Goal: Task Accomplishment & Management: Use online tool/utility

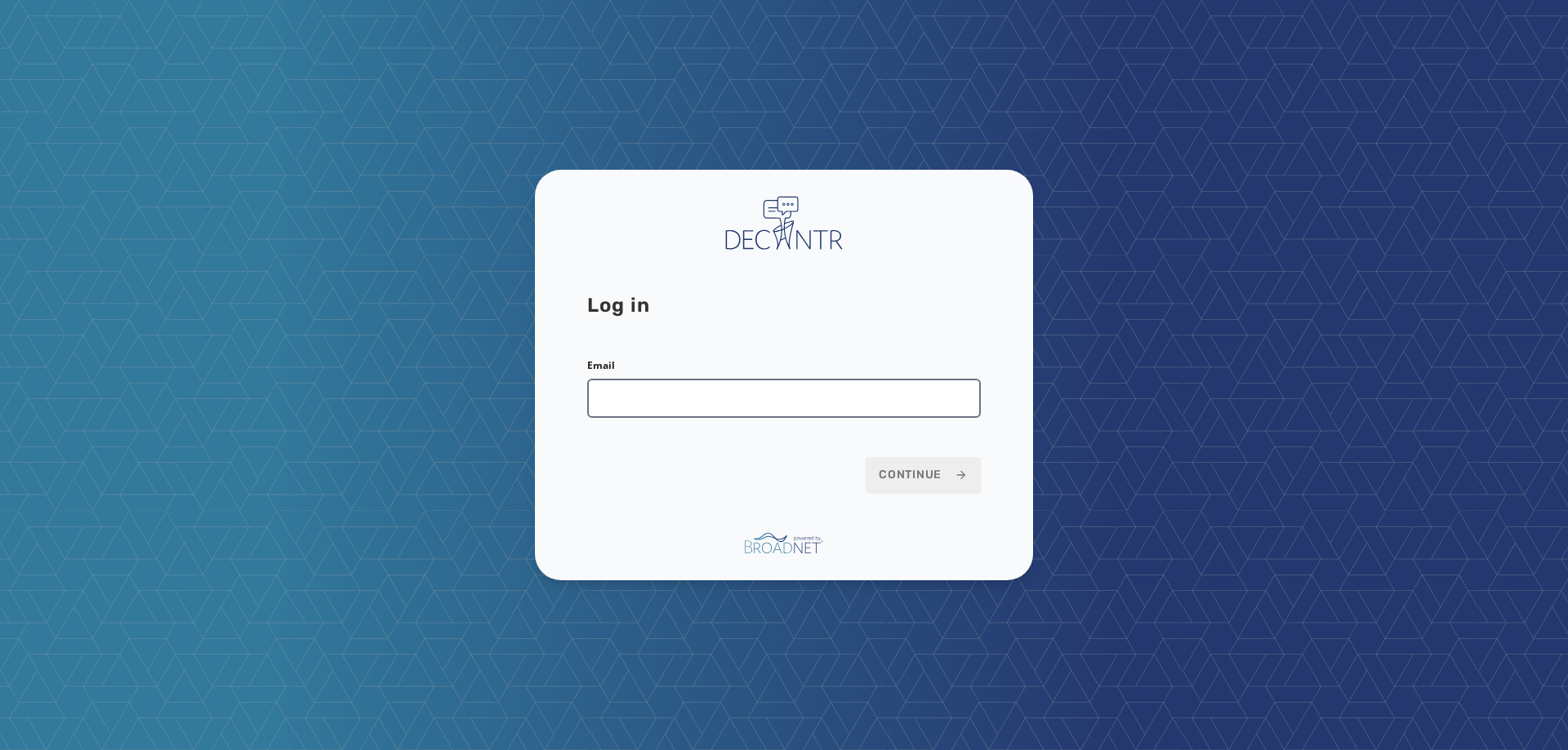
click at [715, 409] on input "Email" at bounding box center [784, 398] width 394 height 39
type input "**********"
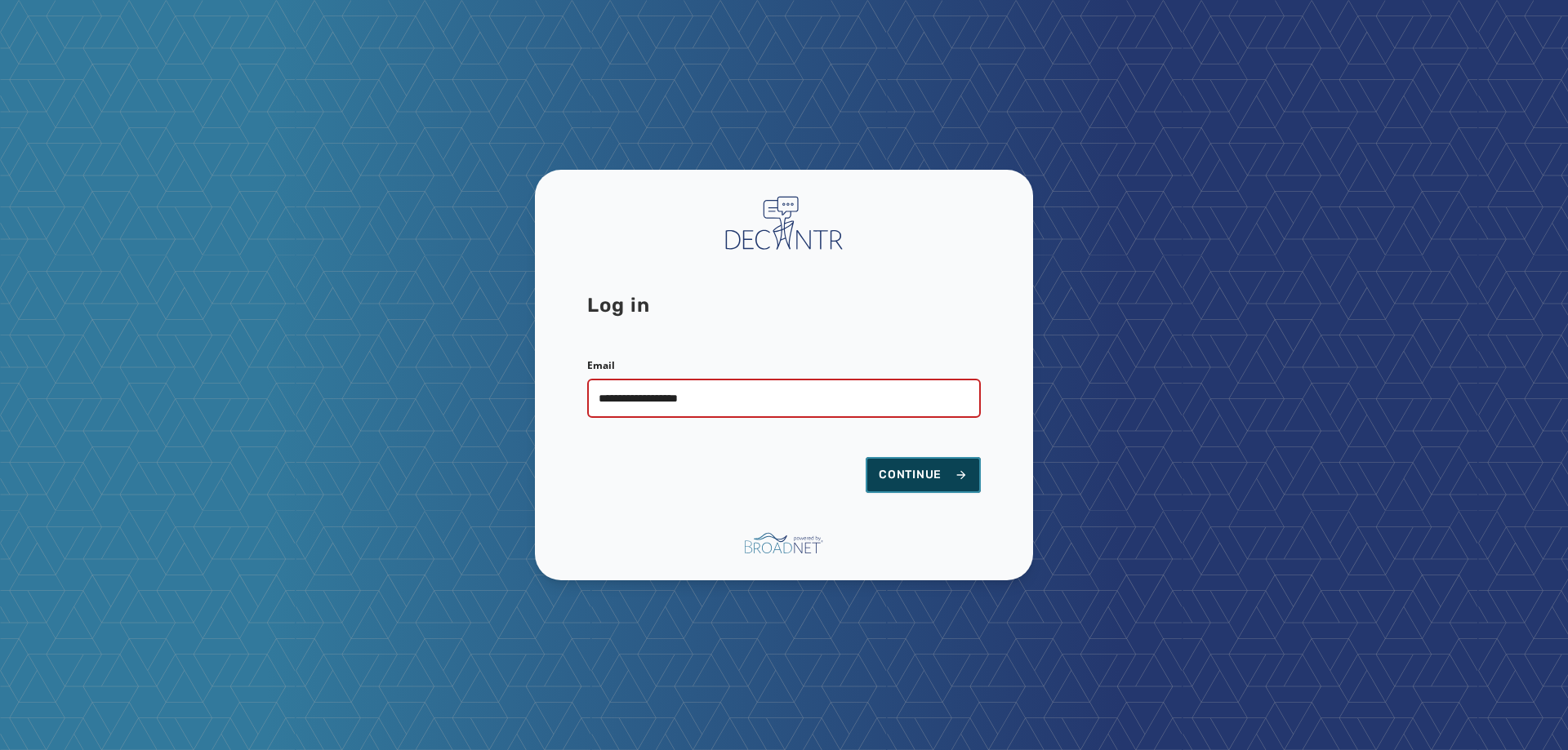
click at [902, 481] on span "Continue" at bounding box center [922, 475] width 89 height 16
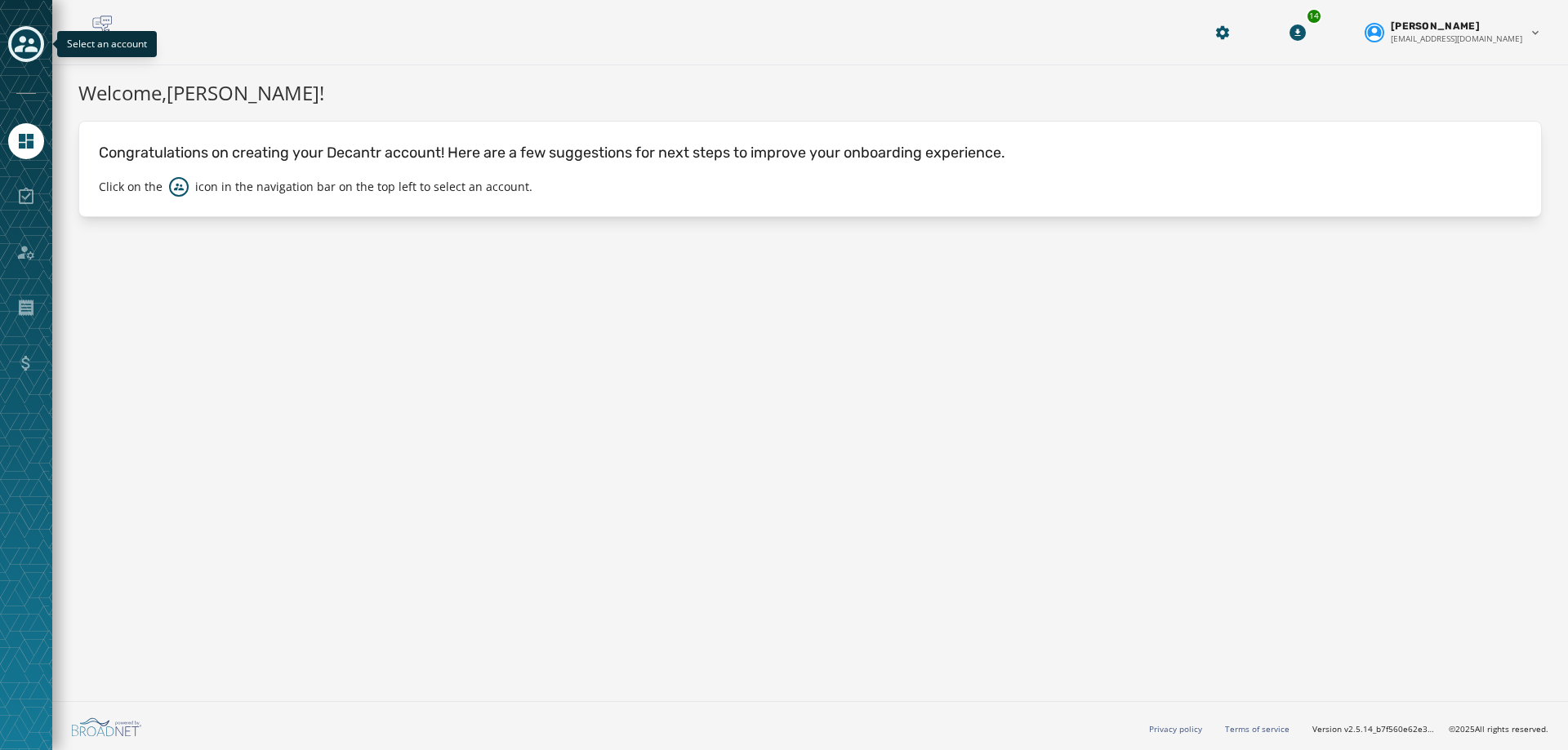
click at [21, 39] on icon "Toggle account select drawer" at bounding box center [26, 44] width 23 height 16
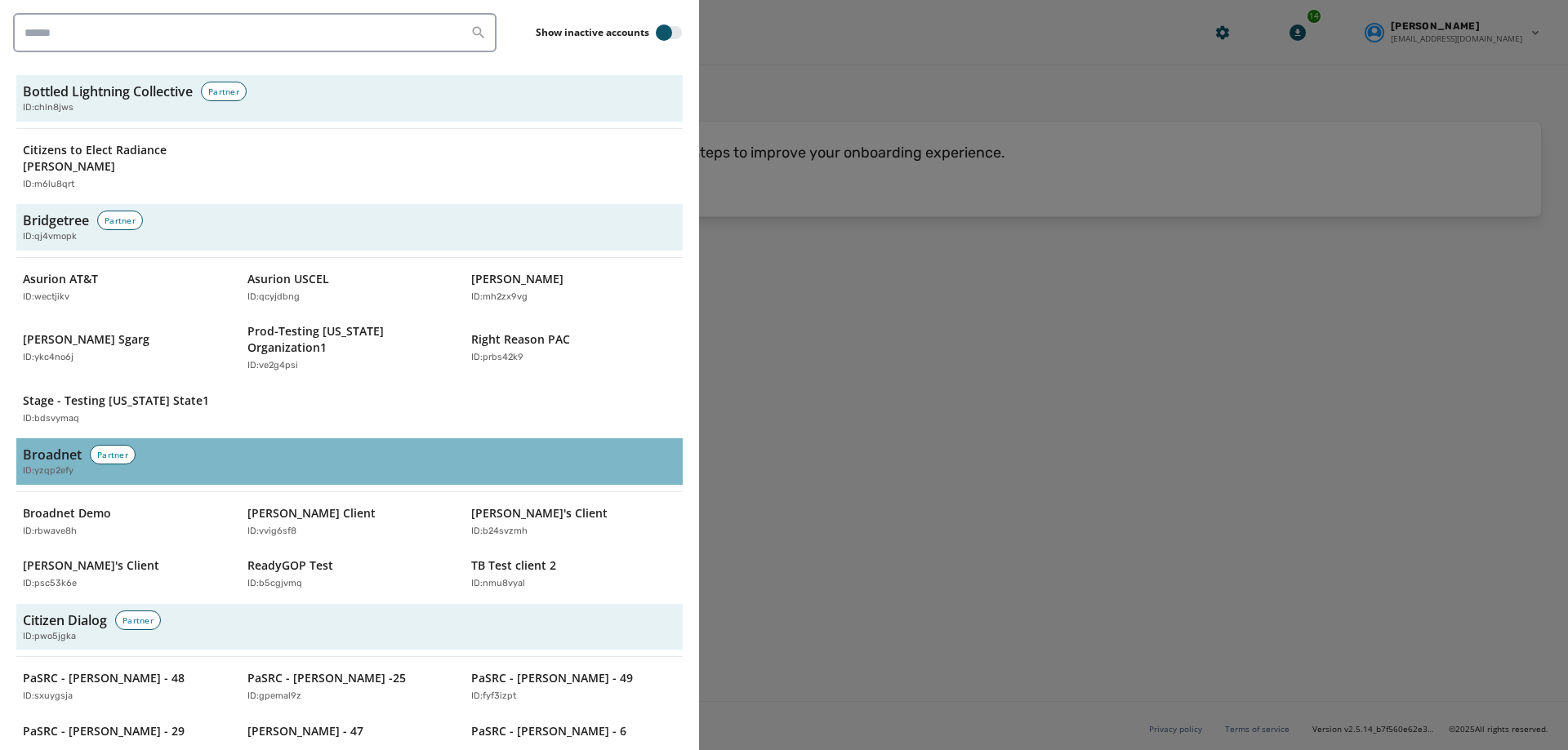
scroll to position [653, 0]
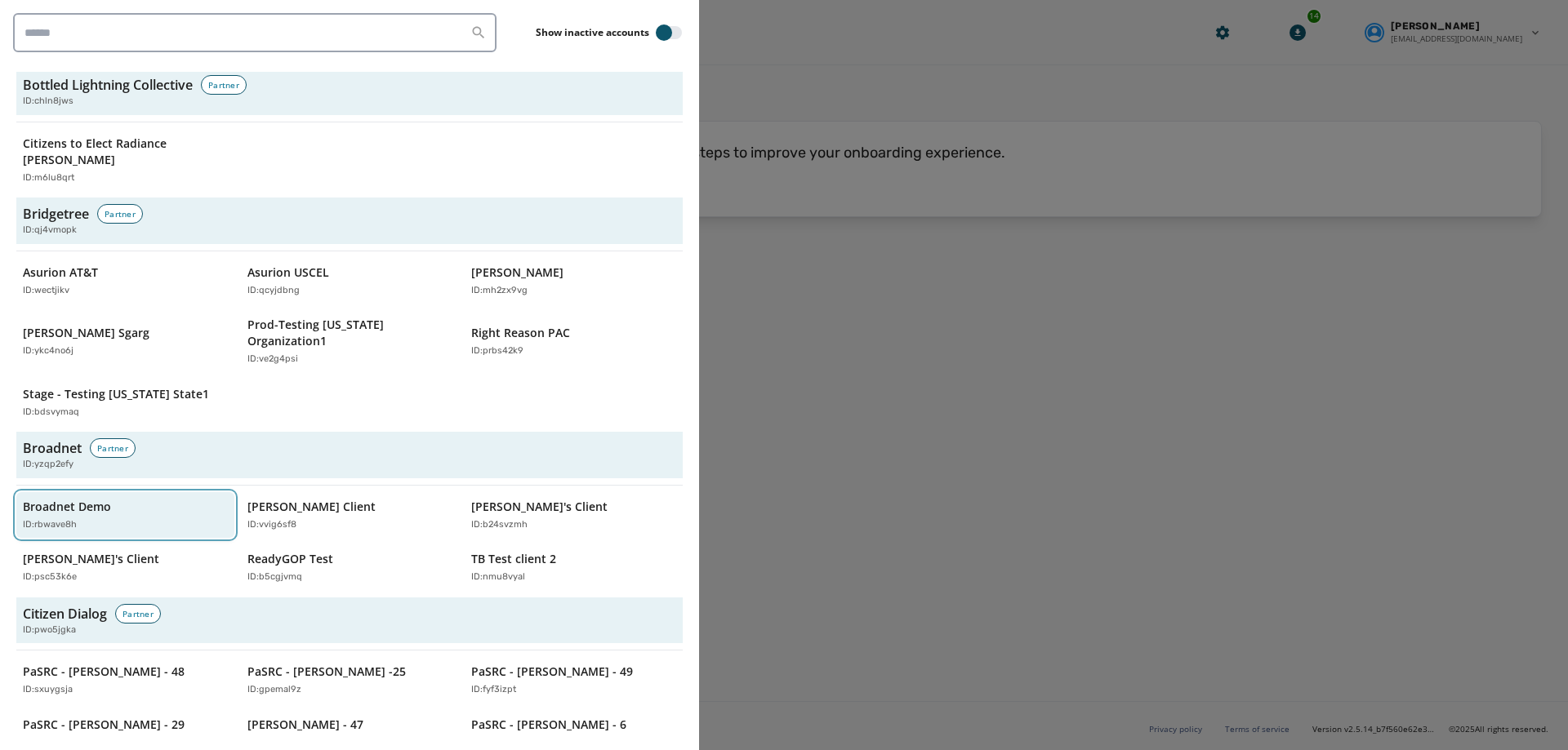
click at [88, 499] on p "Broadnet Demo" at bounding box center [67, 507] width 88 height 16
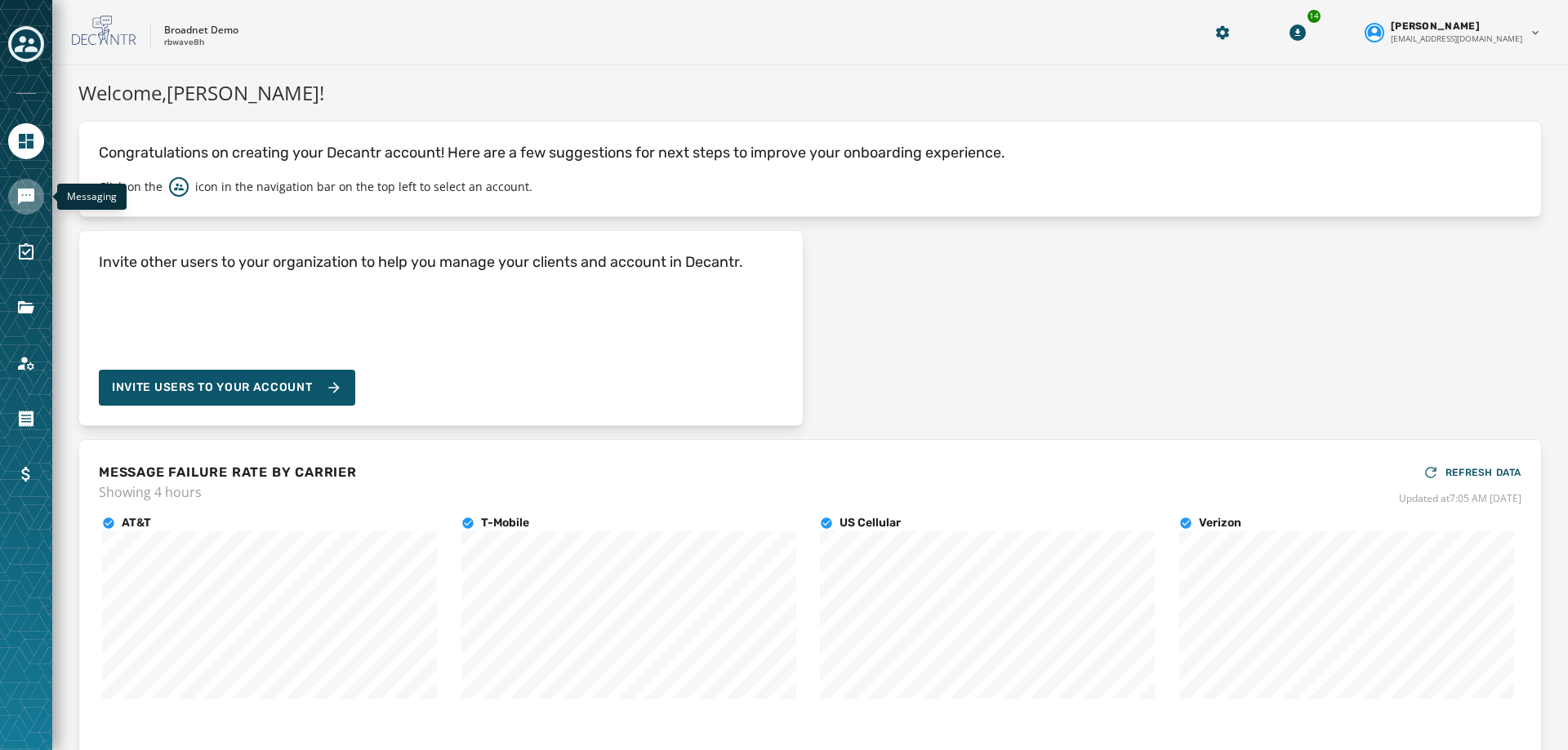
click at [20, 191] on icon "Navigate to Messaging" at bounding box center [27, 197] width 16 height 16
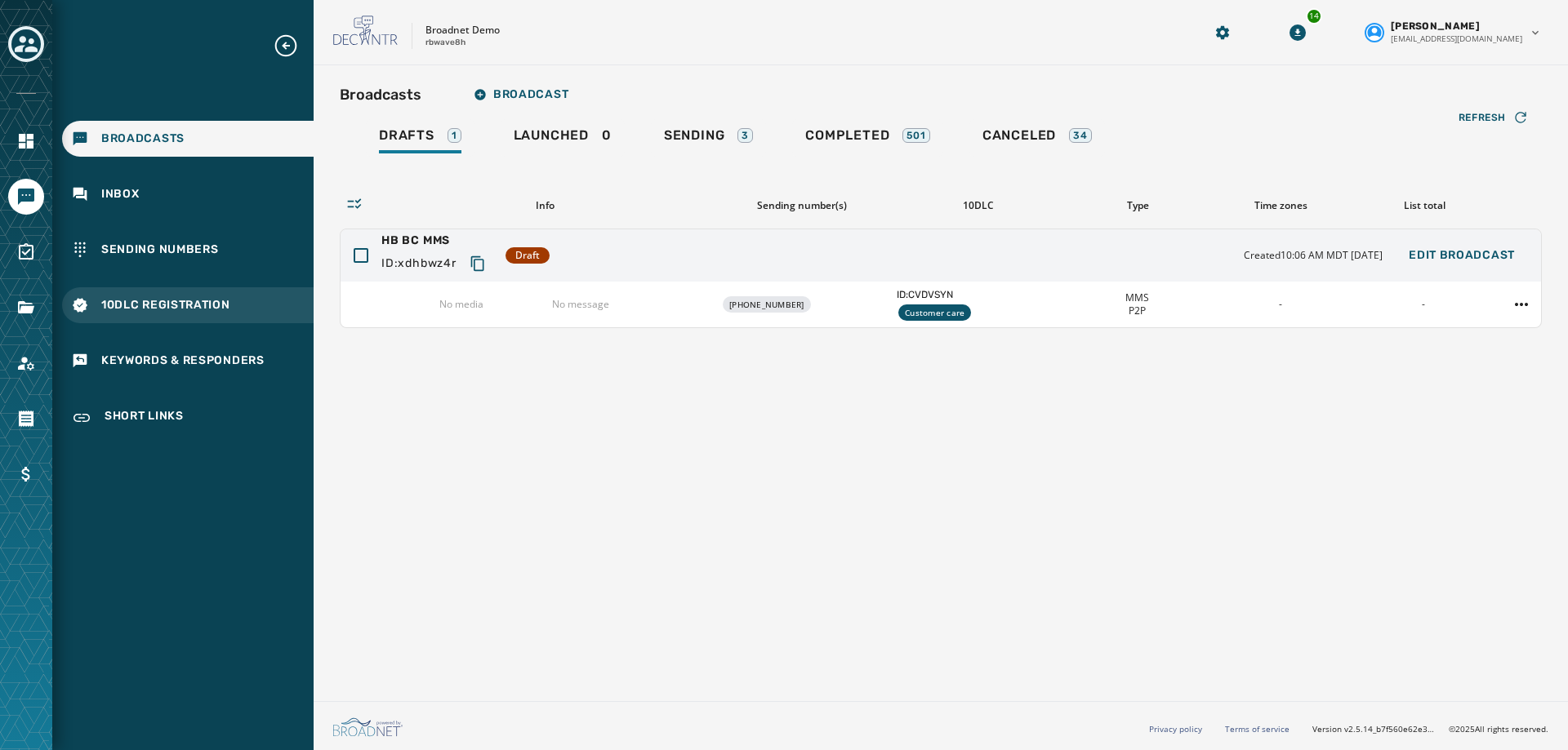
click at [184, 296] on div "10DLC Registration" at bounding box center [188, 305] width 252 height 36
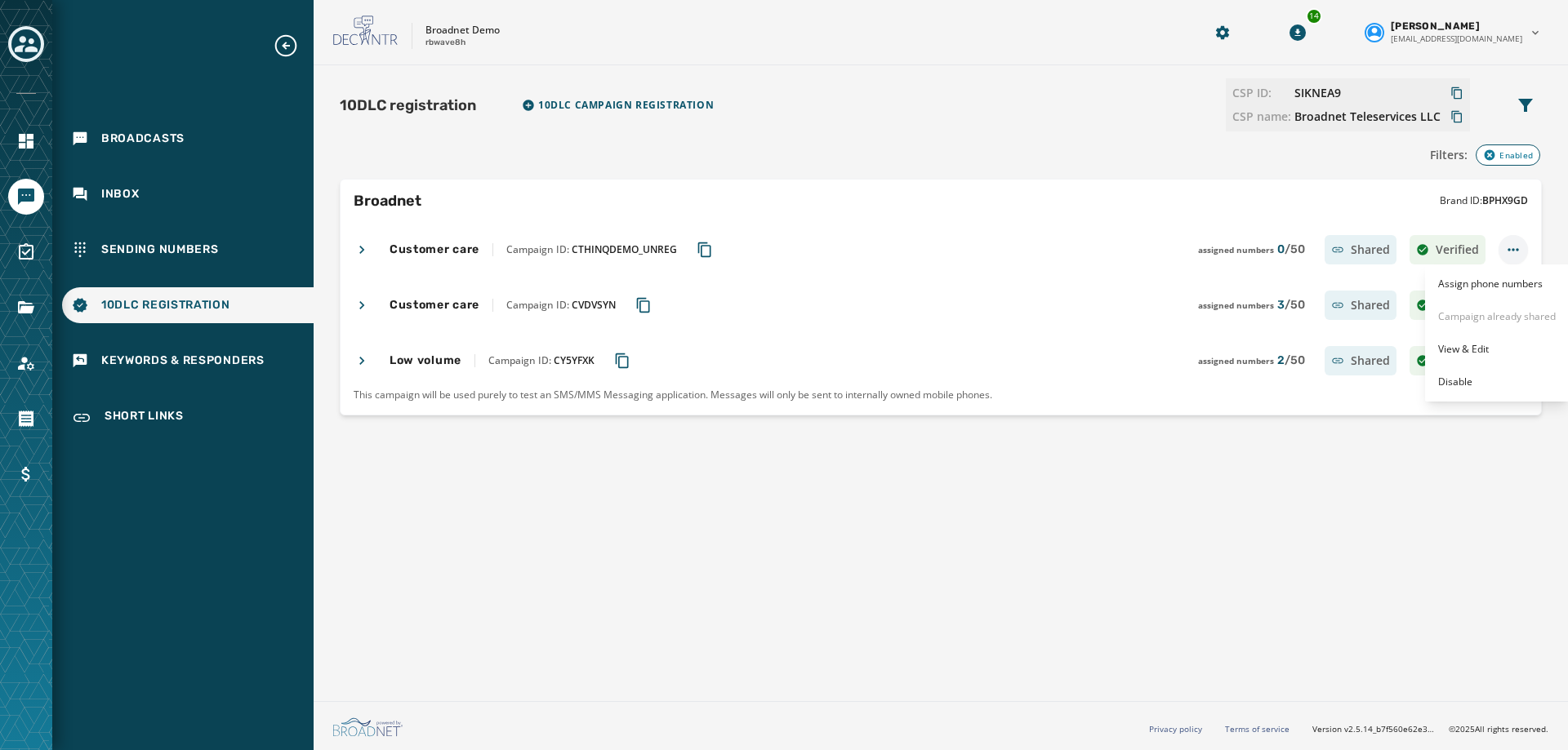
click at [1517, 246] on html "Broadcasts Inbox Sending Numbers 10DLC Registration Keywords & Responders Short…" at bounding box center [784, 375] width 1568 height 750
click at [1244, 531] on html "Broadcasts Inbox Sending Numbers 10DLC Registration Keywords & Responders Short…" at bounding box center [784, 375] width 1568 height 750
click at [16, 248] on link "Navigate to Surveys" at bounding box center [26, 252] width 36 height 36
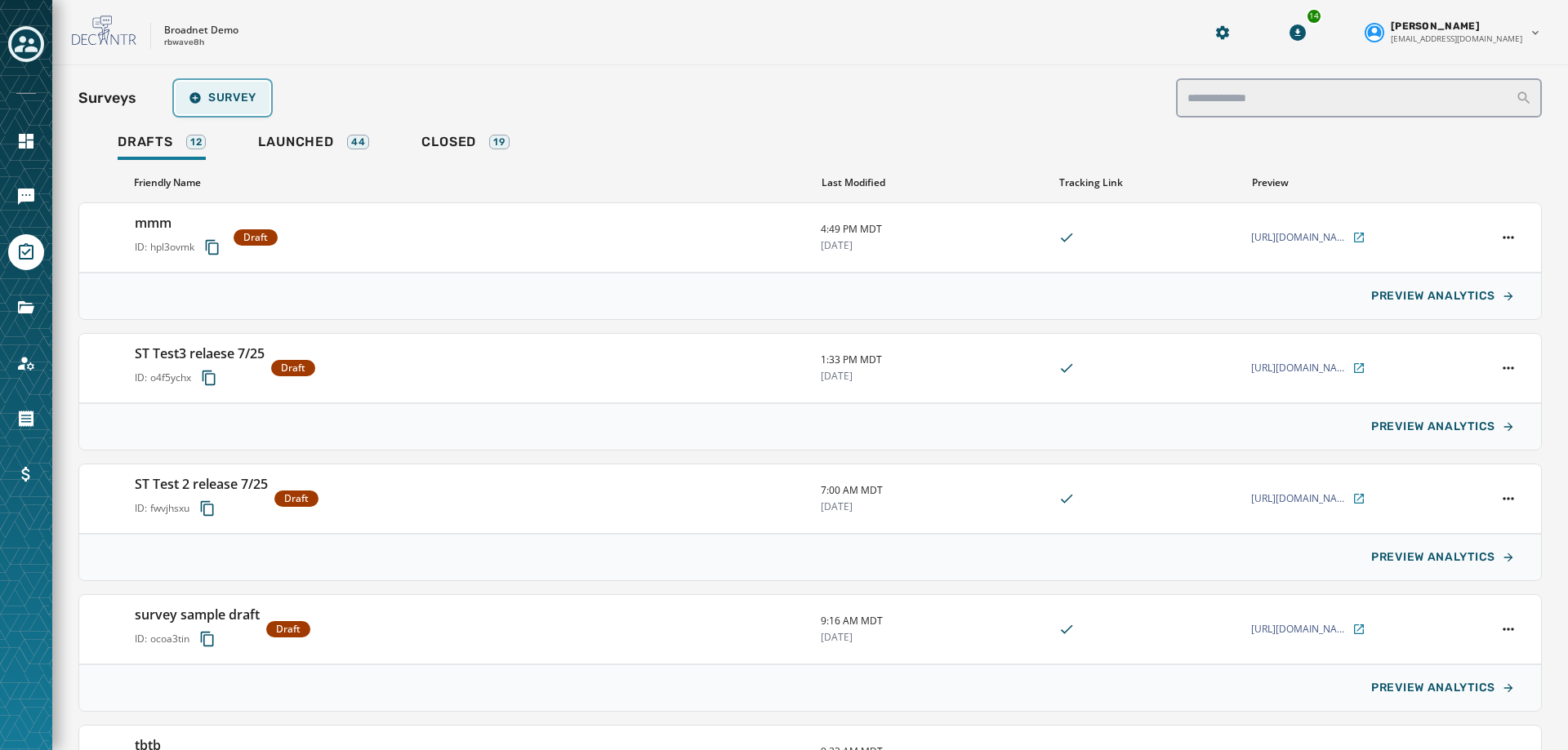
click at [220, 90] on button "Survey" at bounding box center [223, 98] width 94 height 33
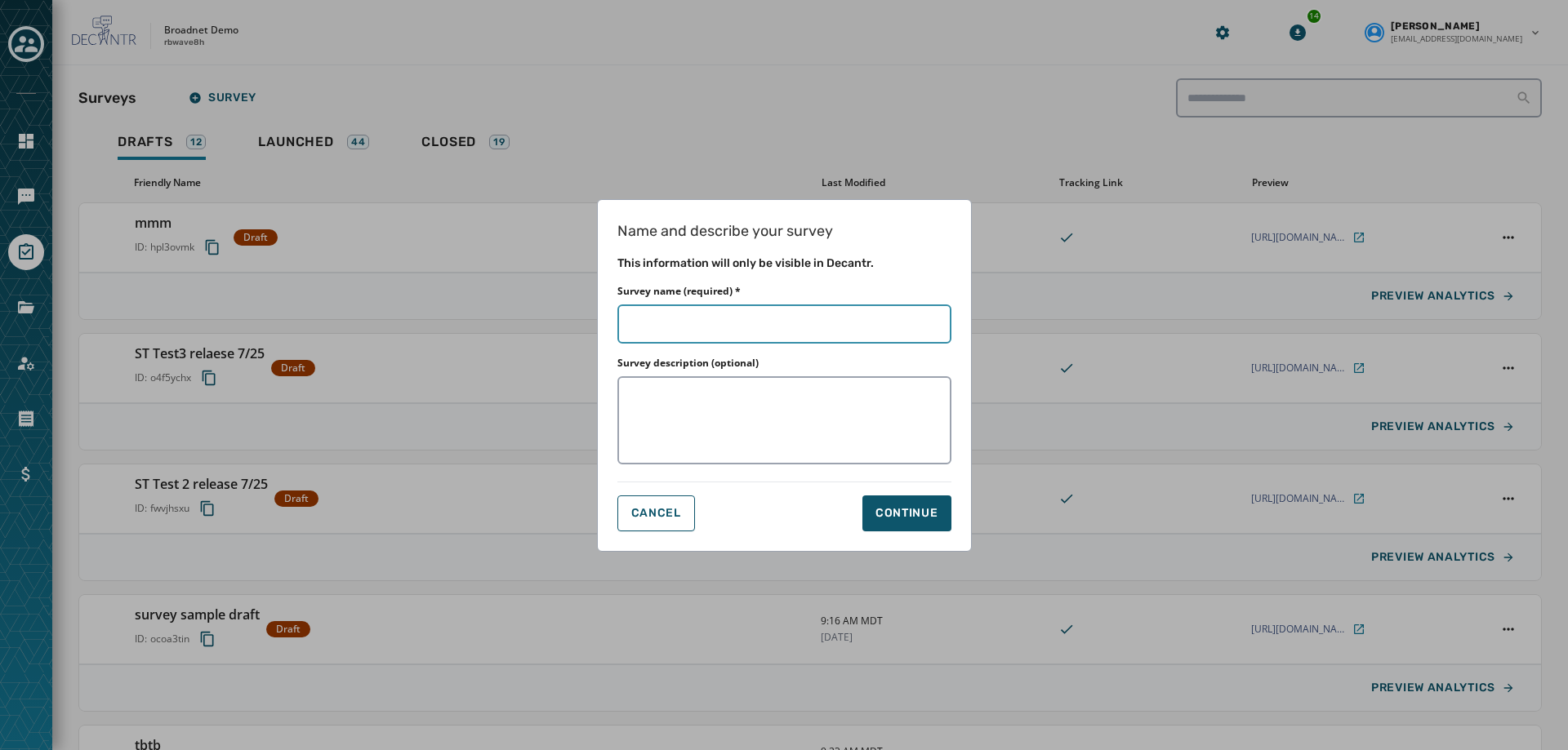
click at [728, 329] on input "Survey name (required) *" at bounding box center [784, 324] width 334 height 39
type input "*"
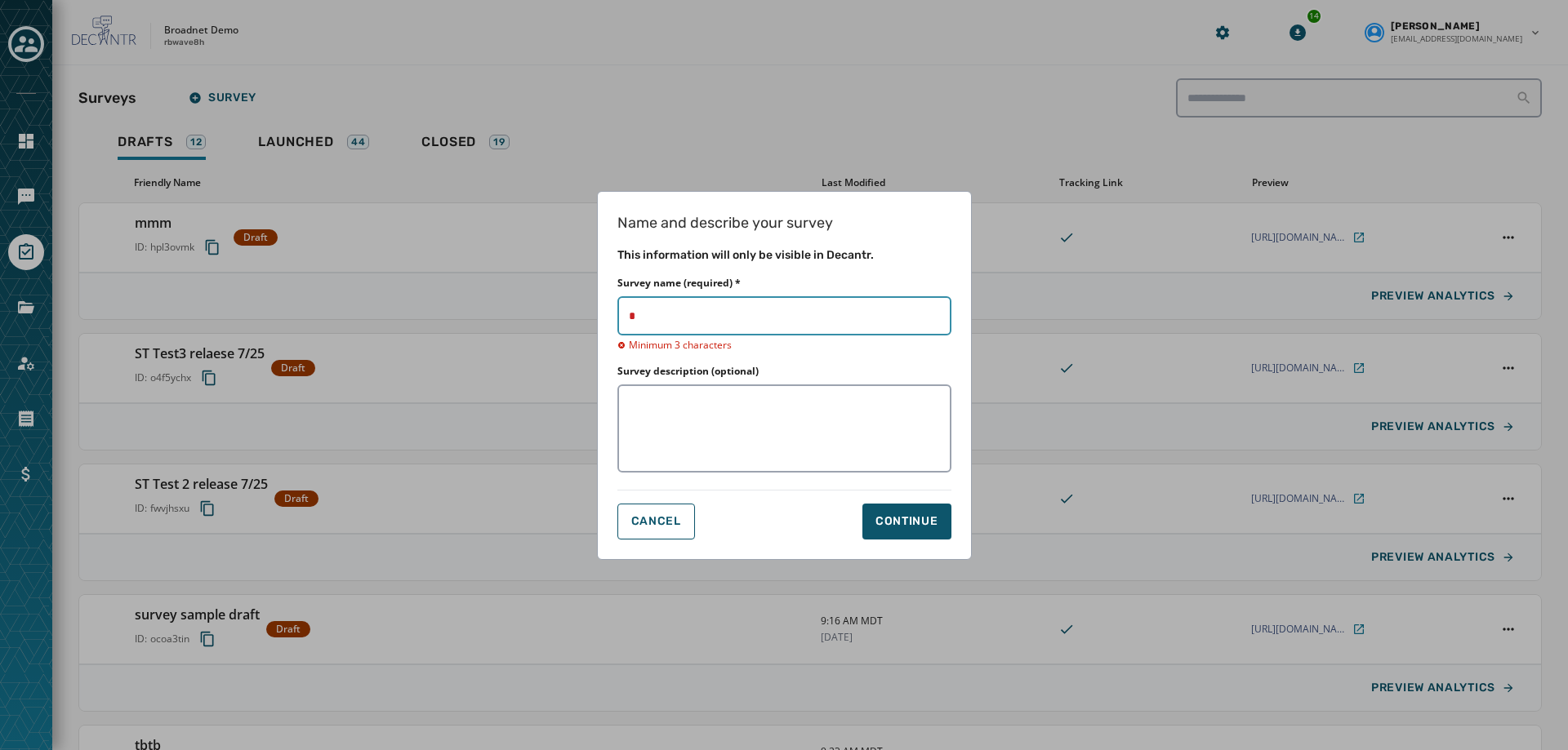
type input "**"
type input "****"
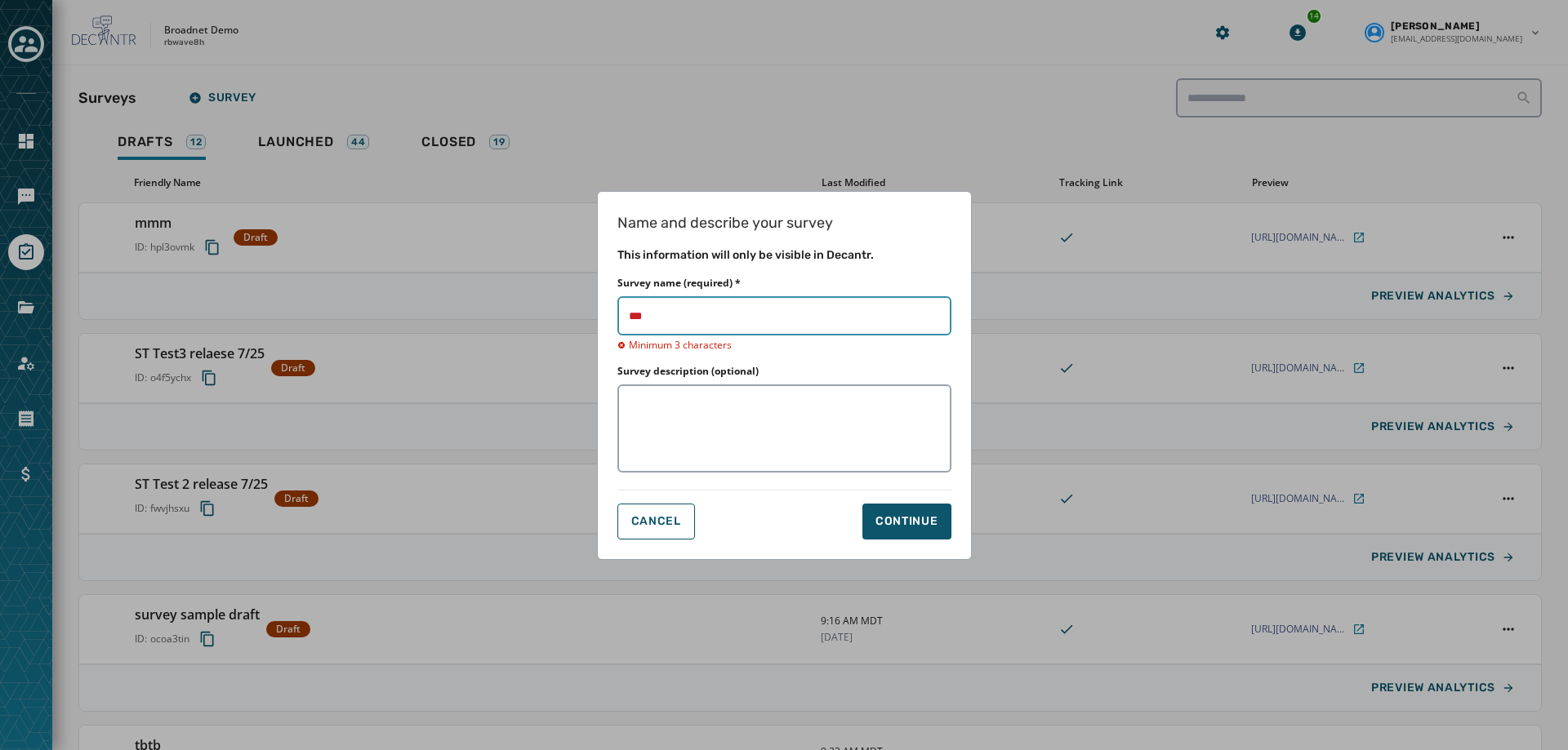
type input "****"
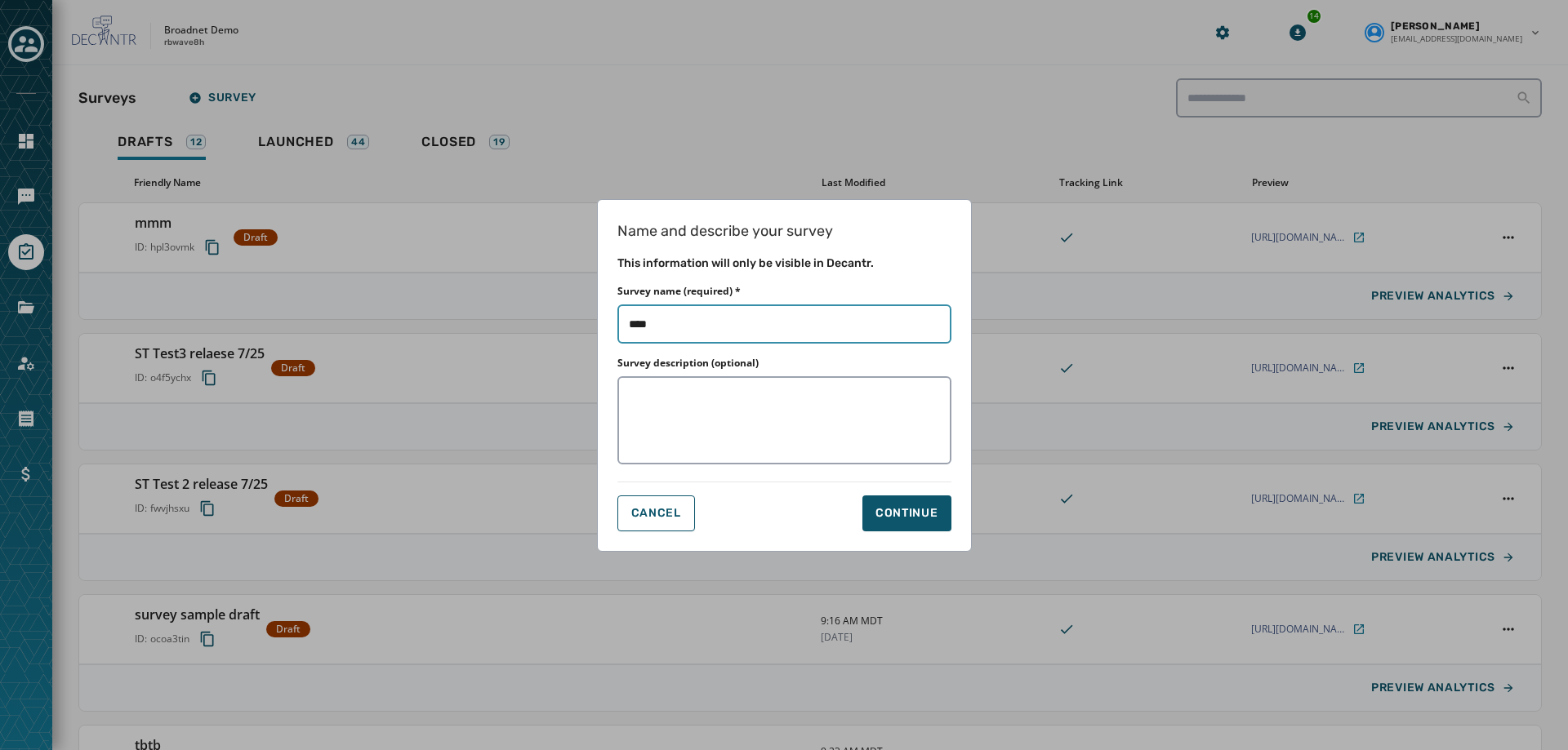
type input "*****"
type input "*******"
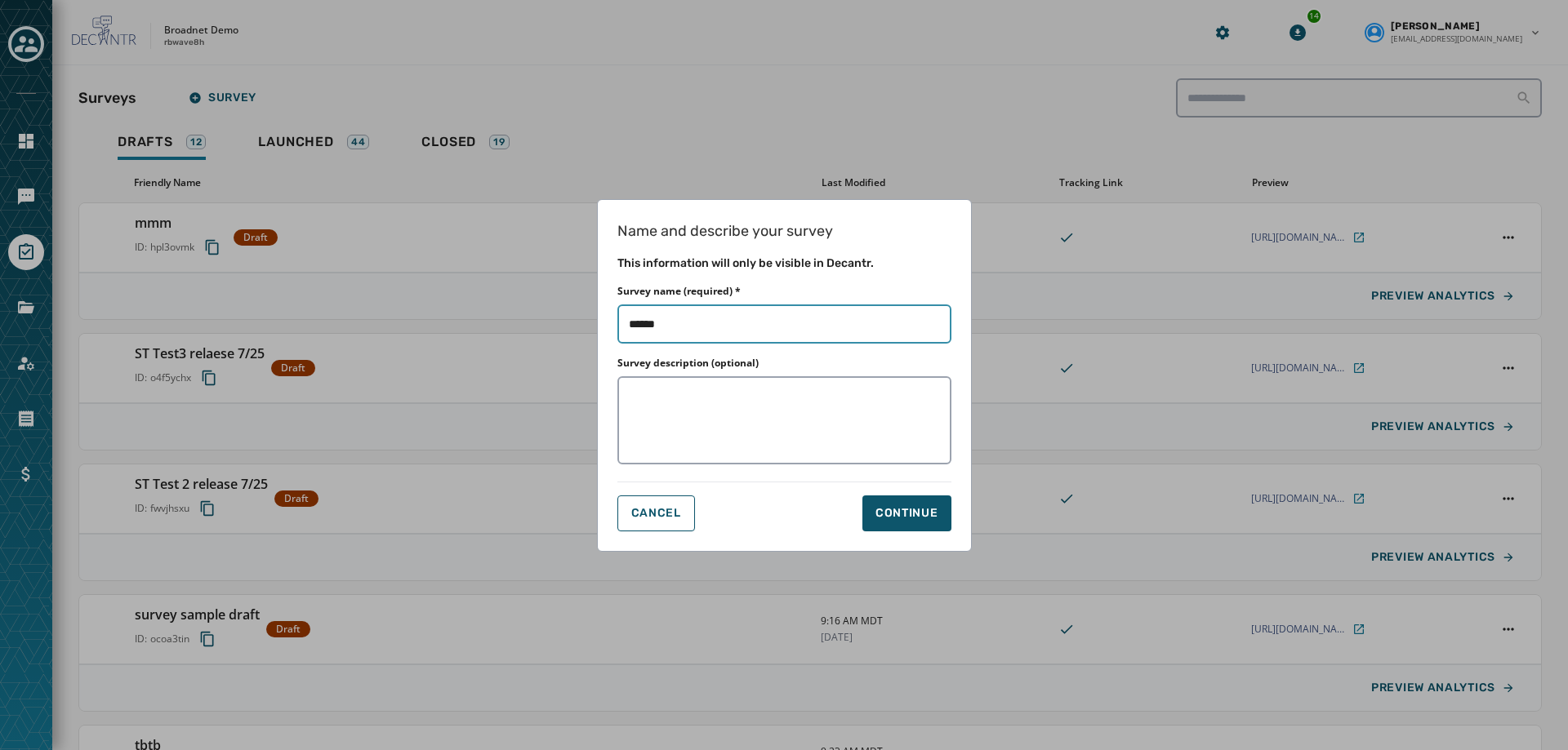
type input "*******"
type input "********"
type input "*********"
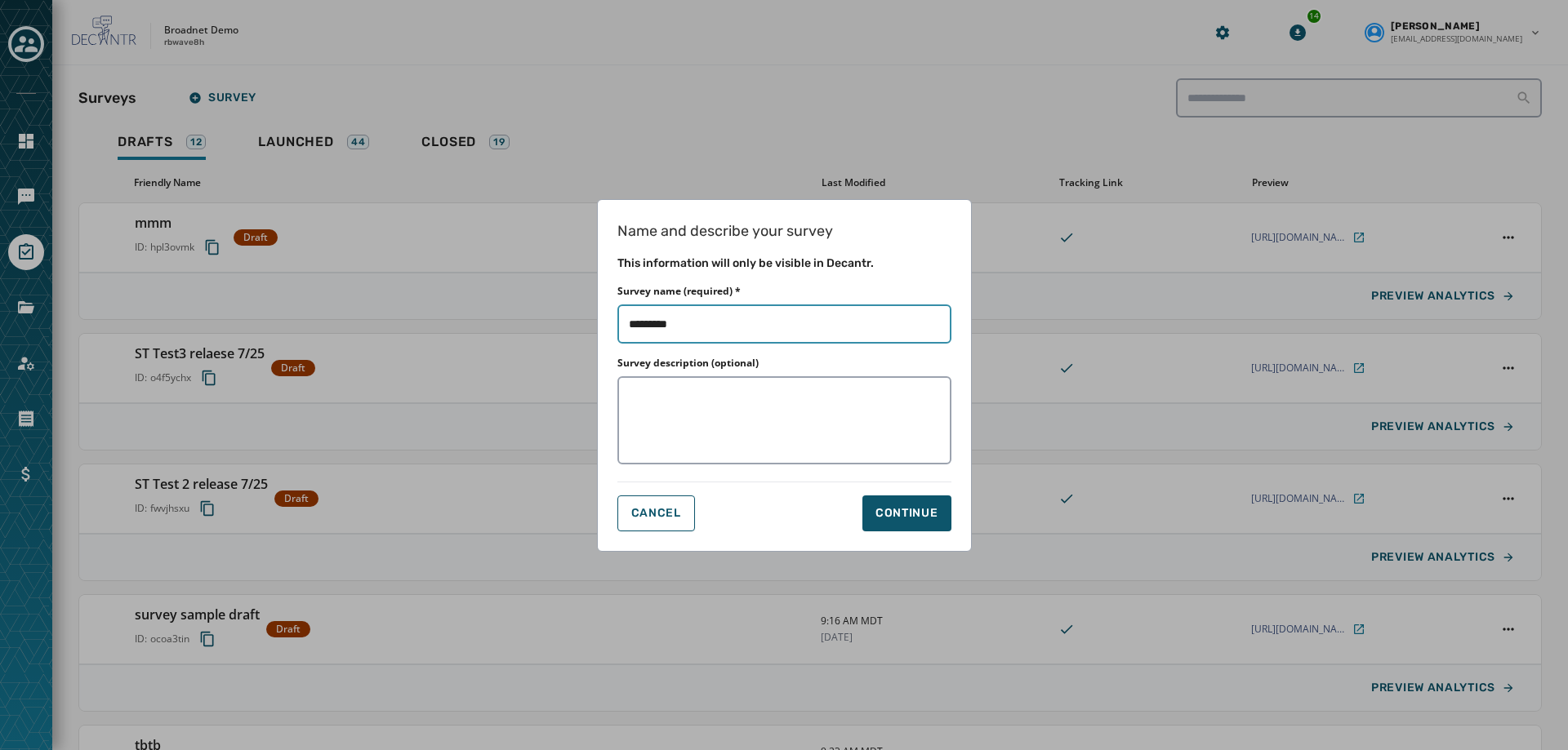
type input "**********"
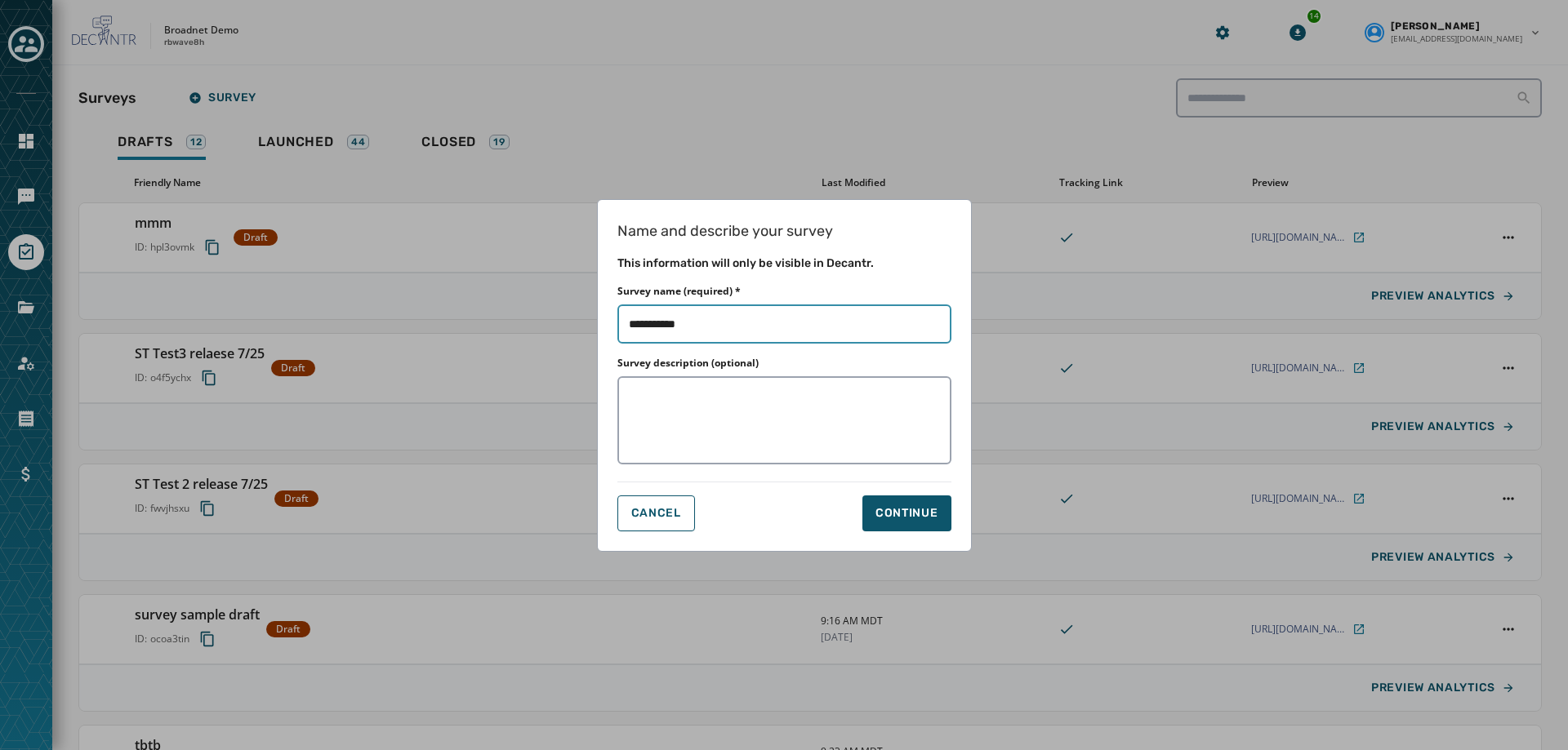
type input "**********"
click at [923, 509] on div "Continue" at bounding box center [907, 514] width 63 height 16
type input "**********"
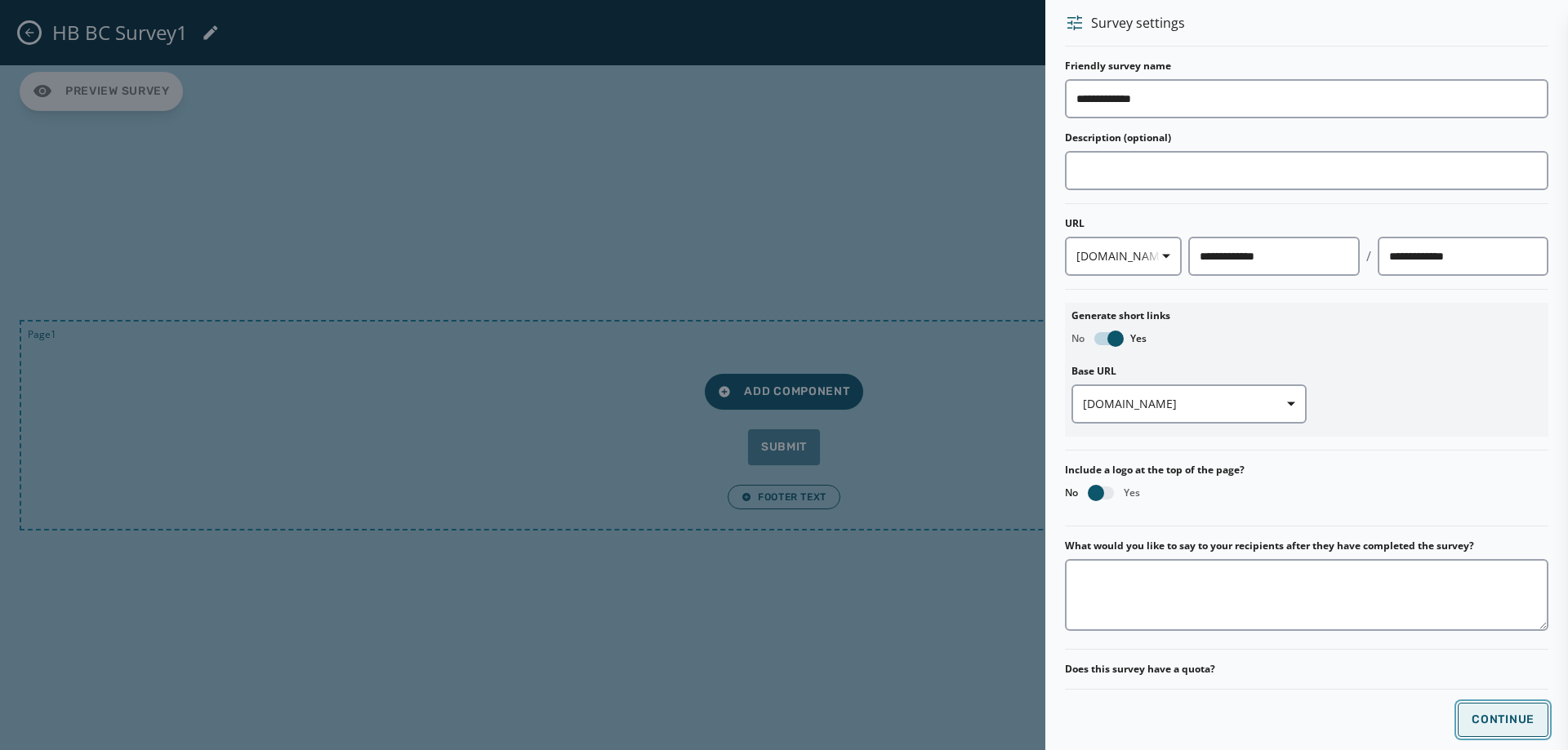
click at [1497, 712] on button "Continue" at bounding box center [1503, 720] width 91 height 34
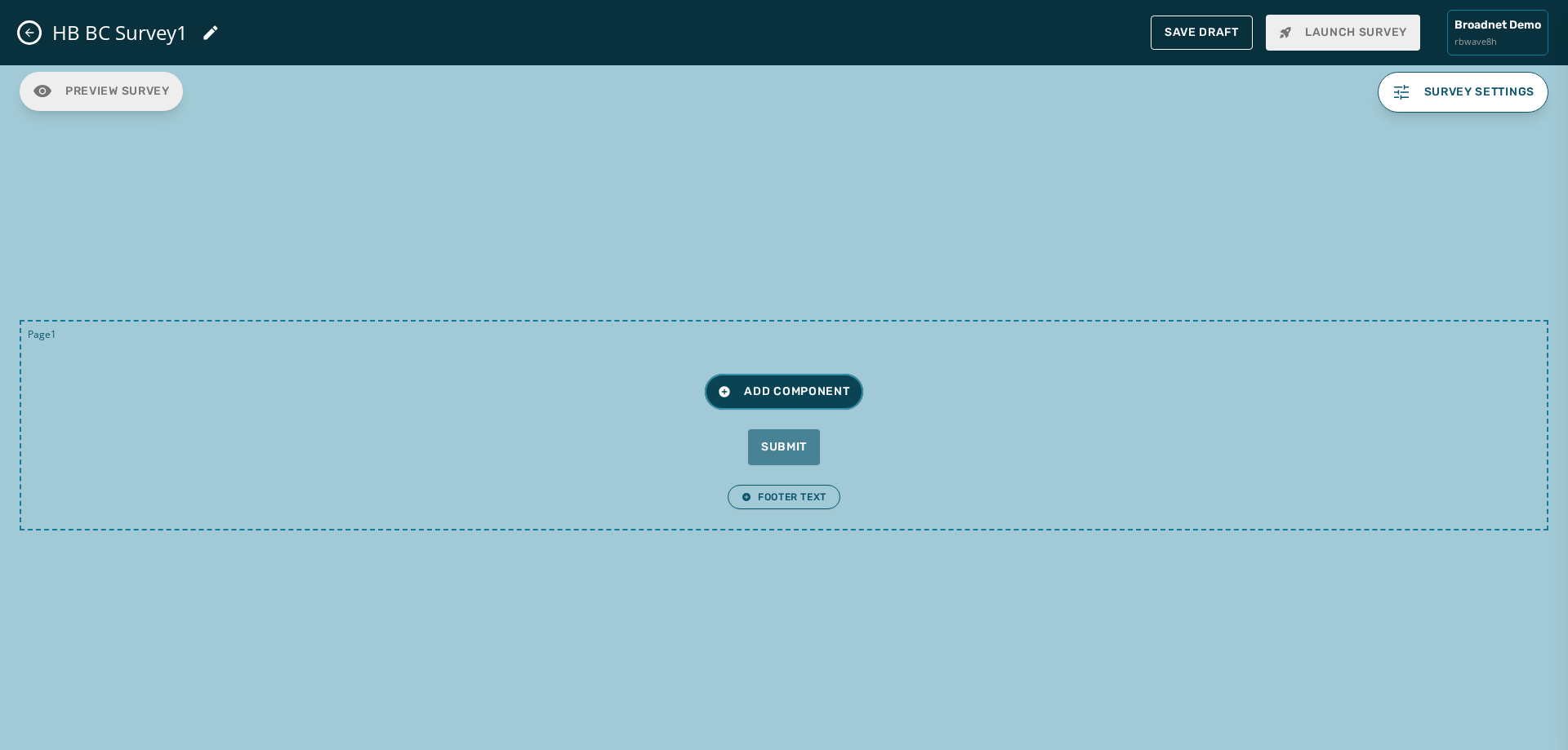
click at [780, 404] on button "Add Component" at bounding box center [784, 391] width 158 height 36
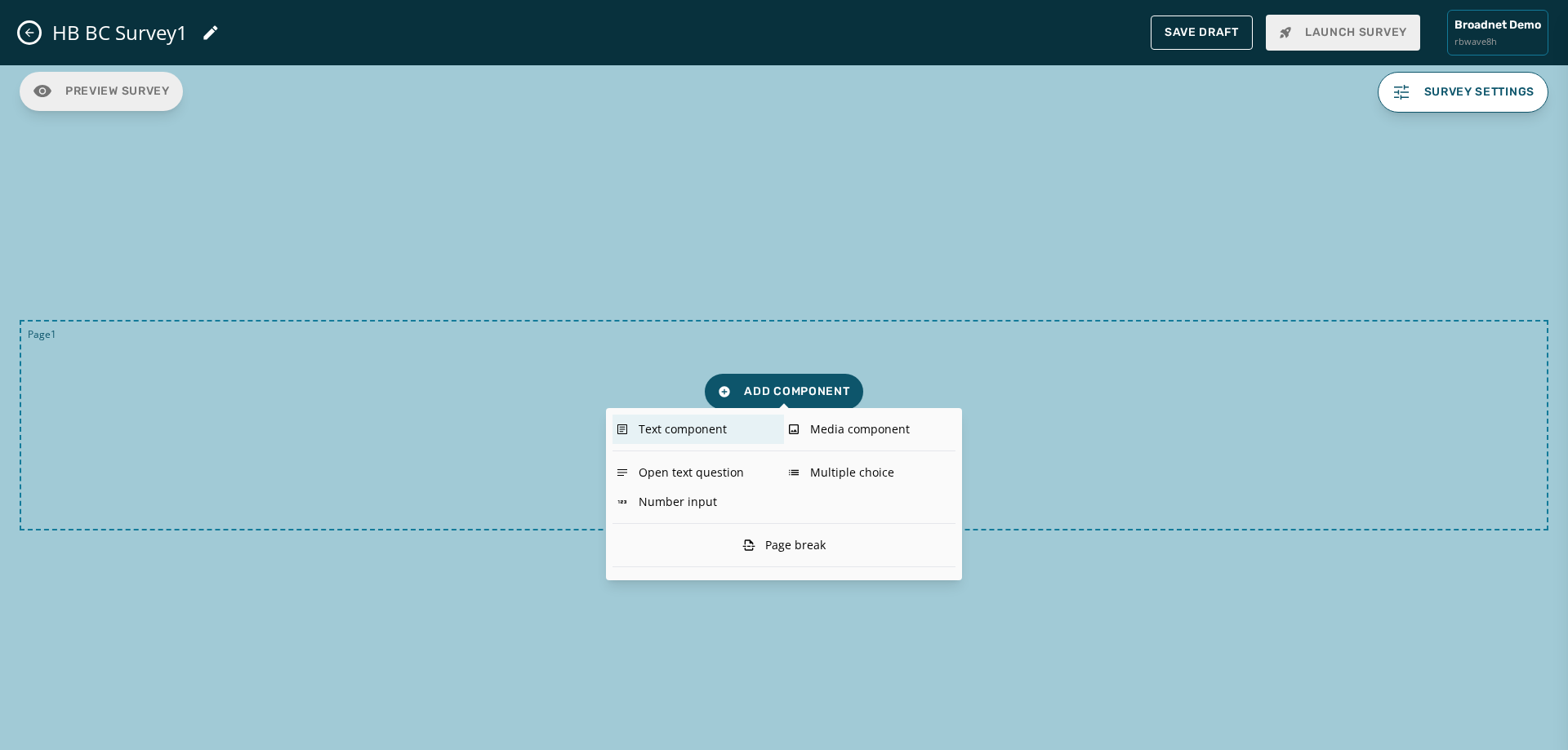
click at [688, 423] on div "Text component" at bounding box center [698, 429] width 171 height 29
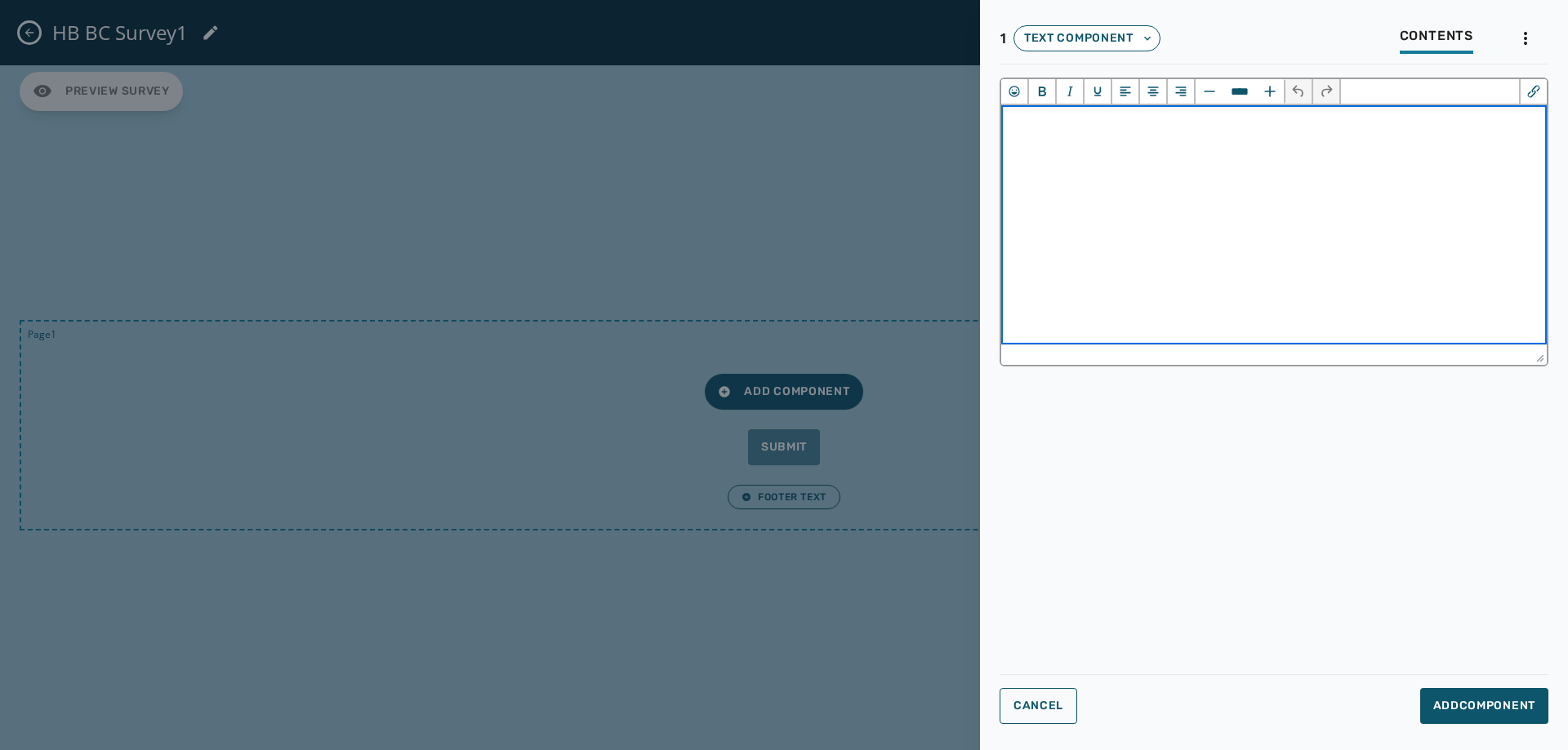
click at [1055, 146] on html "﻿" at bounding box center [1274, 125] width 546 height 40
drag, startPoint x: 1064, startPoint y: 147, endPoint x: 1109, endPoint y: 147, distance: 45.0
click at [1109, 147] on p "**********" at bounding box center [1274, 135] width 519 height 34
click at [1039, 89] on icon "Bold" at bounding box center [1042, 92] width 7 height 10
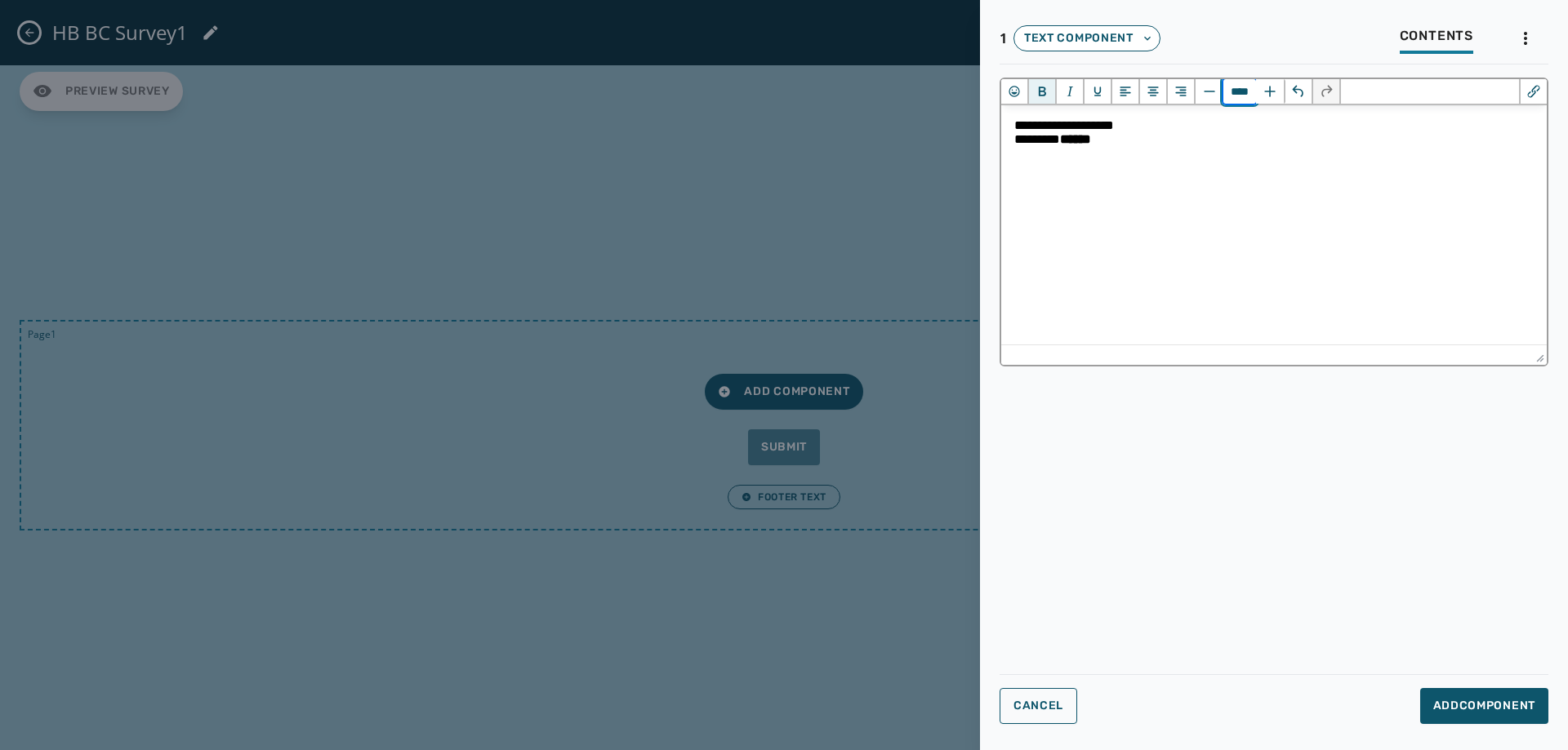
click at [1237, 91] on input "****" at bounding box center [1240, 91] width 33 height 25
click at [1228, 93] on input "****" at bounding box center [1240, 91] width 33 height 25
drag, startPoint x: 1228, startPoint y: 93, endPoint x: 1241, endPoint y: 92, distance: 13.0
click at [1241, 92] on input "****" at bounding box center [1240, 91] width 33 height 25
type input "****"
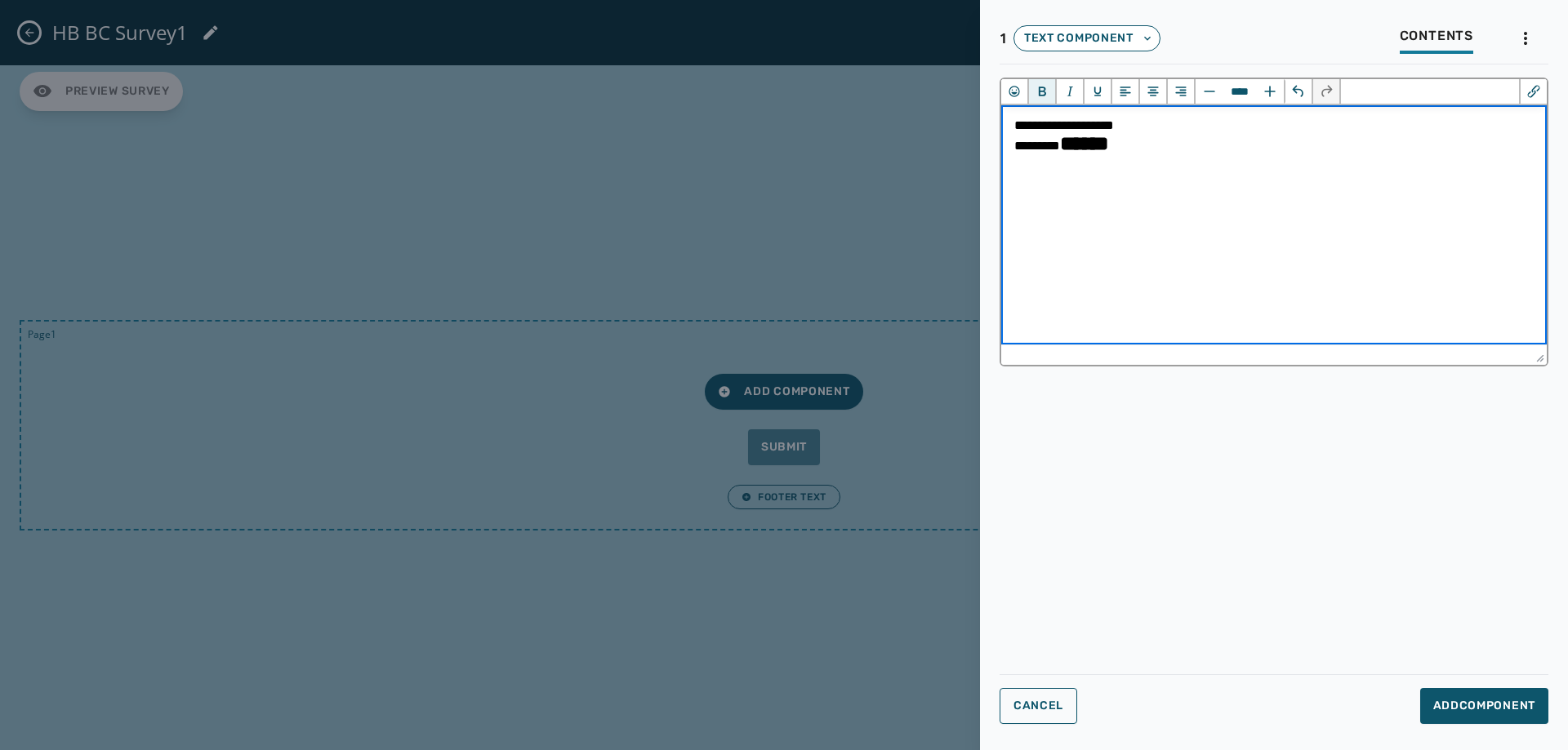
click at [1363, 176] on html "**********" at bounding box center [1274, 140] width 546 height 71
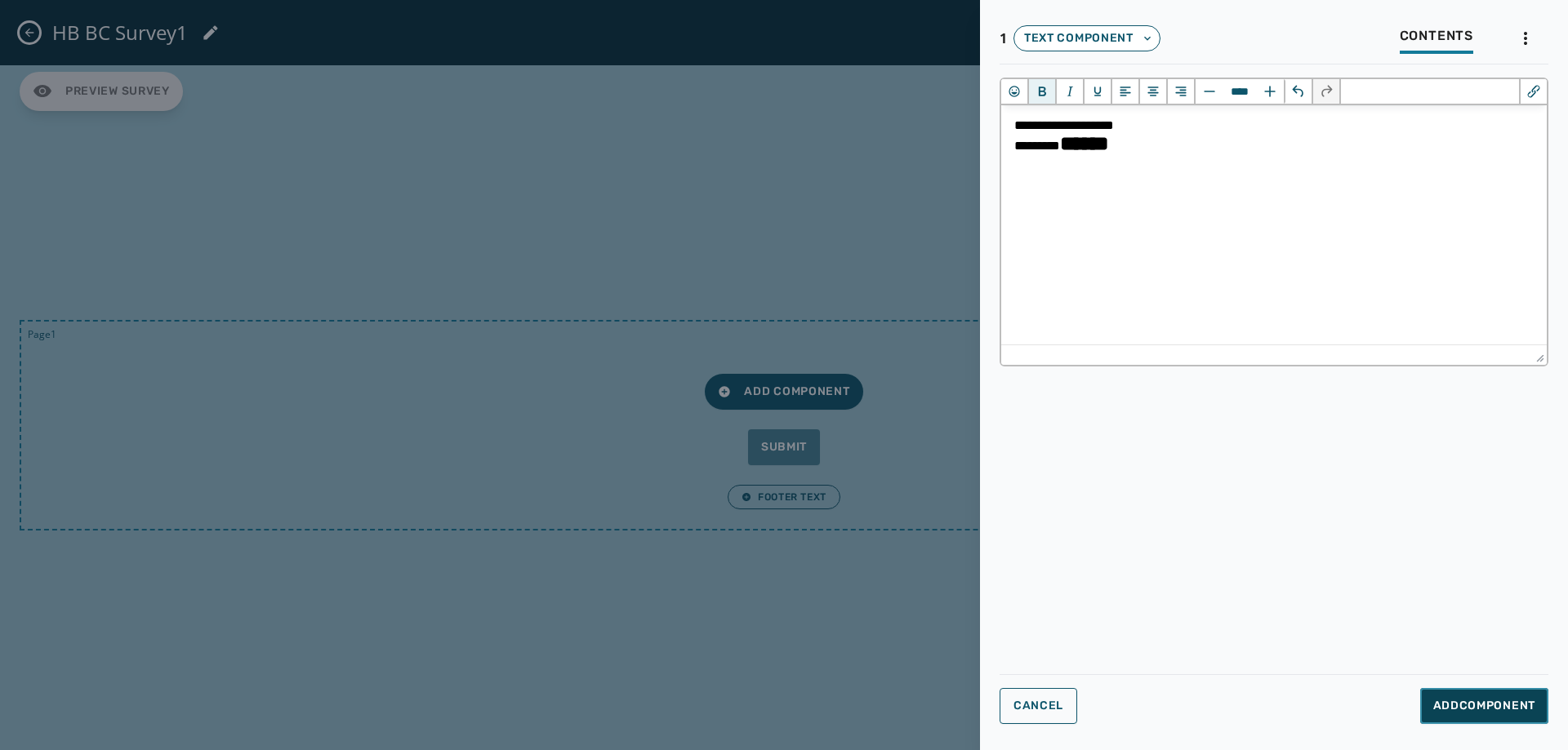
click at [1478, 694] on button "Add Component" at bounding box center [1485, 706] width 128 height 36
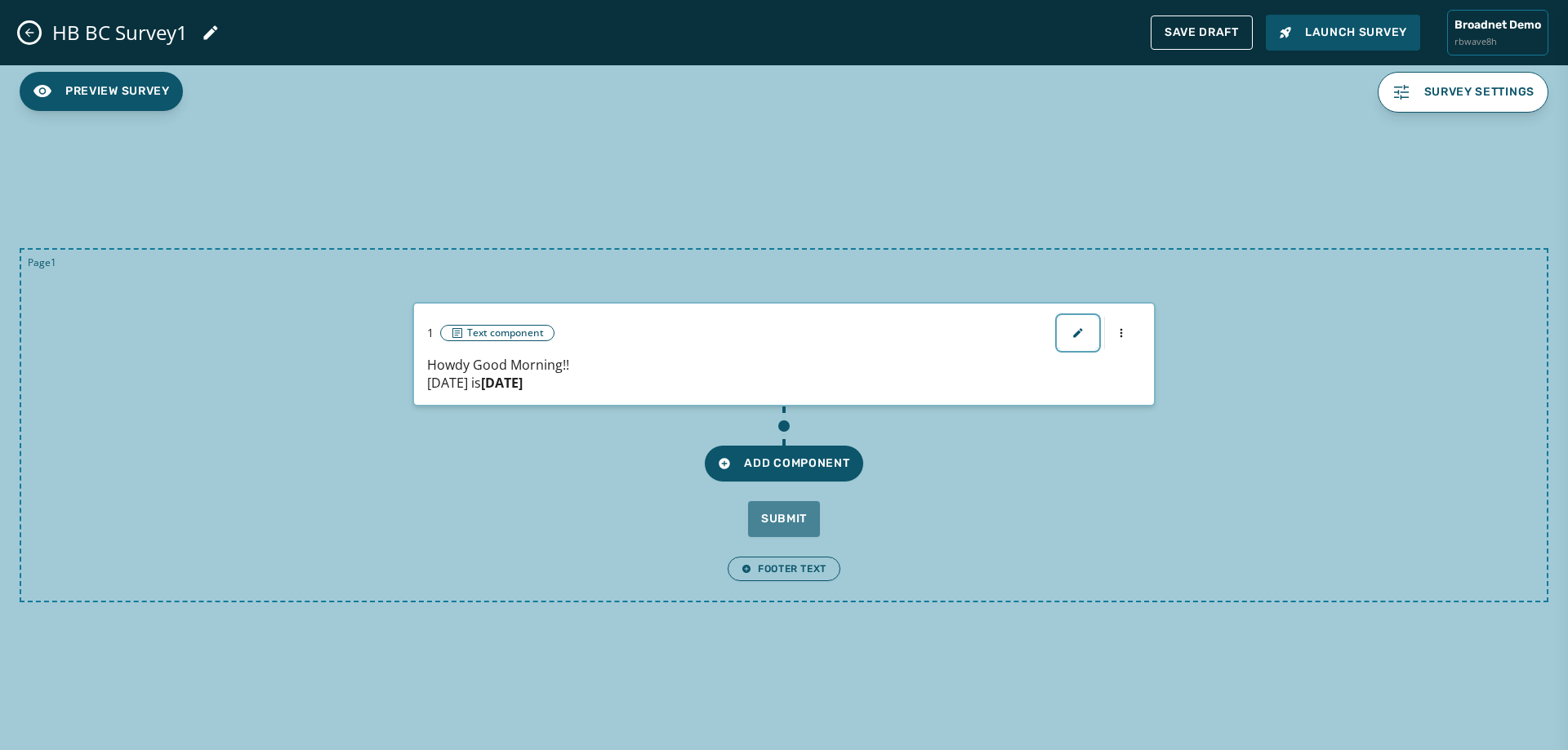
click at [1086, 337] on button "button" at bounding box center [1078, 333] width 39 height 33
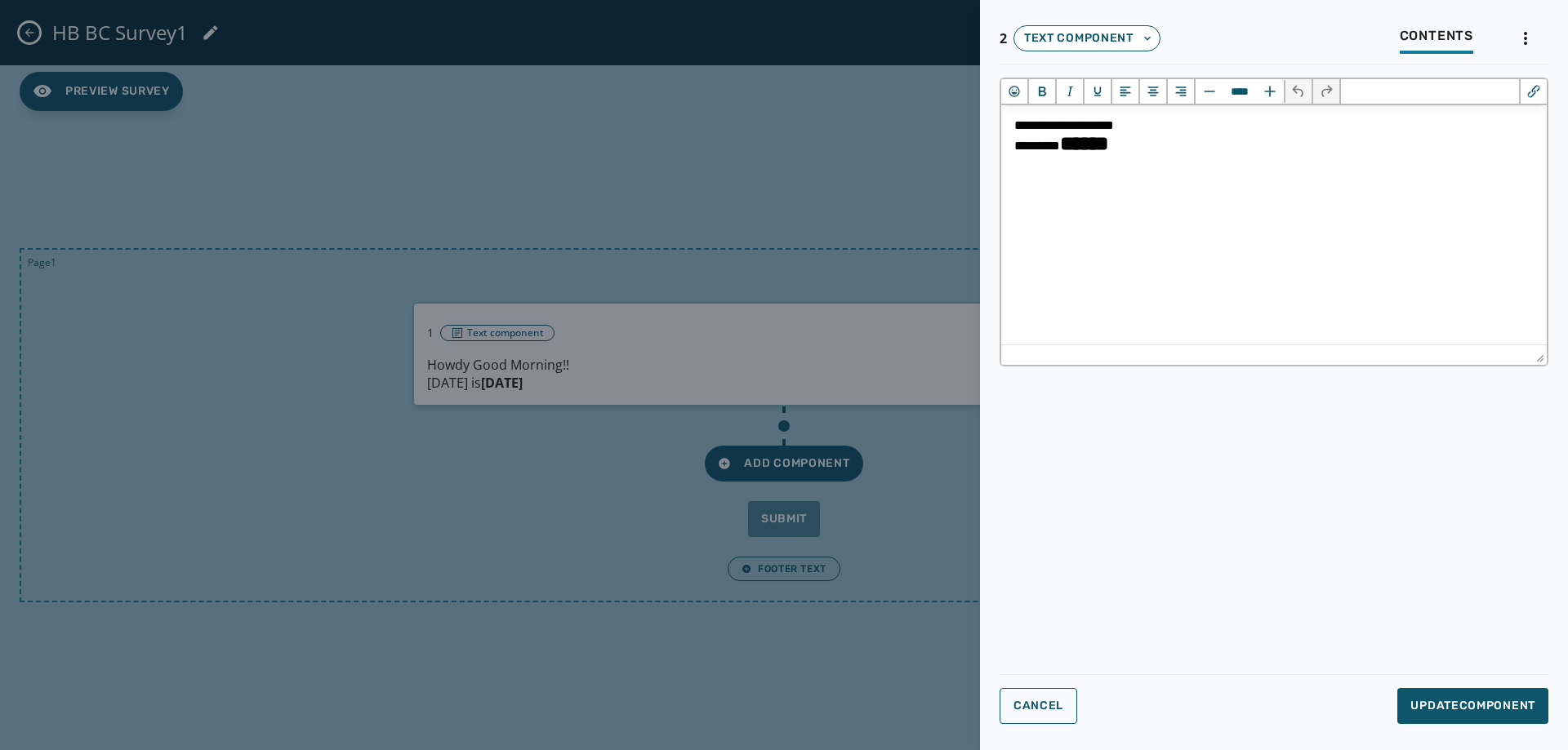
click at [877, 536] on div at bounding box center [784, 375] width 1568 height 750
click at [1048, 698] on button "Cancel" at bounding box center [1038, 706] width 78 height 36
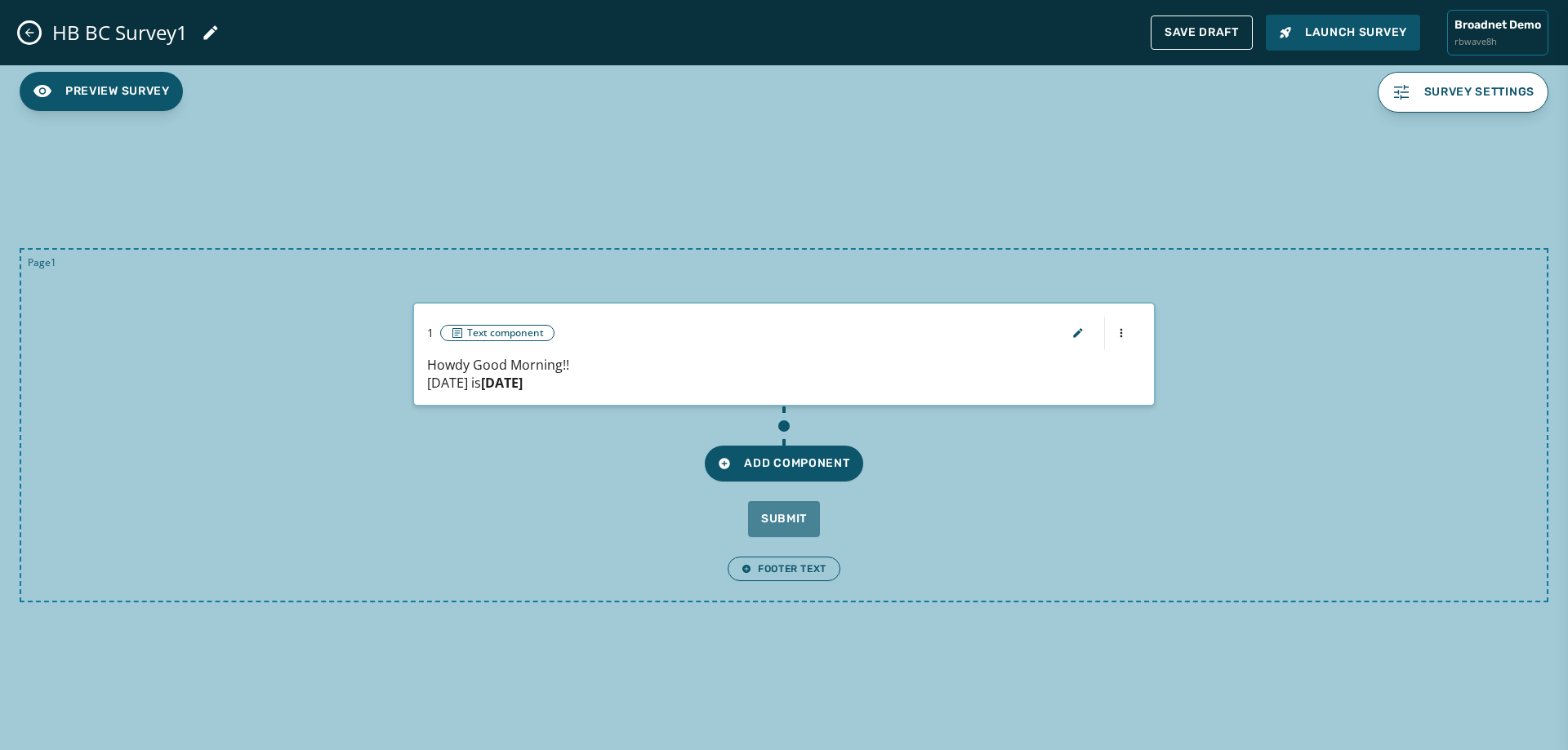
click at [820, 482] on div "Add Component Submit" at bounding box center [784, 472] width 1486 height 131
click at [821, 473] on button "Add Component" at bounding box center [784, 463] width 158 height 36
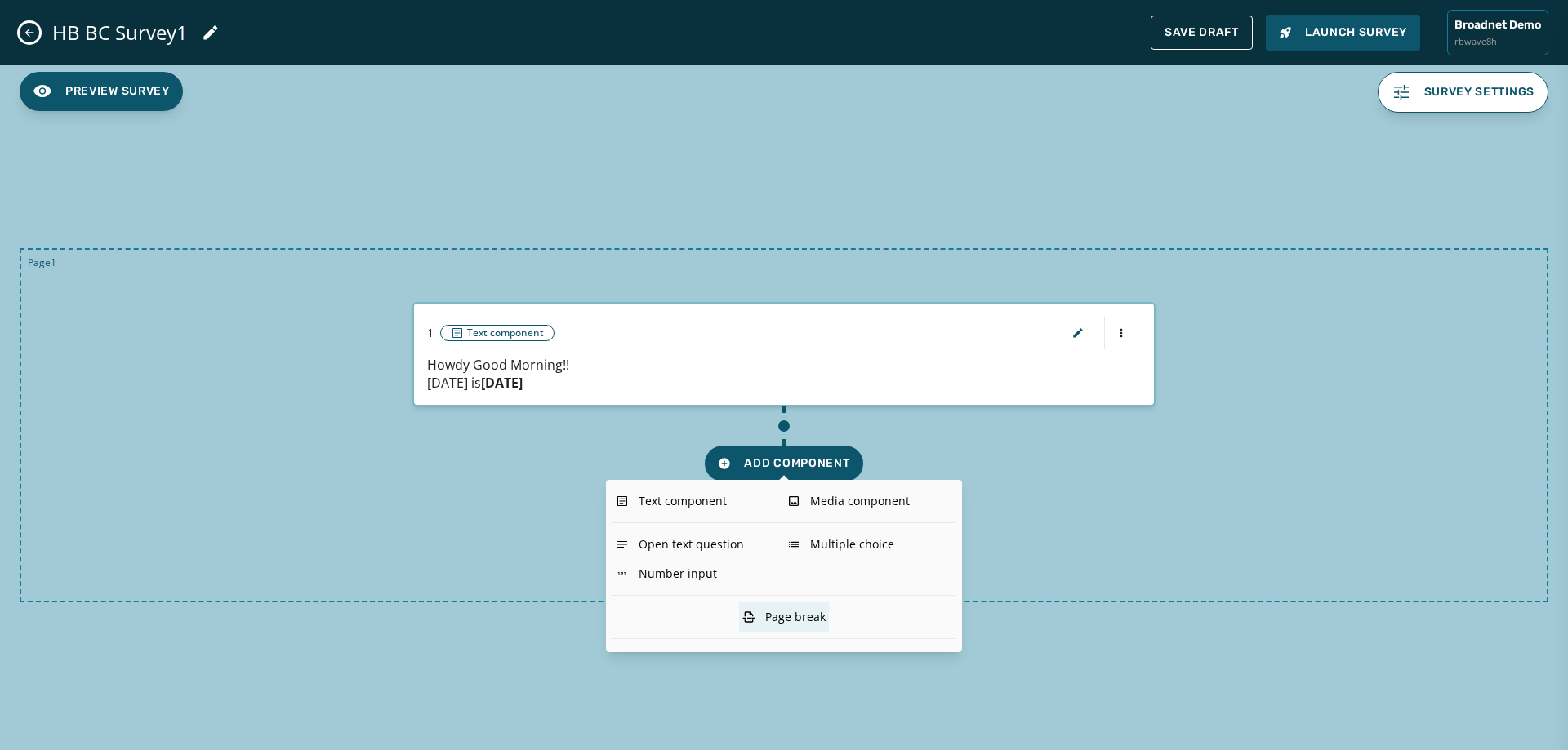
click at [771, 620] on div "Page break" at bounding box center [784, 617] width 90 height 29
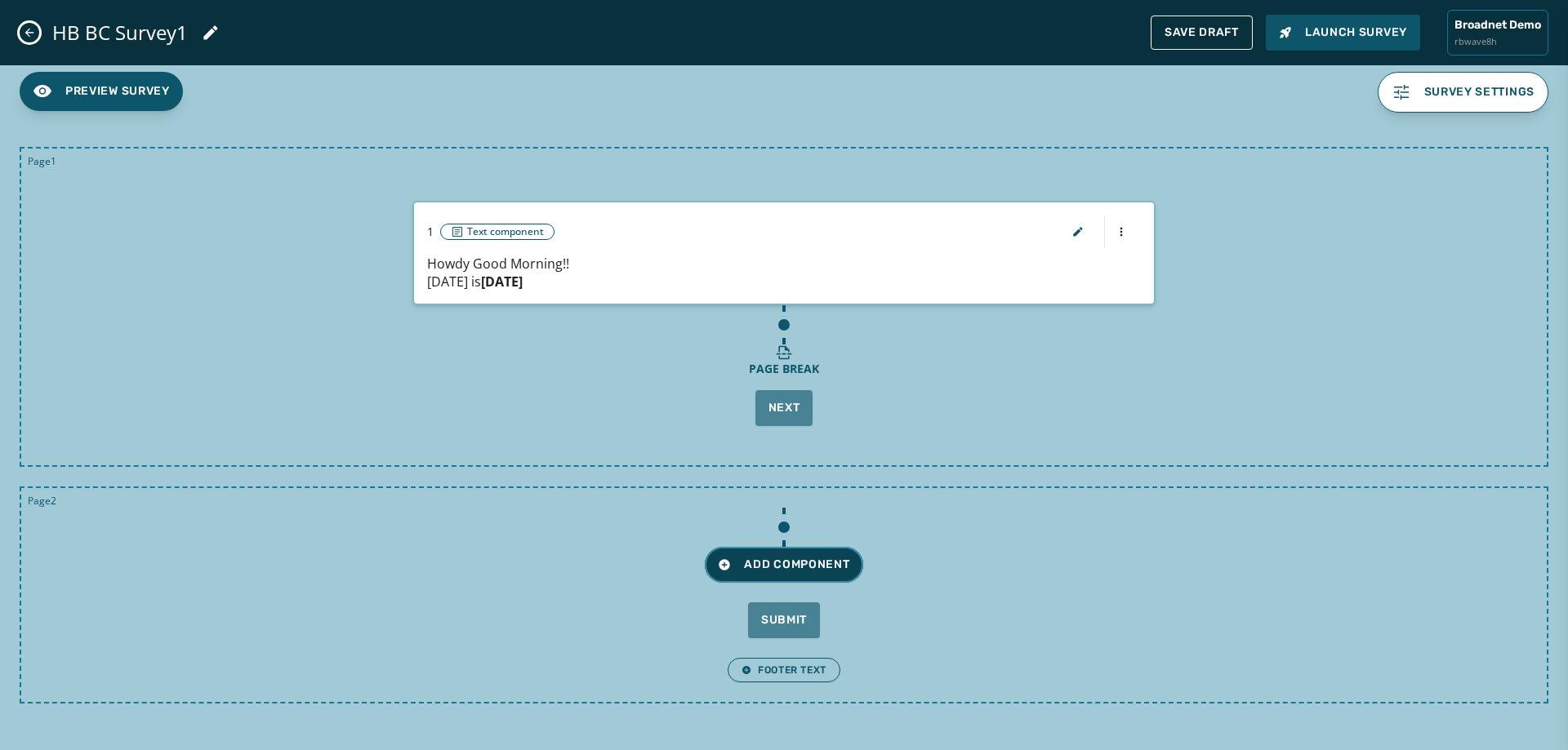
click at [789, 563] on span "Add Component" at bounding box center [784, 565] width 132 height 16
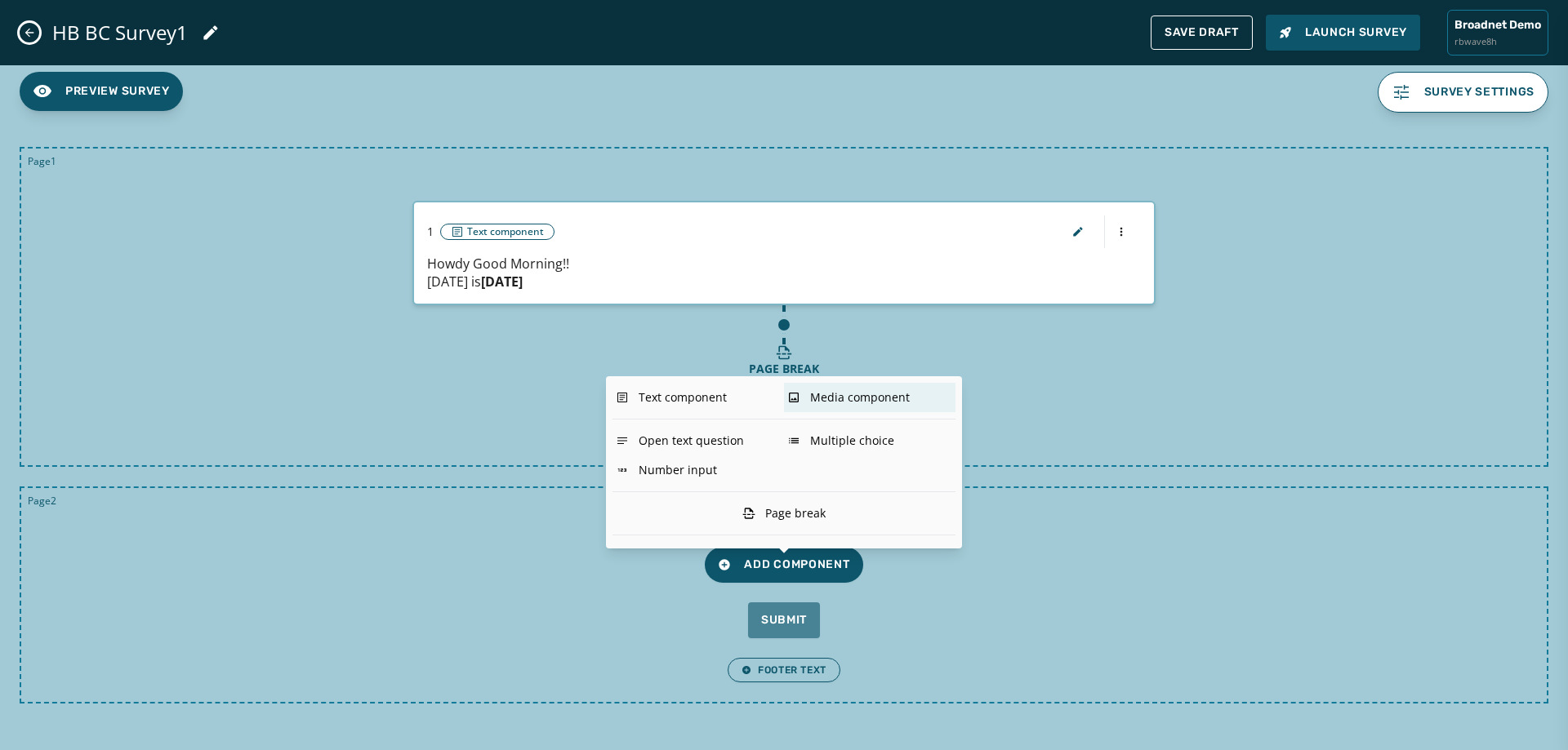
click at [828, 399] on div "Media component" at bounding box center [869, 397] width 171 height 29
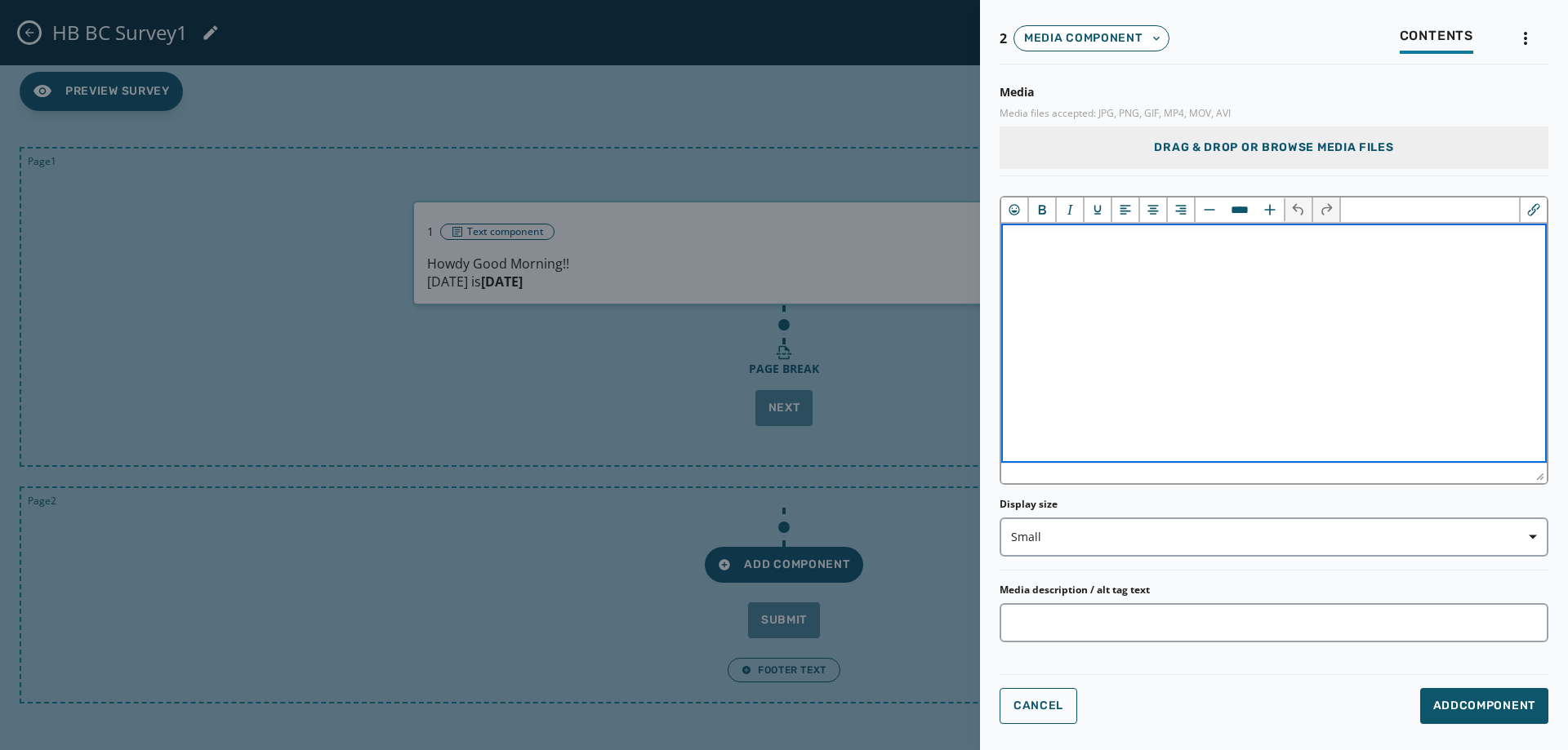
click at [1099, 264] on html "﻿" at bounding box center [1274, 244] width 546 height 40
drag, startPoint x: 1141, startPoint y: 245, endPoint x: 1262, endPoint y: 253, distance: 121.3
click at [1262, 251] on p "**********" at bounding box center [1274, 244] width 519 height 14
drag, startPoint x: 1080, startPoint y: 246, endPoint x: 1113, endPoint y: 245, distance: 33.0
click at [1113, 245] on span "**********" at bounding box center [1096, 243] width 163 height 12
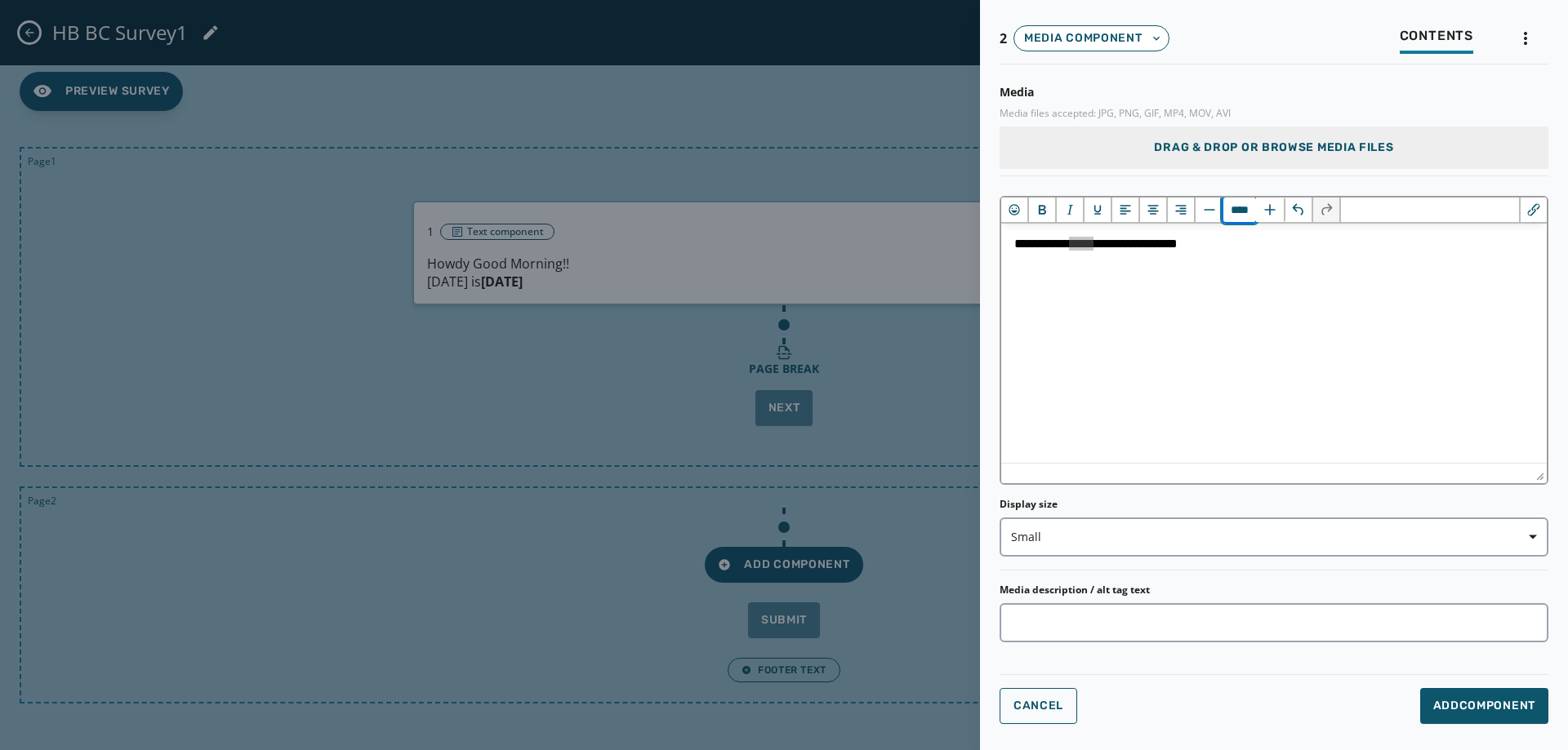
drag, startPoint x: 1228, startPoint y: 211, endPoint x: 1238, endPoint y: 215, distance: 10.8
click at [1238, 215] on input "****" at bounding box center [1240, 210] width 33 height 25
type input "****"
click at [1190, 147] on span "Drag & Drop or browse media files" at bounding box center [1273, 147] width 239 height 16
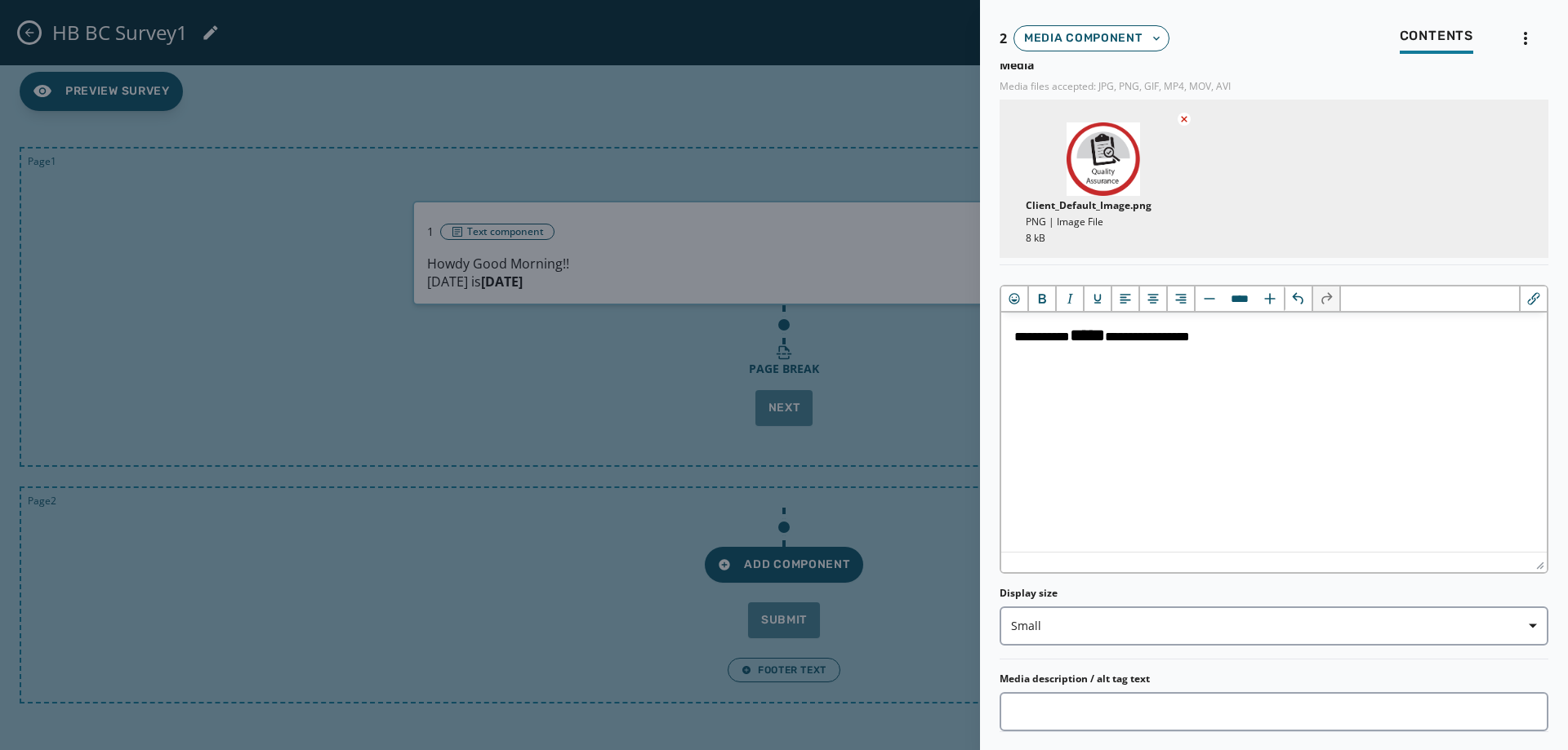
scroll to position [71, 0]
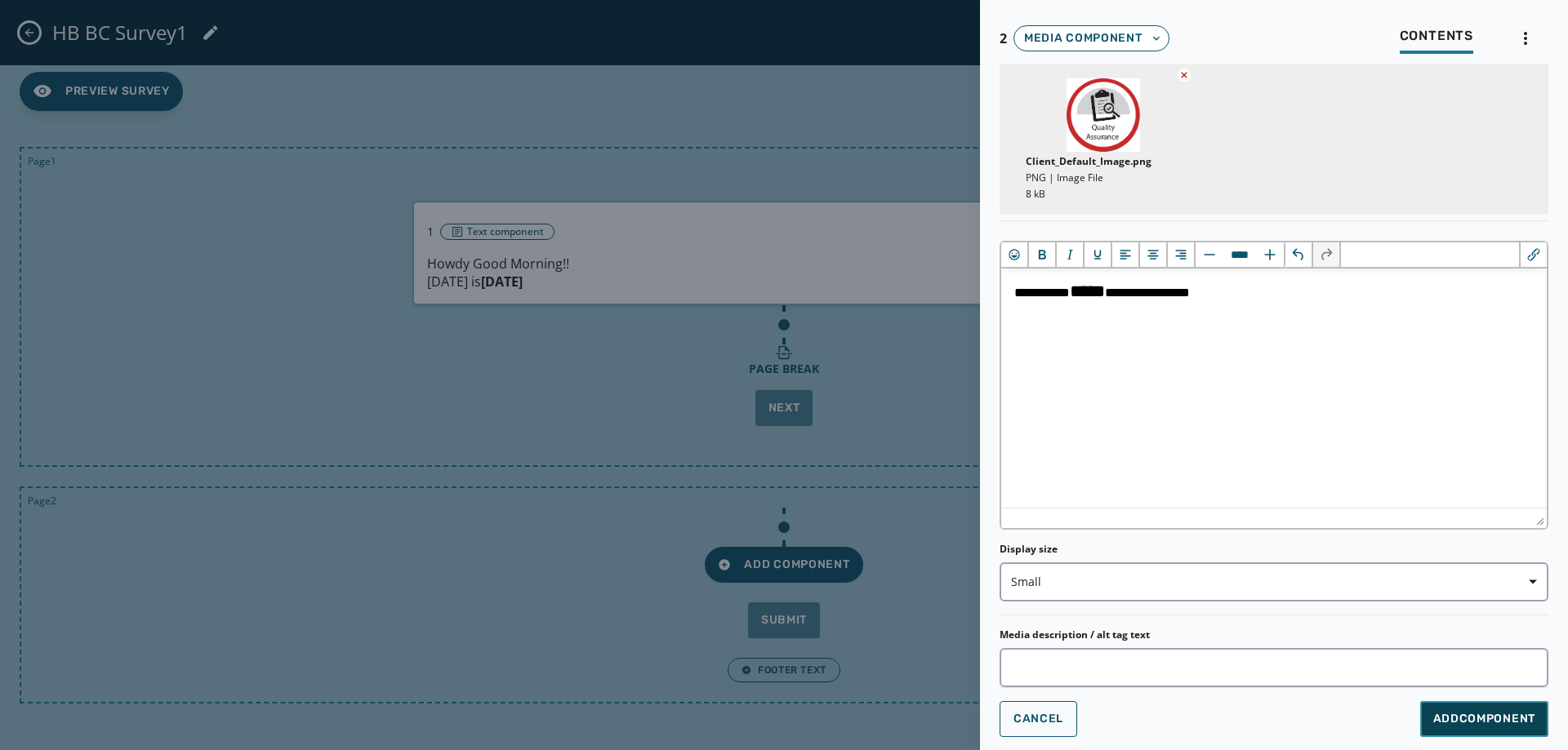
click at [1482, 712] on span "Add Component" at bounding box center [1484, 720] width 102 height 16
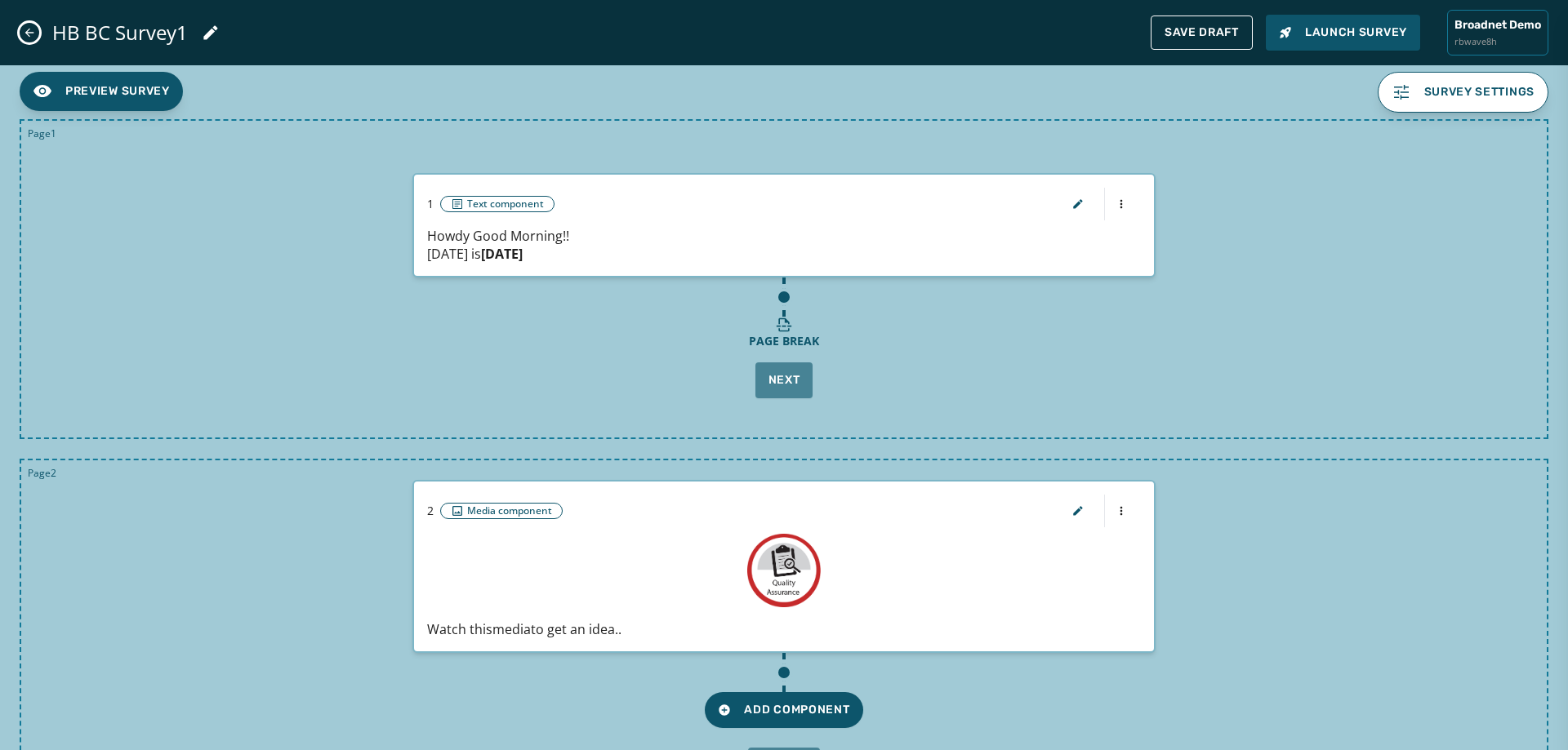
scroll to position [0, 0]
click at [1072, 516] on icon "button" at bounding box center [1078, 511] width 13 height 13
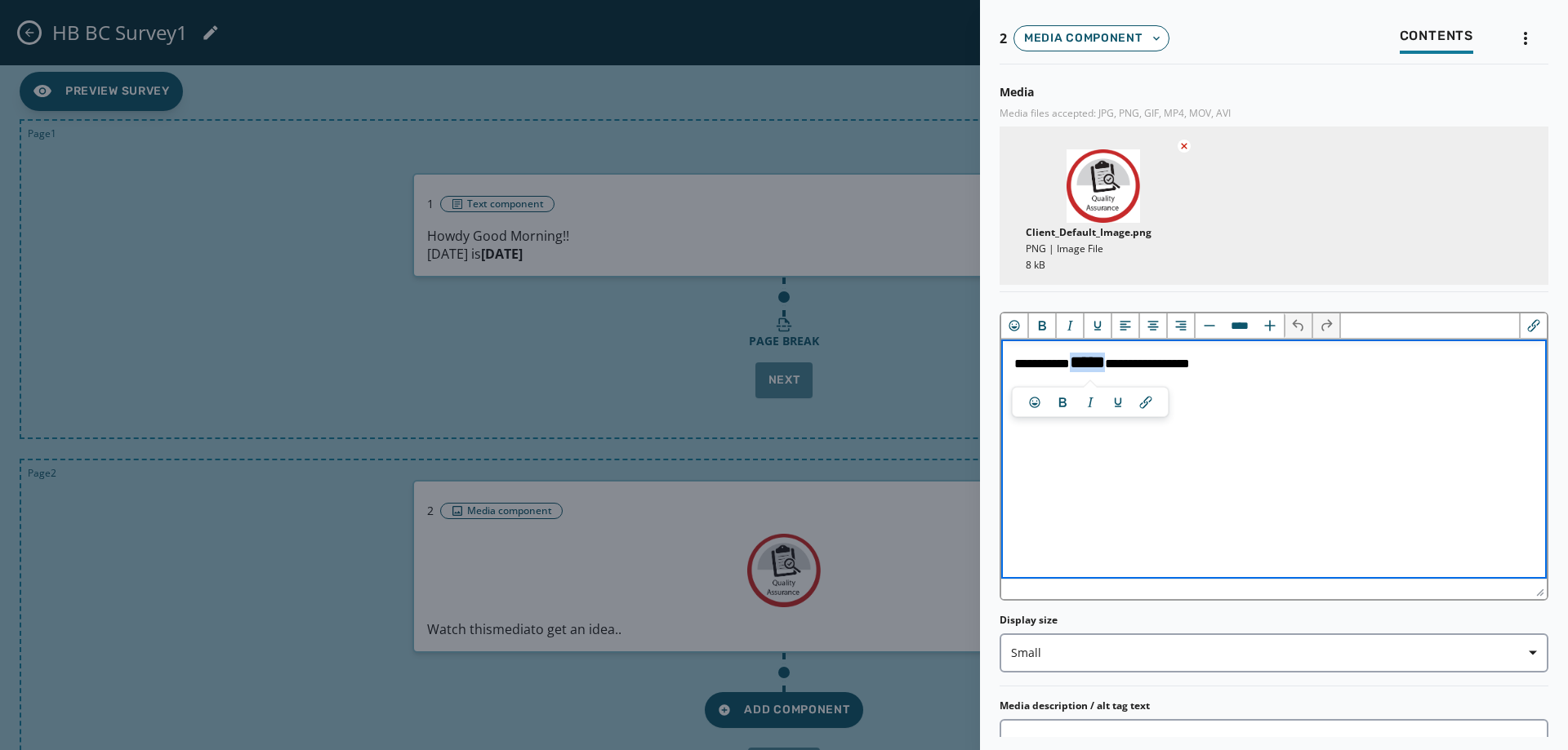
drag, startPoint x: 1081, startPoint y: 369, endPoint x: 1127, endPoint y: 370, distance: 46.0
click at [1127, 370] on span "**********" at bounding box center [1103, 364] width 176 height 12
type input "****"
click at [1241, 367] on p "**********" at bounding box center [1274, 362] width 519 height 19
click at [1528, 328] on icon "Insert/edit link" at bounding box center [1533, 326] width 12 height 12
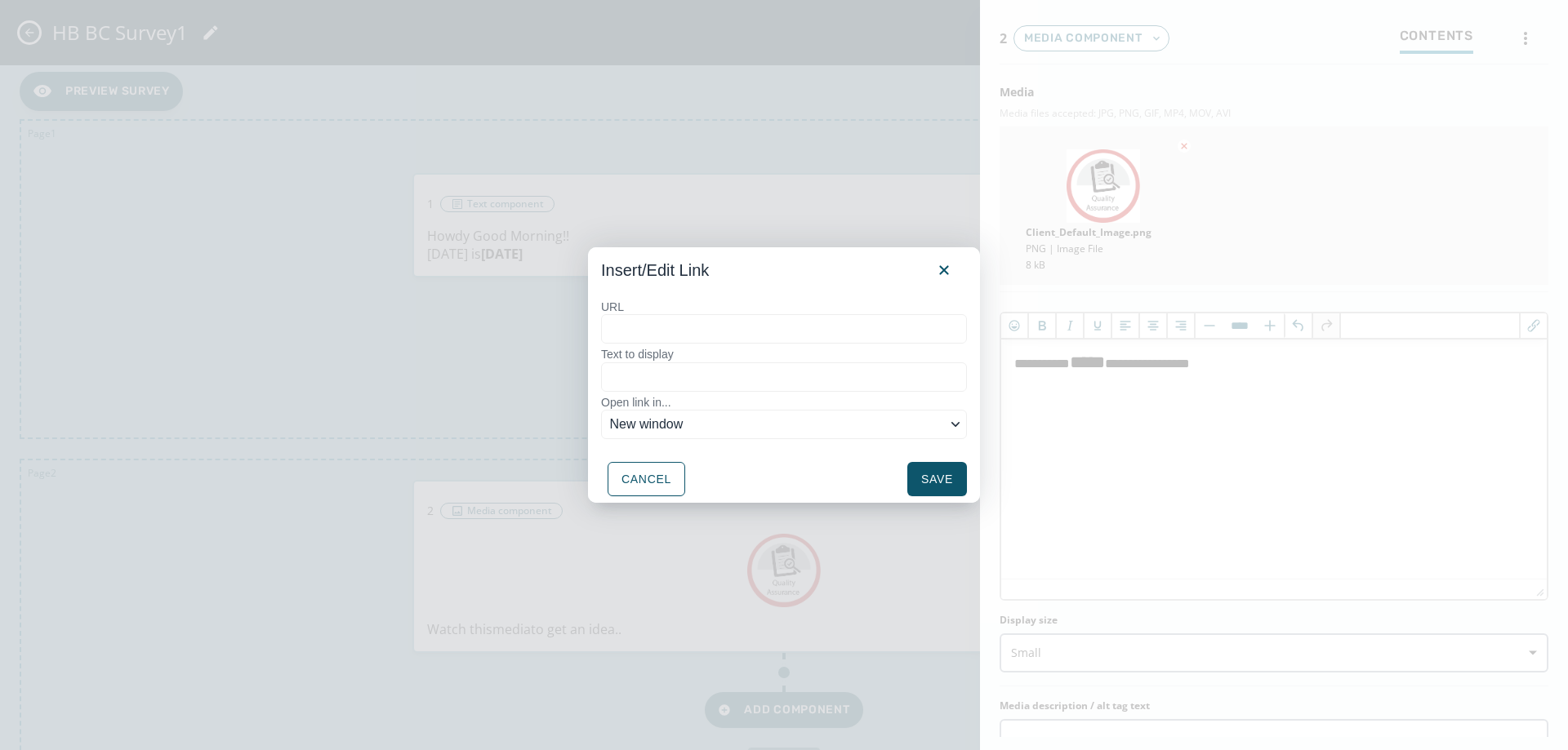
click at [650, 337] on input "URL" at bounding box center [783, 329] width 365 height 29
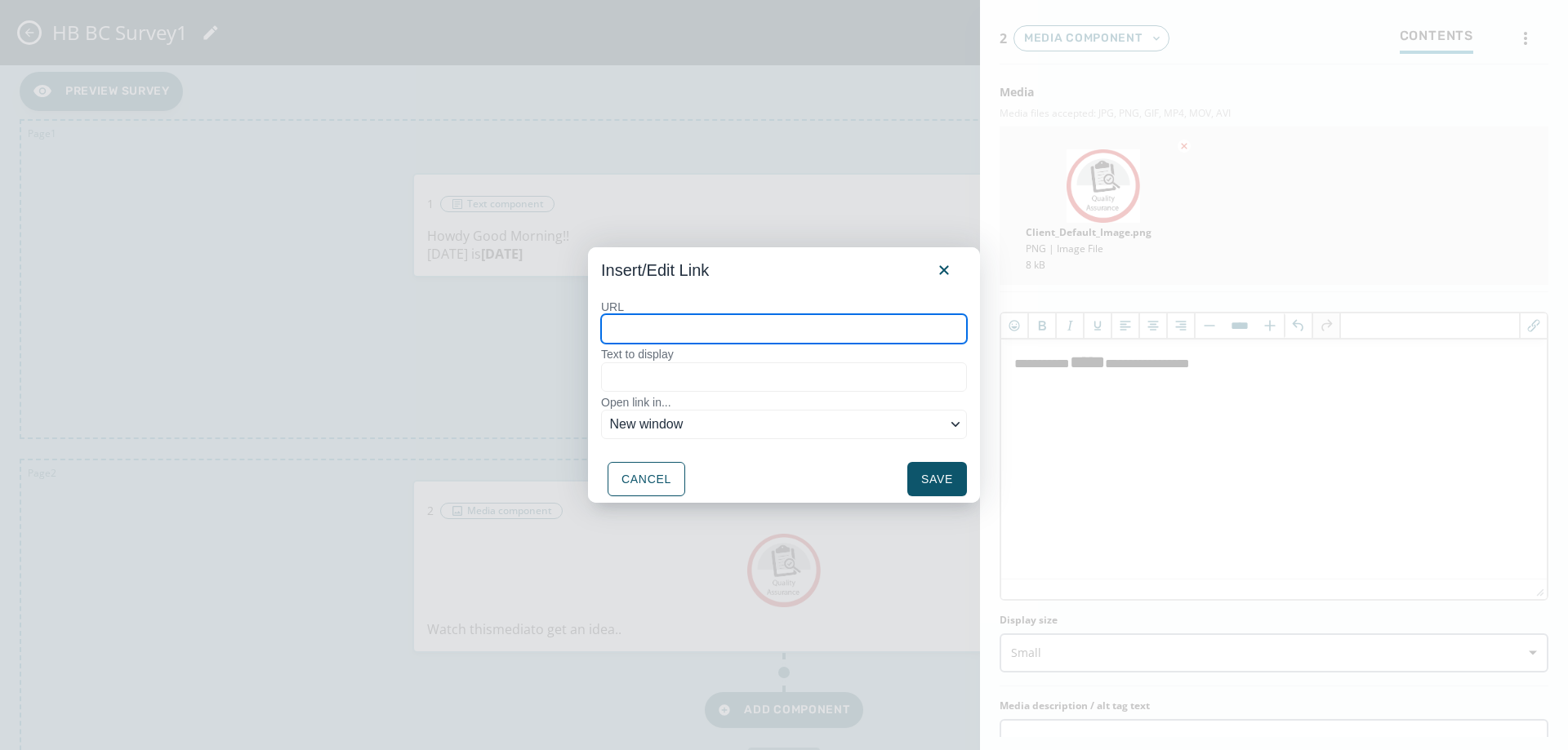
click at [800, 321] on input "URL" at bounding box center [783, 329] width 365 height 29
paste input "**********"
type input "**********"
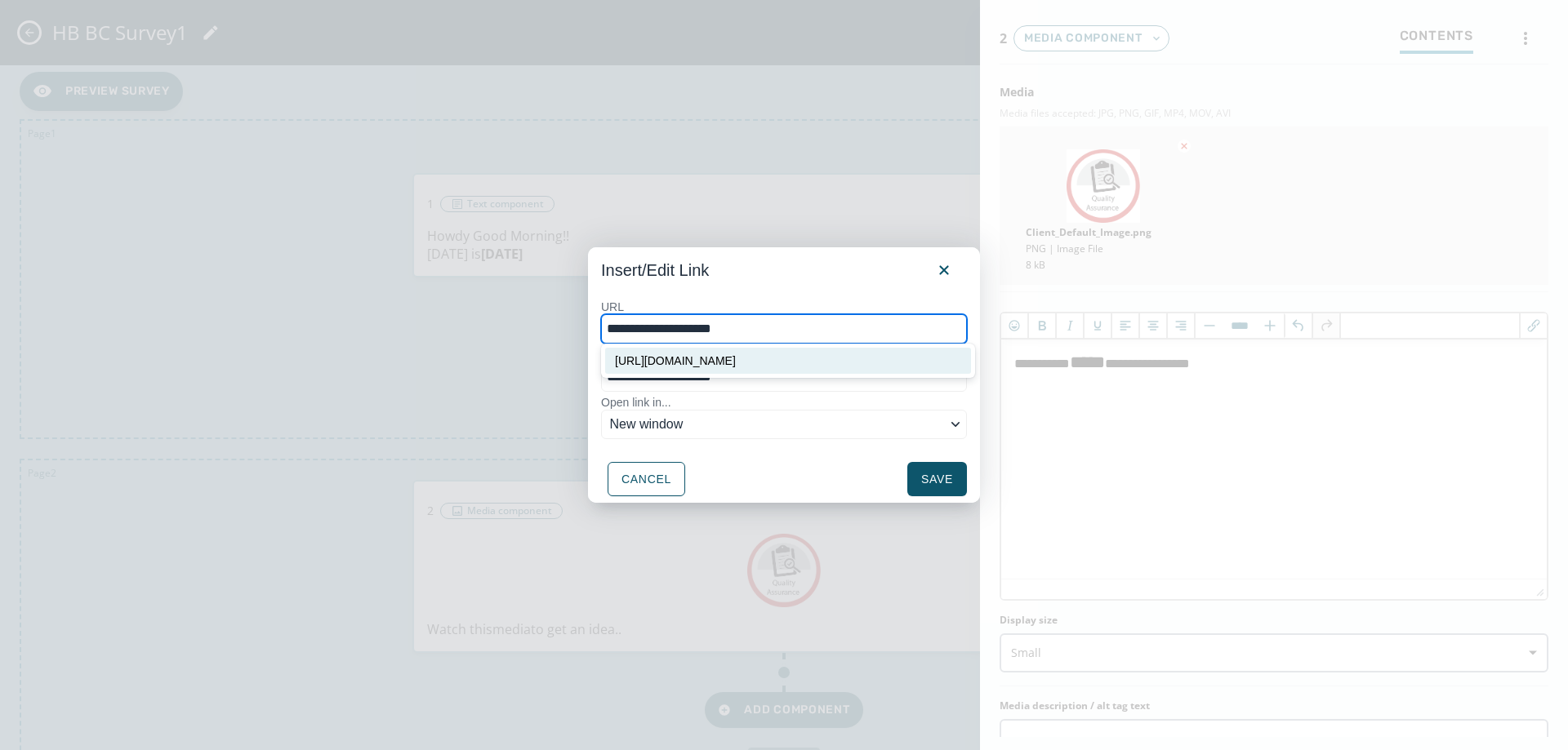
click at [746, 394] on div "**********" at bounding box center [783, 371] width 365 height 143
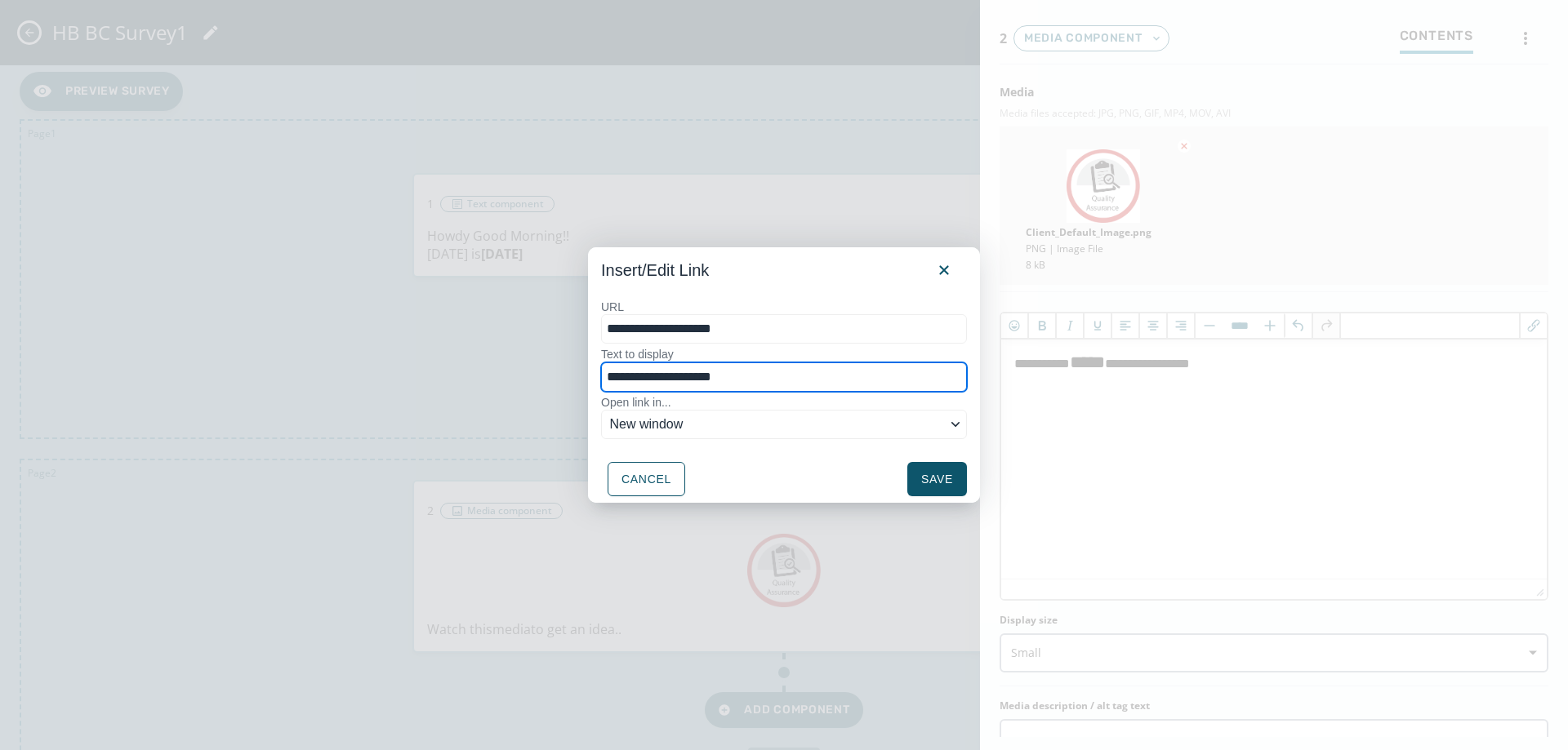
click at [789, 377] on input "**********" at bounding box center [783, 377] width 365 height 29
drag, startPoint x: 789, startPoint y: 377, endPoint x: 572, endPoint y: 374, distance: 217.0
click at [572, 374] on div "**********" at bounding box center [784, 375] width 1568 height 750
type input "*****"
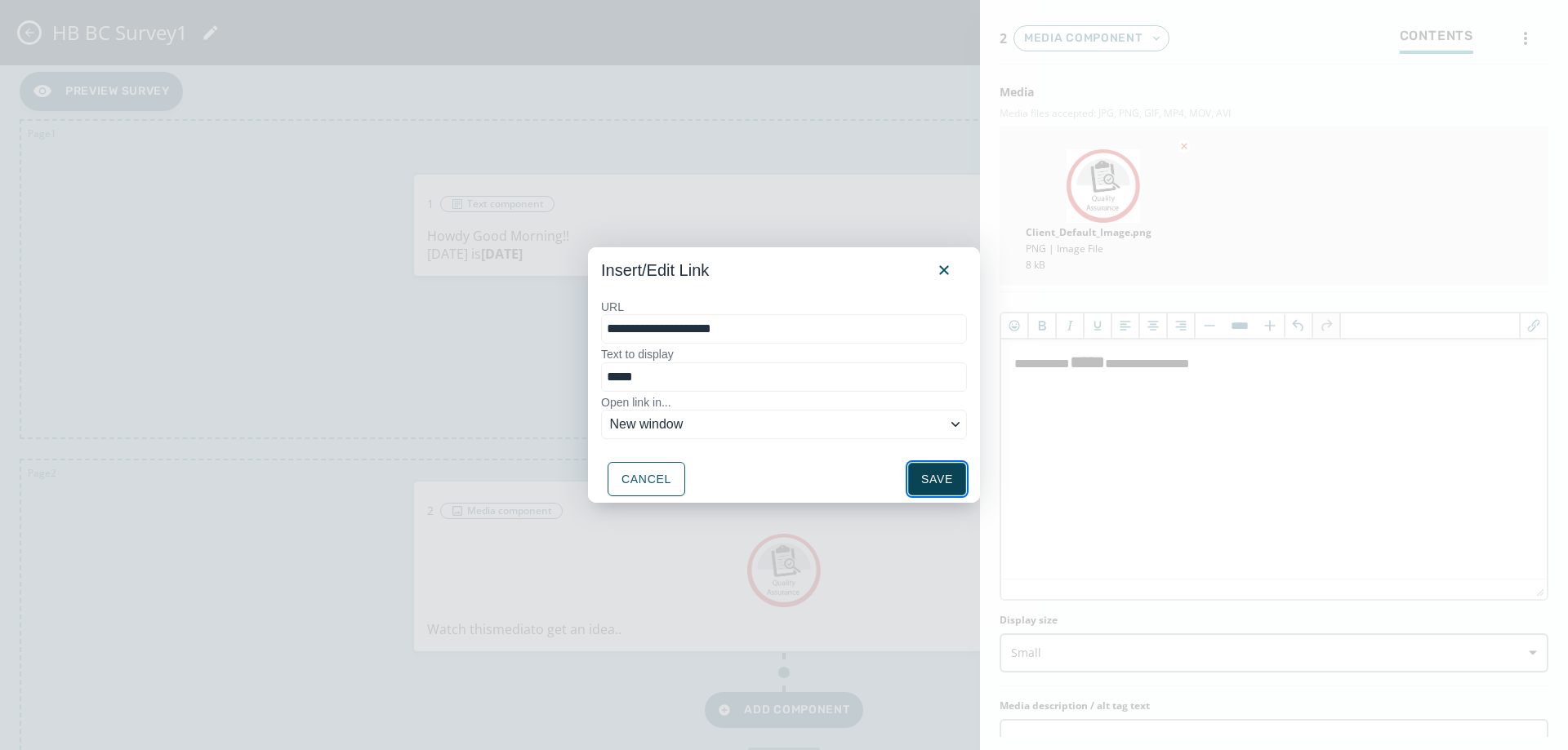
click at [928, 485] on button "Save" at bounding box center [937, 479] width 60 height 34
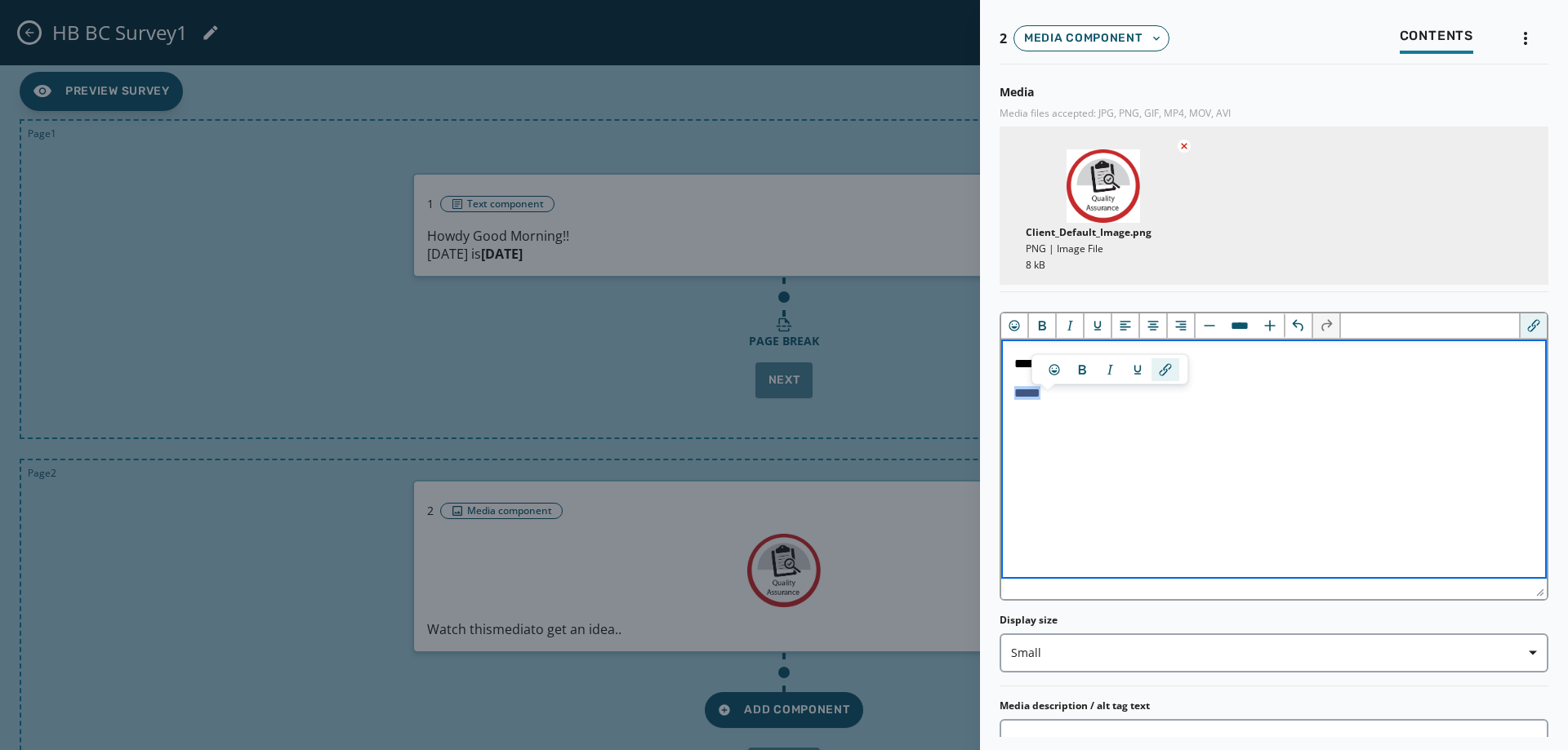
drag, startPoint x: 1058, startPoint y: 404, endPoint x: 980, endPoint y: 408, distance: 78.1
click at [1001, 408] on html "**********" at bounding box center [1274, 376] width 546 height 73
click at [1236, 328] on input "****" at bounding box center [1240, 325] width 33 height 25
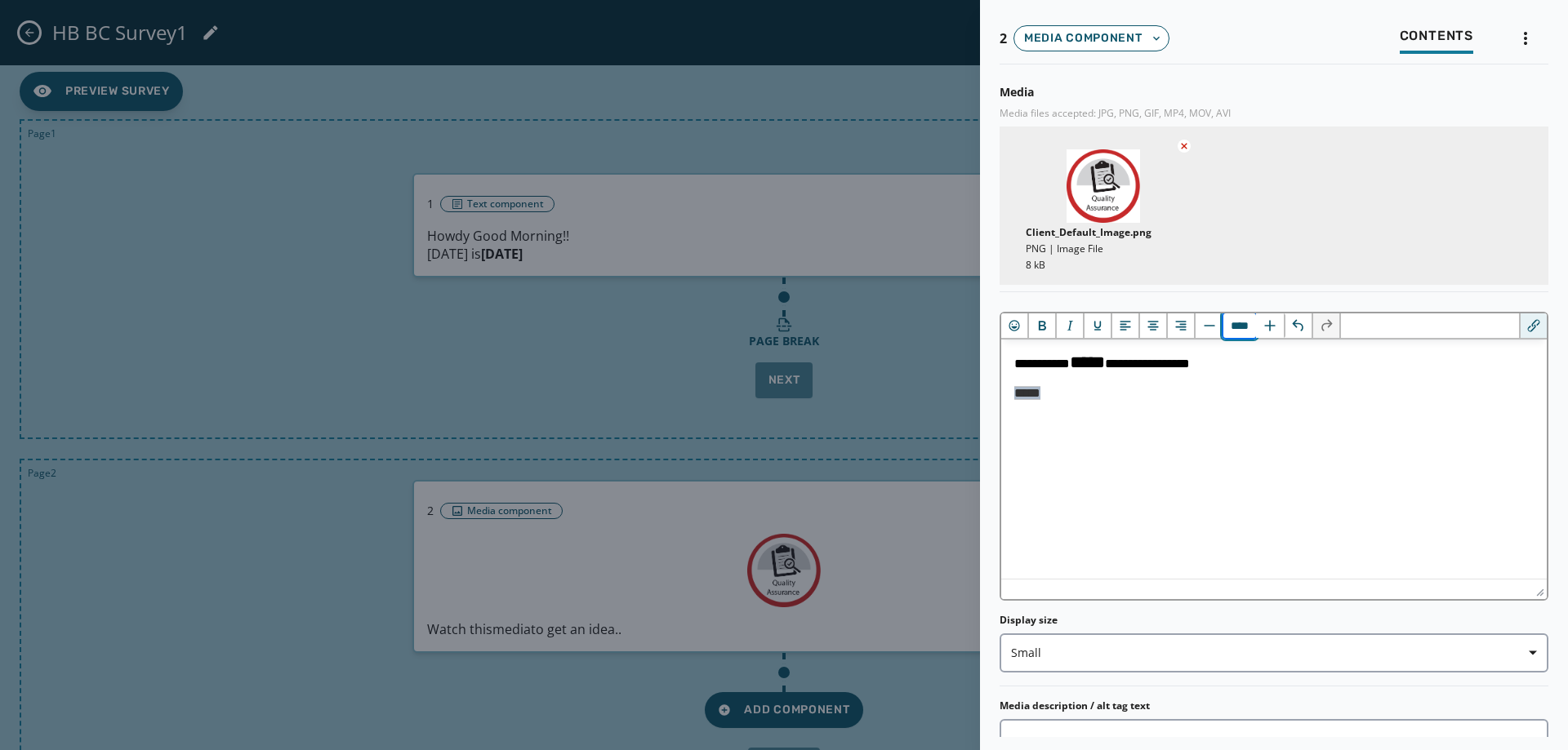
click at [1236, 328] on input "****" at bounding box center [1240, 325] width 33 height 25
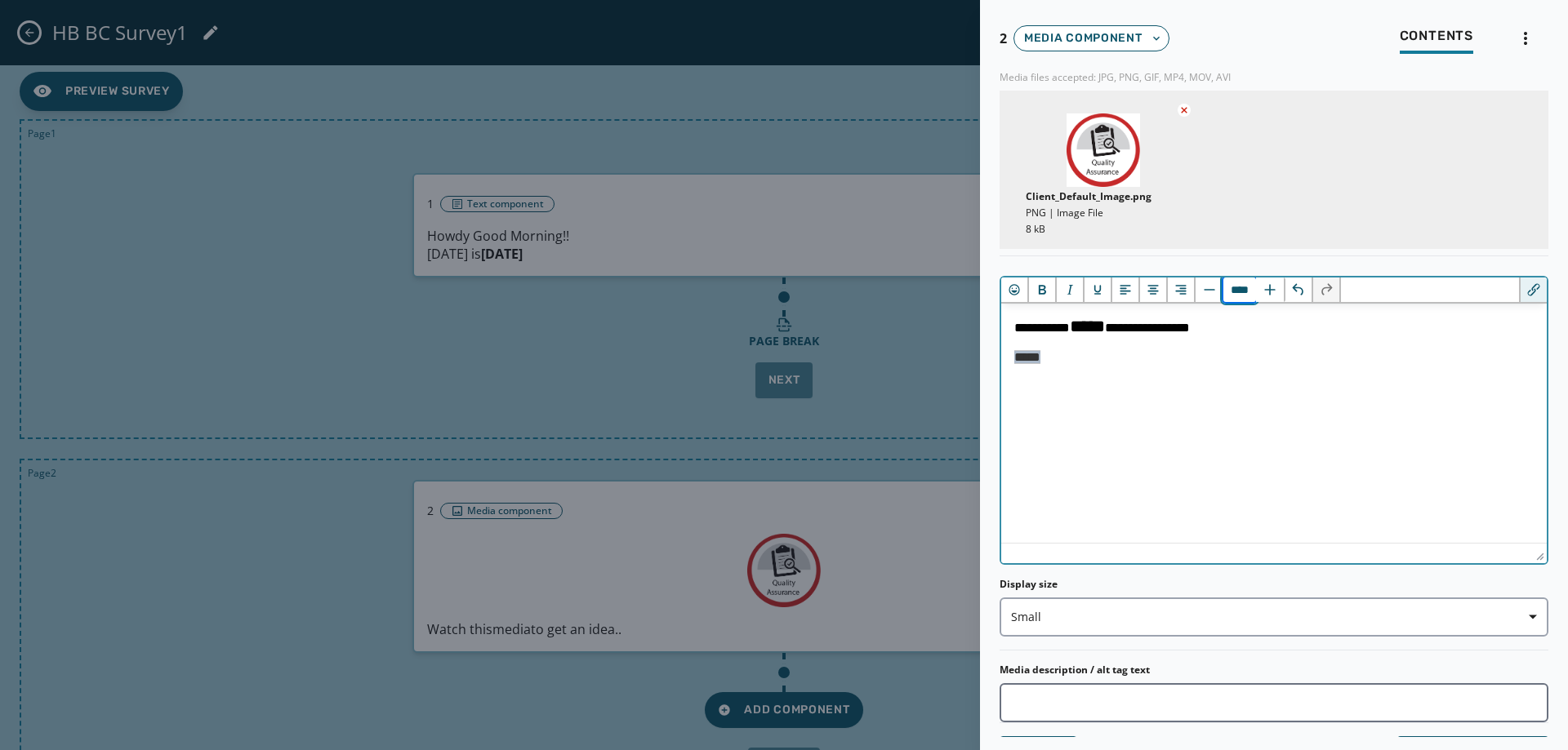
scroll to position [71, 0]
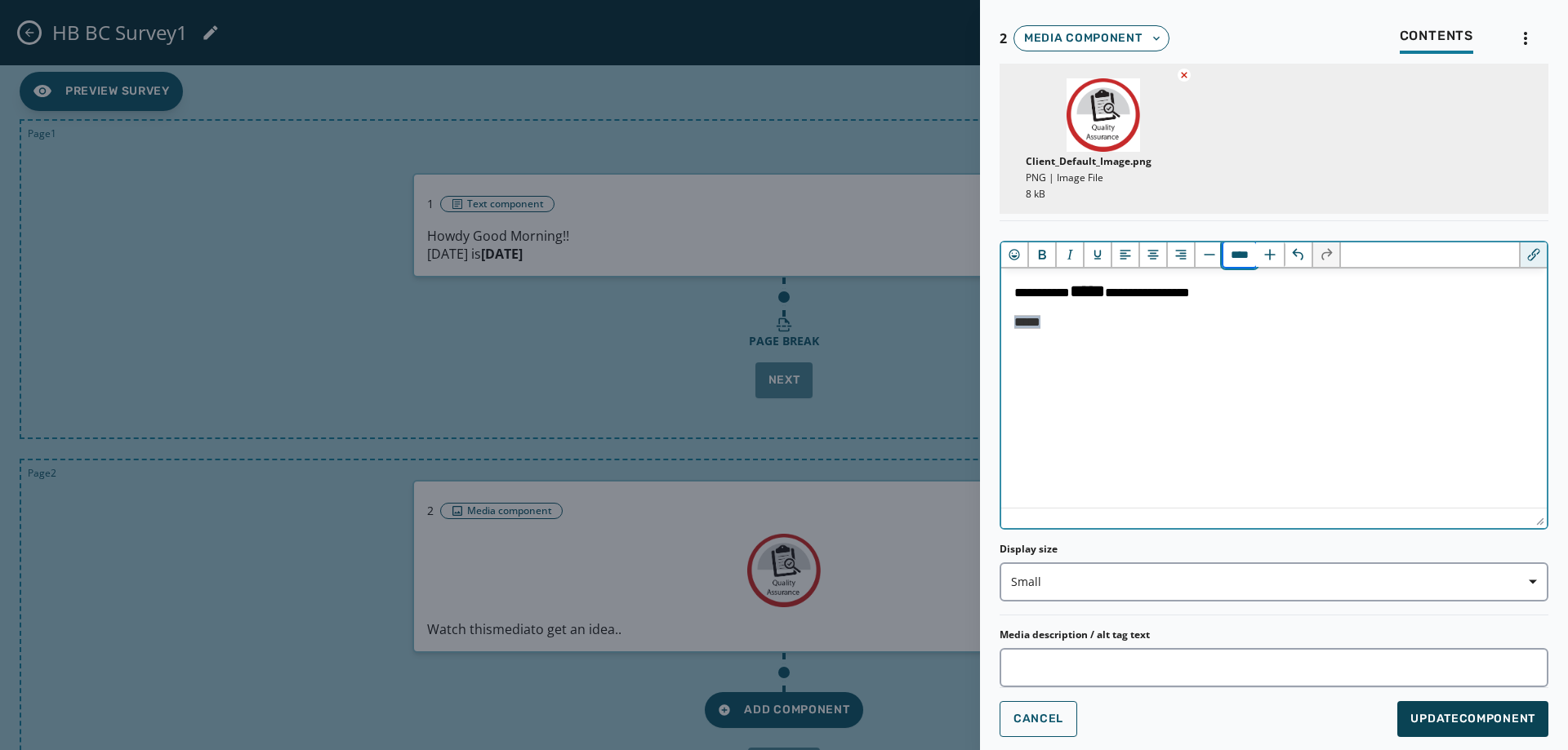
type input "****"
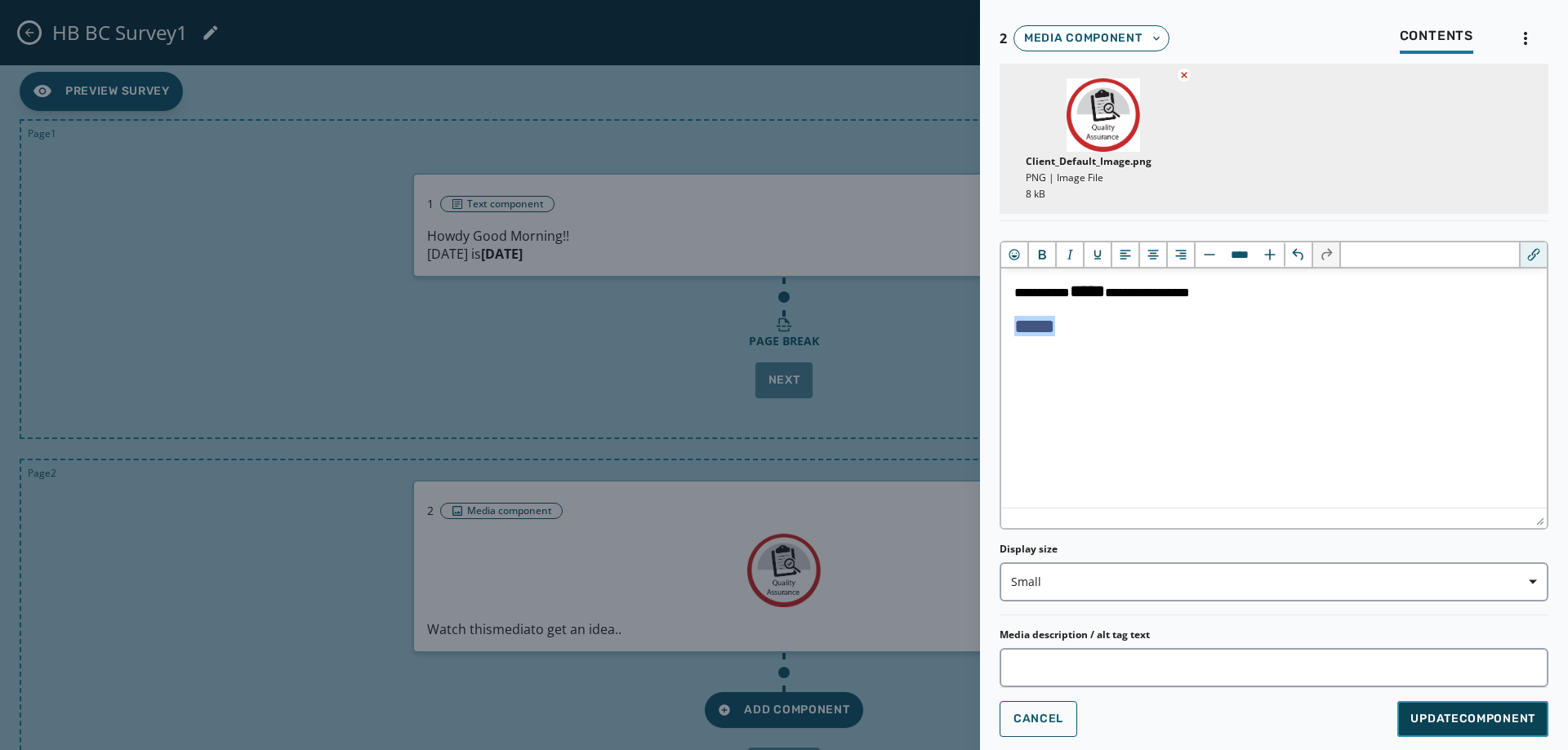
click at [1487, 721] on span "Update Component" at bounding box center [1473, 720] width 125 height 16
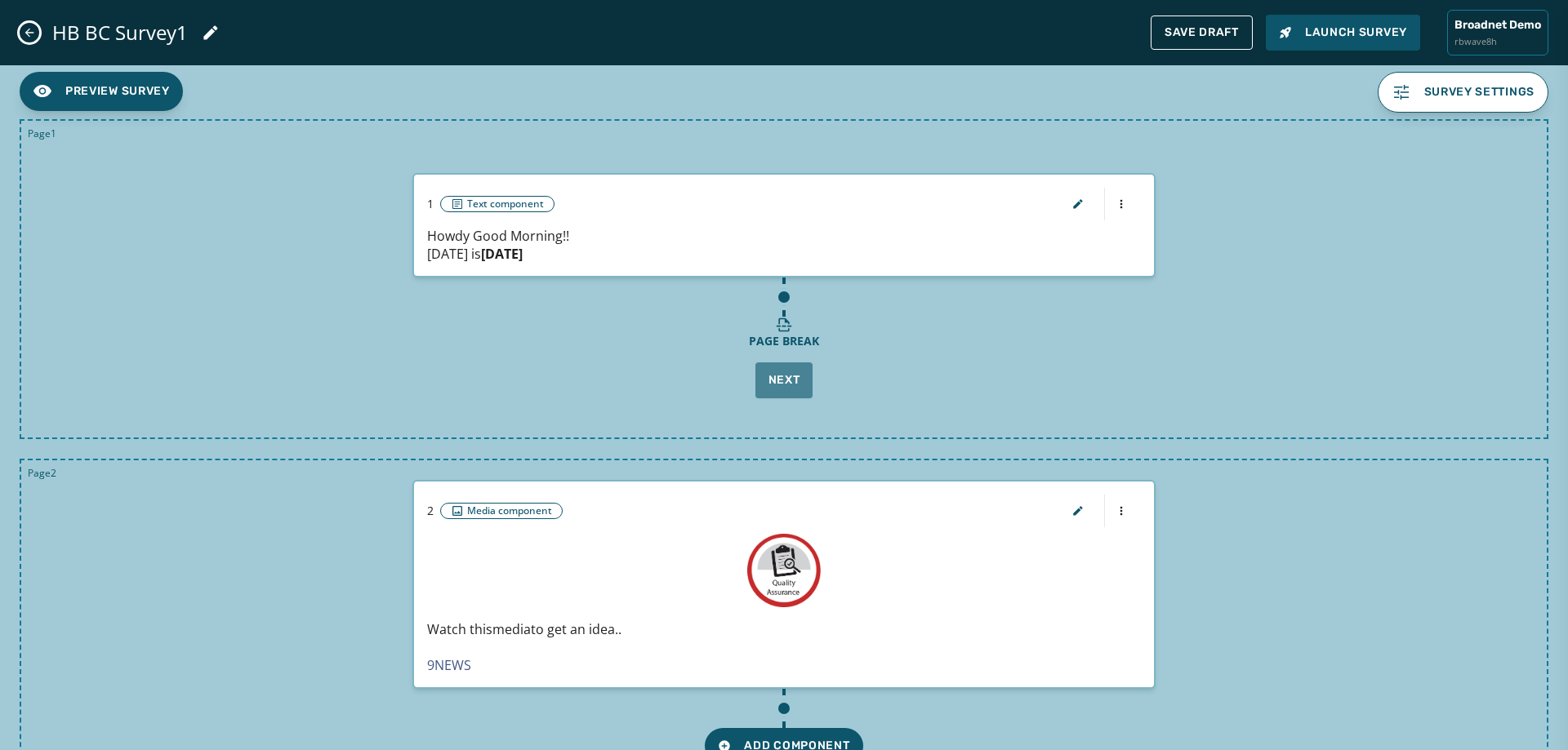
scroll to position [0, 0]
click at [1073, 509] on icon "button" at bounding box center [1078, 511] width 9 height 9
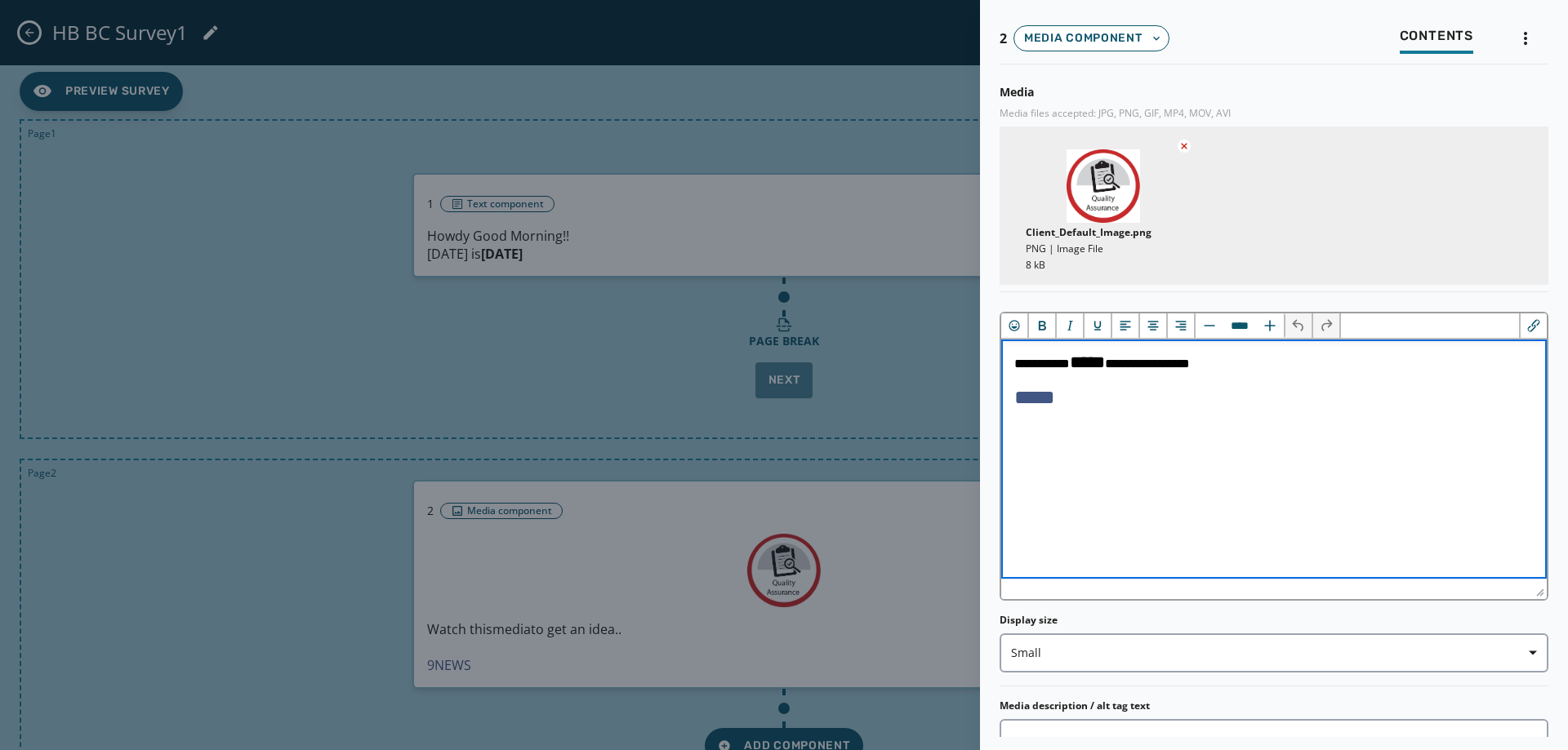
type input "****"
click at [1105, 408] on p "**********" at bounding box center [1274, 380] width 519 height 56
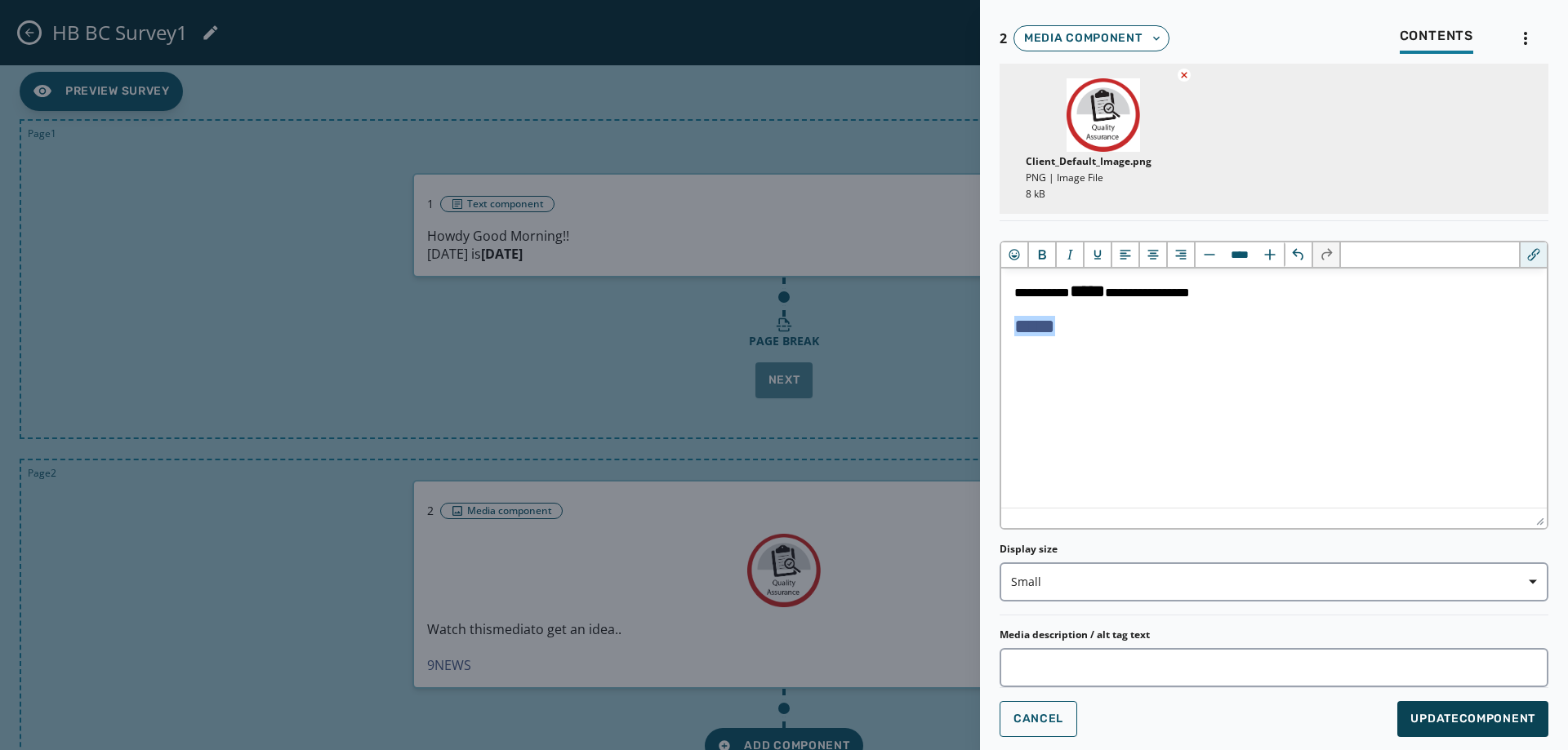
click at [1423, 714] on span "Update Component" at bounding box center [1473, 720] width 125 height 16
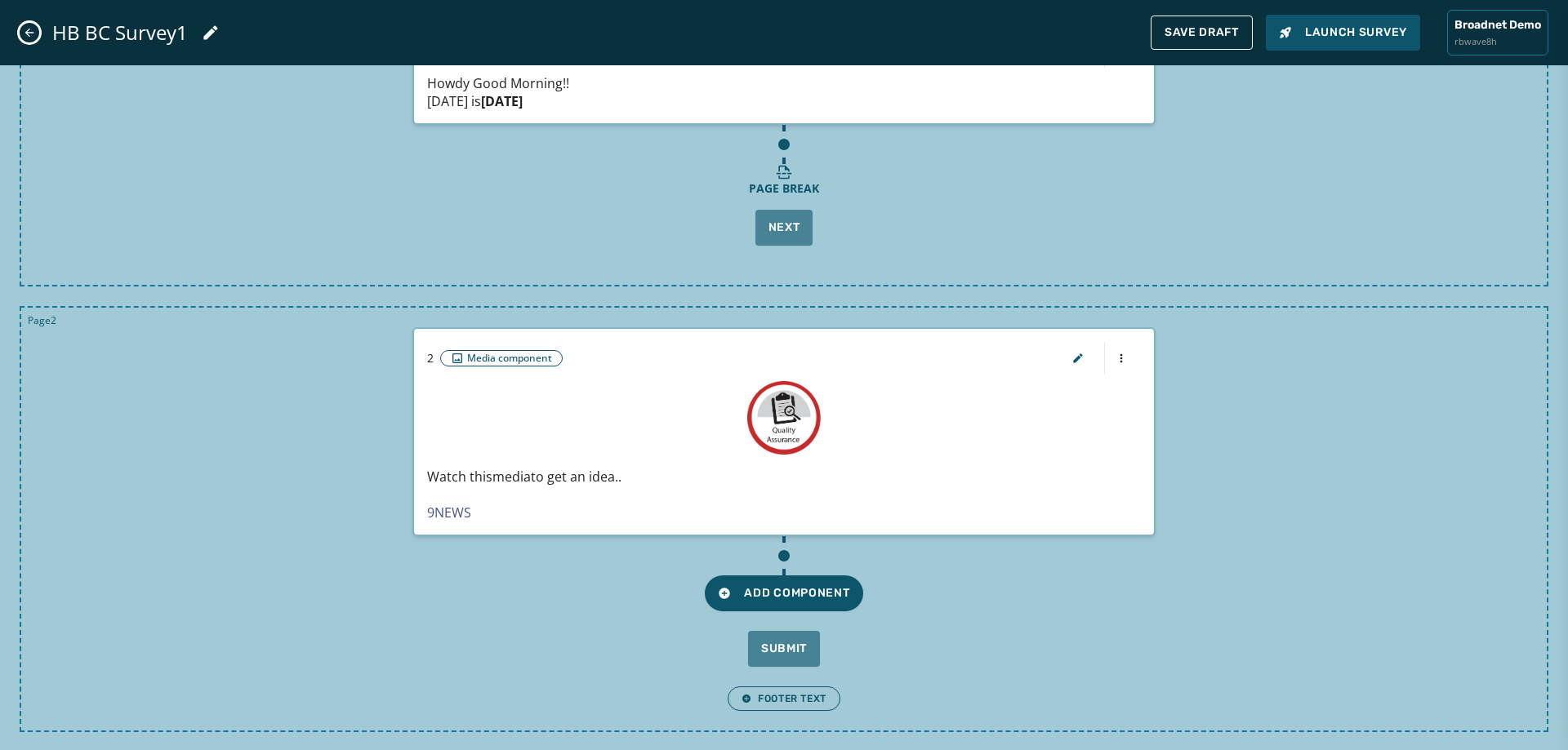
scroll to position [155, 0]
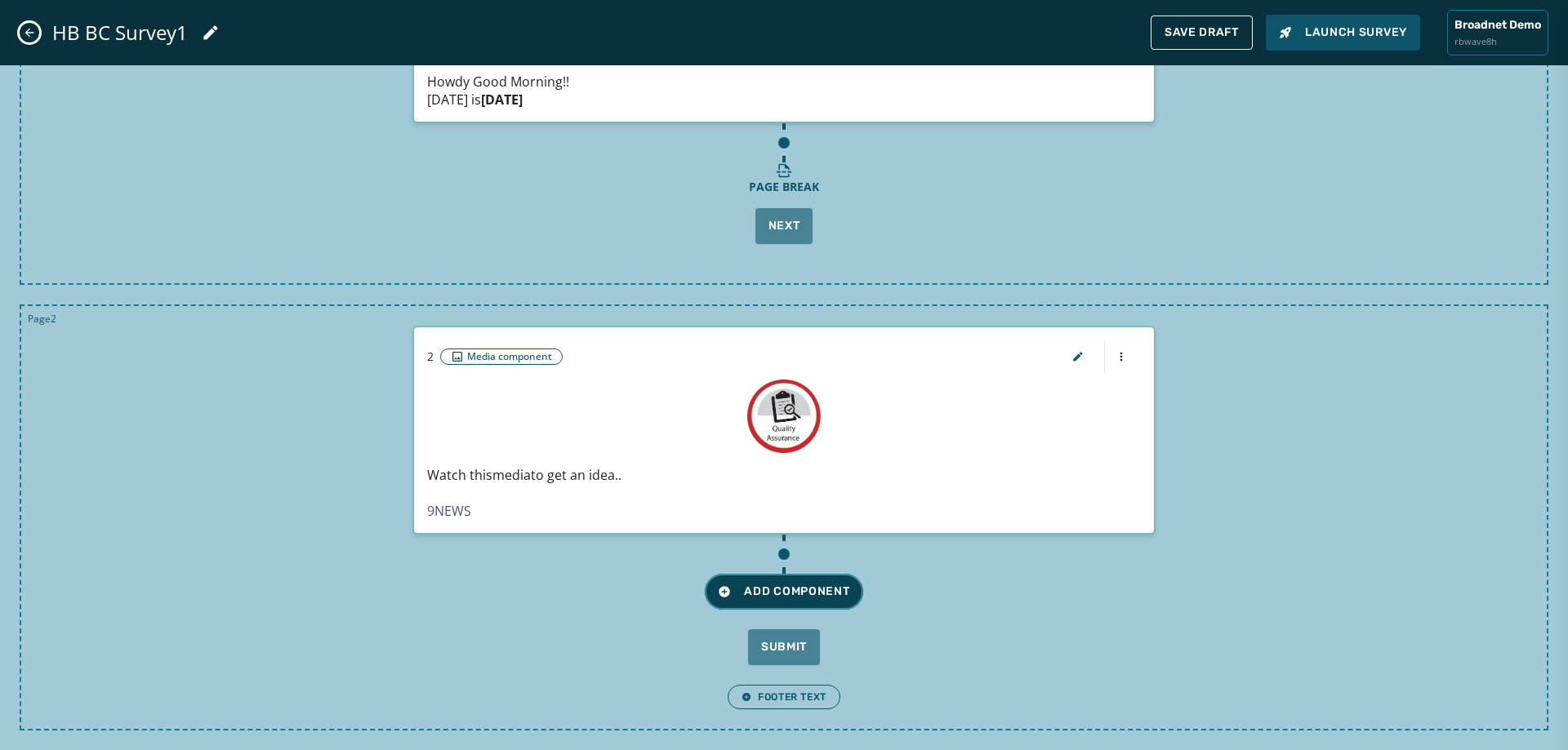
click at [814, 603] on button "Add Component" at bounding box center [784, 592] width 158 height 36
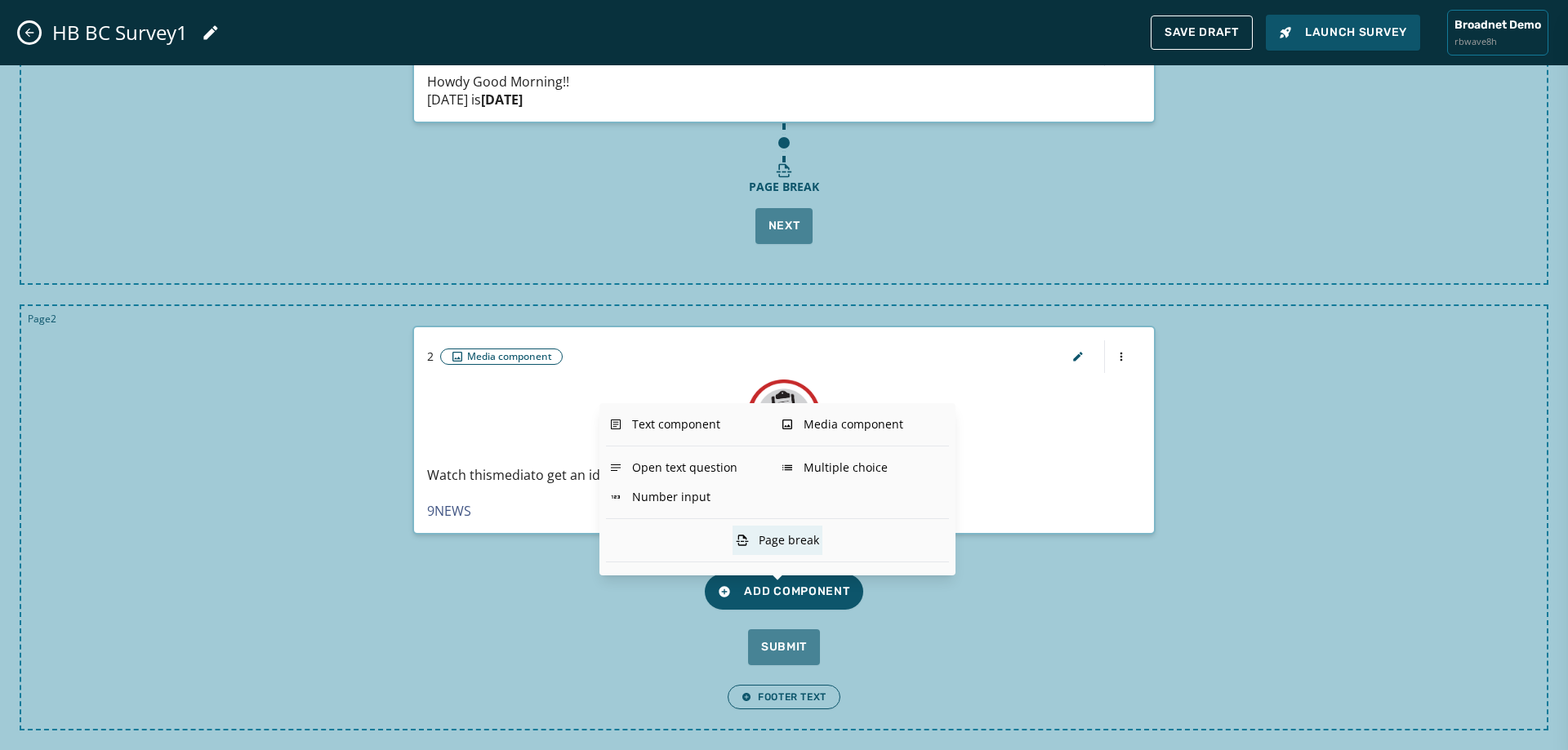
click at [800, 546] on div "Page break" at bounding box center [778, 540] width 90 height 29
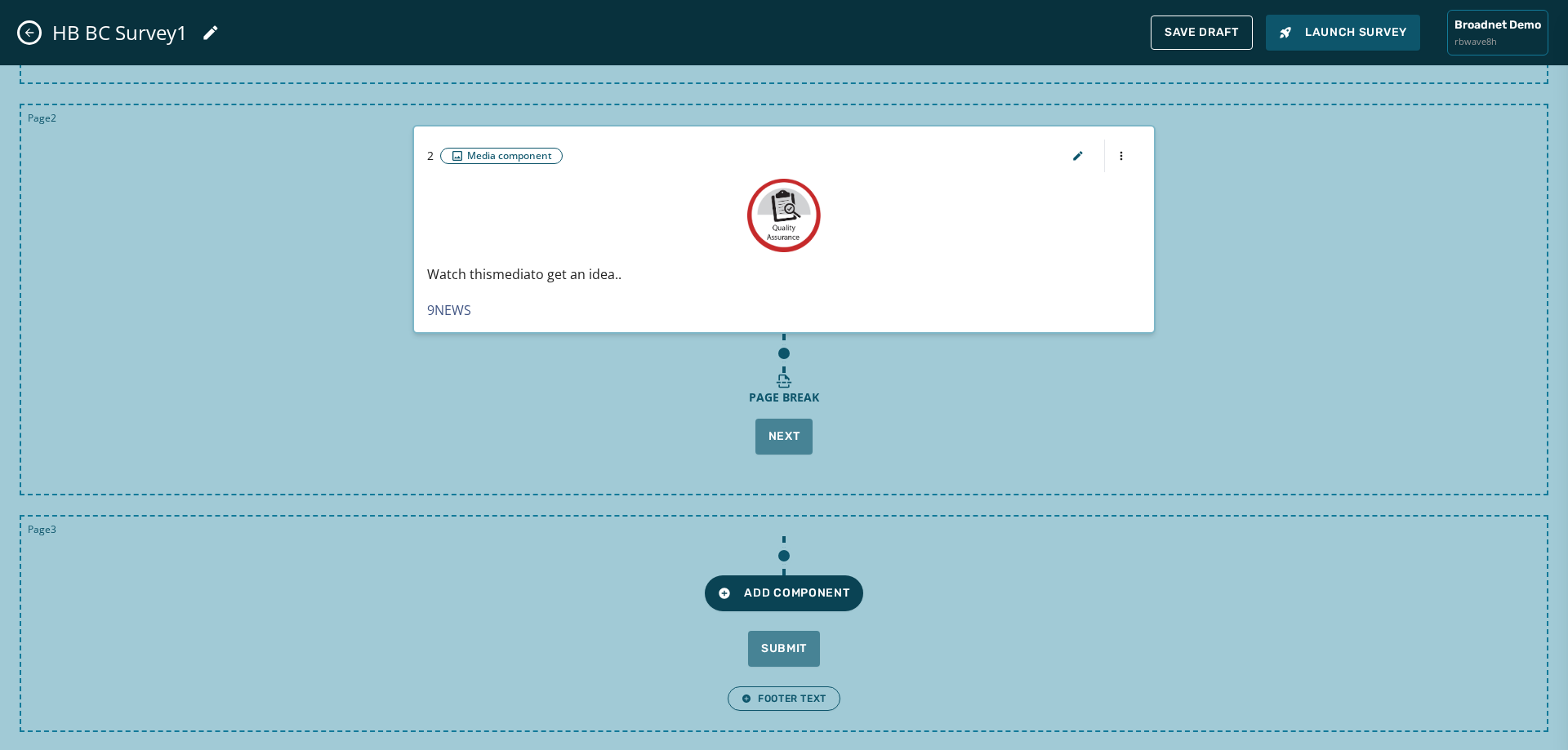
scroll to position [357, 0]
click at [795, 590] on span "Add Component" at bounding box center [784, 592] width 132 height 16
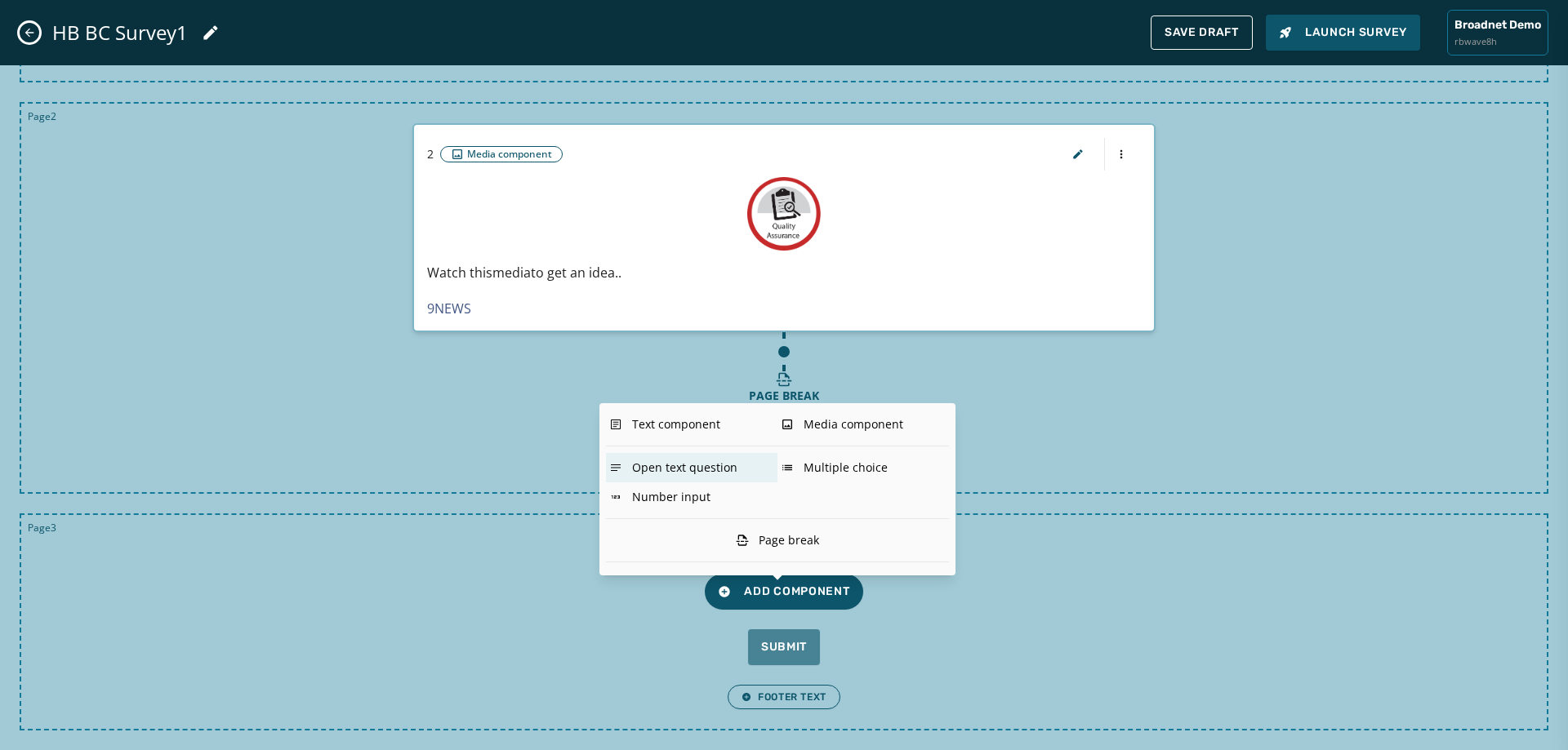
click at [721, 472] on div "Open text question" at bounding box center [691, 468] width 171 height 29
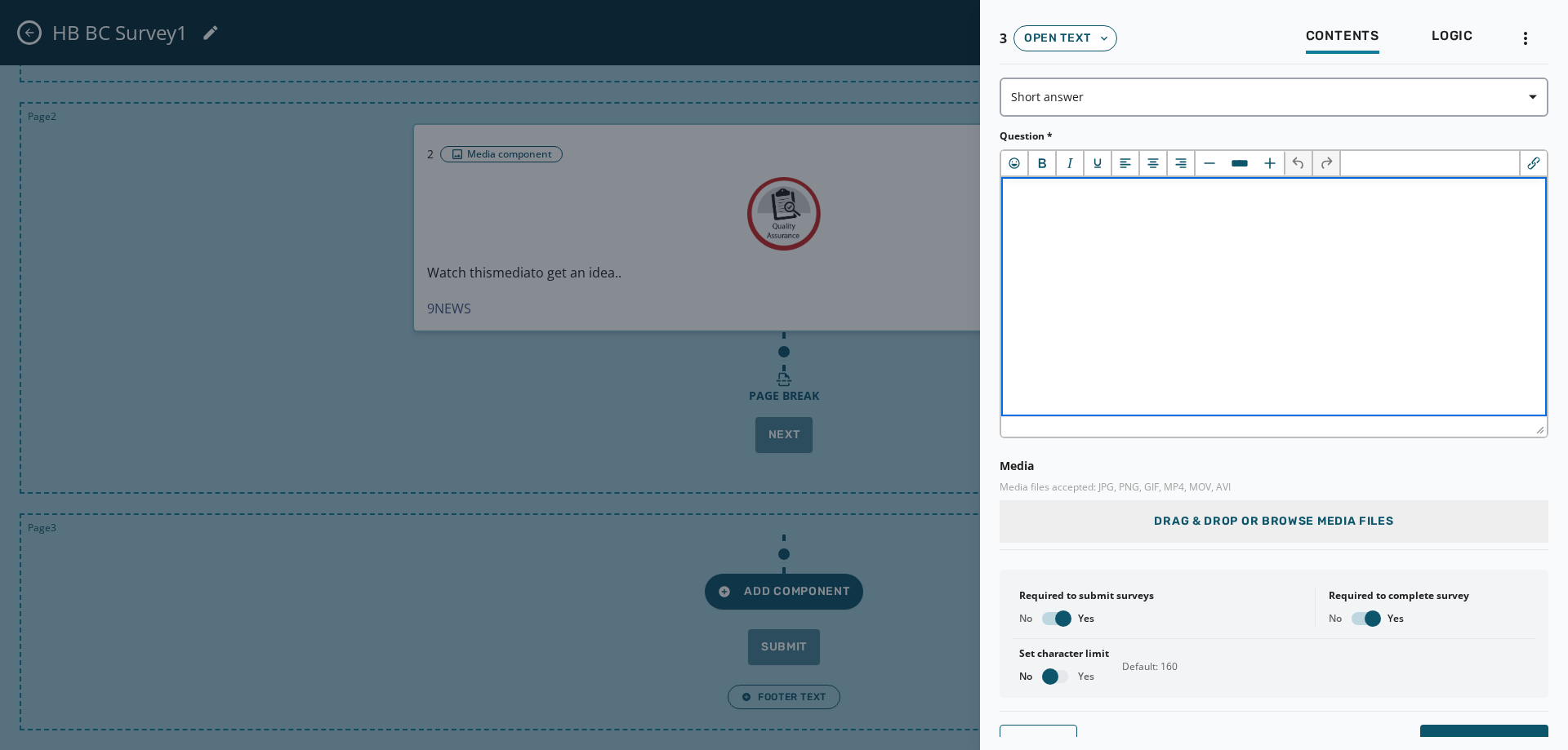
scroll to position [0, 0]
click at [1073, 217] on html "﻿" at bounding box center [1274, 198] width 546 height 40
drag, startPoint x: 1158, startPoint y: 190, endPoint x: 1093, endPoint y: 196, distance: 65.3
click at [1093, 196] on span "**********" at bounding box center [1152, 197] width 276 height 12
click at [1052, 165] on button "Bold" at bounding box center [1043, 163] width 27 height 25
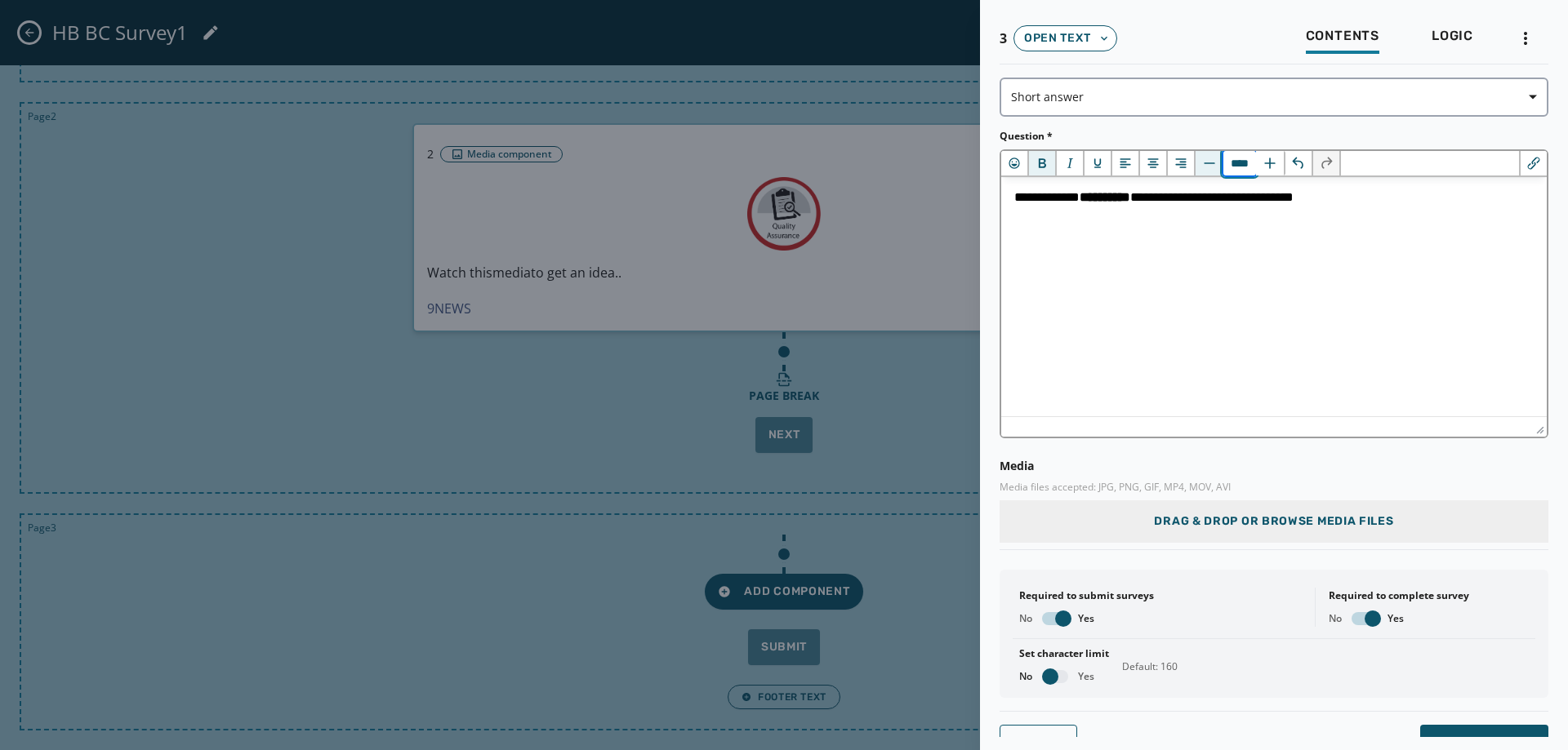
drag, startPoint x: 1245, startPoint y: 164, endPoint x: 1211, endPoint y: 169, distance: 34.4
click at [1211, 169] on div "****" at bounding box center [1240, 163] width 90 height 25
type input "****"
click at [1188, 217] on html "**********" at bounding box center [1274, 198] width 546 height 40
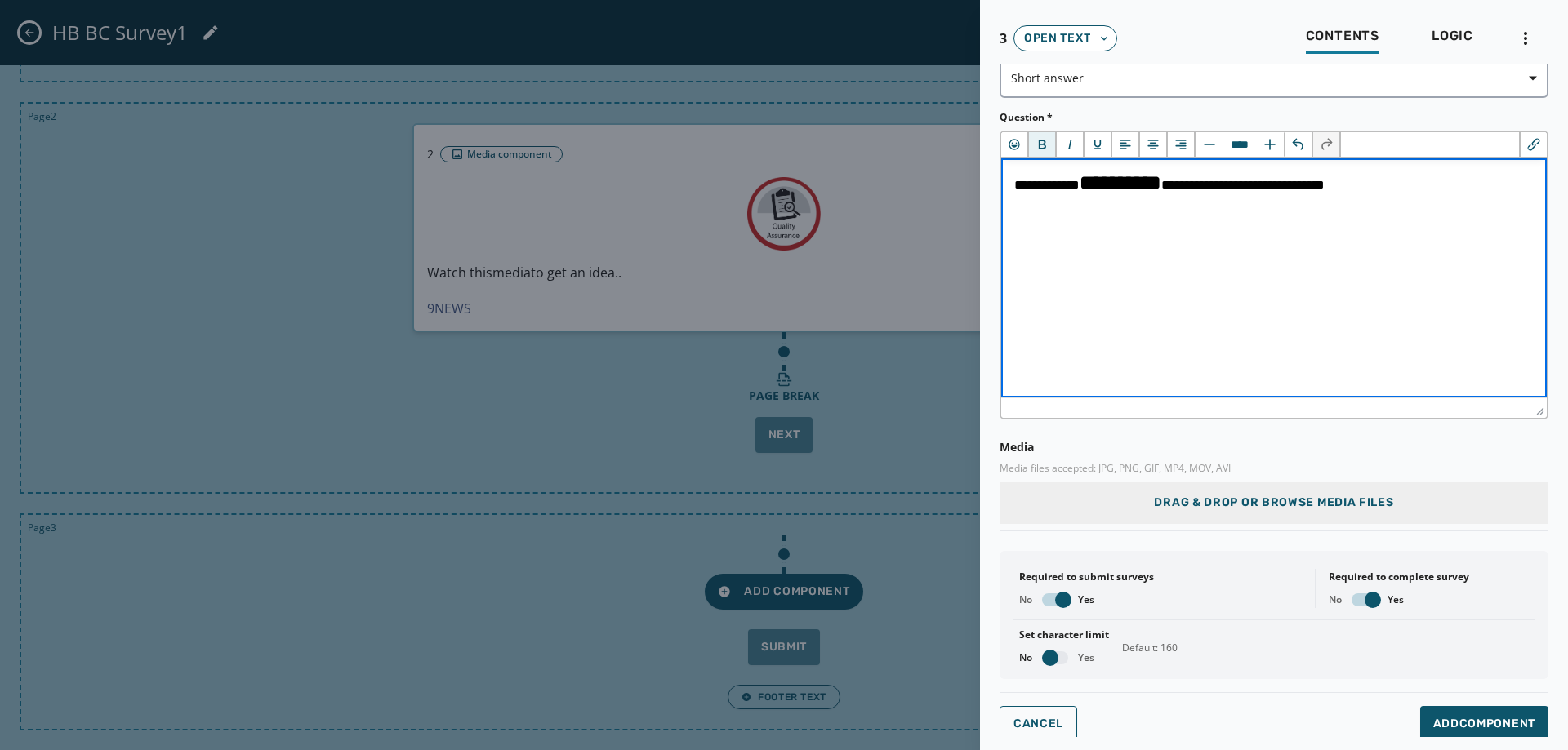
scroll to position [24, 0]
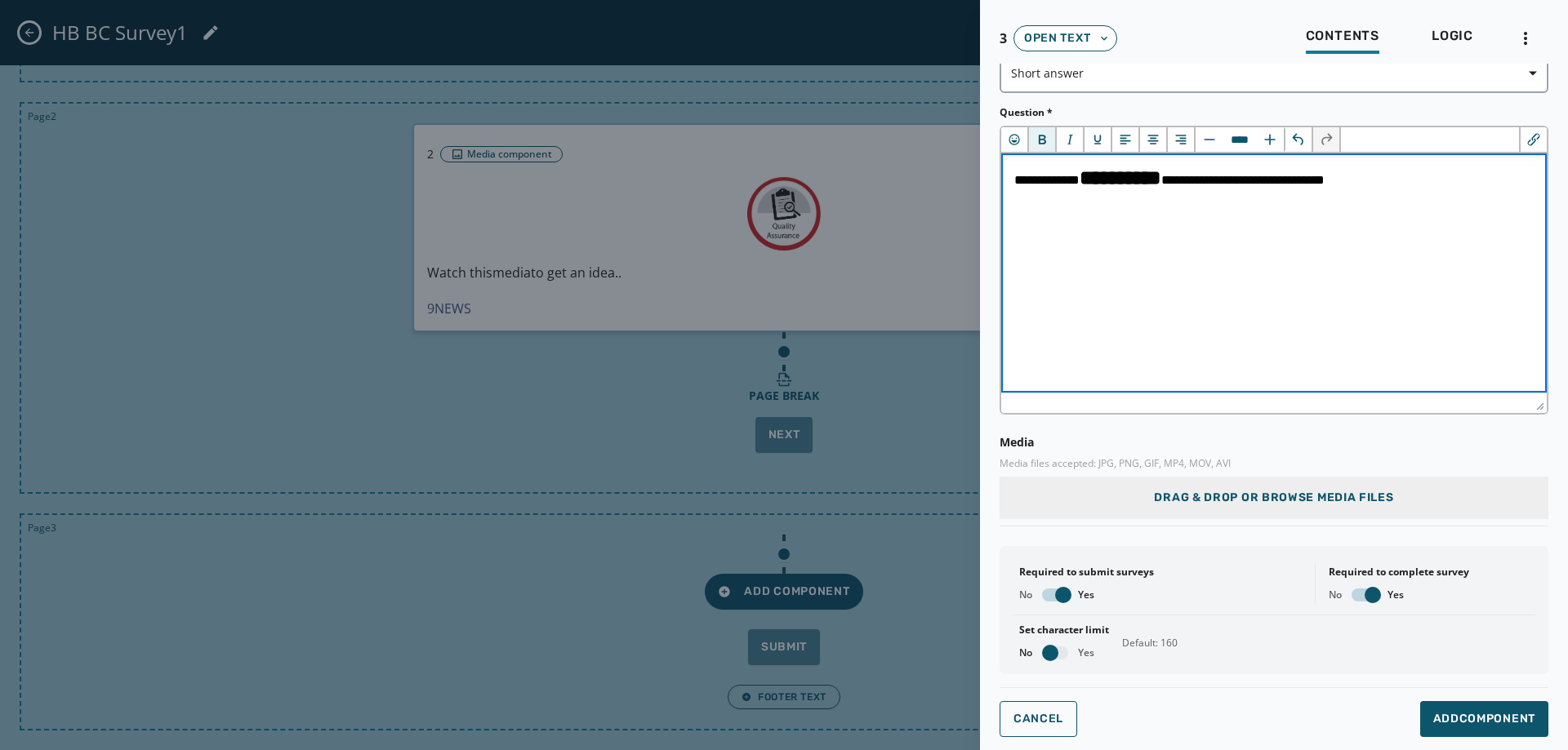
click at [1060, 593] on span "button" at bounding box center [1063, 595] width 16 height 16
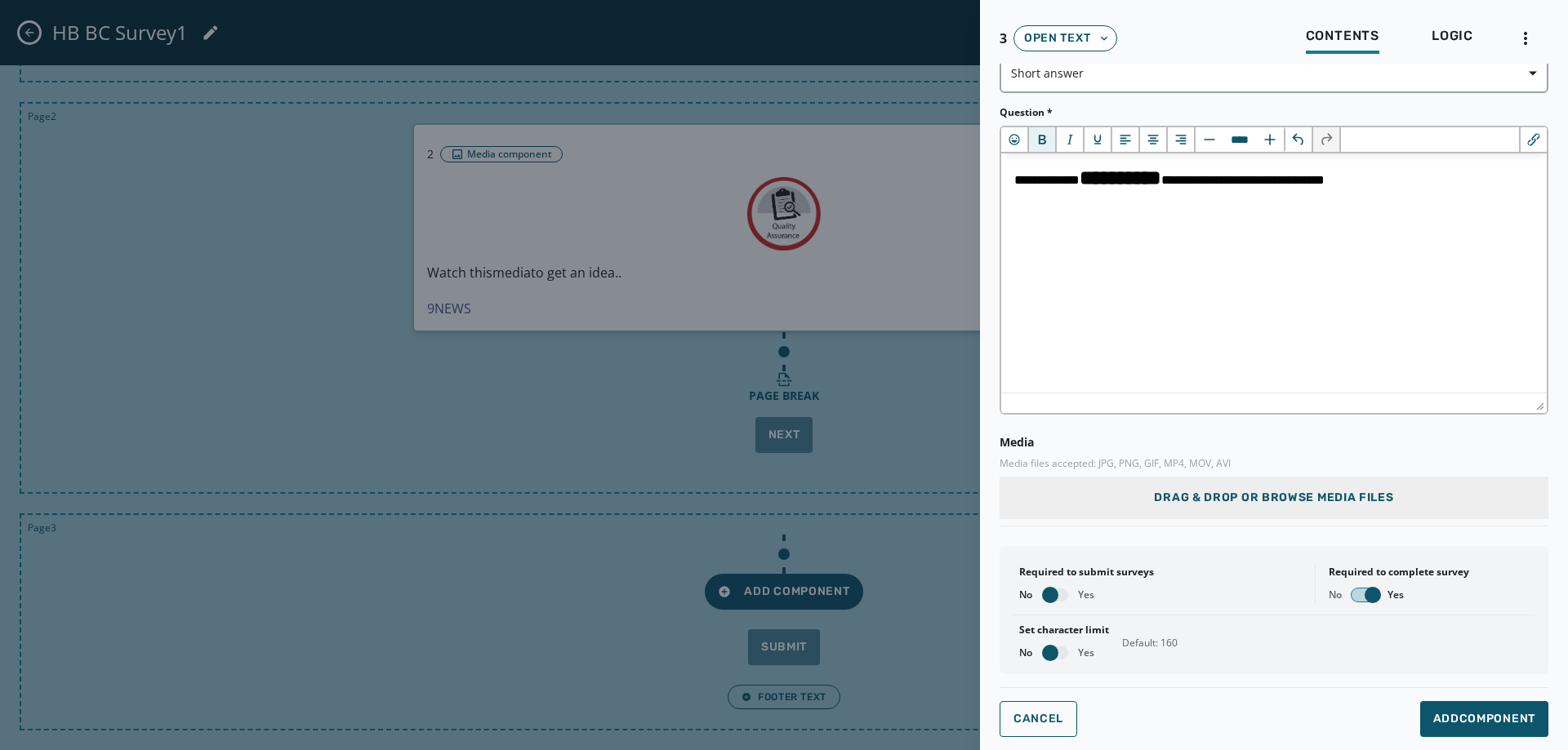
click at [1365, 594] on span "button" at bounding box center [1373, 595] width 16 height 16
click at [1065, 659] on div "Set character limit No Yes Default: 160" at bounding box center [1274, 641] width 523 height 39
click at [1051, 646] on span "button" at bounding box center [1051, 653] width 16 height 16
click at [1433, 712] on span "Add Component" at bounding box center [1484, 720] width 102 height 16
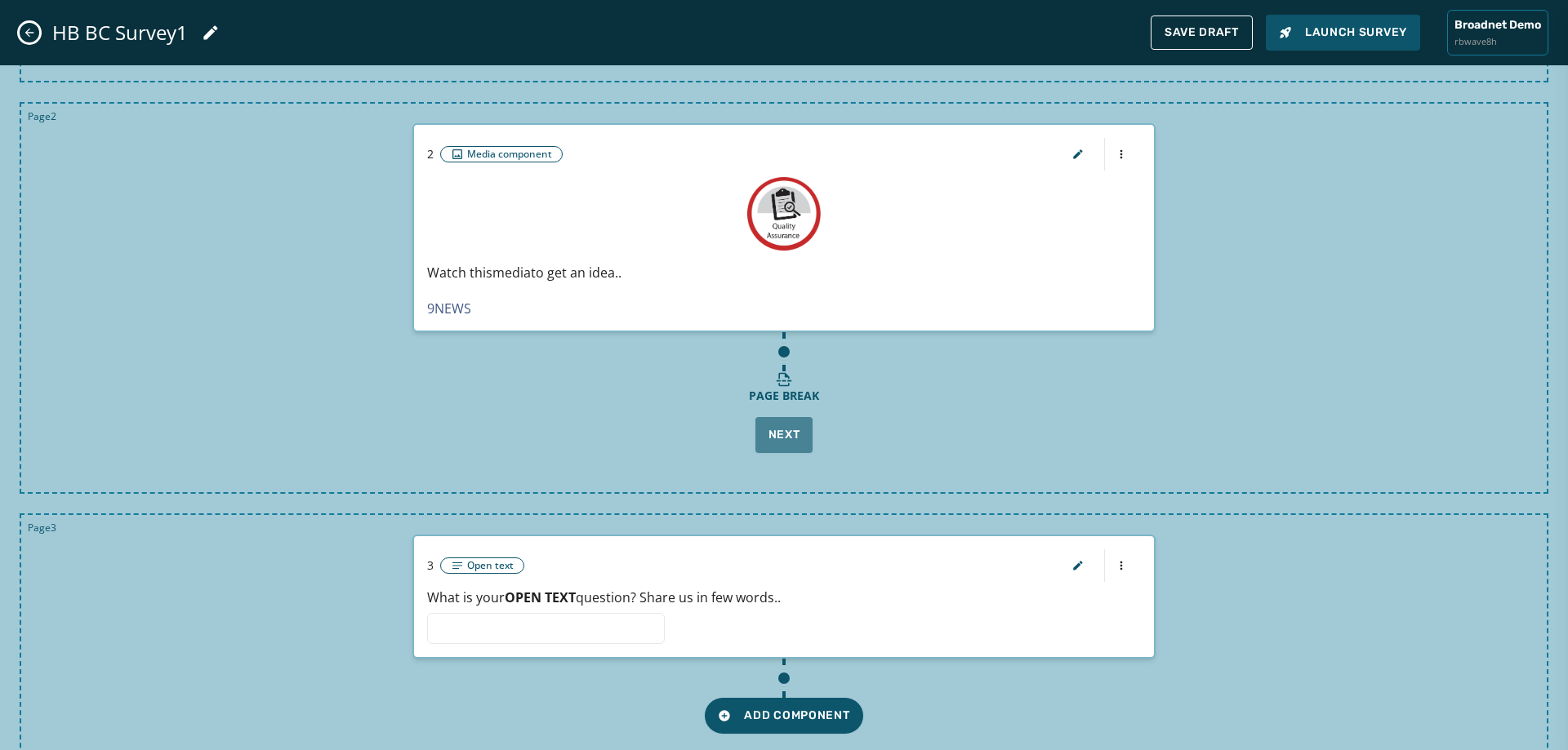
scroll to position [481, 0]
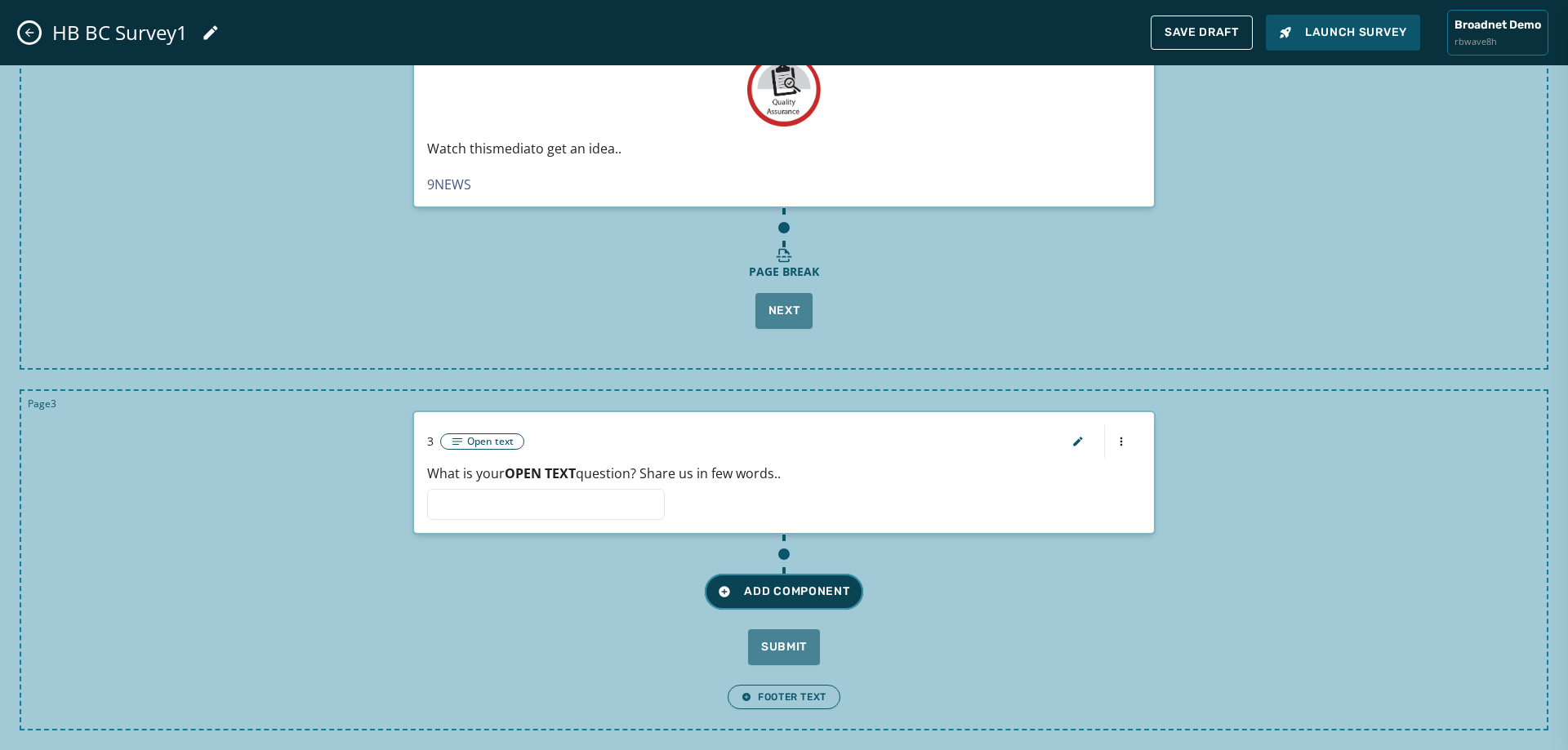
click at [789, 601] on button "Add Component" at bounding box center [784, 592] width 158 height 36
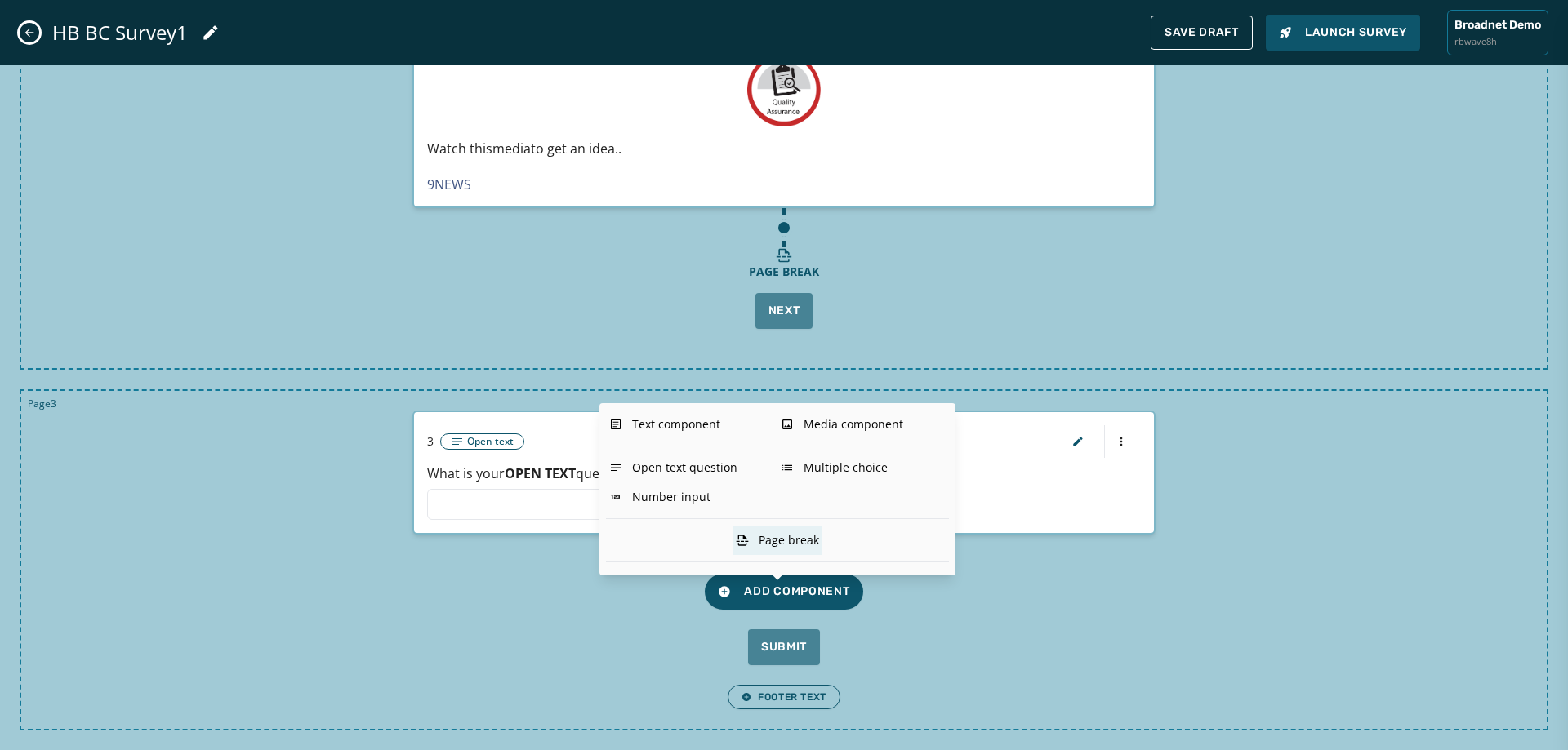
click at [815, 551] on div "Page break" at bounding box center [778, 540] width 90 height 29
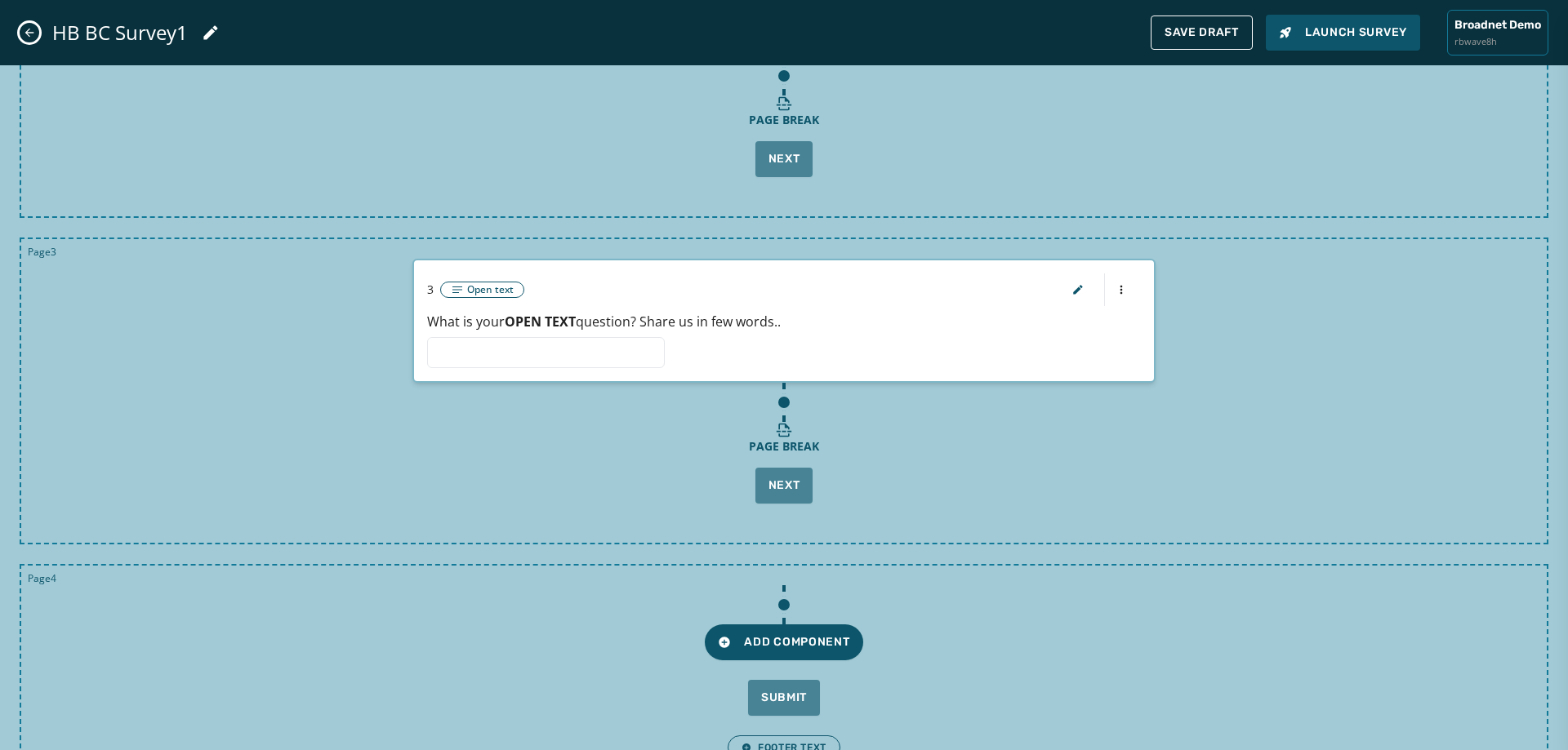
scroll to position [683, 0]
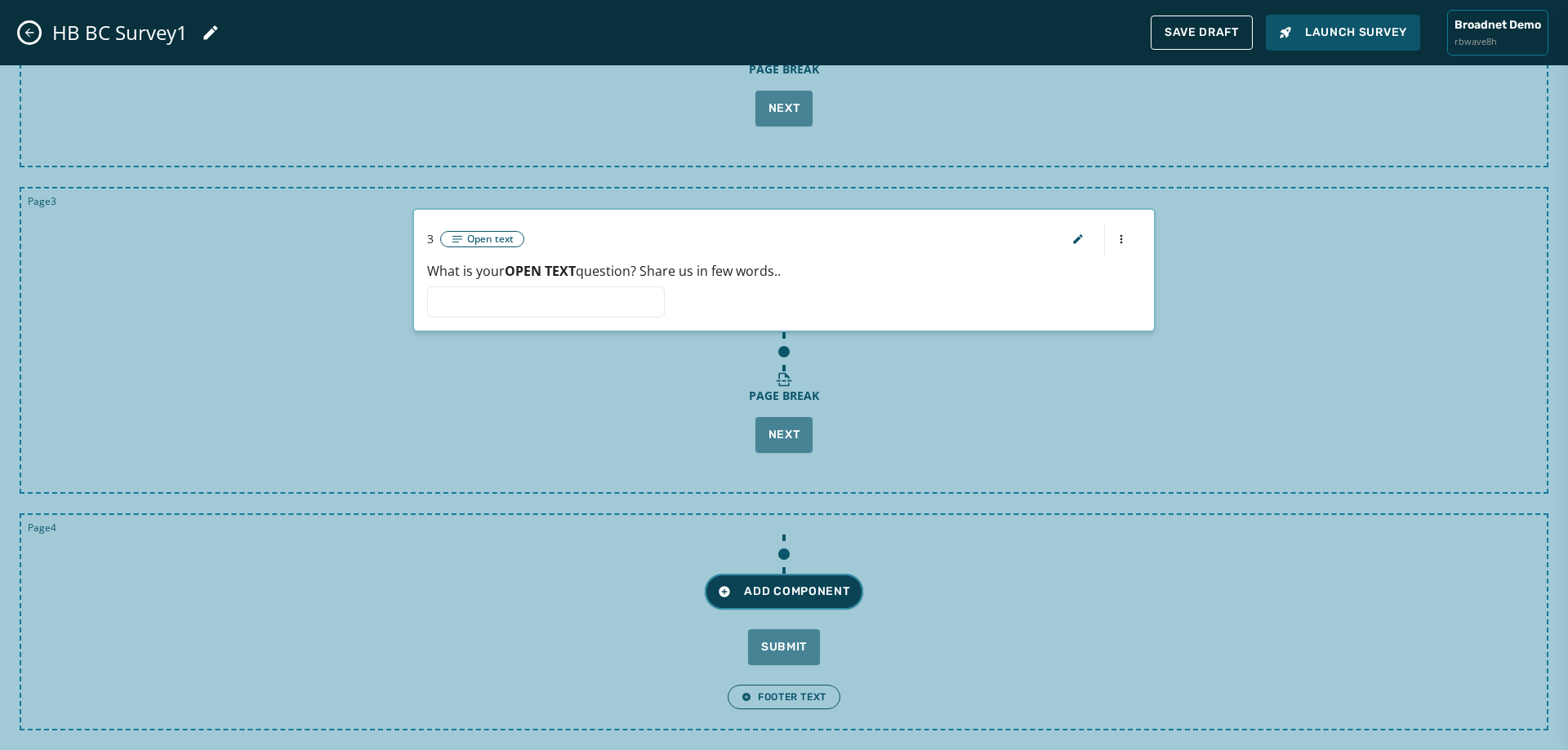
click at [815, 603] on button "Add Component" at bounding box center [784, 592] width 158 height 36
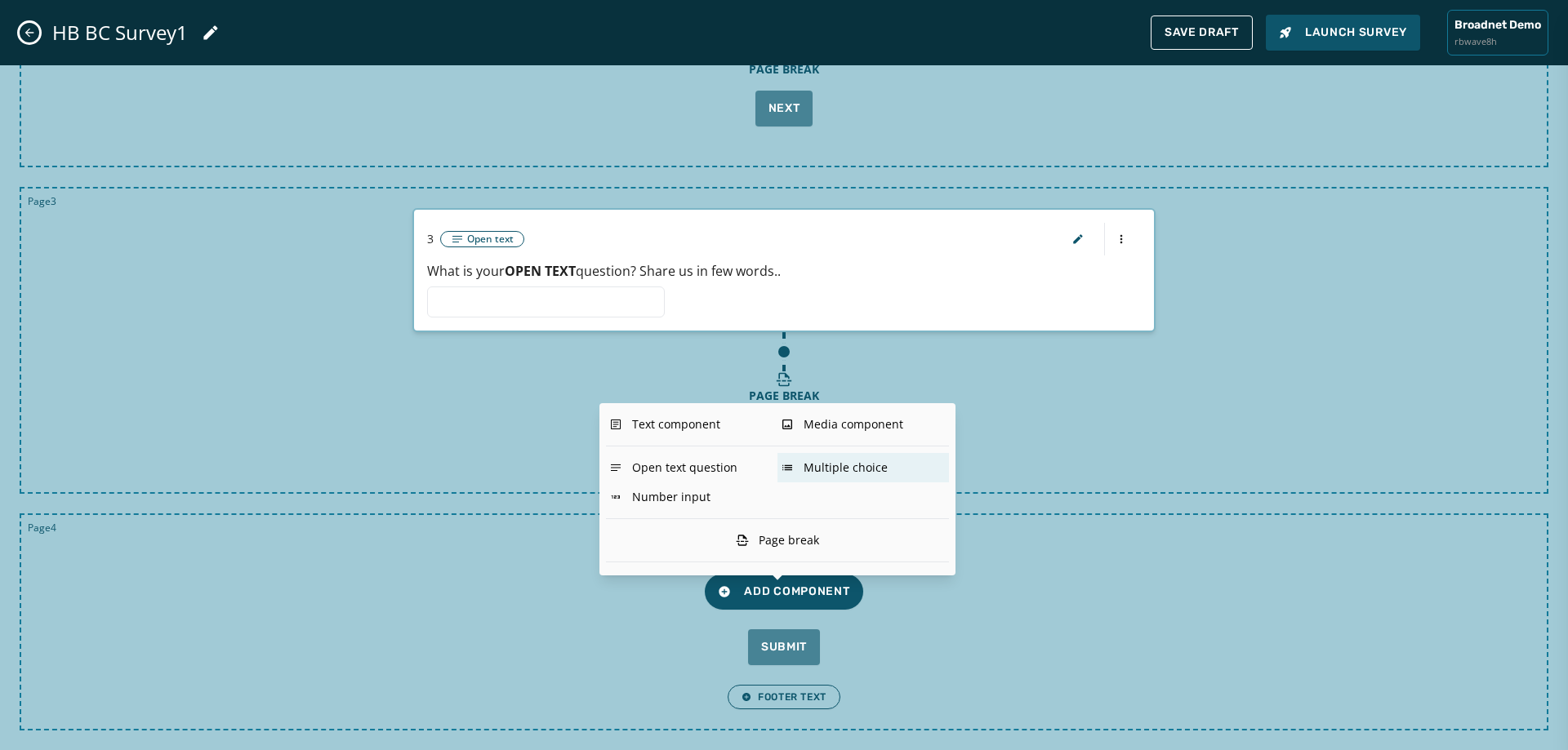
click at [845, 470] on div "Multiple choice" at bounding box center [863, 468] width 171 height 29
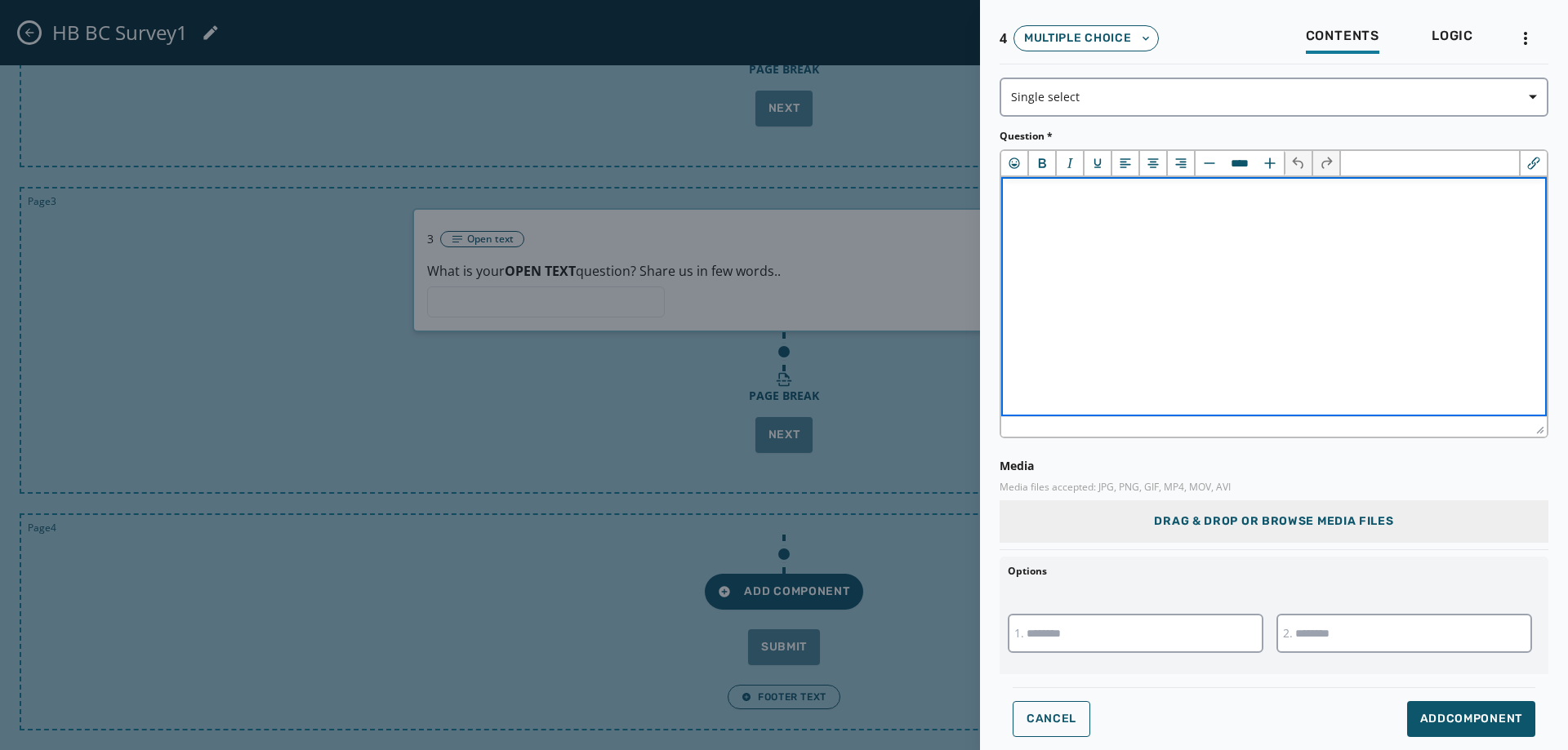
scroll to position [0, 0]
click at [1056, 217] on html "﻿" at bounding box center [1274, 198] width 546 height 40
drag, startPoint x: 1088, startPoint y: 193, endPoint x: 1218, endPoint y: 206, distance: 130.6
click at [1218, 203] on span "**********" at bounding box center [1145, 197] width 261 height 12
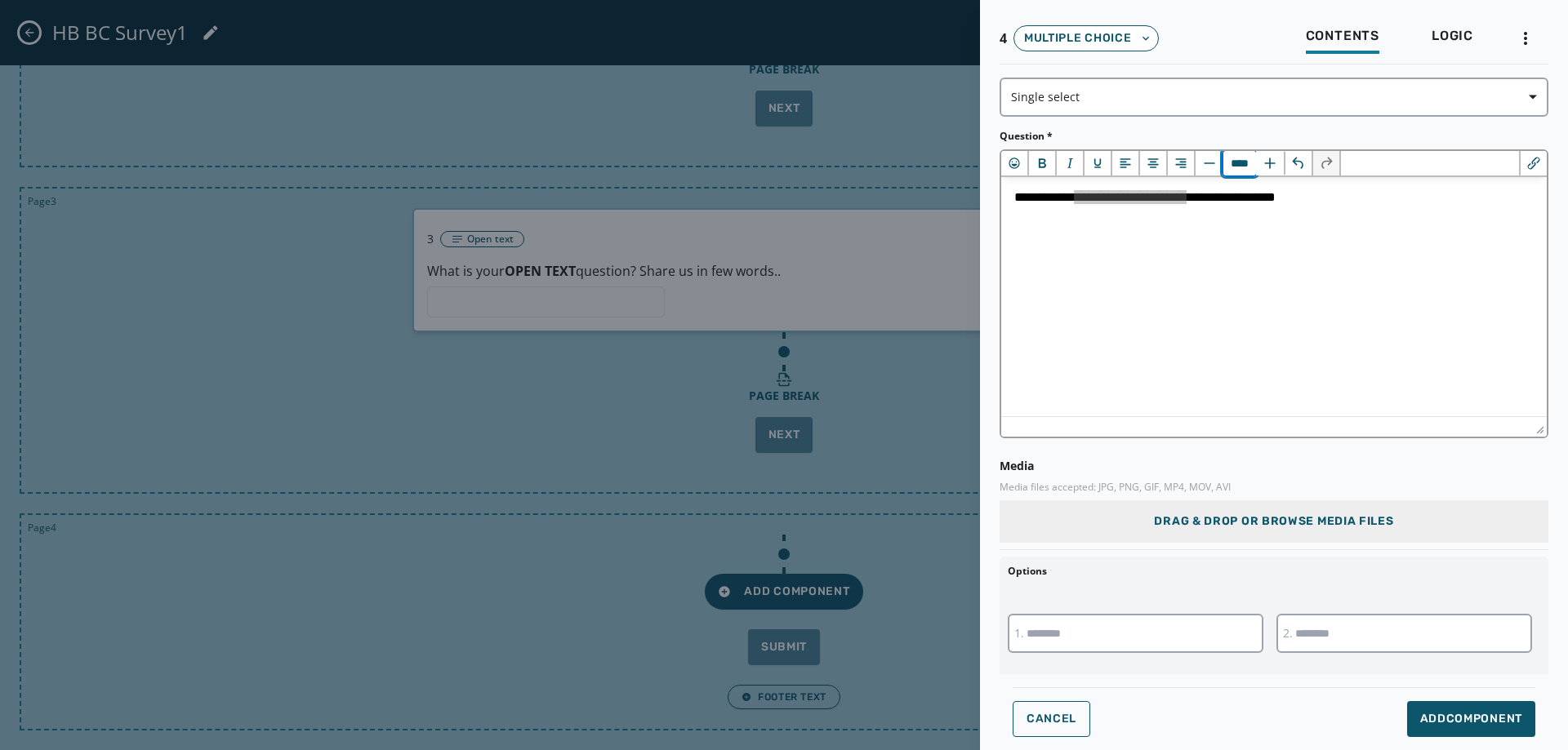
drag, startPoint x: 1230, startPoint y: 167, endPoint x: 1241, endPoint y: 164, distance: 11.4
click at [1241, 164] on input "****" at bounding box center [1240, 163] width 33 height 25
type input "****"
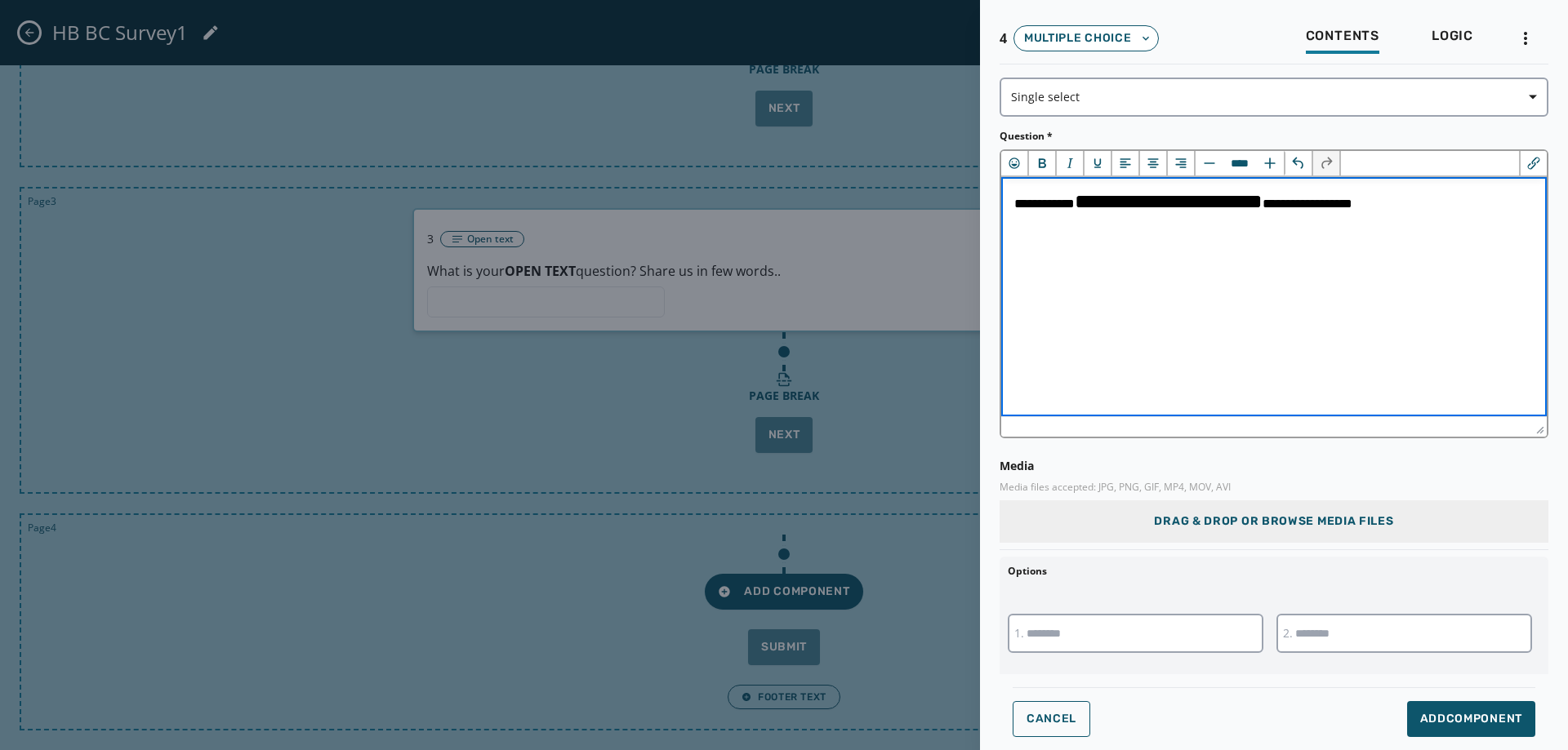
click at [1262, 225] on html "**********" at bounding box center [1274, 201] width 546 height 49
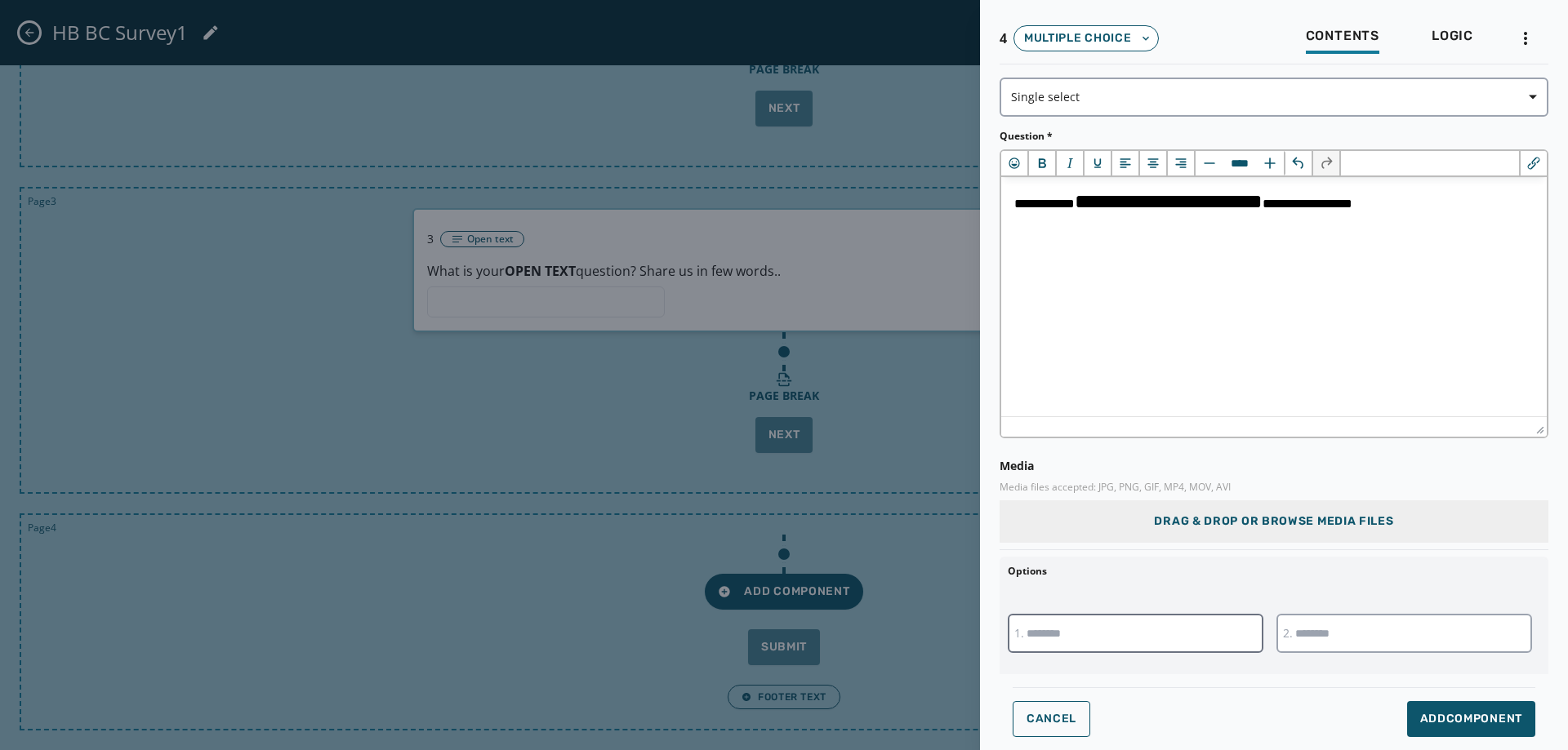
click at [1127, 634] on input "text" at bounding box center [1135, 634] width 256 height 39
type input "****"
click at [1399, 637] on input "text" at bounding box center [1404, 634] width 256 height 39
type input "***"
click at [1440, 725] on span "Add Component" at bounding box center [1471, 720] width 102 height 16
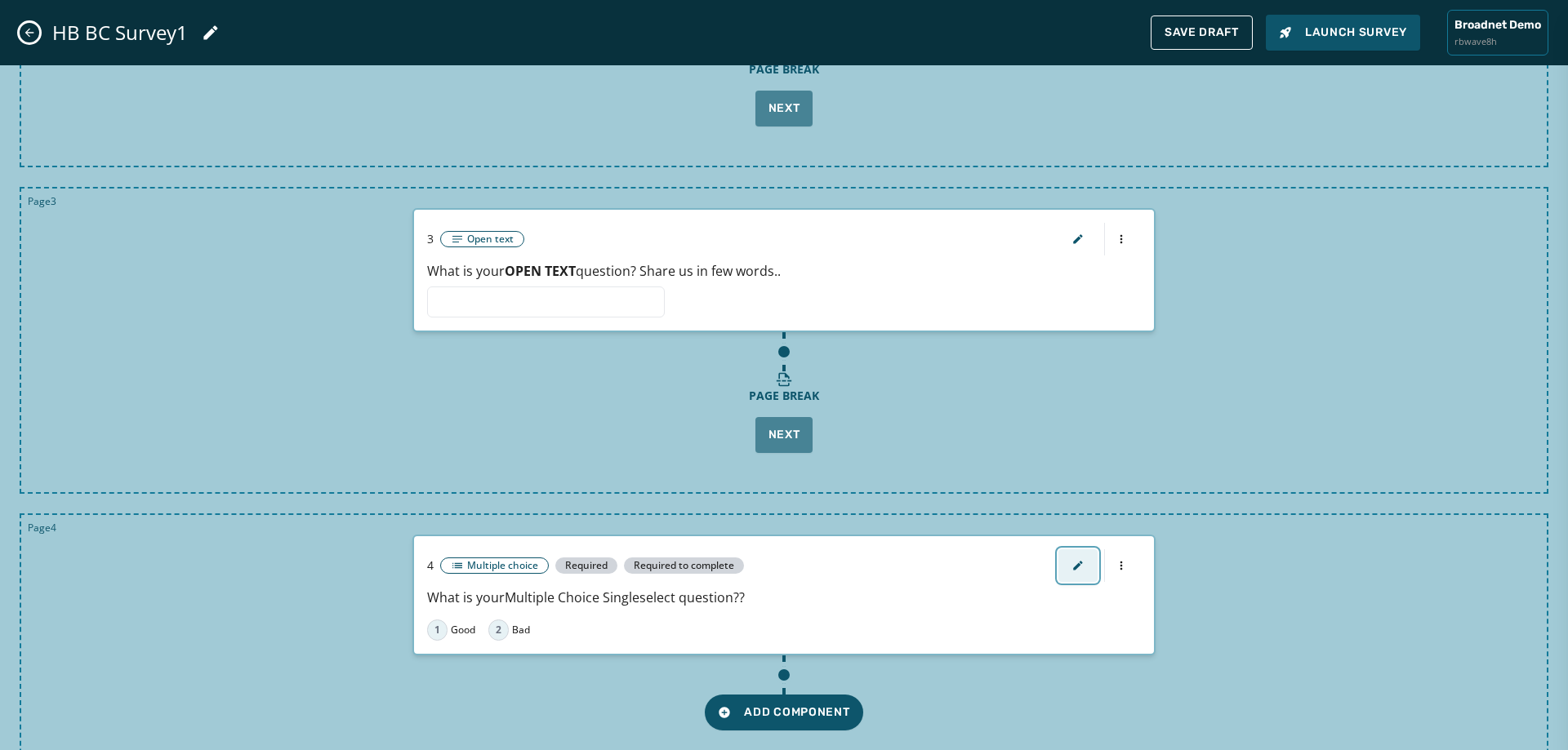
click at [1074, 575] on button "button" at bounding box center [1078, 566] width 39 height 33
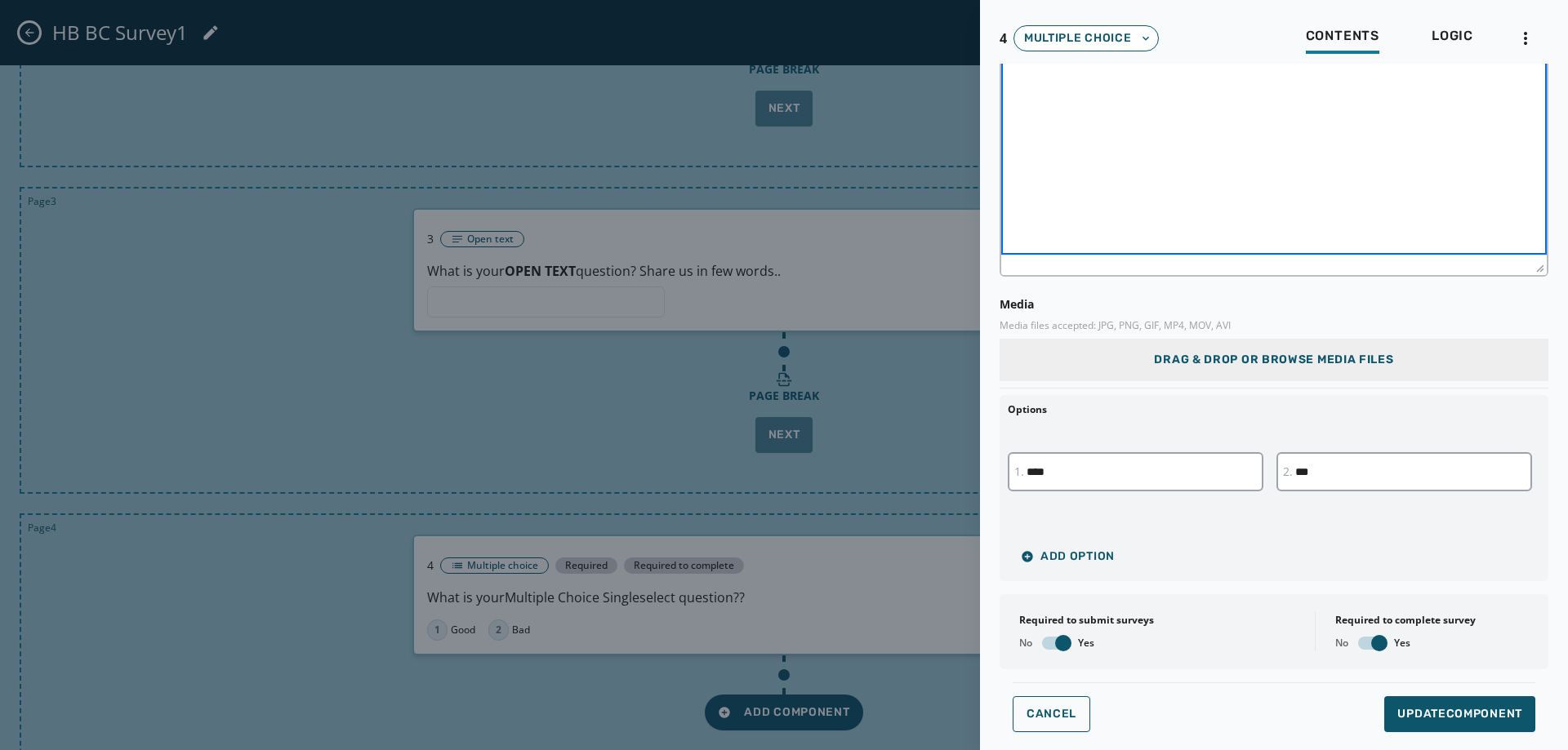
scroll to position [163, 0]
click at [1065, 639] on span "button" at bounding box center [1063, 642] width 16 height 16
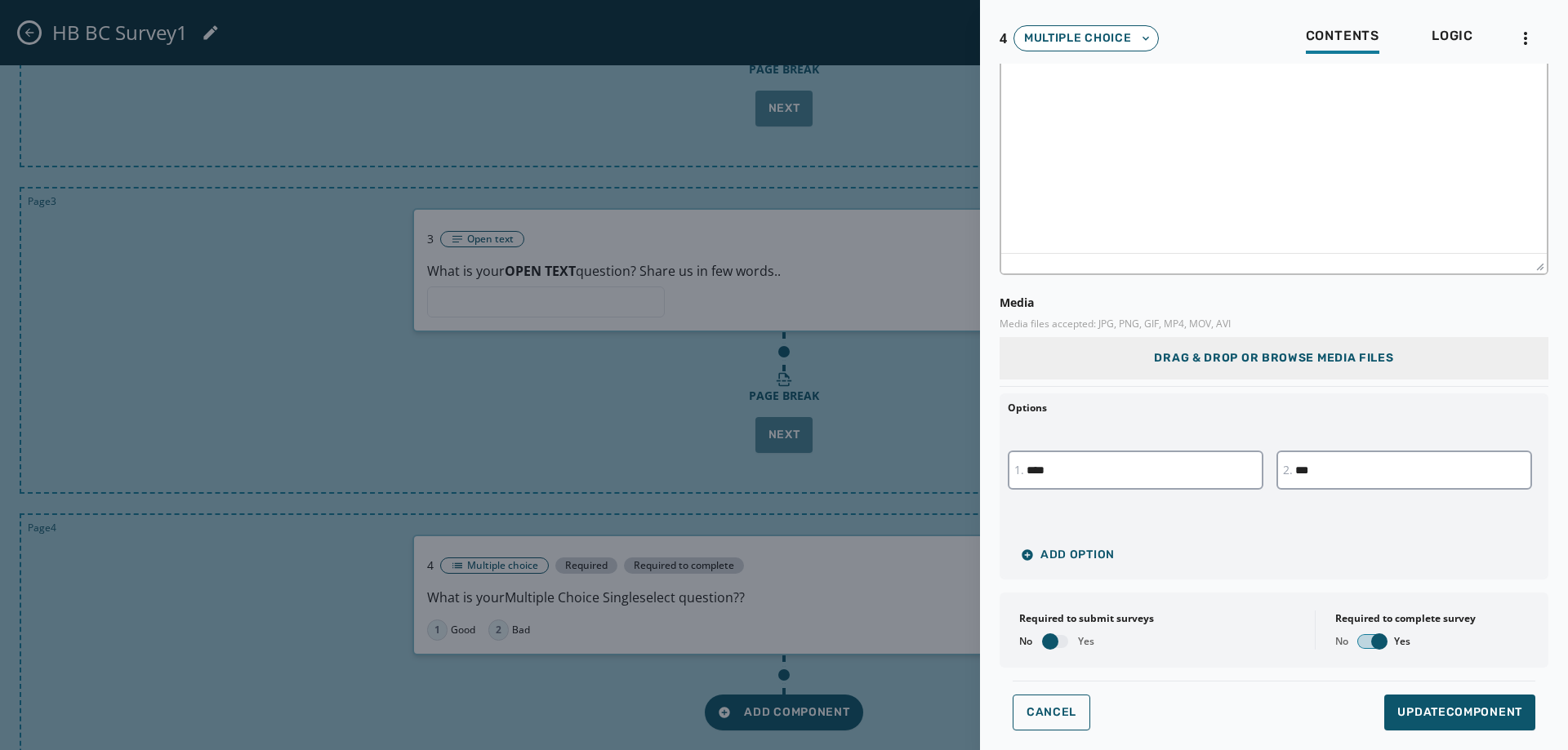
click at [1371, 645] on span "button" at bounding box center [1379, 642] width 16 height 16
click at [1436, 712] on span "Update Component" at bounding box center [1460, 713] width 125 height 16
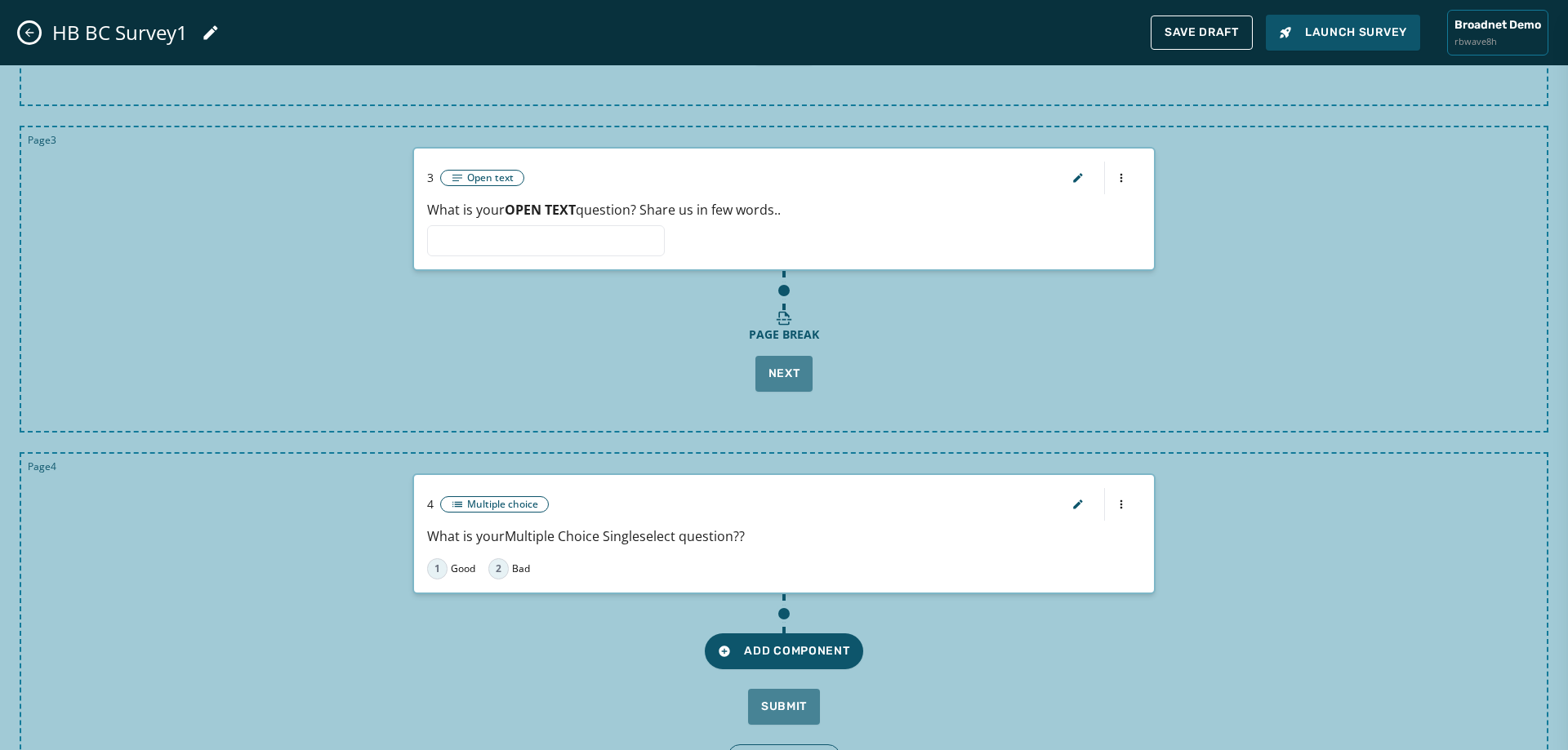
scroll to position [804, 0]
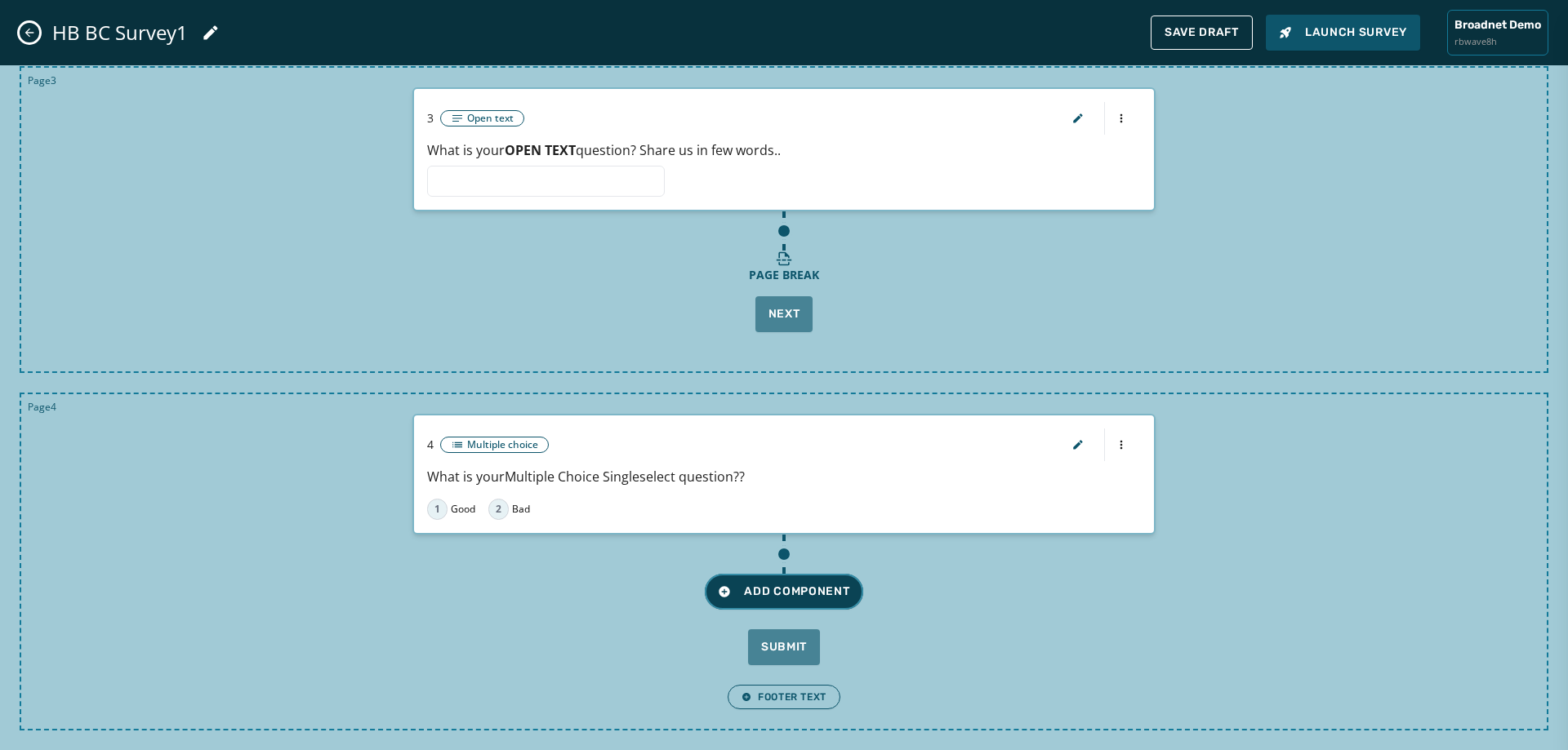
click at [842, 600] on button "Add Component" at bounding box center [784, 592] width 158 height 36
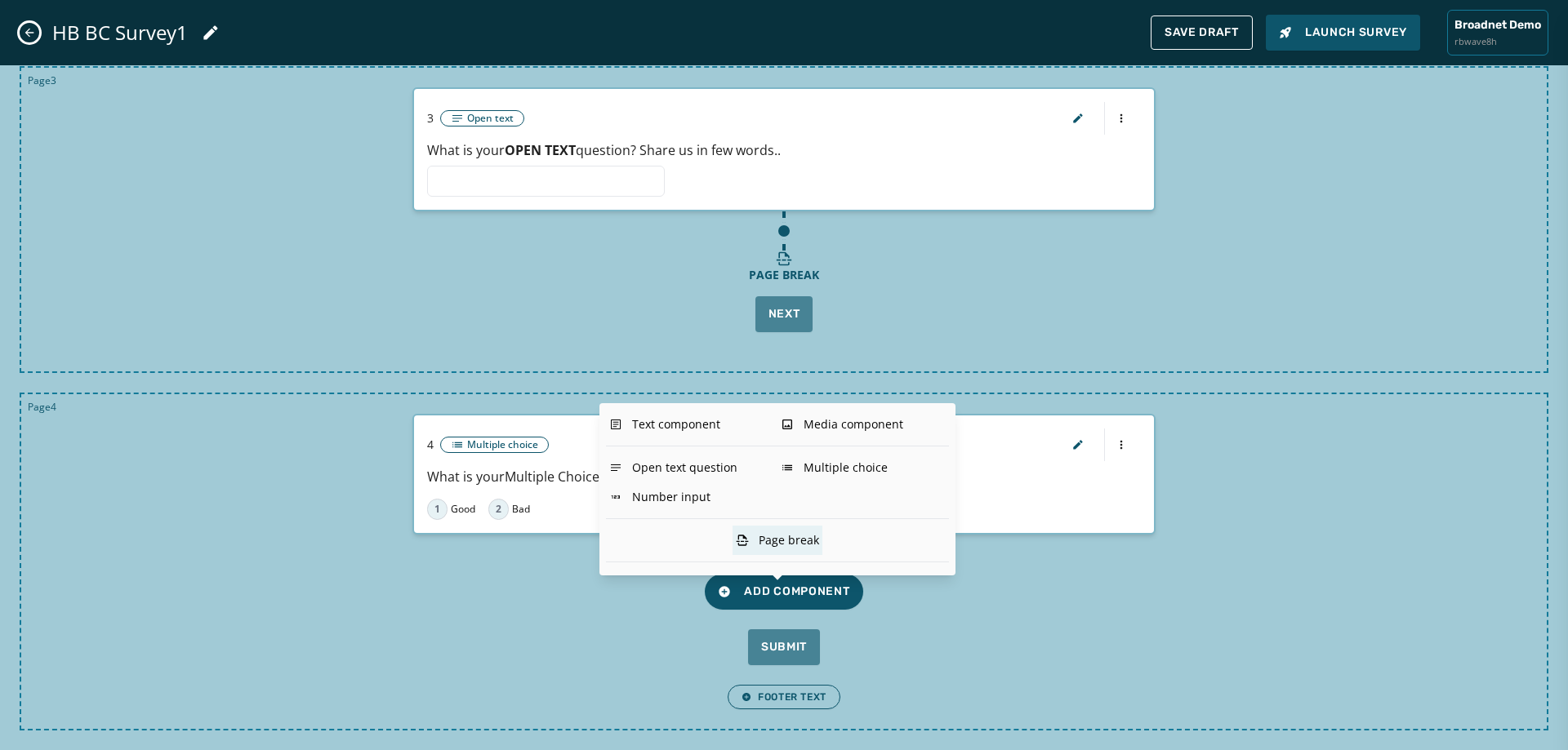
click at [809, 541] on div "Page break" at bounding box center [778, 540] width 90 height 29
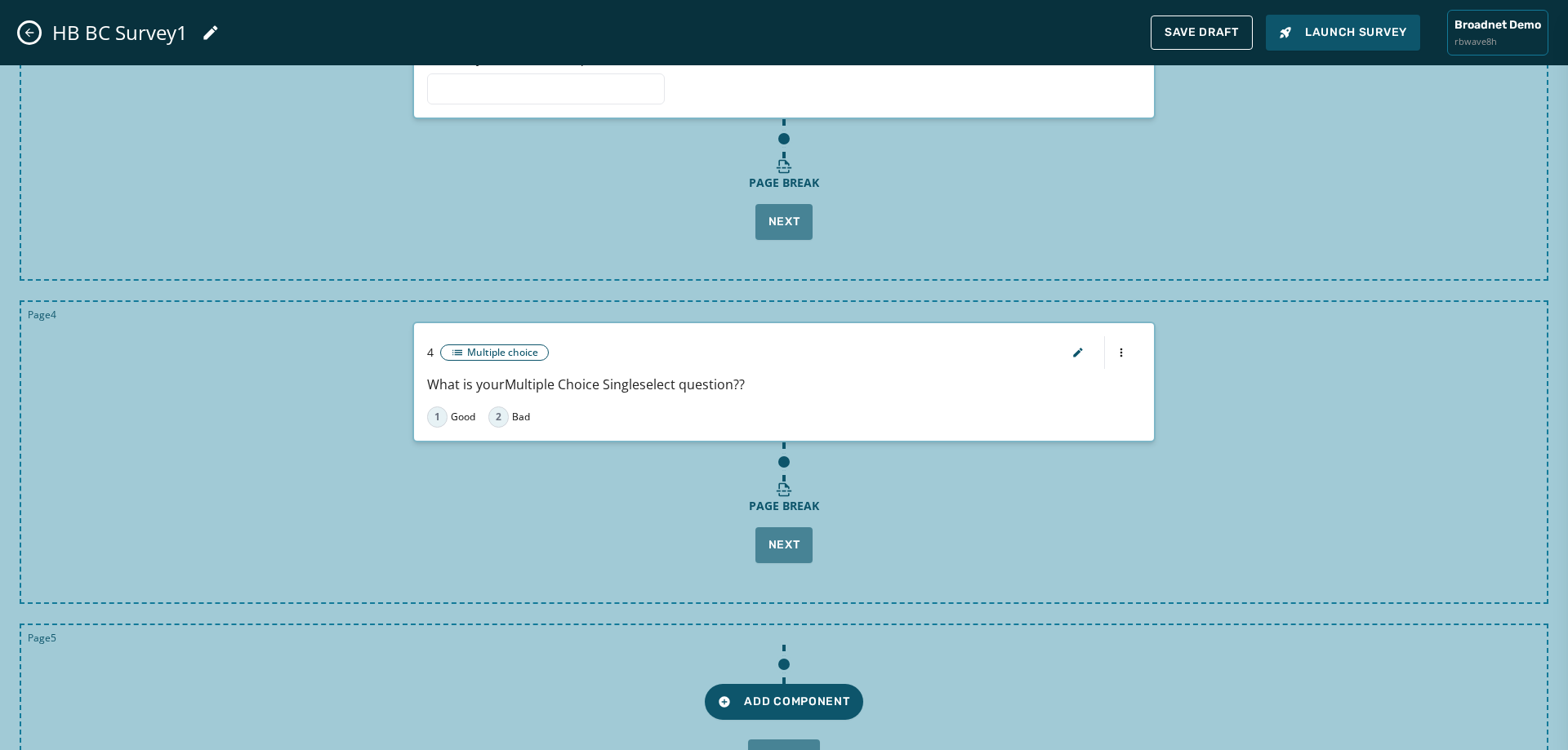
scroll to position [1006, 0]
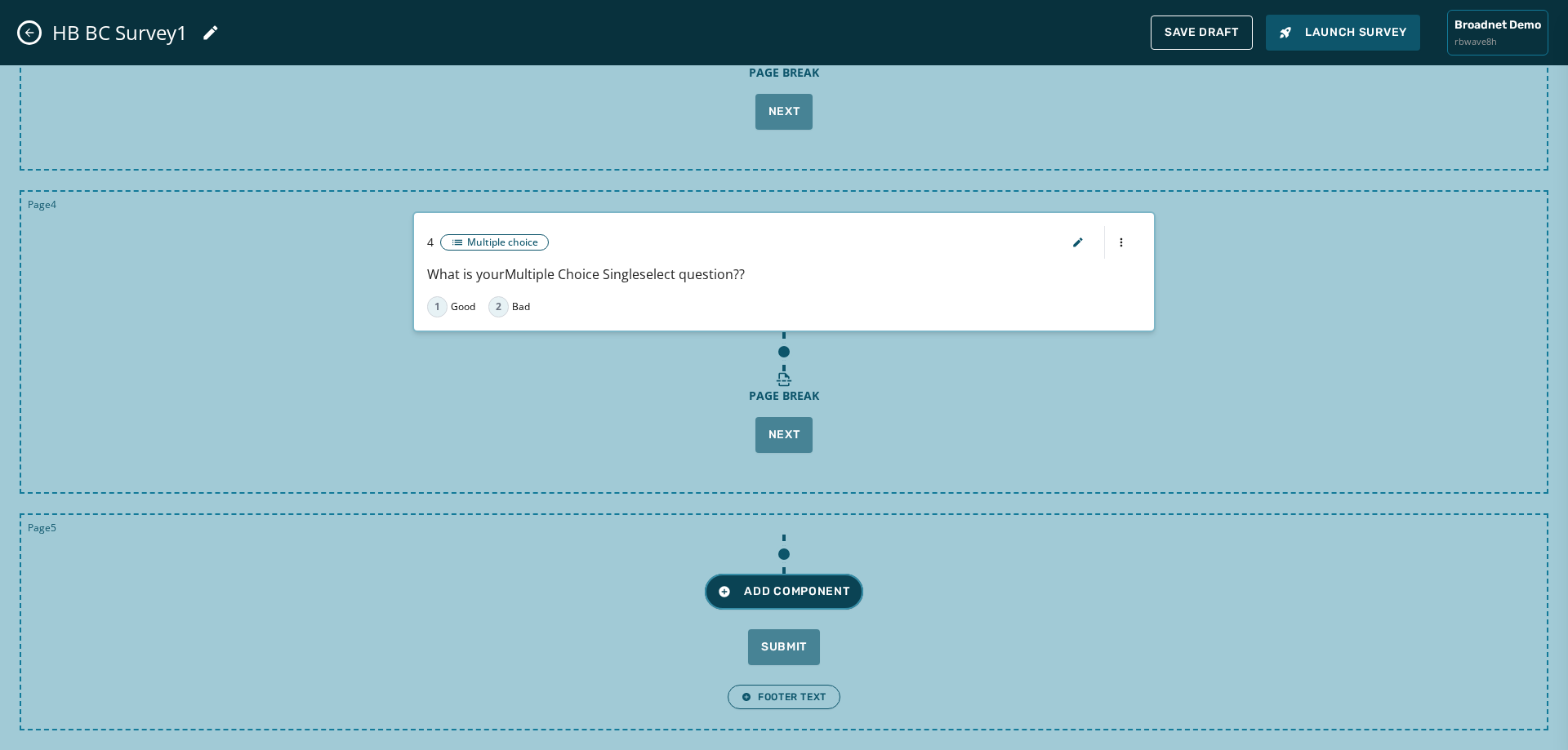
click at [830, 596] on span "Add Component" at bounding box center [784, 592] width 132 height 16
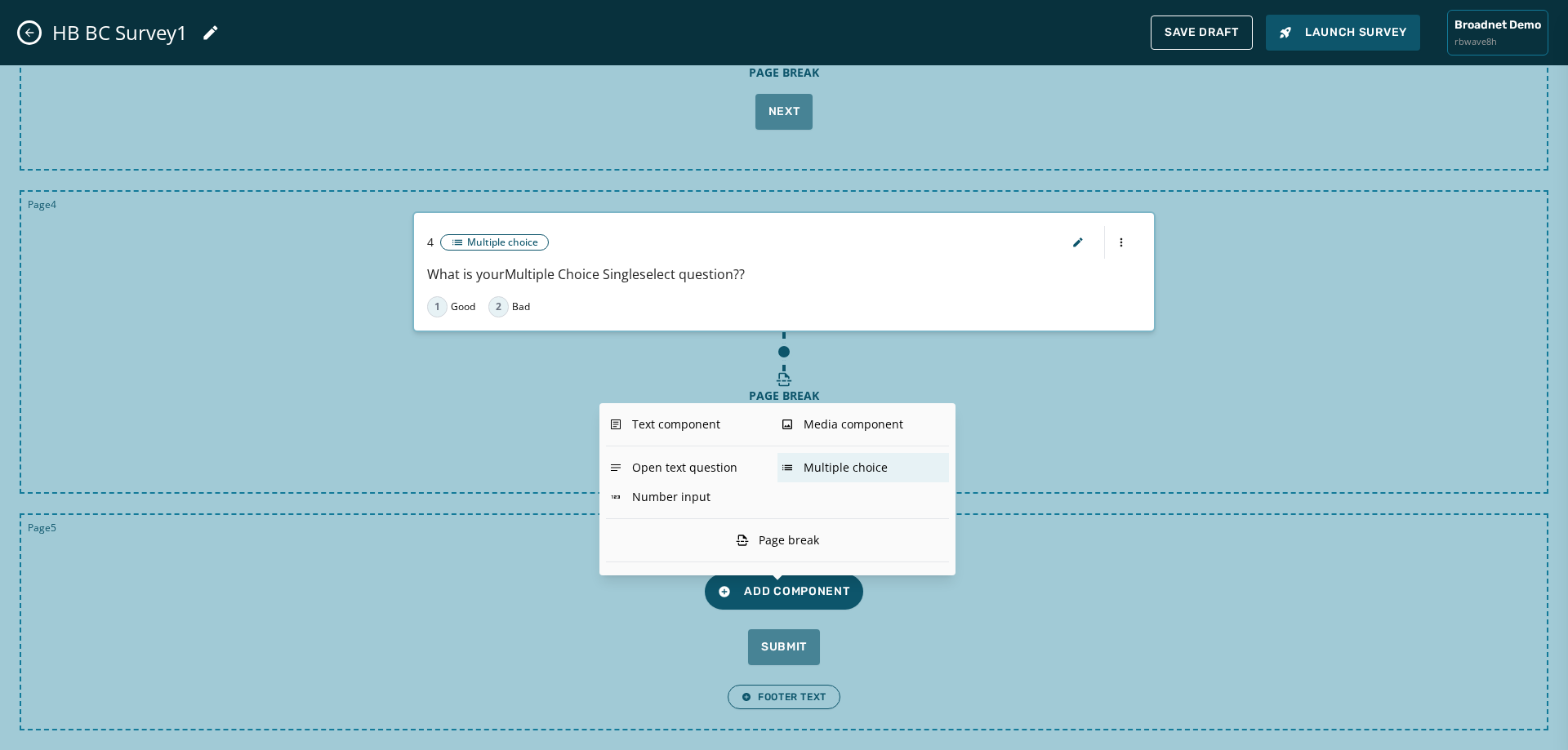
click at [879, 470] on div "Multiple choice" at bounding box center [863, 468] width 171 height 29
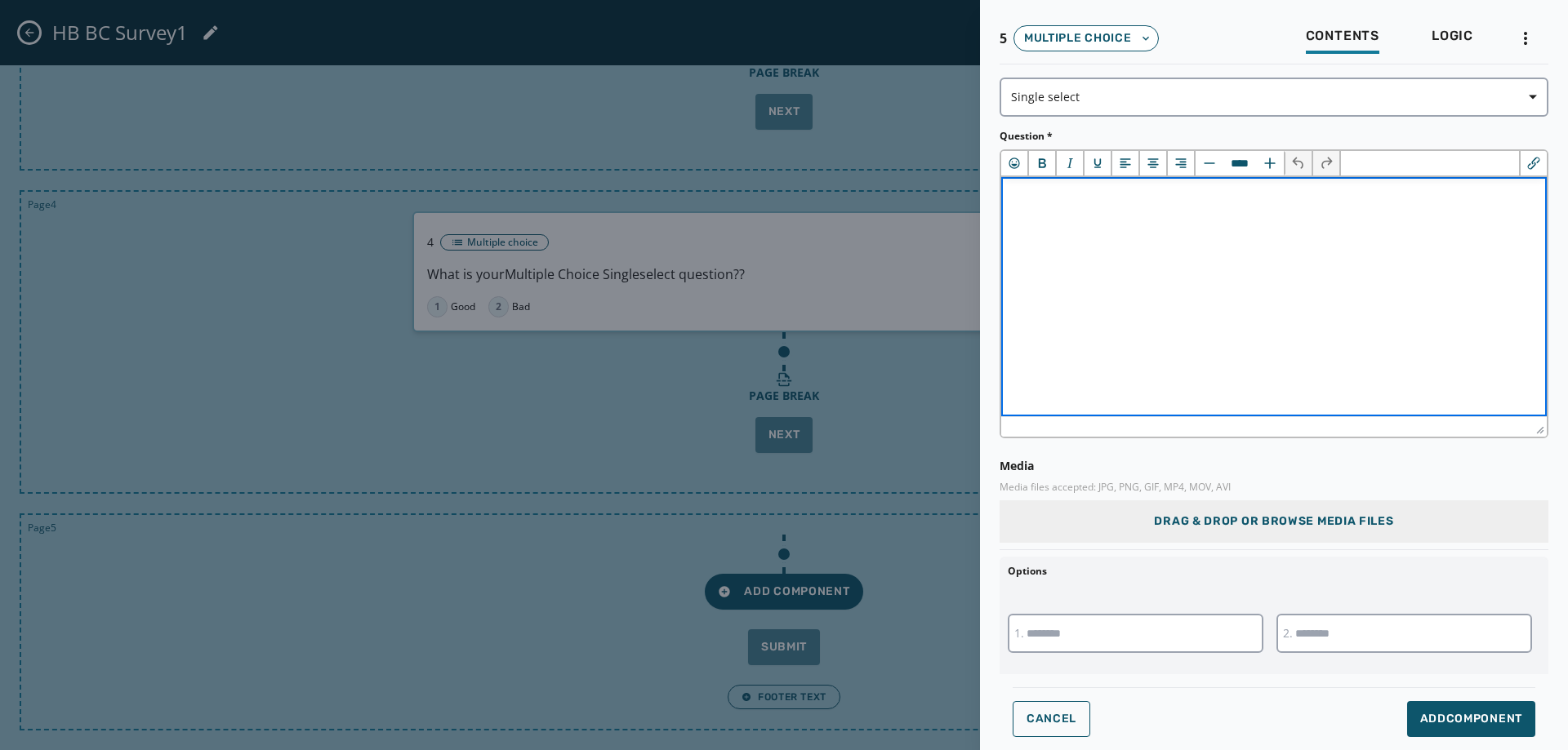
scroll to position [0, 0]
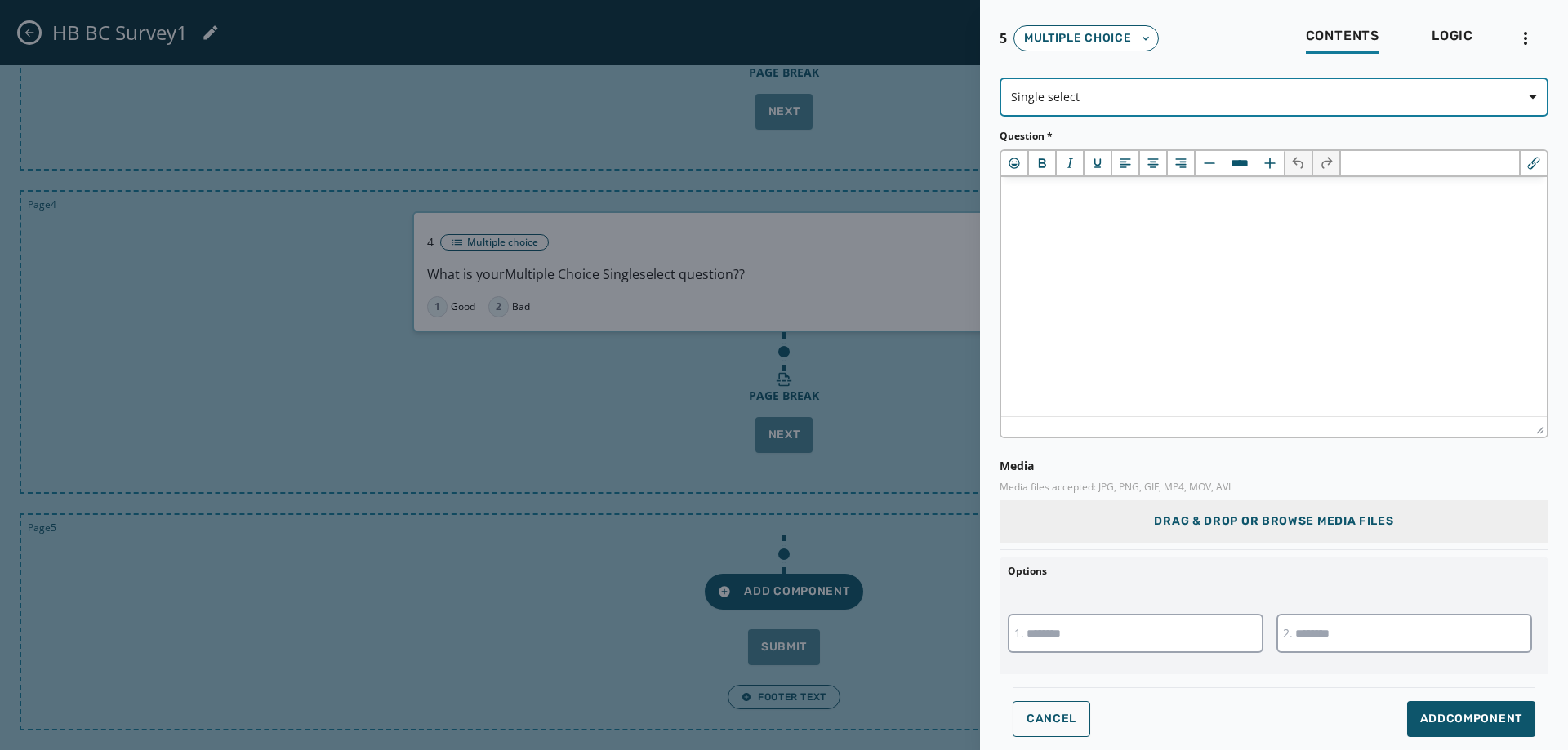
click at [1053, 85] on button "Single select" at bounding box center [1273, 97] width 549 height 39
click at [1052, 161] on span "Multiple select" at bounding box center [1060, 164] width 81 height 16
click at [1045, 215] on html "﻿" at bounding box center [1274, 198] width 546 height 40
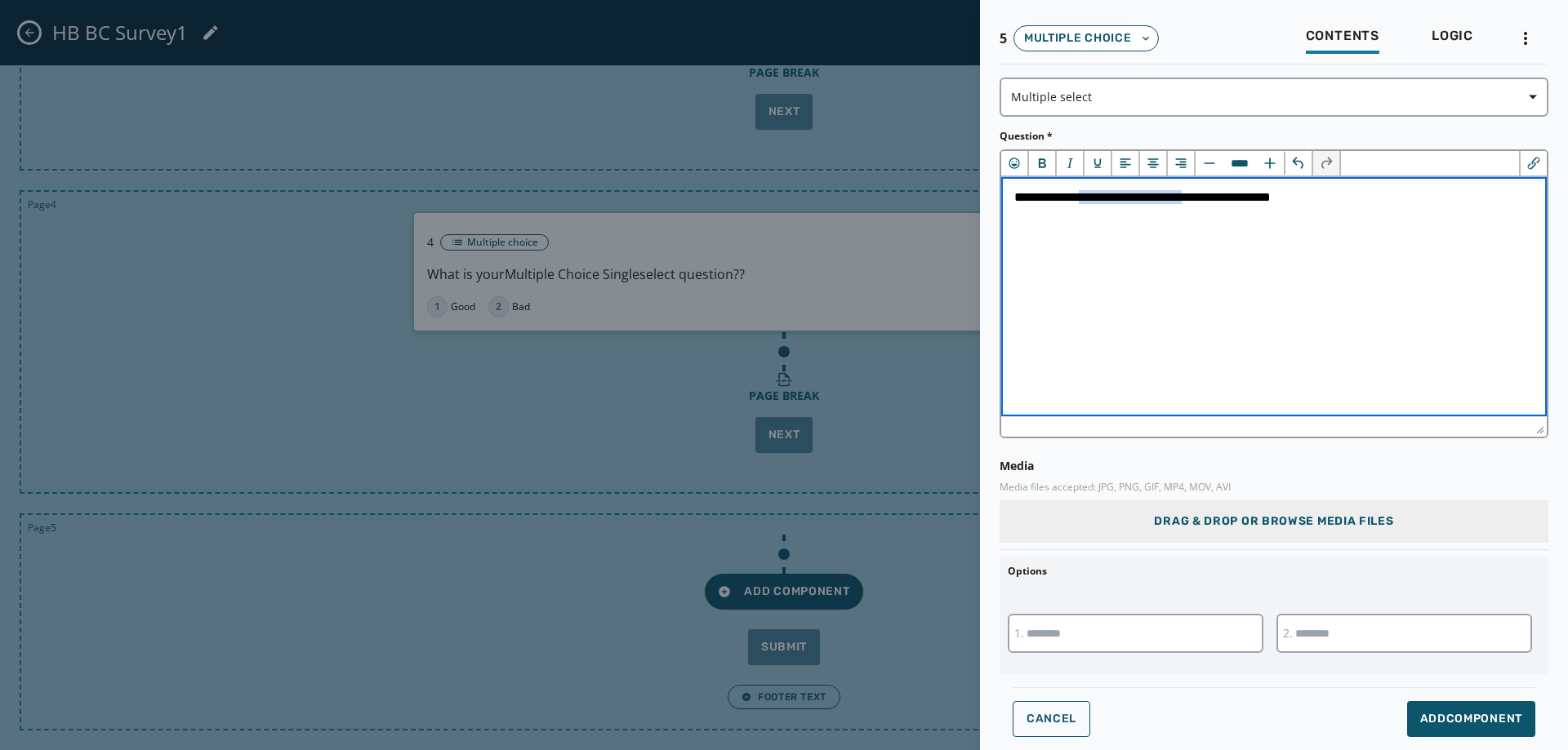
drag, startPoint x: 1091, startPoint y: 203, endPoint x: 1211, endPoint y: 201, distance: 120.0
click at [1211, 201] on span "**********" at bounding box center [1143, 197] width 256 height 12
click at [1047, 168] on icon "Bold" at bounding box center [1042, 163] width 16 height 16
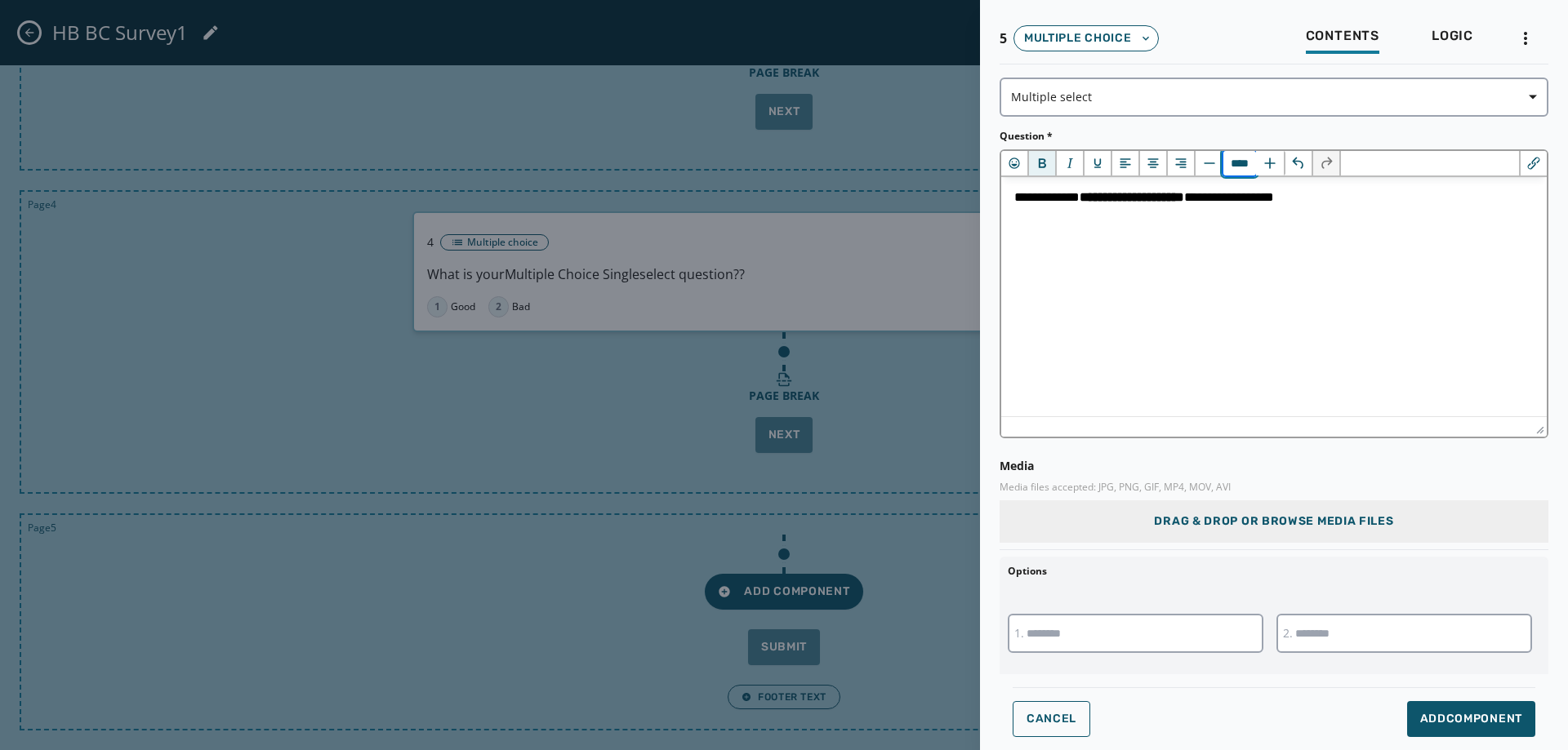
drag, startPoint x: 1229, startPoint y: 162, endPoint x: 1239, endPoint y: 162, distance: 10.0
click at [1239, 162] on input "****" at bounding box center [1240, 163] width 33 height 25
type input "****"
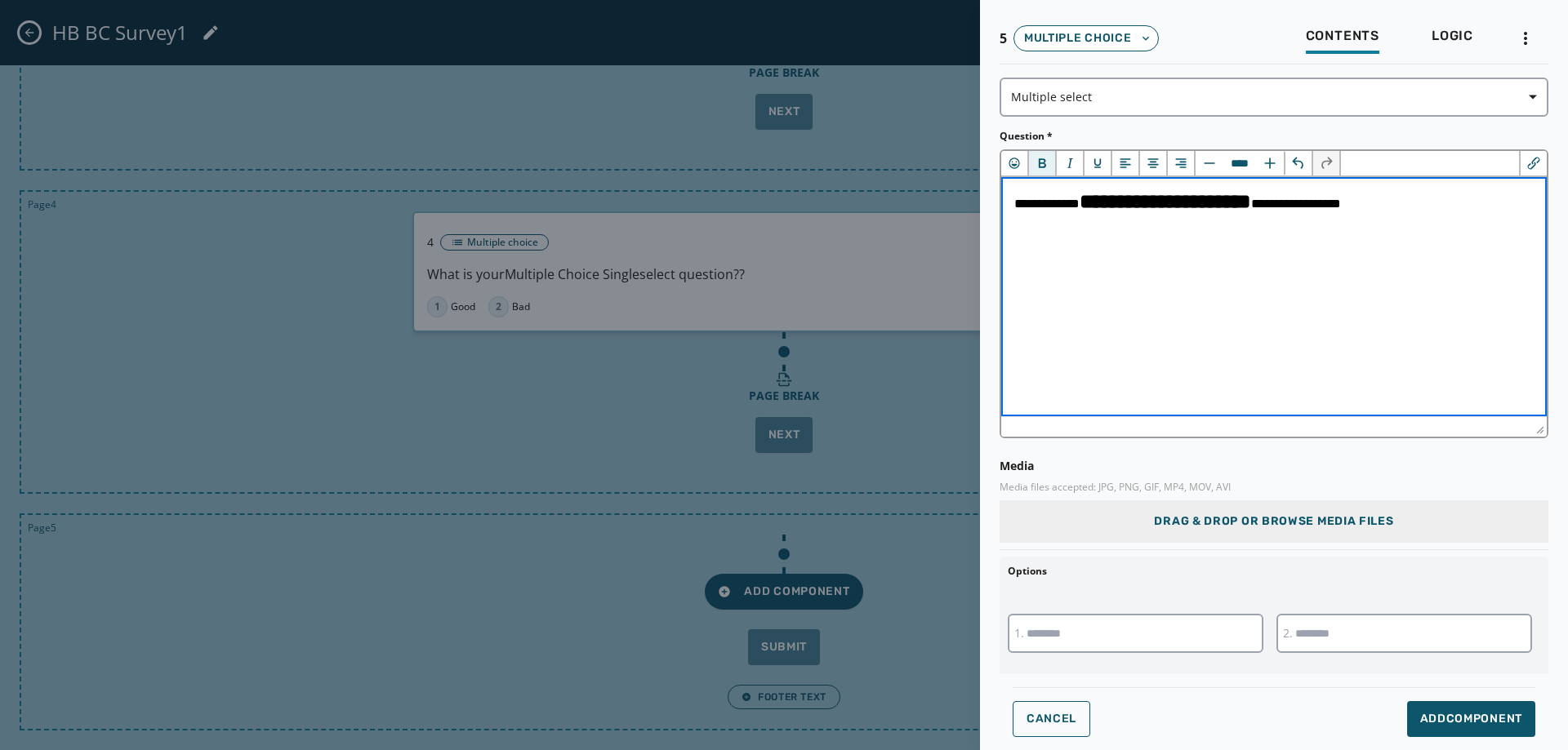
click at [1274, 225] on html "**********" at bounding box center [1274, 201] width 546 height 49
click at [1106, 638] on input "text" at bounding box center [1135, 634] width 256 height 39
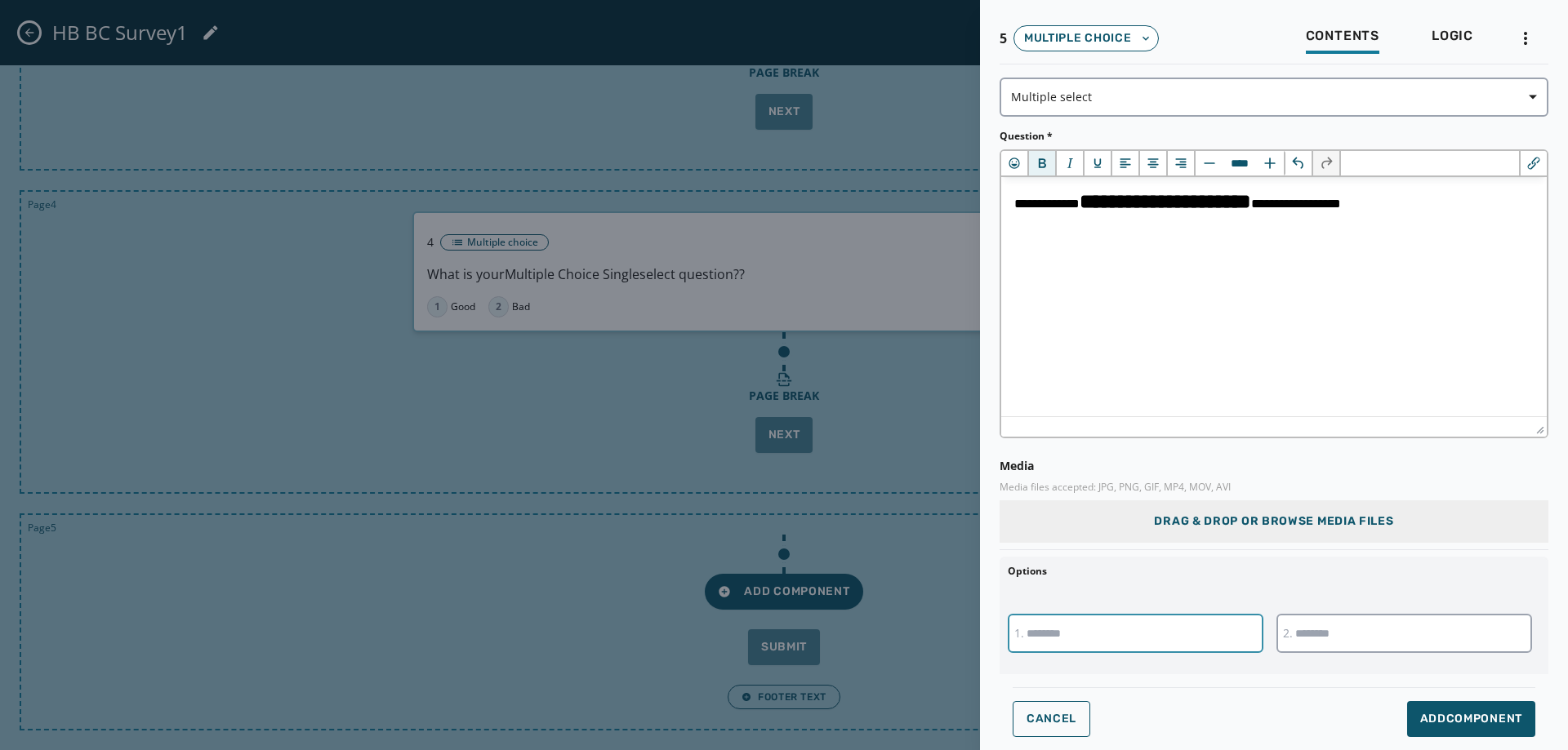
type input "******"
click at [1354, 647] on input "text" at bounding box center [1404, 634] width 256 height 39
type input "******"
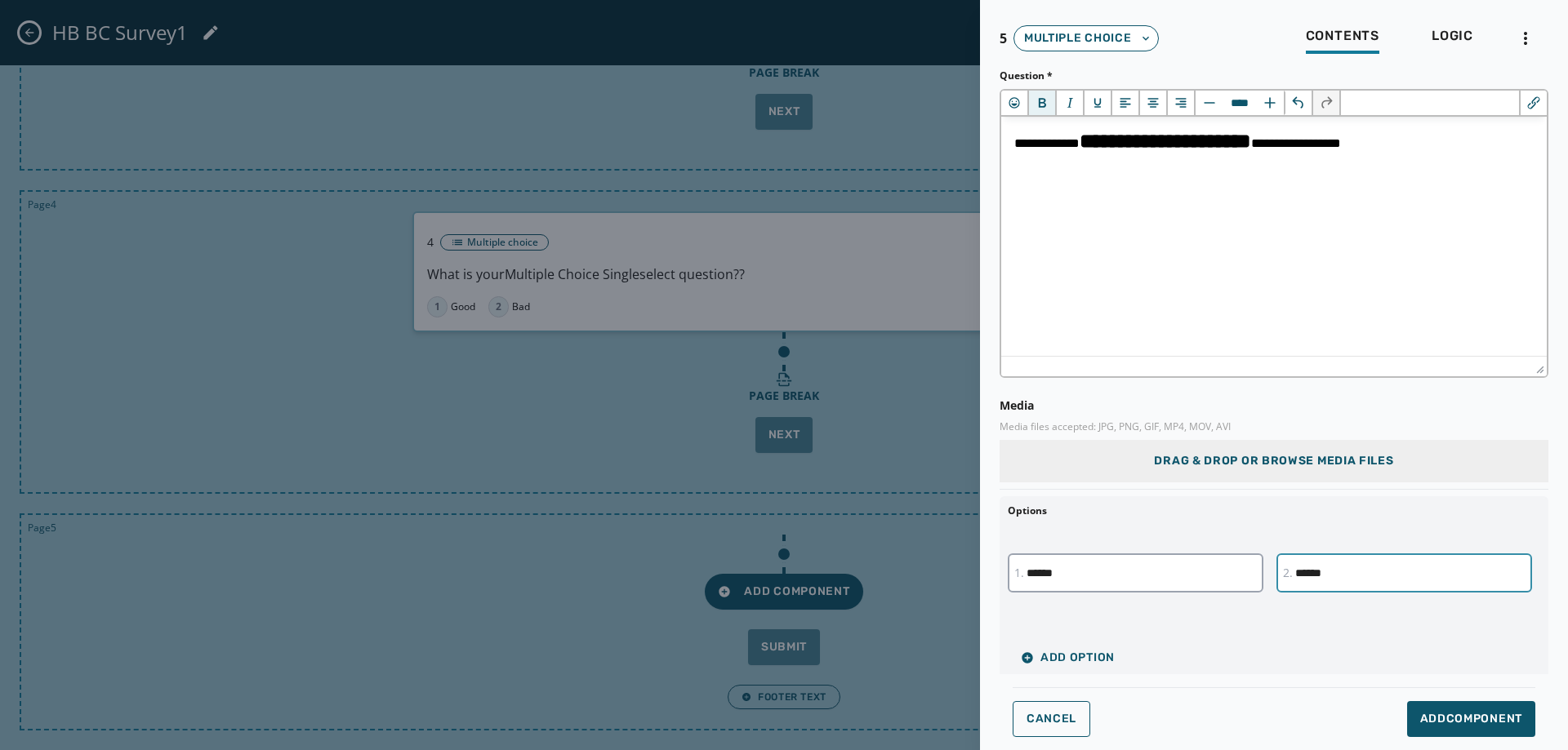
scroll to position [163, 0]
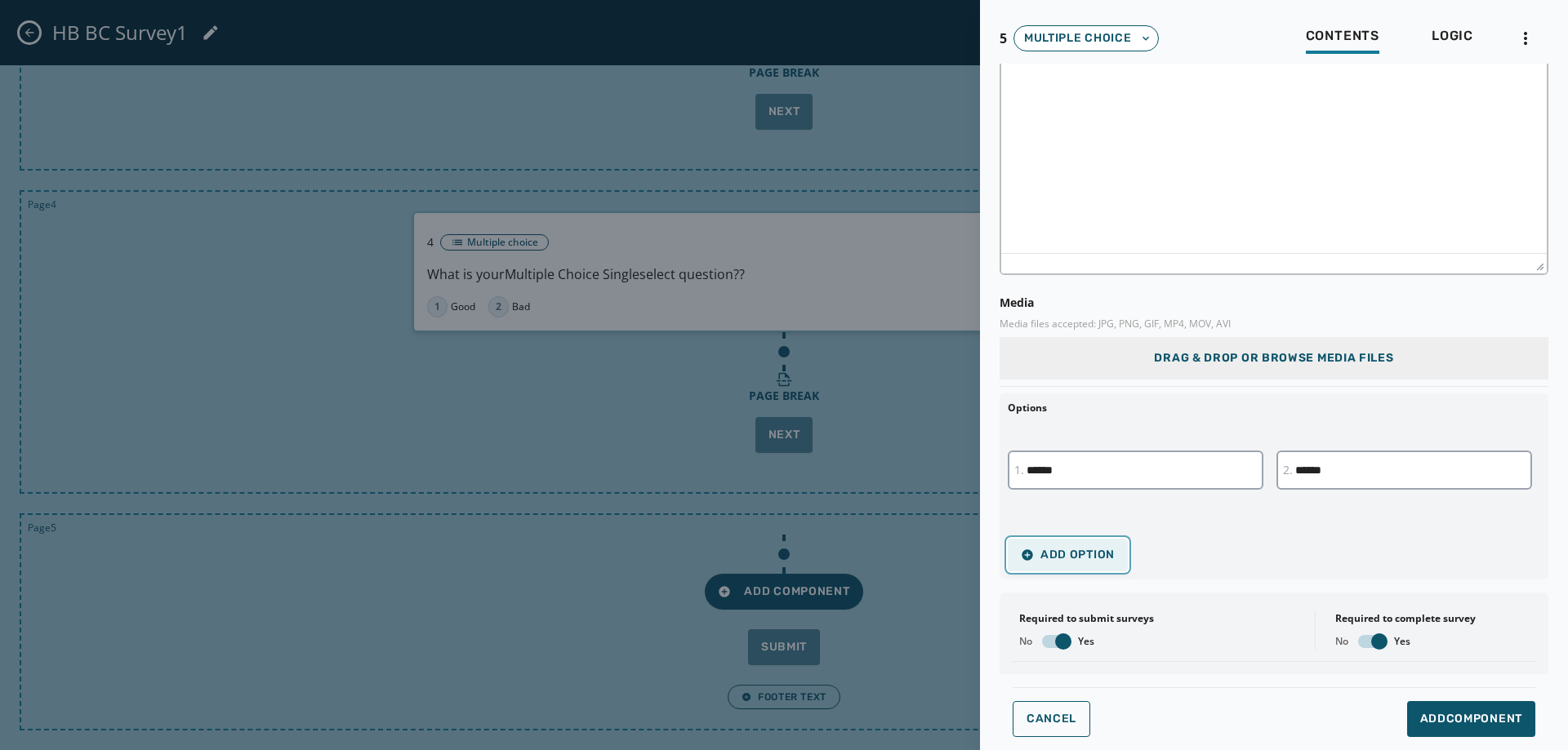
click at [1027, 557] on icon "button" at bounding box center [1028, 555] width 13 height 13
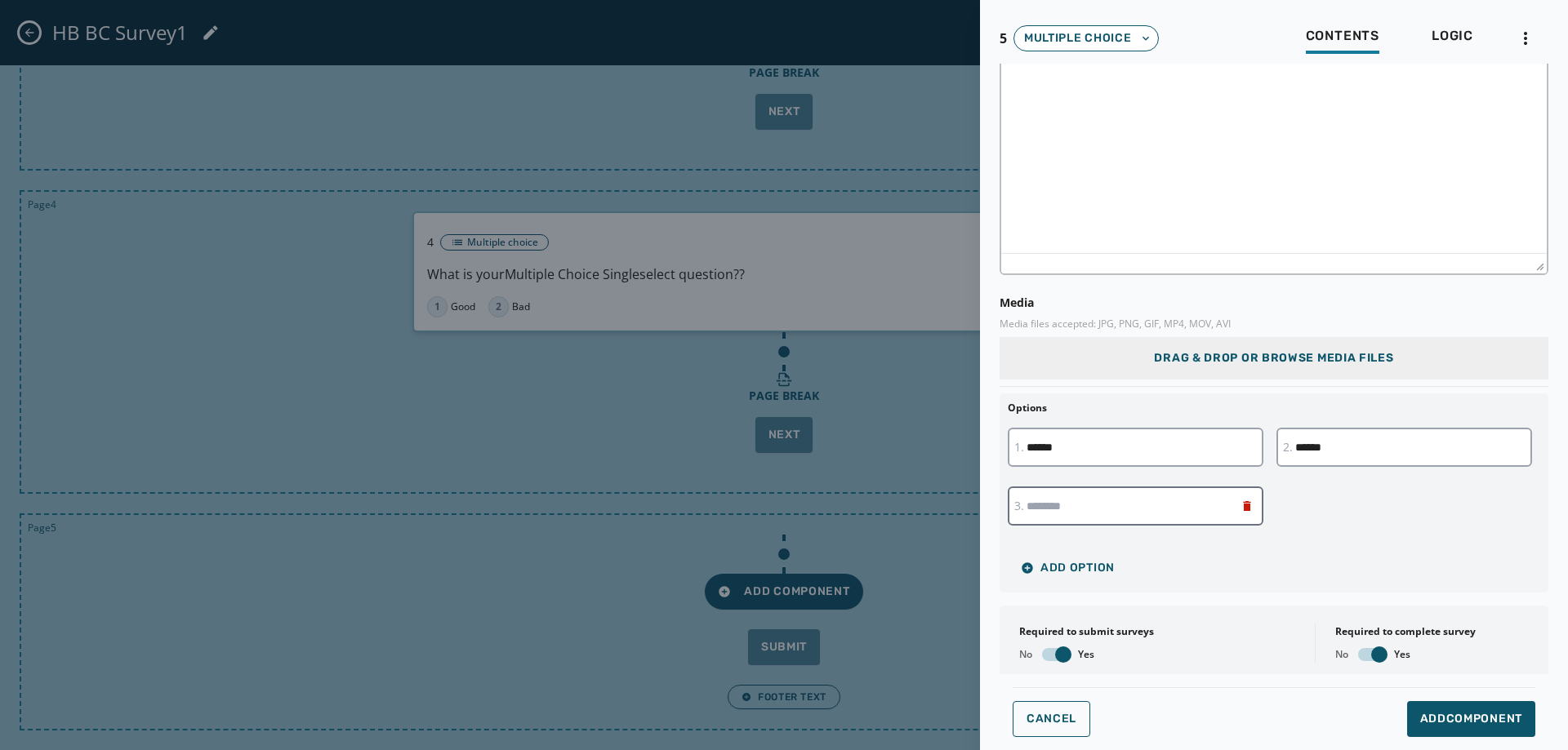
click at [1076, 504] on input "text" at bounding box center [1135, 505] width 256 height 39
type input "******"
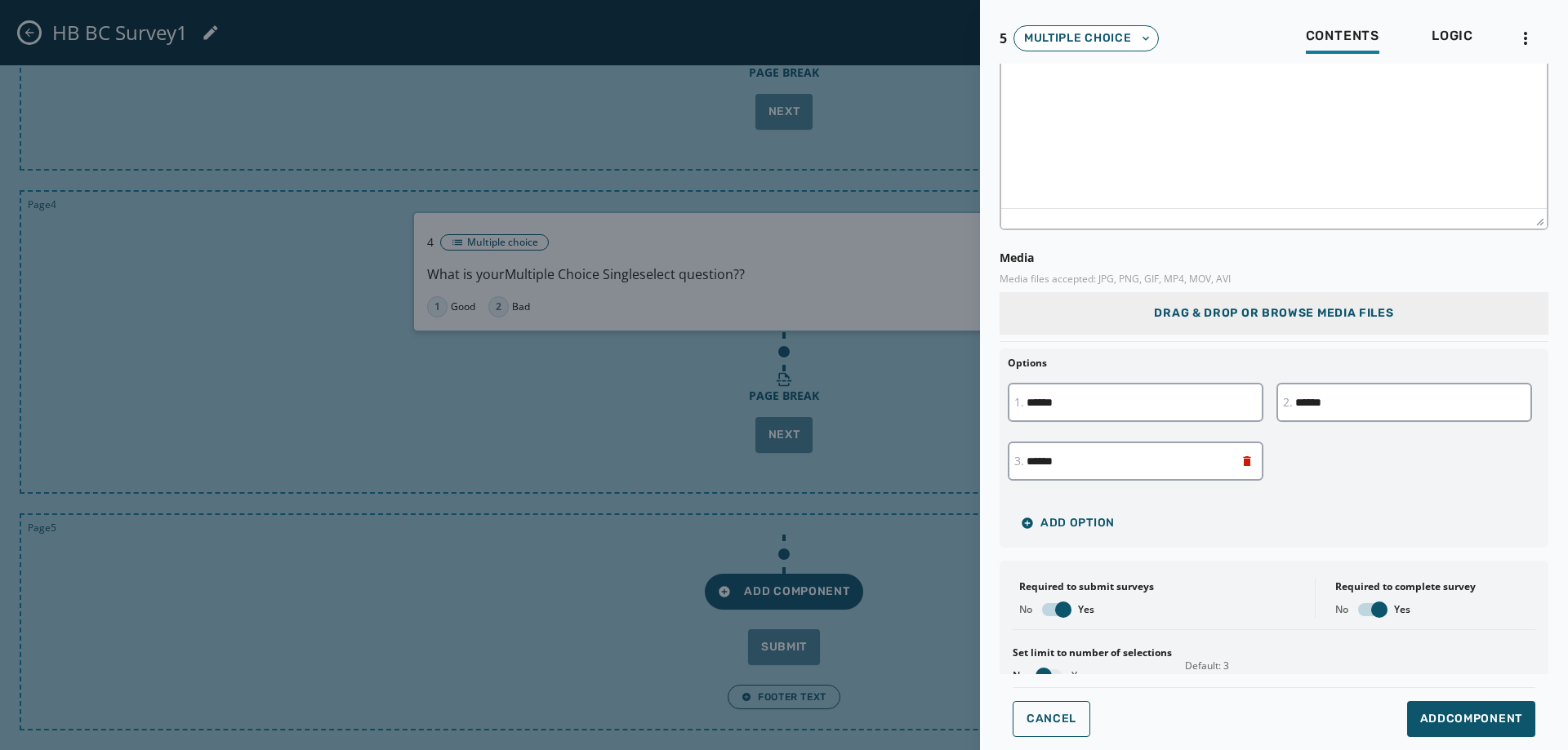
scroll to position [253, 0]
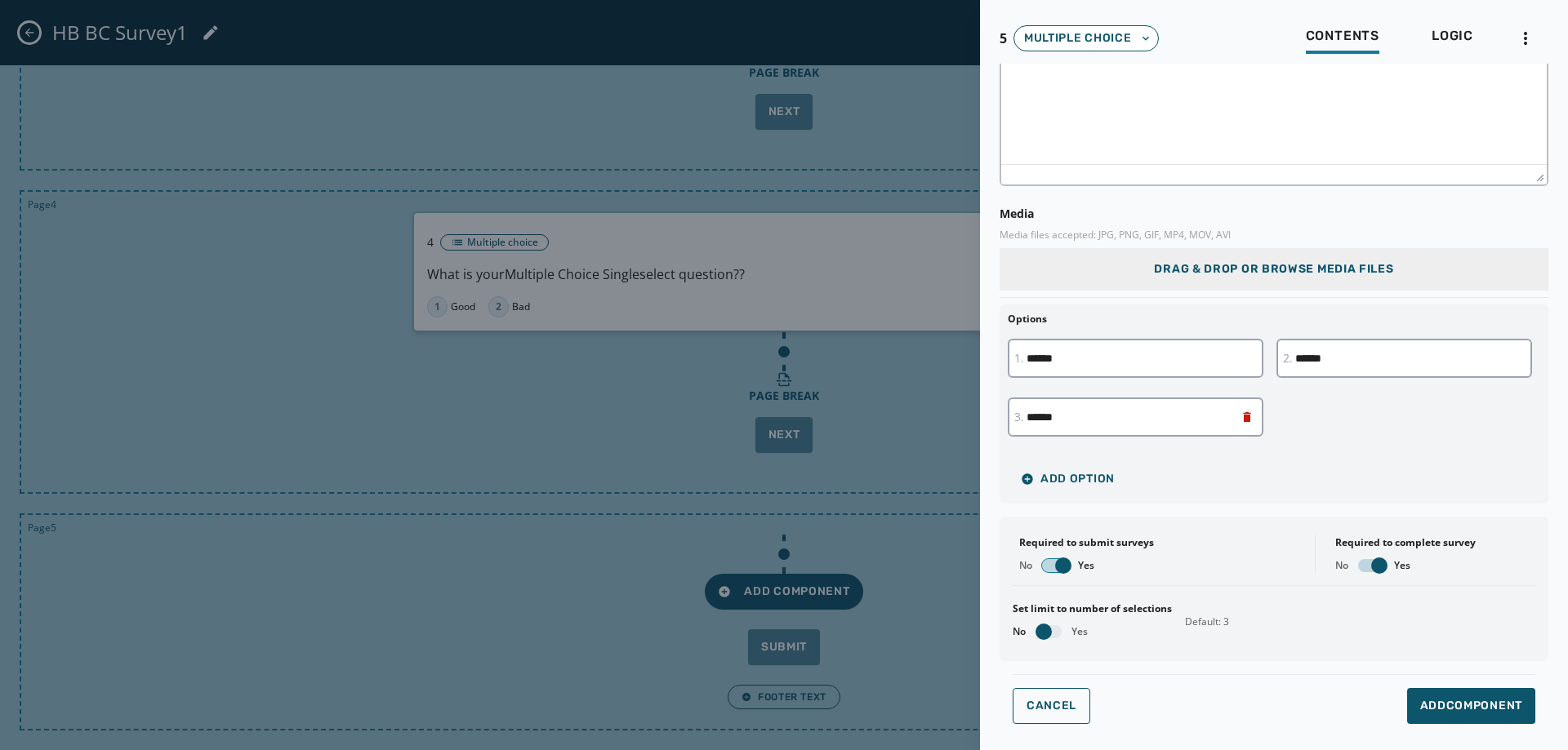
click at [1065, 572] on span "button" at bounding box center [1063, 566] width 16 height 16
click at [1371, 567] on span "button" at bounding box center [1379, 566] width 16 height 16
click at [1037, 631] on span "button" at bounding box center [1044, 632] width 16 height 16
click at [1231, 618] on input "*" at bounding box center [1217, 620] width 65 height 39
type input "*"
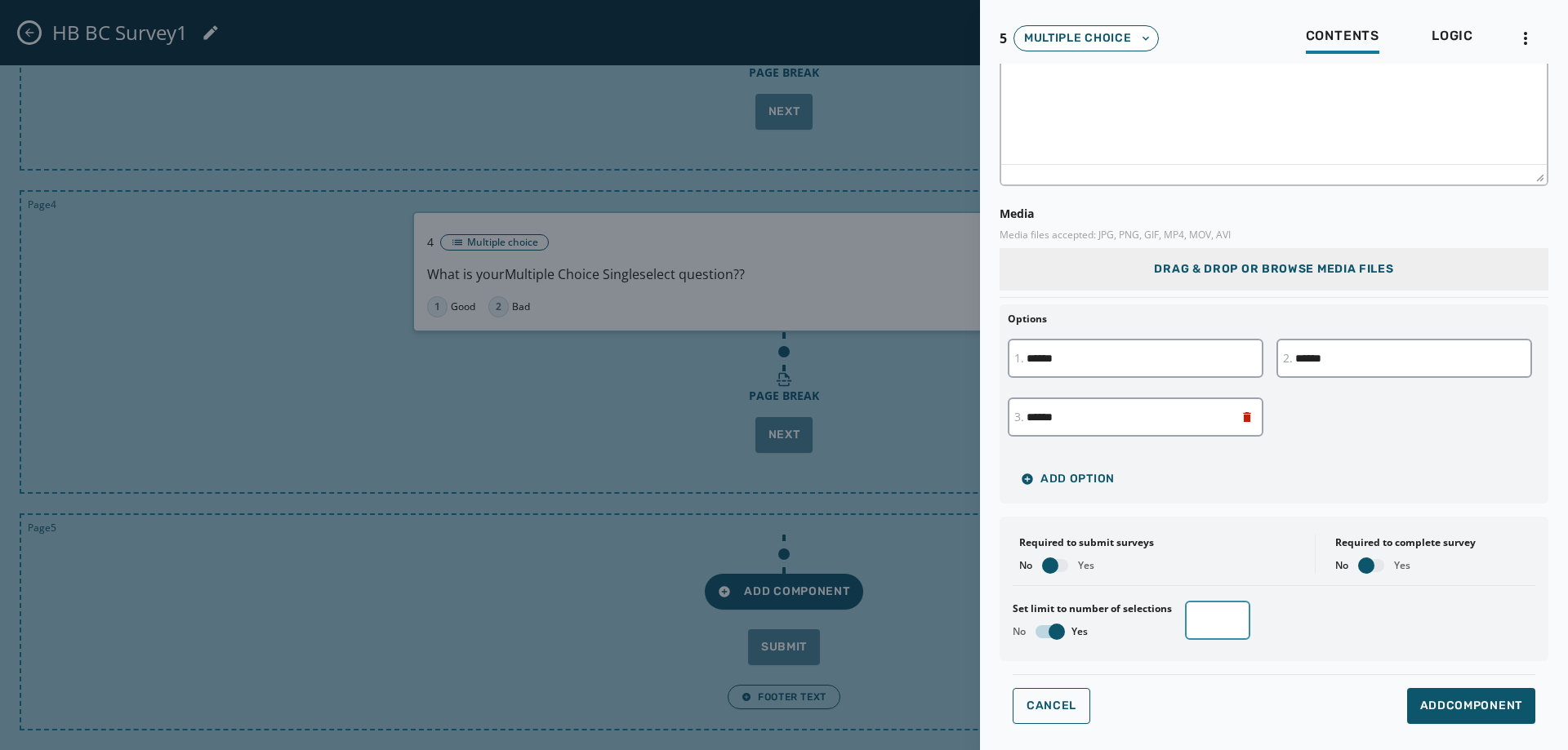
click at [1231, 618] on input "*" at bounding box center [1217, 620] width 65 height 39
click at [1416, 697] on button "Add Component" at bounding box center [1471, 706] width 128 height 36
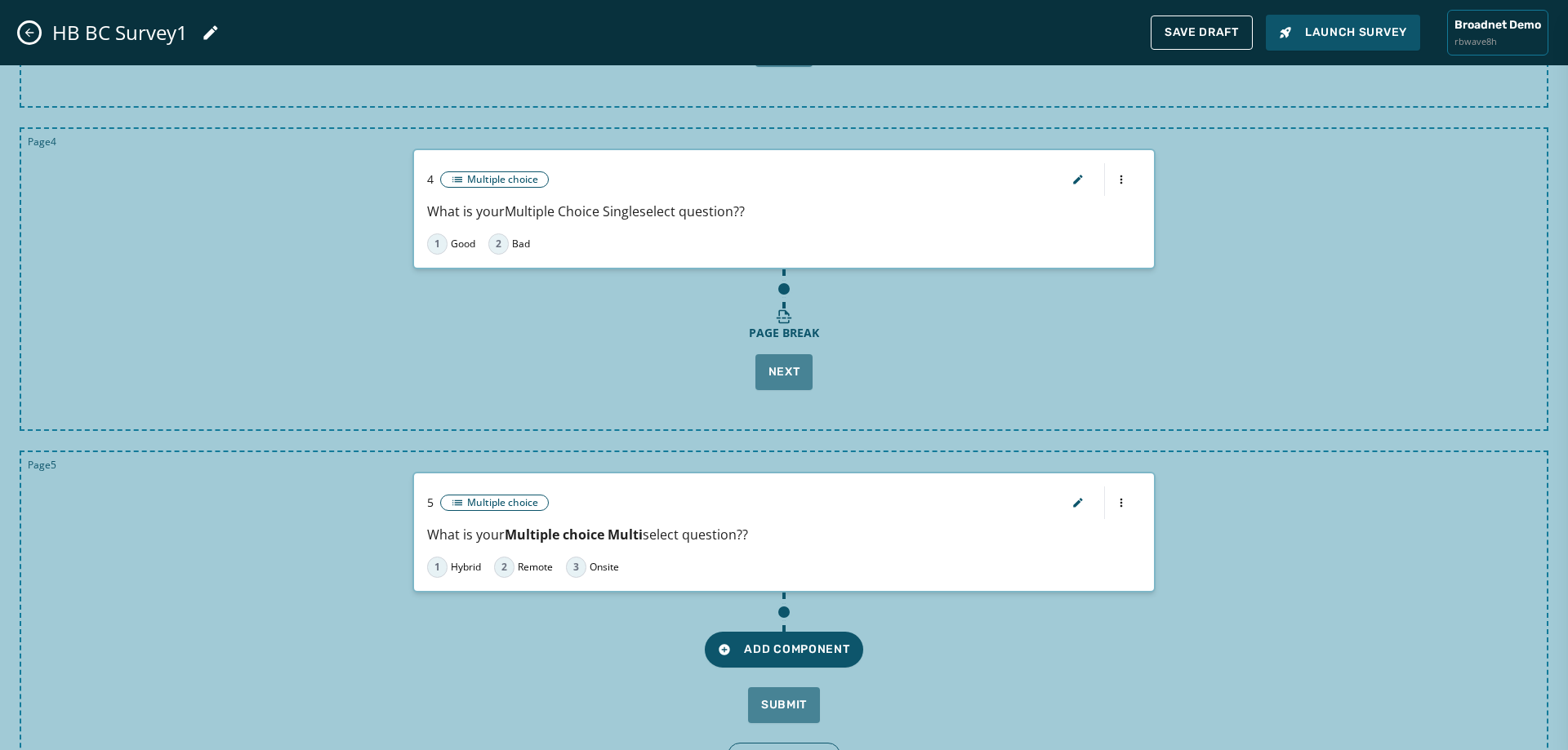
scroll to position [1127, 0]
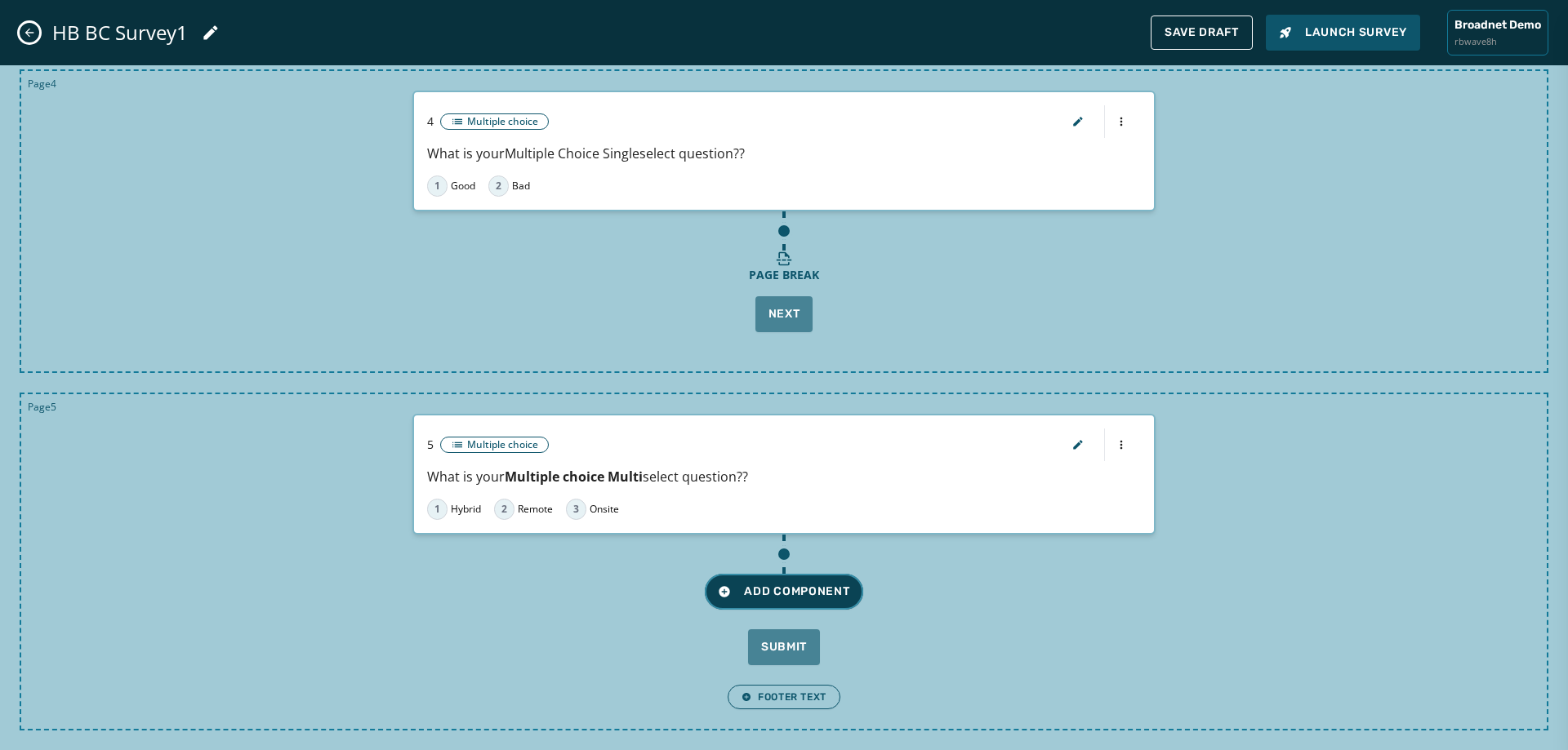
click at [821, 602] on button "Add Component" at bounding box center [784, 592] width 158 height 36
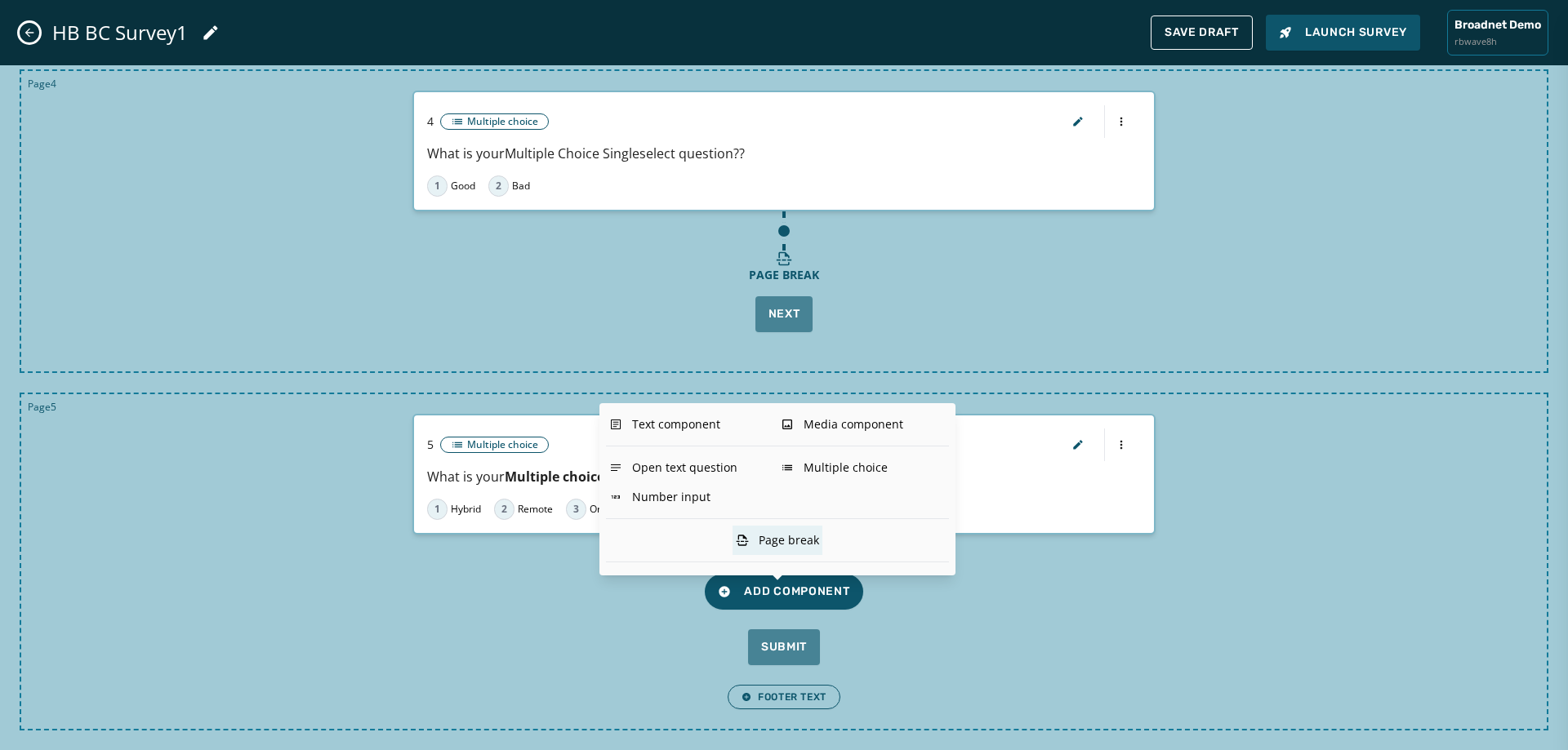
click at [818, 547] on div "Page break" at bounding box center [778, 540] width 90 height 29
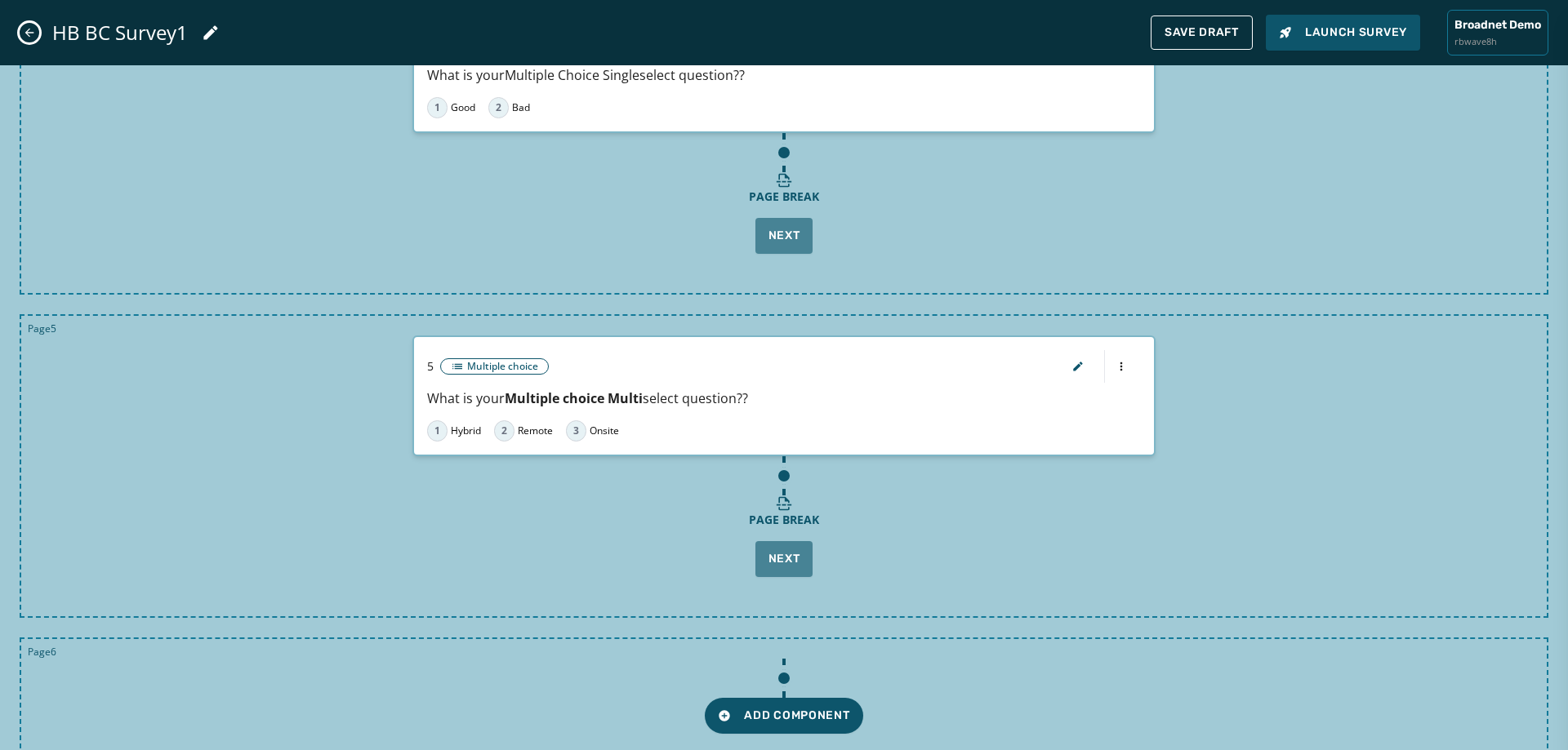
scroll to position [1331, 0]
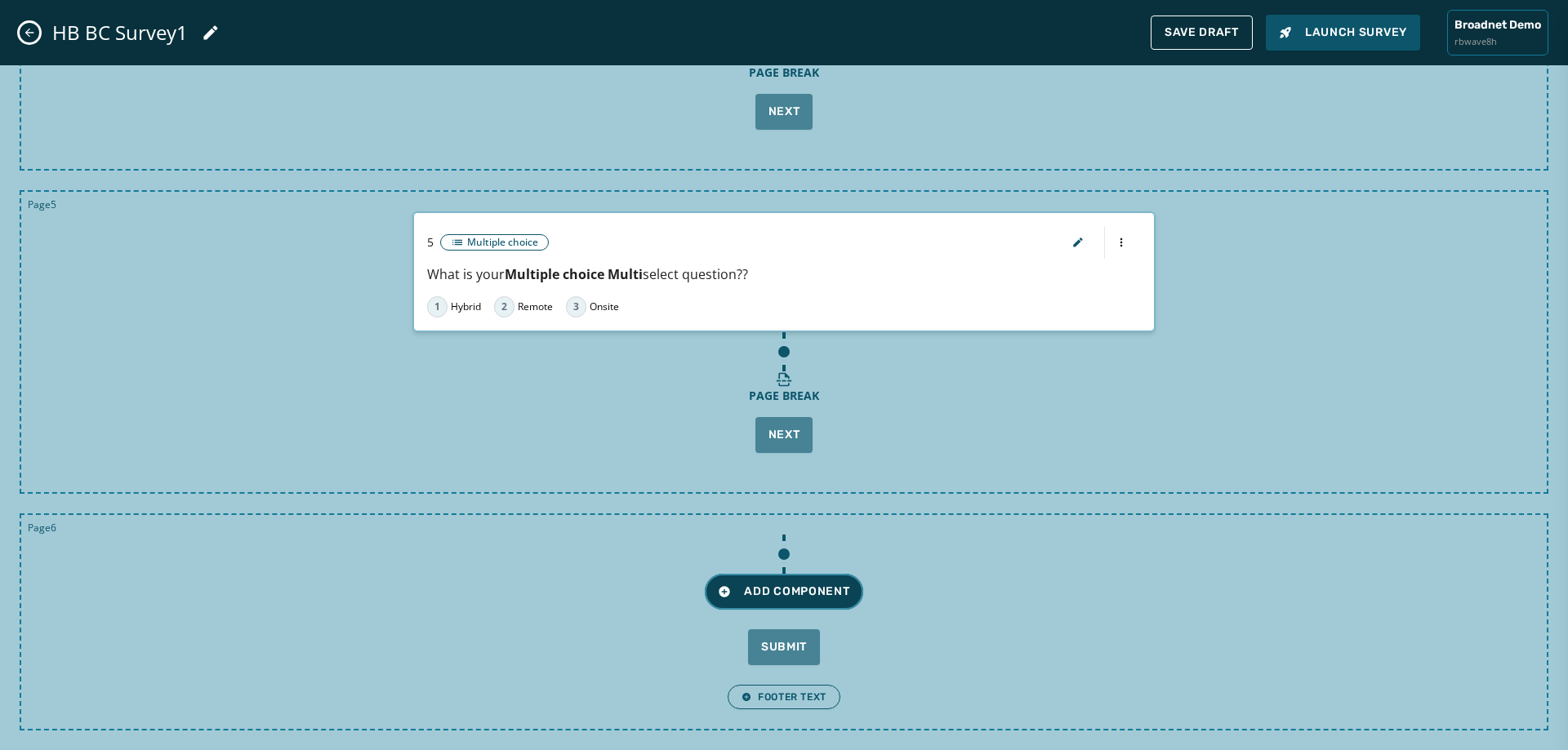
click at [810, 593] on span "Add Component" at bounding box center [784, 592] width 132 height 16
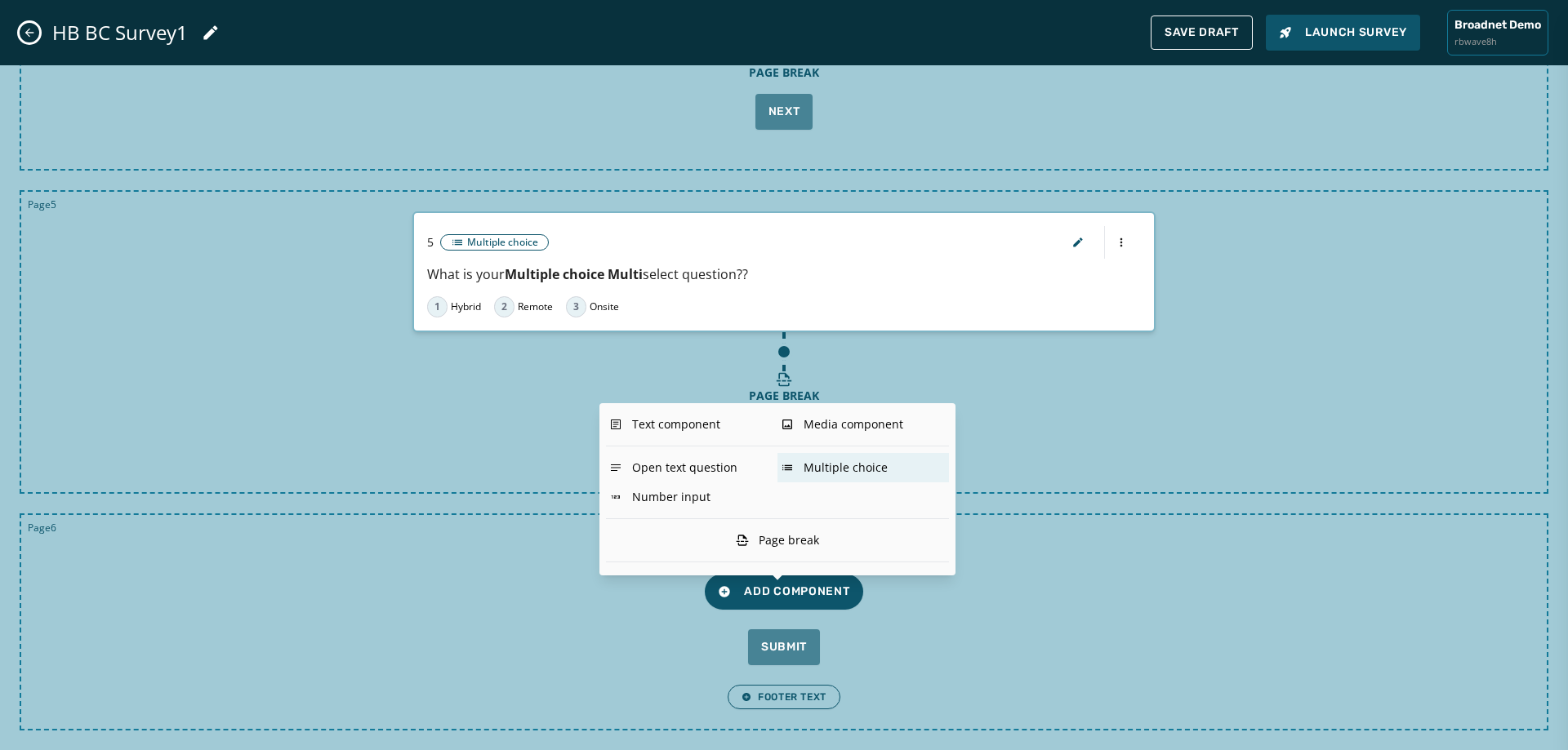
click at [854, 472] on div "Multiple choice" at bounding box center [863, 468] width 171 height 29
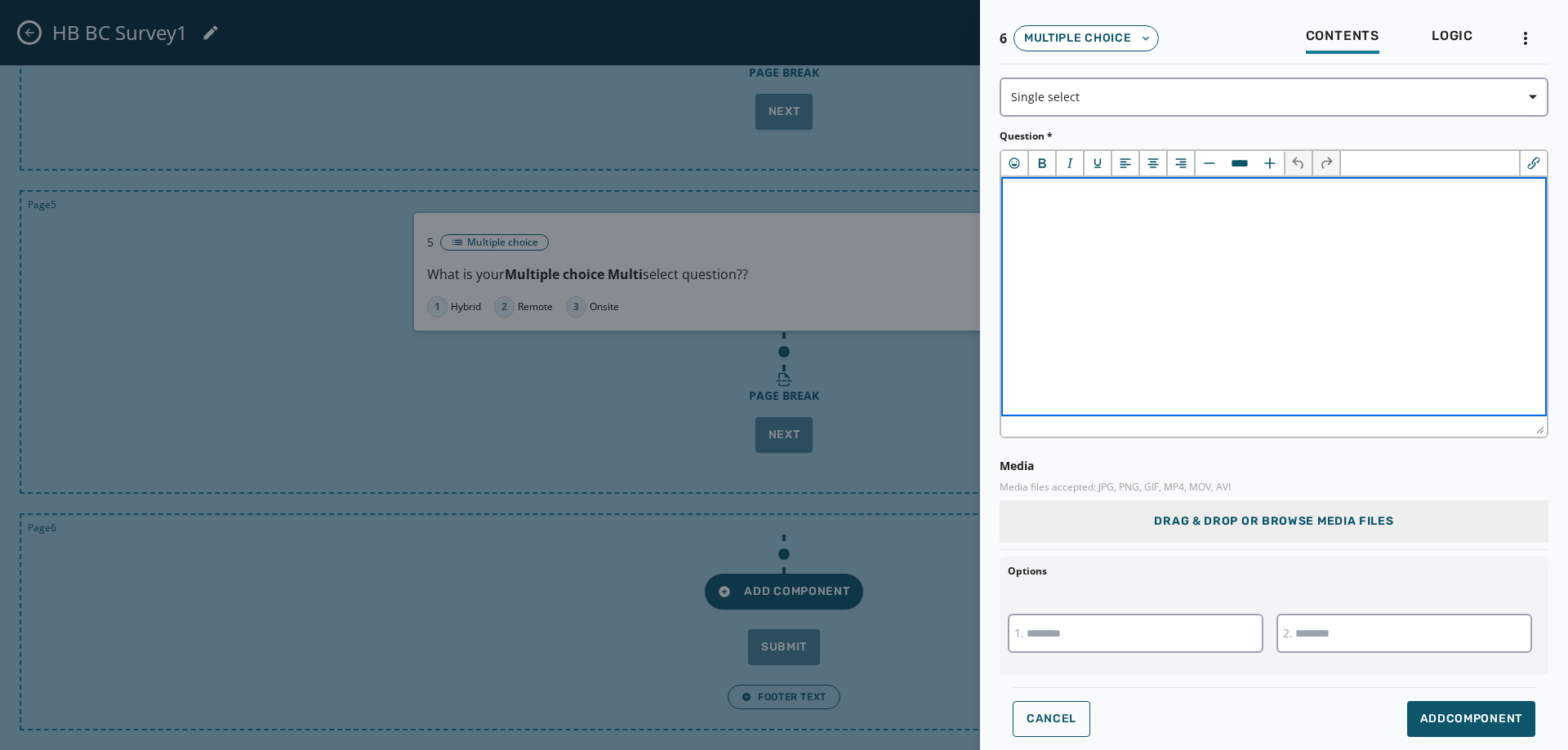
scroll to position [0, 0]
click at [1078, 98] on span "Single select" at bounding box center [1274, 97] width 526 height 16
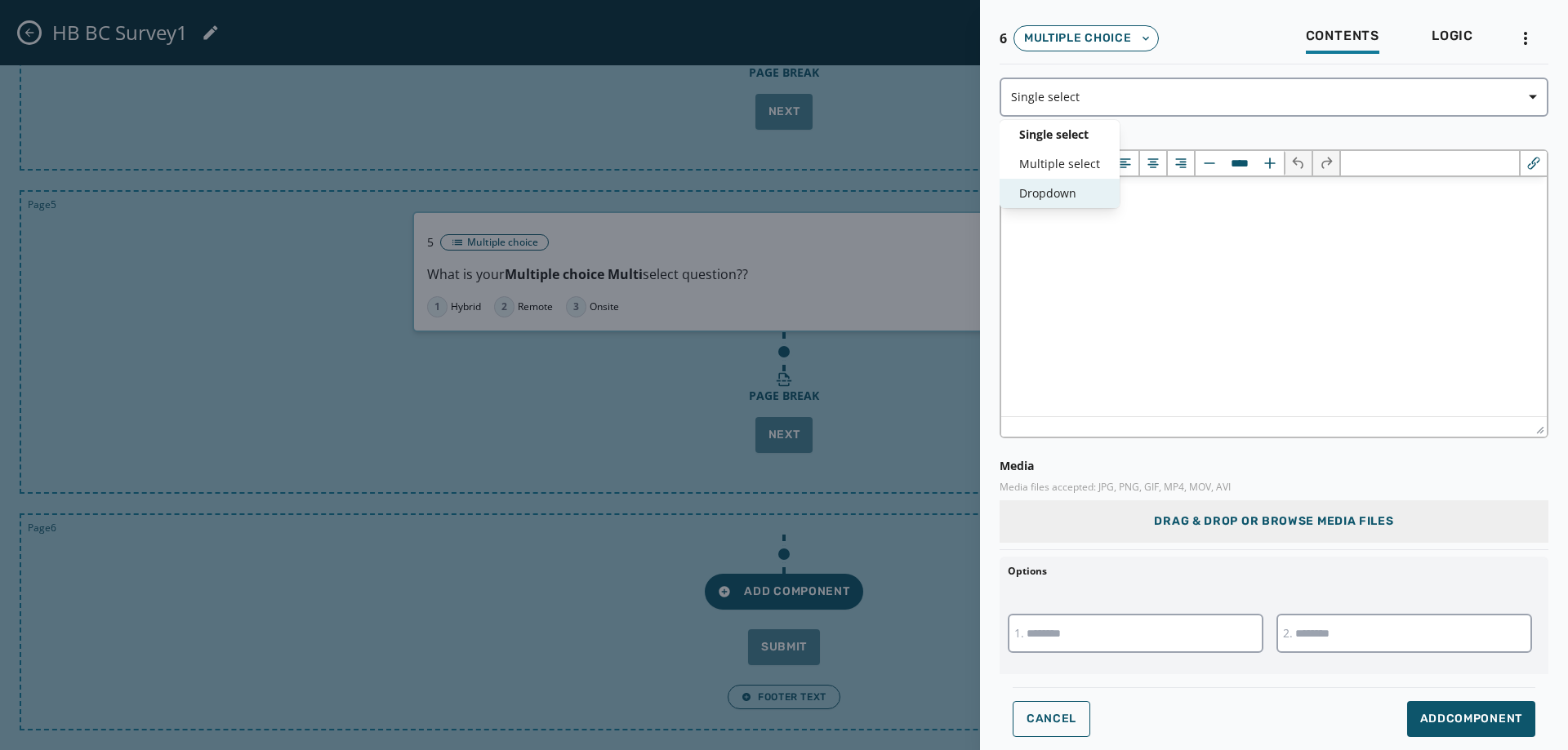
click at [1066, 196] on span "Dropdown" at bounding box center [1060, 193] width 81 height 16
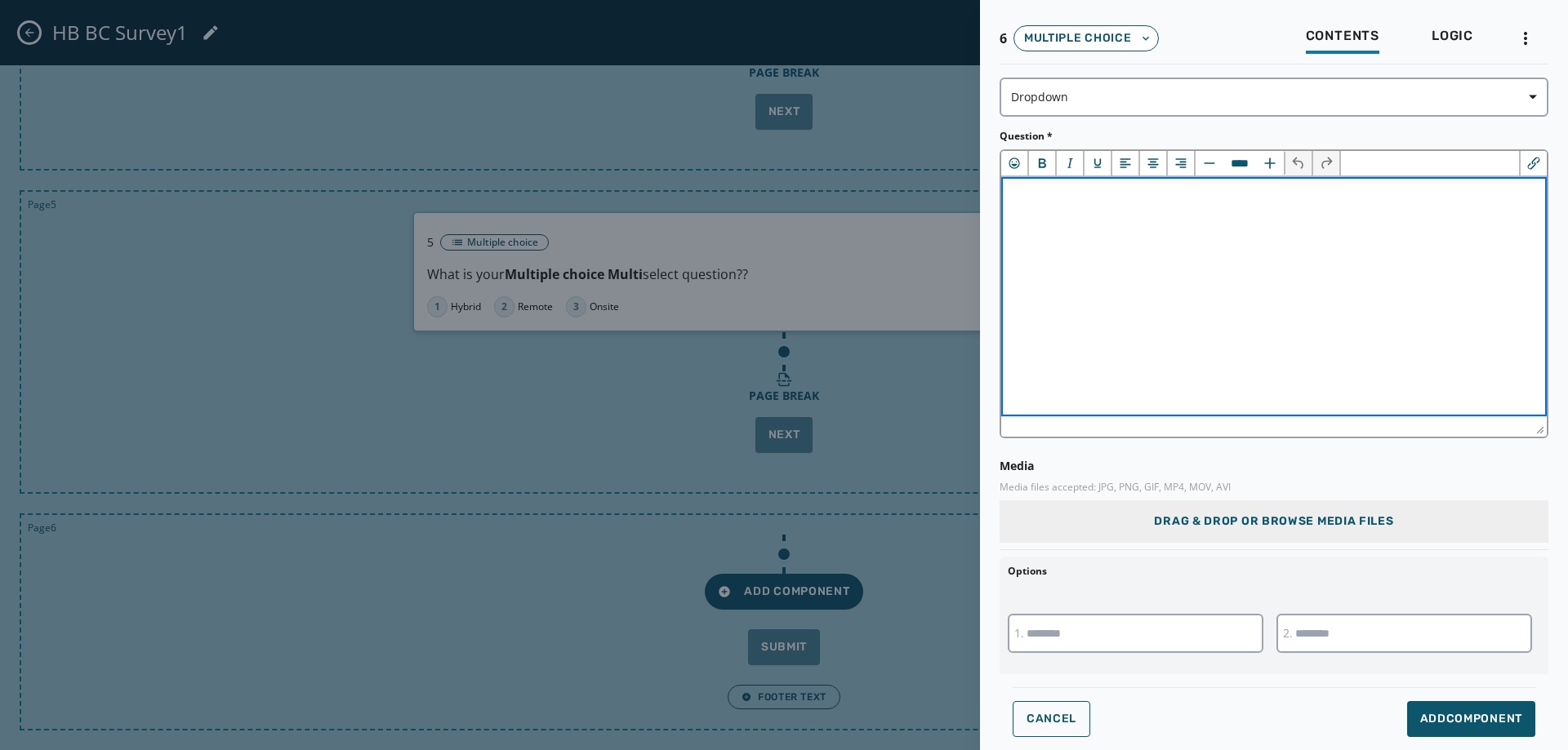
click at [1064, 204] on p "﻿" at bounding box center [1274, 197] width 519 height 14
drag, startPoint x: 1089, startPoint y: 192, endPoint x: 1247, endPoint y: 199, distance: 158.2
click at [1247, 199] on span "**********" at bounding box center [1133, 197] width 237 height 12
click at [1041, 161] on icon "Bold" at bounding box center [1042, 163] width 16 height 16
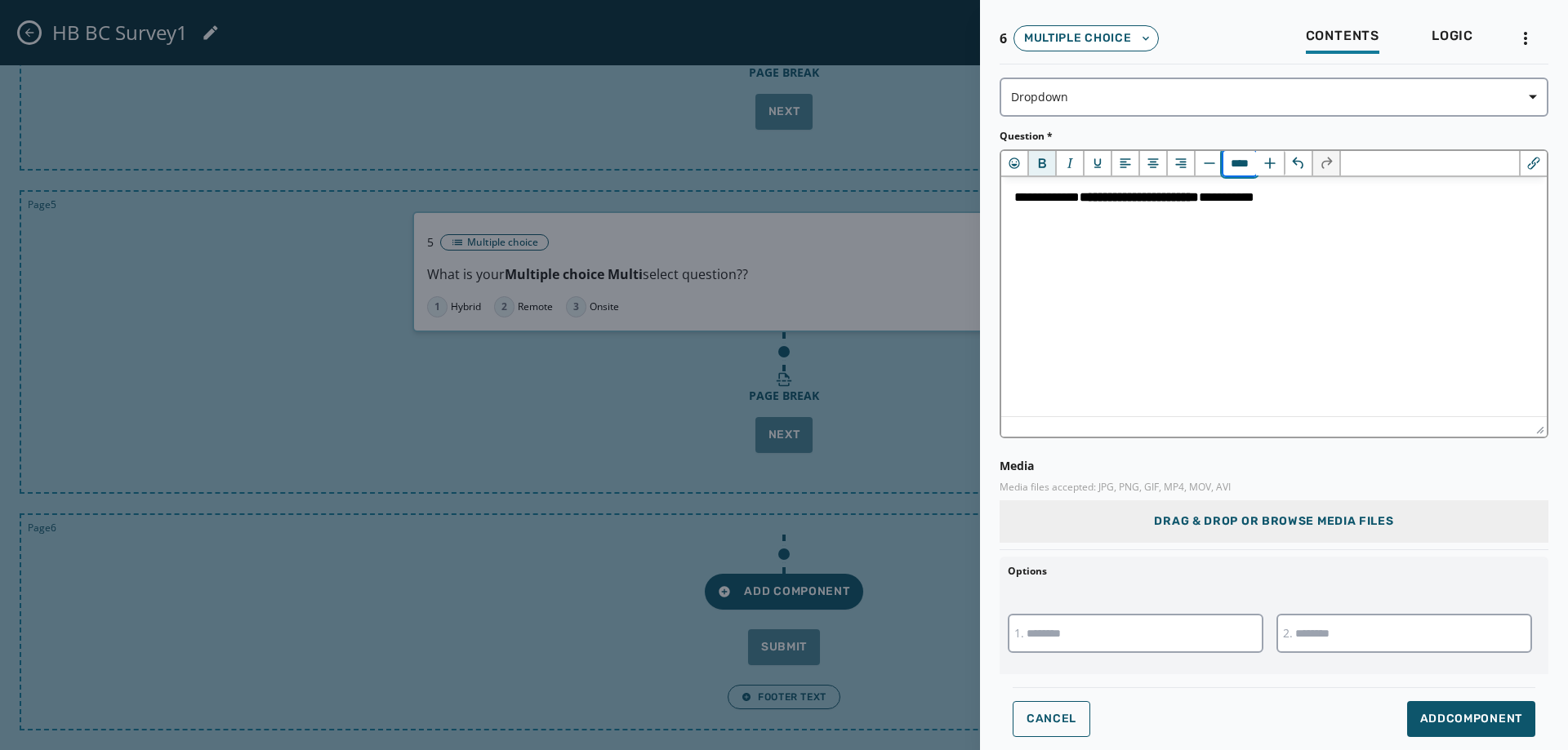
click at [1239, 158] on input "****" at bounding box center [1240, 163] width 33 height 25
drag, startPoint x: 1239, startPoint y: 158, endPoint x: 1211, endPoint y: 160, distance: 28.1
click at [1211, 160] on div "****" at bounding box center [1240, 163] width 90 height 25
type input "****"
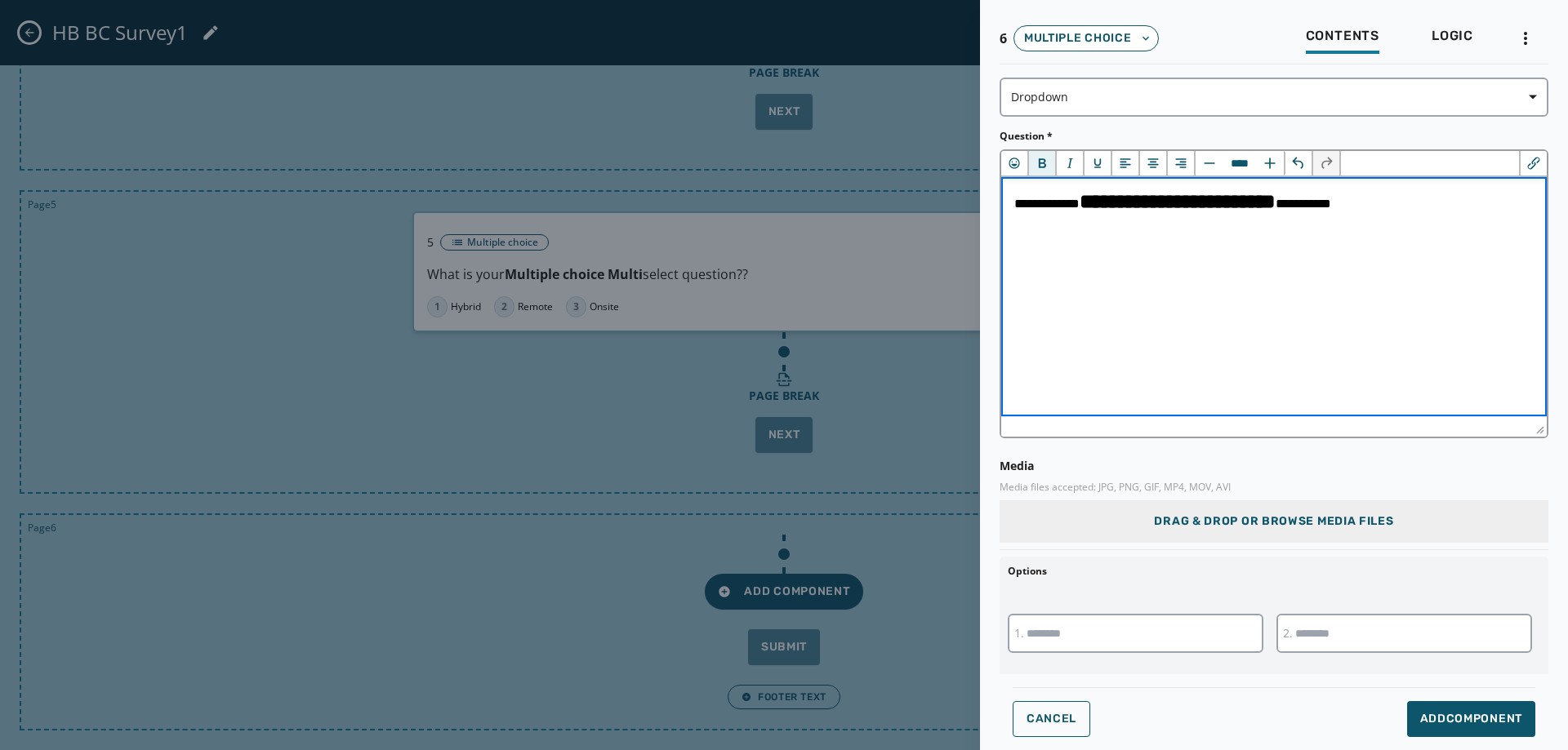
click at [1234, 225] on html "**********" at bounding box center [1274, 201] width 546 height 49
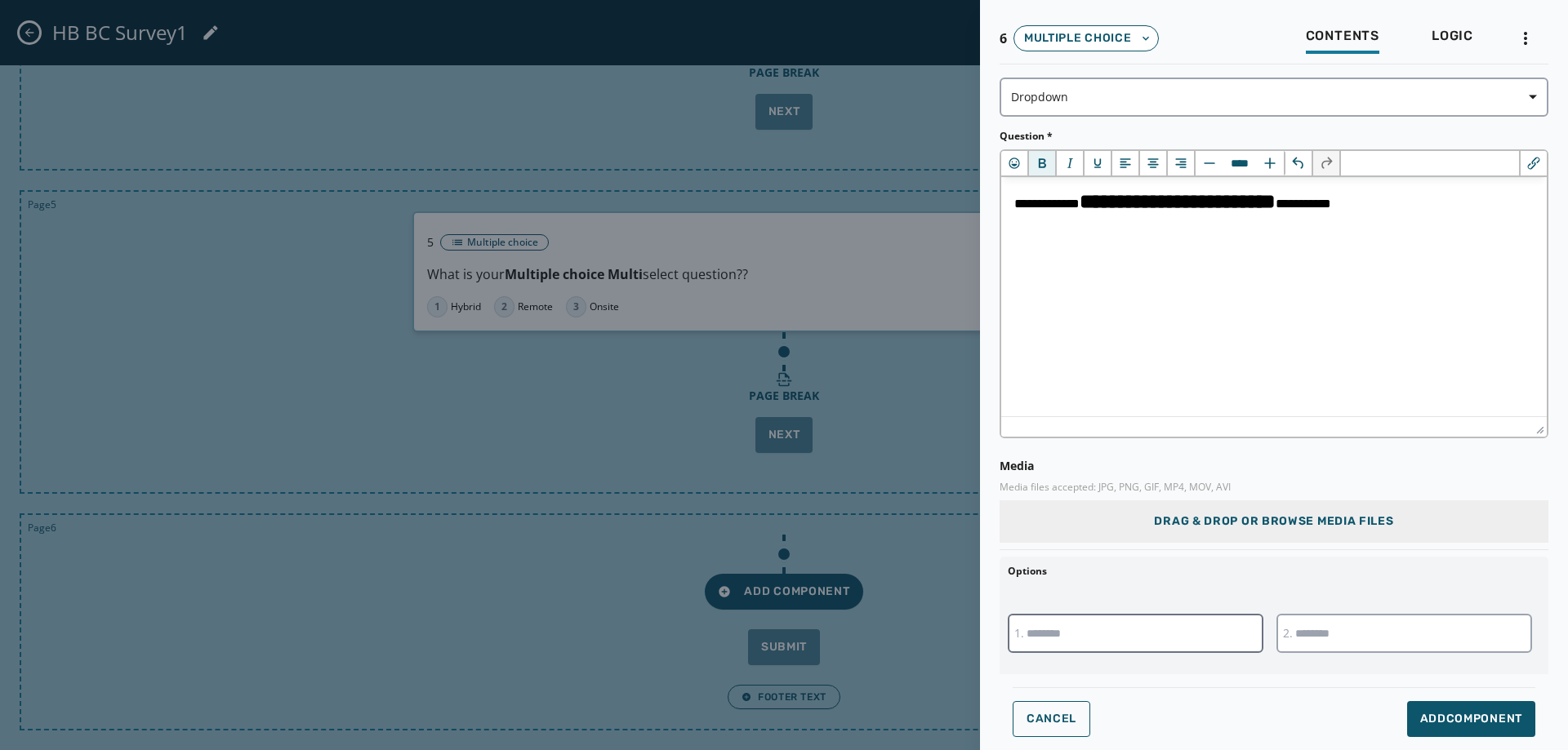
click at [1171, 631] on input "text" at bounding box center [1135, 634] width 256 height 39
type input "***"
click at [1380, 632] on input "text" at bounding box center [1404, 634] width 256 height 39
type input "****"
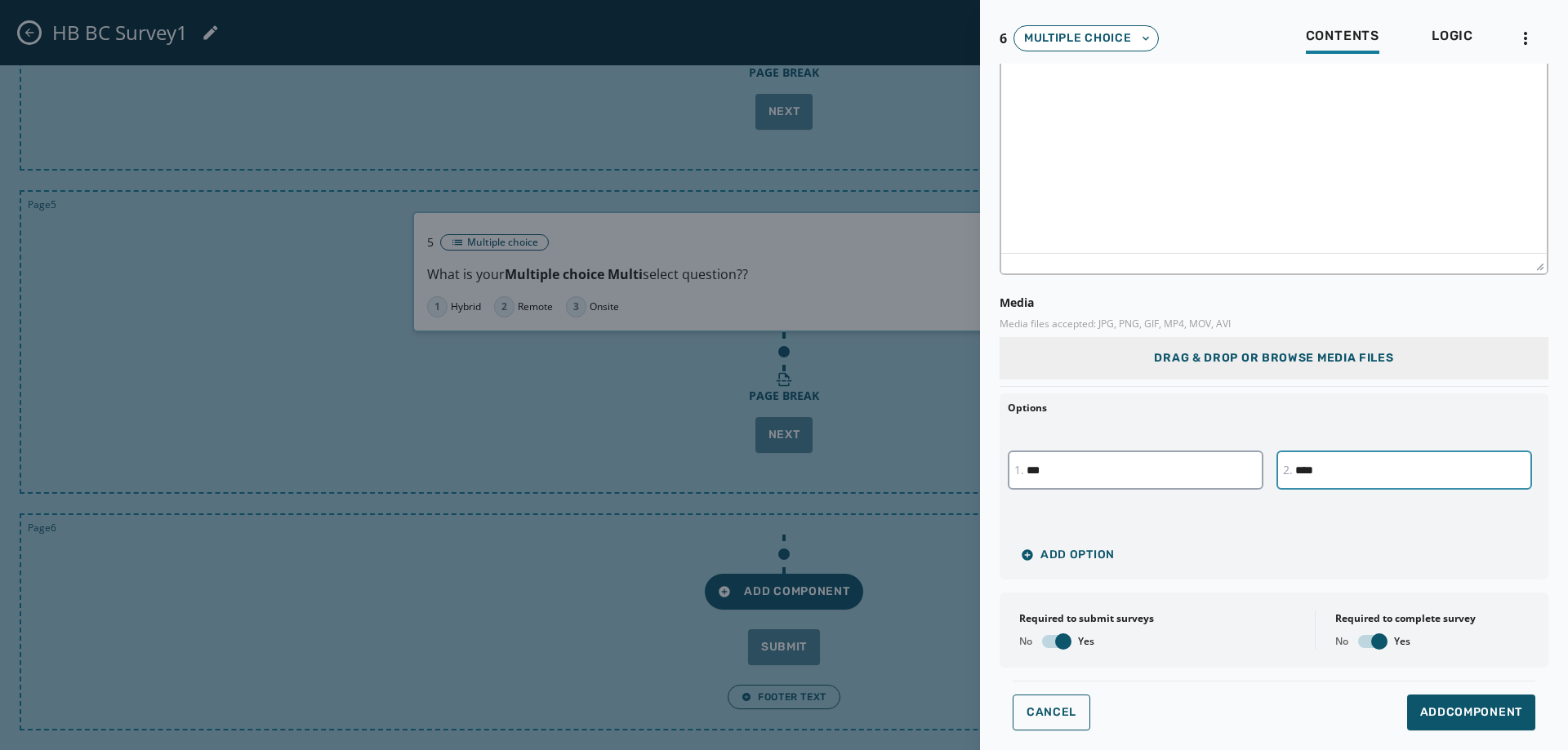
scroll to position [169, 0]
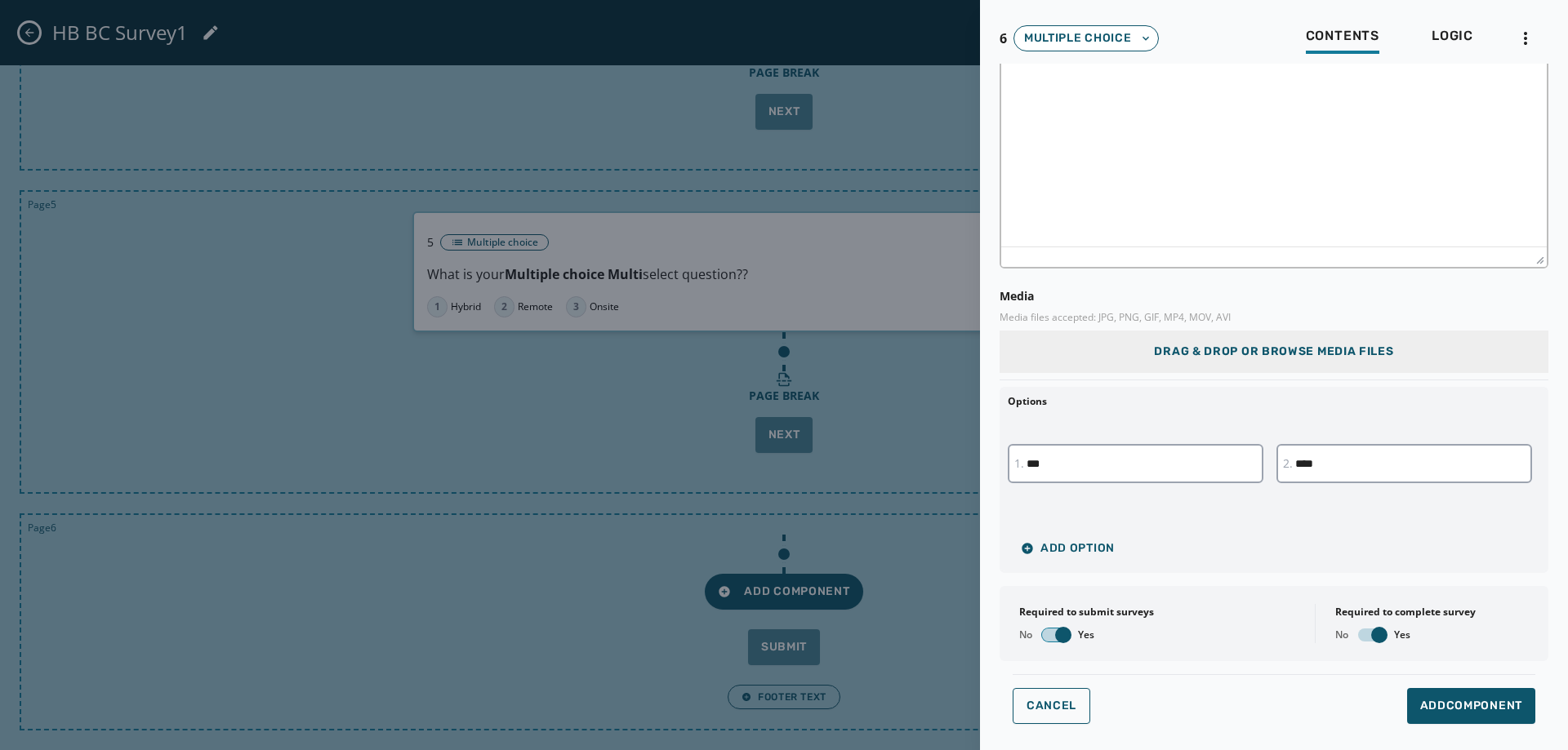
click at [1067, 636] on span "button" at bounding box center [1063, 636] width 16 height 16
click at [1371, 635] on span "button" at bounding box center [1379, 636] width 16 height 16
click at [1491, 696] on button "Add Component" at bounding box center [1471, 706] width 128 height 36
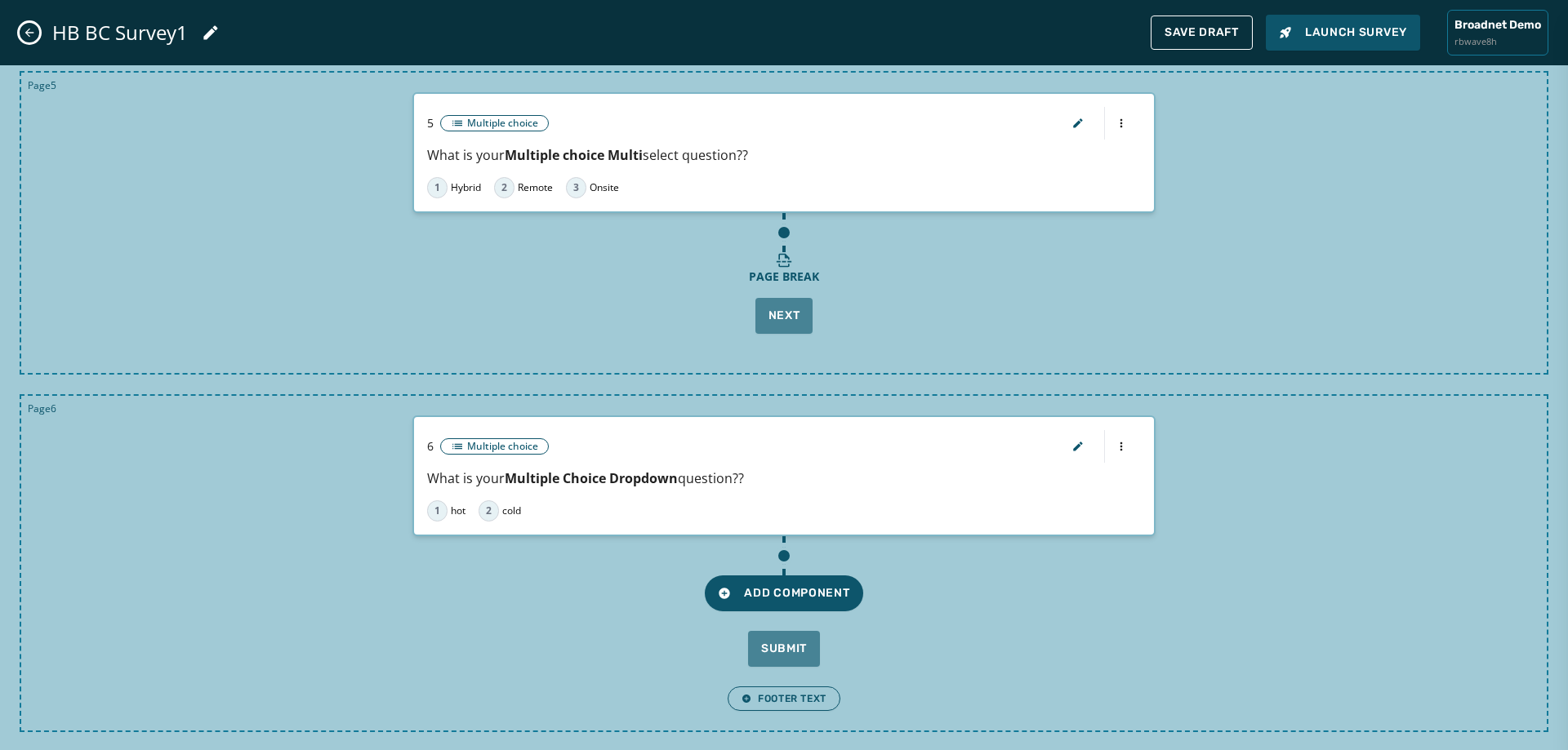
scroll to position [1451, 0]
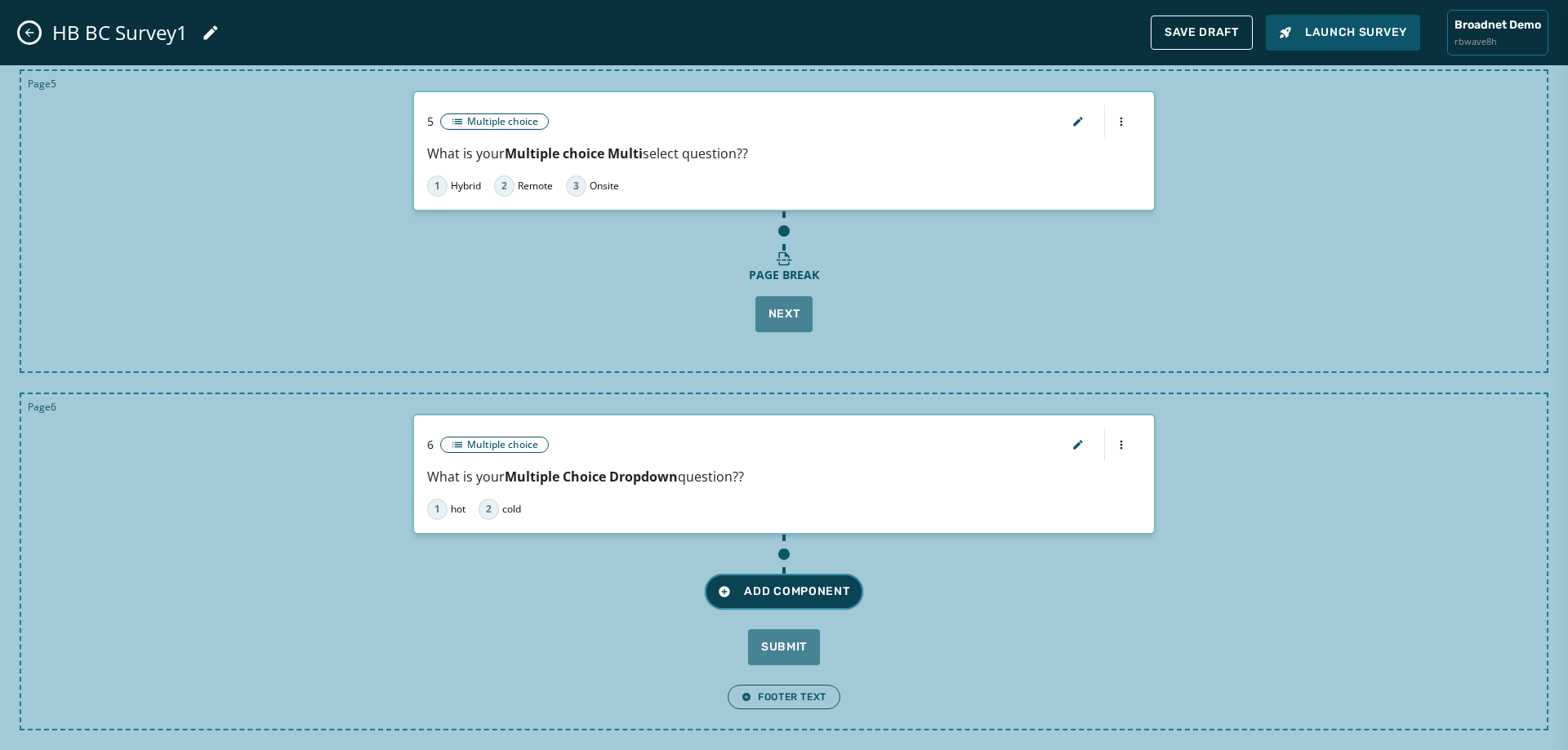
click at [801, 600] on span "Add Component" at bounding box center [784, 592] width 132 height 16
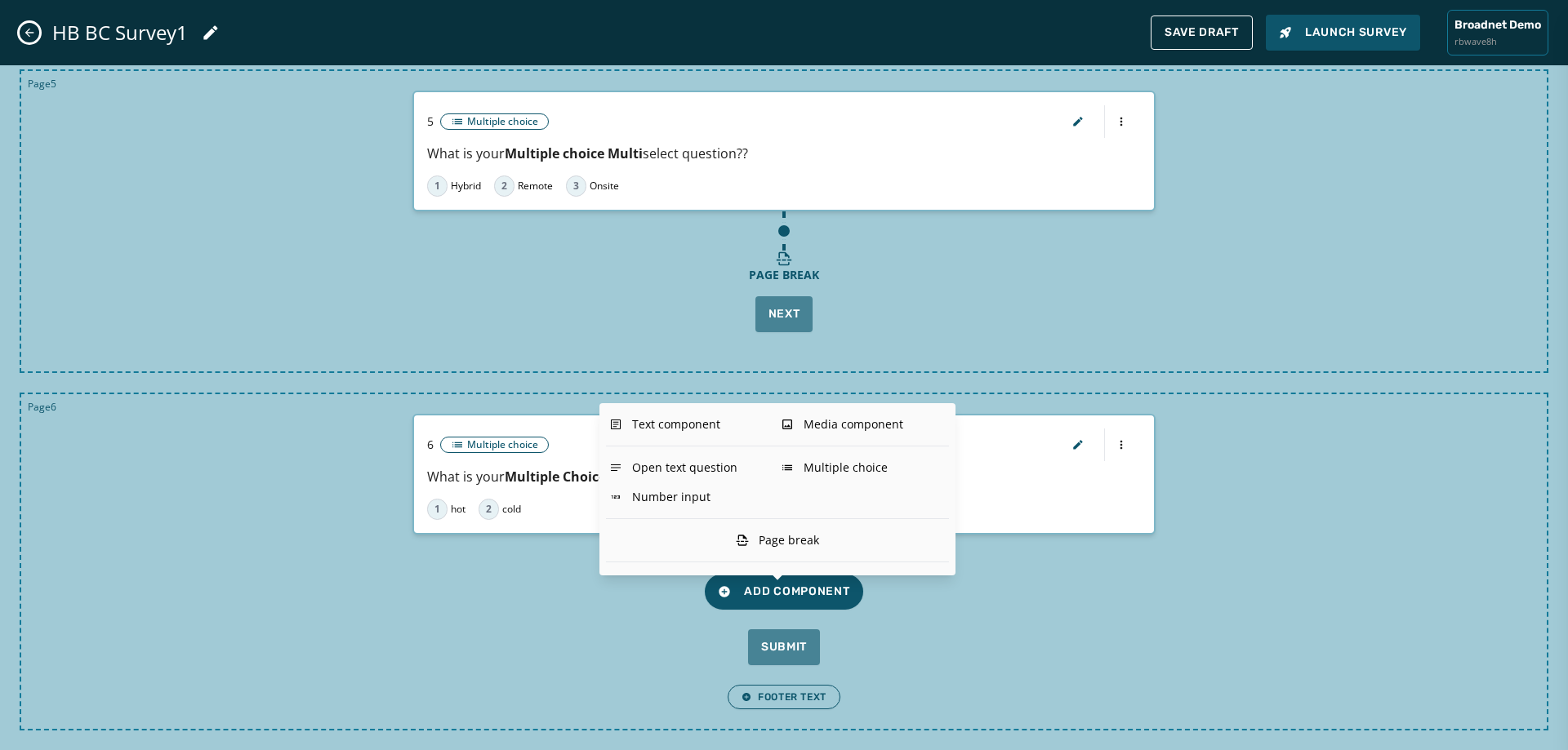
click at [837, 547] on div "Page break" at bounding box center [778, 540] width 343 height 29
click at [808, 537] on div "Page break" at bounding box center [778, 540] width 90 height 29
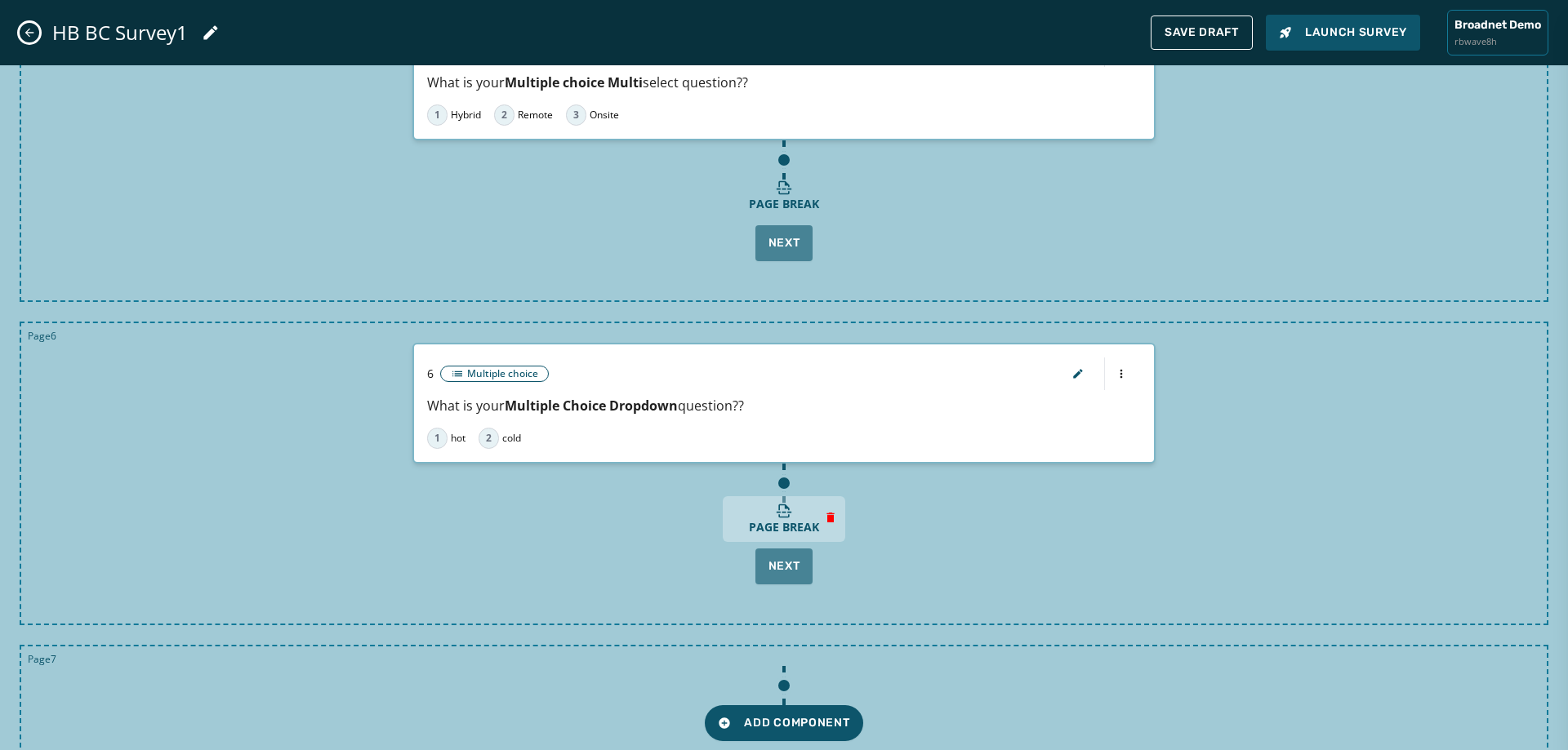
scroll to position [1654, 0]
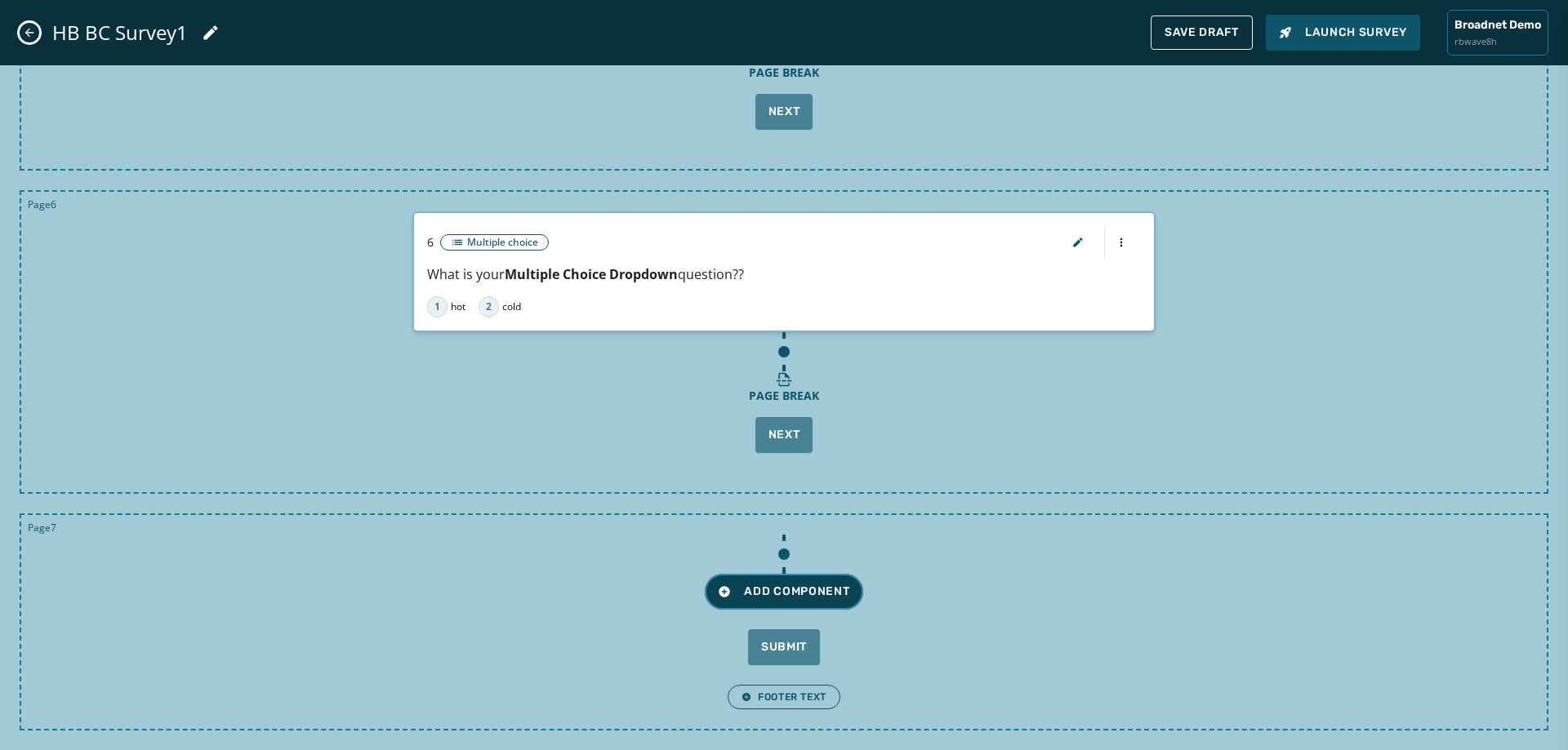
click at [803, 577] on button "Add Component" at bounding box center [784, 592] width 158 height 36
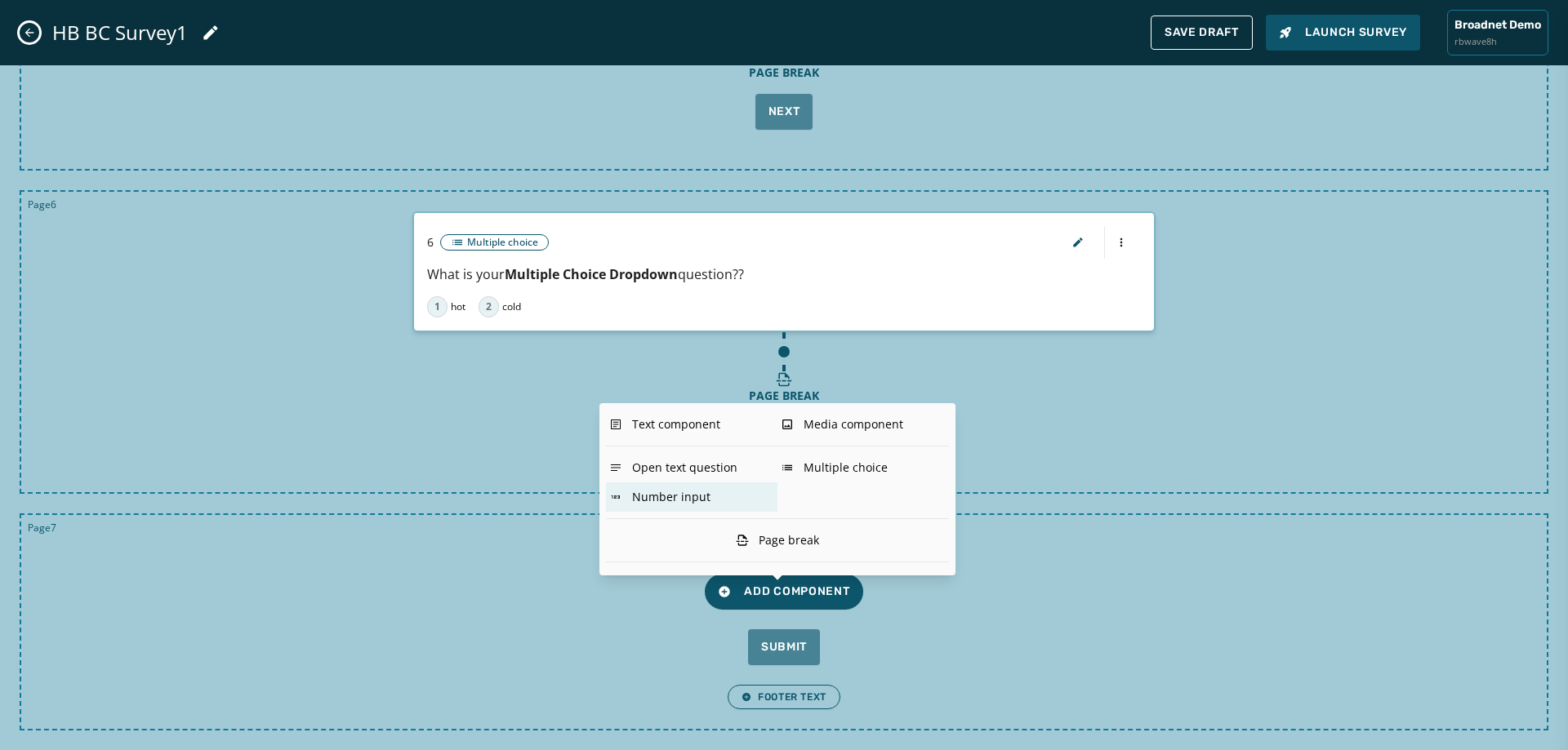
click at [682, 493] on div "Number input" at bounding box center [691, 497] width 171 height 29
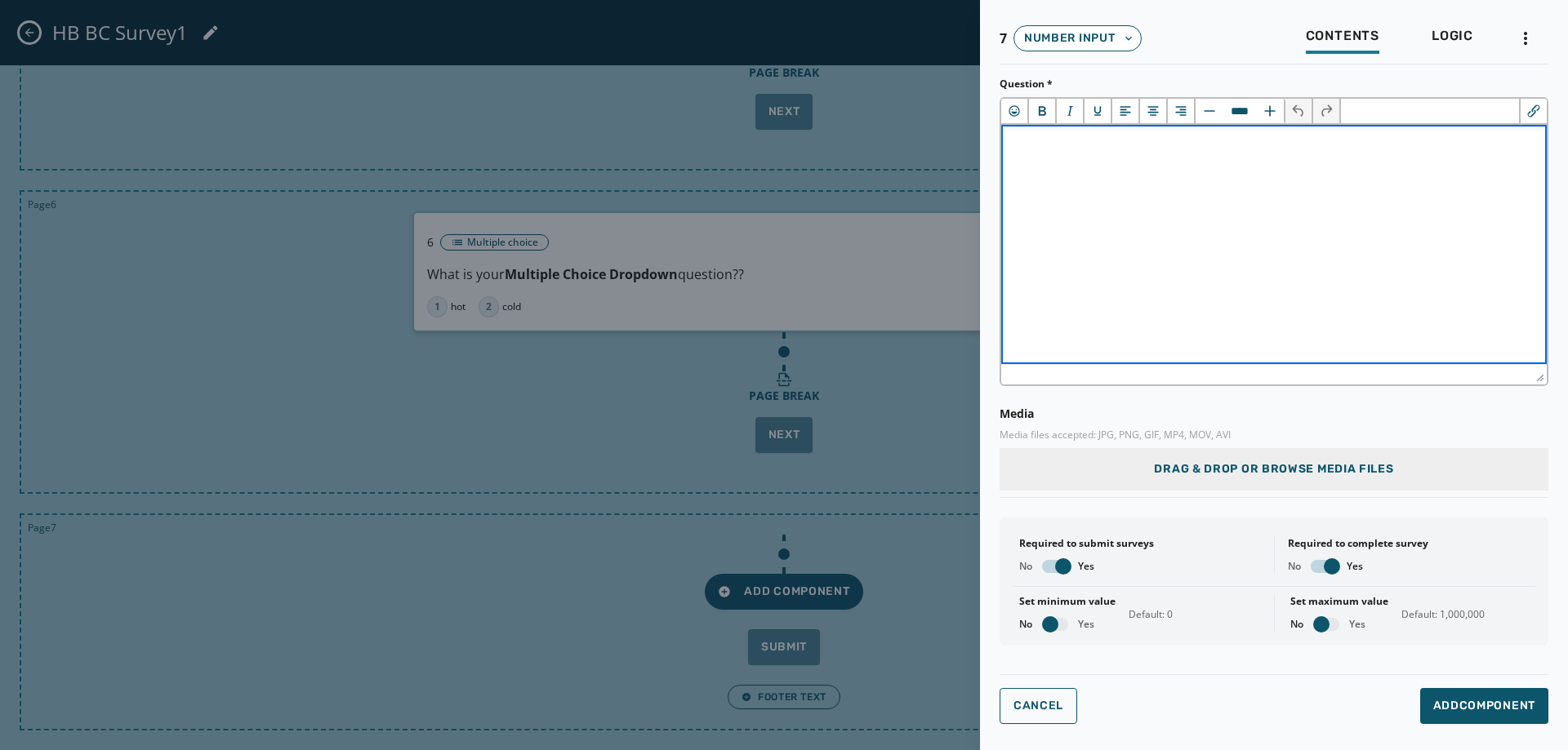
scroll to position [0, 0]
click at [1036, 165] on html "﻿" at bounding box center [1274, 145] width 546 height 40
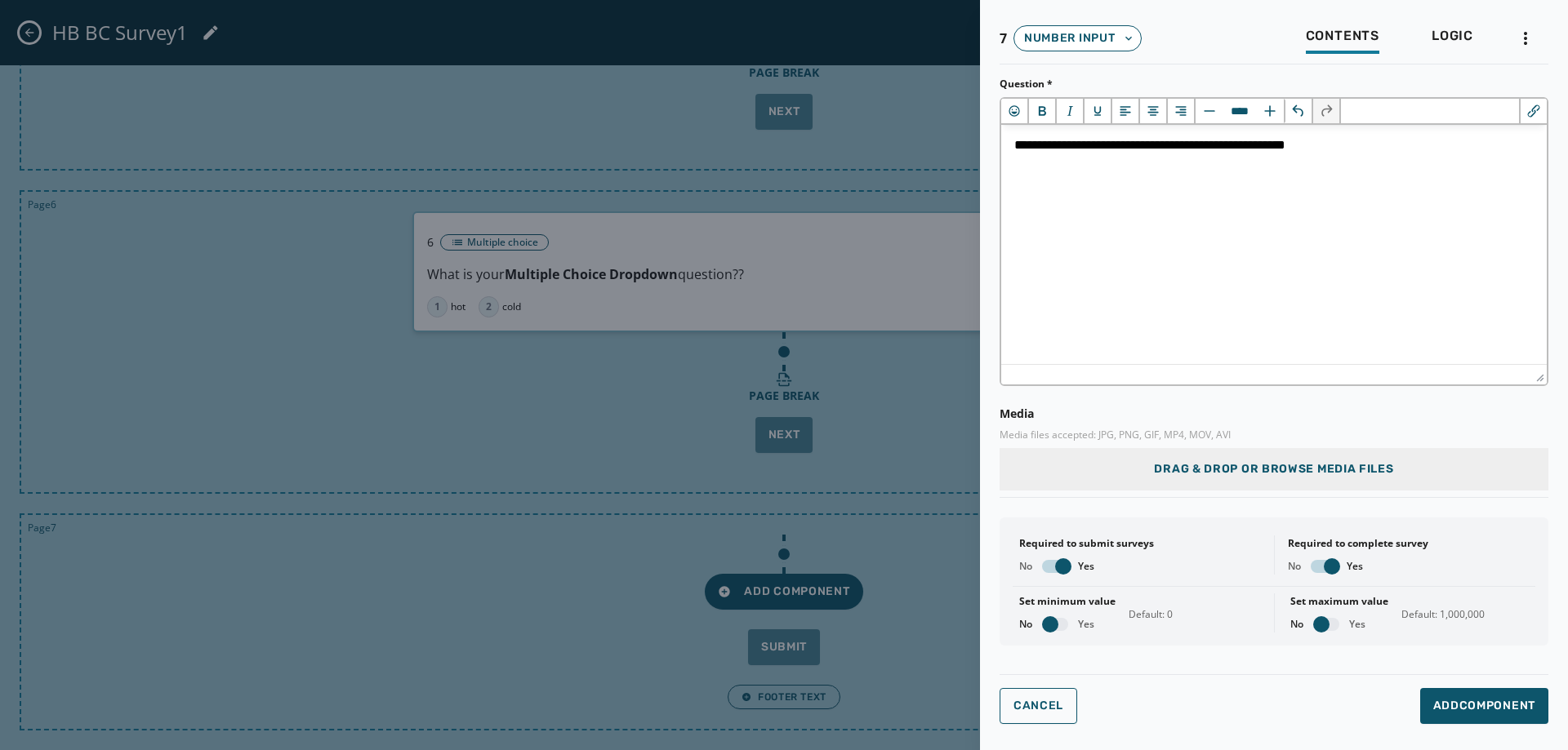
click at [1063, 567] on span "button" at bounding box center [1063, 567] width 16 height 16
click at [1326, 569] on span "button" at bounding box center [1332, 567] width 16 height 16
click at [1056, 622] on span "button" at bounding box center [1051, 625] width 16 height 16
click at [1329, 626] on span "button" at bounding box center [1322, 625] width 16 height 16
type input "*"
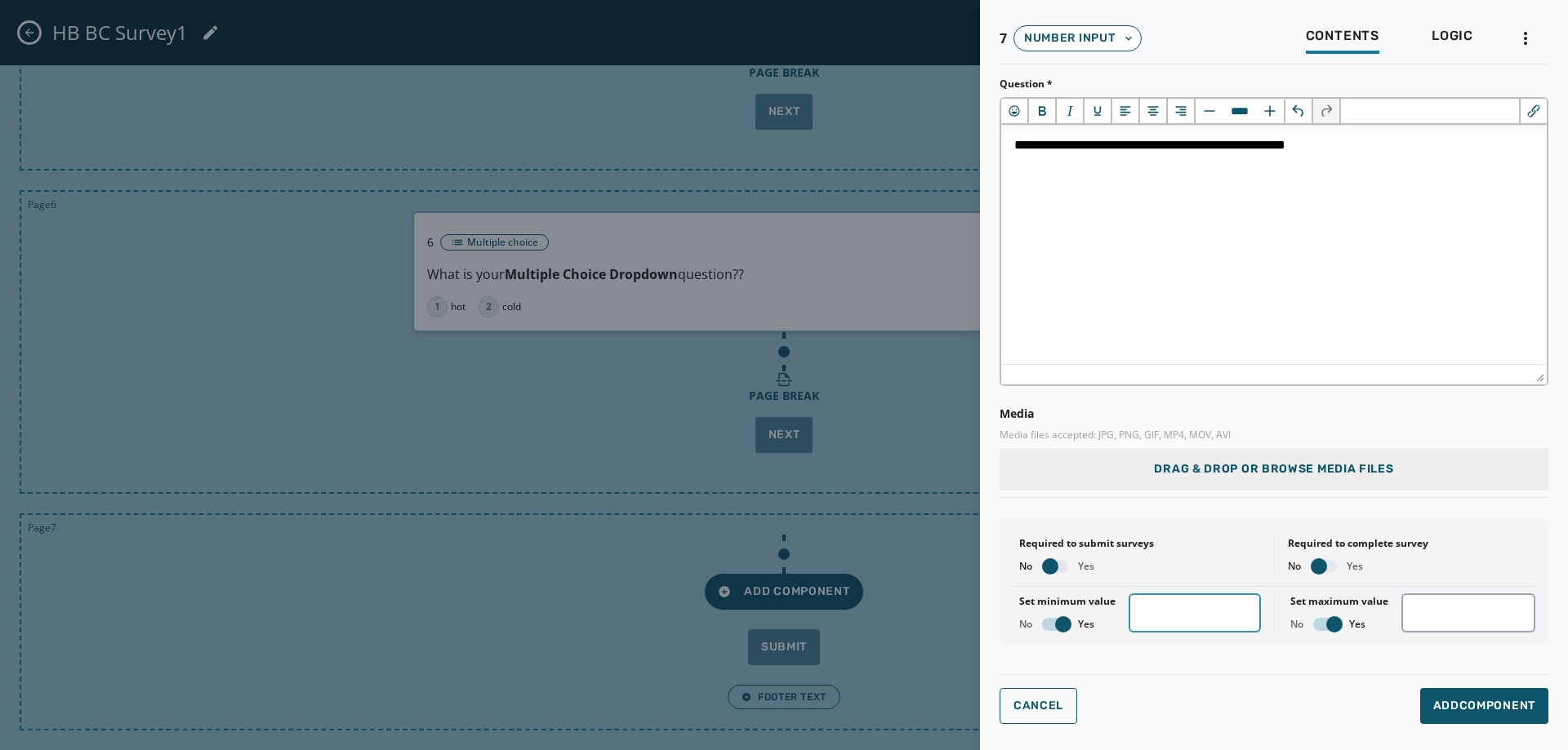
click at [1241, 608] on input "*" at bounding box center [1194, 613] width 132 height 39
drag, startPoint x: 1426, startPoint y: 616, endPoint x: 1505, endPoint y: 625, distance: 79.5
click at [1505, 625] on input "*******" at bounding box center [1468, 613] width 134 height 39
type input "**"
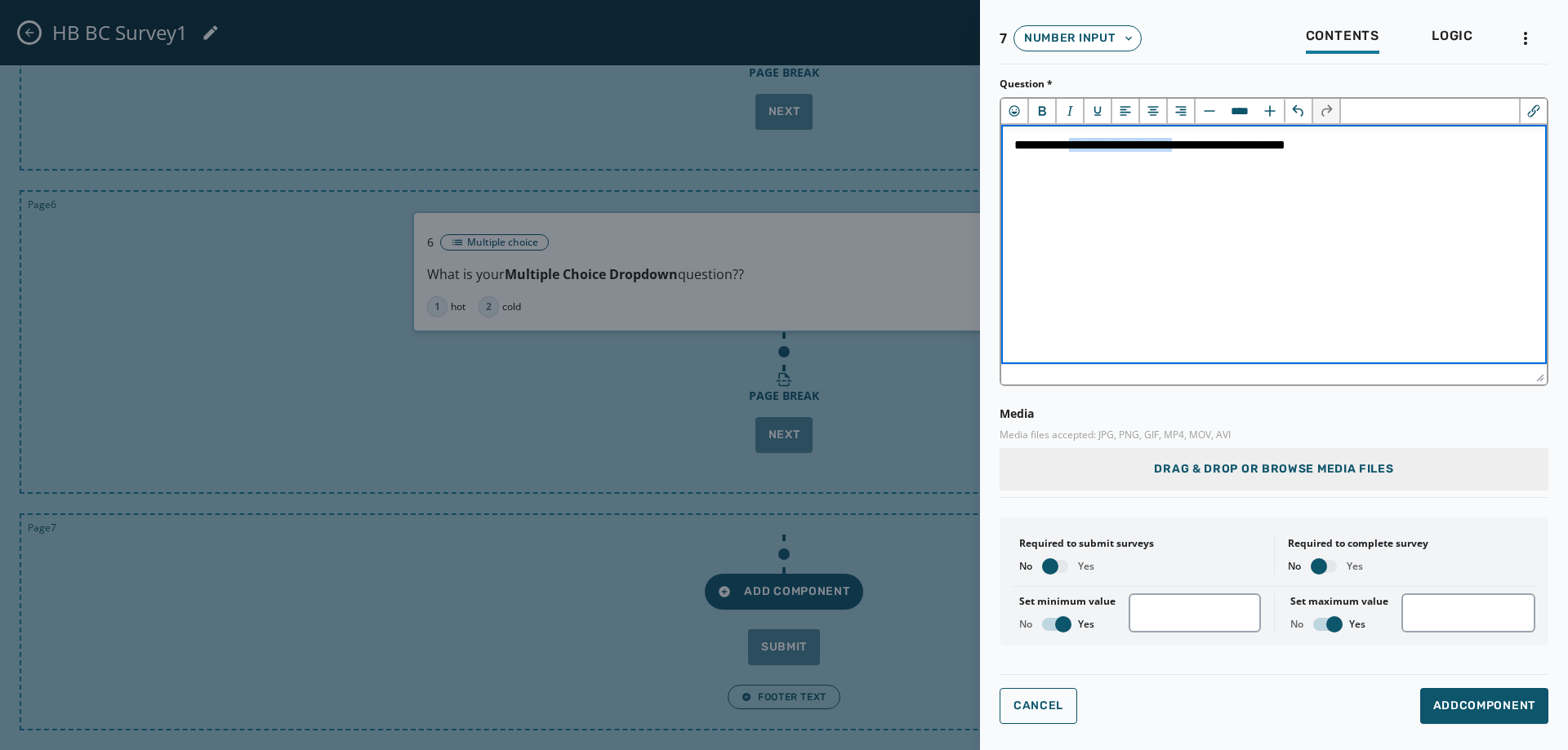
drag, startPoint x: 1211, startPoint y: 150, endPoint x: 1083, endPoint y: 147, distance: 128.0
click at [1083, 147] on span "**********" at bounding box center [1150, 145] width 271 height 12
click at [1044, 107] on icon "Bold" at bounding box center [1042, 111] width 7 height 10
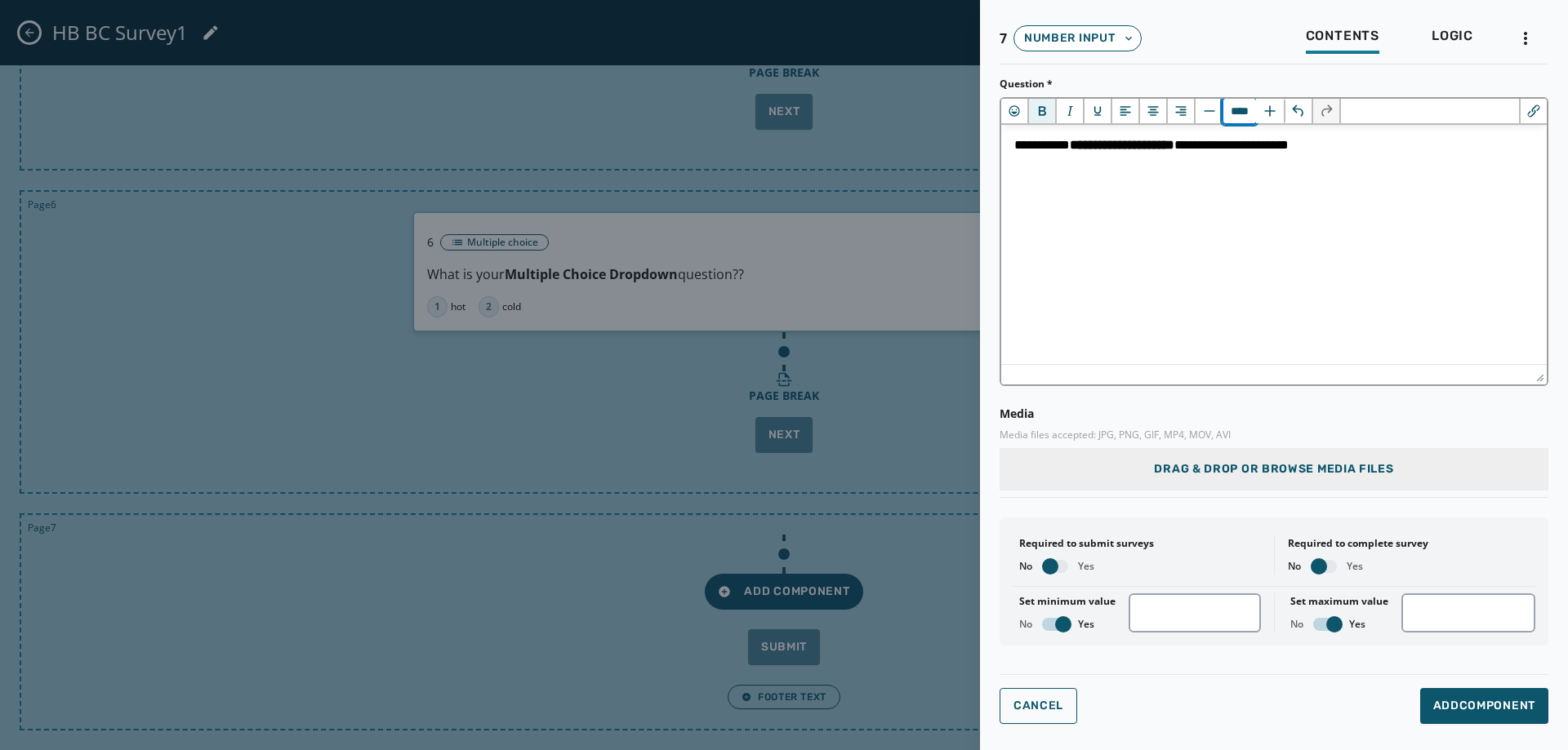
drag, startPoint x: 1228, startPoint y: 112, endPoint x: 1244, endPoint y: 114, distance: 16.1
click at [1244, 114] on input "****" at bounding box center [1240, 111] width 33 height 25
click at [1270, 165] on html "**********" at bounding box center [1274, 145] width 546 height 40
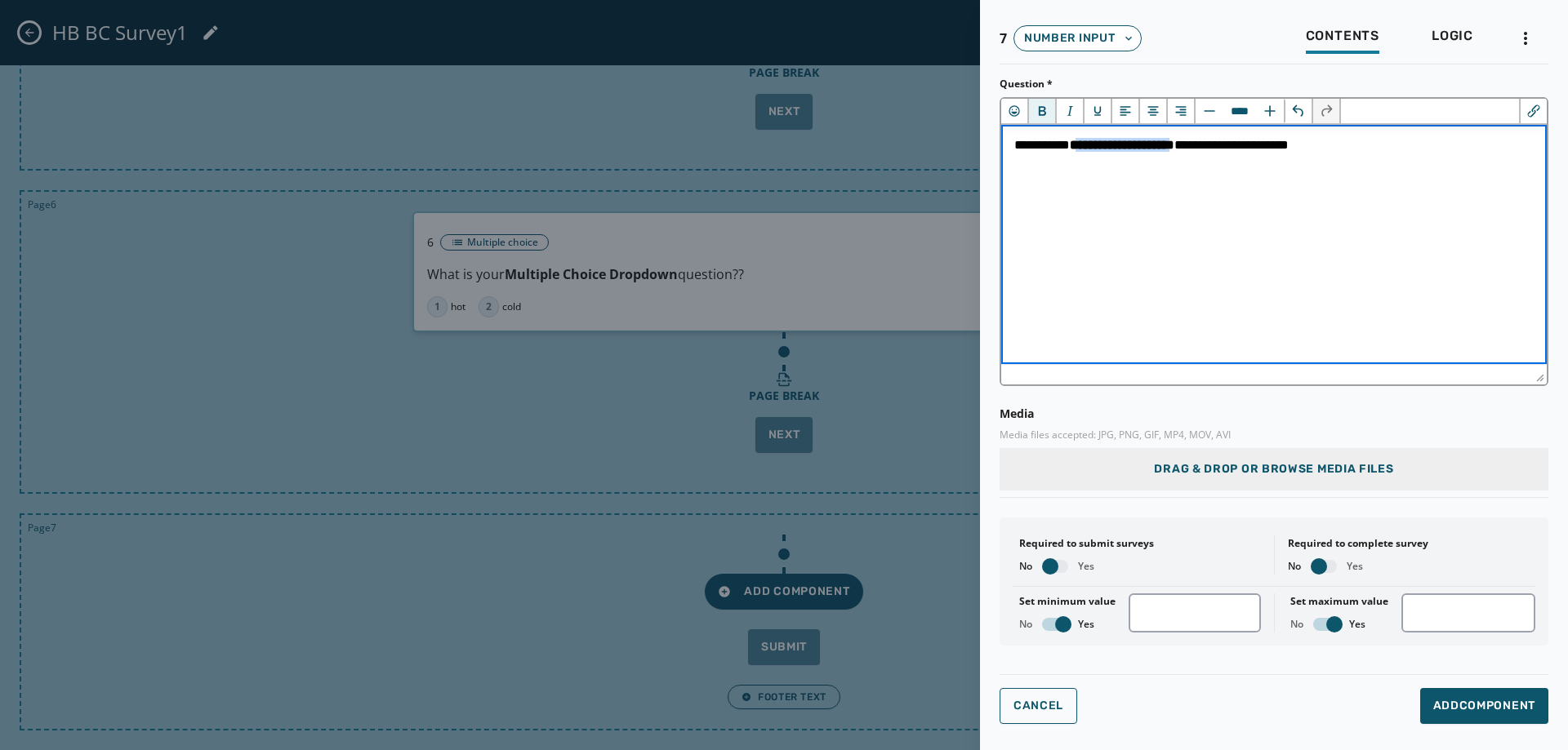
drag, startPoint x: 1218, startPoint y: 147, endPoint x: 1087, endPoint y: 152, distance: 131.1
click at [1087, 151] on strong "**********" at bounding box center [1122, 145] width 104 height 12
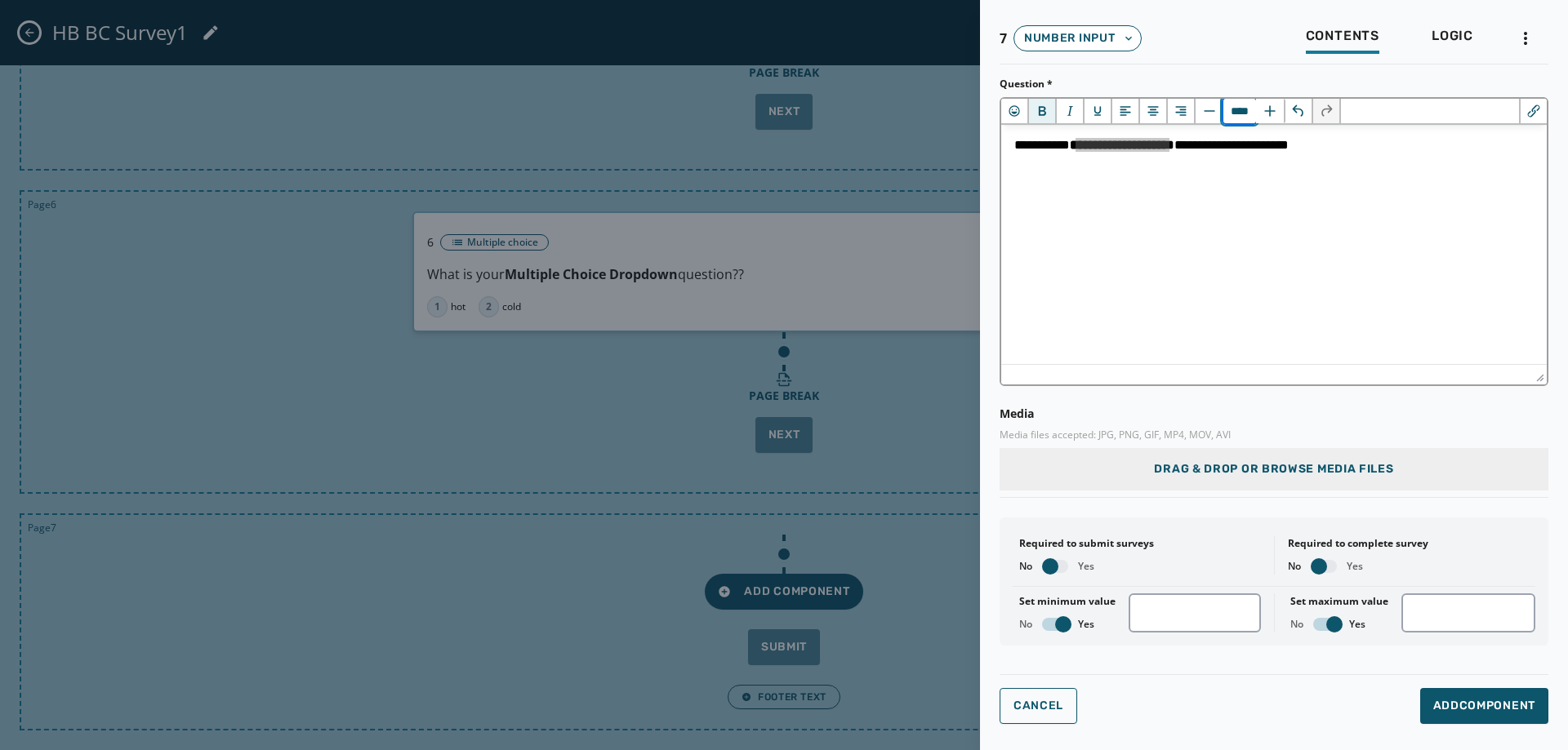
click at [1237, 109] on input "****" at bounding box center [1240, 111] width 33 height 25
drag, startPoint x: 1241, startPoint y: 110, endPoint x: 1219, endPoint y: 115, distance: 22.6
click at [1219, 115] on div "****" at bounding box center [1240, 111] width 90 height 25
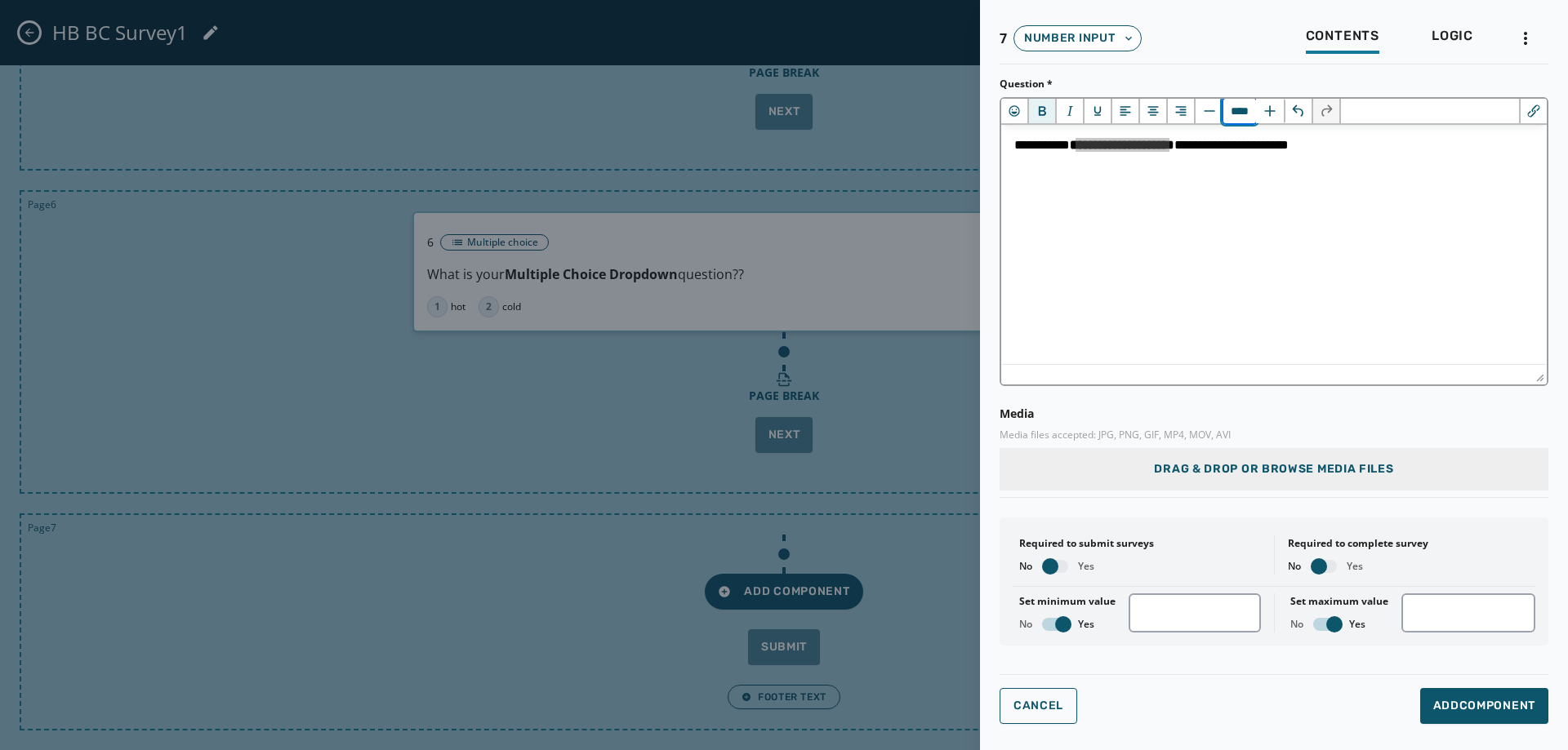
type input "****"
click at [1237, 173] on html "**********" at bounding box center [1274, 148] width 546 height 49
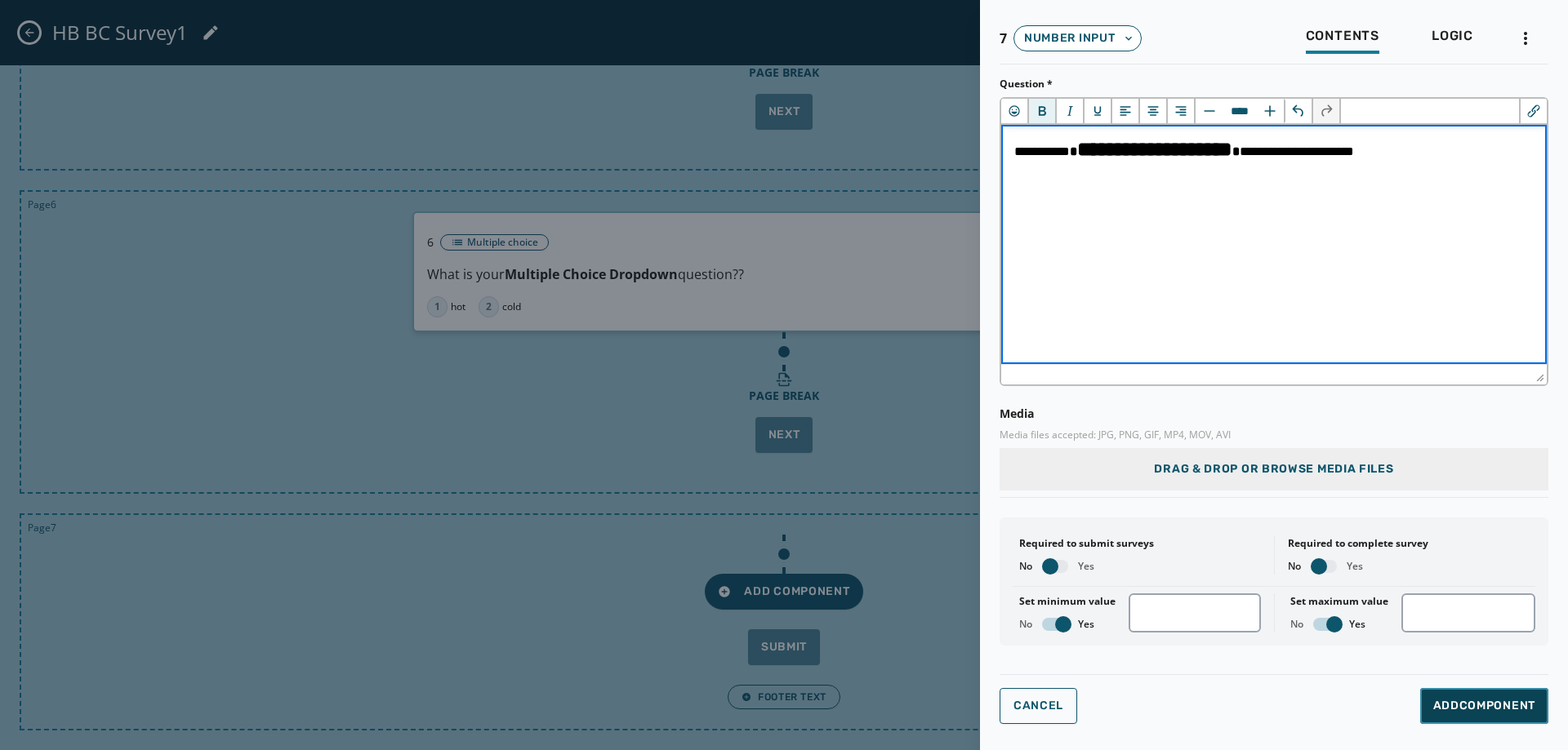
click at [1478, 701] on span "Add Component" at bounding box center [1484, 706] width 102 height 16
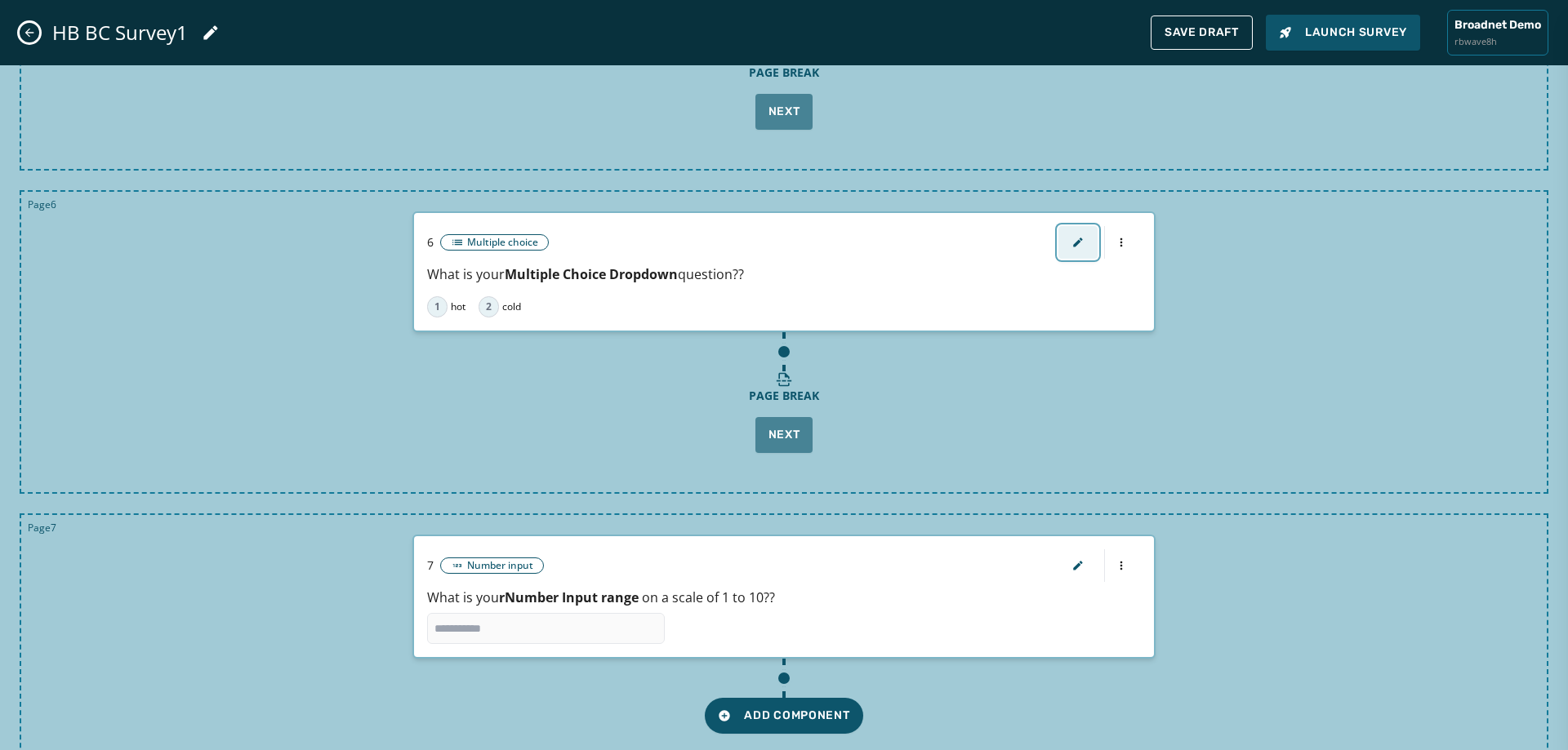
click at [1072, 236] on icon "button" at bounding box center [1078, 243] width 13 height 13
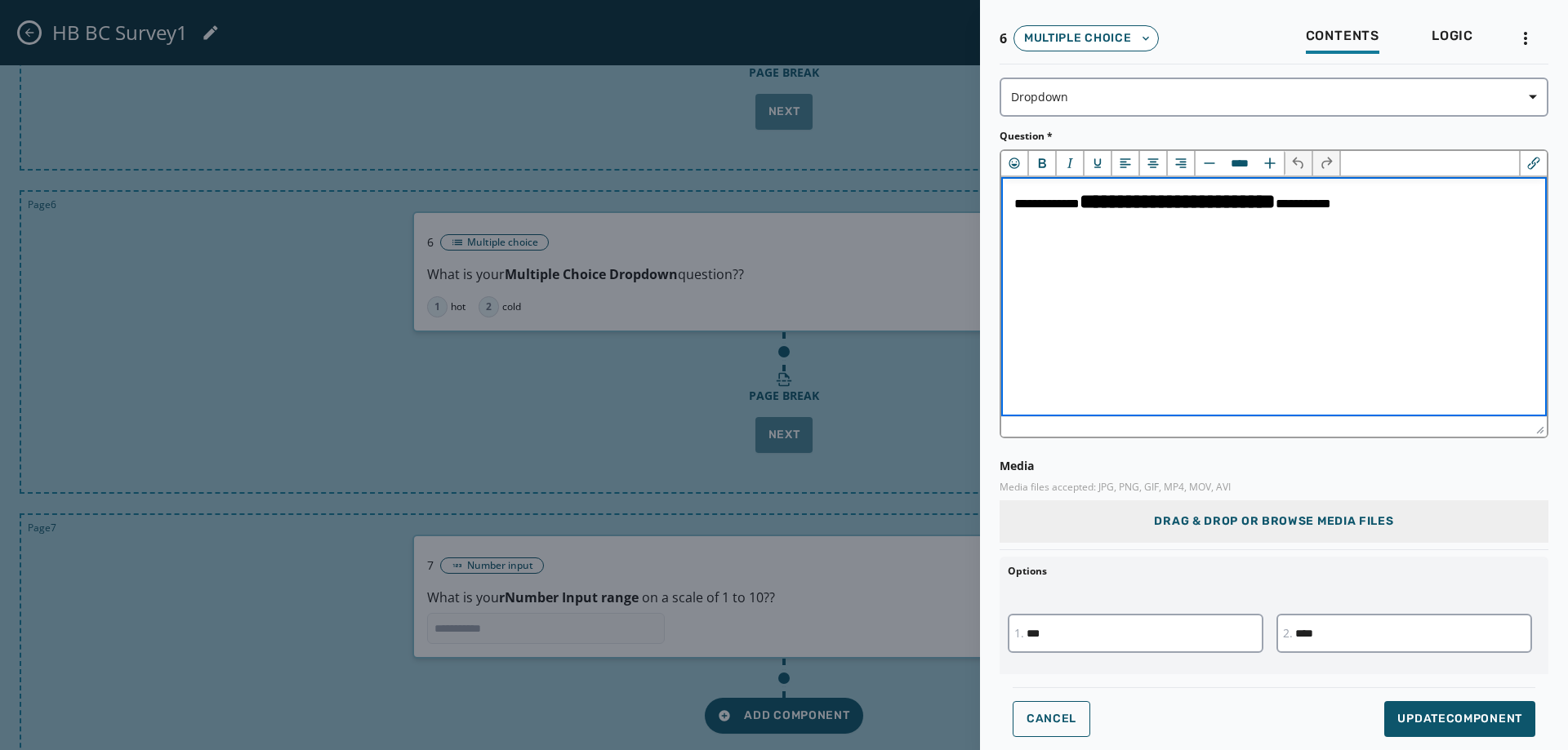
type input "****"
drag, startPoint x: 1095, startPoint y: 209, endPoint x: 1350, endPoint y: 219, distance: 255.2
click at [1350, 219] on html "**********" at bounding box center [1274, 201] width 546 height 49
click at [1066, 162] on icon "Italic" at bounding box center [1070, 163] width 16 height 16
click at [1047, 166] on icon "Bold" at bounding box center [1042, 163] width 16 height 16
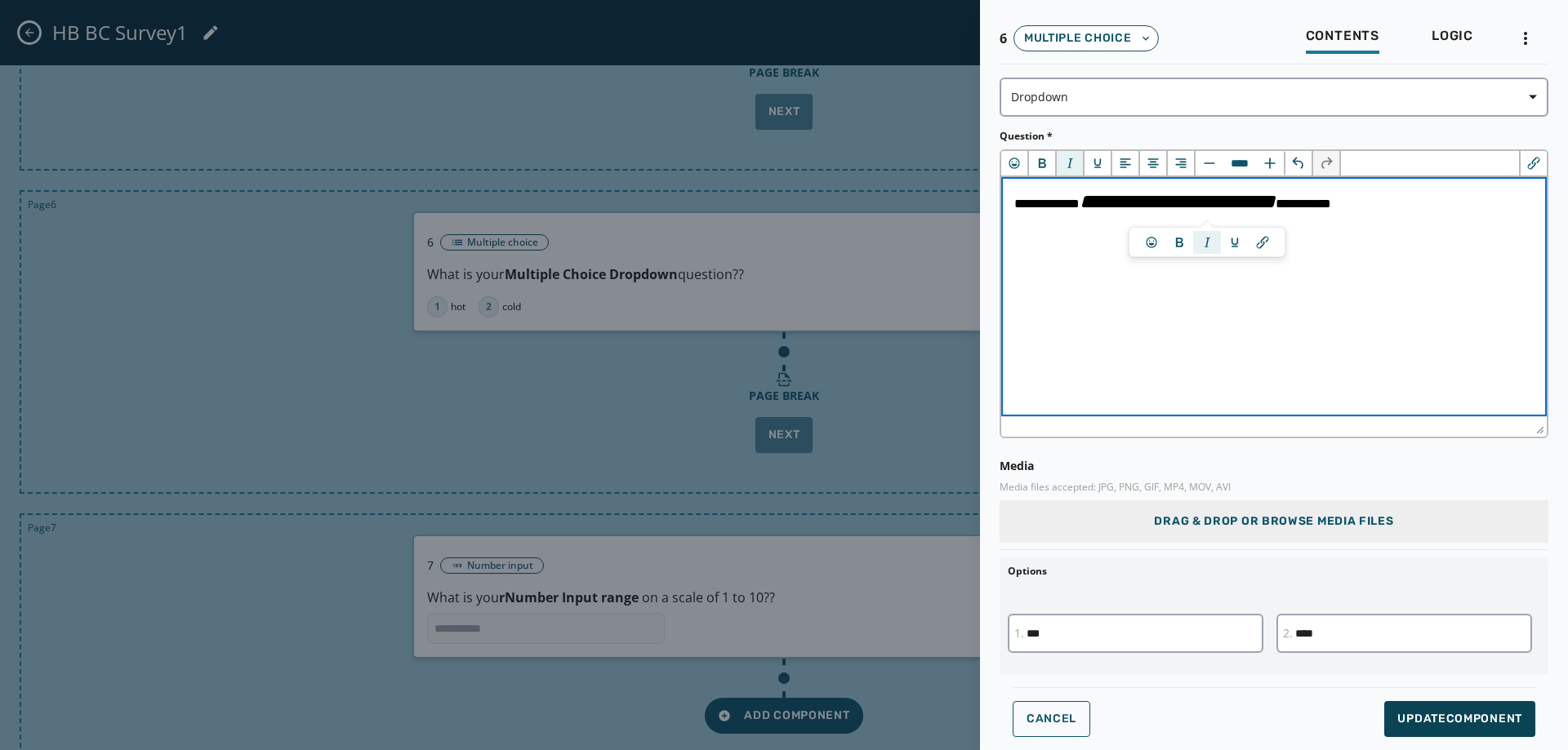
click at [1465, 722] on span "Update Component" at bounding box center [1460, 720] width 125 height 16
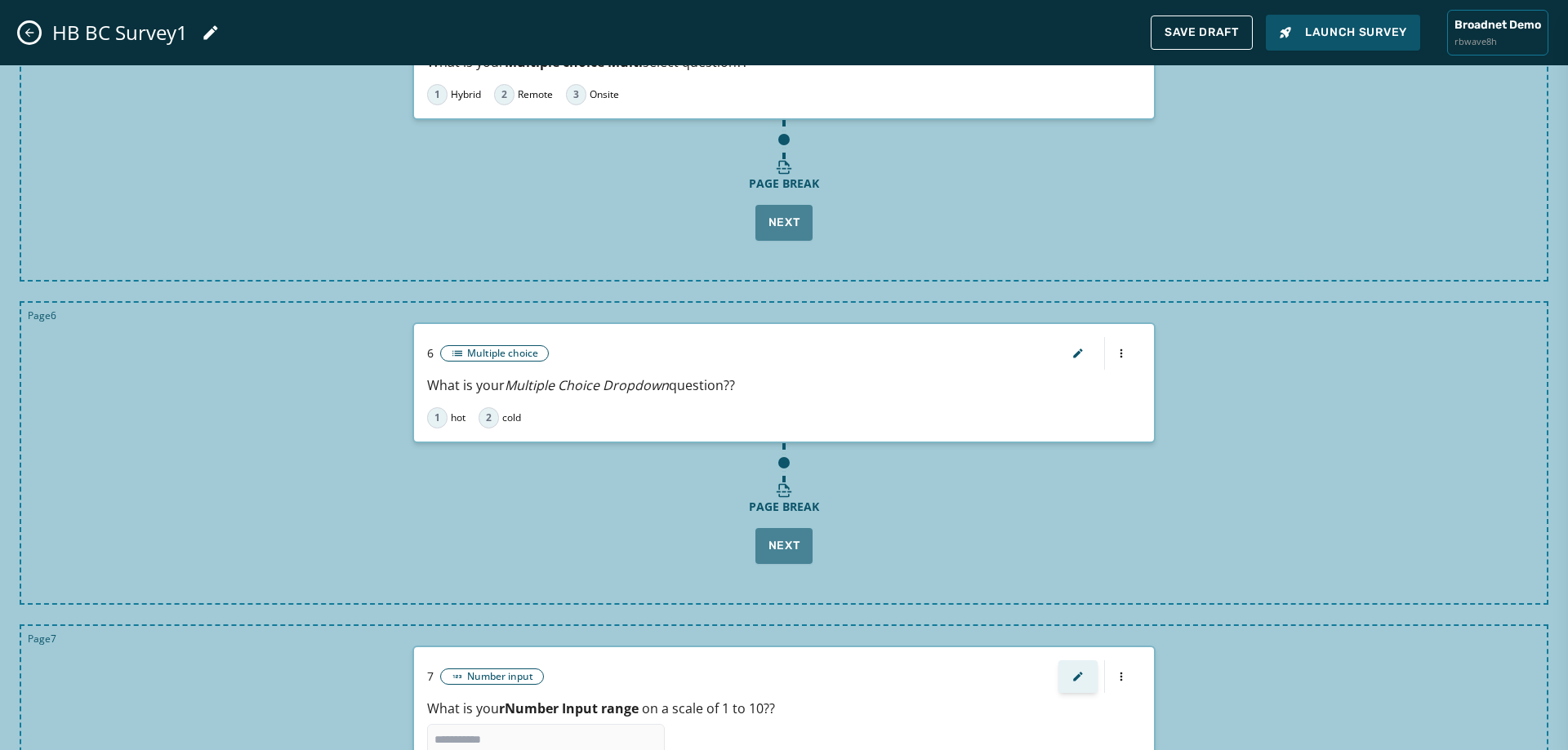
scroll to position [1572, 0]
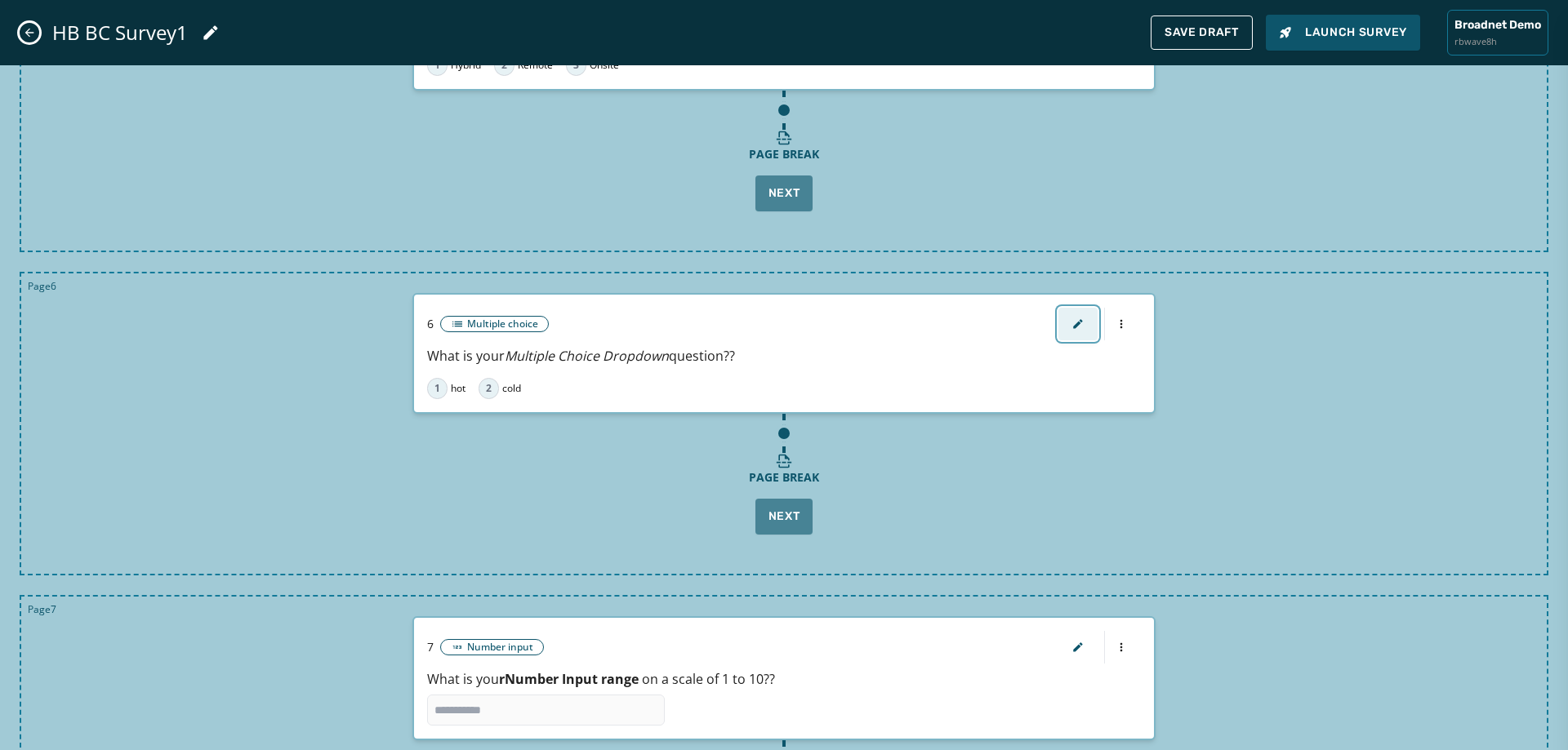
click at [1072, 329] on icon "button" at bounding box center [1078, 324] width 13 height 13
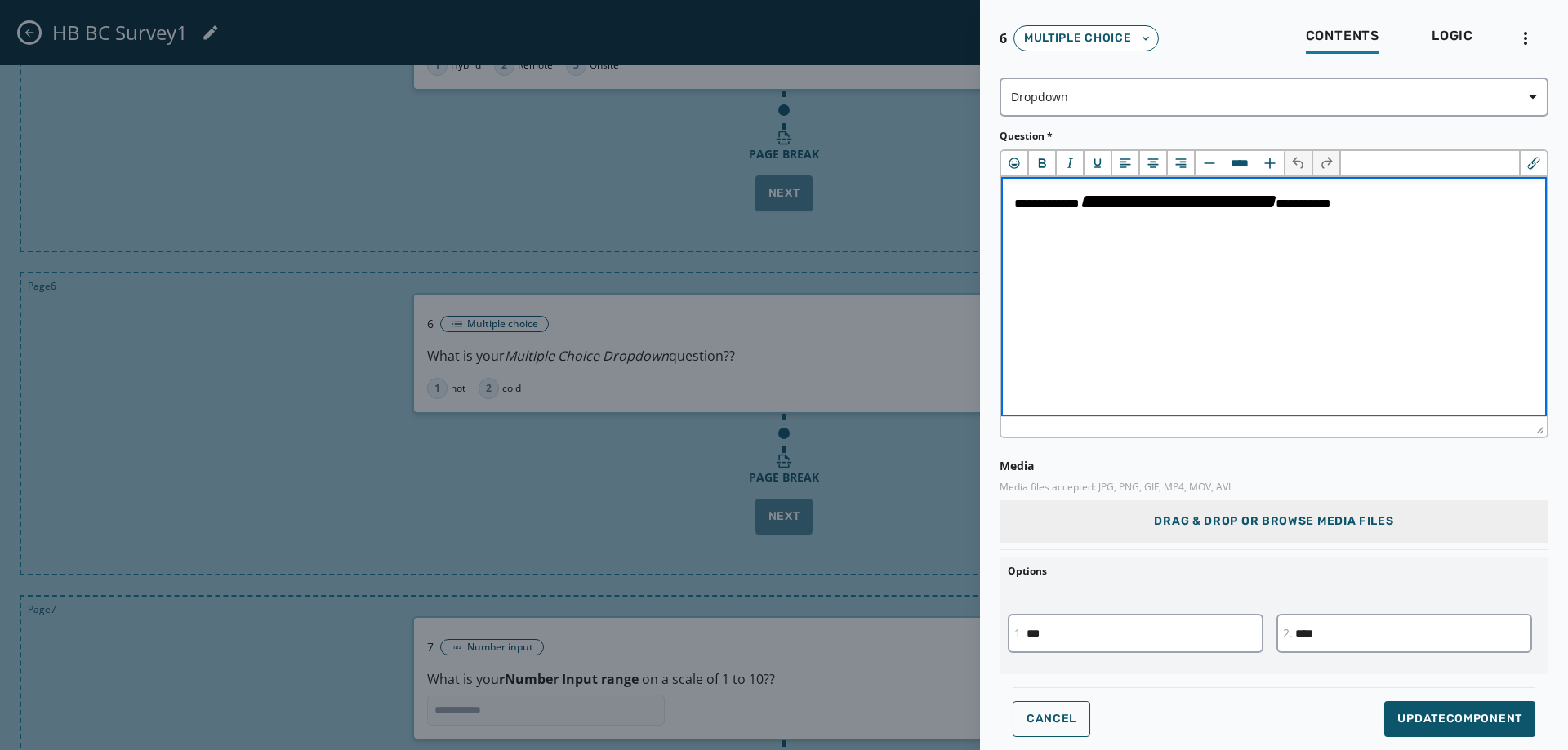
scroll to position [0, 0]
type input "****"
drag, startPoint x: 1093, startPoint y: 205, endPoint x: 1323, endPoint y: 238, distance: 232.4
click at [1323, 225] on html "**********" at bounding box center [1274, 201] width 546 height 49
click at [1047, 160] on icon "Bold" at bounding box center [1042, 163] width 16 height 16
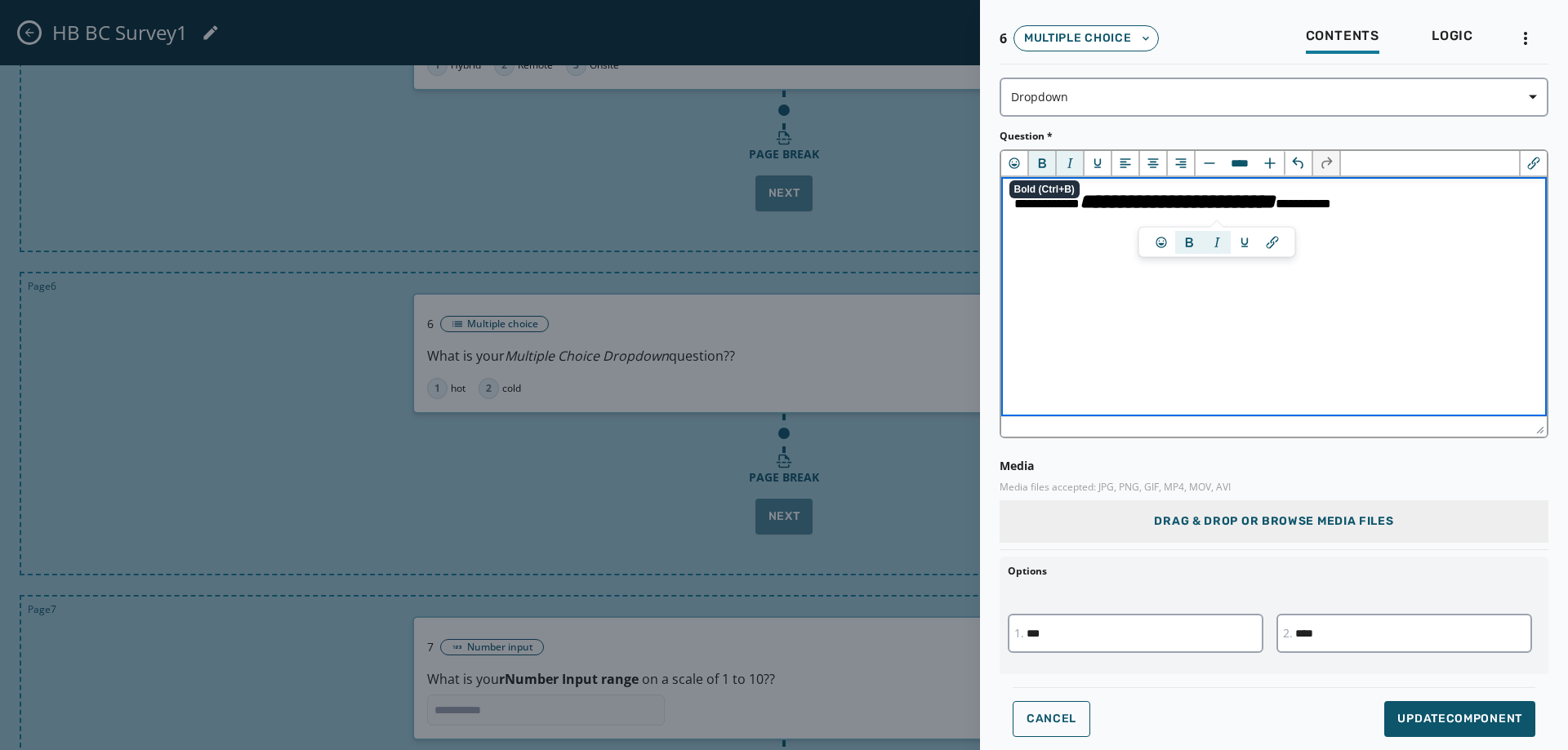
click at [1230, 225] on html "**********" at bounding box center [1274, 201] width 546 height 49
click at [1398, 720] on span "Update Component" at bounding box center [1460, 720] width 125 height 16
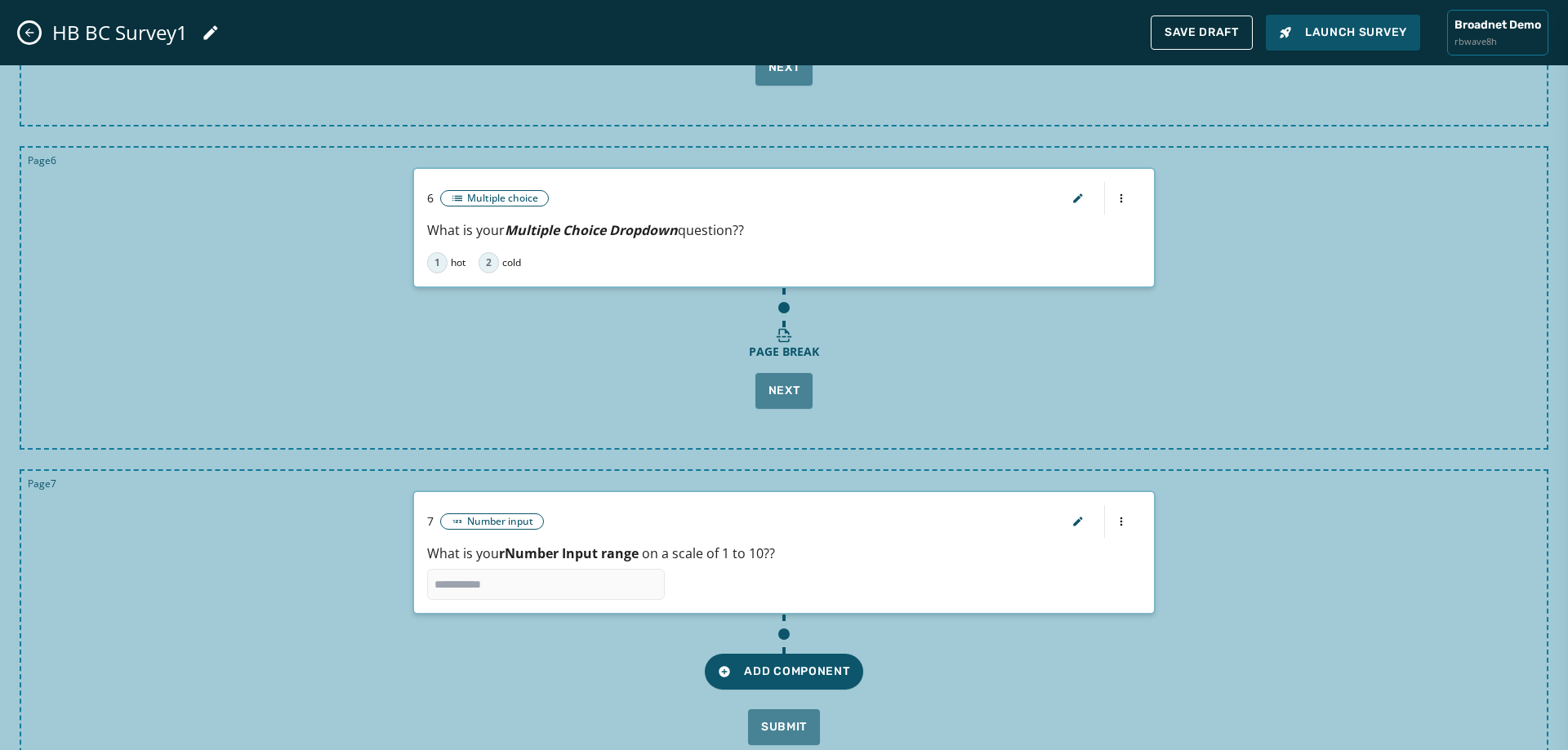
scroll to position [1735, 0]
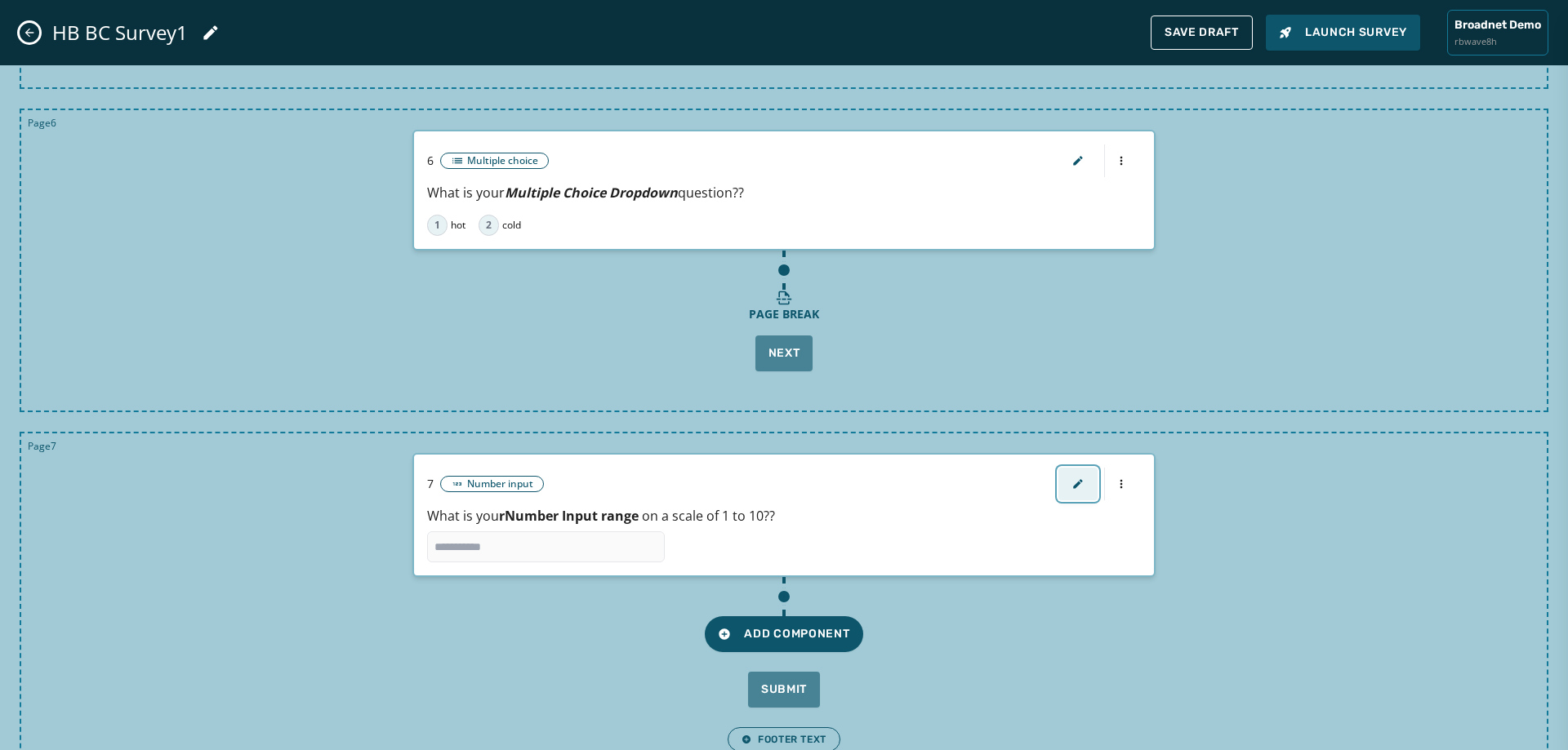
click at [1076, 490] on button "button" at bounding box center [1078, 484] width 39 height 33
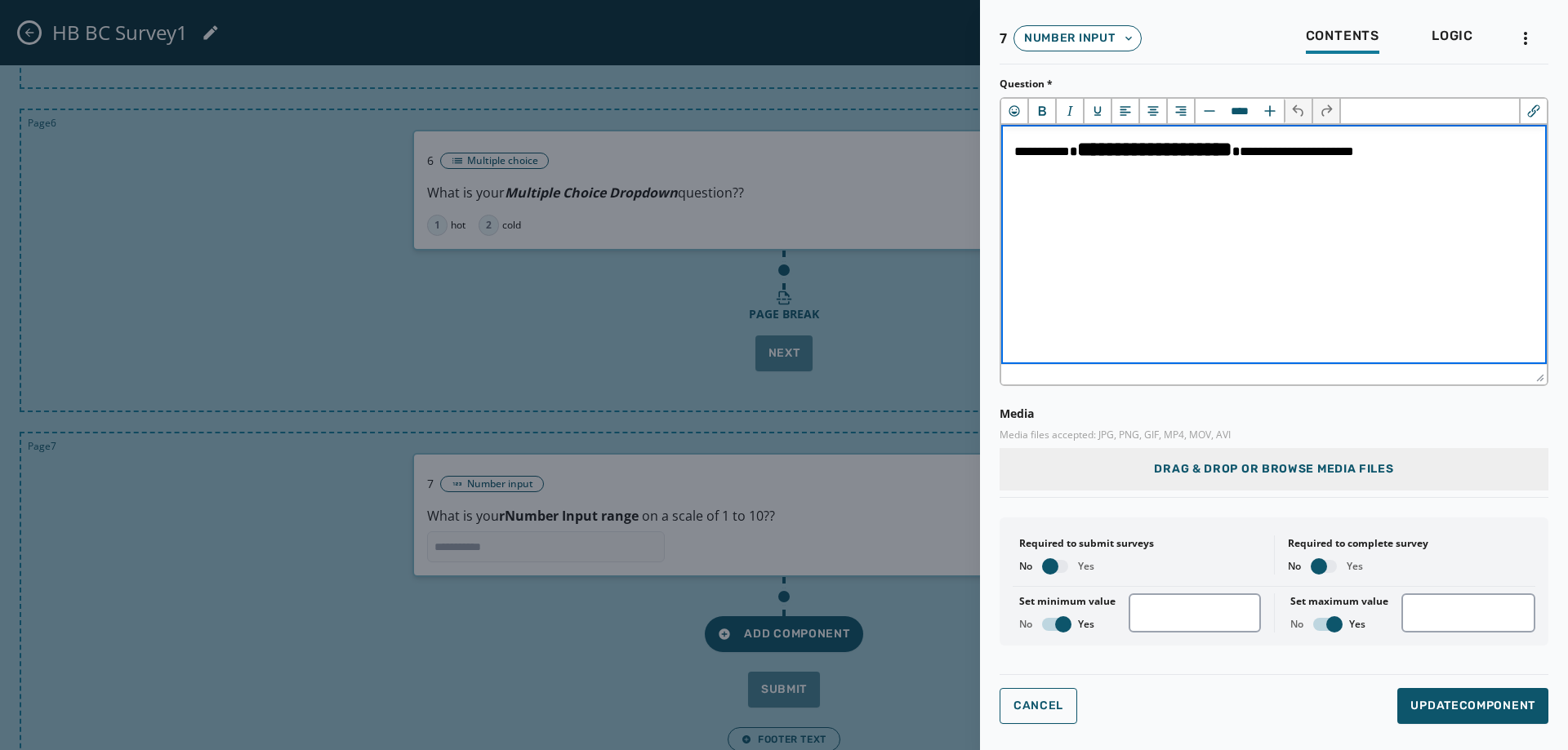
scroll to position [0, 0]
type input "****"
drag, startPoint x: 1095, startPoint y: 150, endPoint x: 1286, endPoint y: 155, distance: 191.1
click at [1233, 155] on span "**********" at bounding box center [1154, 149] width 155 height 20
click at [1071, 112] on icon "Italic" at bounding box center [1070, 111] width 16 height 16
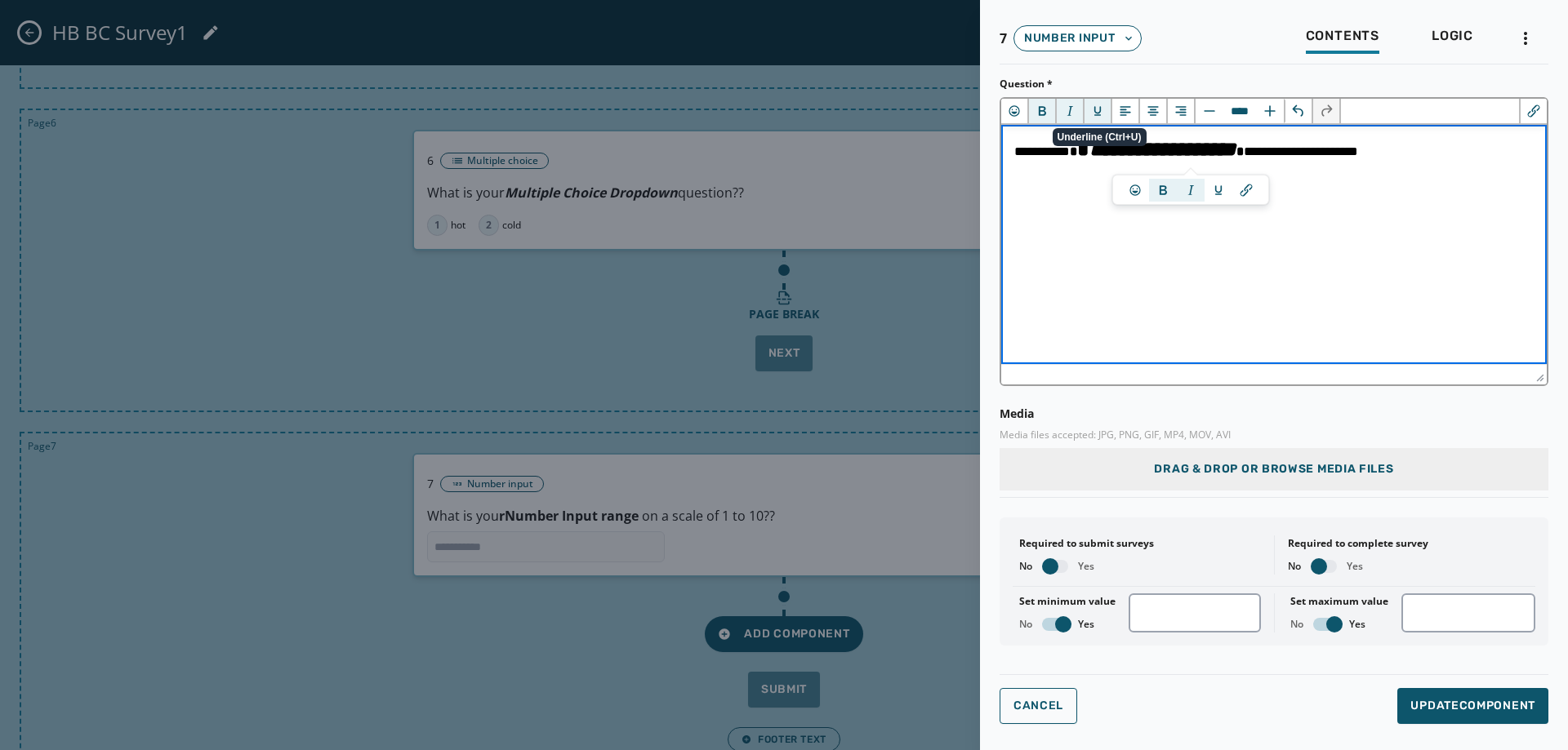
click at [1105, 117] on icon "Underline" at bounding box center [1098, 111] width 16 height 16
click at [1460, 690] on button "Update Component" at bounding box center [1473, 706] width 151 height 36
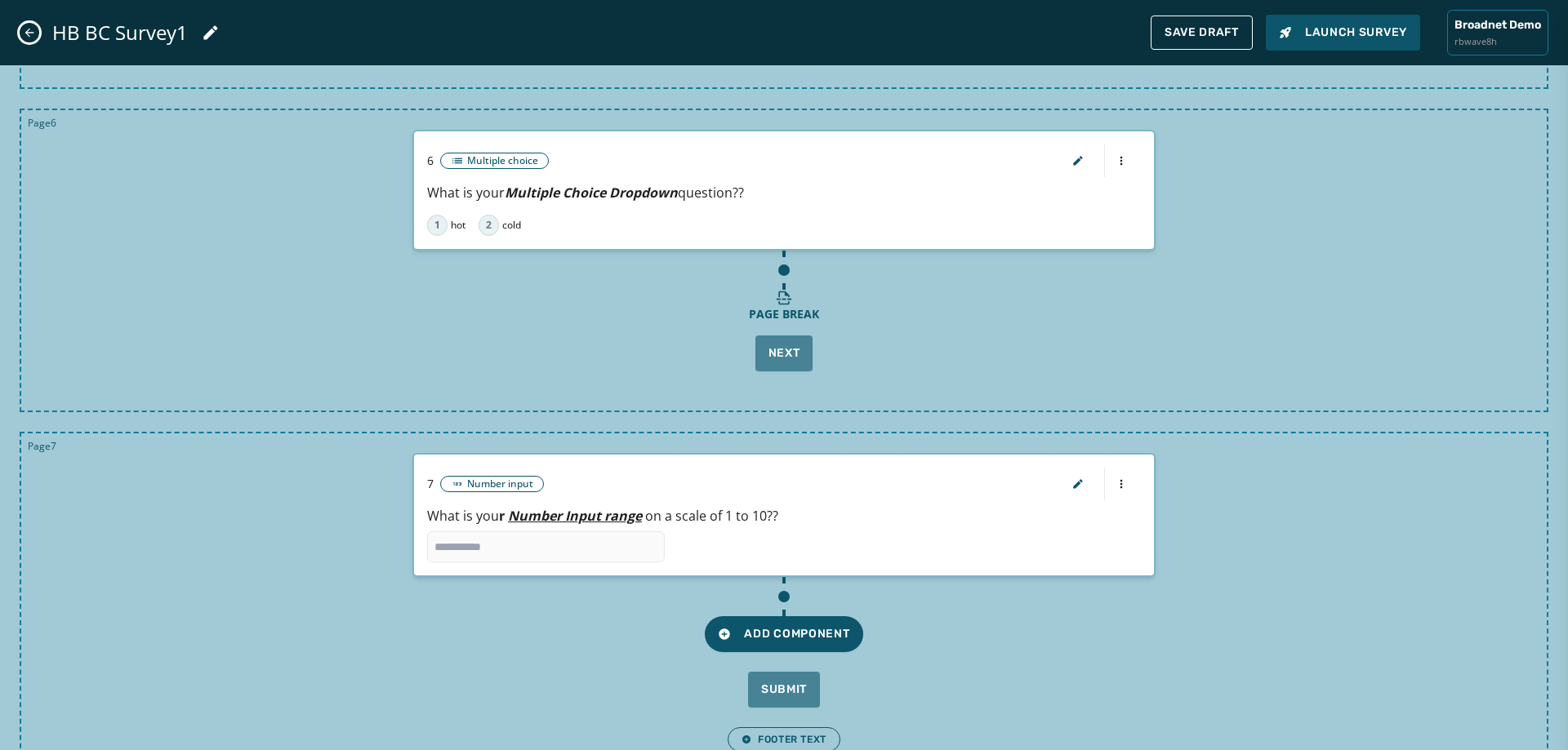
click at [1066, 613] on div "Add Component" at bounding box center [784, 614] width 1486 height 75
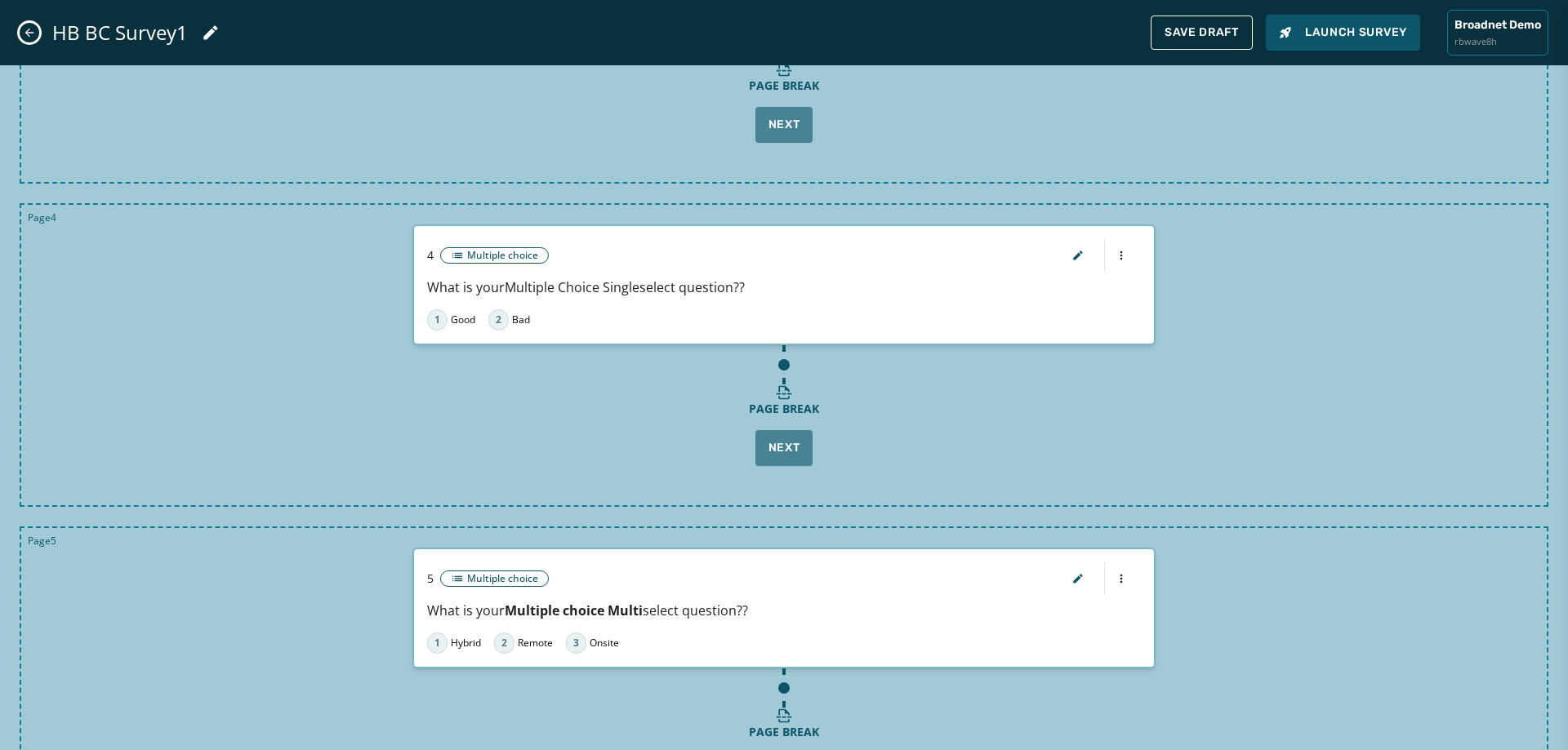
scroll to position [755, 0]
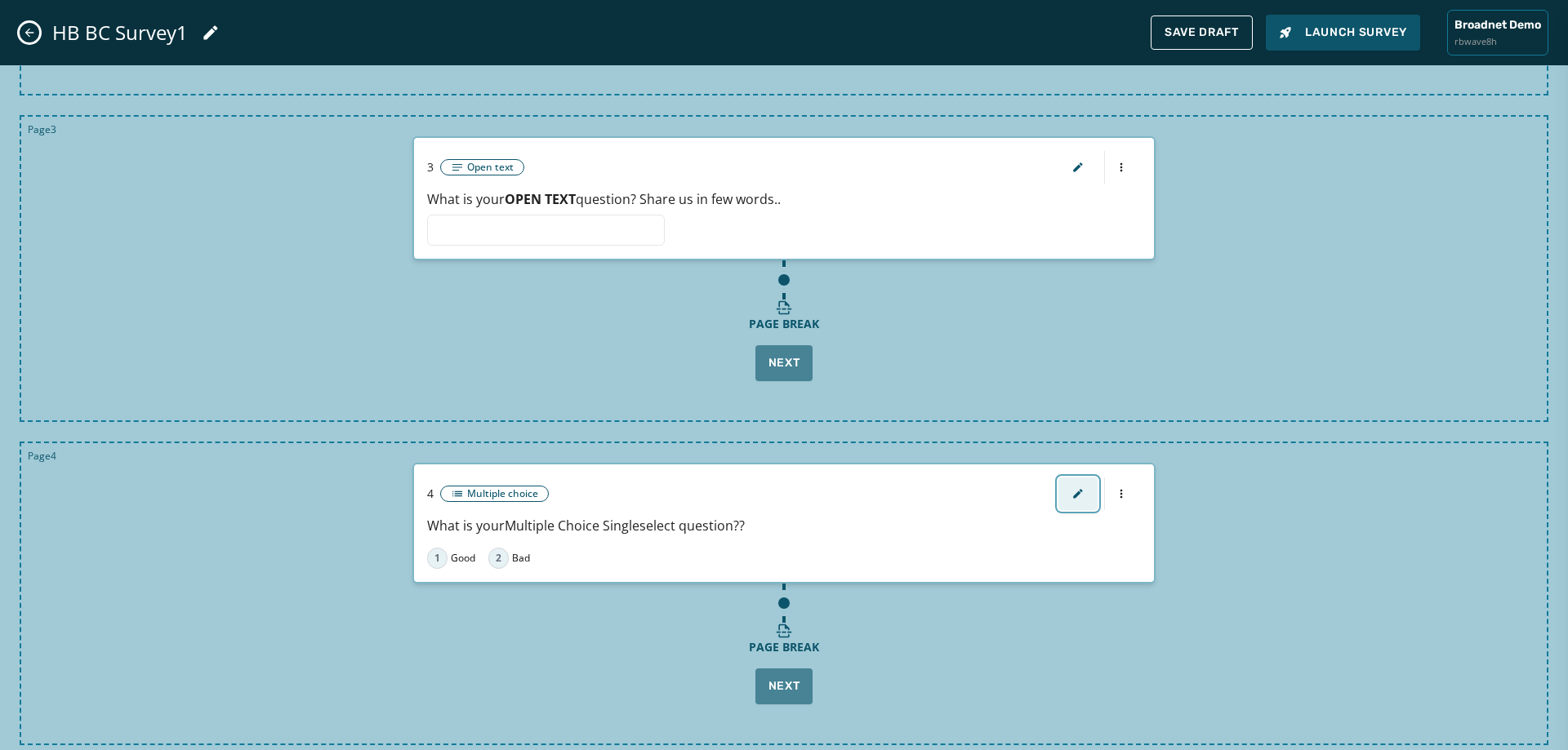
click at [1078, 494] on button "button" at bounding box center [1078, 495] width 39 height 33
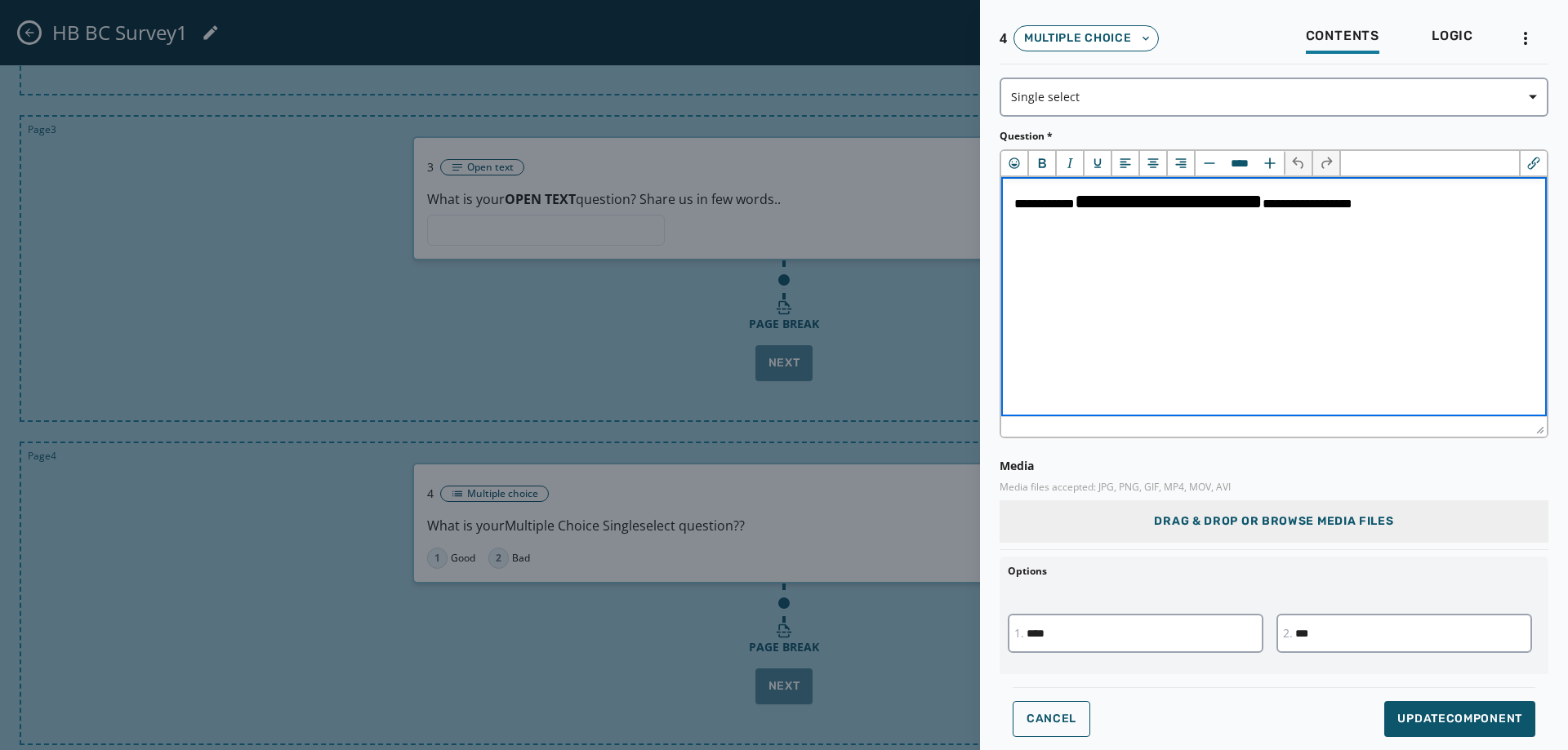
scroll to position [0, 0]
drag, startPoint x: 1295, startPoint y: 207, endPoint x: 1098, endPoint y: 220, distance: 197.4
click at [1098, 220] on html "**********" at bounding box center [1274, 201] width 546 height 49
click at [1044, 169] on icon "Bold" at bounding box center [1042, 163] width 16 height 16
type input "****"
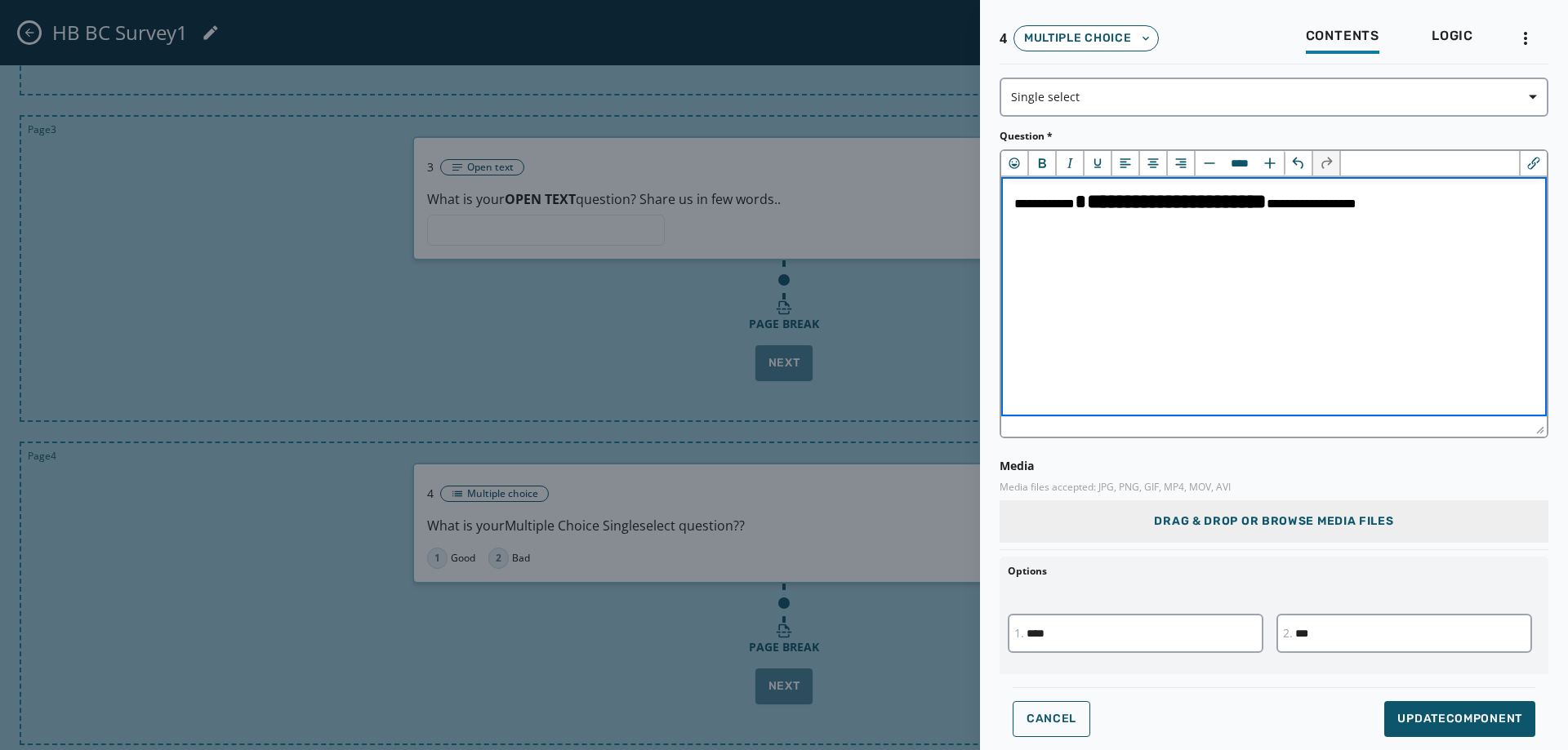
click at [1356, 205] on span "**********" at bounding box center [1186, 203] width 343 height 12
click at [1008, 158] on icon "Emojis" at bounding box center [1015, 163] width 16 height 16
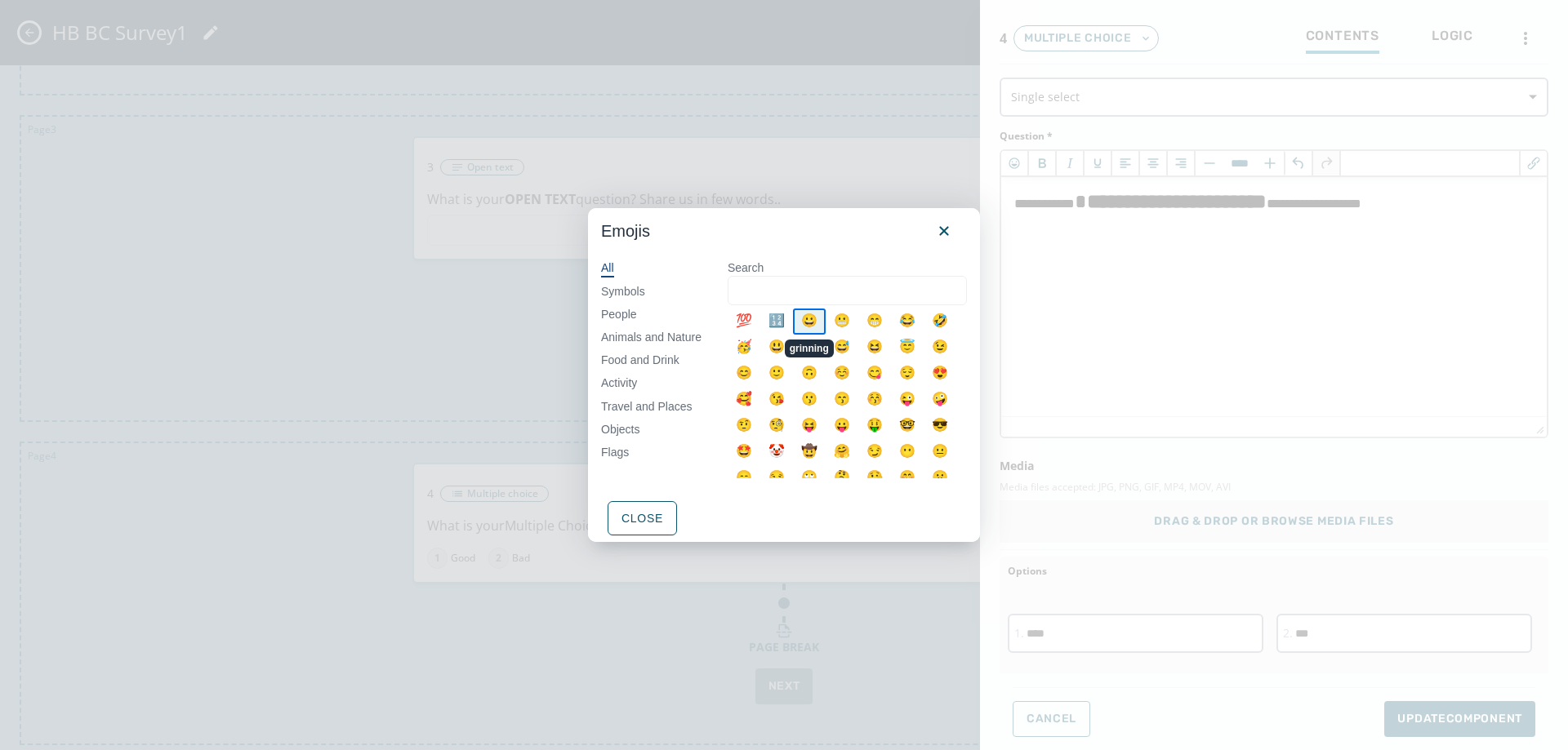
click at [807, 319] on div "😀" at bounding box center [810, 321] width 33 height 27
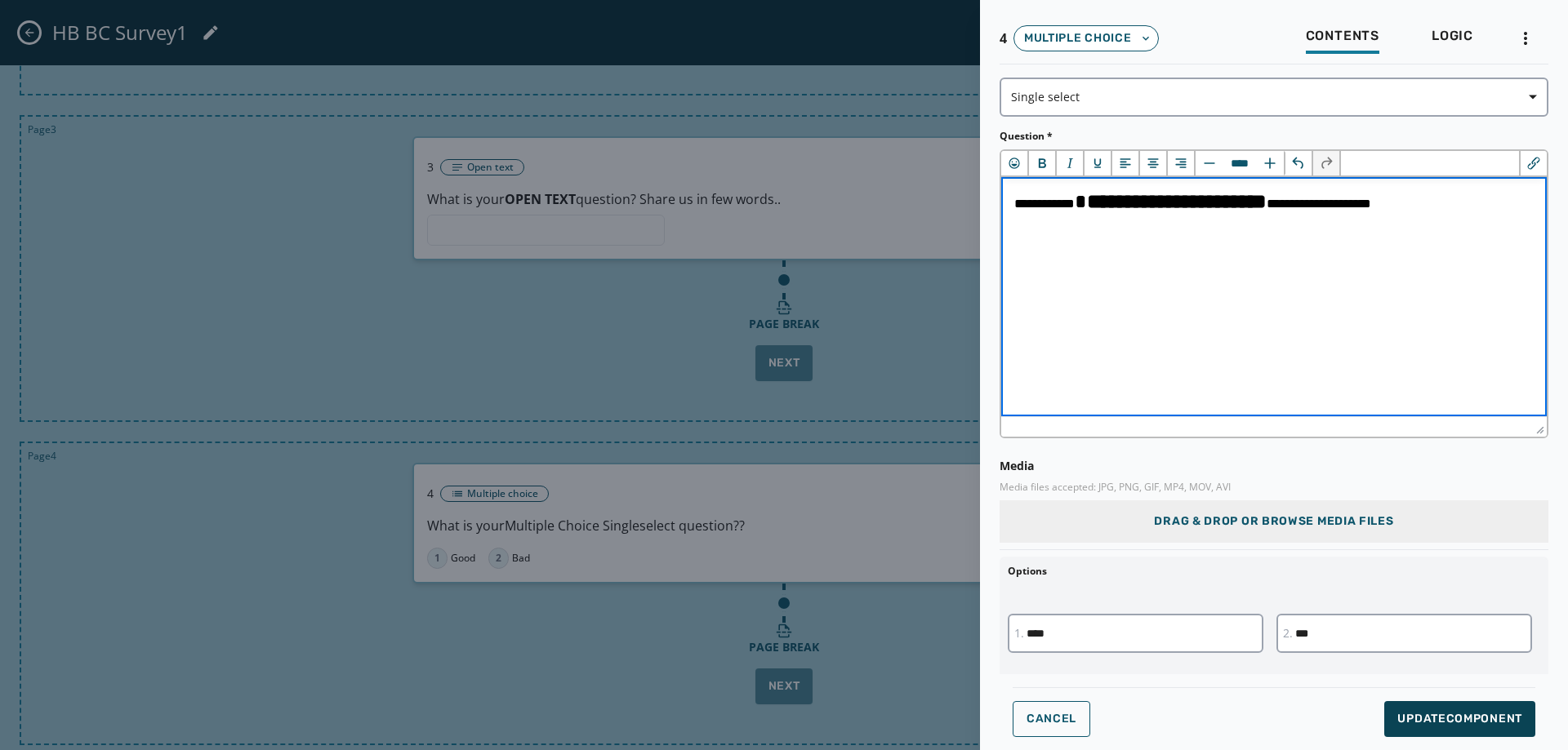
click at [1442, 723] on span "Update Component" at bounding box center [1460, 720] width 125 height 16
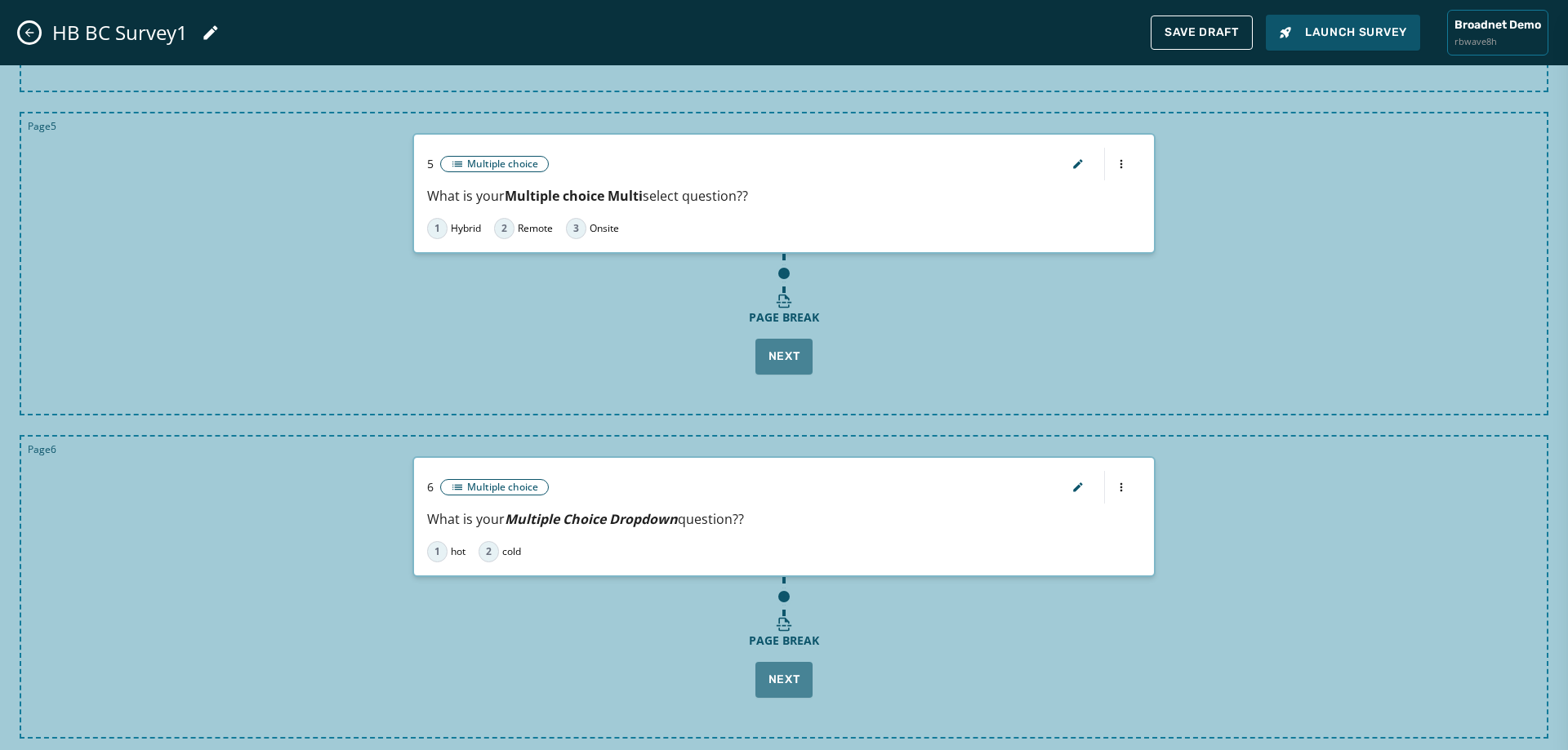
scroll to position [1735, 0]
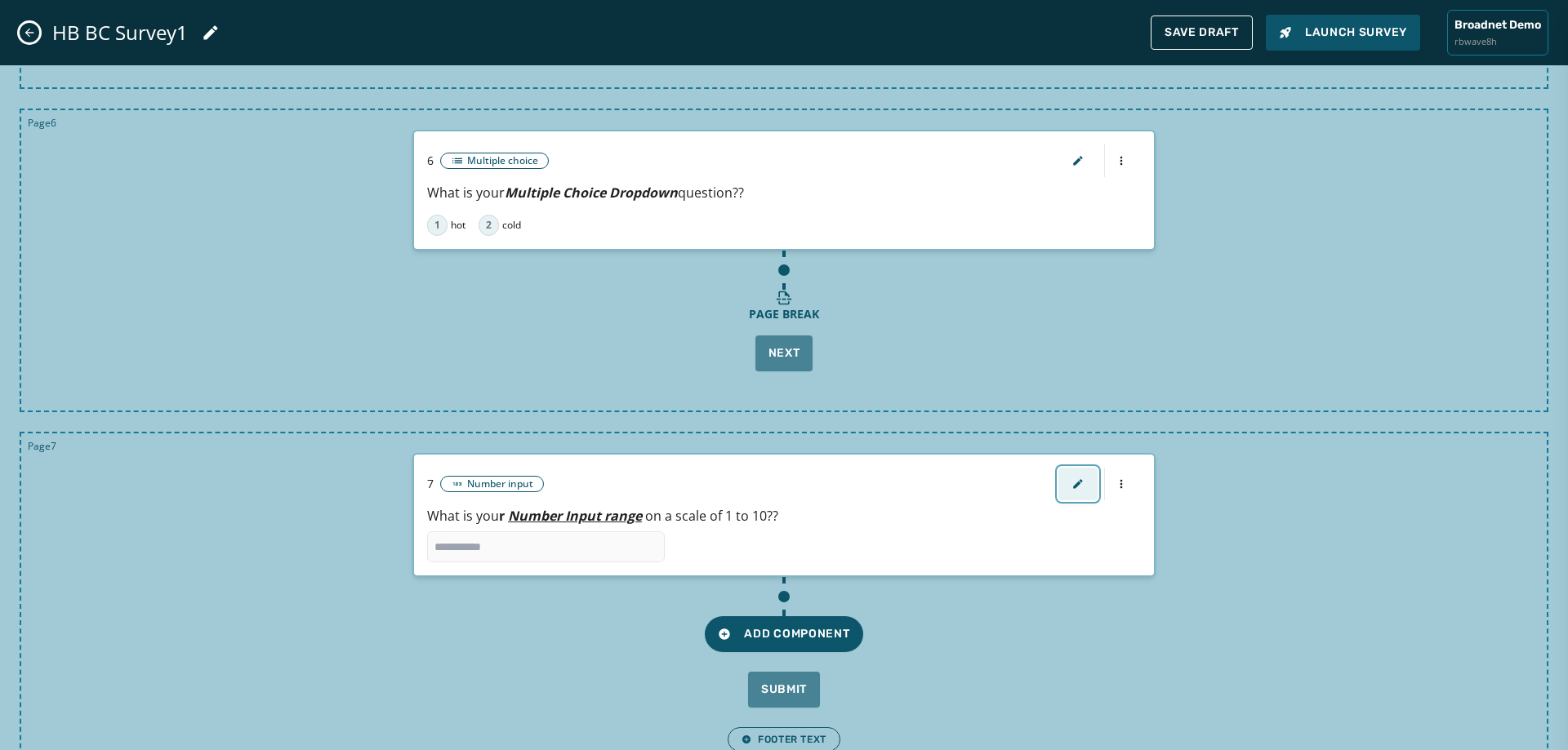
click at [1059, 482] on button "button" at bounding box center [1078, 484] width 39 height 33
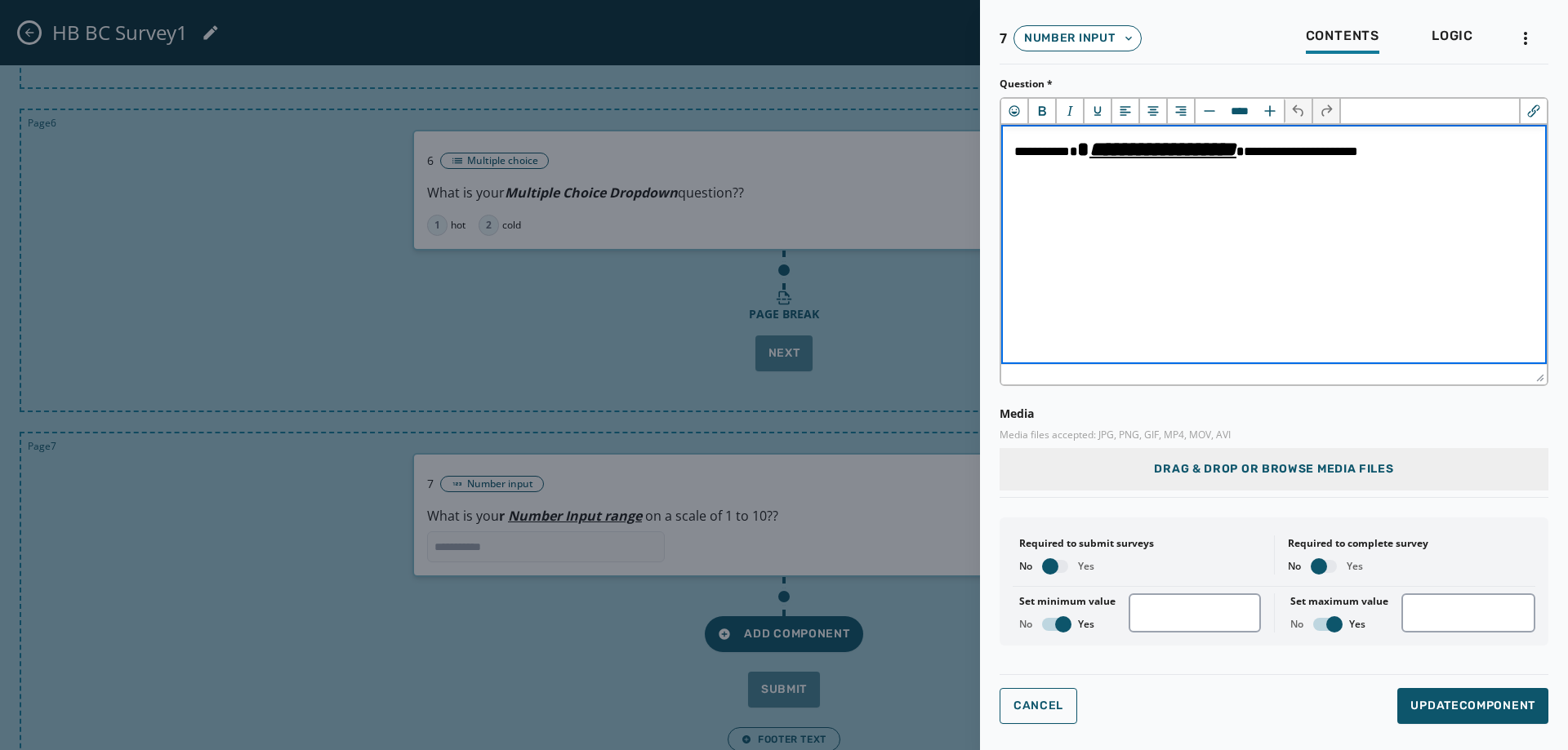
scroll to position [0, 0]
click at [1293, 158] on span "**********" at bounding box center [1186, 151] width 343 height 12
click at [1016, 112] on icon "Emojis" at bounding box center [1014, 111] width 11 height 11
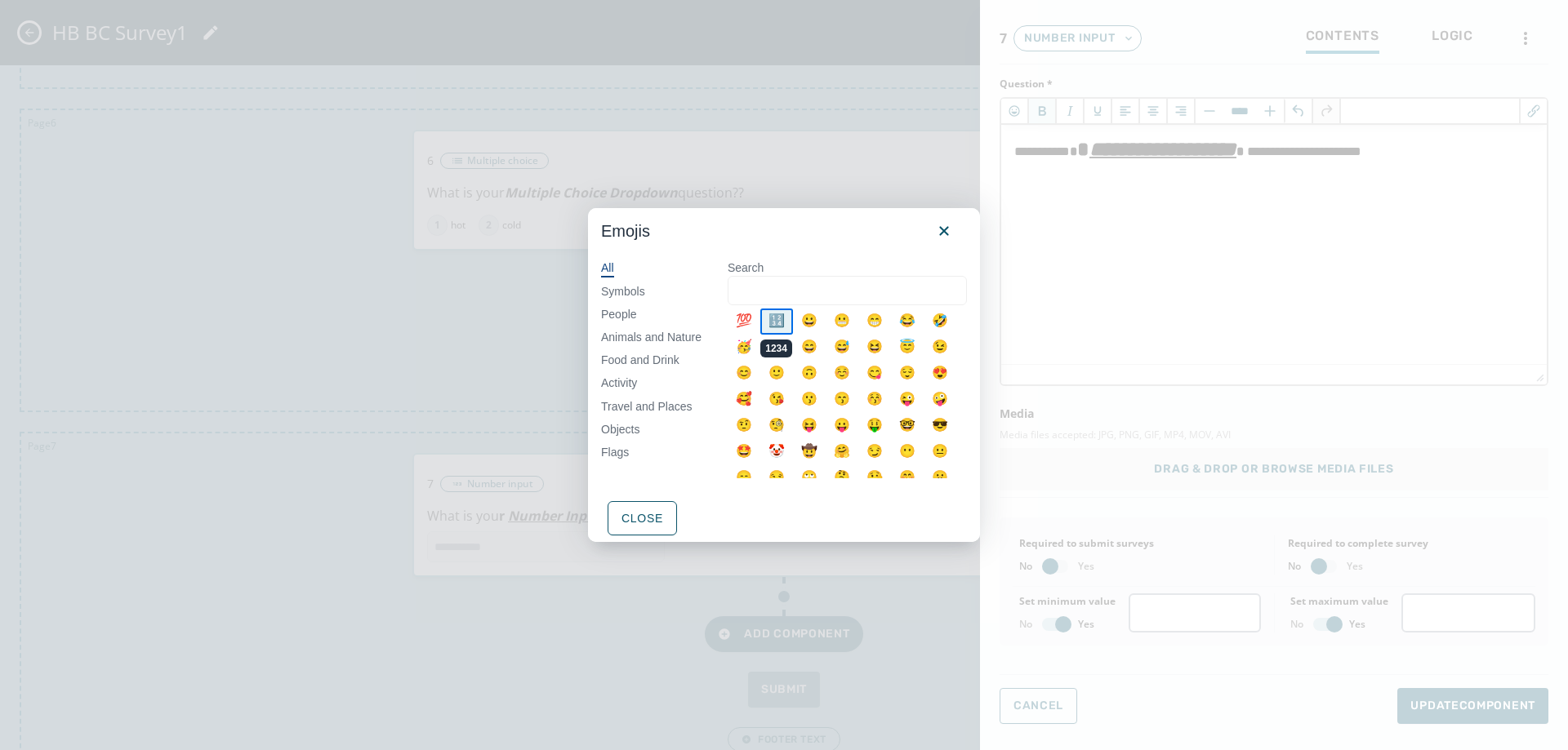
click at [773, 313] on div "🔢" at bounding box center [777, 321] width 33 height 27
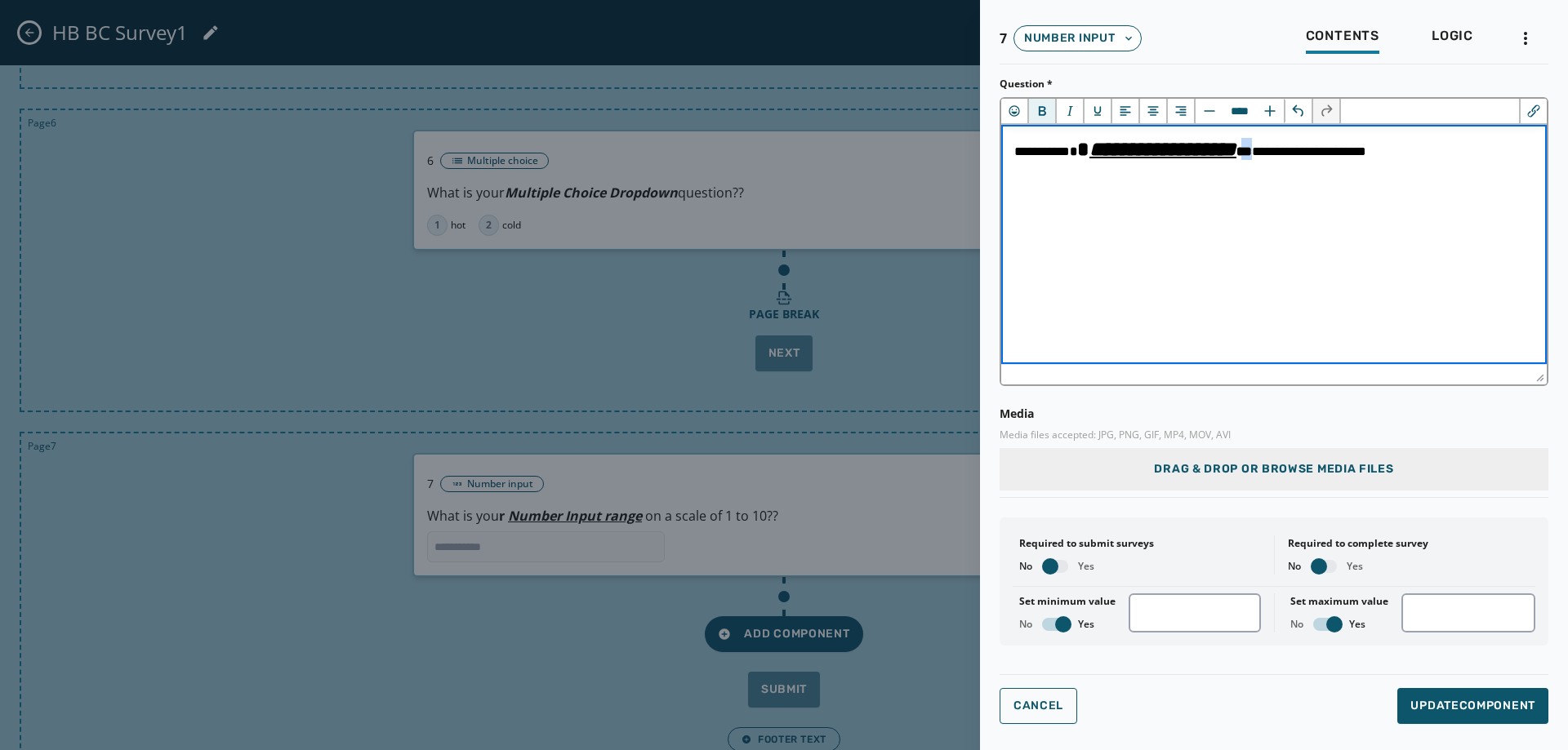
drag, startPoint x: 1293, startPoint y: 153, endPoint x: 1316, endPoint y: 153, distance: 23.0
click at [1316, 153] on span "**********" at bounding box center [1191, 151] width 352 height 12
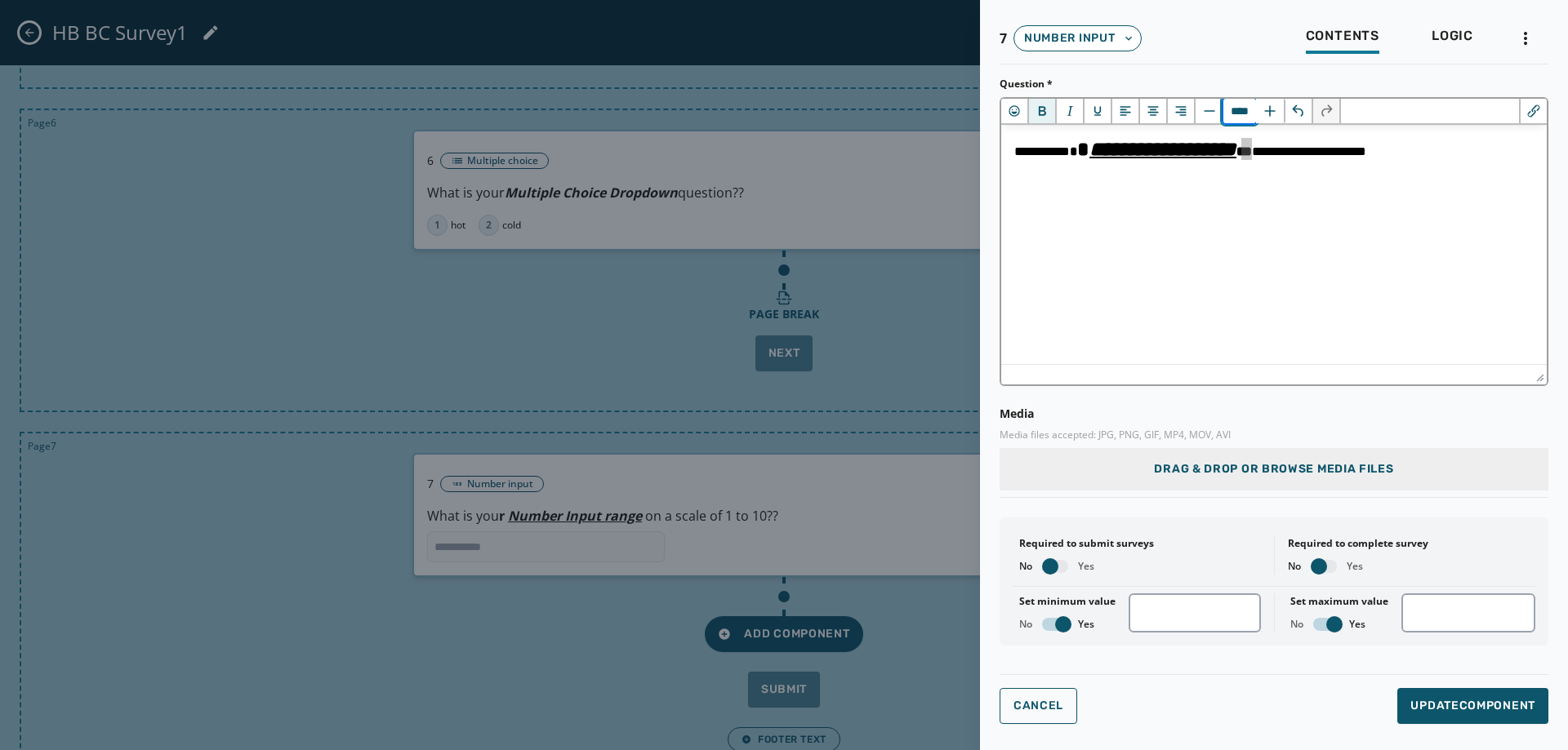
drag, startPoint x: 1238, startPoint y: 113, endPoint x: 1228, endPoint y: 113, distance: 10.0
click at [1228, 113] on input "****" at bounding box center [1240, 111] width 33 height 25
type input "****"
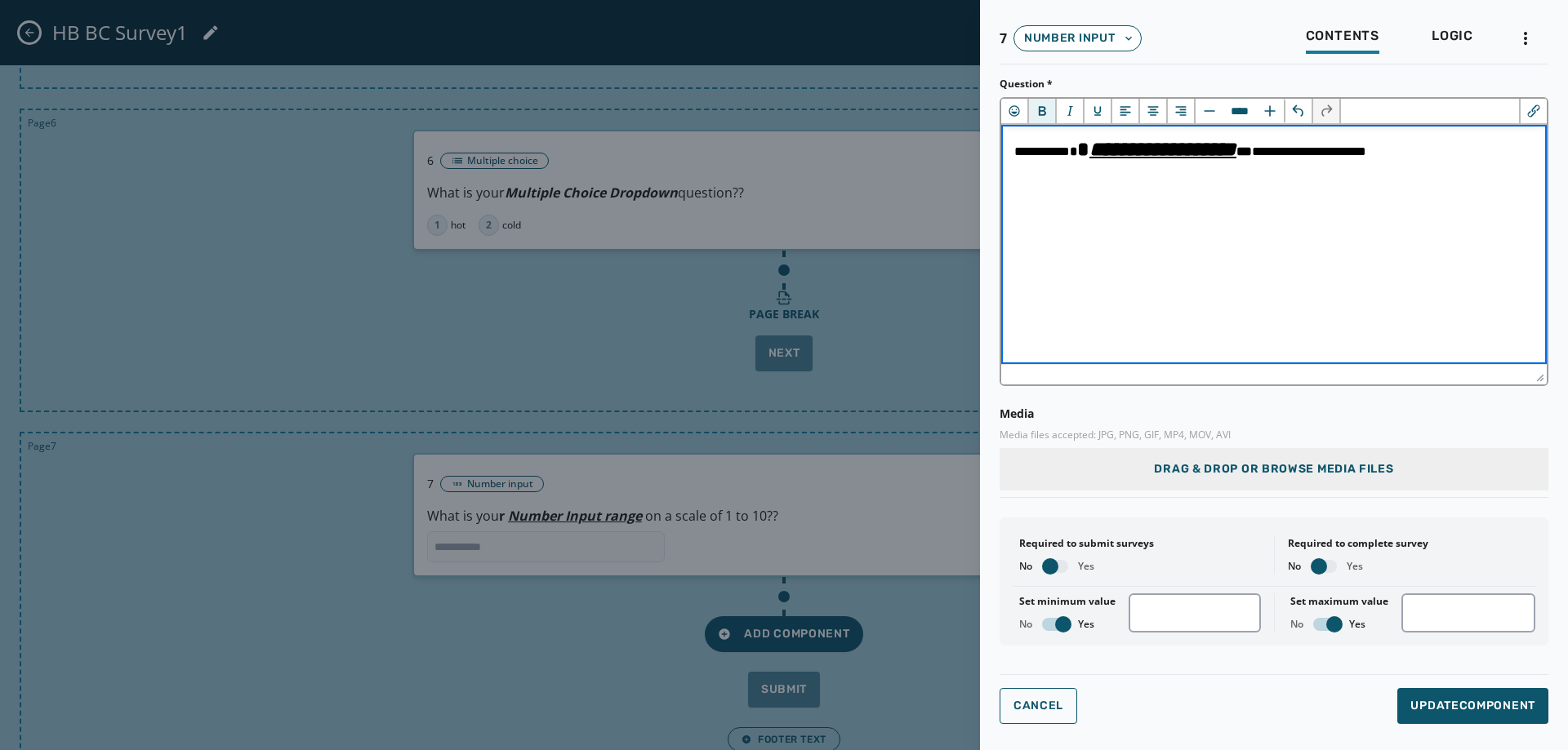
click at [1329, 173] on html "**********" at bounding box center [1274, 148] width 546 height 49
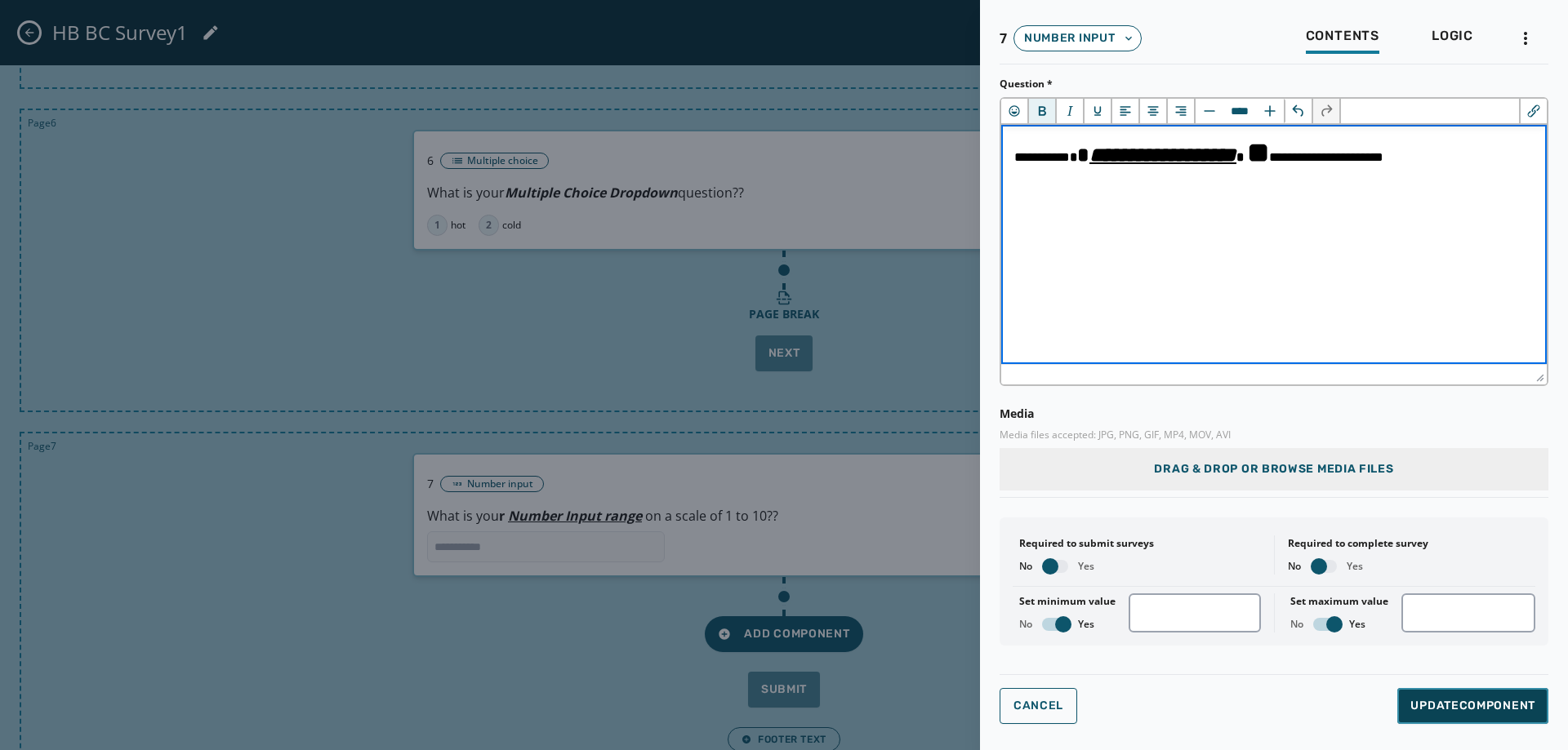
click at [1440, 717] on button "Update Component" at bounding box center [1473, 706] width 151 height 36
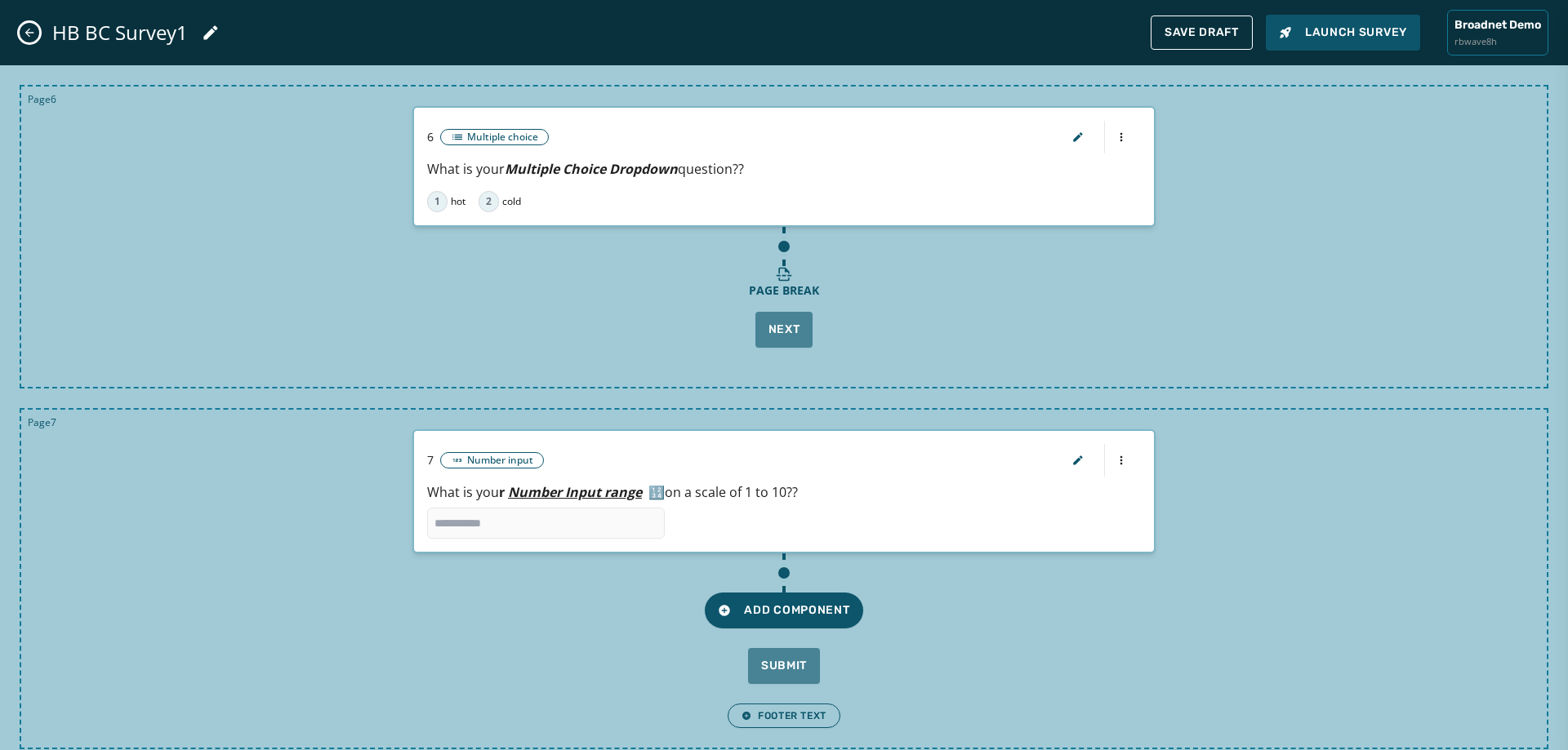
scroll to position [1777, 0]
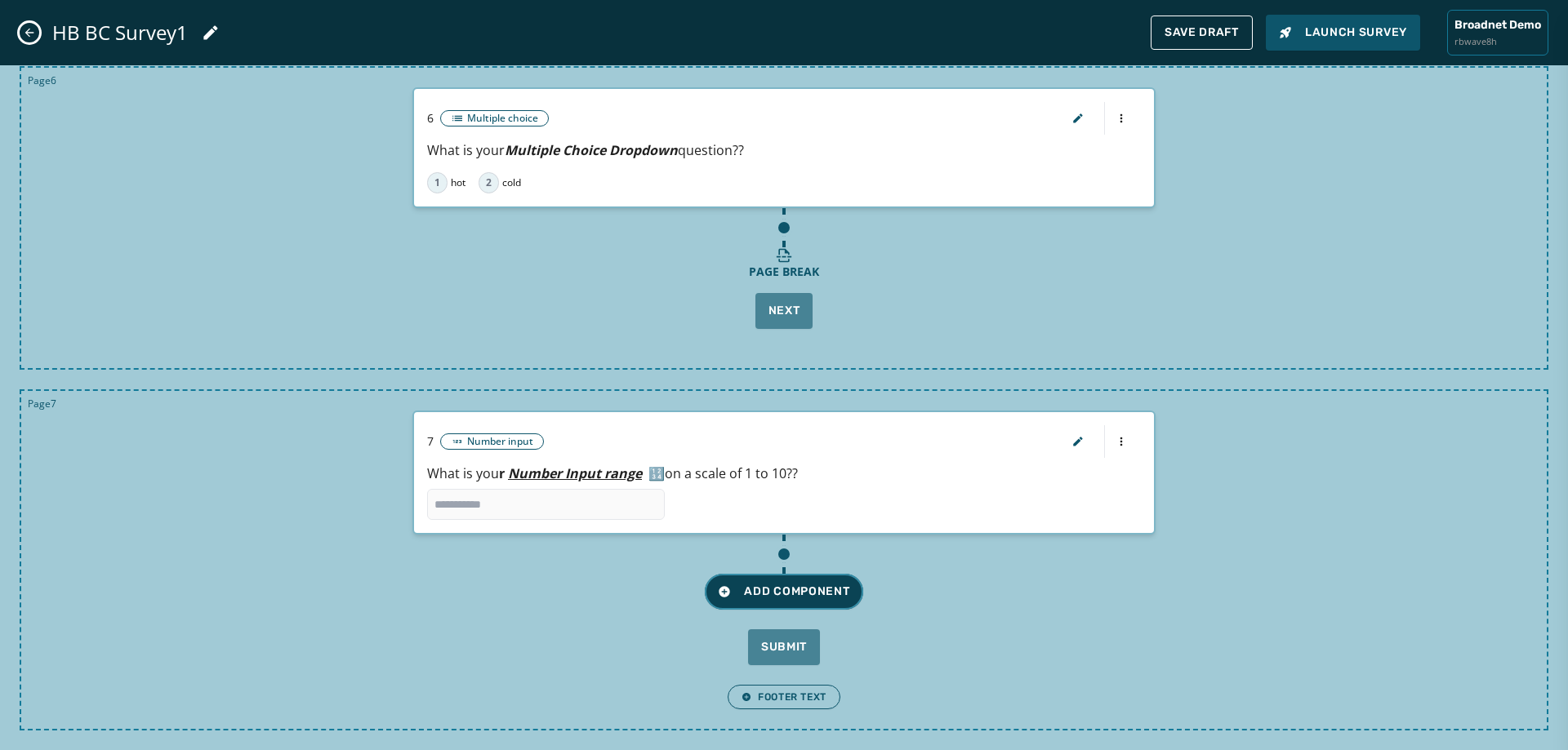
click at [815, 589] on span "Add Component" at bounding box center [784, 592] width 132 height 16
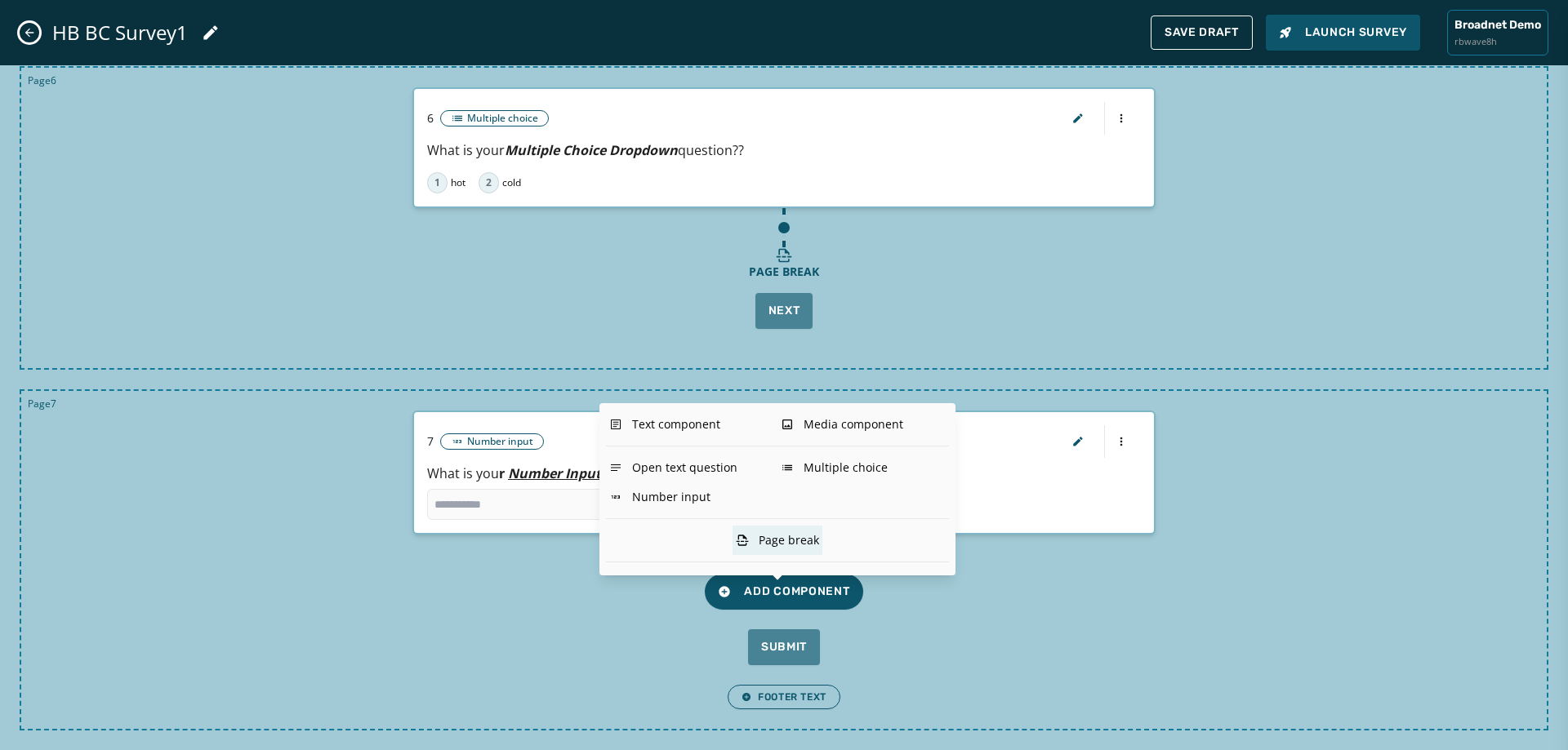
click at [803, 542] on div "Page break" at bounding box center [778, 540] width 90 height 29
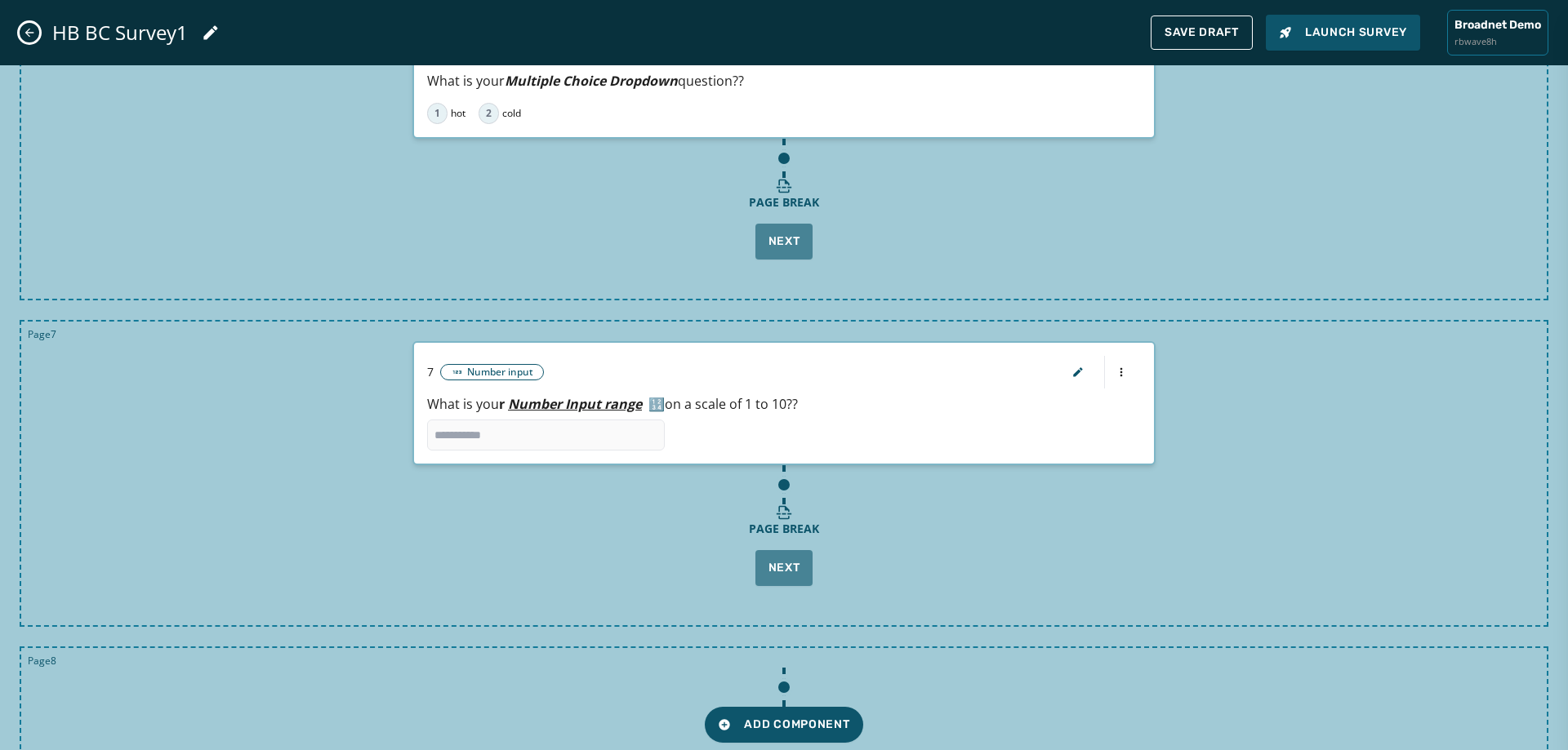
scroll to position [1980, 0]
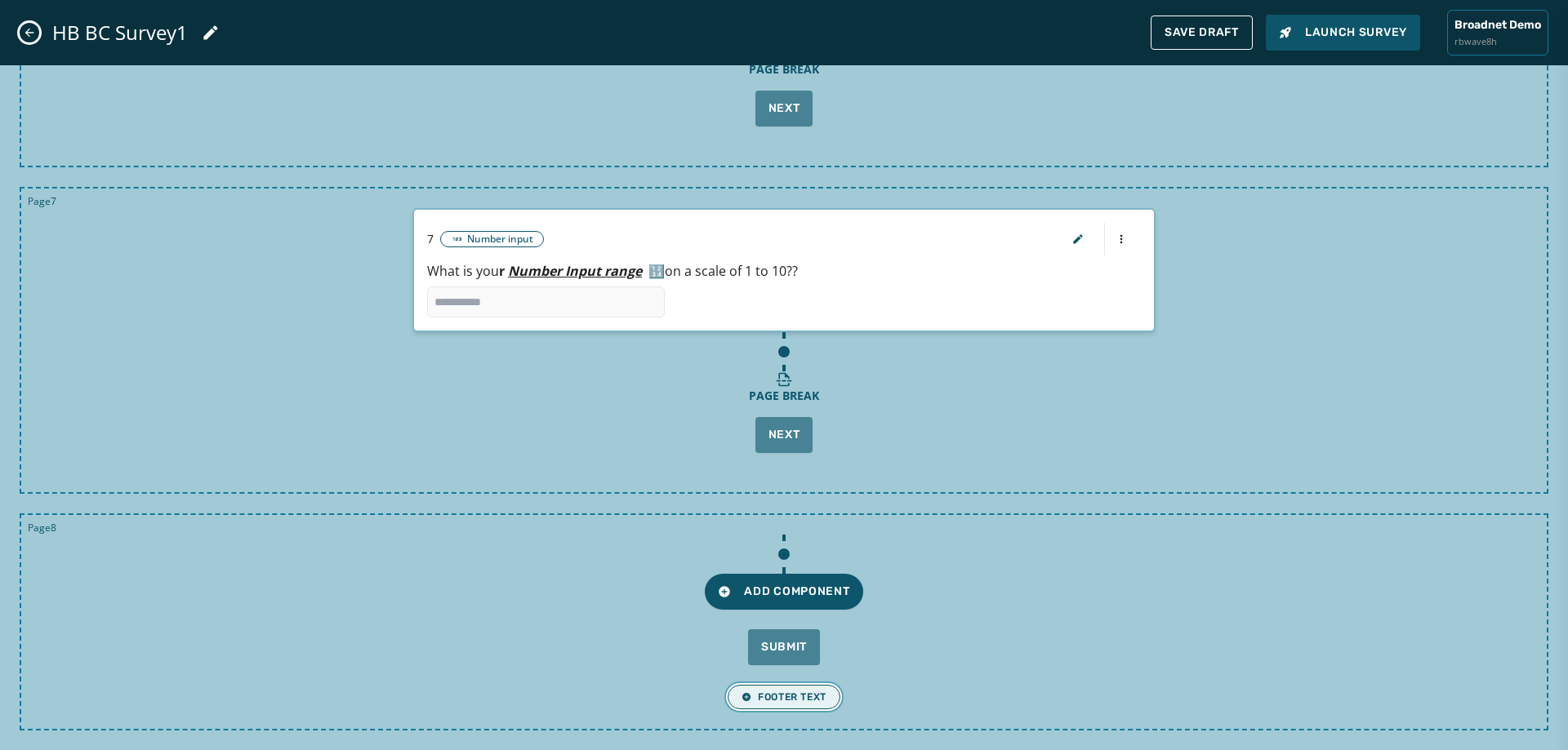
click at [797, 701] on span "Footer Text" at bounding box center [784, 697] width 85 height 13
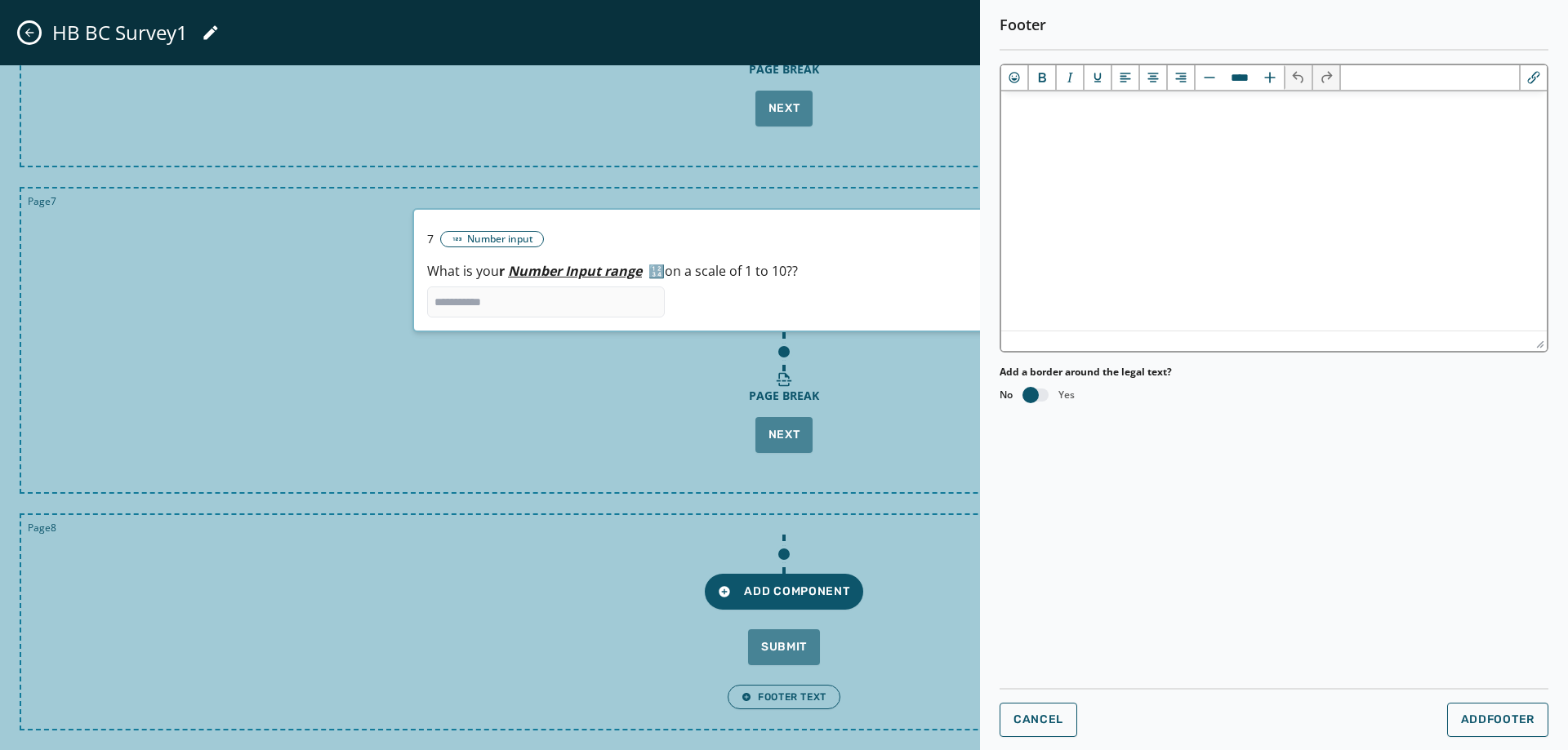
click at [1248, 132] on html "﻿" at bounding box center [1274, 112] width 546 height 40
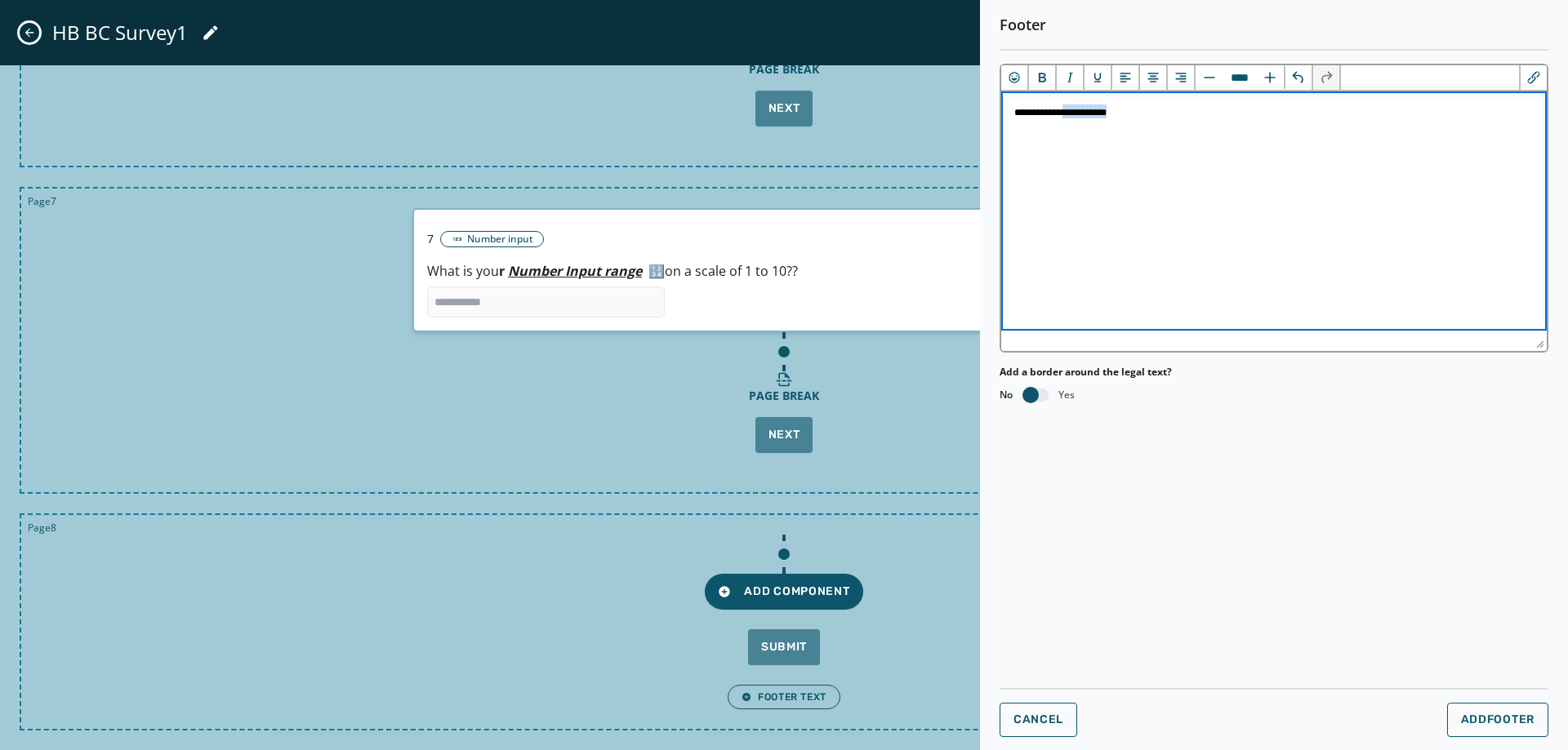
drag, startPoint x: 1127, startPoint y: 117, endPoint x: 1060, endPoint y: 114, distance: 67.1
click at [1060, 114] on p "**********" at bounding box center [1274, 111] width 519 height 14
click at [1239, 73] on input "****" at bounding box center [1240, 77] width 33 height 25
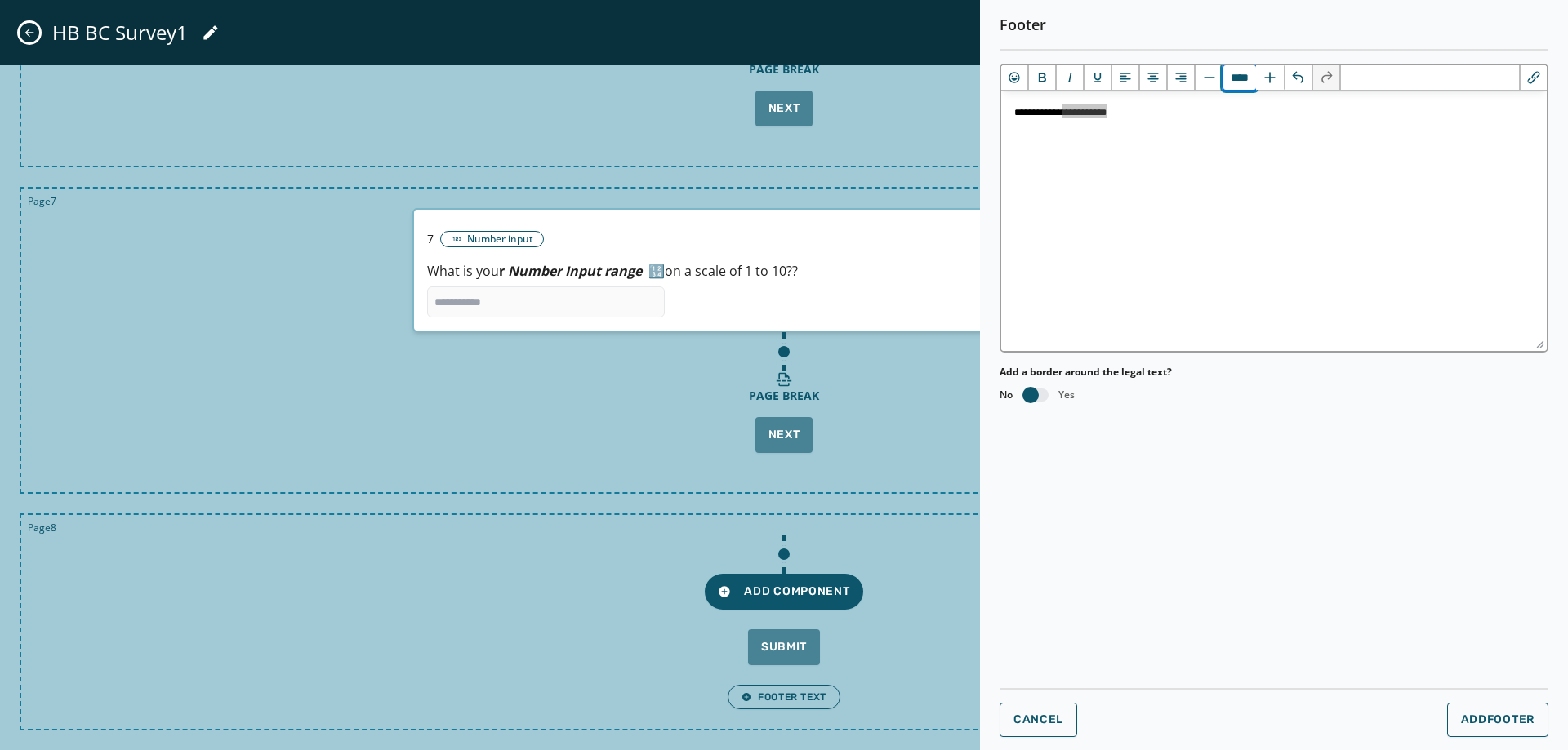
click at [1239, 72] on input "****" at bounding box center [1240, 77] width 33 height 25
type input "****"
click at [1329, 139] on html "**********" at bounding box center [1274, 115] width 546 height 49
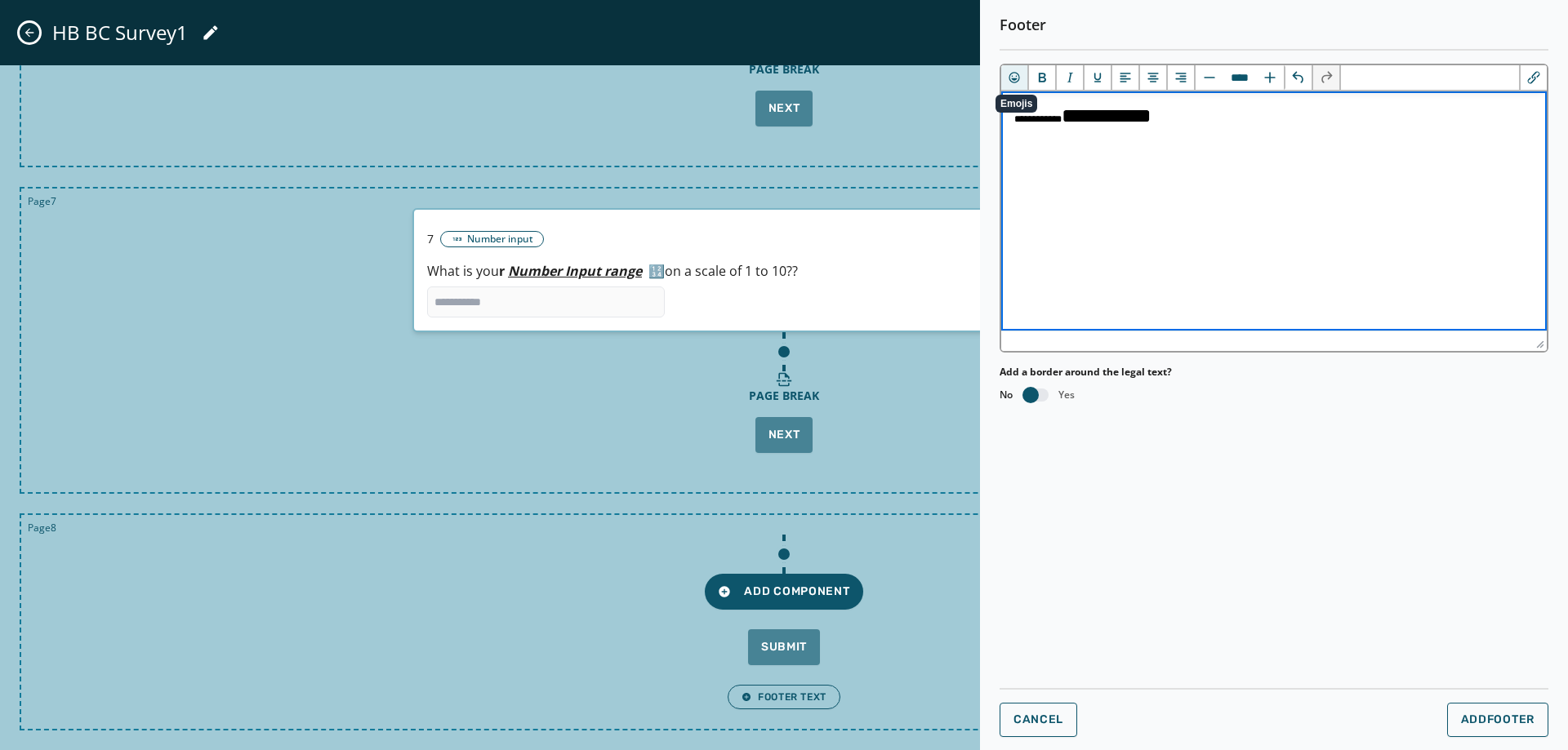
click at [1017, 71] on icon "Emojis" at bounding box center [1015, 78] width 16 height 16
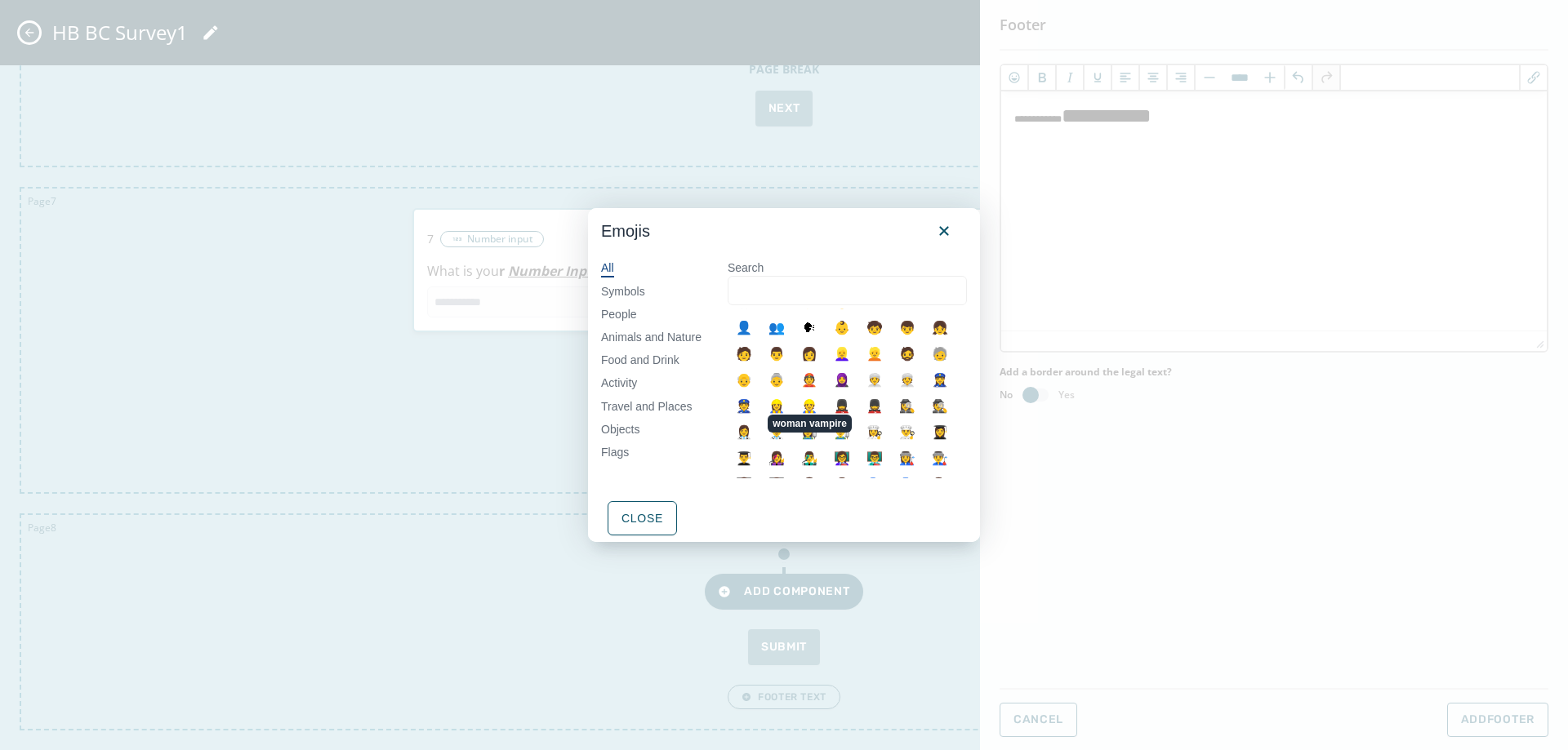
scroll to position [565, 0]
click at [620, 459] on div "Flags" at bounding box center [615, 453] width 27 height 16
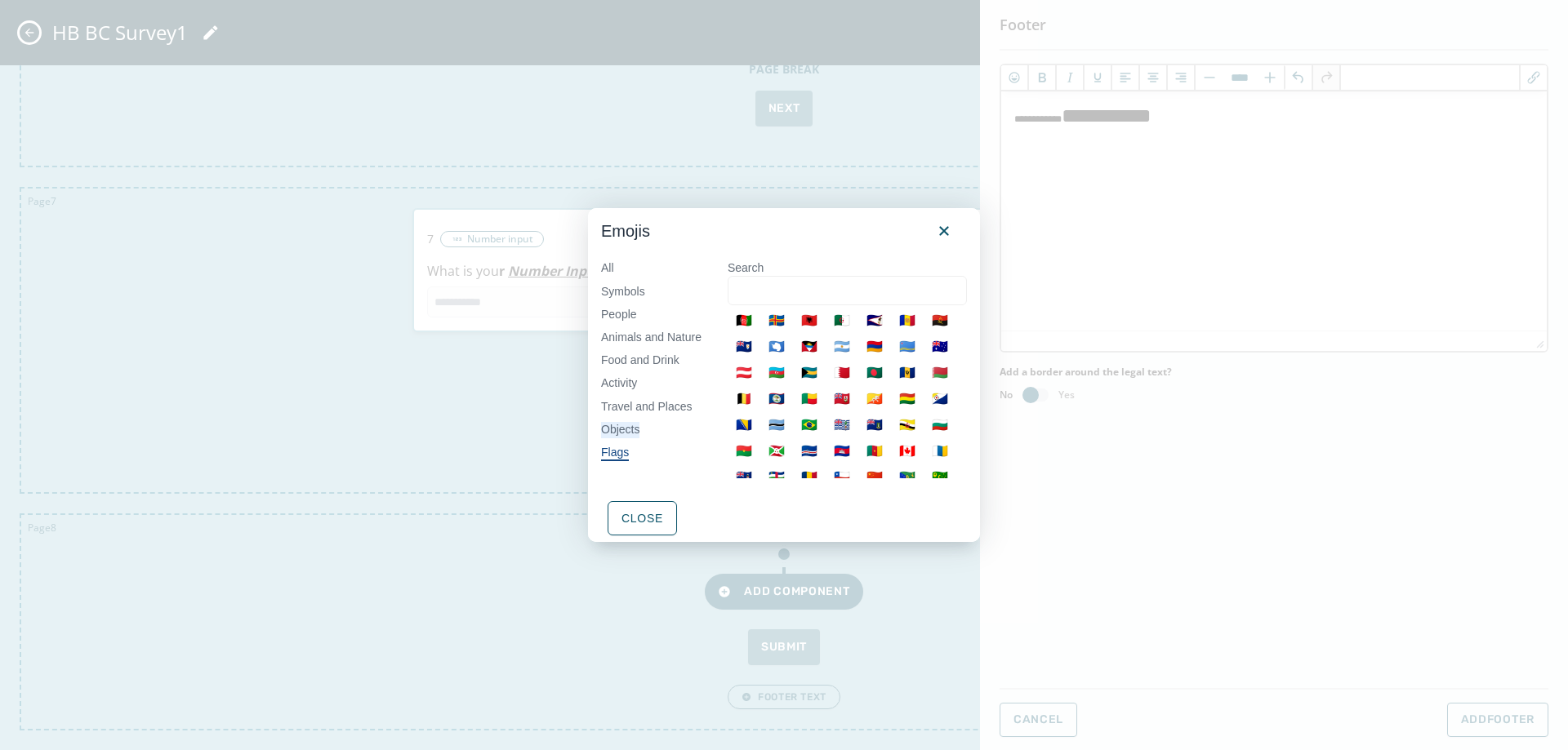
click at [630, 431] on div "Objects" at bounding box center [620, 430] width 38 height 16
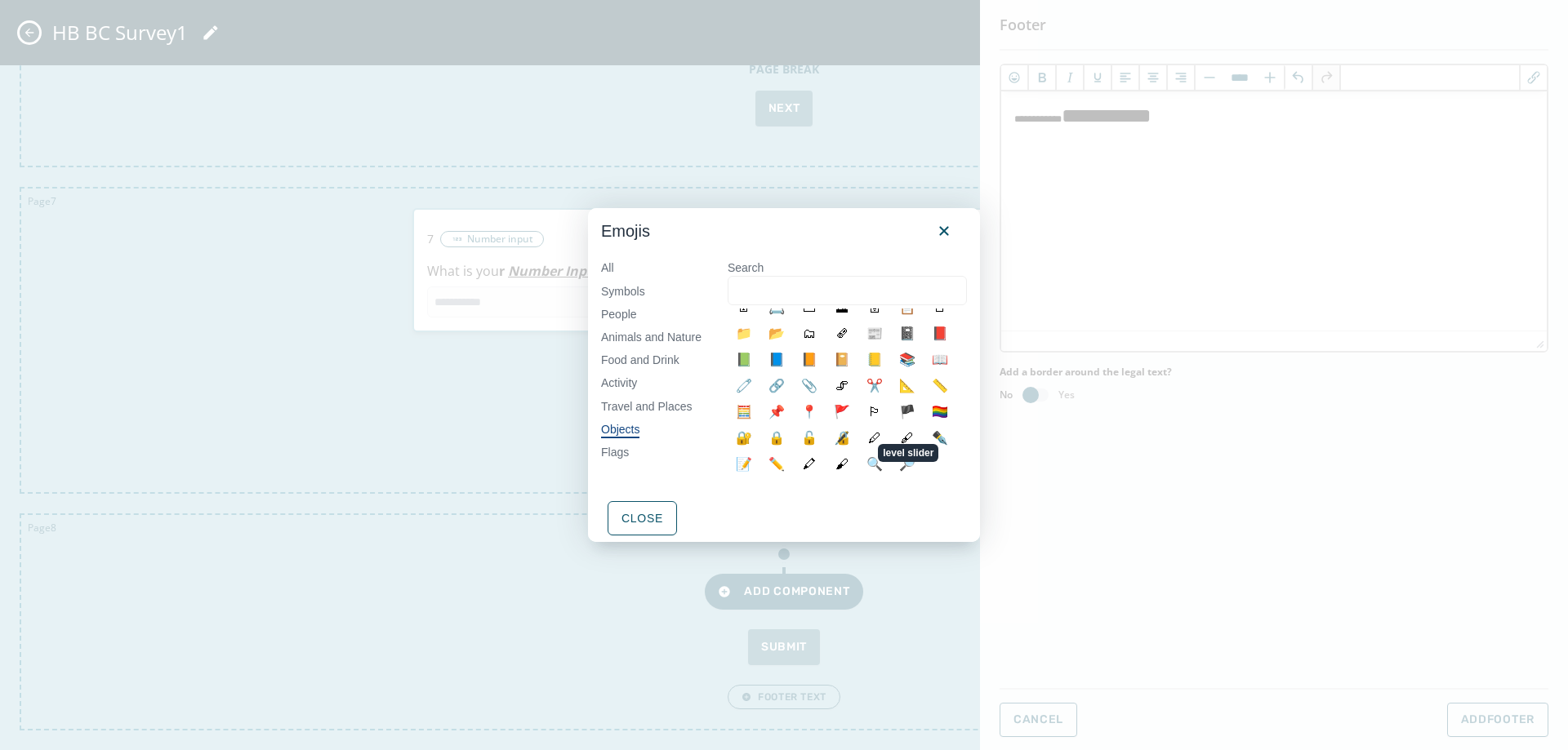
scroll to position [719, 0]
click at [630, 378] on div "Activity" at bounding box center [618, 384] width 36 height 16
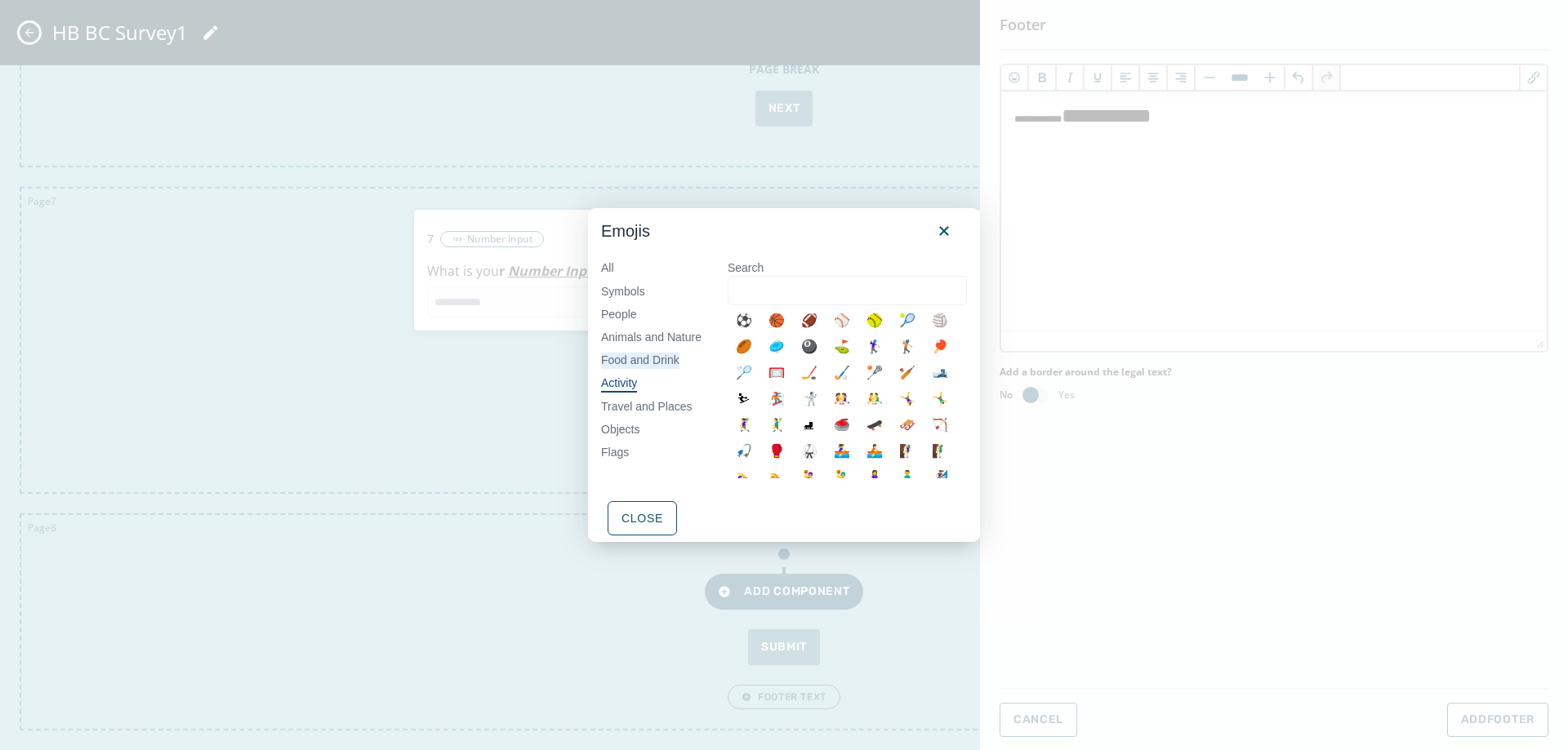
click at [659, 363] on div "Food and Drink" at bounding box center [640, 361] width 79 height 16
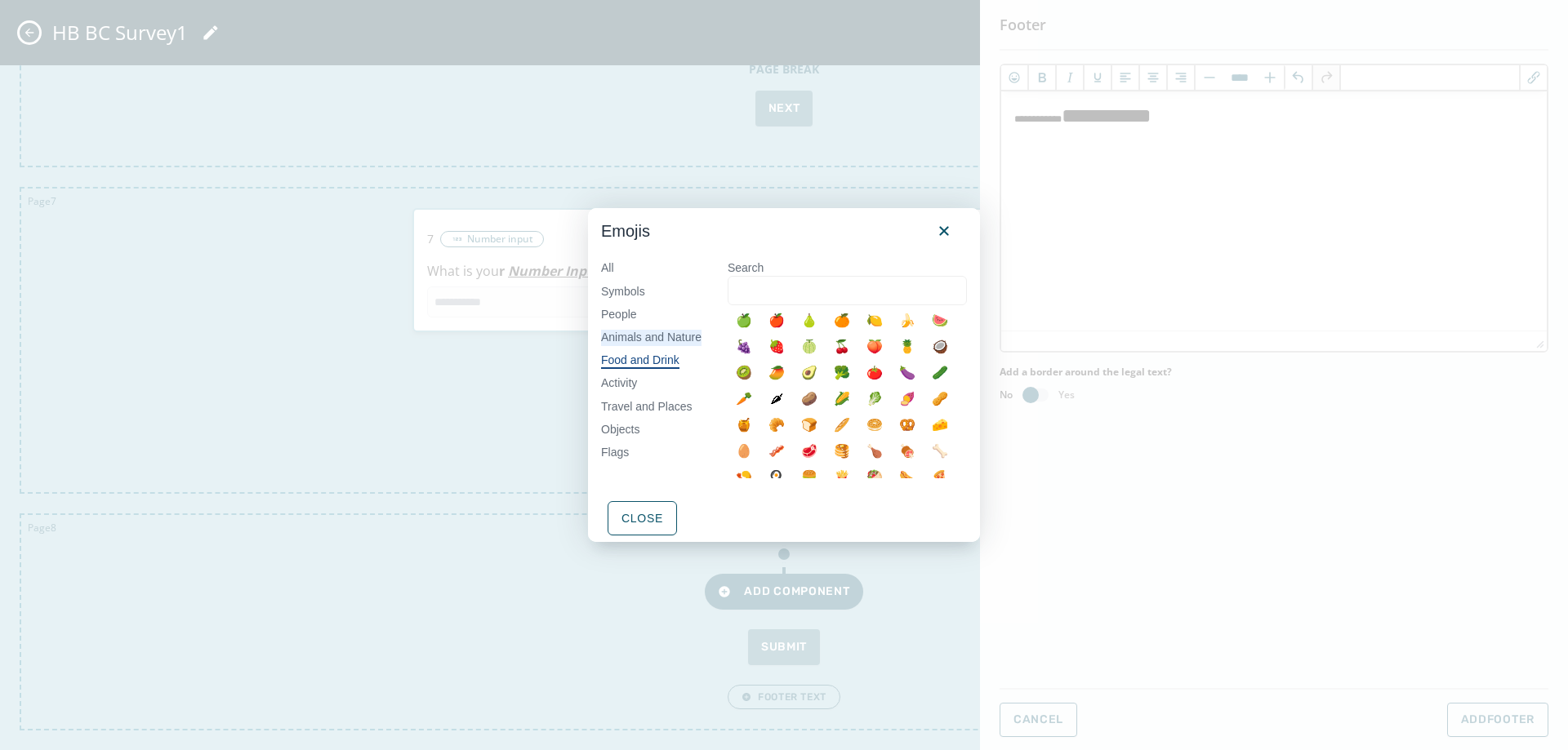
click at [666, 342] on div "Animals and Nature" at bounding box center [651, 338] width 101 height 16
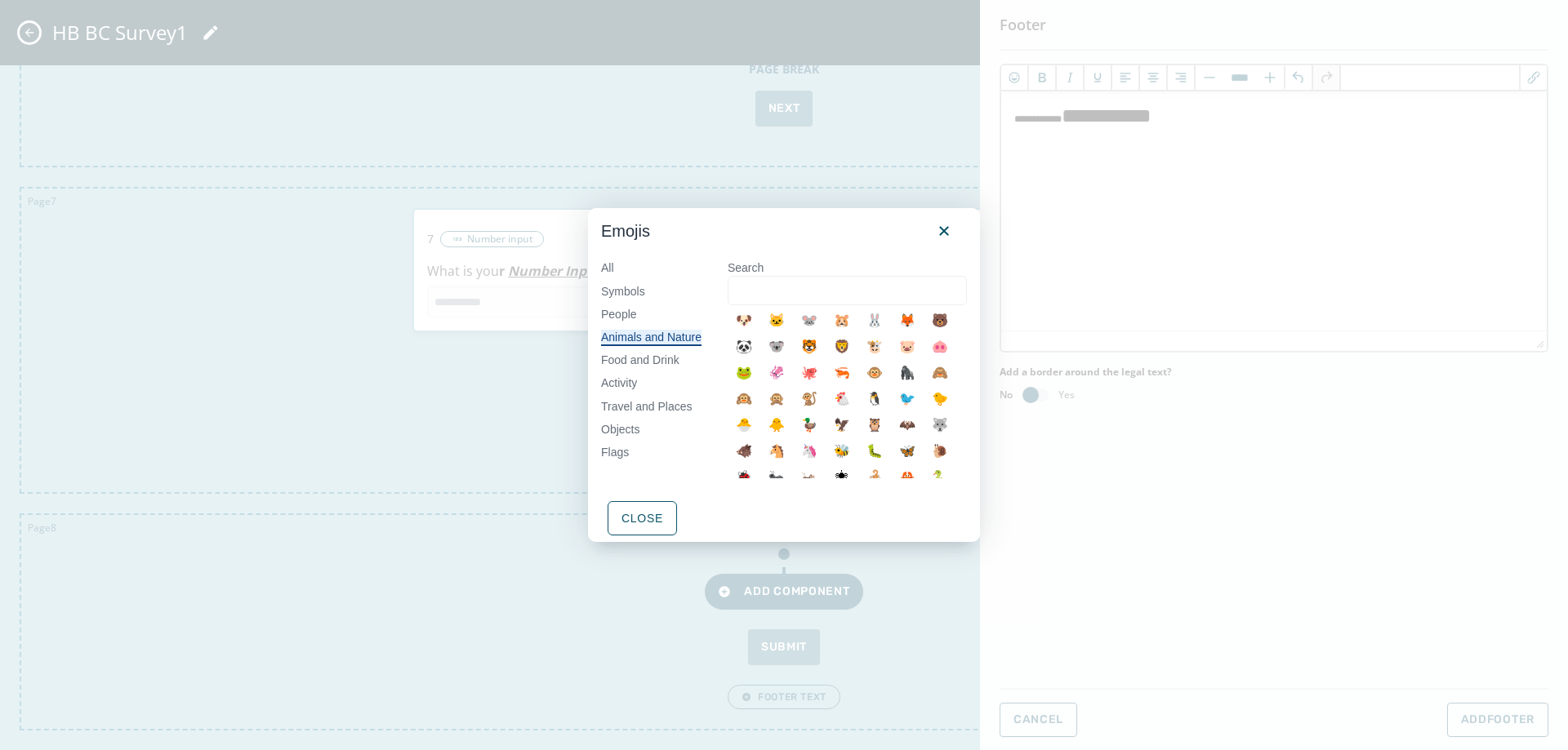
click at [646, 319] on div "All Symbols People Animals and Nature Food and Drink Activity Travel and Places…" at bounding box center [651, 370] width 126 height 246
click at [624, 313] on div "People" at bounding box center [618, 315] width 36 height 16
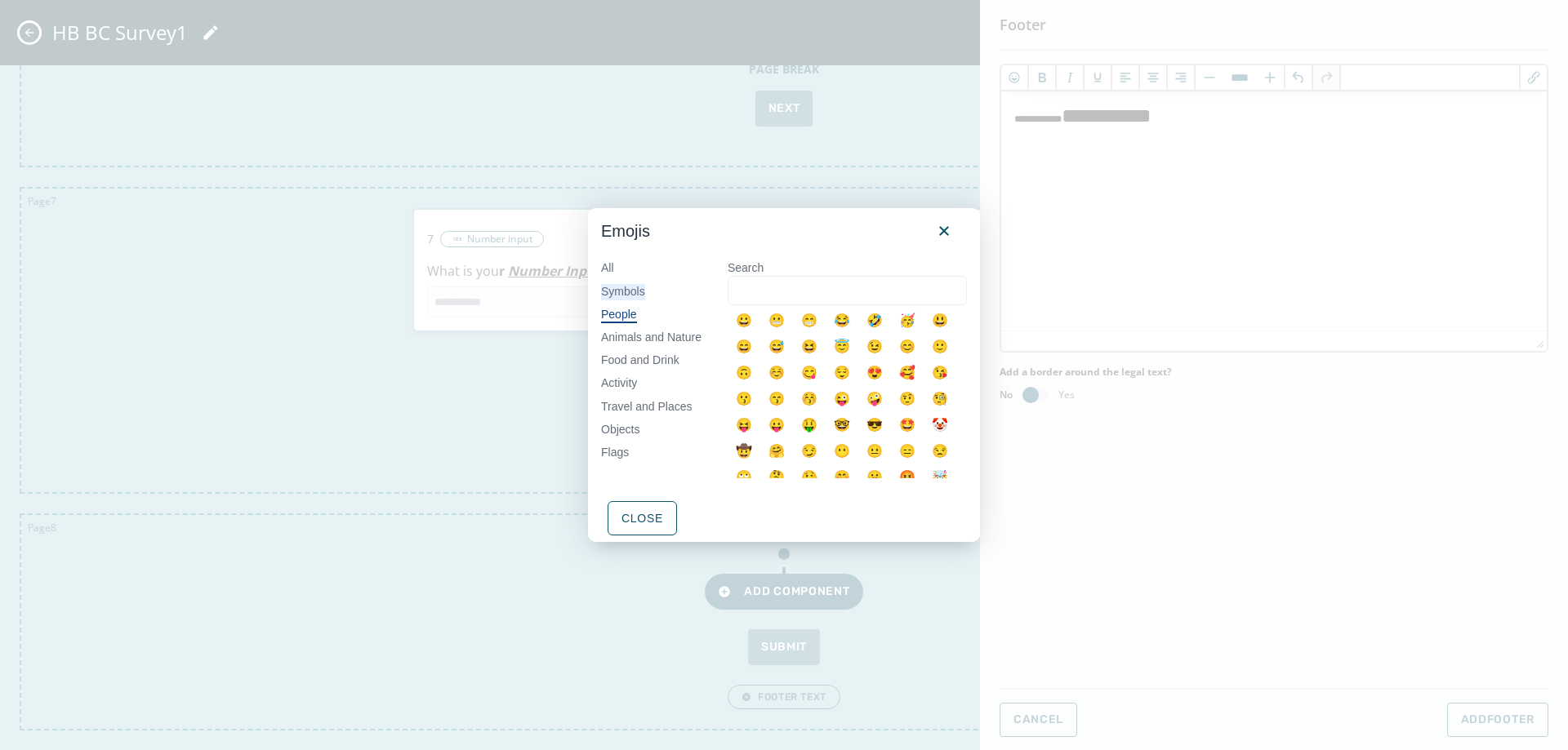
click at [629, 291] on div "Symbols" at bounding box center [623, 292] width 44 height 16
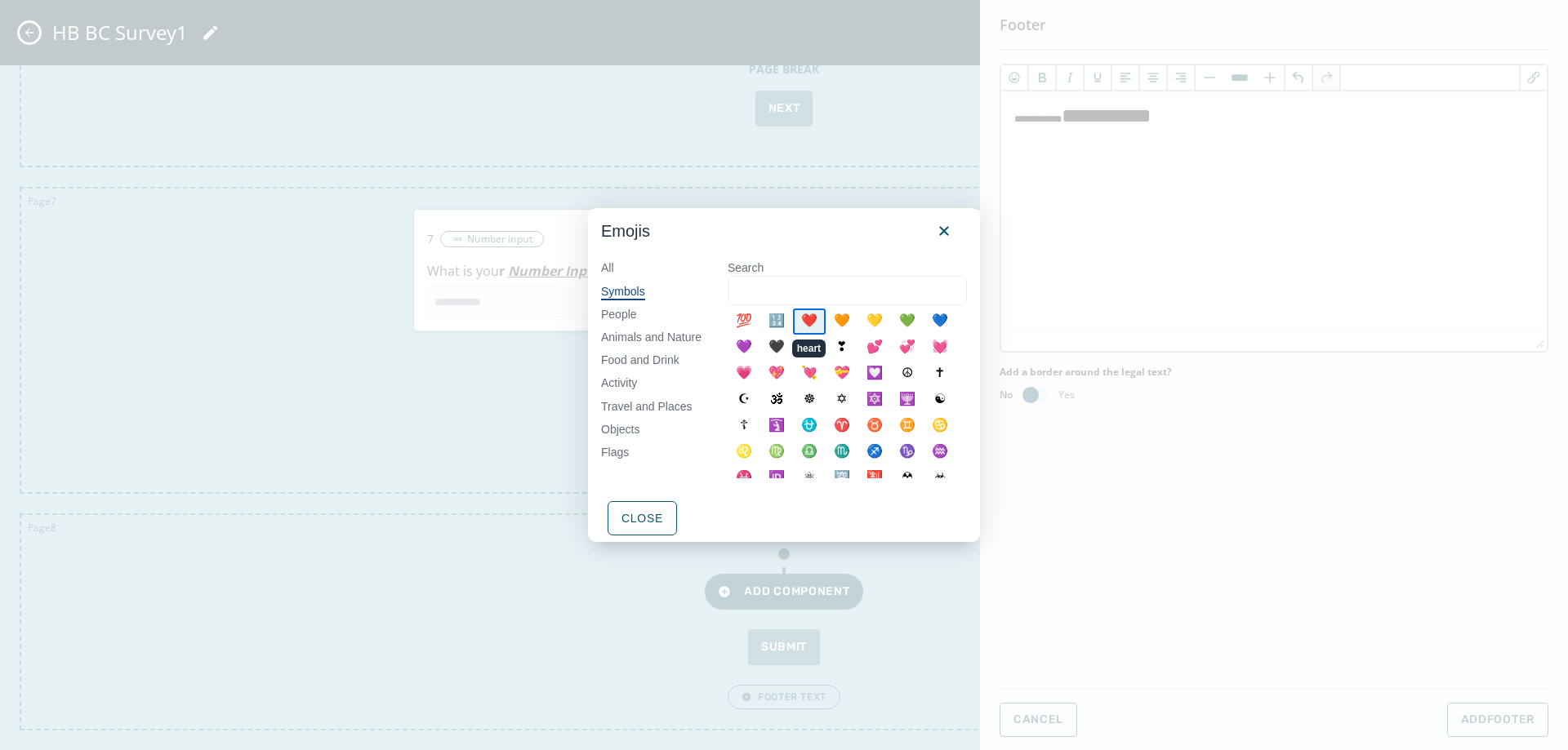
click at [814, 325] on div "❤️" at bounding box center [810, 321] width 33 height 27
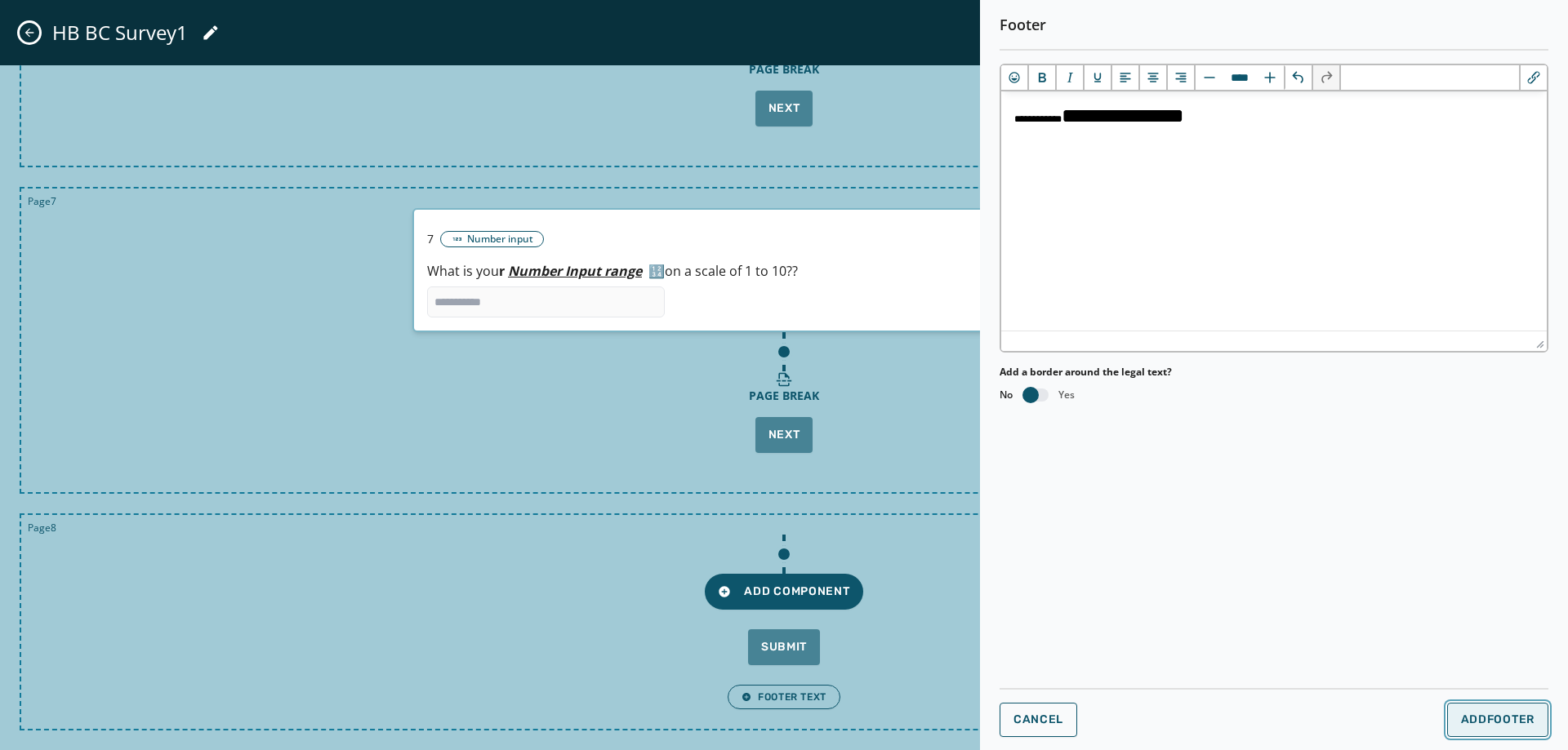
click at [1471, 719] on span "Add Footer" at bounding box center [1497, 720] width 73 height 13
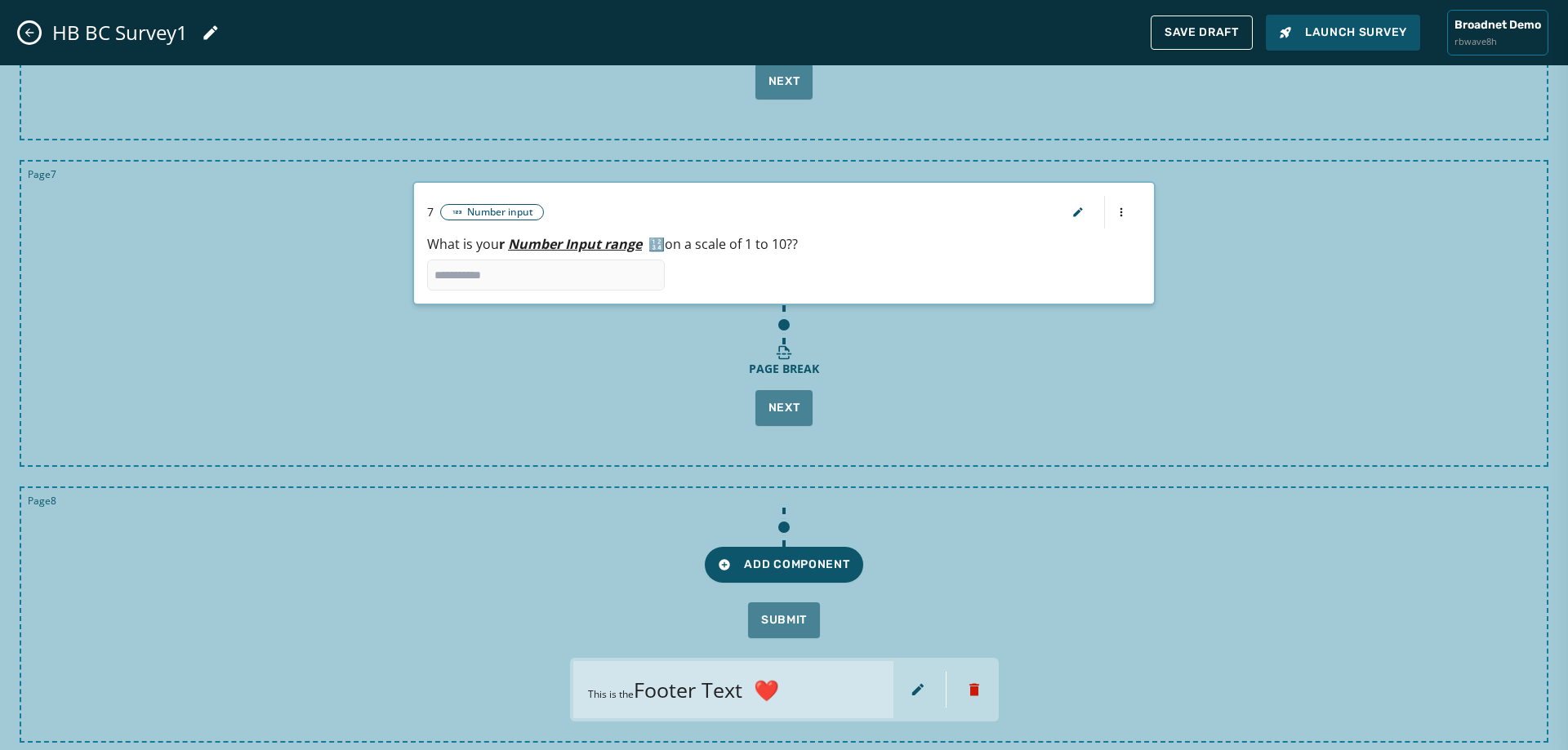
scroll to position [2019, 0]
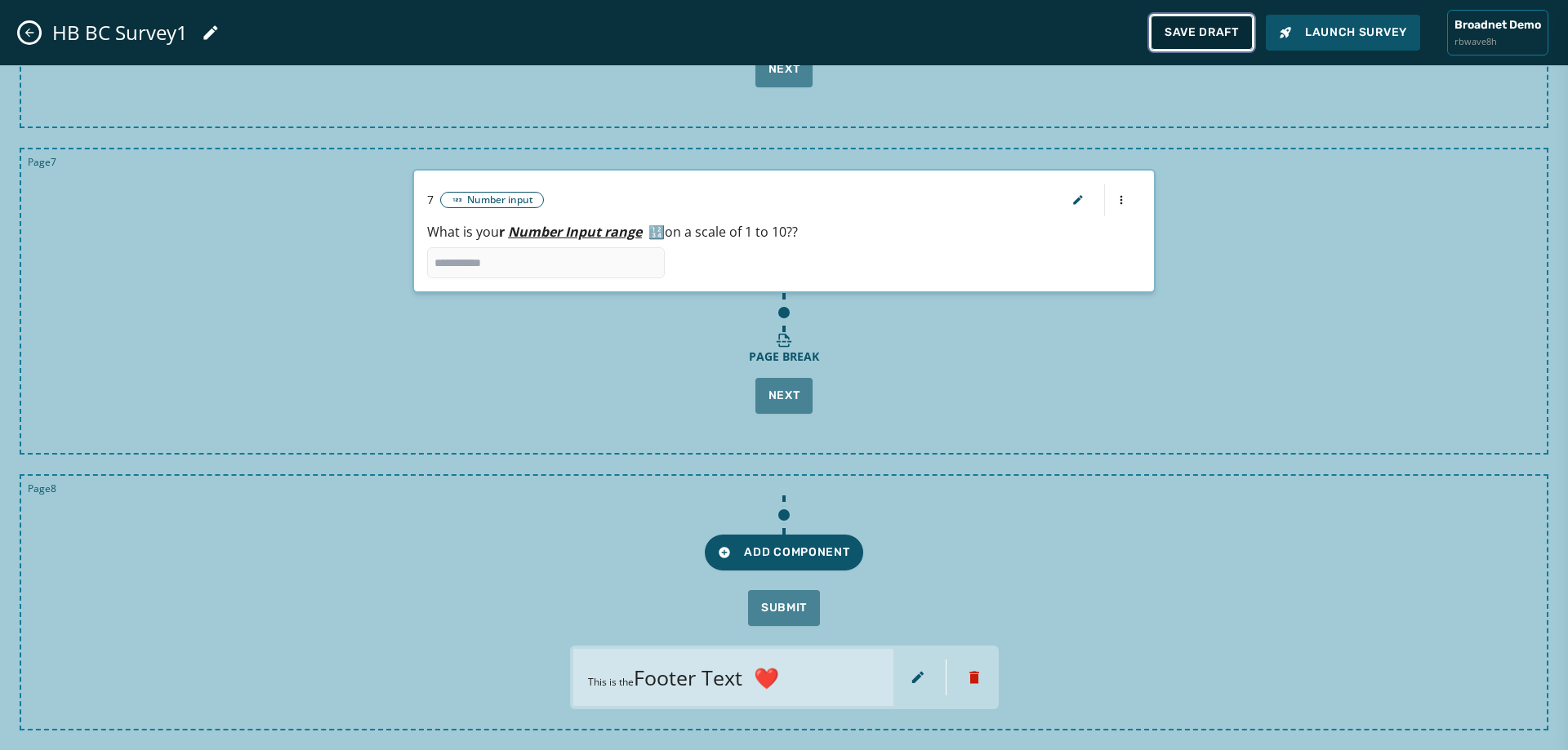
drag, startPoint x: 1221, startPoint y: 369, endPoint x: 1195, endPoint y: 37, distance: 333.0
click at [1195, 37] on span "Save Draft" at bounding box center [1202, 33] width 74 height 13
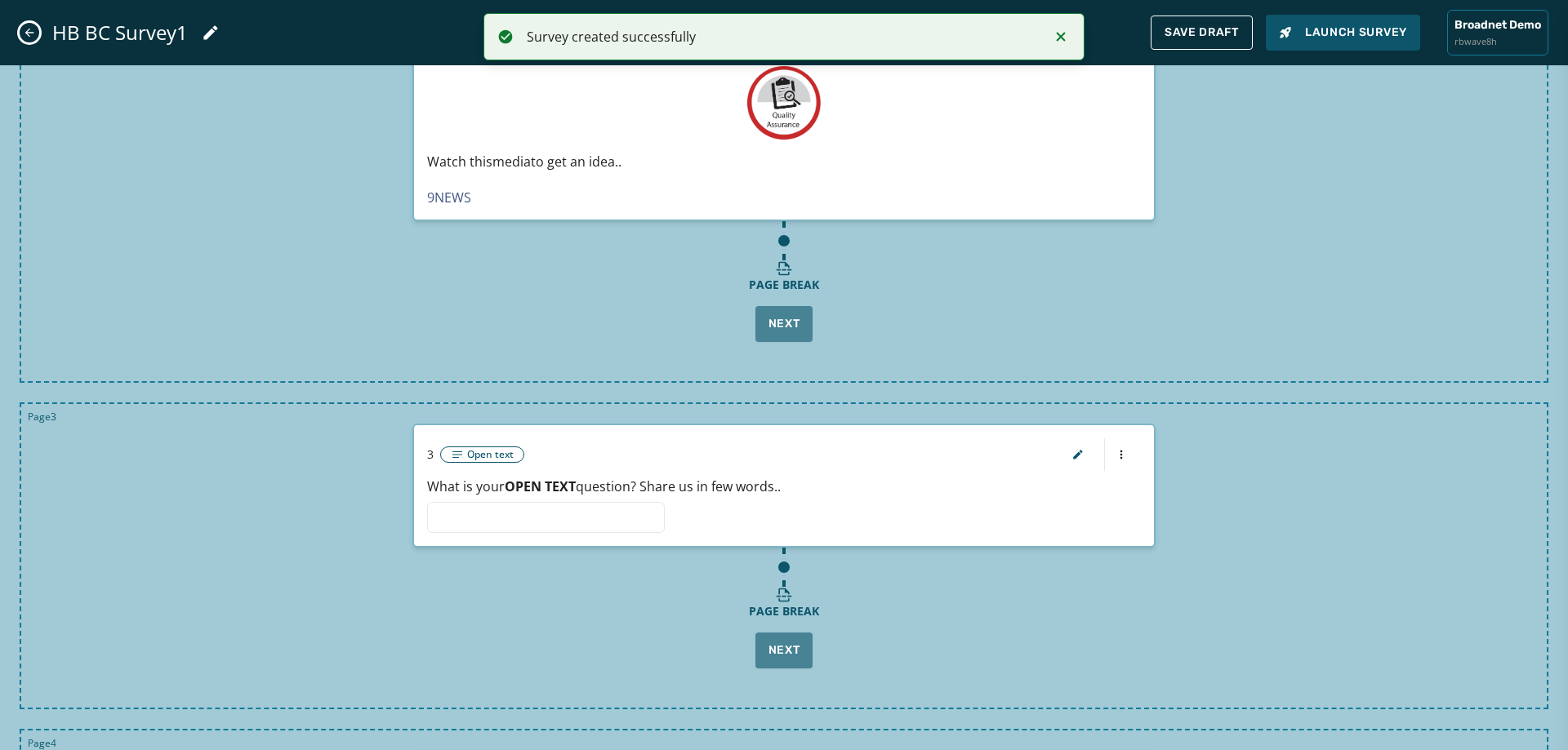
scroll to position [0, 0]
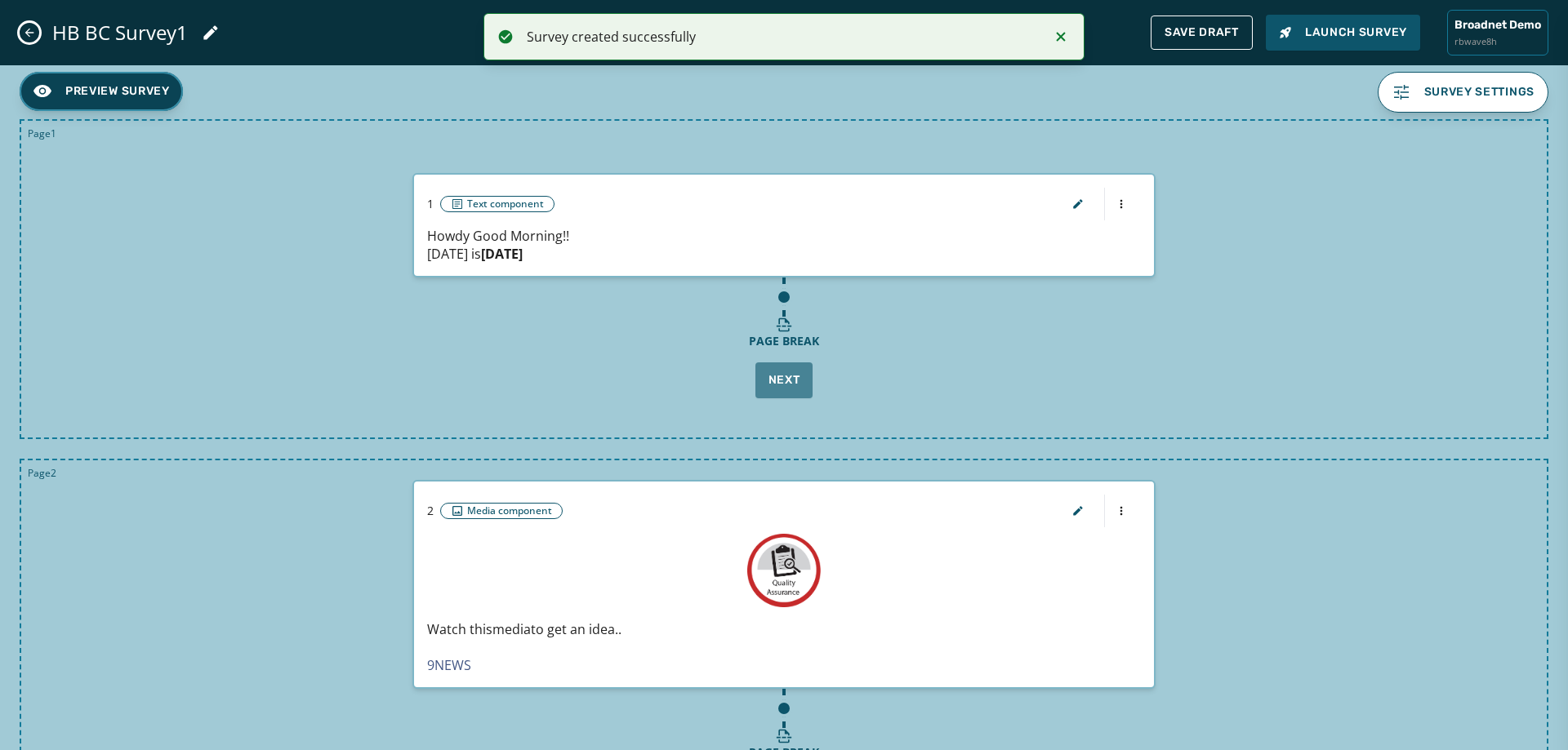
click at [132, 87] on span "Preview Survey" at bounding box center [117, 92] width 104 height 16
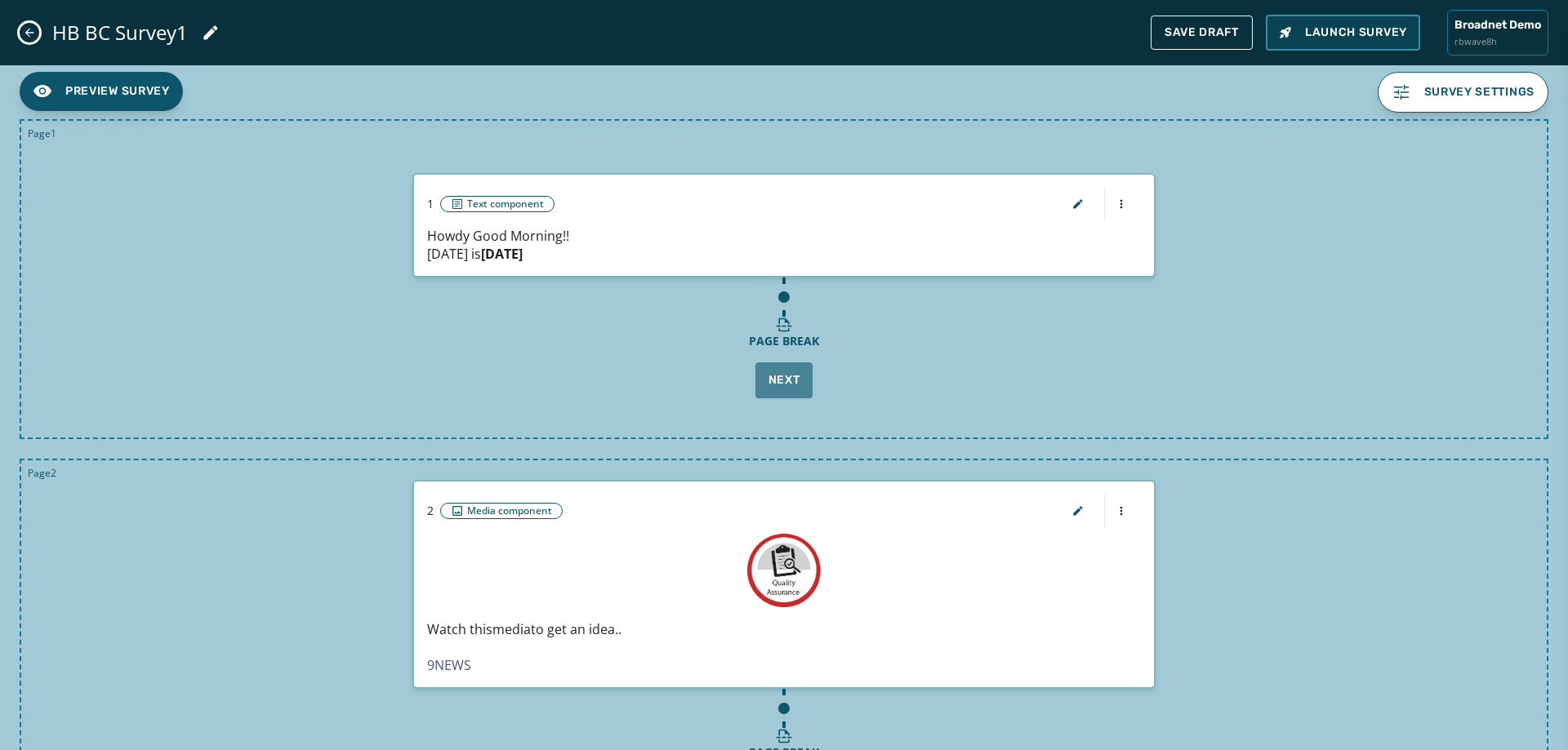
drag, startPoint x: 1390, startPoint y: 27, endPoint x: 1388, endPoint y: 46, distance: 19.1
click at [1389, 28] on span "Launch Survey" at bounding box center [1343, 33] width 128 height 16
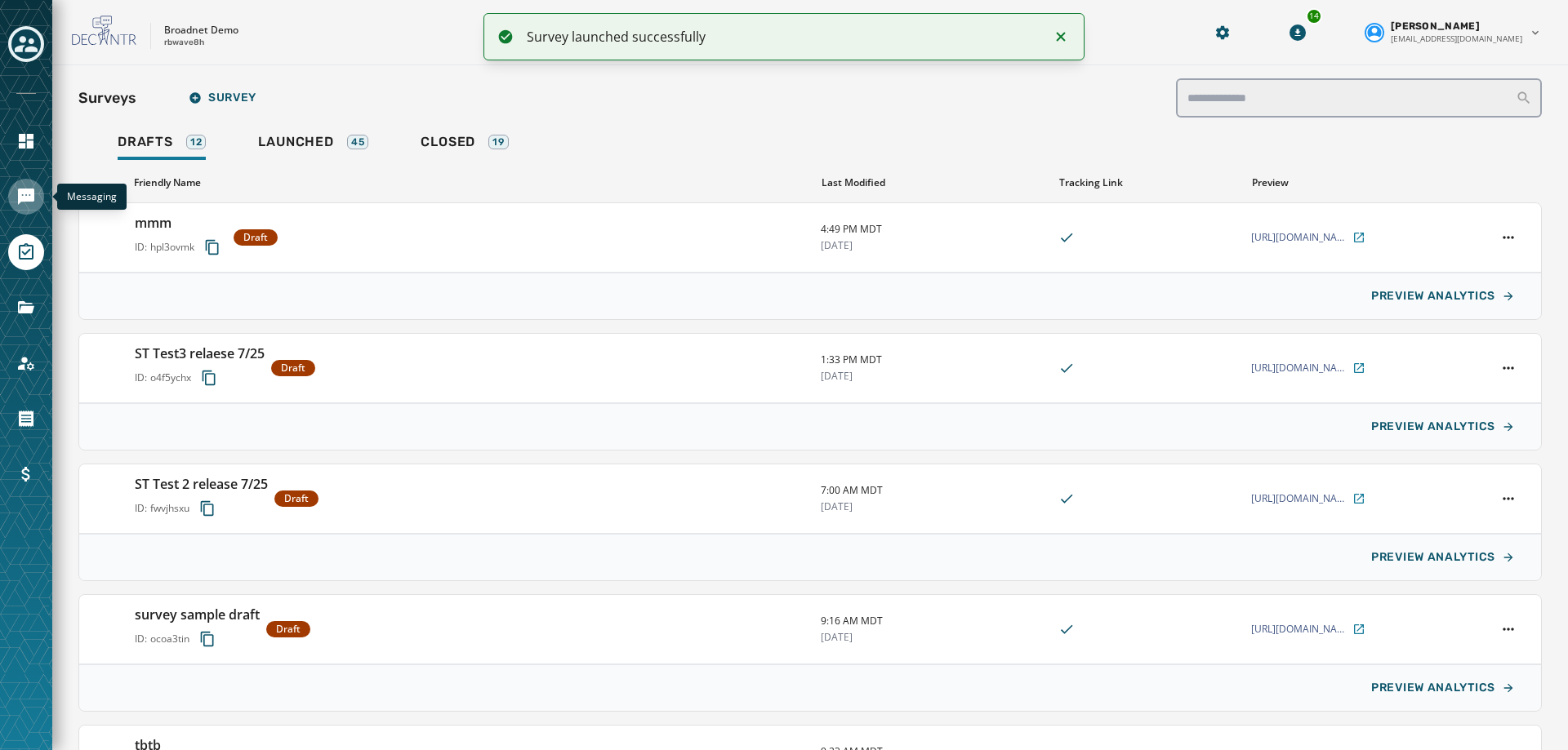
click at [19, 190] on icon "Navigate to Messaging" at bounding box center [27, 197] width 16 height 16
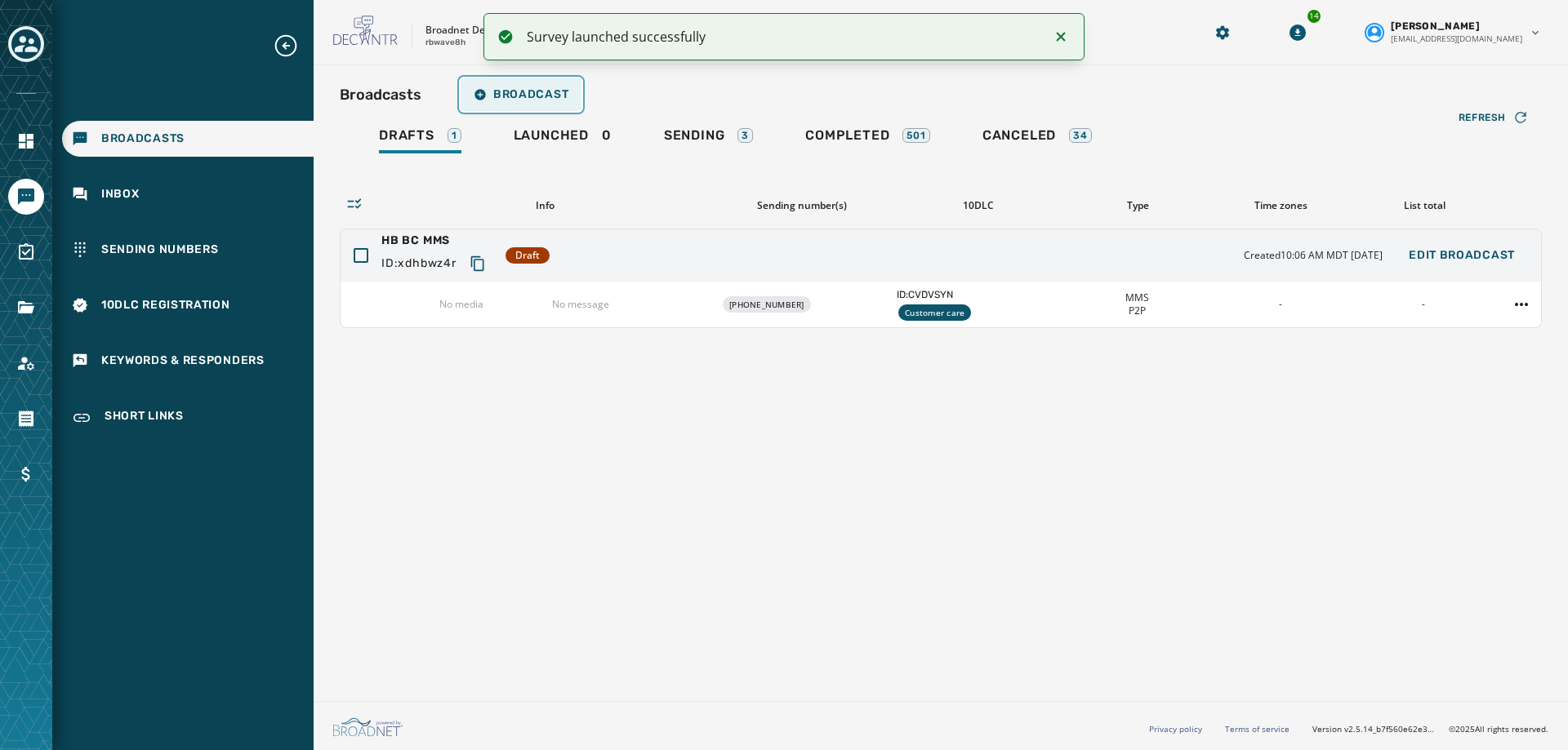
click at [524, 103] on button "Broadcast" at bounding box center [521, 95] width 121 height 33
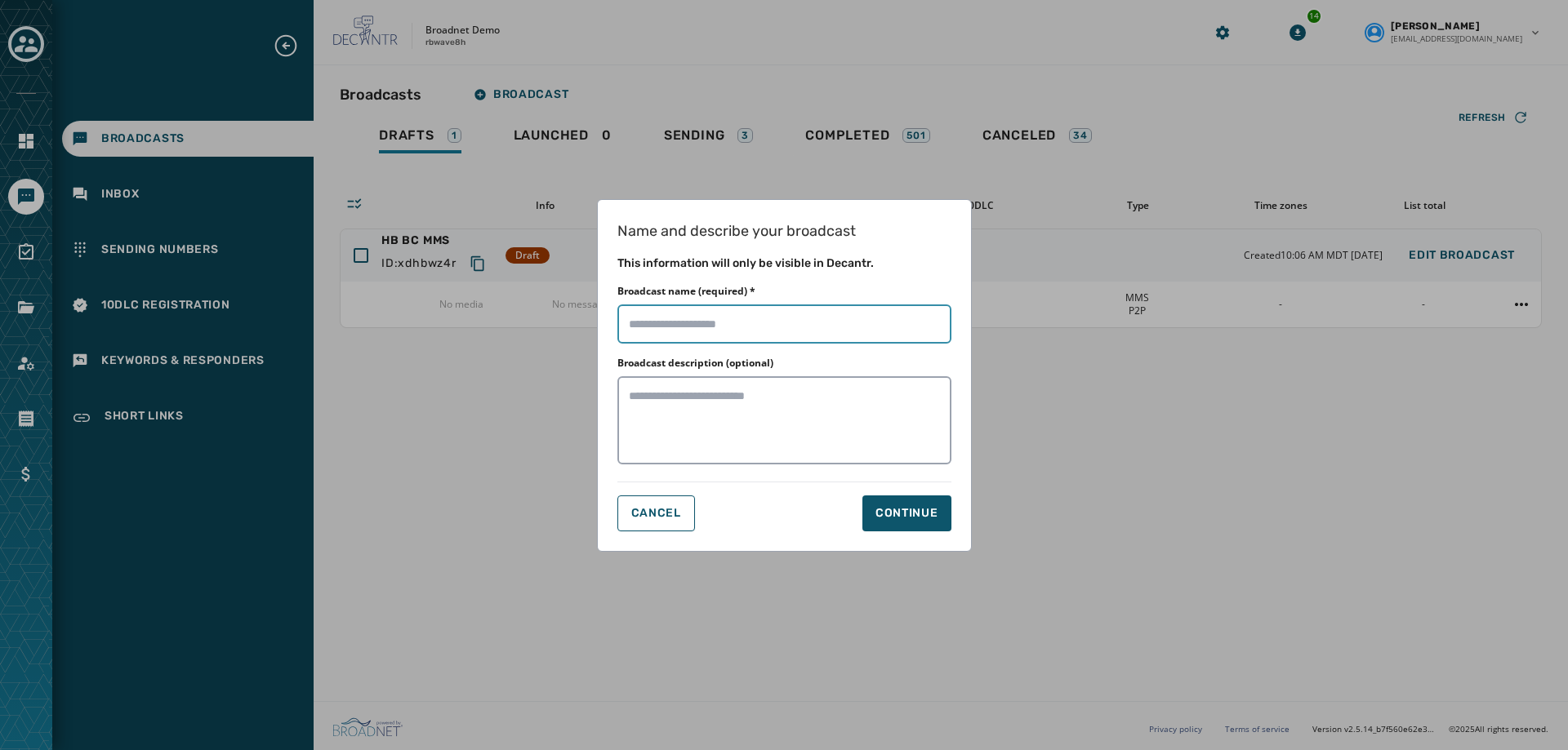
click at [690, 320] on input "Broadcast name (required) *" at bounding box center [784, 324] width 334 height 39
type input "*********"
click at [887, 509] on div "Continue" at bounding box center [907, 514] width 63 height 16
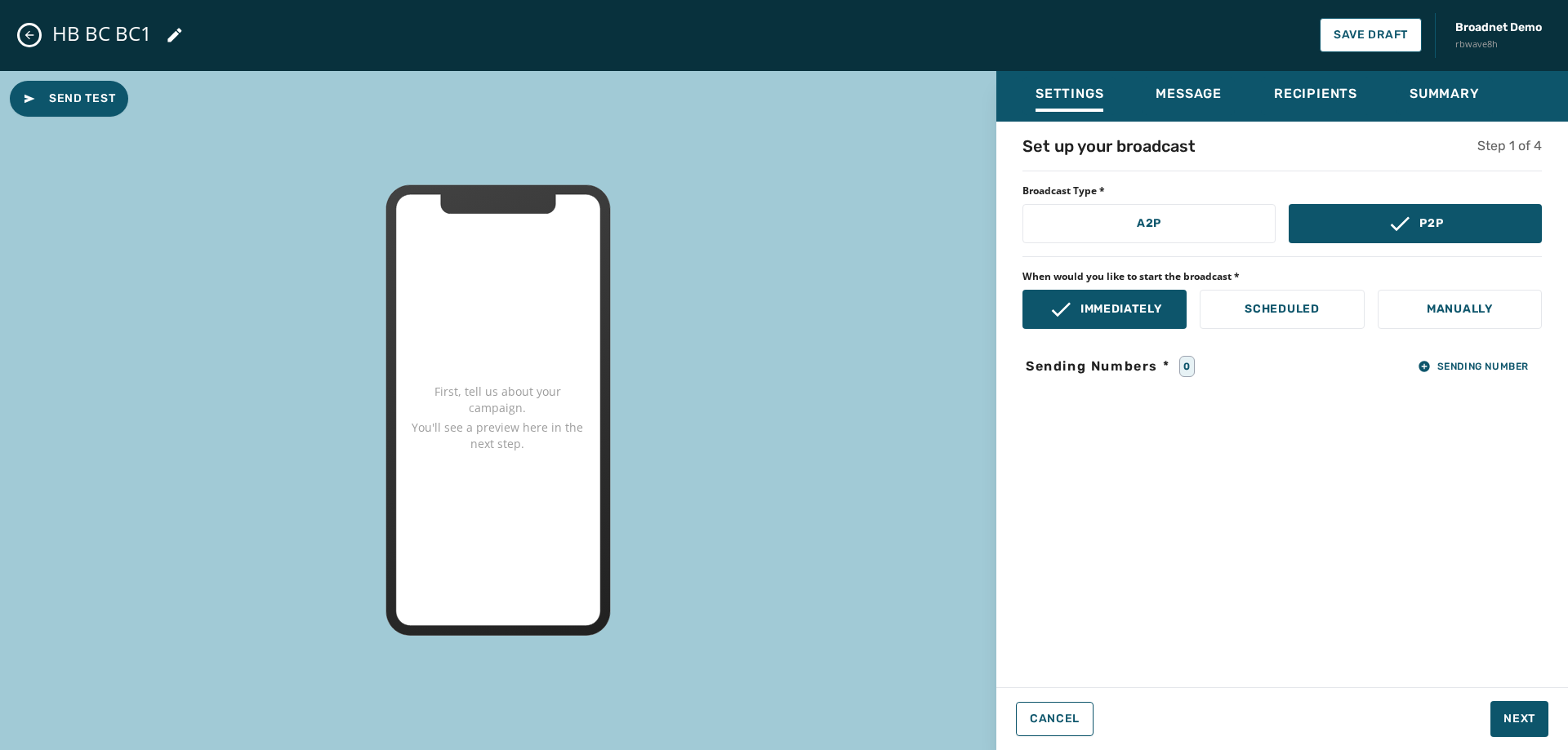
click at [176, 43] on icon at bounding box center [174, 35] width 19 height 19
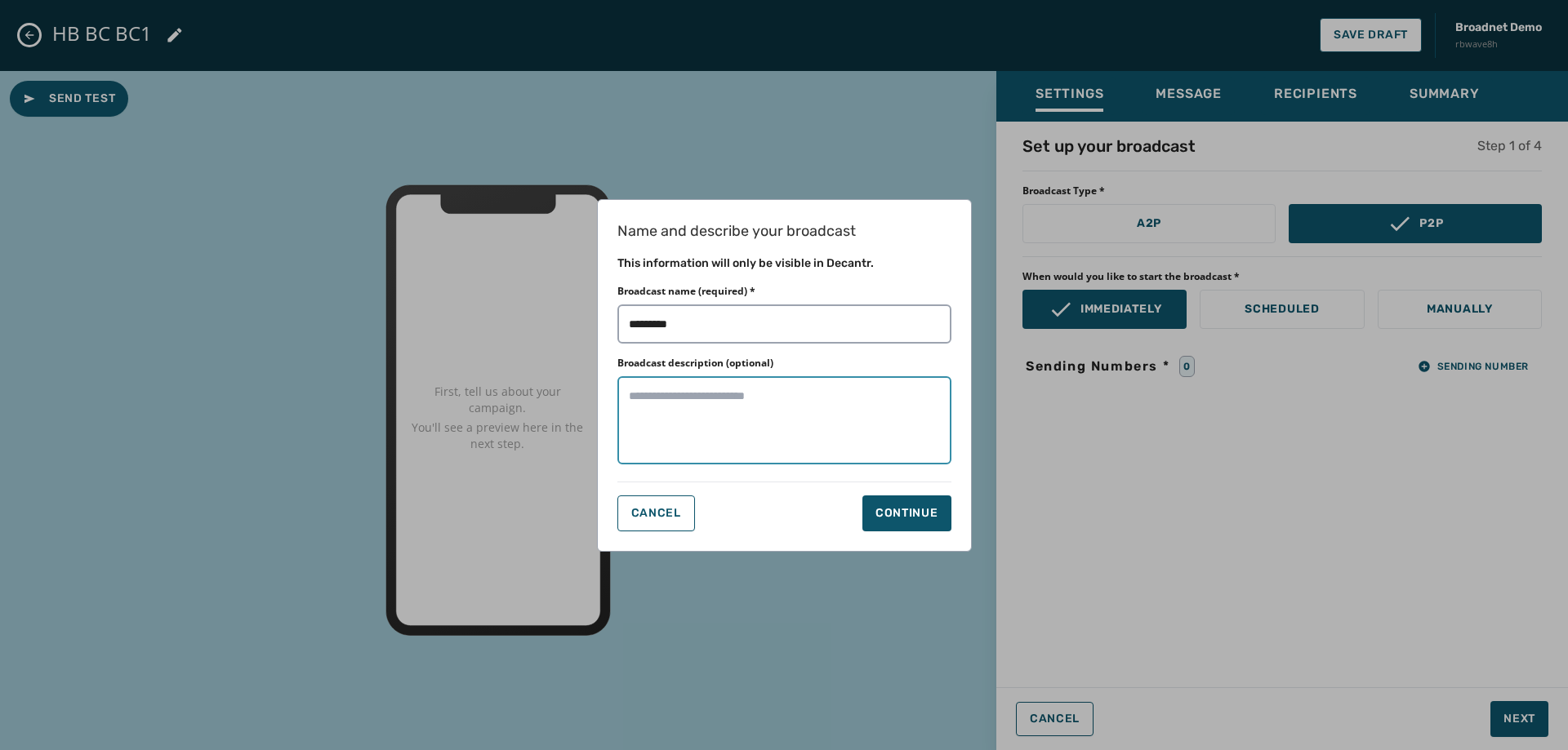
click at [761, 405] on textarea "Broadcast description (optional)" at bounding box center [784, 420] width 334 height 88
click at [753, 416] on textarea "**********" at bounding box center [784, 420] width 334 height 88
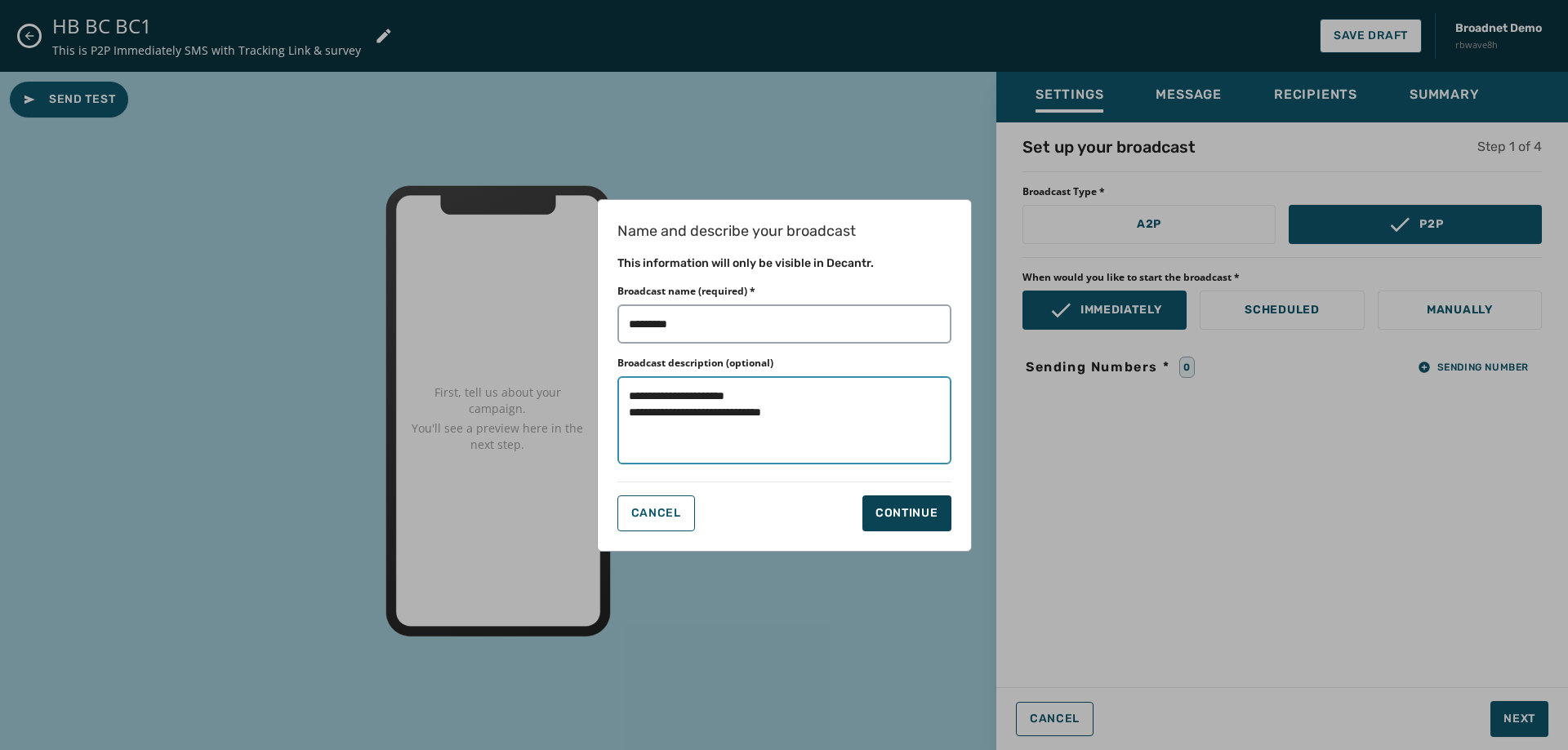
type textarea "**********"
click at [894, 506] on div "Continue" at bounding box center [907, 514] width 63 height 16
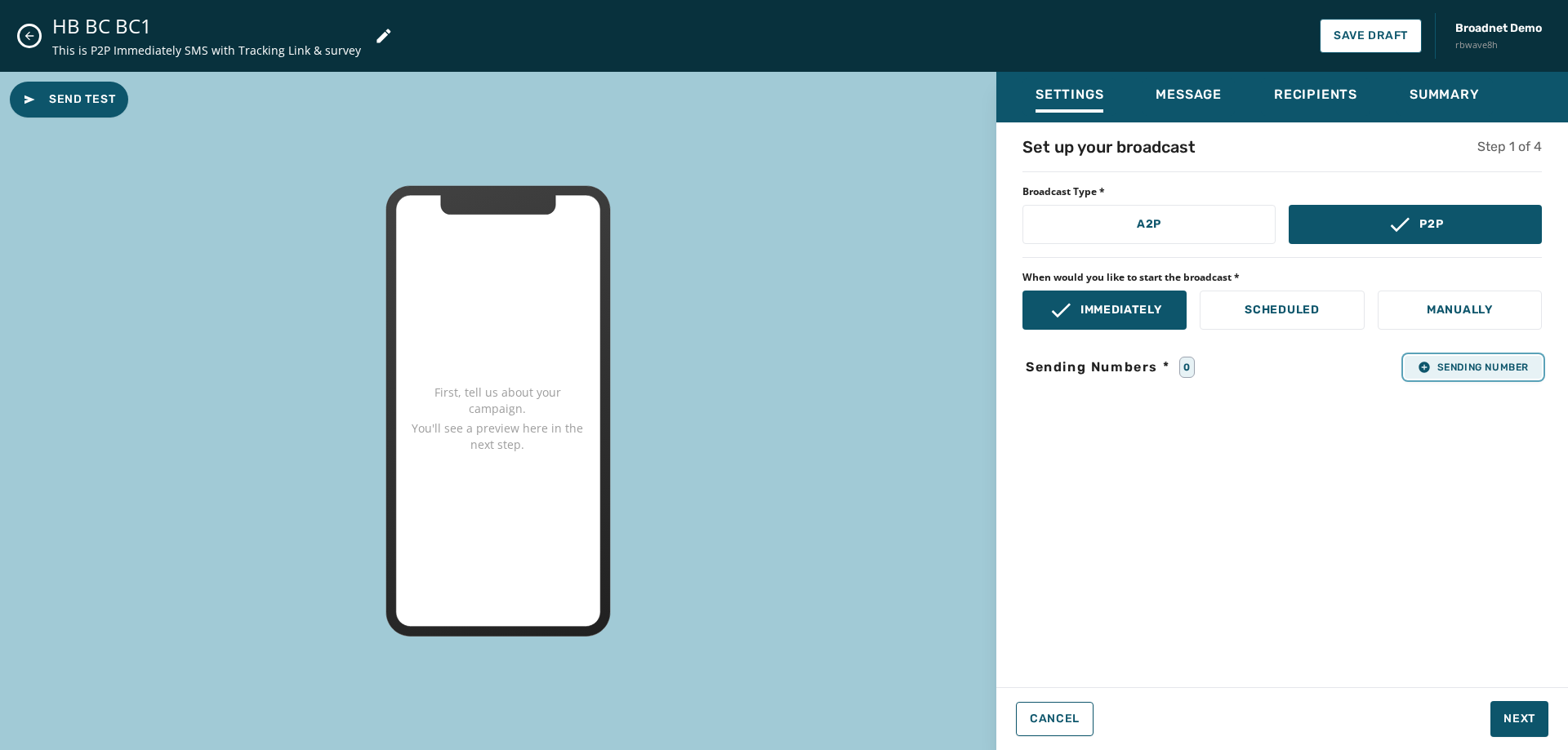
click at [1446, 357] on button "Sending Number" at bounding box center [1474, 367] width 137 height 23
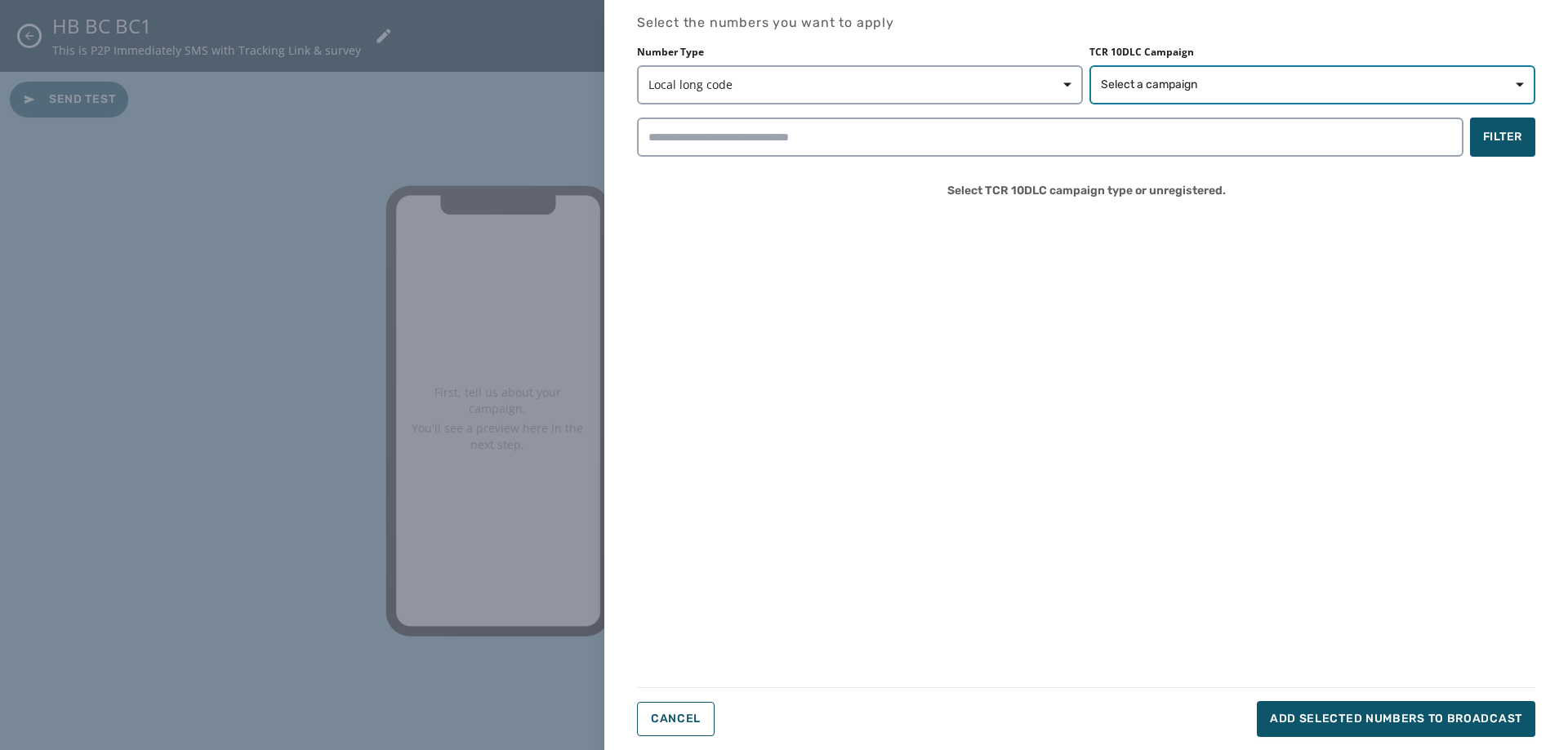
click at [1309, 96] on button "Select a campaign" at bounding box center [1312, 84] width 446 height 39
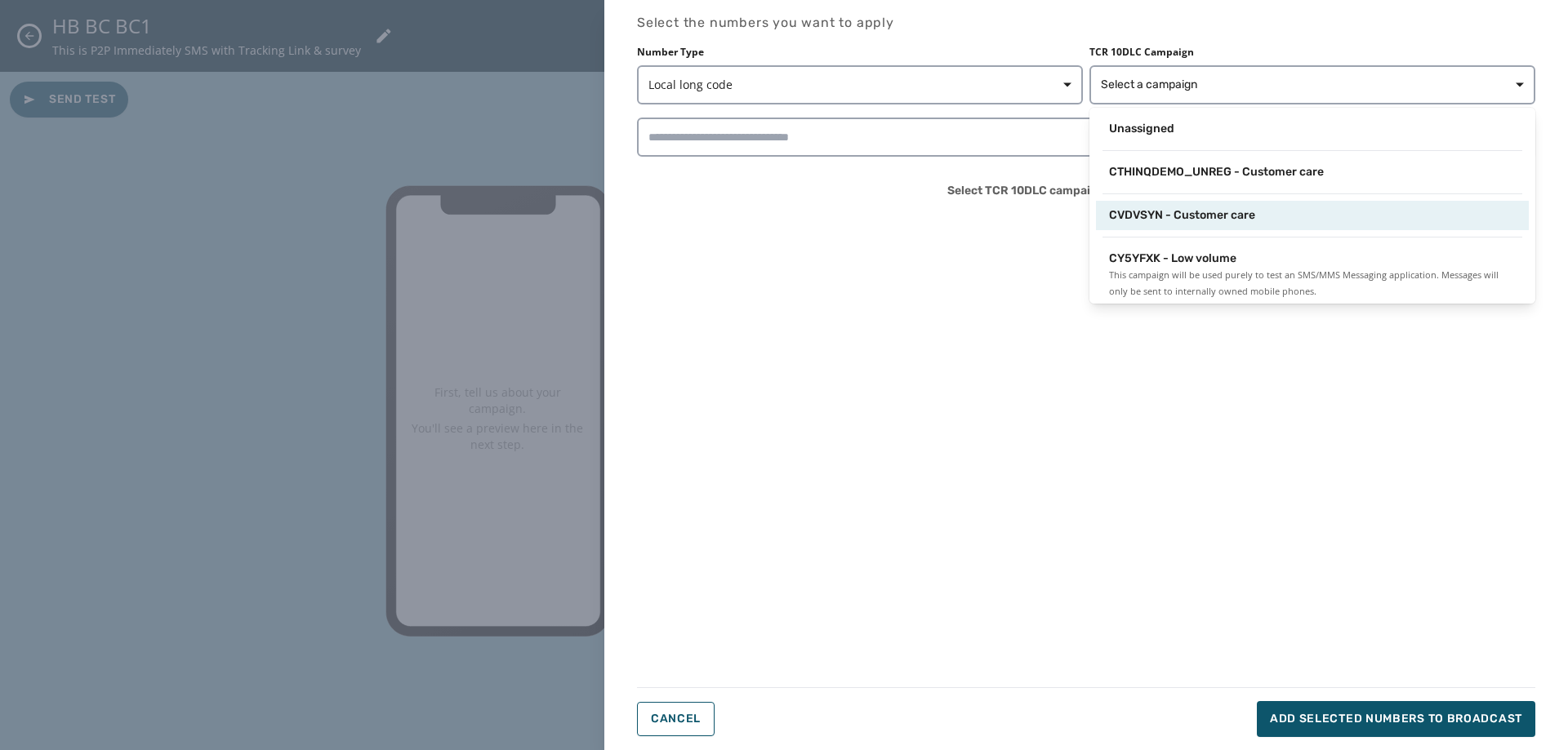
click at [1291, 217] on div "CVDVSYN - Customer care" at bounding box center [1312, 215] width 407 height 16
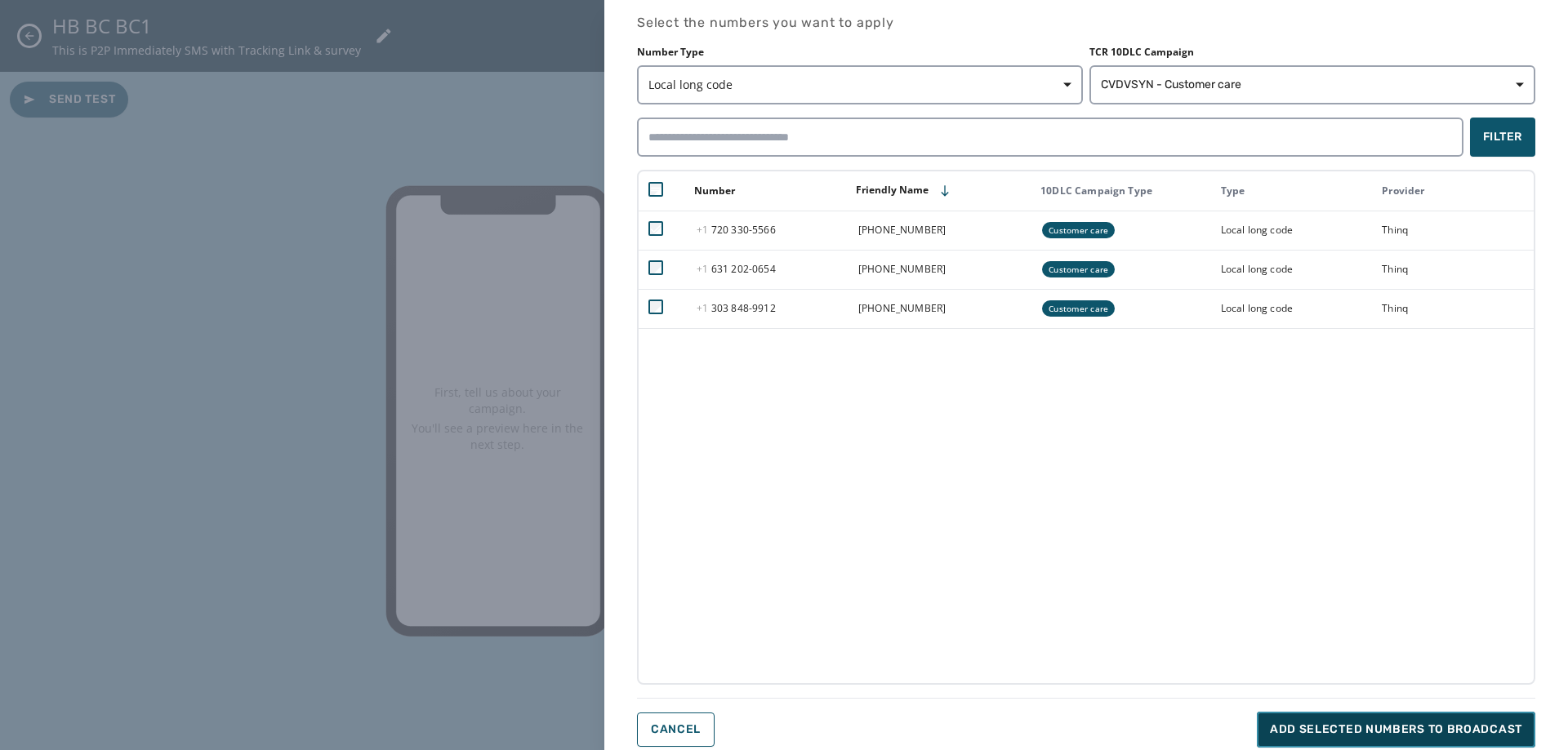
click at [1454, 723] on span "Add selected numbers to broadcast" at bounding box center [1397, 730] width 253 height 16
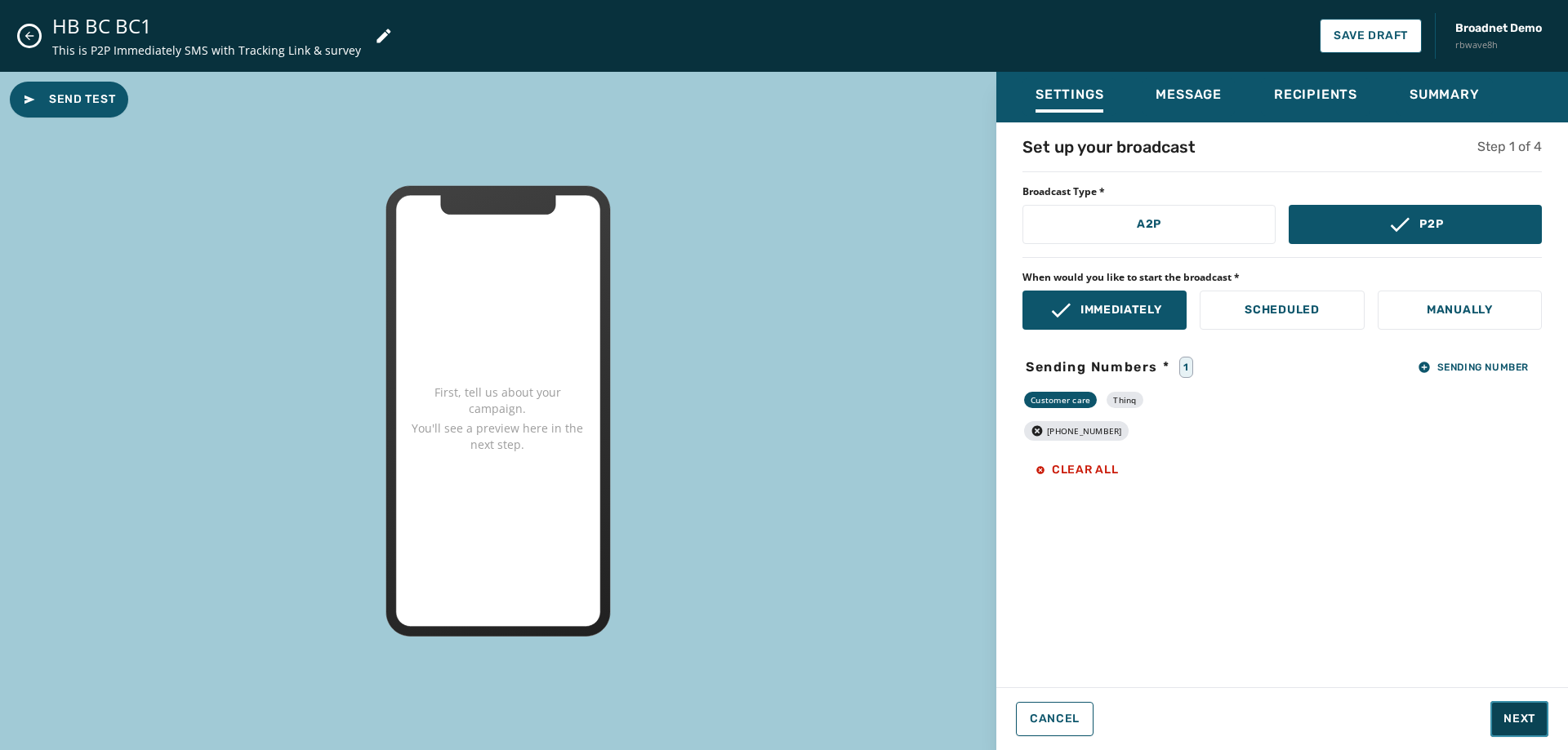
click at [1519, 722] on span "Next" at bounding box center [1519, 720] width 32 height 16
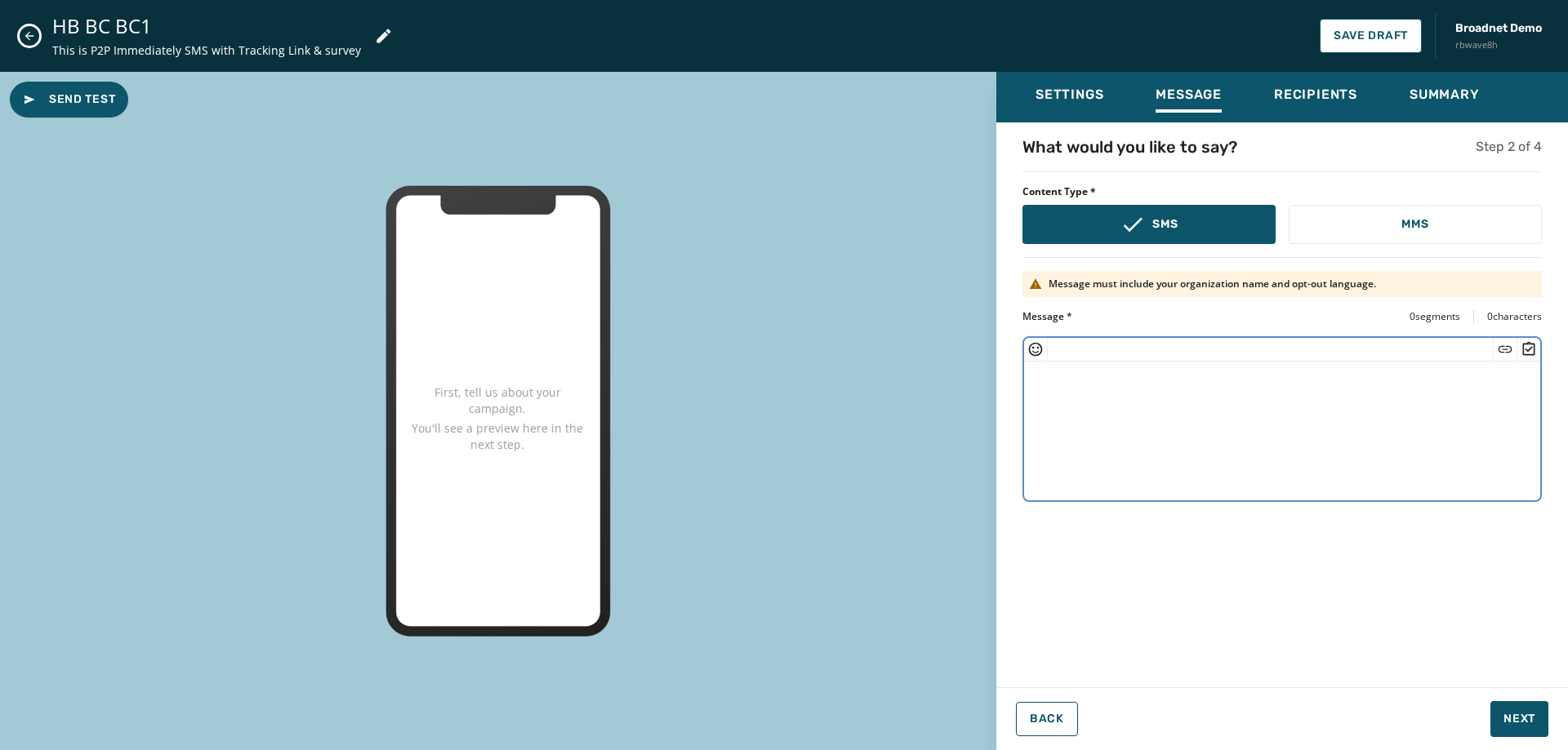
click at [1255, 437] on textarea at bounding box center [1282, 429] width 517 height 134
click at [1329, 392] on textarea at bounding box center [1282, 429] width 517 height 134
paste textarea "**********"
drag, startPoint x: 1225, startPoint y: 378, endPoint x: 994, endPoint y: 386, distance: 231.1
click at [994, 386] on div "**********" at bounding box center [784, 410] width 1568 height 679
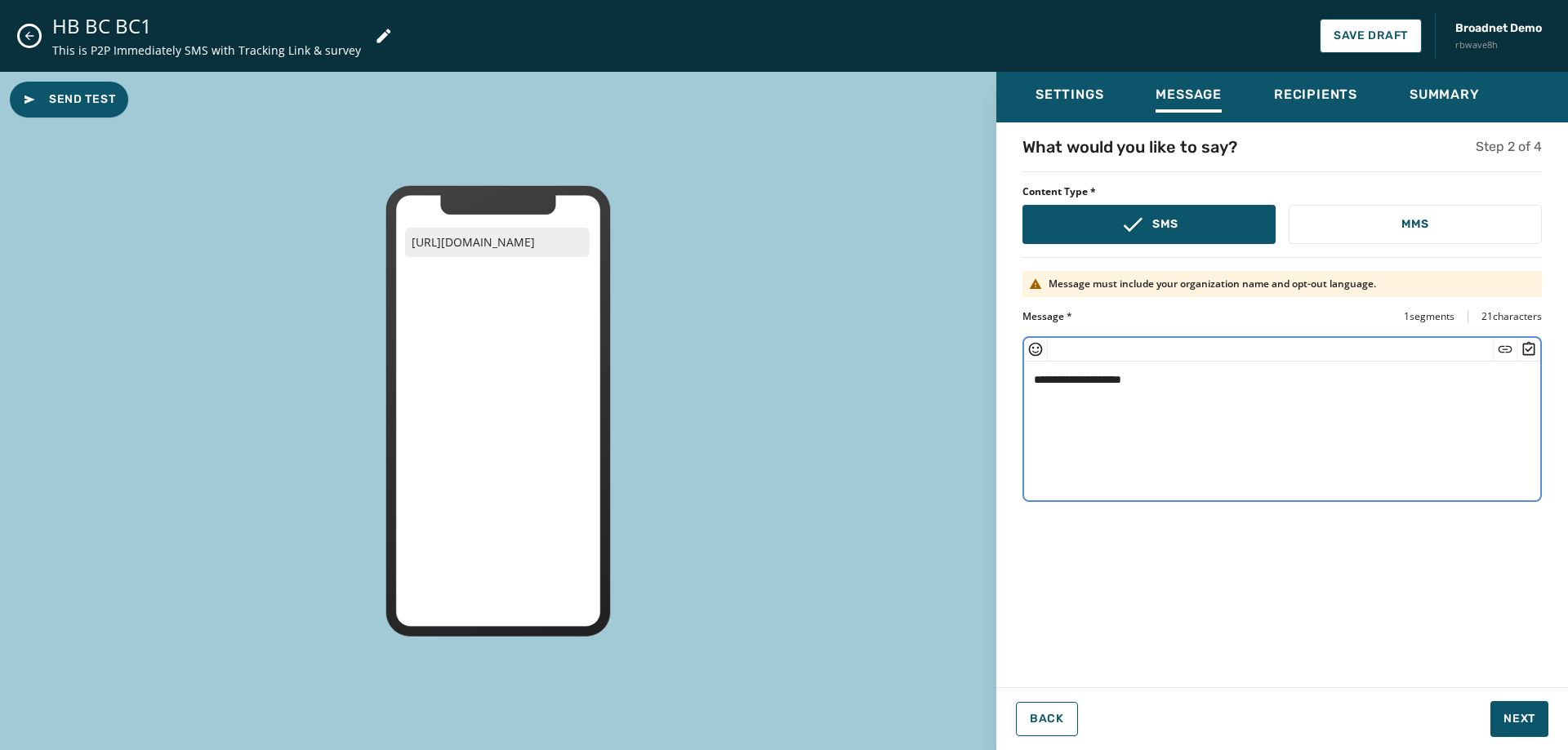
paste textarea "**********"
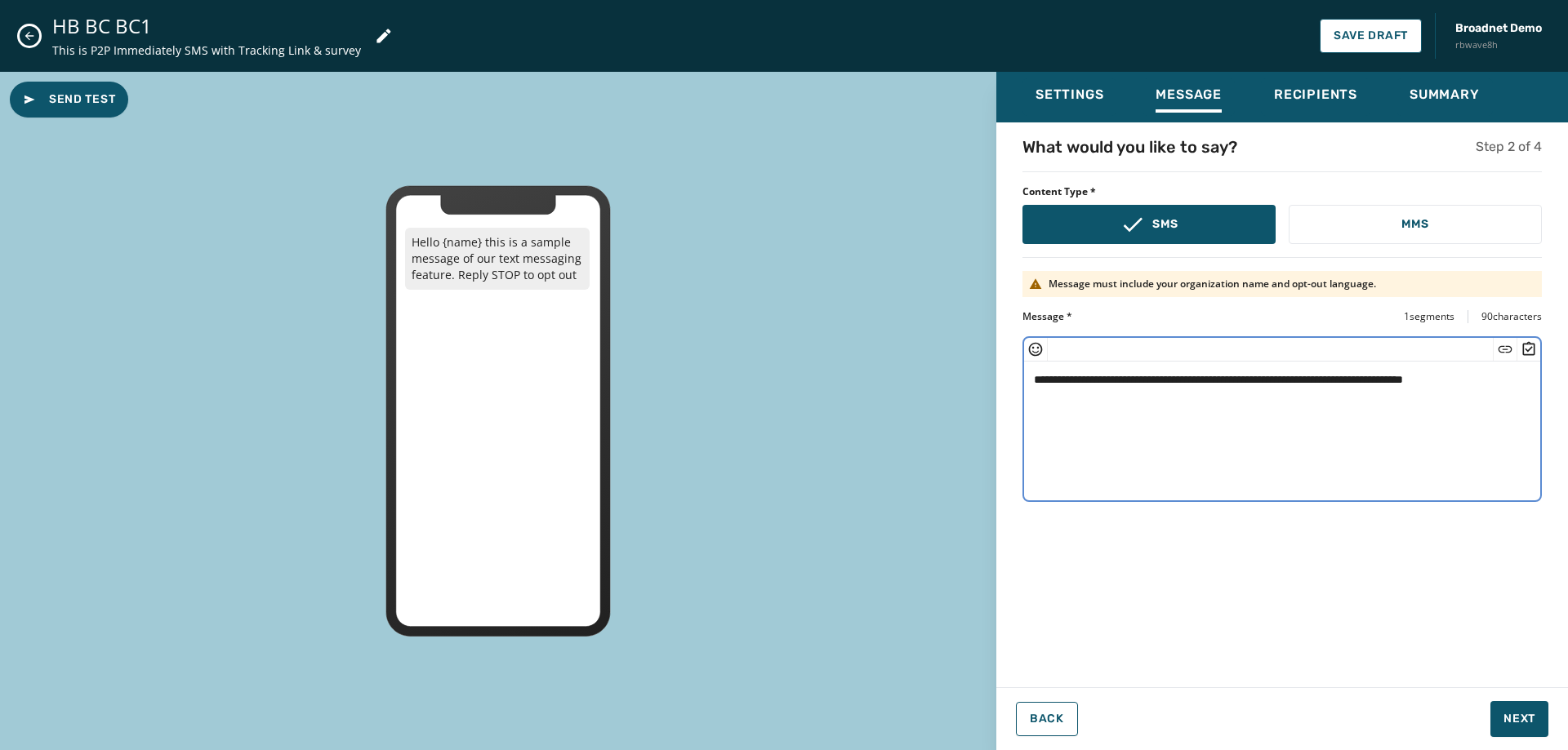
drag, startPoint x: 1105, startPoint y: 381, endPoint x: 1059, endPoint y: 387, distance: 46.4
click at [1059, 387] on textarea "**********" at bounding box center [1282, 429] width 517 height 134
click at [1390, 381] on textarea "**********" at bounding box center [1282, 429] width 517 height 134
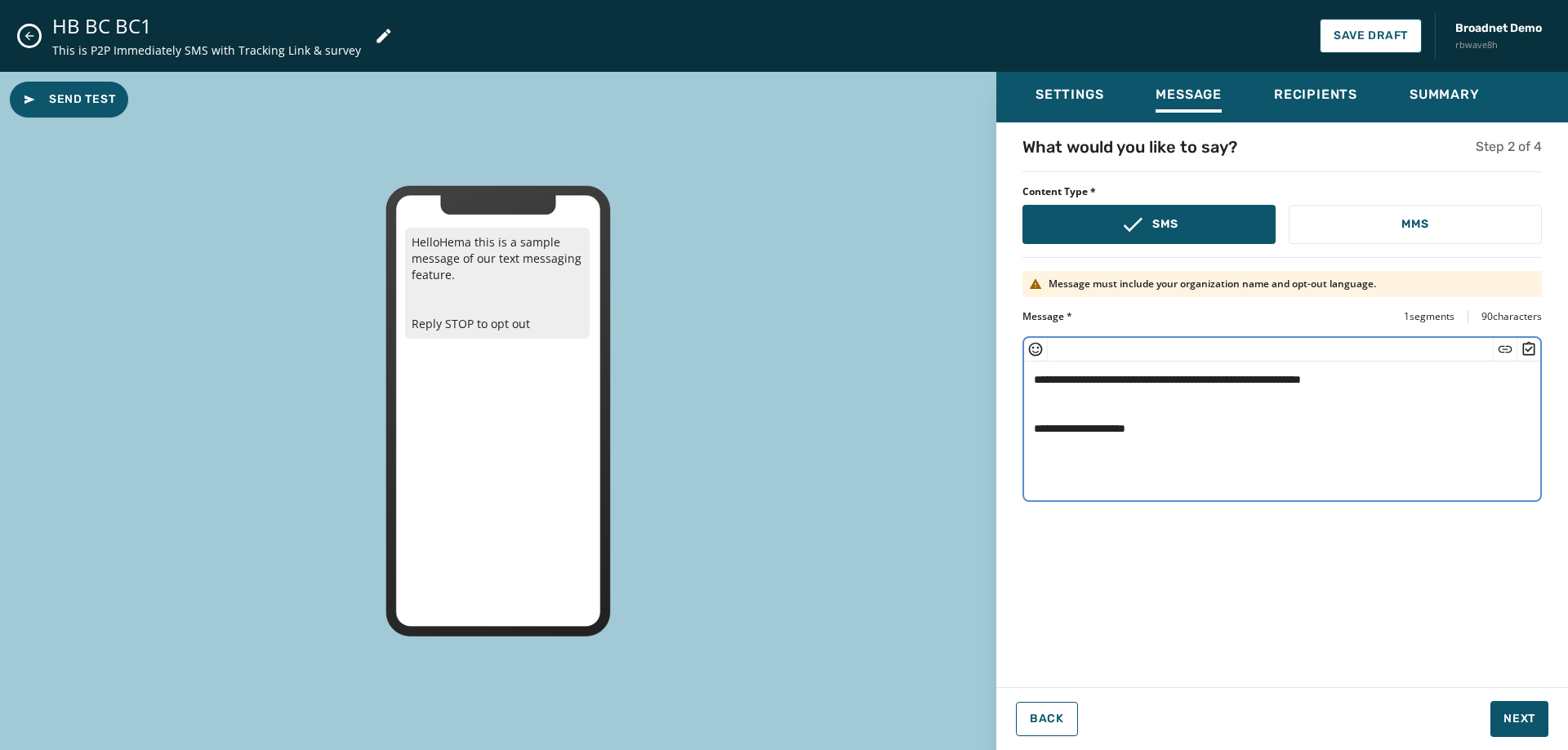
click at [1060, 381] on textarea "**********" at bounding box center [1282, 429] width 517 height 134
click at [1504, 353] on icon "Insert Short Link" at bounding box center [1505, 350] width 16 height 16
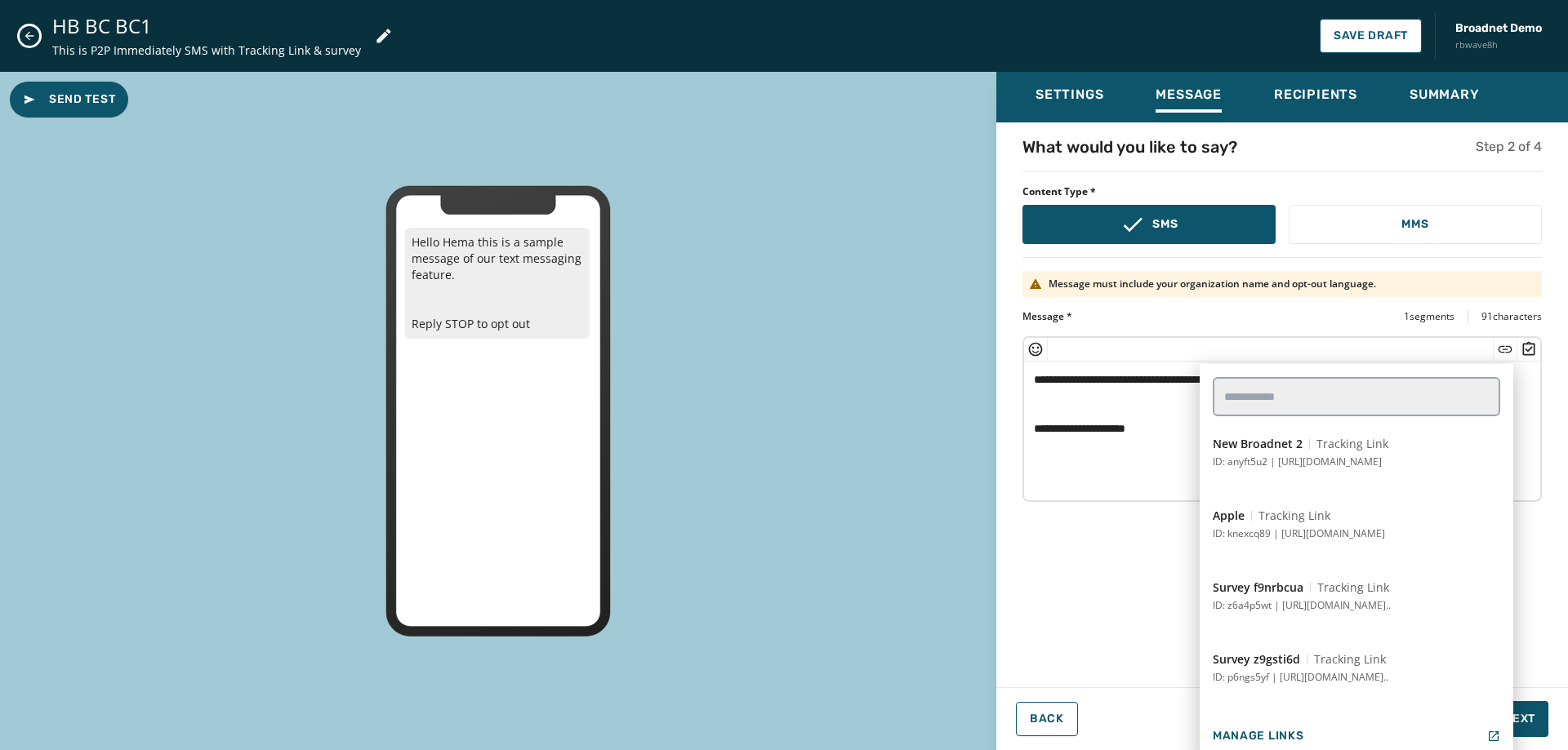
scroll to position [1738, 0]
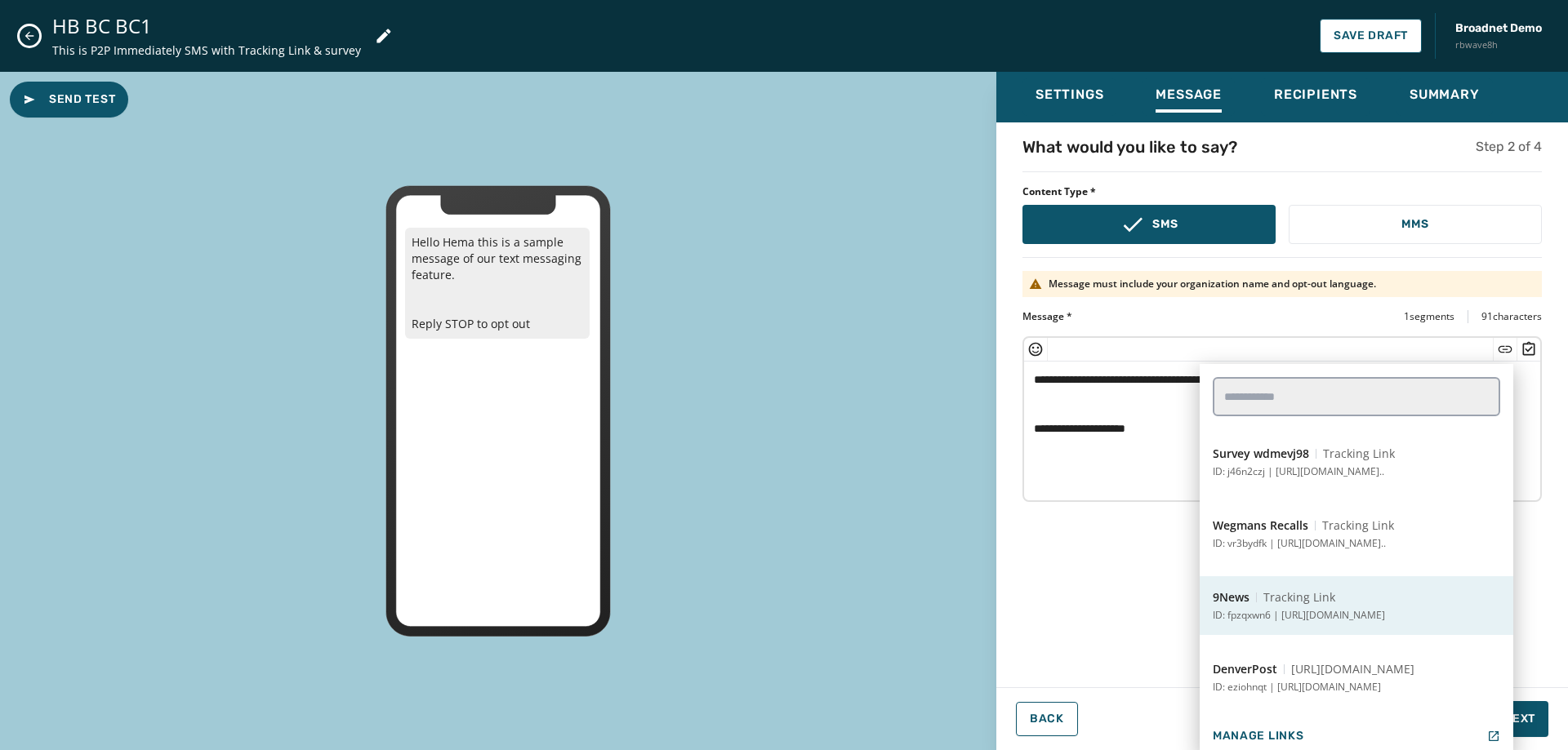
click at [1289, 611] on p "ID: fpzqxwn6 | [URL][DOMAIN_NAME]" at bounding box center [1299, 615] width 172 height 13
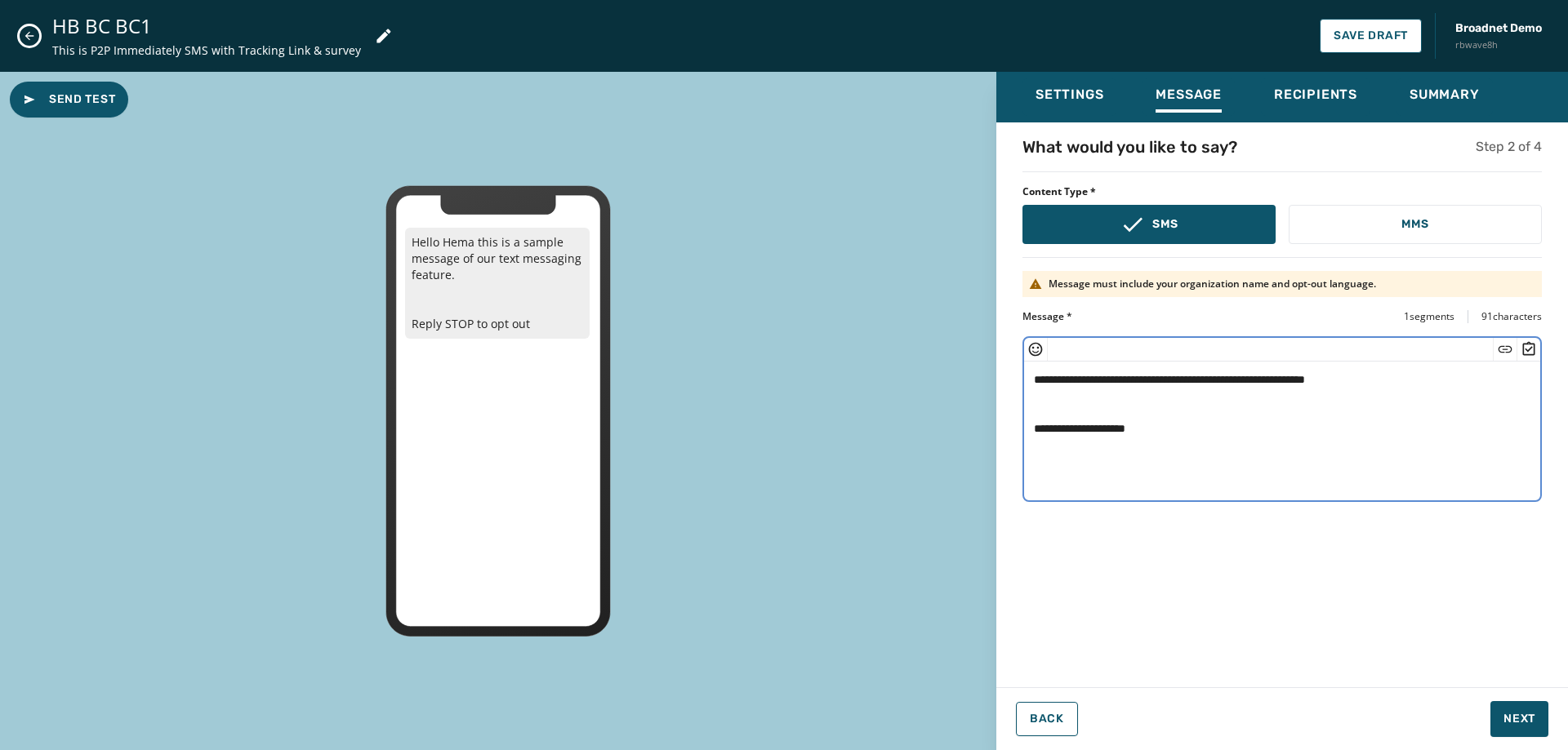
click at [1434, 375] on textarea "**********" at bounding box center [1282, 429] width 517 height 134
click at [1501, 347] on icon "Insert Short Link" at bounding box center [1505, 349] width 14 height 6
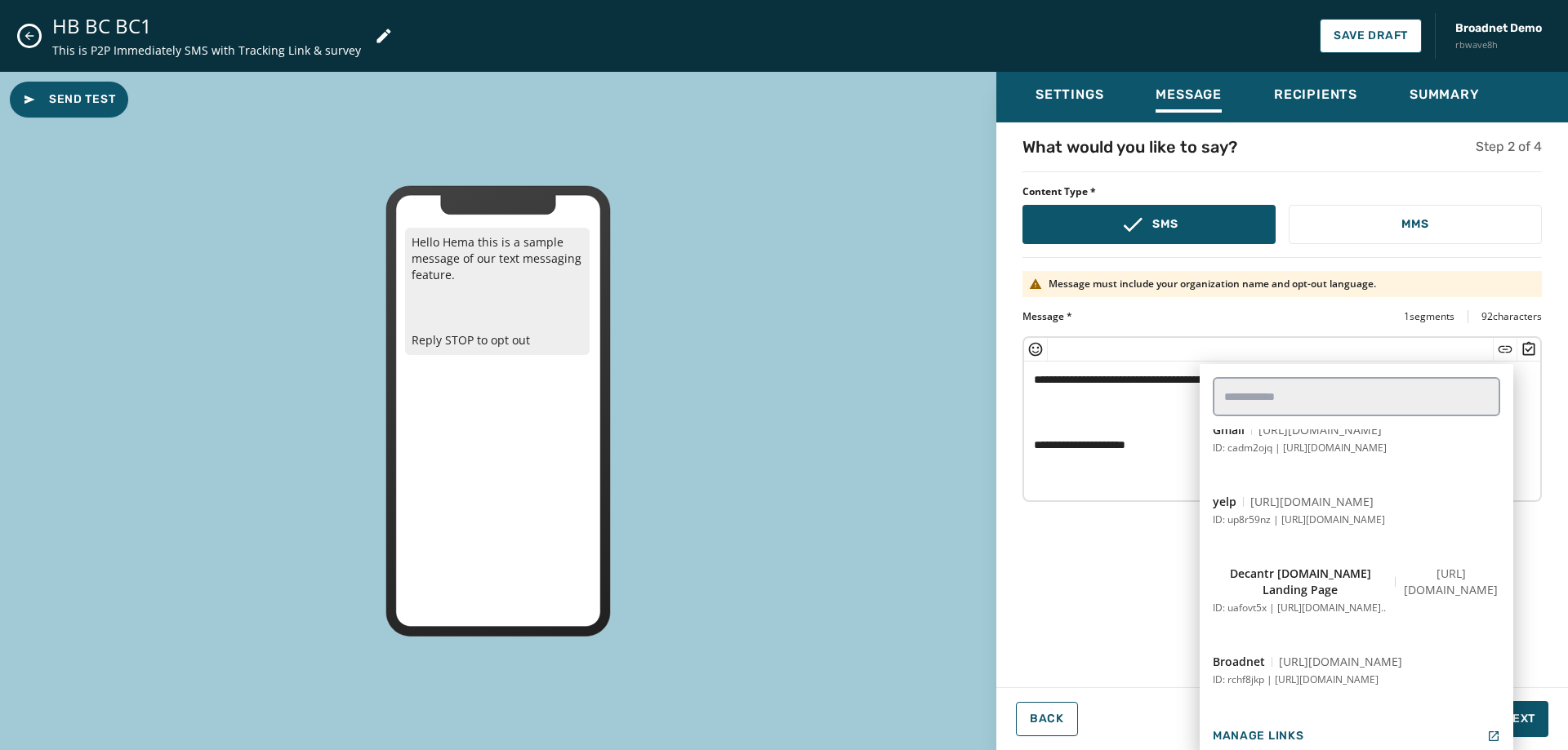
scroll to position [408, 0]
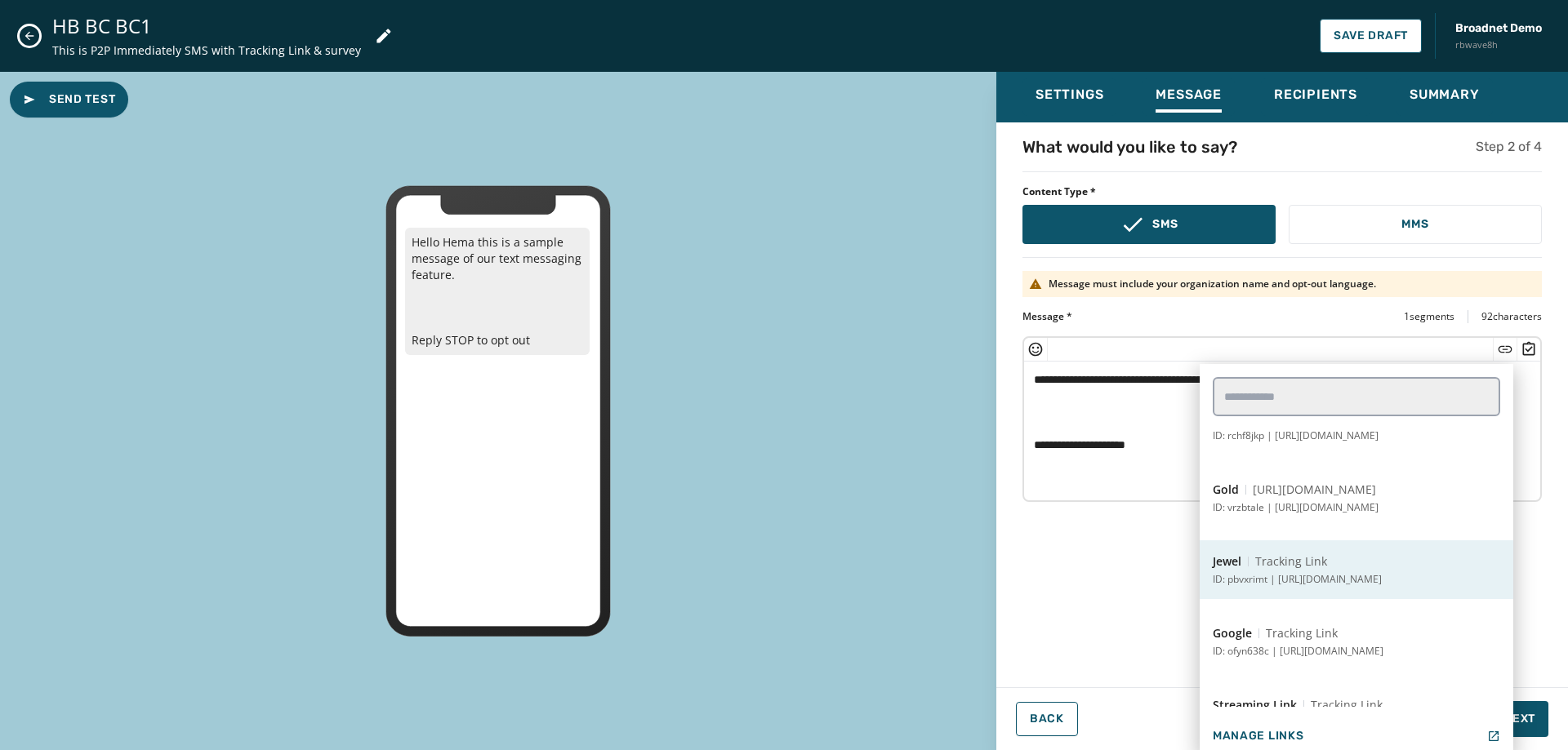
click at [1338, 581] on p "ID: pbvxrimt | [URL][DOMAIN_NAME]" at bounding box center [1297, 580] width 169 height 13
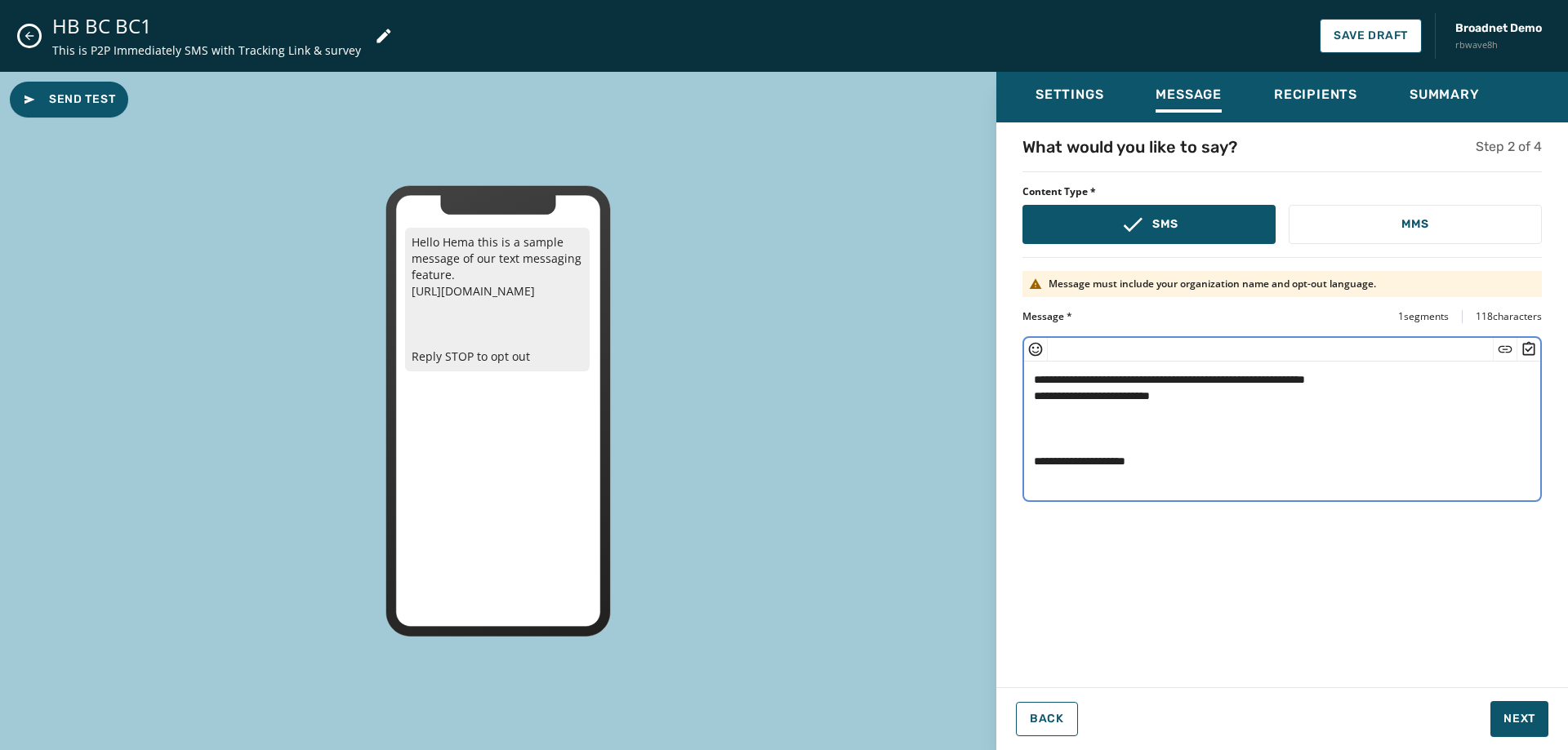
click at [1532, 352] on icon "Insert Survey" at bounding box center [1529, 350] width 16 height 16
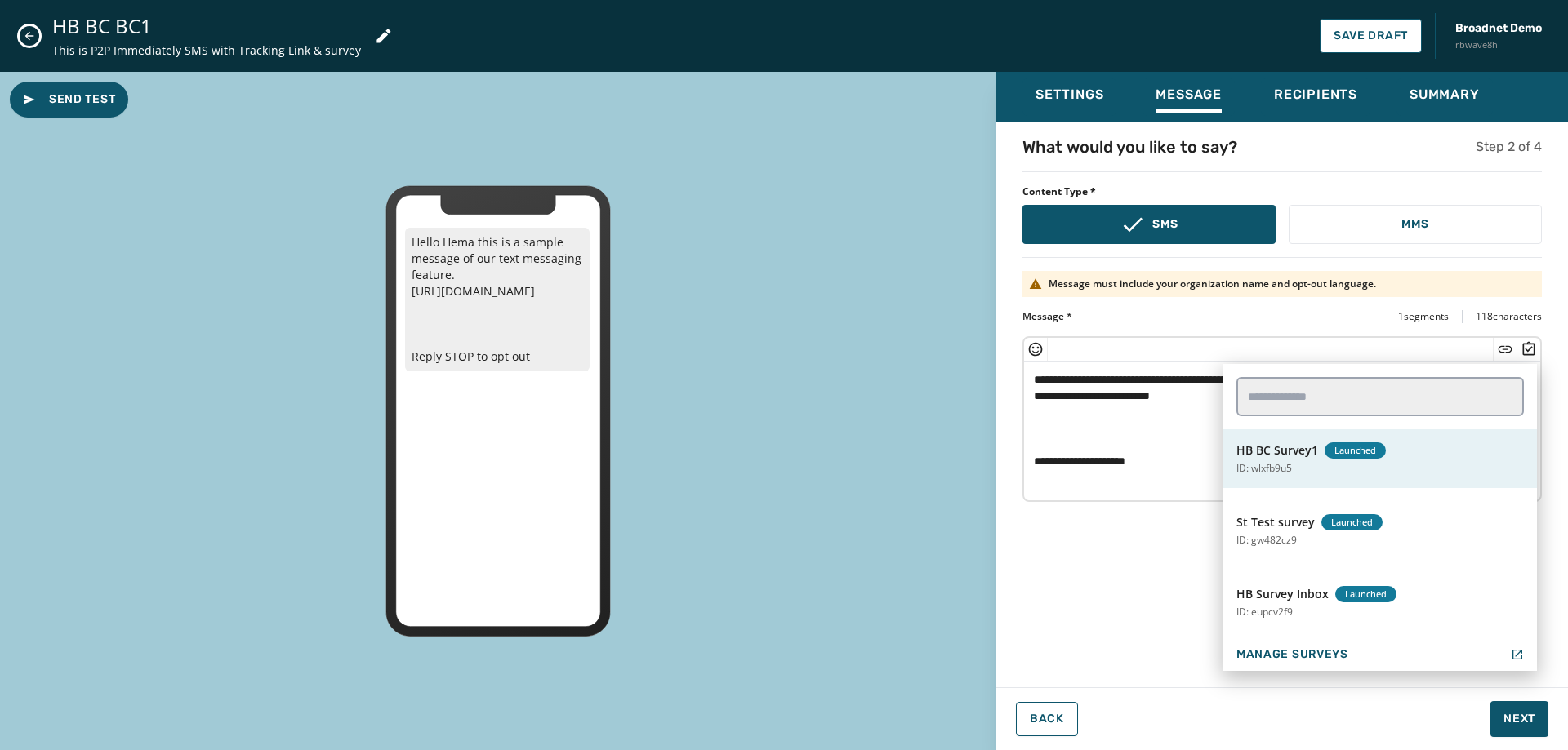
click at [1284, 447] on span "HB BC Survey1" at bounding box center [1277, 451] width 82 height 16
type textarea "**********"
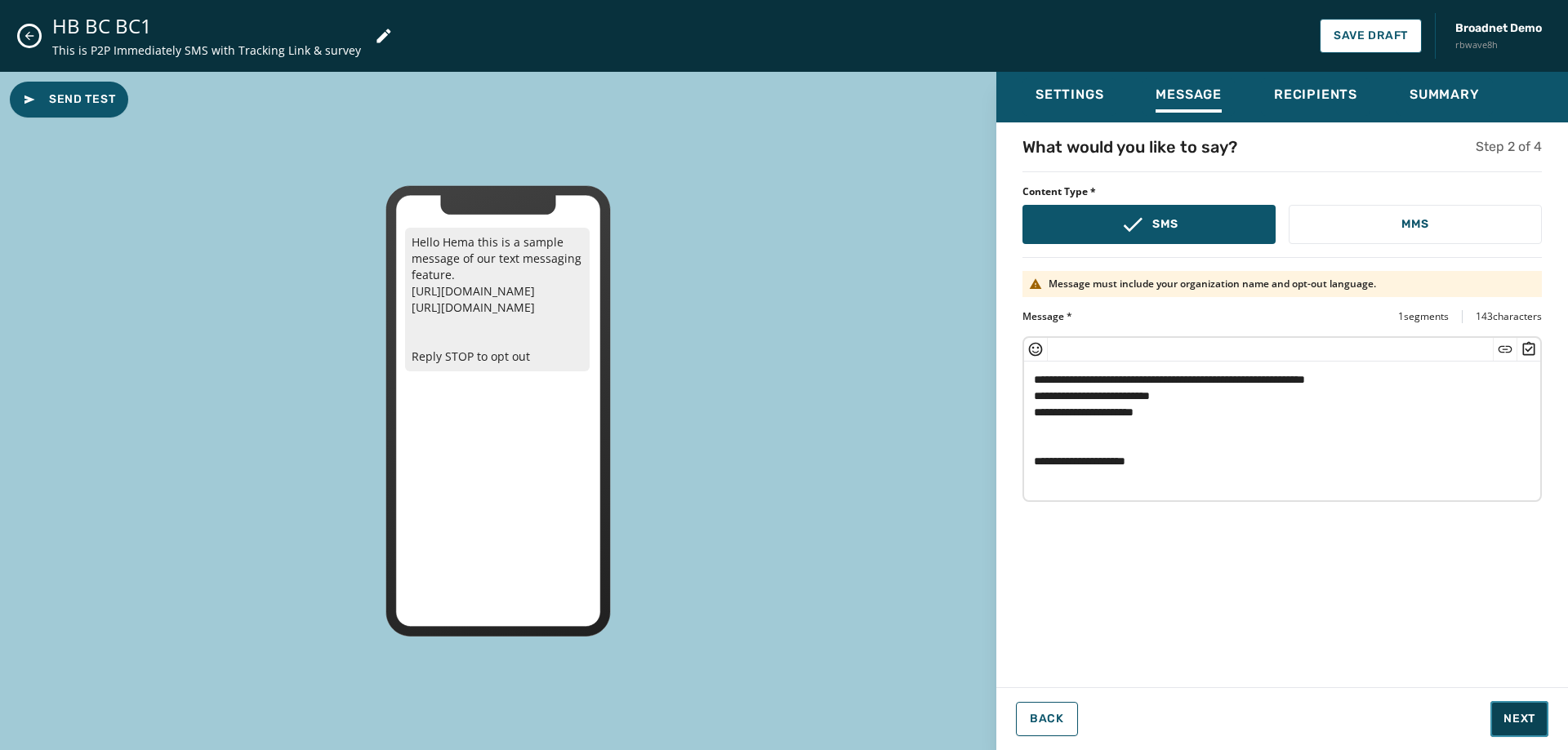
click at [1527, 709] on button "Next" at bounding box center [1519, 719] width 58 height 36
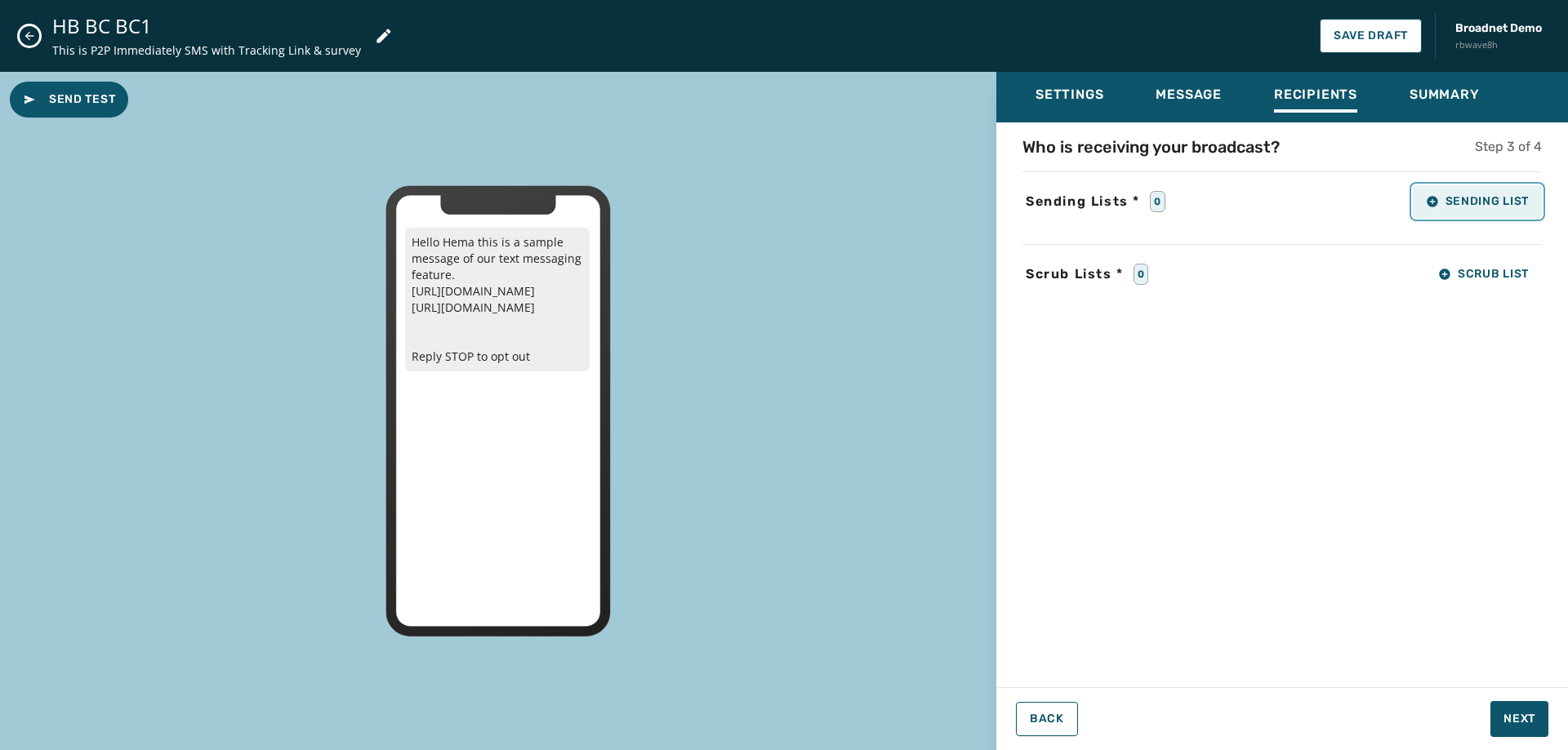
click at [1474, 193] on button "Sending List" at bounding box center [1477, 201] width 129 height 33
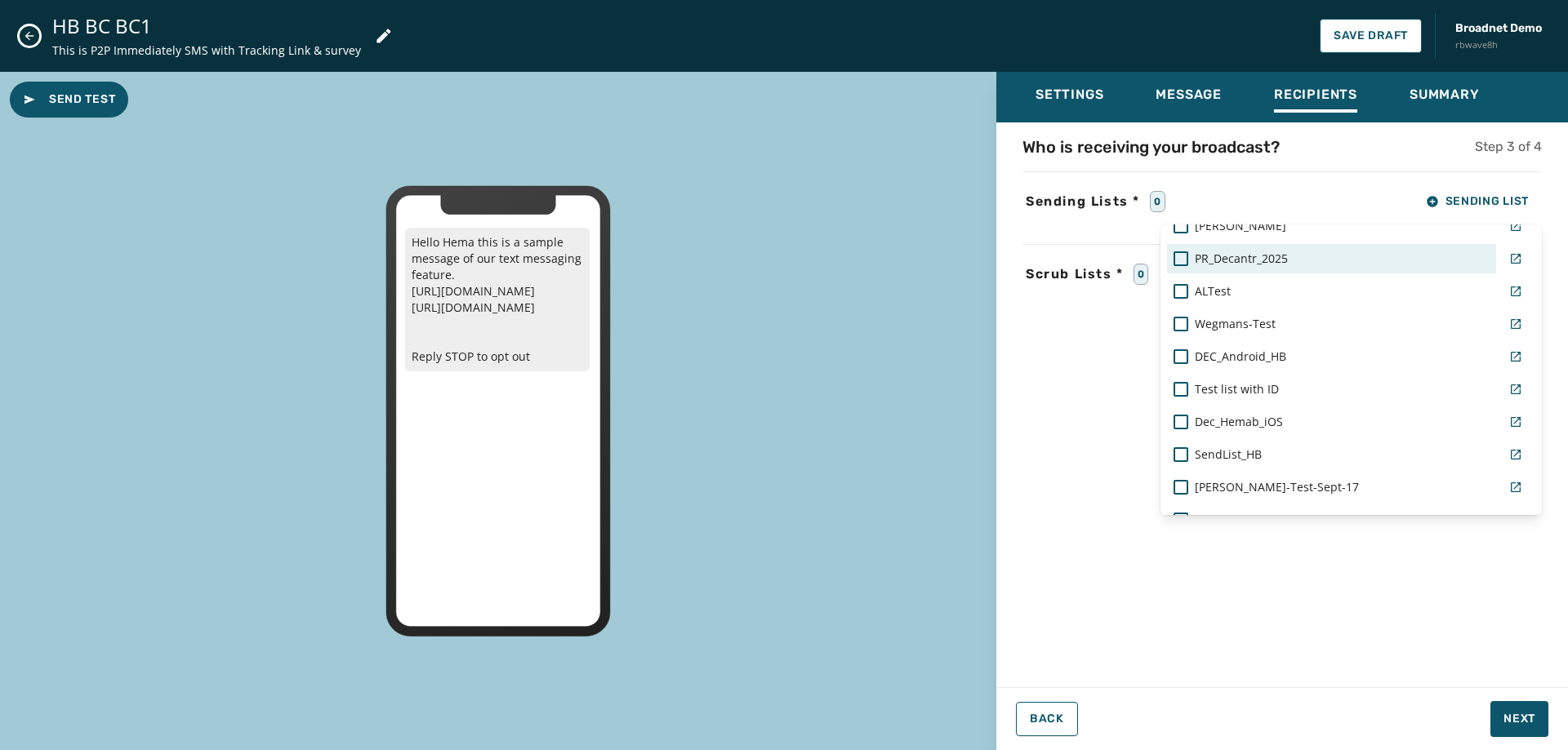
scroll to position [1304, 0]
click at [1260, 260] on span "Dec_Hemab_iOS" at bounding box center [1239, 256] width 88 height 16
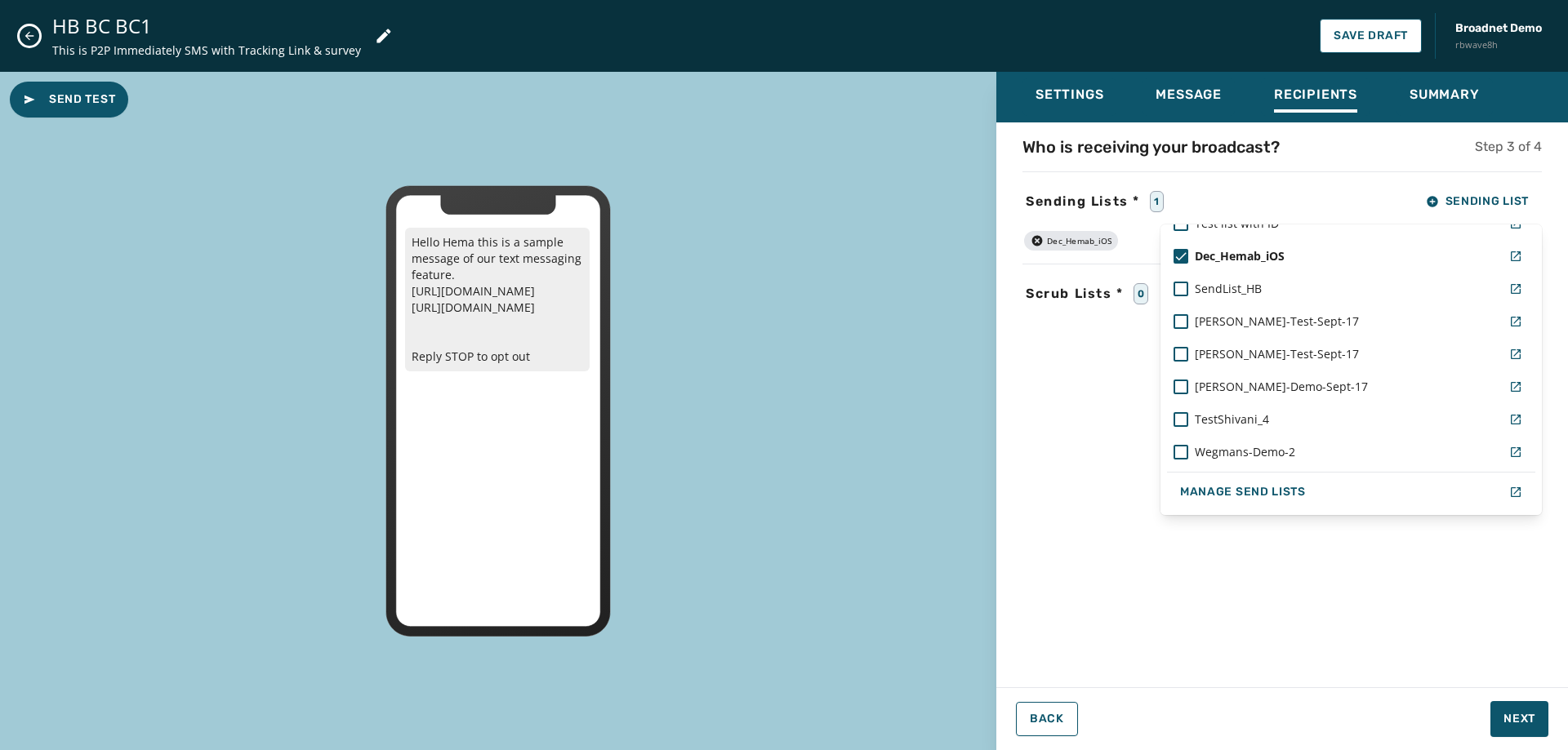
click at [1533, 715] on div "Settings Message Recipients Summary Who is receiving your broadcast? Step 3 of …" at bounding box center [1282, 404] width 572 height 666
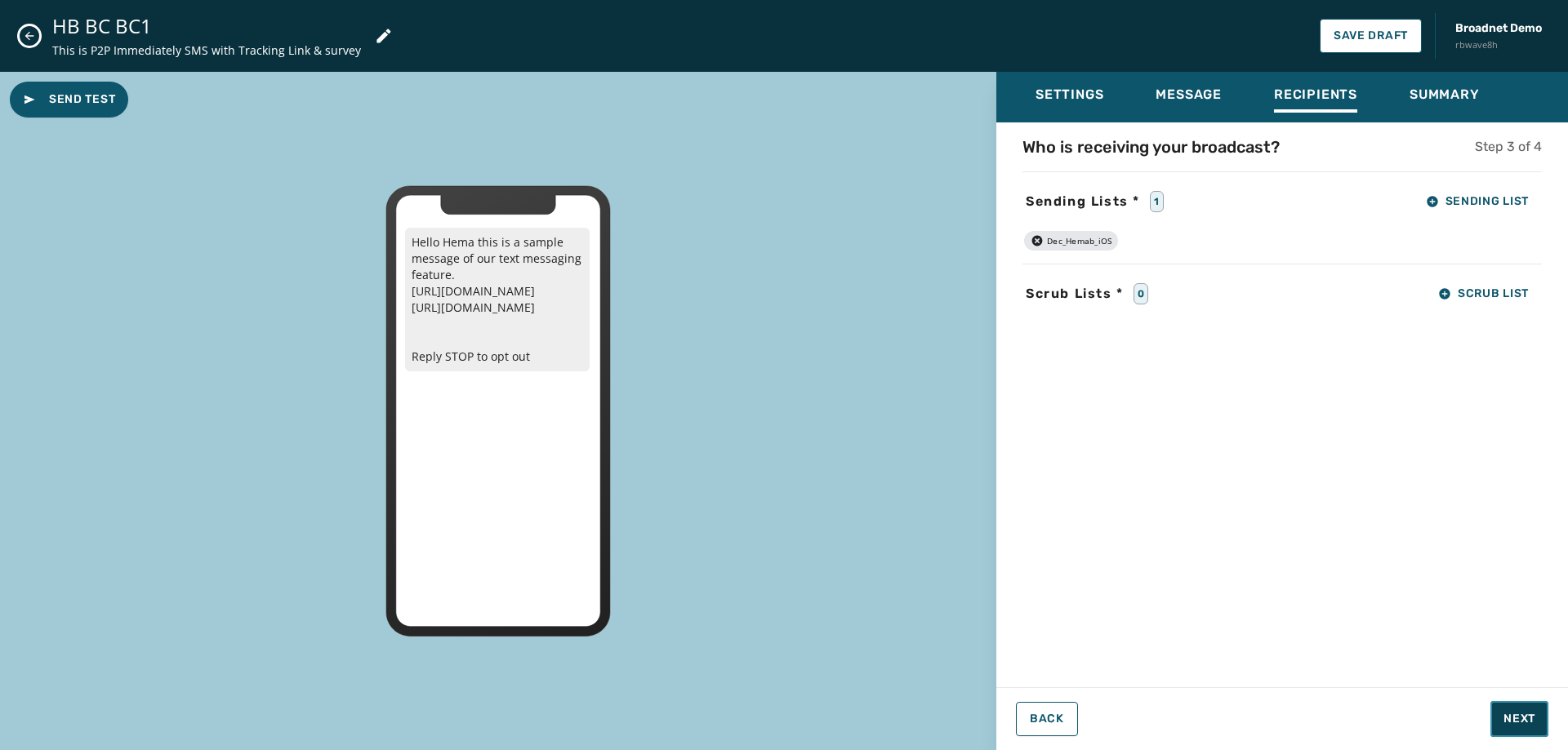
click at [1533, 715] on span "Next" at bounding box center [1519, 720] width 32 height 16
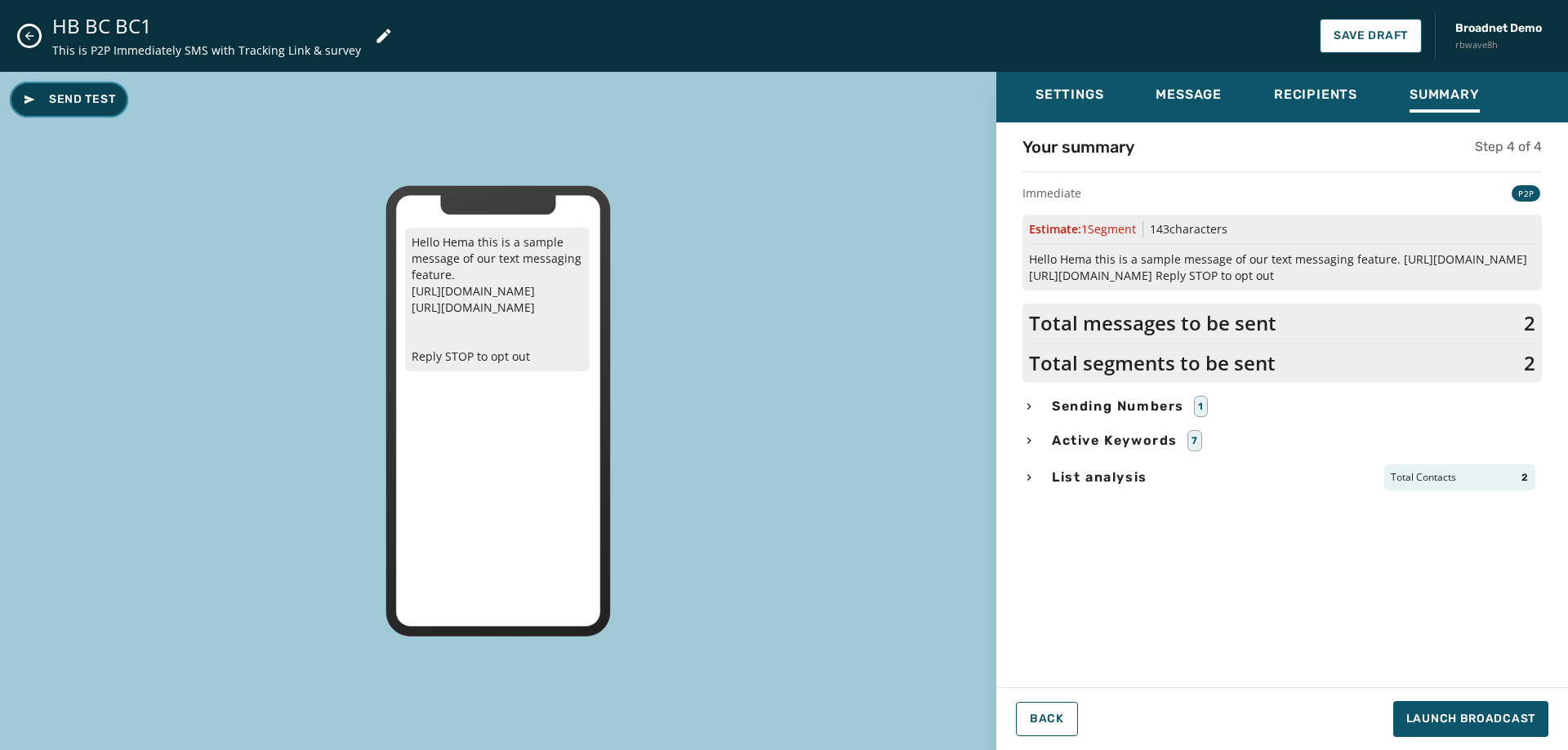
click at [97, 111] on button "Send Test" at bounding box center [69, 99] width 118 height 36
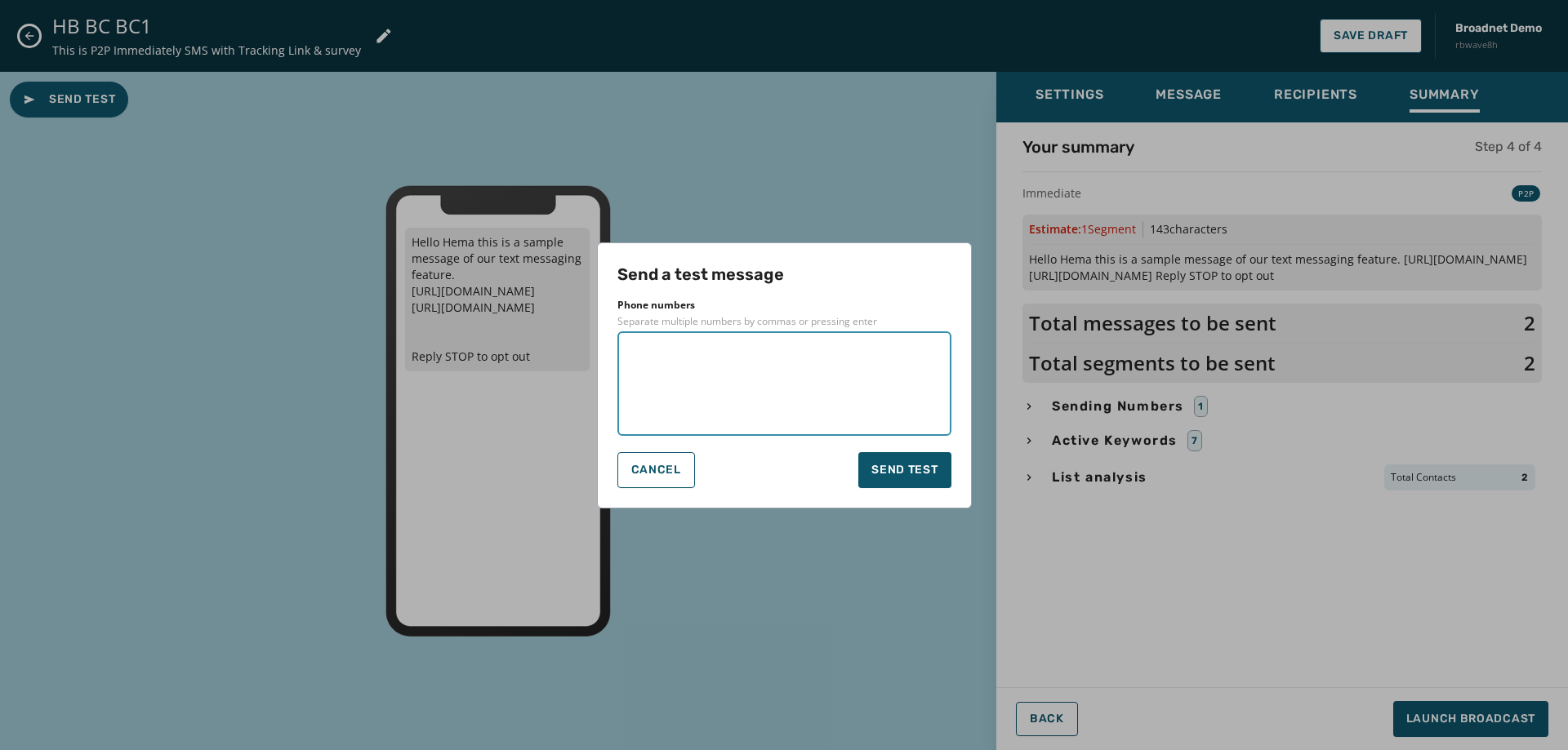
click at [643, 358] on textarea at bounding box center [785, 384] width 311 height 82
type textarea "**********"
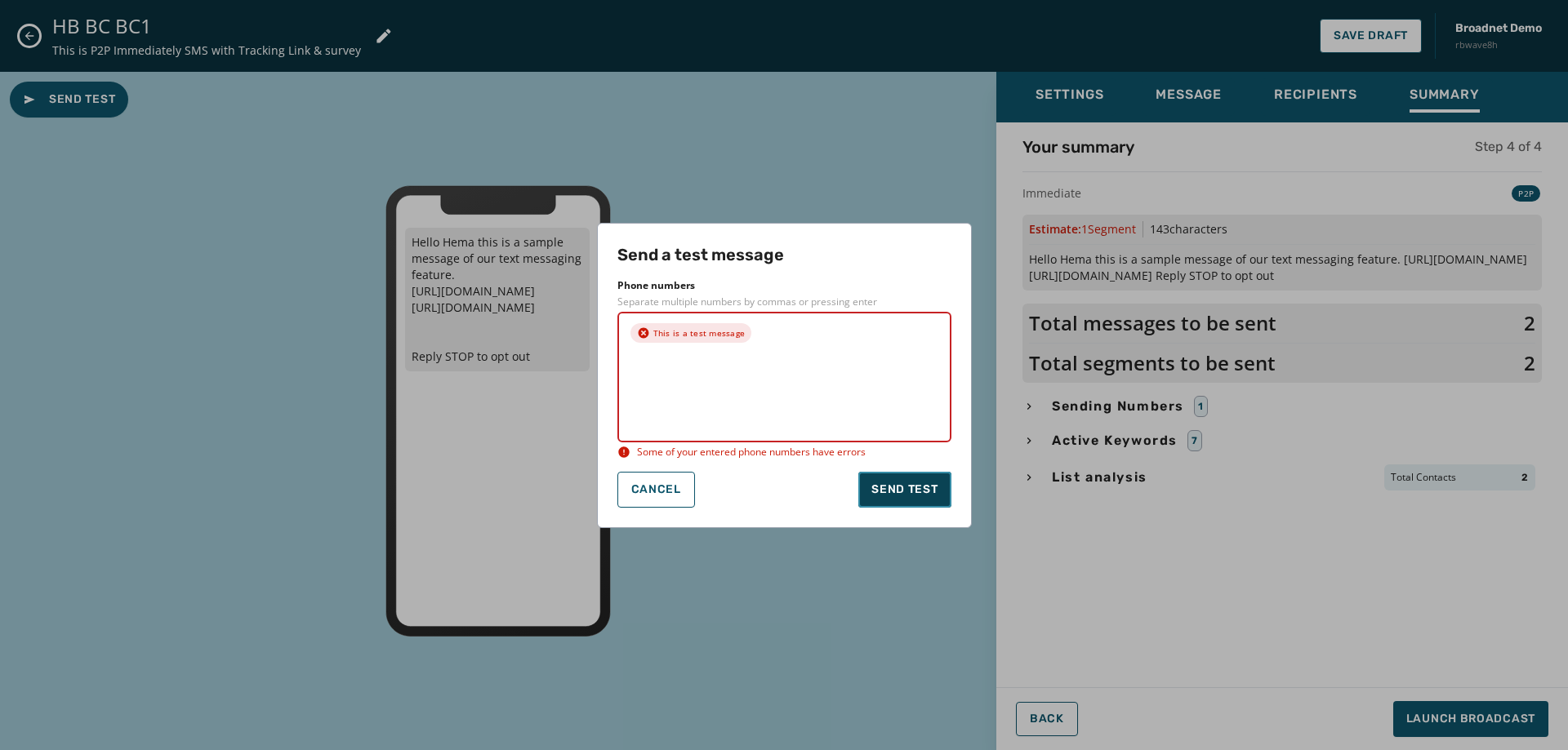
click at [887, 482] on span "Send test" at bounding box center [904, 490] width 66 height 16
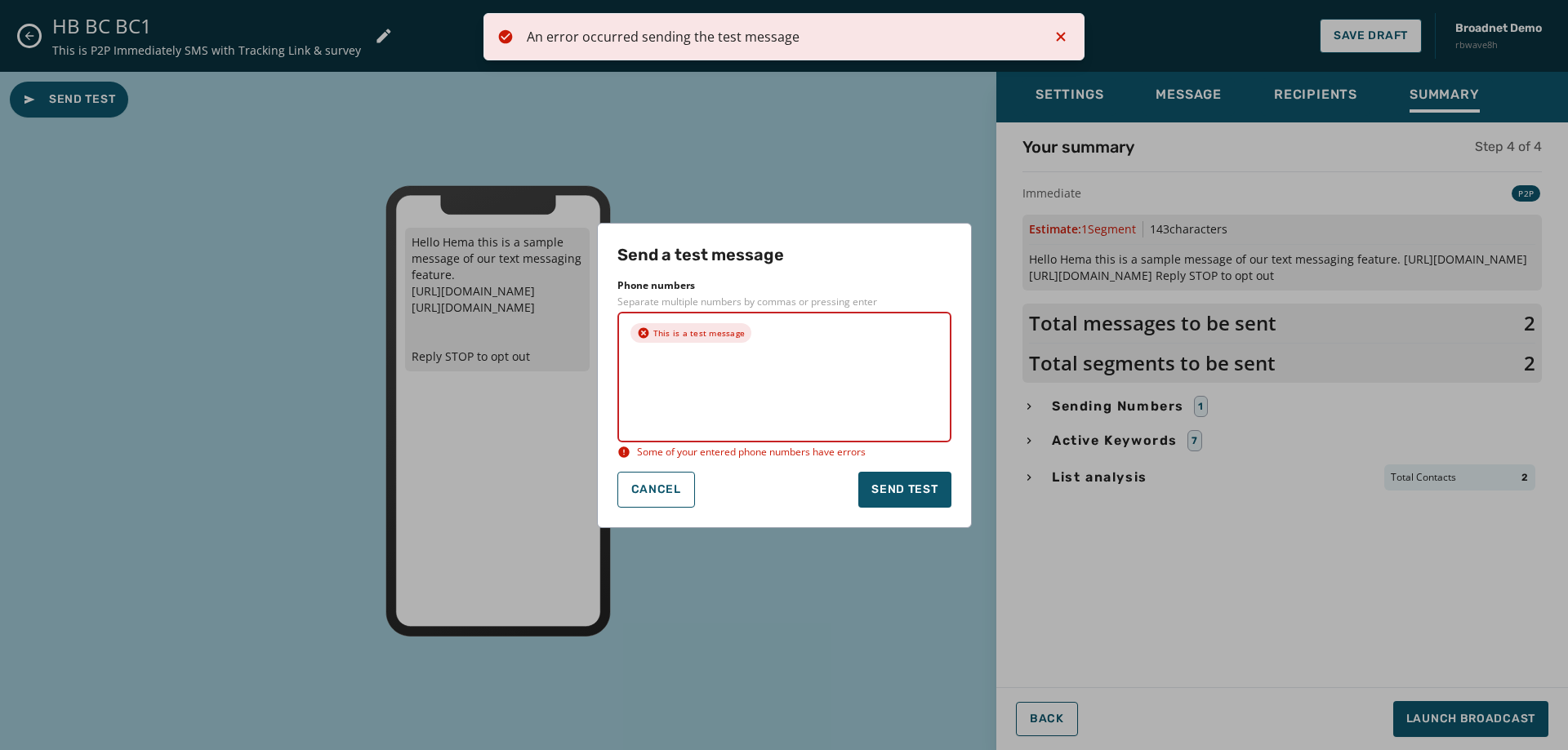
click at [805, 354] on textarea at bounding box center [721, 390] width 184 height 82
drag, startPoint x: 805, startPoint y: 354, endPoint x: 629, endPoint y: 365, distance: 176.3
click at [629, 365] on div "This is a test message" at bounding box center [784, 377] width 334 height 131
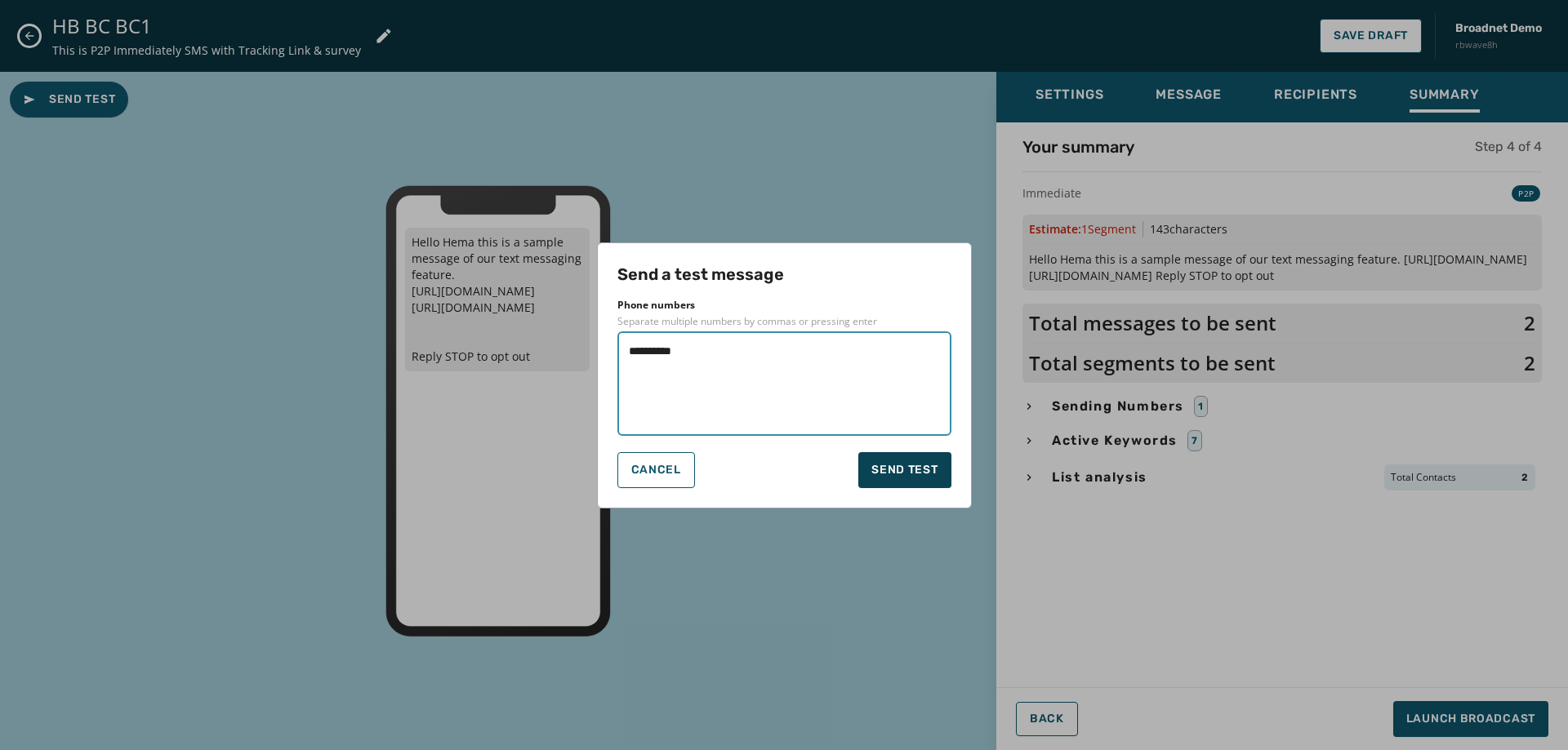
type textarea "**********"
click at [890, 463] on span "Send test" at bounding box center [904, 471] width 66 height 16
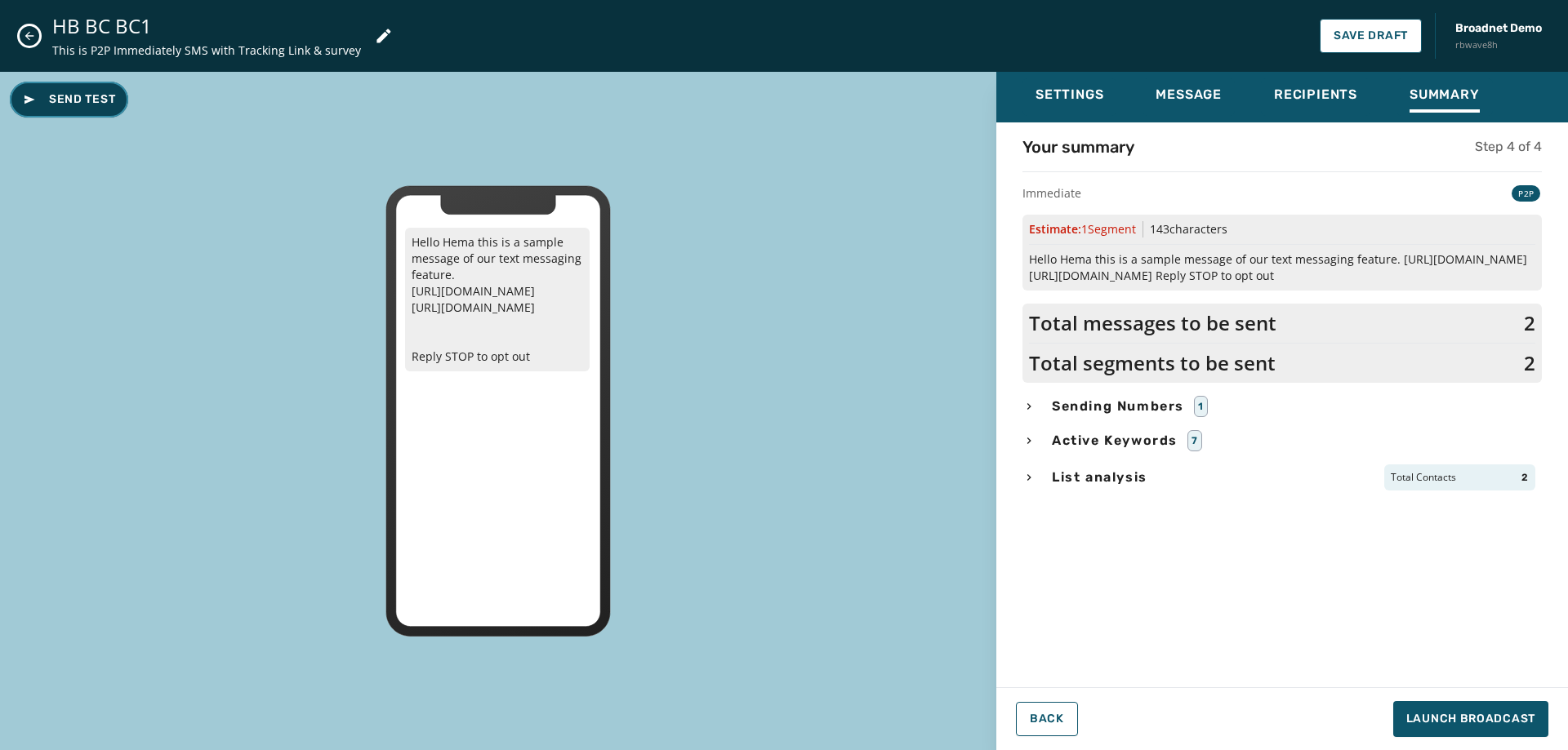
click at [75, 99] on span "Send Test" at bounding box center [69, 100] width 93 height 16
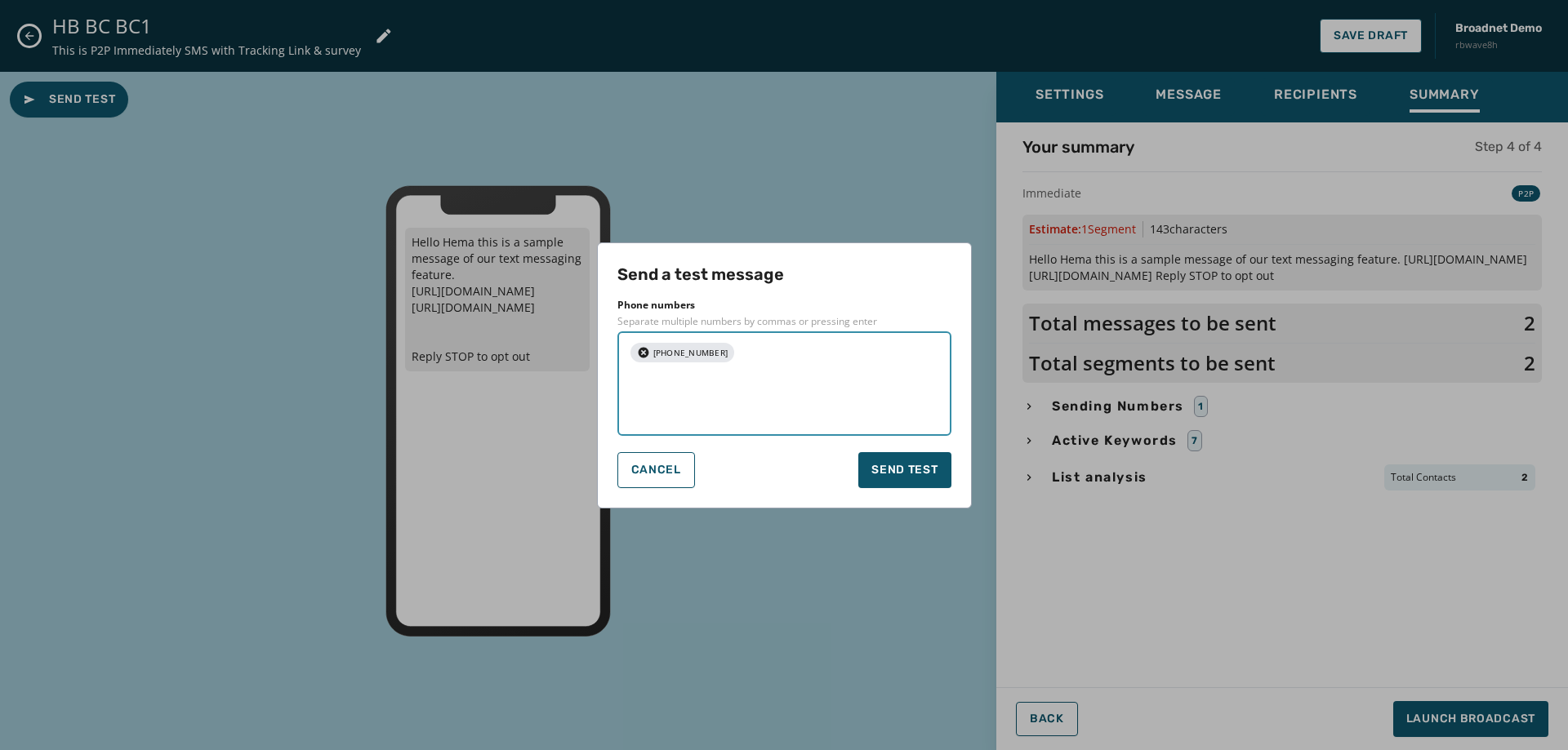
click at [786, 359] on textarea at bounding box center [842, 384] width 198 height 82
click at [922, 468] on span "Send test" at bounding box center [904, 471] width 66 height 16
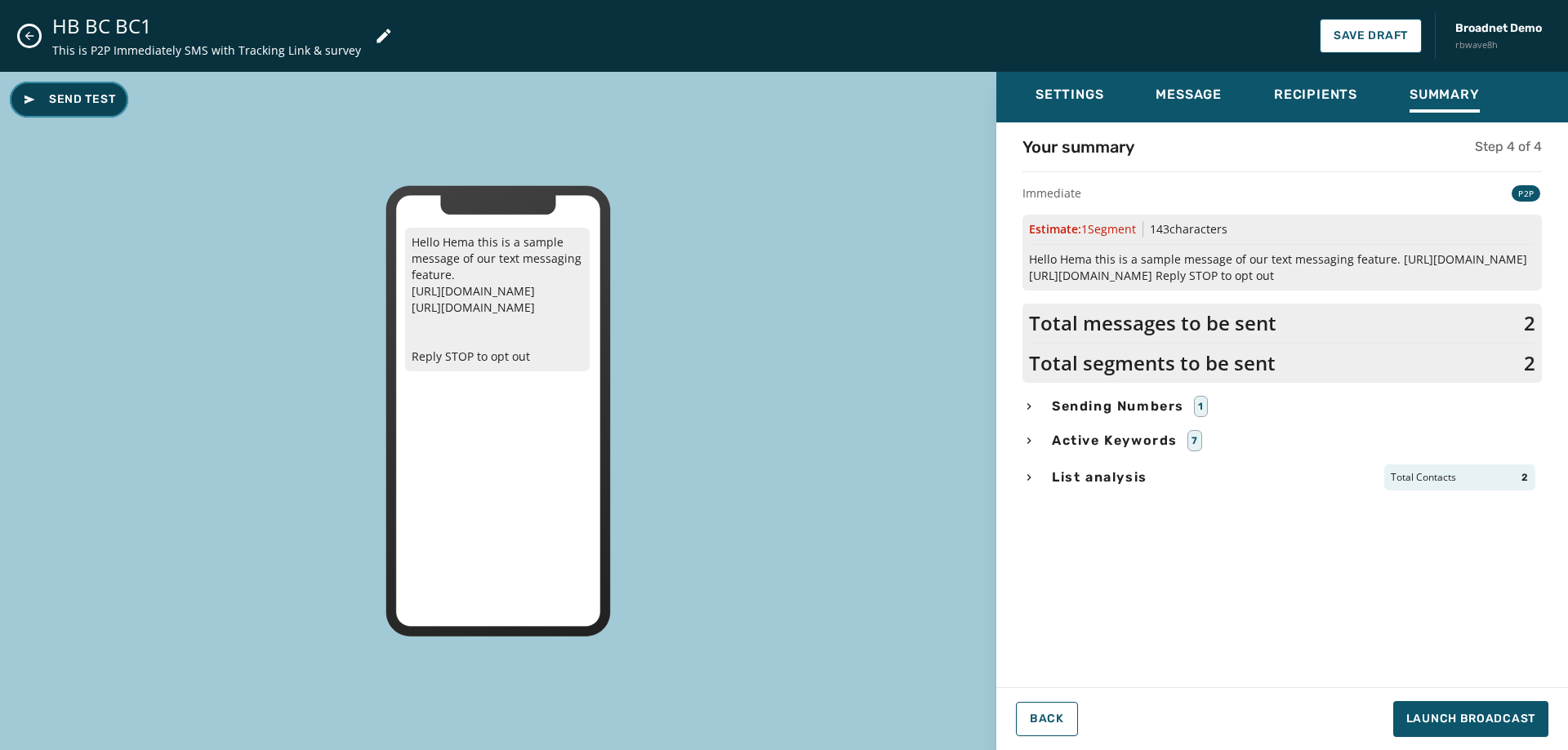
click at [86, 96] on span "Send Test" at bounding box center [69, 100] width 93 height 16
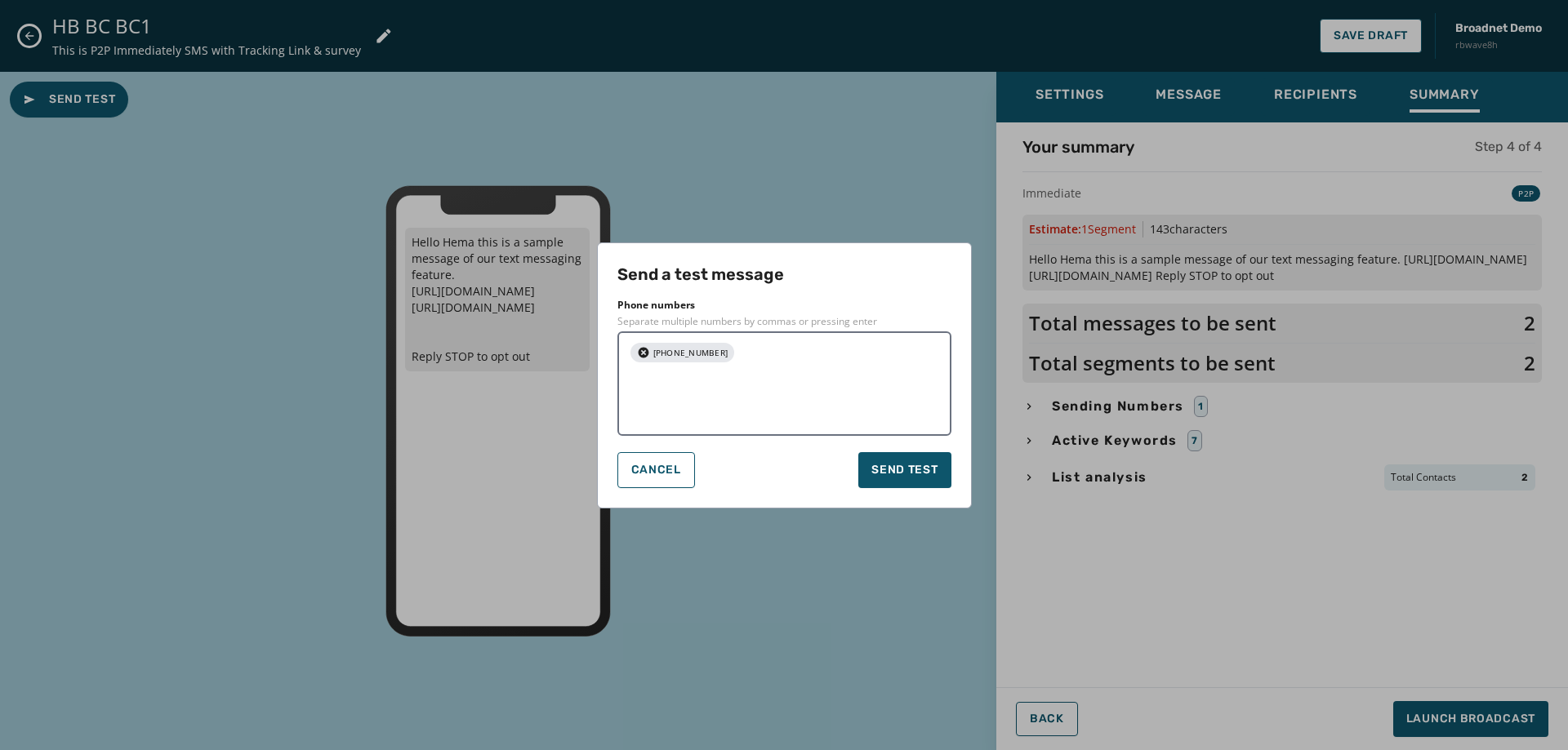
click at [644, 352] on icon "button" at bounding box center [644, 353] width 13 height 13
click at [699, 365] on textarea at bounding box center [785, 384] width 311 height 82
type textarea "**********"
click at [900, 468] on span "Send test" at bounding box center [904, 471] width 66 height 16
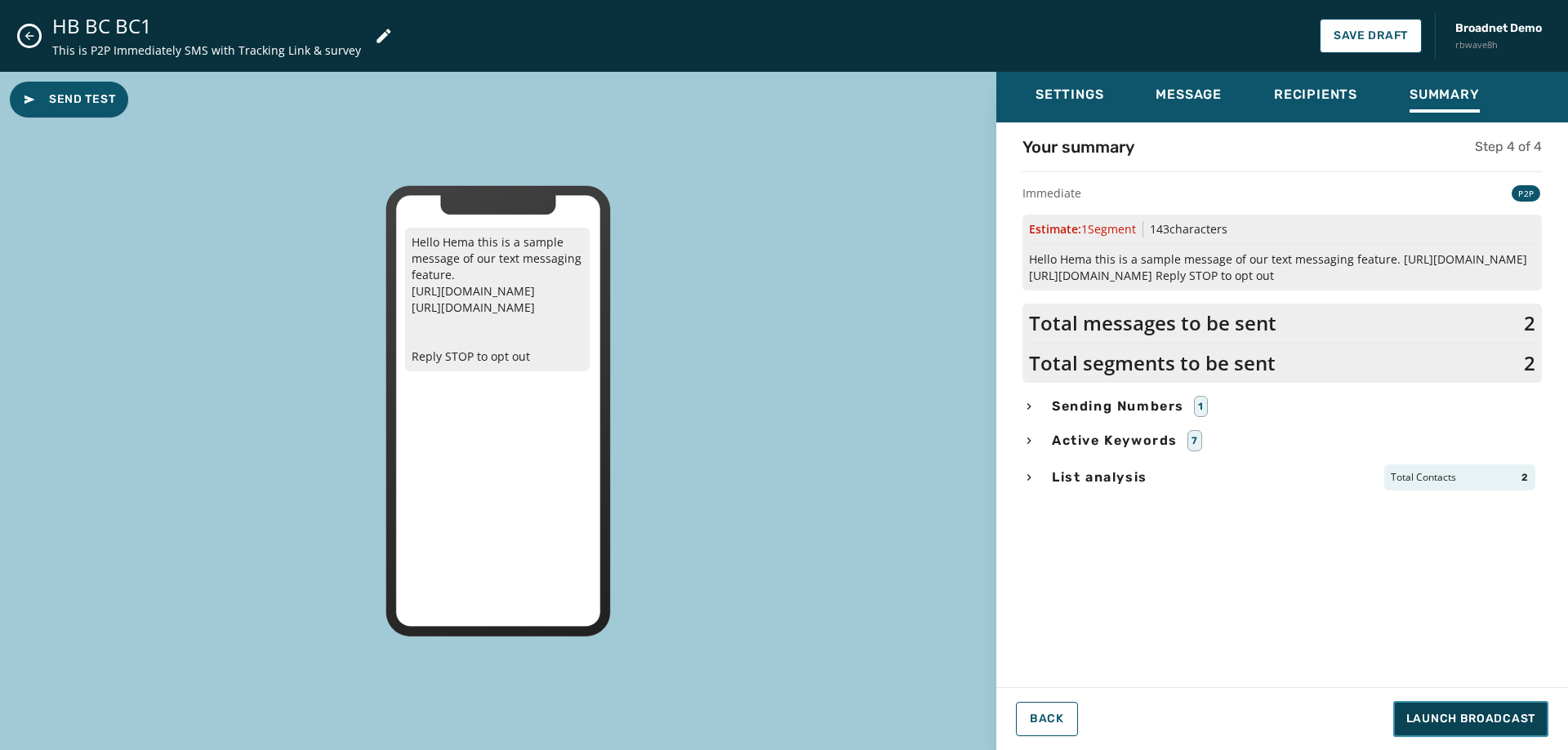
click at [1465, 714] on span "Launch Broadcast" at bounding box center [1471, 720] width 129 height 16
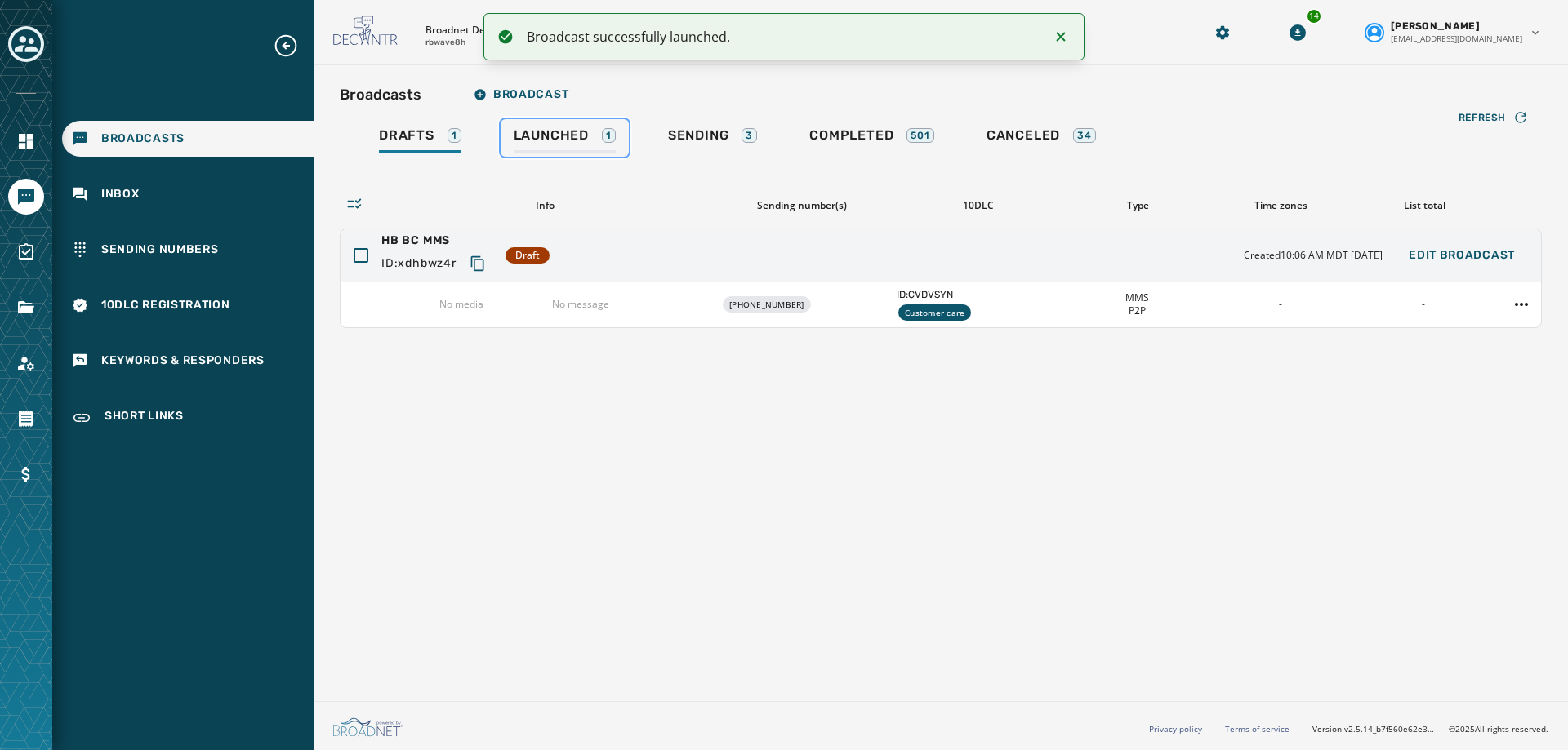
click at [555, 121] on link "Launched 1" at bounding box center [565, 137] width 128 height 38
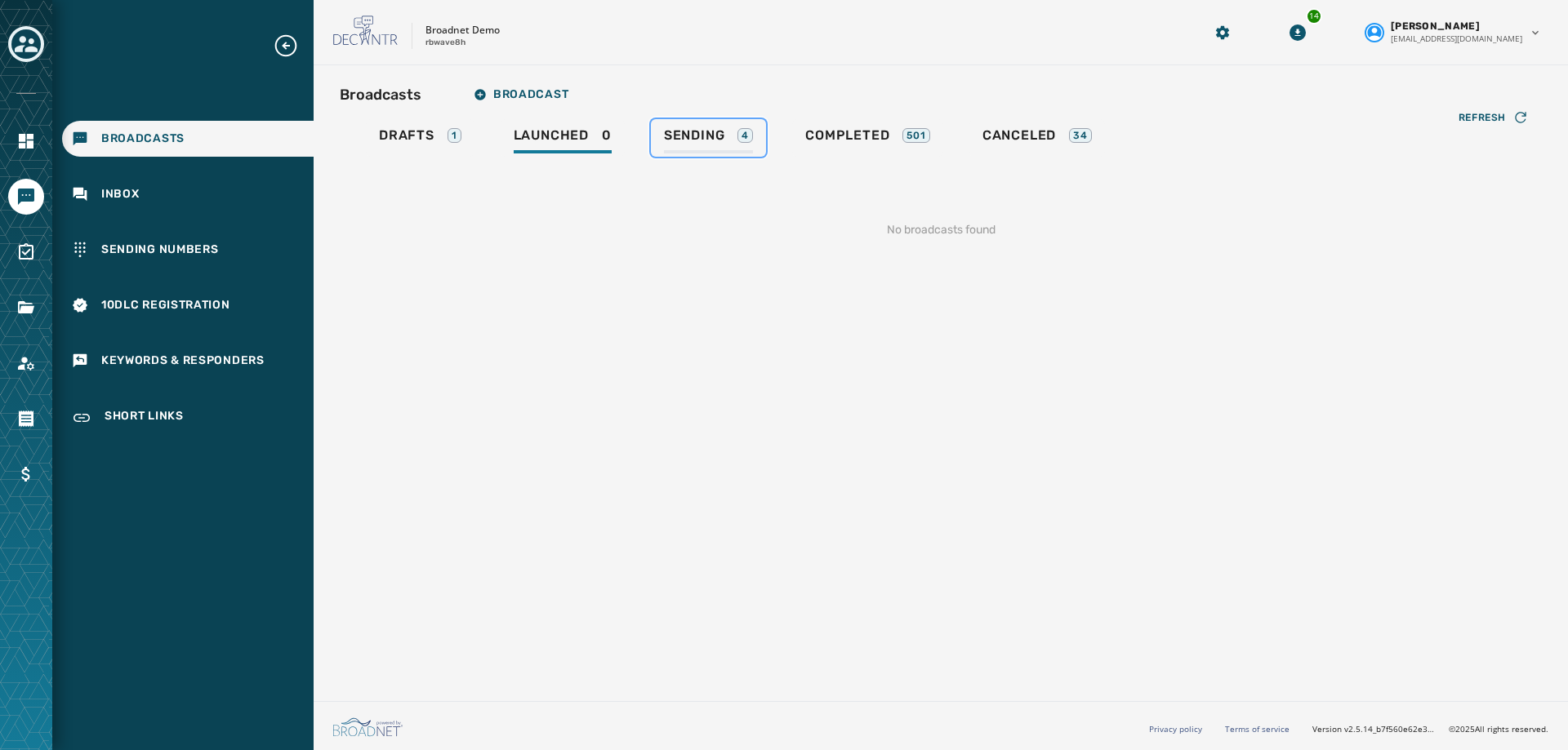
click at [698, 143] on span "Sending" at bounding box center [694, 136] width 61 height 16
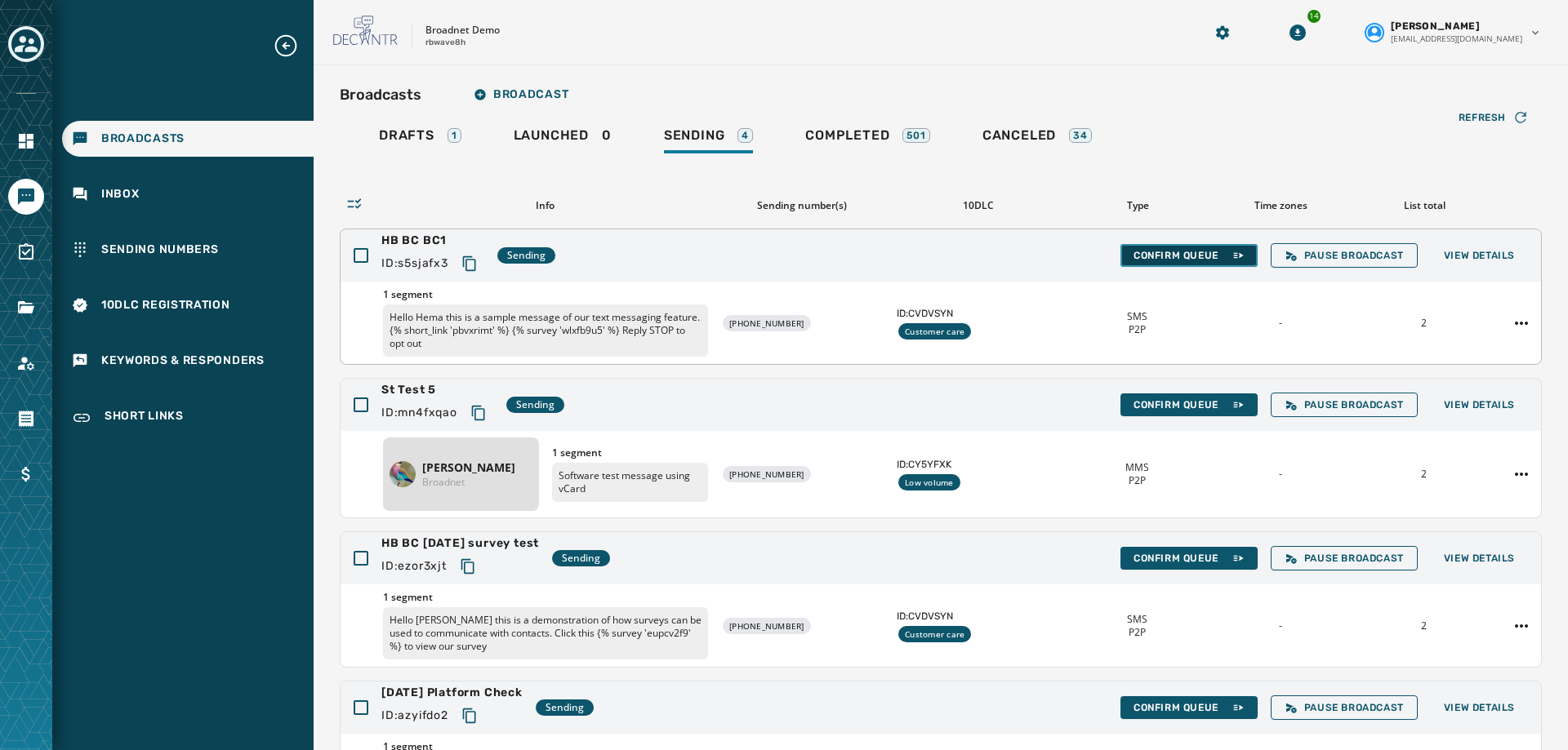
click at [1142, 260] on span "Confirm Queue" at bounding box center [1189, 255] width 111 height 13
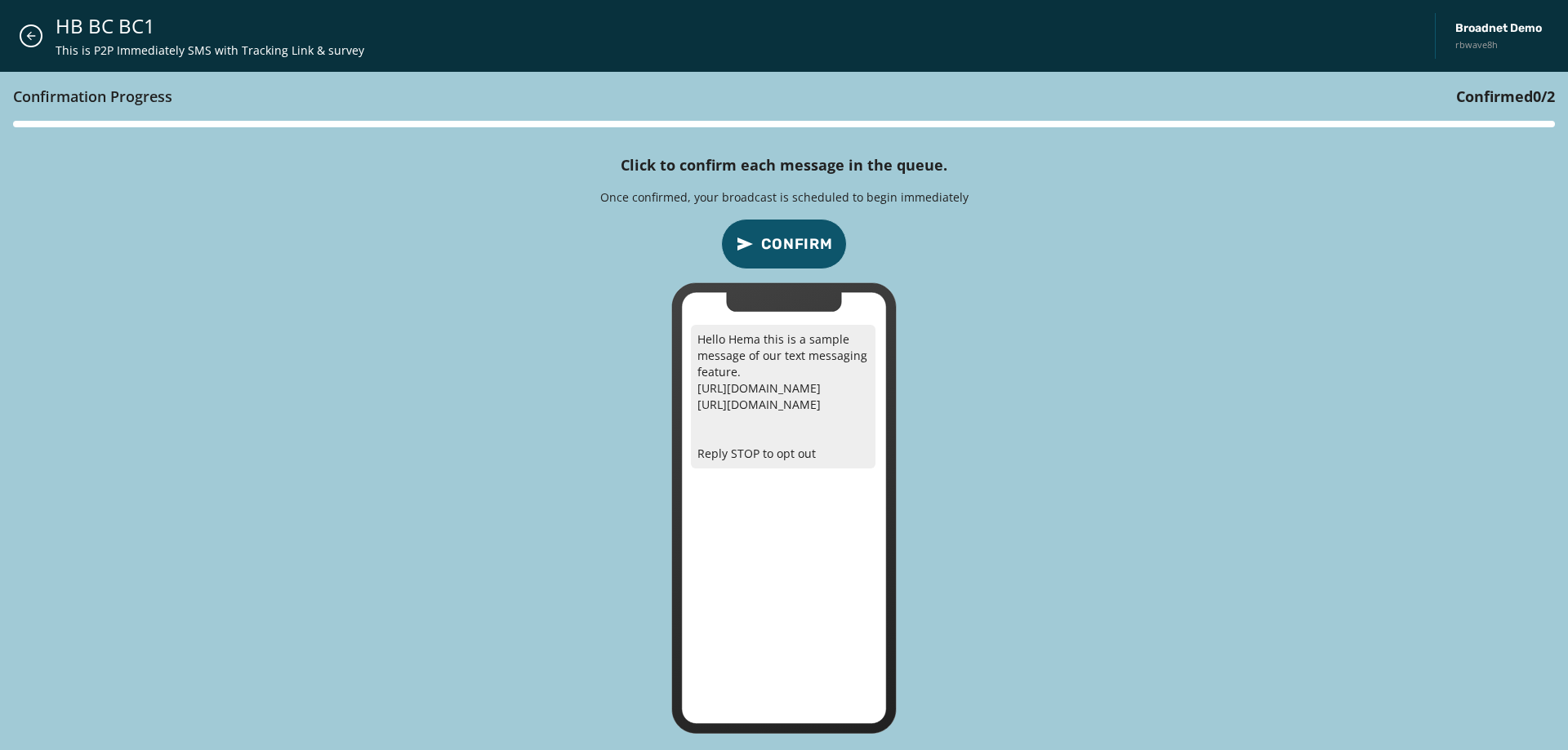
click at [790, 251] on span "Confirm" at bounding box center [797, 244] width 71 height 23
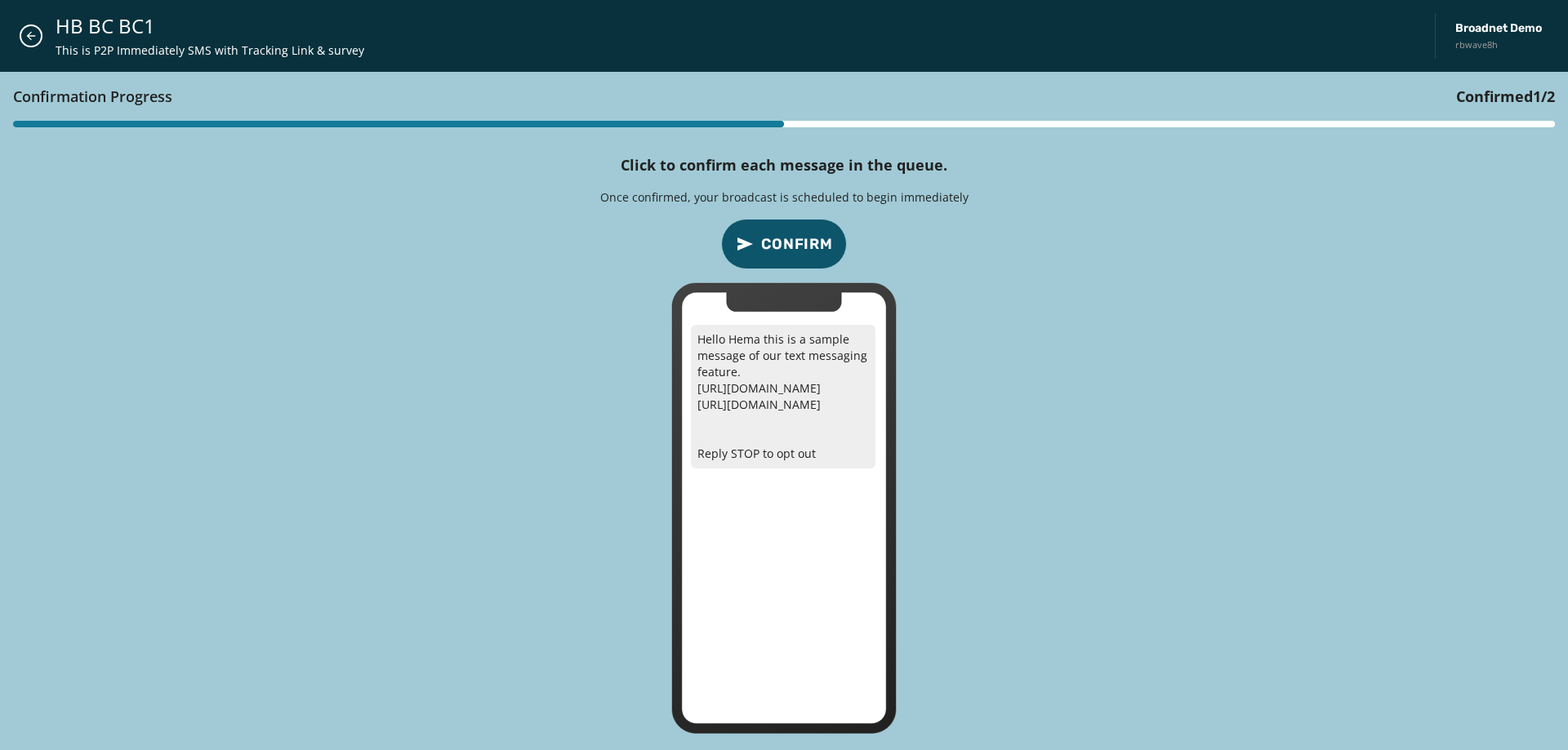
click at [790, 251] on span "Confirm" at bounding box center [797, 244] width 71 height 23
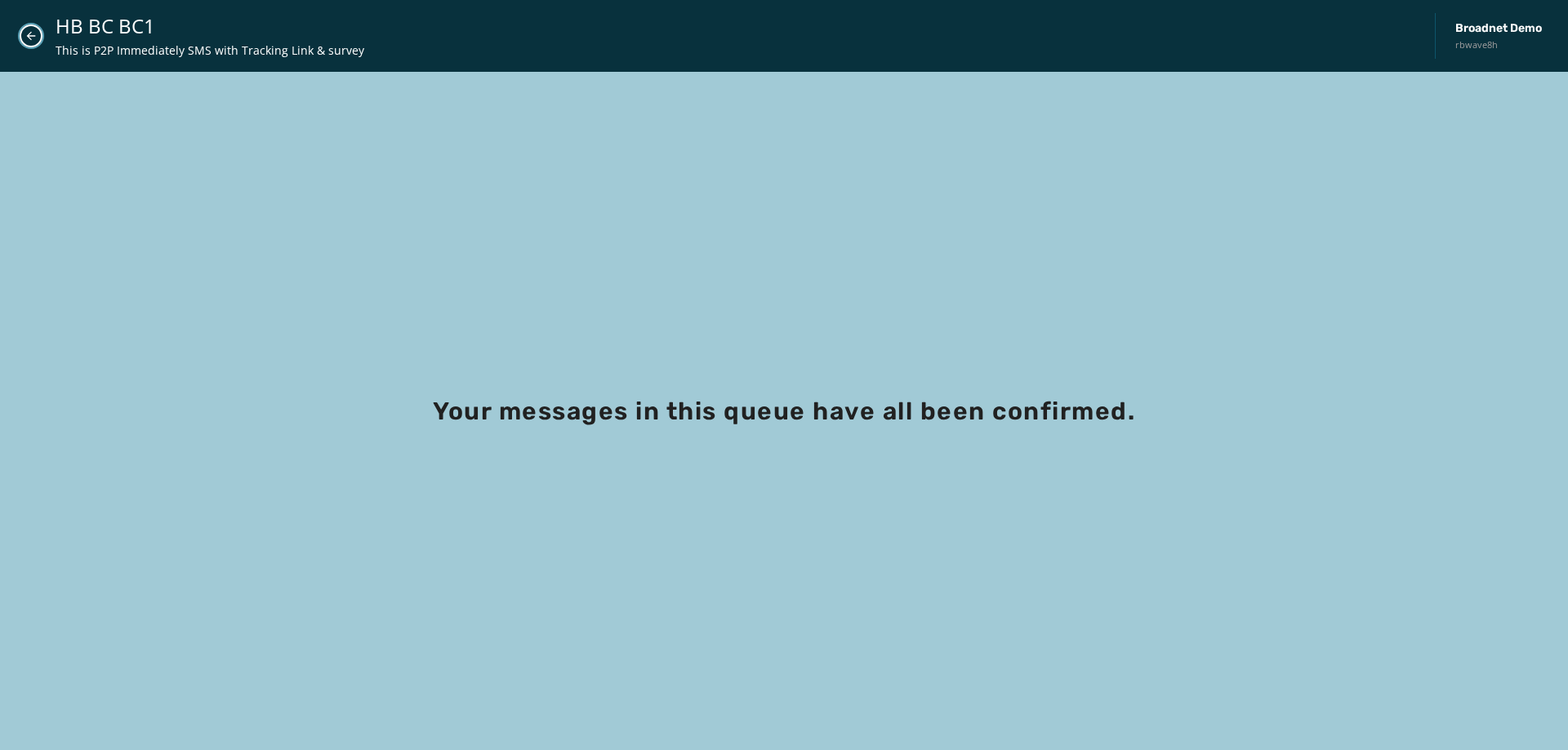
click at [27, 45] on button "Close admin drawer" at bounding box center [30, 36] width 23 height 23
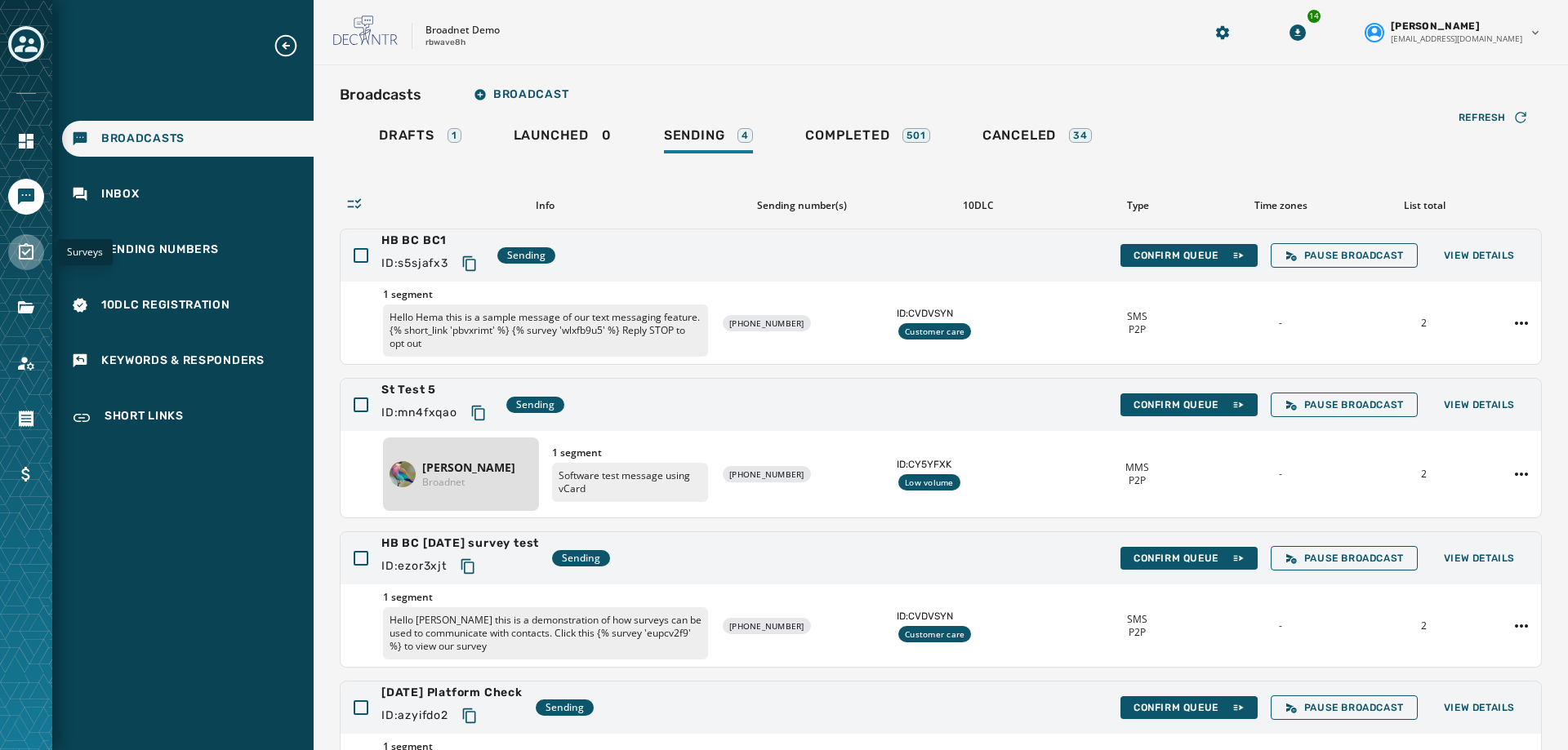
click at [28, 255] on icon "Navigate to Surveys" at bounding box center [26, 252] width 19 height 19
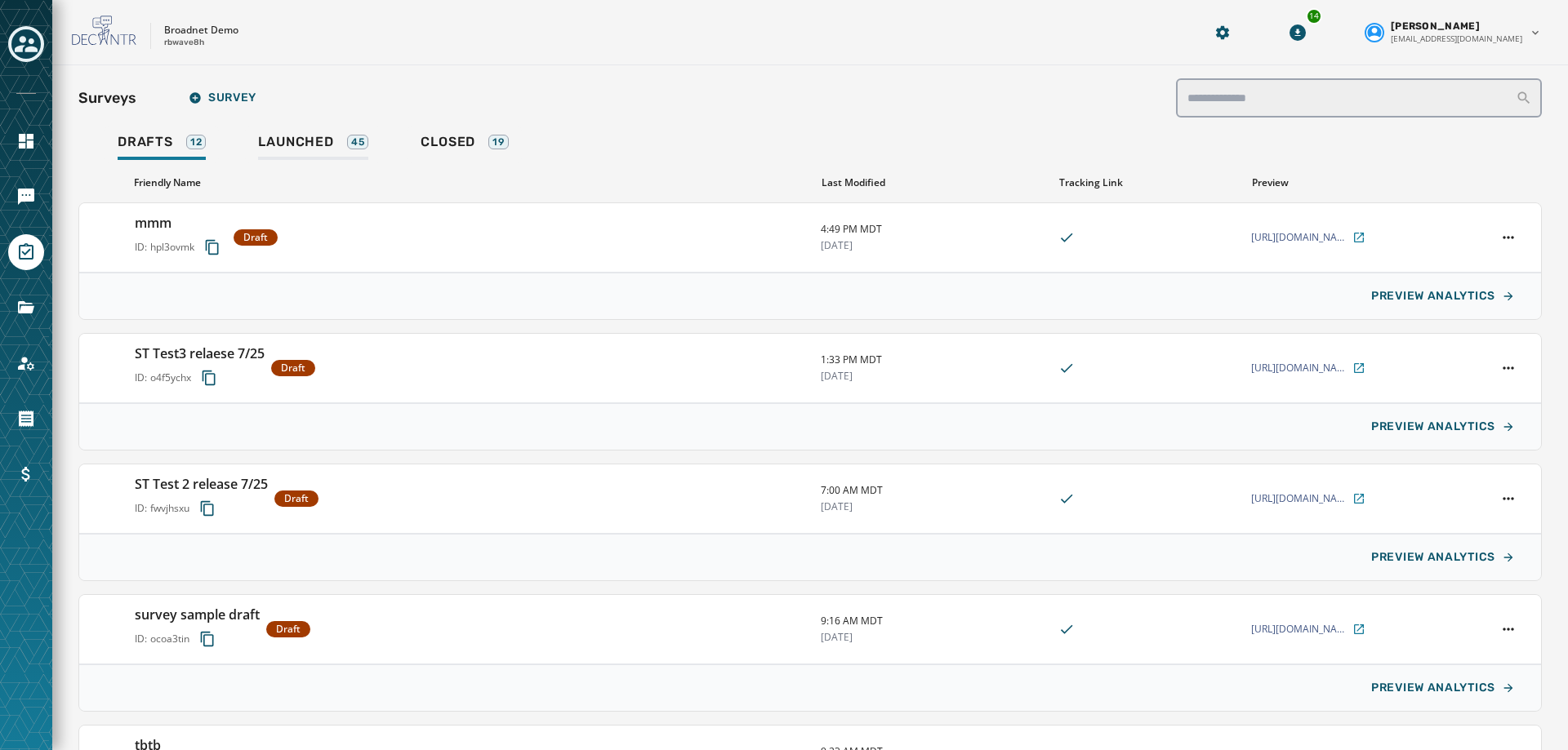
click at [313, 143] on span "Launched" at bounding box center [296, 142] width 75 height 16
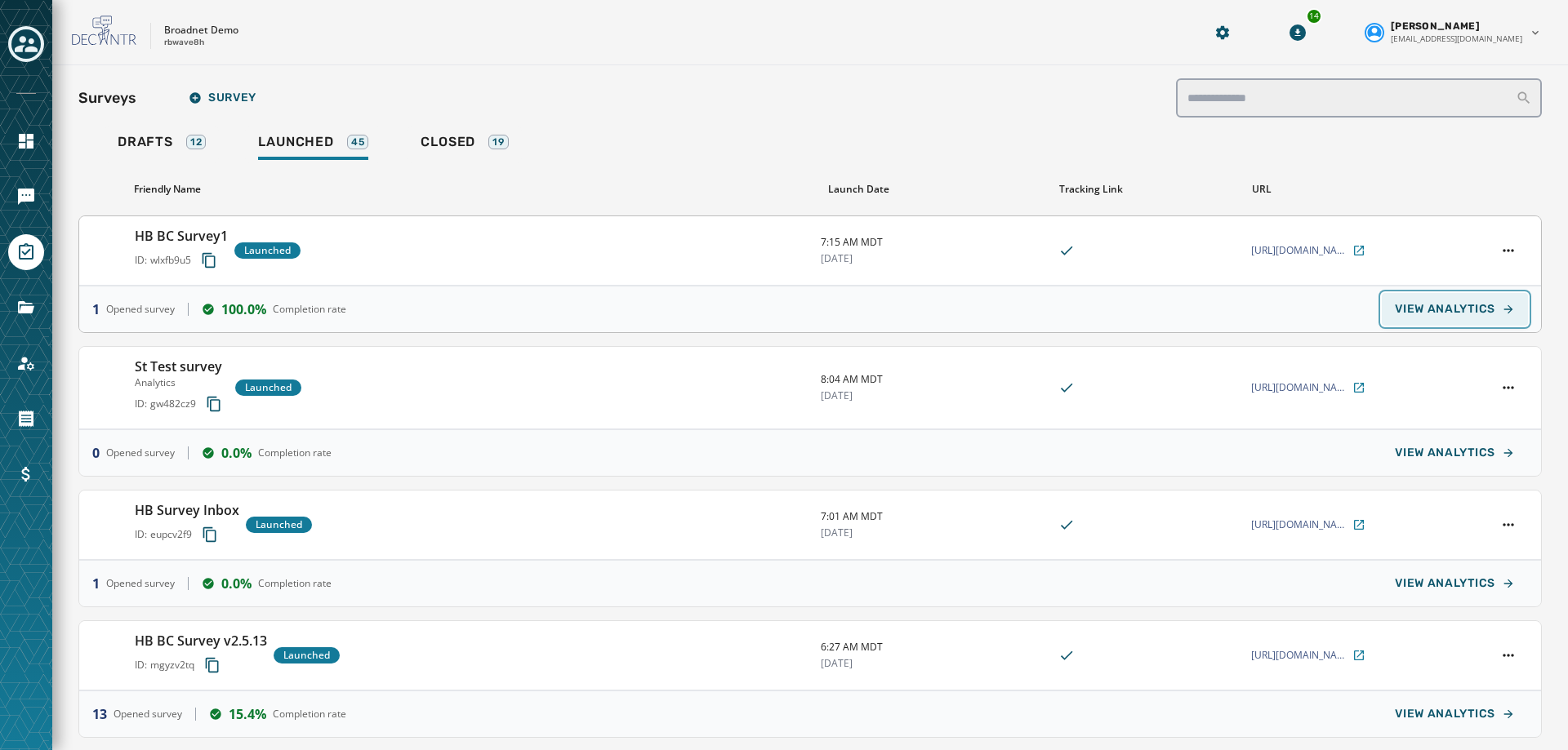
click at [1459, 304] on span "VIEW ANALYTICS" at bounding box center [1445, 310] width 101 height 13
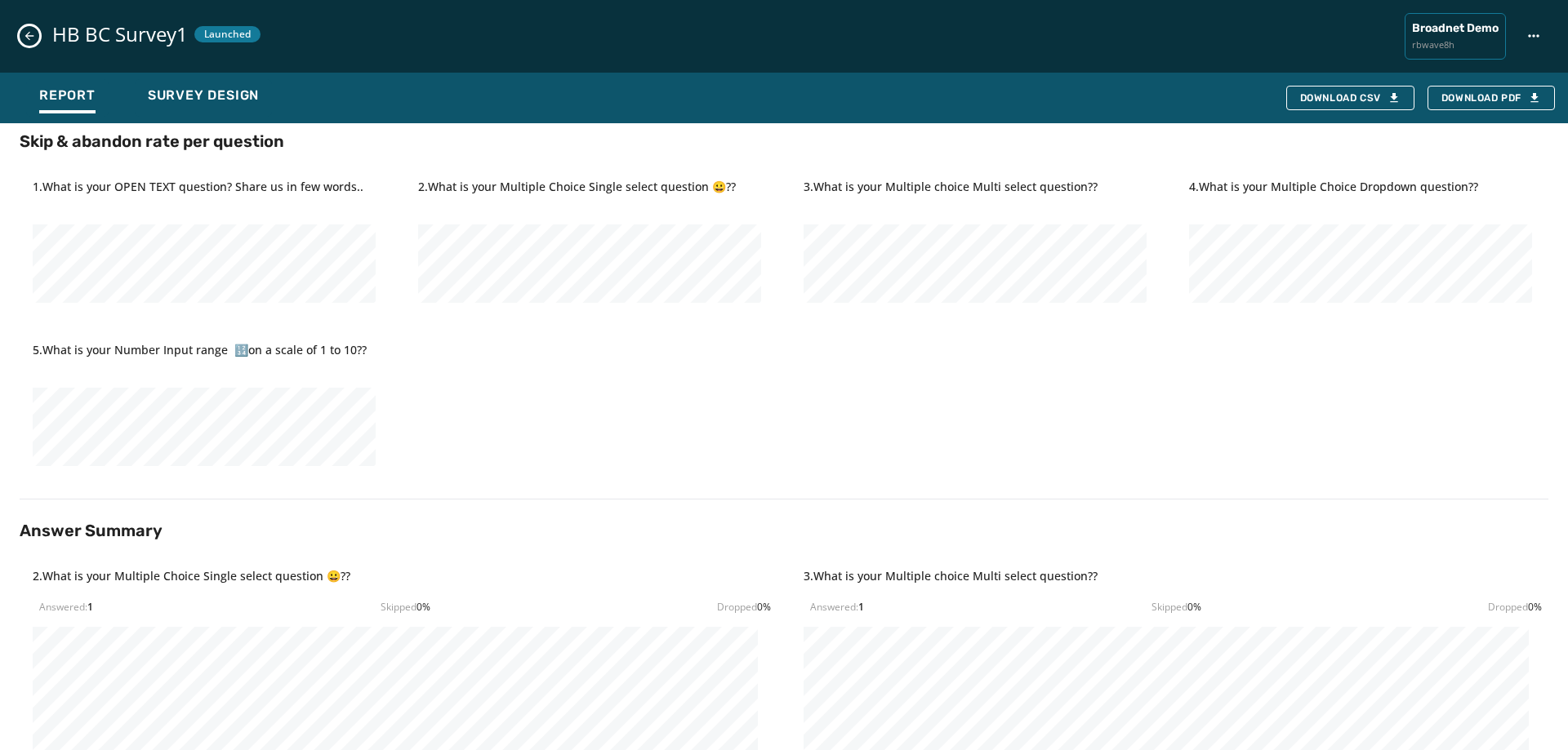
scroll to position [310, 0]
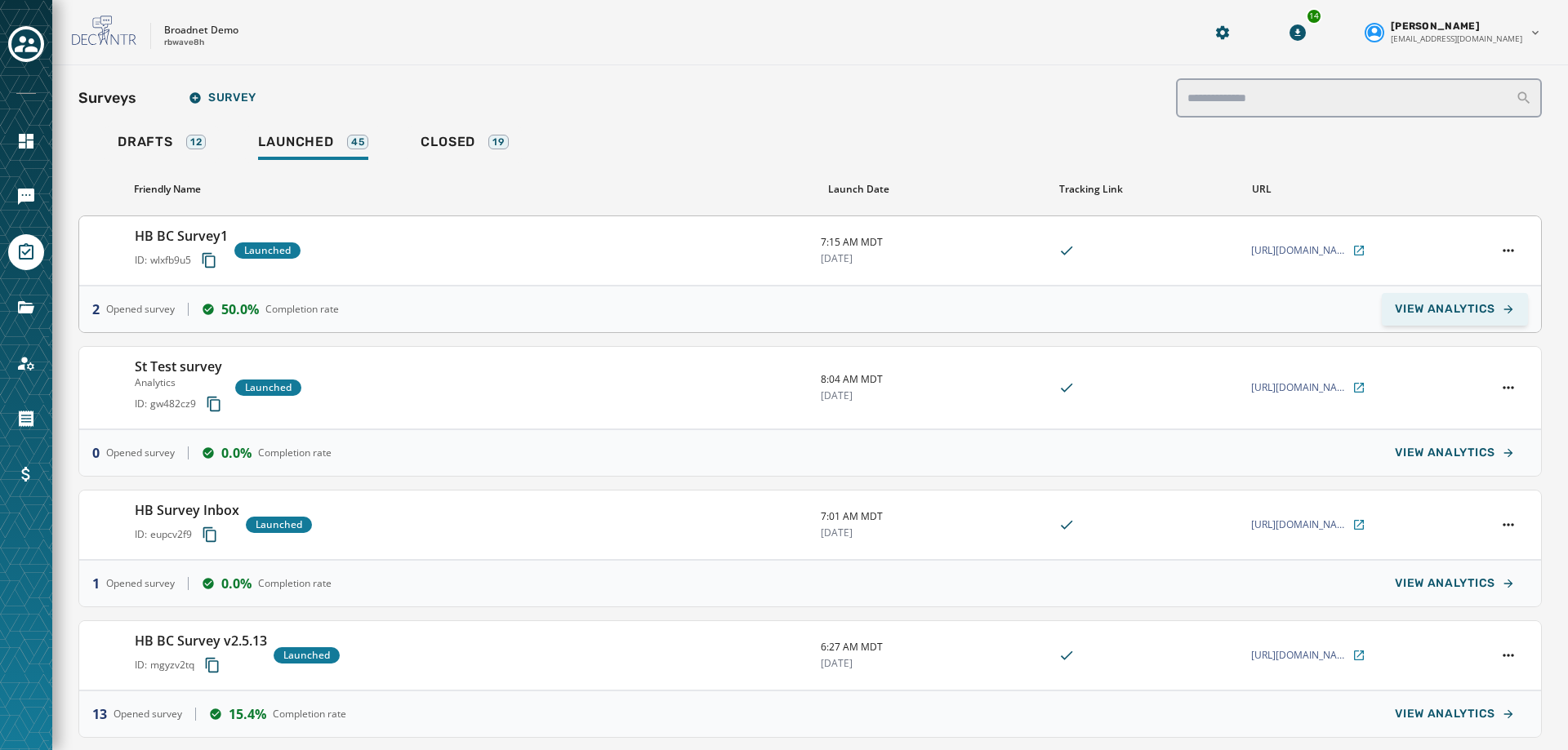
click at [1429, 311] on span "VIEW ANALYTICS" at bounding box center [1445, 310] width 101 height 13
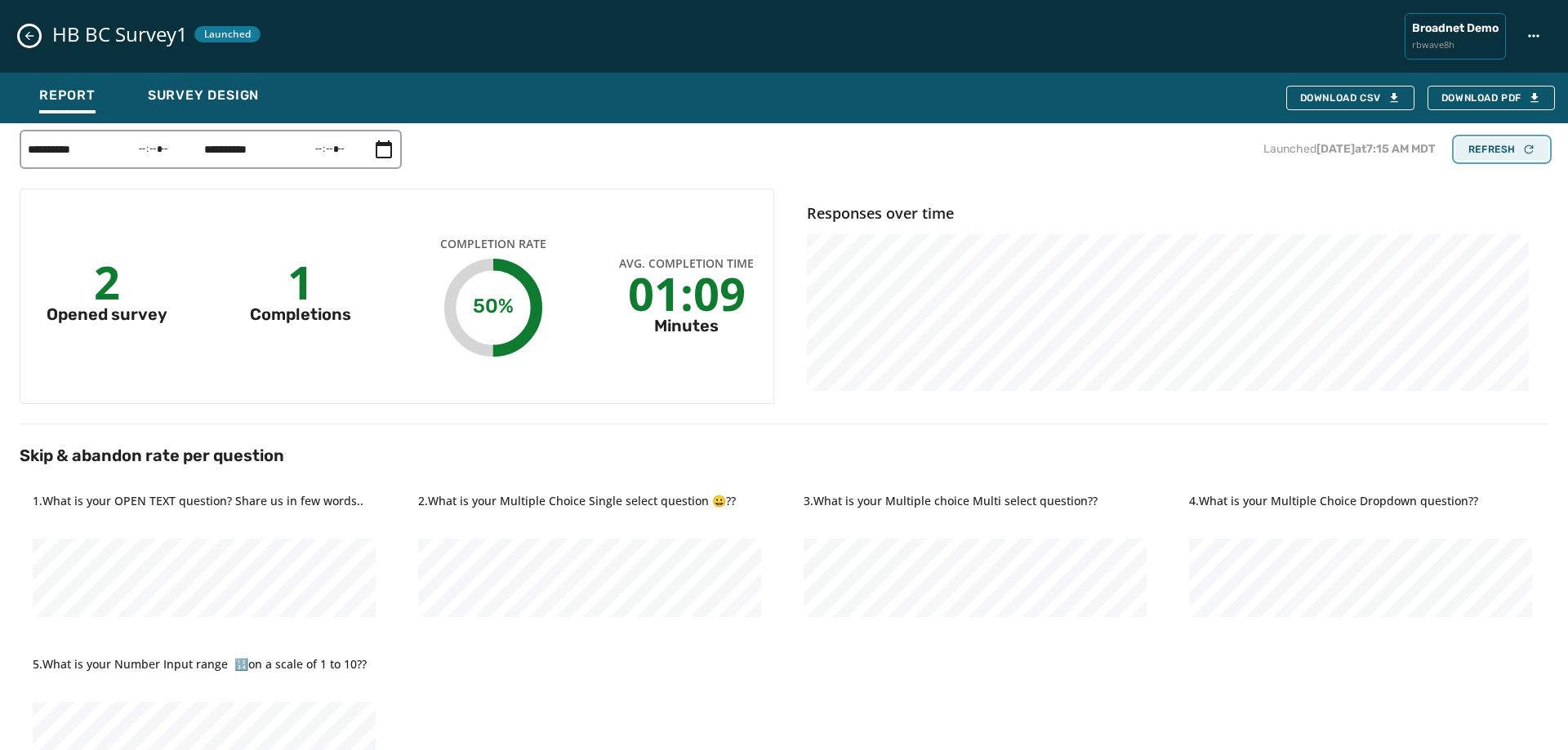
click at [1482, 147] on div "Refresh" at bounding box center [1501, 149] width 67 height 13
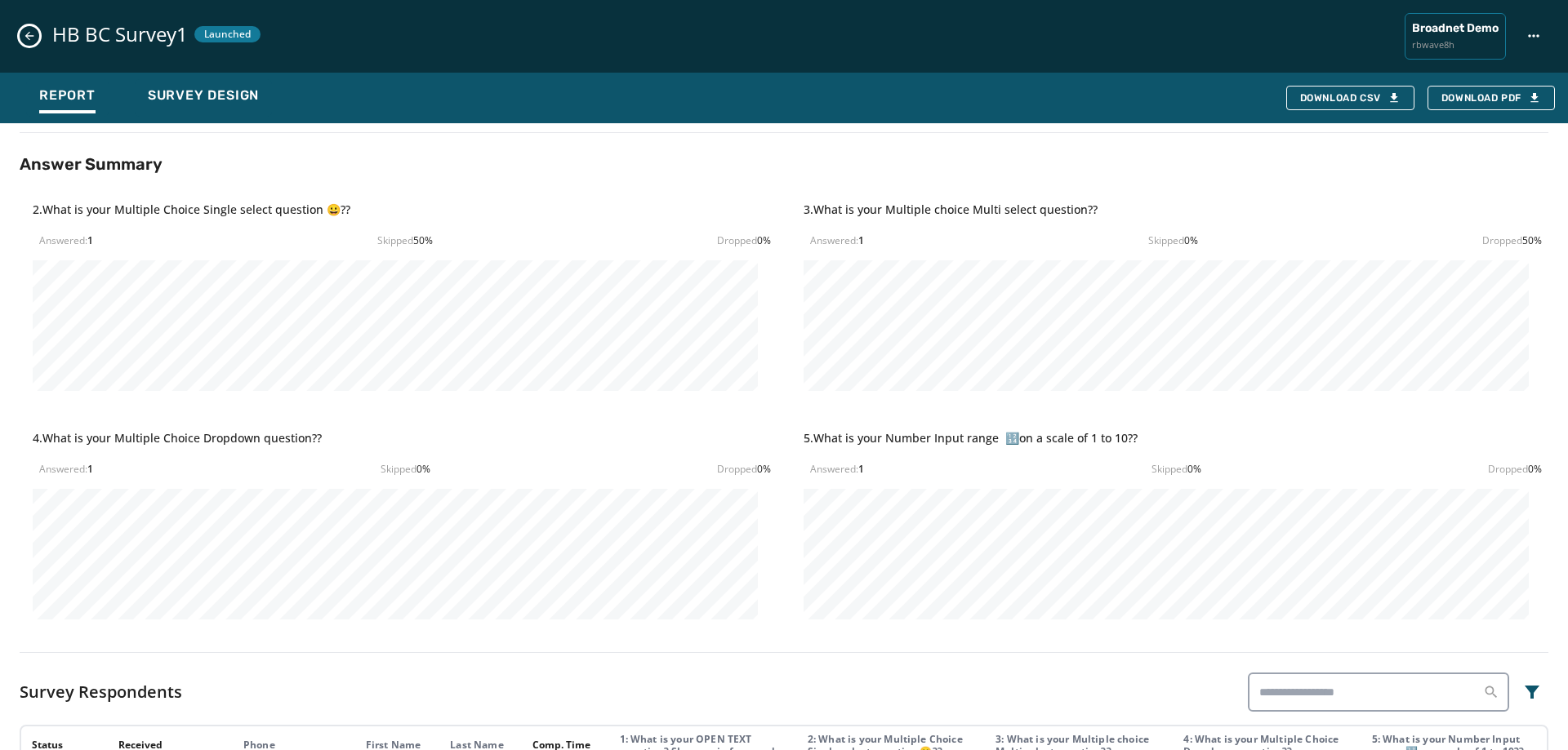
scroll to position [841, 0]
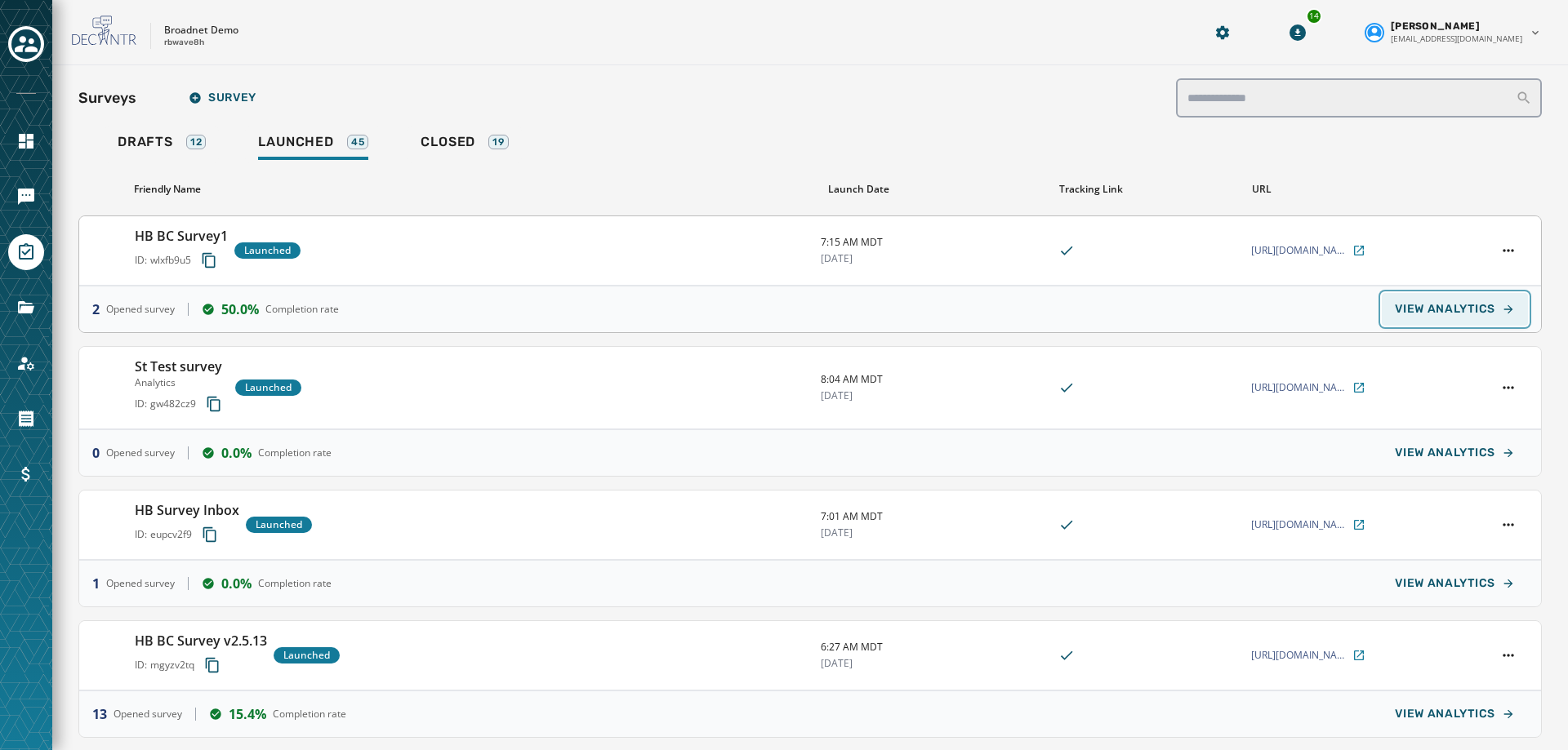
click at [1451, 321] on button "VIEW ANALYTICS" at bounding box center [1455, 310] width 147 height 33
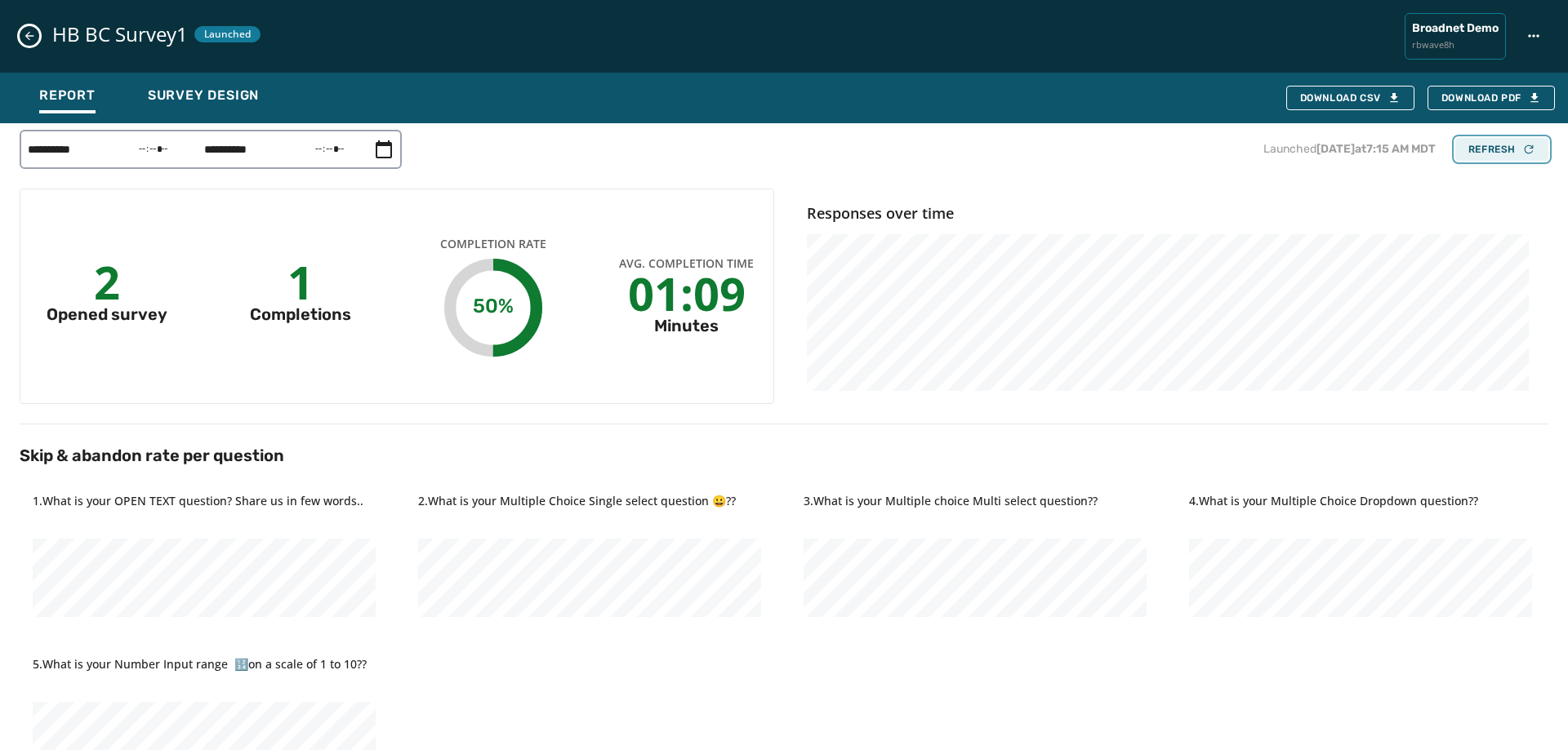
click at [1494, 149] on div "Refresh" at bounding box center [1501, 149] width 67 height 13
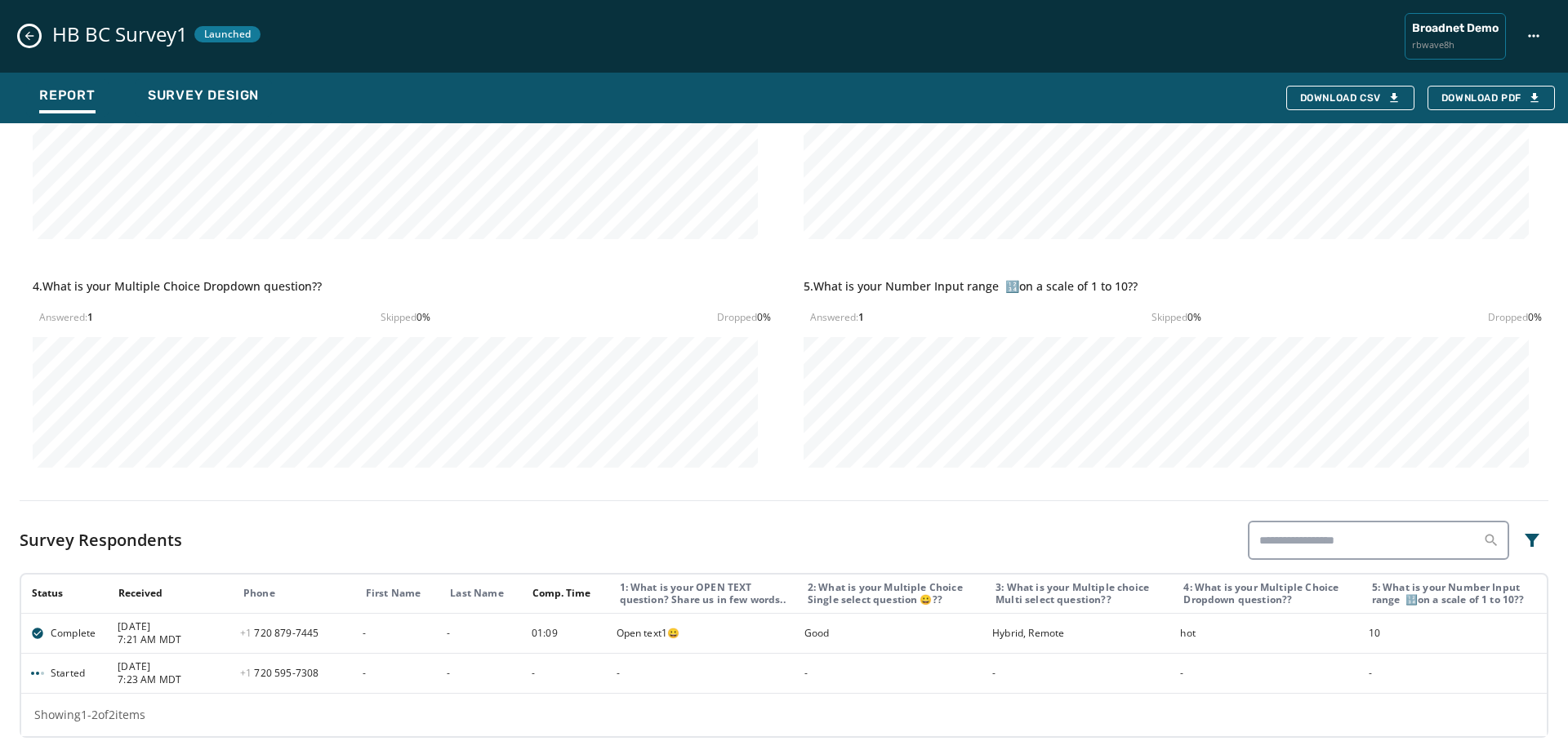
scroll to position [841, 0]
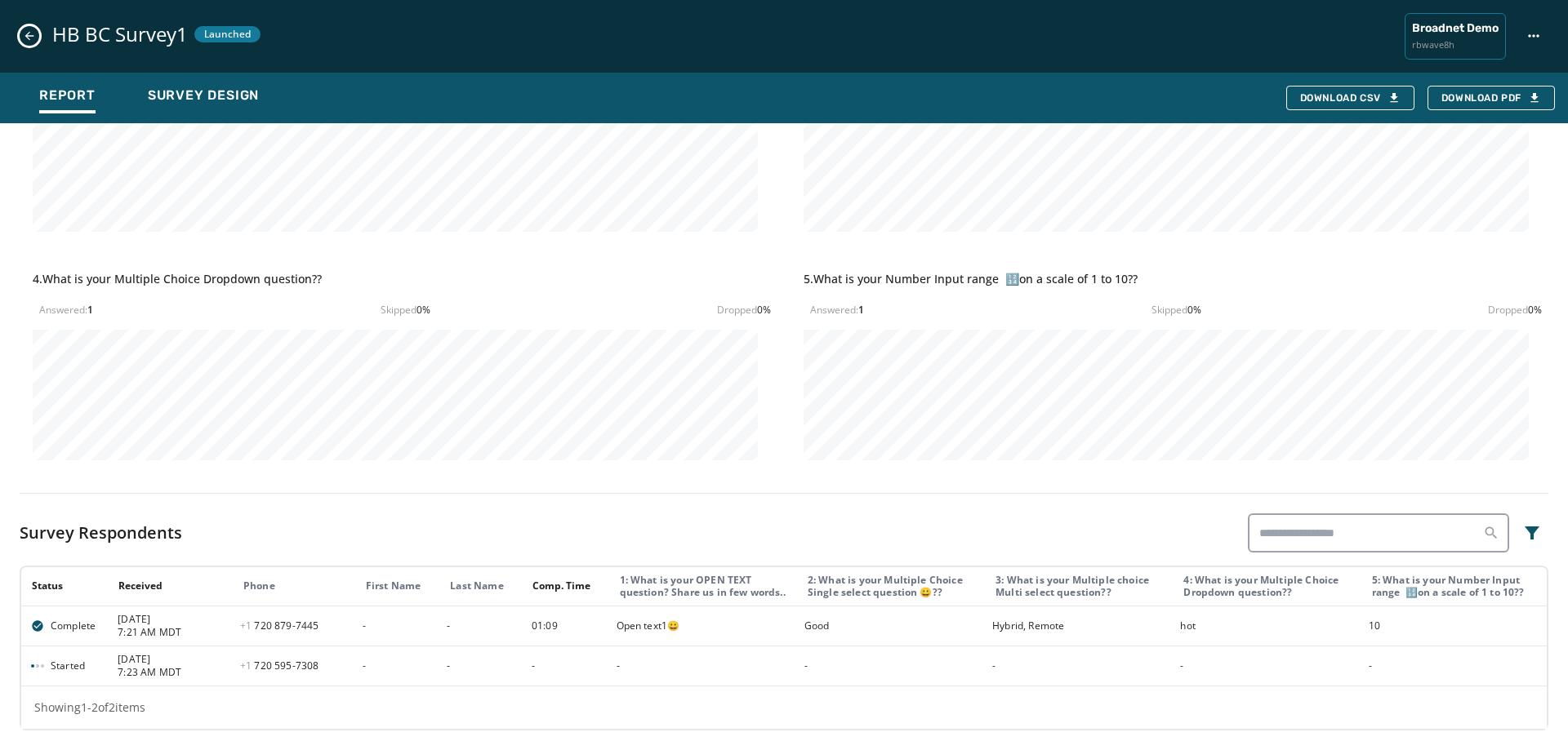
click at [33, 41] on icon "Close survey details drawer" at bounding box center [29, 36] width 13 height 13
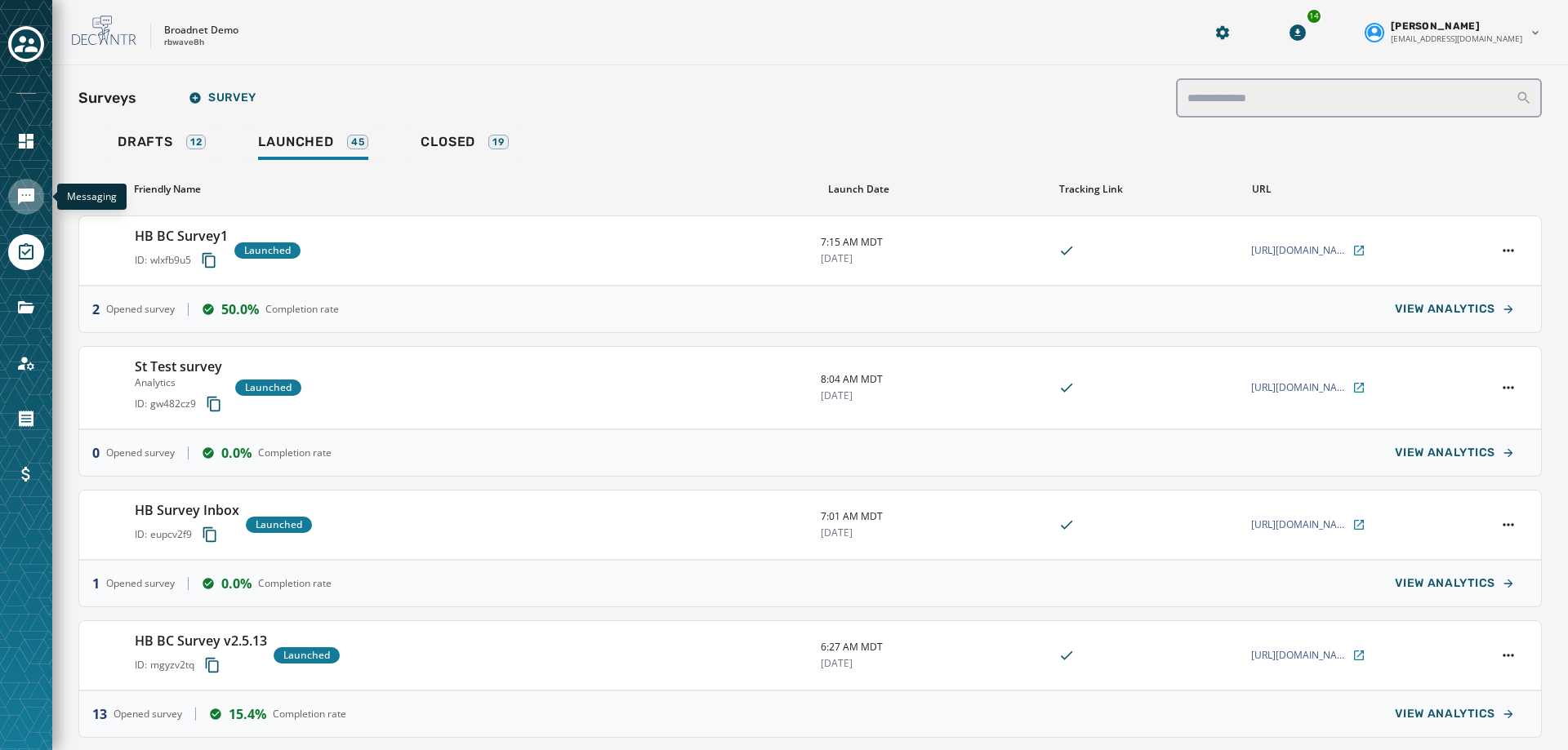
click at [28, 197] on icon "Navigate to Messaging" at bounding box center [27, 197] width 16 height 16
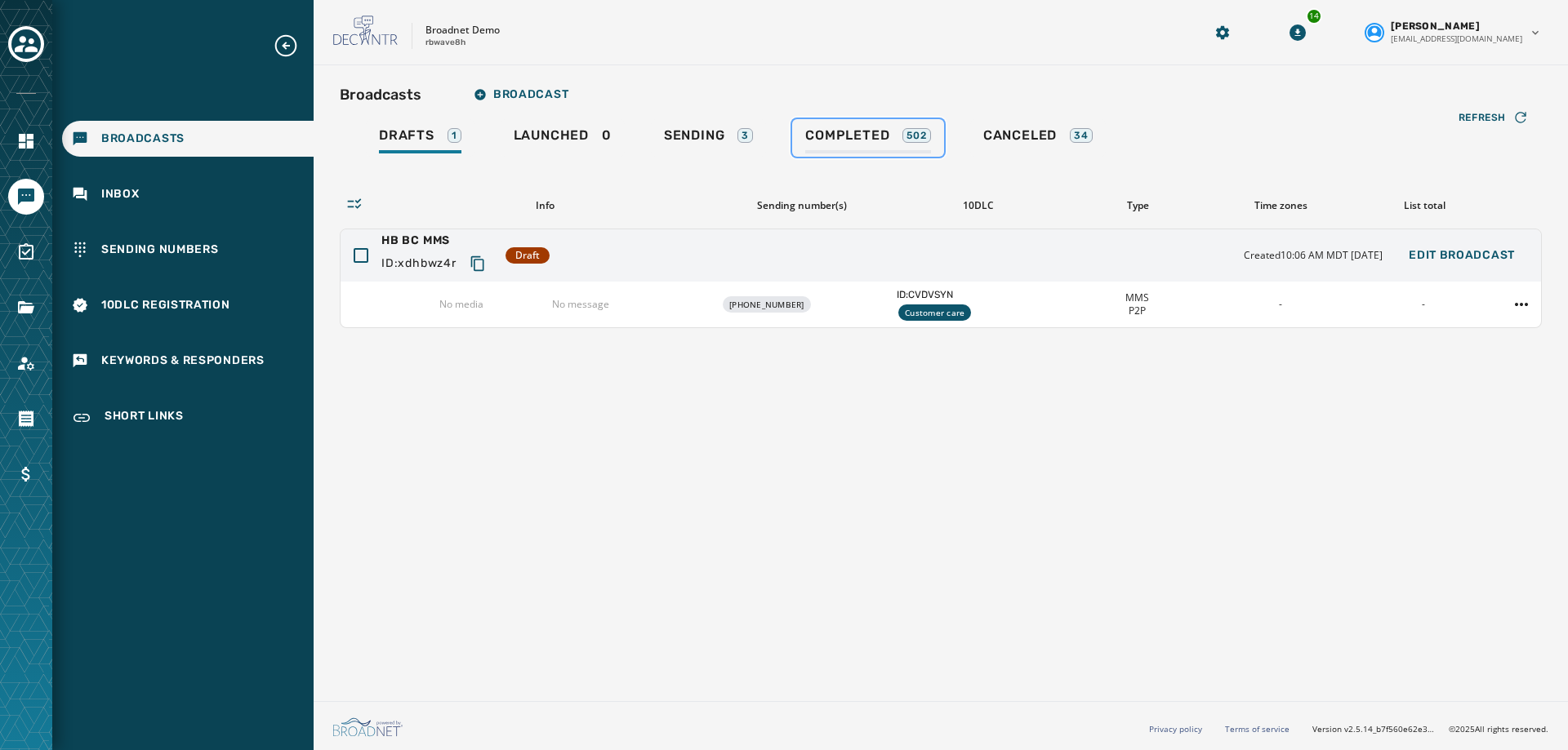
click at [864, 143] on span "Completed" at bounding box center [847, 136] width 84 height 16
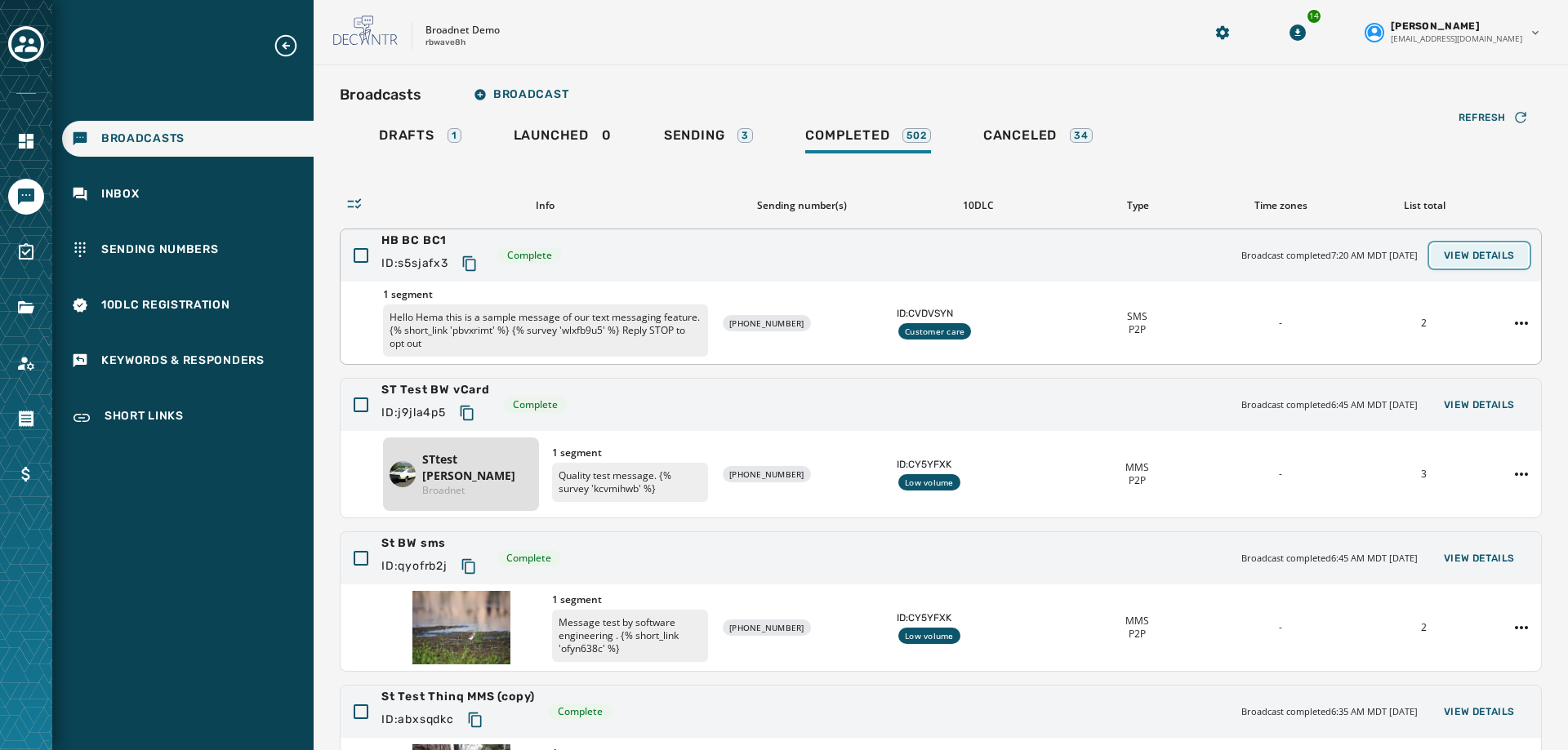
click at [1486, 246] on button "View Details" at bounding box center [1479, 255] width 97 height 23
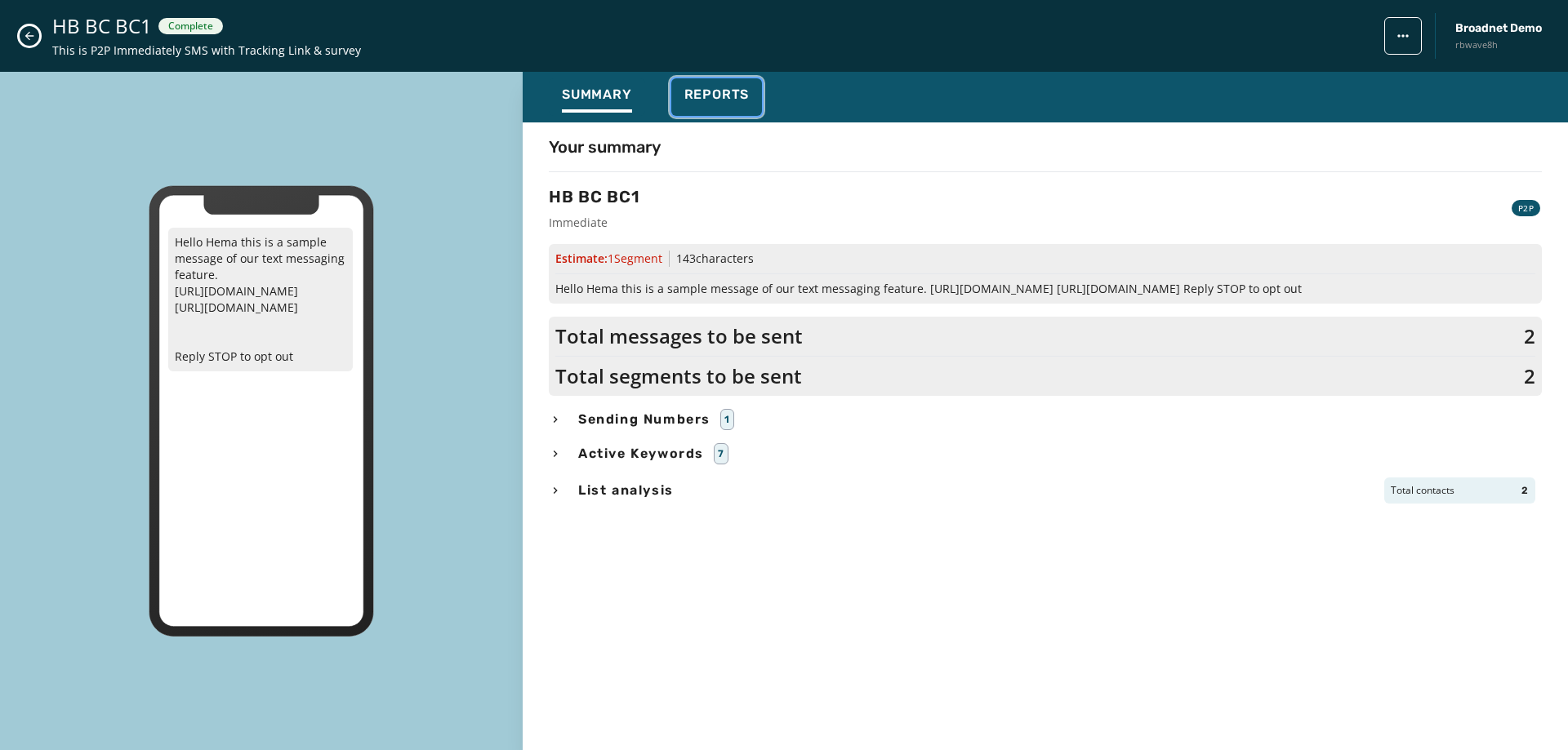
click at [692, 103] on div "Reports" at bounding box center [716, 100] width 65 height 27
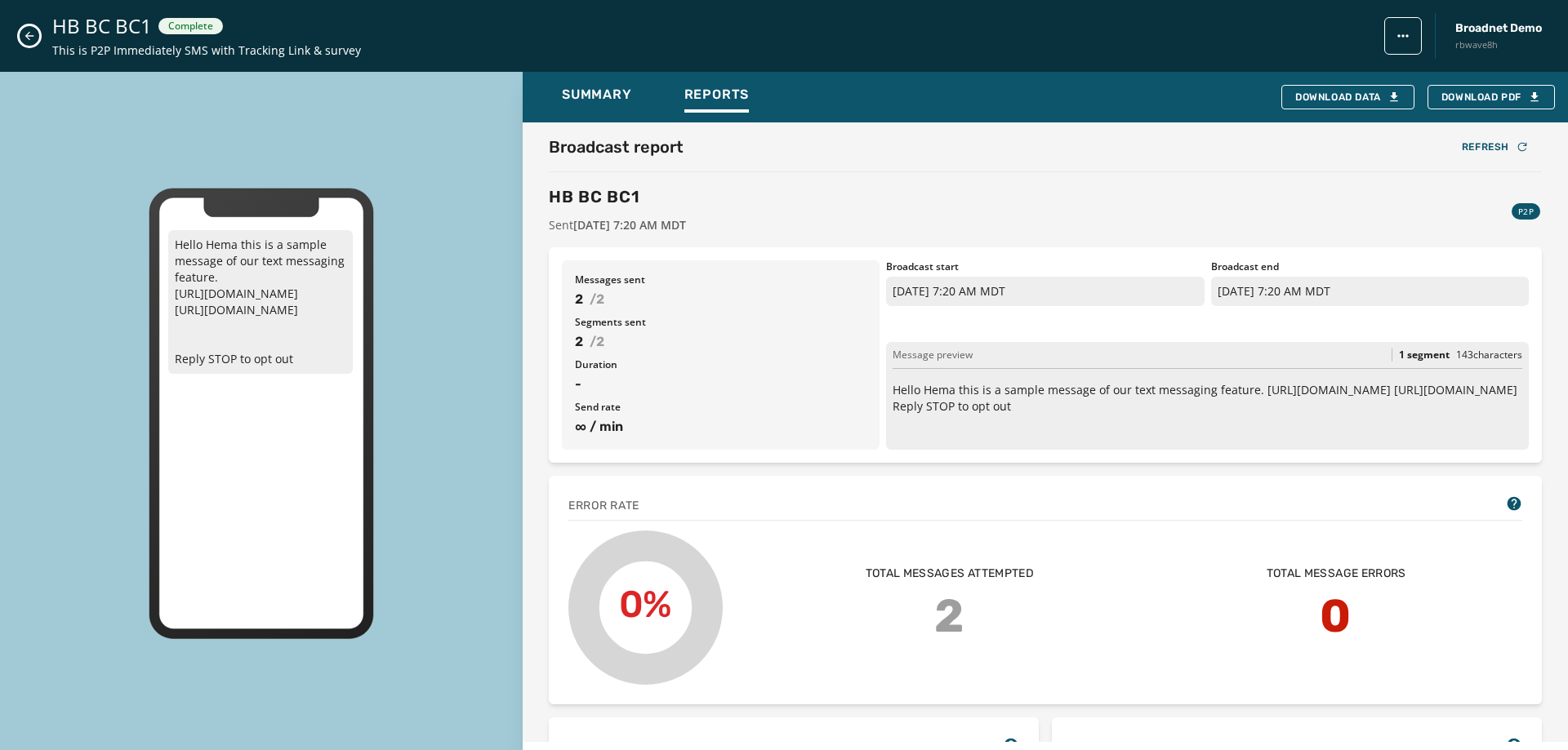
click at [34, 43] on button "Close admin drawer" at bounding box center [28, 36] width 19 height 19
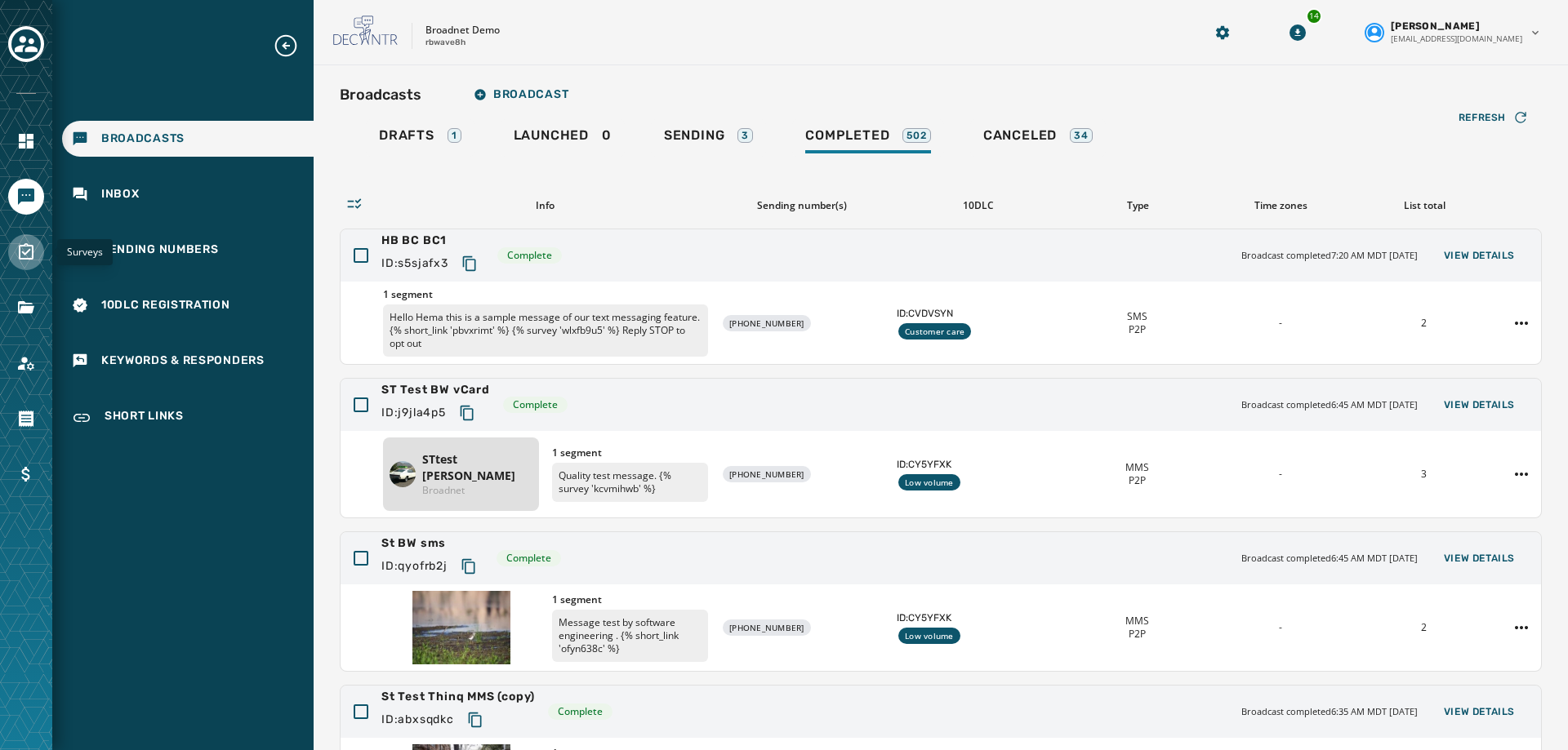
click at [22, 253] on icon "Navigate to Surveys" at bounding box center [27, 252] width 15 height 16
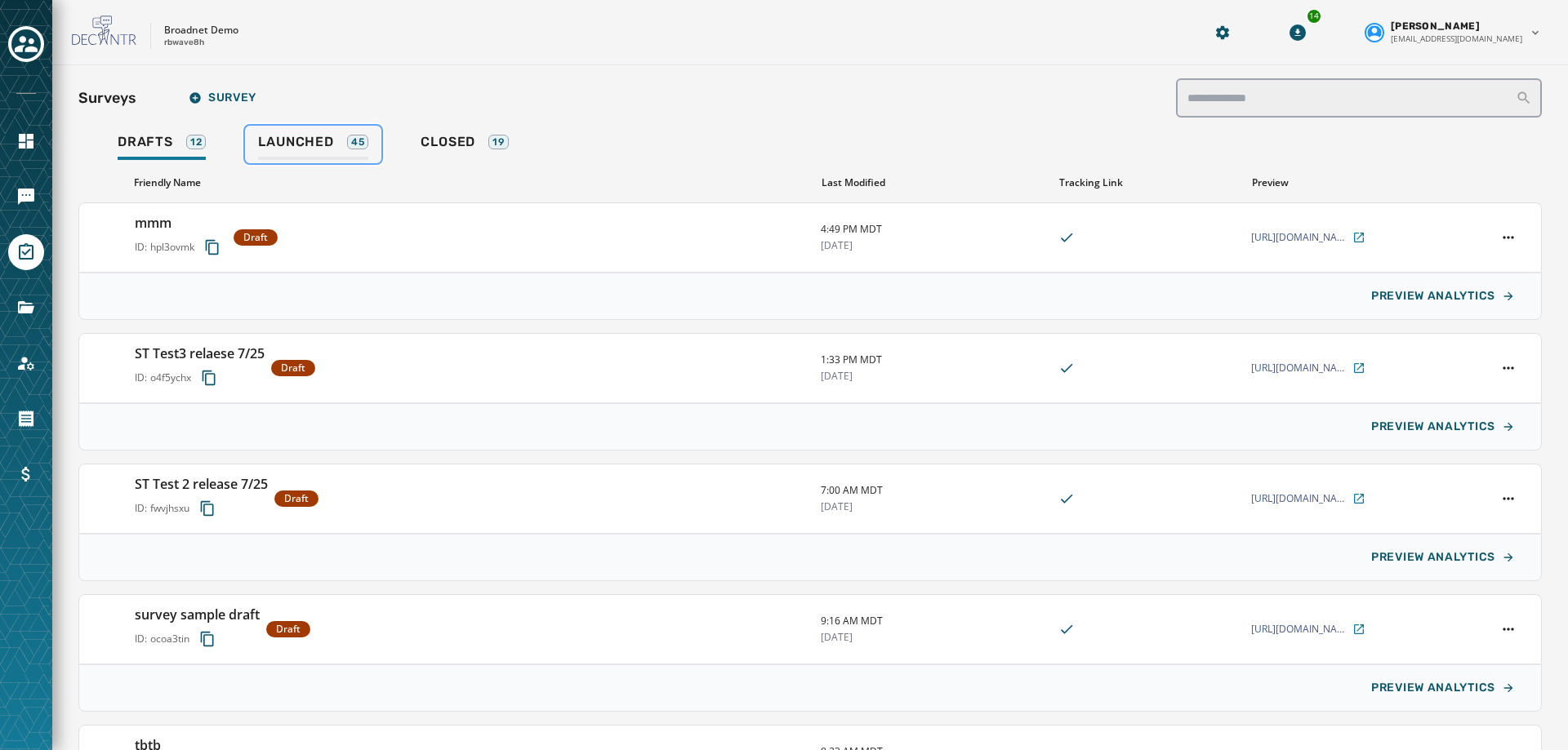
click at [279, 136] on span "Launched" at bounding box center [296, 142] width 75 height 16
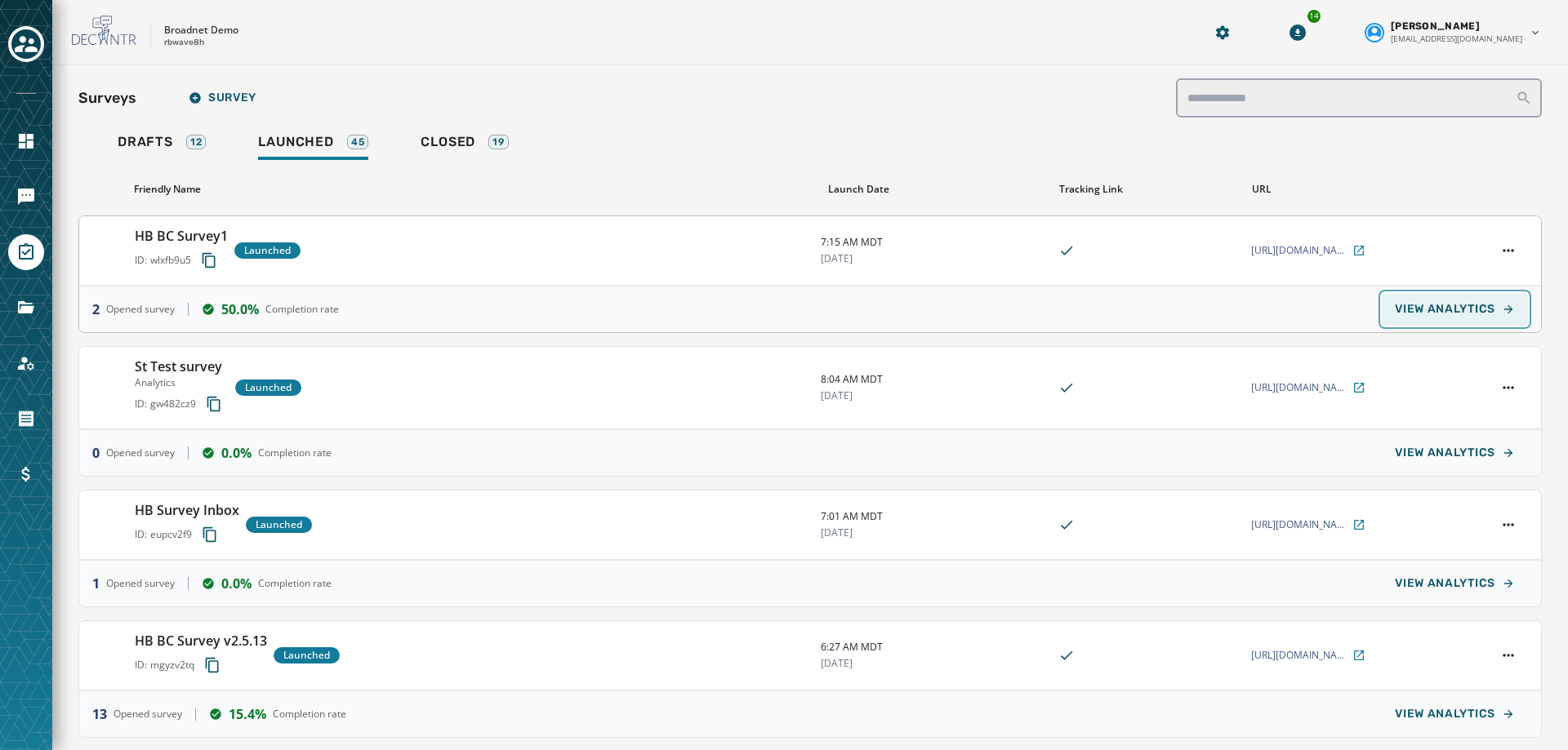
click at [1445, 313] on span "VIEW ANALYTICS" at bounding box center [1445, 310] width 101 height 13
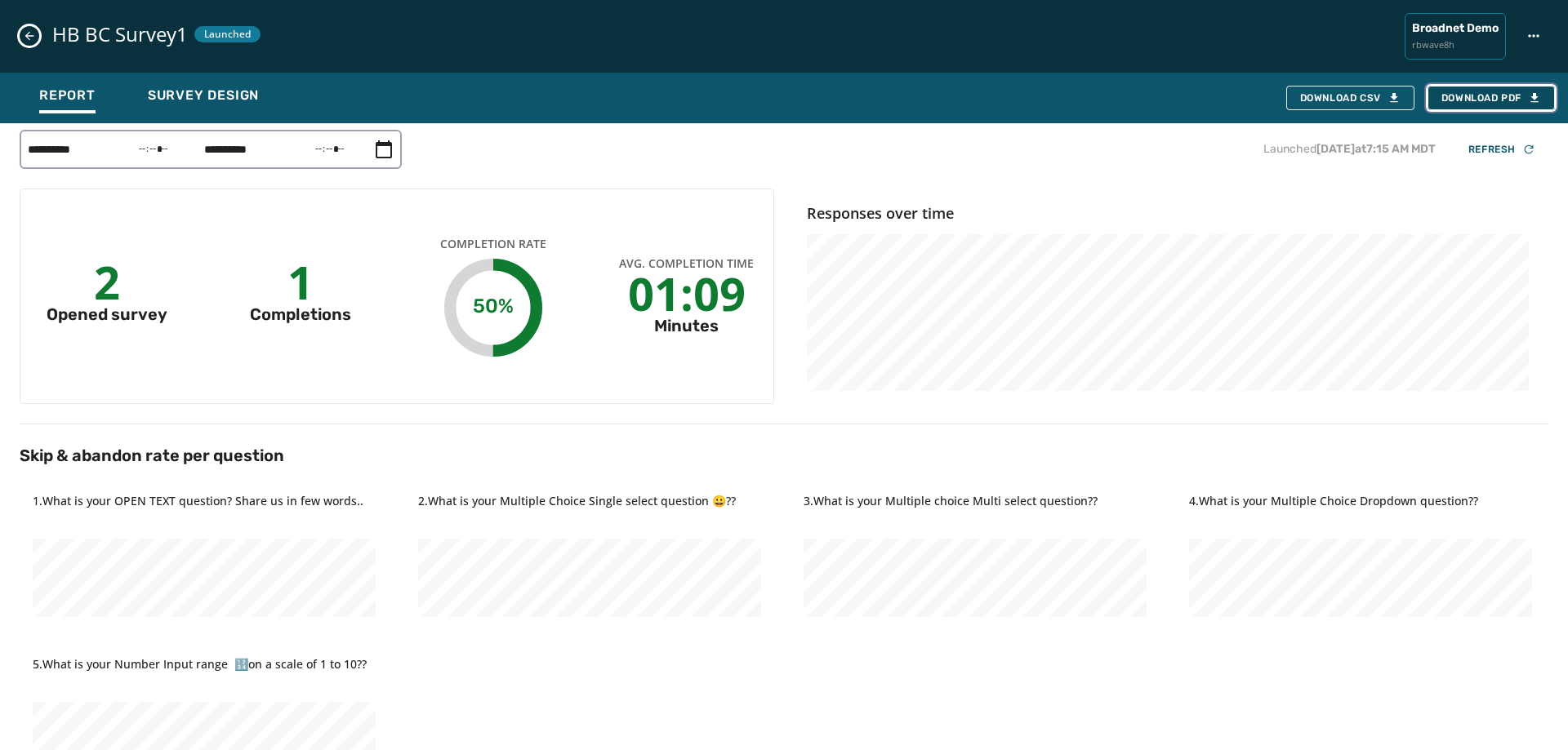
click at [1495, 103] on span "Download PDF" at bounding box center [1491, 98] width 100 height 13
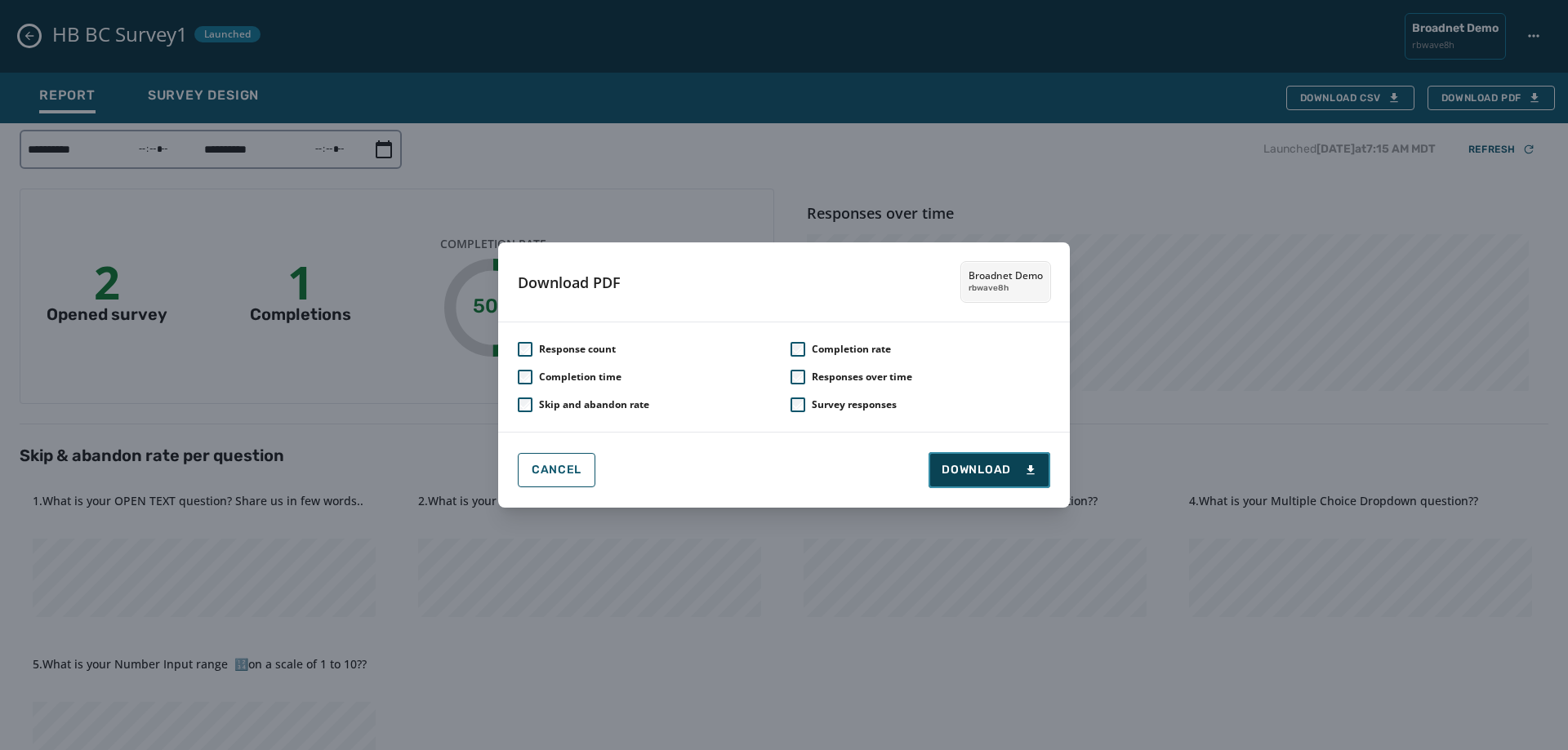
click at [1001, 464] on span "Download" at bounding box center [989, 471] width 95 height 16
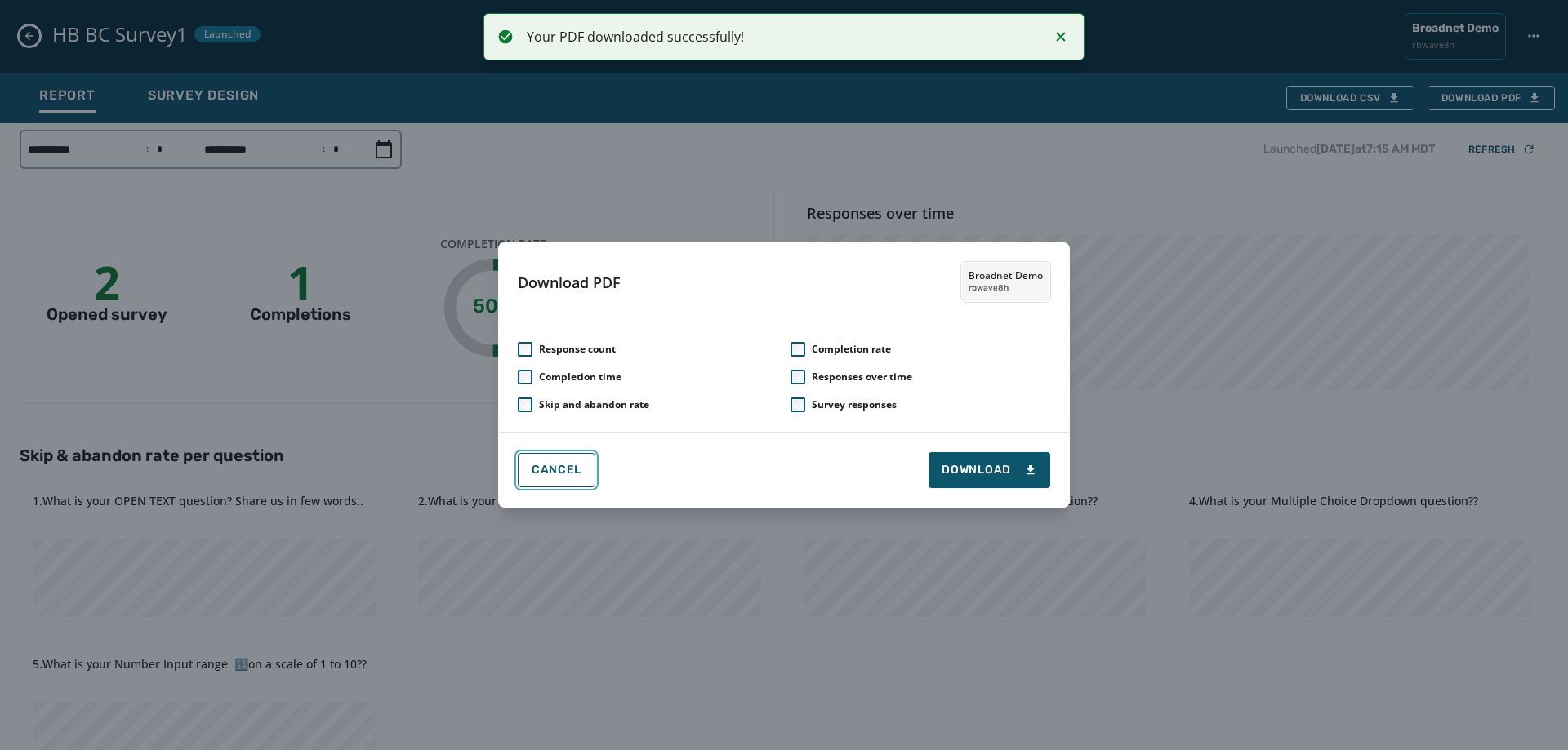
click at [555, 482] on button "Cancel" at bounding box center [556, 470] width 78 height 34
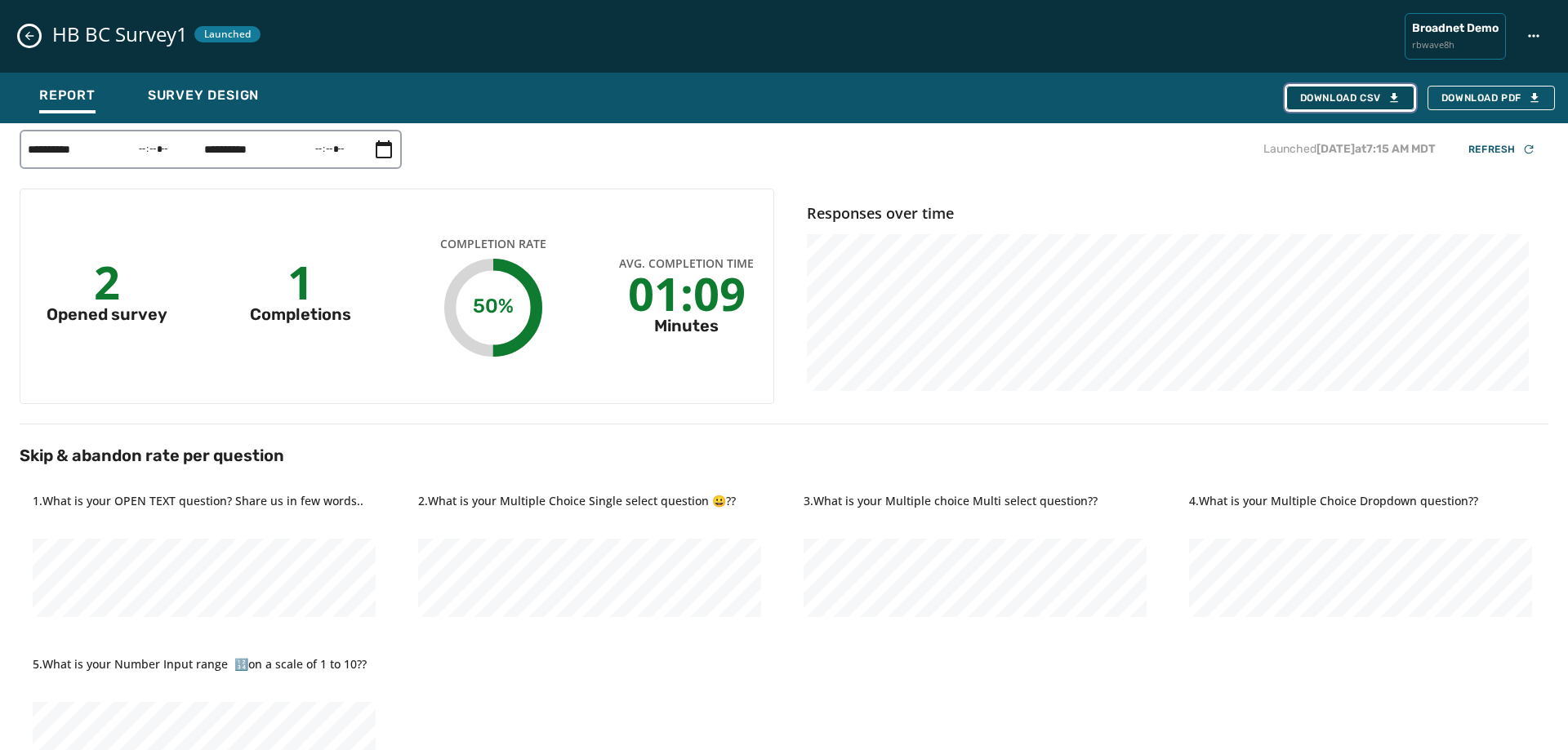
click at [1354, 106] on button "Download CSV" at bounding box center [1350, 98] width 128 height 25
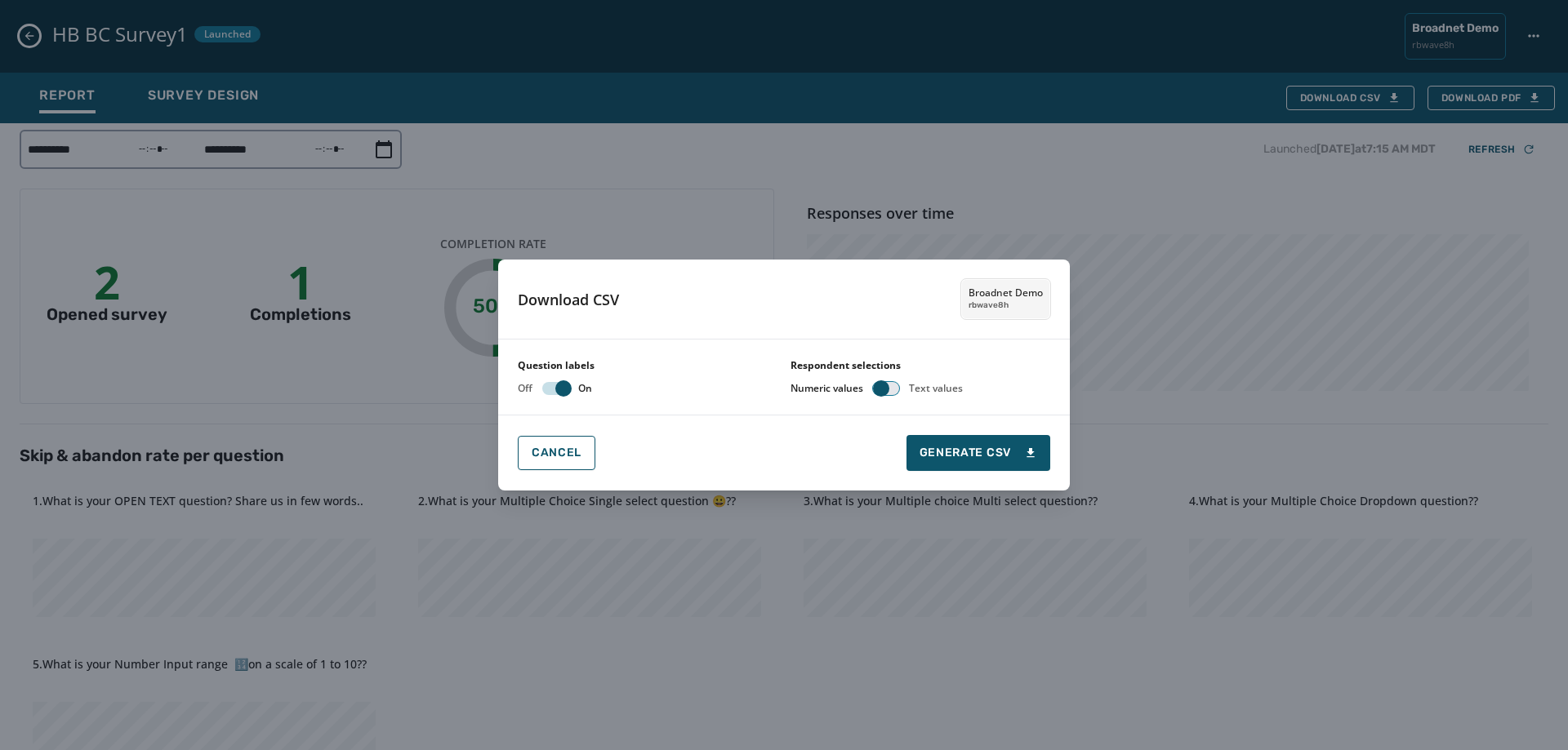
click at [884, 388] on span "button" at bounding box center [881, 389] width 16 height 16
click at [942, 441] on button "Generate CSV" at bounding box center [978, 452] width 144 height 36
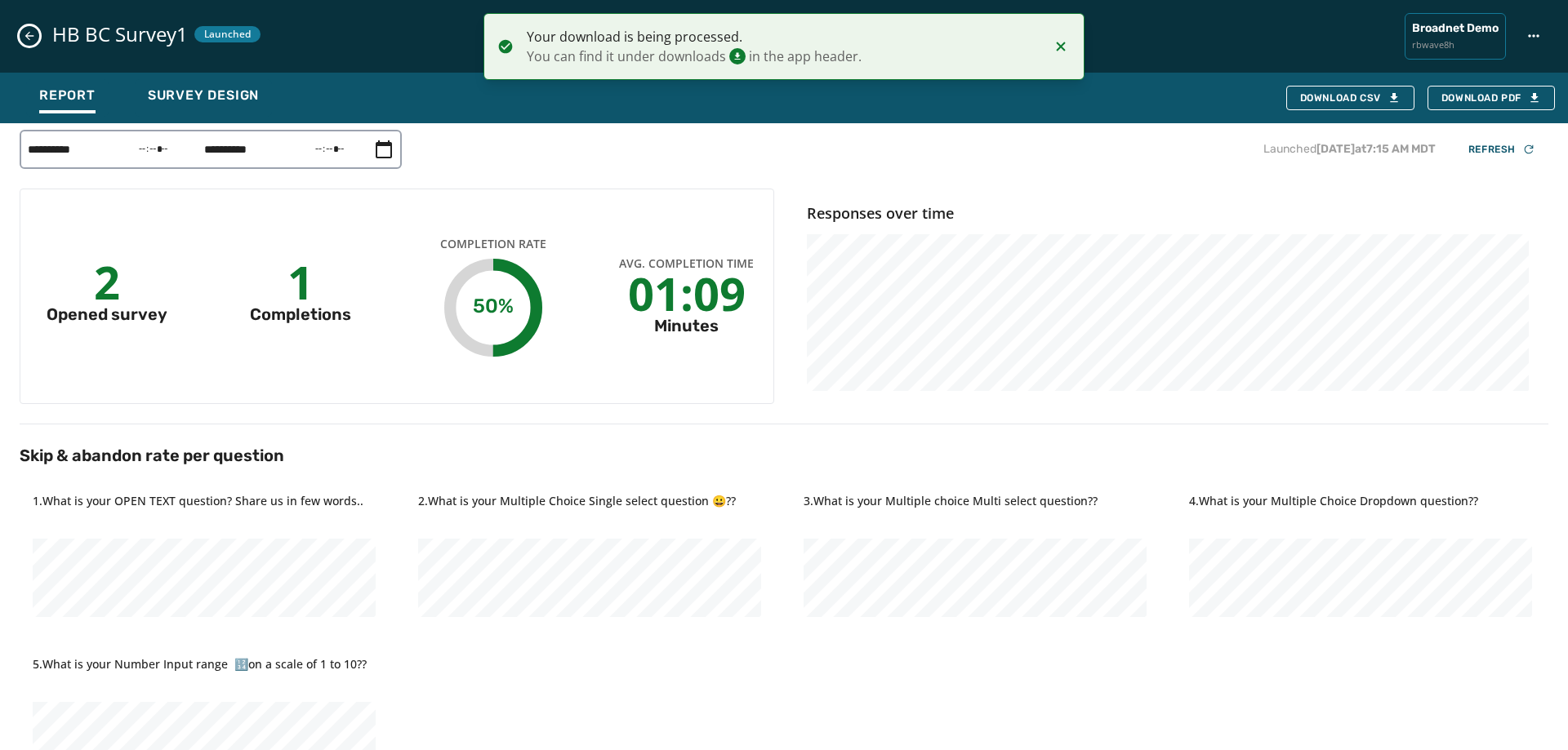
click at [1067, 55] on icon "Notifications (F8)" at bounding box center [1061, 46] width 19 height 19
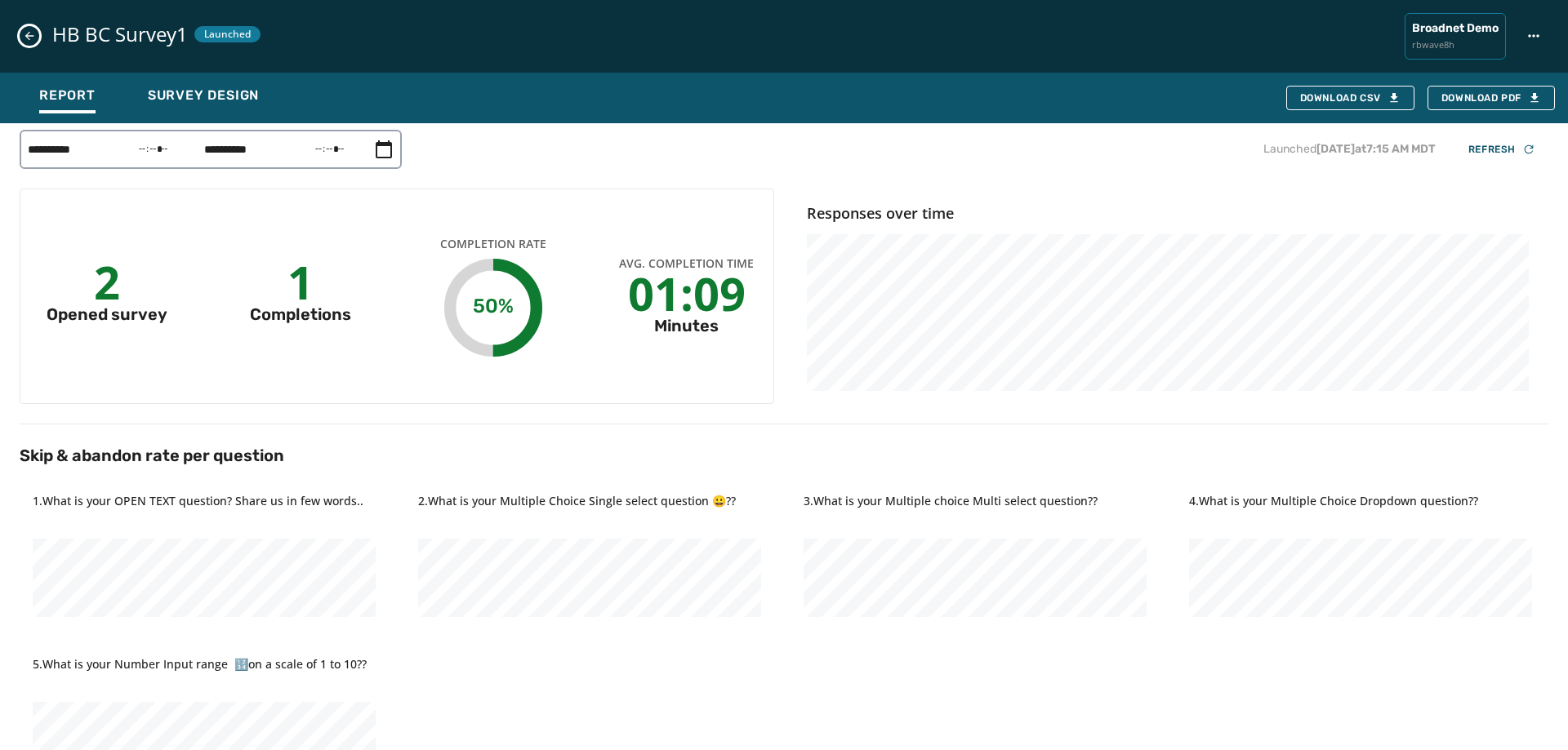
click at [47, 52] on div "HB BC Survey1 Launched Broadnet Demo rbwave8h" at bounding box center [784, 36] width 1568 height 72
click at [32, 39] on icon "Close survey details drawer" at bounding box center [29, 36] width 13 height 13
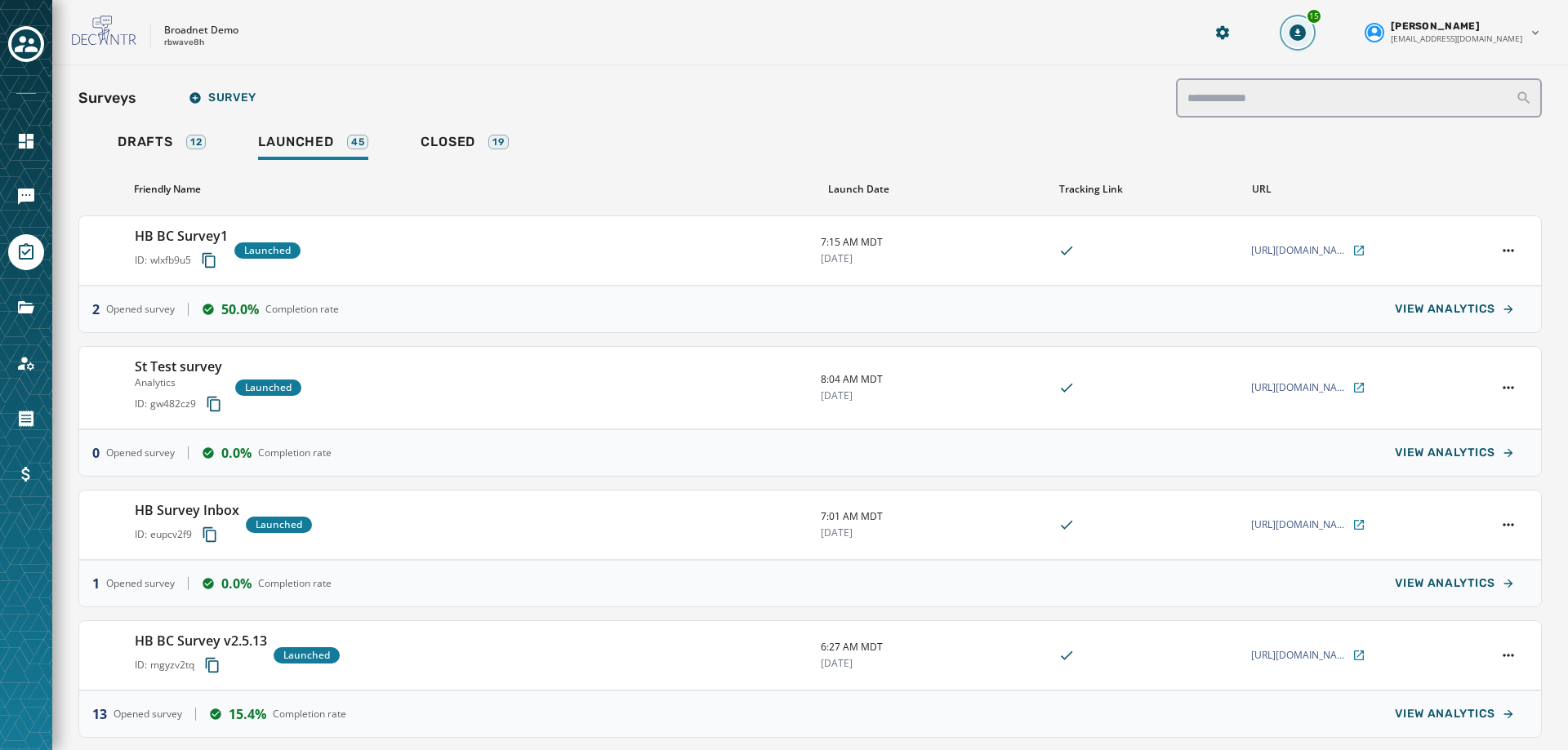
click at [1323, 16] on div "15" at bounding box center [1314, 16] width 16 height 16
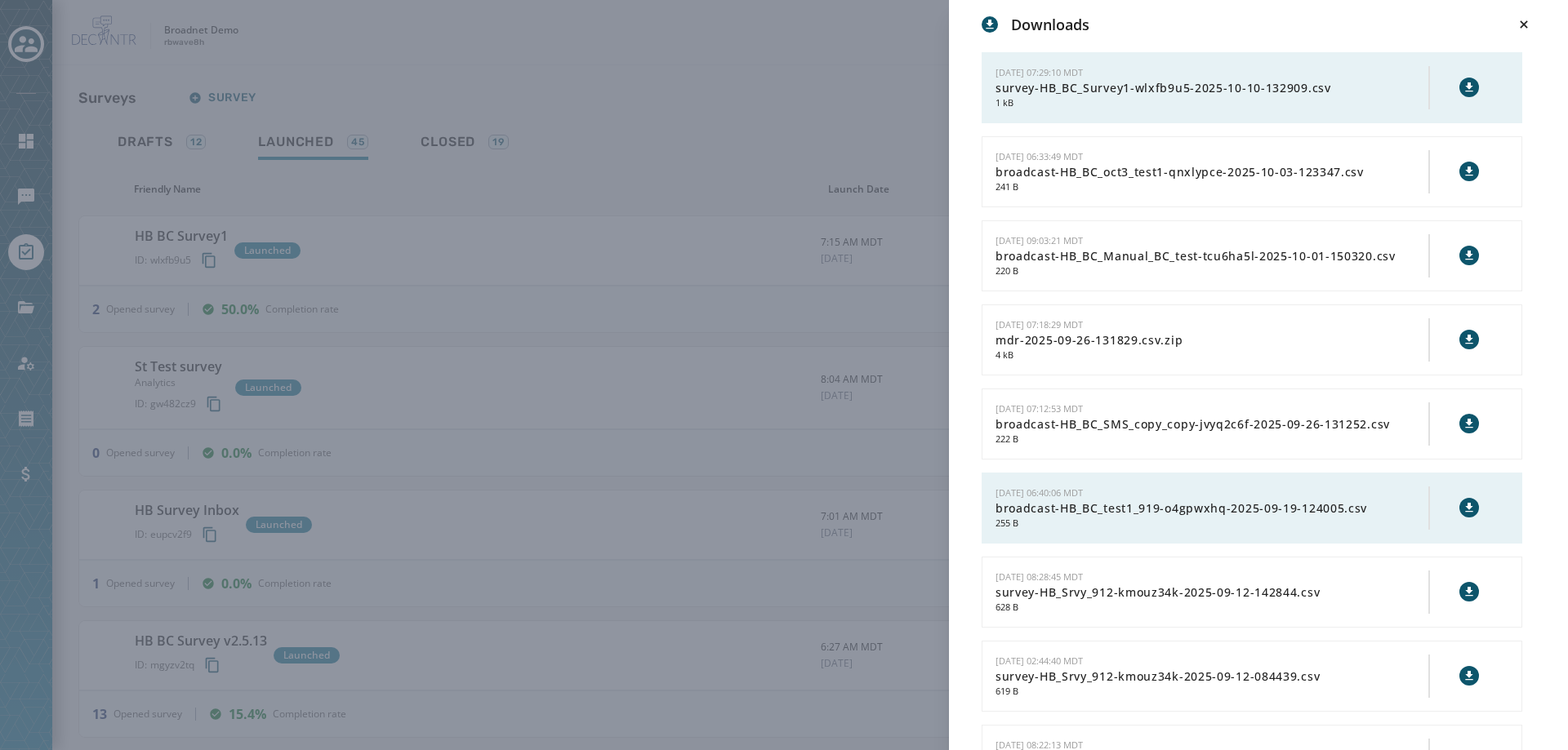
click at [1259, 88] on span "survey-HB_BC_Survey1-wlxfb9u5-2025-10-10-132909.csv" at bounding box center [1212, 88] width 433 height 16
click at [1465, 86] on icon at bounding box center [1469, 87] width 7 height 9
click at [1532, 29] on button at bounding box center [1523, 24] width 23 height 23
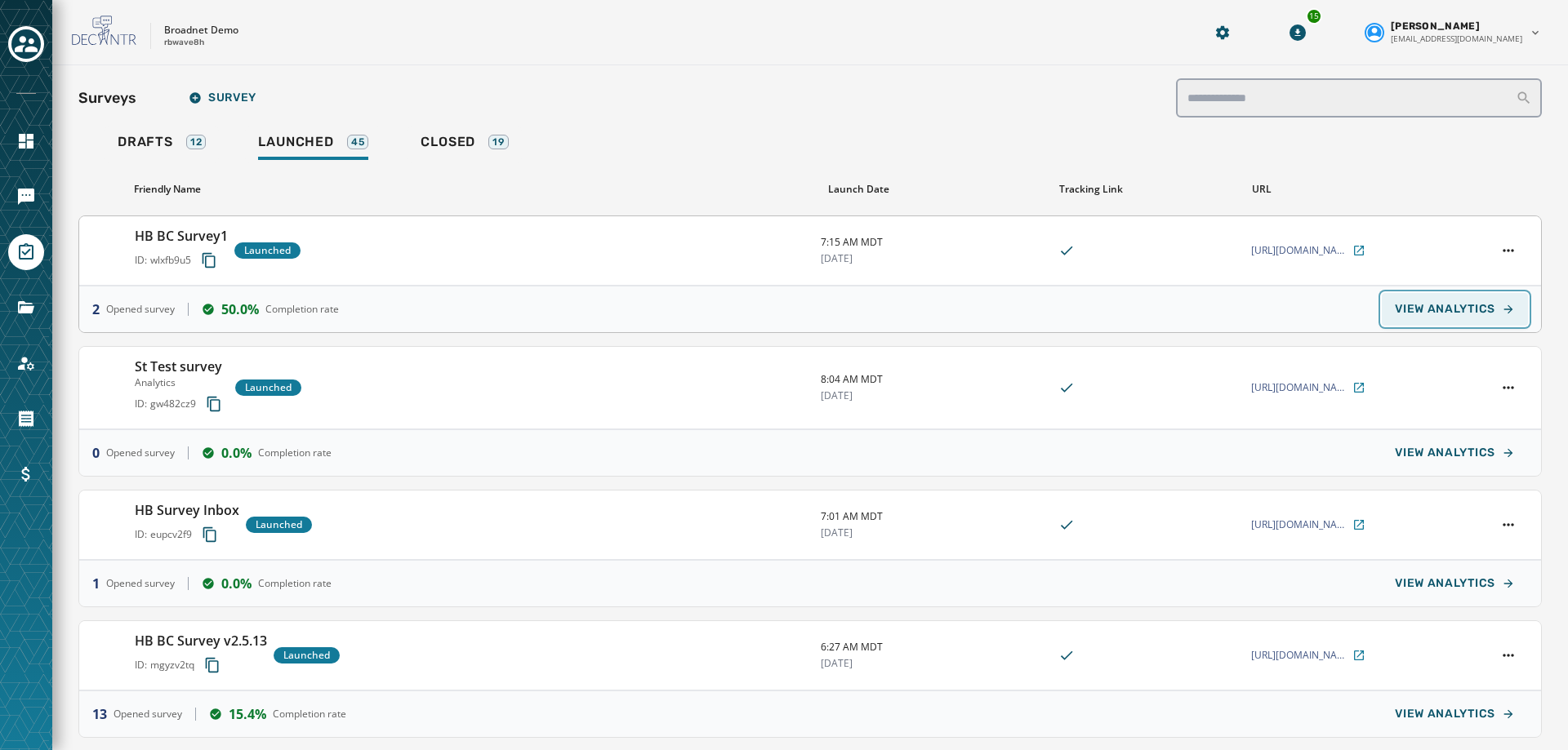
click at [1438, 303] on span "VIEW ANALYTICS" at bounding box center [1445, 310] width 101 height 13
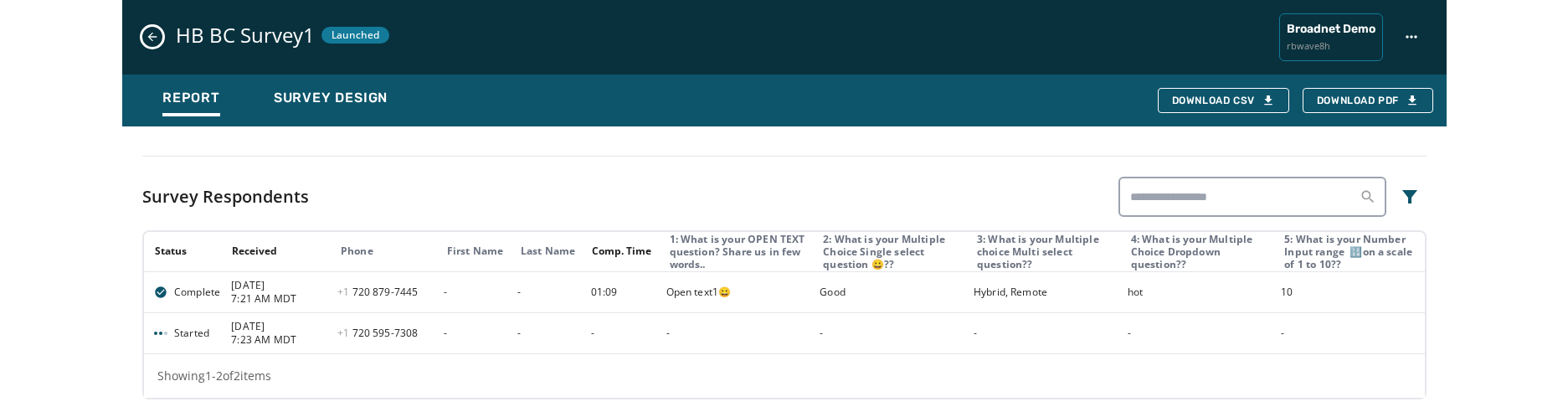
scroll to position [1218, 0]
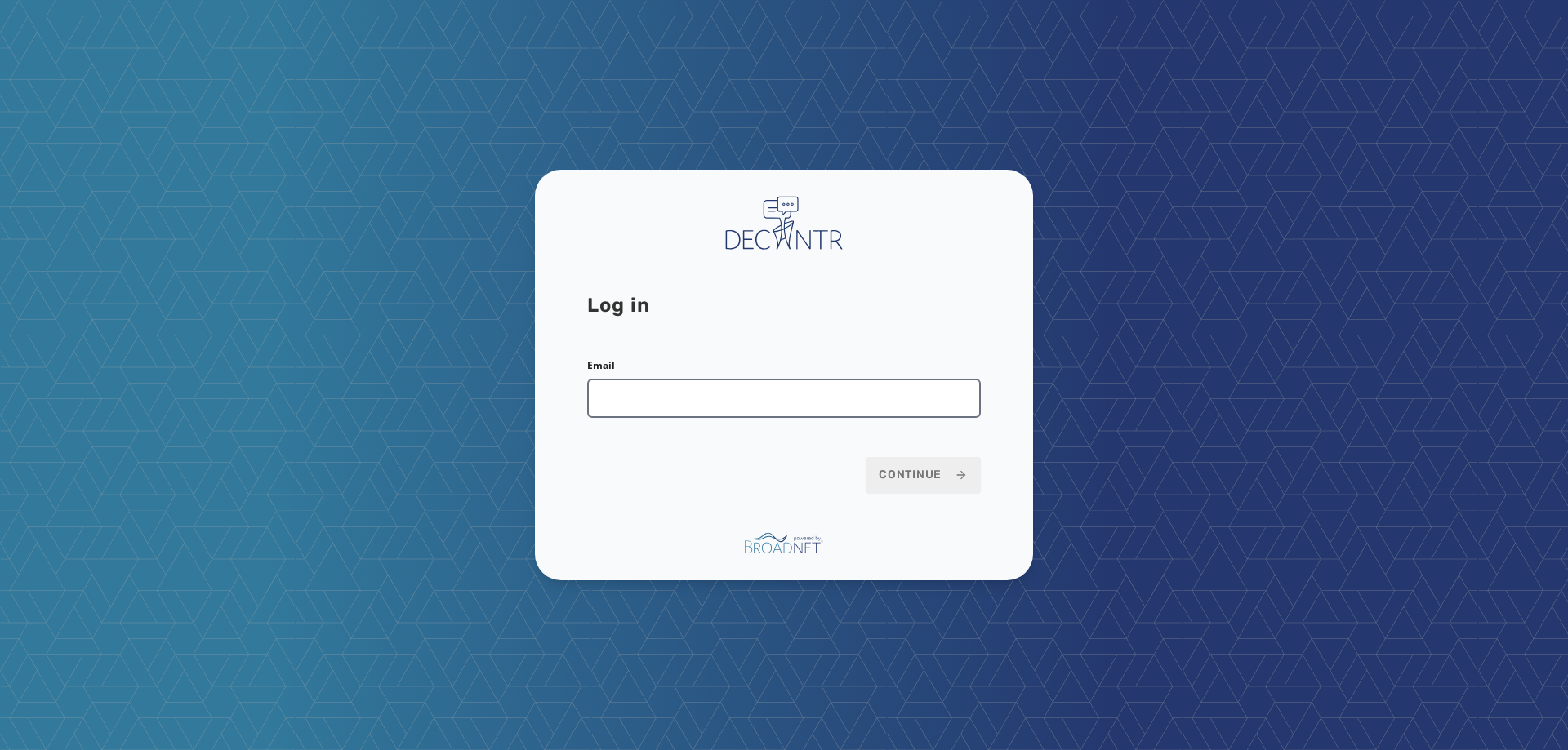
click at [769, 390] on input "Email" at bounding box center [784, 398] width 394 height 39
type input "**********"
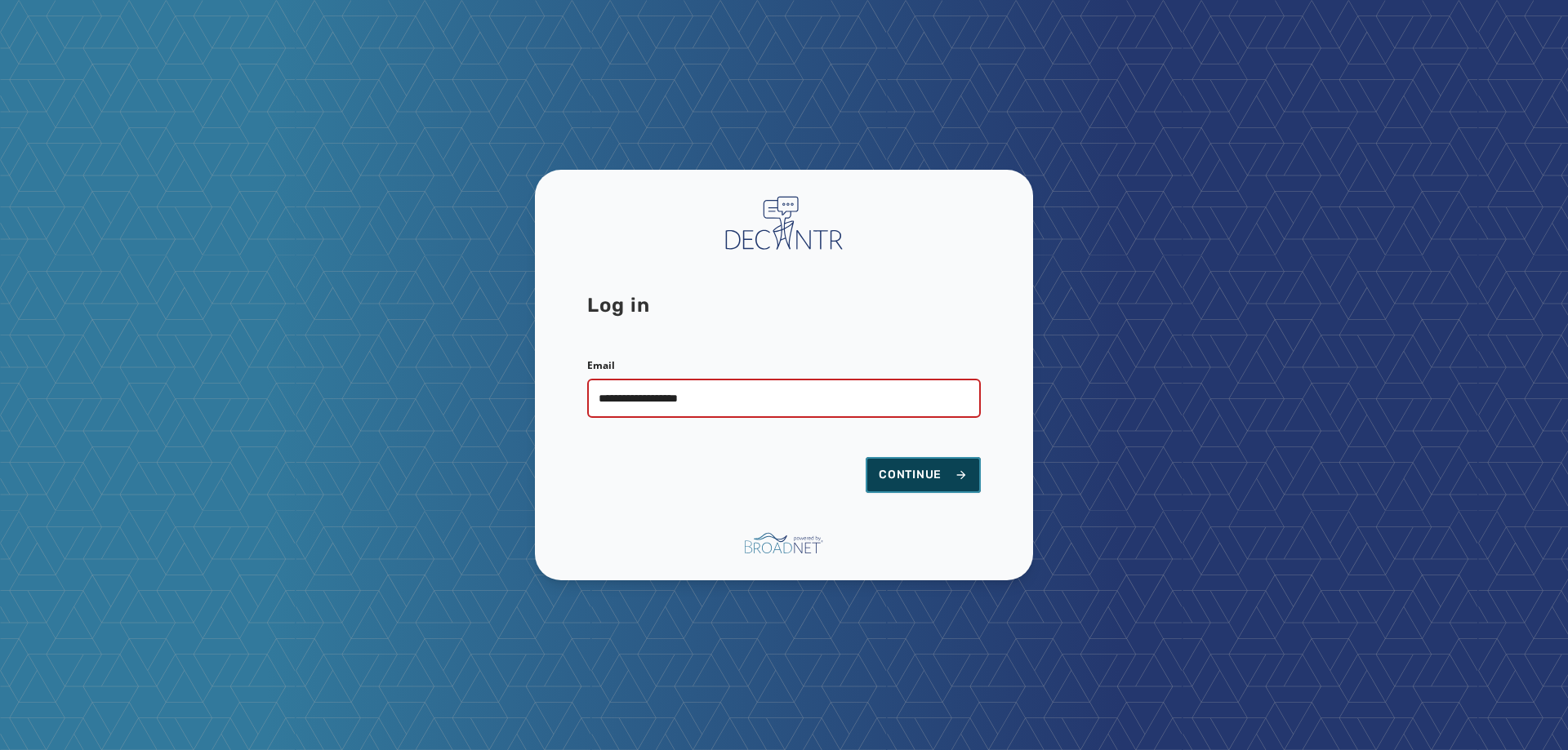
click at [866, 474] on button "Continue" at bounding box center [923, 474] width 115 height 36
click at [945, 484] on button "Continue" at bounding box center [923, 474] width 115 height 36
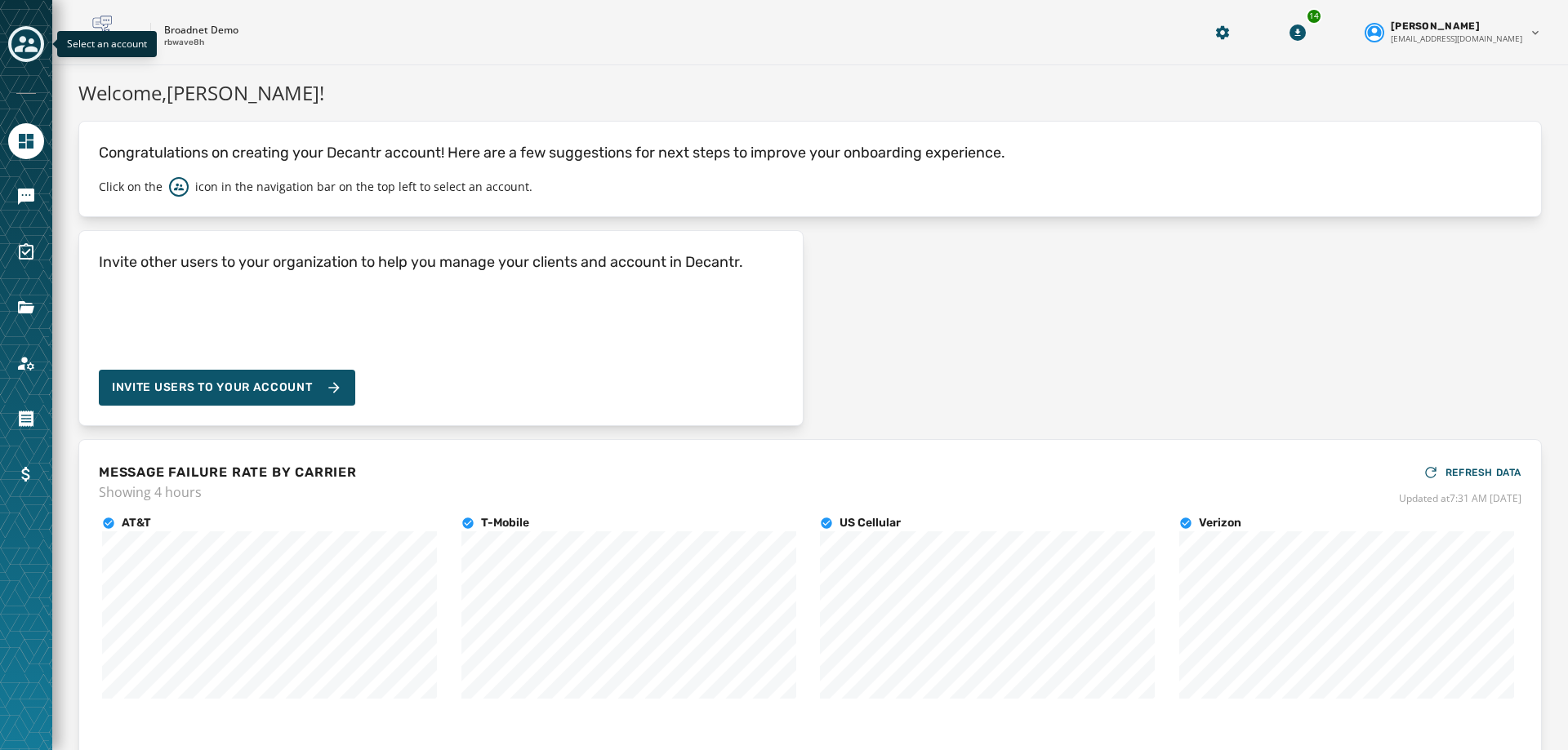
click at [37, 39] on icon "Toggle account select drawer" at bounding box center [26, 44] width 23 height 23
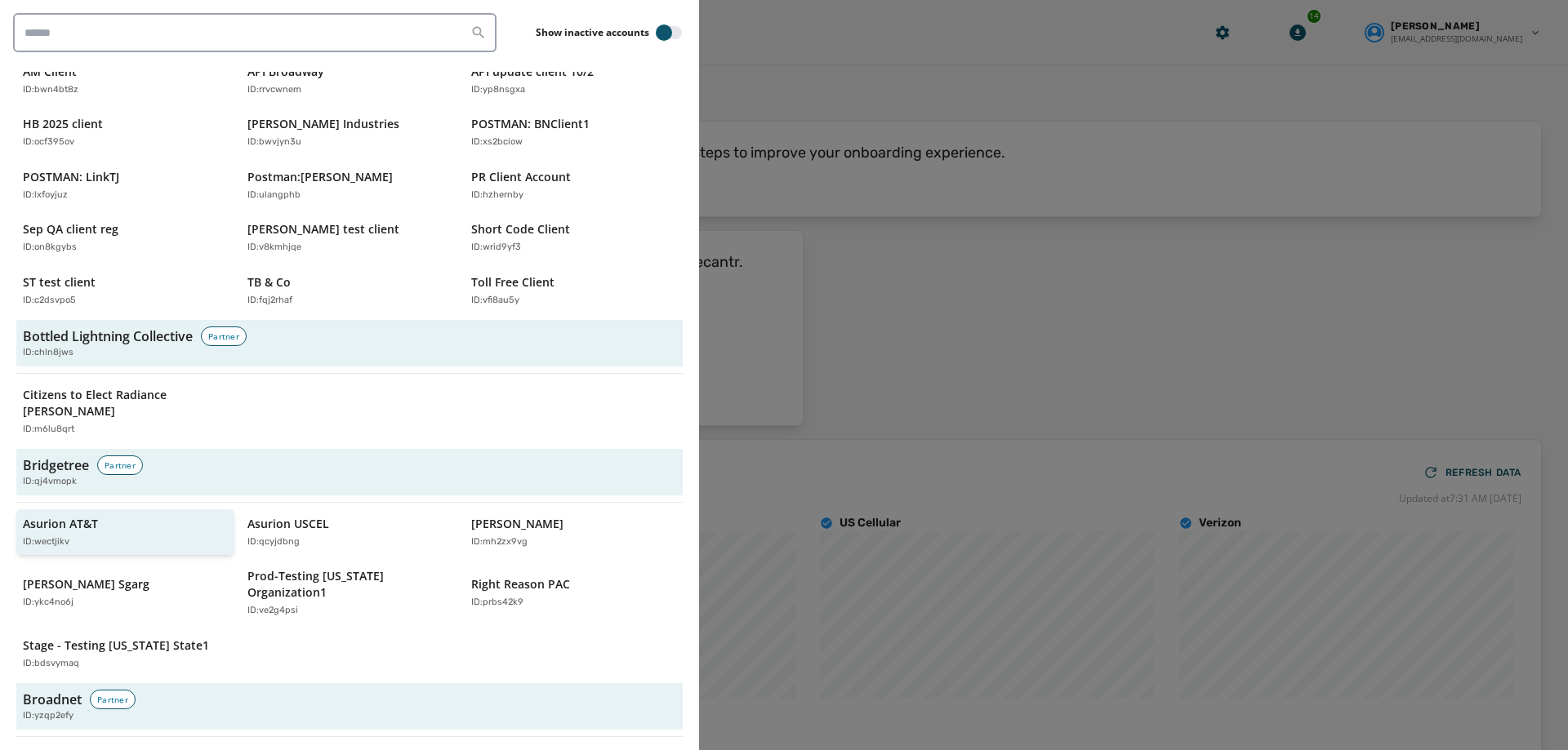
scroll to position [490, 0]
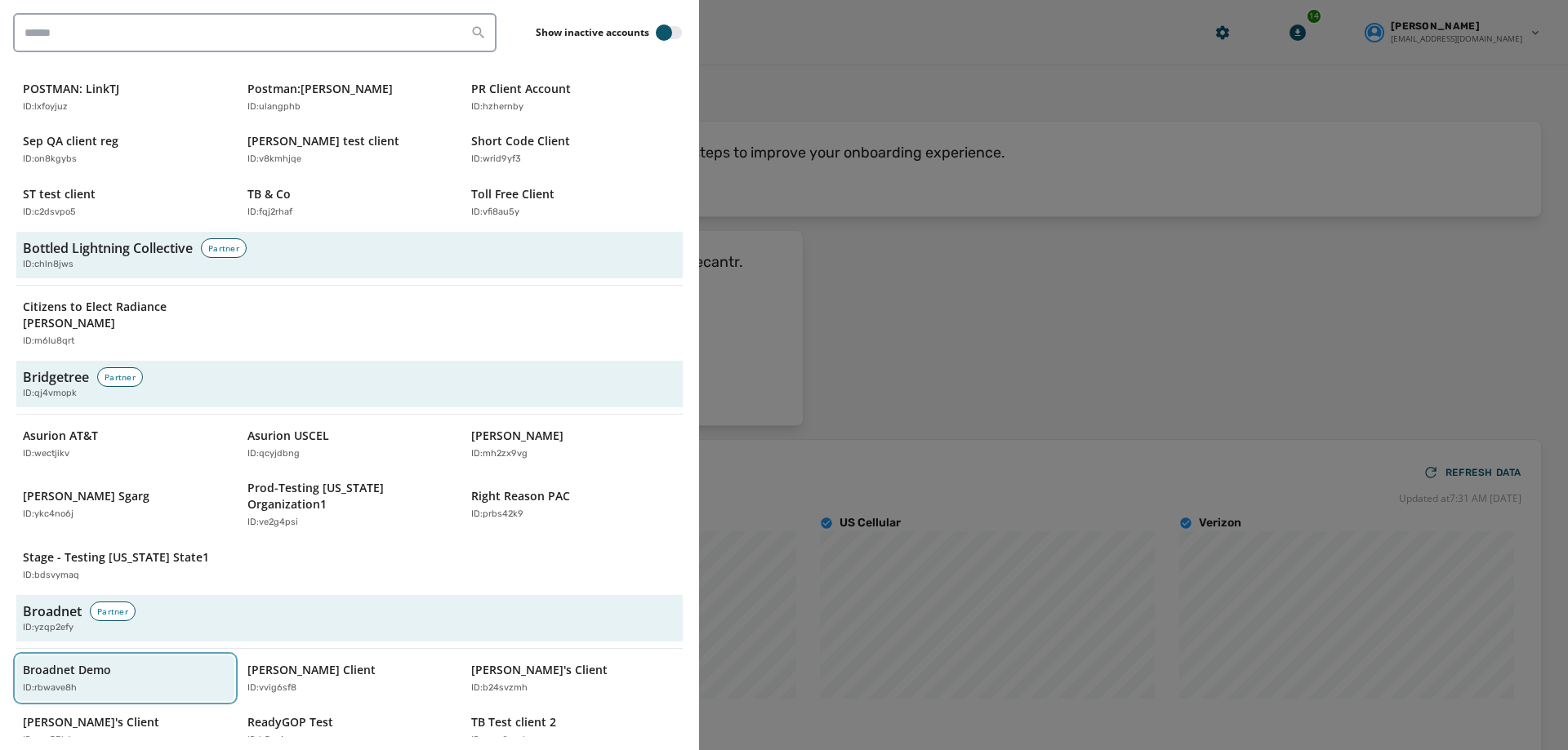
click at [65, 662] on p "Broadnet Demo" at bounding box center [67, 670] width 88 height 16
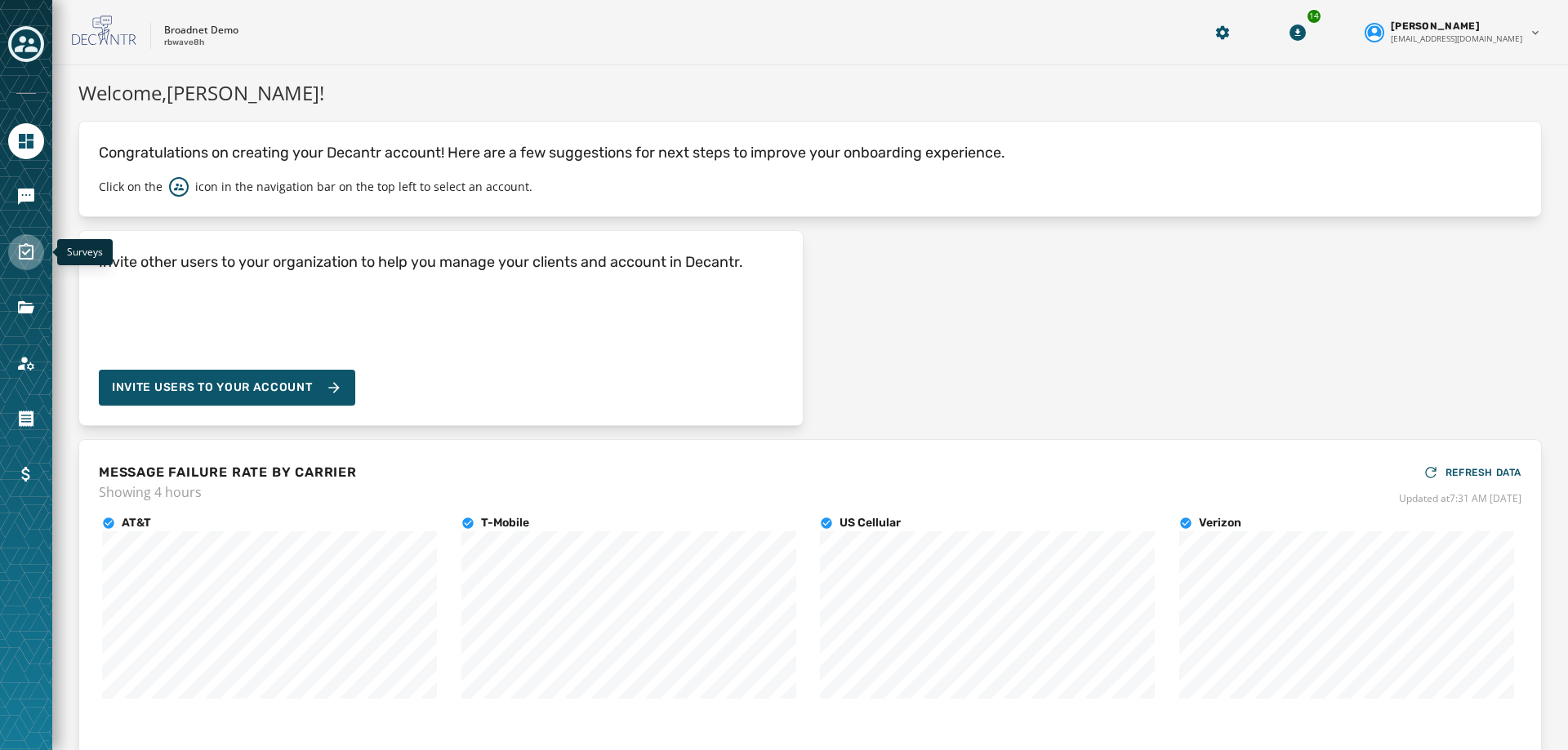
click at [31, 247] on icon "Navigate to Surveys" at bounding box center [26, 252] width 19 height 19
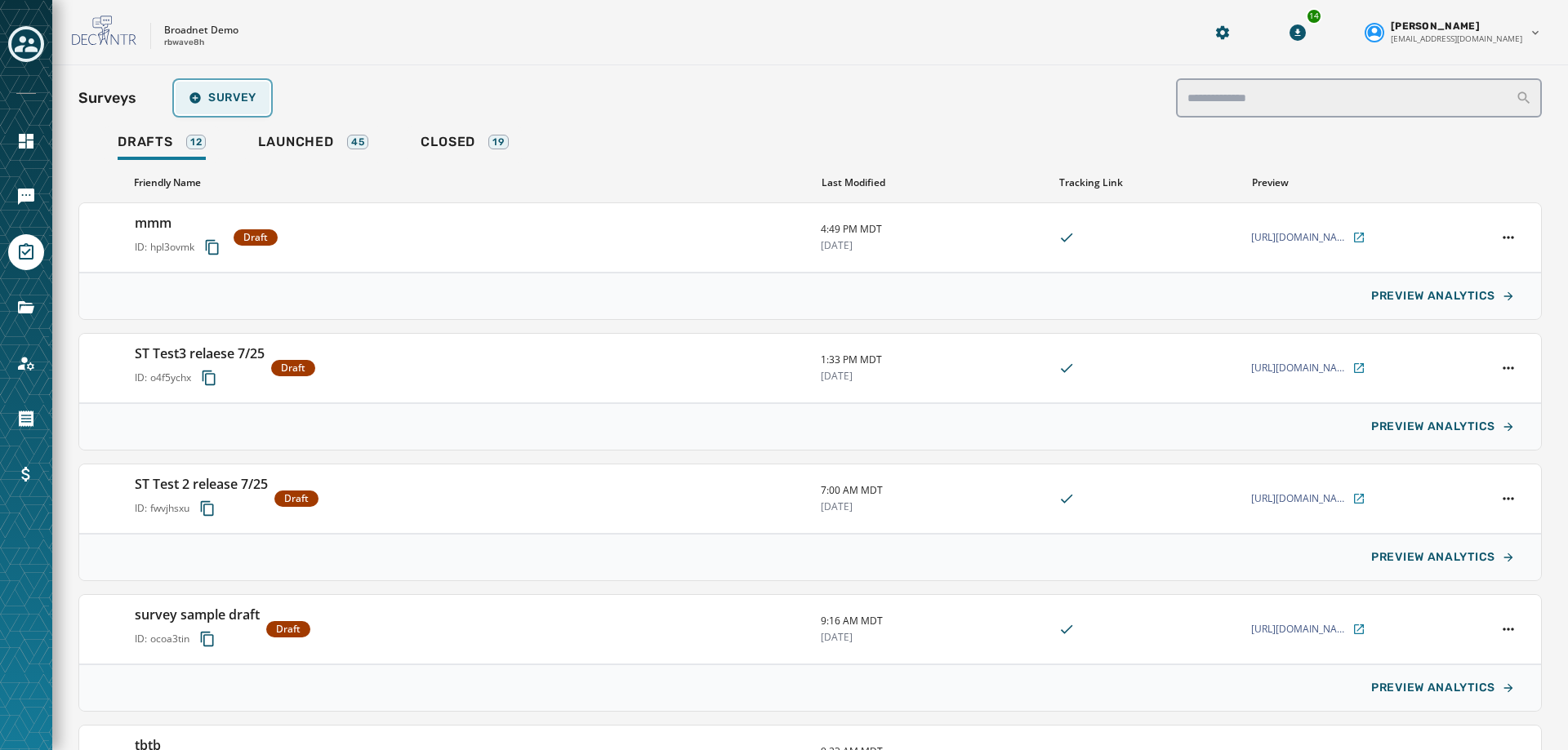
click at [252, 100] on span "Survey" at bounding box center [223, 98] width 68 height 13
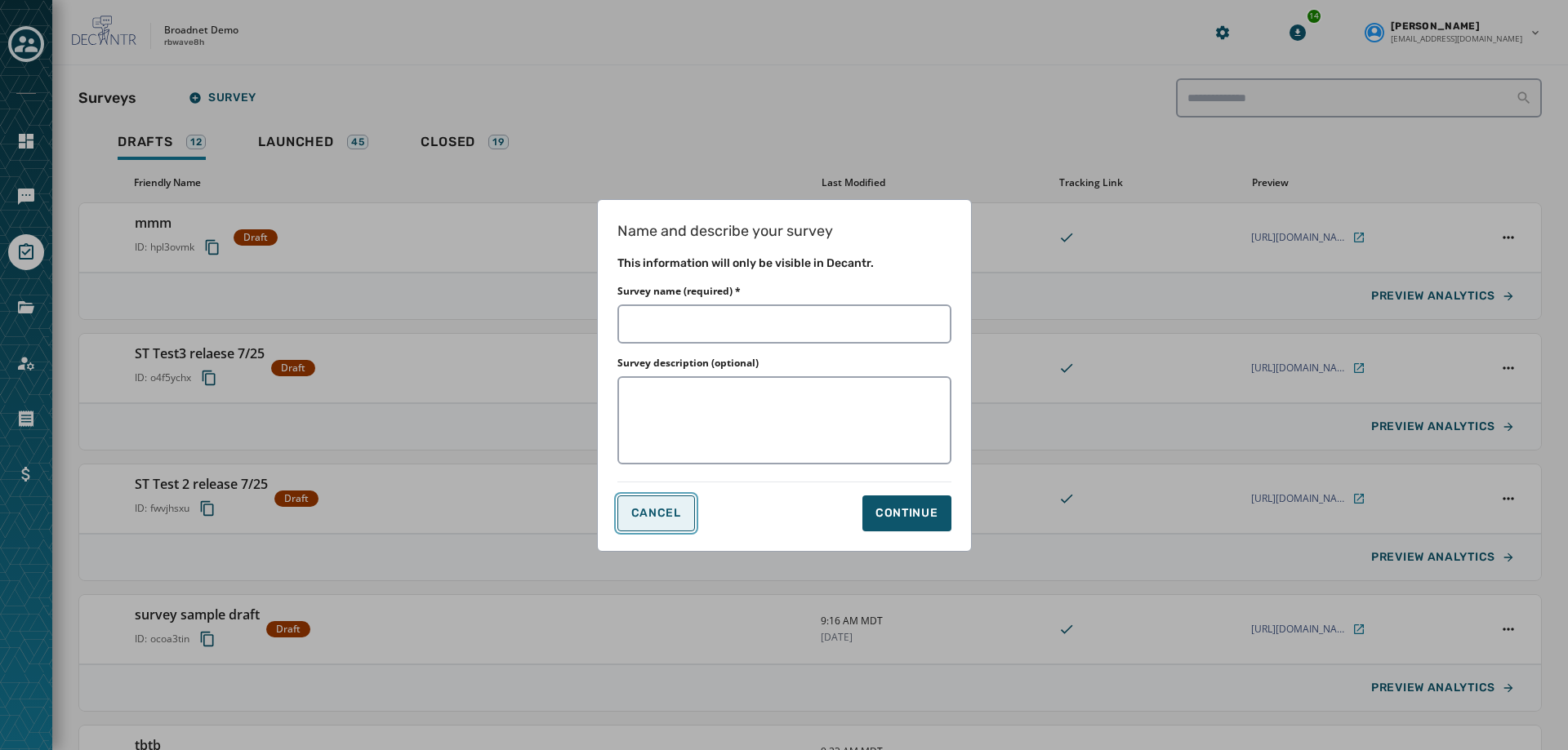
click at [667, 516] on span "Cancel" at bounding box center [656, 514] width 49 height 13
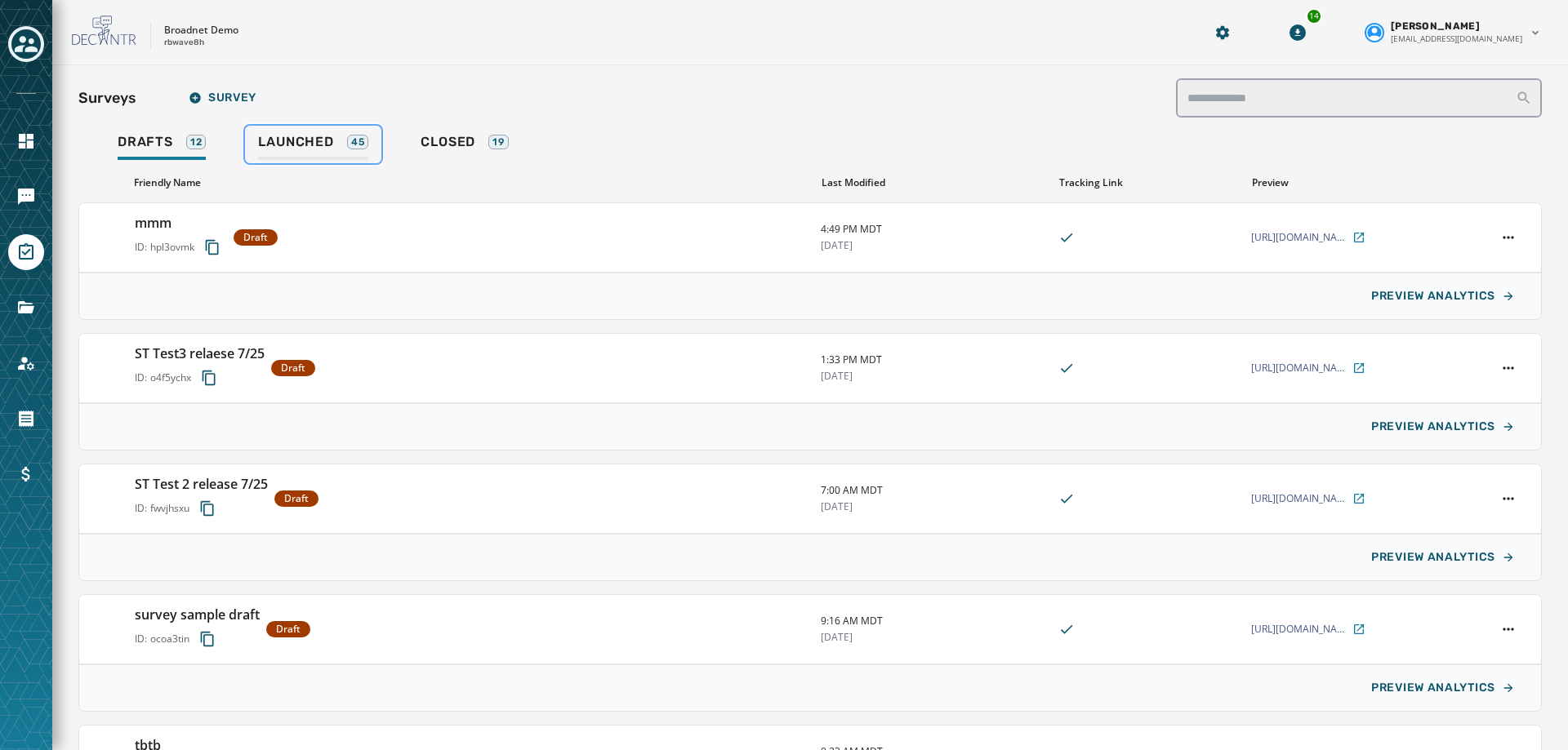
click at [296, 139] on span "Launched" at bounding box center [296, 142] width 75 height 16
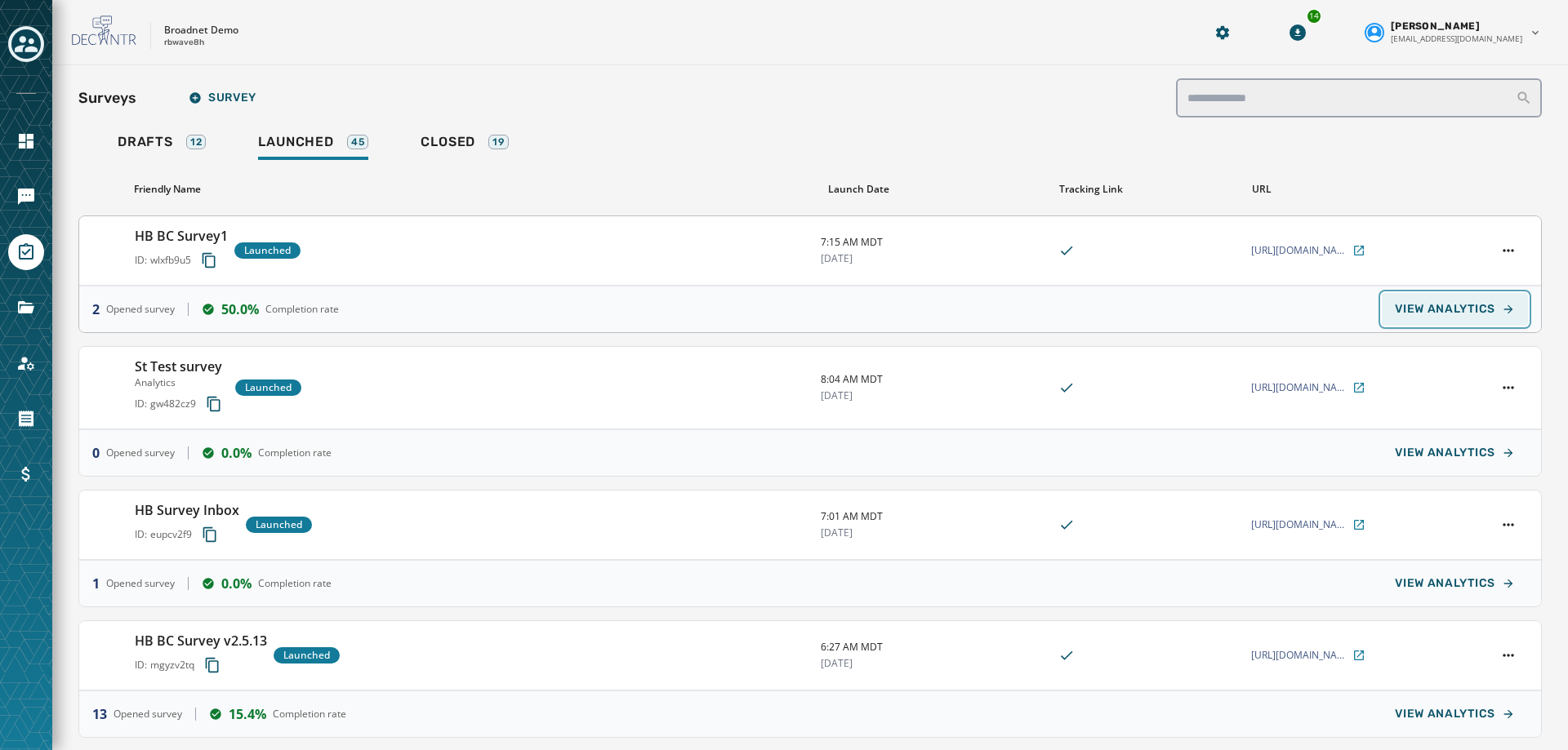
click at [1448, 315] on span "VIEW ANALYTICS" at bounding box center [1445, 310] width 101 height 13
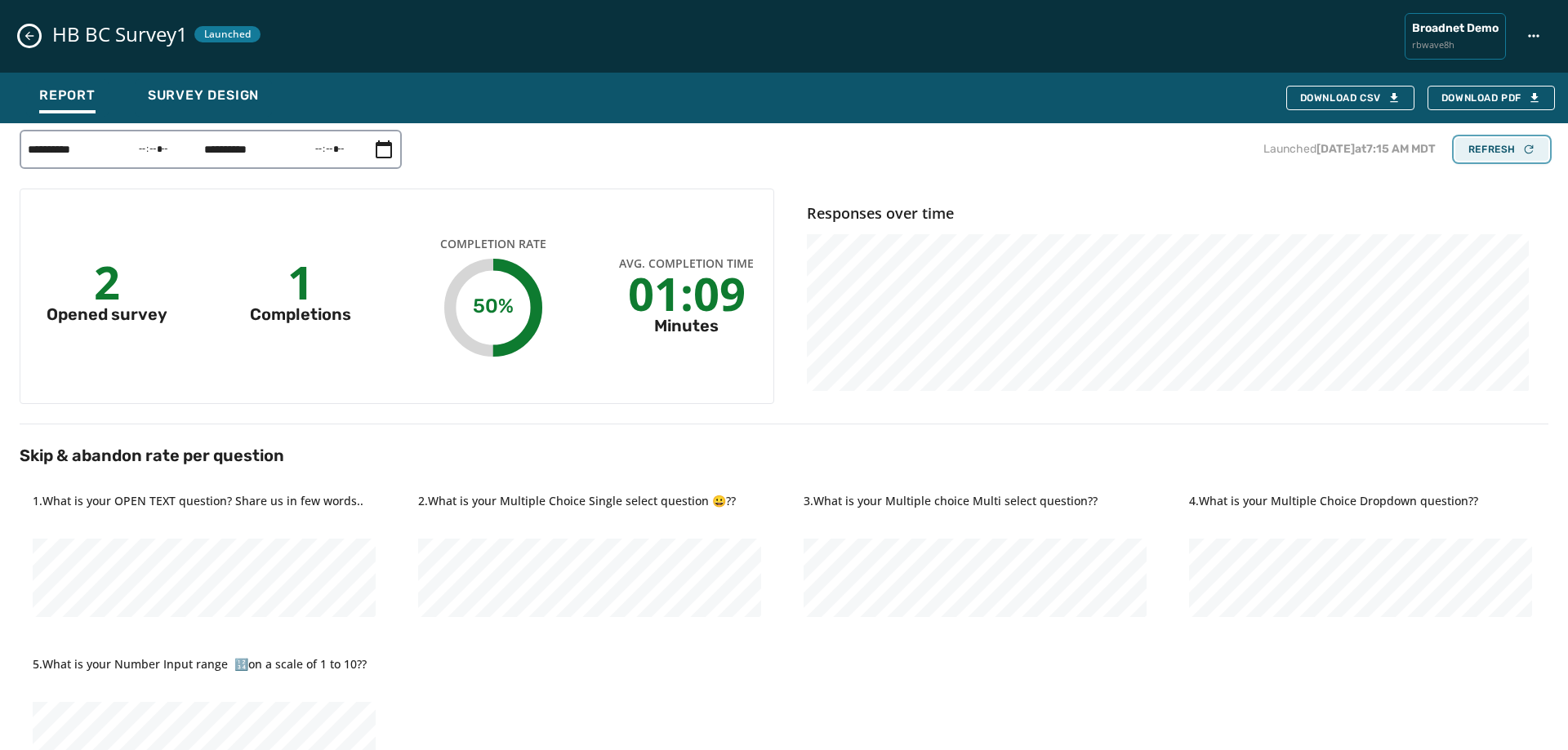
click at [1497, 143] on div "Refresh" at bounding box center [1501, 149] width 67 height 13
click at [27, 34] on icon "Close survey details drawer" at bounding box center [30, 37] width 9 height 9
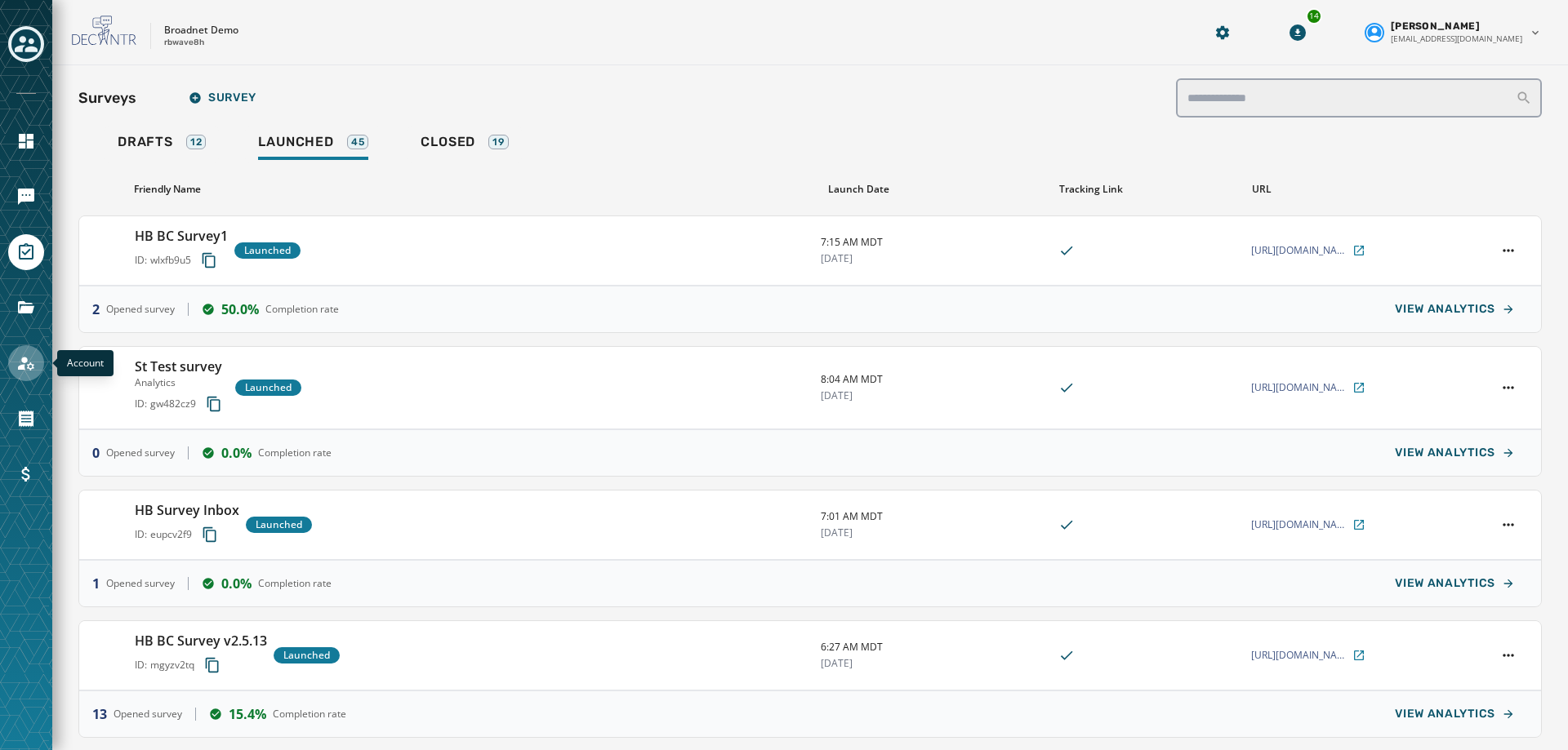
click at [20, 364] on icon "Navigate to Account" at bounding box center [26, 363] width 19 height 19
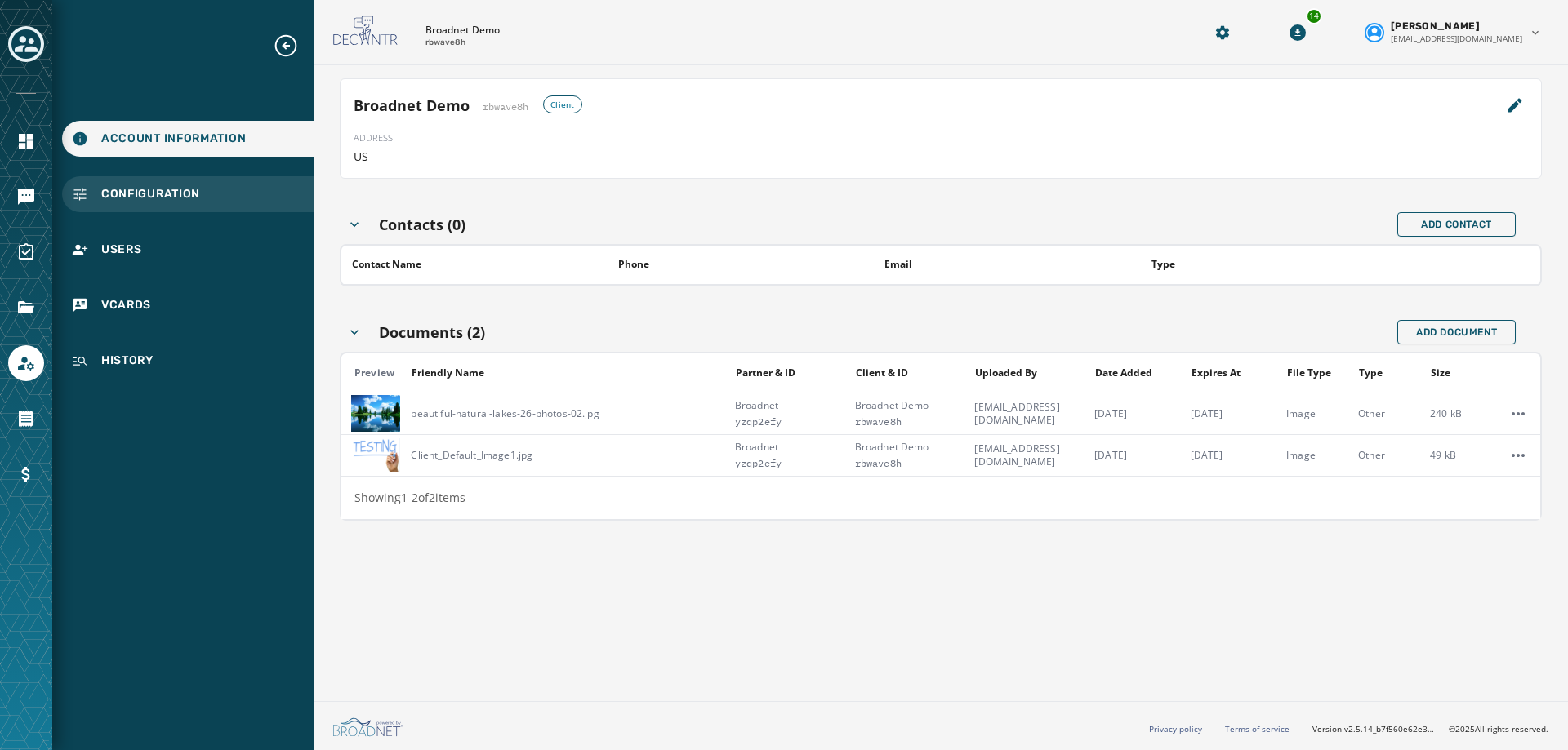
click at [155, 197] on span "Configuration" at bounding box center [151, 194] width 99 height 16
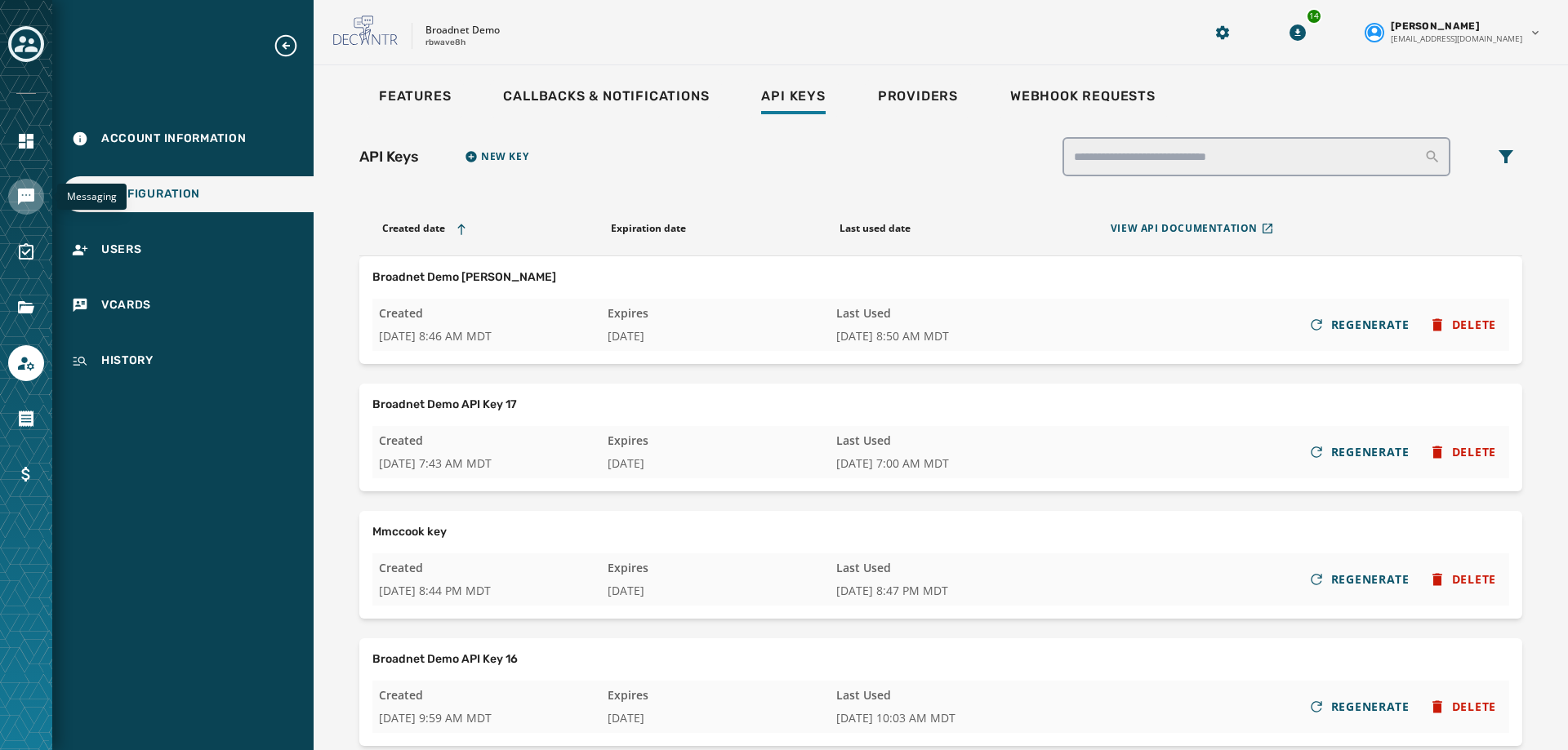
click at [38, 206] on link "Navigate to Messaging" at bounding box center [26, 196] width 36 height 36
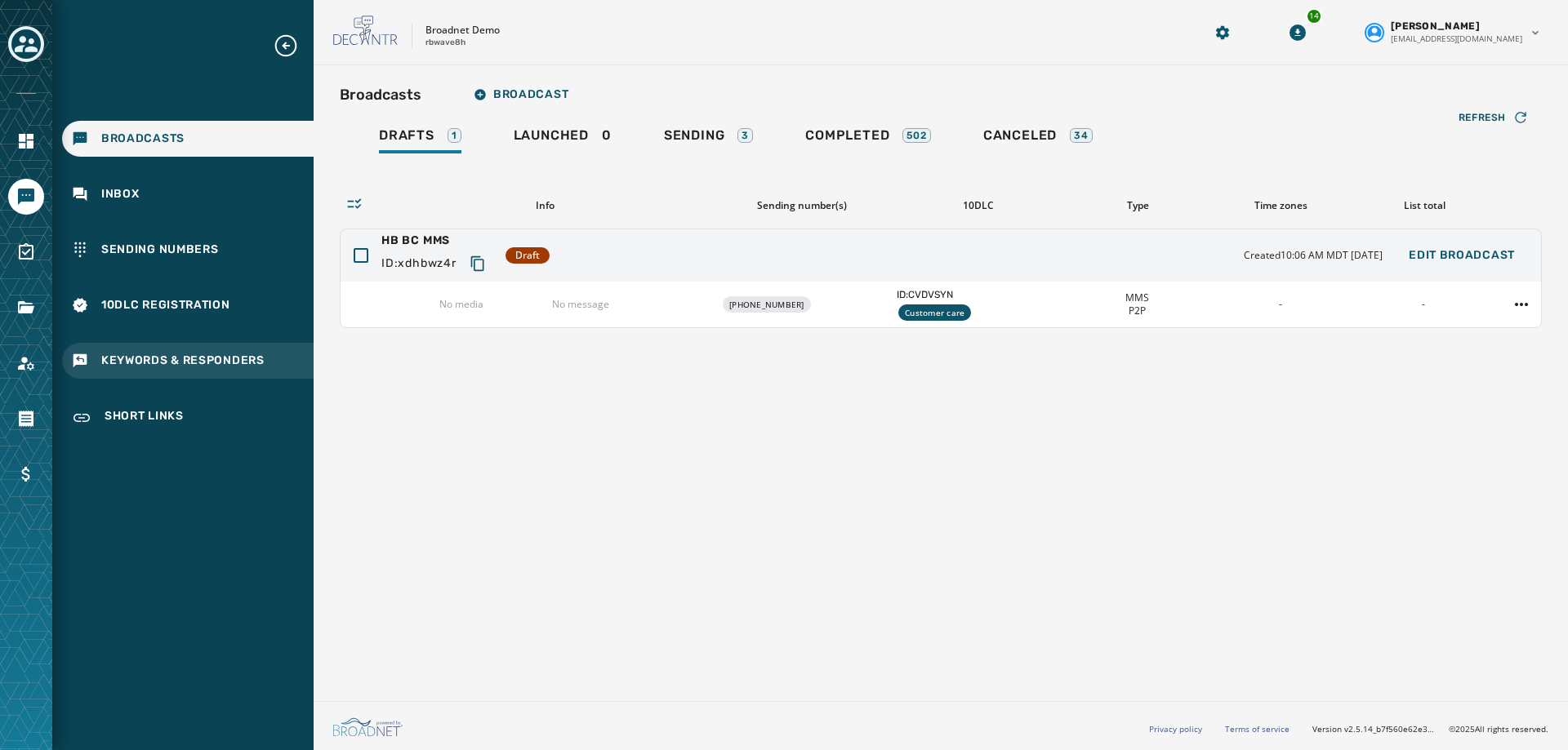
click at [180, 362] on span "Keywords & Responders" at bounding box center [183, 361] width 163 height 16
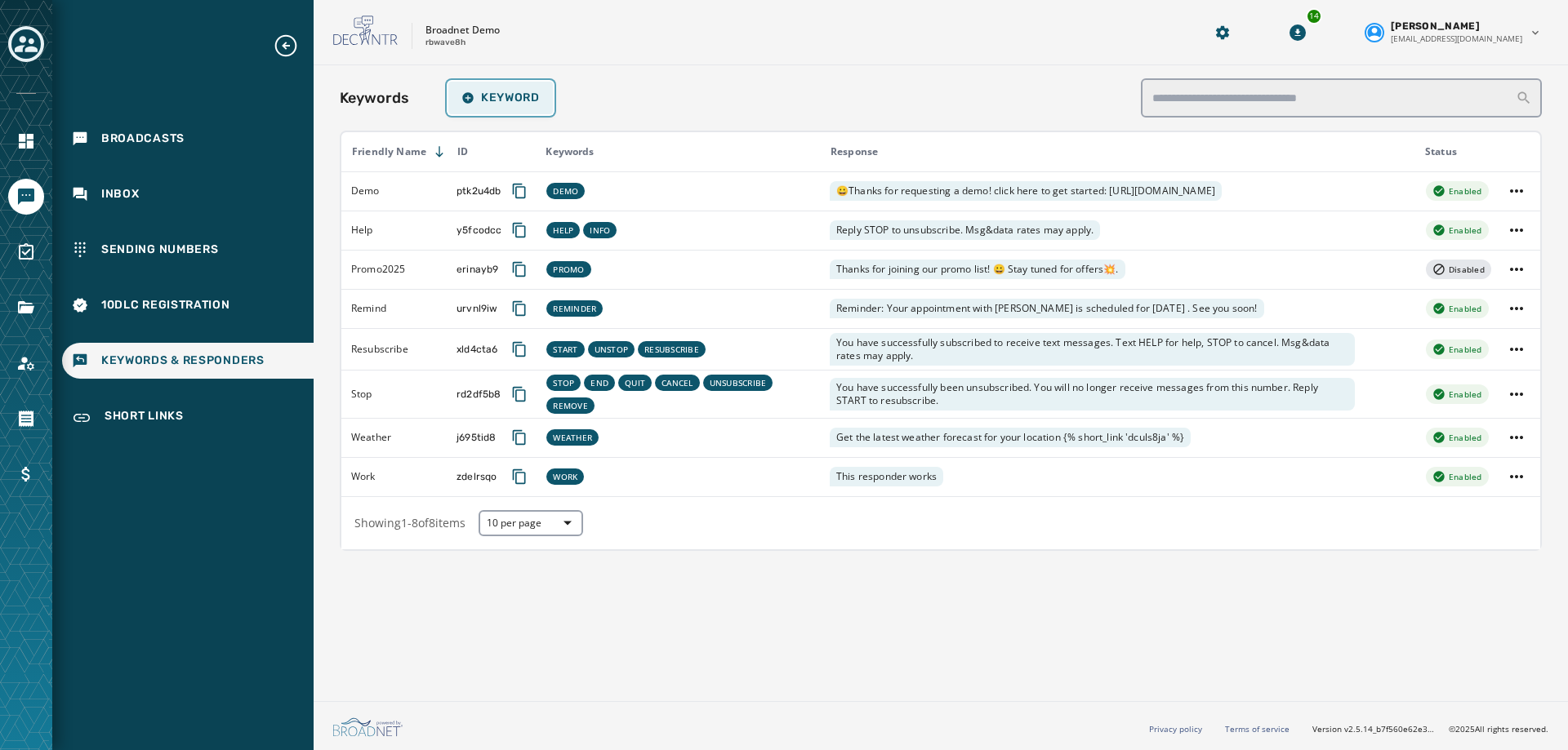
click at [474, 102] on icon "button" at bounding box center [468, 98] width 13 height 13
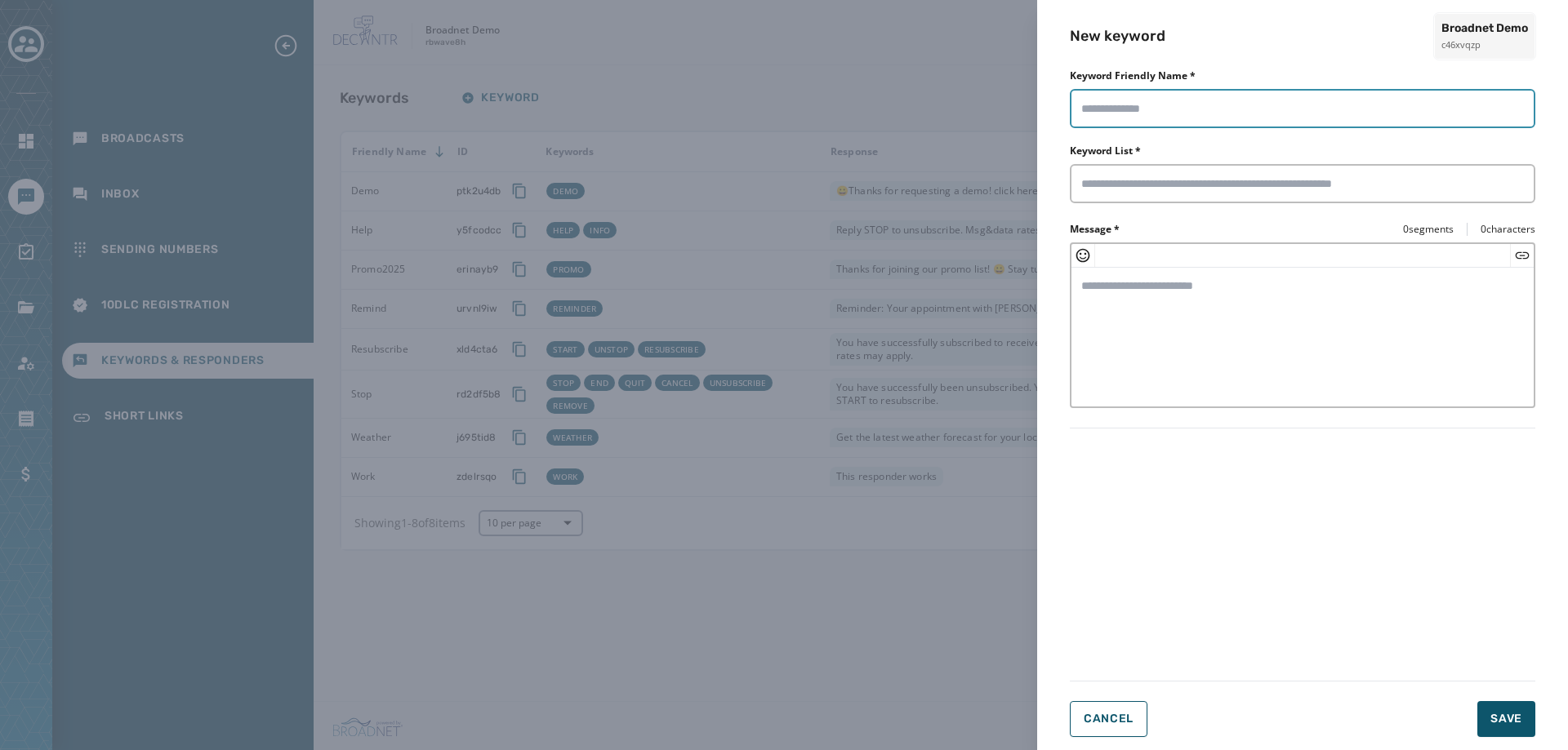
click at [1208, 118] on input "Keyword Friendly Name *" at bounding box center [1302, 108] width 465 height 39
click at [1111, 110] on input "Keyword Friendly Name *" at bounding box center [1302, 108] width 465 height 39
type input "*"
click at [1127, 101] on input "Keyword Friendly Name *" at bounding box center [1302, 108] width 465 height 39
click at [1125, 178] on input "Keyword List *" at bounding box center [1302, 184] width 442 height 16
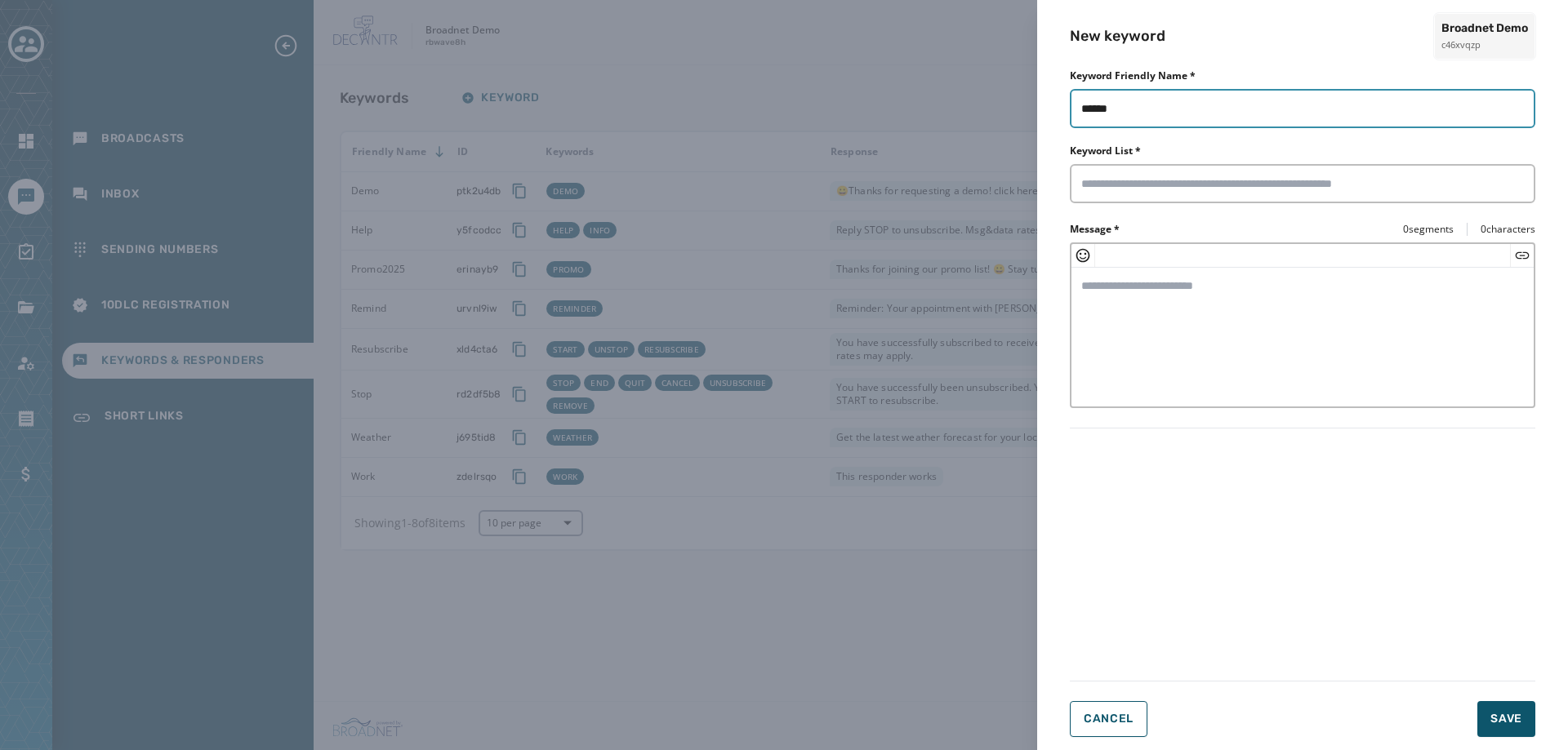
click at [1217, 117] on input "******" at bounding box center [1302, 108] width 465 height 39
drag, startPoint x: 1217, startPoint y: 114, endPoint x: 1069, endPoint y: 118, distance: 148.1
click at [1069, 118] on div "New keyword Broadnet Demo c46xvqzp Keyword Friendly Name * ****** Keyword List …" at bounding box center [1302, 375] width 531 height 750
paste input "text"
type input "*****"
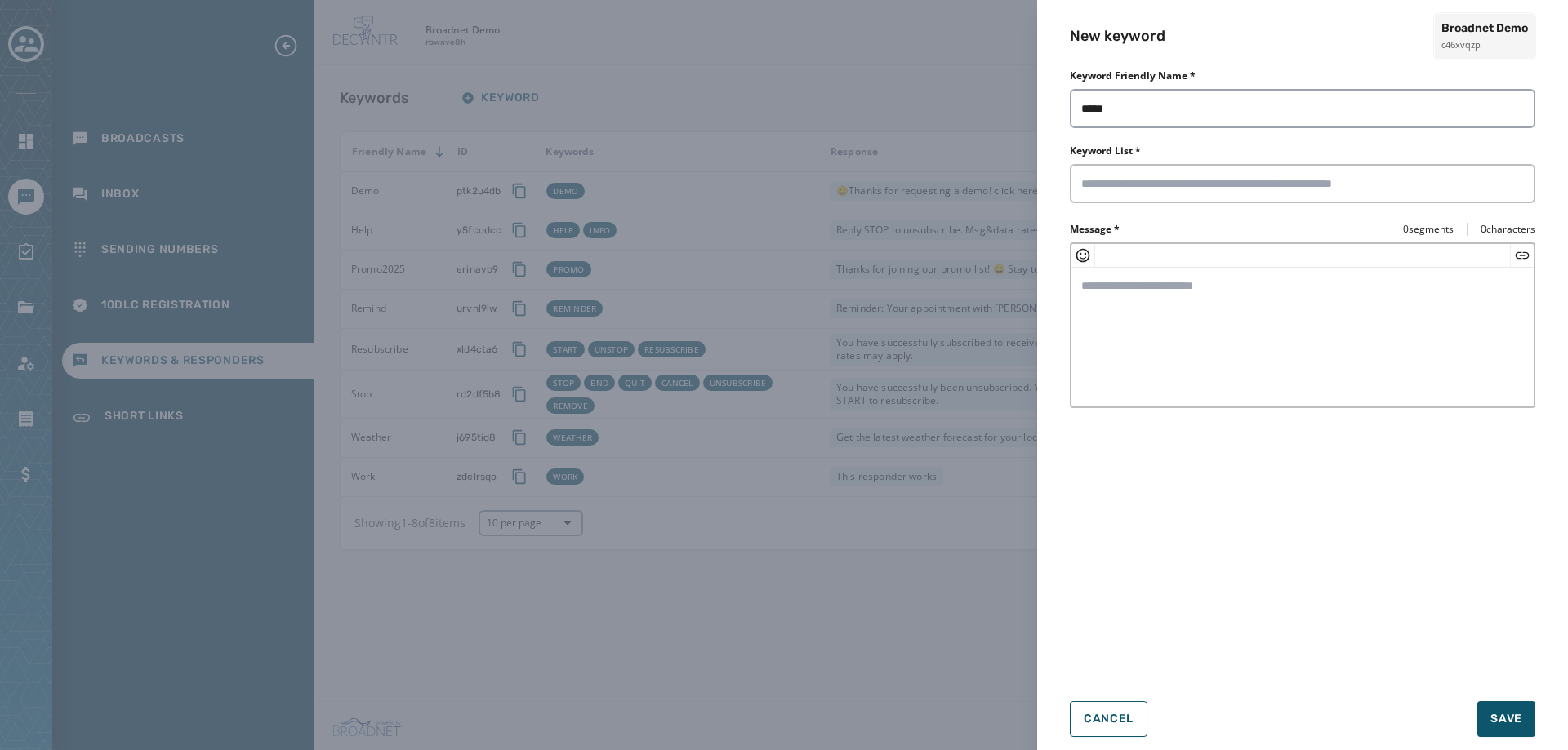
click at [1127, 307] on textarea "Message *" at bounding box center [1302, 334] width 463 height 134
click at [1206, 304] on textarea "Message *" at bounding box center [1302, 334] width 463 height 134
paste textarea "**********"
type textarea "**********"
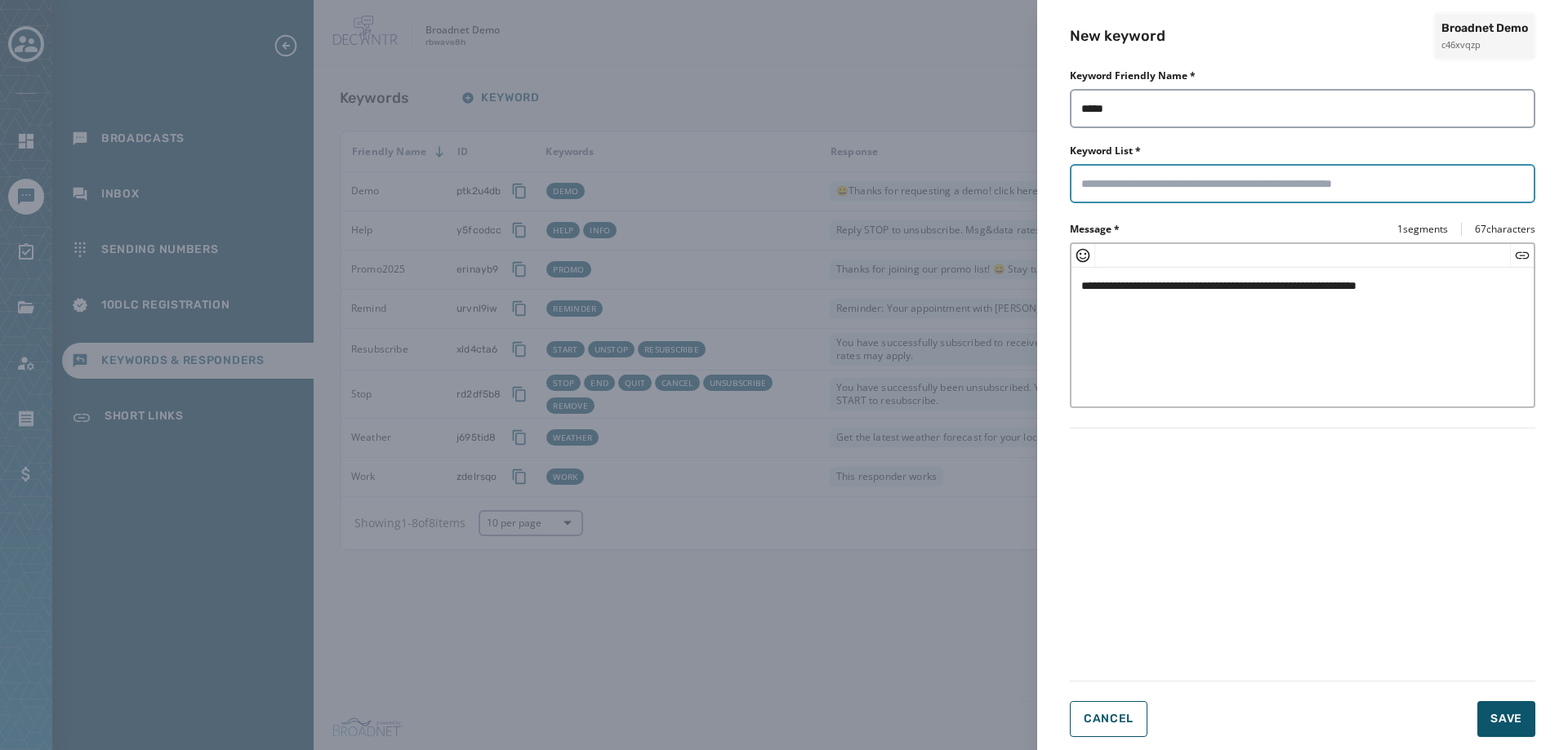
click at [1120, 191] on input "Keyword List *" at bounding box center [1302, 184] width 442 height 16
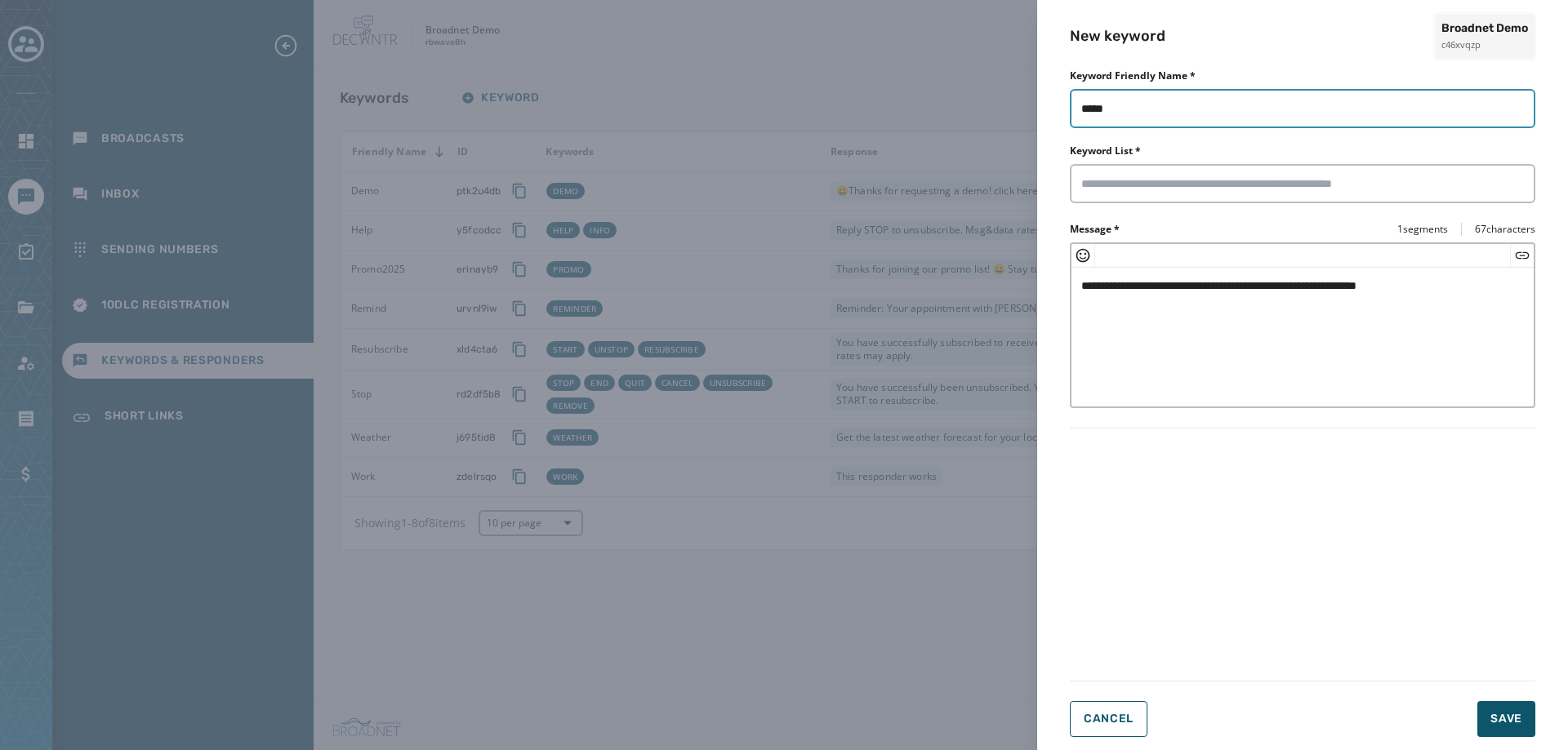
drag, startPoint x: 1129, startPoint y: 114, endPoint x: 1091, endPoint y: 122, distance: 38.8
click at [1091, 122] on input "*****" at bounding box center [1302, 108] width 465 height 39
click at [1149, 102] on input "*****" at bounding box center [1302, 108] width 465 height 39
drag, startPoint x: 1155, startPoint y: 106, endPoint x: 1016, endPoint y: 122, distance: 139.9
click at [1016, 122] on div "**********" at bounding box center [784, 375] width 1568 height 750
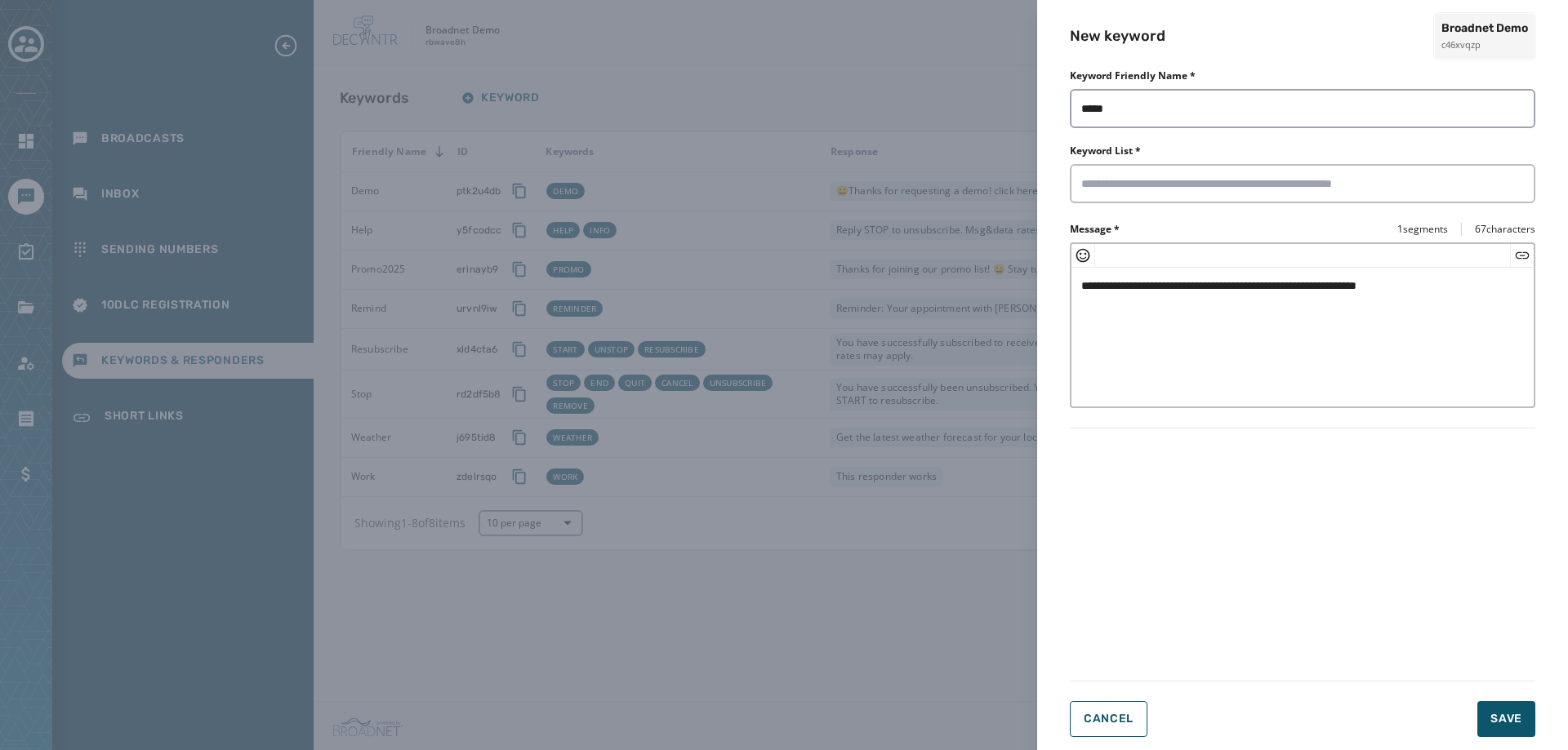
click at [1113, 171] on div at bounding box center [1302, 183] width 465 height 39
click at [1111, 179] on input "Keyword List *" at bounding box center [1302, 184] width 442 height 16
click at [1490, 714] on span "Save" at bounding box center [1506, 720] width 32 height 16
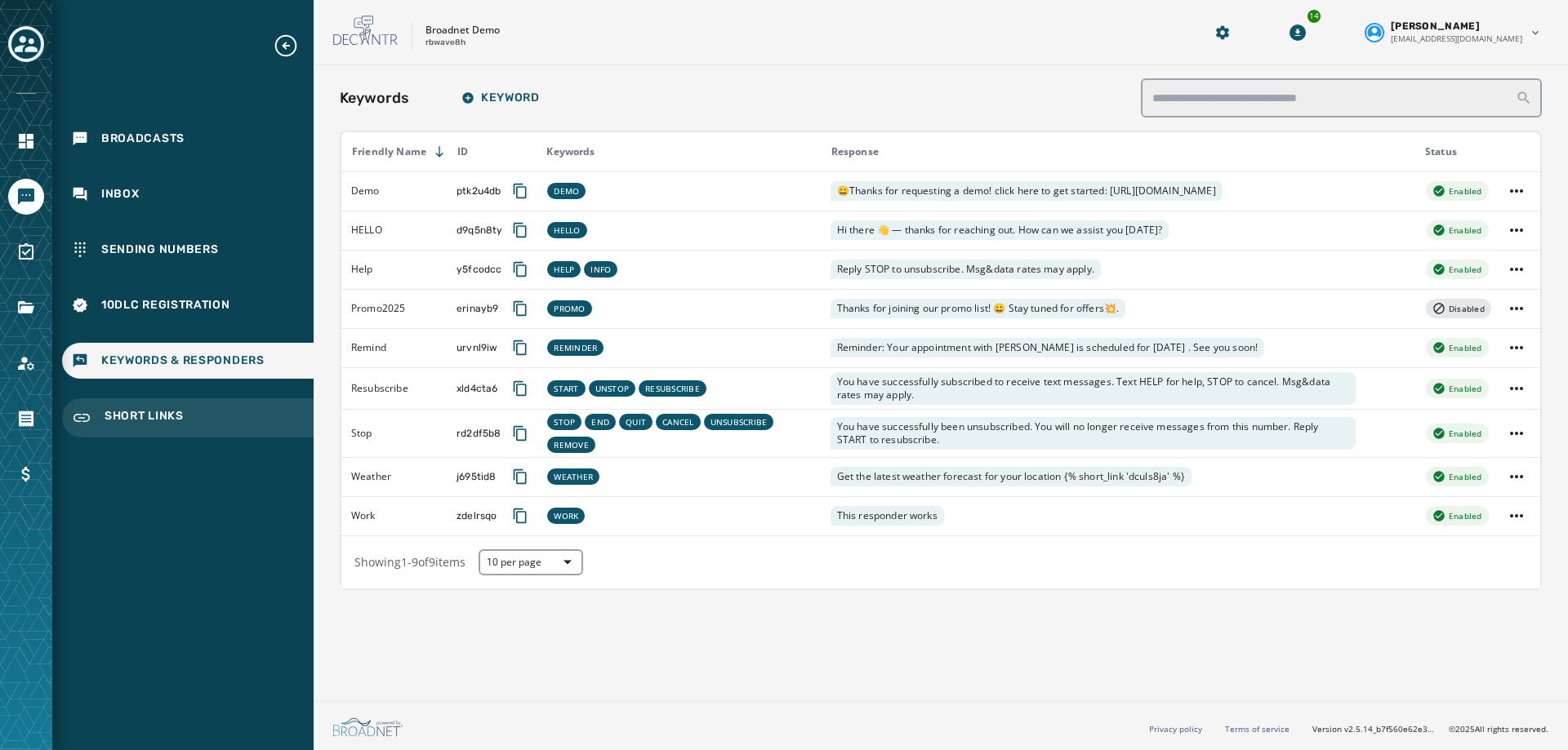
click at [156, 404] on div "Short Links" at bounding box center [188, 418] width 252 height 39
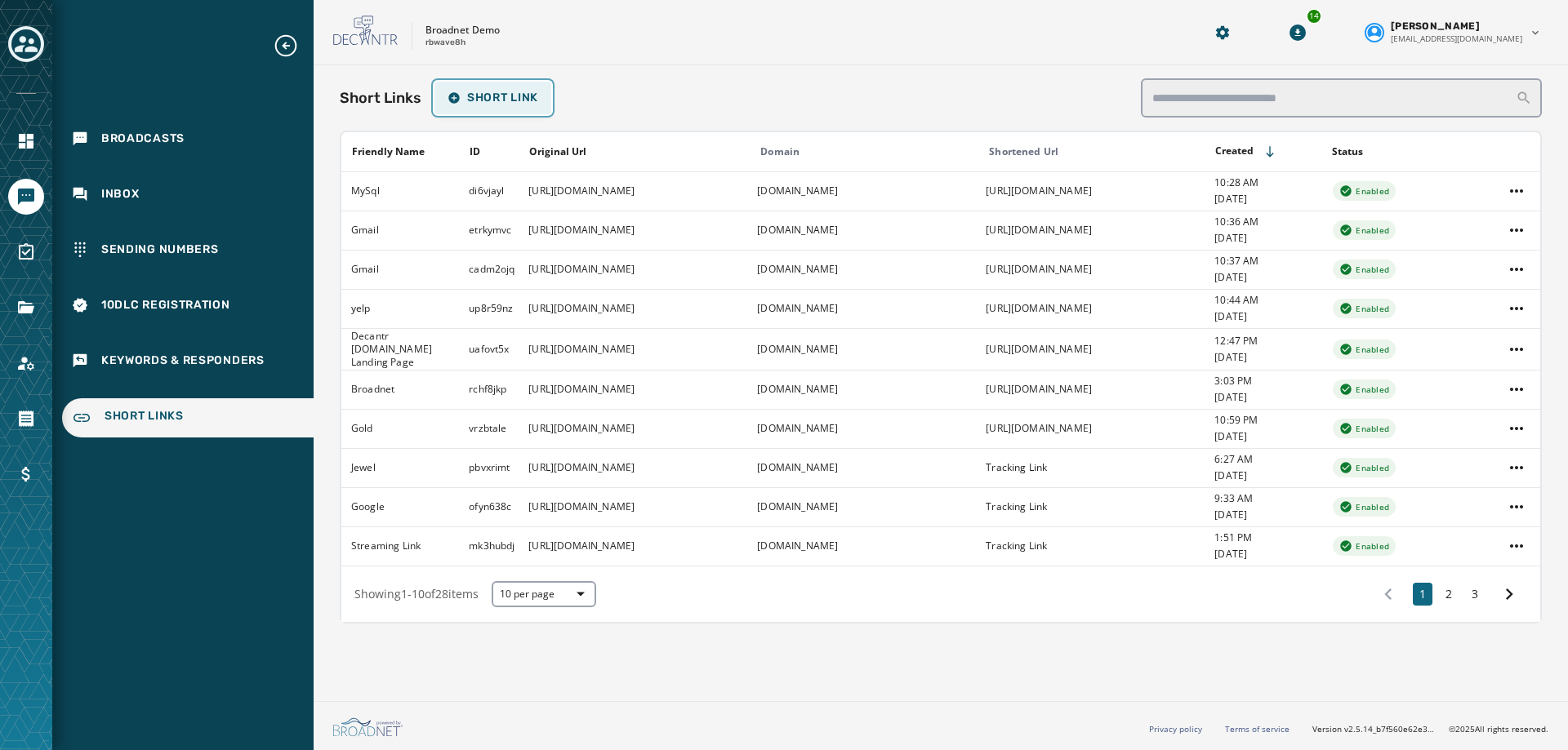
click at [518, 107] on button "Short Link" at bounding box center [493, 98] width 117 height 33
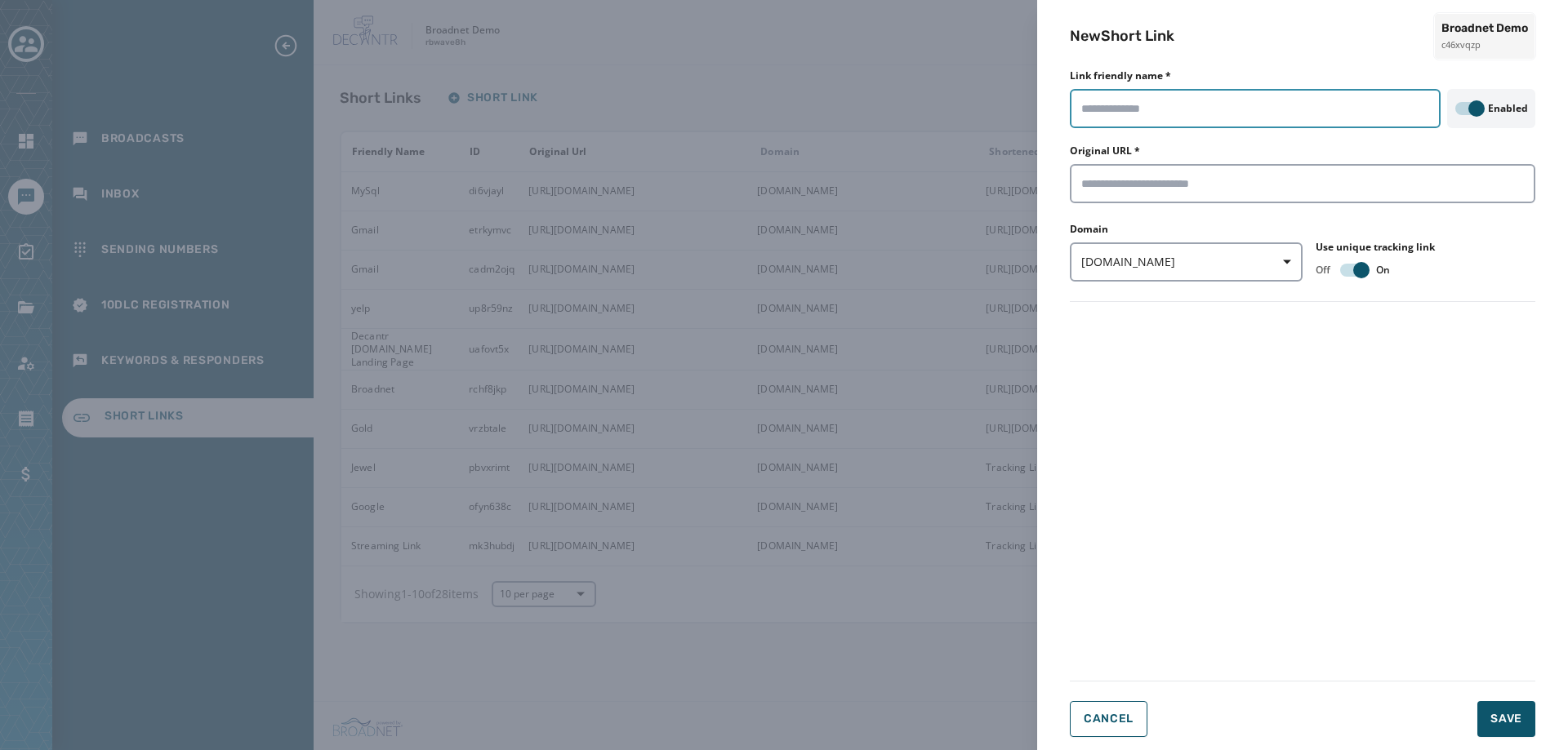
click at [1257, 117] on input "Link friendly name *" at bounding box center [1255, 108] width 371 height 39
click at [915, 695] on div "New Short Link Broadnet Demo c46xvqzp Link friendly name * Enabled Original URL…" at bounding box center [784, 375] width 1568 height 750
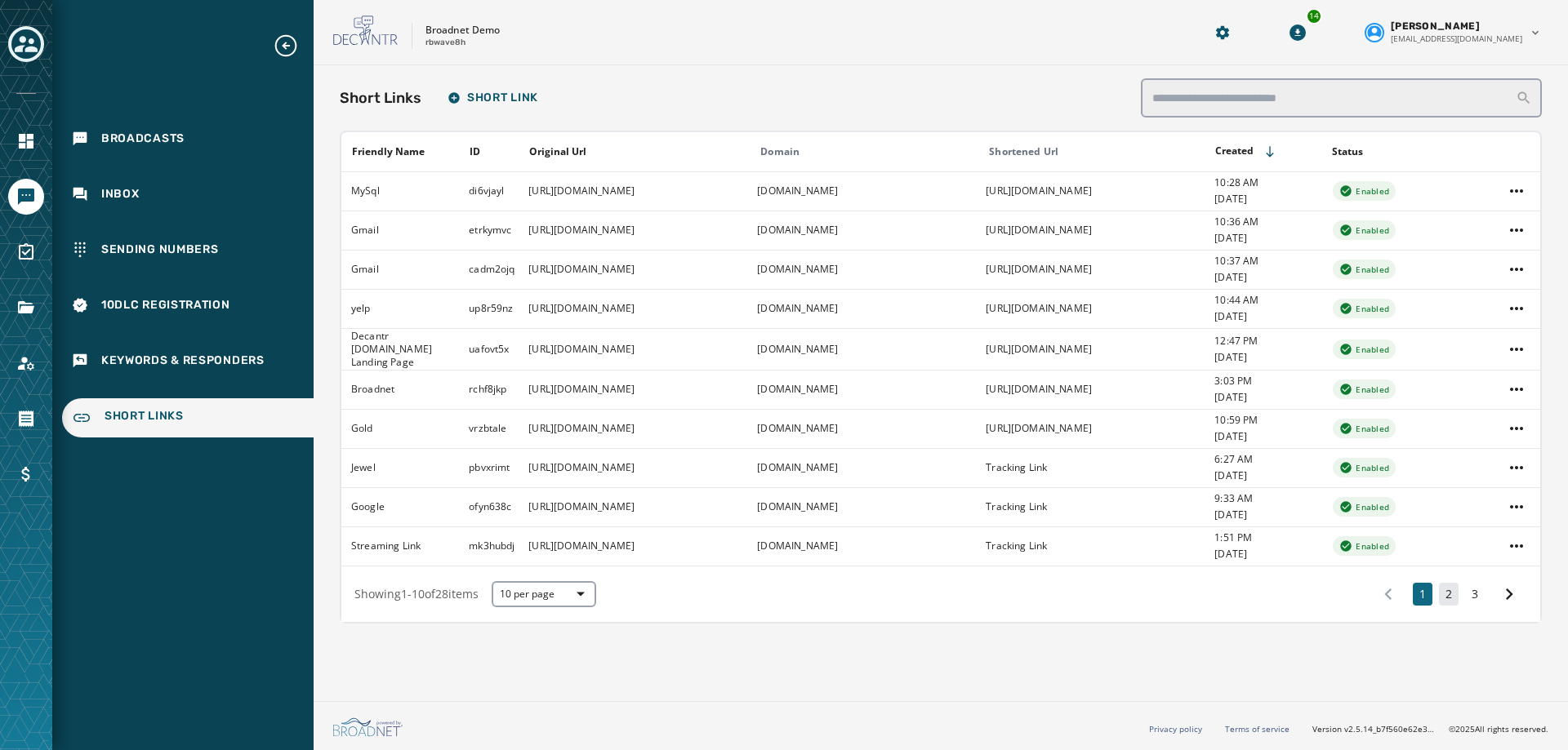
click at [1454, 598] on button "2" at bounding box center [1448, 594] width 19 height 23
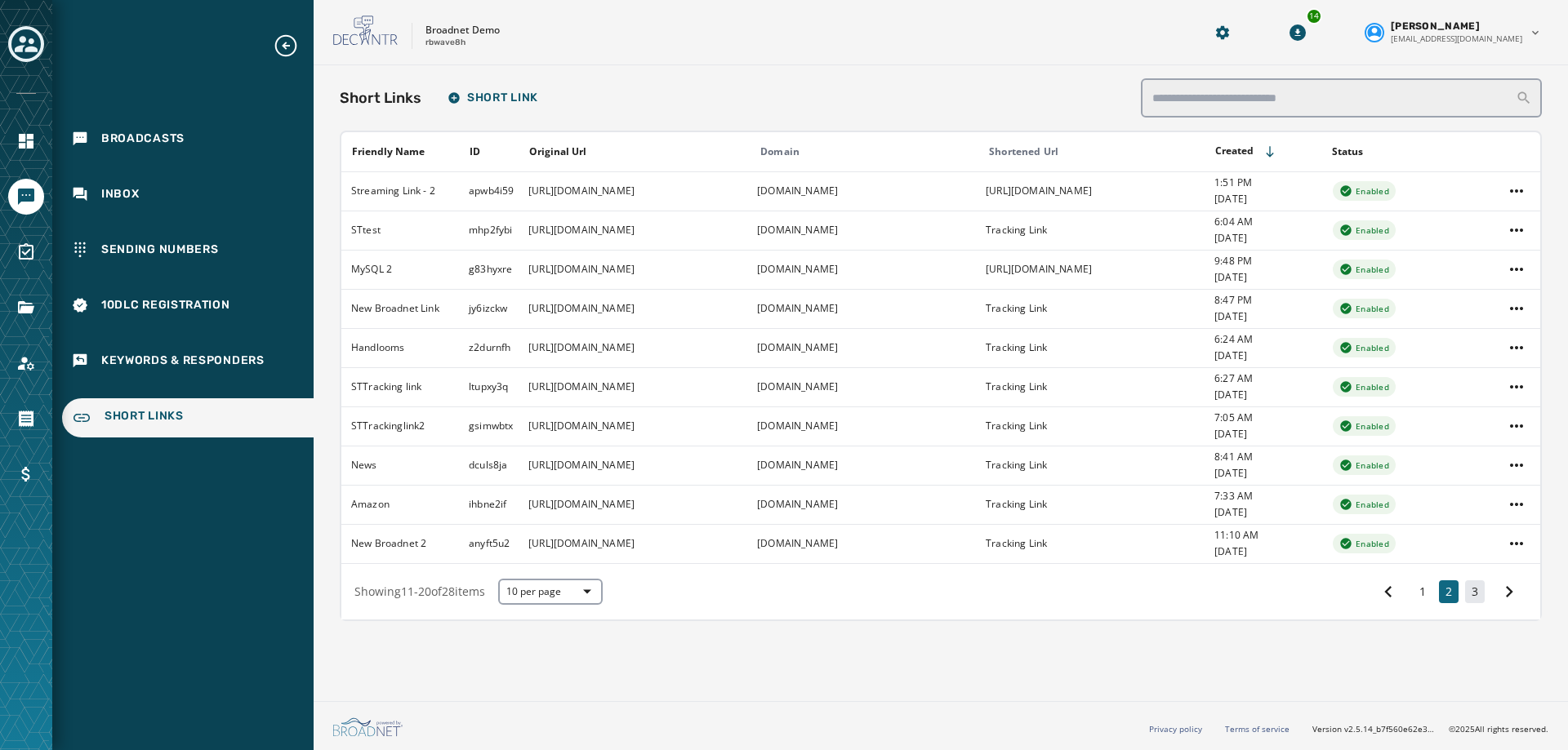
click at [1476, 595] on button "3" at bounding box center [1475, 592] width 19 height 23
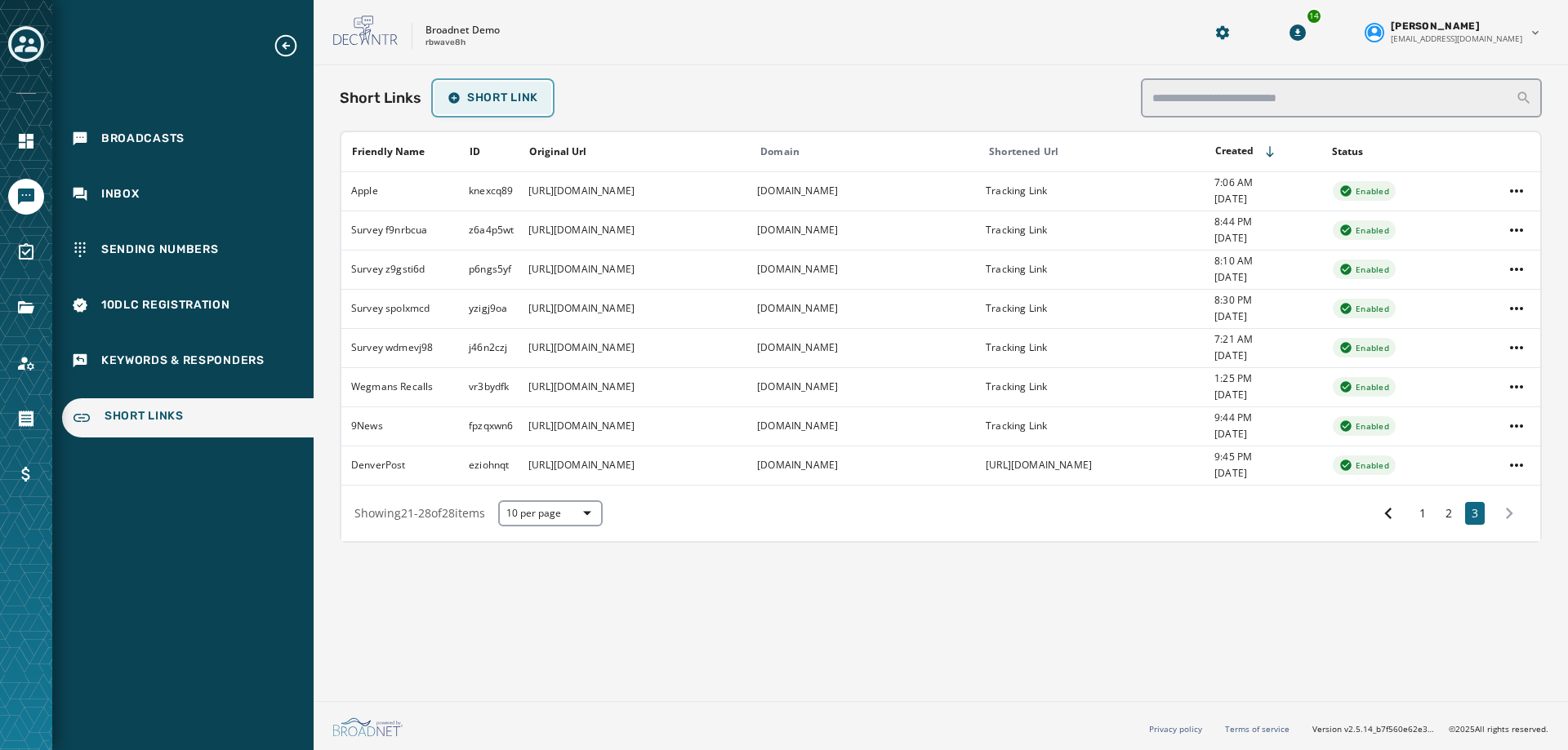
click at [459, 96] on icon "button" at bounding box center [454, 98] width 13 height 13
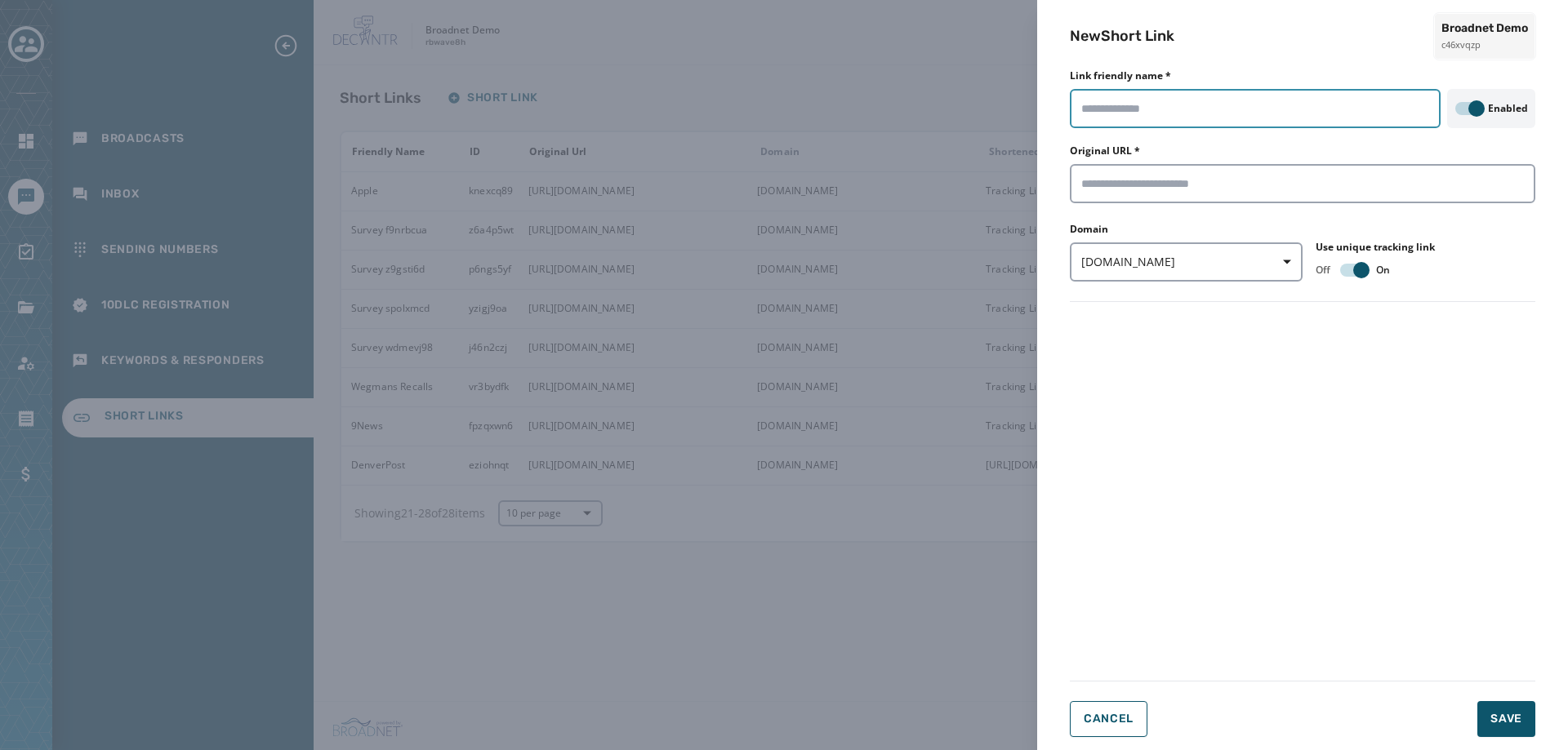
click at [1203, 107] on input "Link friendly name *" at bounding box center [1255, 108] width 371 height 39
type input "******"
click at [1142, 185] on input "Original URL *" at bounding box center [1302, 183] width 465 height 39
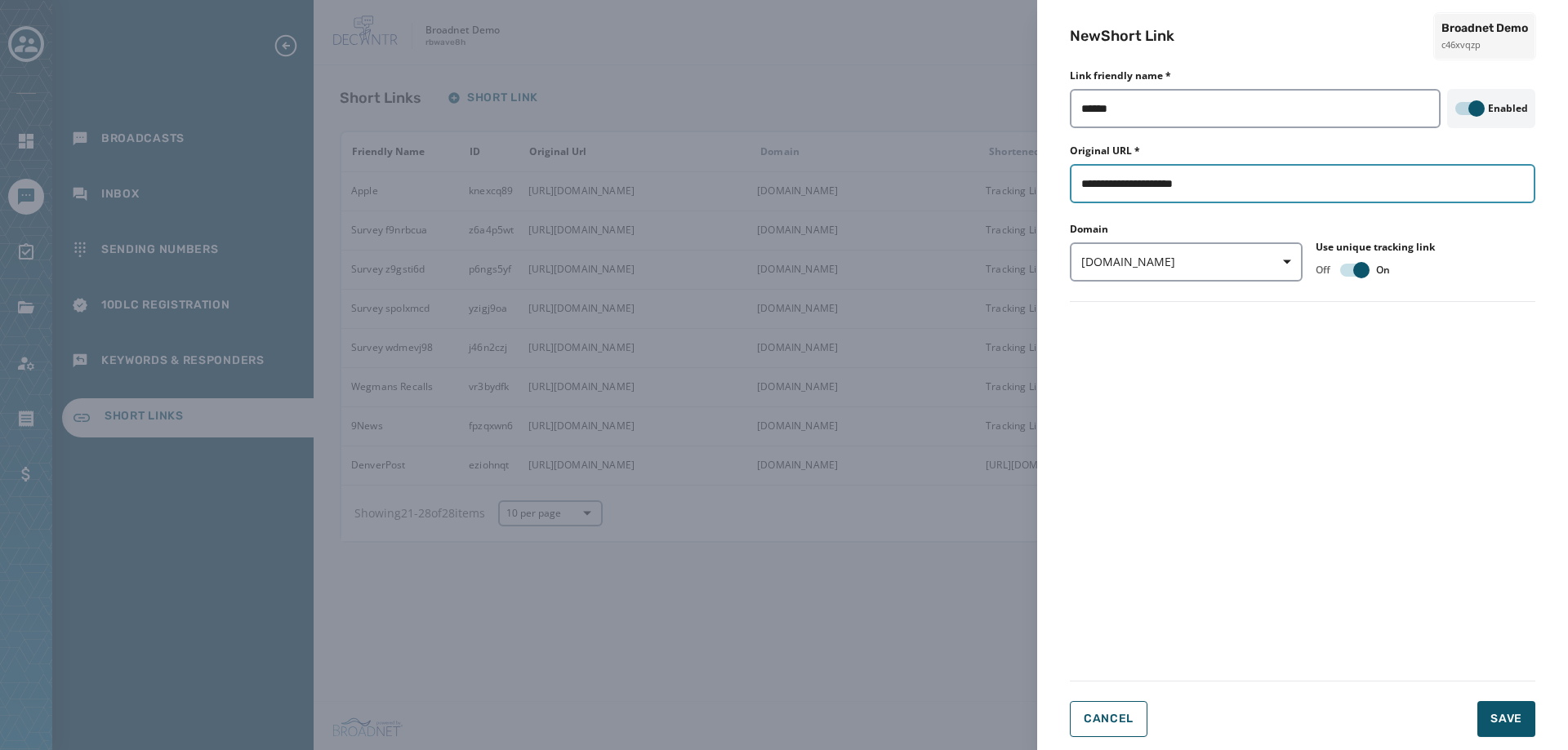
drag, startPoint x: 1150, startPoint y: 186, endPoint x: 1190, endPoint y: 182, distance: 40.2
click at [1190, 182] on input "**********" at bounding box center [1302, 183] width 465 height 39
drag, startPoint x: 1232, startPoint y: 178, endPoint x: 925, endPoint y: 194, distance: 307.4
click at [925, 194] on div "**********" at bounding box center [784, 375] width 1568 height 750
type input "**********"
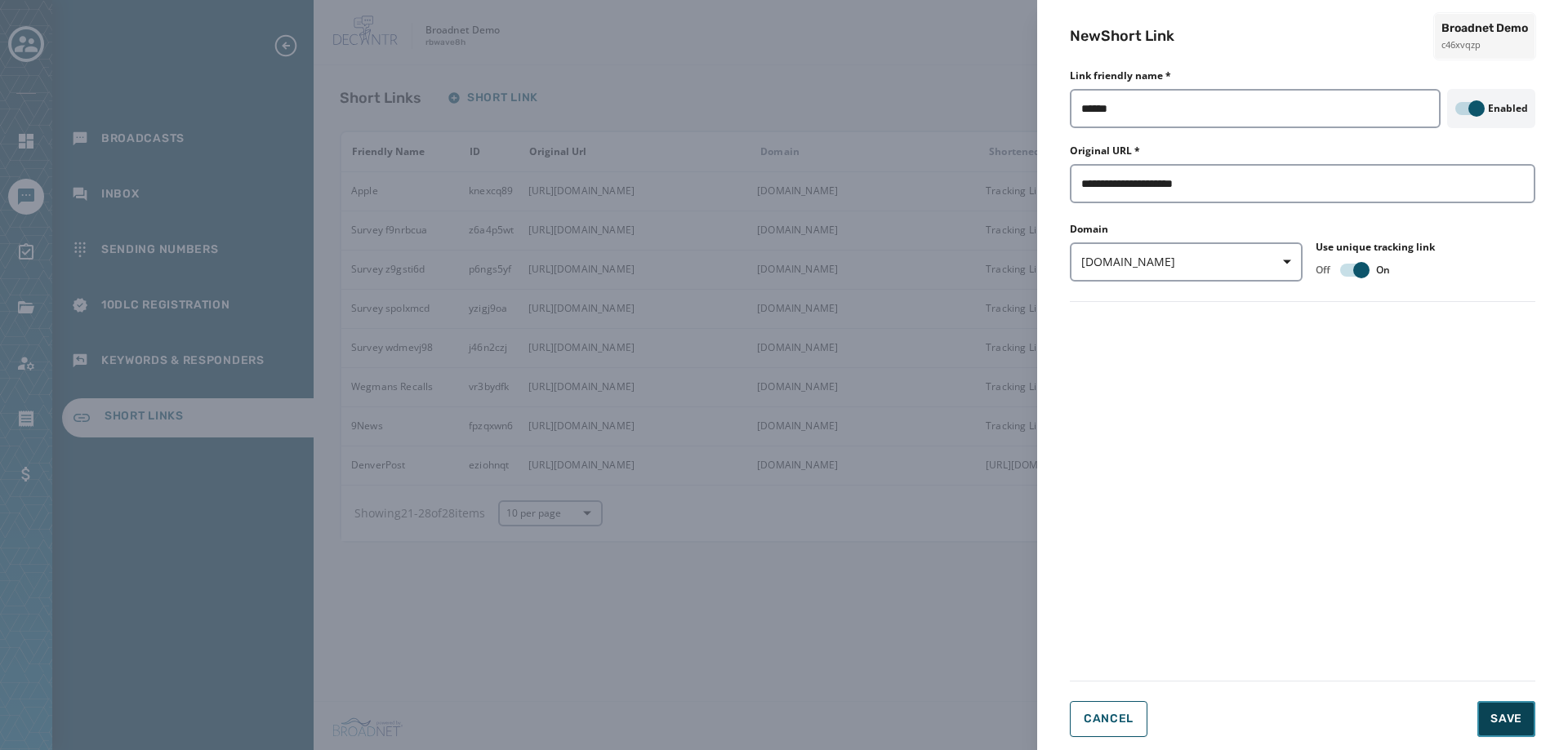
click at [1517, 720] on span "Save" at bounding box center [1506, 720] width 32 height 16
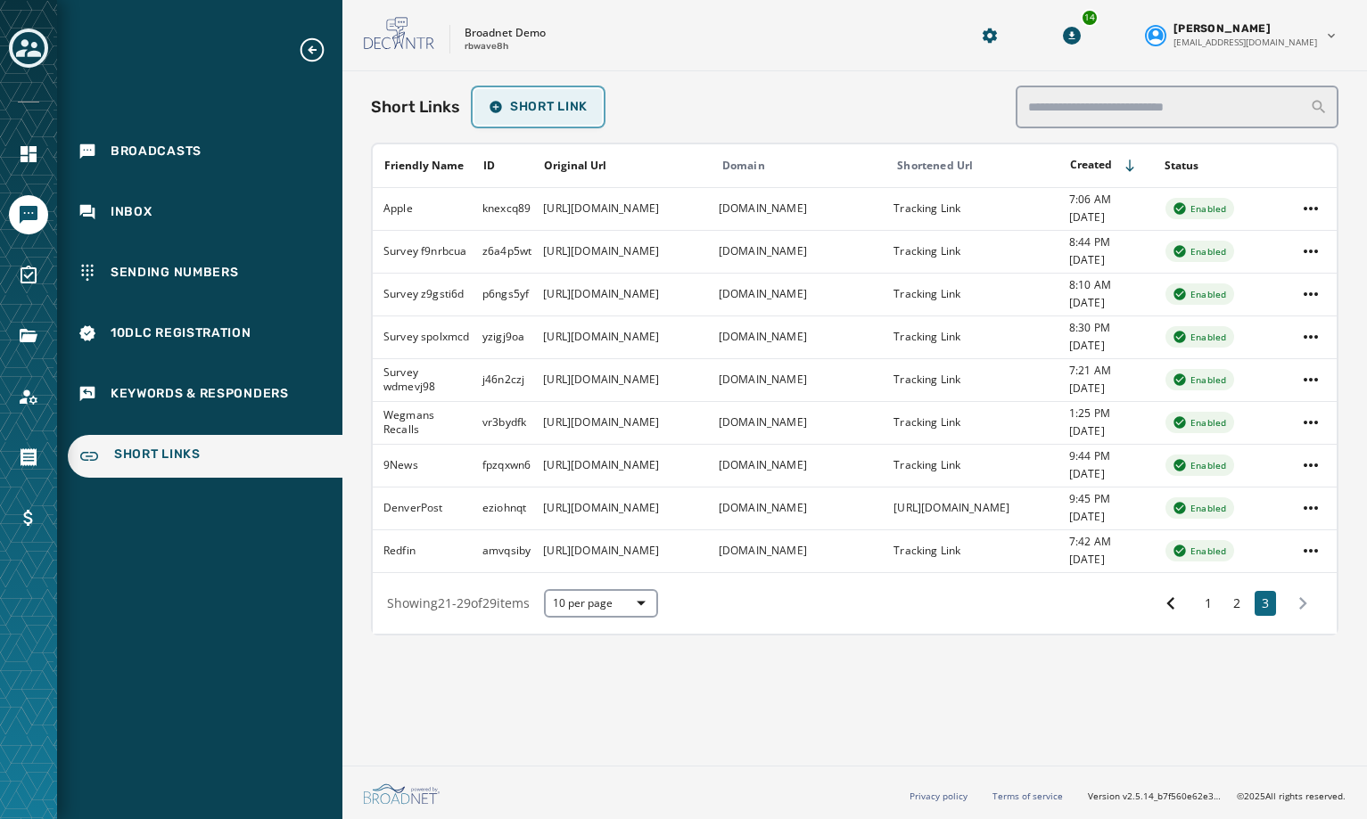
click at [510, 106] on span "Short Link" at bounding box center [538, 107] width 99 height 14
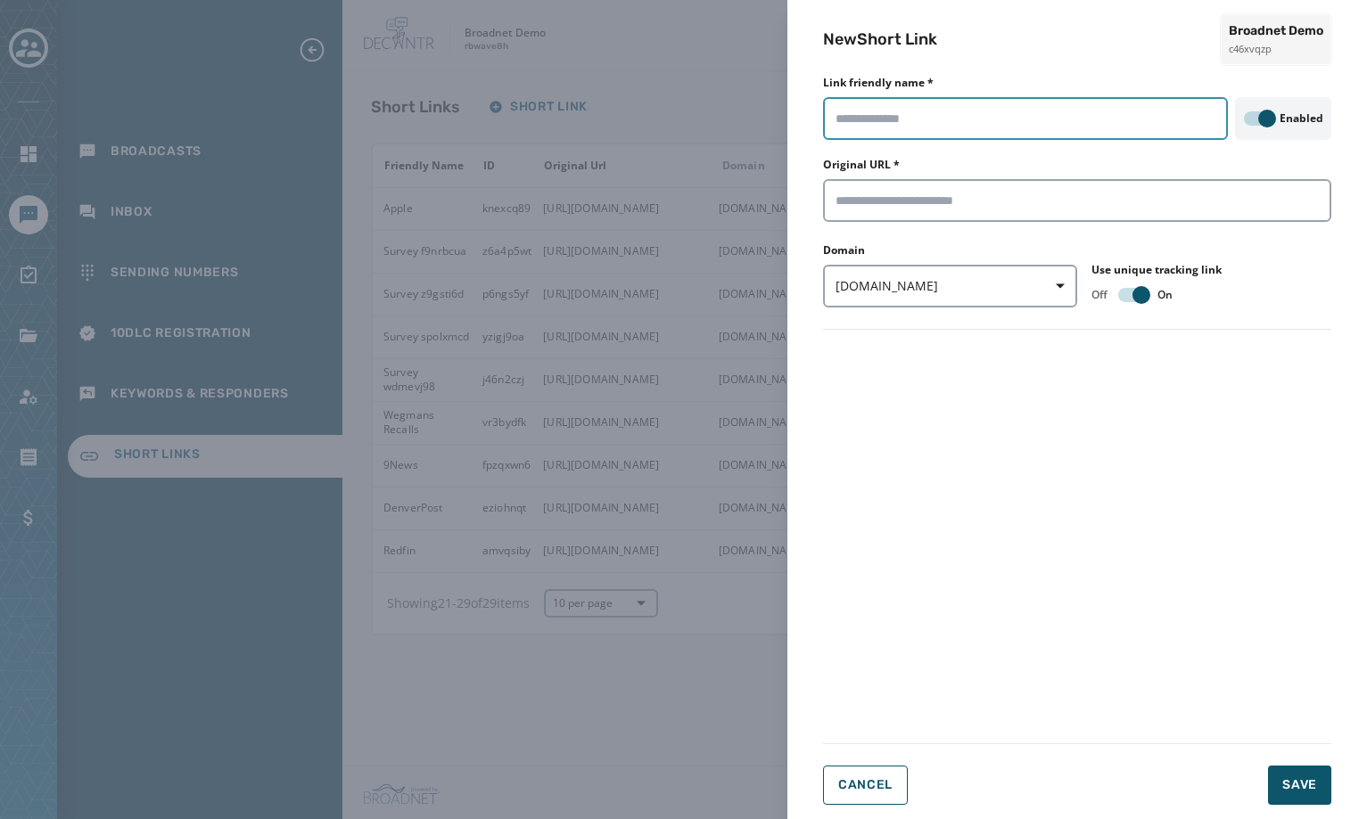
click at [925, 127] on input "Link friendly name *" at bounding box center [1025, 118] width 405 height 43
type input "******"
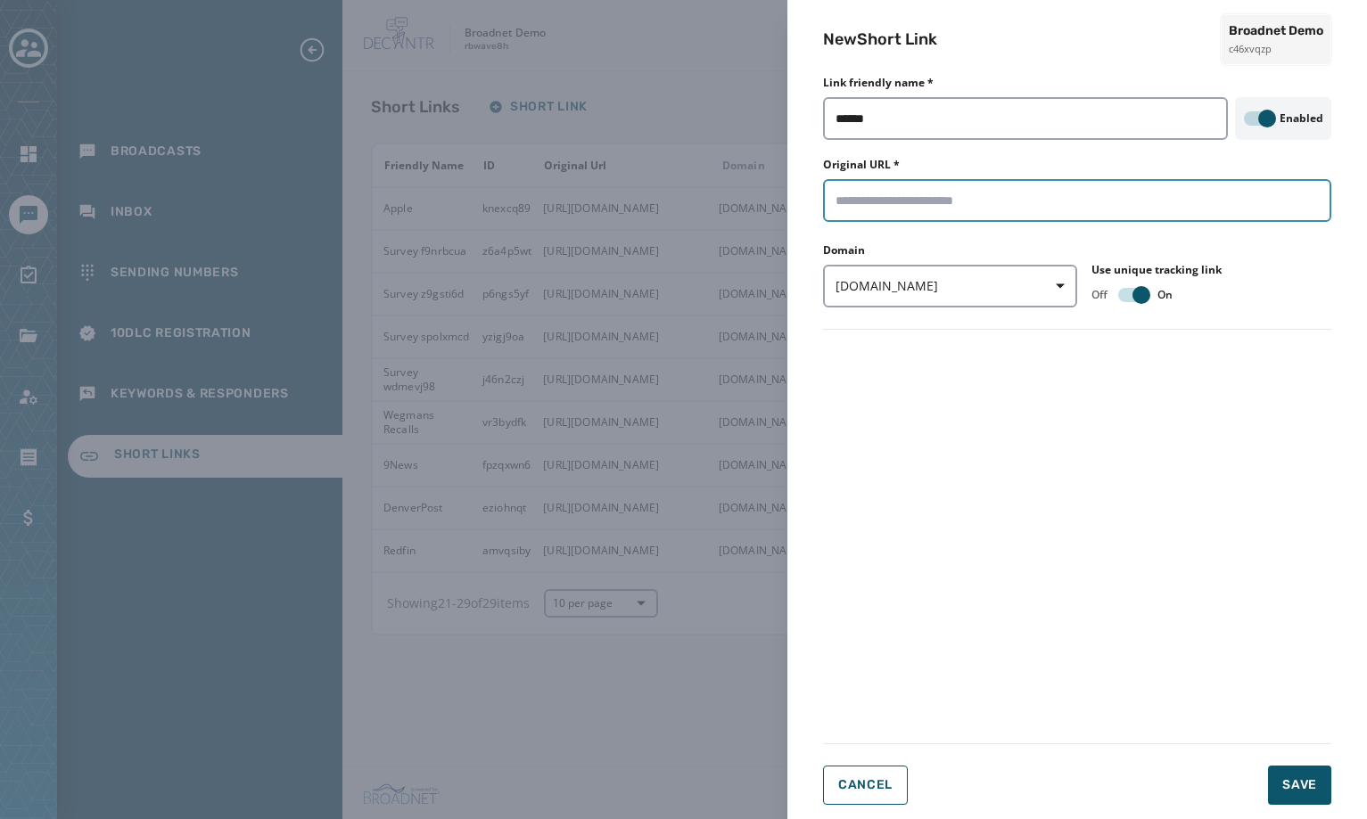
click at [911, 206] on input "Original URL *" at bounding box center [1077, 200] width 508 height 43
paste input "**********"
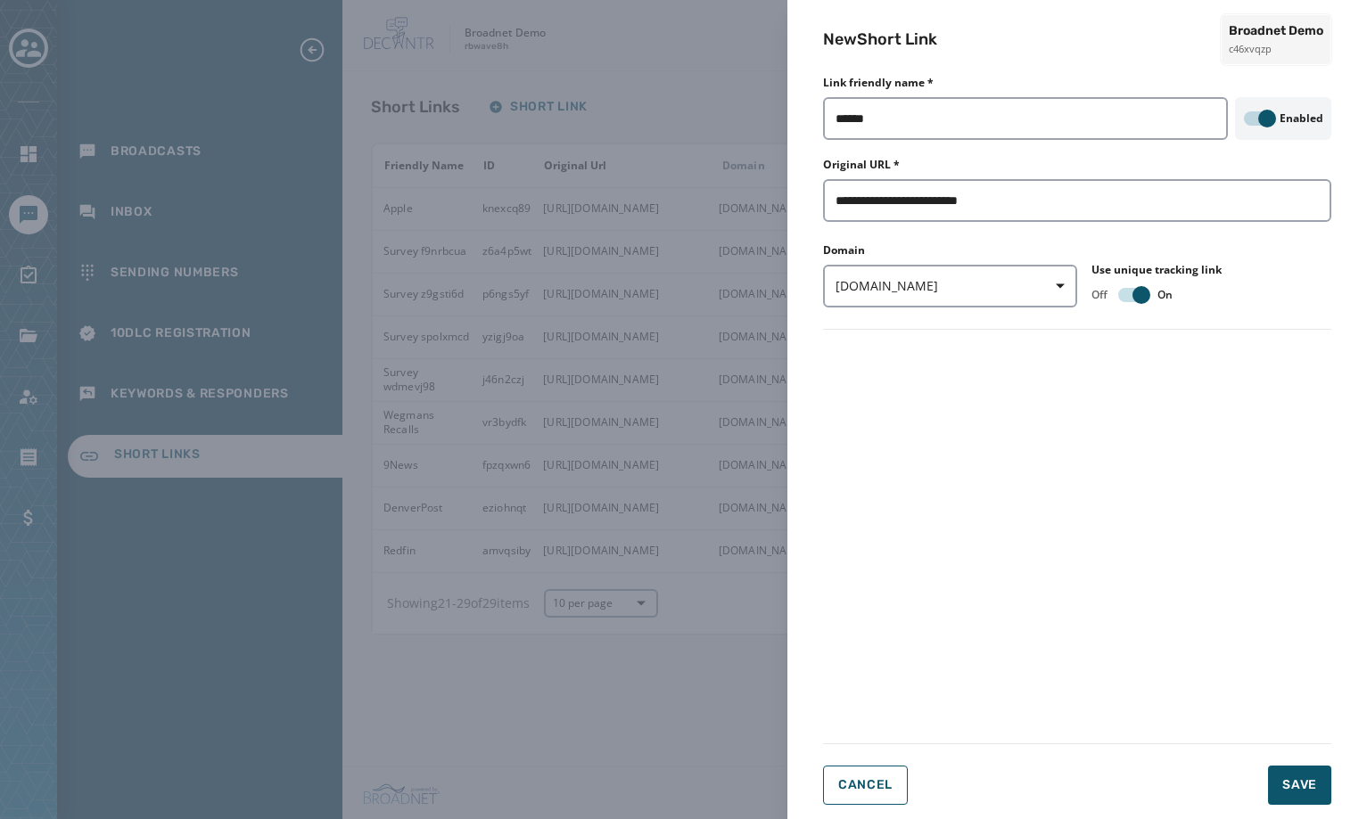
click at [1145, 305] on div "Domain [DOMAIN_NAME] Use unique tracking link Off On" at bounding box center [1077, 275] width 508 height 64
click at [1135, 295] on span "button" at bounding box center [1141, 295] width 18 height 18
click at [1131, 435] on form "**********" at bounding box center [1077, 446] width 508 height 720
click at [1058, 290] on icon "button" at bounding box center [1060, 286] width 9 height 9
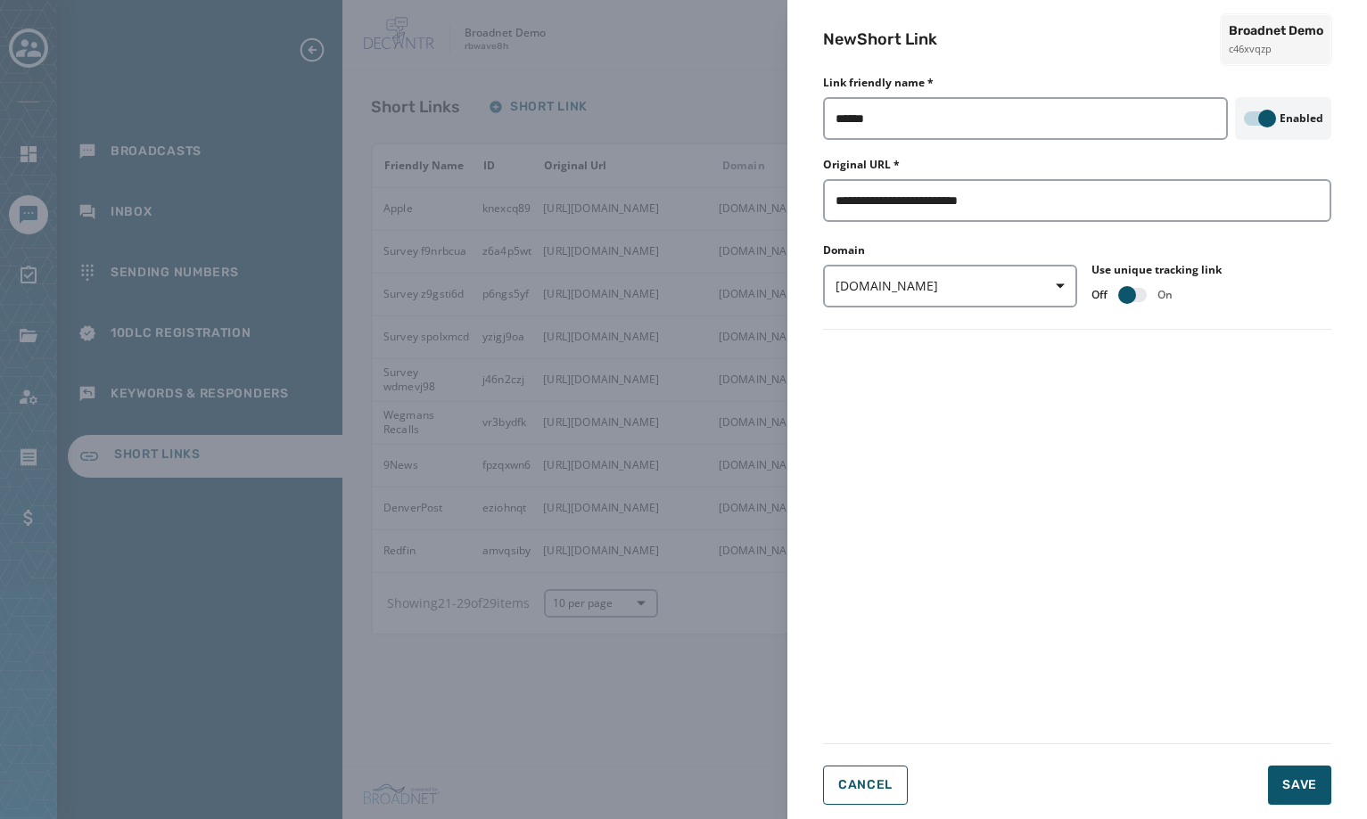
click at [1171, 514] on form "**********" at bounding box center [1077, 446] width 508 height 720
click at [1056, 202] on input "**********" at bounding box center [1077, 200] width 508 height 43
type input "**********"
drag, startPoint x: 1059, startPoint y: 201, endPoint x: 681, endPoint y: 210, distance: 378.2
click at [681, 210] on div "**********" at bounding box center [683, 409] width 1367 height 819
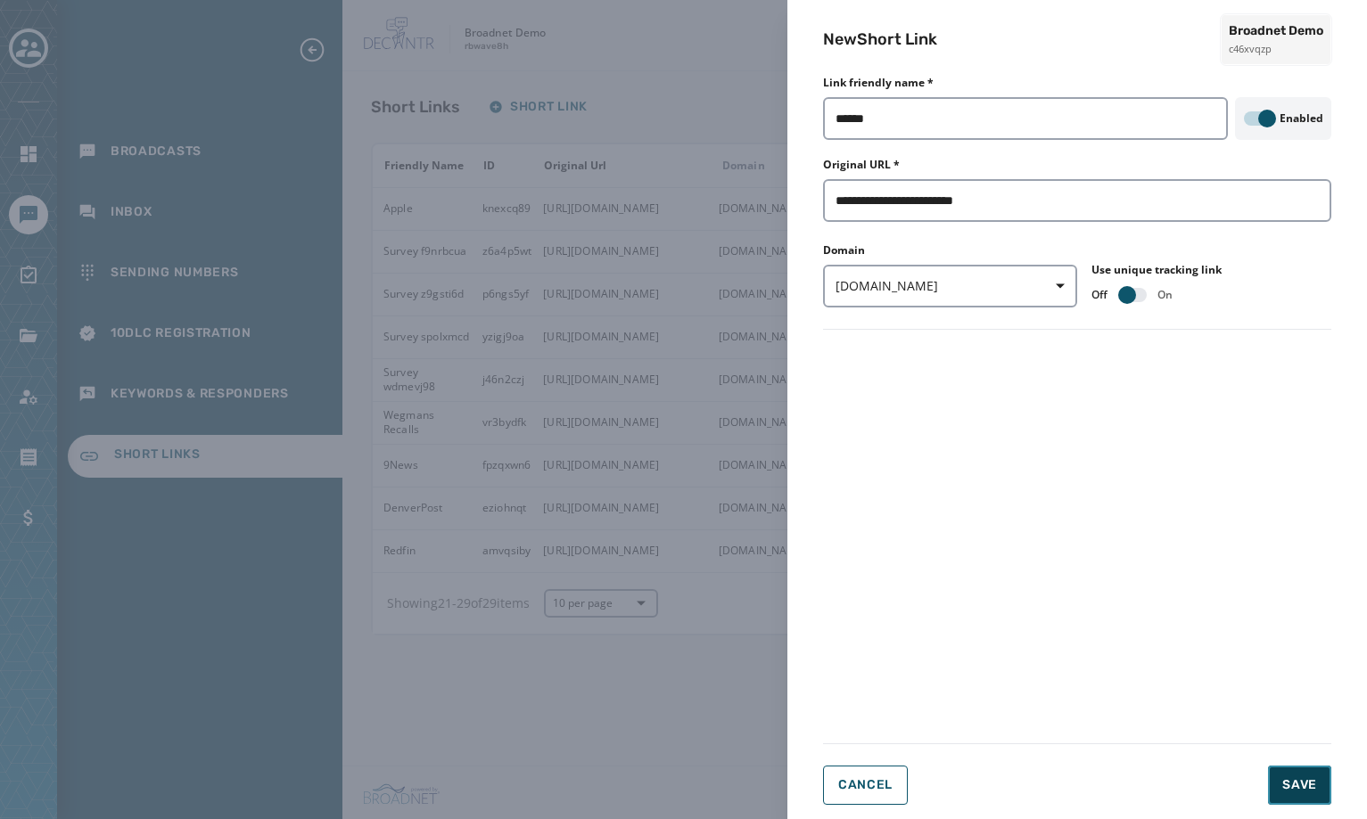
click at [1312, 785] on span "Save" at bounding box center [1299, 786] width 35 height 18
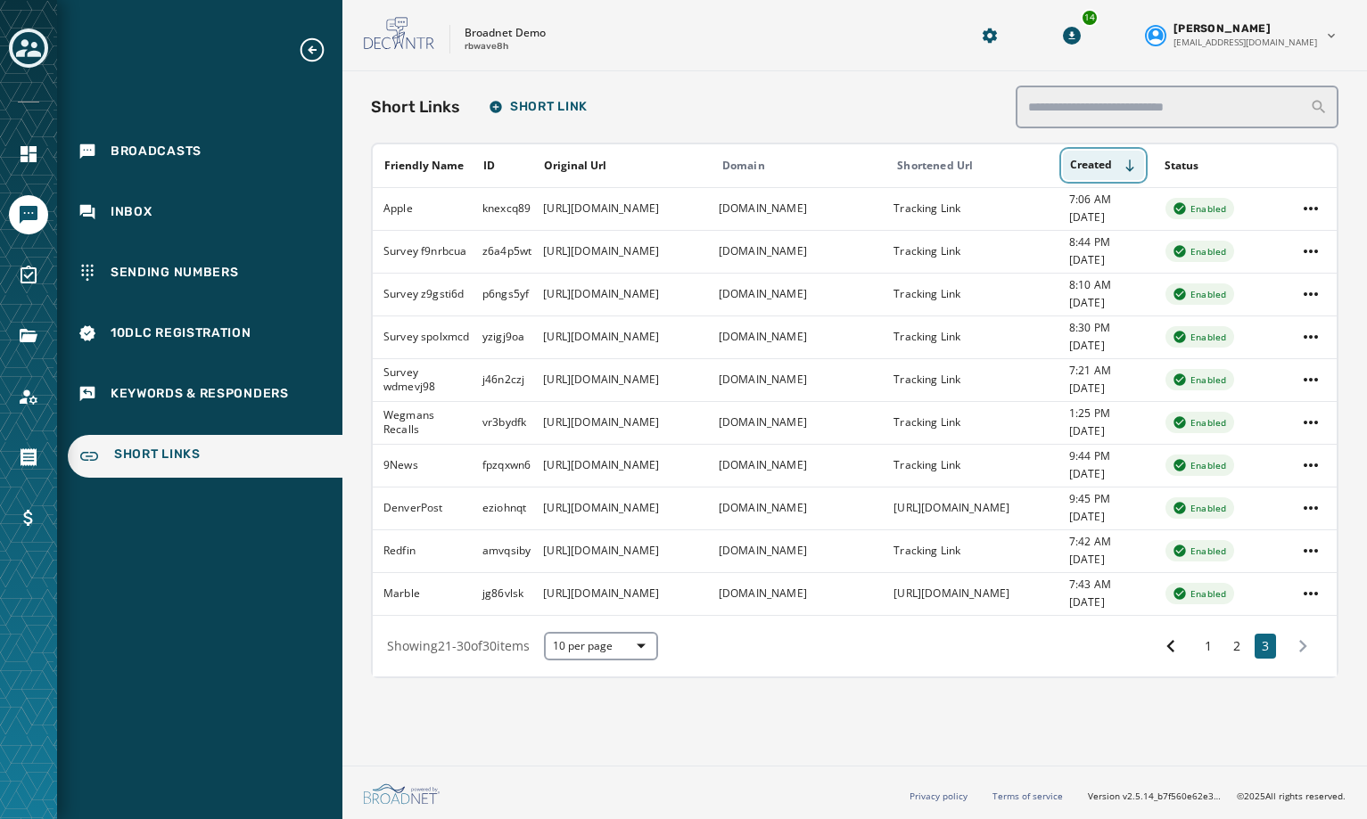
click at [1087, 161] on button "Created" at bounding box center [1103, 165] width 81 height 29
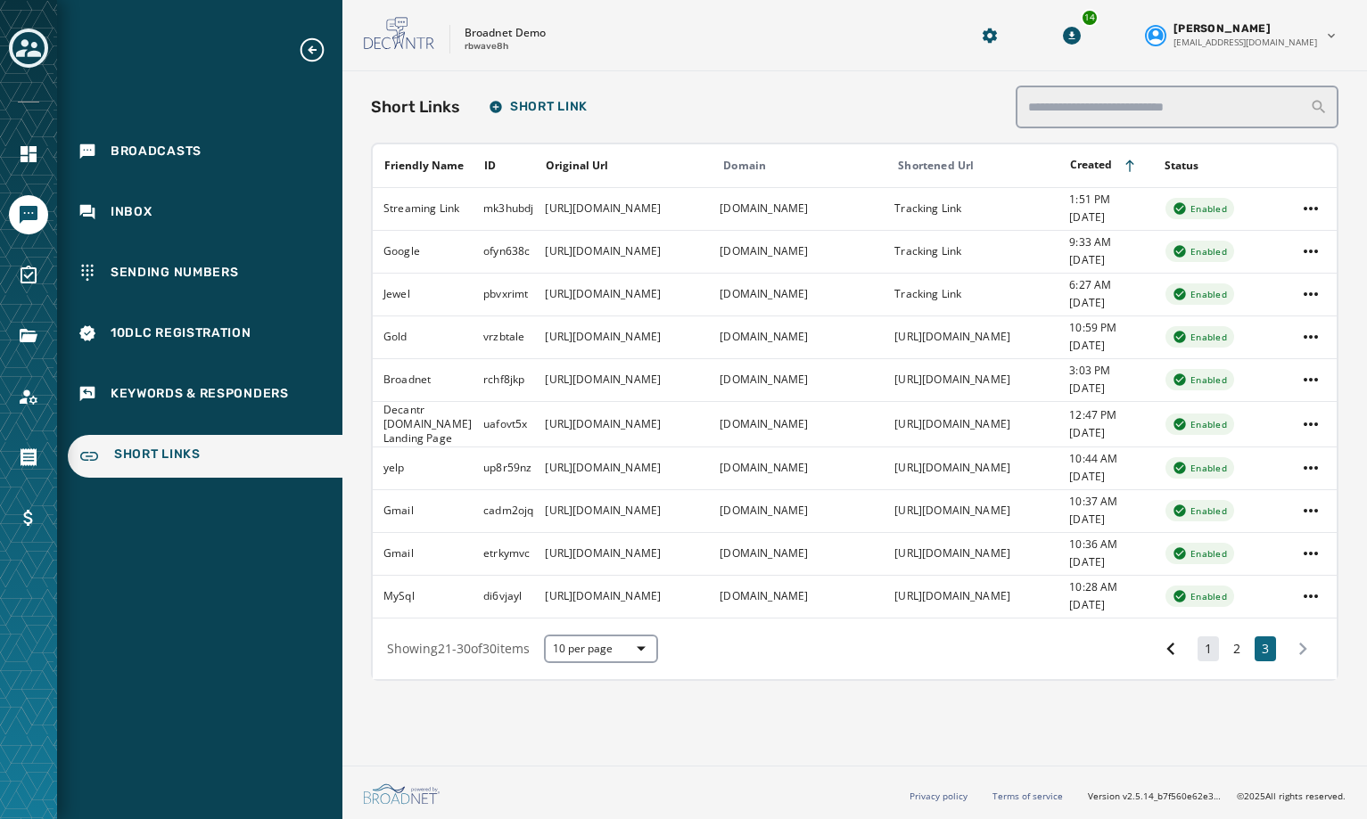
click at [1202, 646] on button "1" at bounding box center [1208, 649] width 21 height 25
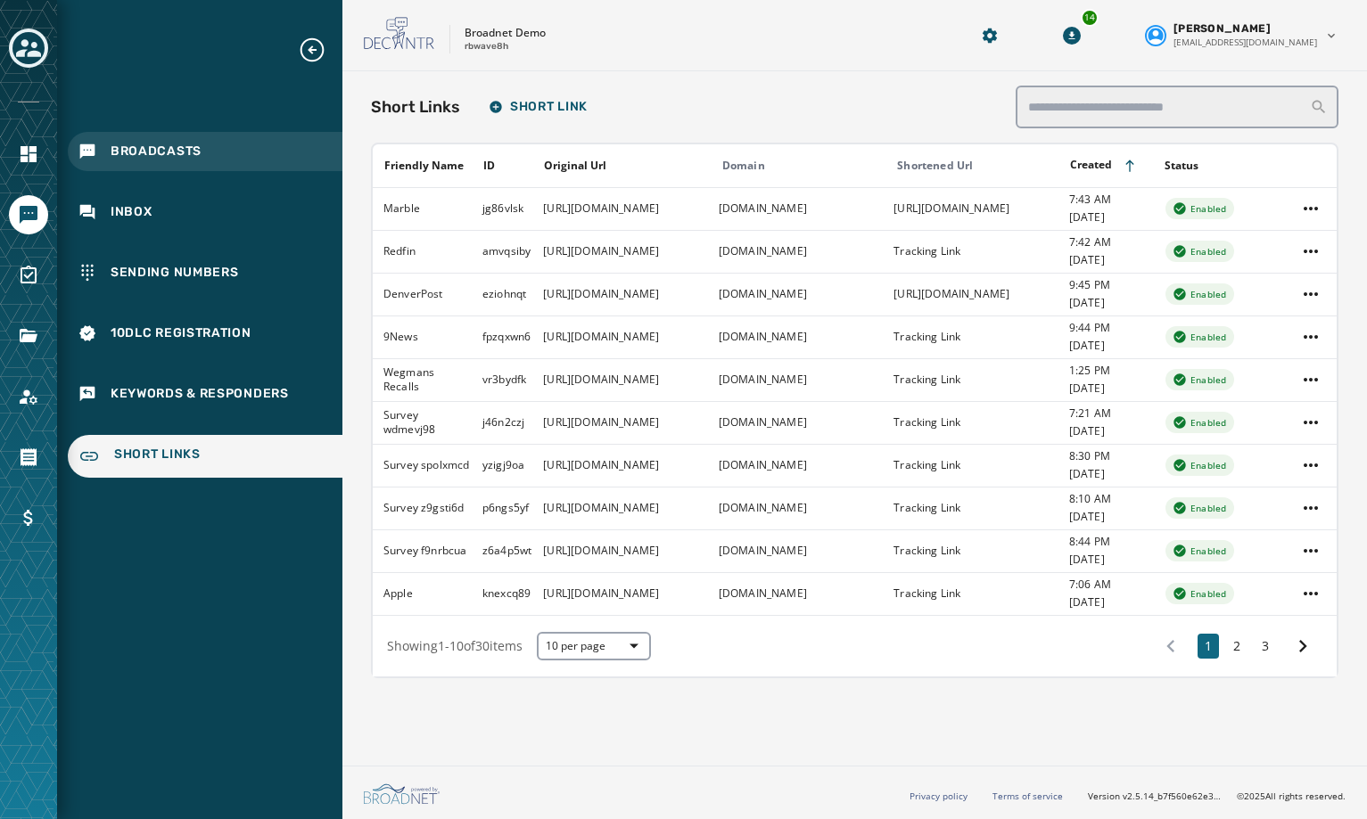
click at [98, 152] on div "Broadcasts" at bounding box center [205, 151] width 275 height 39
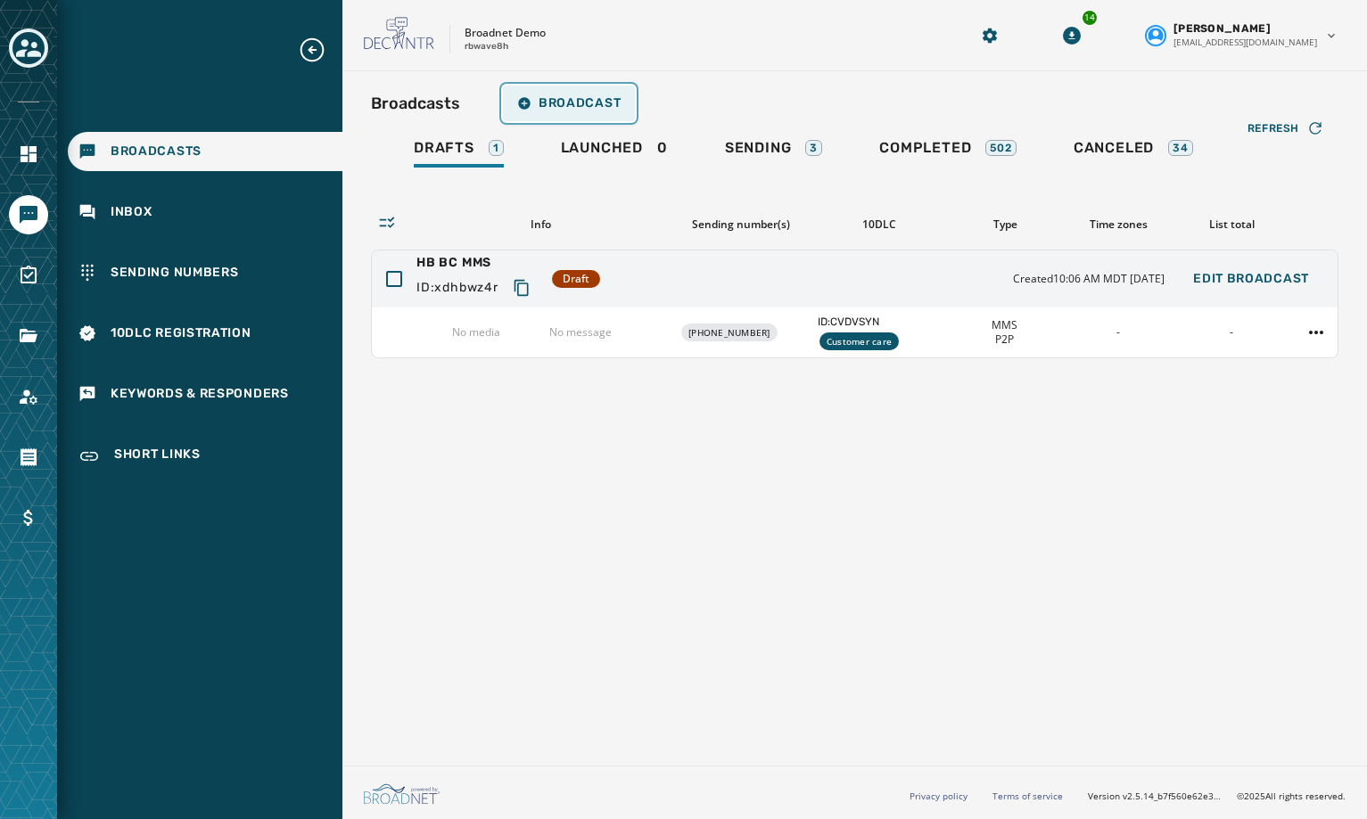
click at [526, 95] on button "Broadcast" at bounding box center [569, 104] width 132 height 36
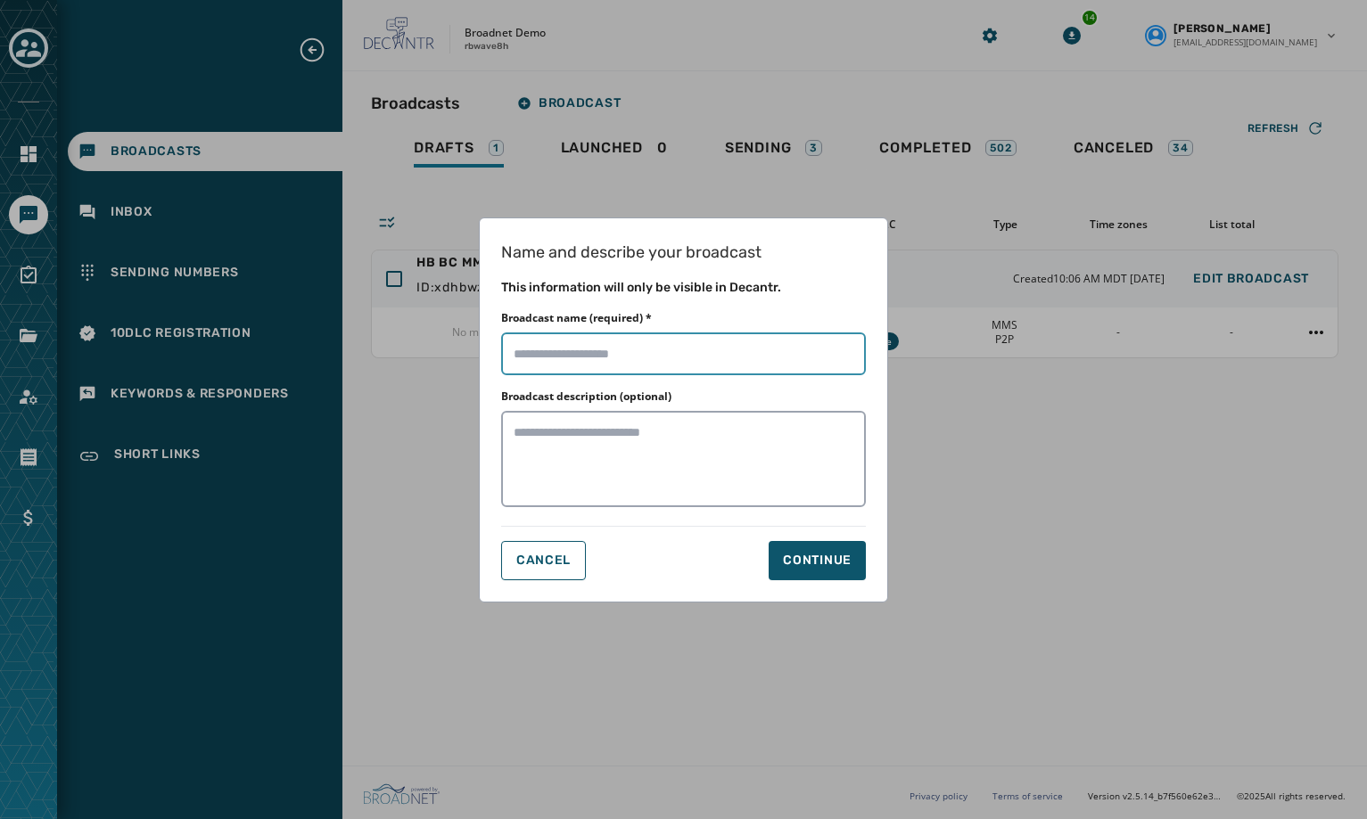
click at [610, 349] on input "Broadcast name (required) *" at bounding box center [683, 354] width 365 height 43
type input "*********"
click at [819, 563] on div "Continue" at bounding box center [817, 561] width 69 height 18
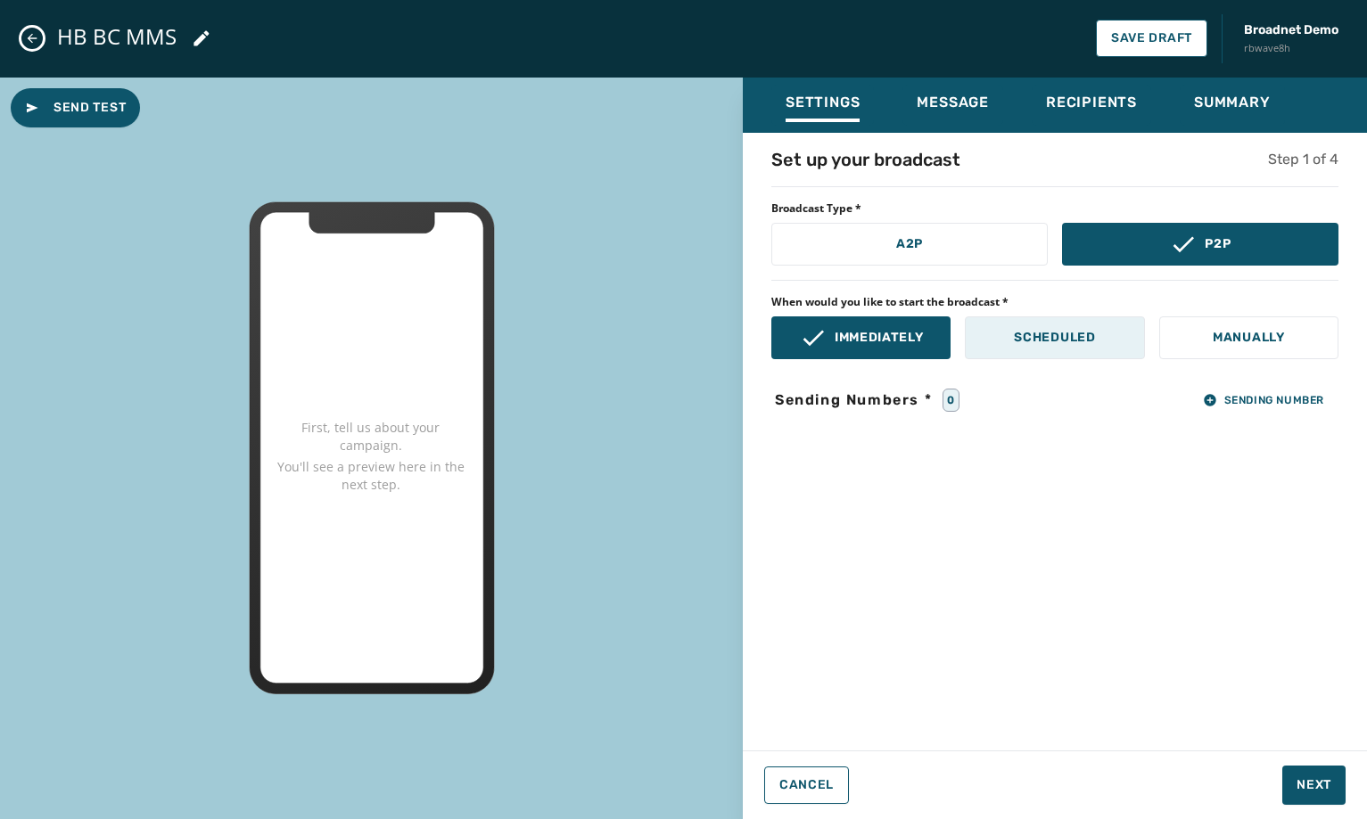
click at [1091, 347] on button "Scheduled" at bounding box center [1054, 338] width 179 height 43
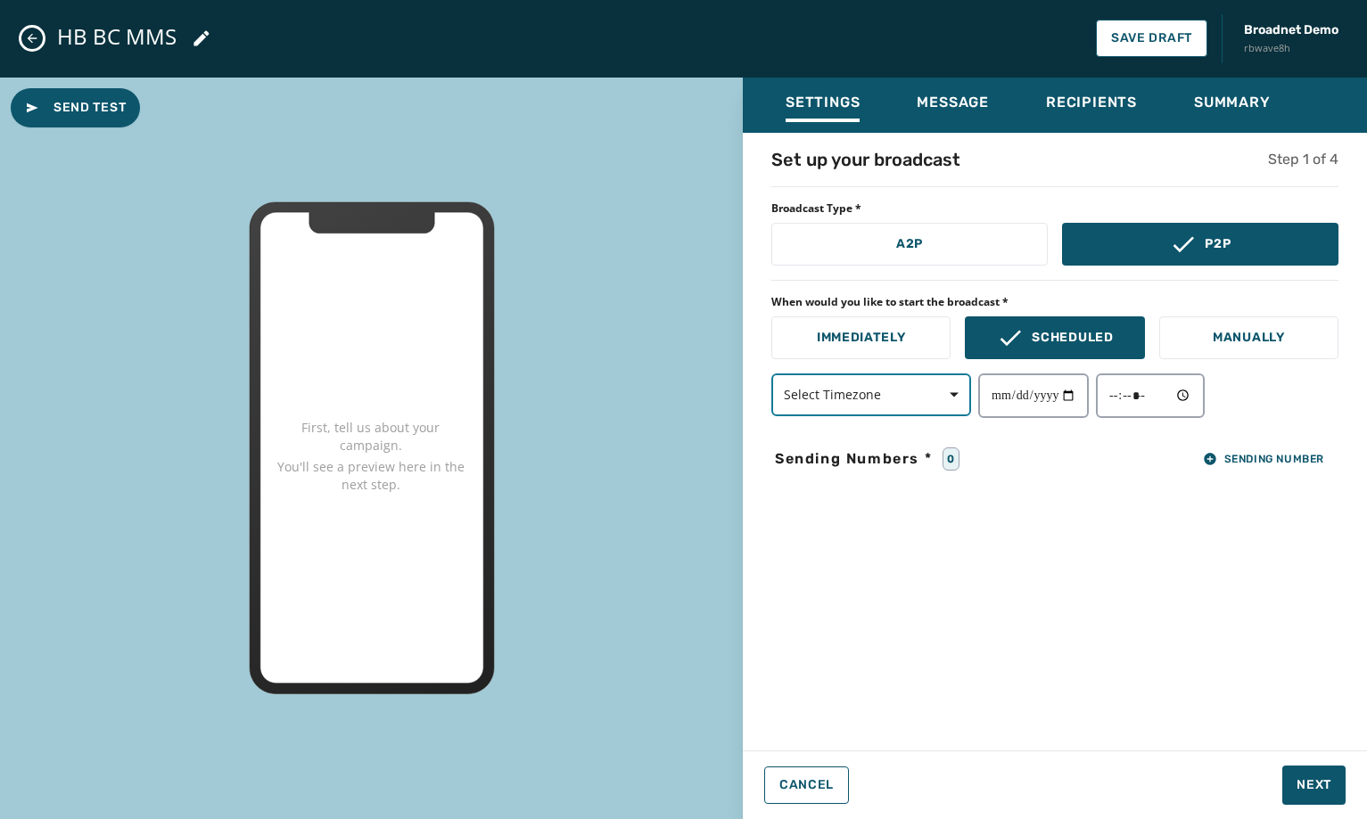
click at [958, 401] on span "button" at bounding box center [947, 395] width 43 height 36
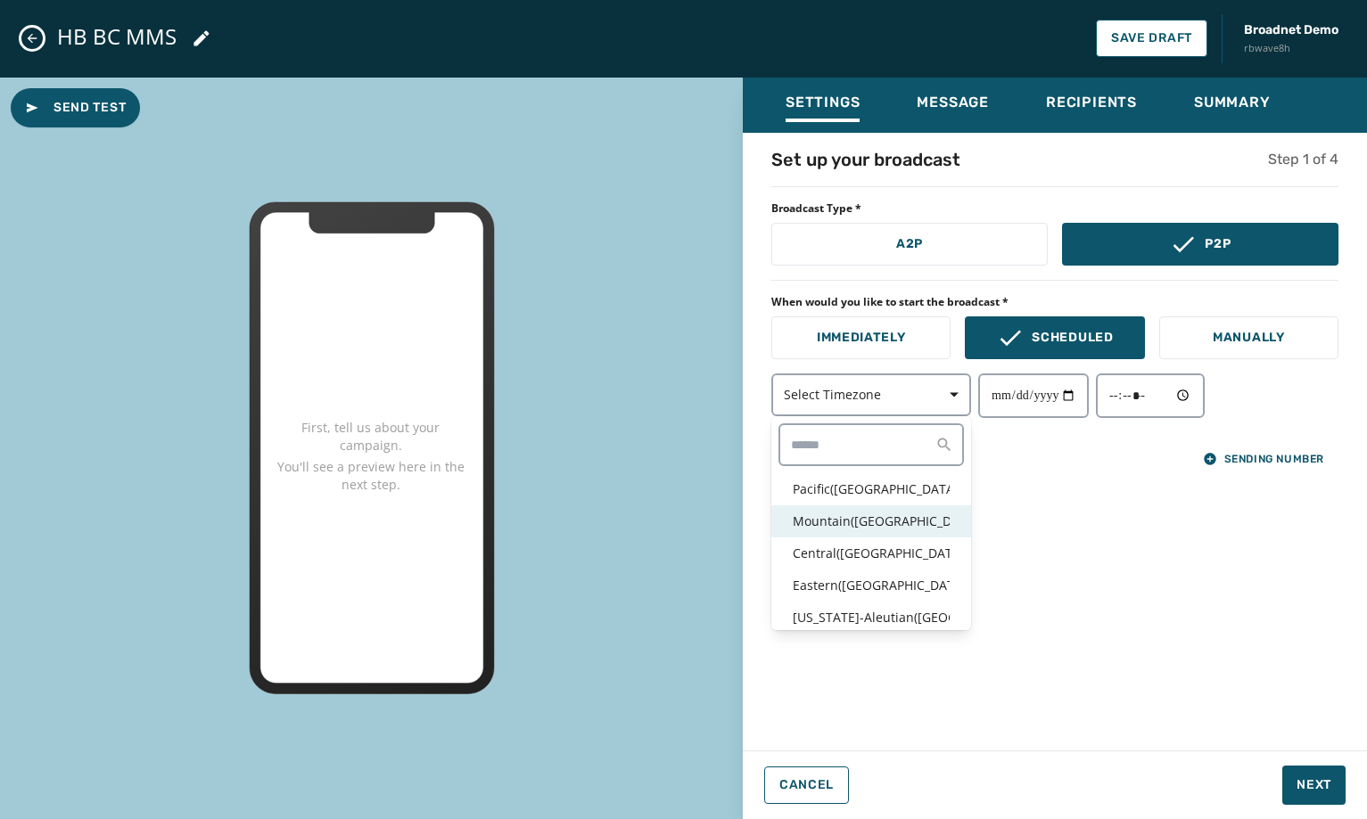
click at [902, 523] on p "Mountain ( [GEOGRAPHIC_DATA] / [GEOGRAPHIC_DATA] )" at bounding box center [871, 522] width 157 height 18
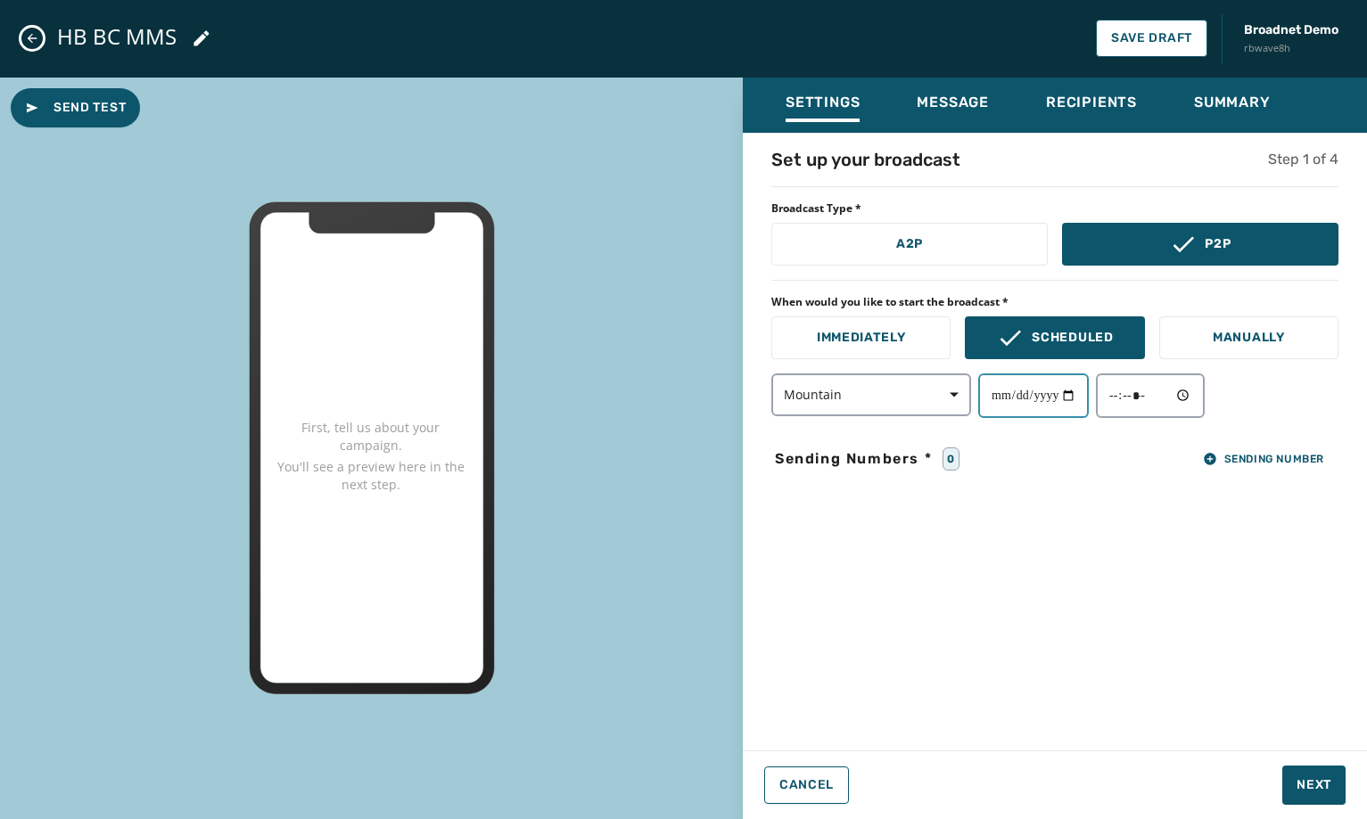
click at [1075, 394] on input "date" at bounding box center [1033, 396] width 111 height 45
type input "**********"
click at [1198, 390] on input "time" at bounding box center [1150, 396] width 109 height 45
type input "*****"
click at [1290, 629] on div "**********" at bounding box center [1055, 436] width 624 height 579
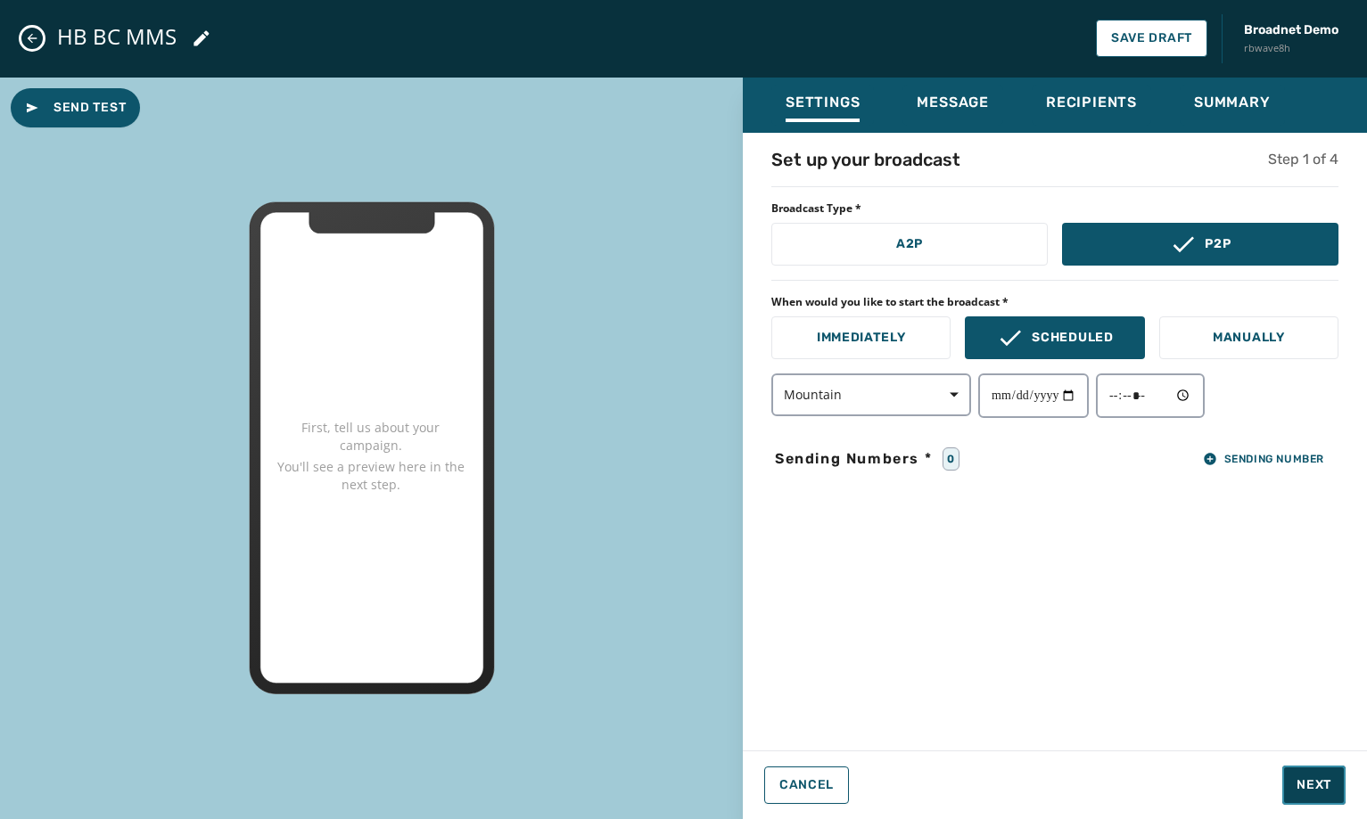
click at [1311, 784] on span "Next" at bounding box center [1314, 786] width 35 height 18
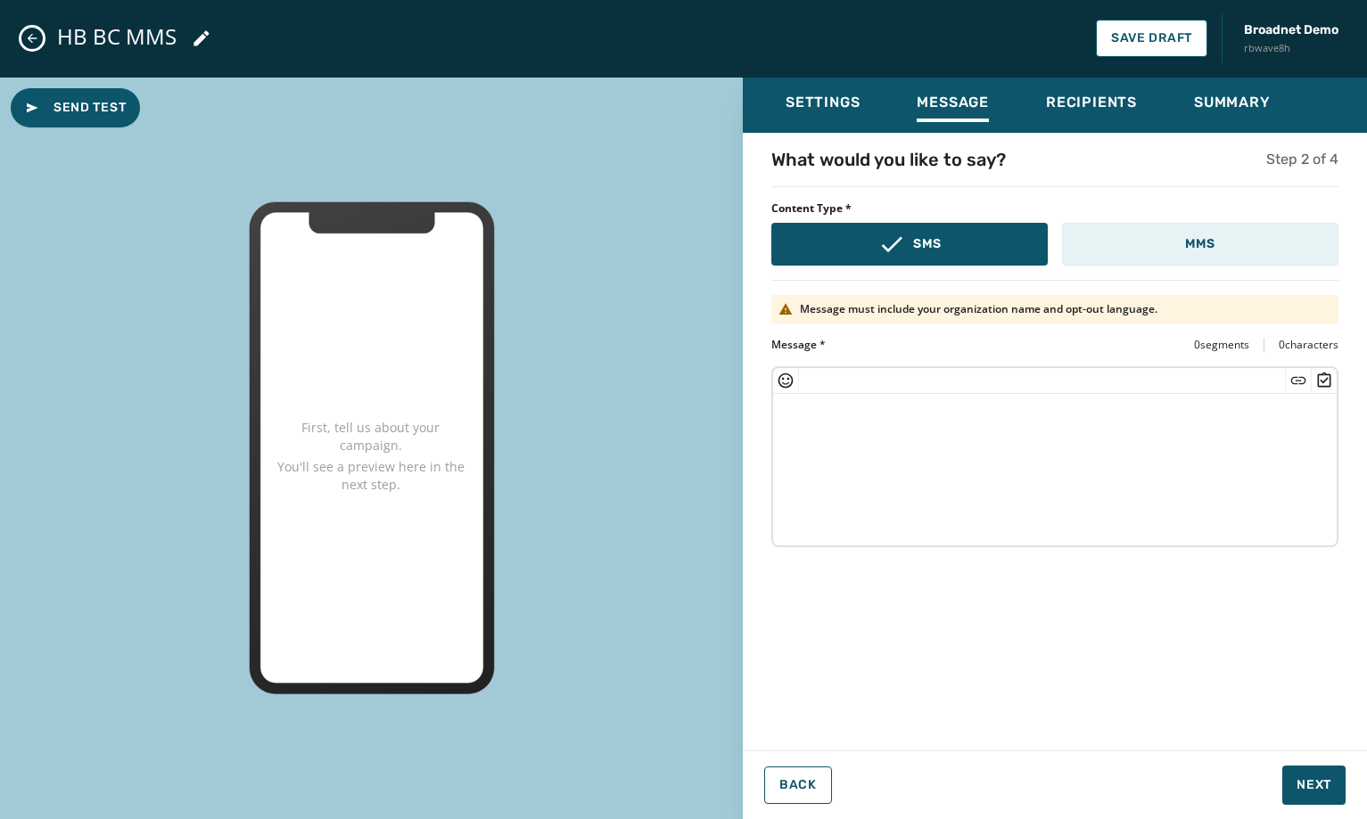
click at [1218, 242] on button "MMS" at bounding box center [1200, 244] width 276 height 43
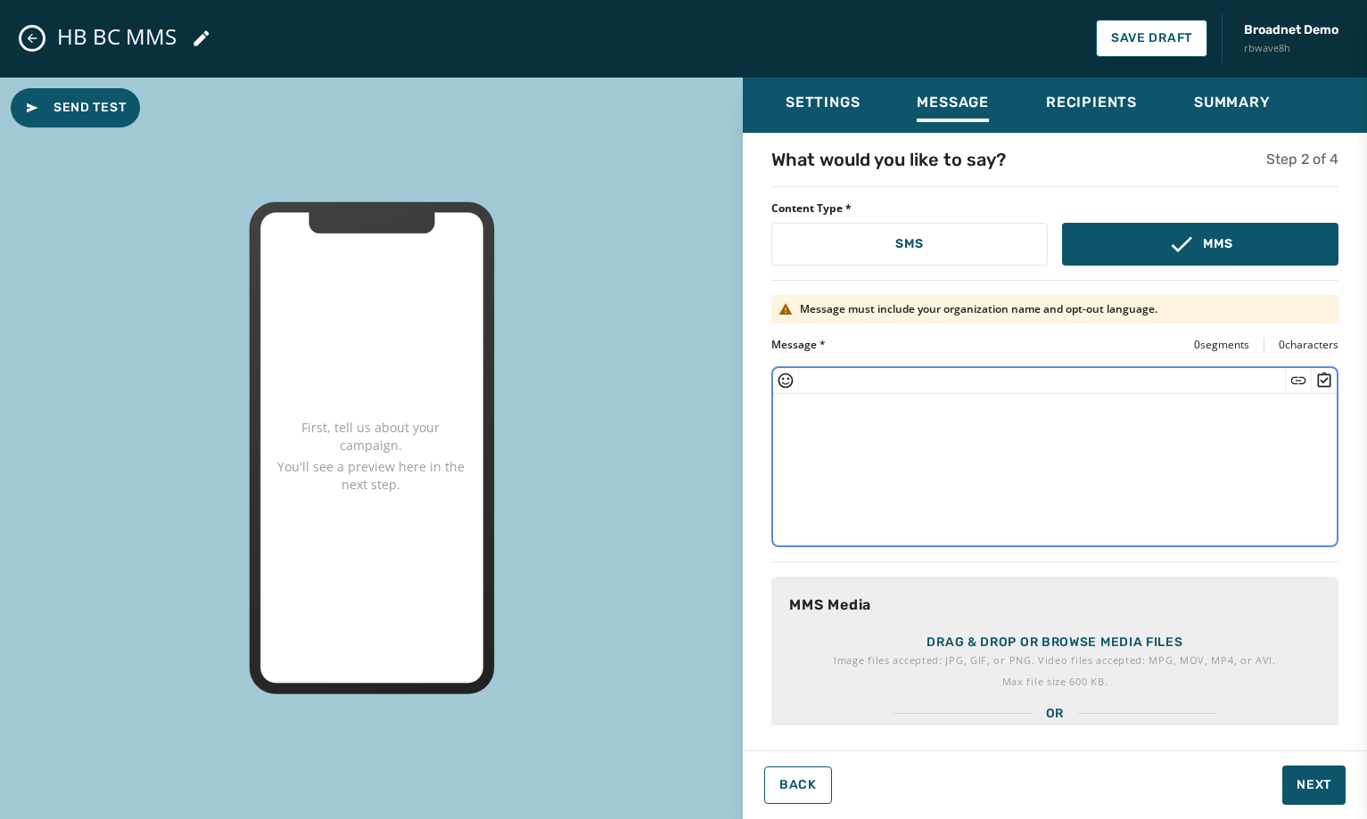
click at [1081, 433] on textarea at bounding box center [1055, 467] width 564 height 146
click at [199, 45] on icon at bounding box center [201, 38] width 21 height 21
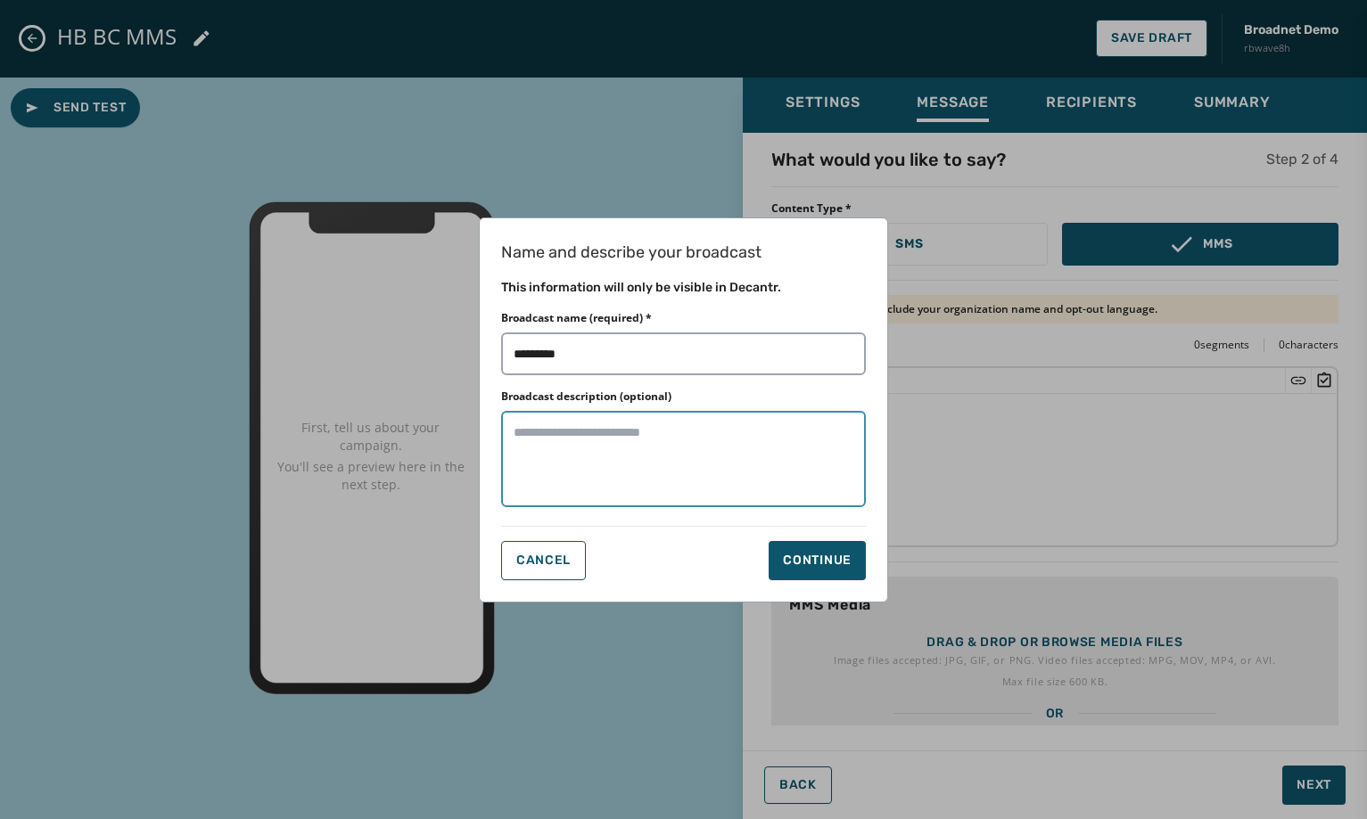
click at [578, 442] on textarea "Broadcast description (optional)" at bounding box center [683, 459] width 365 height 96
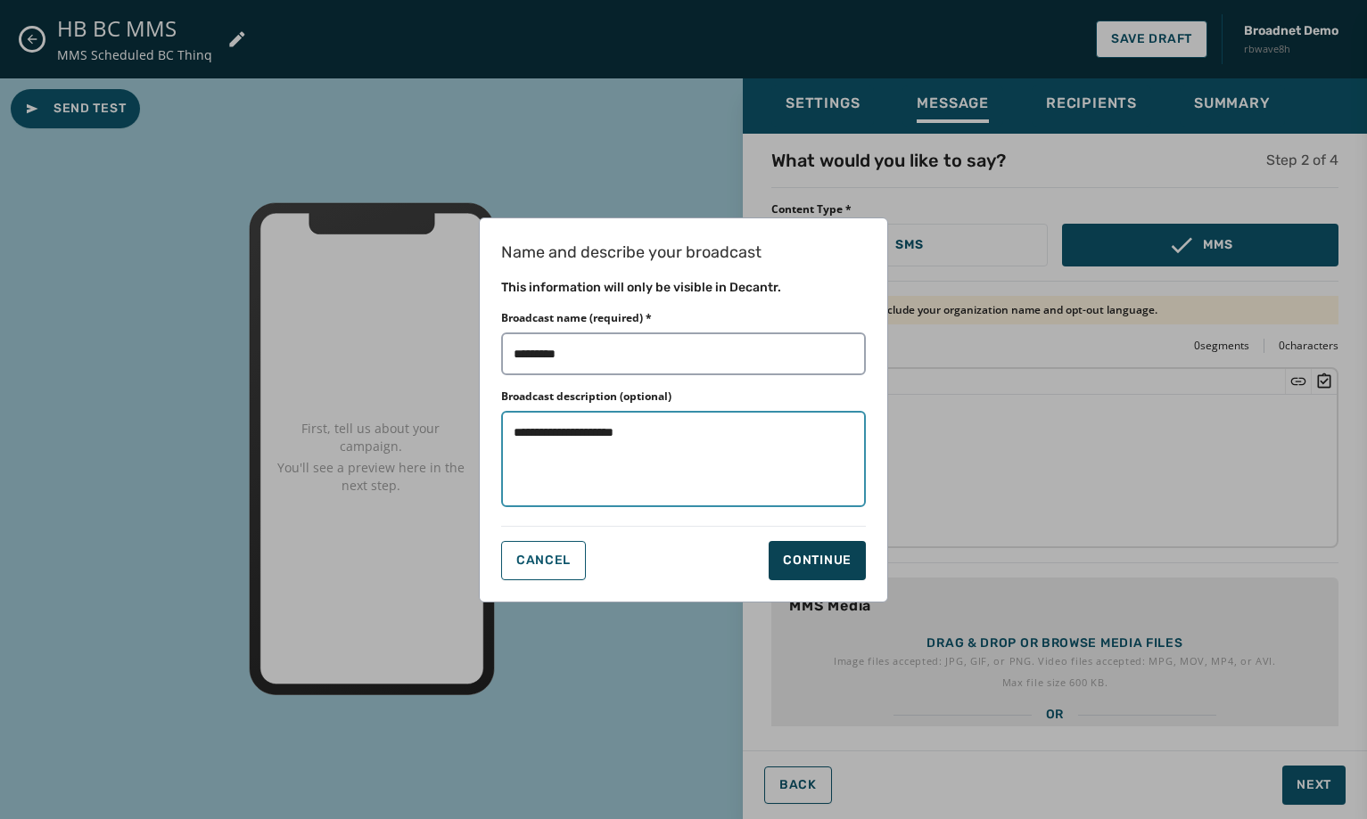
type textarea "**********"
click at [808, 552] on div "Continue" at bounding box center [817, 561] width 69 height 18
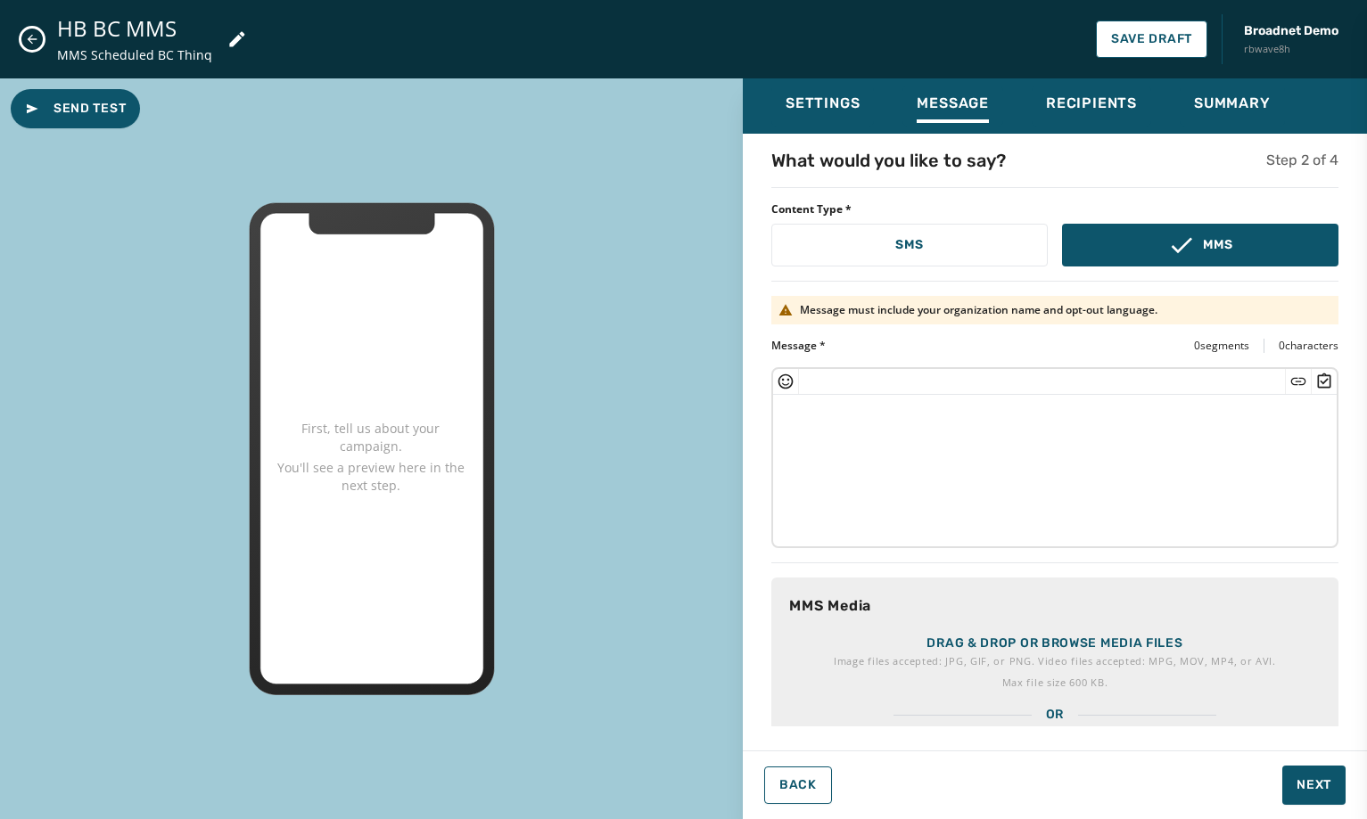
click at [1114, 640] on p "Drag & drop or browse media files" at bounding box center [1054, 644] width 256 height 18
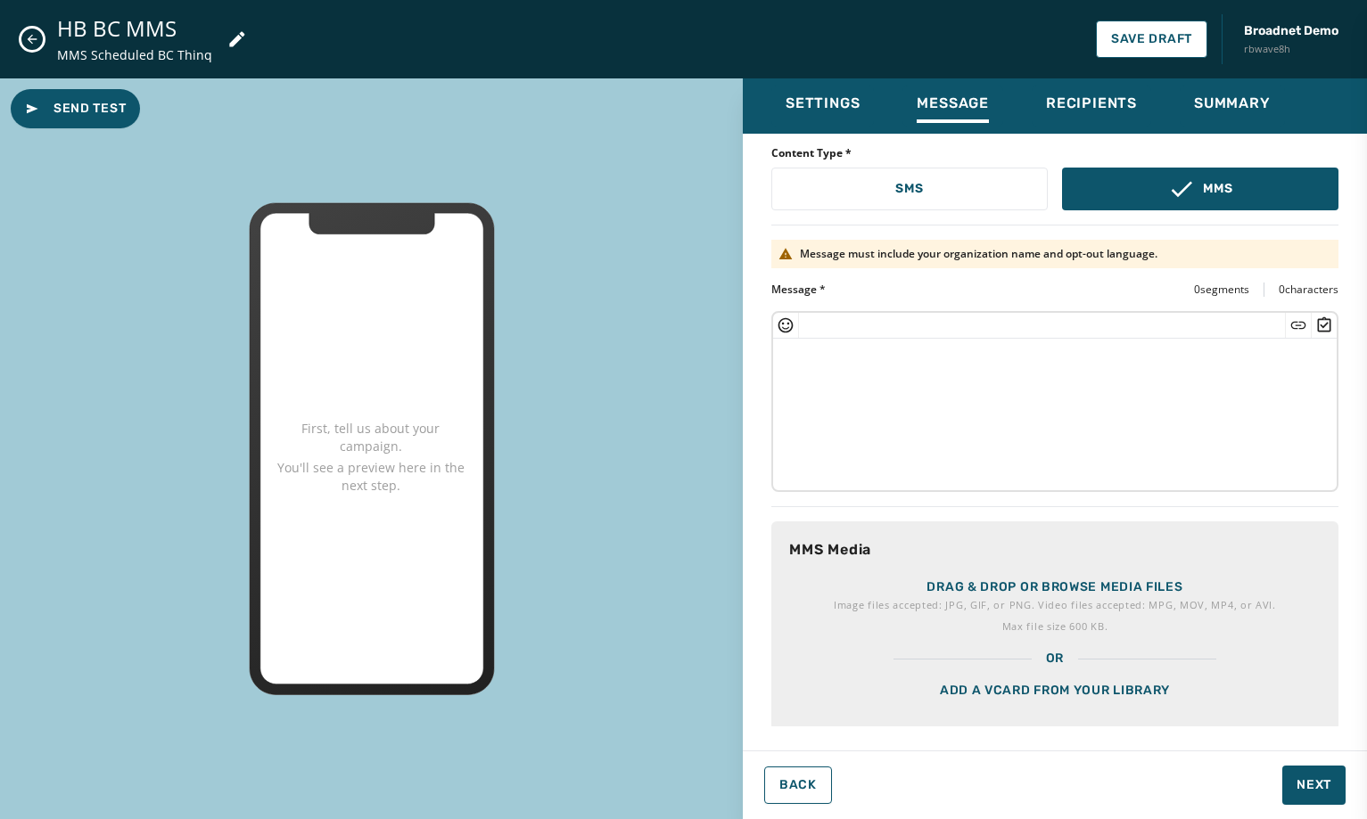
scroll to position [86, 0]
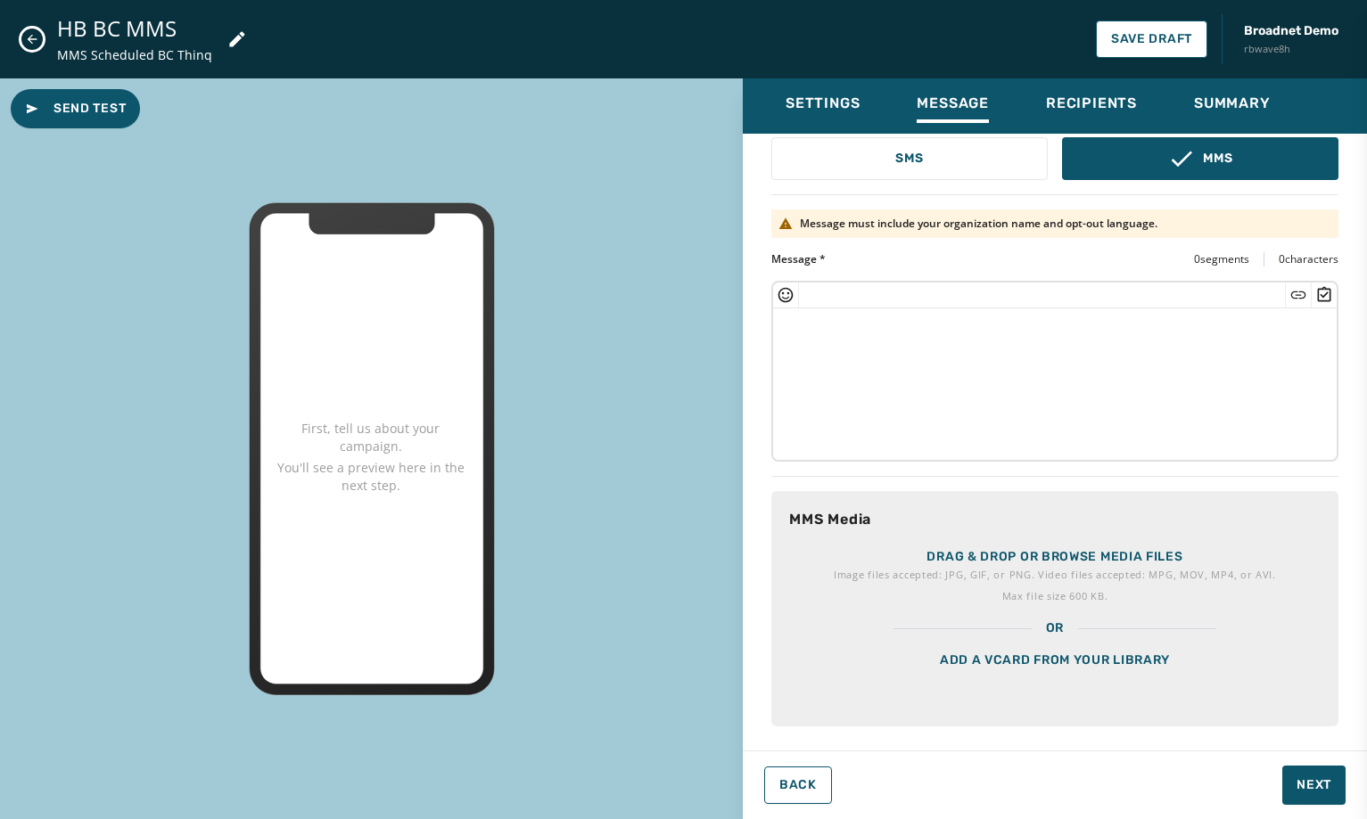
click at [830, 364] on textarea at bounding box center [1055, 382] width 564 height 146
click at [907, 356] on textarea at bounding box center [1055, 382] width 564 height 146
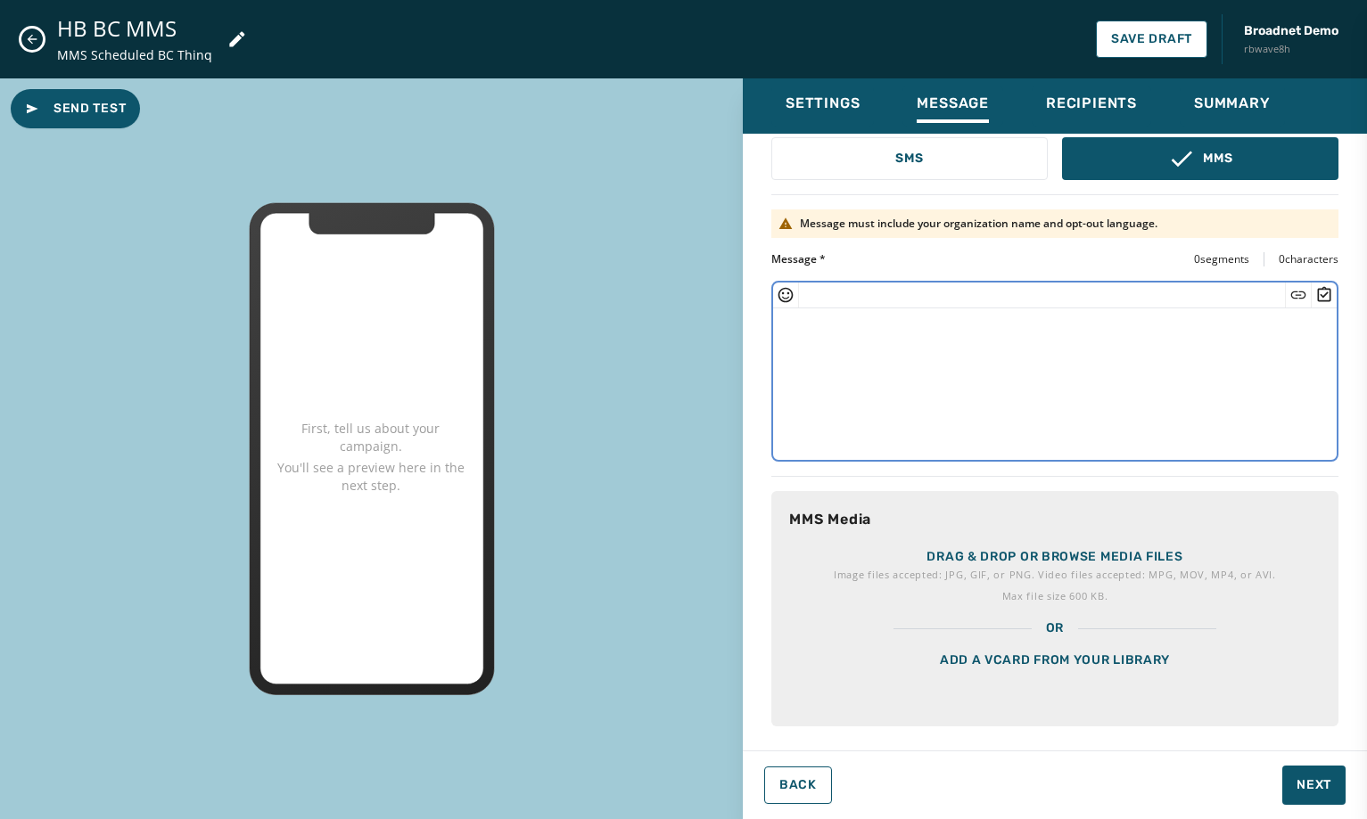
paste textarea "**********"
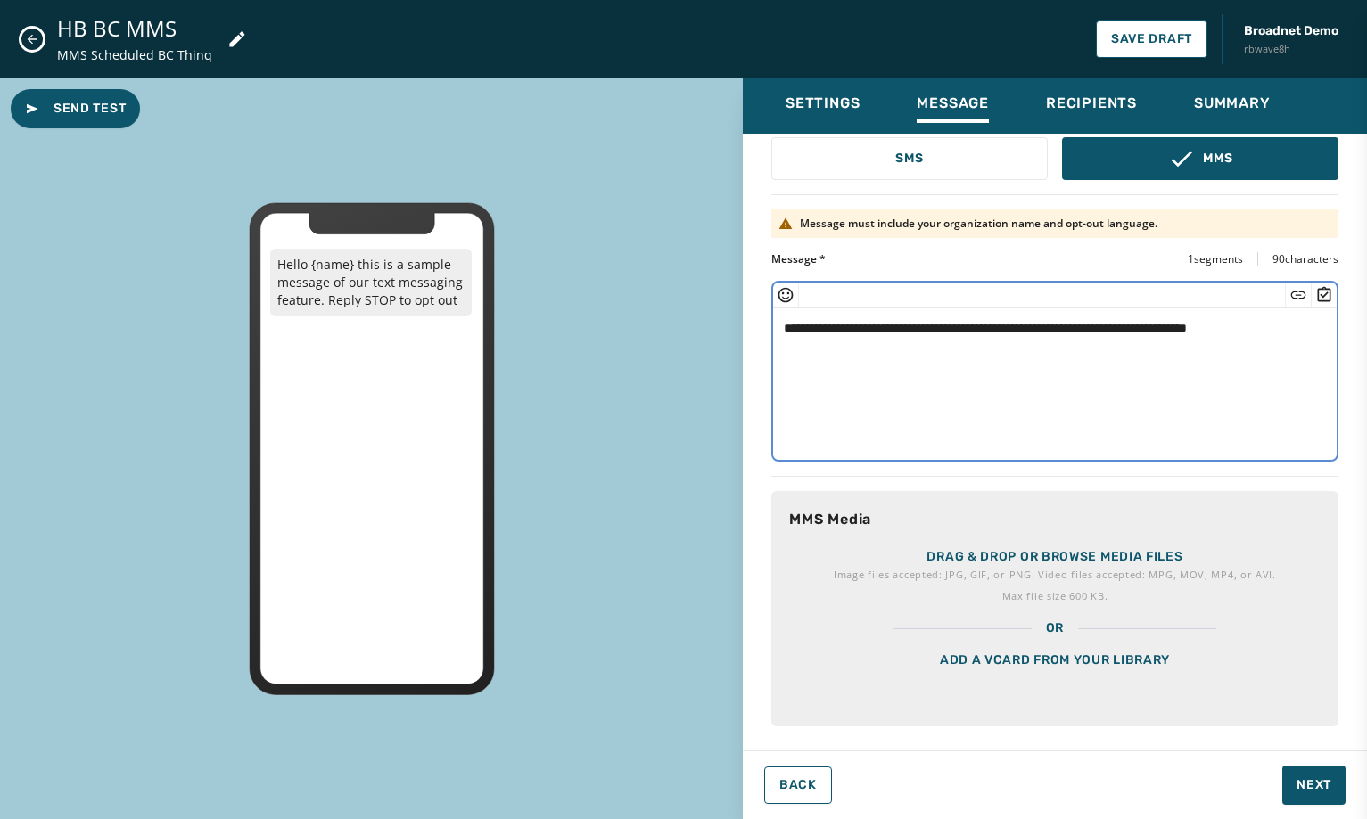
drag, startPoint x: 858, startPoint y: 329, endPoint x: 815, endPoint y: 331, distance: 42.8
click at [815, 331] on textarea "**********" at bounding box center [1048, 382] width 550 height 146
click at [1208, 333] on textarea "**********" at bounding box center [1048, 382] width 550 height 146
click at [1206, 333] on textarea "**********" at bounding box center [1048, 382] width 550 height 146
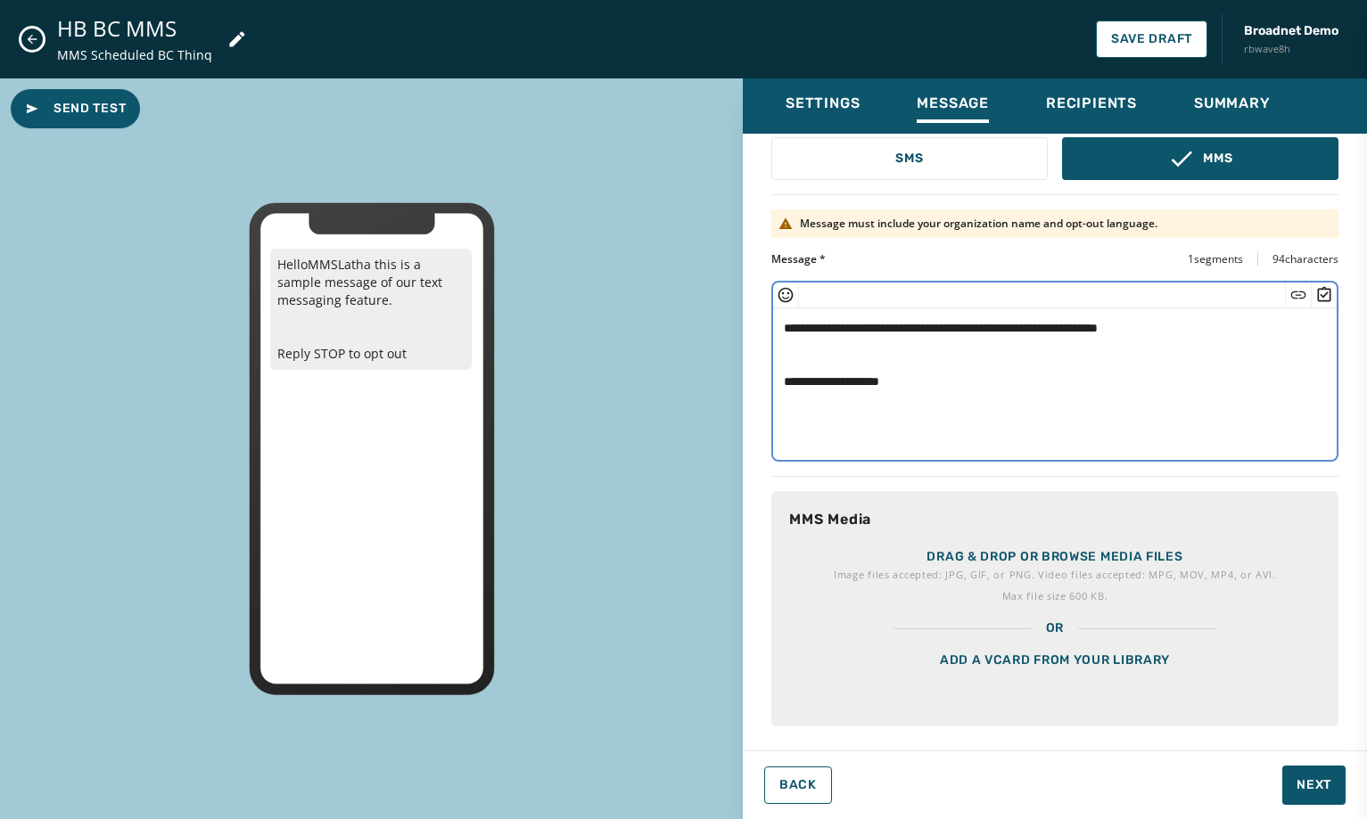
click at [815, 333] on textarea "**********" at bounding box center [1048, 382] width 550 height 146
click at [855, 350] on textarea "**********" at bounding box center [1048, 382] width 550 height 146
click at [1289, 290] on icon "Insert Short Link" at bounding box center [1298, 295] width 18 height 18
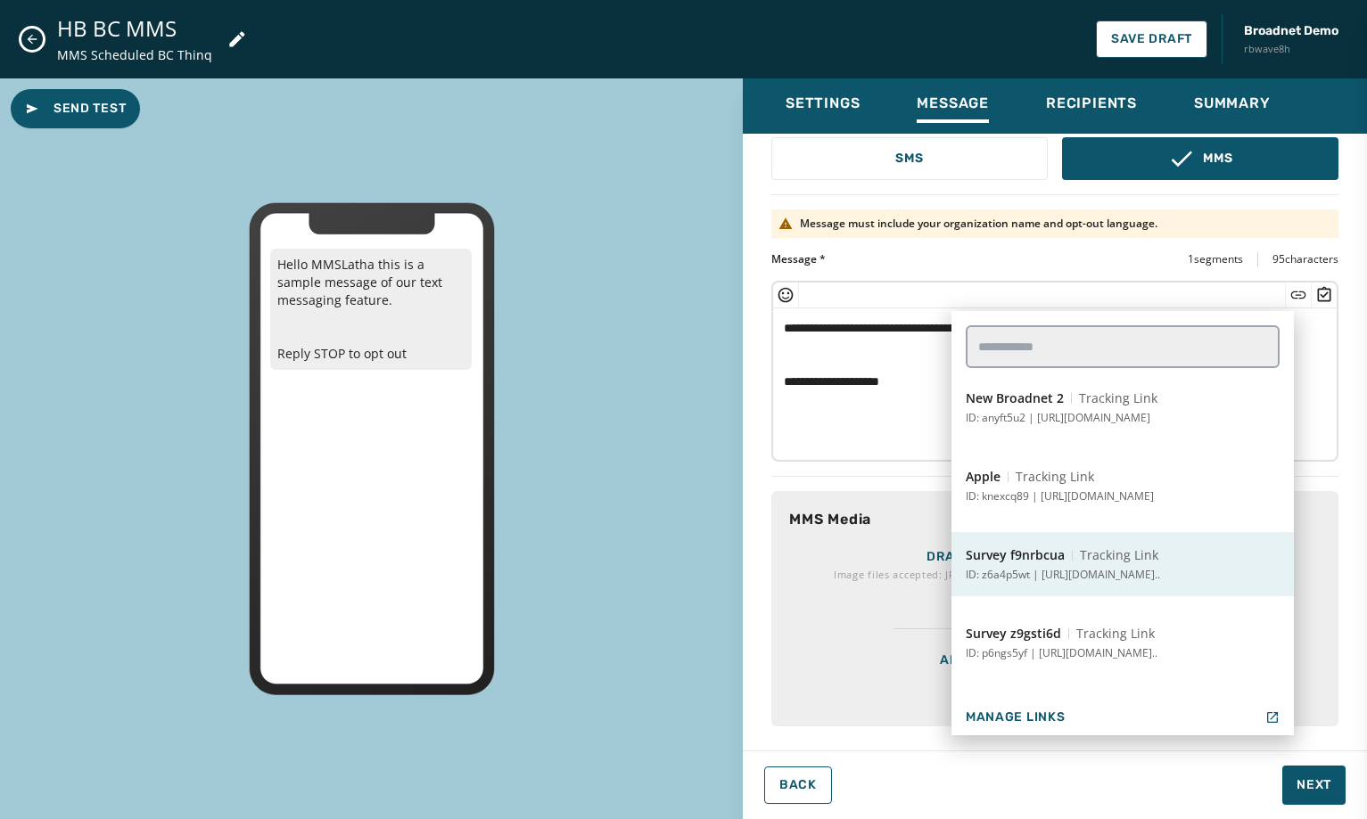
scroll to position [2054, 0]
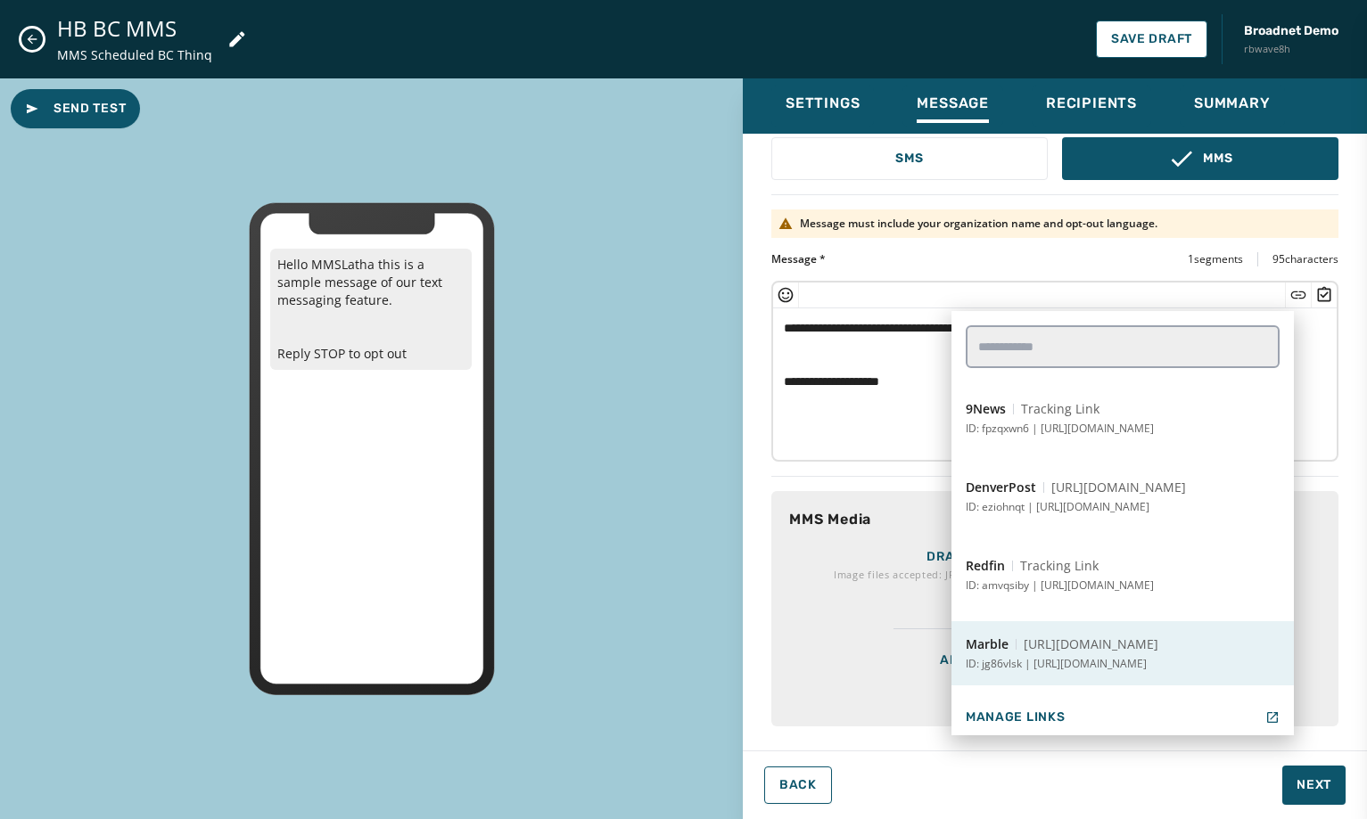
click at [1168, 649] on button "Marble [URL][DOMAIN_NAME] ID: jg86vlsk | [URL][DOMAIN_NAME]" at bounding box center [1122, 654] width 342 height 64
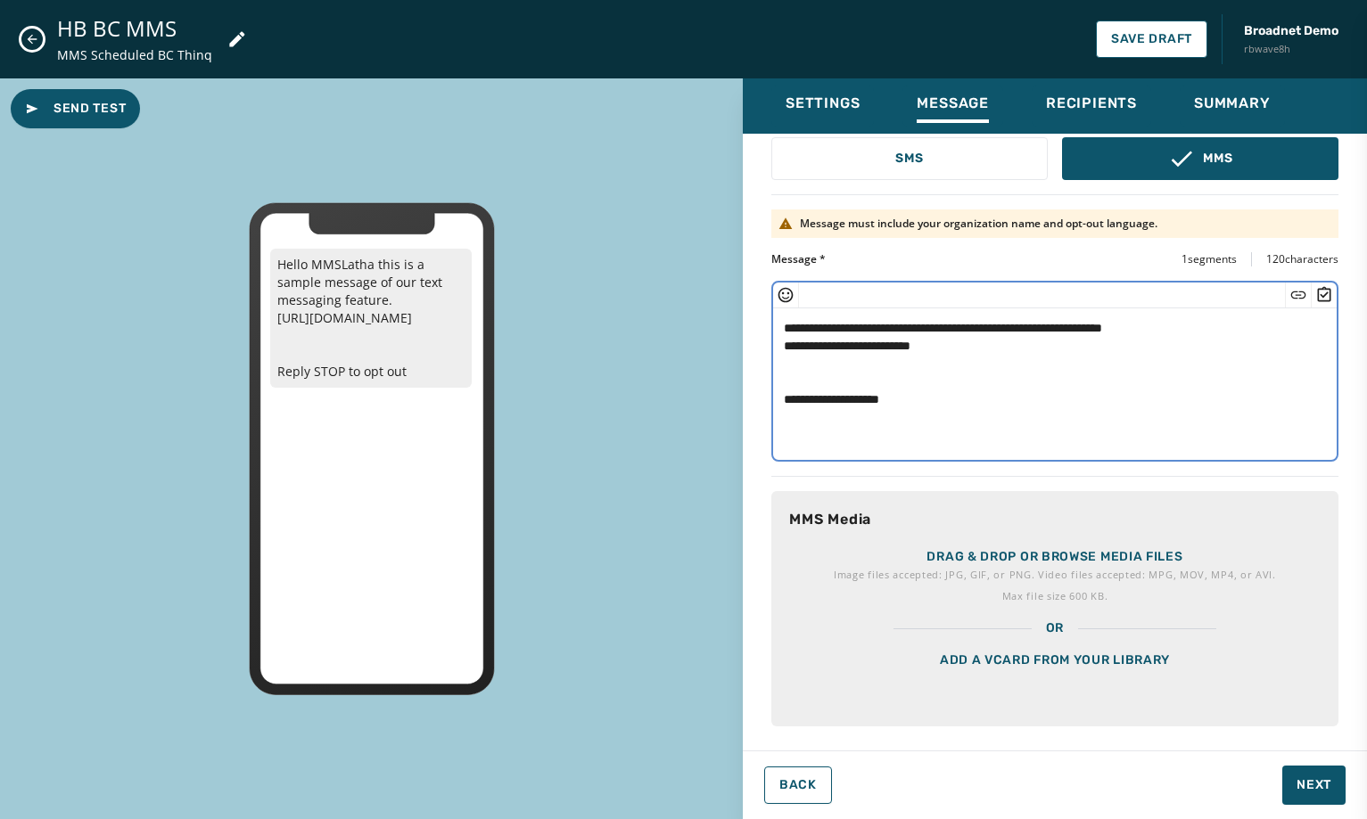
click at [1291, 297] on icon "Insert Short Link" at bounding box center [1298, 295] width 15 height 7
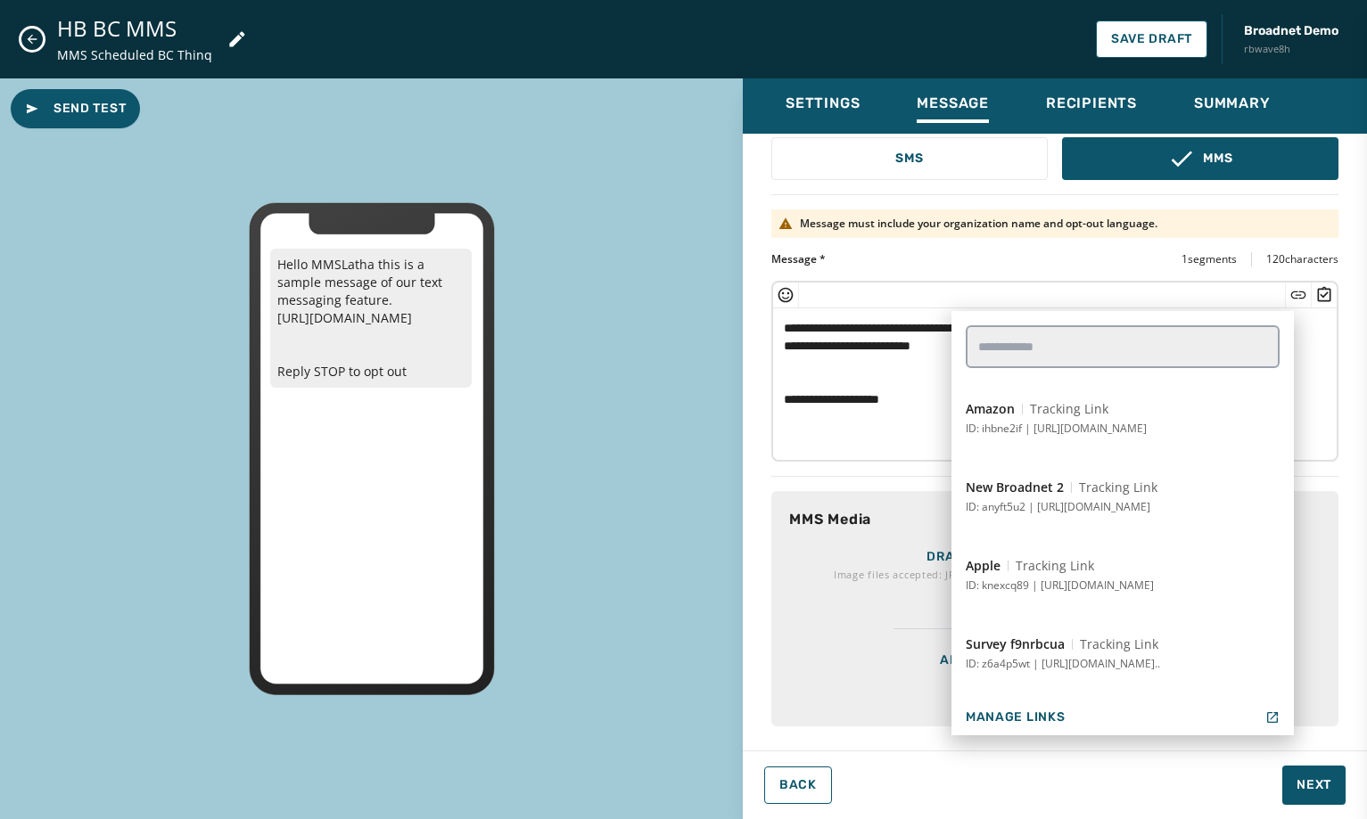
scroll to position [1962, 0]
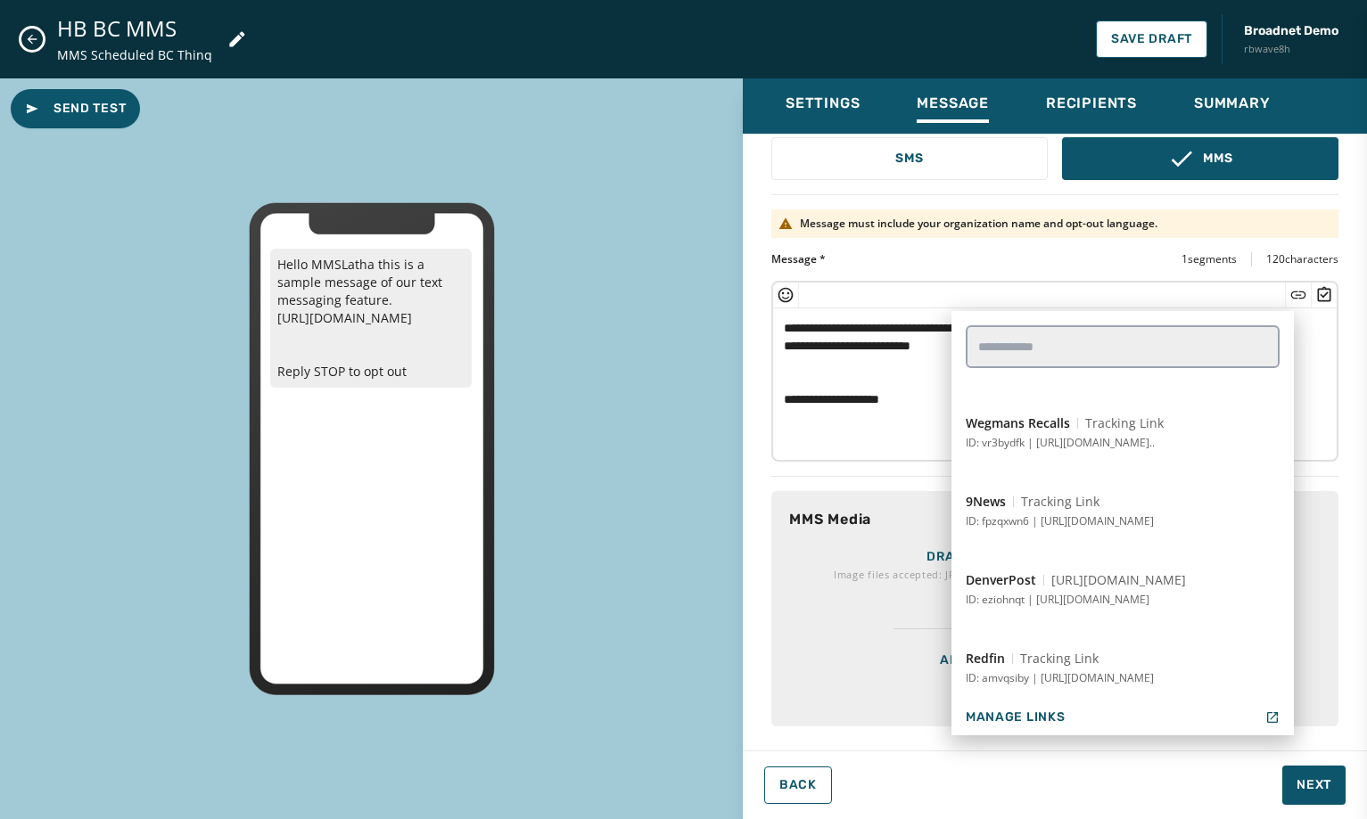
click at [1077, 670] on button "Redfin Tracking Link ID: amvqsiby | [URL][DOMAIN_NAME]" at bounding box center [1122, 668] width 342 height 64
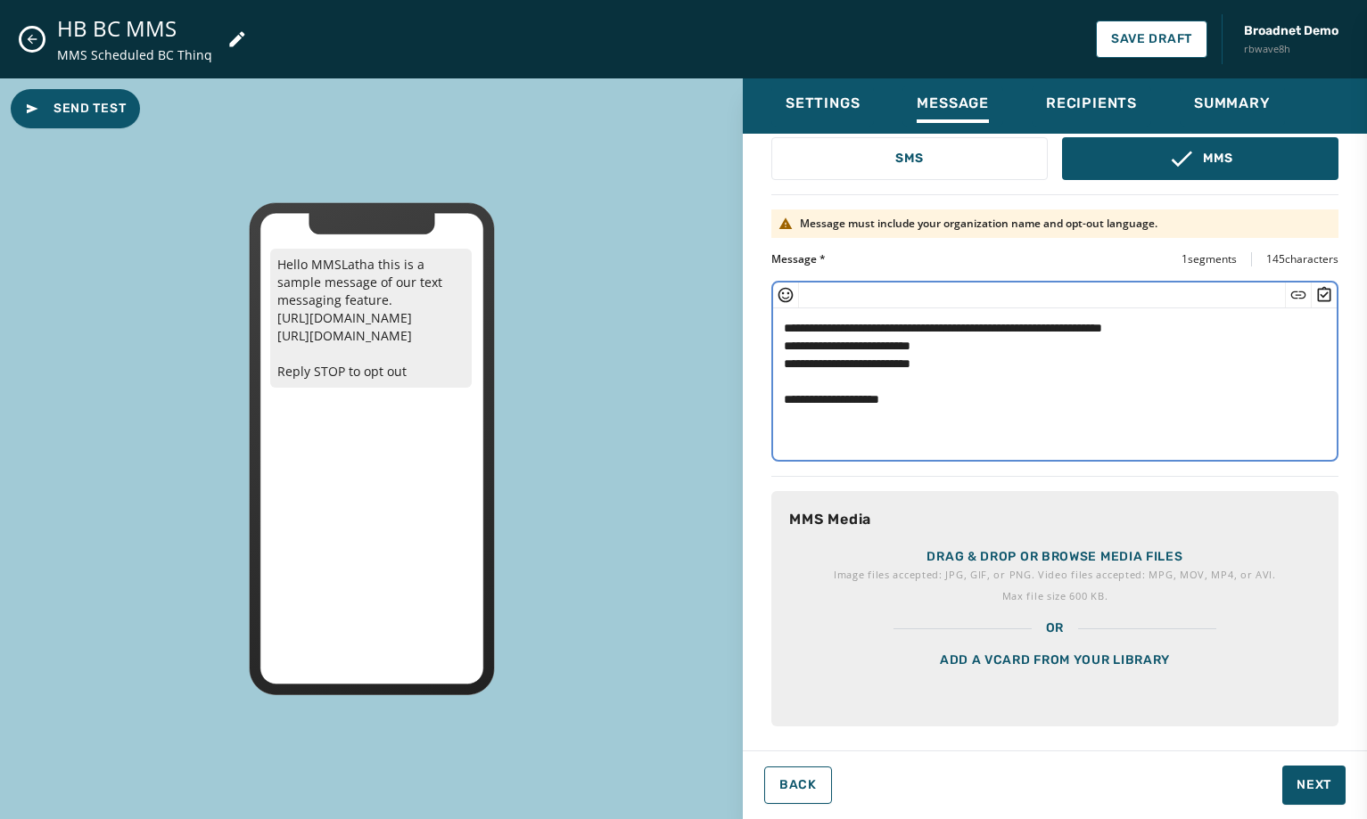
click at [963, 347] on textarea "**********" at bounding box center [1048, 382] width 550 height 146
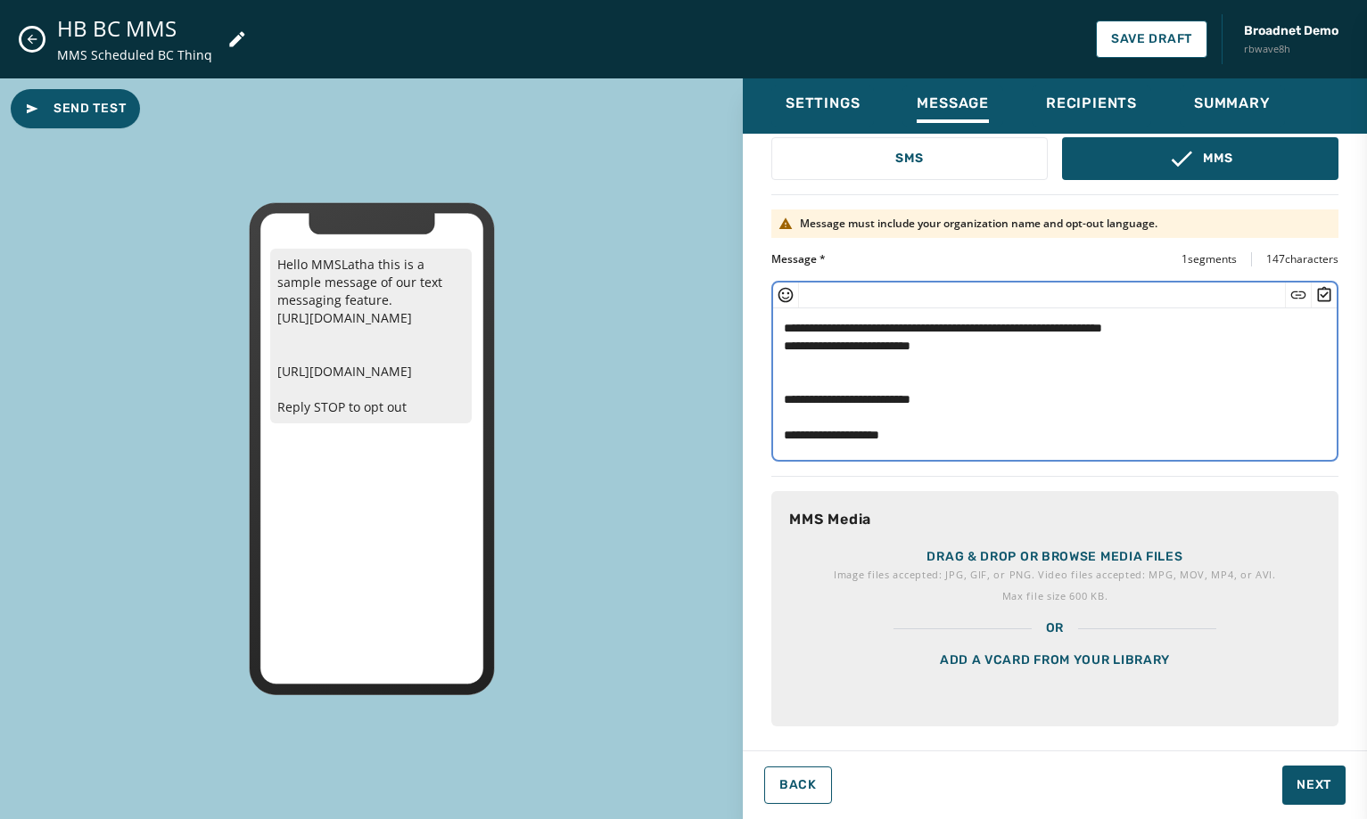
click at [1243, 325] on textarea "**********" at bounding box center [1048, 382] width 550 height 146
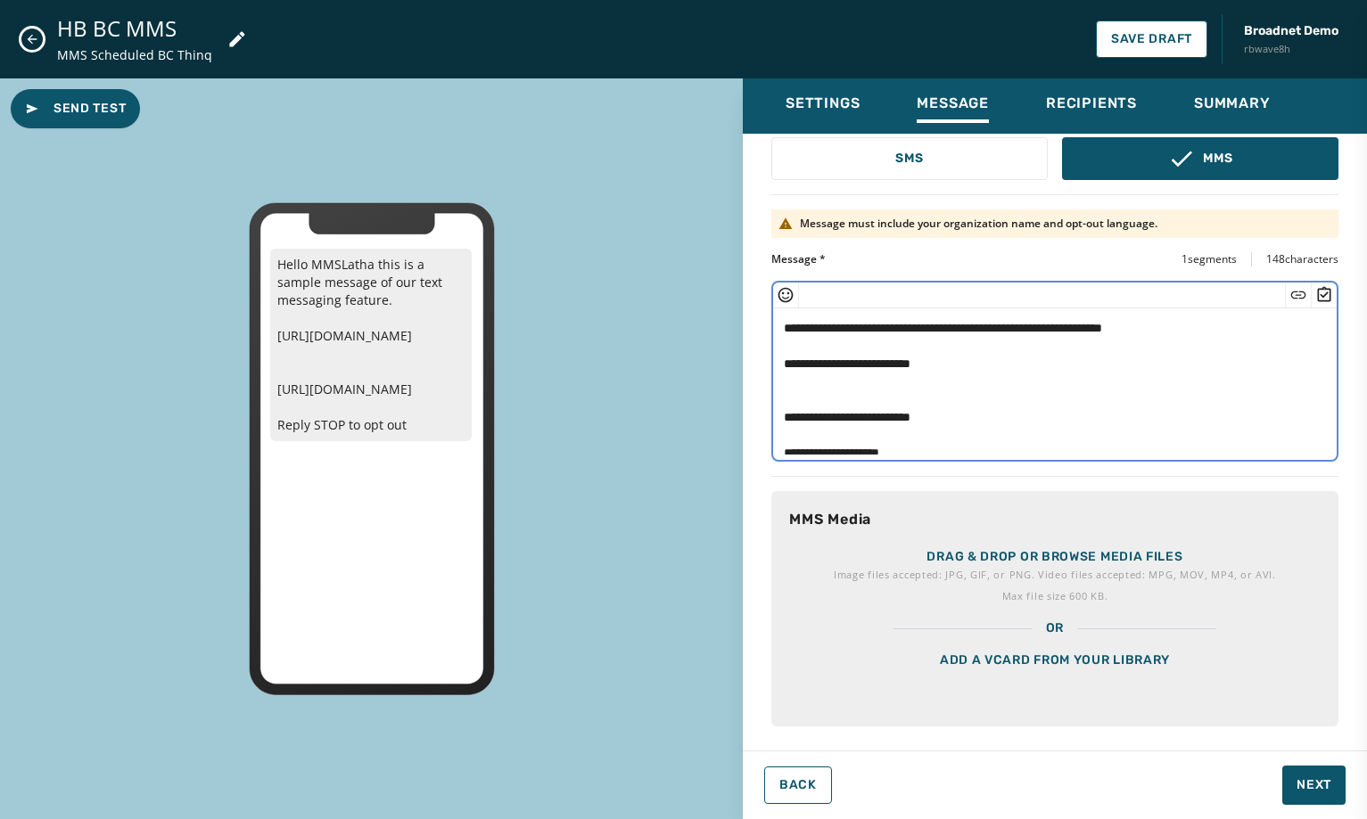
click at [1289, 293] on icon "Insert Short Link" at bounding box center [1298, 295] width 18 height 18
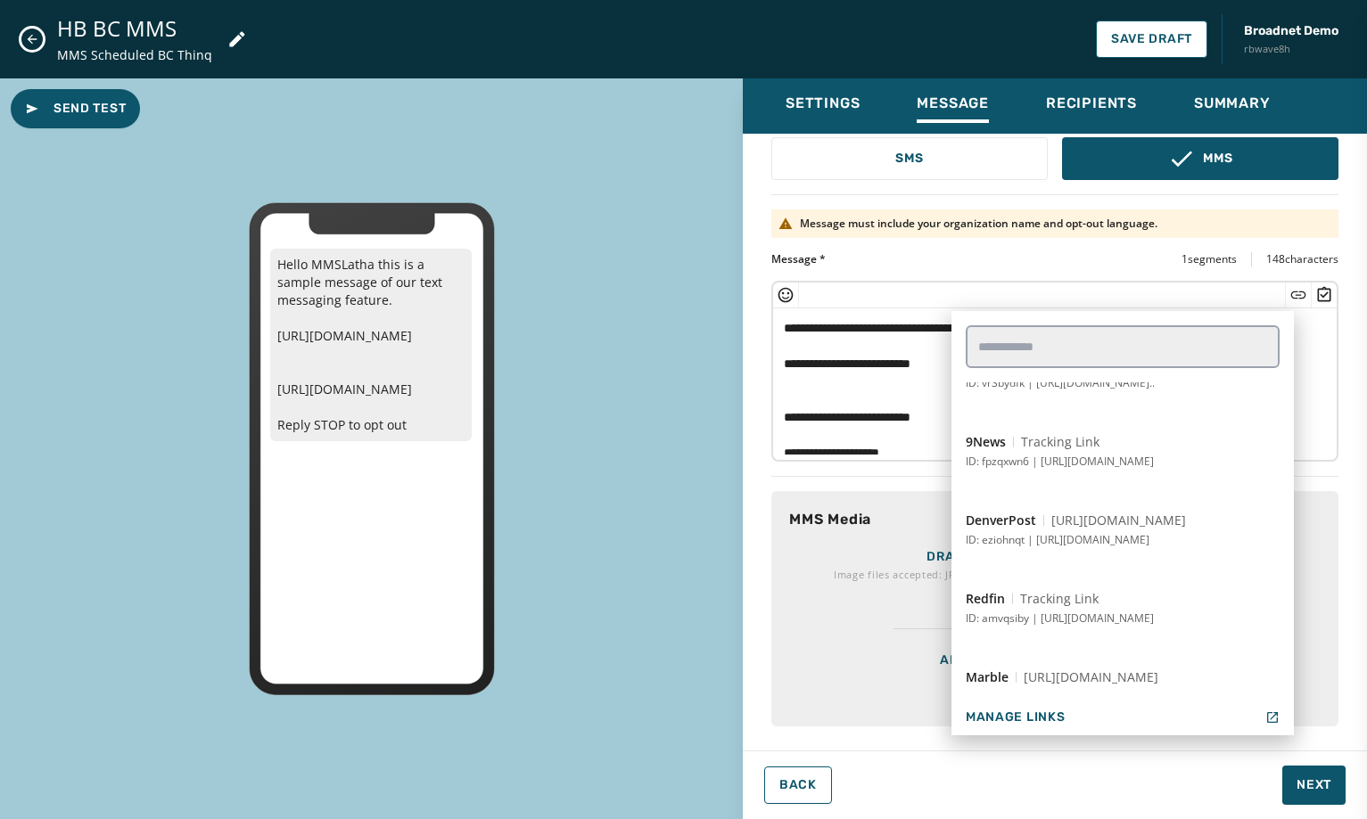
scroll to position [2054, 0]
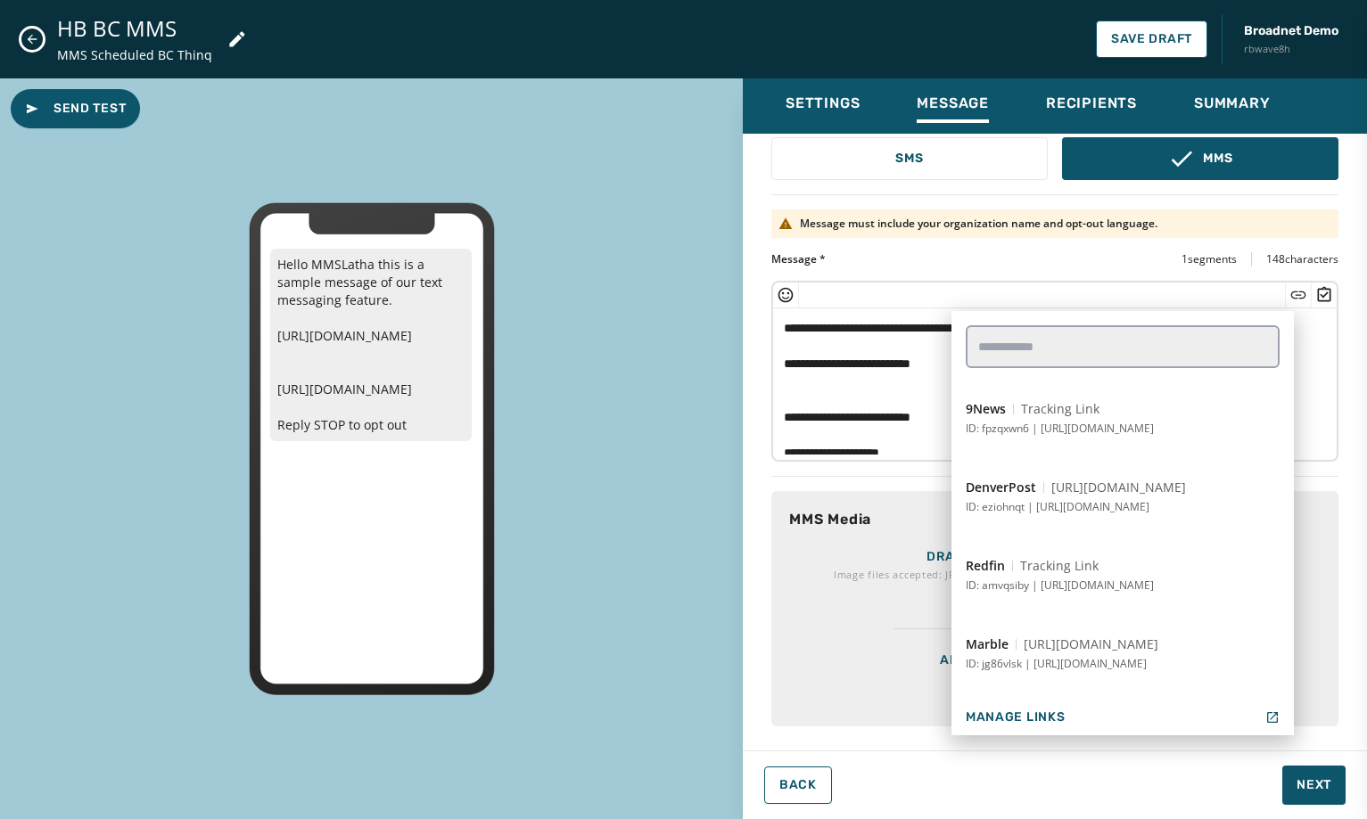
click at [785, 342] on textarea "**********" at bounding box center [1048, 382] width 550 height 146
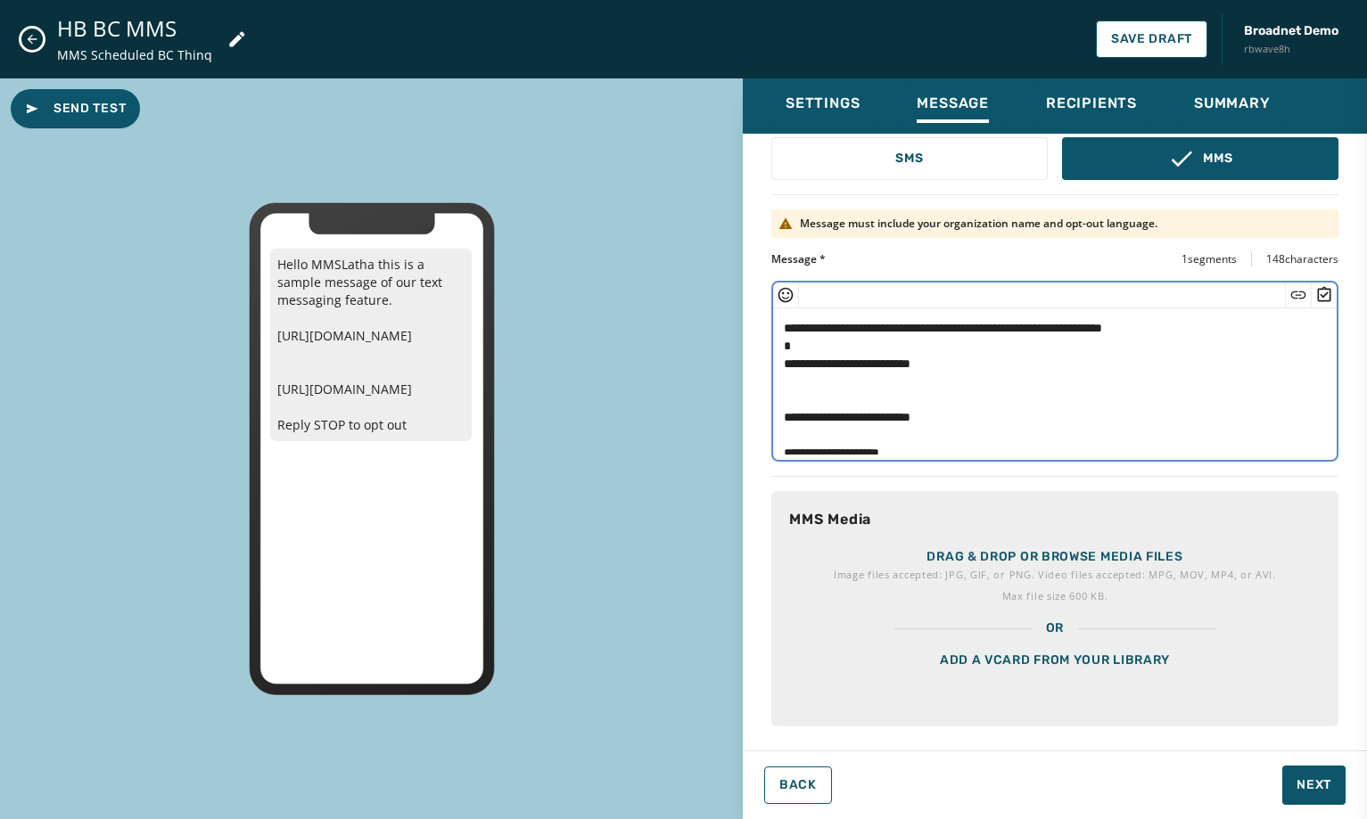
type textarea "**********"
click at [887, 400] on textarea "**********" at bounding box center [1048, 382] width 550 height 146
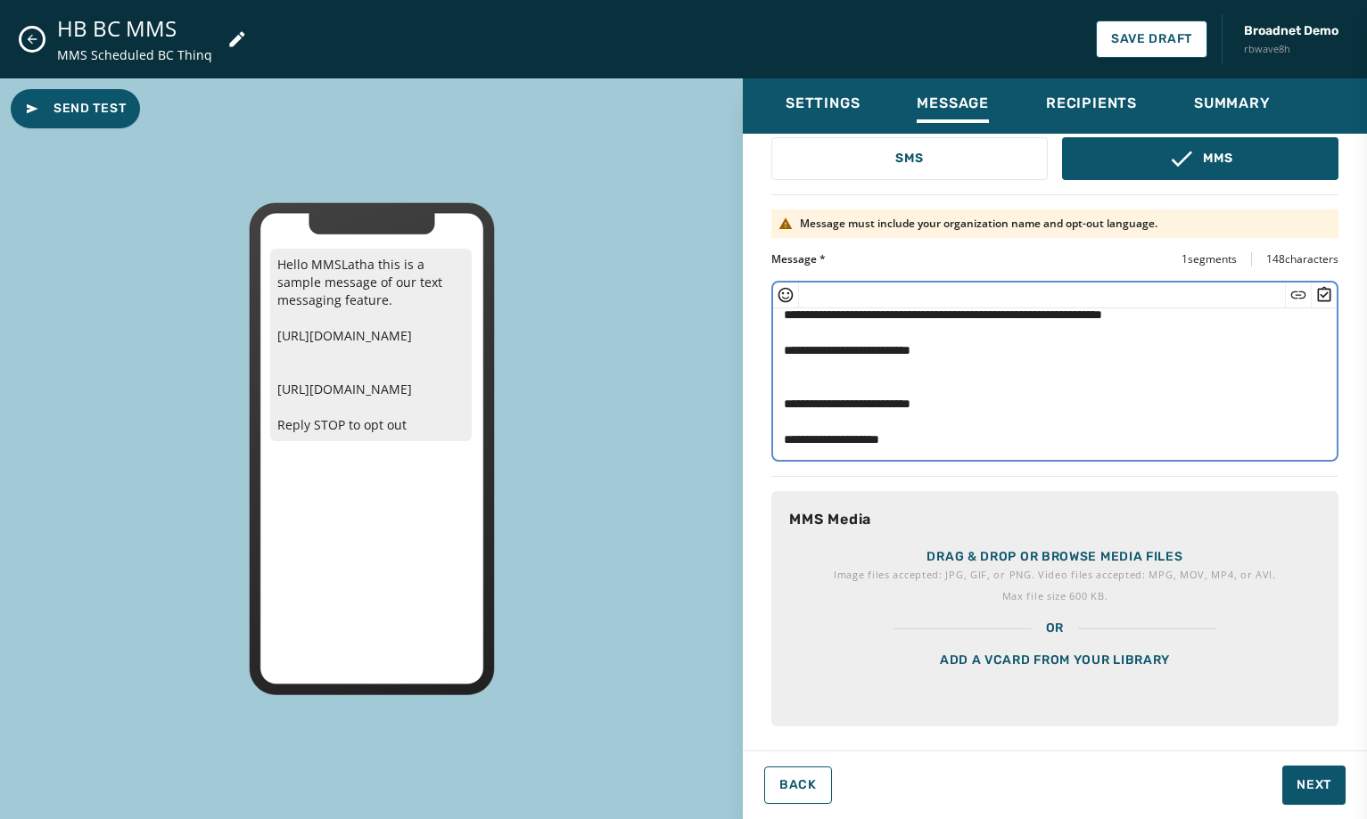
scroll to position [18, 0]
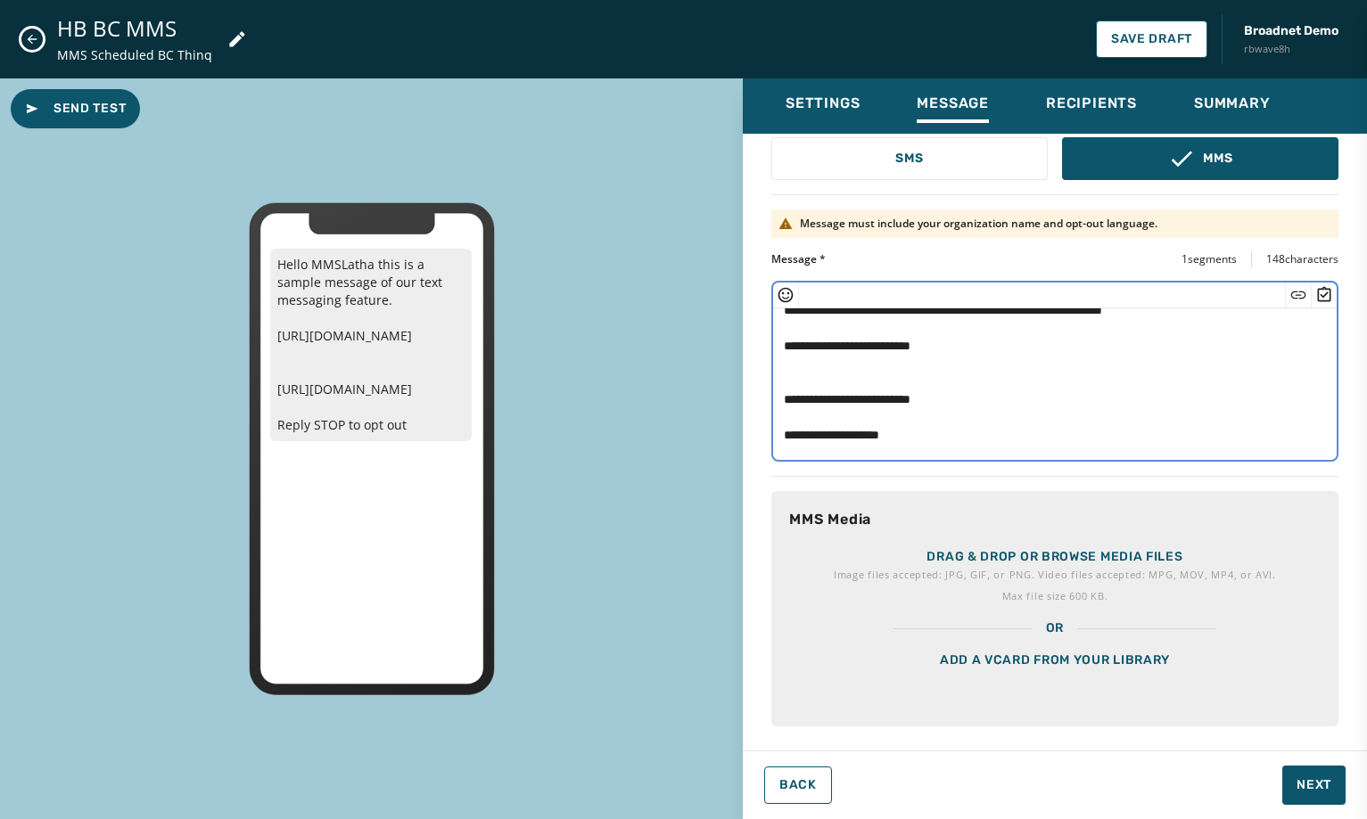
click at [957, 436] on textarea "**********" at bounding box center [1048, 382] width 550 height 146
click at [1053, 559] on p "Drag & drop or browse media files" at bounding box center [1054, 557] width 256 height 18
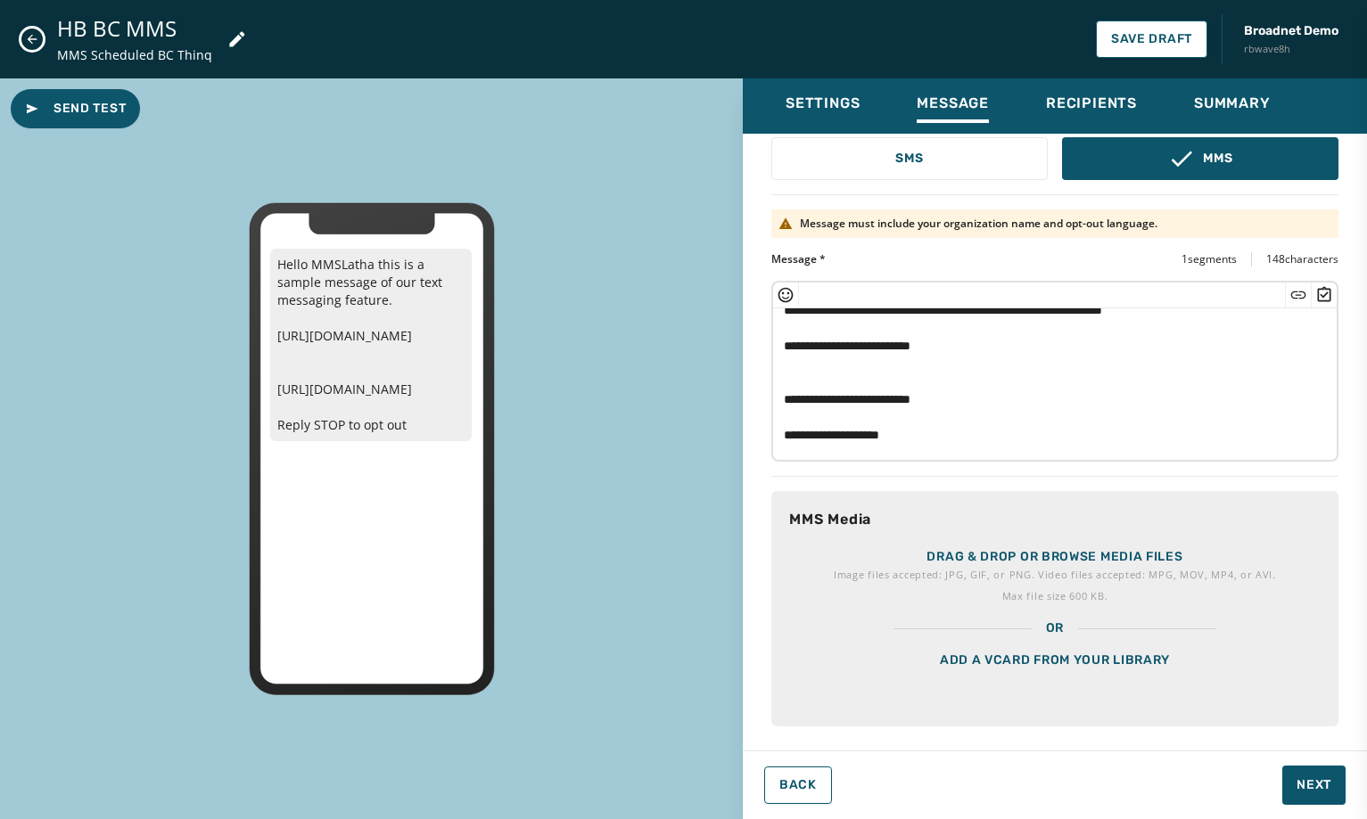
scroll to position [0, 0]
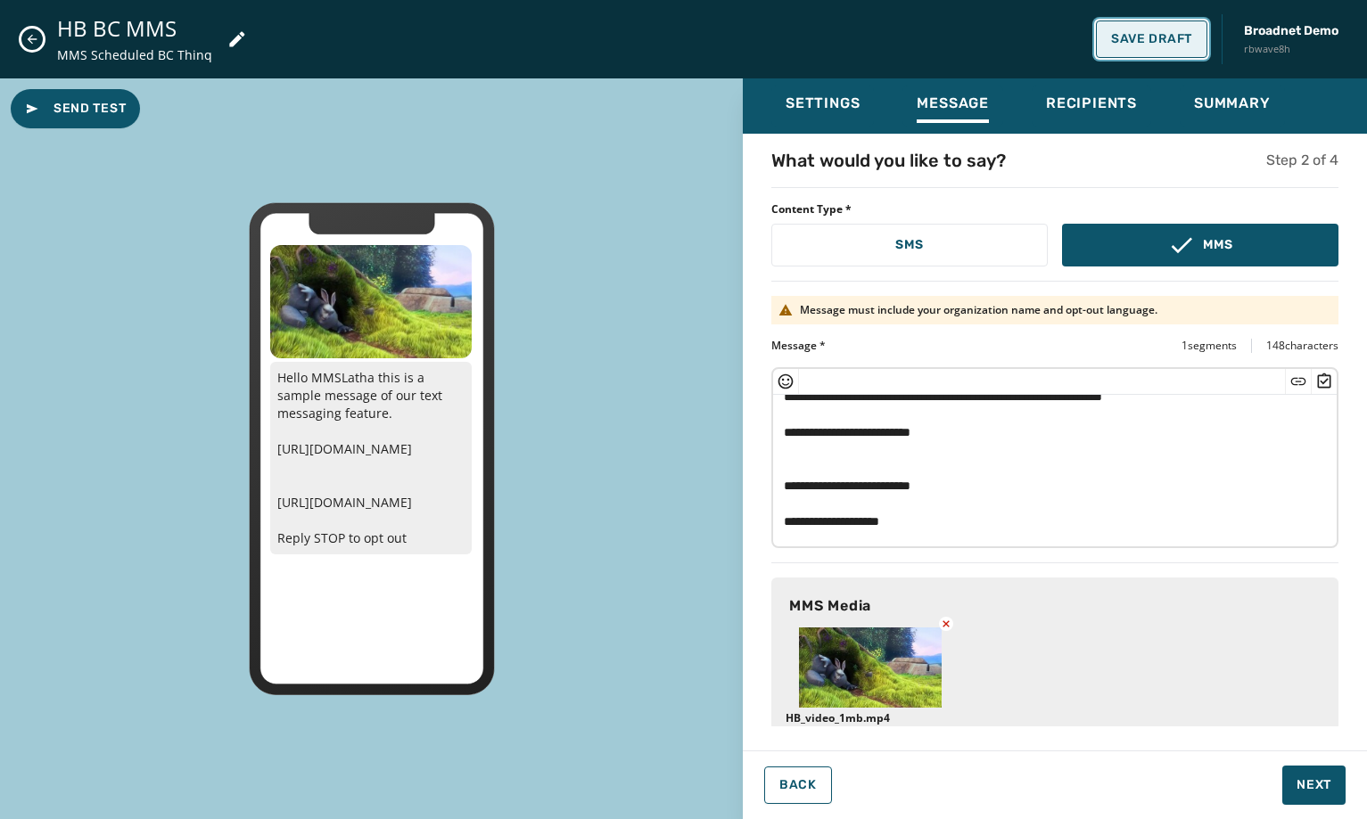
click at [1156, 45] on span "Save Draft" at bounding box center [1151, 39] width 81 height 14
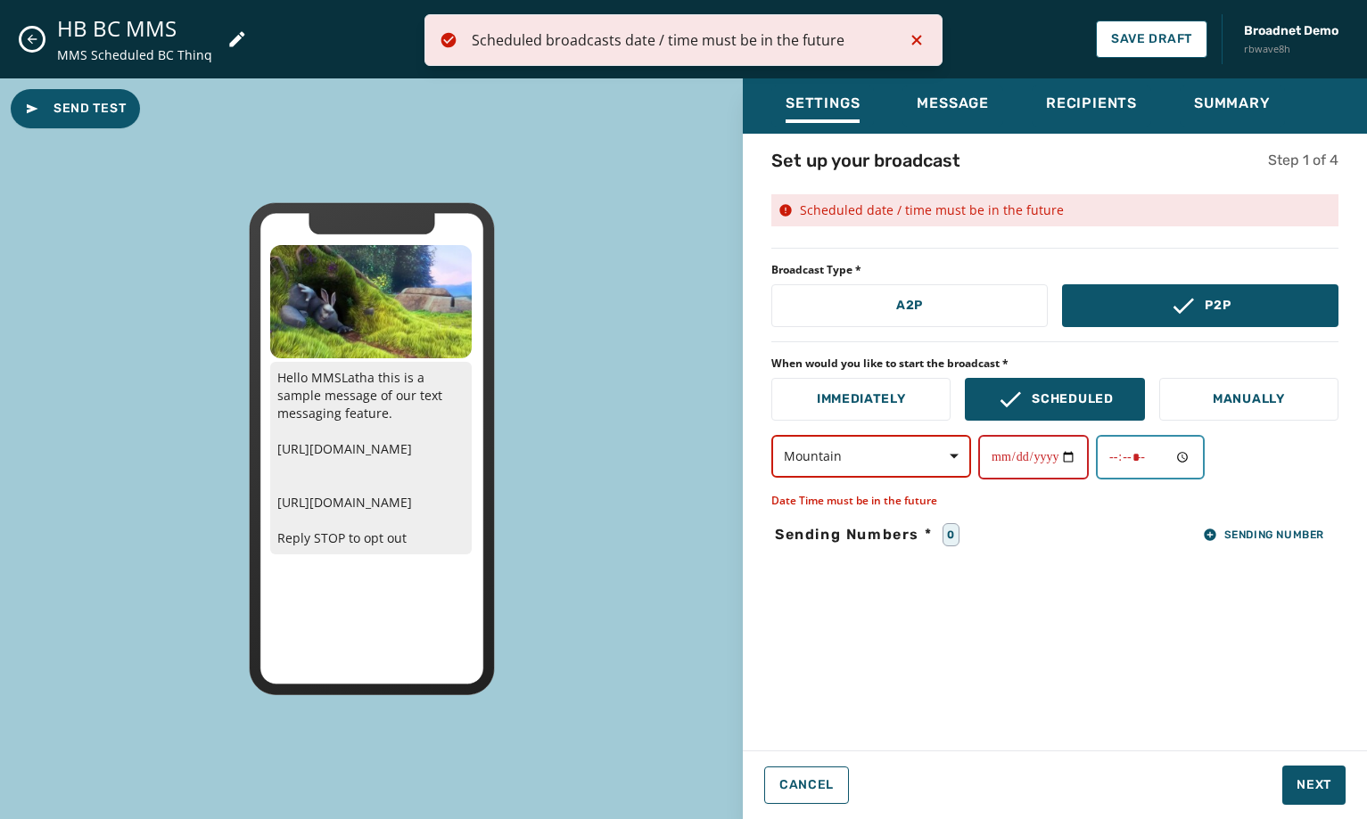
click at [1165, 465] on input "*****" at bounding box center [1150, 457] width 109 height 45
click at [1198, 455] on input "*****" at bounding box center [1150, 457] width 109 height 45
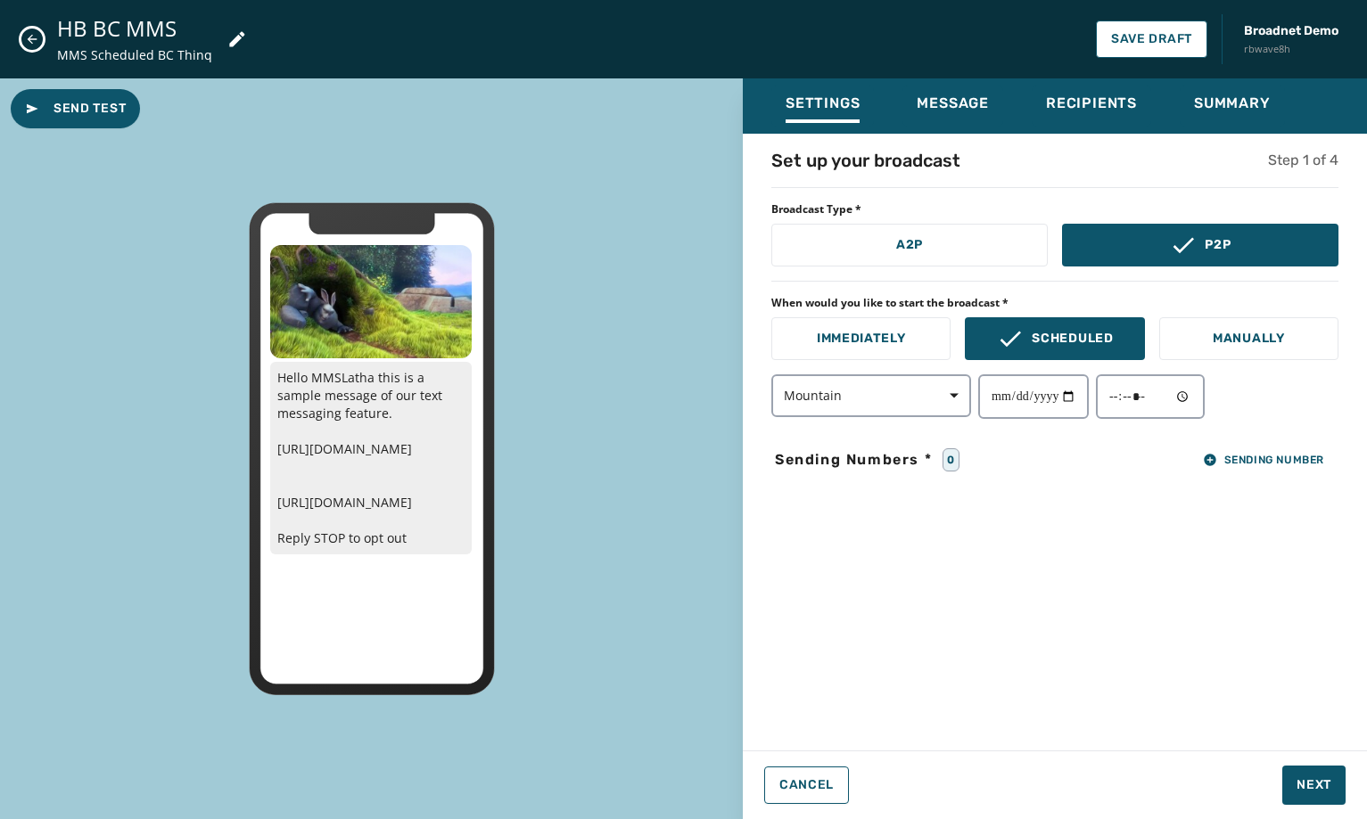
type input "*****"
click at [1326, 661] on div "**********" at bounding box center [1055, 437] width 624 height 579
click at [1312, 778] on span "Next" at bounding box center [1314, 786] width 35 height 18
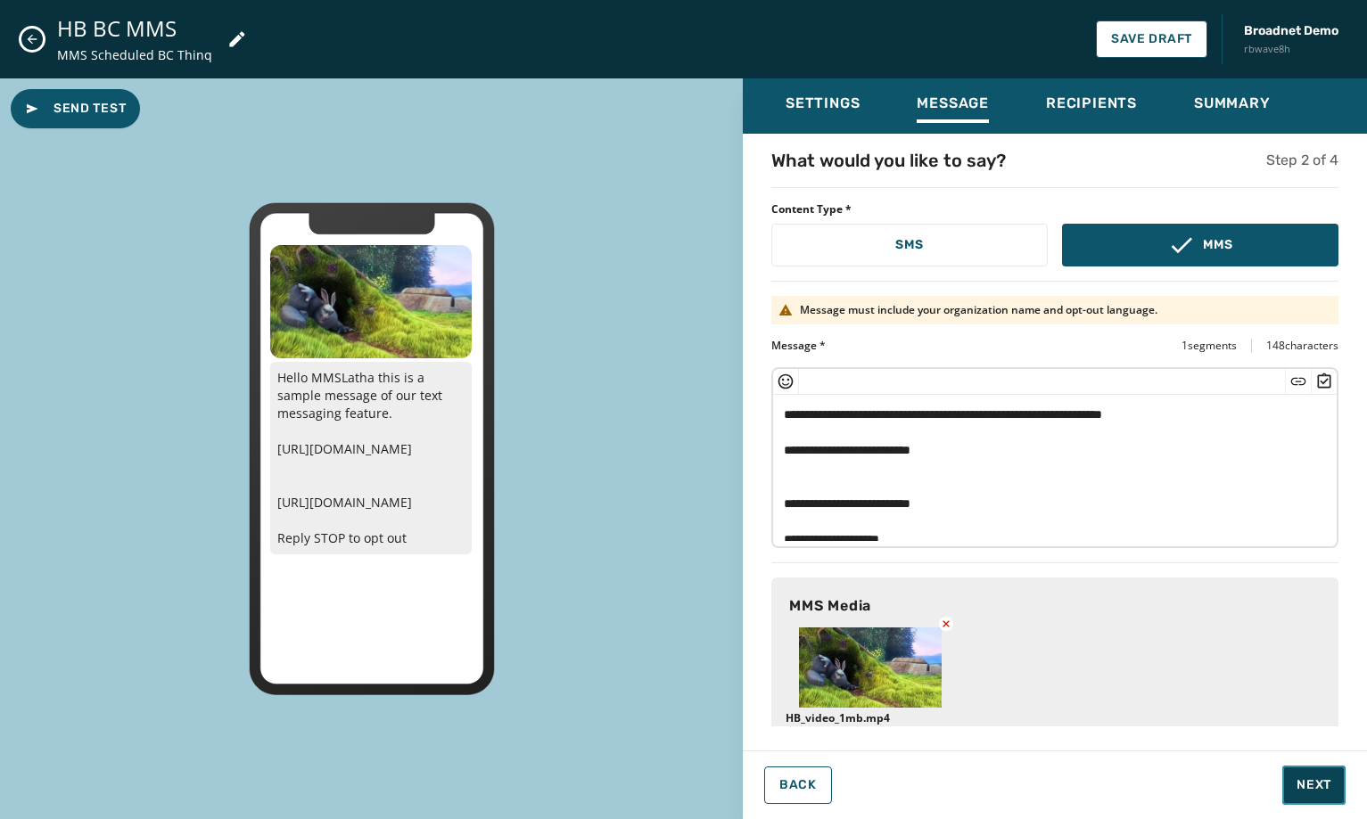
click at [1312, 778] on span "Next" at bounding box center [1314, 786] width 35 height 18
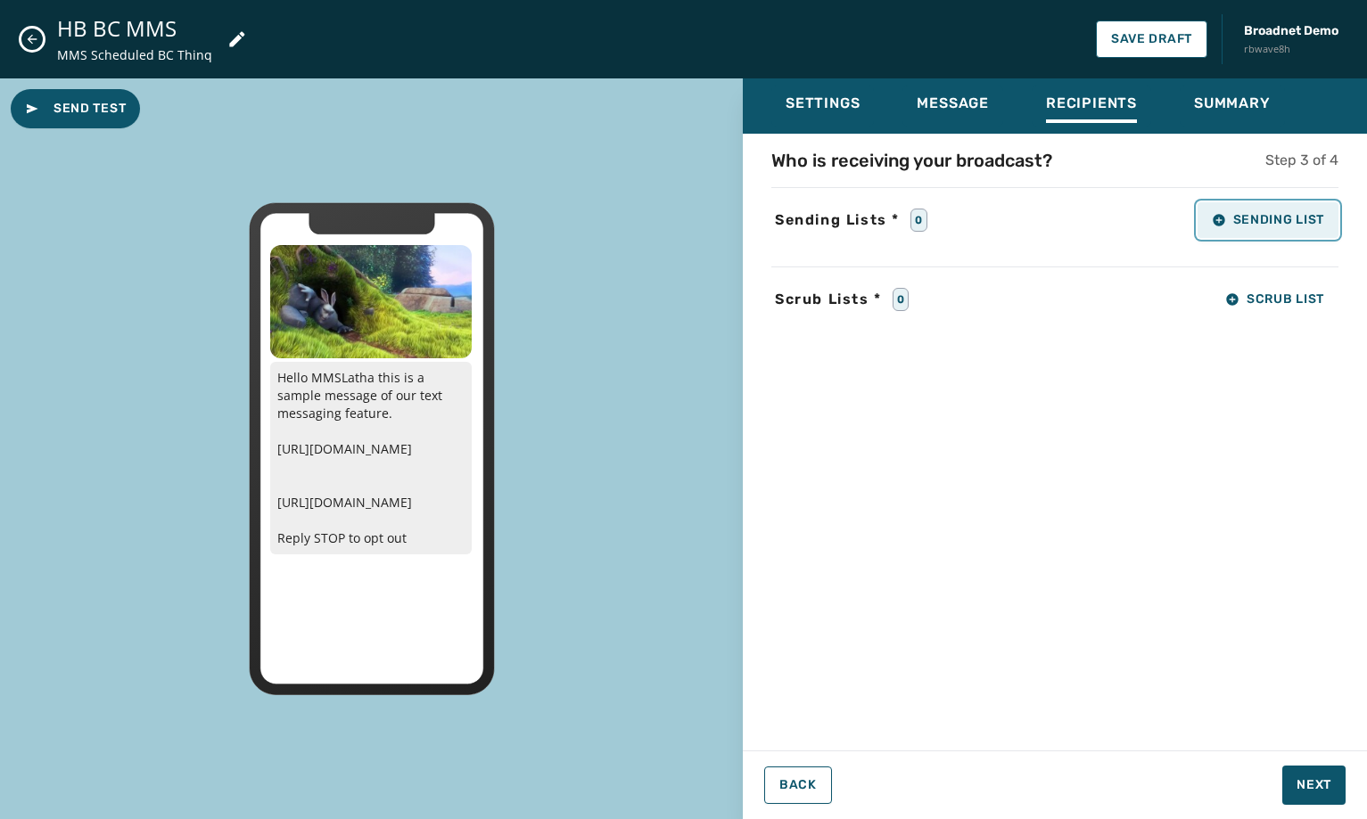
click at [1278, 219] on span "Sending List" at bounding box center [1268, 220] width 112 height 14
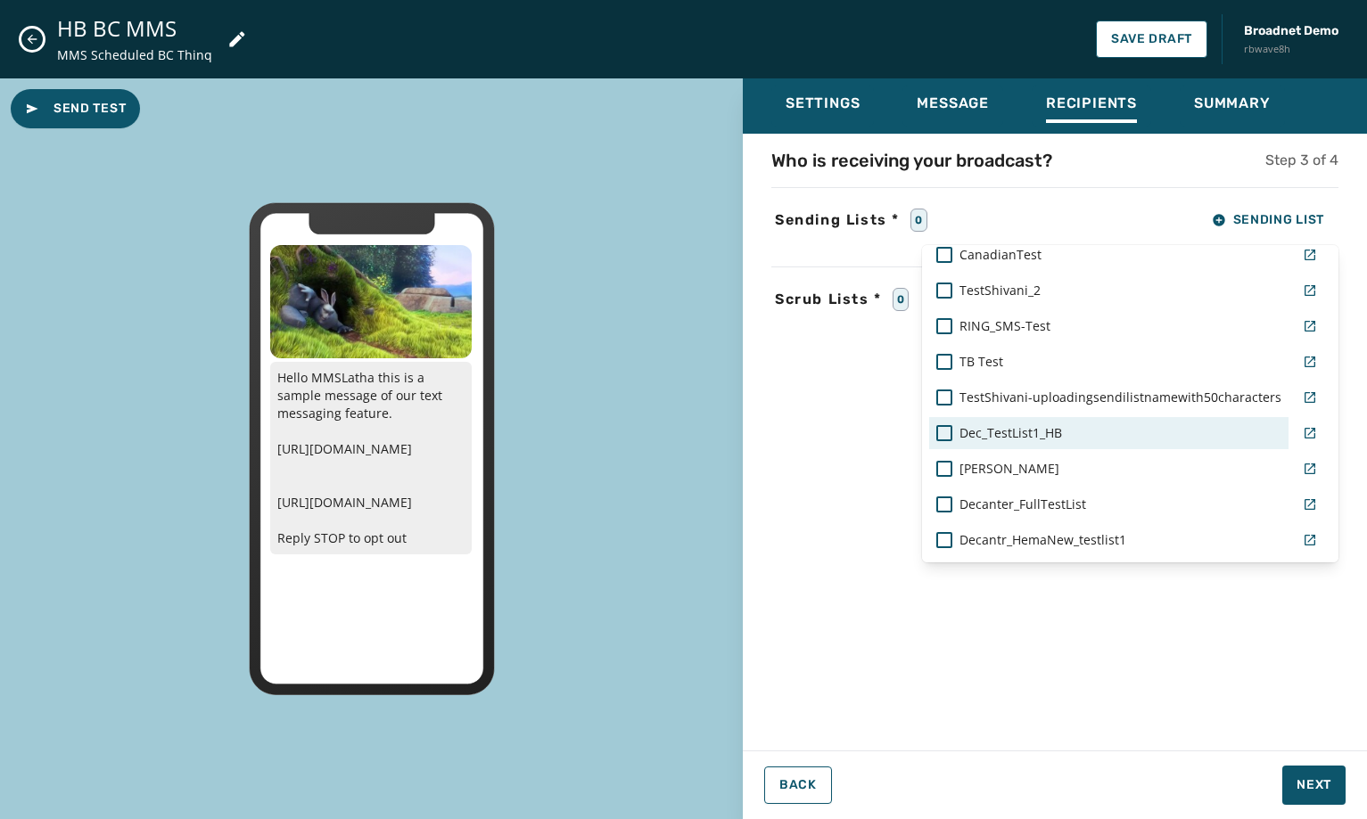
scroll to position [892, 0]
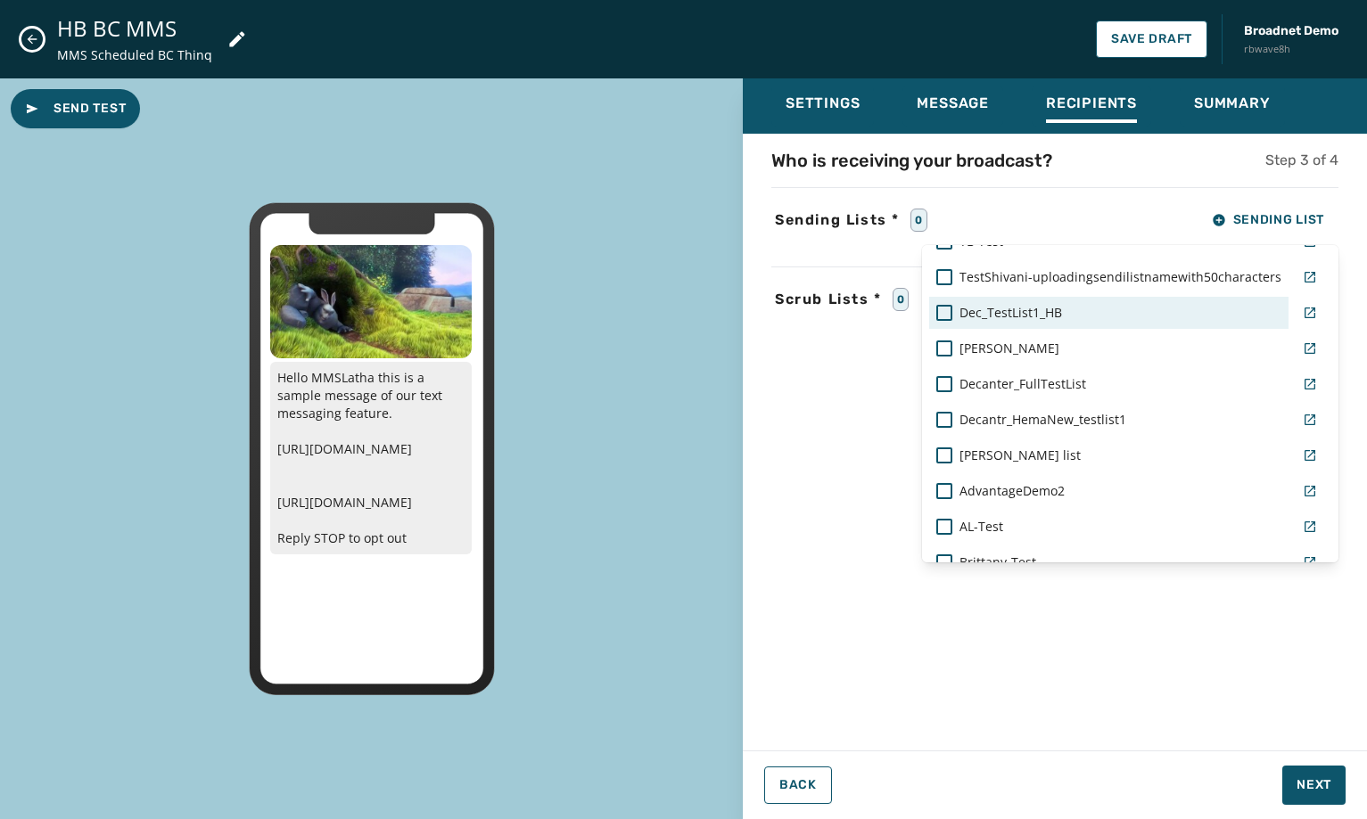
click at [1086, 309] on div "Dec_TestList1_HB" at bounding box center [1108, 313] width 345 height 18
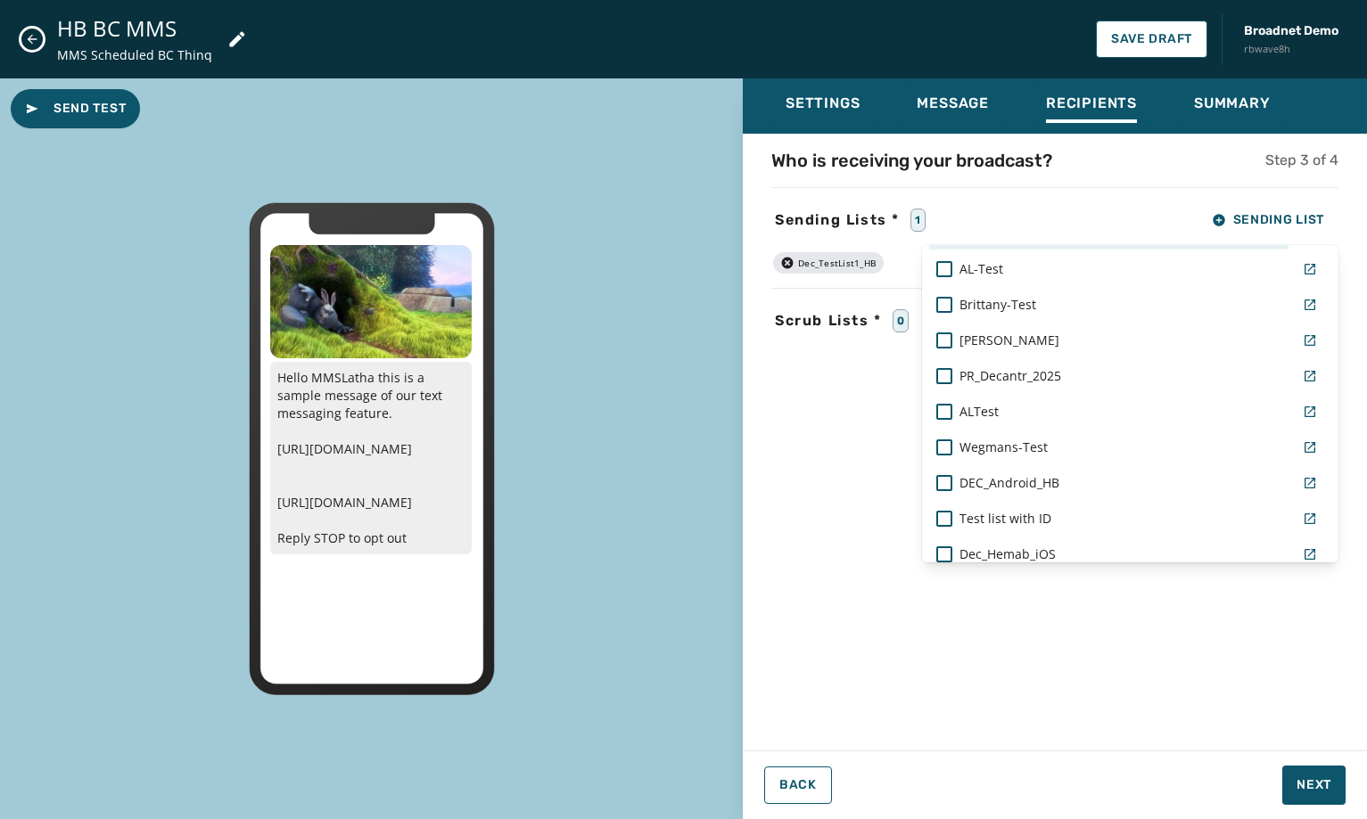
scroll to position [1159, 0]
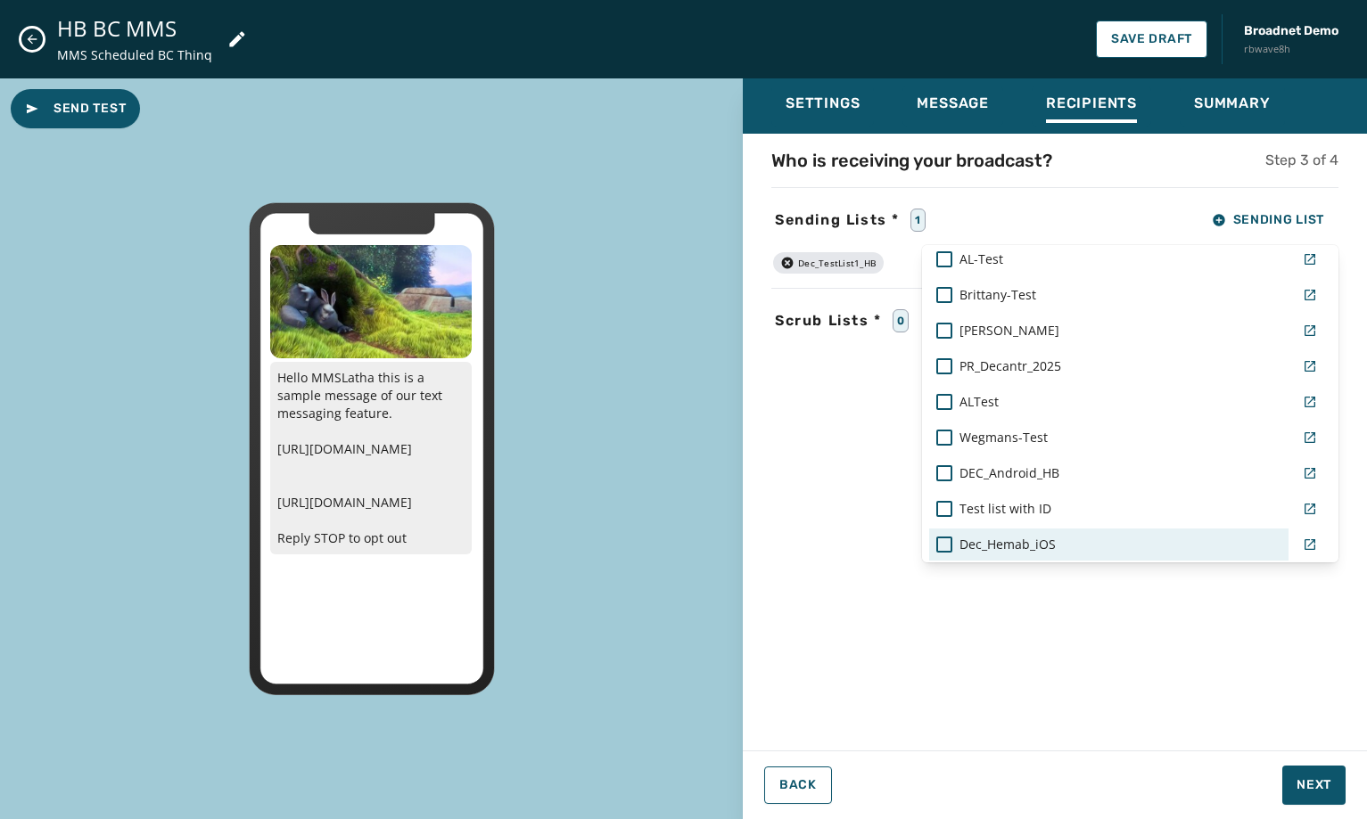
click at [1049, 546] on span "Dec_Hemab_iOS" at bounding box center [1007, 545] width 96 height 18
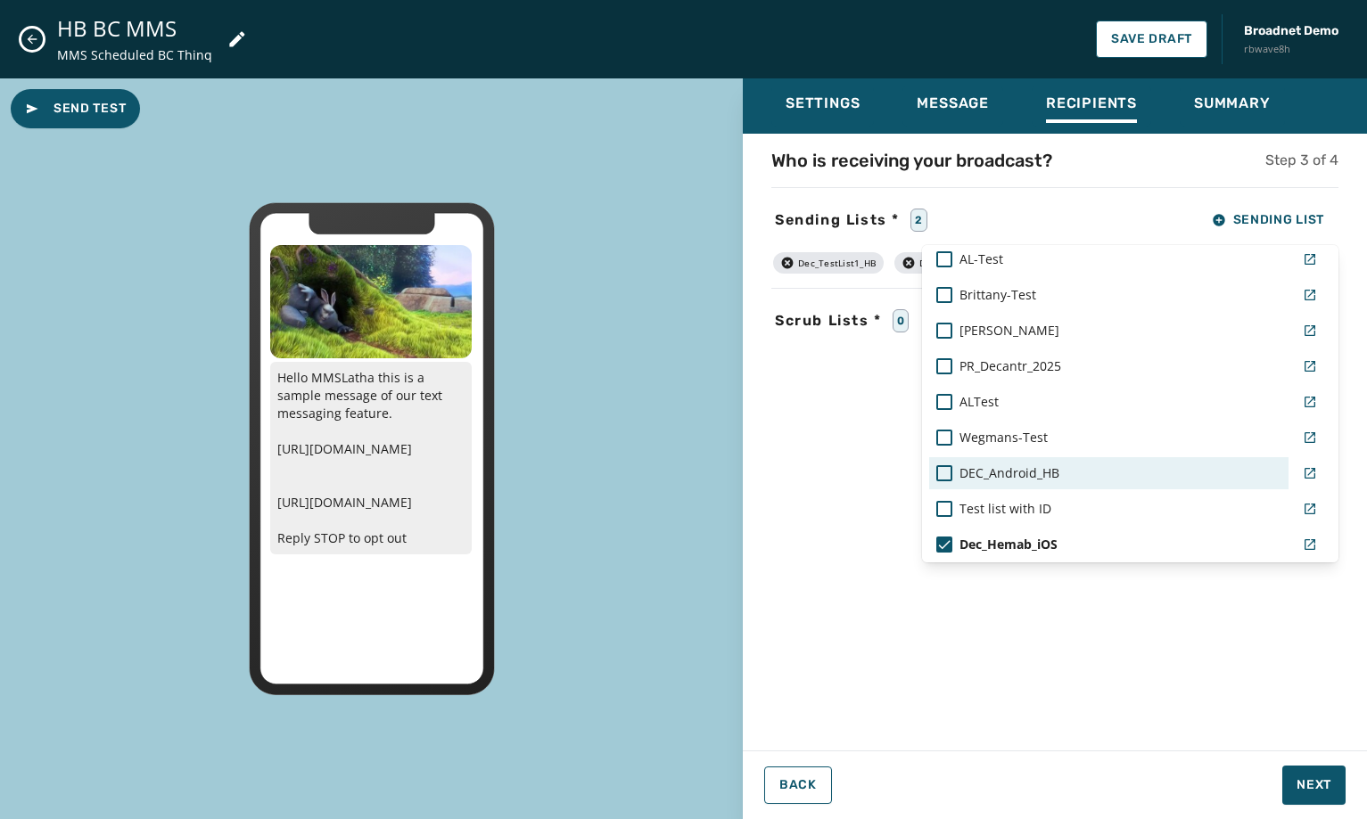
click at [989, 473] on span "DEC_Android_HB" at bounding box center [1009, 474] width 100 height 18
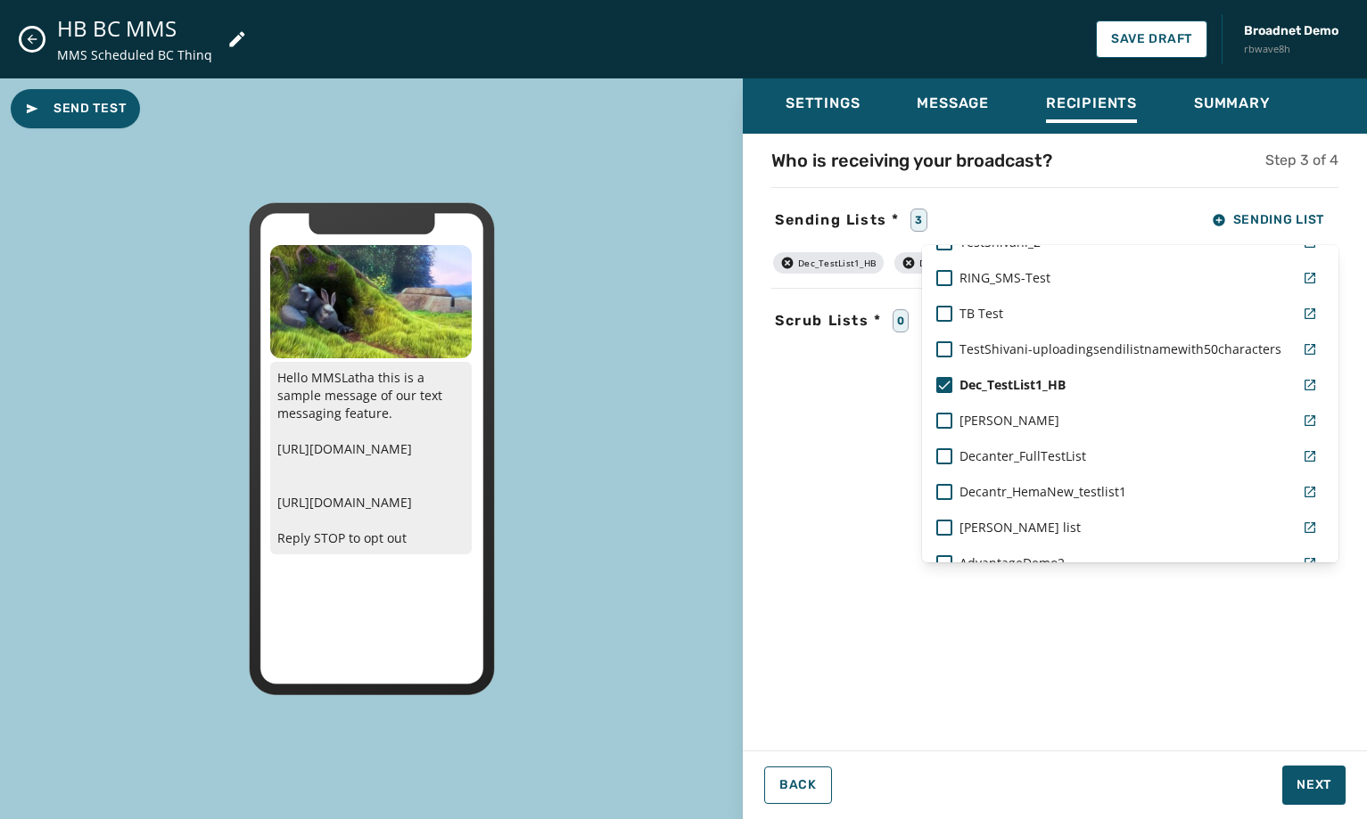
scroll to position [803, 0]
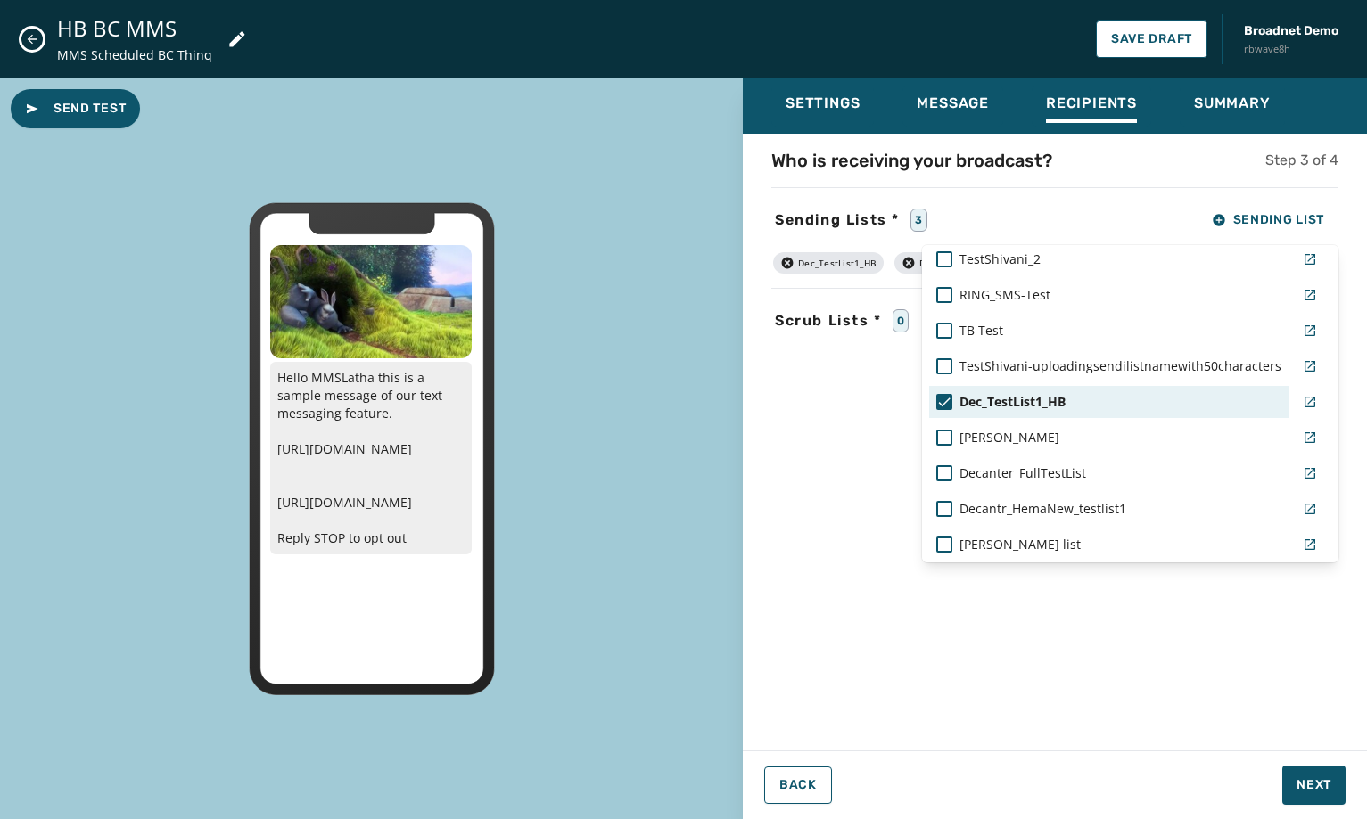
click at [951, 404] on div "Dec_TestList1_HB" at bounding box center [1108, 402] width 345 height 18
click at [1323, 777] on div "Settings Message Recipients Summary Who is receiving your broadcast? Step 3 of …" at bounding box center [1055, 441] width 624 height 727
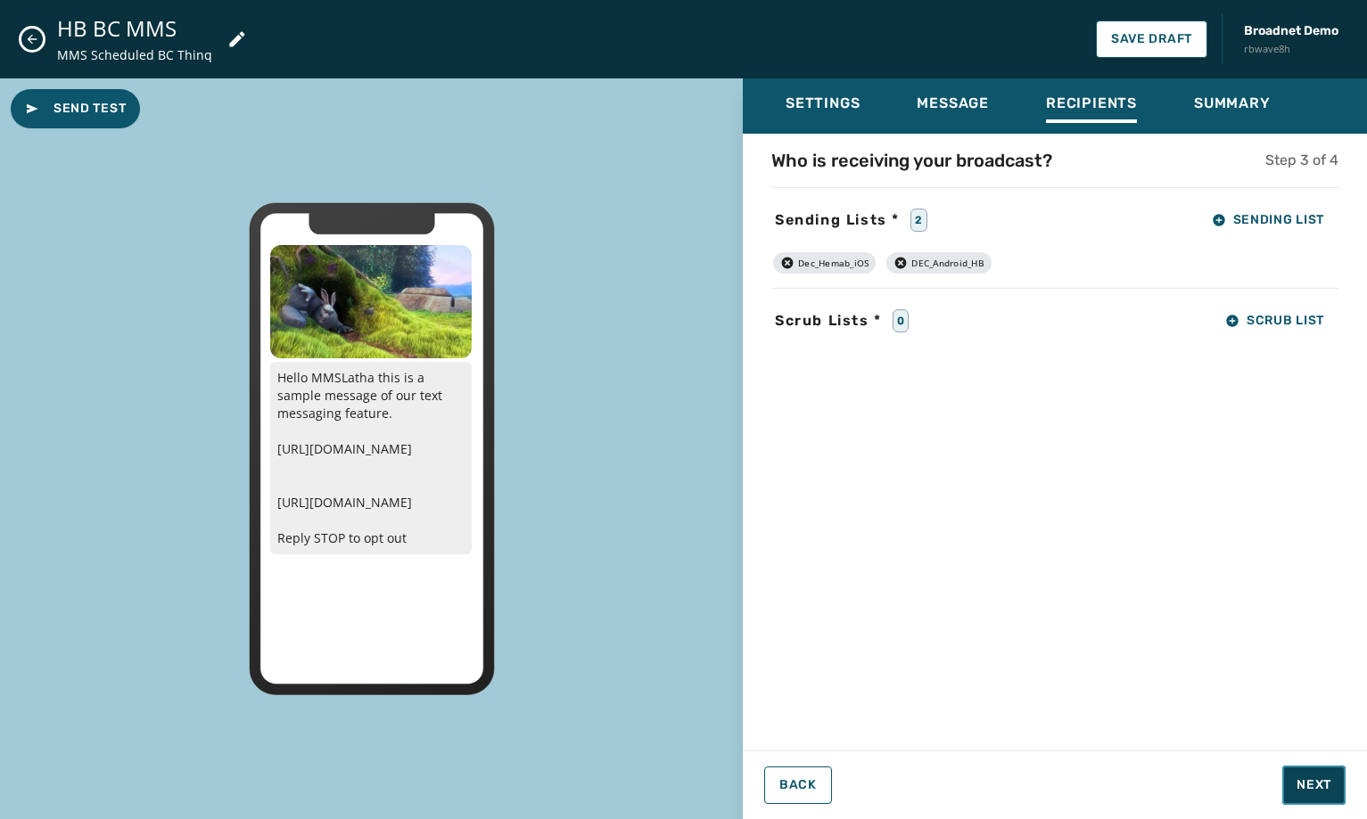
click at [1323, 777] on span "Next" at bounding box center [1314, 786] width 35 height 18
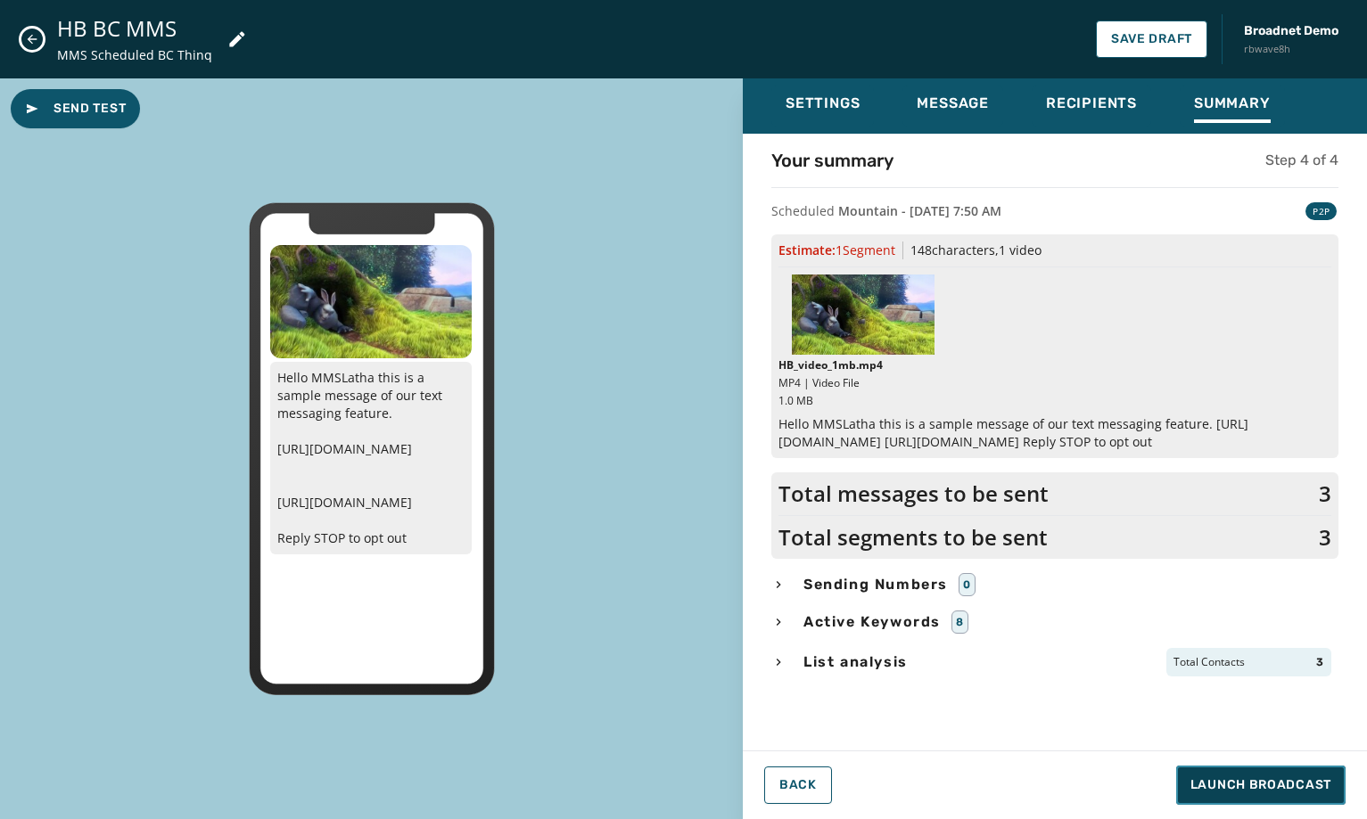
click at [1288, 783] on span "Launch Broadcast" at bounding box center [1260, 786] width 141 height 18
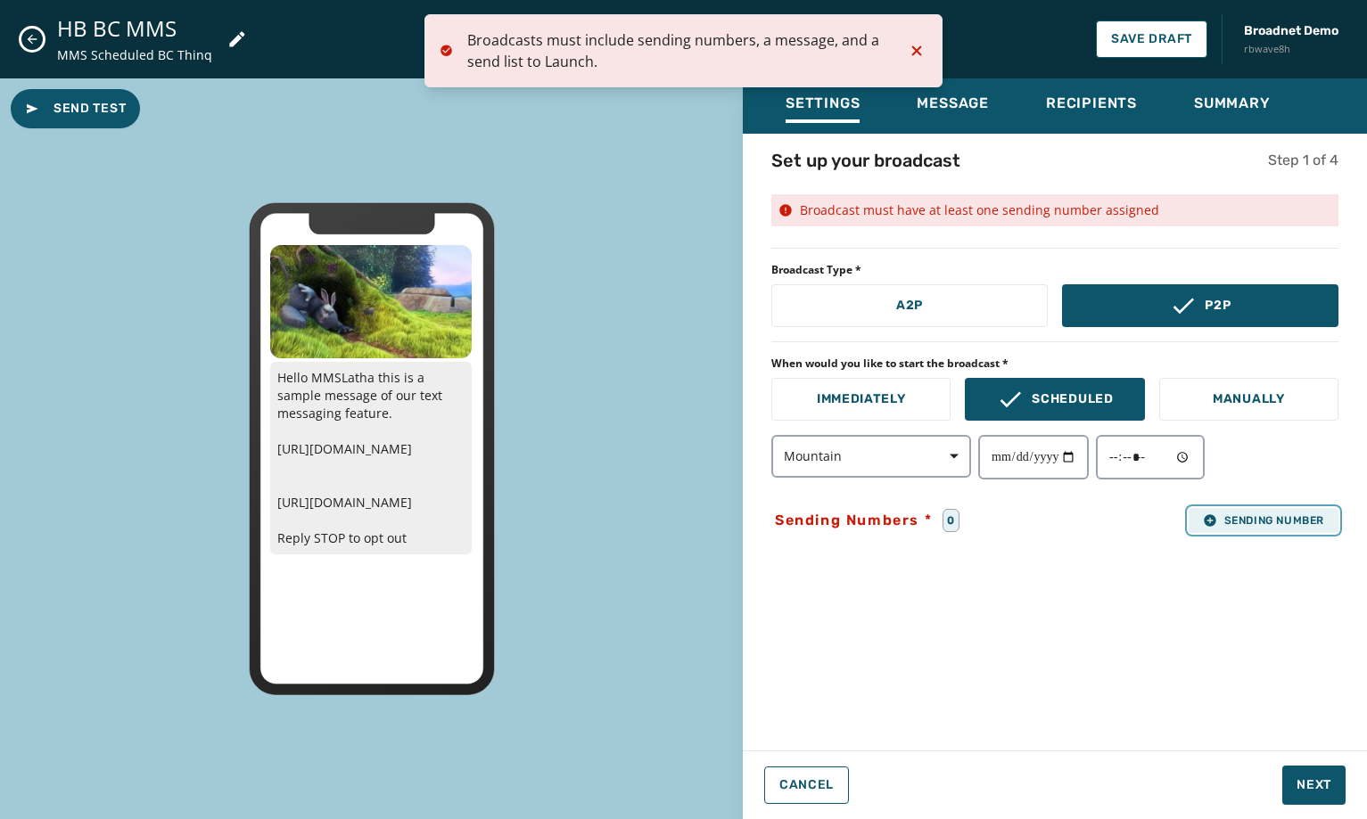
click at [1230, 523] on span "Sending Number" at bounding box center [1263, 521] width 121 height 14
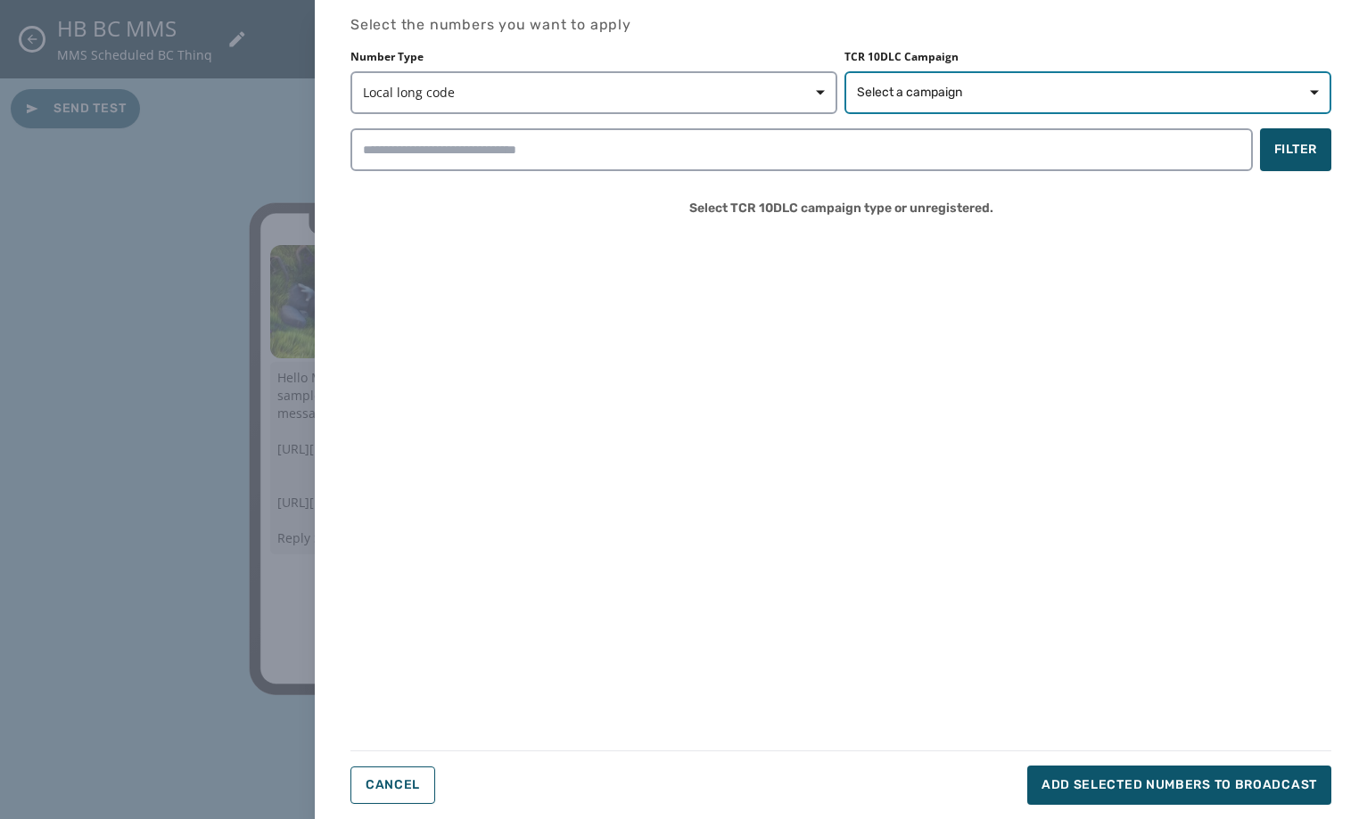
click at [1107, 100] on span "Select a campaign" at bounding box center [1088, 93] width 462 height 18
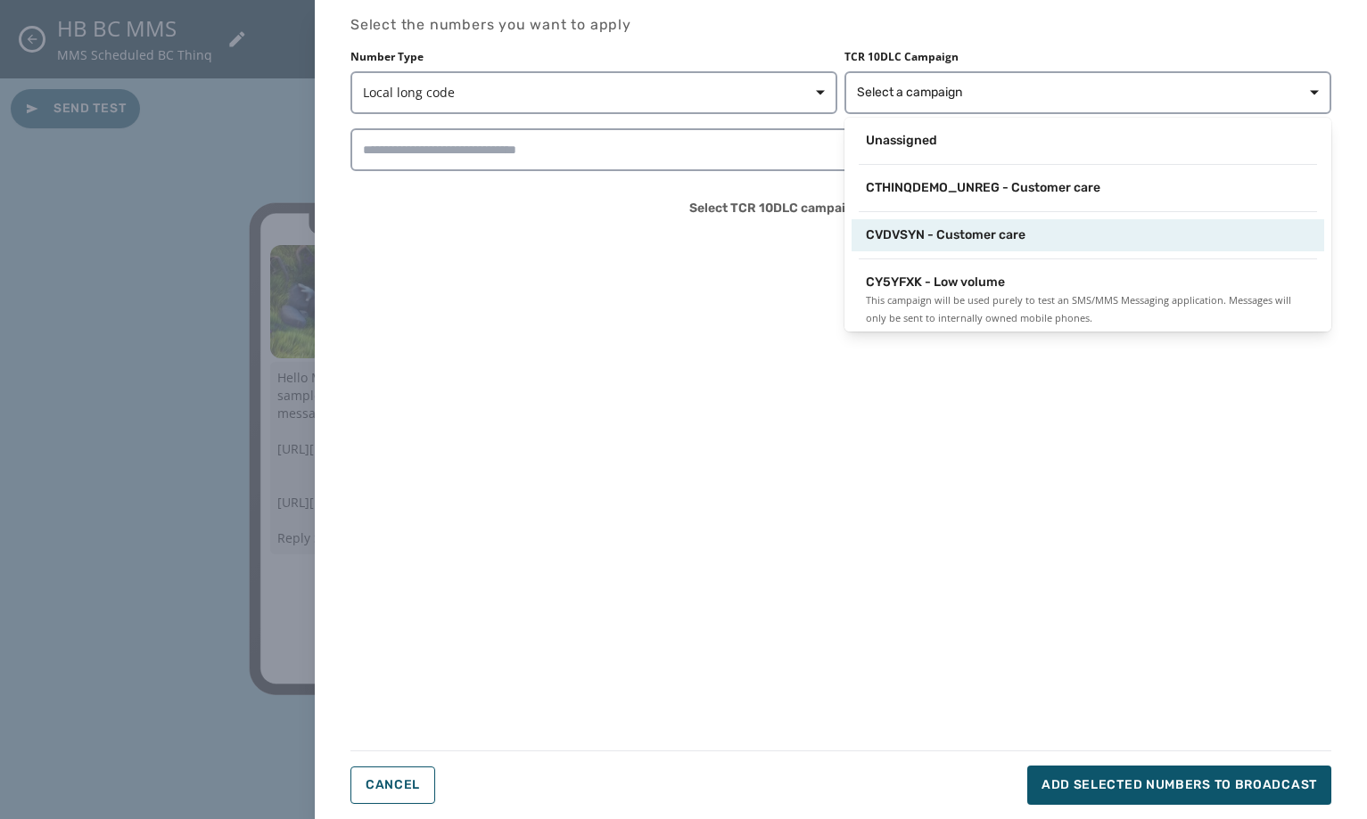
click at [1066, 234] on div "CVDVSYN - Customer care" at bounding box center [1088, 235] width 444 height 18
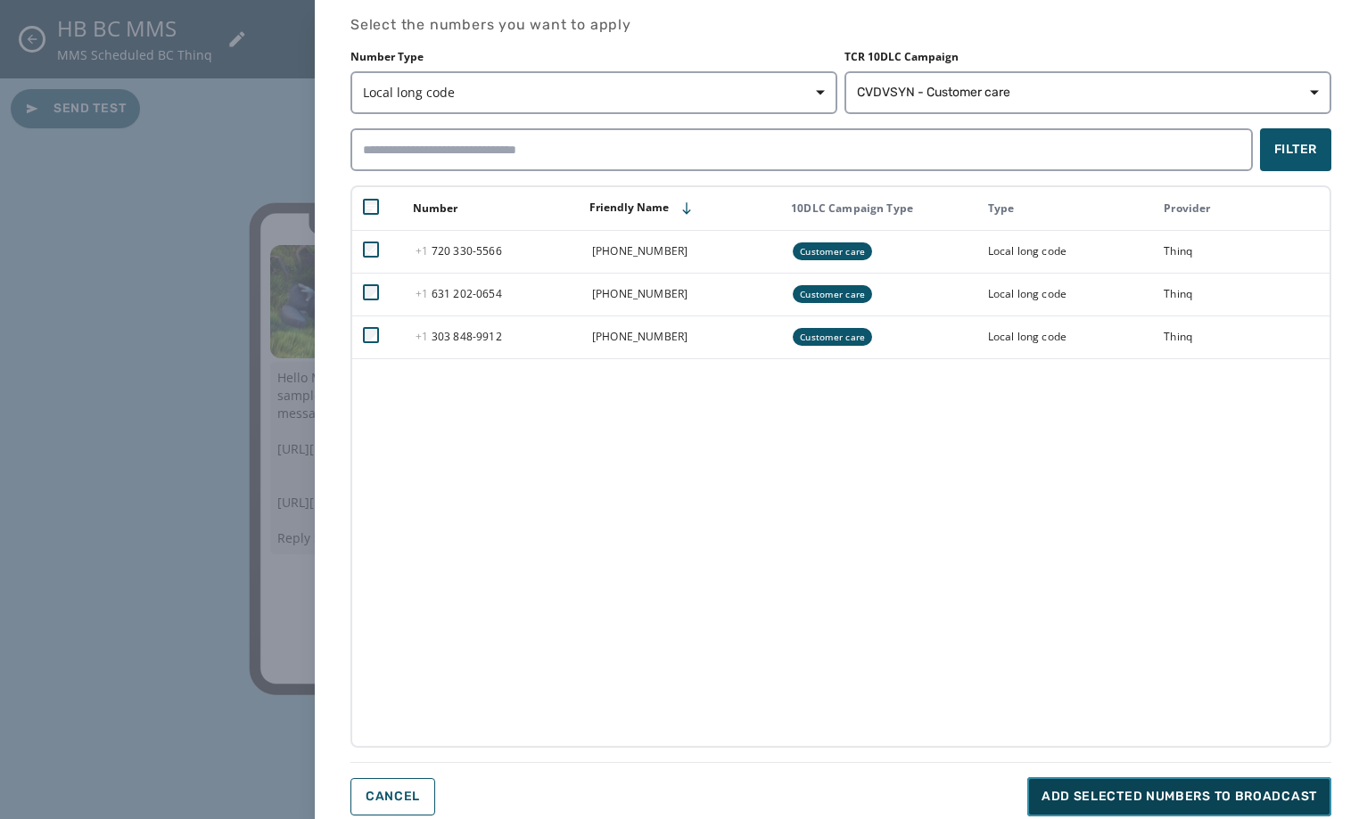
click at [1241, 799] on span "Add selected numbers to broadcast" at bounding box center [1180, 797] width 276 height 18
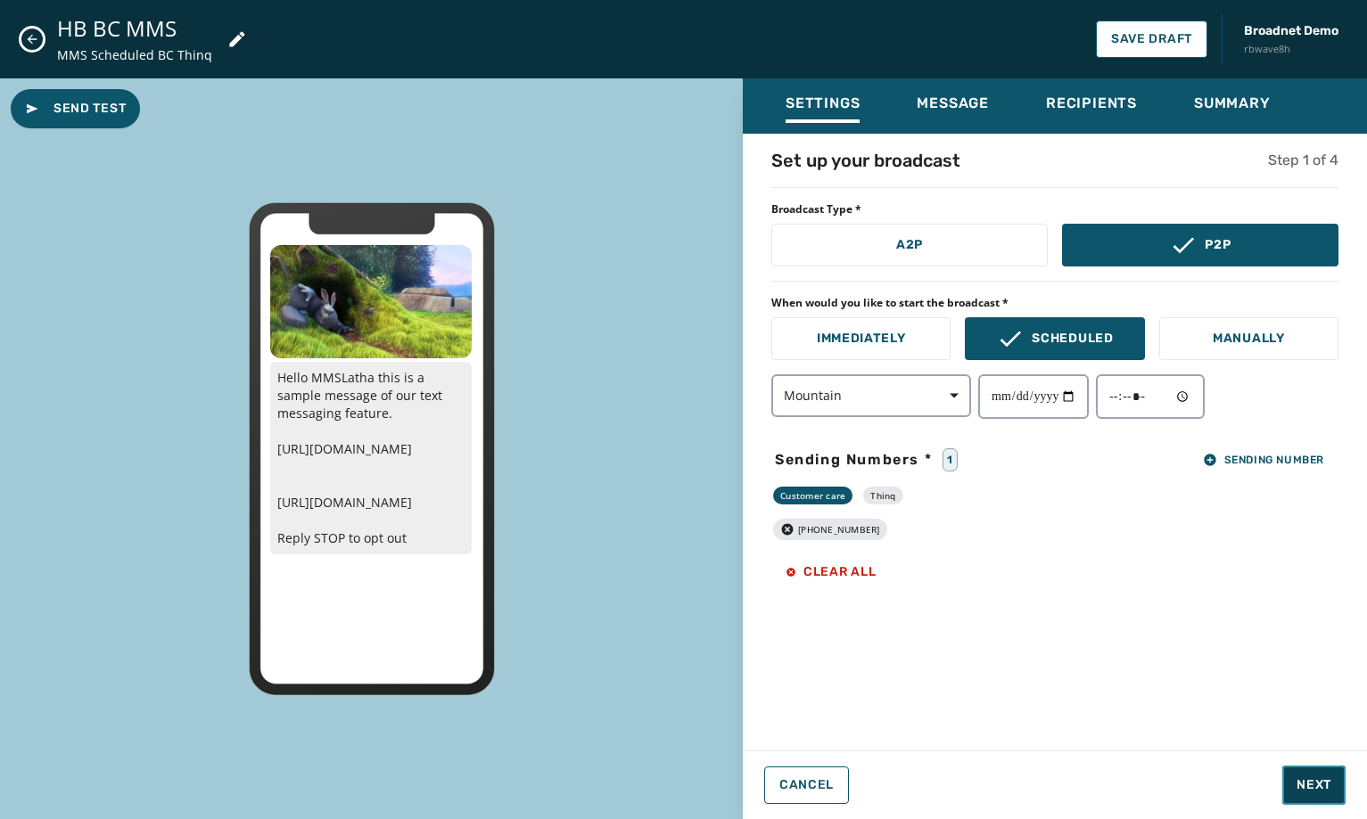
click at [1317, 787] on span "Next" at bounding box center [1314, 786] width 35 height 18
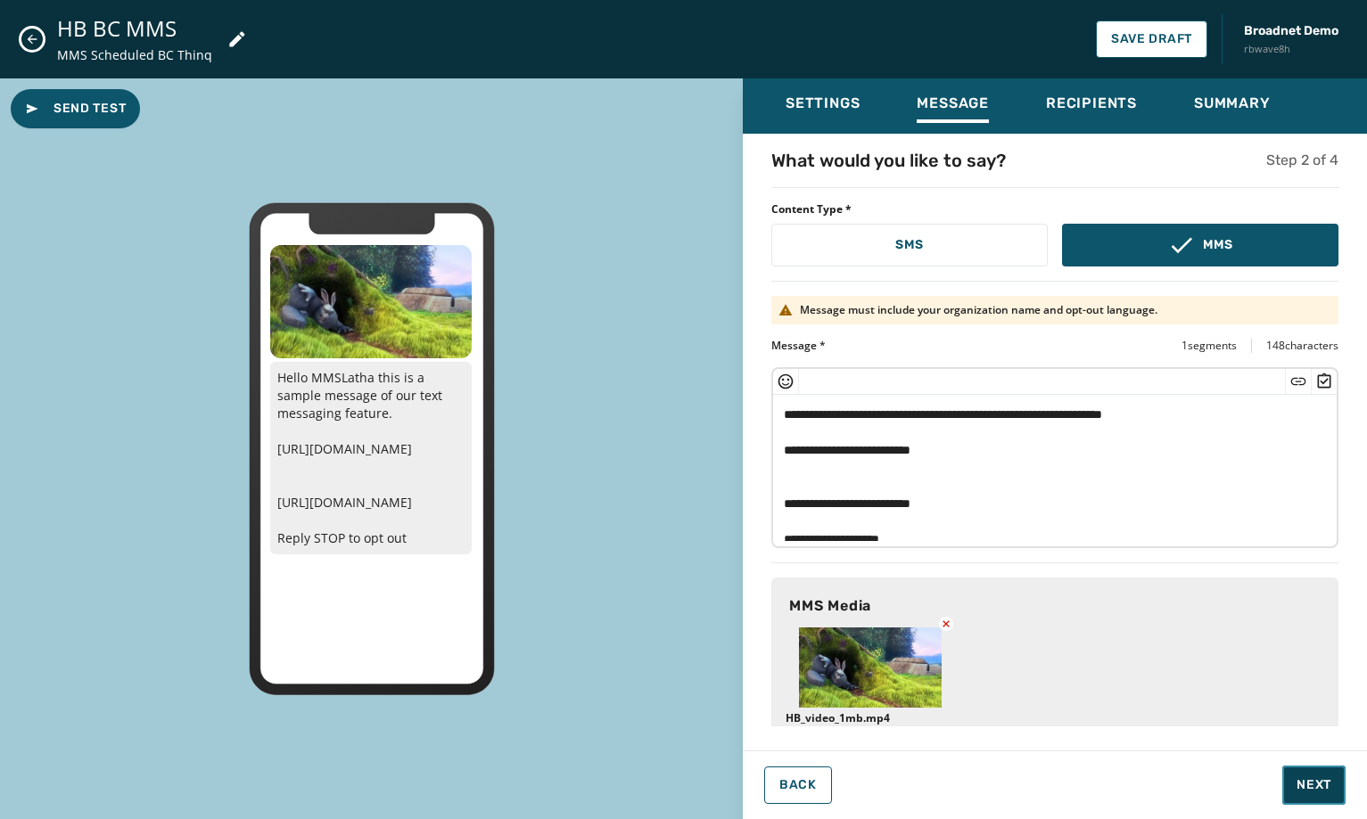
click at [1317, 787] on span "Next" at bounding box center [1314, 786] width 35 height 18
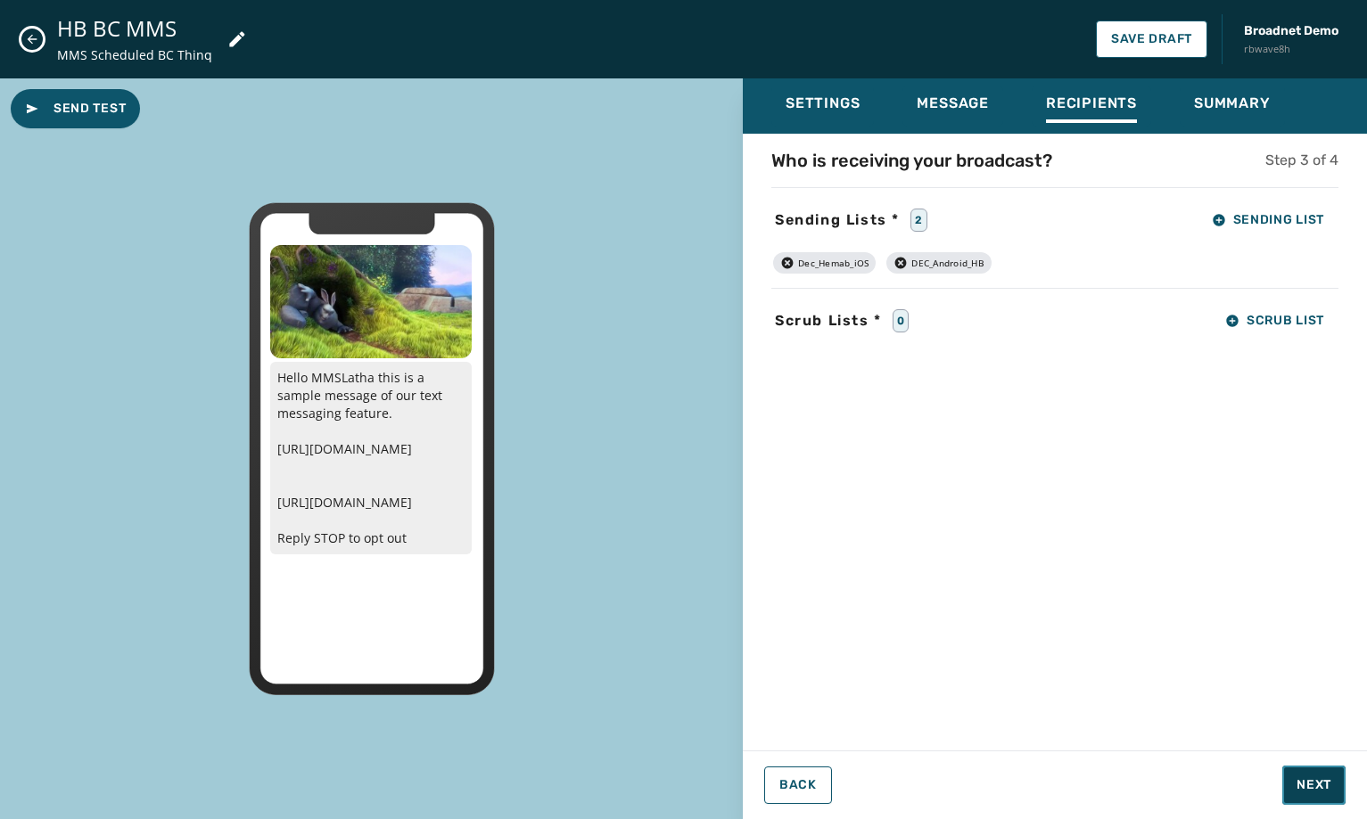
click at [1317, 787] on span "Next" at bounding box center [1314, 786] width 35 height 18
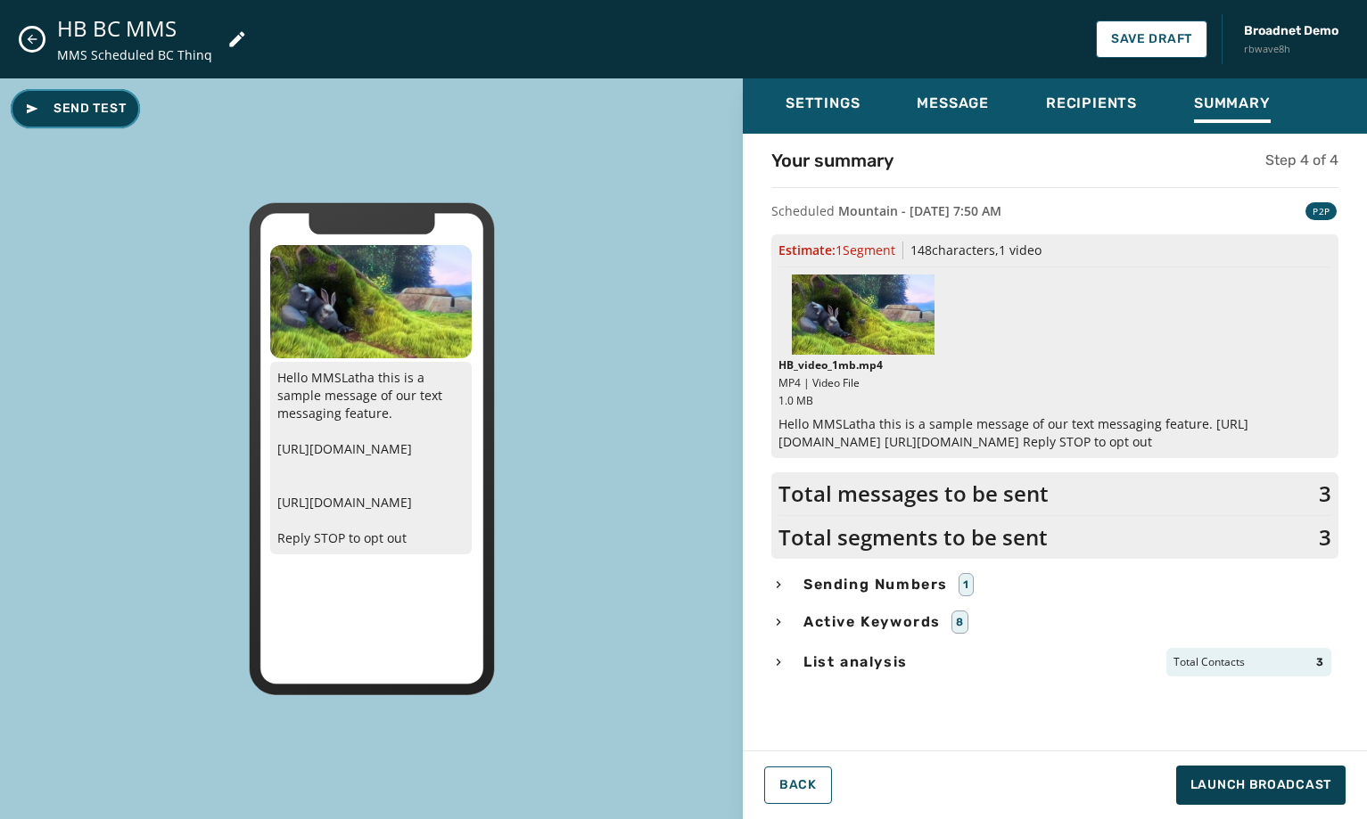
click at [88, 111] on span "Send Test" at bounding box center [75, 109] width 101 height 18
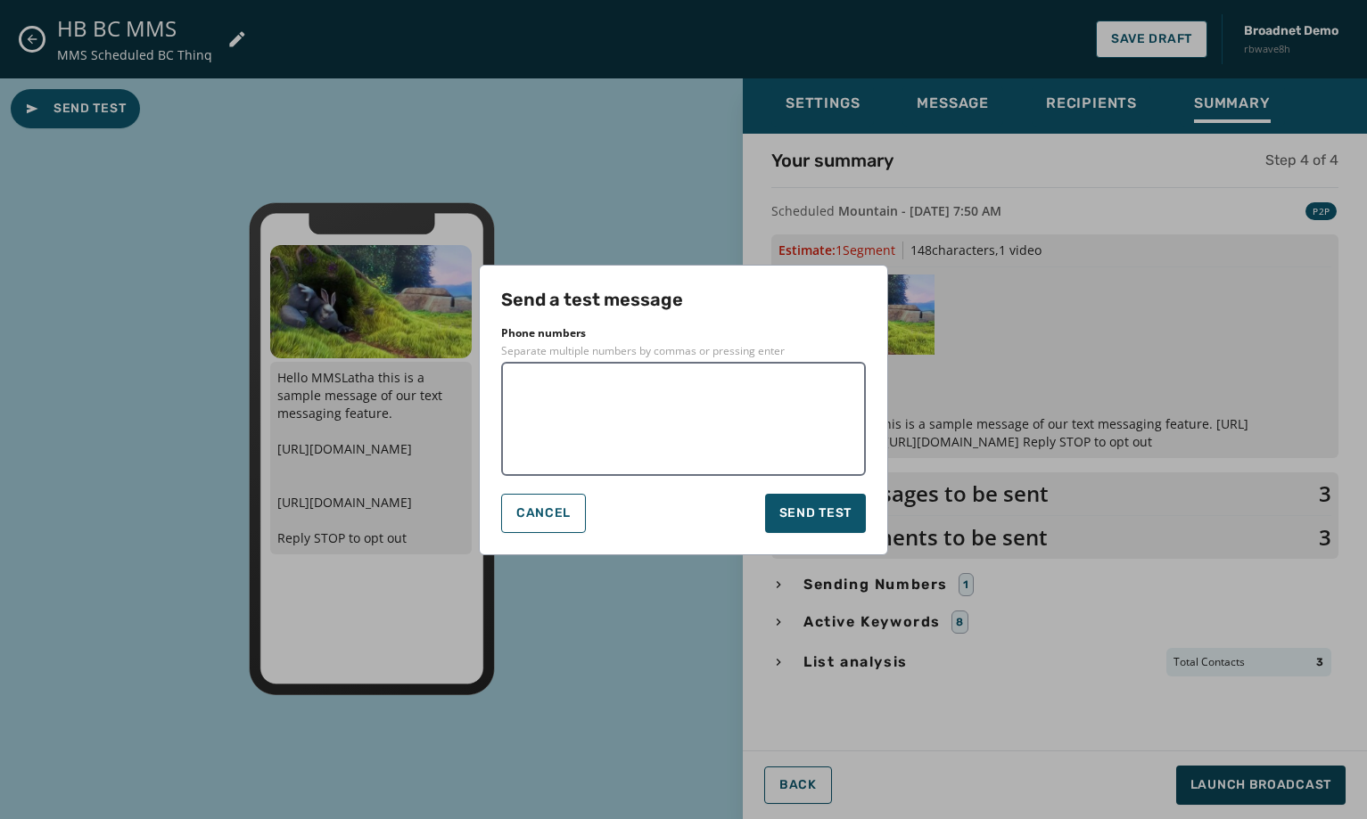
click at [678, 429] on textarea at bounding box center [684, 419] width 340 height 89
type textarea "**********"
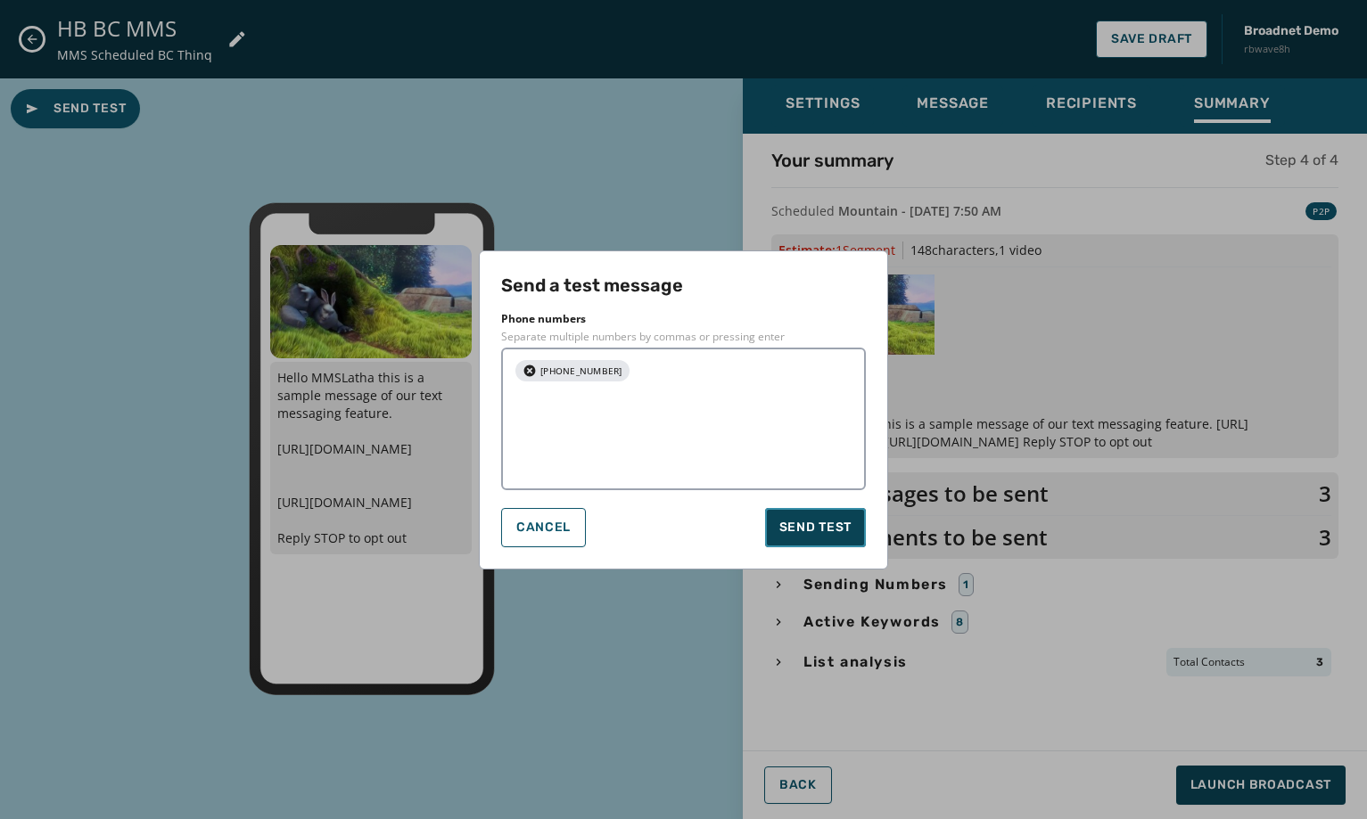
click at [802, 519] on span "Send test" at bounding box center [815, 528] width 72 height 18
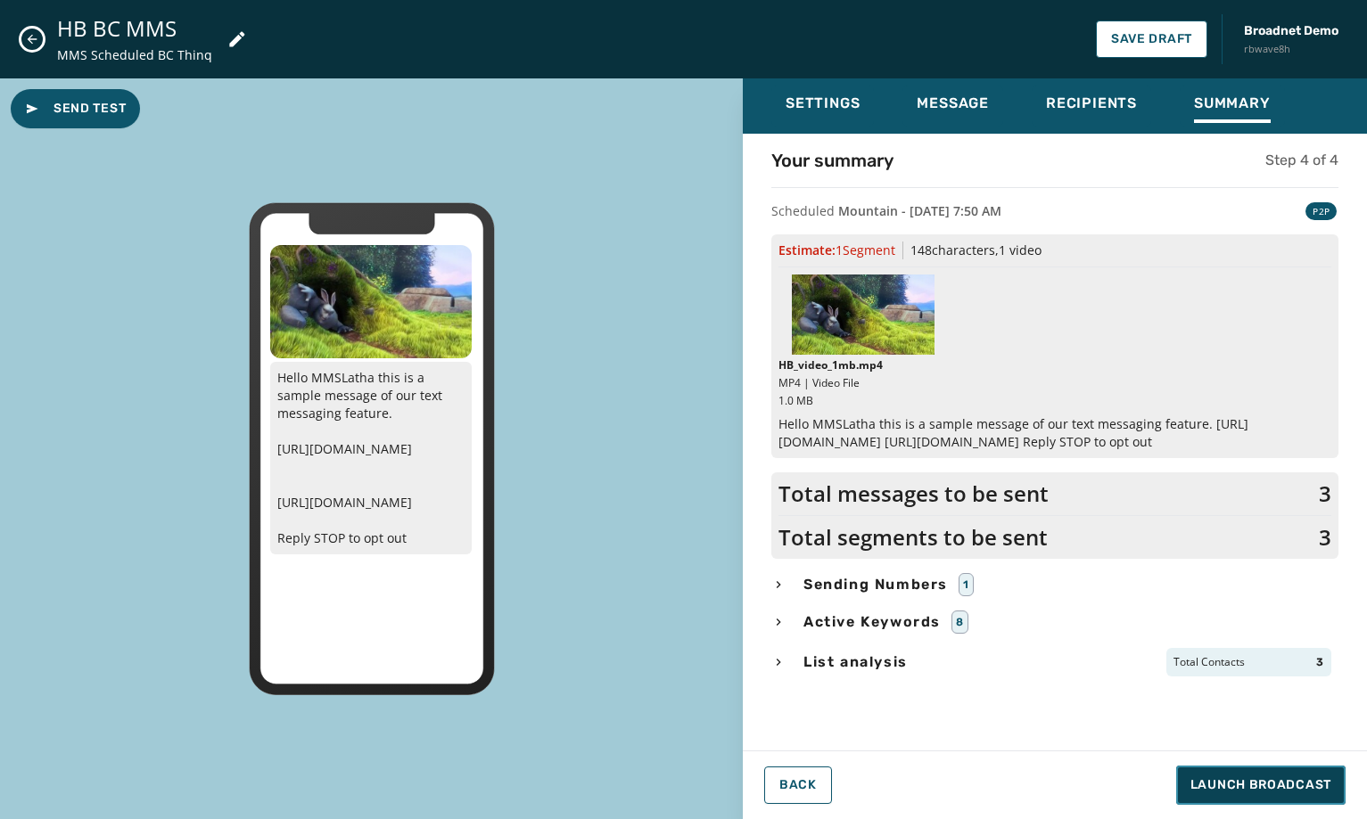
click at [1238, 792] on span "Launch Broadcast" at bounding box center [1260, 786] width 141 height 18
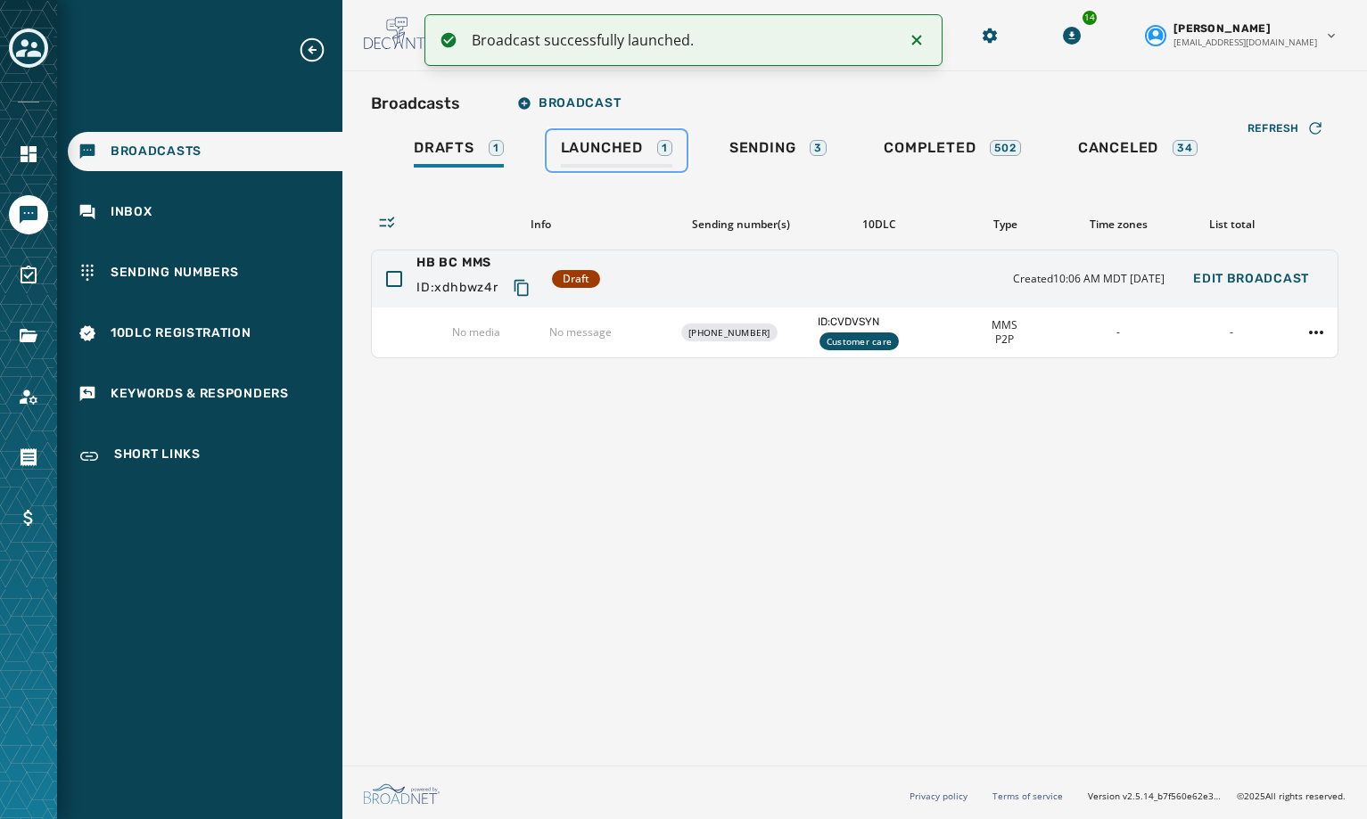
click at [575, 140] on span "Launched" at bounding box center [602, 148] width 82 height 18
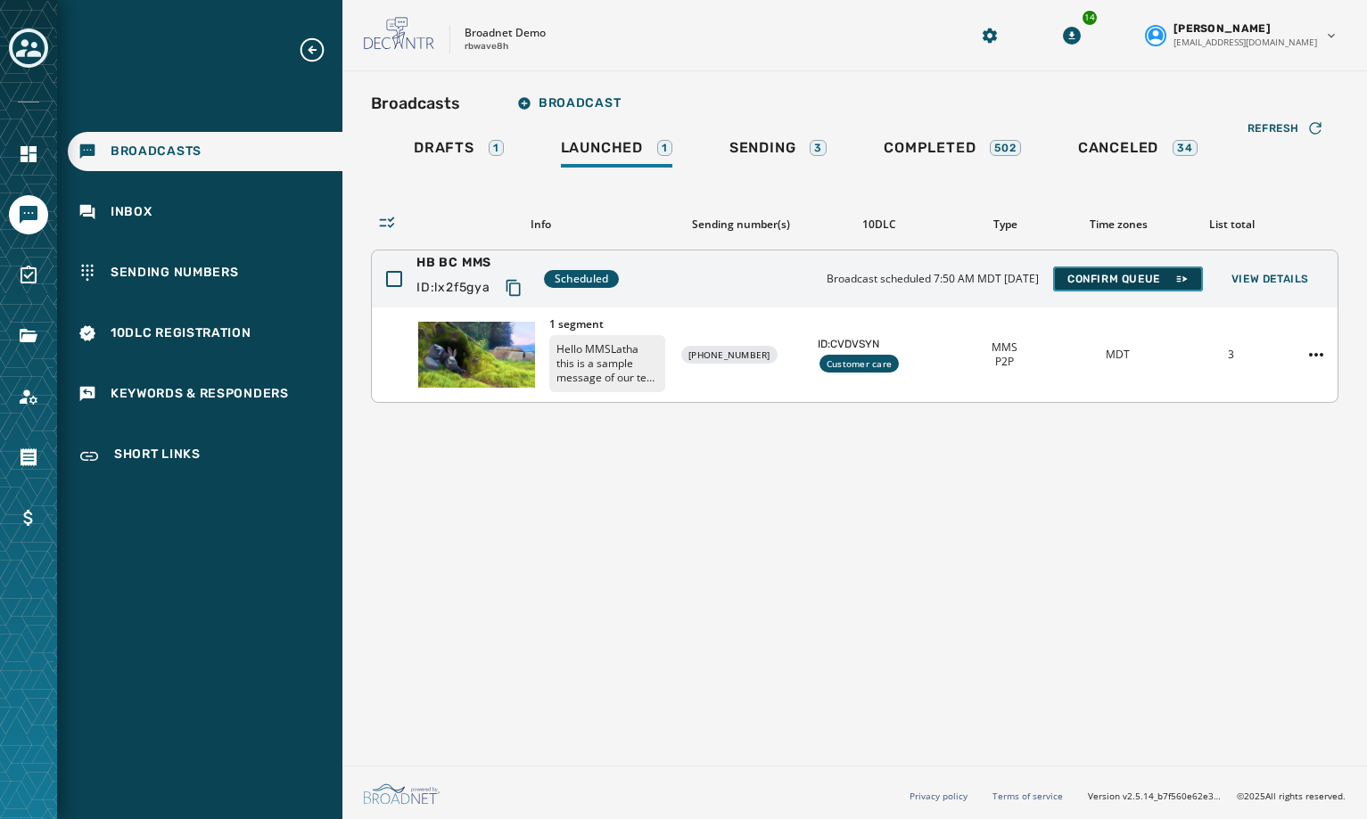
click at [1144, 283] on span "Confirm Queue" at bounding box center [1127, 279] width 121 height 14
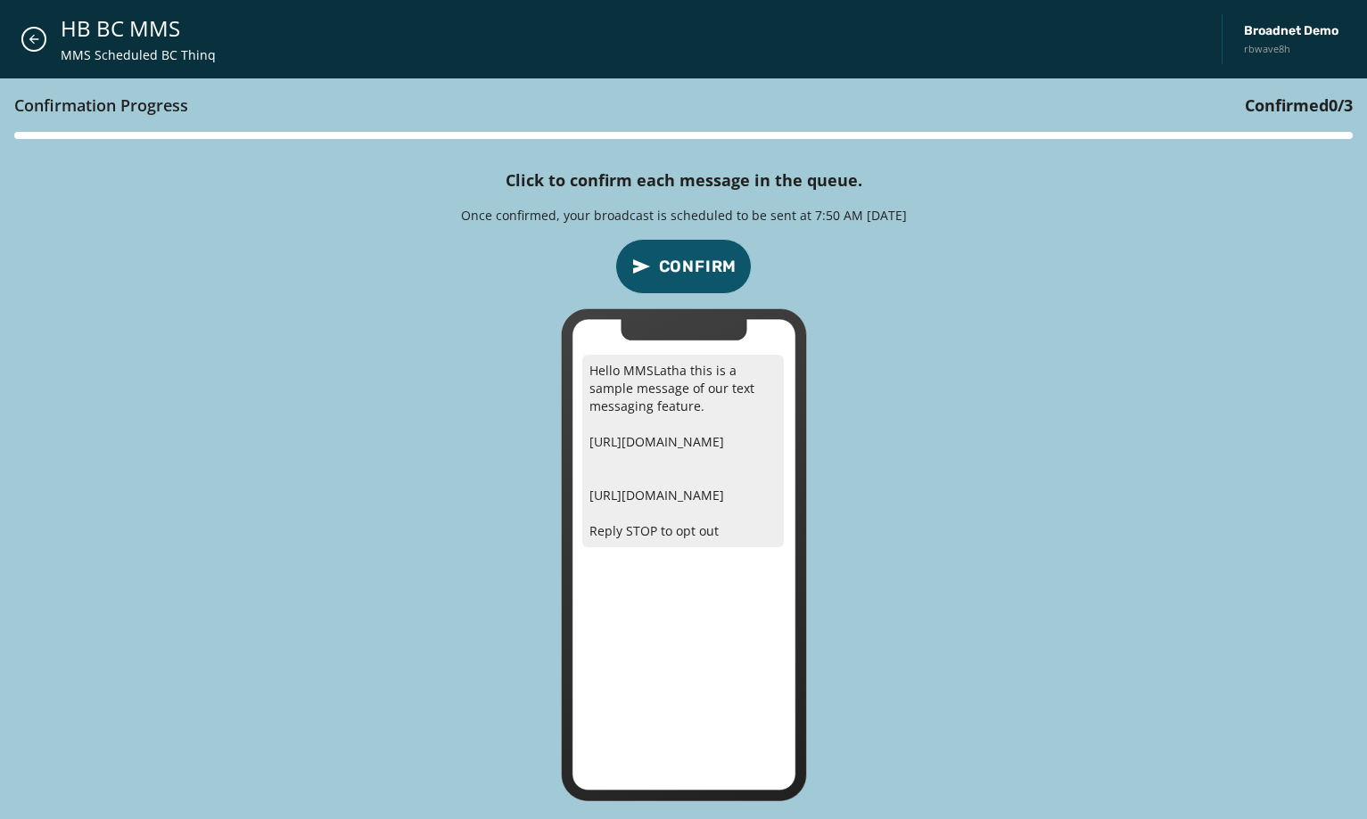
click at [659, 264] on span "Confirm" at bounding box center [698, 266] width 78 height 25
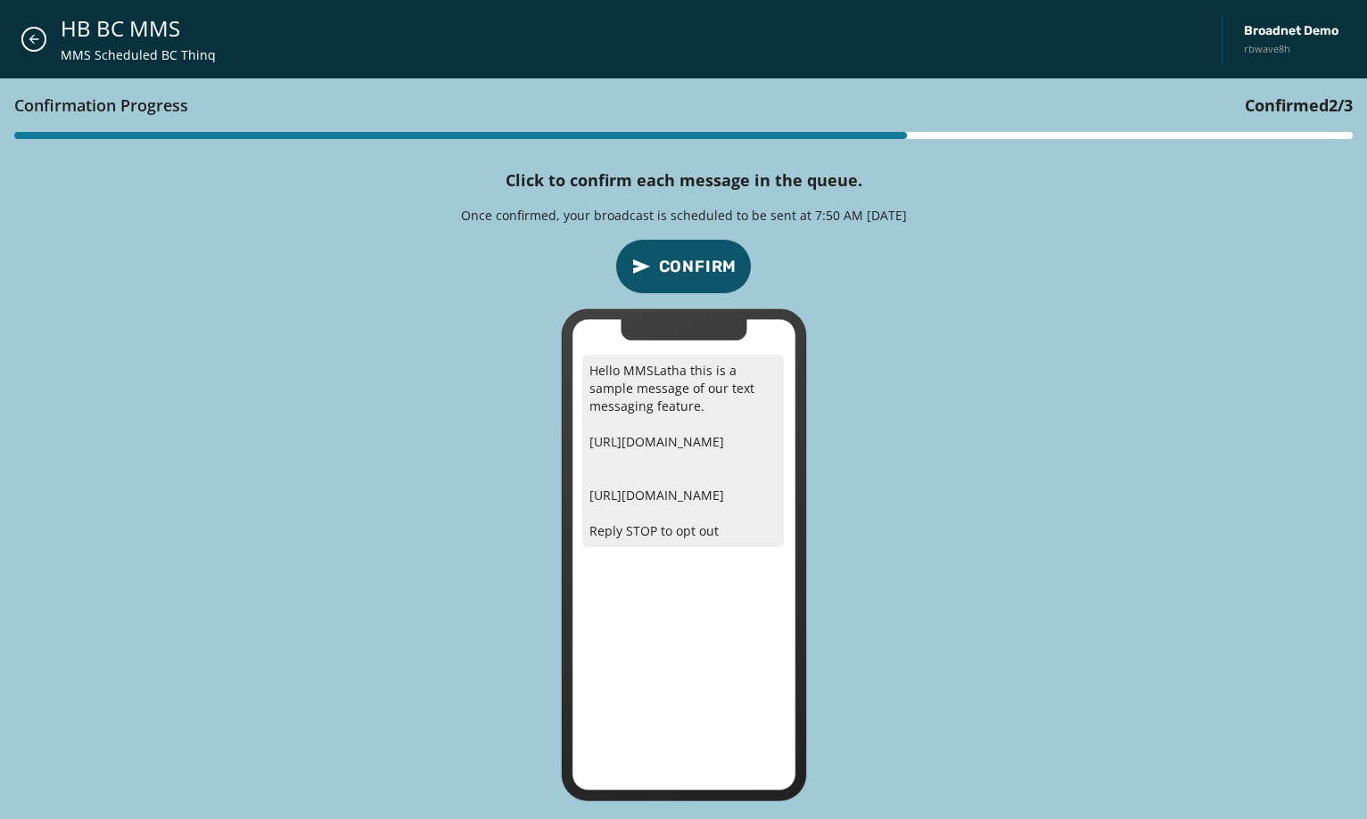
click at [659, 264] on span "Confirm" at bounding box center [698, 266] width 78 height 25
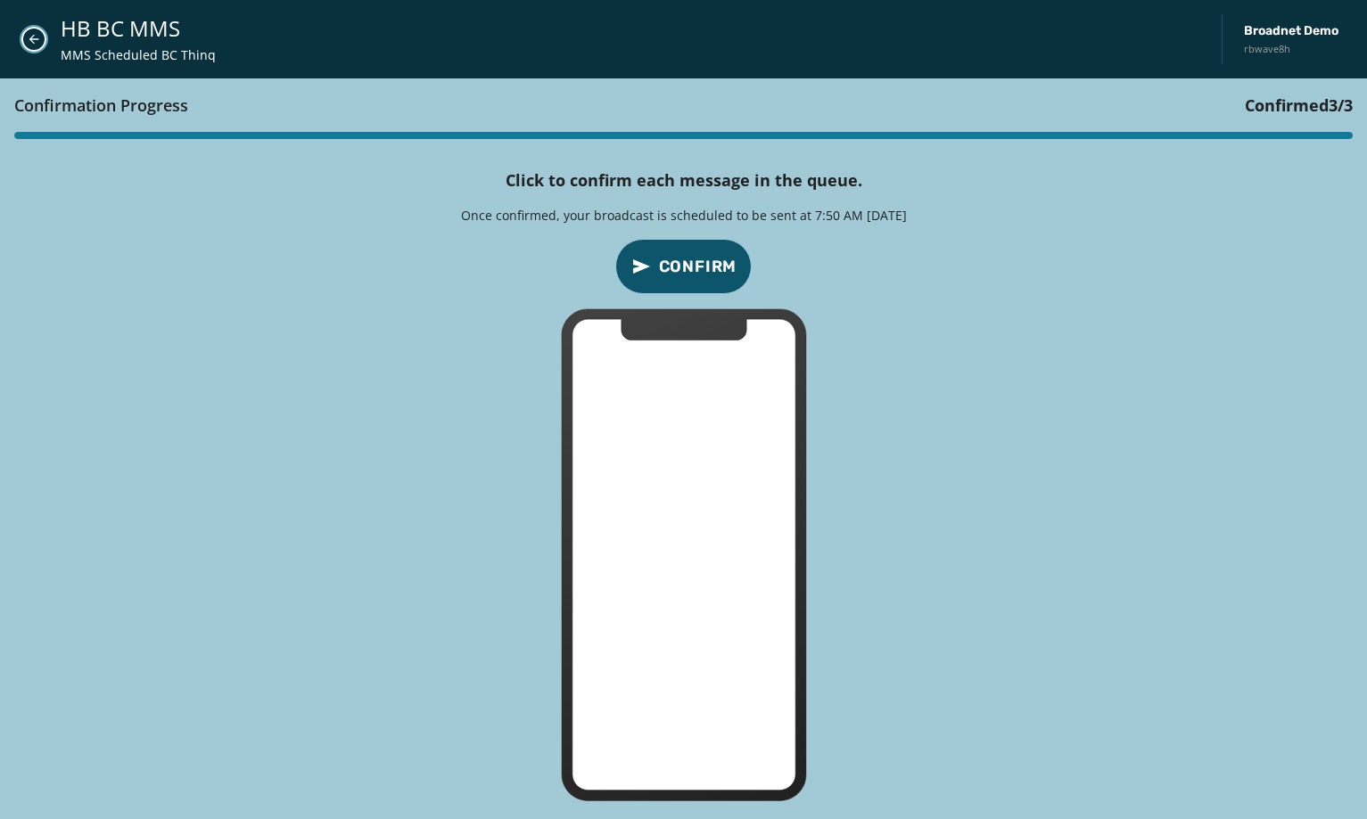
click at [32, 32] on icon "Close admin drawer" at bounding box center [34, 39] width 14 height 14
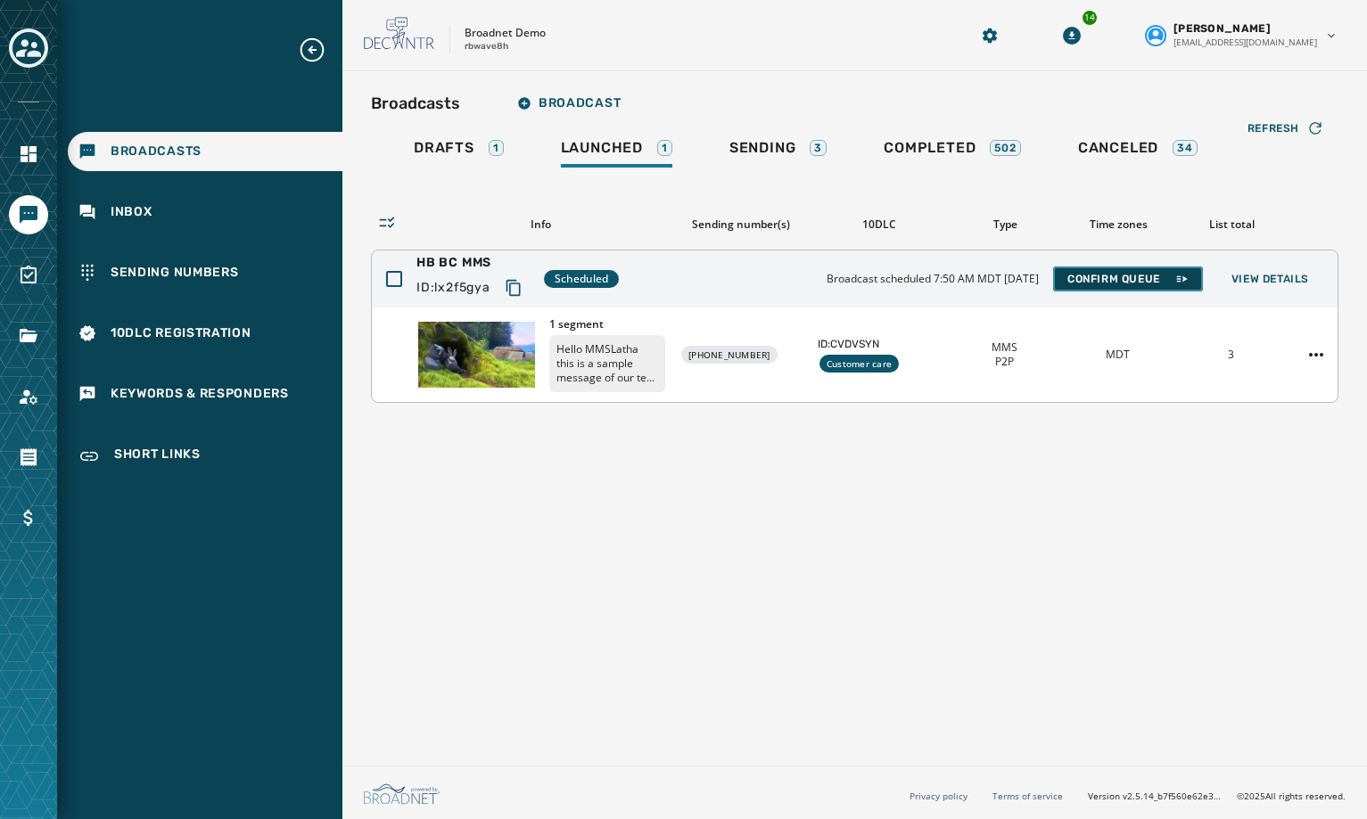
click at [1100, 272] on span "Confirm Queue" at bounding box center [1127, 279] width 121 height 14
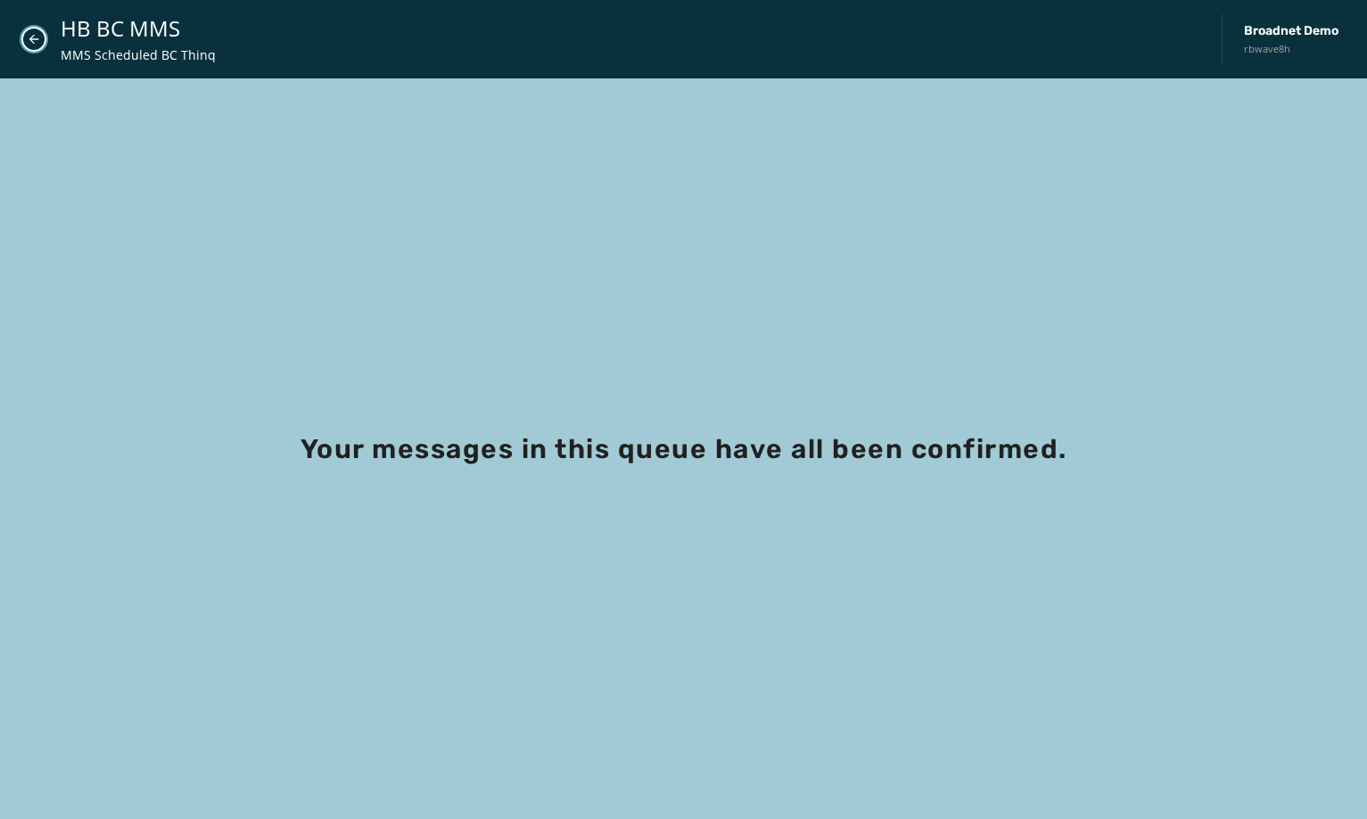
click at [37, 46] on button "Close admin drawer" at bounding box center [33, 39] width 25 height 25
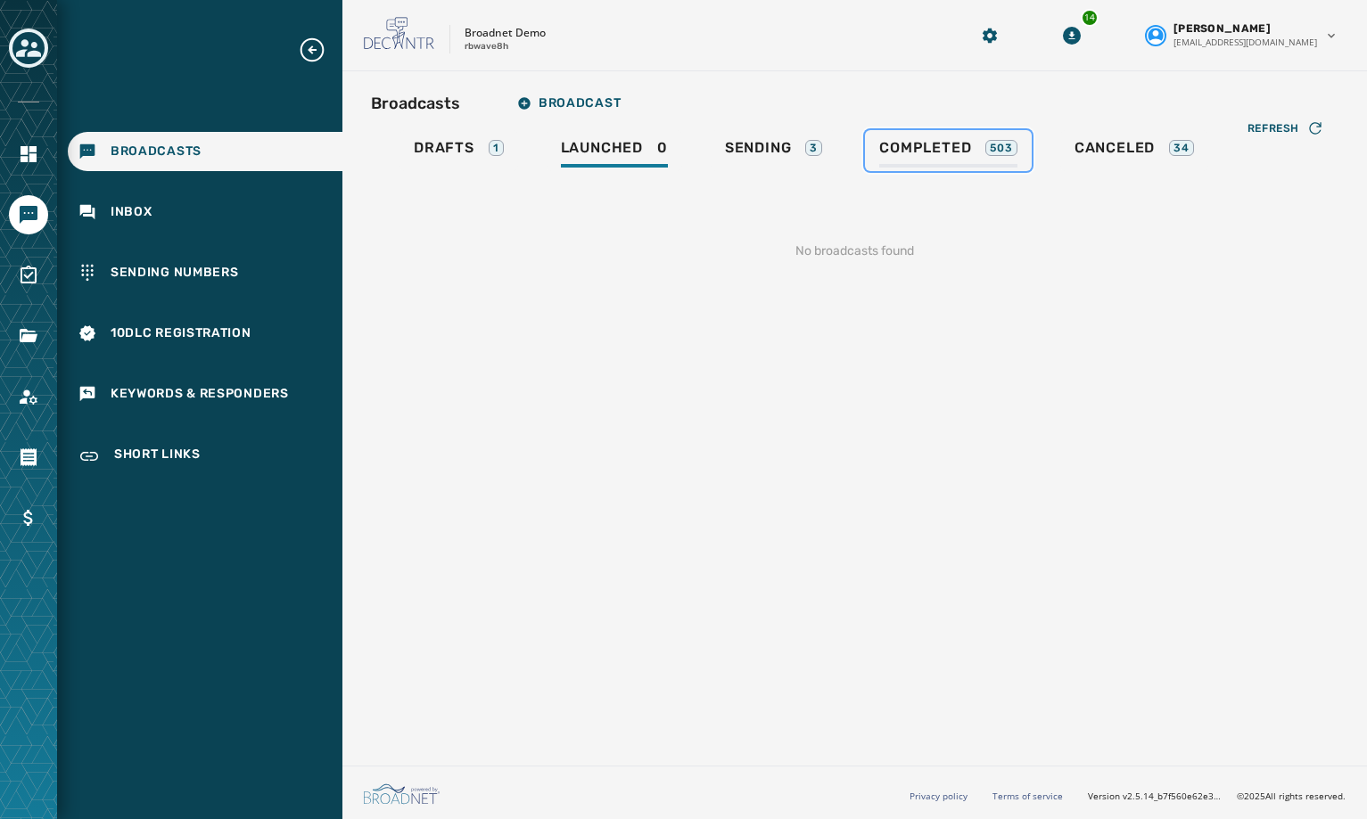
click at [910, 160] on div "Completed 503" at bounding box center [948, 153] width 138 height 29
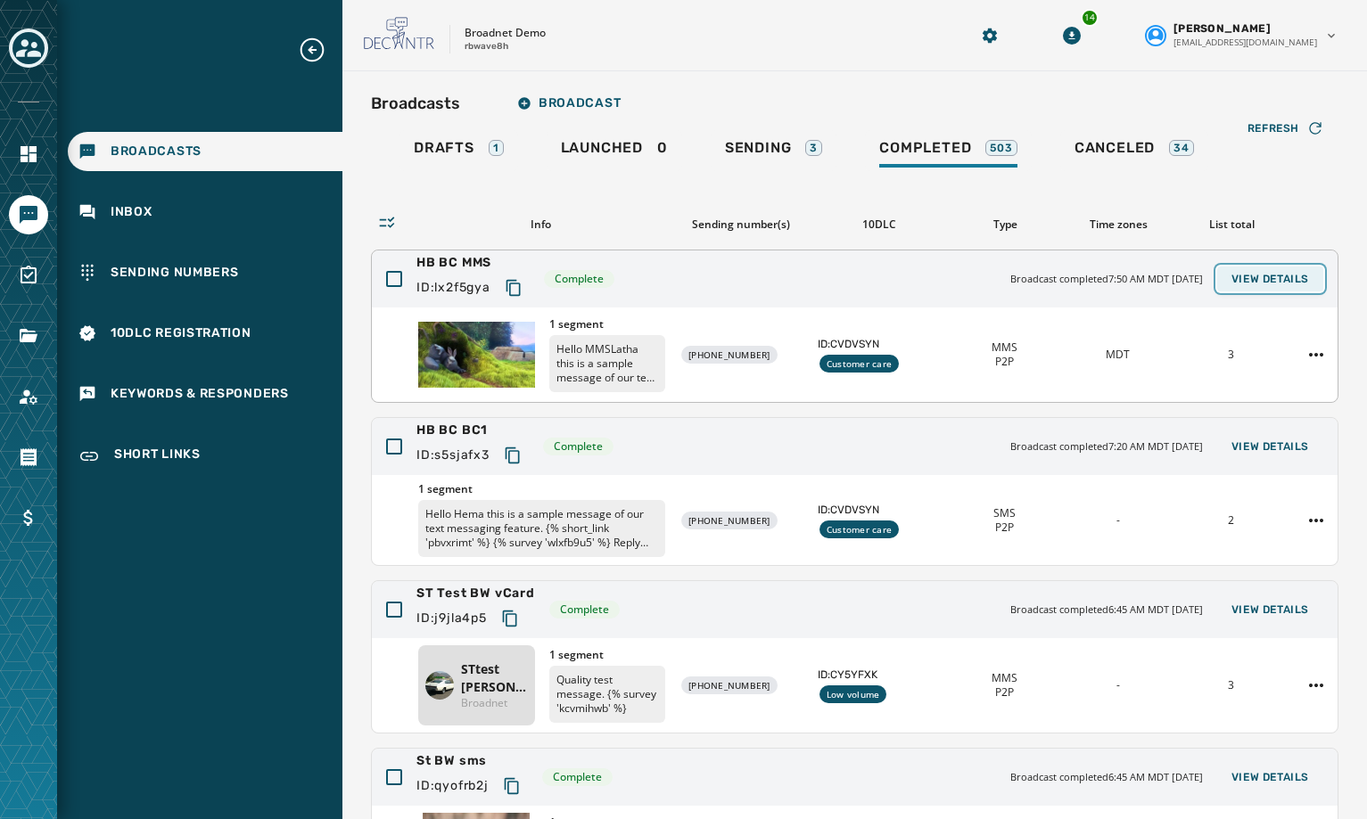
click at [1248, 276] on span "View Details" at bounding box center [1270, 279] width 78 height 14
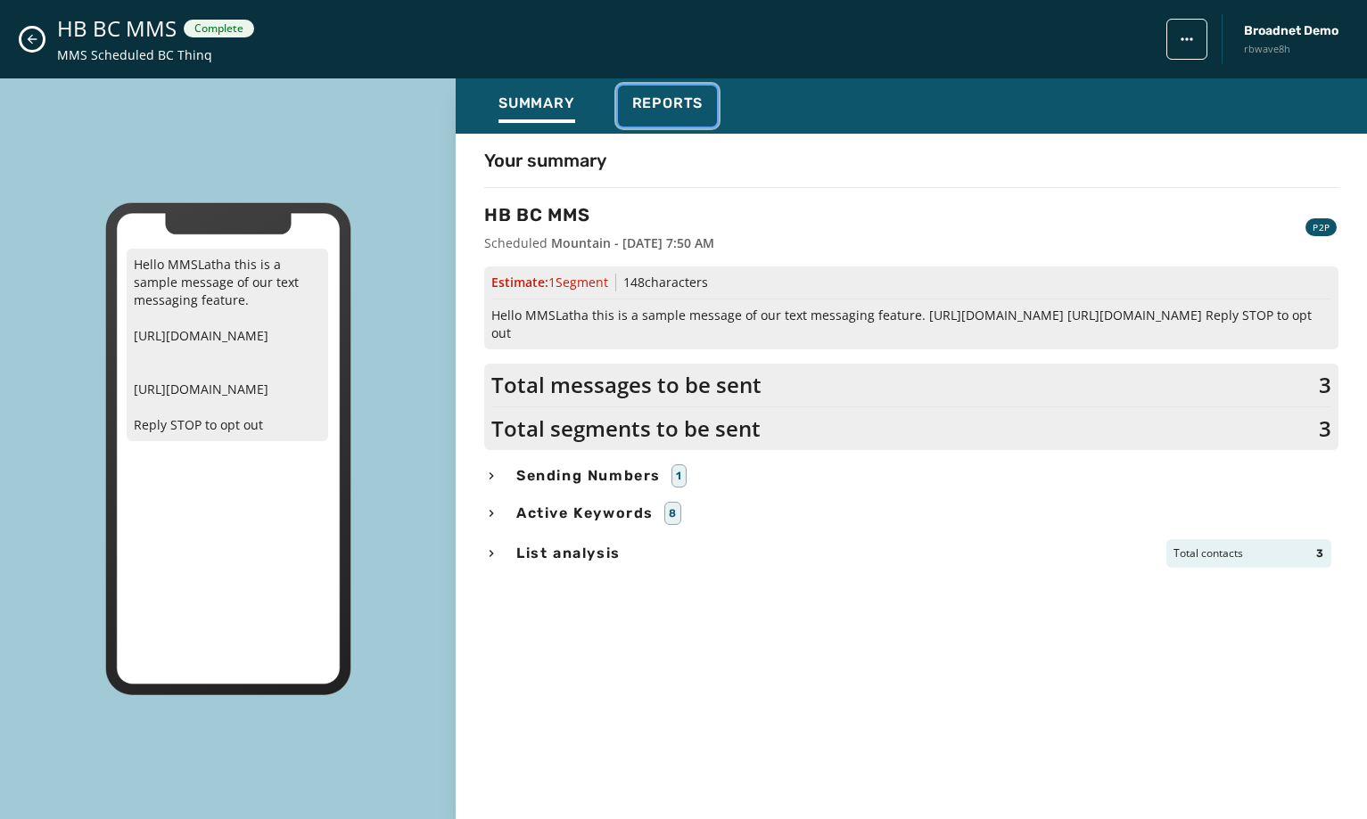
click at [644, 104] on span "Reports" at bounding box center [667, 104] width 71 height 18
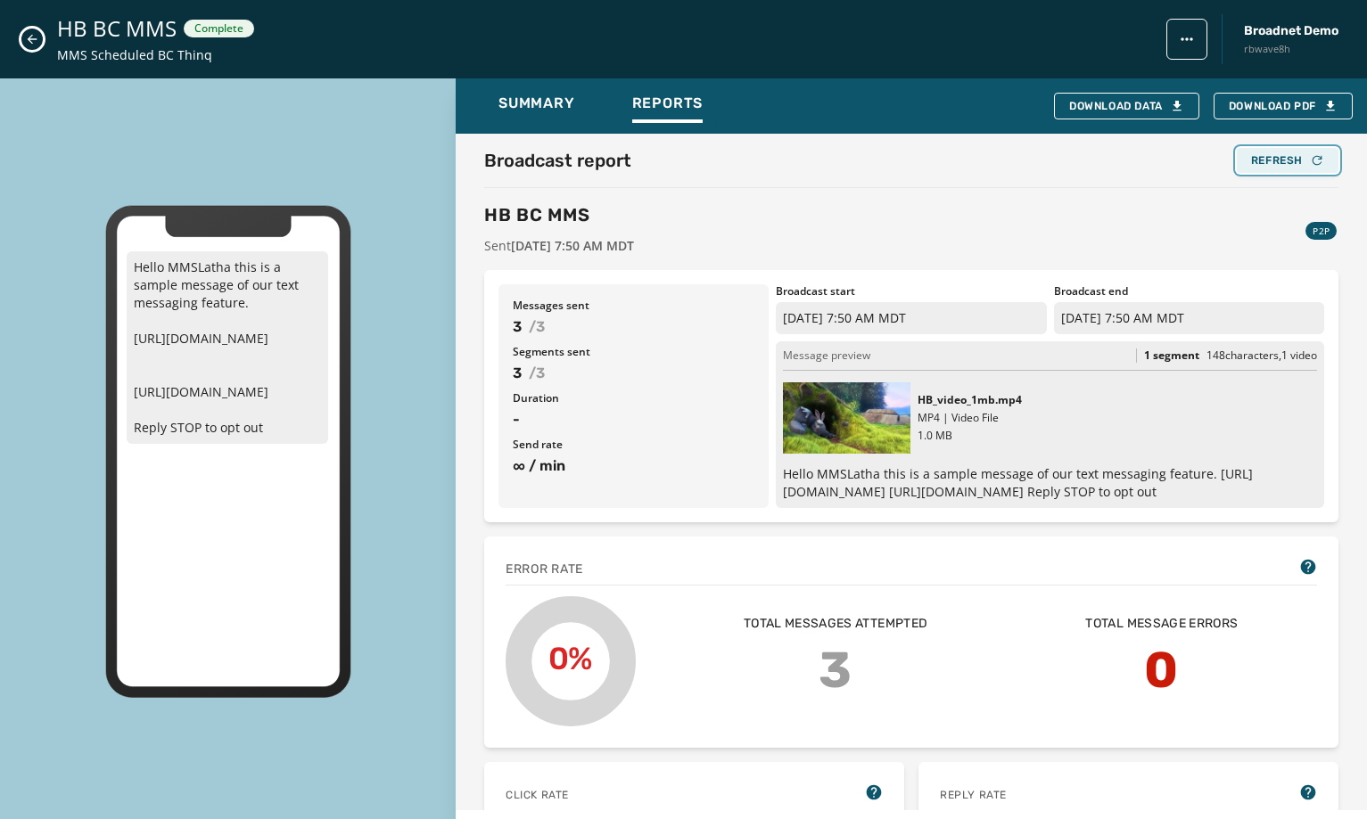
click at [1276, 158] on div "Refresh" at bounding box center [1287, 160] width 73 height 14
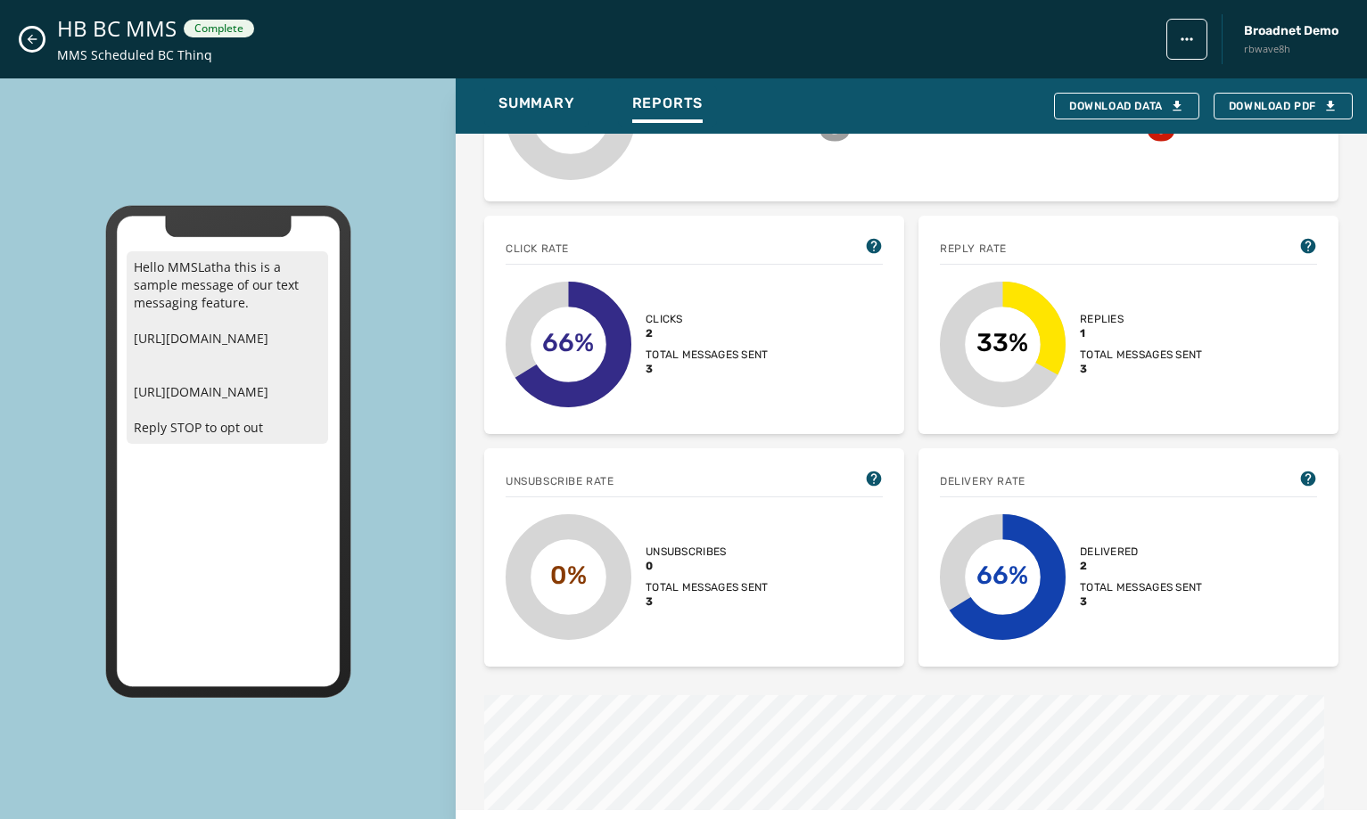
scroll to position [101, 0]
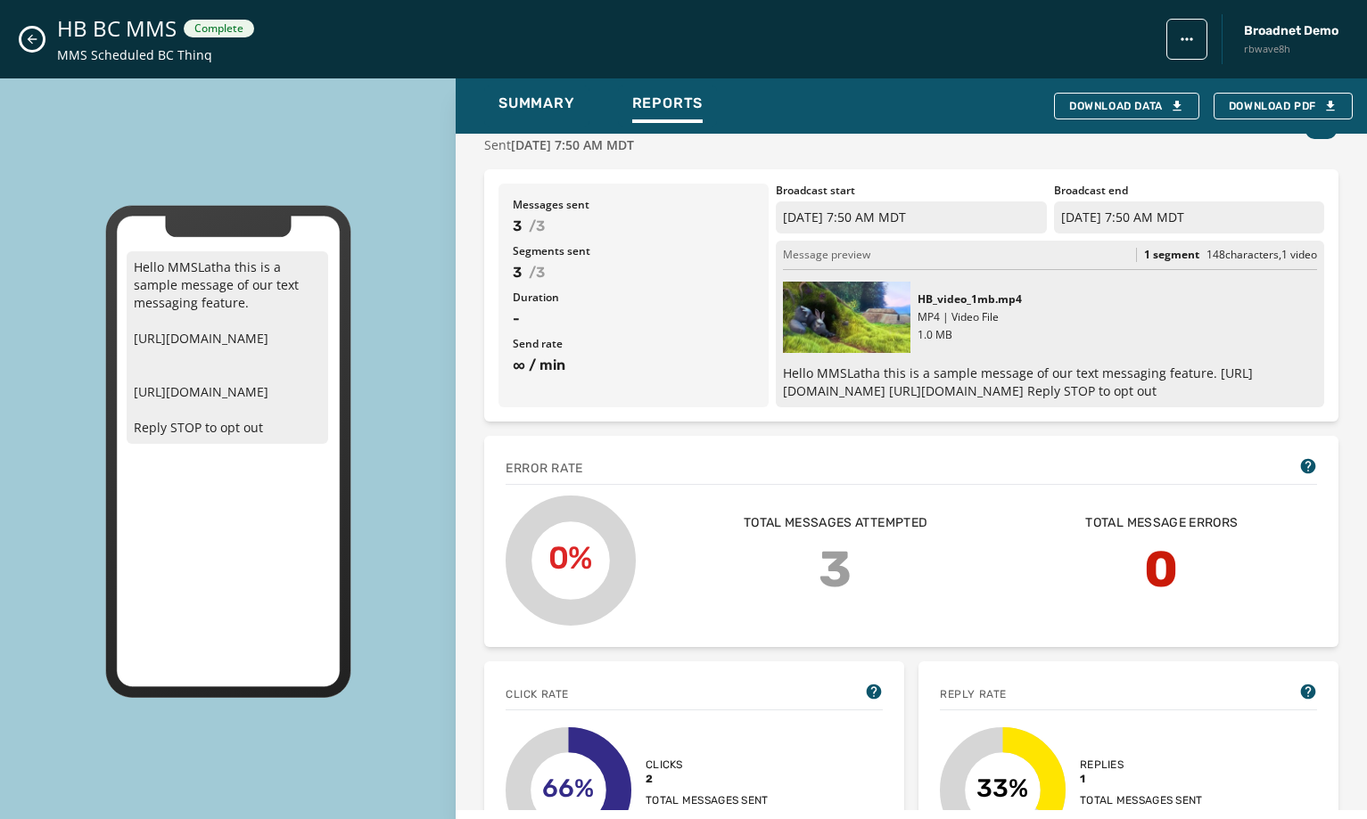
click at [37, 39] on icon "Close admin drawer" at bounding box center [33, 40] width 10 height 10
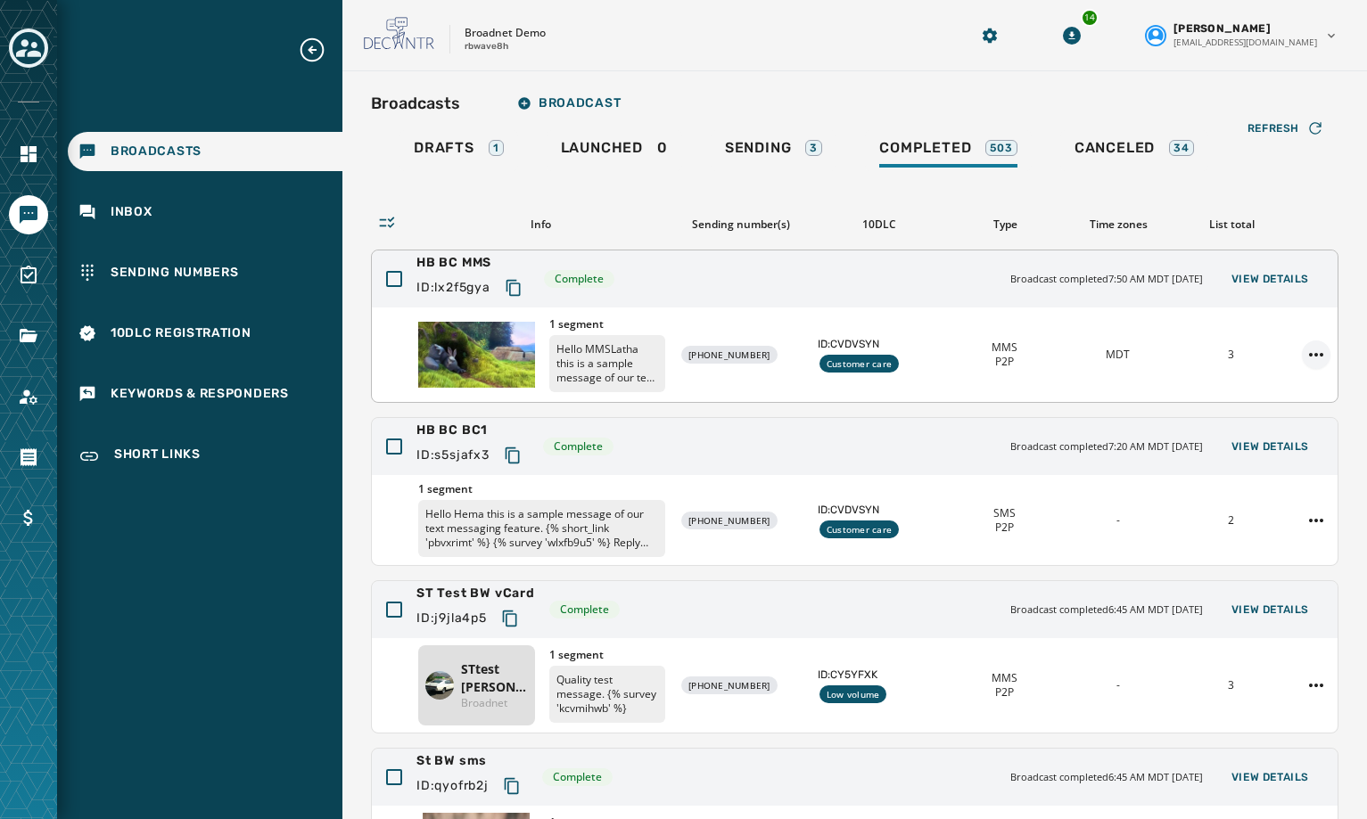
click at [1305, 352] on html "Broadcasts Inbox Sending Numbers 10DLC Registration Keywords & Responders Short…" at bounding box center [683, 409] width 1367 height 819
click at [1273, 389] on div "Duplicate Broadcast" at bounding box center [1253, 383] width 129 height 29
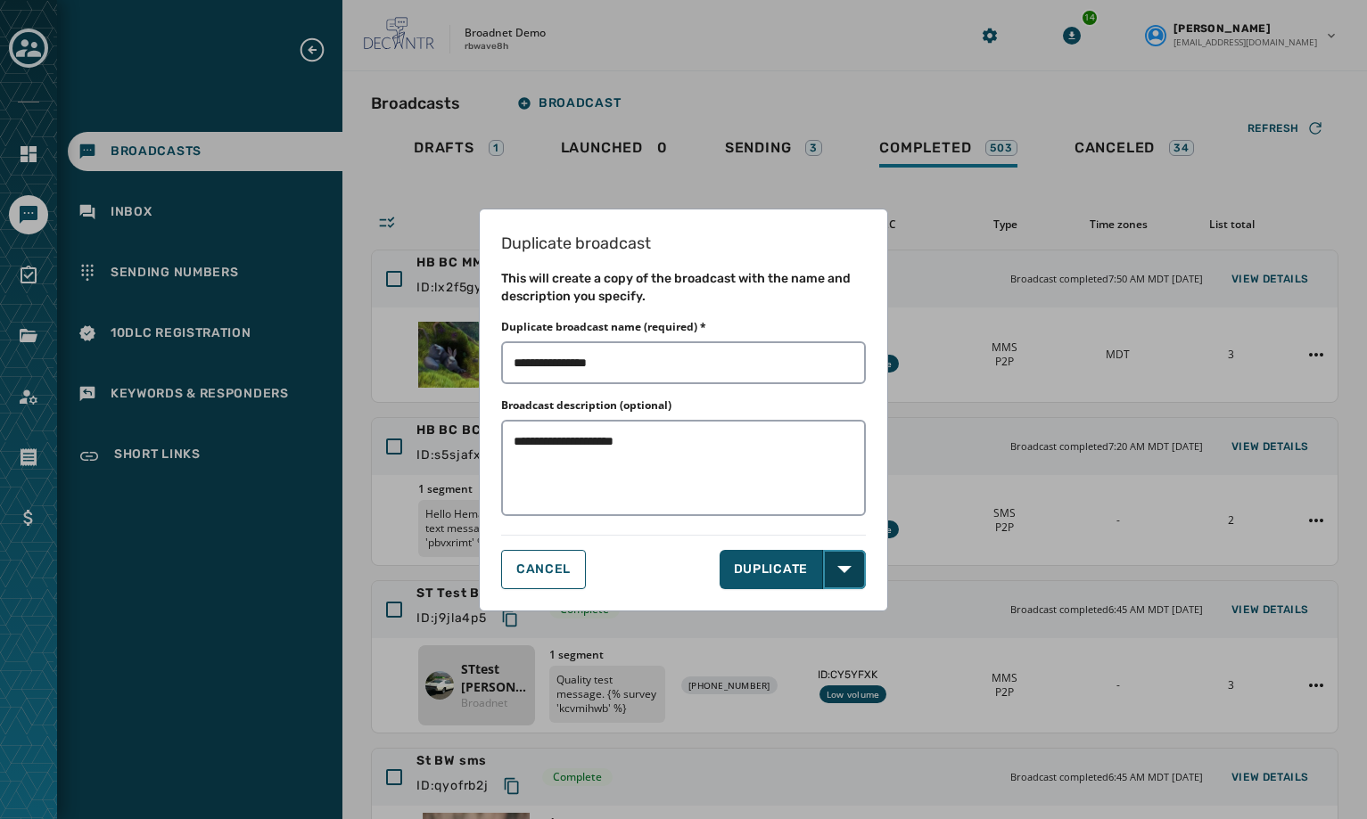
click at [839, 569] on icon "button" at bounding box center [844, 570] width 14 height 14
click at [811, 612] on span "DUPLICATE & EDIT" at bounding box center [795, 609] width 120 height 18
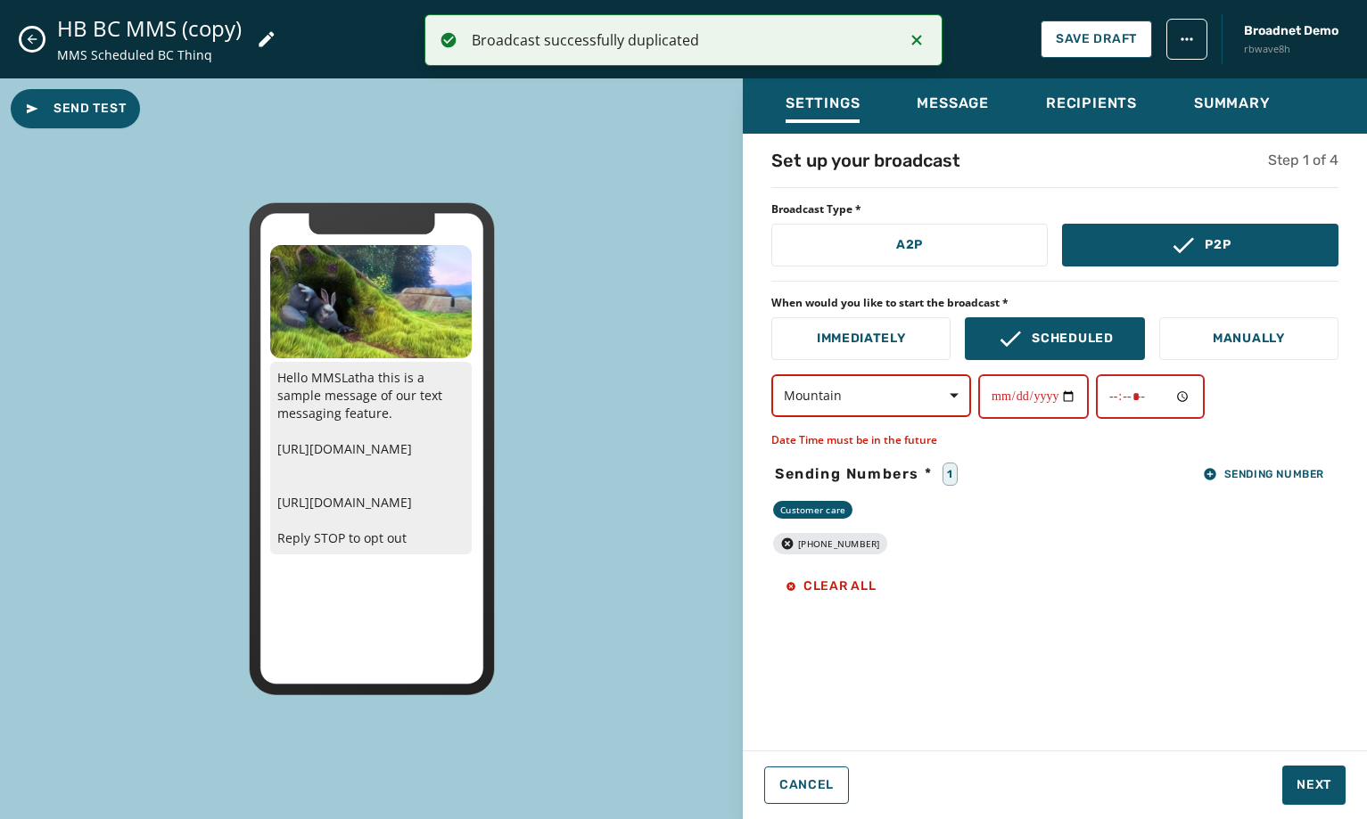
click at [261, 37] on icon at bounding box center [266, 39] width 21 height 21
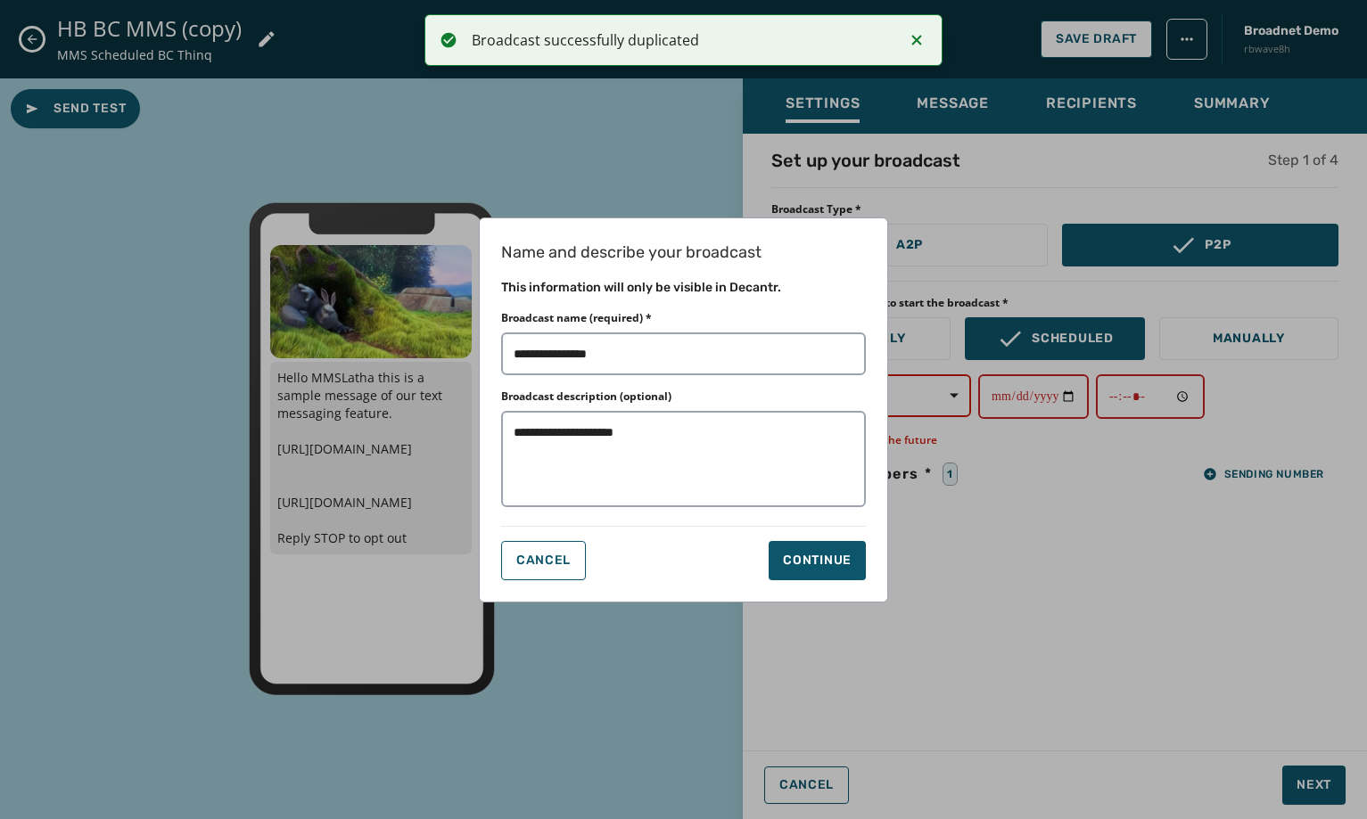
click at [244, 26] on div "**********" at bounding box center [683, 409] width 1367 height 819
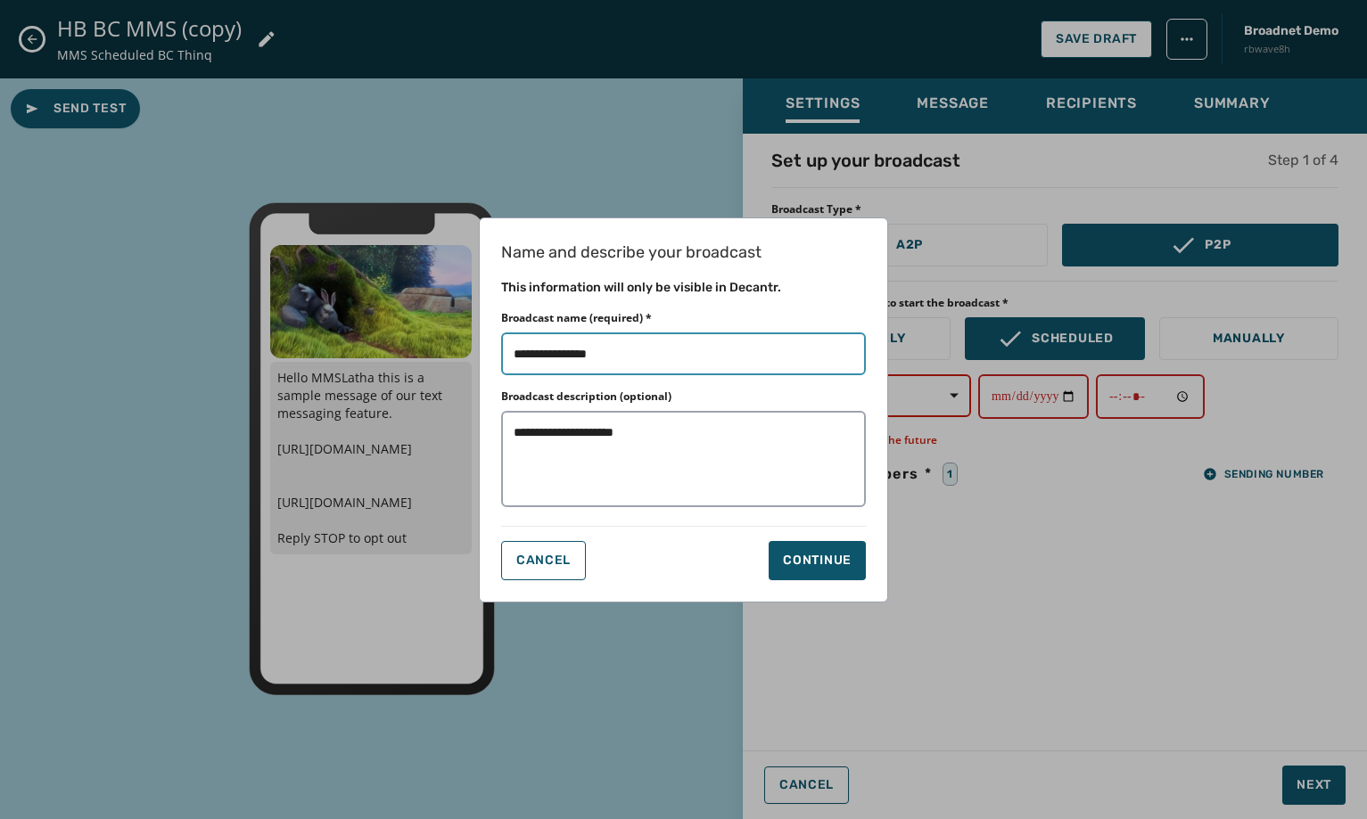
click at [675, 347] on input "Broadcast name (required) *" at bounding box center [683, 354] width 365 height 43
type input "**********"
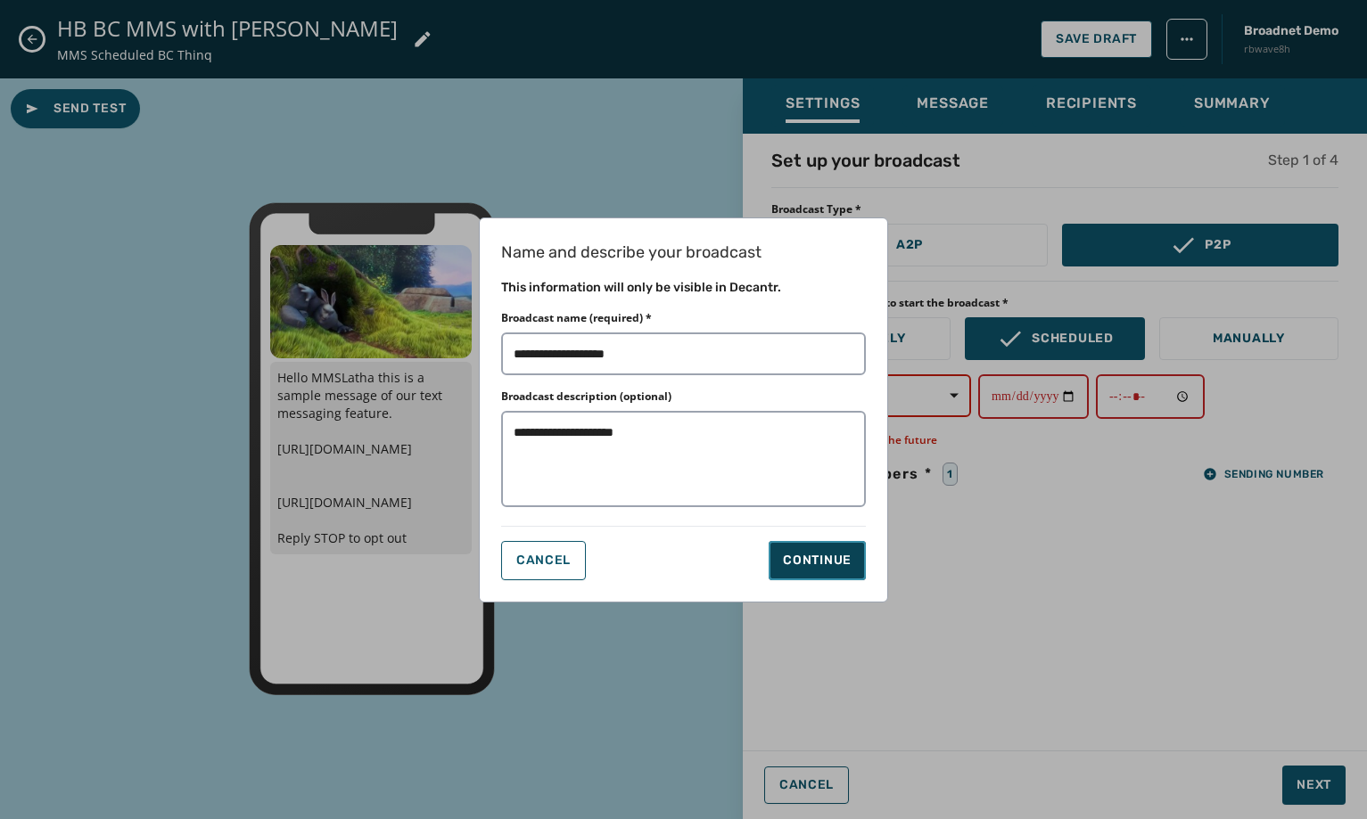
click at [789, 552] on div "Continue" at bounding box center [817, 561] width 69 height 18
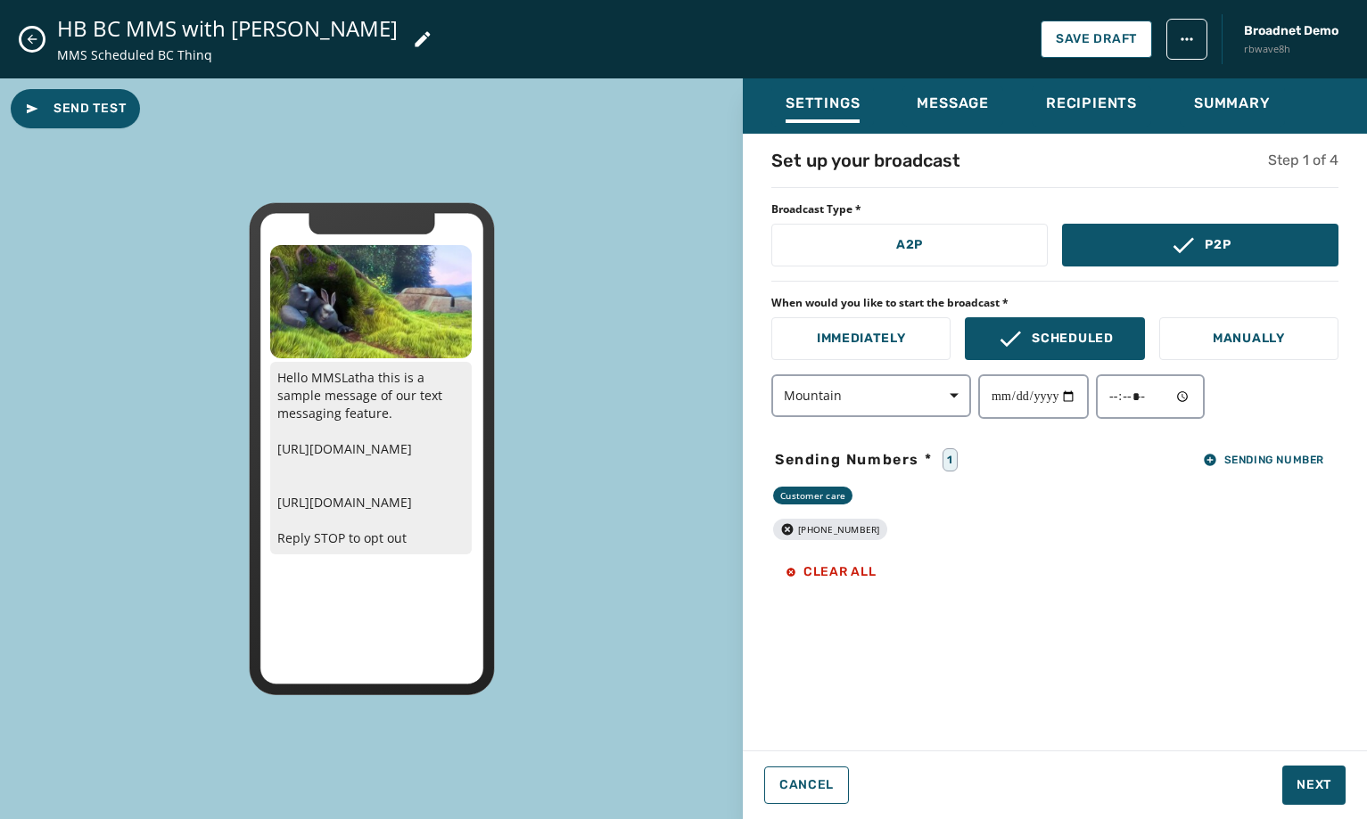
click at [412, 34] on icon at bounding box center [422, 39] width 21 height 21
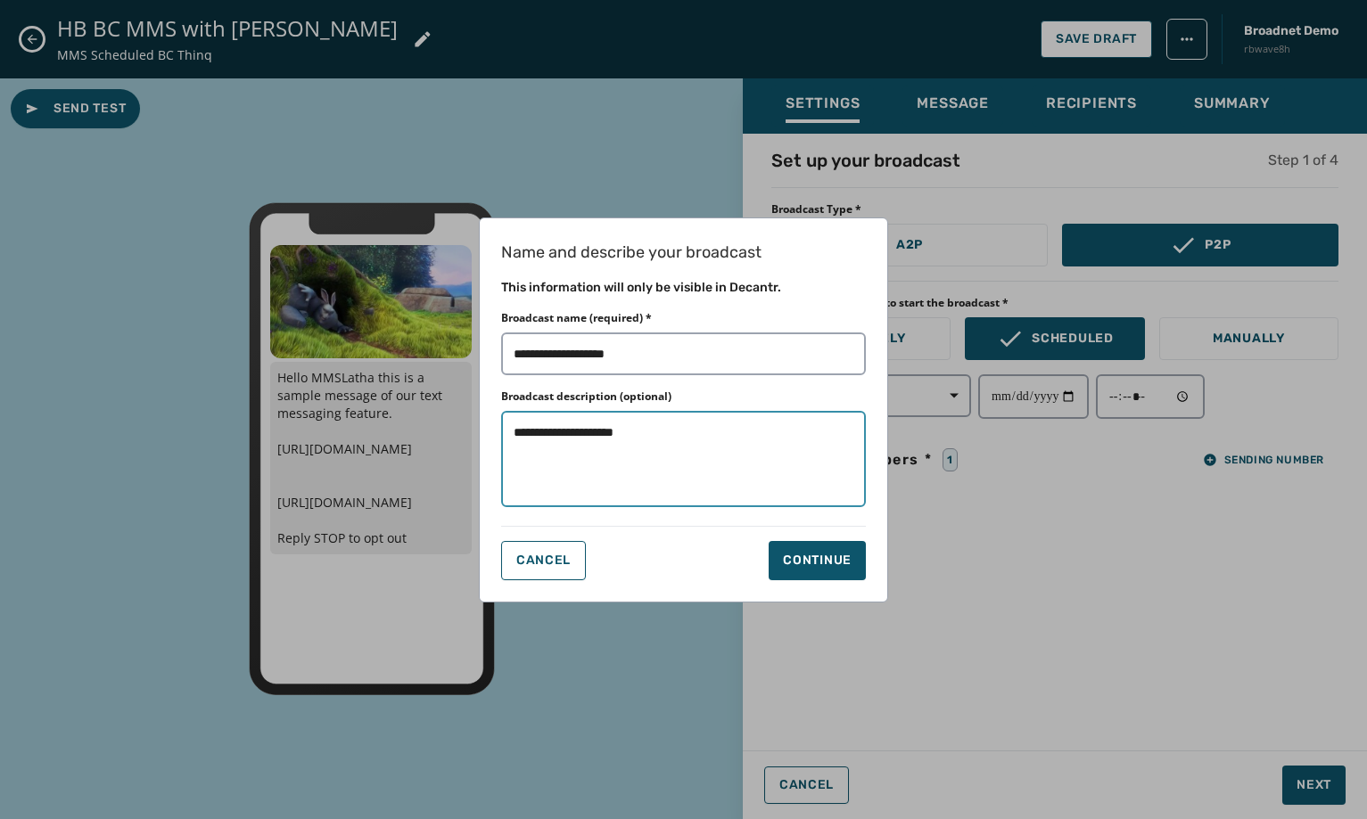
click at [674, 438] on textarea "**********" at bounding box center [683, 459] width 365 height 96
type textarea "**********"
click at [791, 559] on div "Continue" at bounding box center [817, 561] width 69 height 18
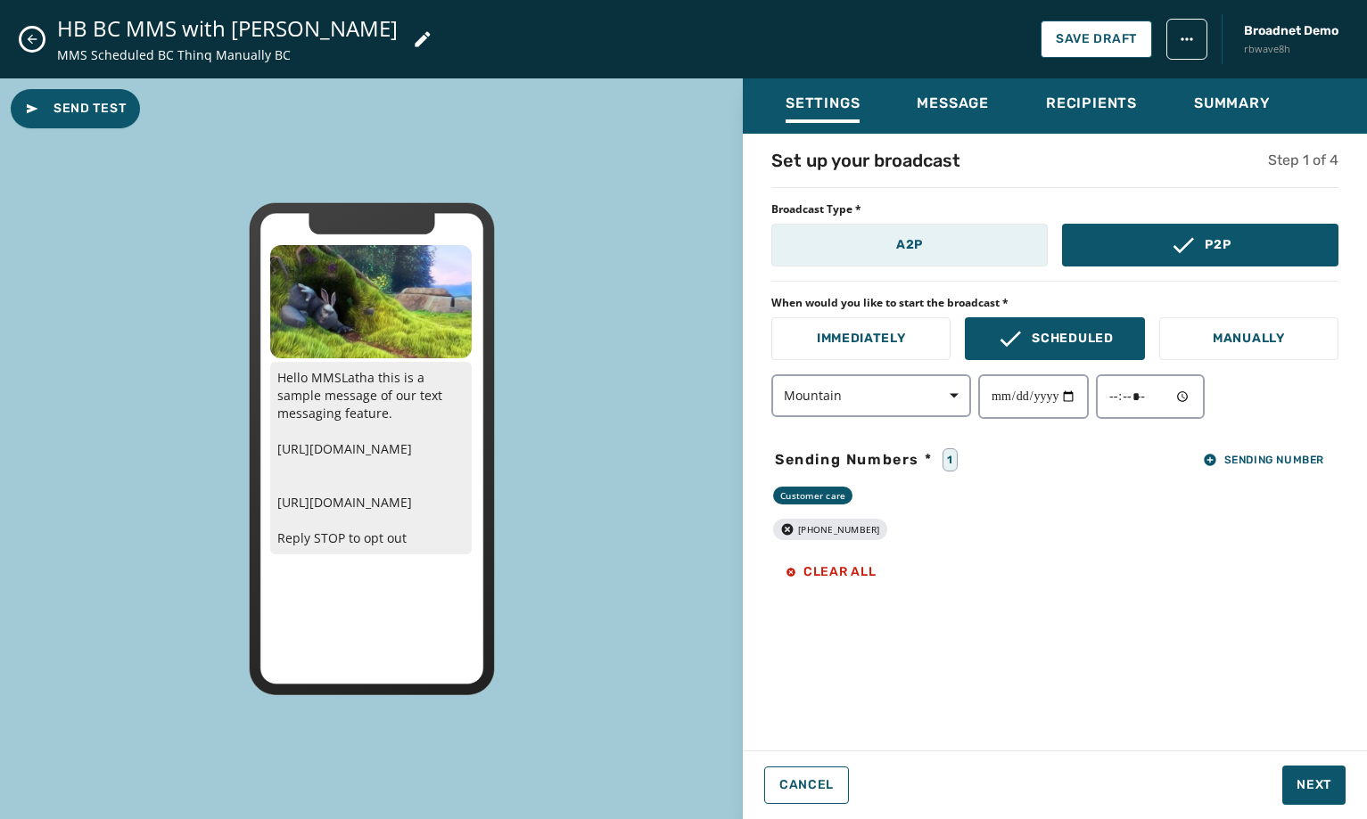
click at [976, 239] on button "A2P" at bounding box center [909, 245] width 276 height 43
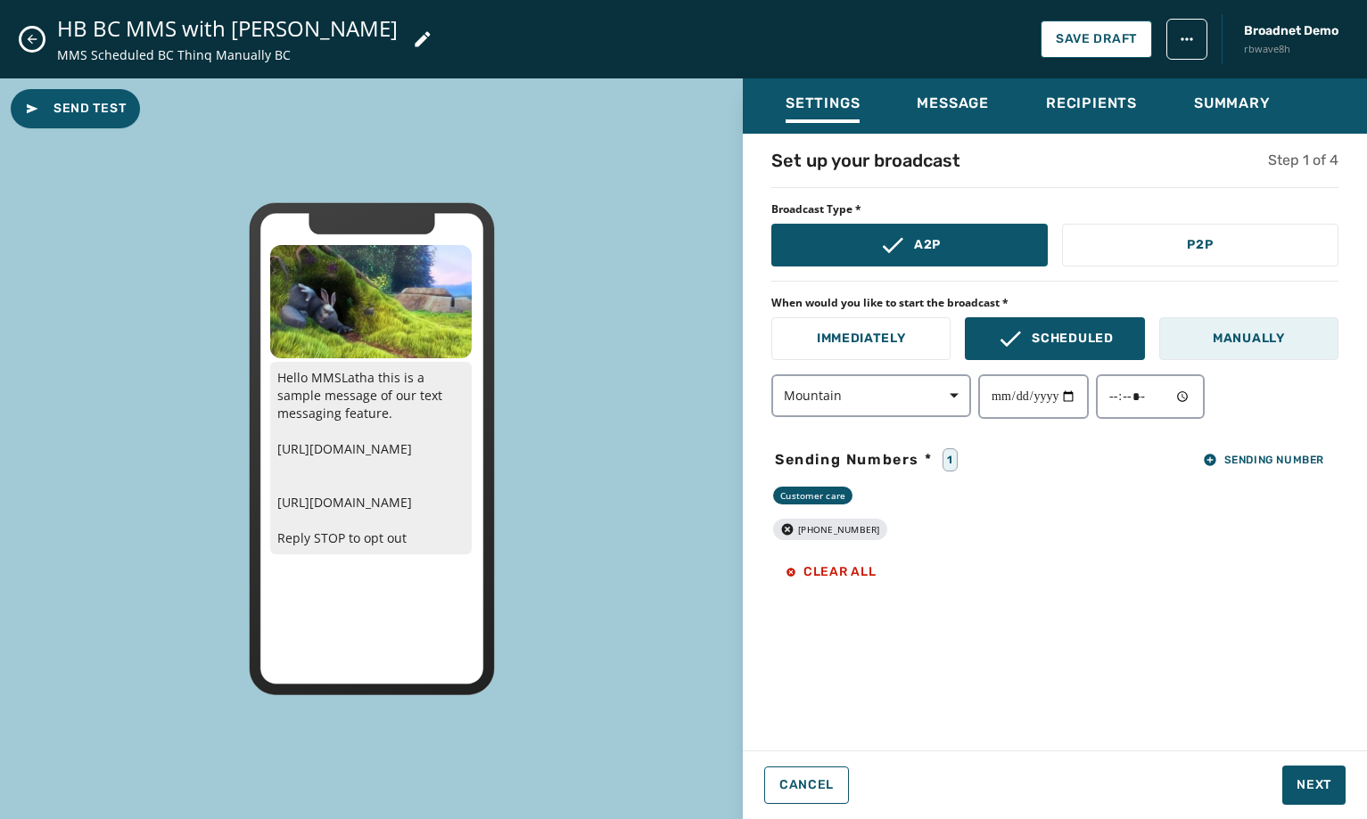
click at [1231, 334] on p "Manually" at bounding box center [1249, 339] width 72 height 18
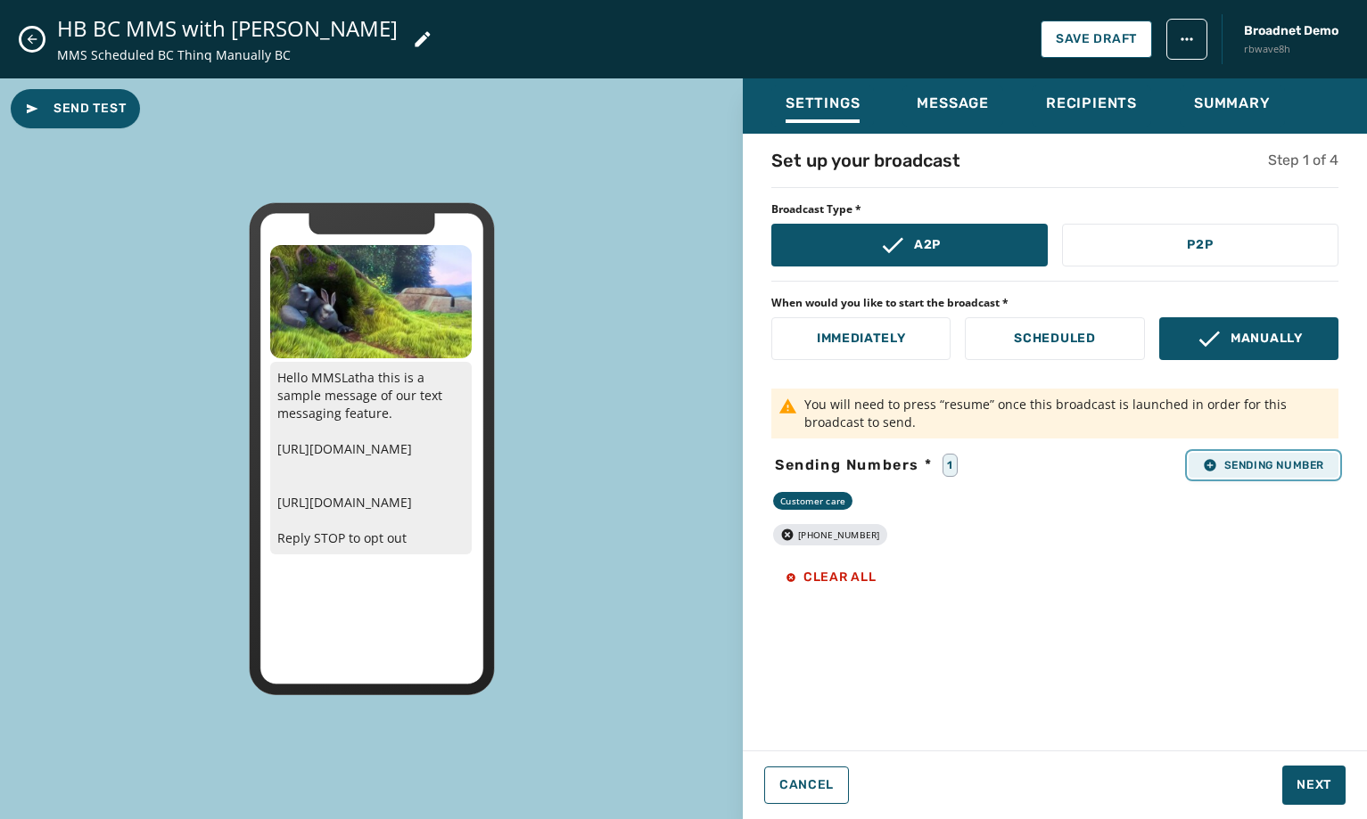
click at [1240, 460] on span "Sending Number" at bounding box center [1263, 465] width 121 height 14
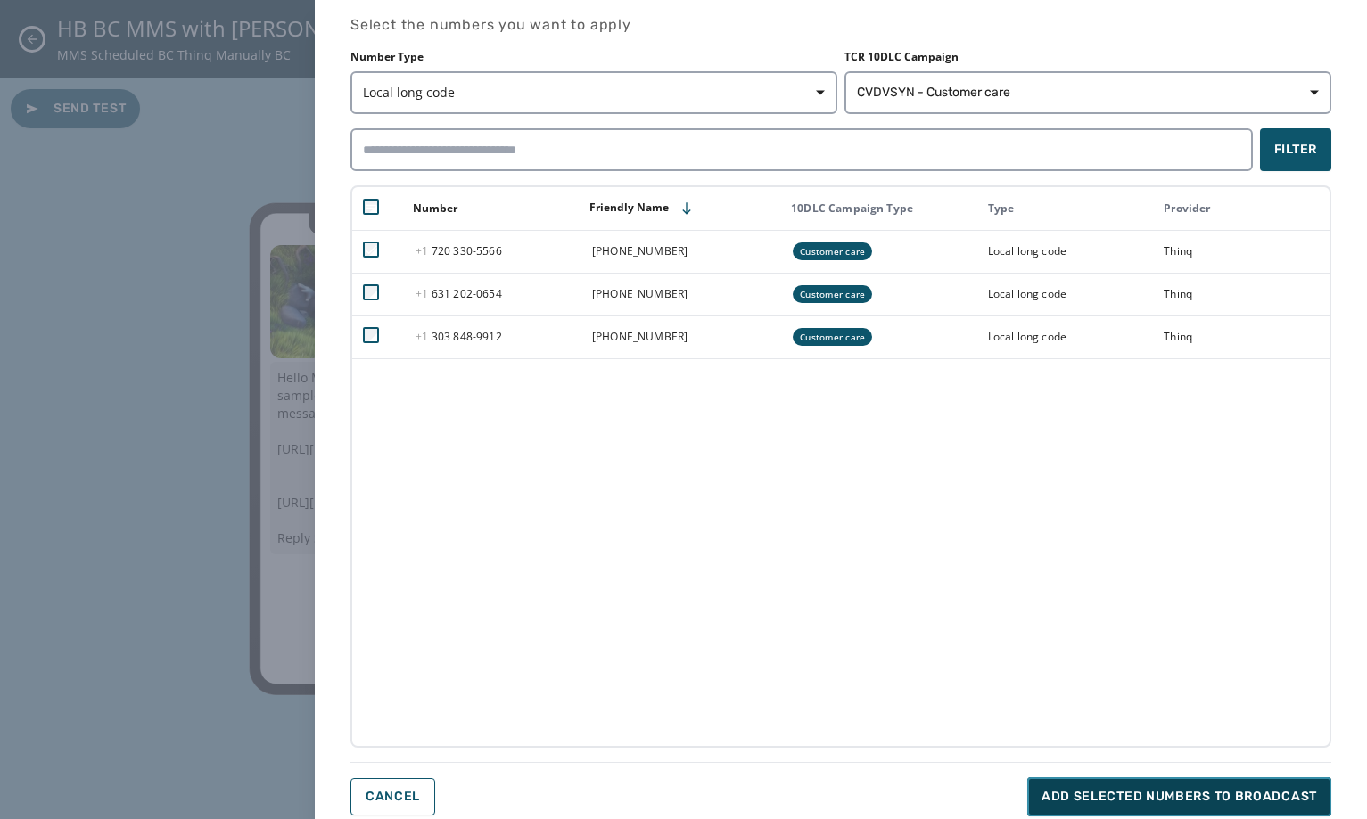
click at [1234, 795] on span "Add selected numbers to broadcast" at bounding box center [1180, 797] width 276 height 18
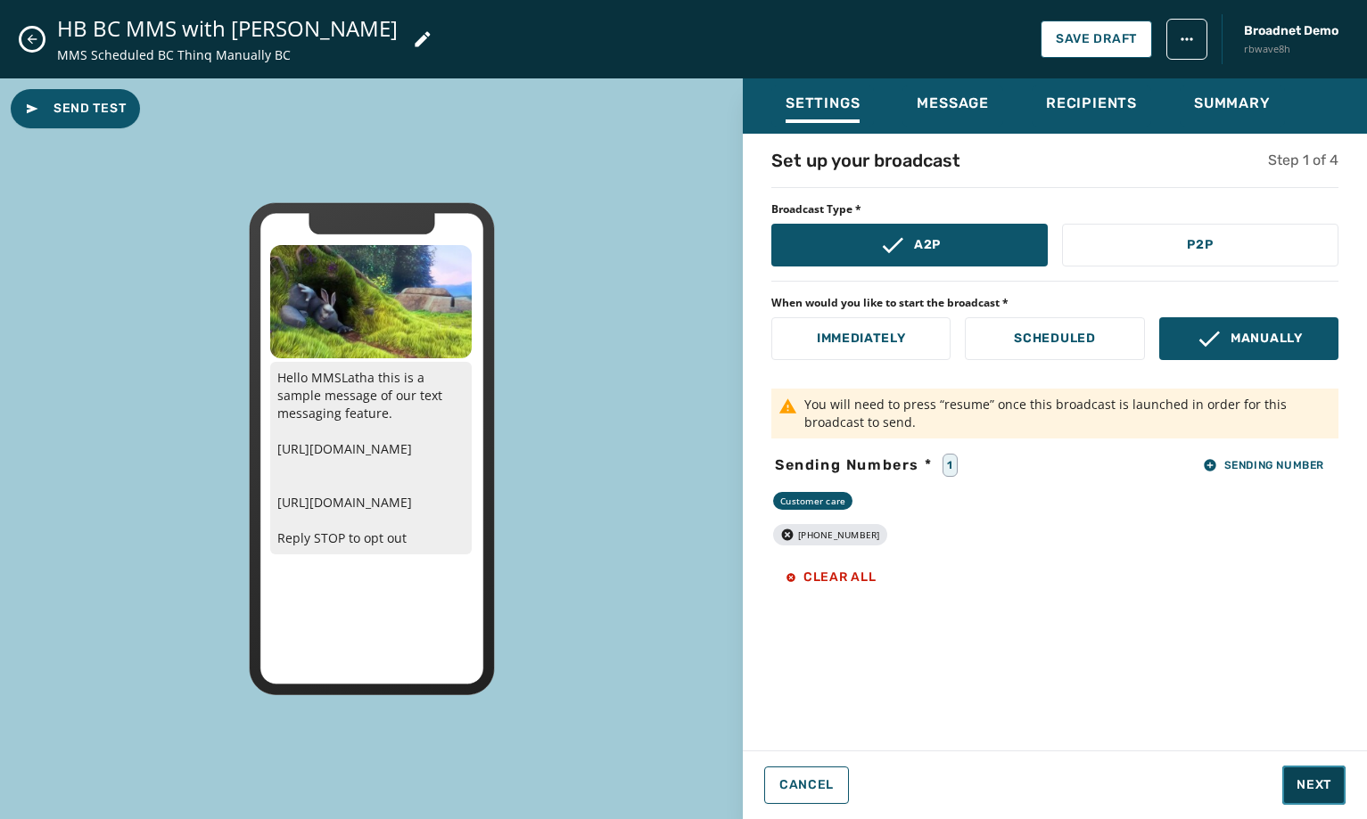
click at [1316, 786] on span "Next" at bounding box center [1314, 786] width 35 height 18
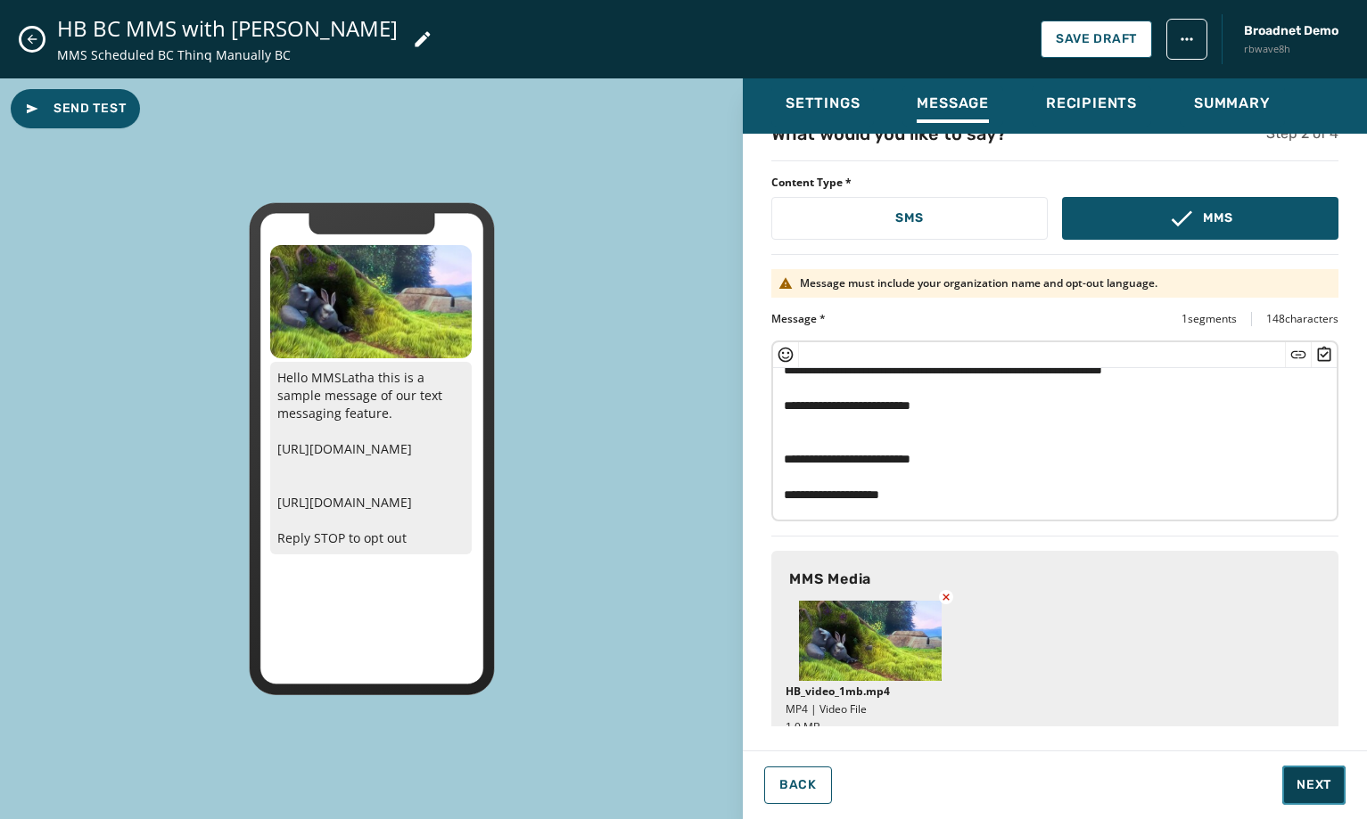
scroll to position [49, 0]
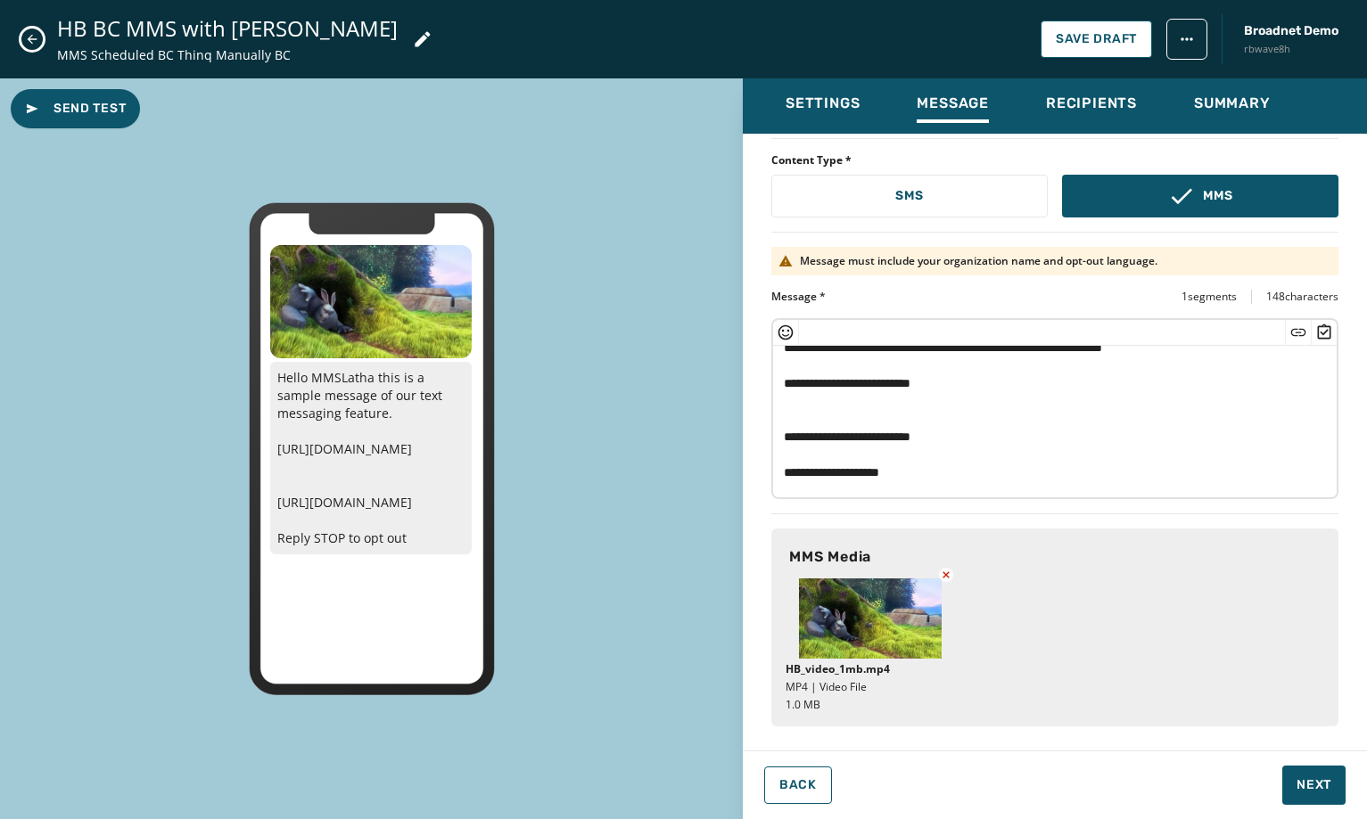
click at [948, 568] on icon at bounding box center [946, 575] width 14 height 14
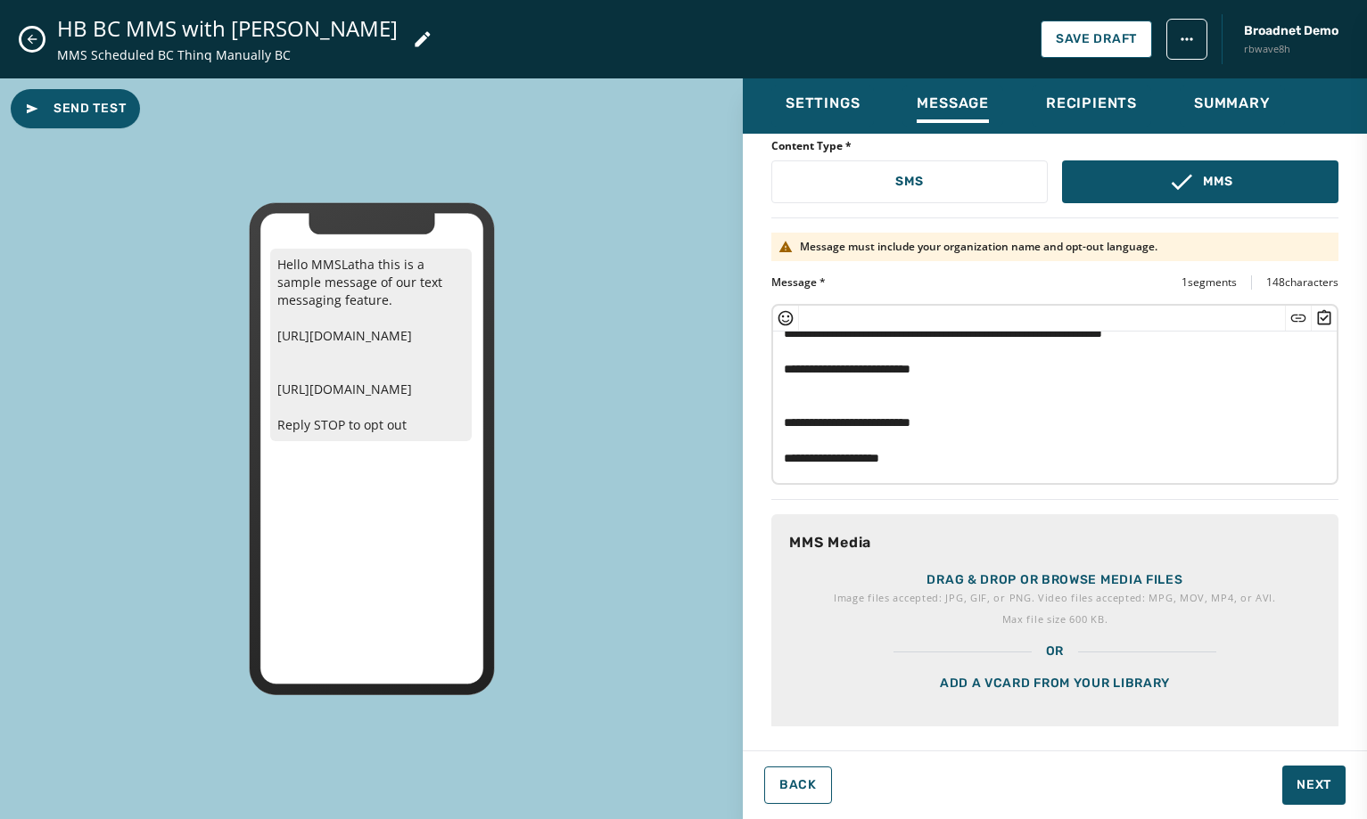
scroll to position [86, 0]
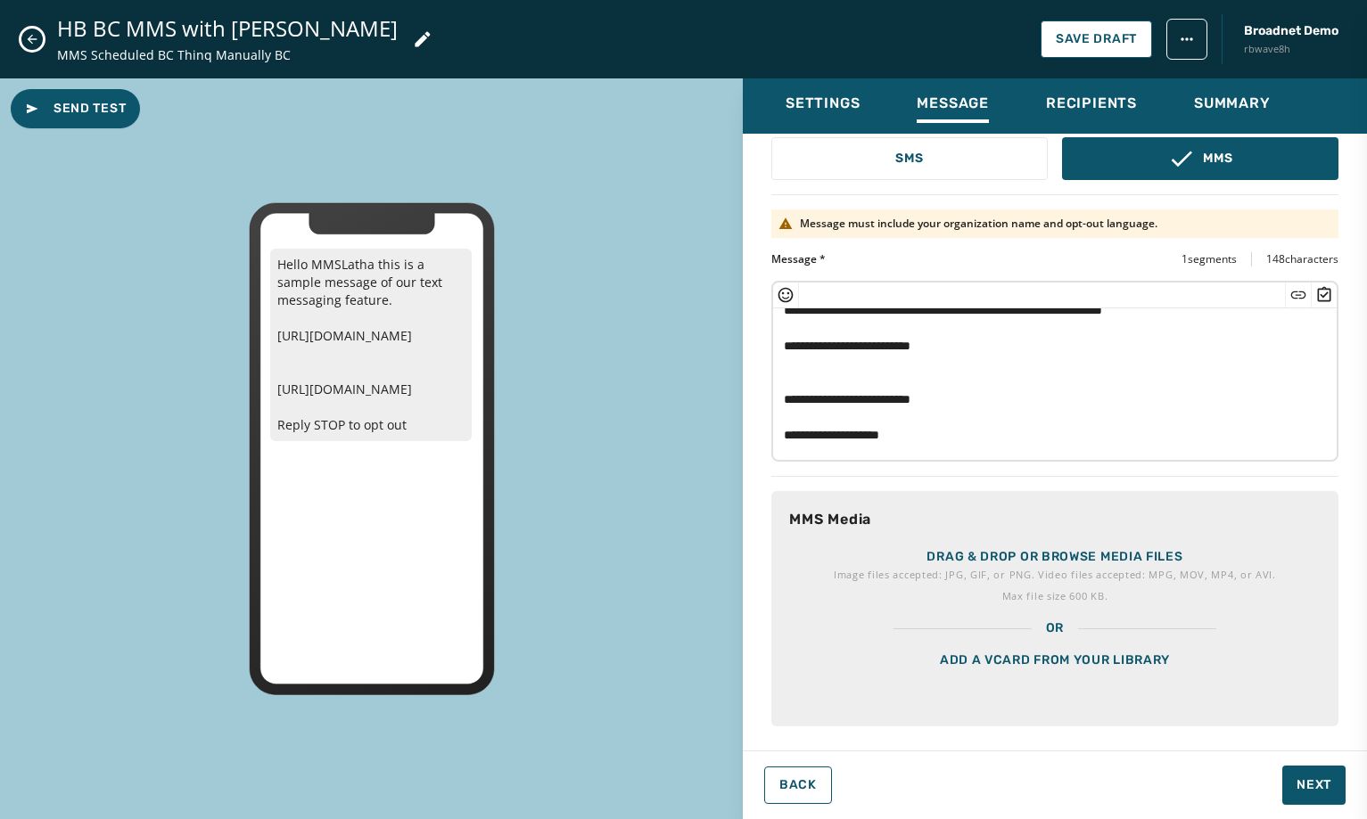
click at [1085, 667] on div "Add a vCard from your library" at bounding box center [1054, 682] width 567 height 89
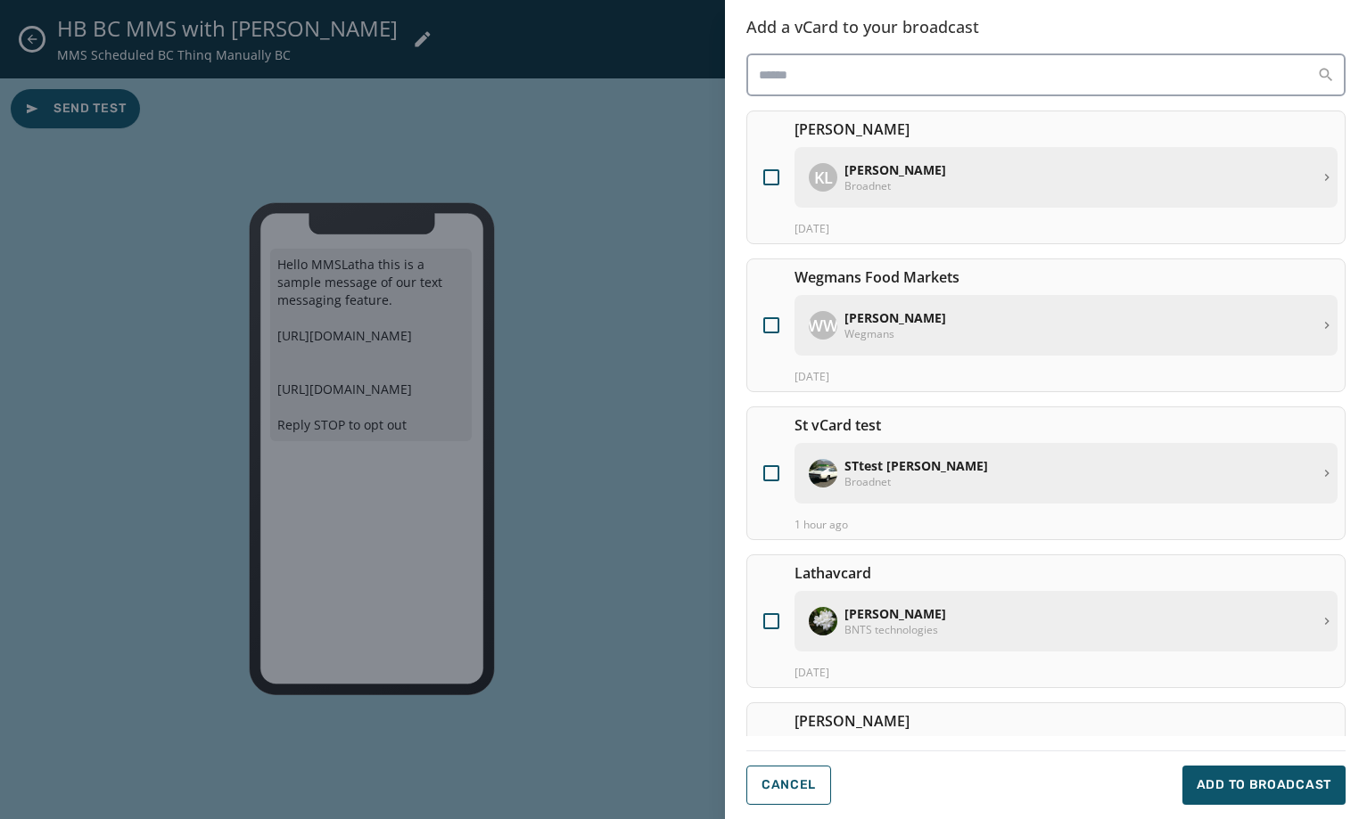
click at [901, 638] on div "[PERSON_NAME] BNTS technologies" at bounding box center [1066, 621] width 543 height 61
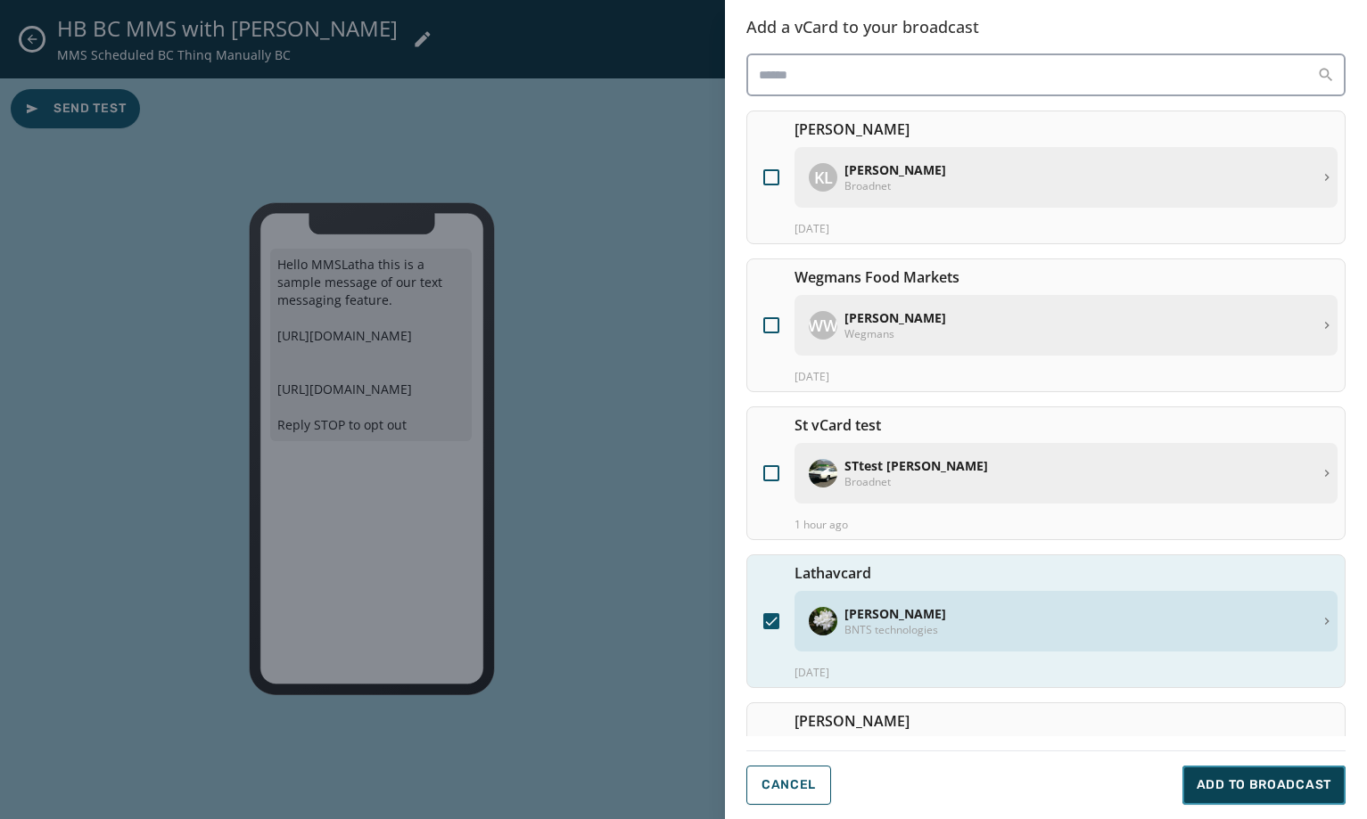
click at [1285, 787] on span "Add to Broadcast" at bounding box center [1264, 786] width 135 height 18
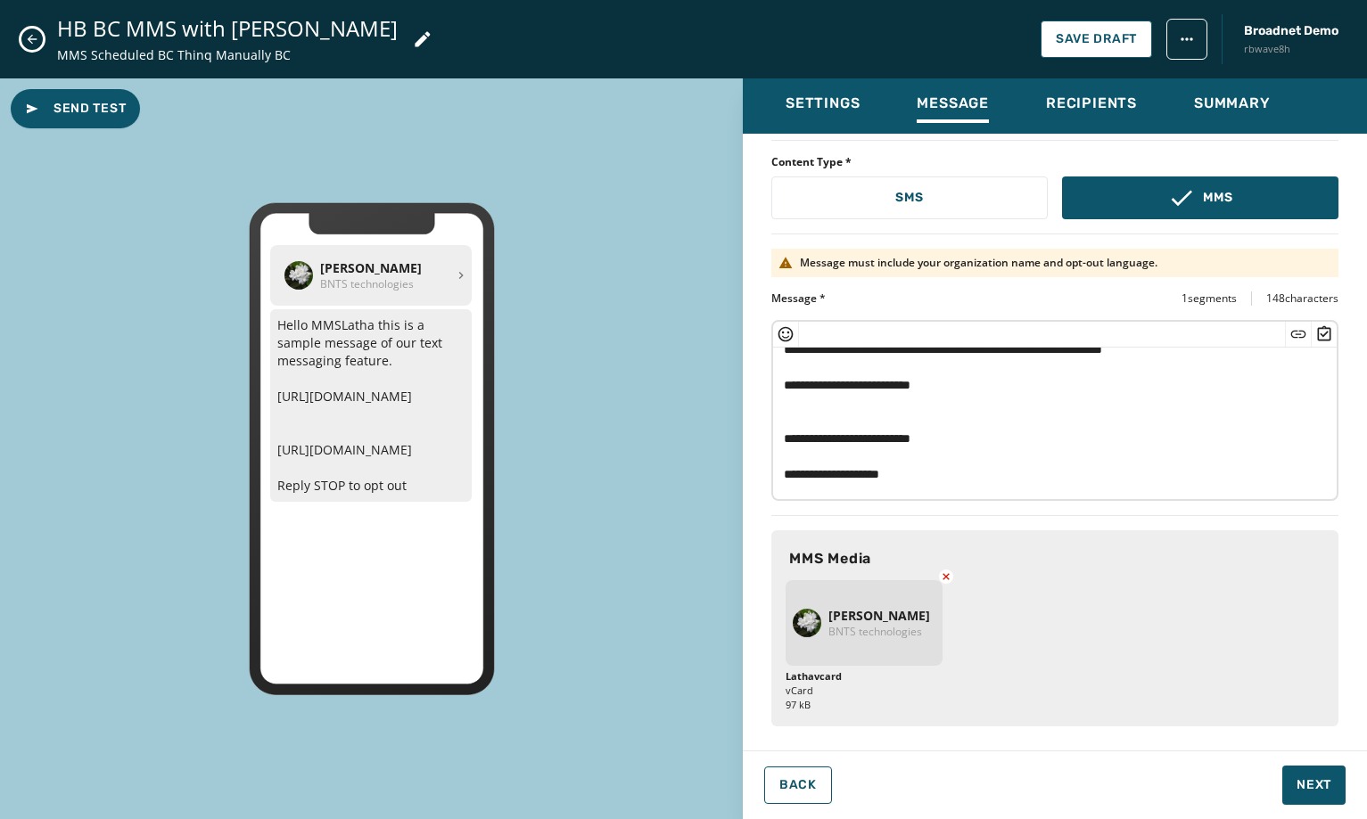
scroll to position [392, 0]
click at [1316, 788] on span "Next" at bounding box center [1314, 786] width 35 height 18
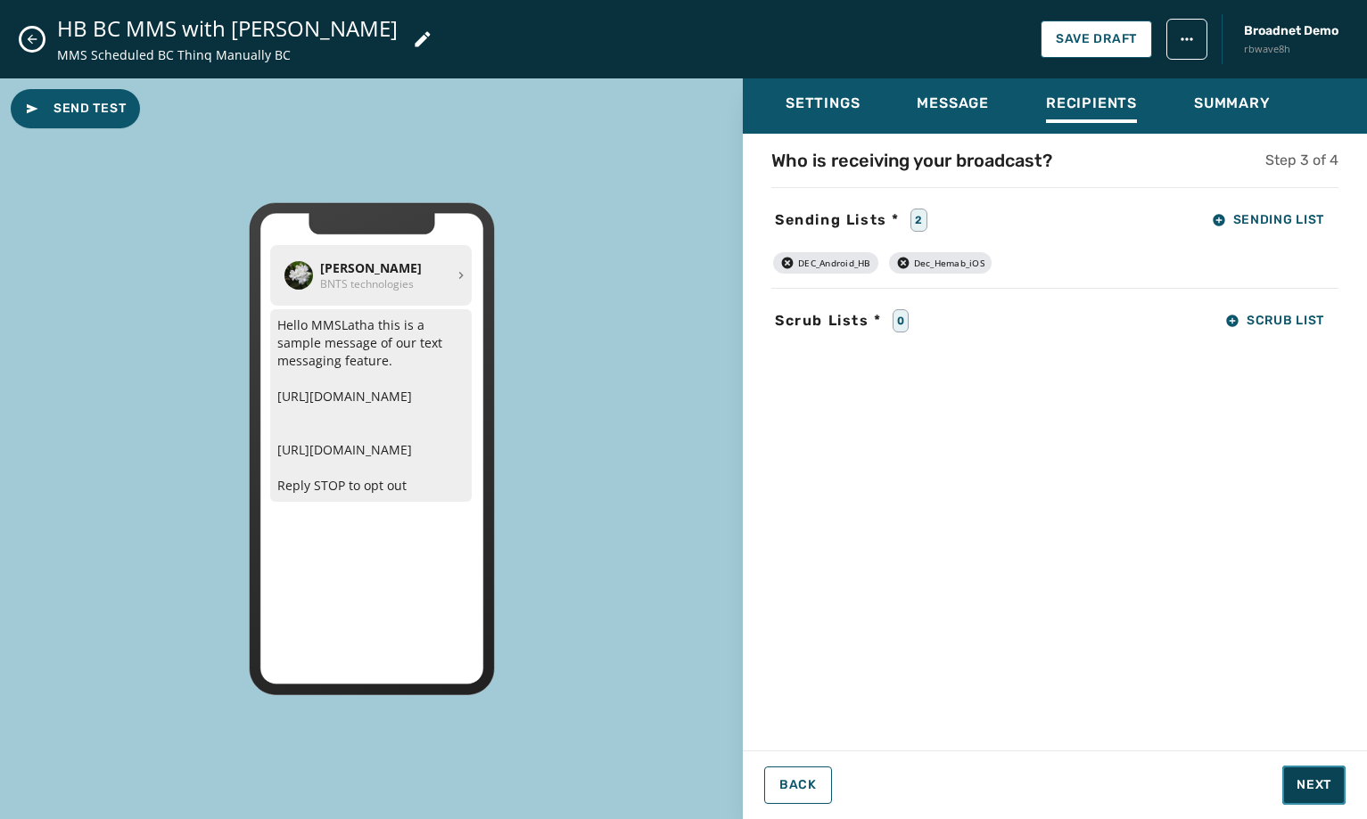
scroll to position [0, 0]
click at [1318, 781] on span "Next" at bounding box center [1314, 786] width 35 height 18
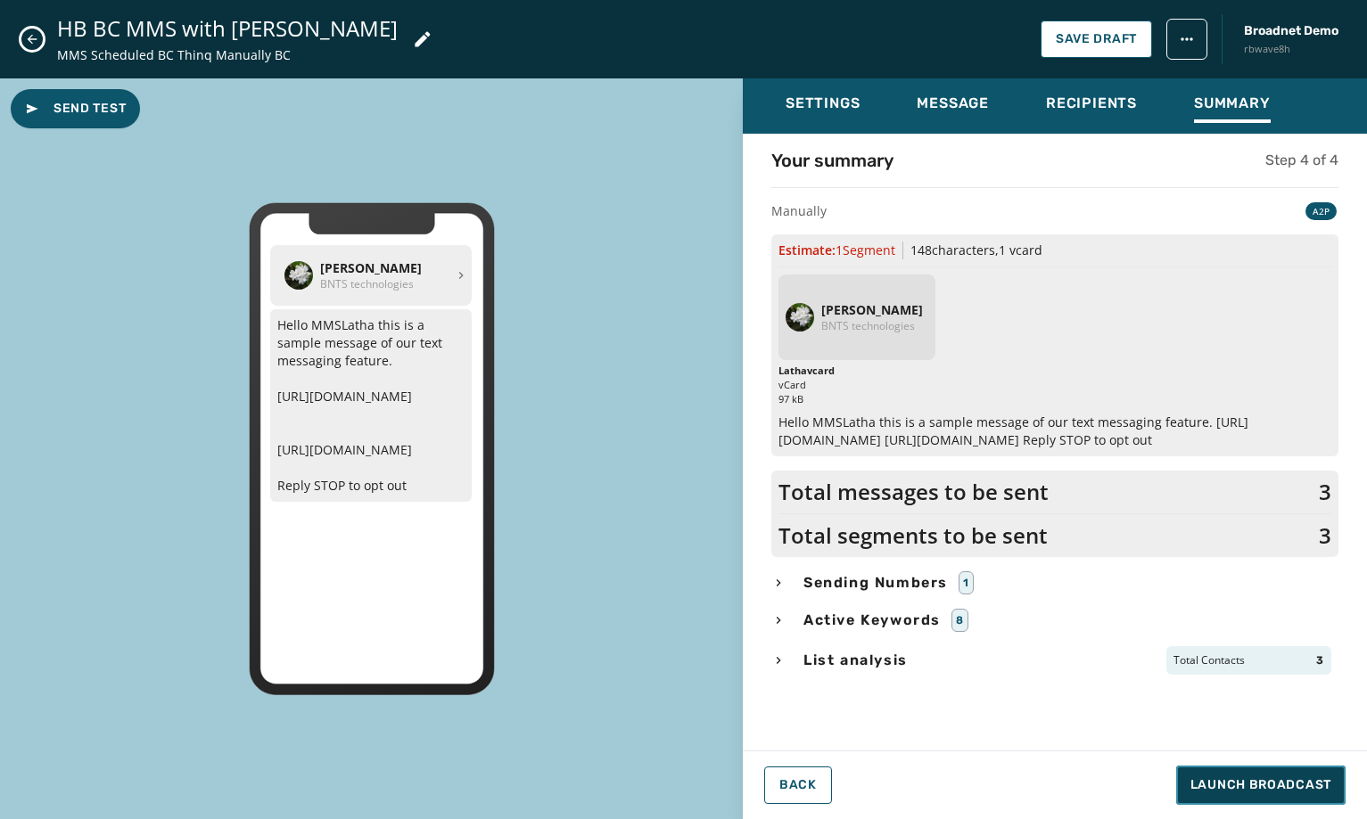
click at [1318, 781] on span "Launch Broadcast" at bounding box center [1260, 786] width 141 height 18
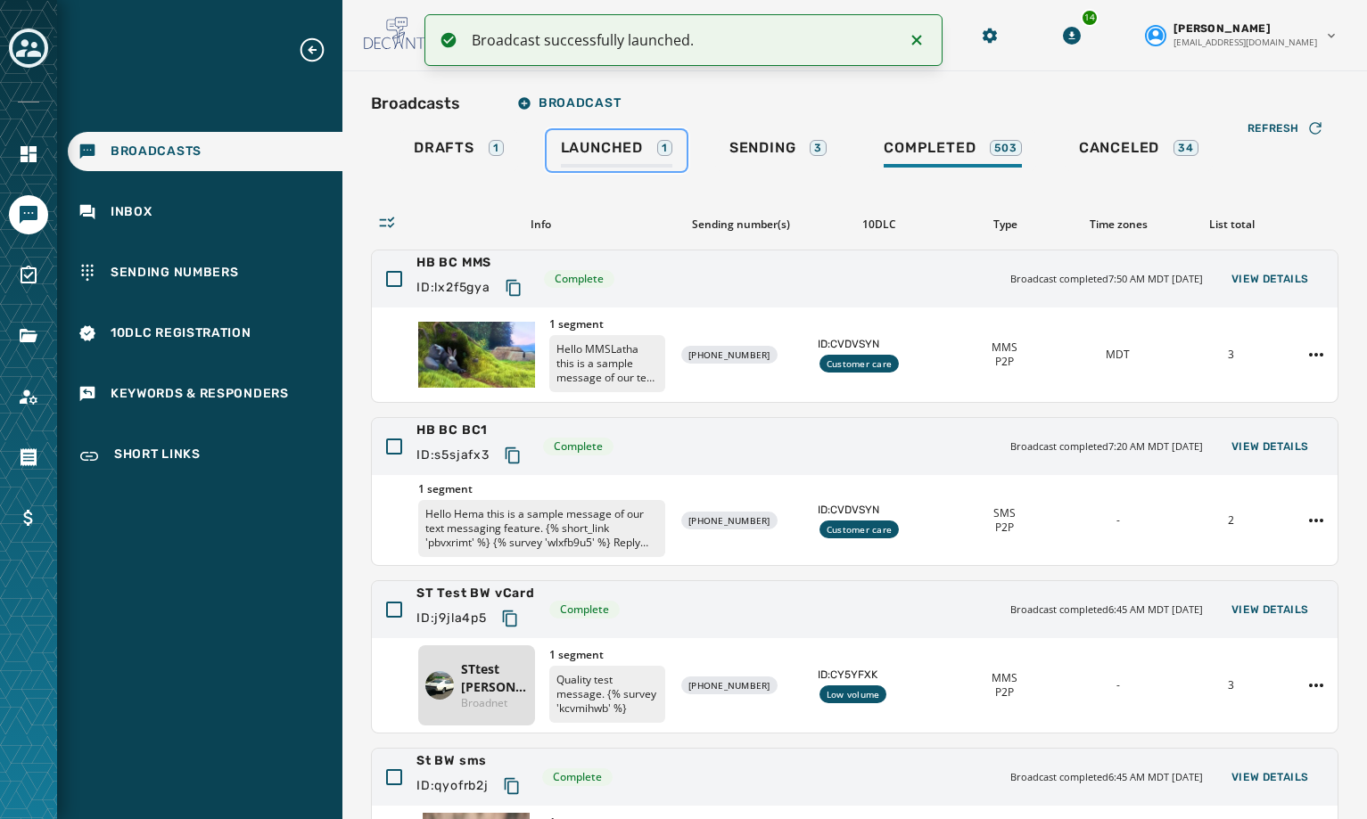
click at [592, 148] on span "Launched" at bounding box center [602, 148] width 82 height 18
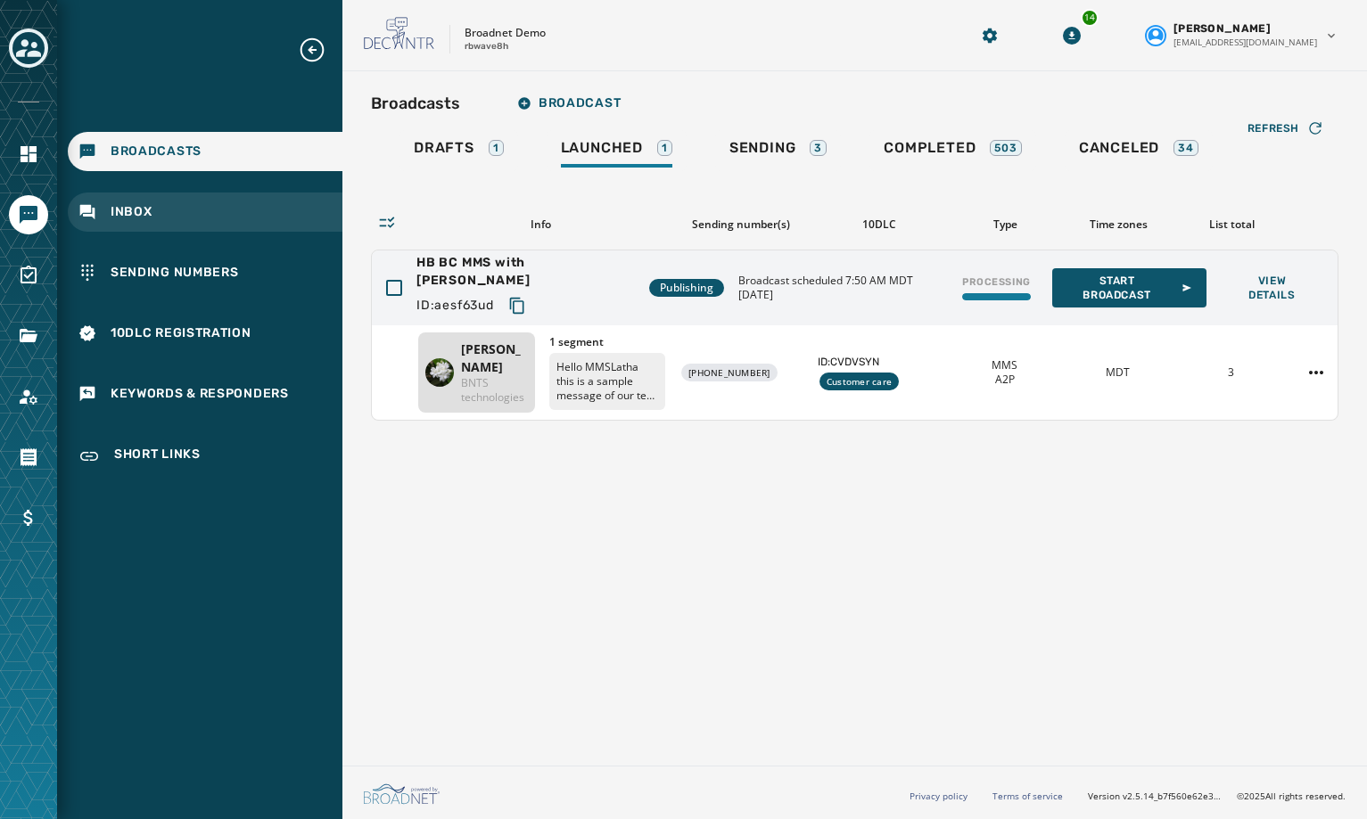
click at [141, 210] on span "Inbox" at bounding box center [132, 212] width 42 height 18
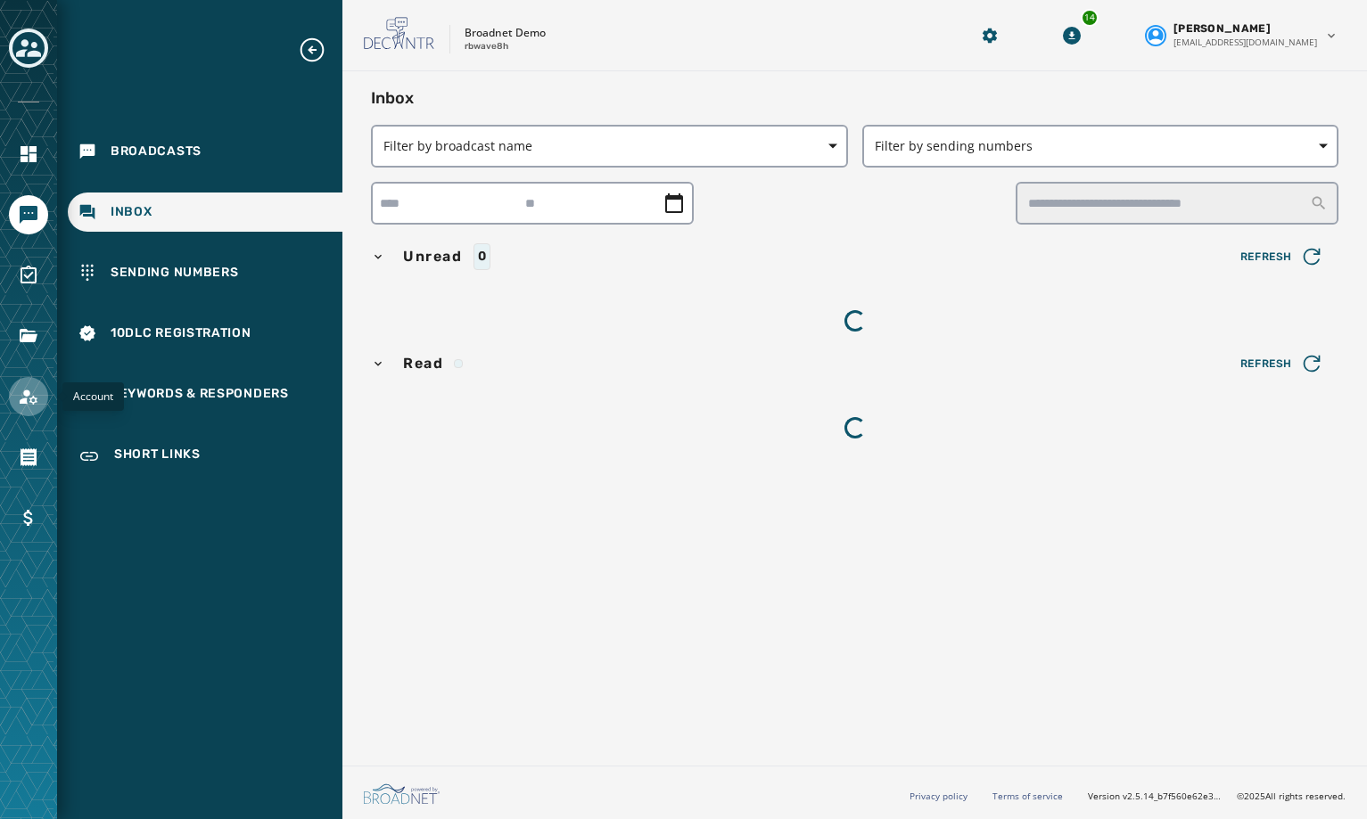
click at [31, 401] on icon "Navigate to Account" at bounding box center [29, 397] width 18 height 15
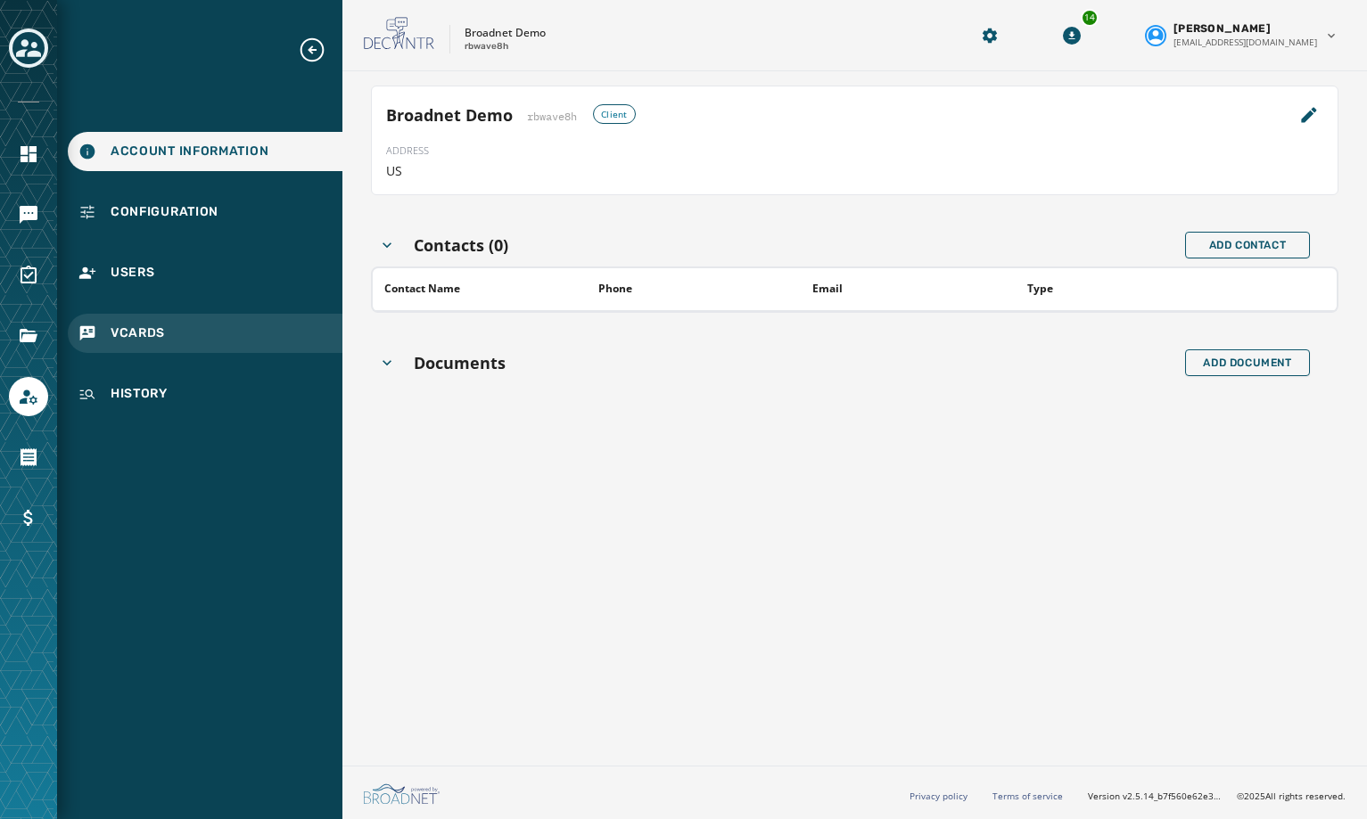
click at [136, 325] on span "vCards" at bounding box center [138, 334] width 54 height 18
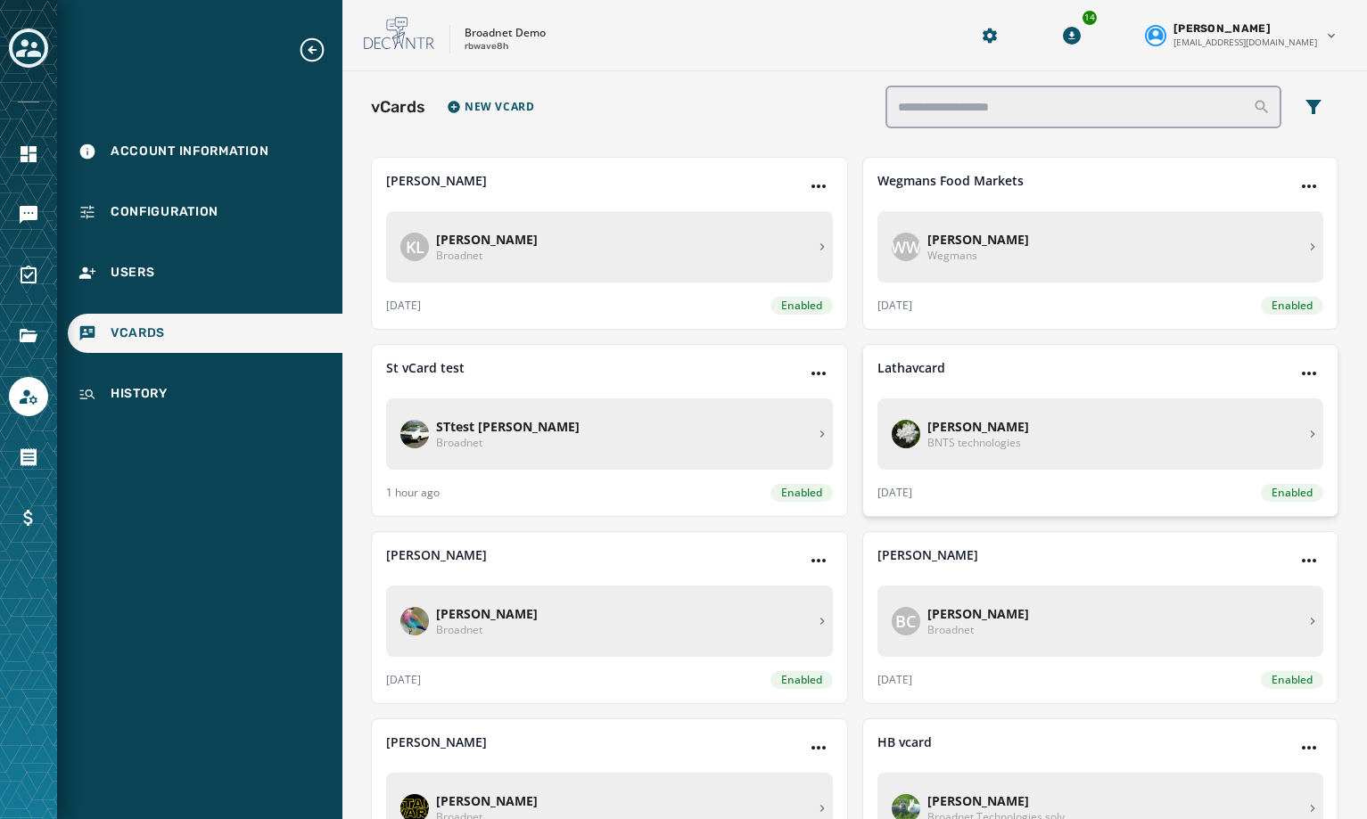
click at [983, 432] on p "[PERSON_NAME]" at bounding box center [1113, 427] width 372 height 18
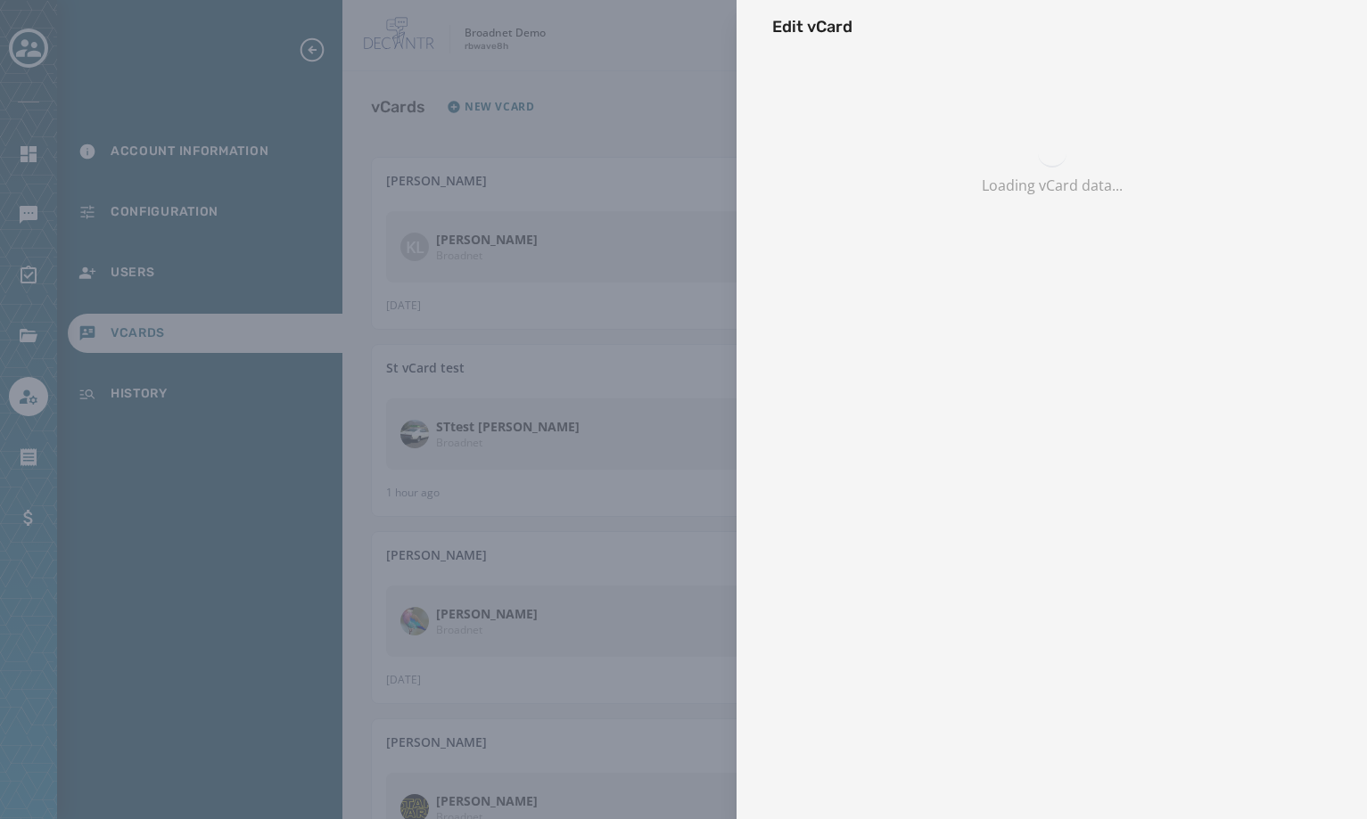
click at [985, 432] on div "Edit vCard Loading vCard data..." at bounding box center [683, 409] width 1367 height 819
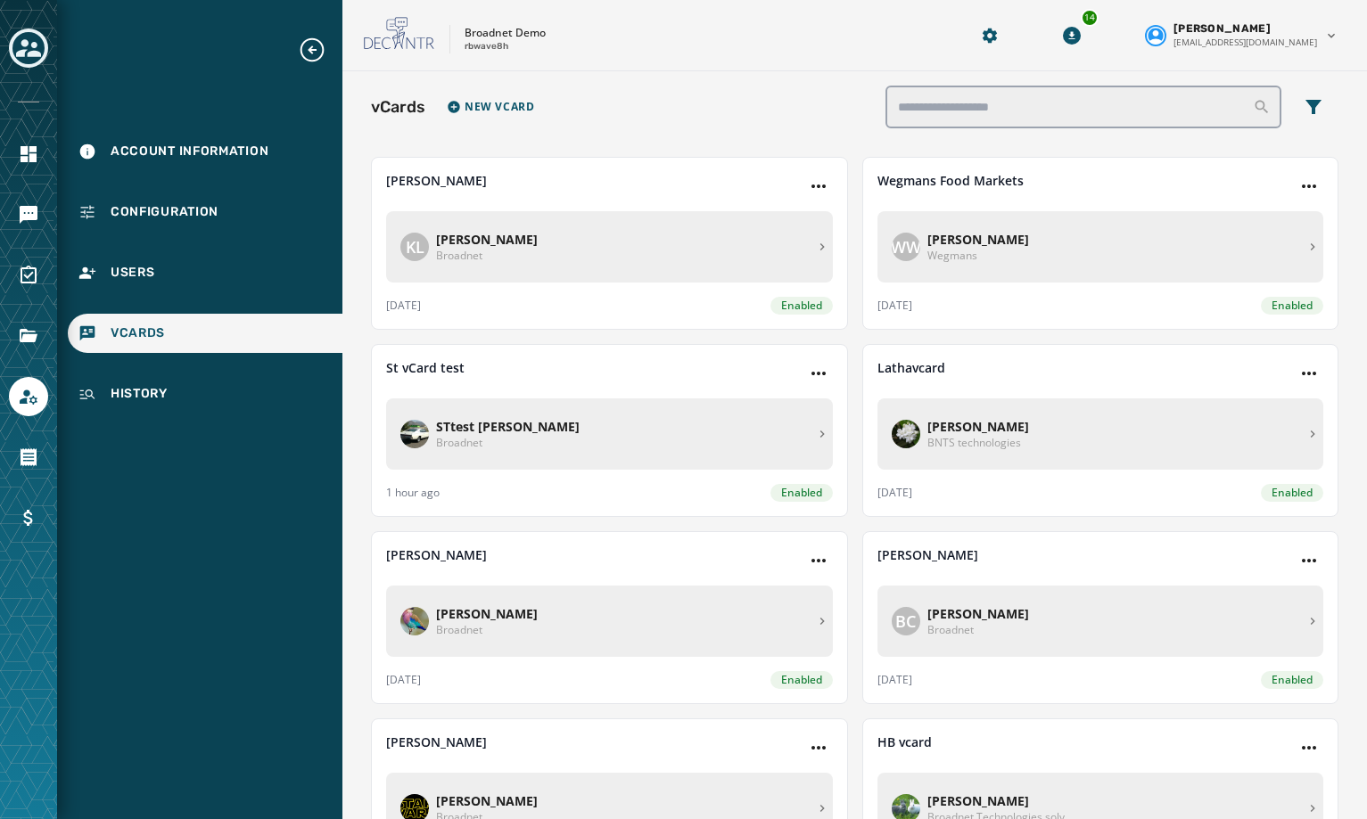
click at [986, 432] on p "[PERSON_NAME]" at bounding box center [1113, 427] width 372 height 18
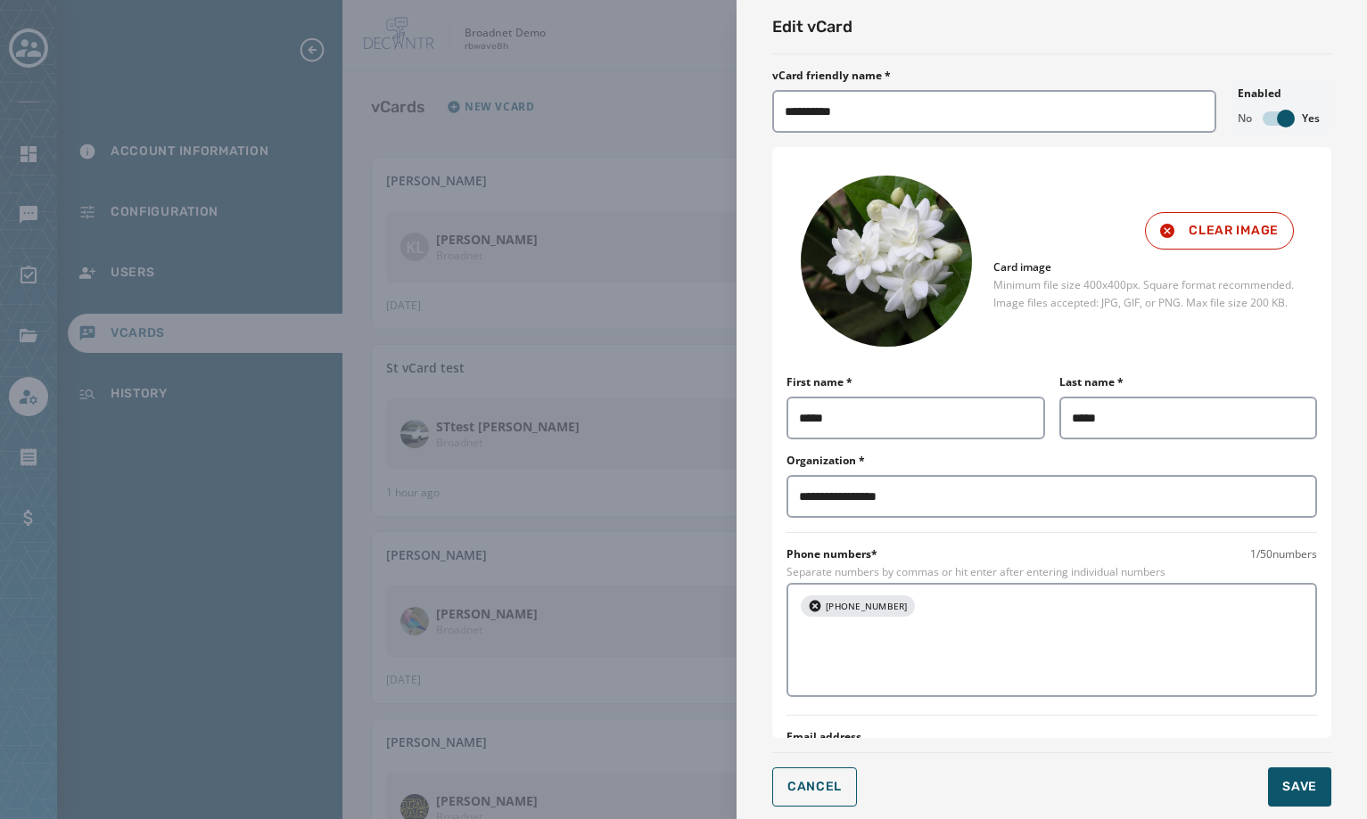
click at [518, 230] on div "**********" at bounding box center [683, 409] width 1367 height 819
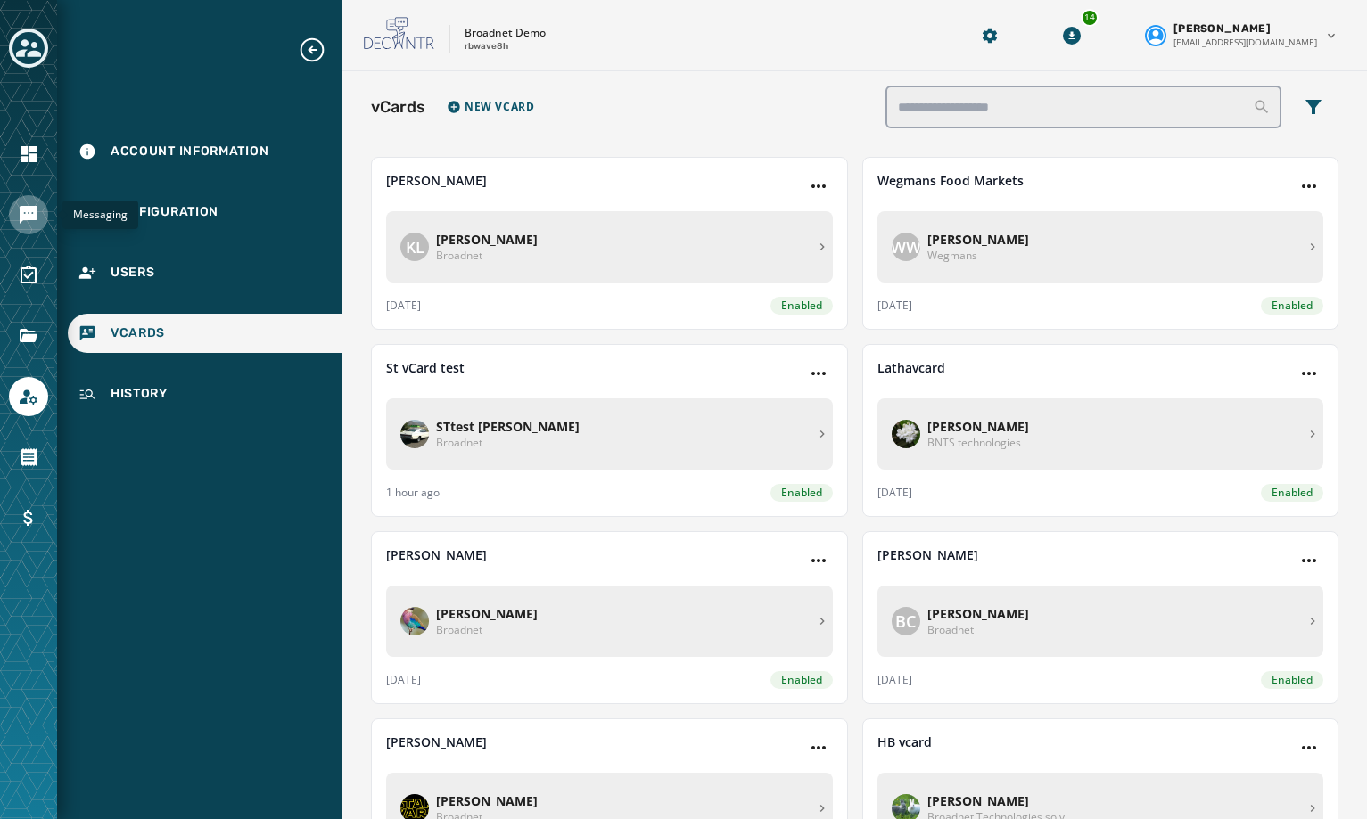
click at [38, 209] on icon "Navigate to Messaging" at bounding box center [28, 214] width 21 height 21
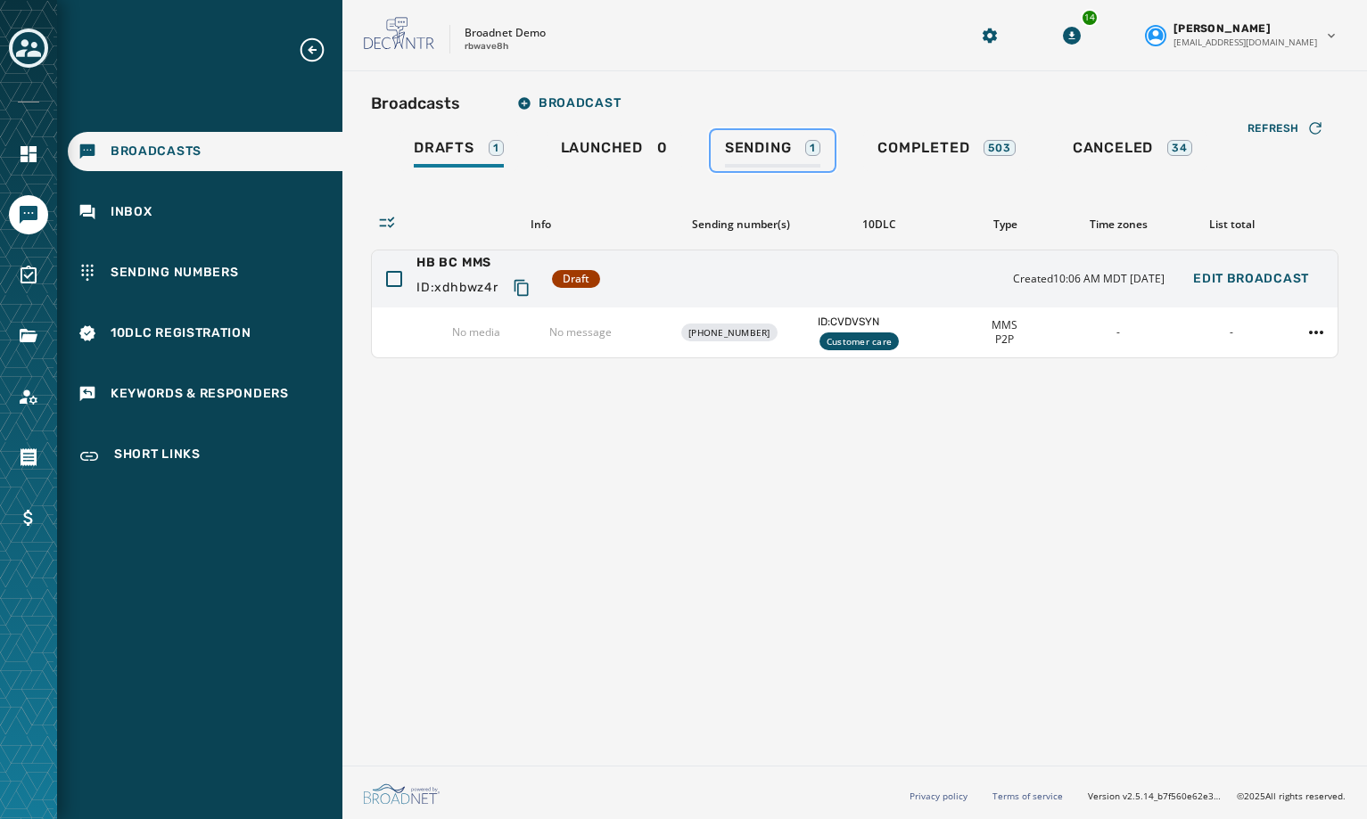
click at [777, 160] on div "Sending 1" at bounding box center [772, 153] width 95 height 29
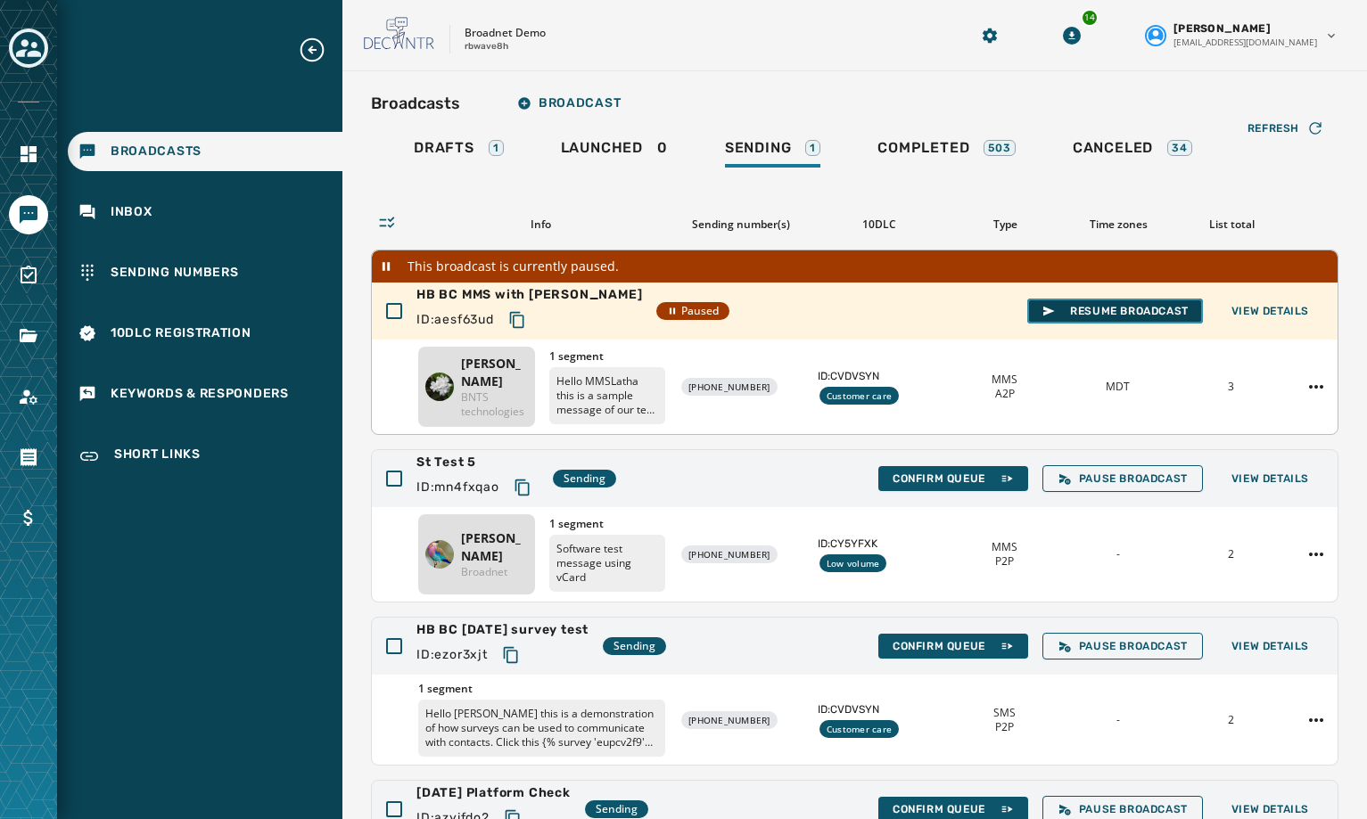
click at [1108, 307] on span "Resume Broadcast" at bounding box center [1115, 311] width 147 height 14
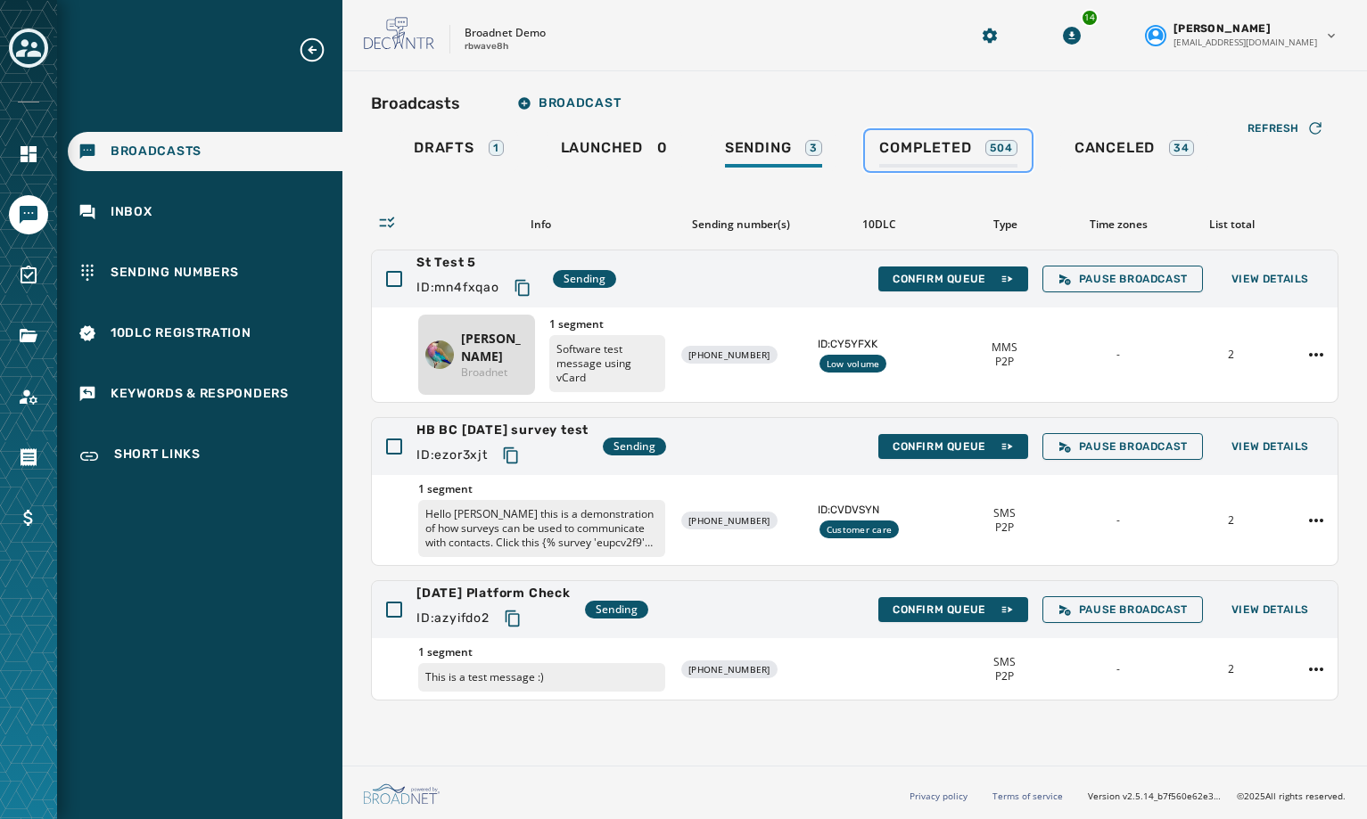
click at [909, 145] on span "Completed" at bounding box center [925, 148] width 92 height 18
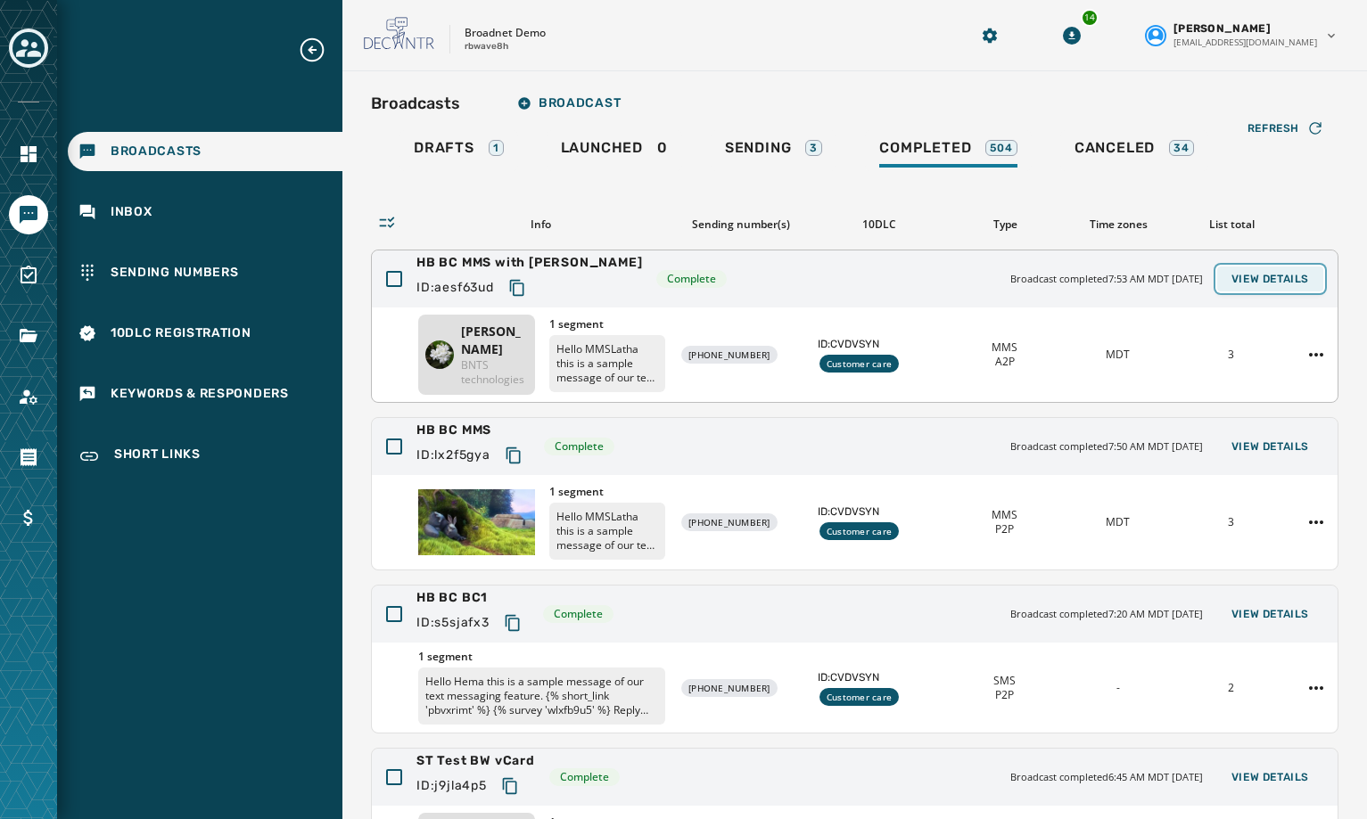
click at [1265, 283] on span "View Details" at bounding box center [1270, 279] width 78 height 14
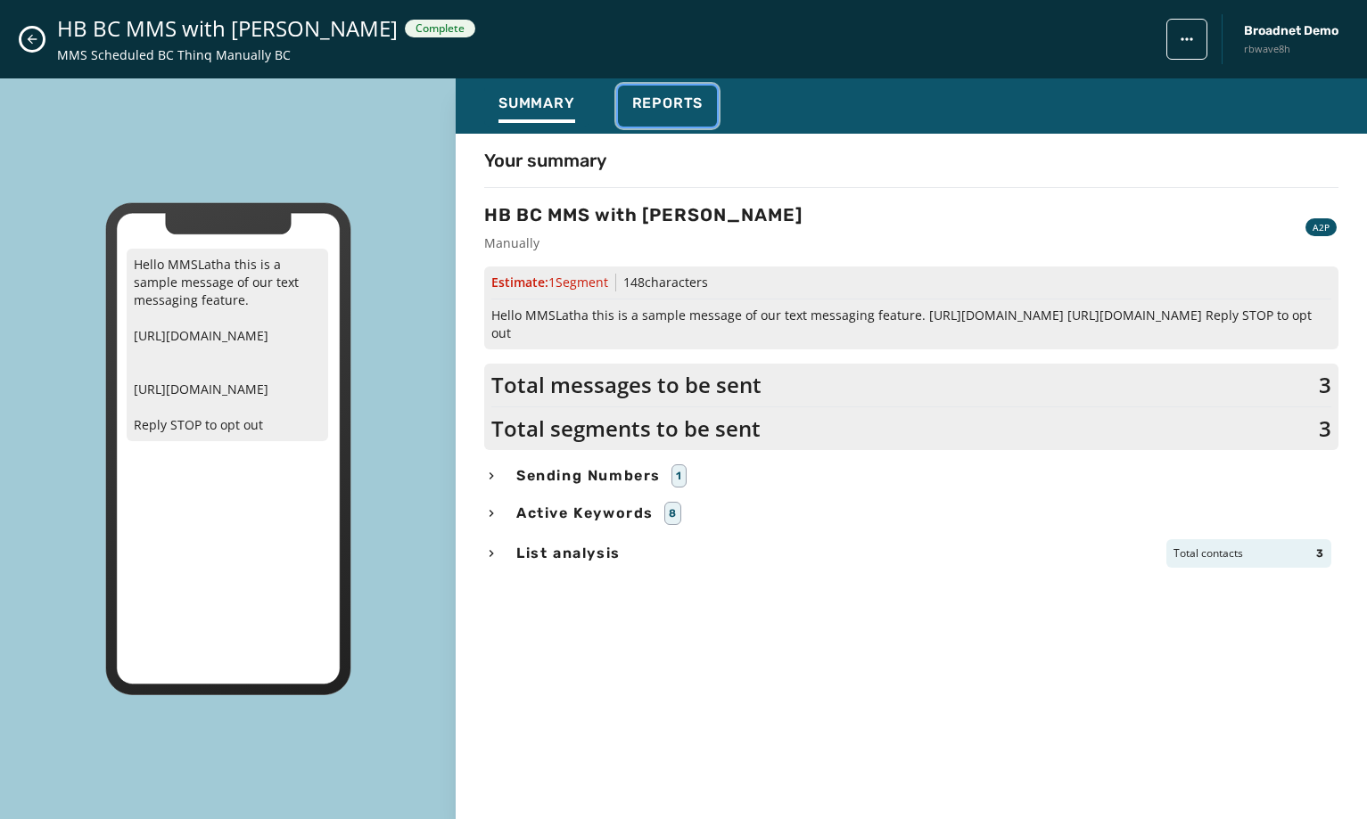
click at [671, 114] on div "Reports" at bounding box center [667, 109] width 71 height 29
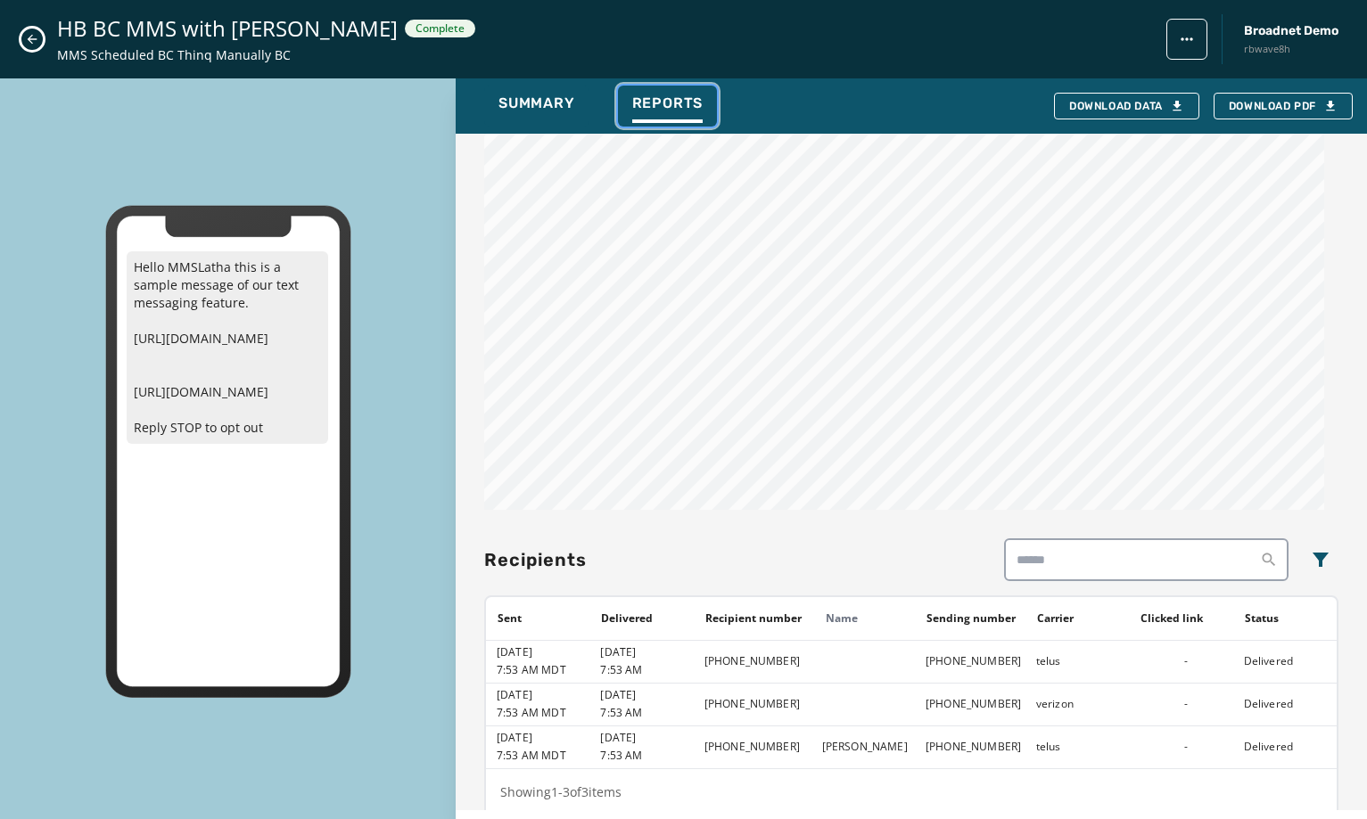
scroll to position [1176, 0]
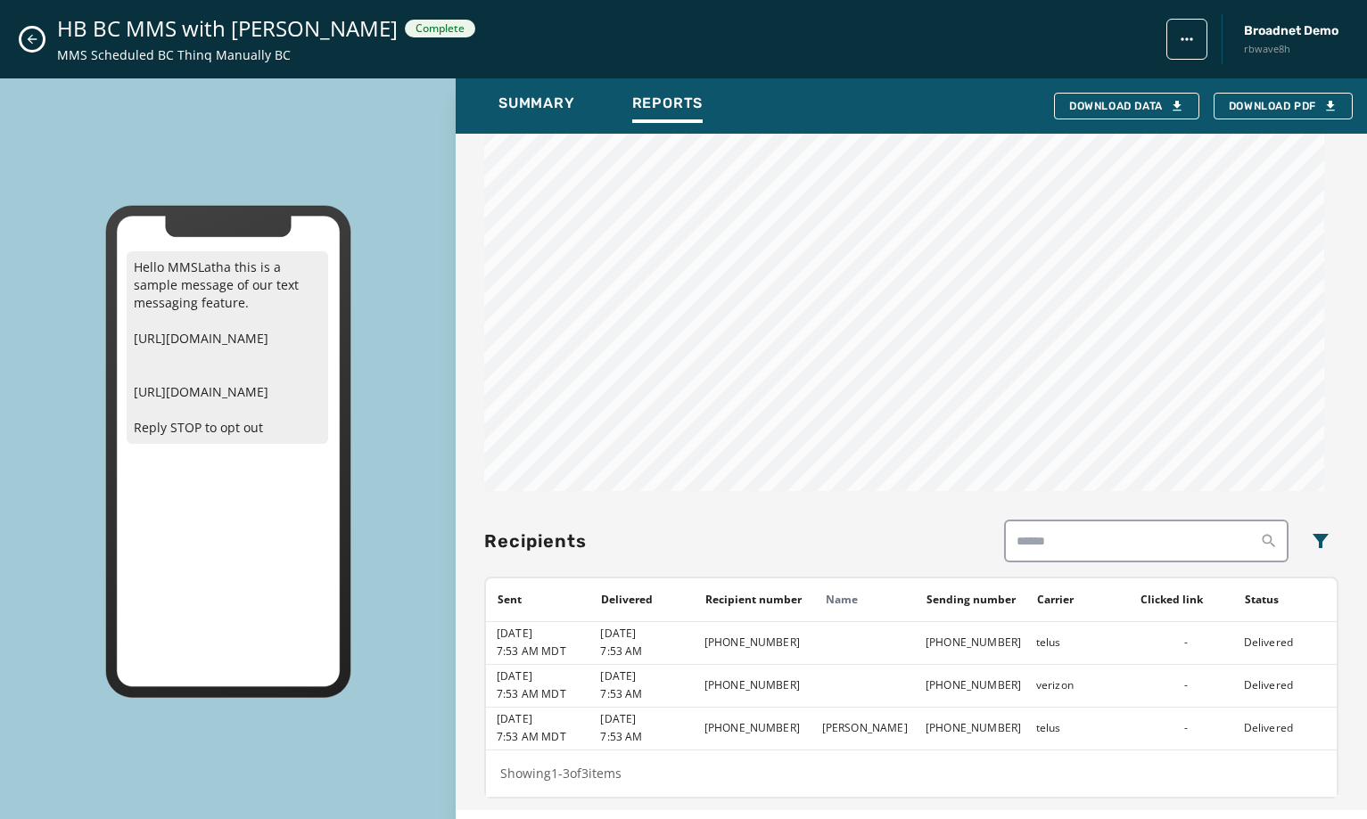
click at [23, 36] on button "Close admin drawer" at bounding box center [31, 39] width 21 height 21
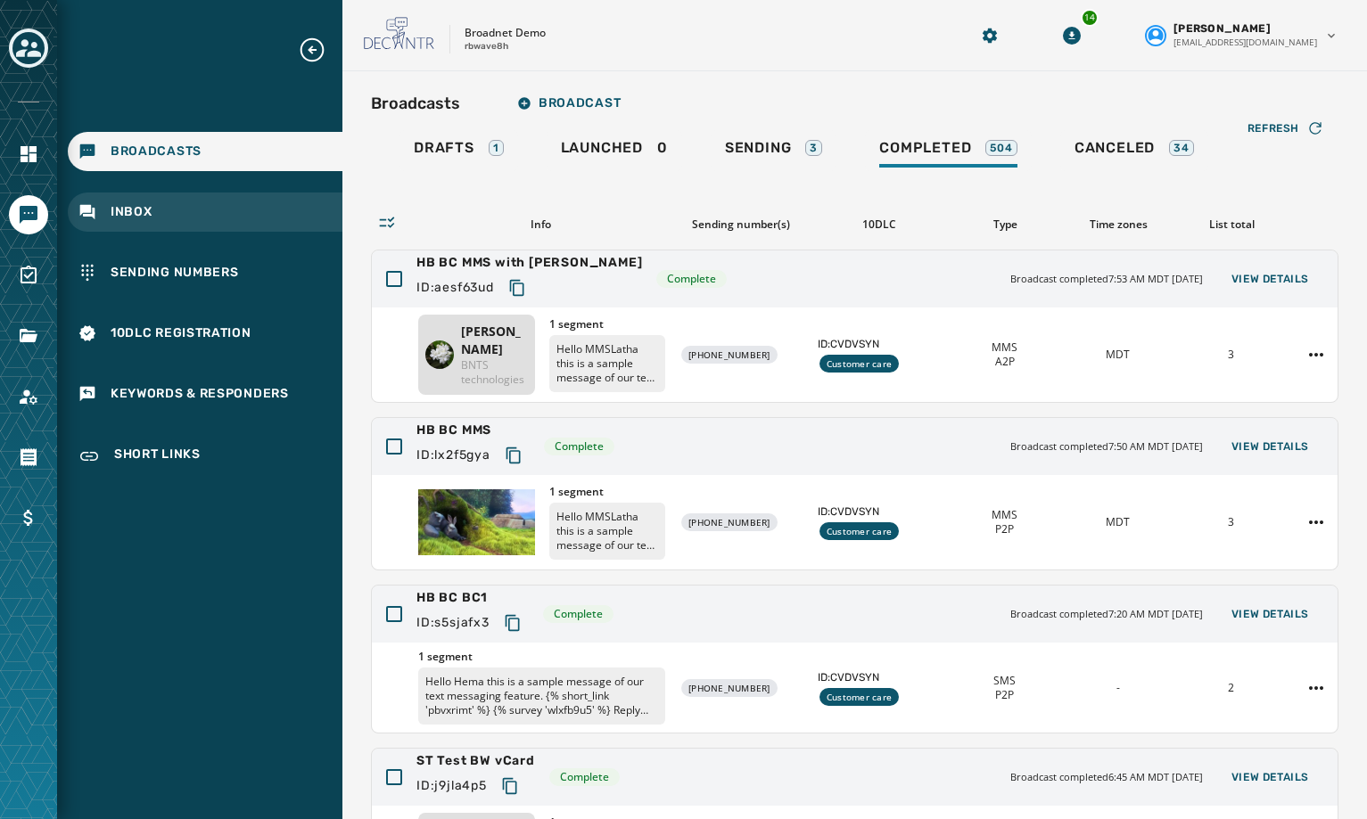
click at [132, 218] on span "Inbox" at bounding box center [132, 212] width 42 height 18
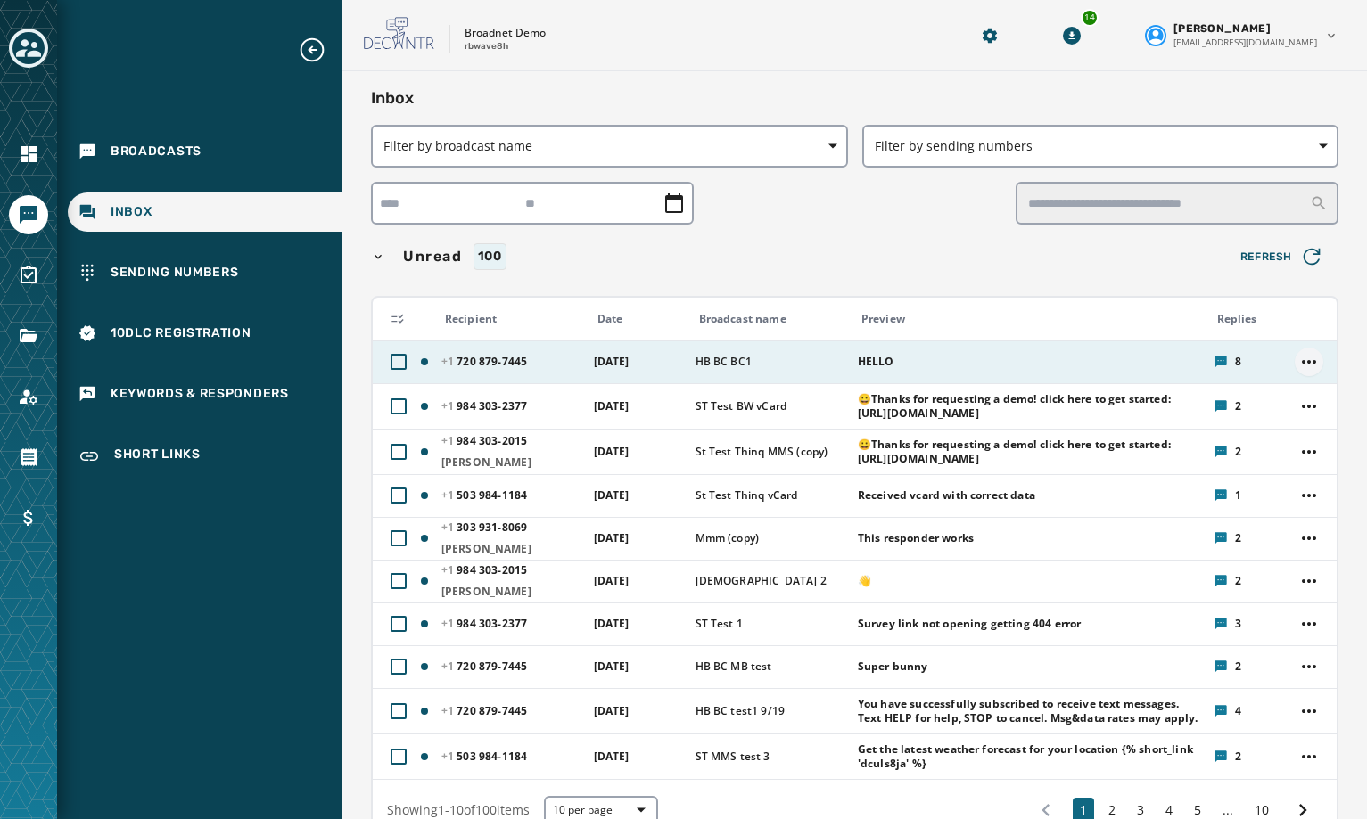
click at [1302, 364] on html "Broadcasts Inbox Sending Numbers 10DLC Registration Keywords & Responders Short…" at bounding box center [683, 409] width 1367 height 819
click at [1286, 391] on div "View / Reply" at bounding box center [1295, 390] width 118 height 29
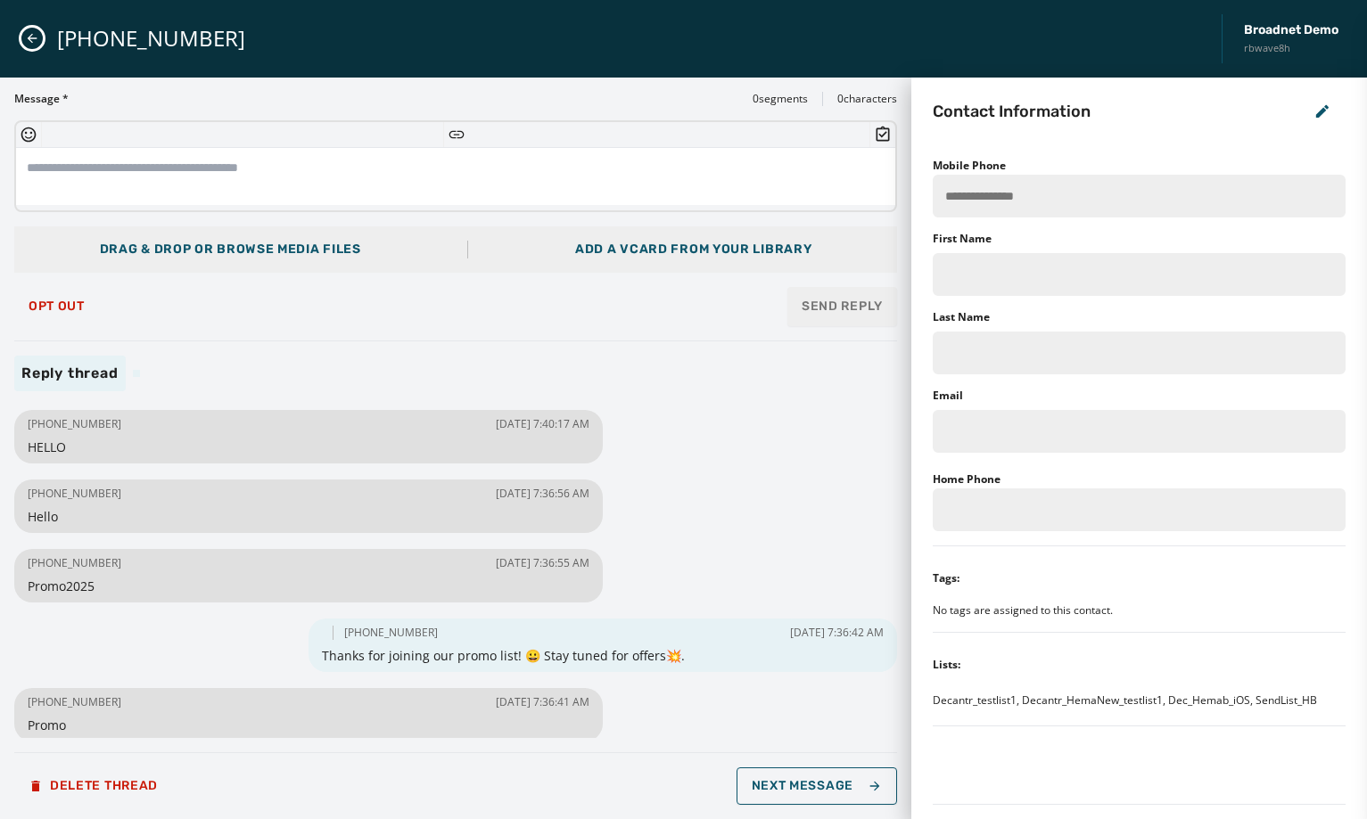
click at [34, 48] on button "Close admin drawer" at bounding box center [31, 38] width 21 height 21
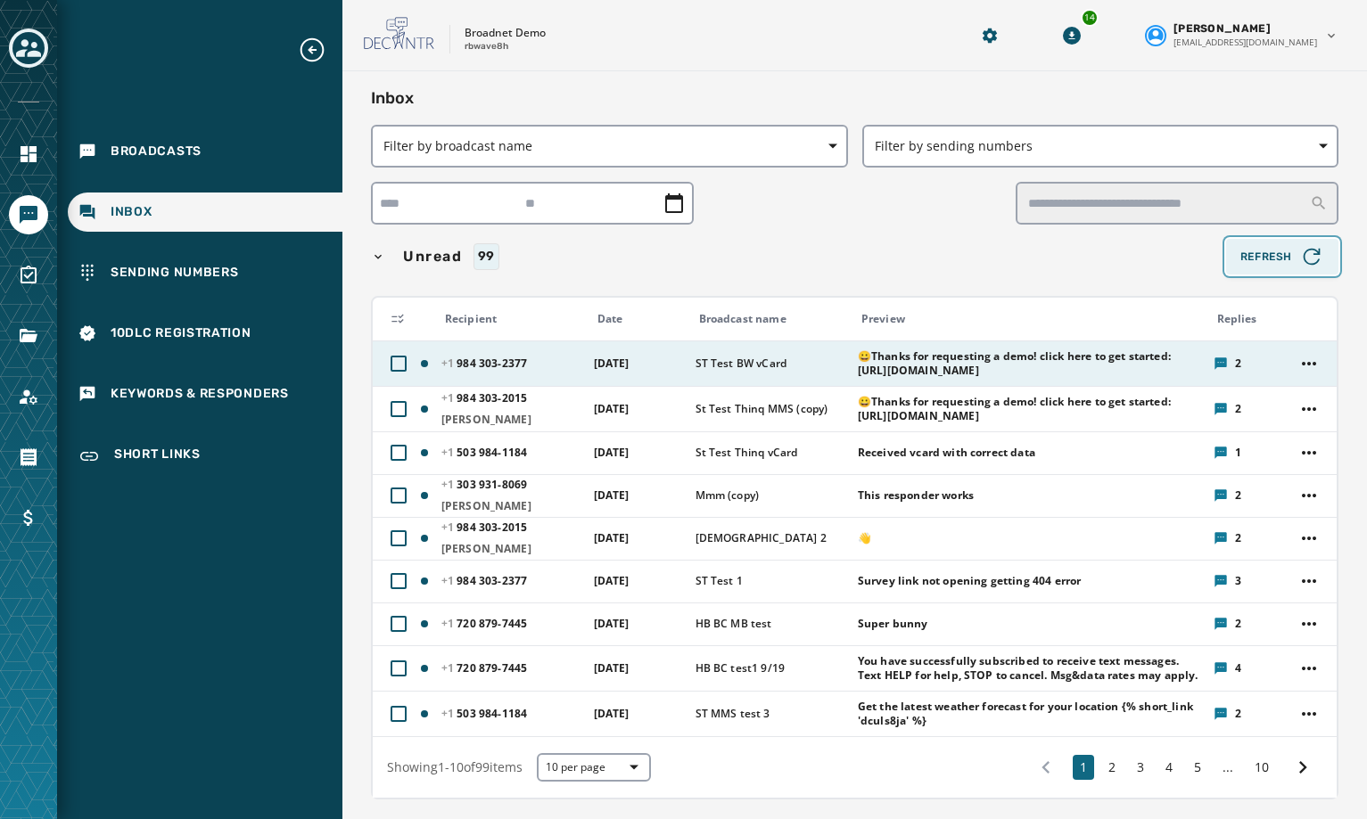
click at [1256, 257] on span "Refresh" at bounding box center [1282, 256] width 84 height 25
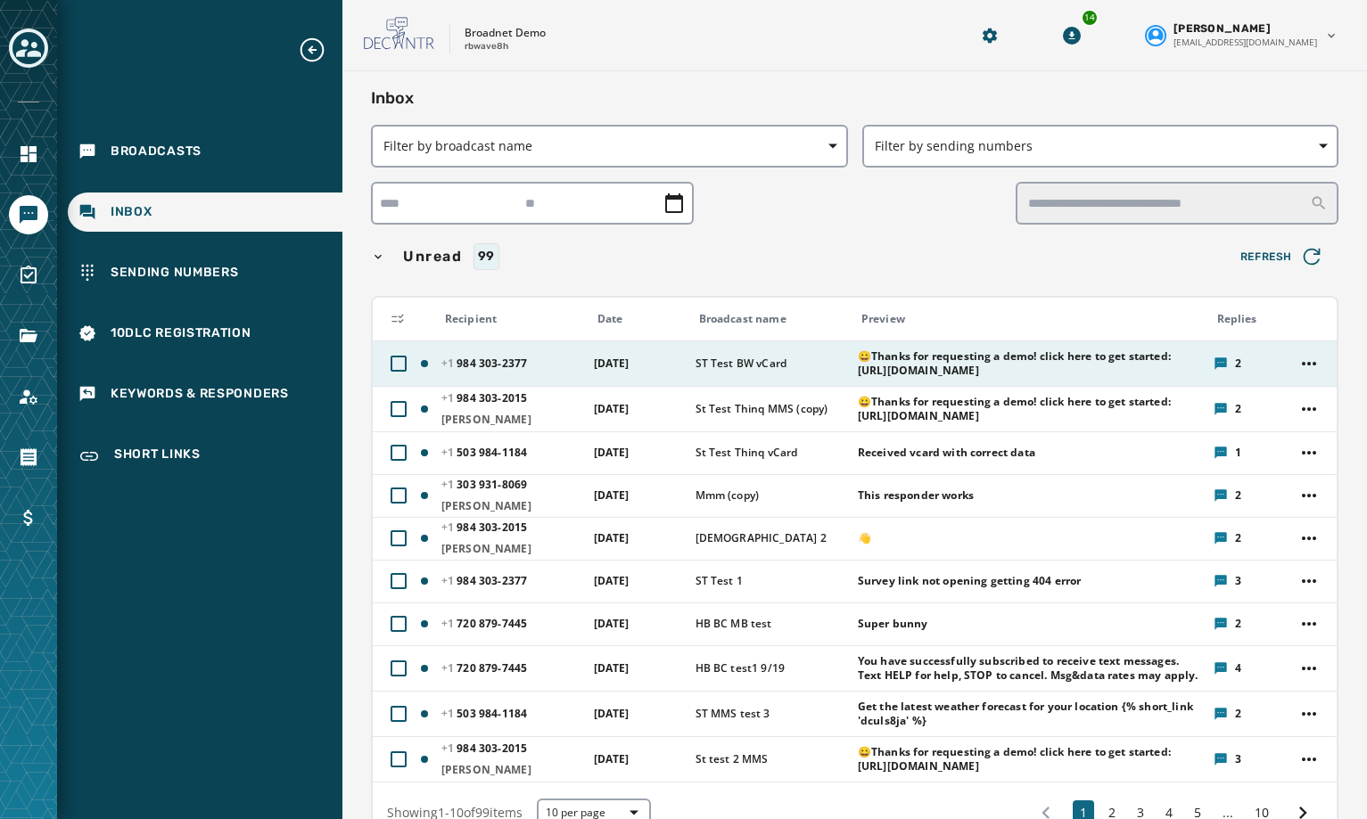
click at [608, 318] on div "Date" at bounding box center [640, 319] width 86 height 14
click at [1240, 255] on span "Refresh" at bounding box center [1282, 256] width 84 height 25
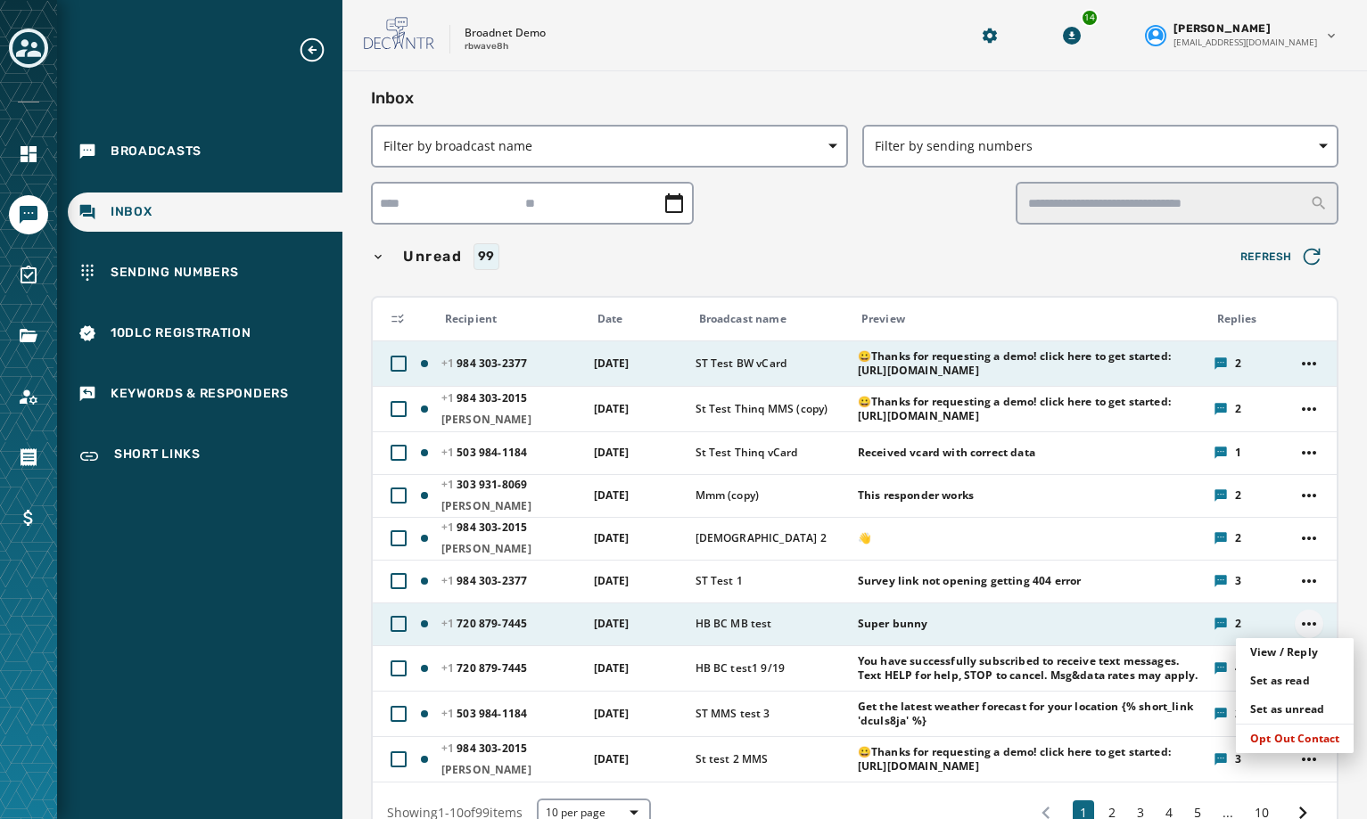
click at [1290, 625] on html "Broadcasts Inbox Sending Numbers 10DLC Registration Keywords & Responders Short…" at bounding box center [683, 409] width 1367 height 819
click at [1272, 652] on div "View / Reply" at bounding box center [1295, 652] width 118 height 29
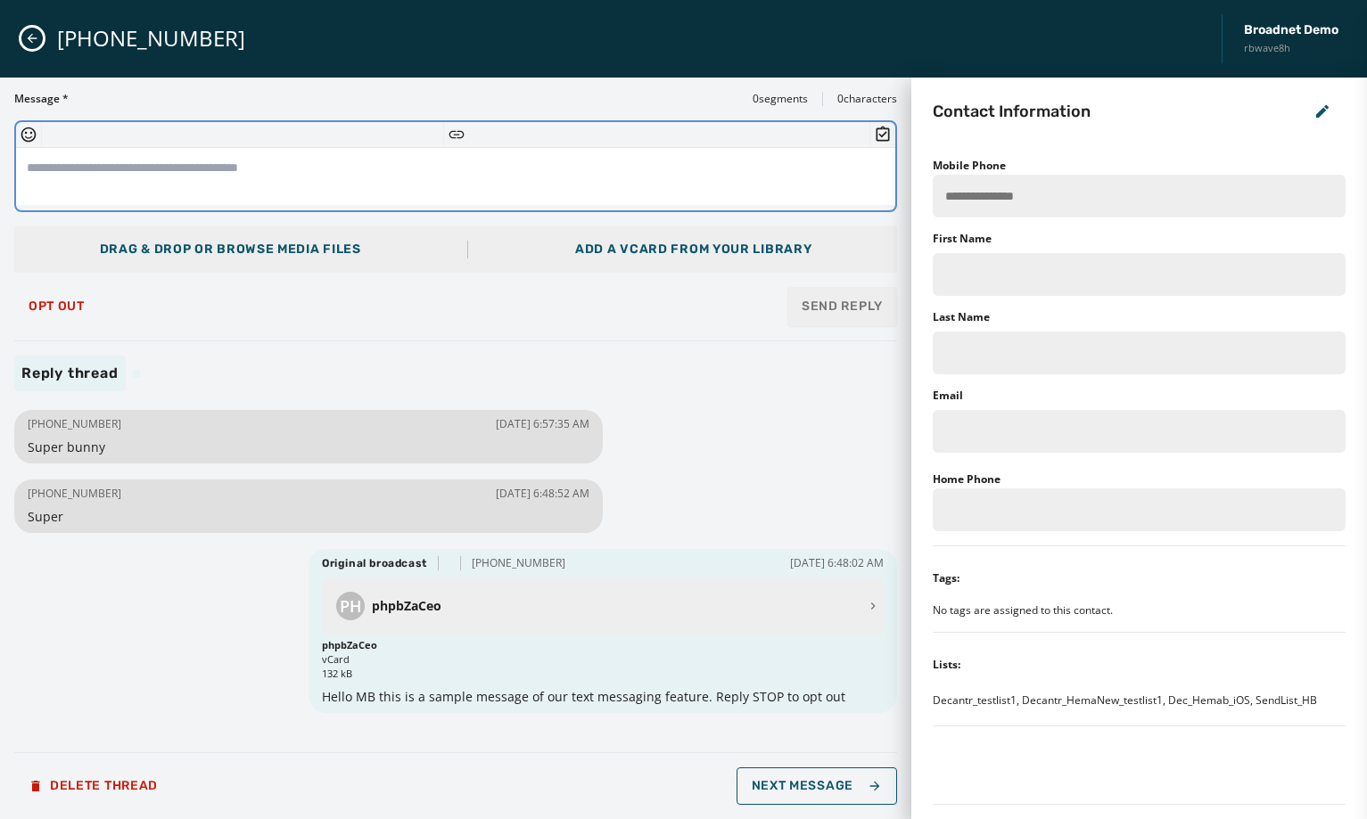
click at [51, 164] on textarea at bounding box center [455, 176] width 879 height 57
click at [464, 132] on icon "Insert Short Link" at bounding box center [457, 135] width 18 height 18
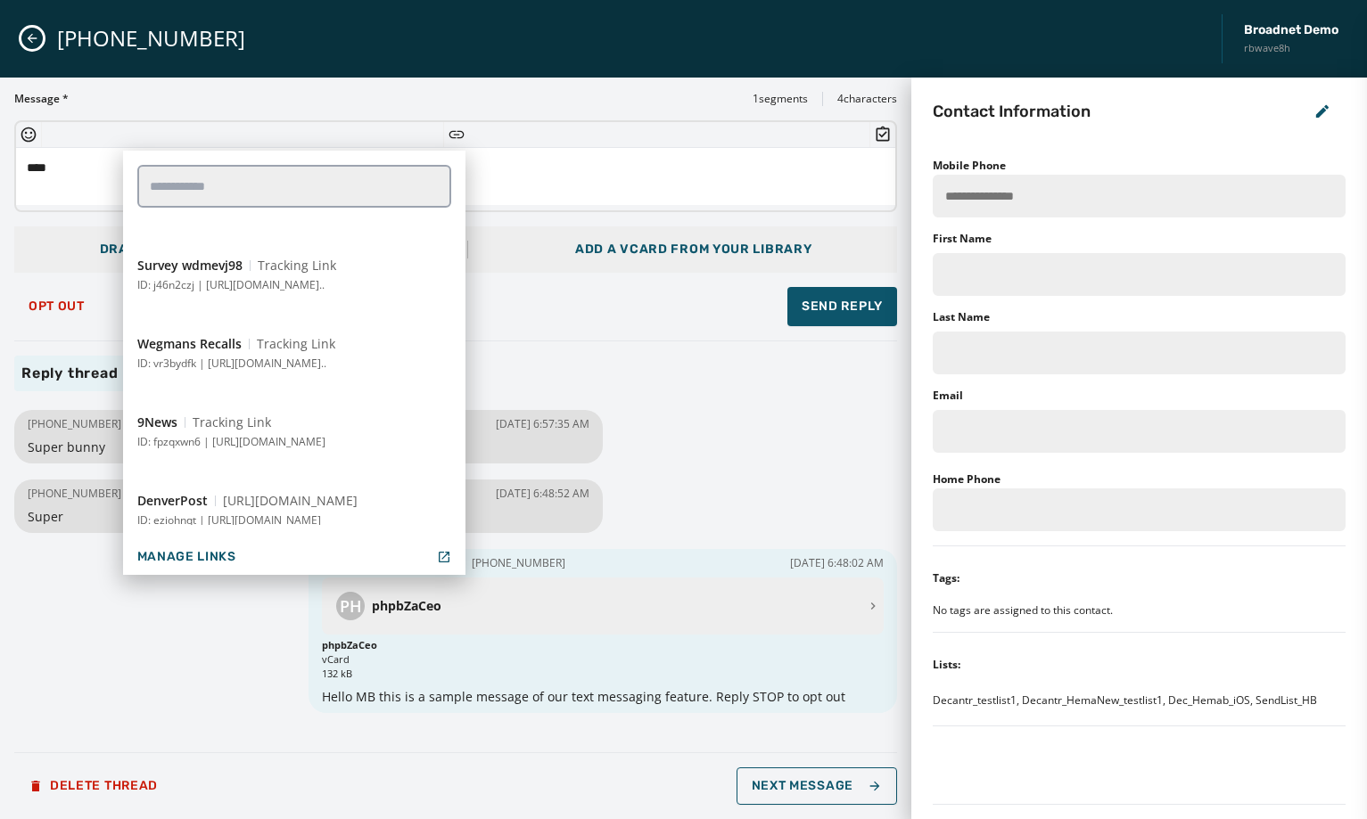
scroll to position [2054, 0]
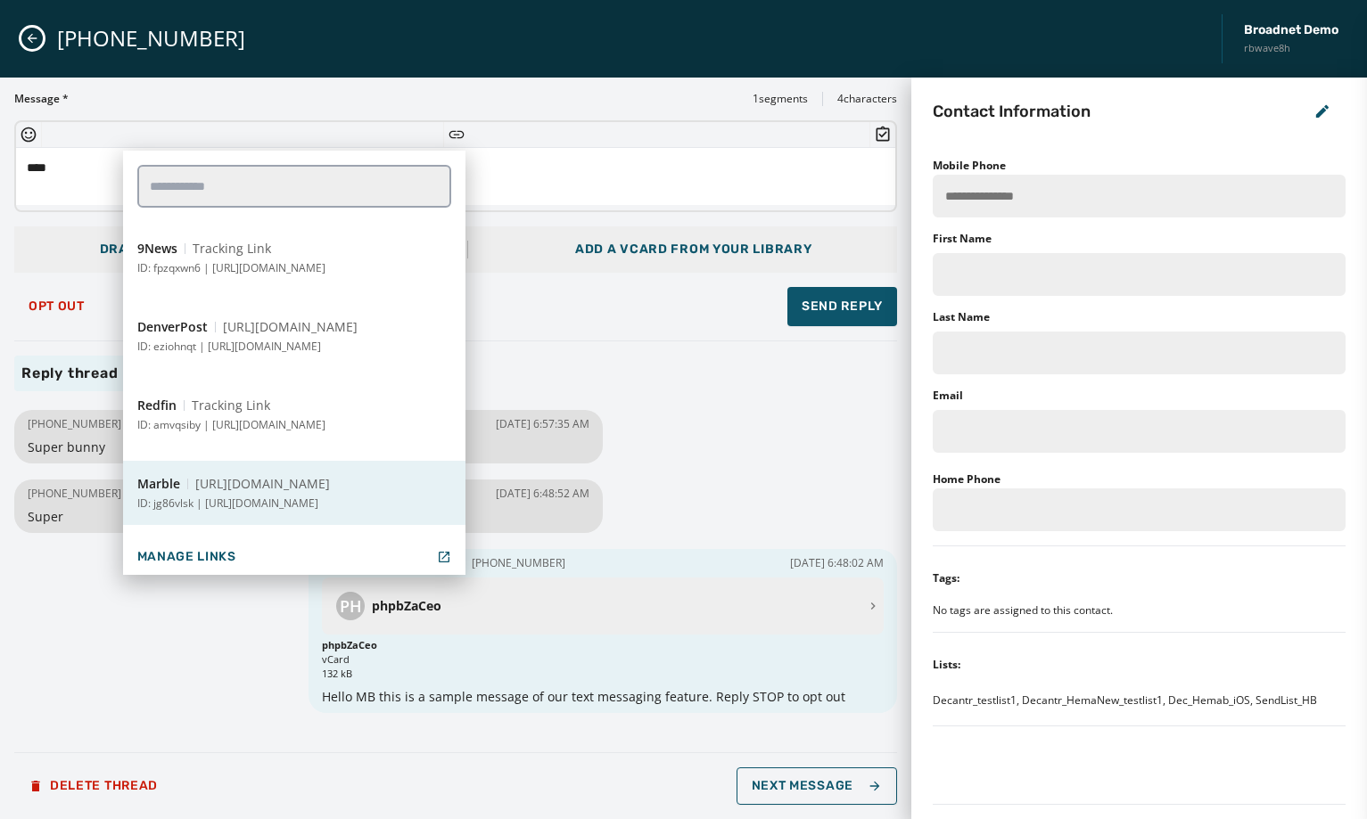
click at [318, 504] on p "ID: jg86vlsk | [URL][DOMAIN_NAME]" at bounding box center [227, 504] width 181 height 14
type textarea "**********"
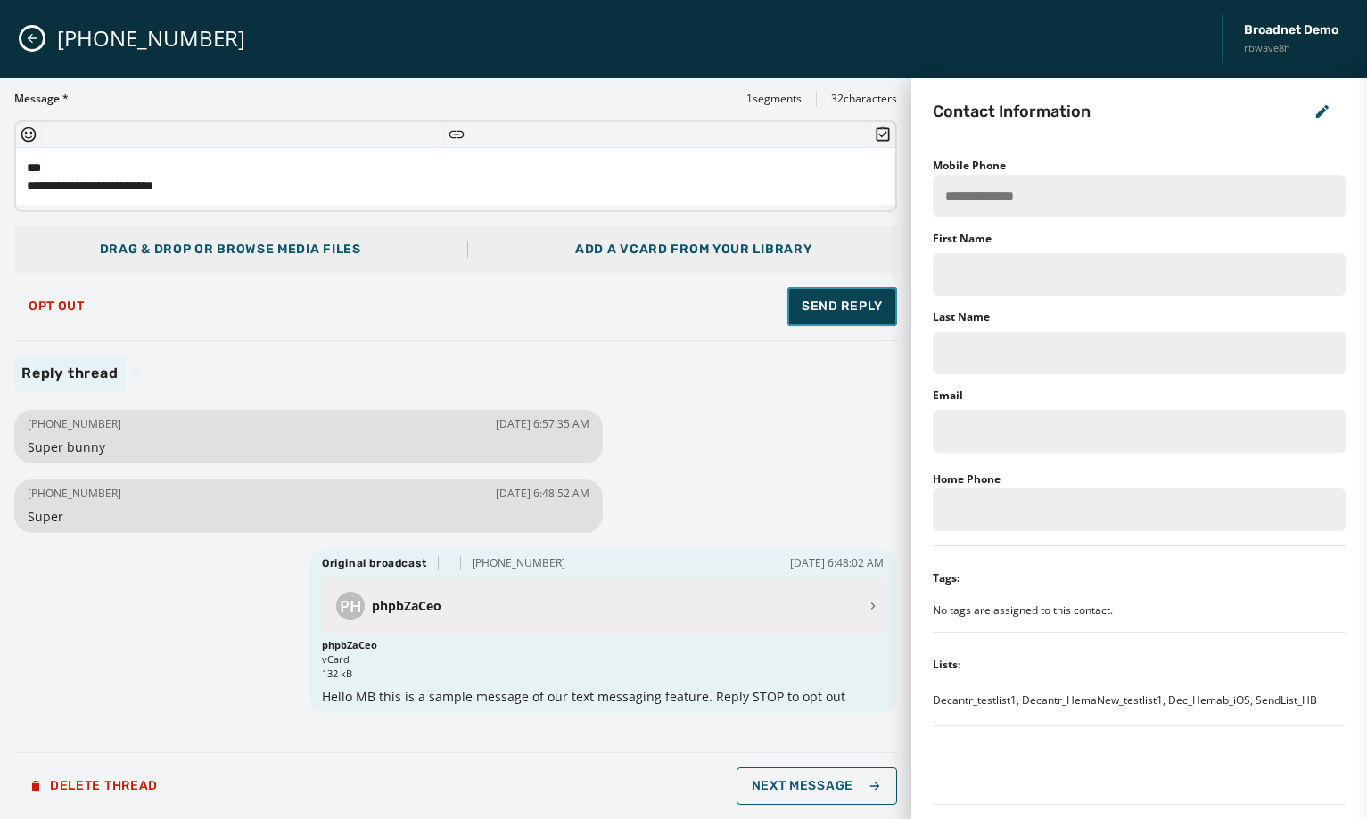
click at [839, 306] on span "Send Reply" at bounding box center [842, 307] width 81 height 18
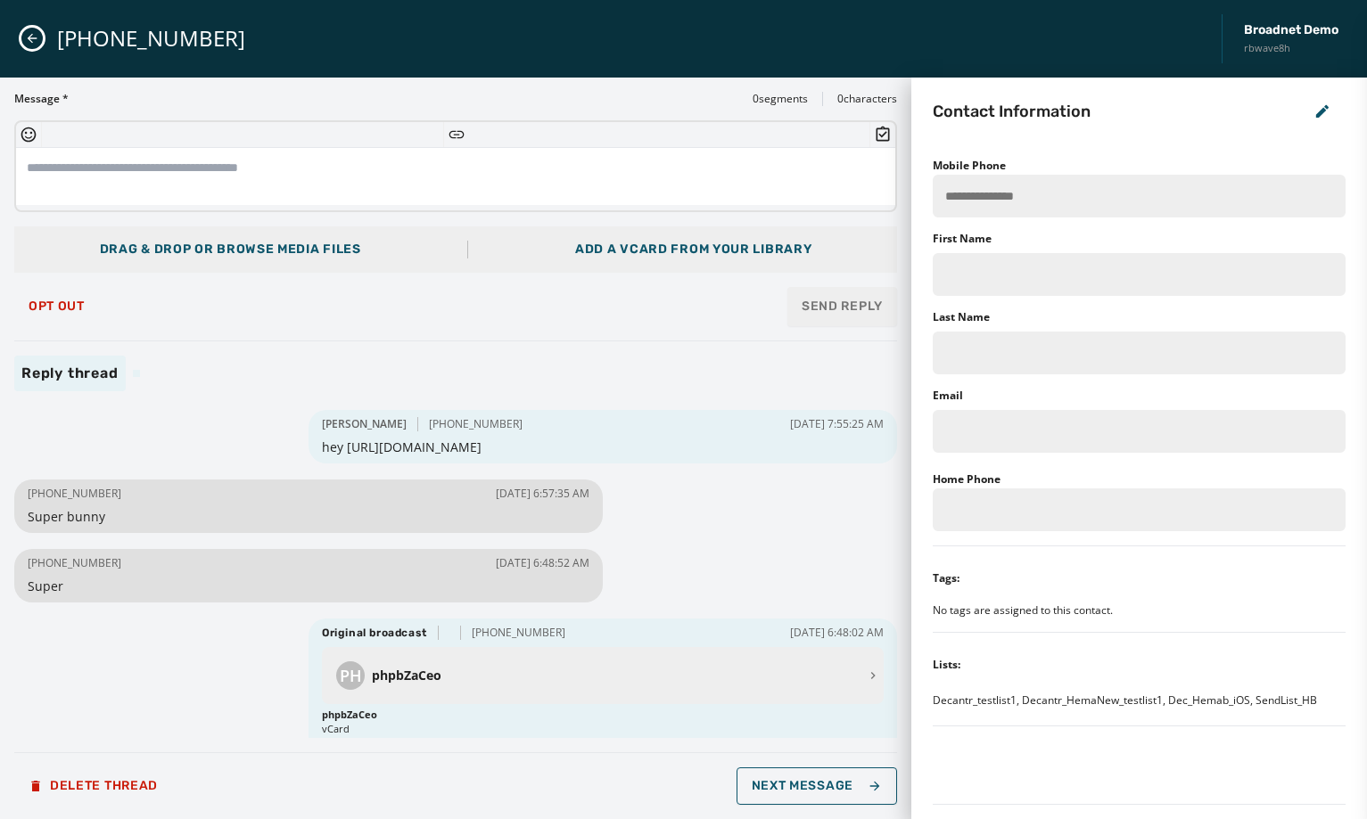
click at [37, 26] on div "[PHONE_NUMBER] Broadnet Demo rbwave8h" at bounding box center [683, 39] width 1367 height 78
click at [28, 36] on icon "Close admin drawer" at bounding box center [32, 38] width 14 height 14
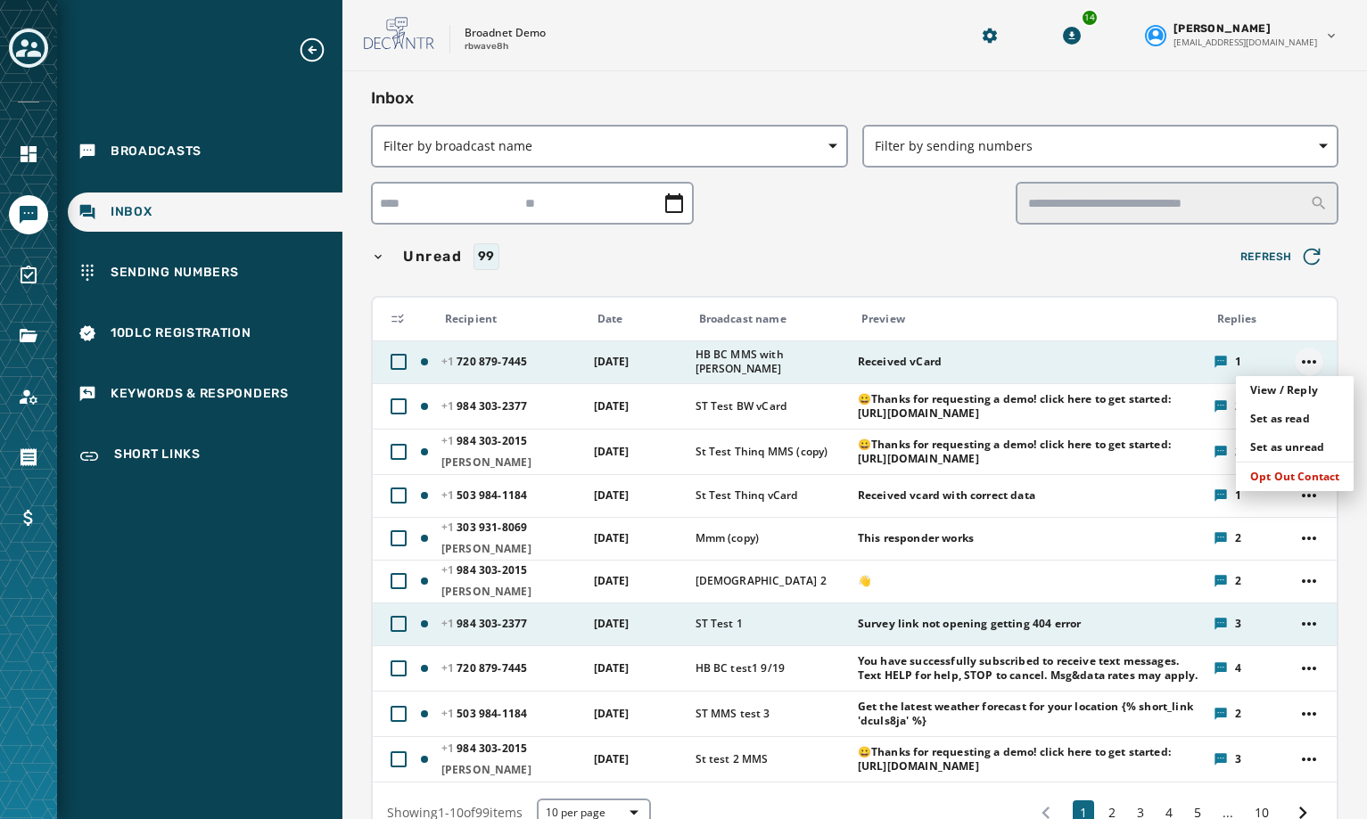
click at [1307, 370] on html "Broadcasts Inbox Sending Numbers 10DLC Registration Keywords & Responders Short…" at bounding box center [683, 409] width 1367 height 819
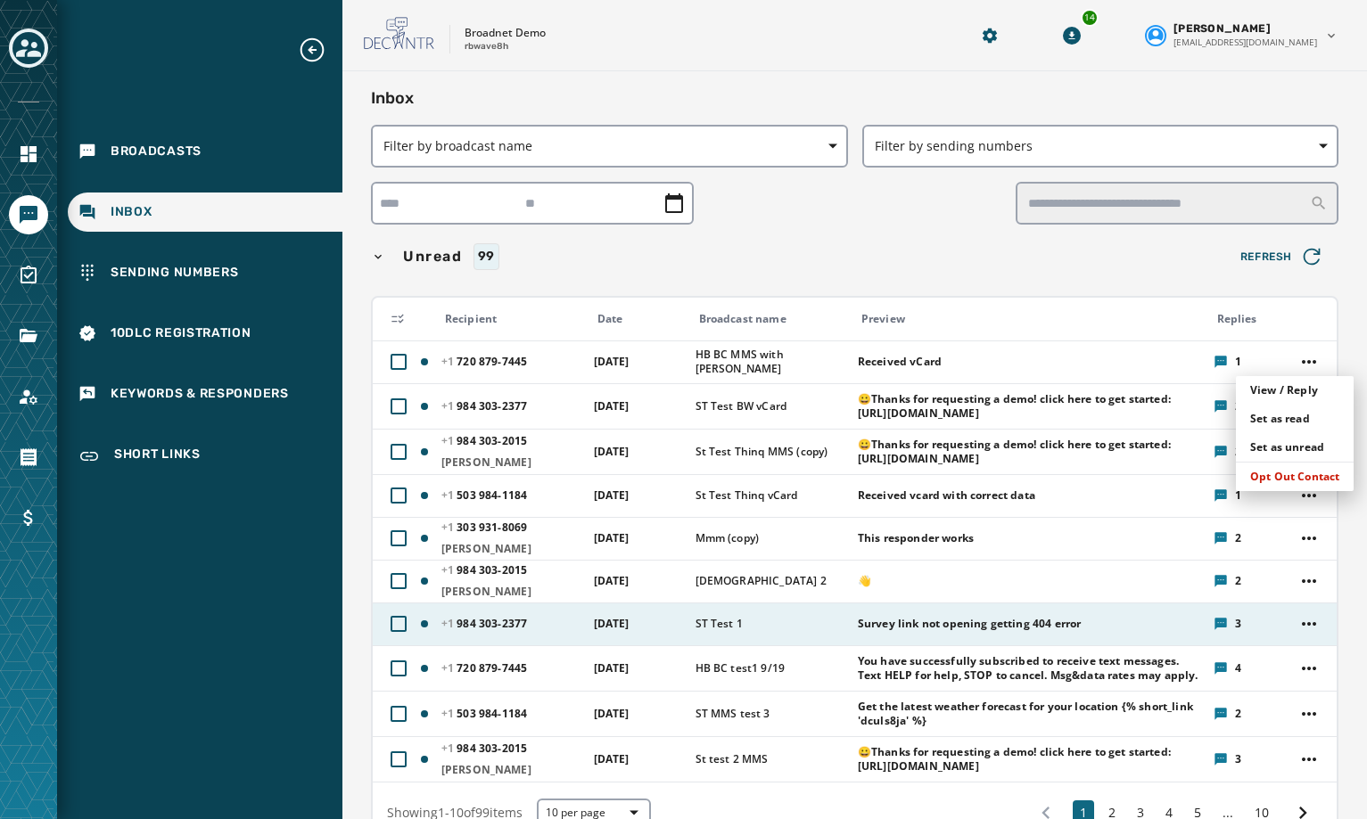
click at [1117, 364] on html "Broadcasts Inbox Sending Numbers 10DLC Registration Keywords & Responders Short…" at bounding box center [683, 409] width 1367 height 819
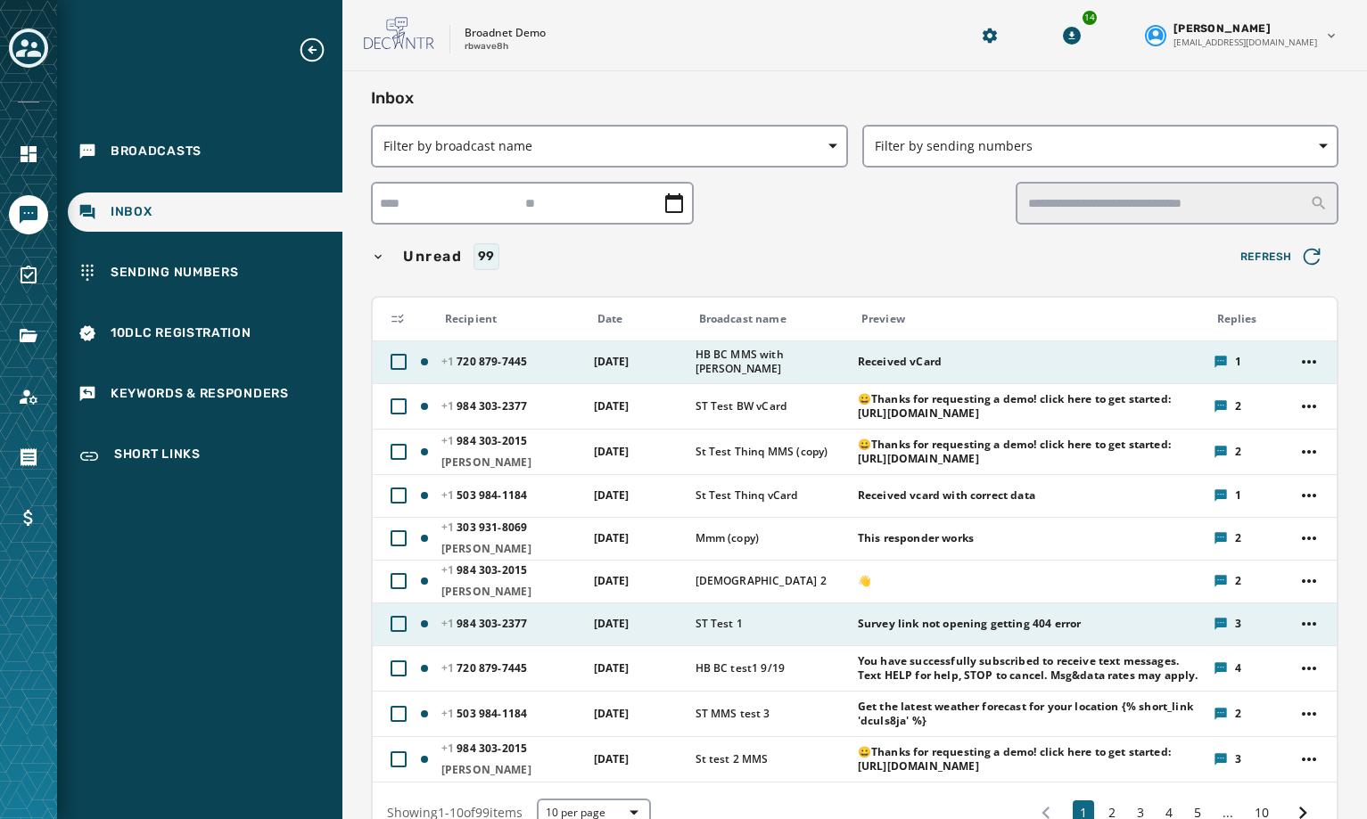
click at [1004, 361] on span "Received vCard" at bounding box center [1030, 362] width 344 height 14
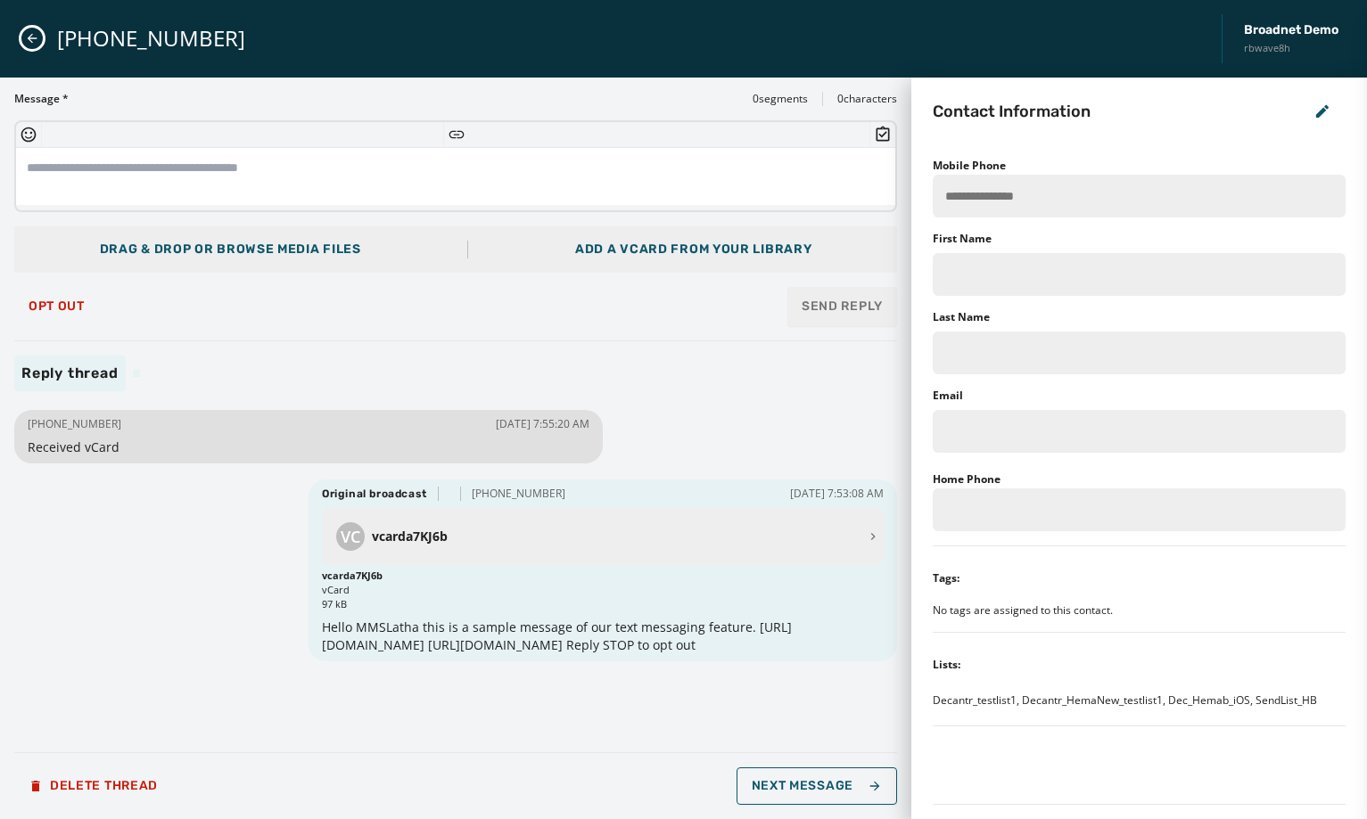
click at [887, 140] on icon "Insert Survey" at bounding box center [883, 133] width 13 height 15
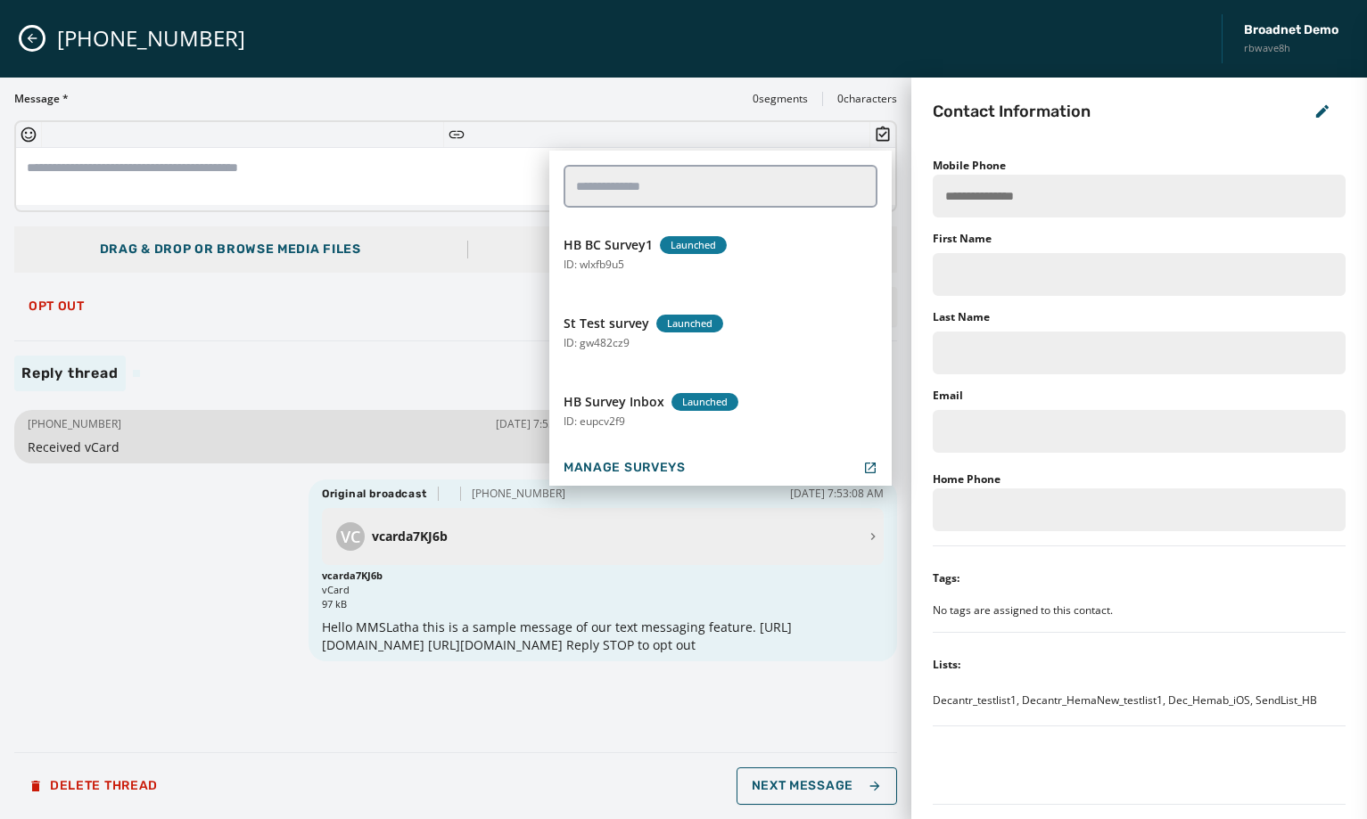
click at [548, 53] on div "[PHONE_NUMBER] Broadnet Demo rbwave8h" at bounding box center [683, 39] width 1367 height 78
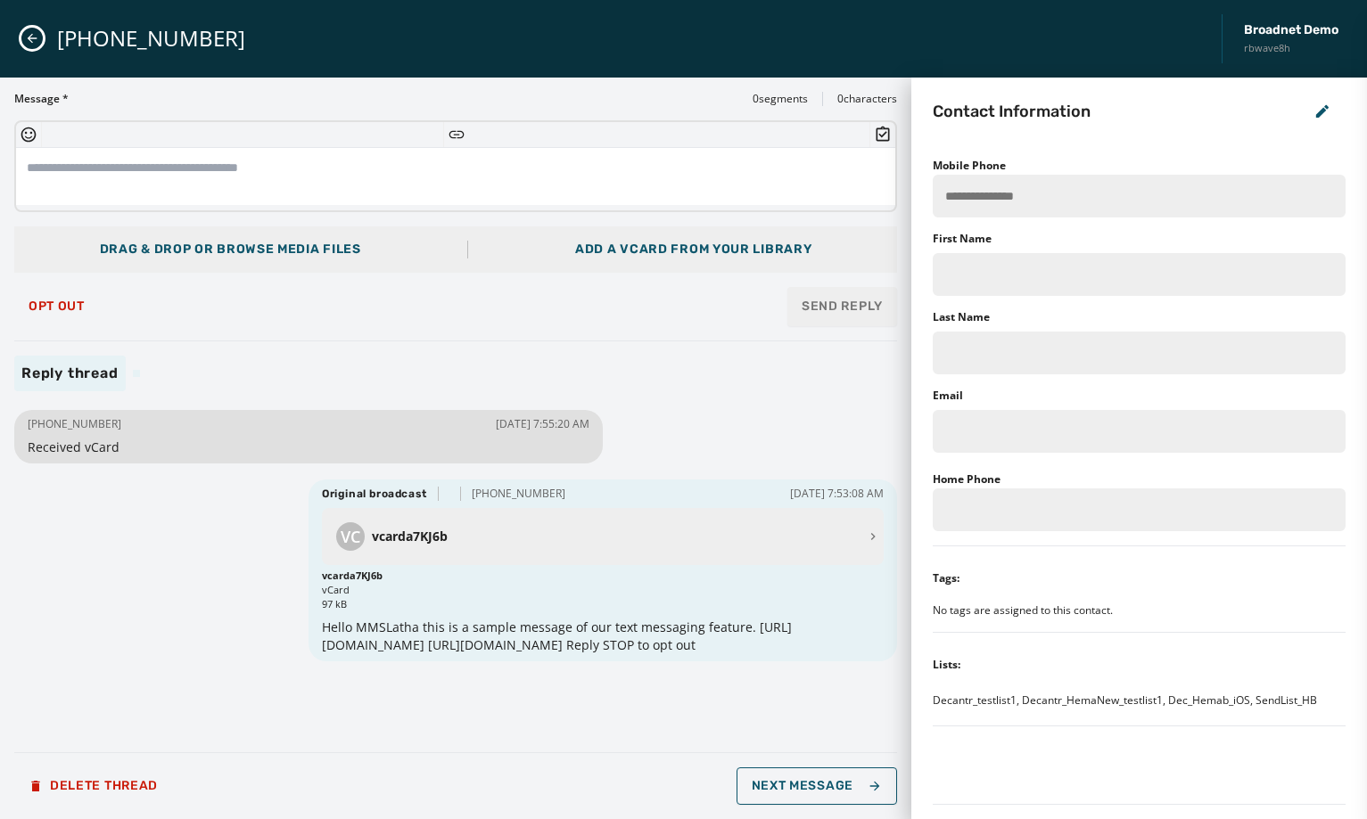
click at [31, 38] on icon "Close admin drawer" at bounding box center [33, 39] width 10 height 10
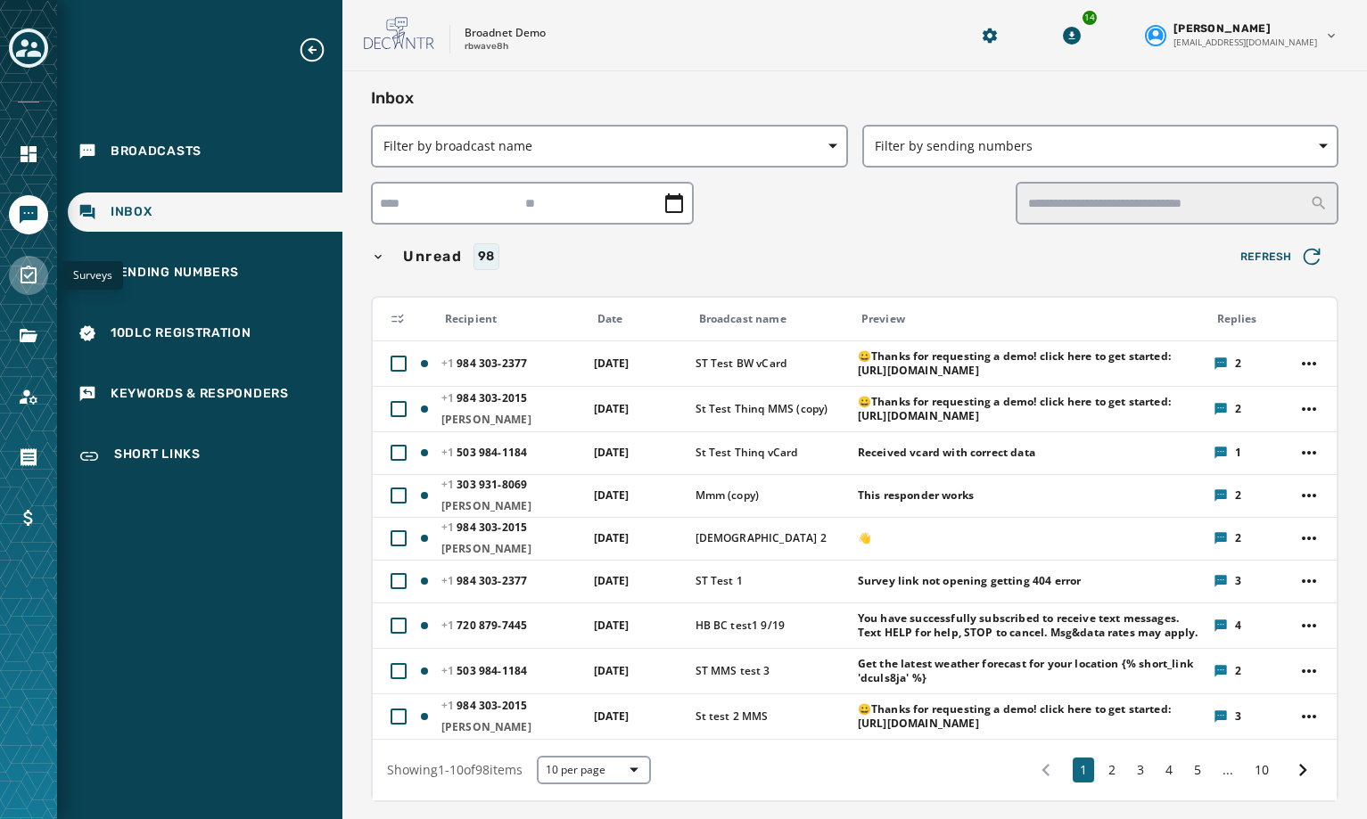
click at [33, 264] on link "Navigate to Surveys" at bounding box center [28, 275] width 39 height 39
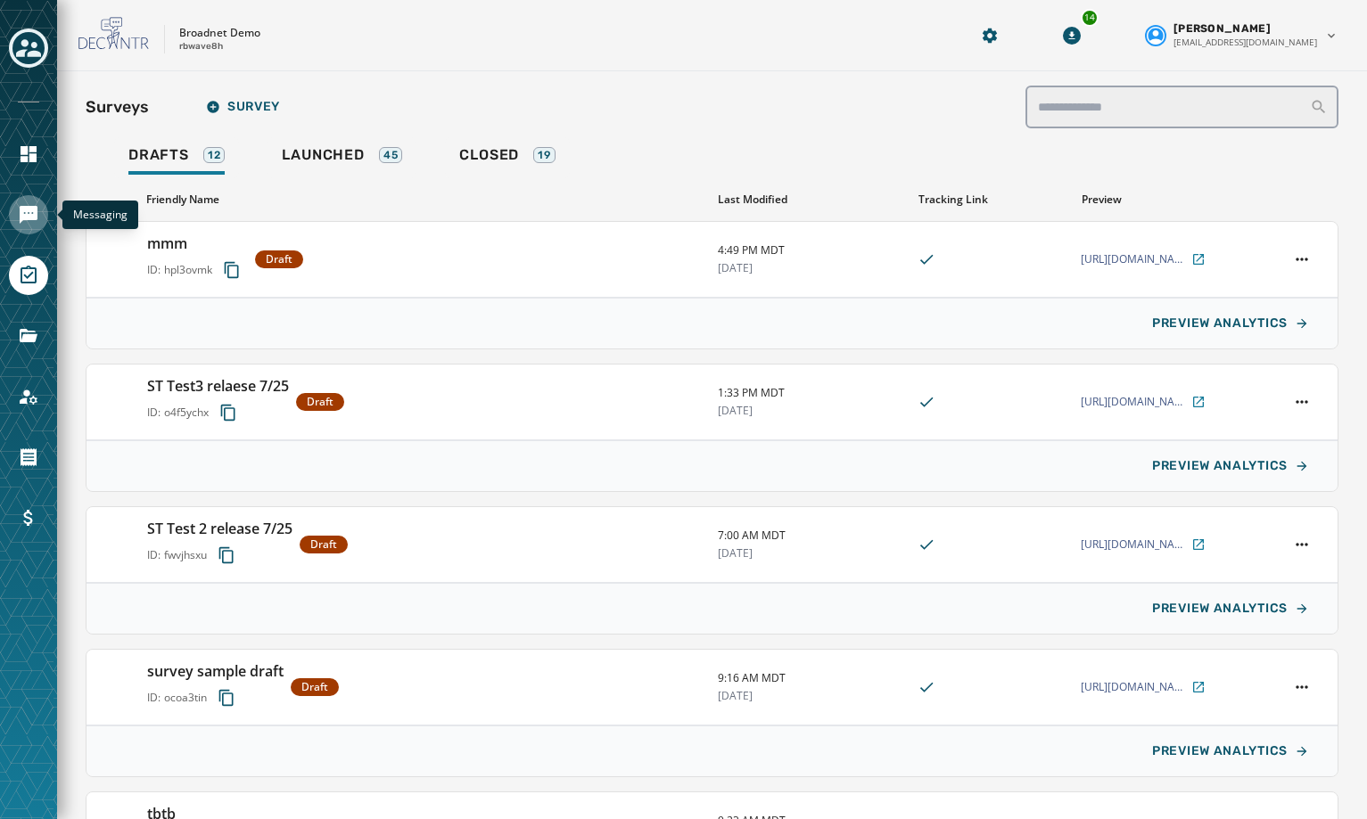
click at [36, 223] on icon "Navigate to Messaging" at bounding box center [28, 214] width 21 height 21
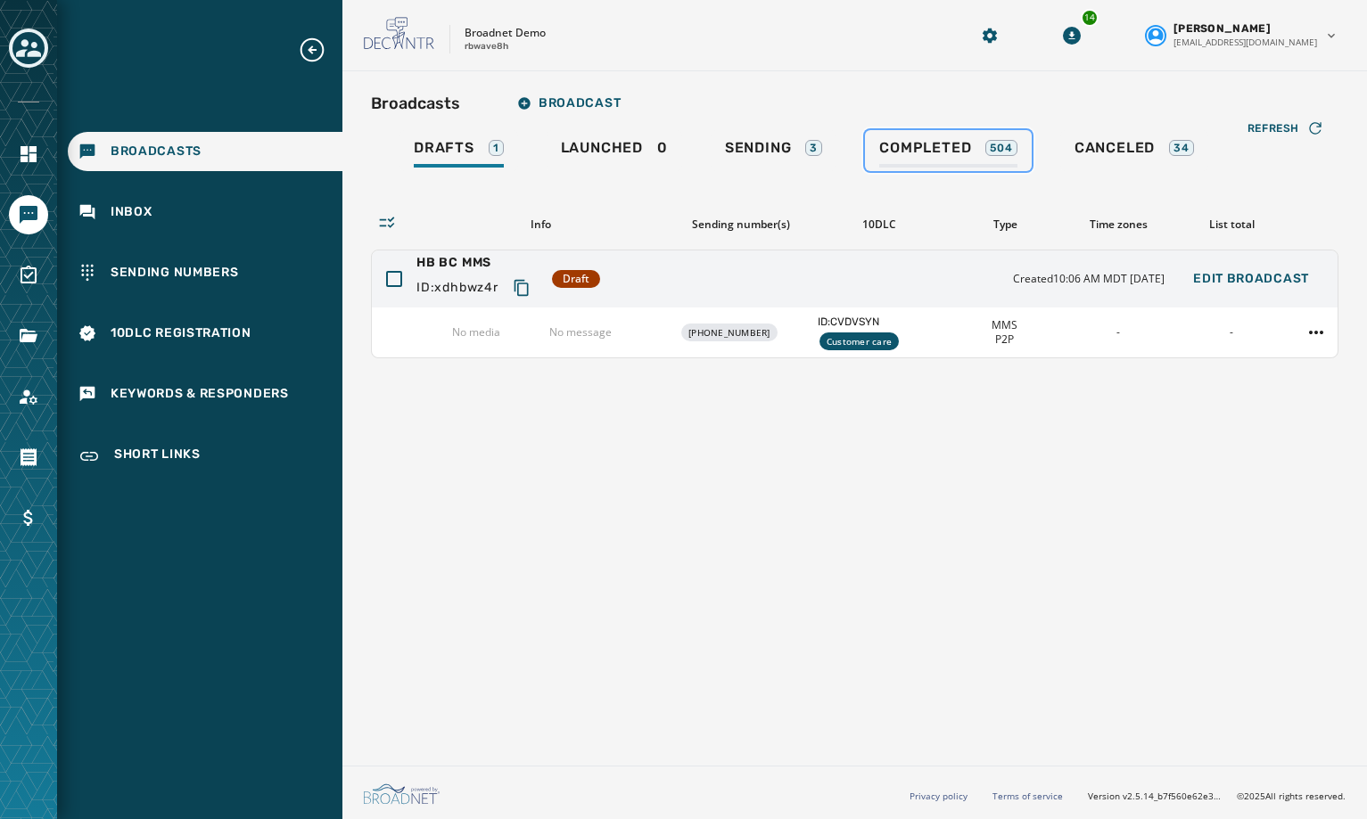
click at [964, 161] on div "Completed 504" at bounding box center [948, 153] width 138 height 29
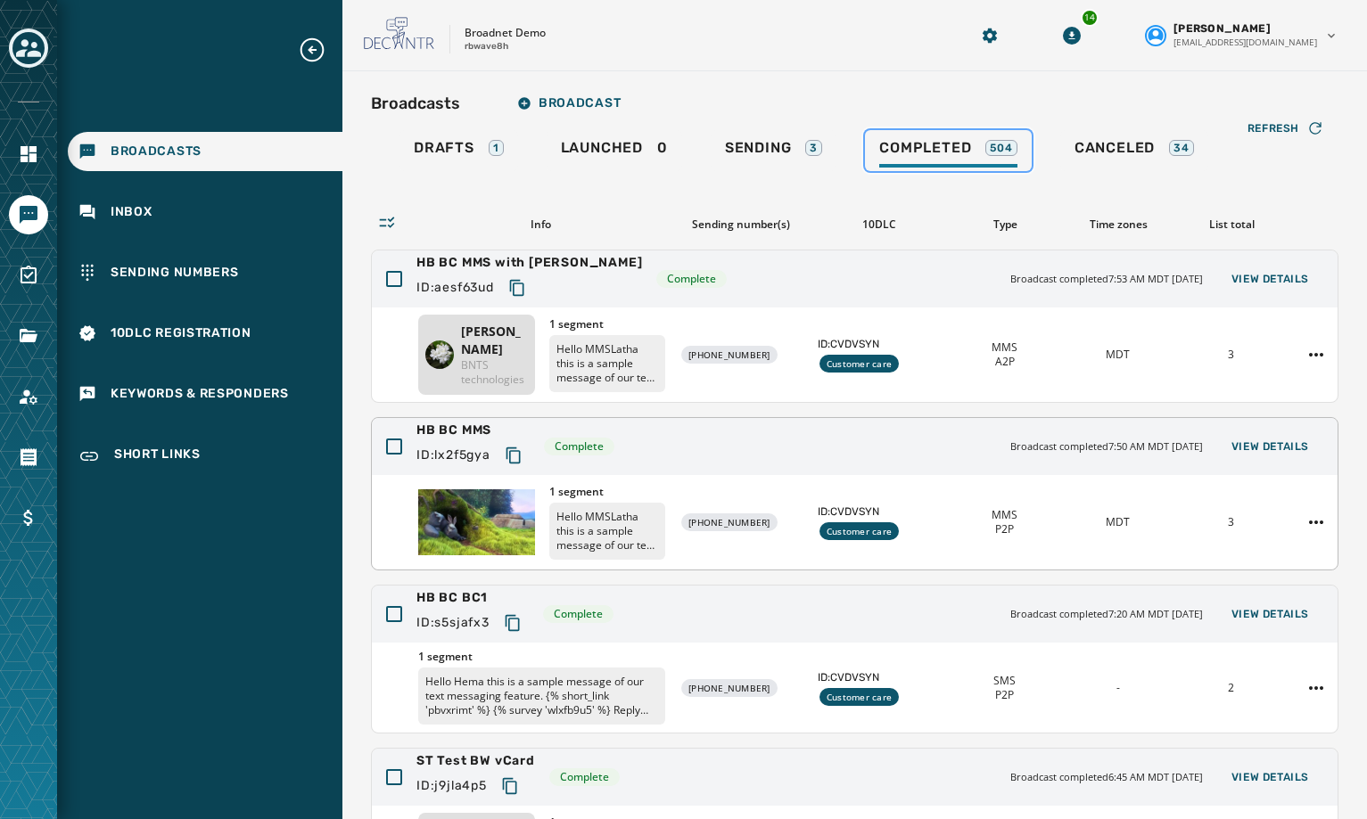
scroll to position [89, 0]
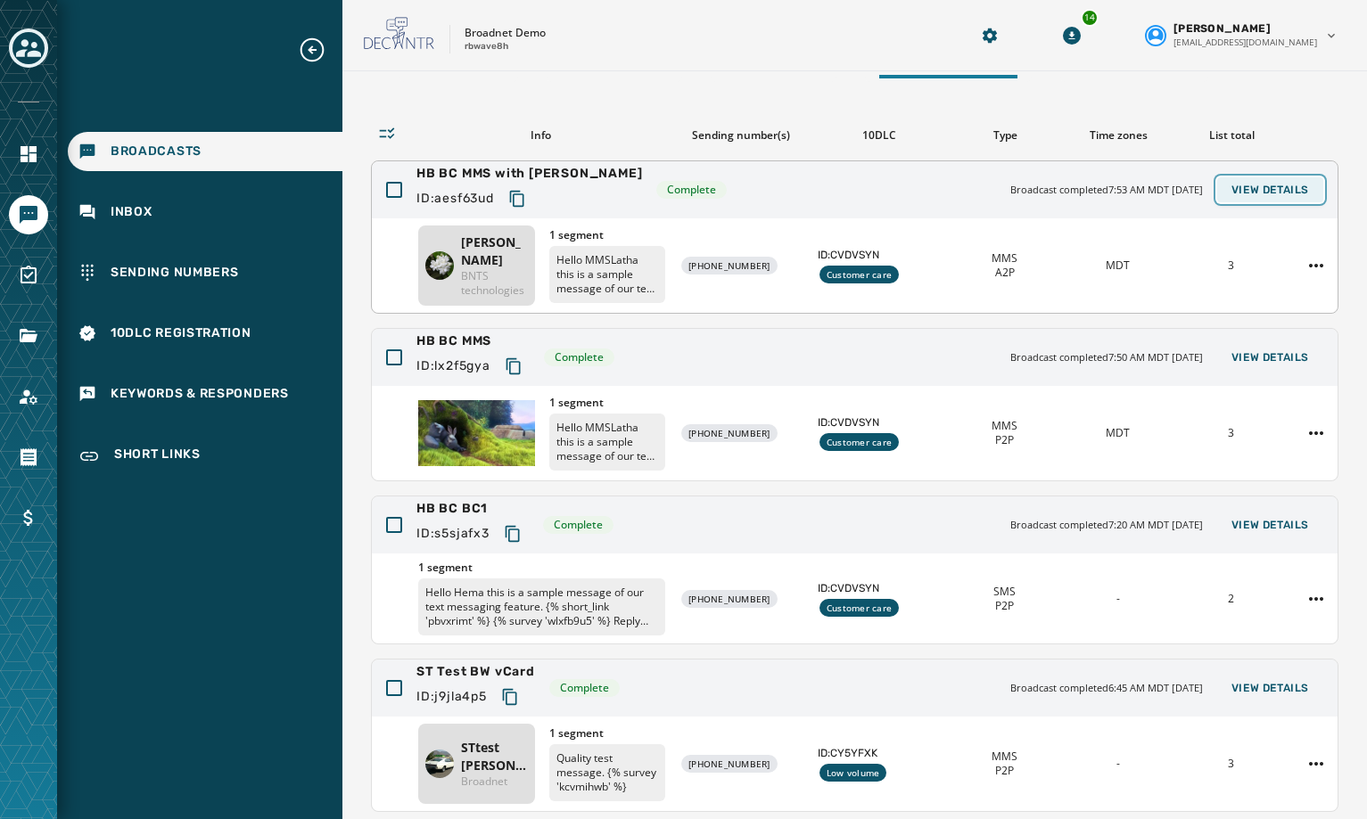
click at [1231, 196] on span "View Details" at bounding box center [1270, 190] width 78 height 14
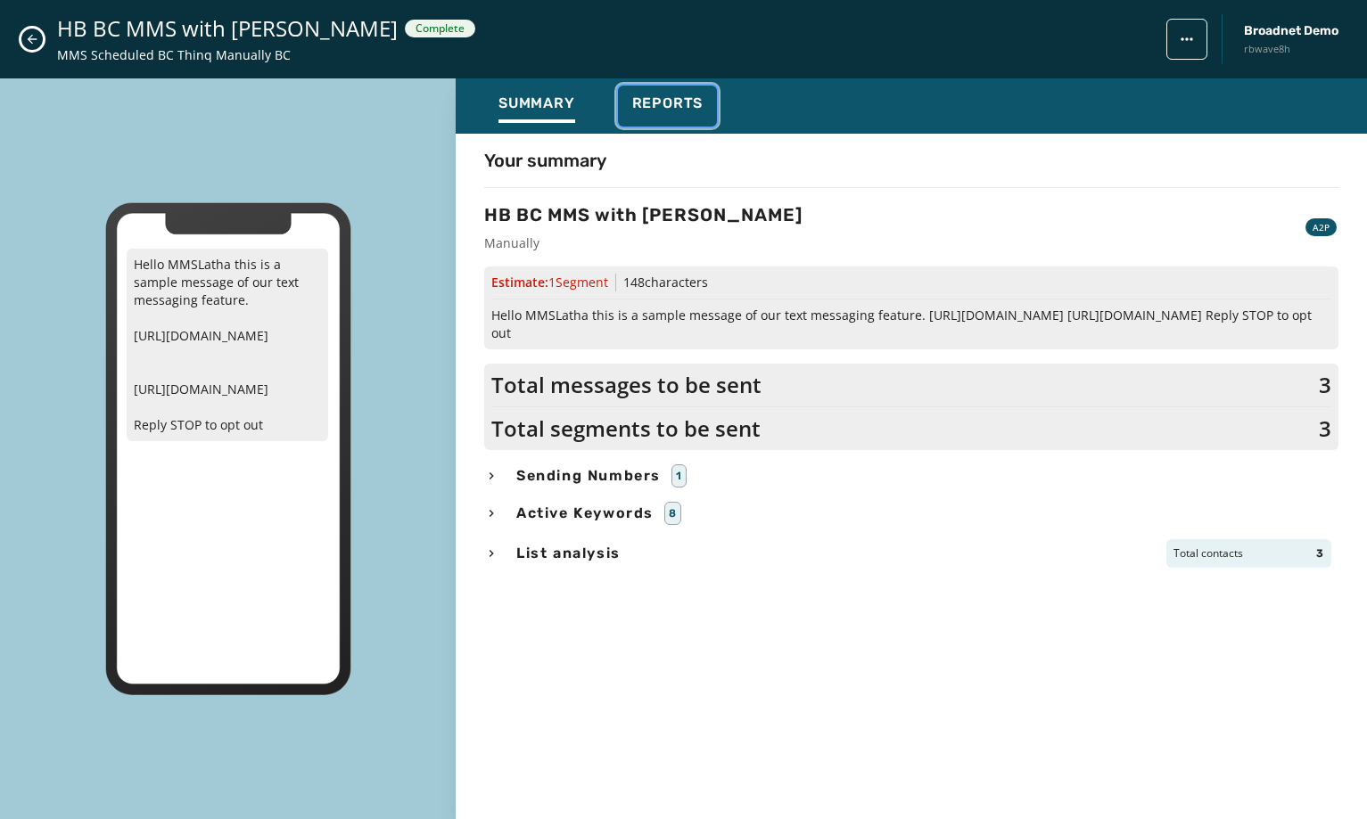
click at [655, 98] on span "Reports" at bounding box center [667, 104] width 71 height 18
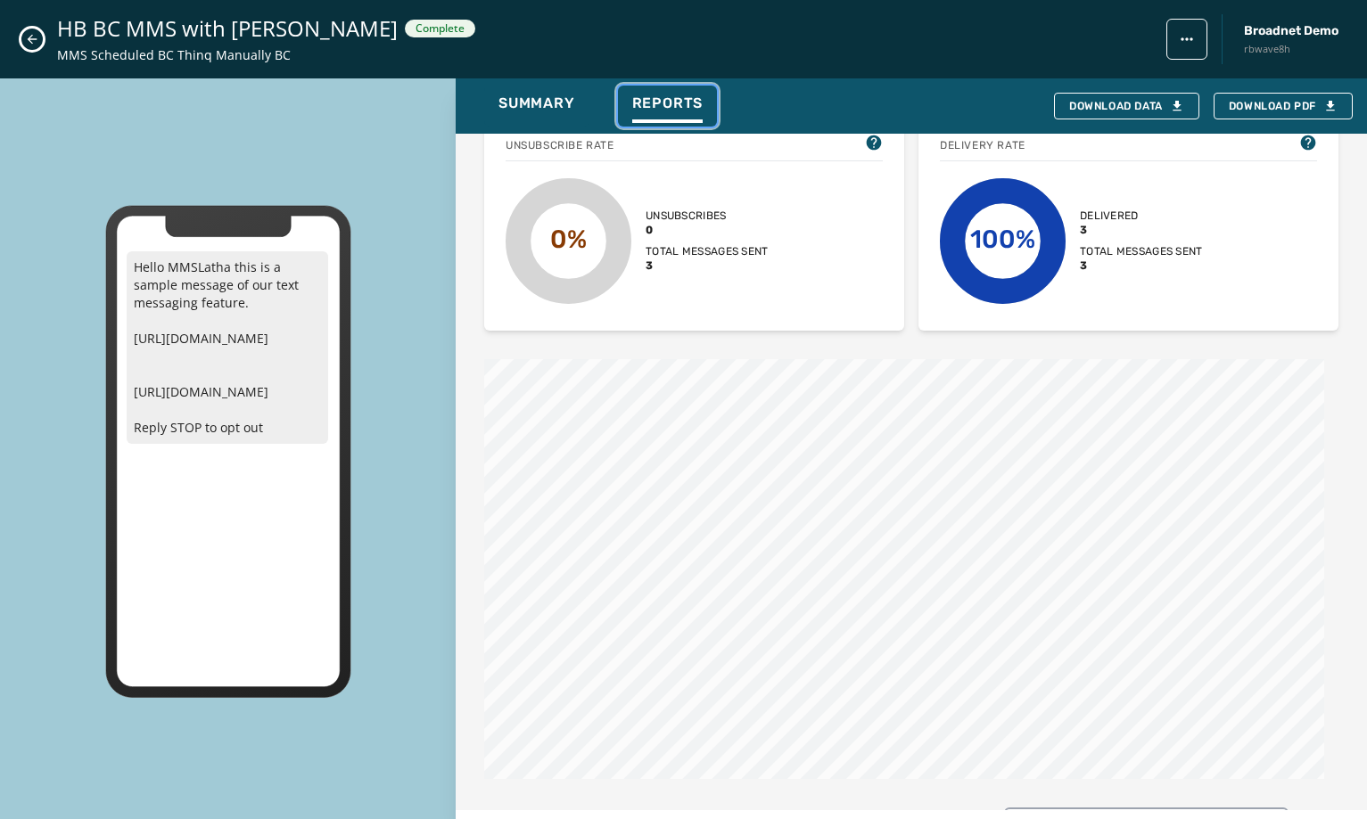
scroll to position [1176, 0]
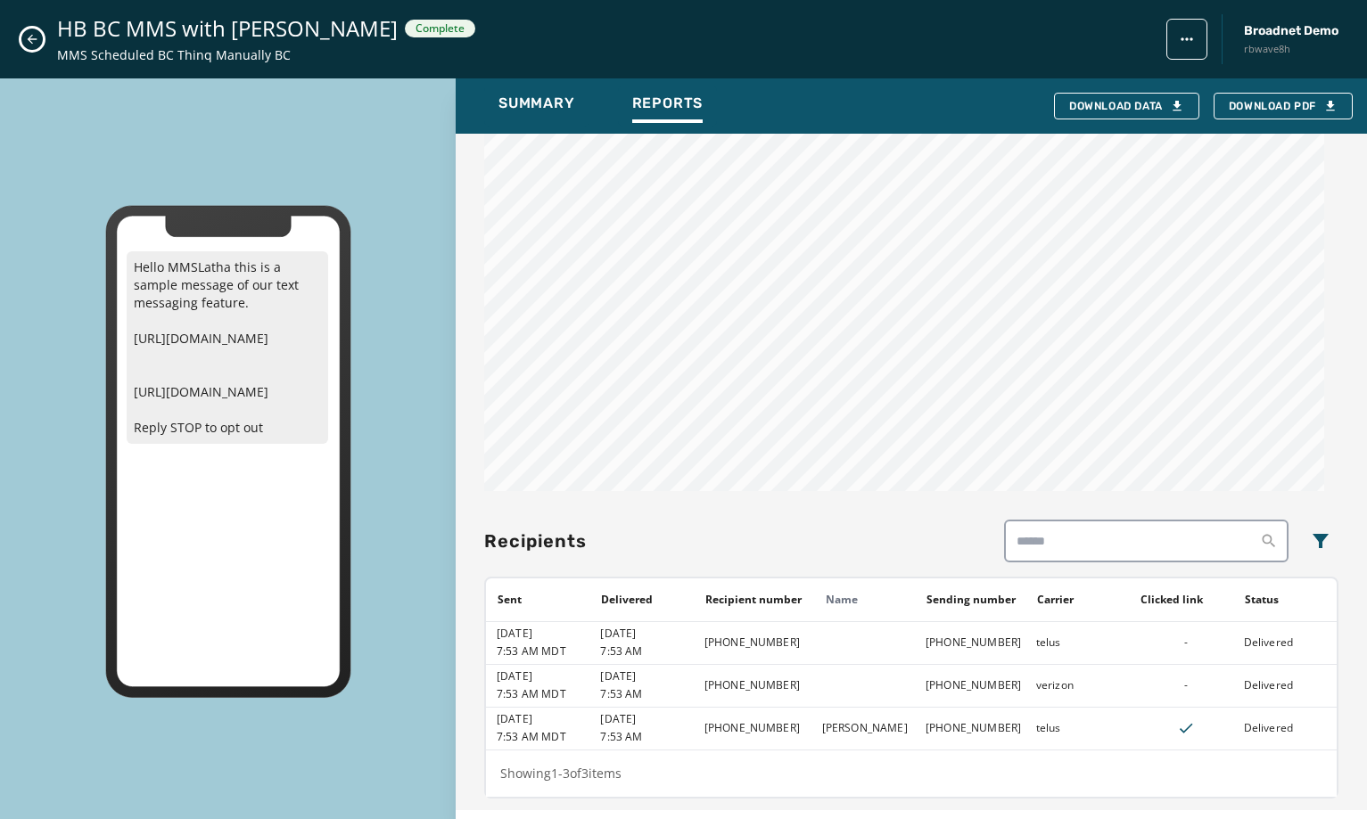
click at [22, 43] on button "Close admin drawer" at bounding box center [31, 39] width 21 height 21
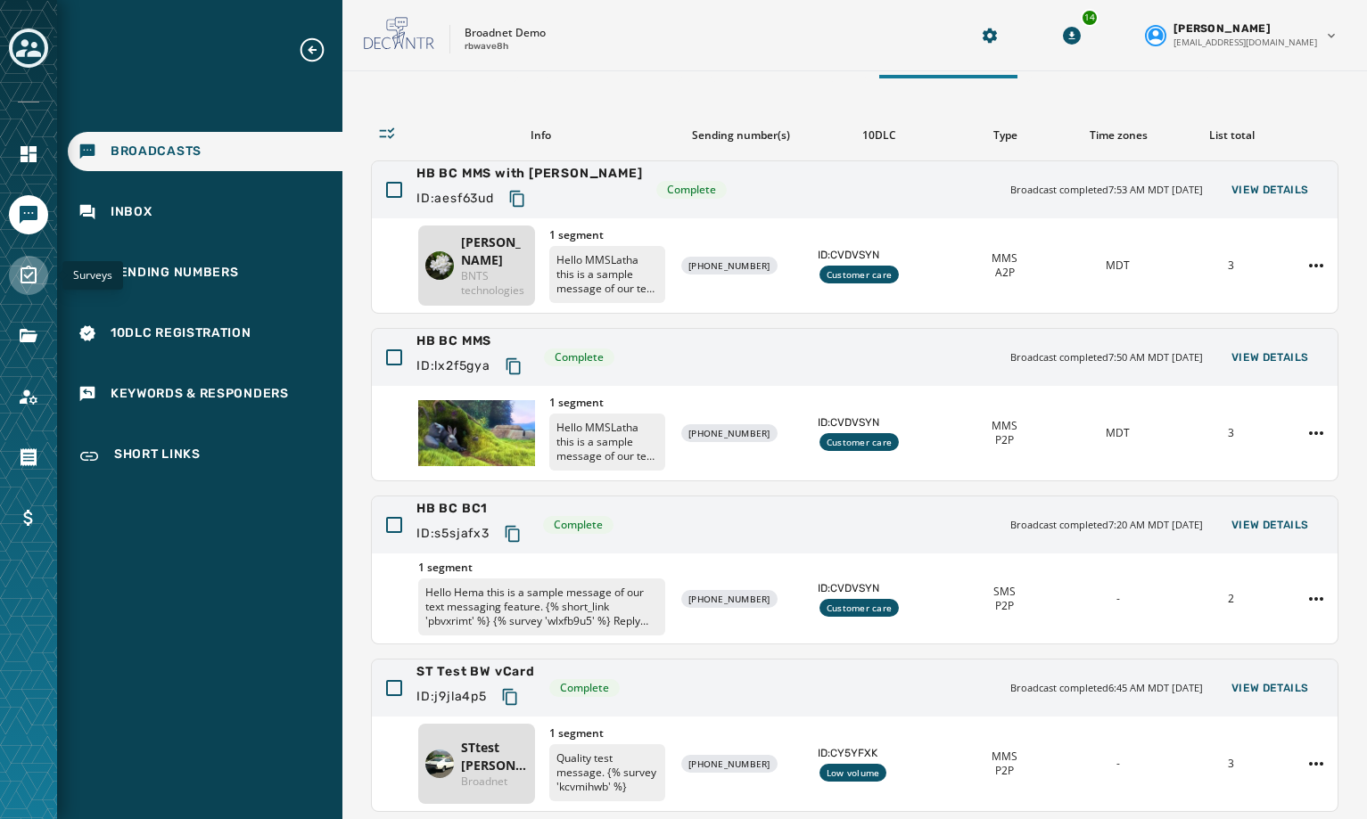
click at [25, 272] on icon "Navigate to Surveys" at bounding box center [28, 275] width 21 height 21
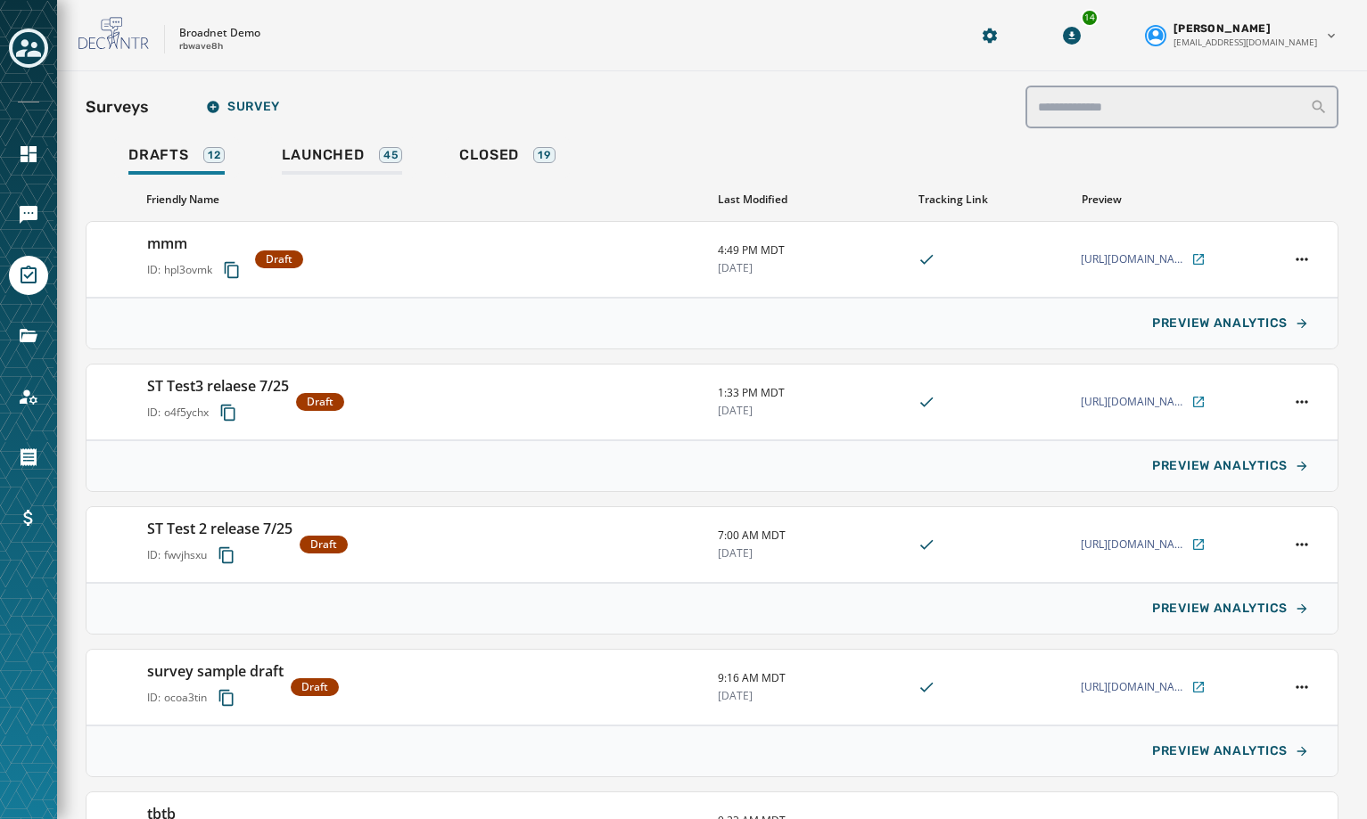
click at [351, 148] on span "Launched" at bounding box center [323, 155] width 82 height 18
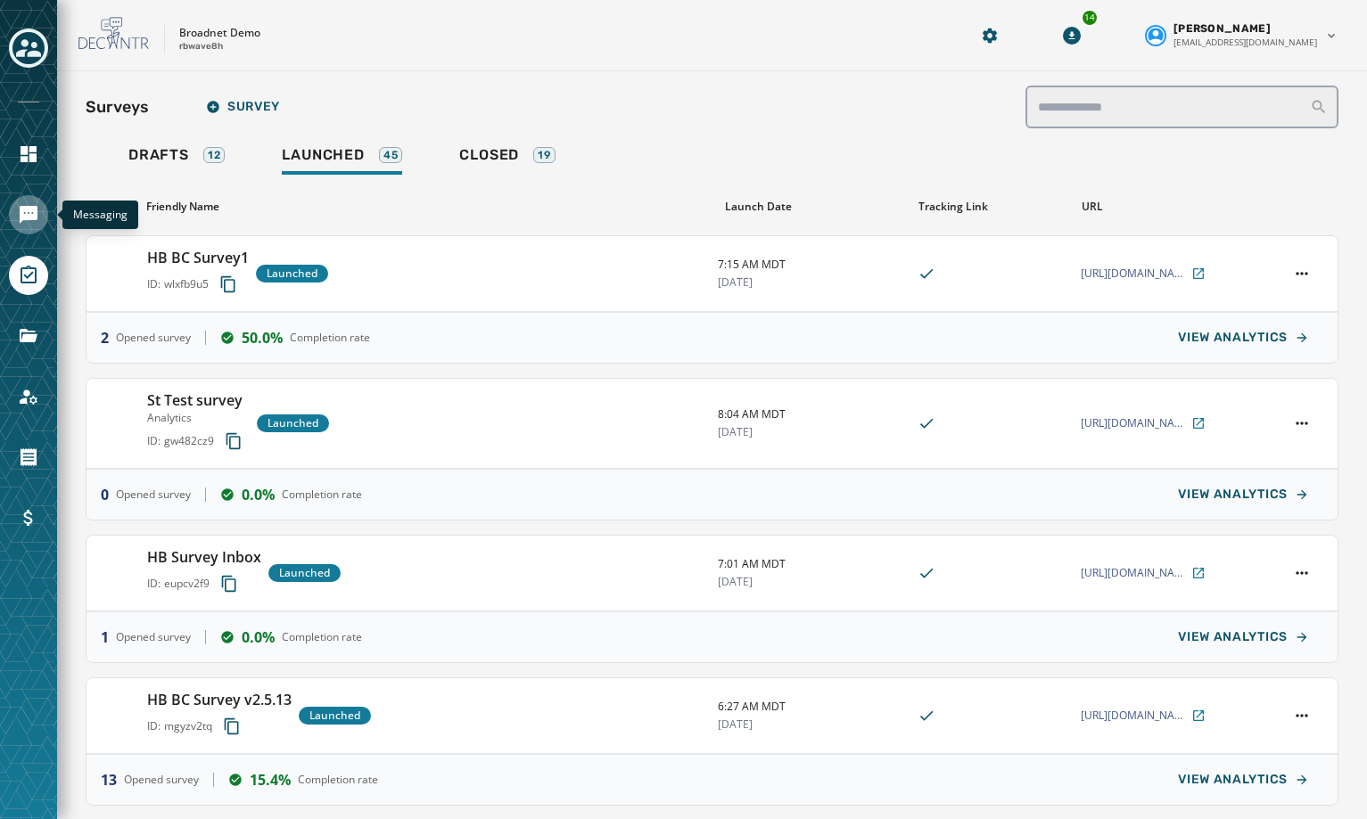
click at [35, 228] on link "Navigate to Messaging" at bounding box center [28, 214] width 39 height 39
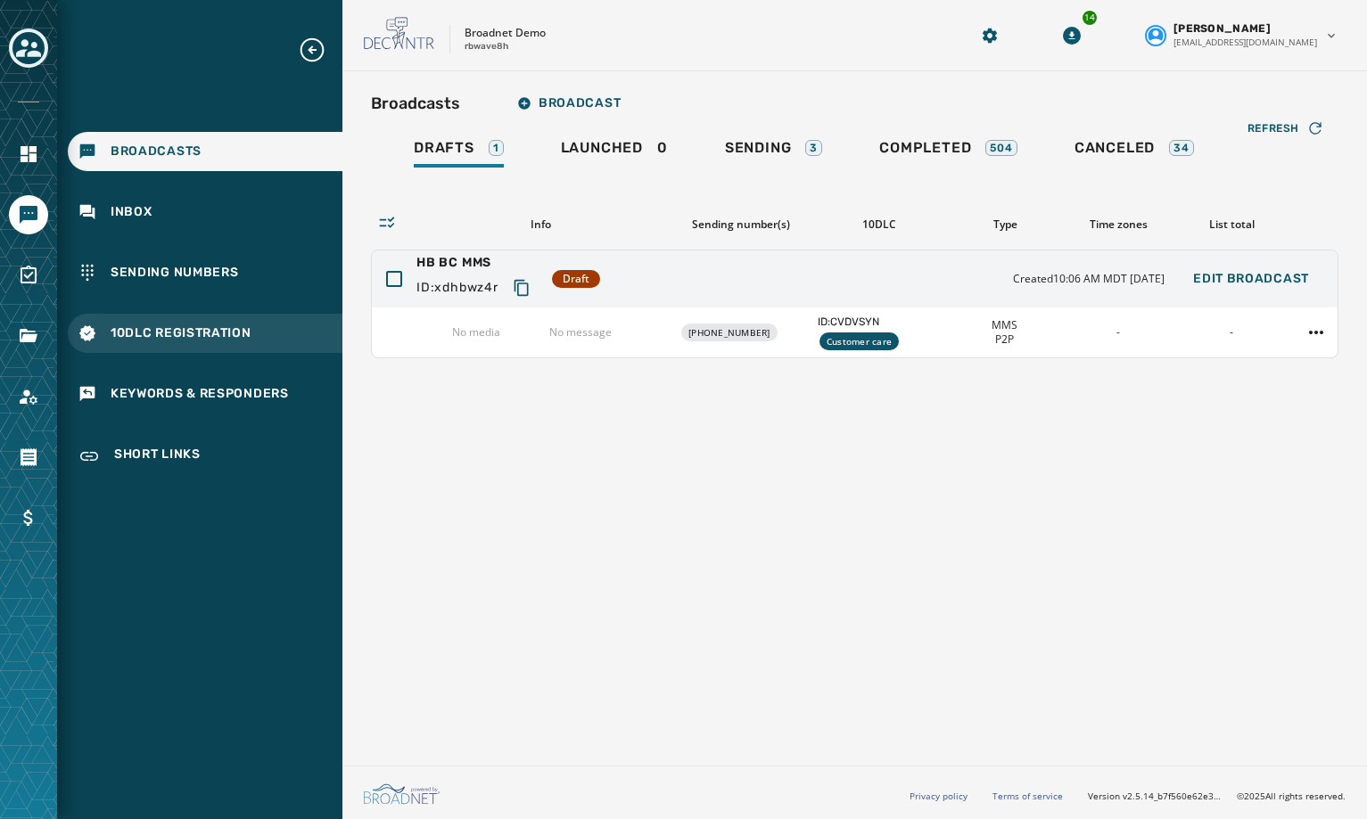
click at [211, 328] on span "10DLC Registration" at bounding box center [181, 334] width 141 height 18
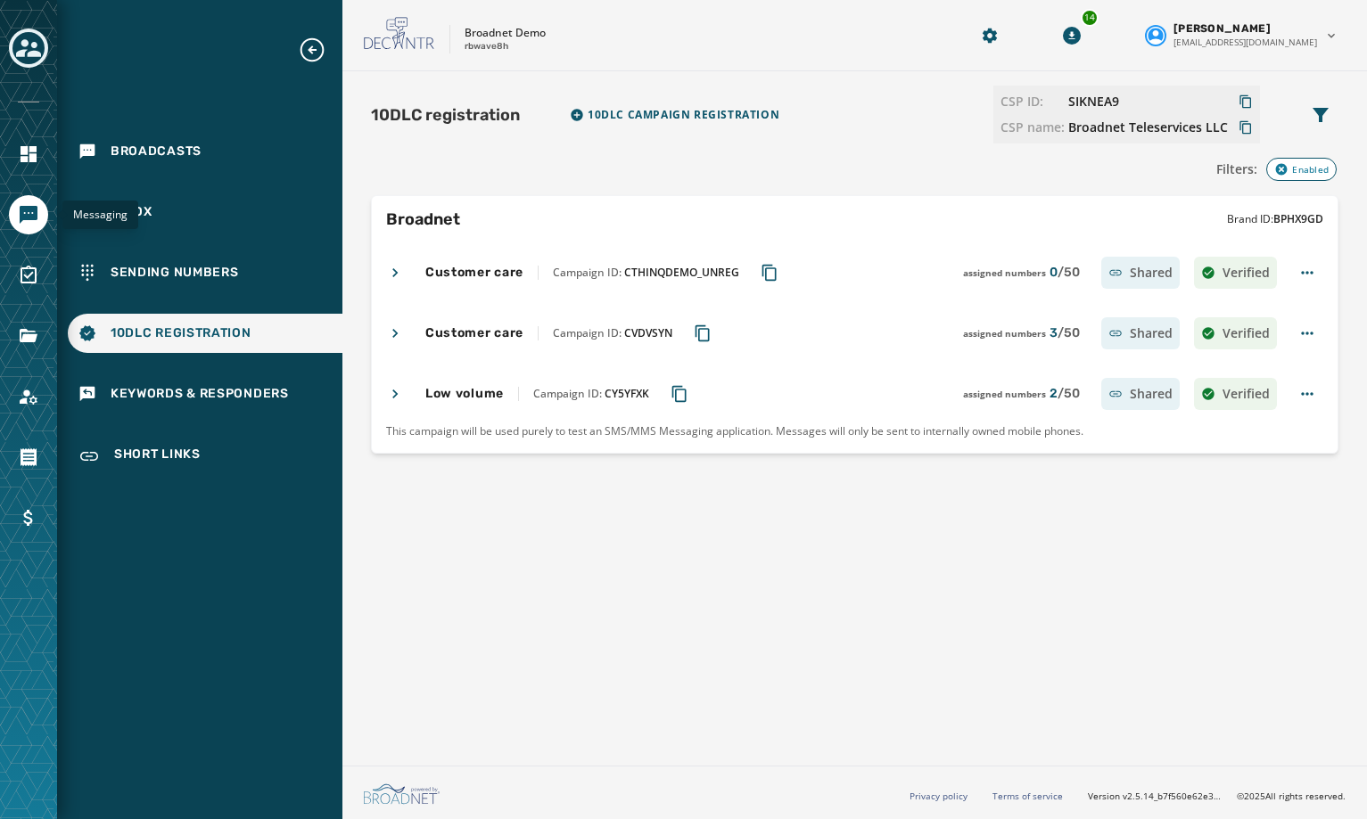
click at [28, 219] on icon "Navigate to Messaging" at bounding box center [29, 215] width 18 height 18
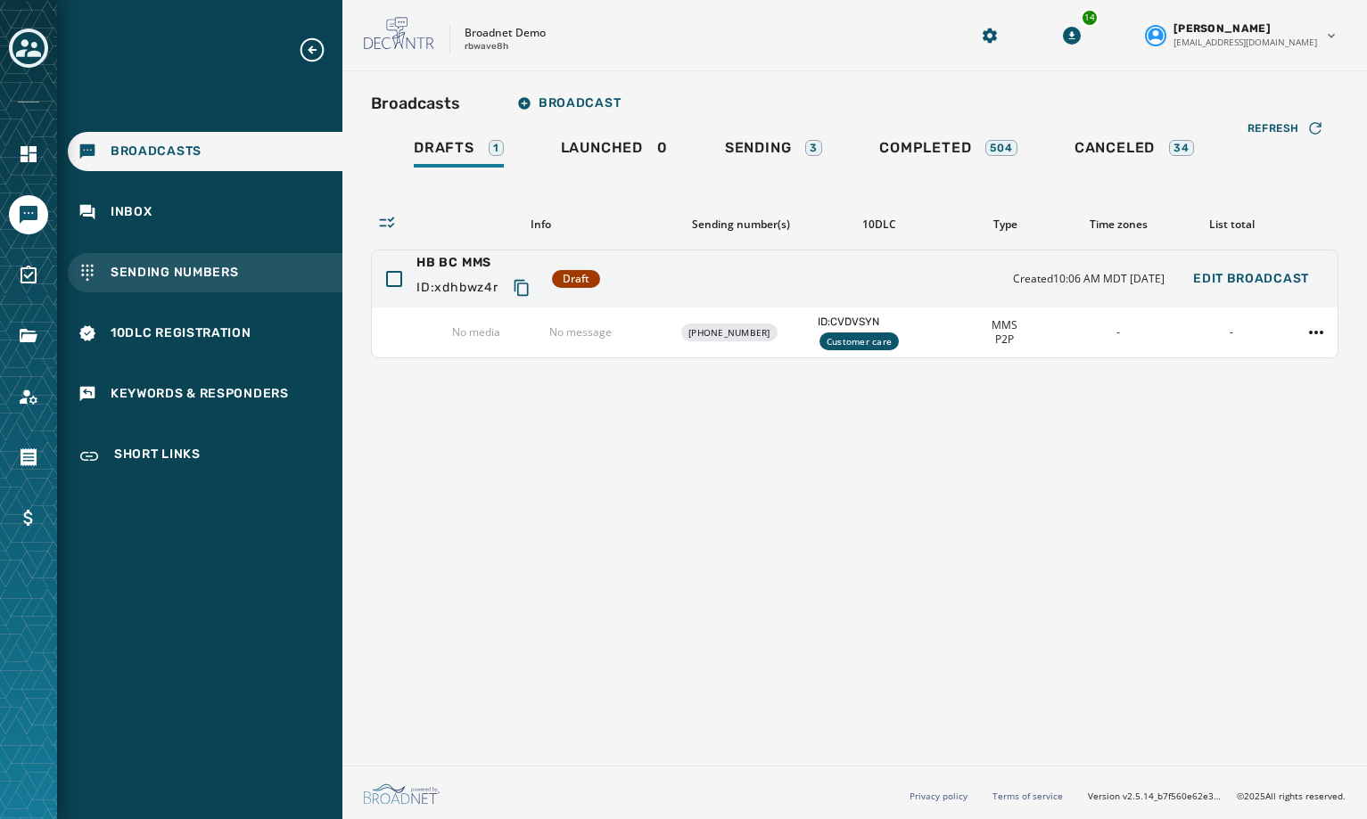
click at [226, 267] on span "Sending Numbers" at bounding box center [175, 273] width 128 height 18
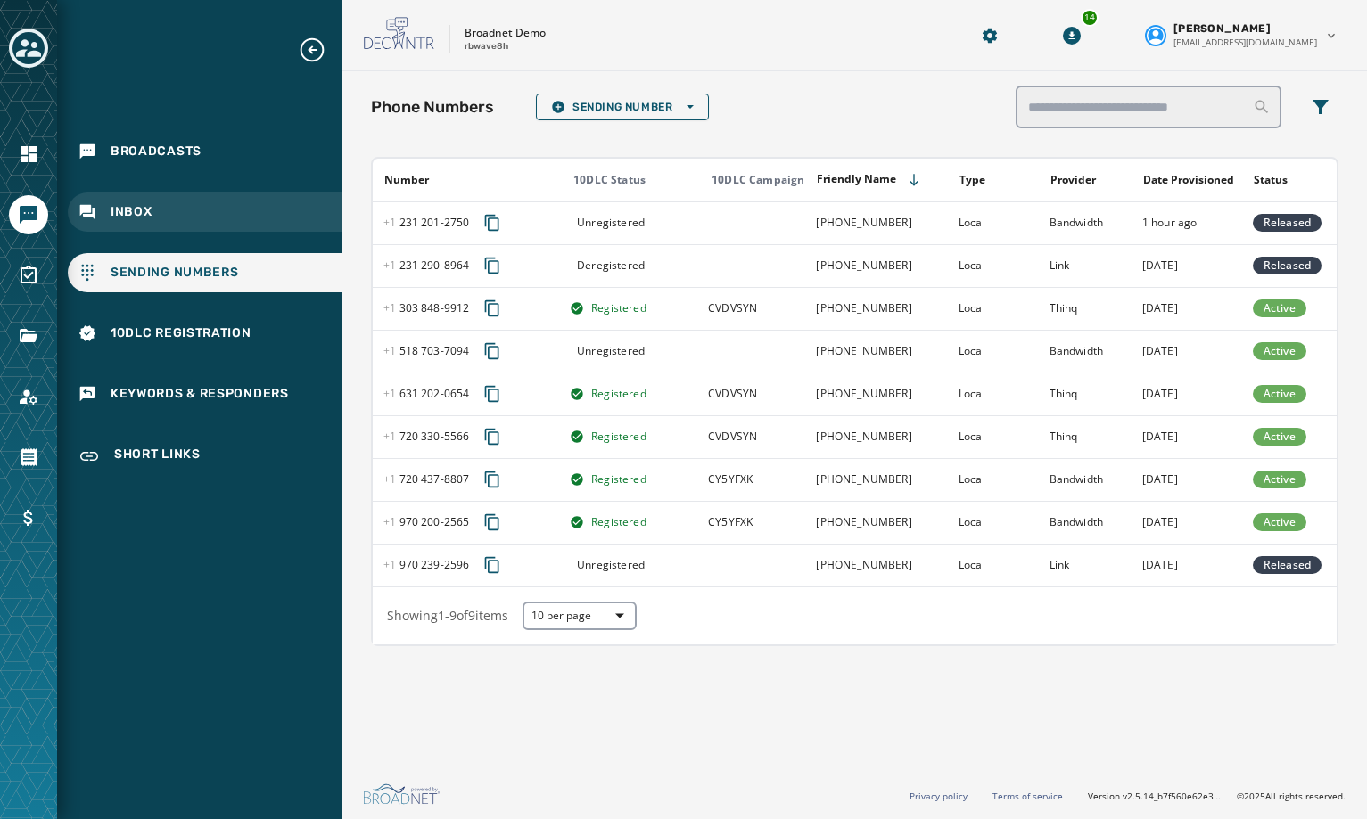
click at [114, 206] on span "Inbox" at bounding box center [132, 212] width 42 height 18
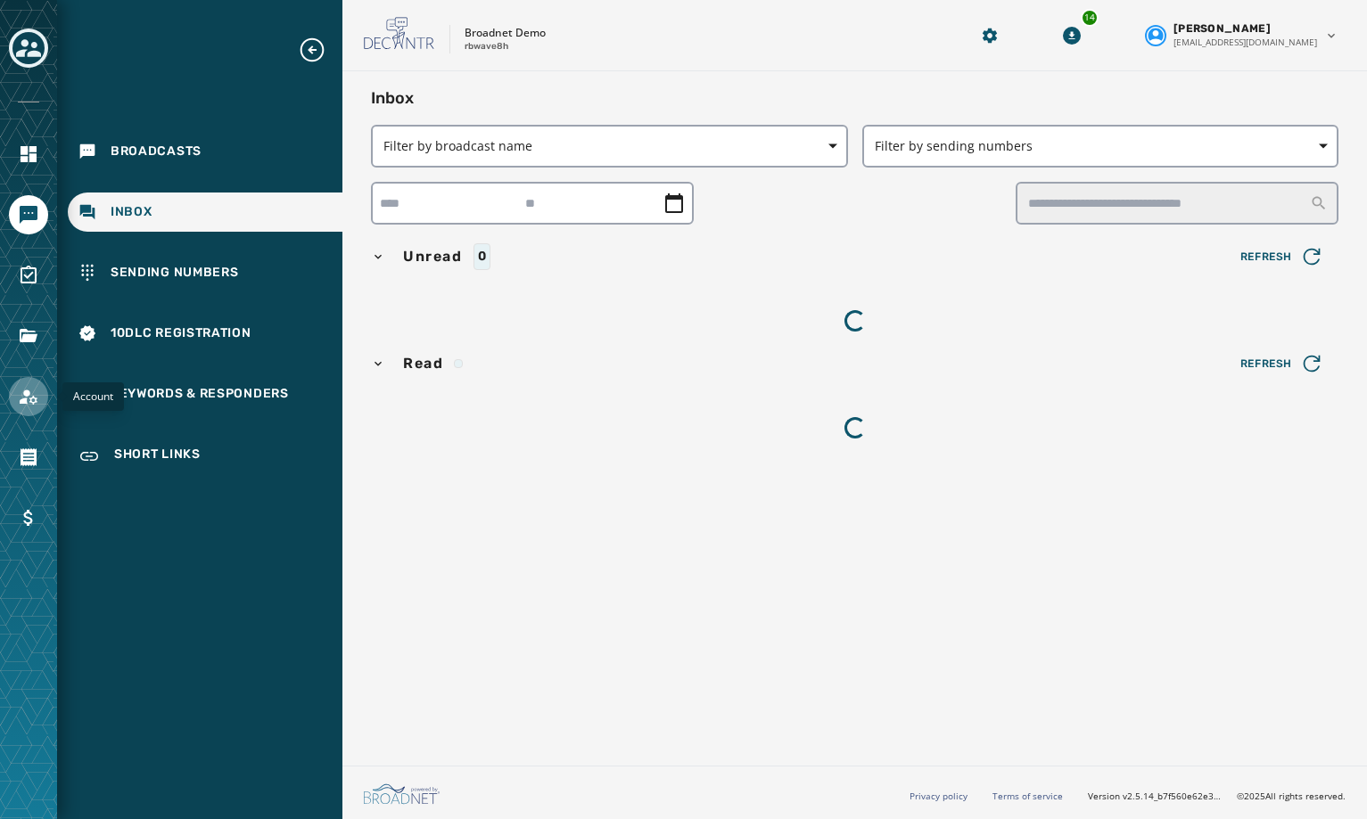
click at [42, 394] on link "Navigate to Account" at bounding box center [28, 396] width 39 height 39
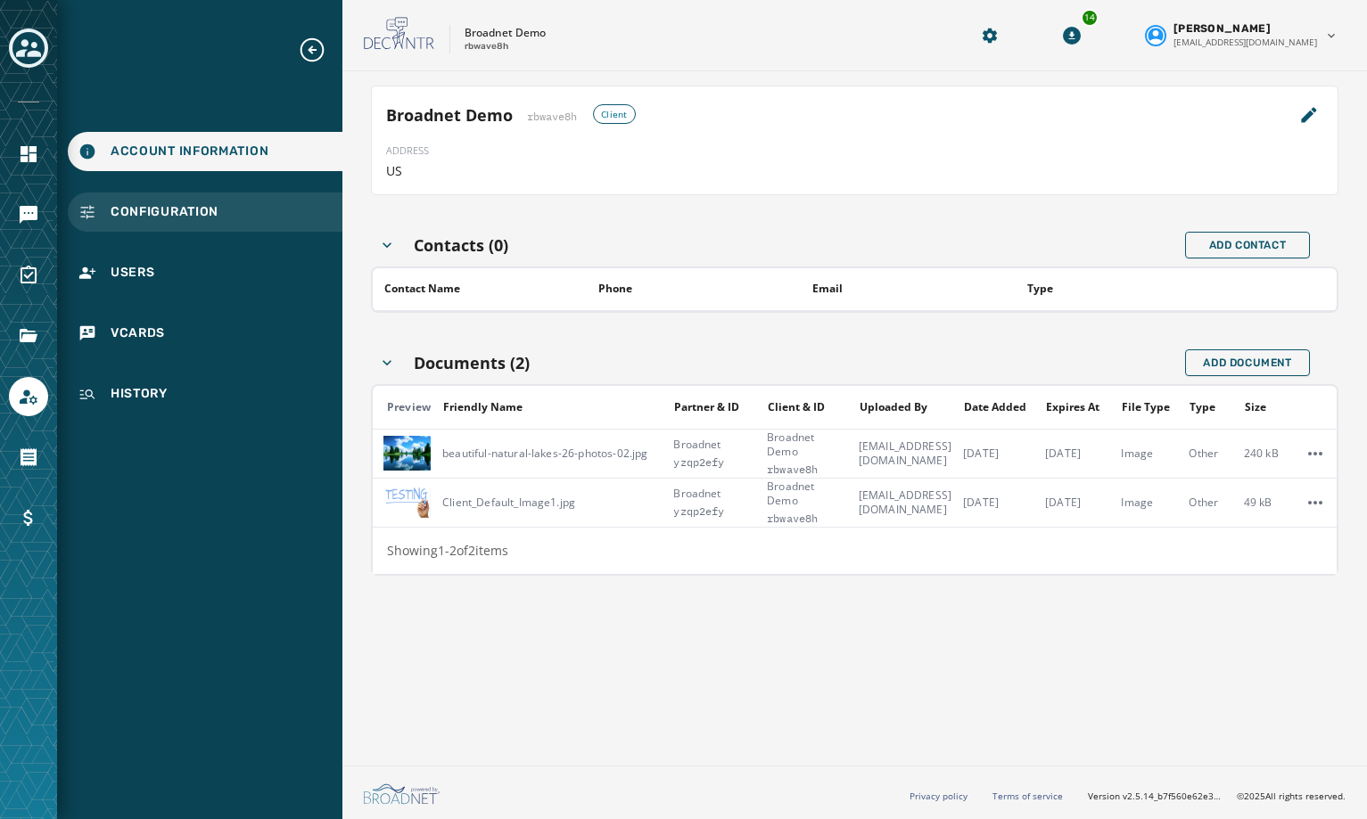
click at [236, 210] on div "Configuration" at bounding box center [205, 212] width 275 height 39
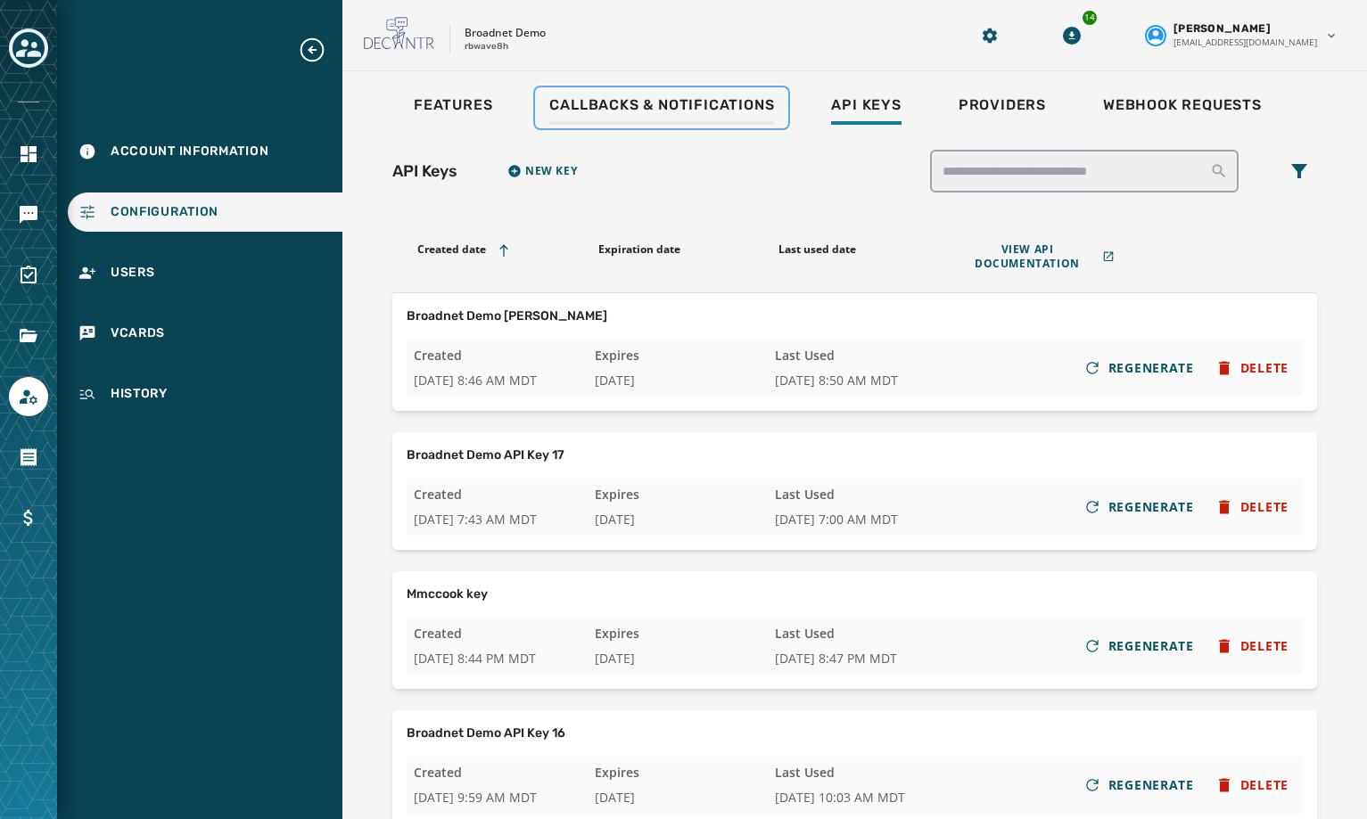
click at [713, 104] on span "Callbacks & Notifications" at bounding box center [661, 105] width 225 height 18
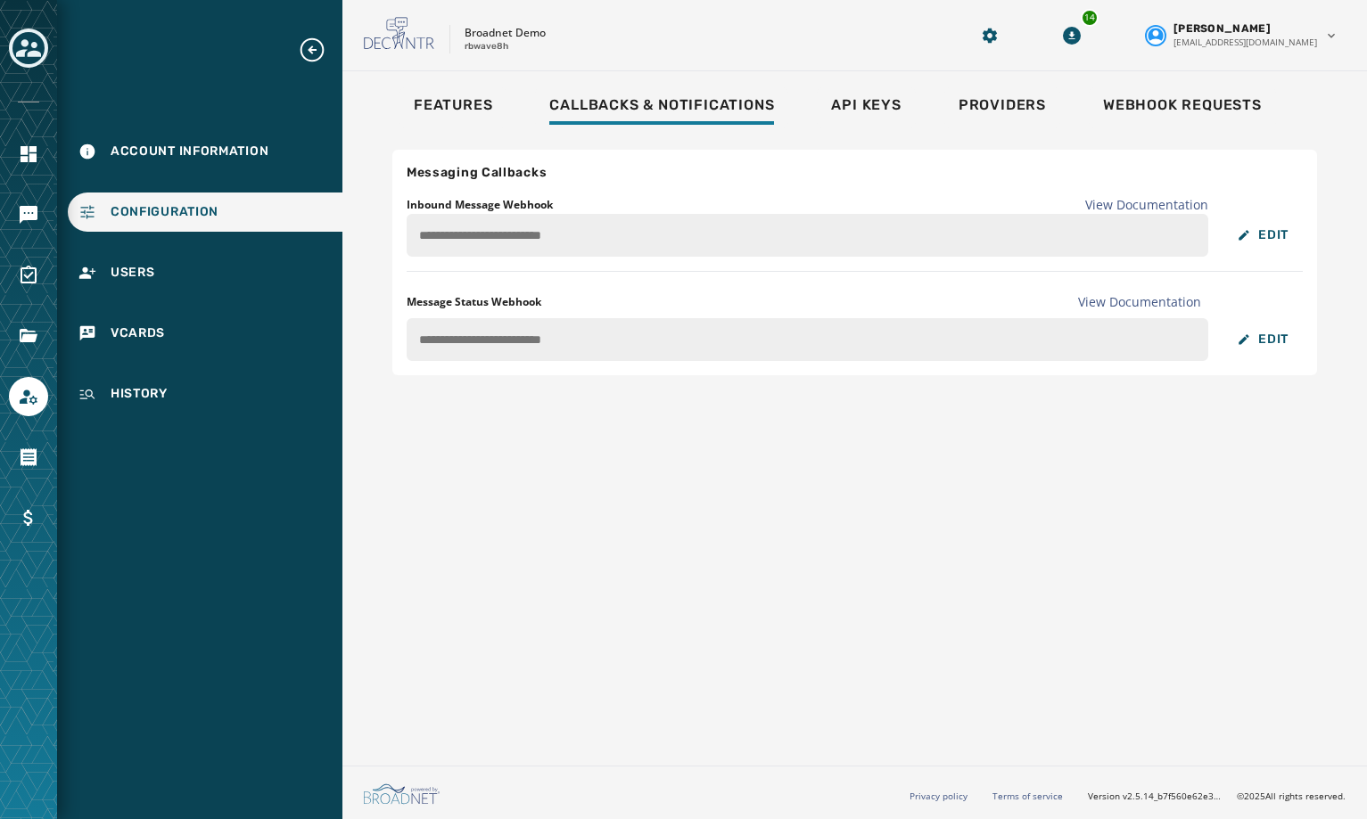
click at [350, 232] on div "**********" at bounding box center [854, 415] width 1025 height 688
click at [33, 210] on icon "Navigate to Messaging" at bounding box center [29, 215] width 18 height 18
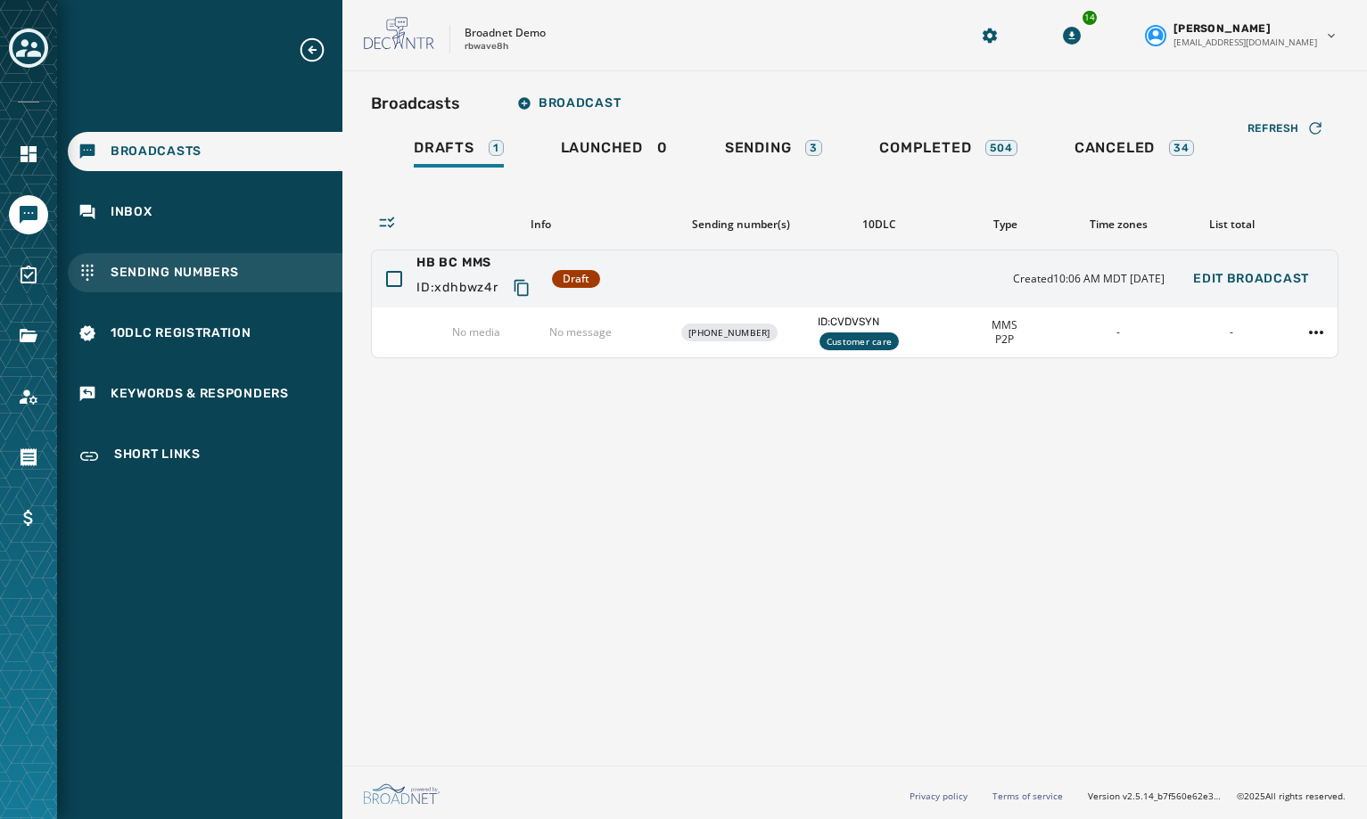
click at [163, 272] on span "Sending Numbers" at bounding box center [175, 273] width 128 height 18
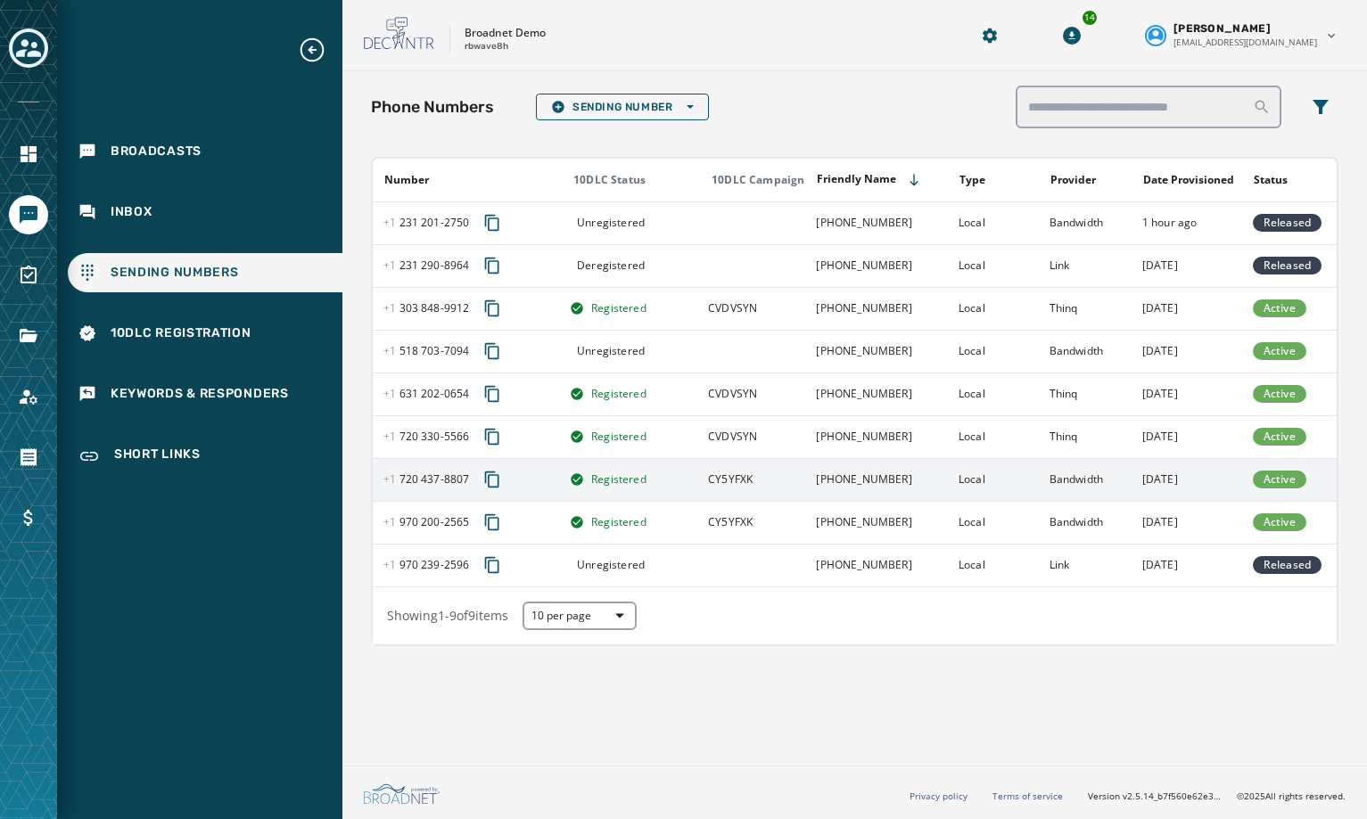
click at [492, 484] on icon "Copy phone number to clipboard" at bounding box center [492, 480] width 18 height 18
click at [498, 475] on icon "Copy phone number to clipboard" at bounding box center [492, 480] width 14 height 16
click at [158, 160] on span "Broadcasts" at bounding box center [156, 152] width 91 height 18
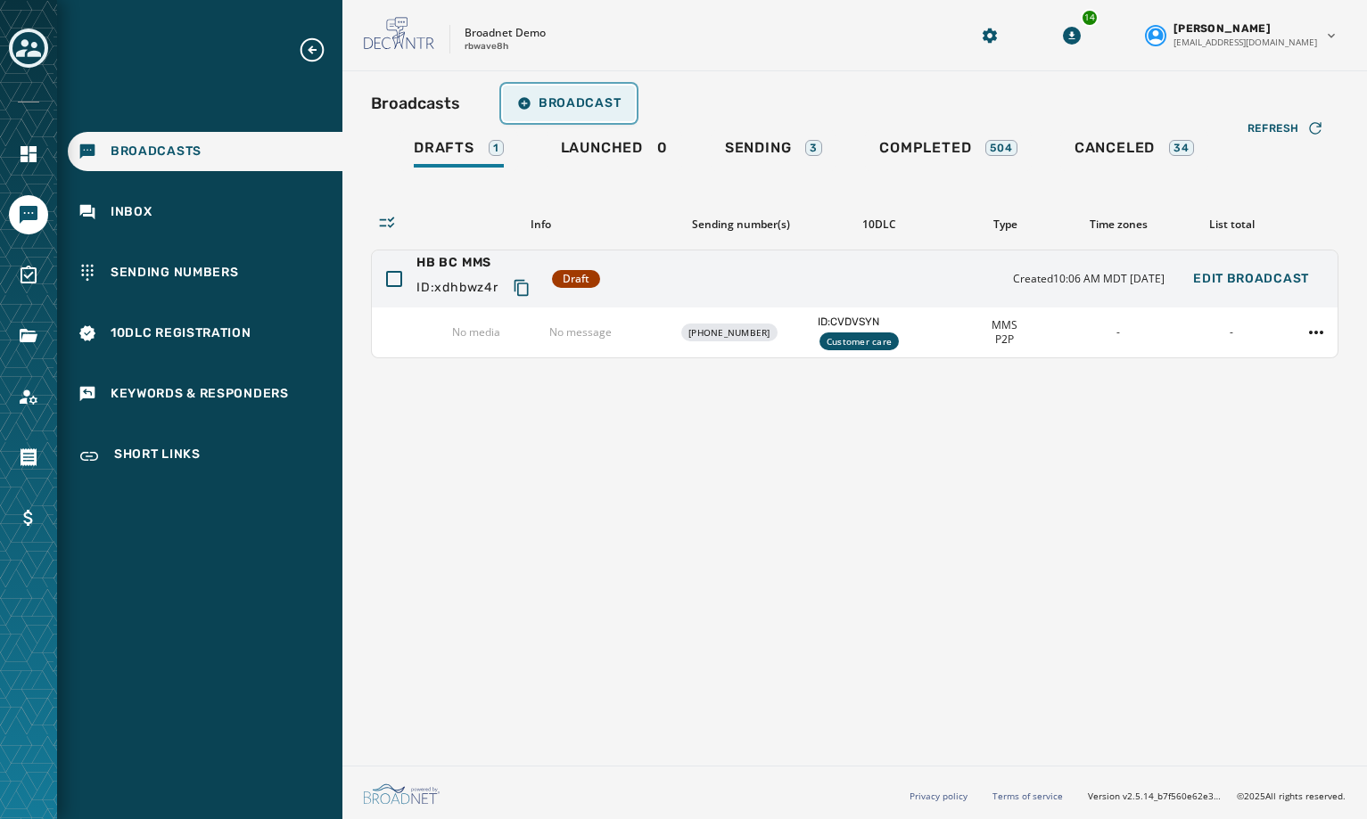
click at [604, 116] on button "Broadcast" at bounding box center [569, 104] width 132 height 36
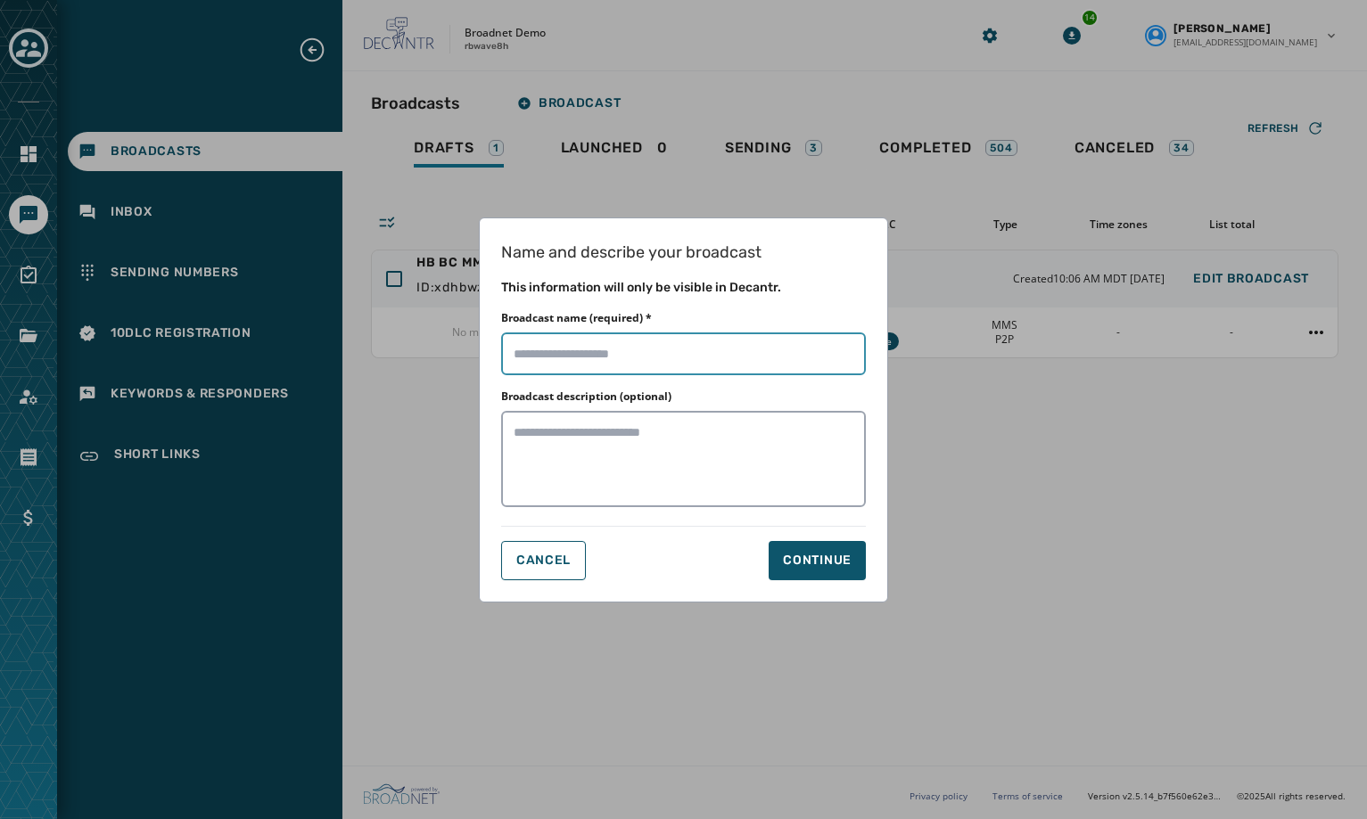
click at [709, 366] on input "Broadcast name (required) *" at bounding box center [683, 354] width 365 height 43
type input "**********"
click at [810, 556] on div "Continue" at bounding box center [817, 561] width 69 height 18
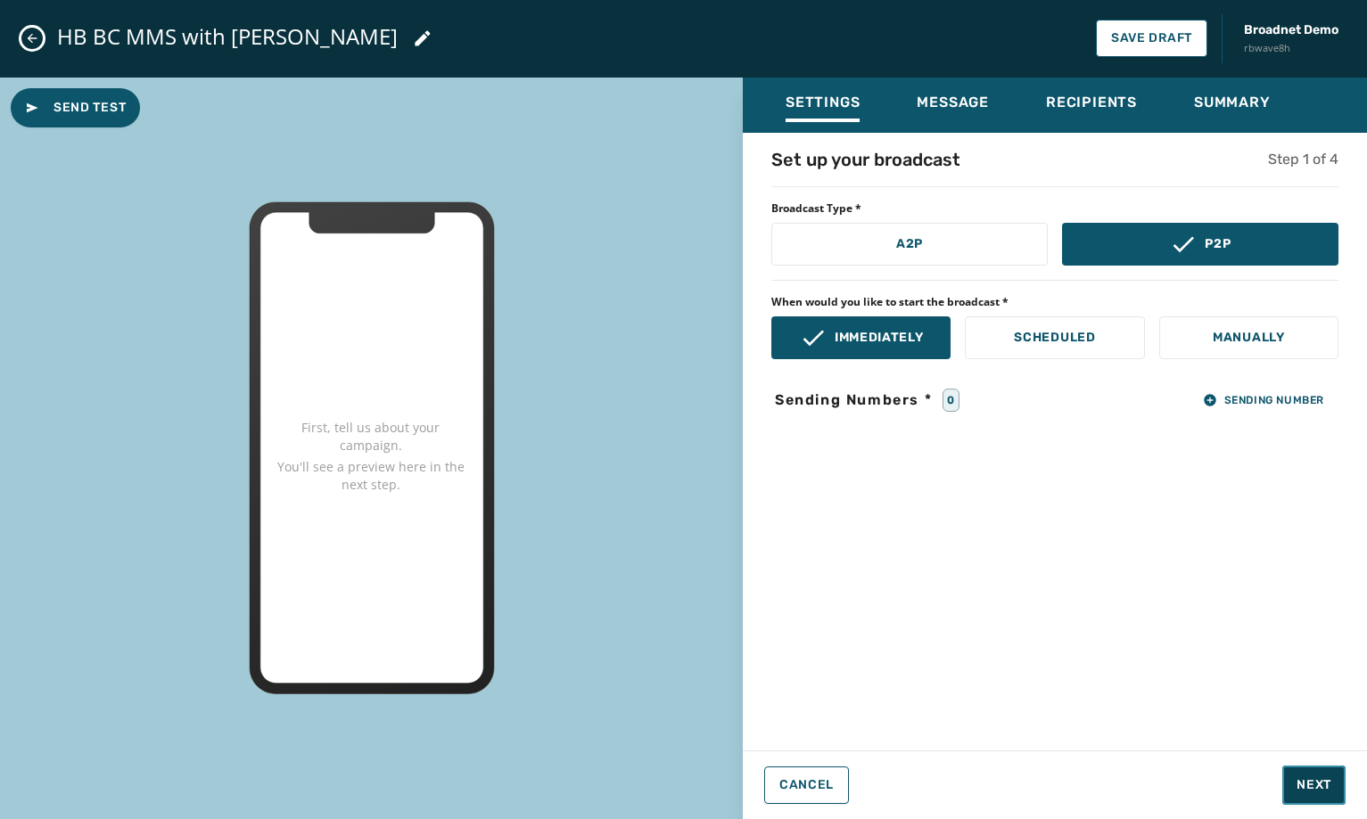
click at [1319, 778] on span "Next" at bounding box center [1314, 786] width 35 height 18
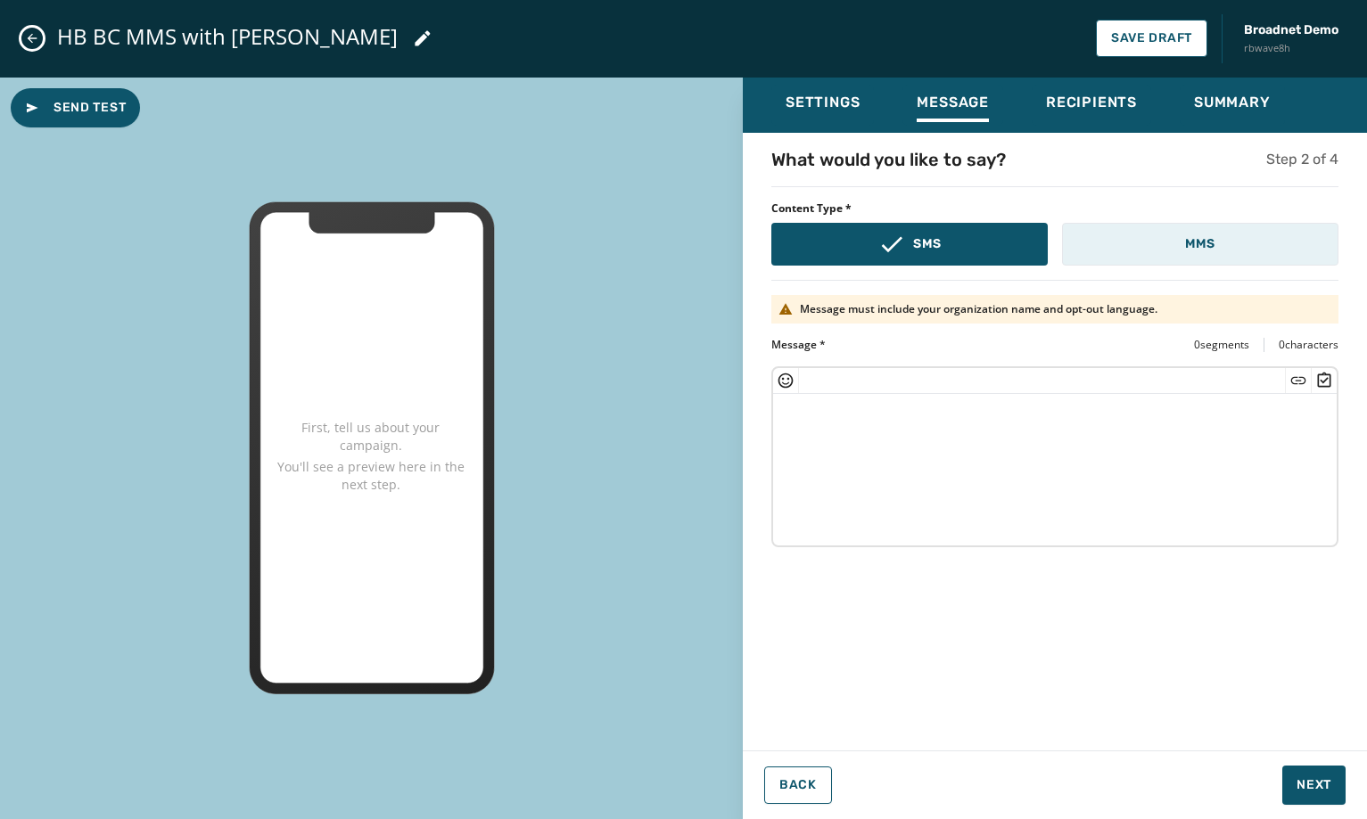
click at [1239, 248] on button "MMS" at bounding box center [1200, 244] width 276 height 43
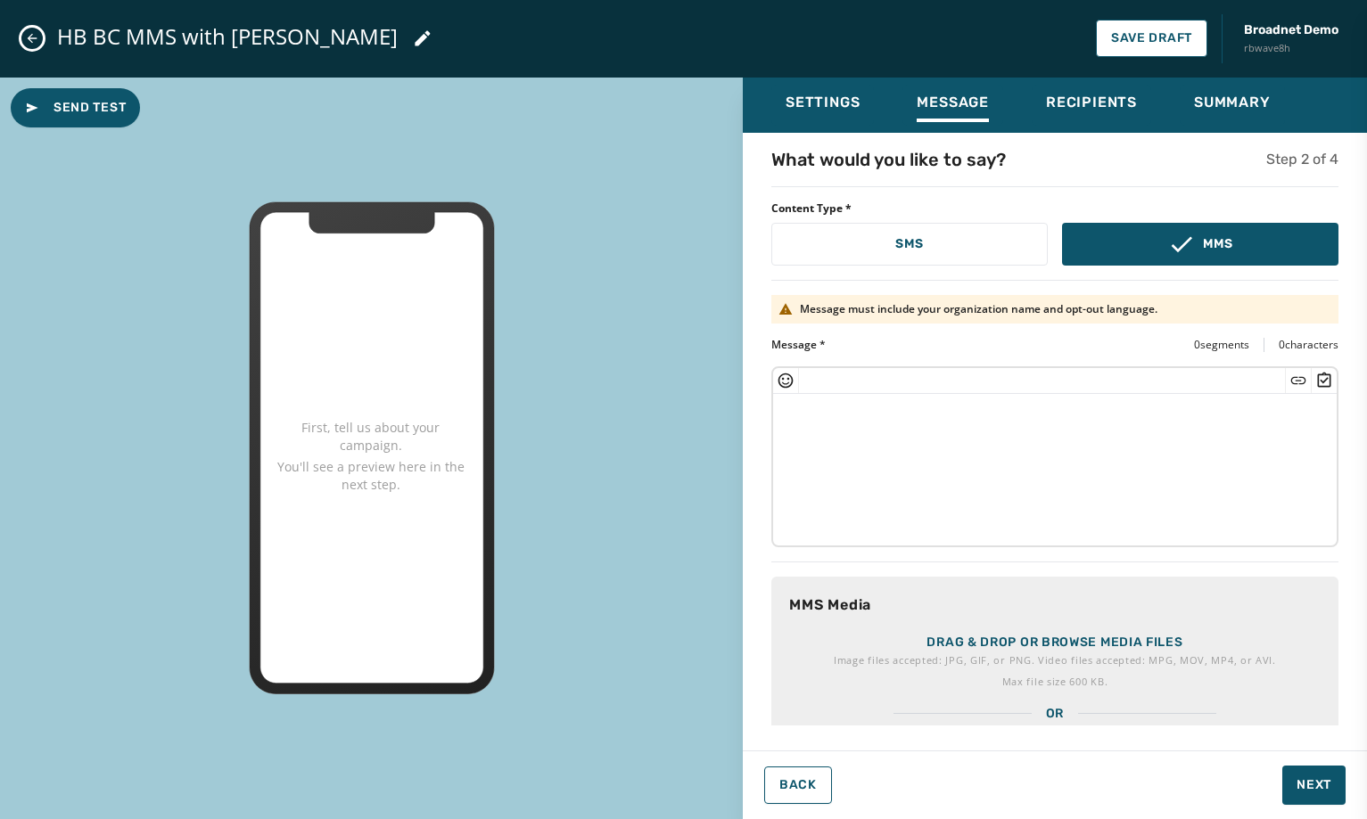
scroll to position [86, 0]
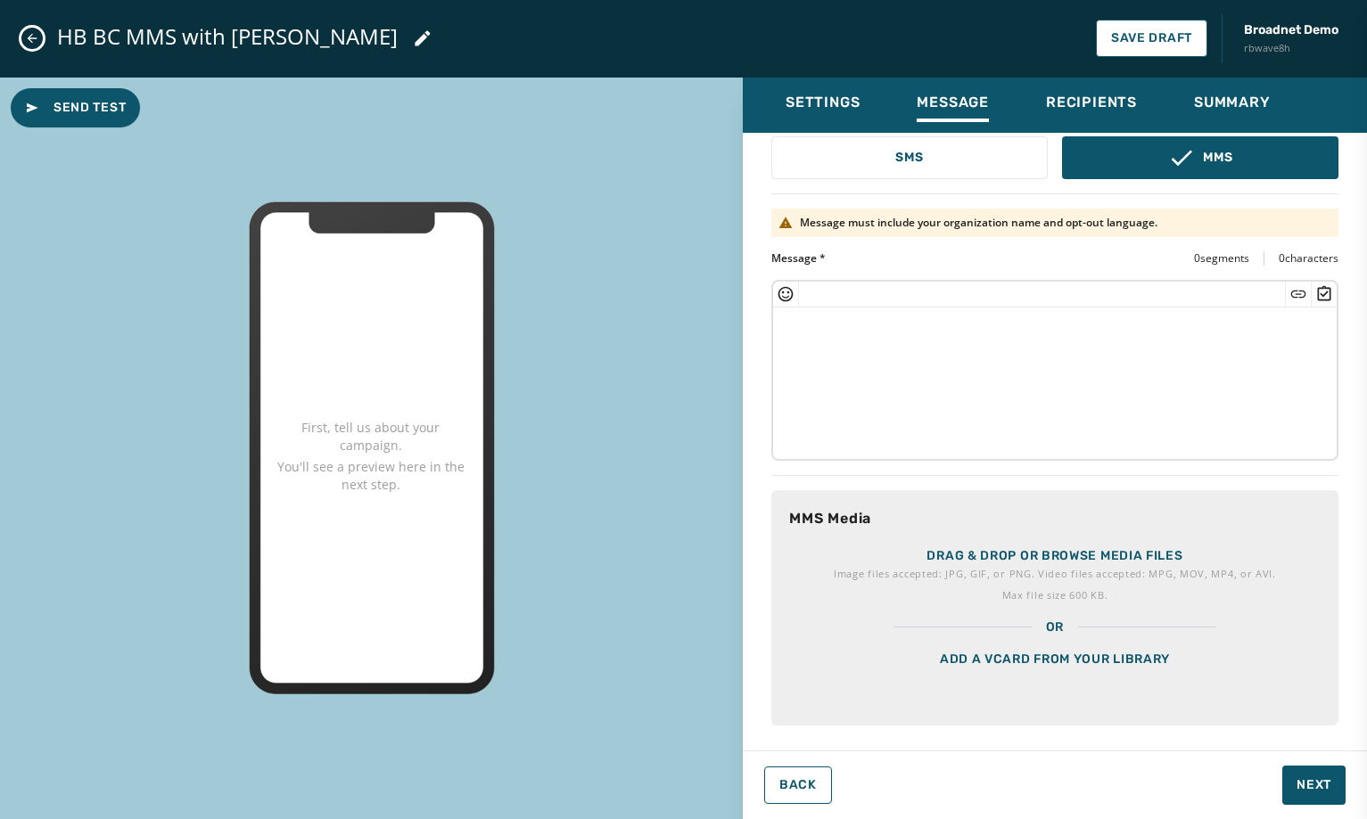
click at [1100, 548] on p "Drag & drop or browse media files" at bounding box center [1054, 557] width 256 height 18
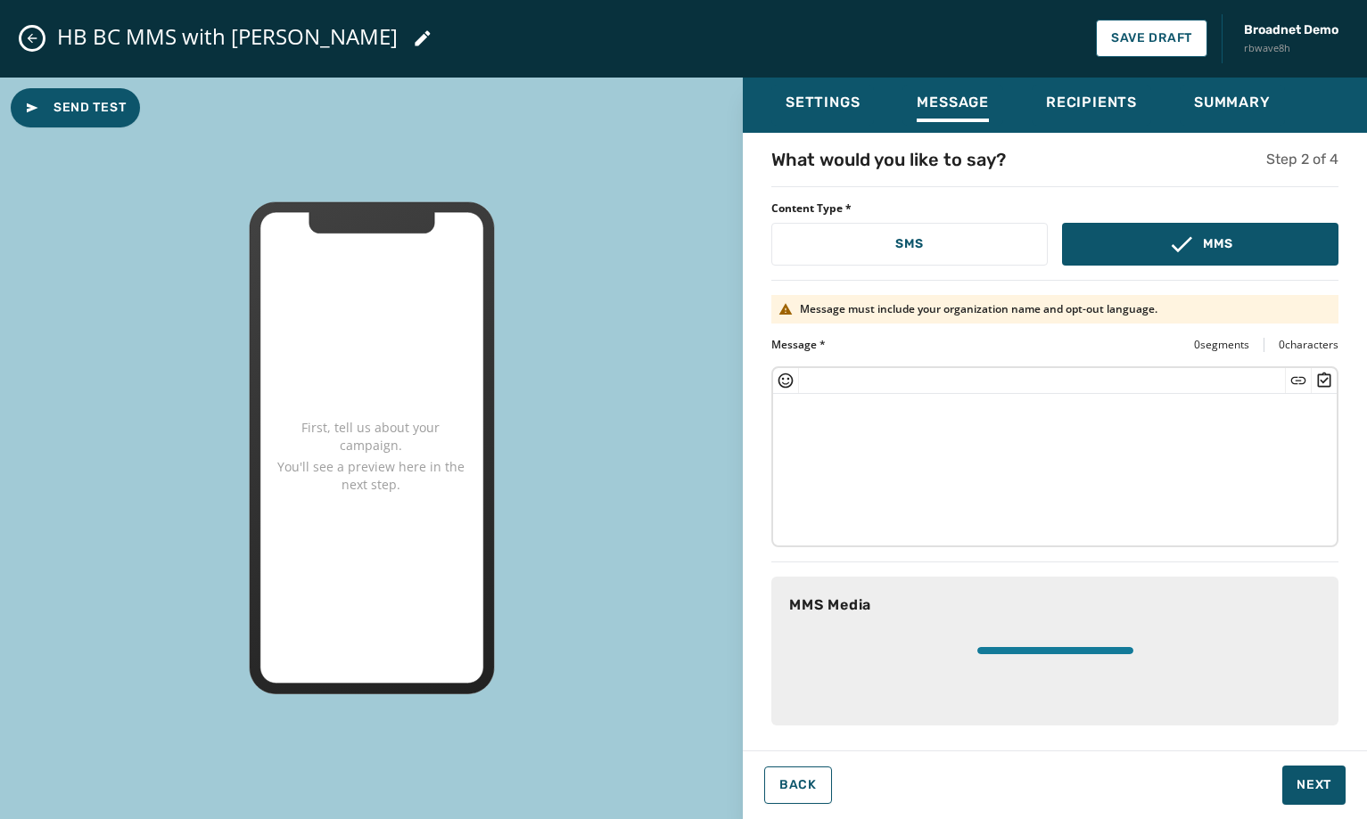
scroll to position [0, 0]
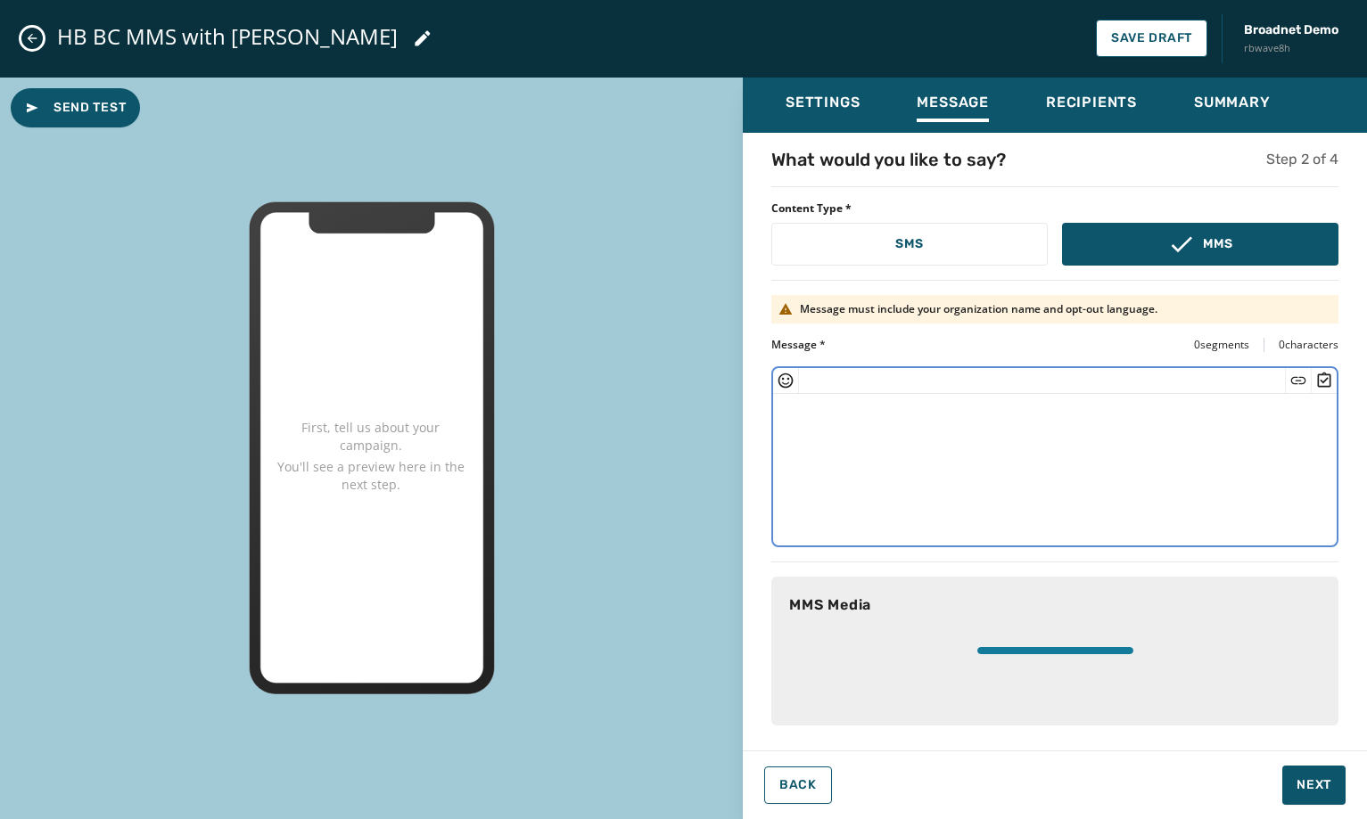
click at [999, 464] on textarea at bounding box center [1055, 467] width 564 height 146
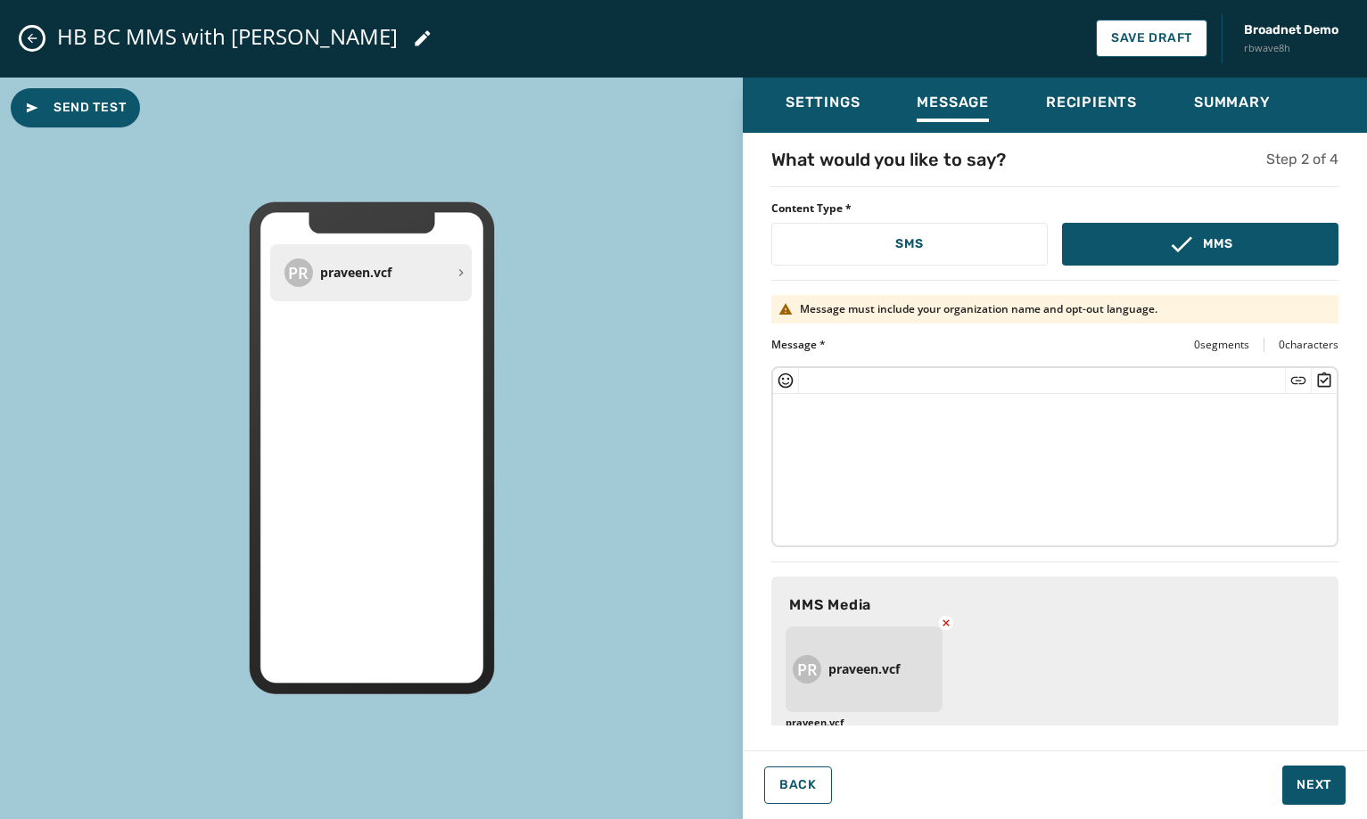
click at [1175, 449] on textarea at bounding box center [1055, 467] width 564 height 146
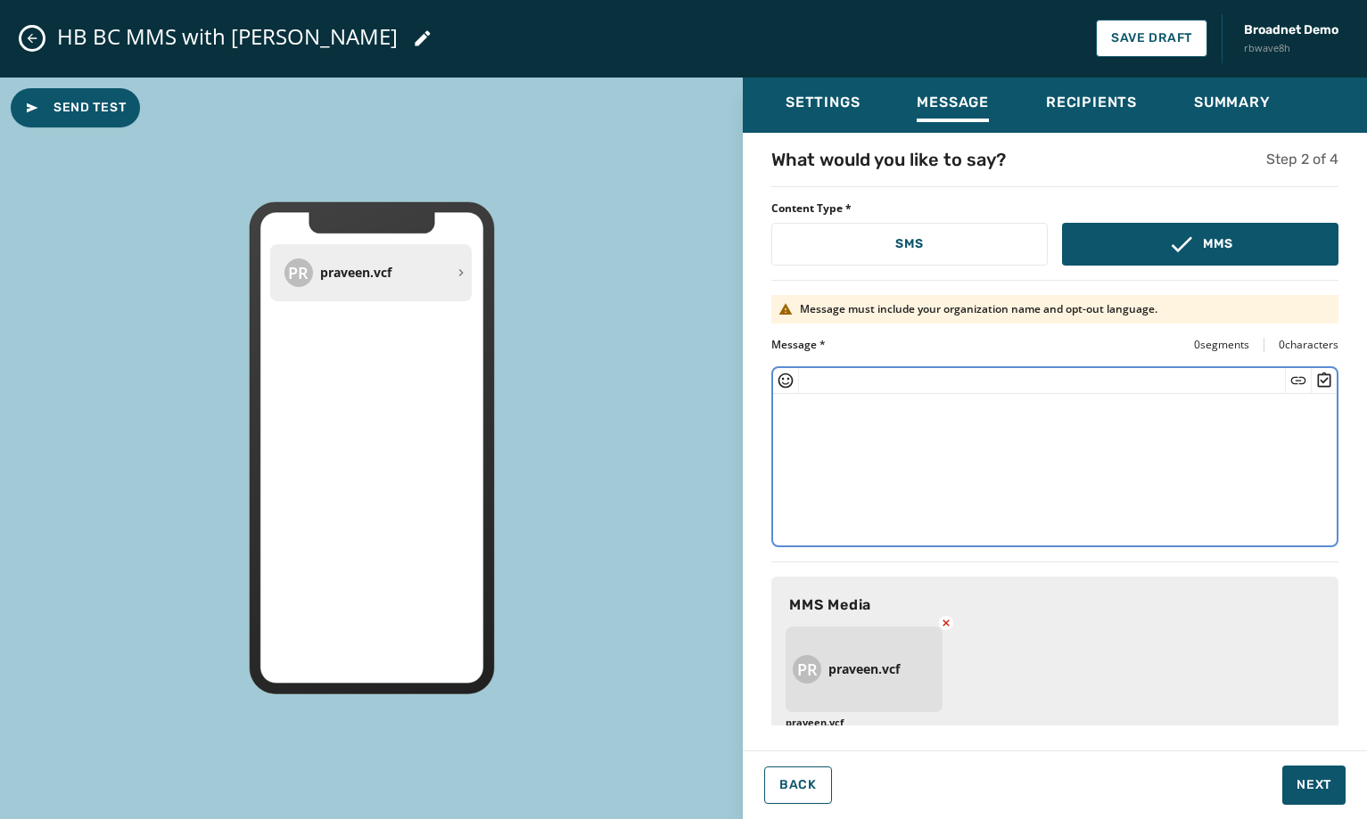
paste textarea "**********"
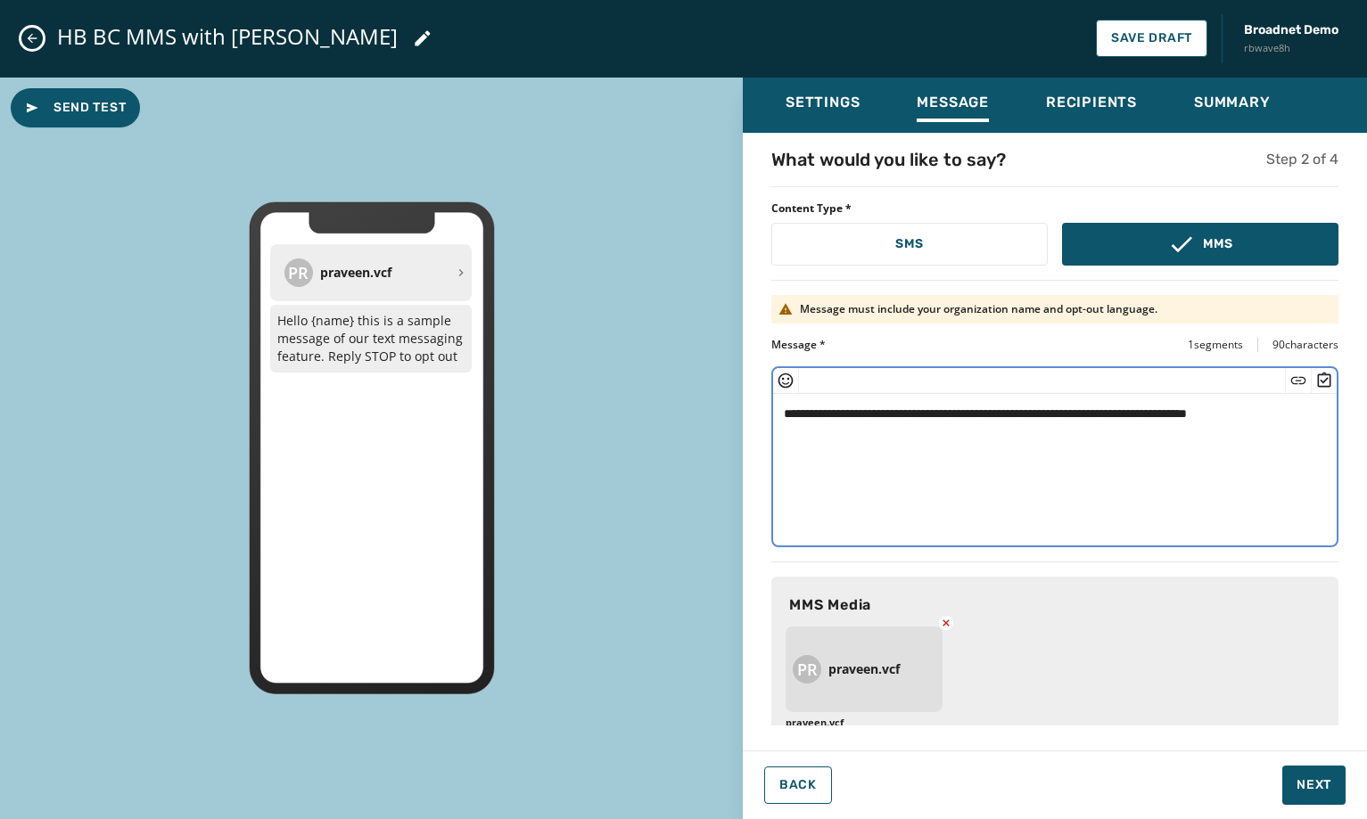
drag, startPoint x: 859, startPoint y: 410, endPoint x: 818, endPoint y: 407, distance: 41.2
click at [818, 407] on textarea "**********" at bounding box center [1048, 467] width 550 height 146
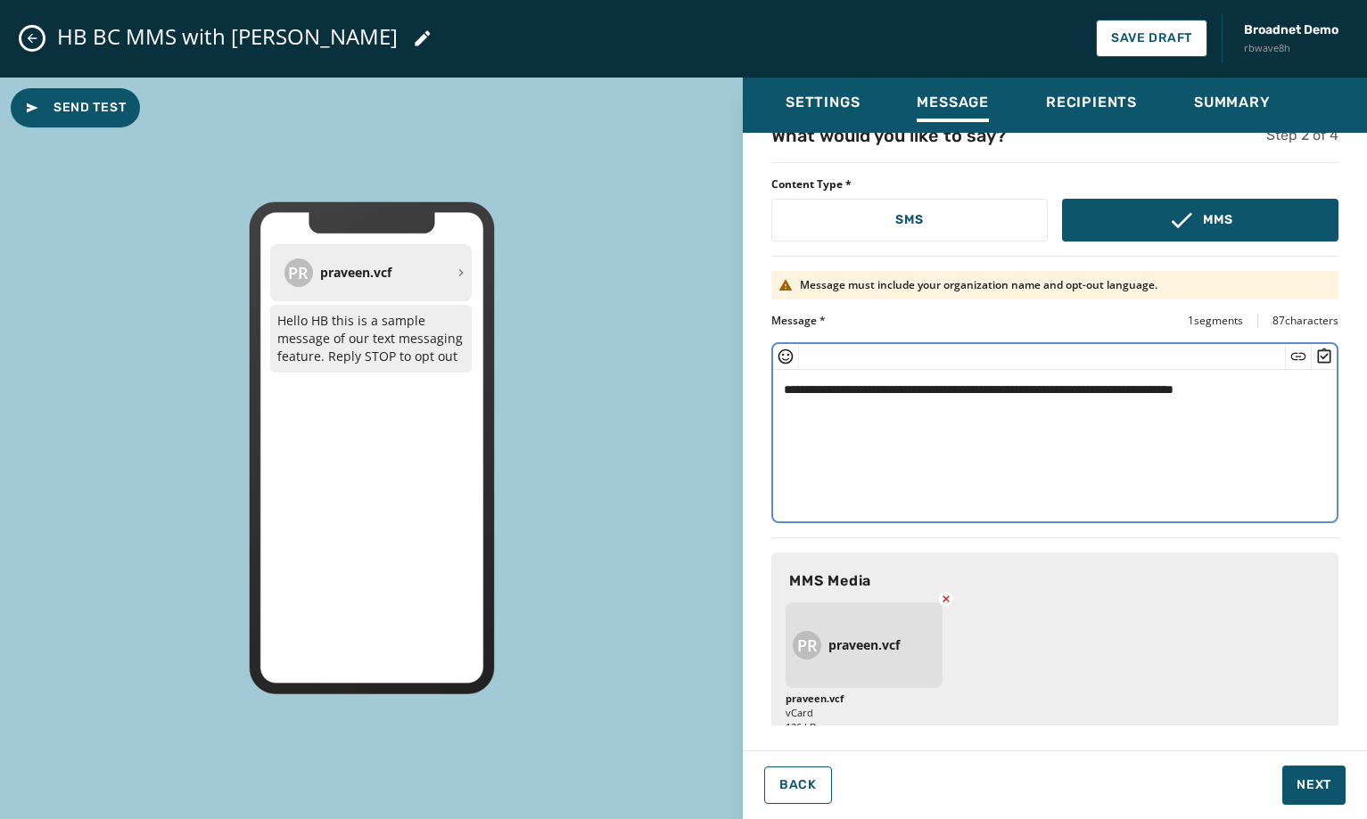
scroll to position [47, 0]
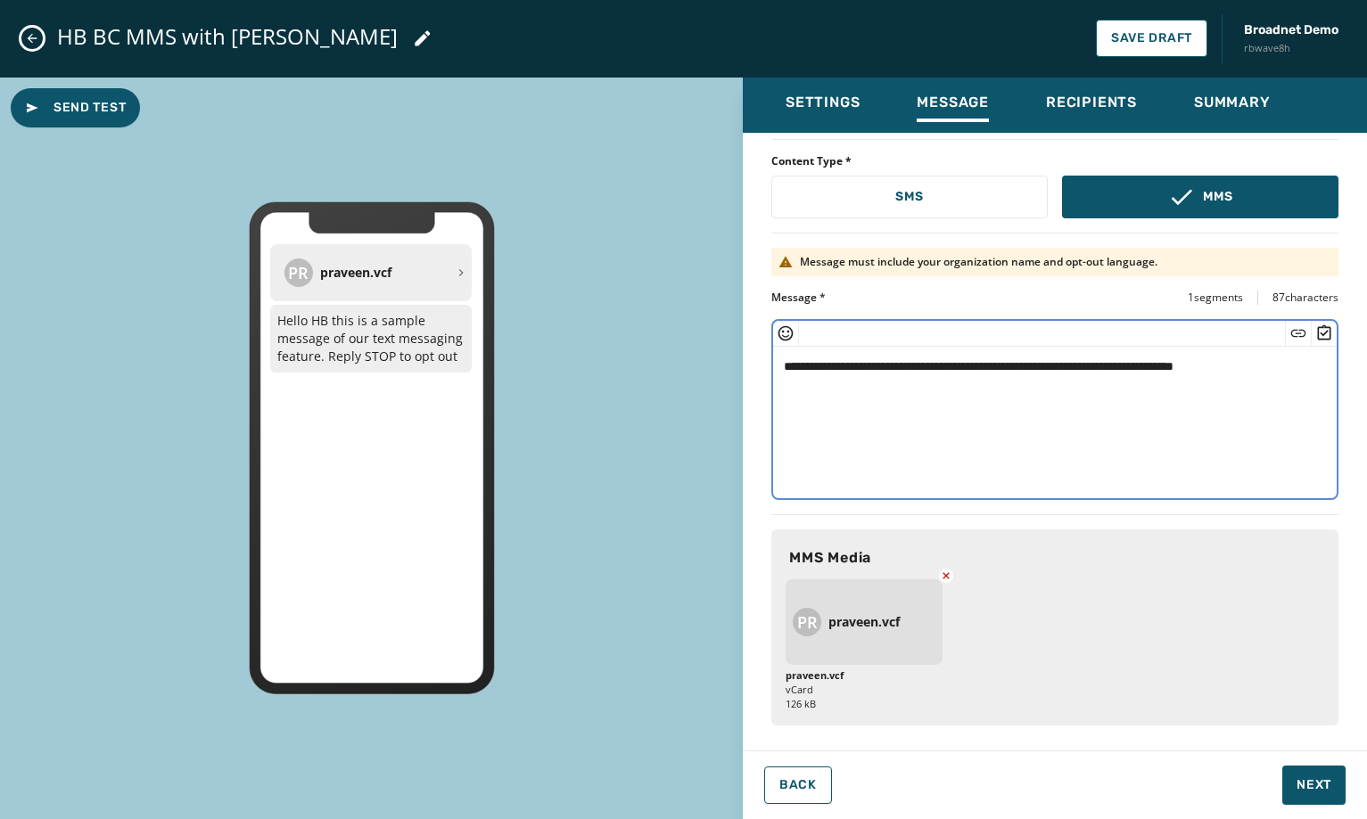
click at [1160, 371] on textarea "**********" at bounding box center [1048, 420] width 550 height 146
click at [1166, 366] on textarea "**********" at bounding box center [1048, 420] width 550 height 146
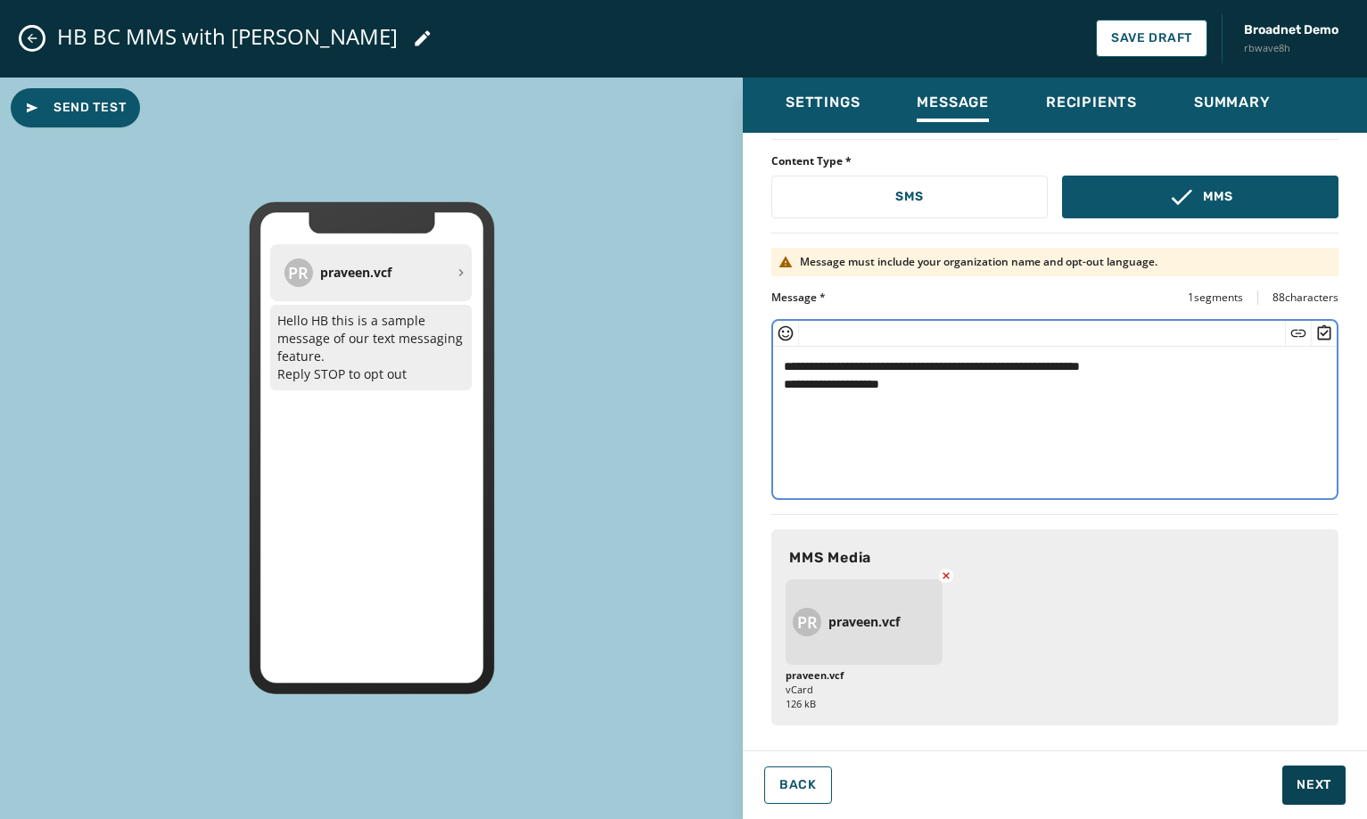
type textarea "**********"
click at [1309, 772] on button "Next" at bounding box center [1313, 785] width 63 height 39
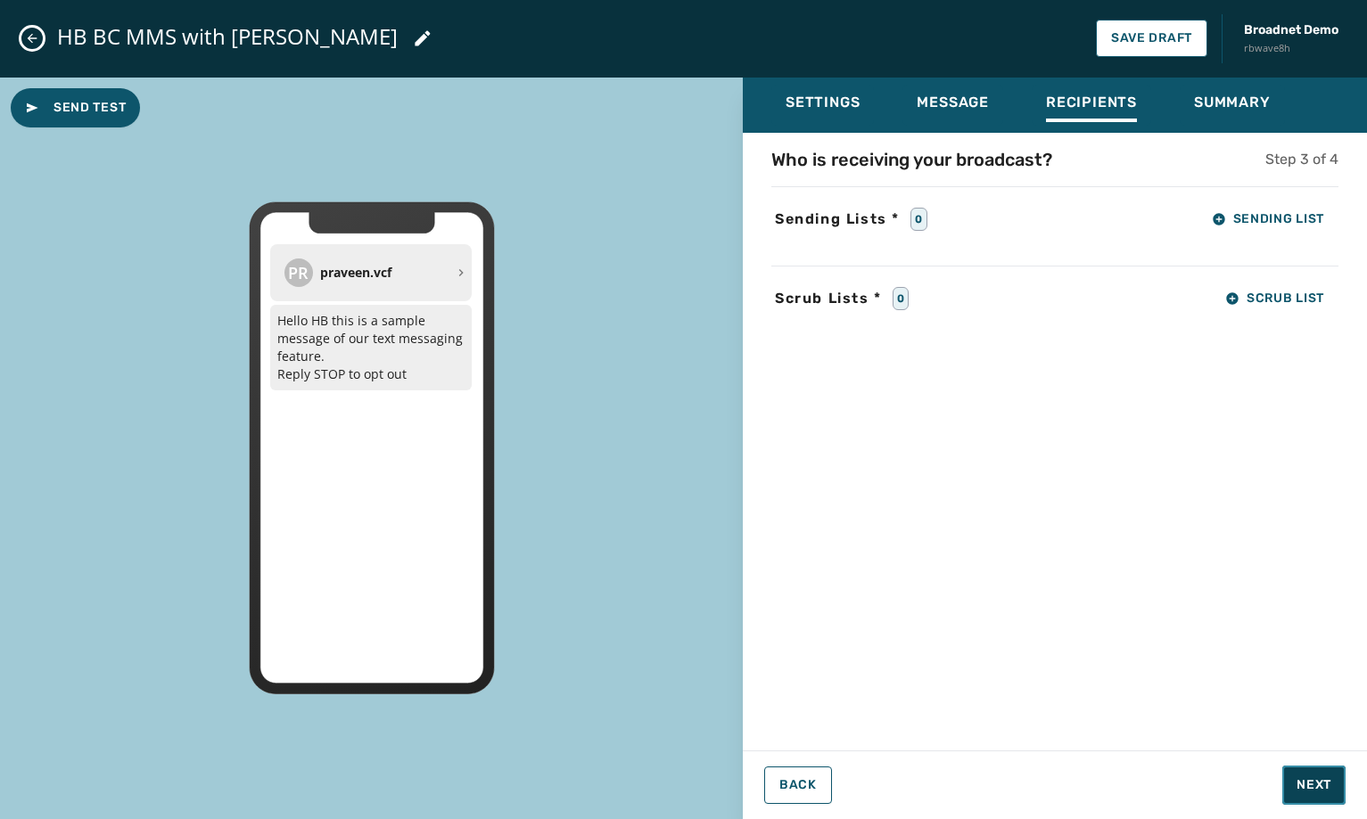
scroll to position [0, 0]
click at [1252, 237] on div "Who is receiving your broadcast? Step 3 of 4 Sending Lists * 0 Sending List Scr…" at bounding box center [1055, 436] width 624 height 579
click at [1252, 220] on span "Sending List" at bounding box center [1268, 219] width 112 height 14
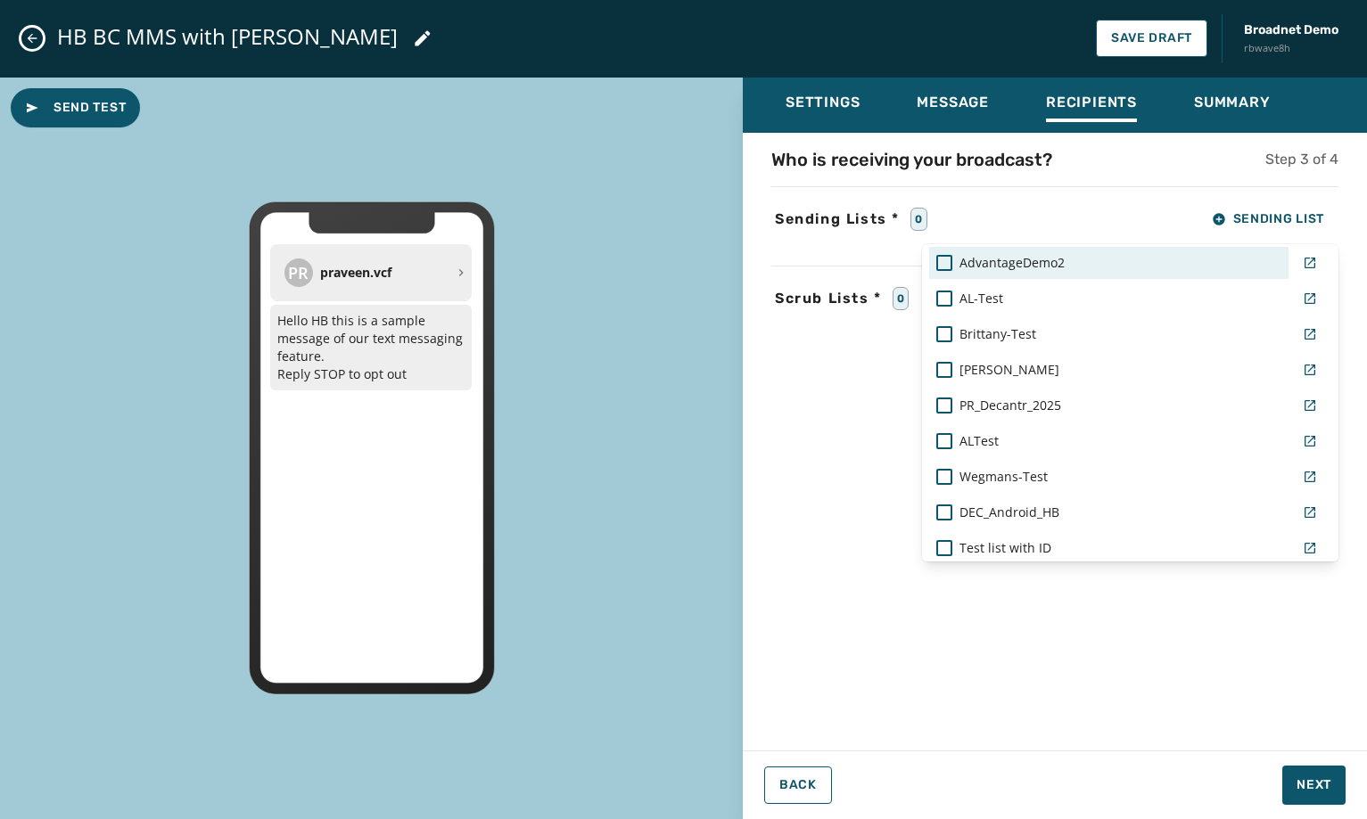
scroll to position [1159, 0]
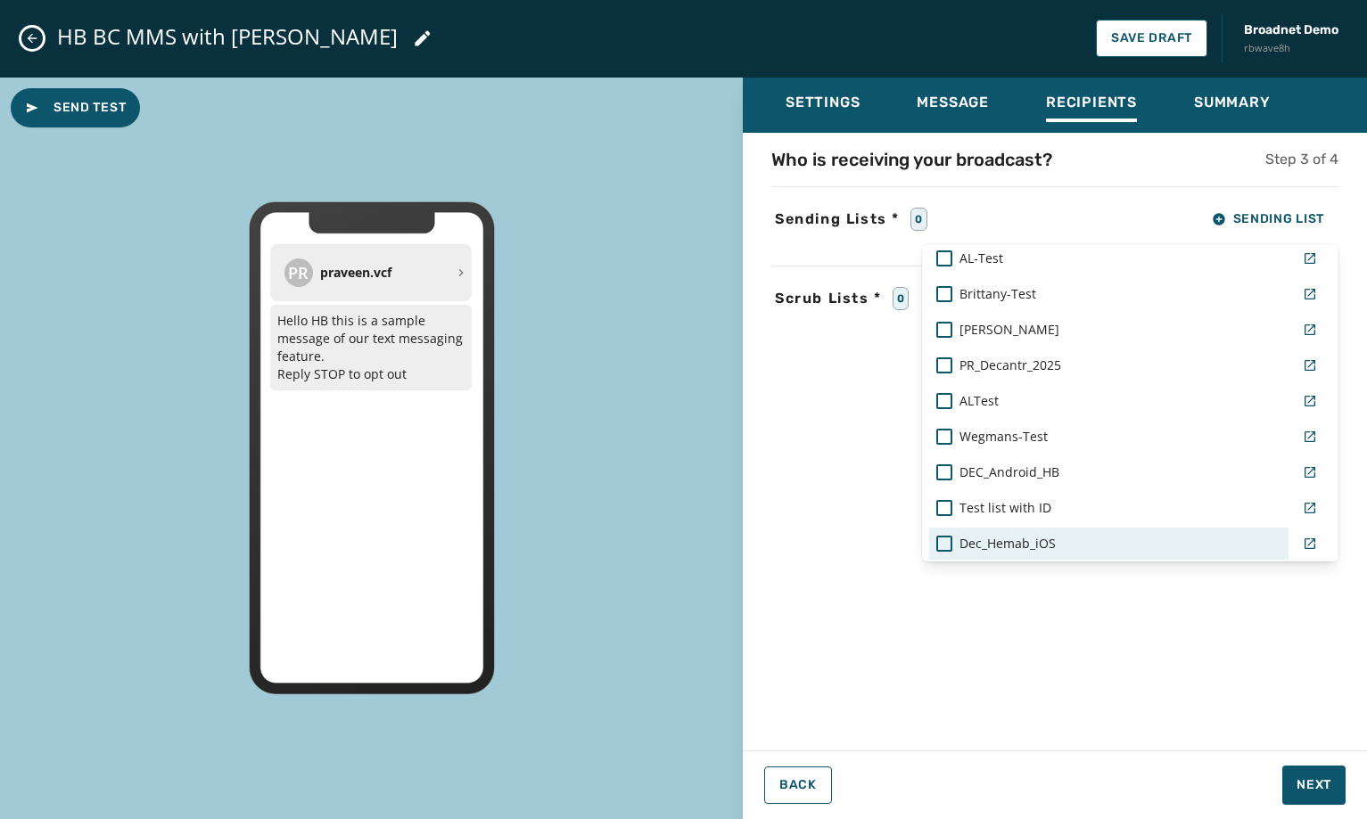
click at [1029, 539] on span "Dec_Hemab_iOS" at bounding box center [1007, 544] width 96 height 18
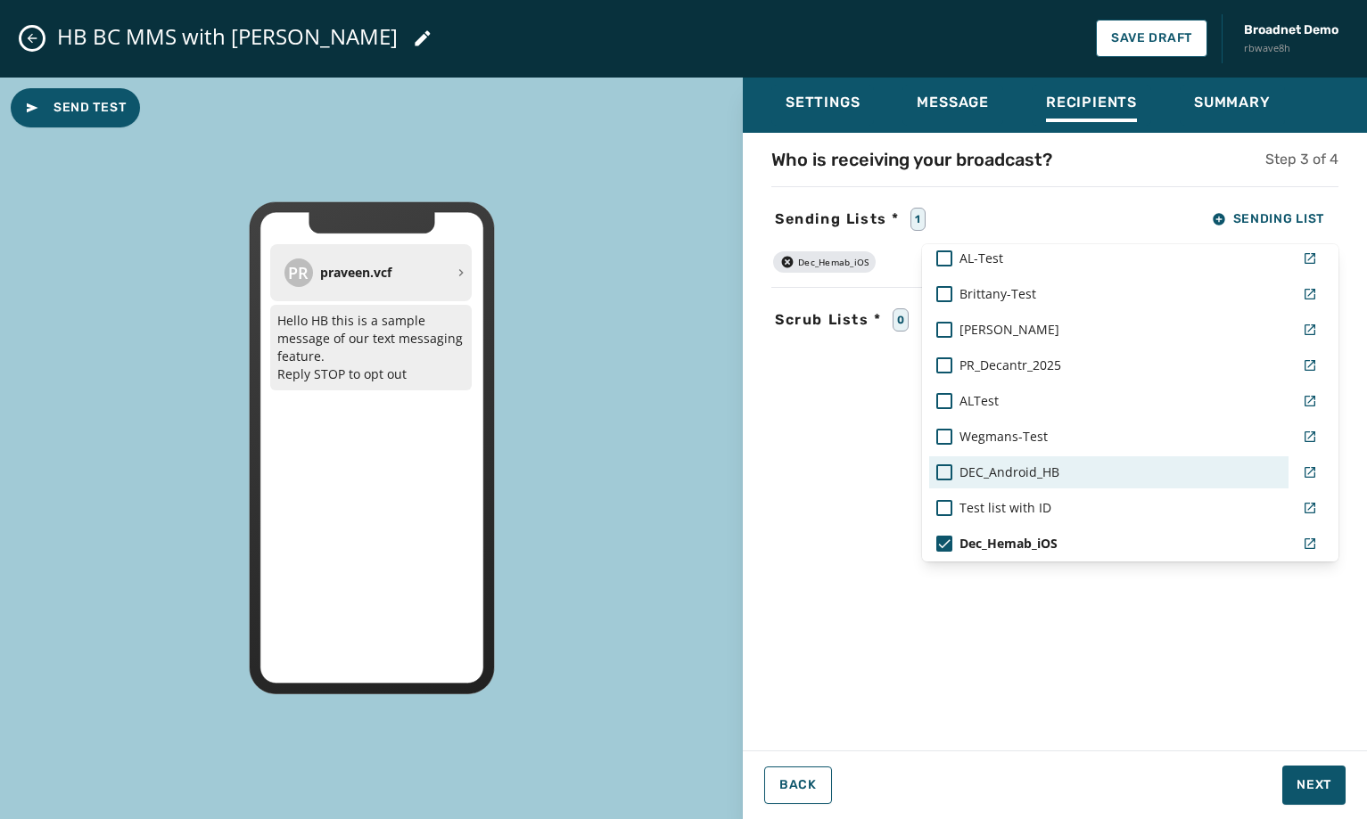
click at [1011, 480] on span "DEC_Android_HB" at bounding box center [1009, 473] width 100 height 18
click at [1313, 779] on div "Settings Message Recipients Summary Who is receiving your broadcast? Step 3 of …" at bounding box center [1055, 442] width 624 height 729
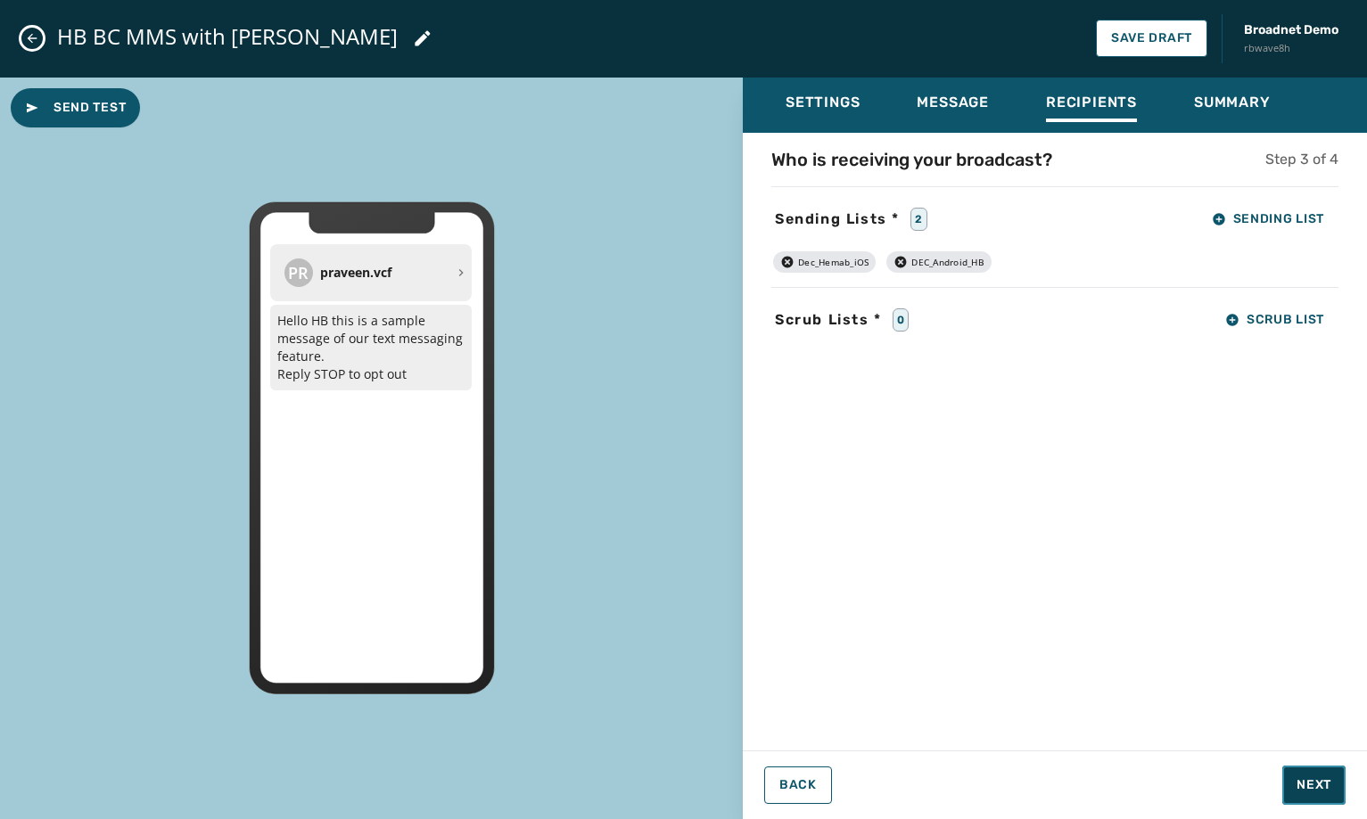
click at [1313, 779] on span "Next" at bounding box center [1314, 786] width 35 height 18
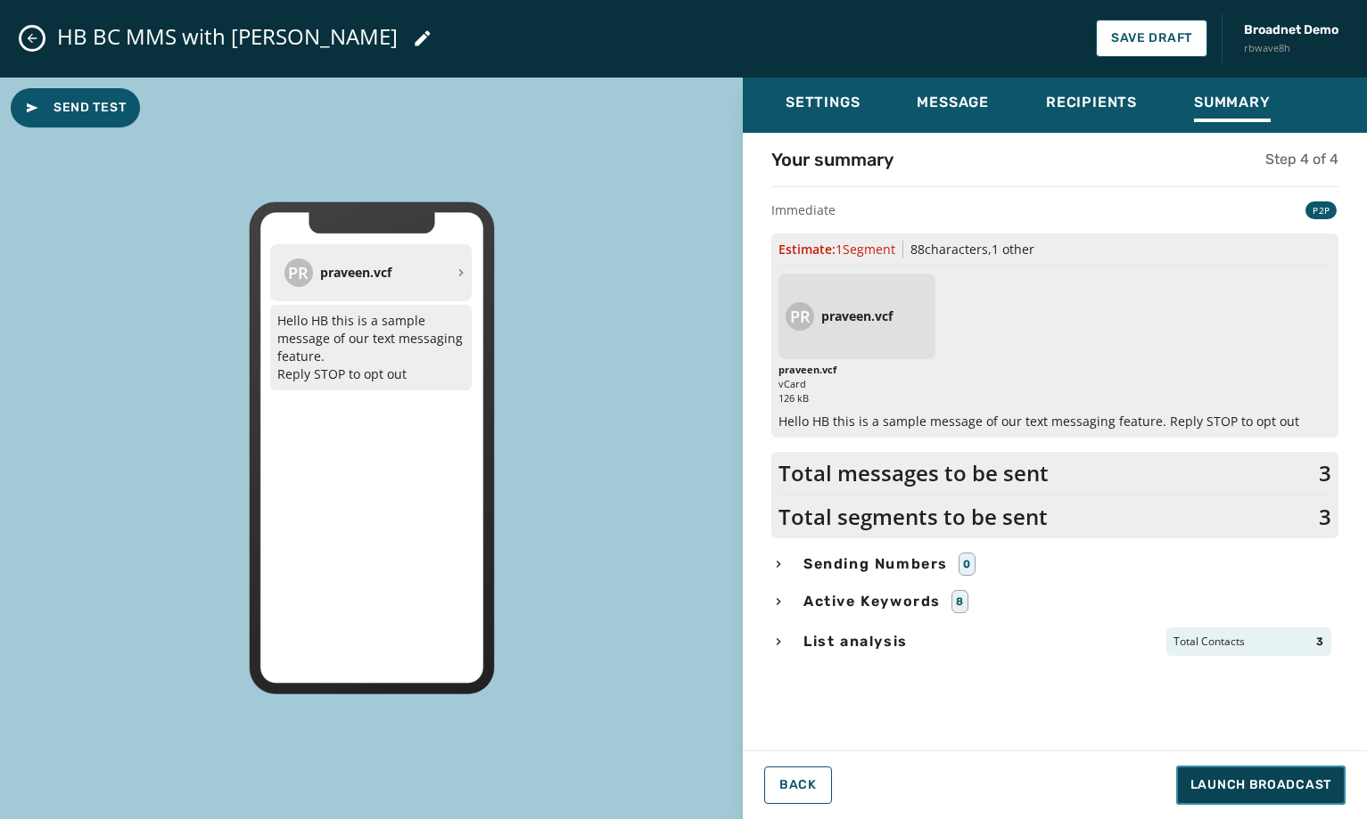
click at [1313, 779] on span "Launch Broadcast" at bounding box center [1260, 786] width 141 height 18
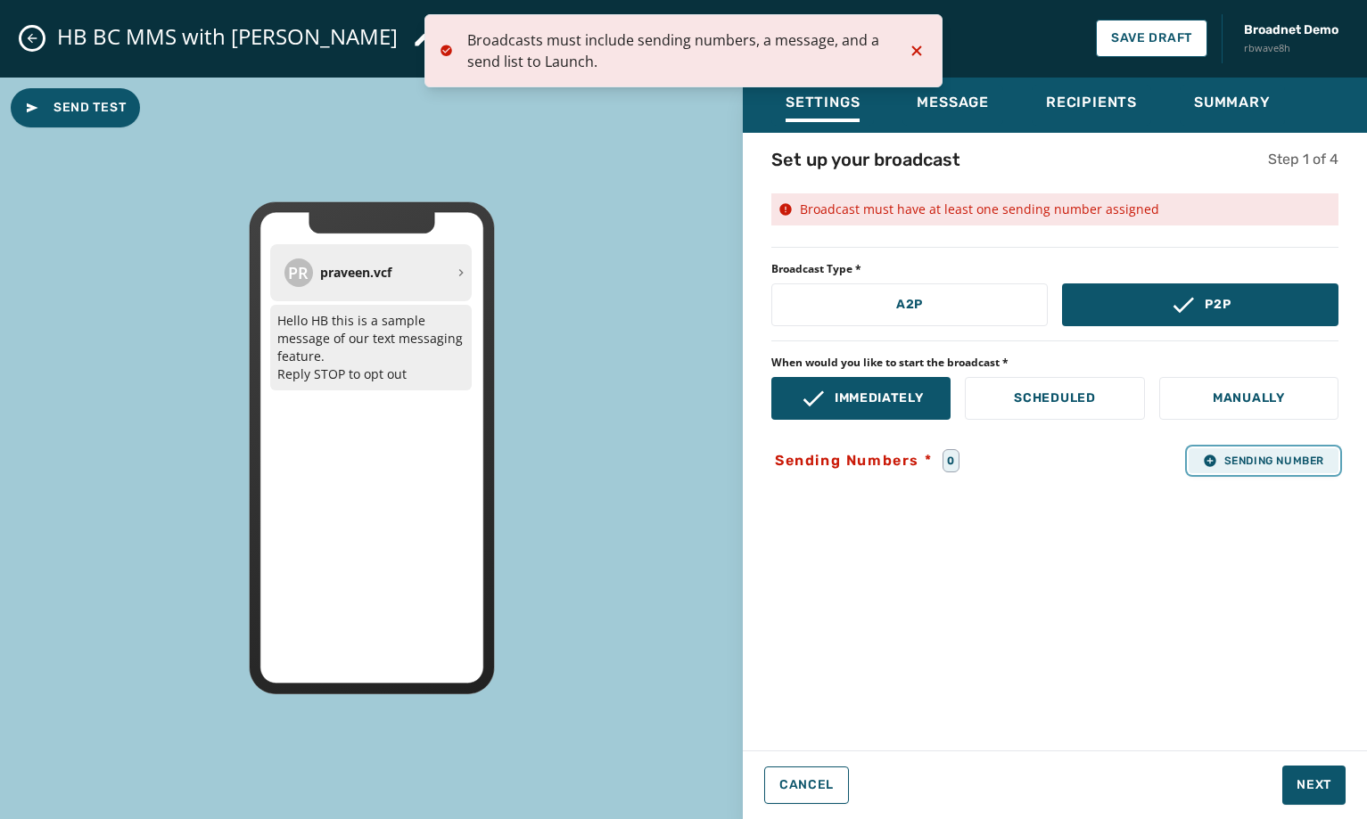
click at [1233, 458] on span "Sending Number" at bounding box center [1263, 461] width 121 height 14
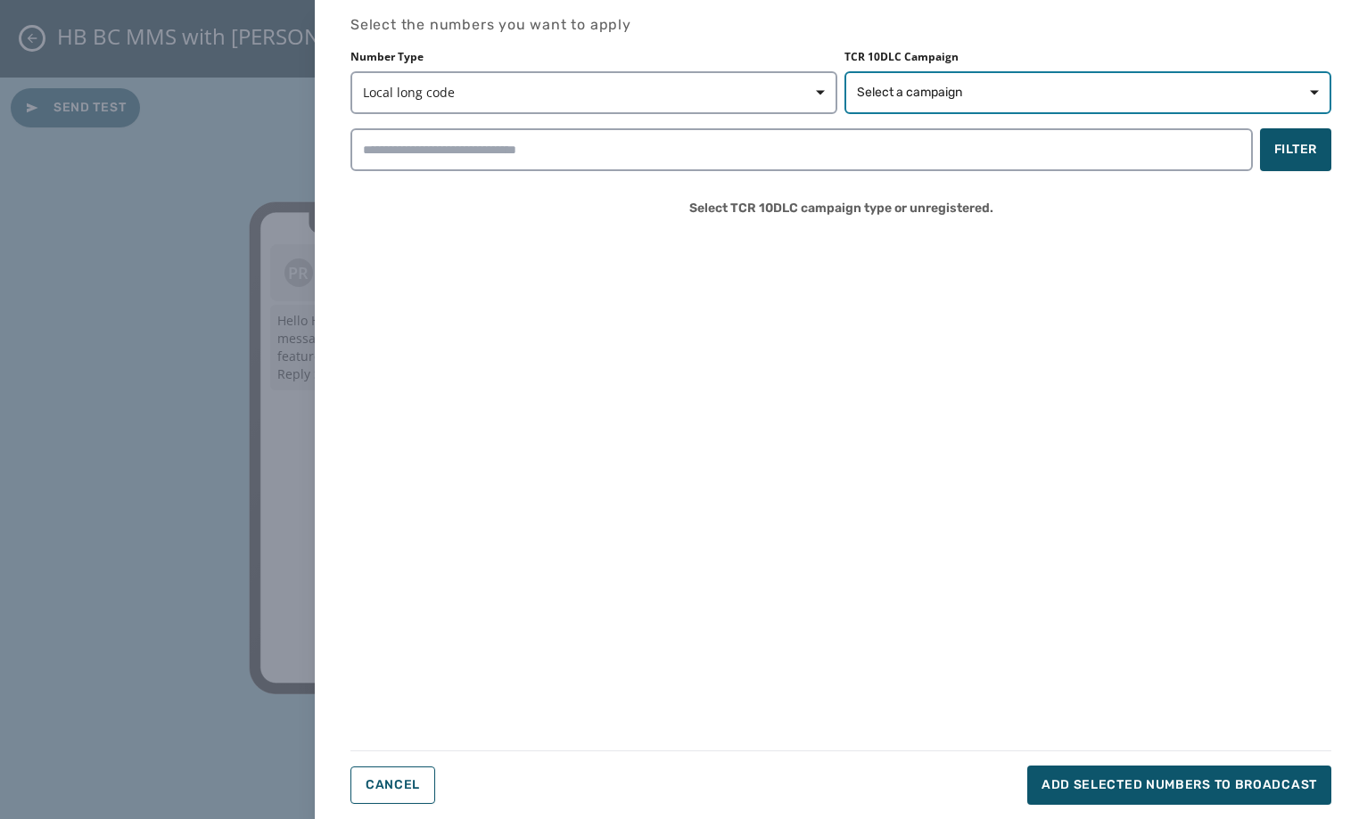
click at [1028, 86] on span "Select a campaign" at bounding box center [1088, 93] width 462 height 18
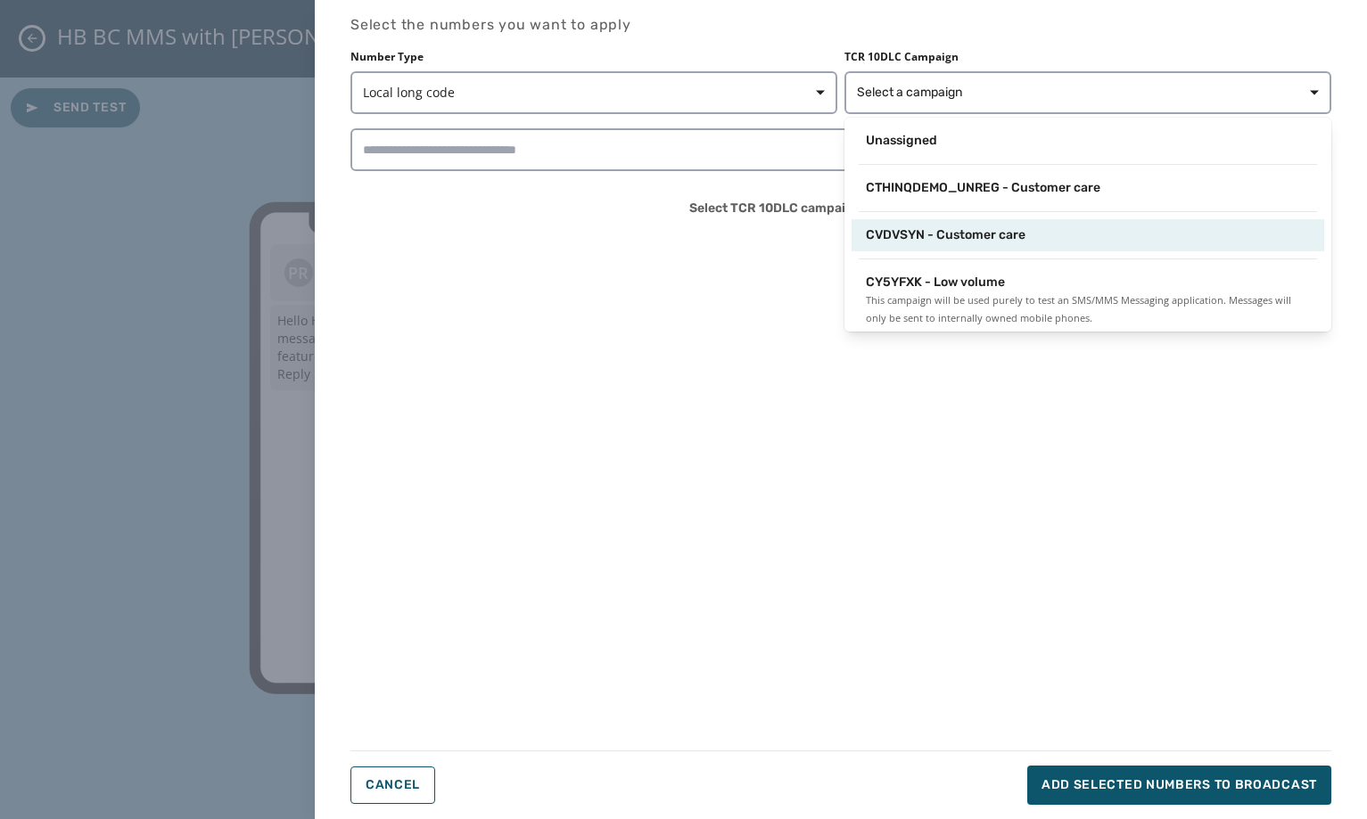
click at [1017, 249] on div "CVDVSYN - Customer care" at bounding box center [1088, 235] width 473 height 32
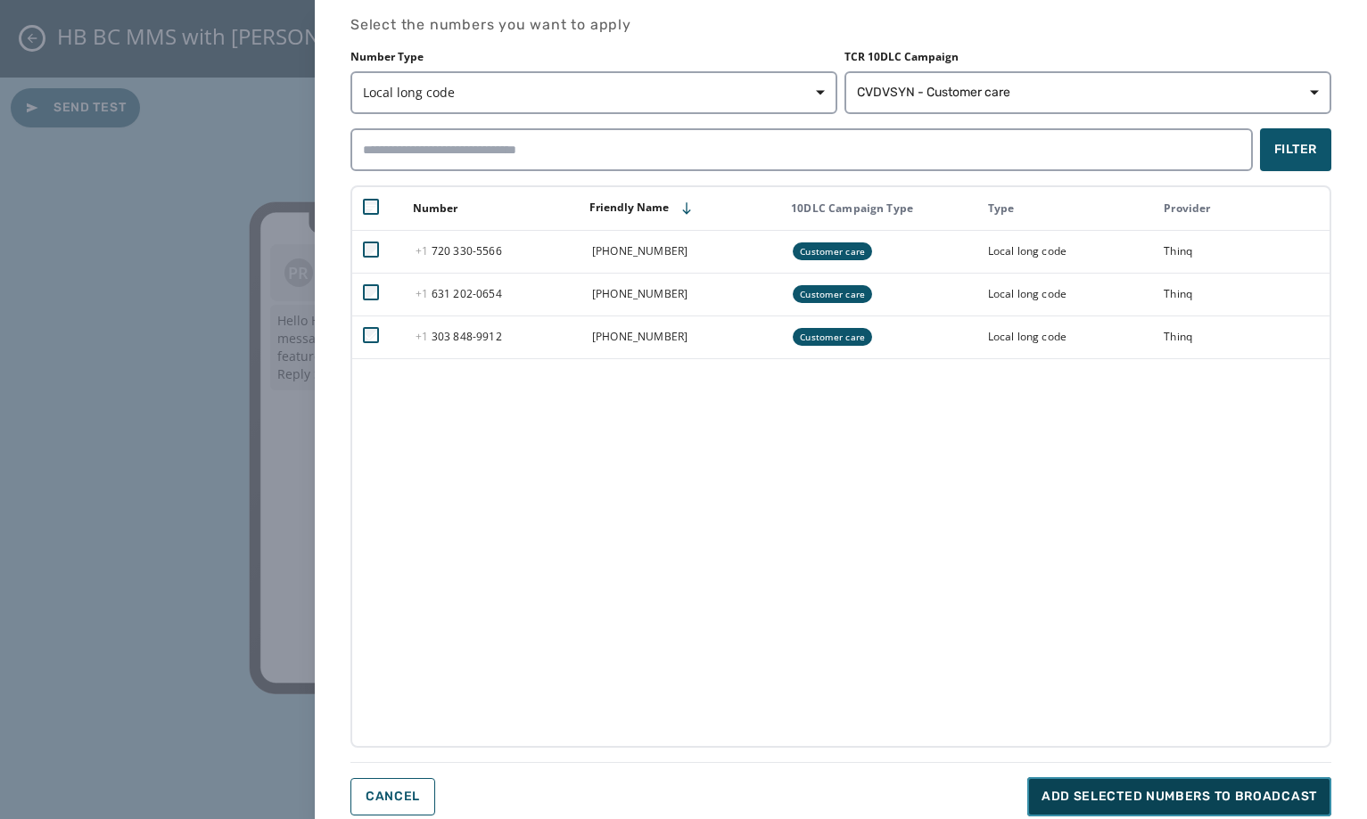
click at [1209, 804] on span "Add selected numbers to broadcast" at bounding box center [1180, 797] width 276 height 18
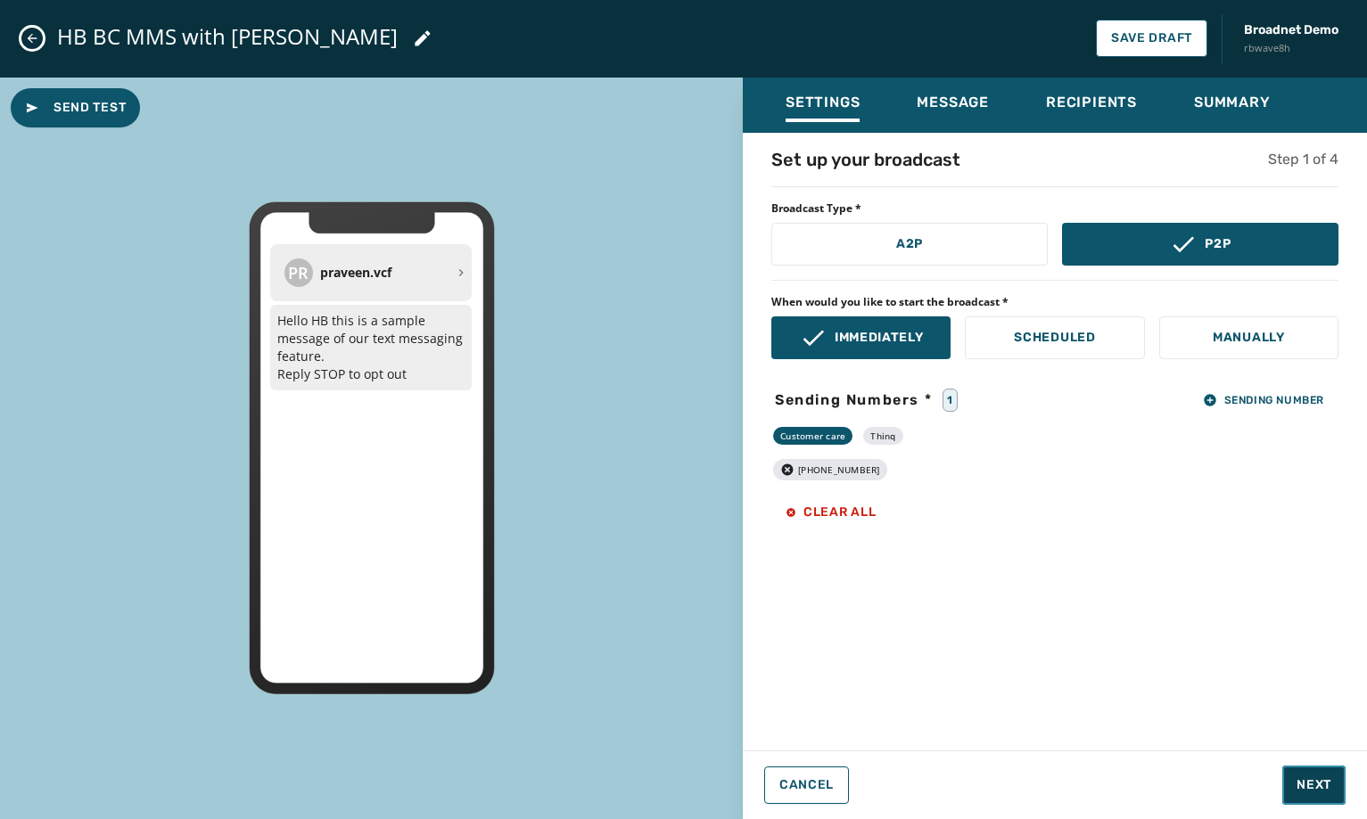
click at [1291, 783] on button "Next" at bounding box center [1313, 785] width 63 height 39
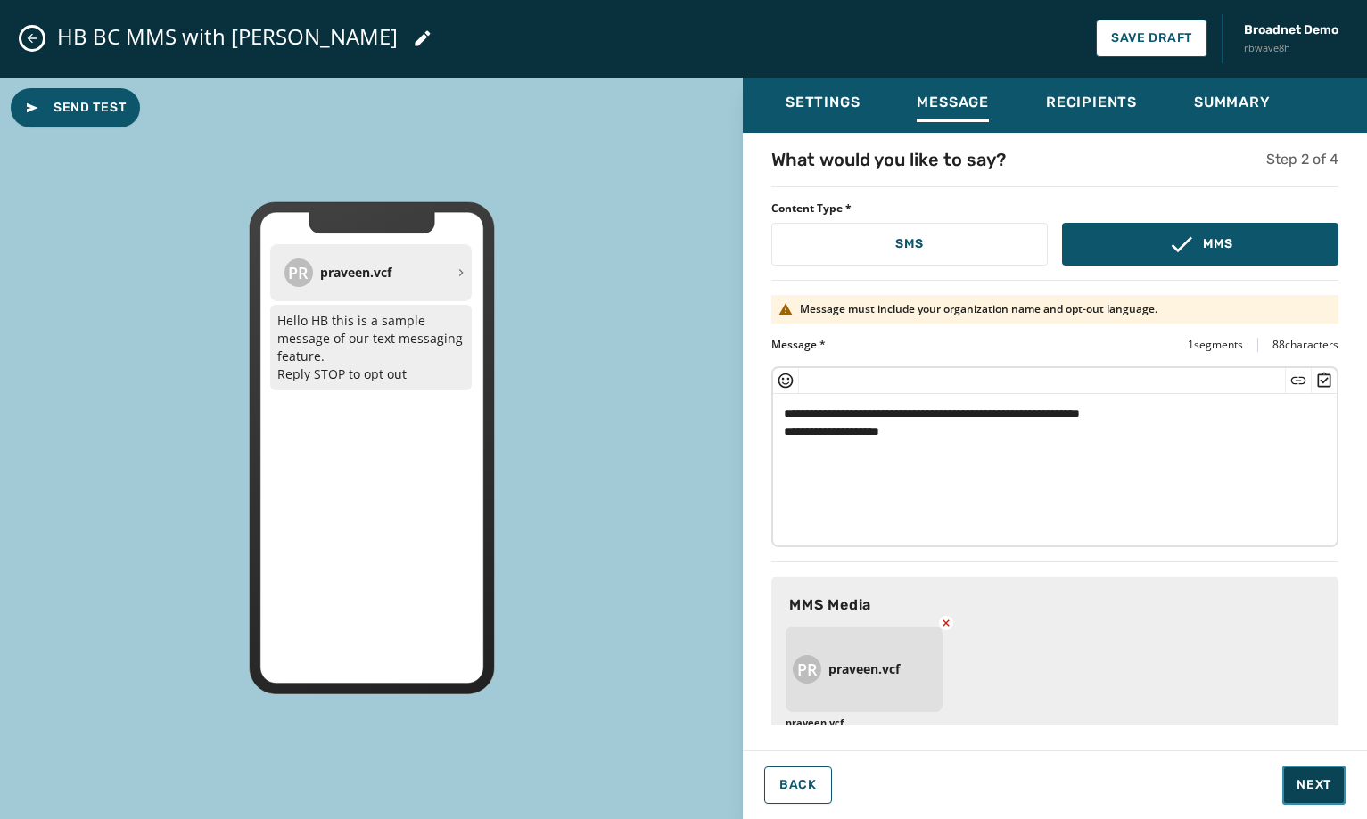
click at [1291, 783] on button "Next" at bounding box center [1313, 785] width 63 height 39
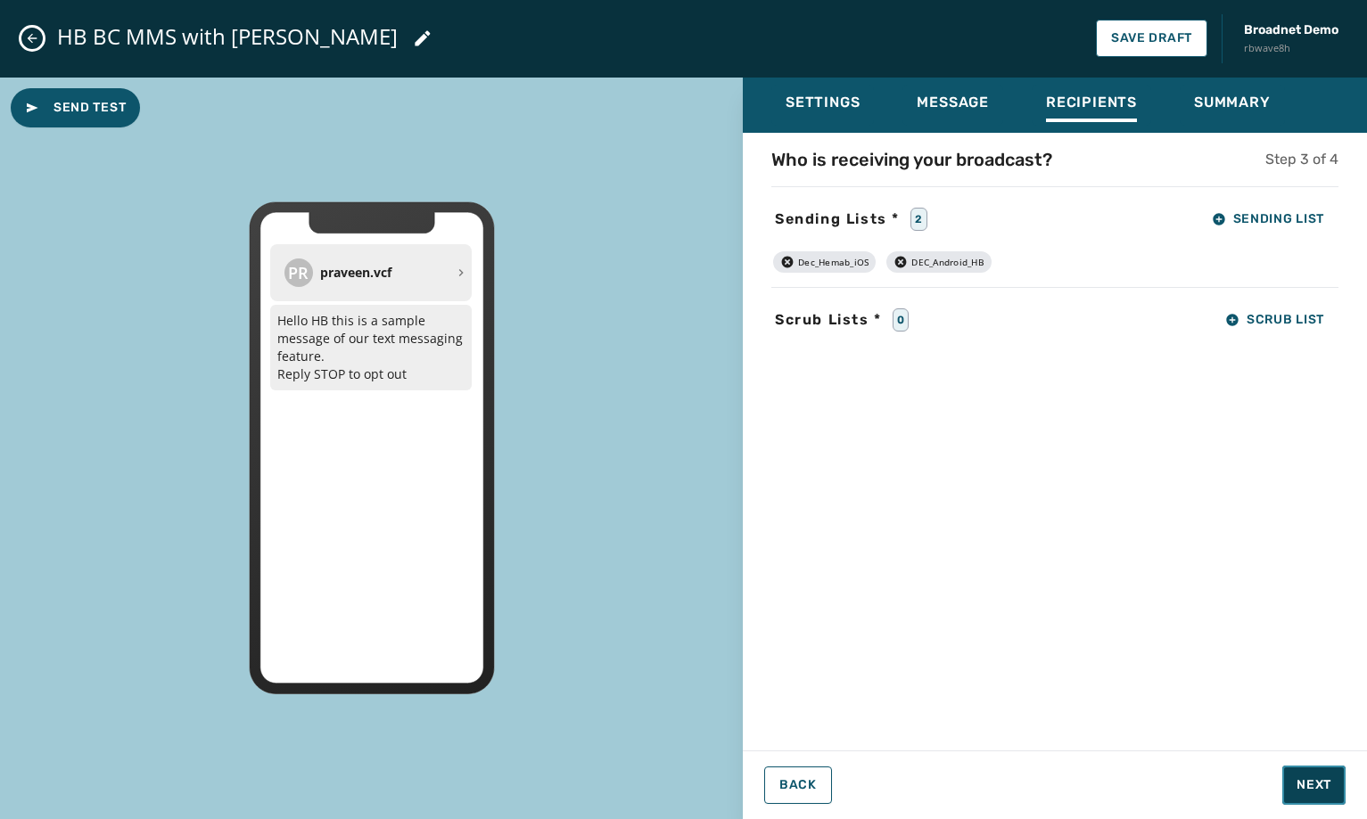
click at [1291, 783] on button "Next" at bounding box center [1313, 785] width 63 height 39
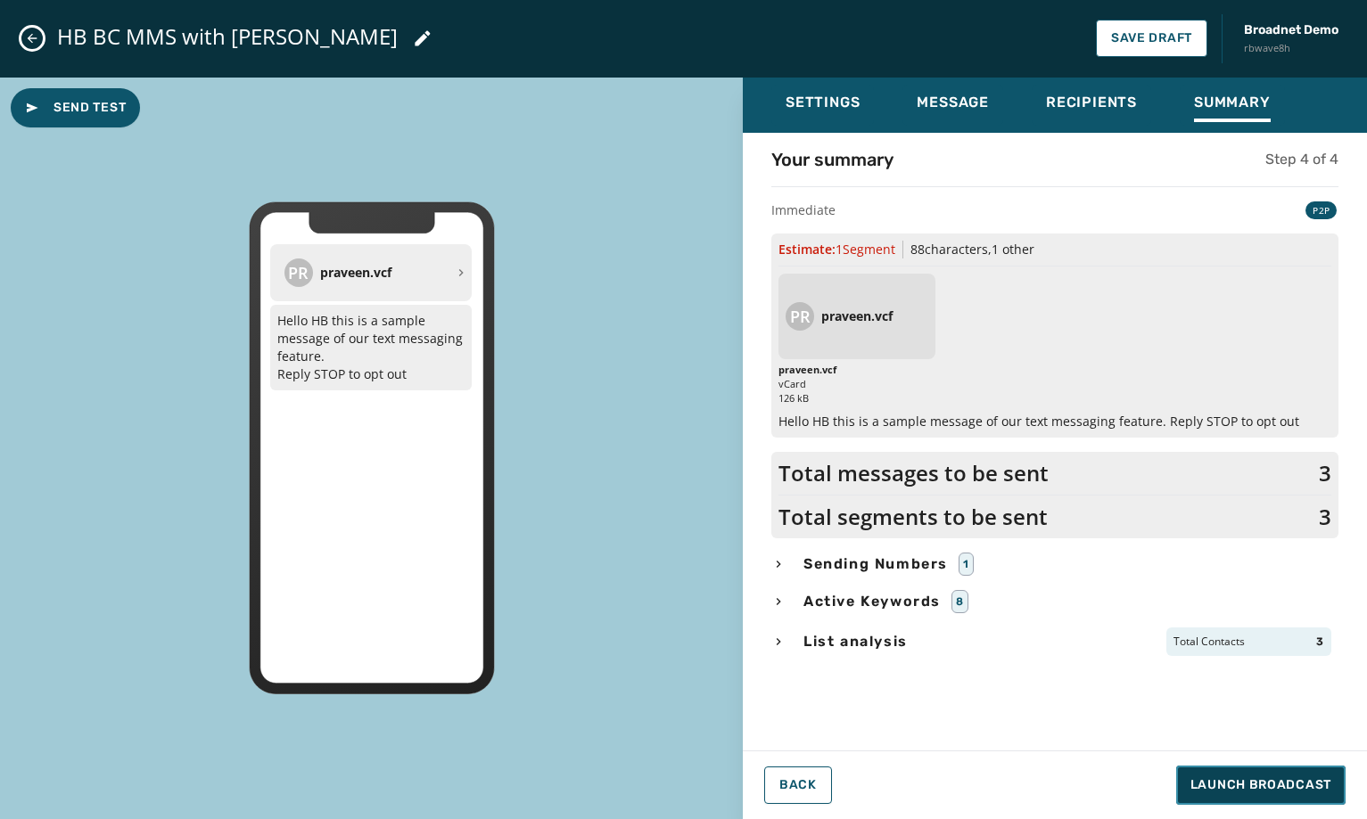
click at [1305, 788] on span "Launch Broadcast" at bounding box center [1260, 786] width 141 height 18
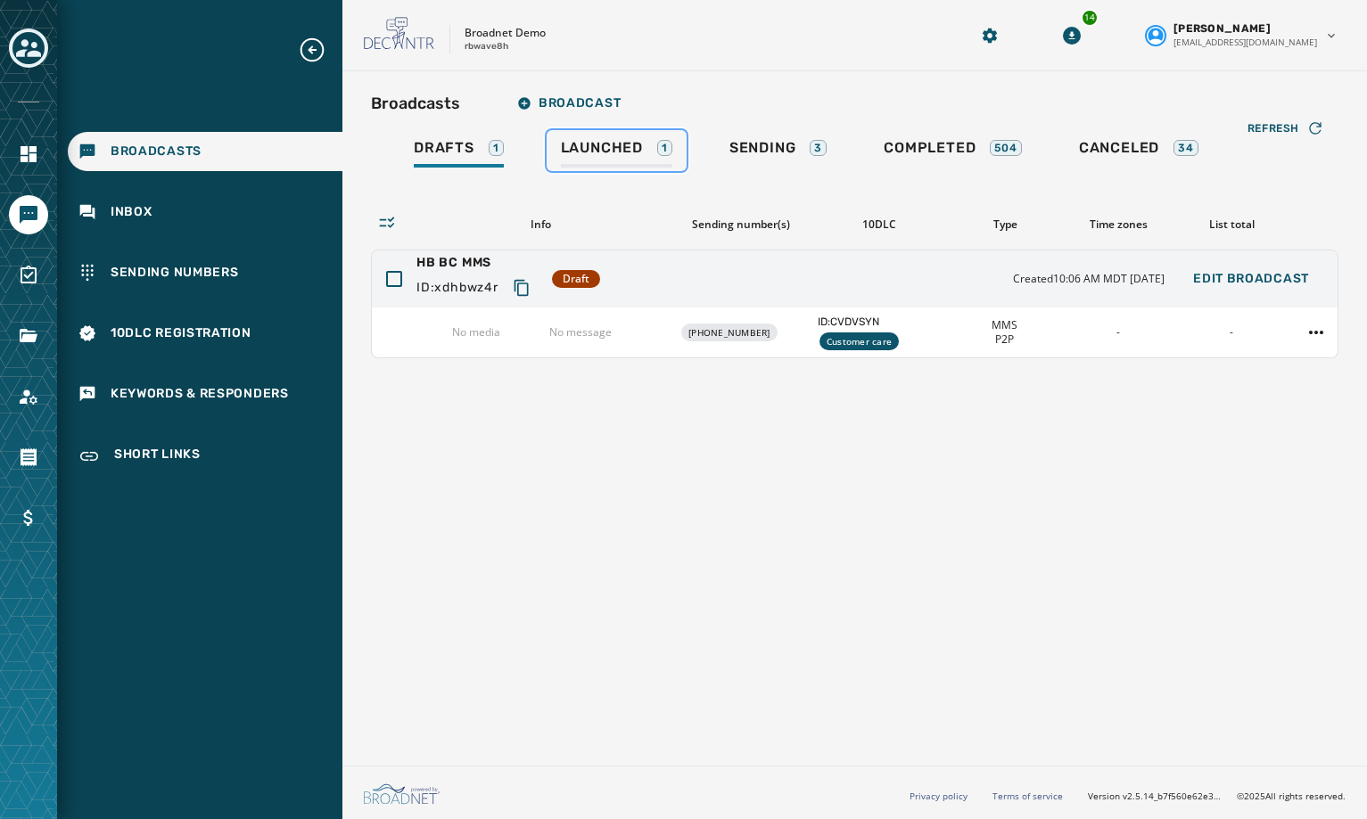
click at [580, 157] on div "Launched 1" at bounding box center [616, 153] width 111 height 29
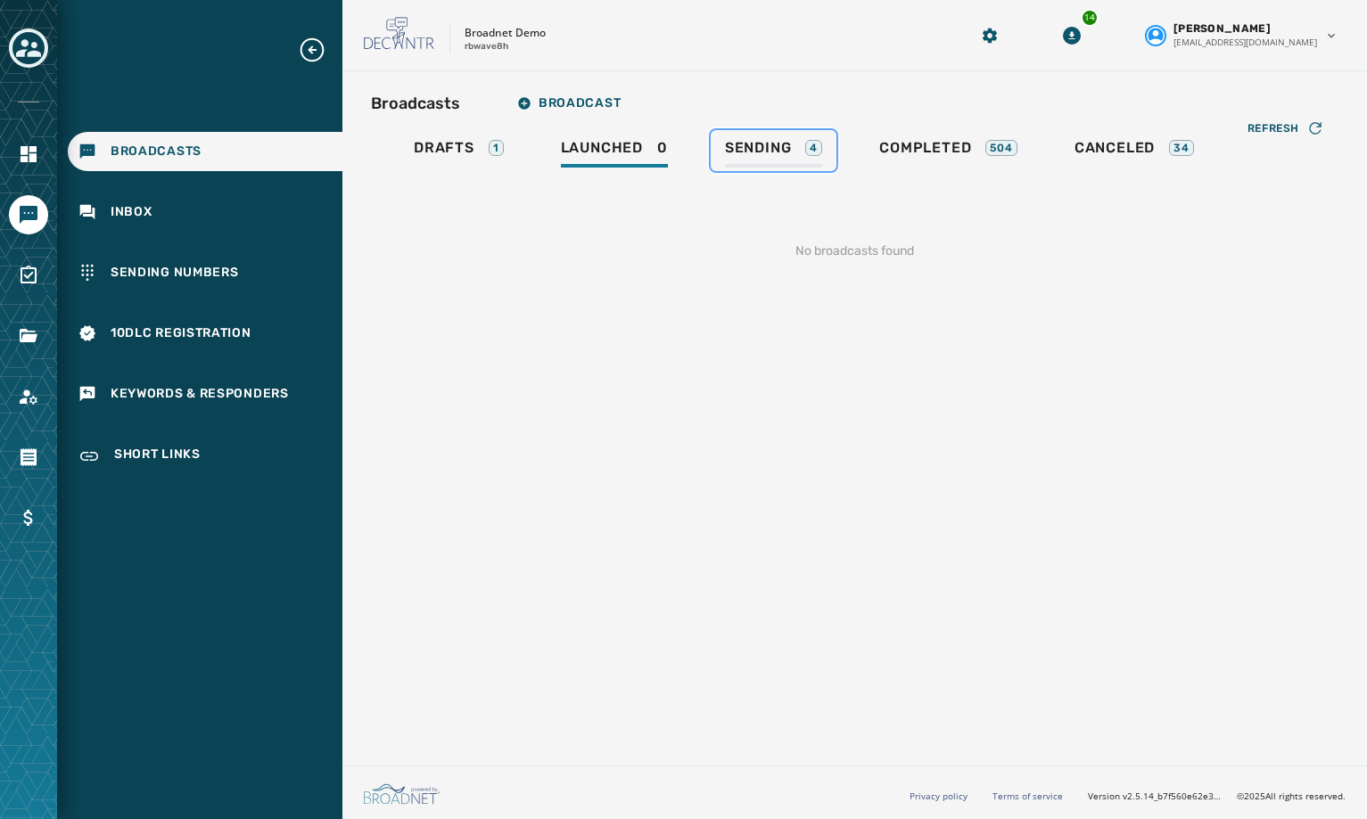
click at [755, 148] on span "Sending" at bounding box center [758, 148] width 67 height 18
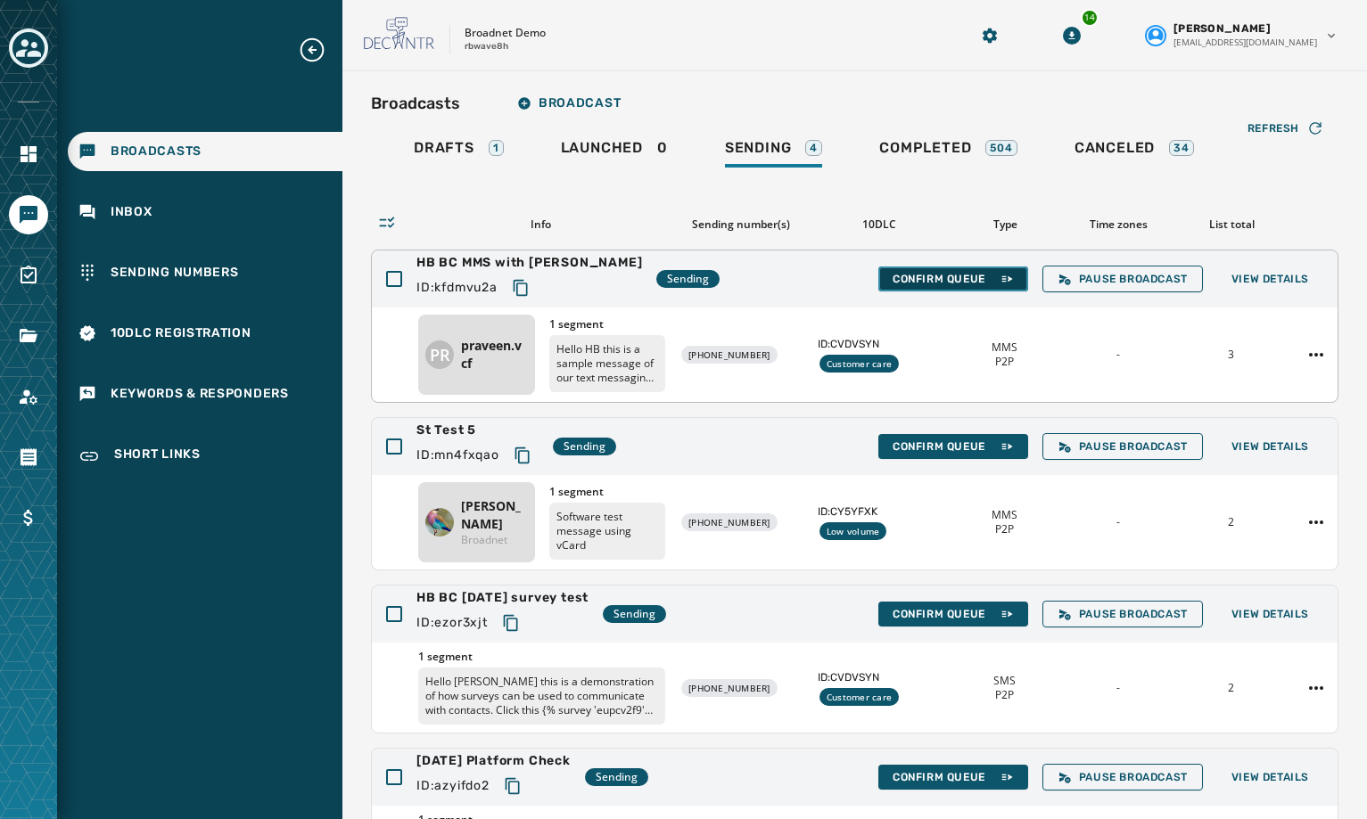
click at [941, 284] on span "Confirm Queue" at bounding box center [953, 279] width 121 height 14
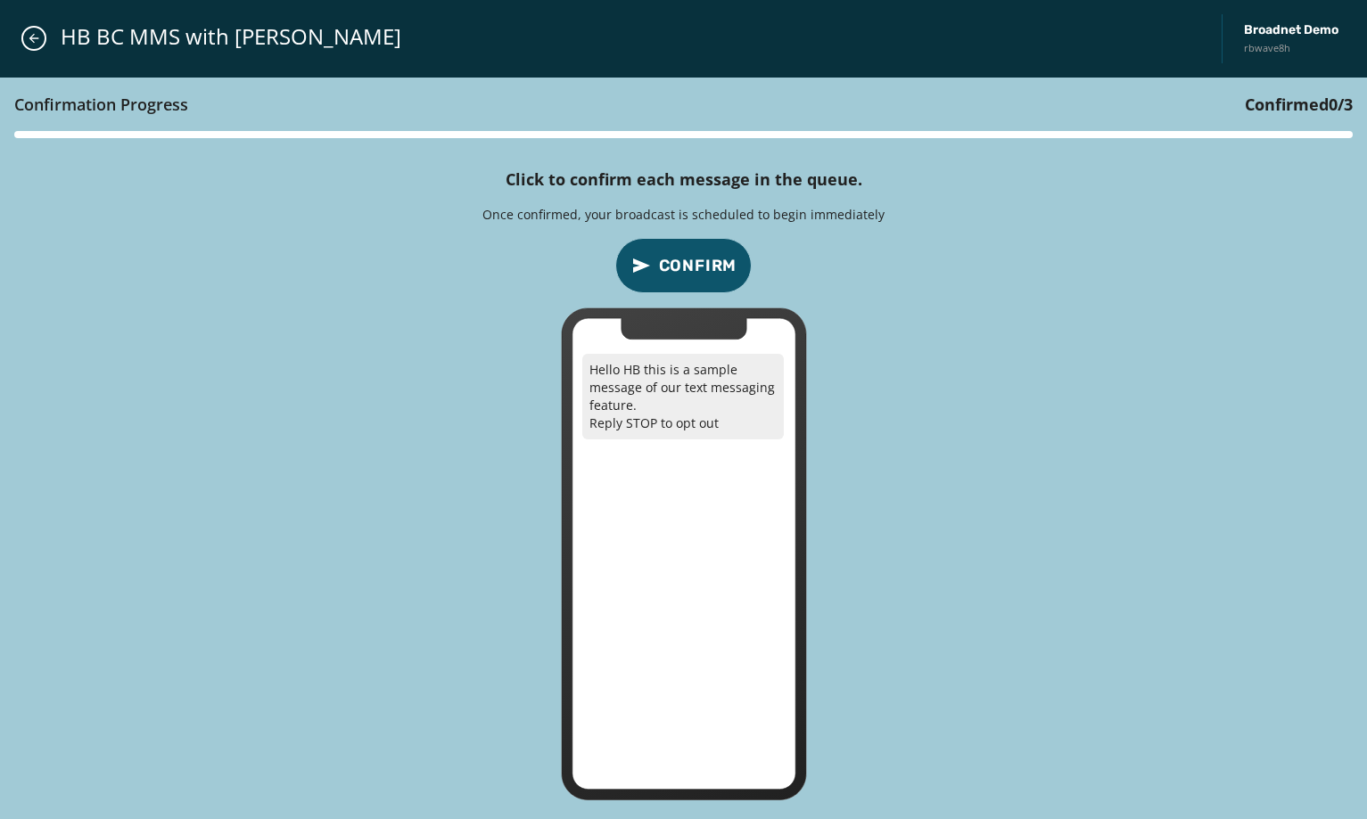
click at [720, 266] on span "Confirm" at bounding box center [698, 265] width 78 height 25
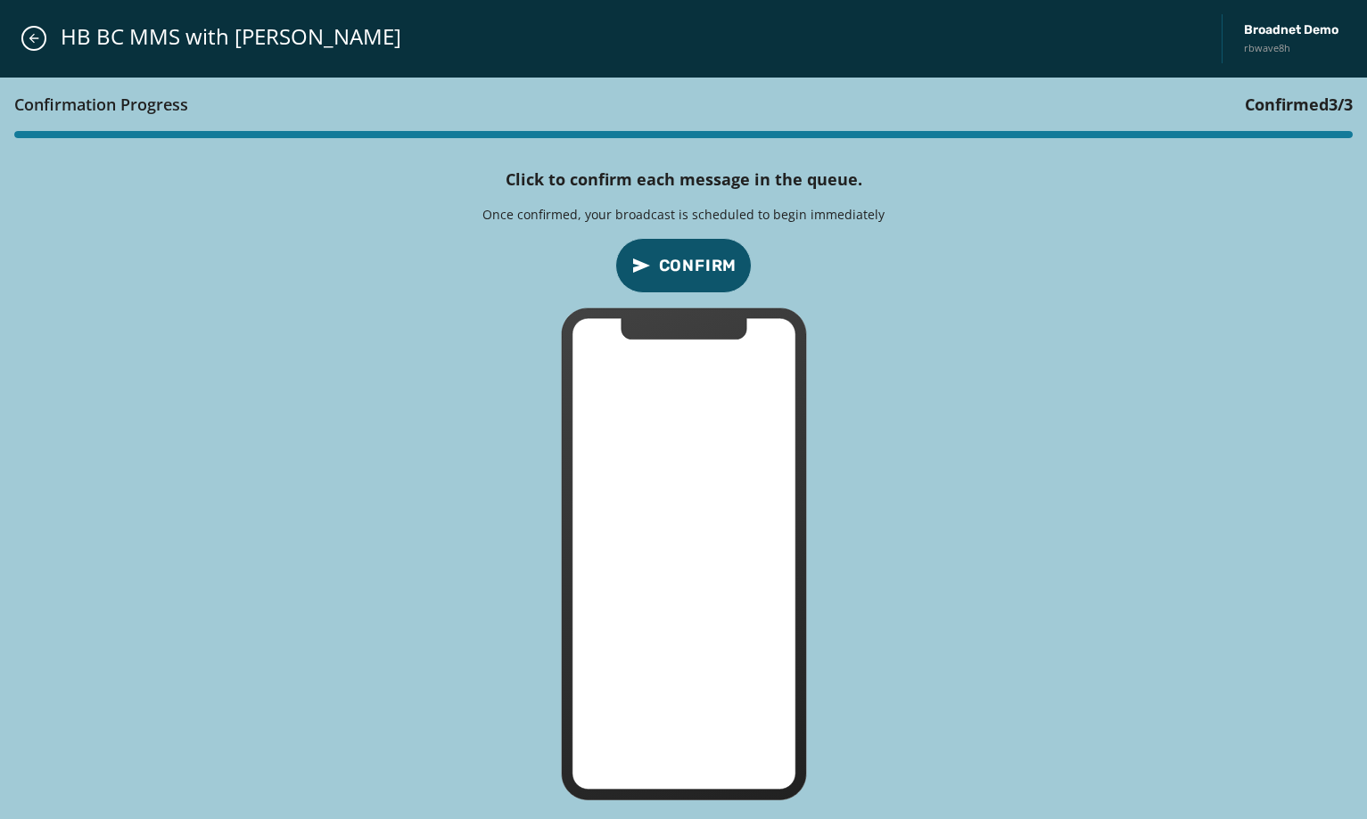
click at [21, 30] on div "HB BC MMS with Vcard Broadnet Demo rbwave8h" at bounding box center [683, 39] width 1367 height 78
click at [31, 41] on icon "Close admin drawer" at bounding box center [34, 38] width 14 height 14
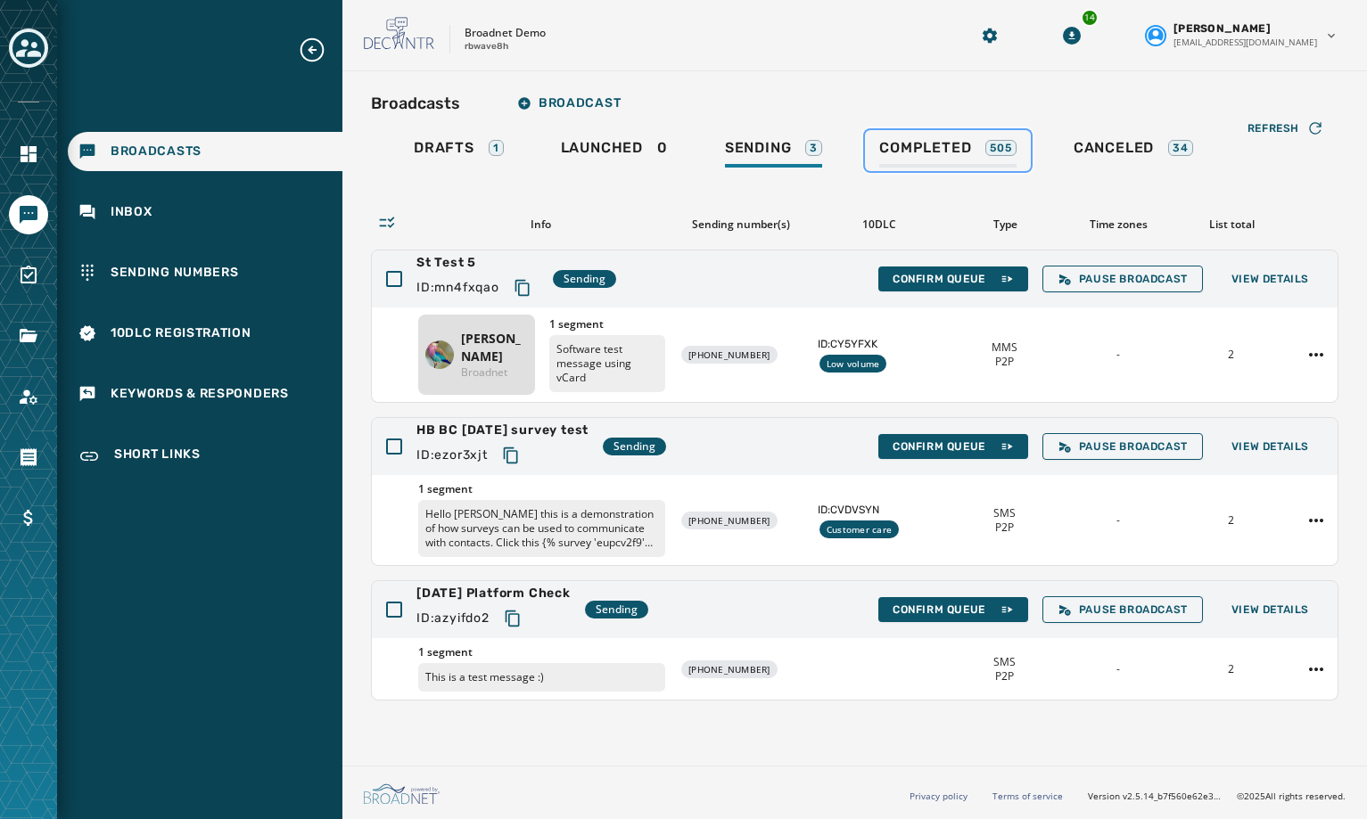
click at [929, 148] on span "Completed" at bounding box center [925, 148] width 92 height 18
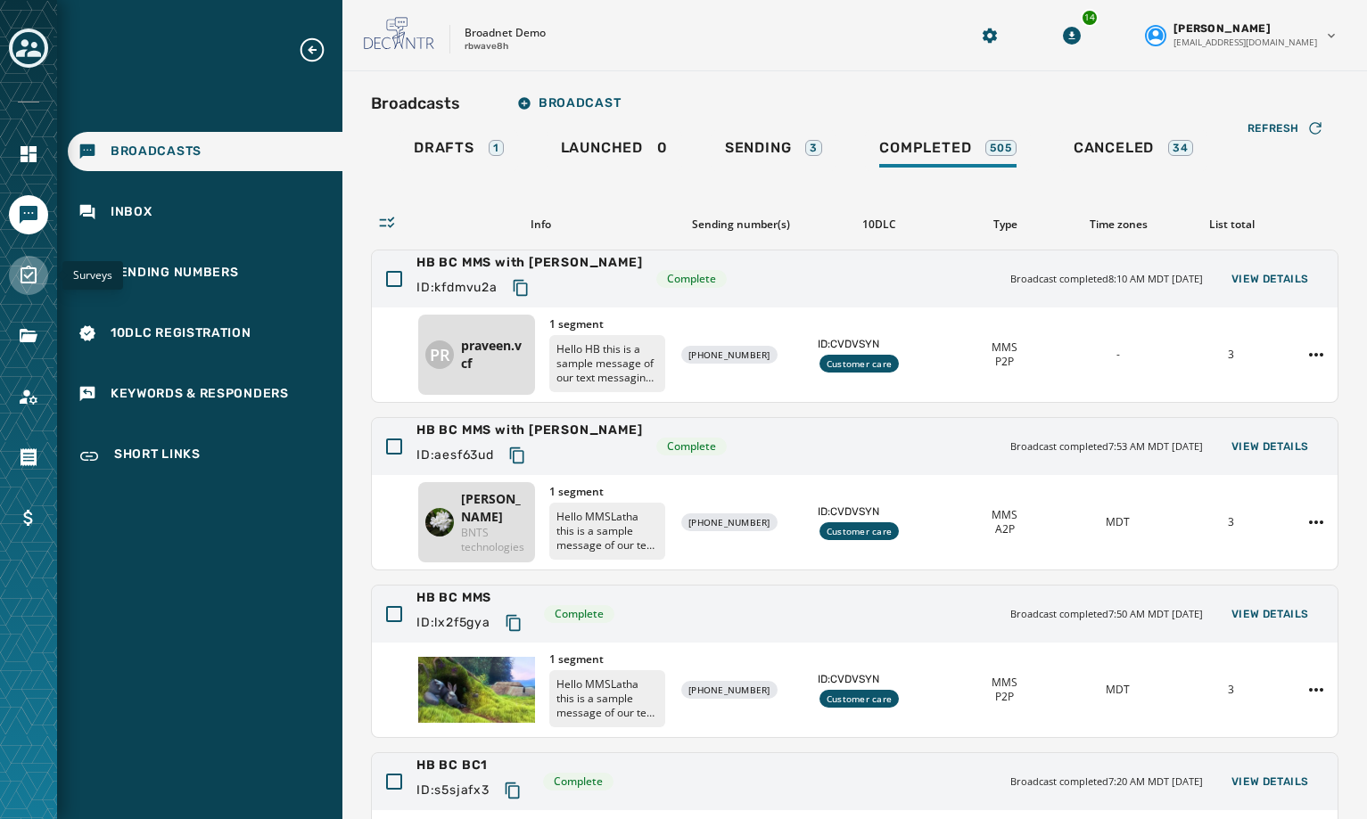
click at [29, 279] on icon "Navigate to Surveys" at bounding box center [28, 275] width 21 height 21
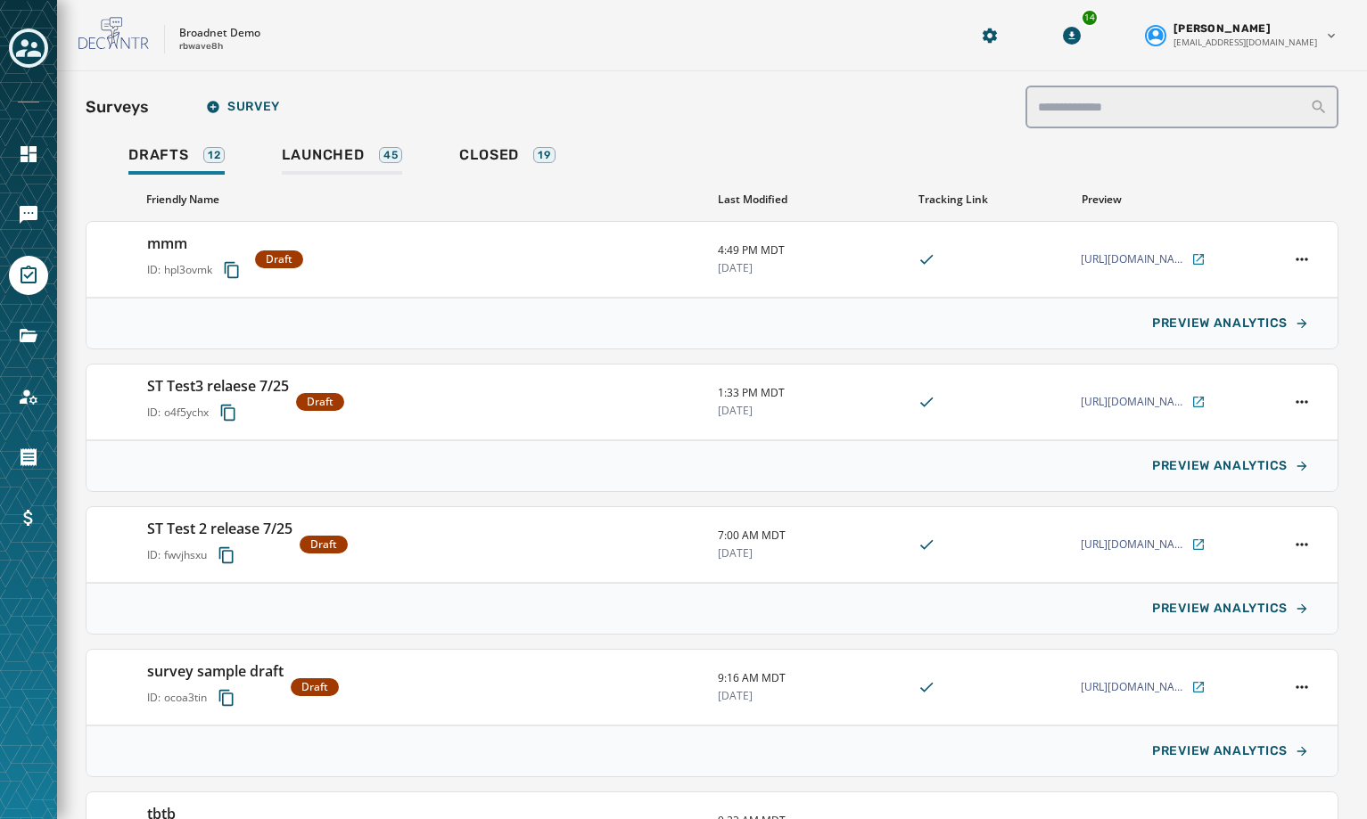
click at [305, 154] on span "Launched" at bounding box center [323, 155] width 82 height 18
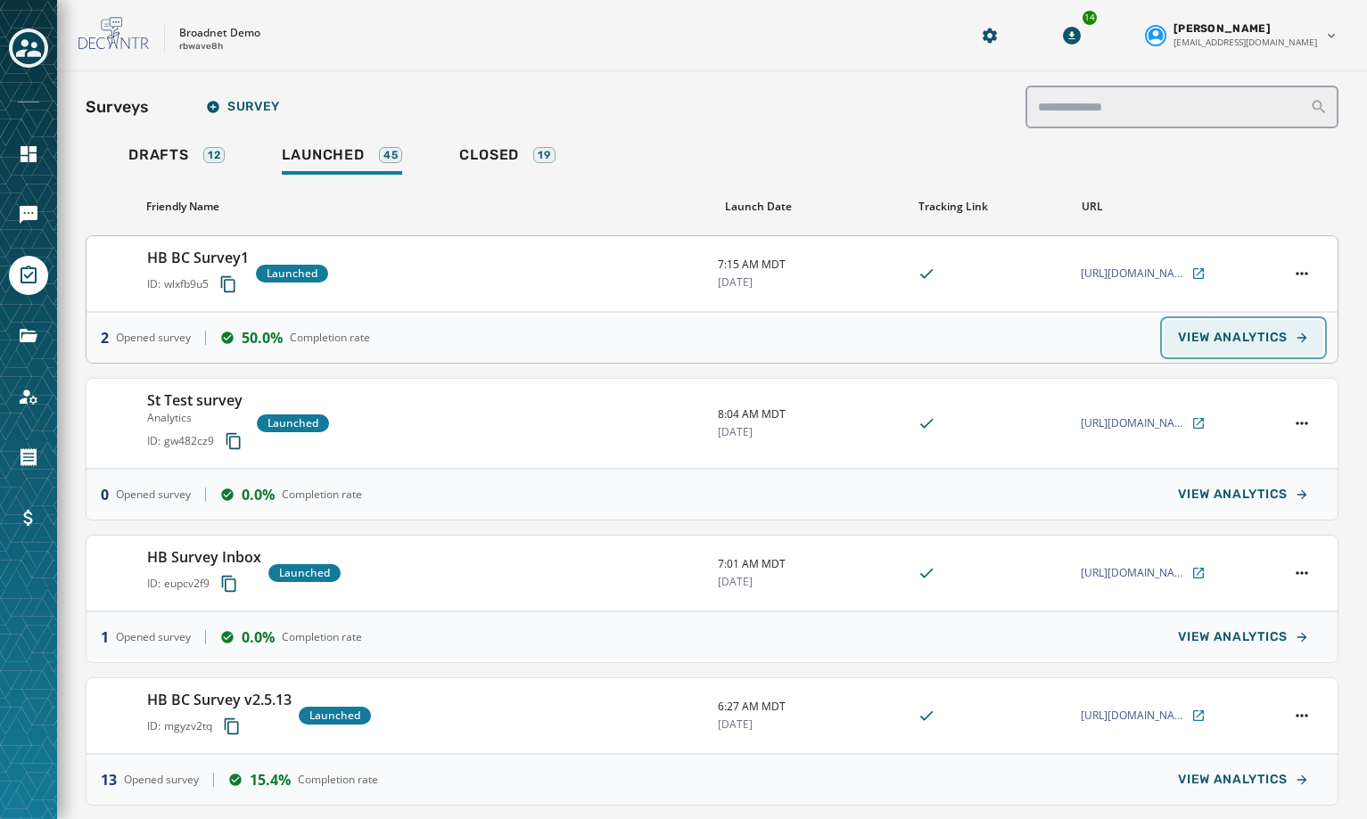
click at [1220, 331] on span "VIEW ANALYTICS" at bounding box center [1233, 338] width 110 height 14
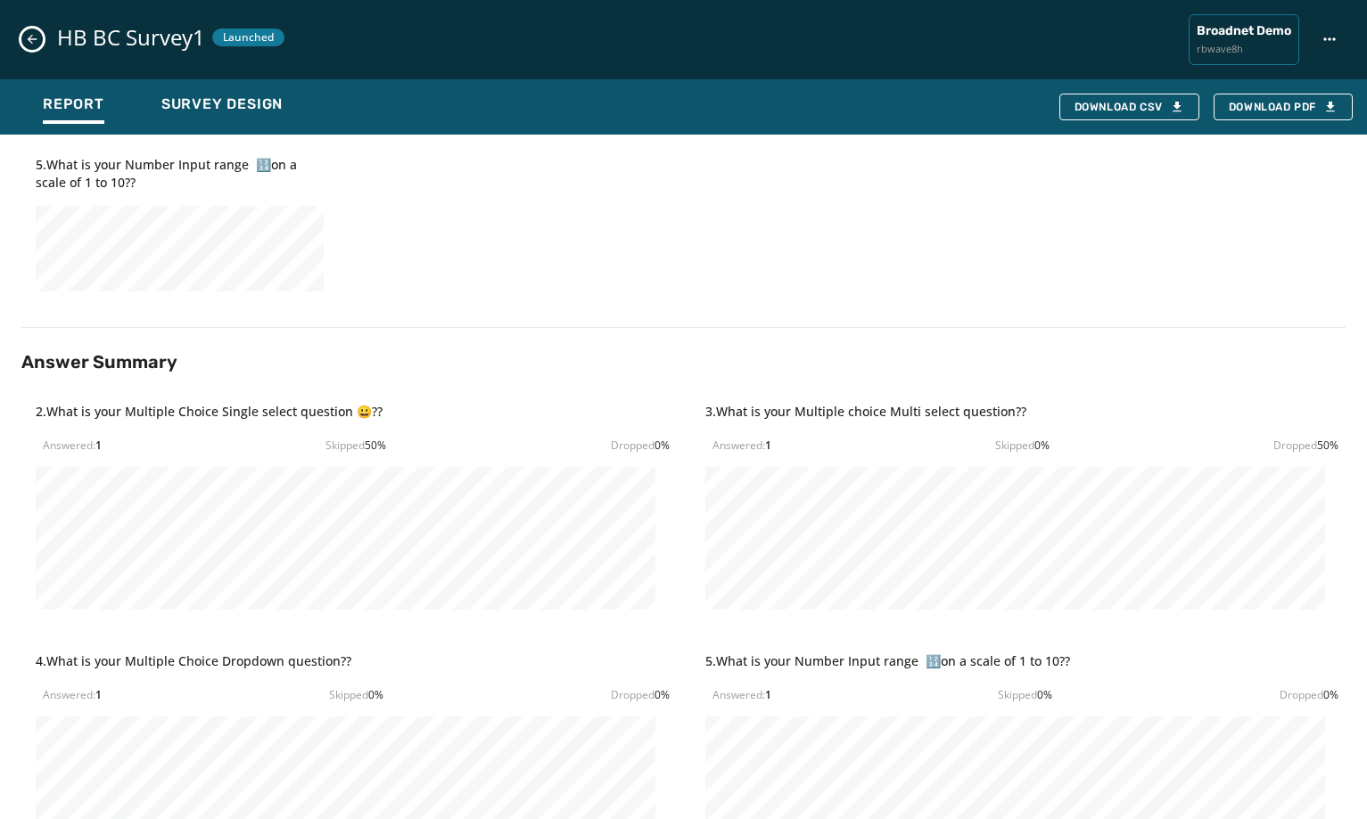
scroll to position [918, 0]
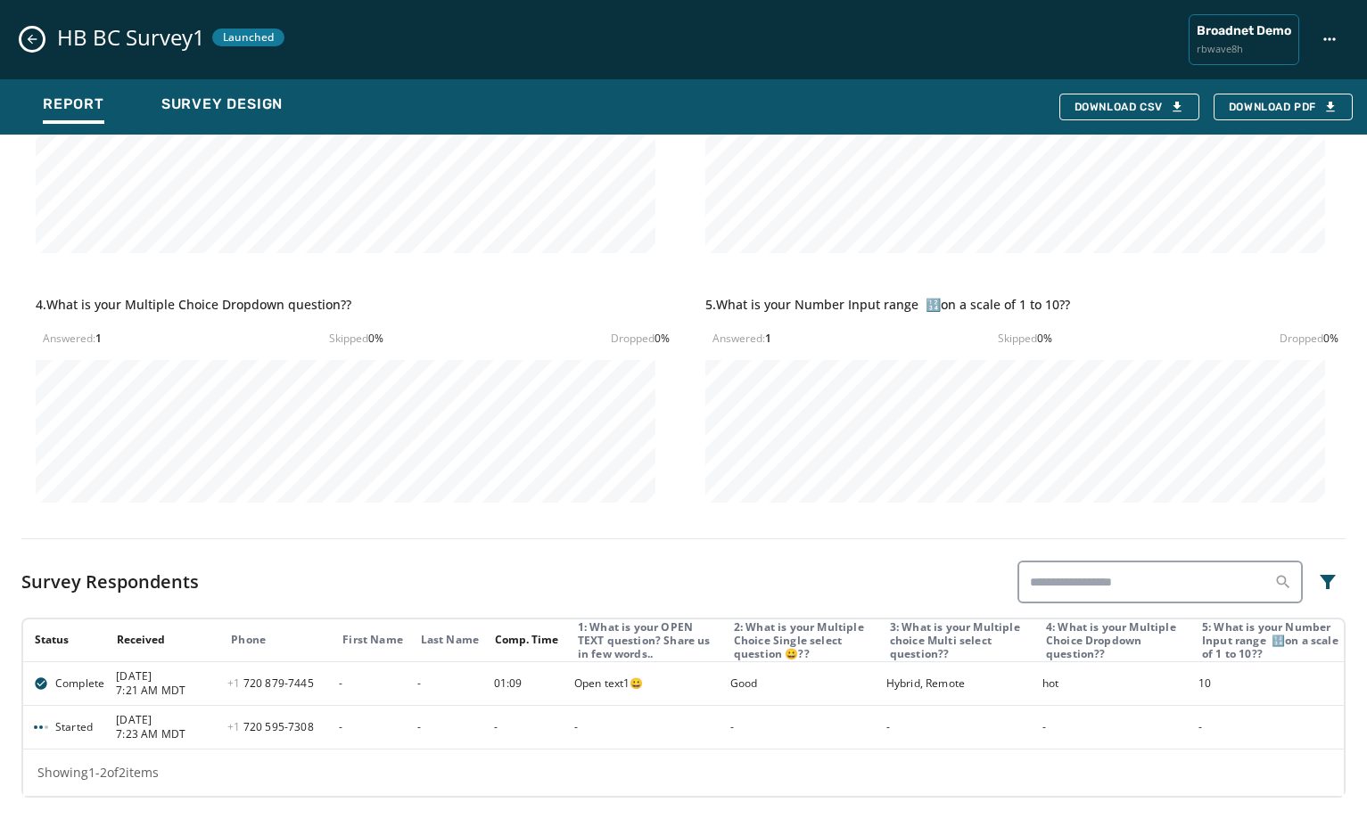
click at [37, 45] on icon "Close survey details drawer" at bounding box center [32, 39] width 14 height 14
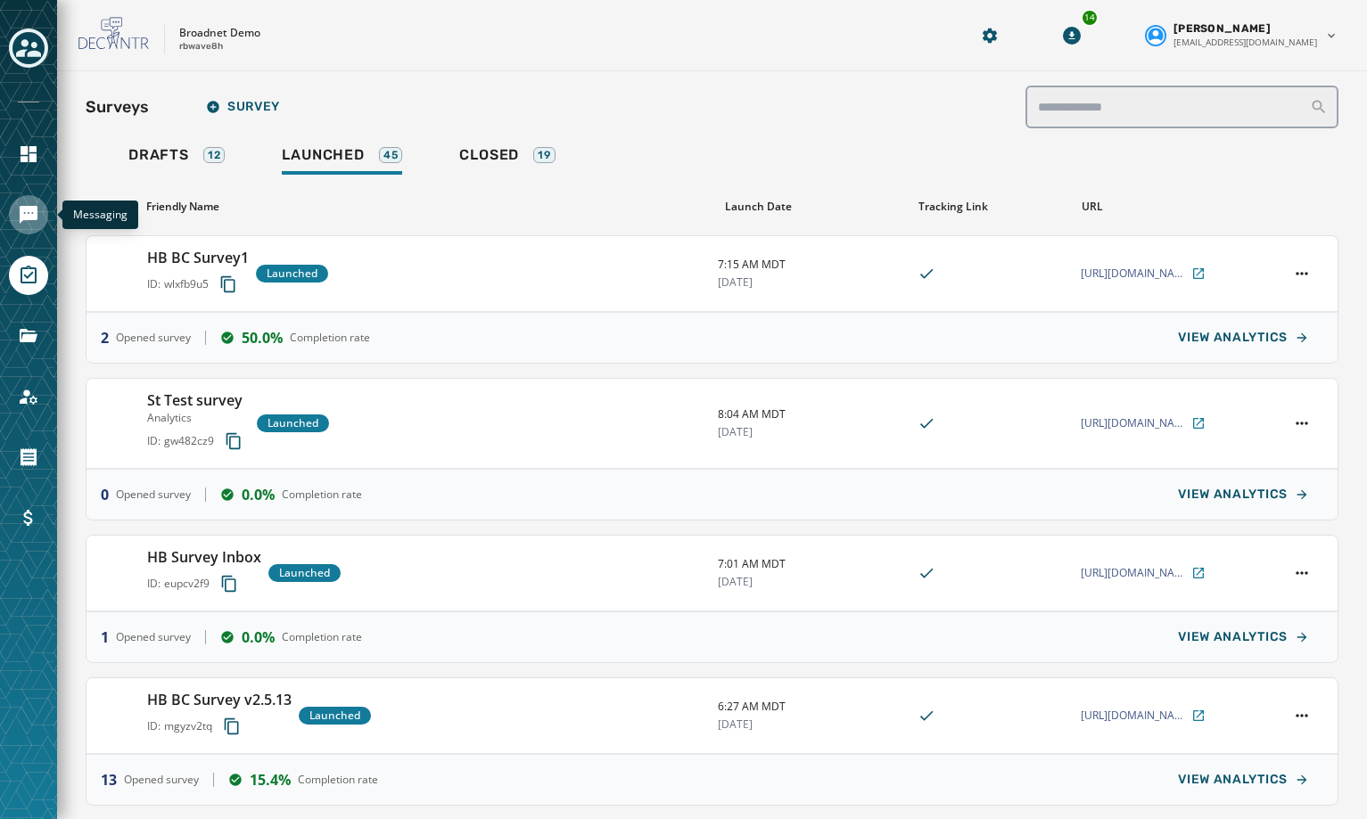
click at [32, 215] on icon "Navigate to Messaging" at bounding box center [29, 215] width 18 height 18
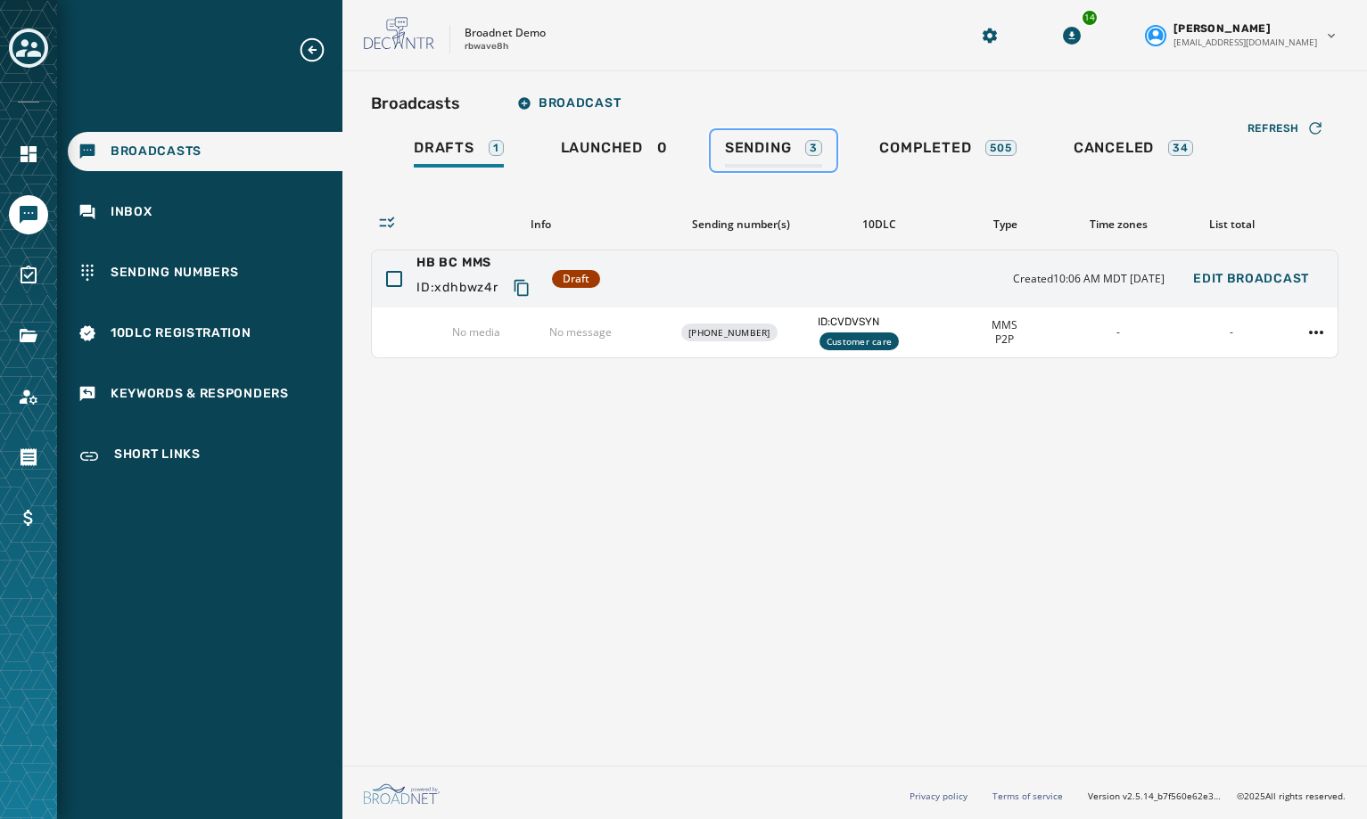
click at [783, 151] on span "Sending" at bounding box center [758, 148] width 67 height 18
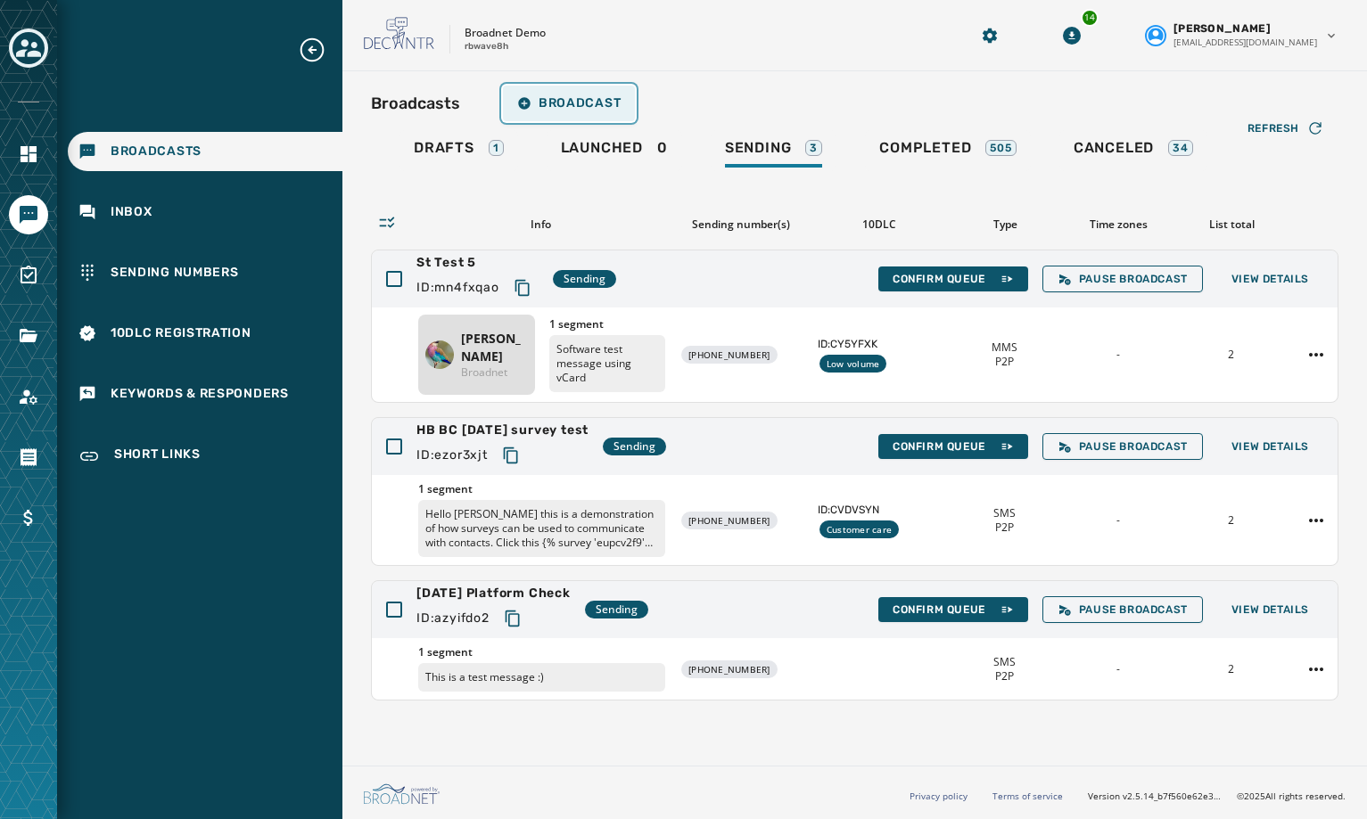
click at [585, 100] on span "Broadcast" at bounding box center [568, 103] width 103 height 14
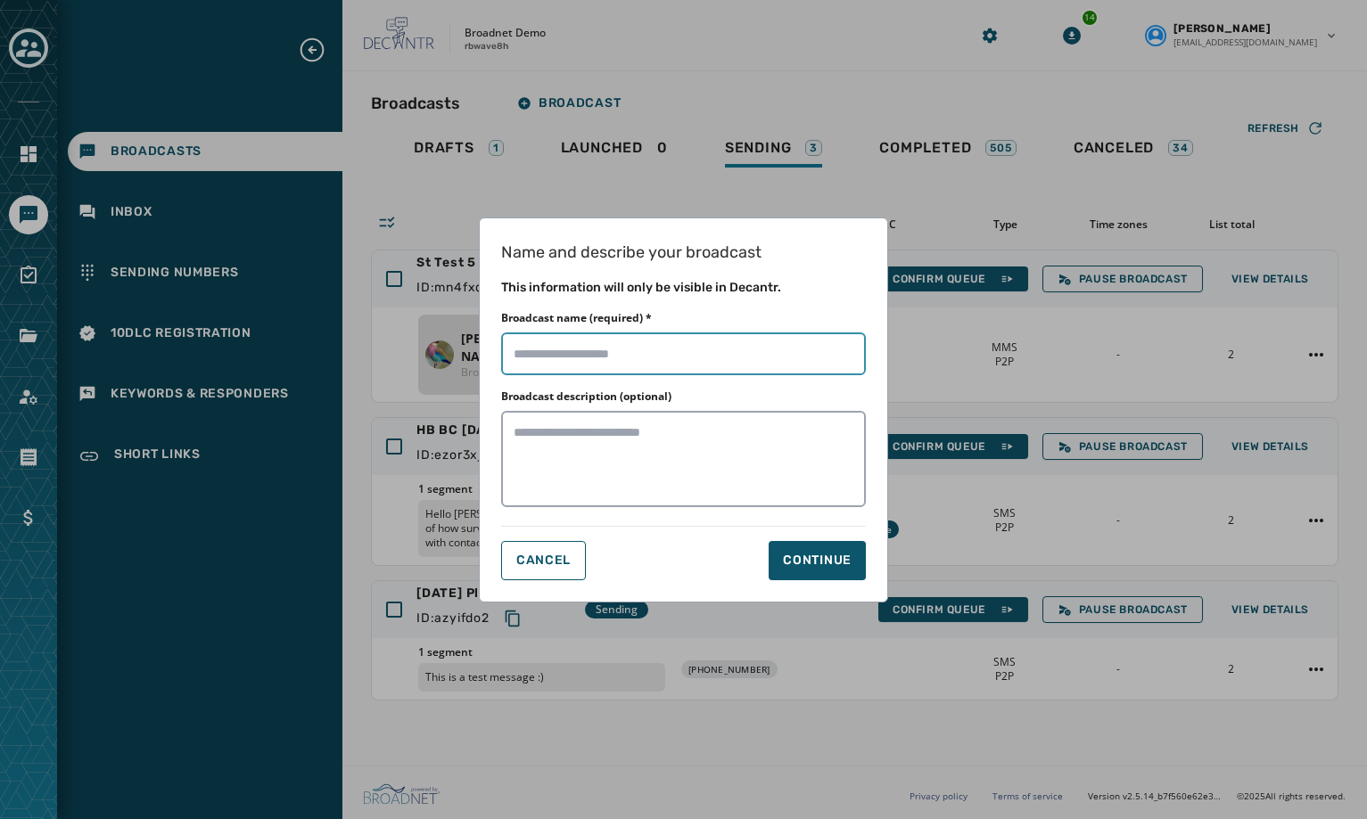
click at [666, 348] on input "Broadcast name (required) *" at bounding box center [683, 354] width 365 height 43
type input "**********"
click at [826, 574] on button "Continue" at bounding box center [817, 560] width 97 height 39
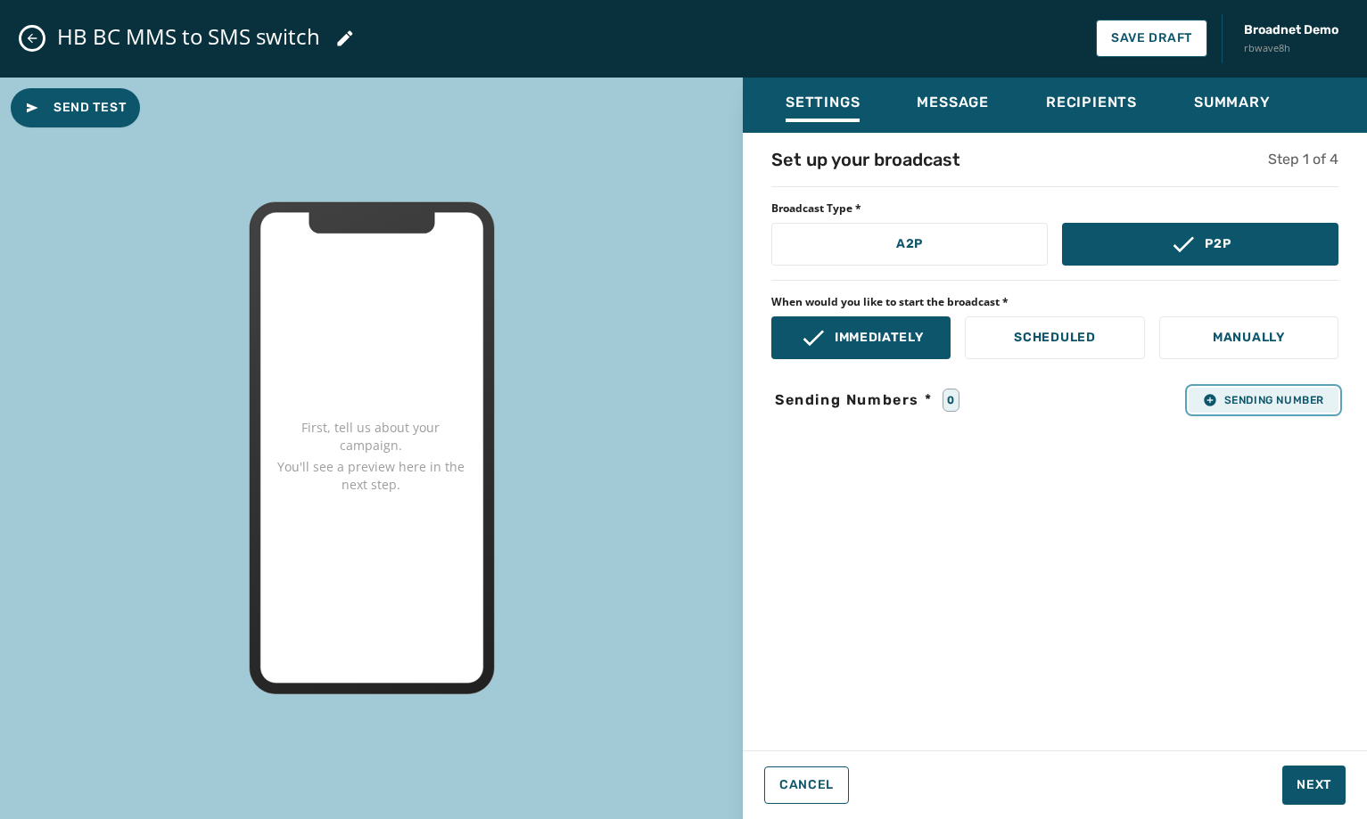
click at [1233, 405] on span "Sending Number" at bounding box center [1263, 400] width 121 height 14
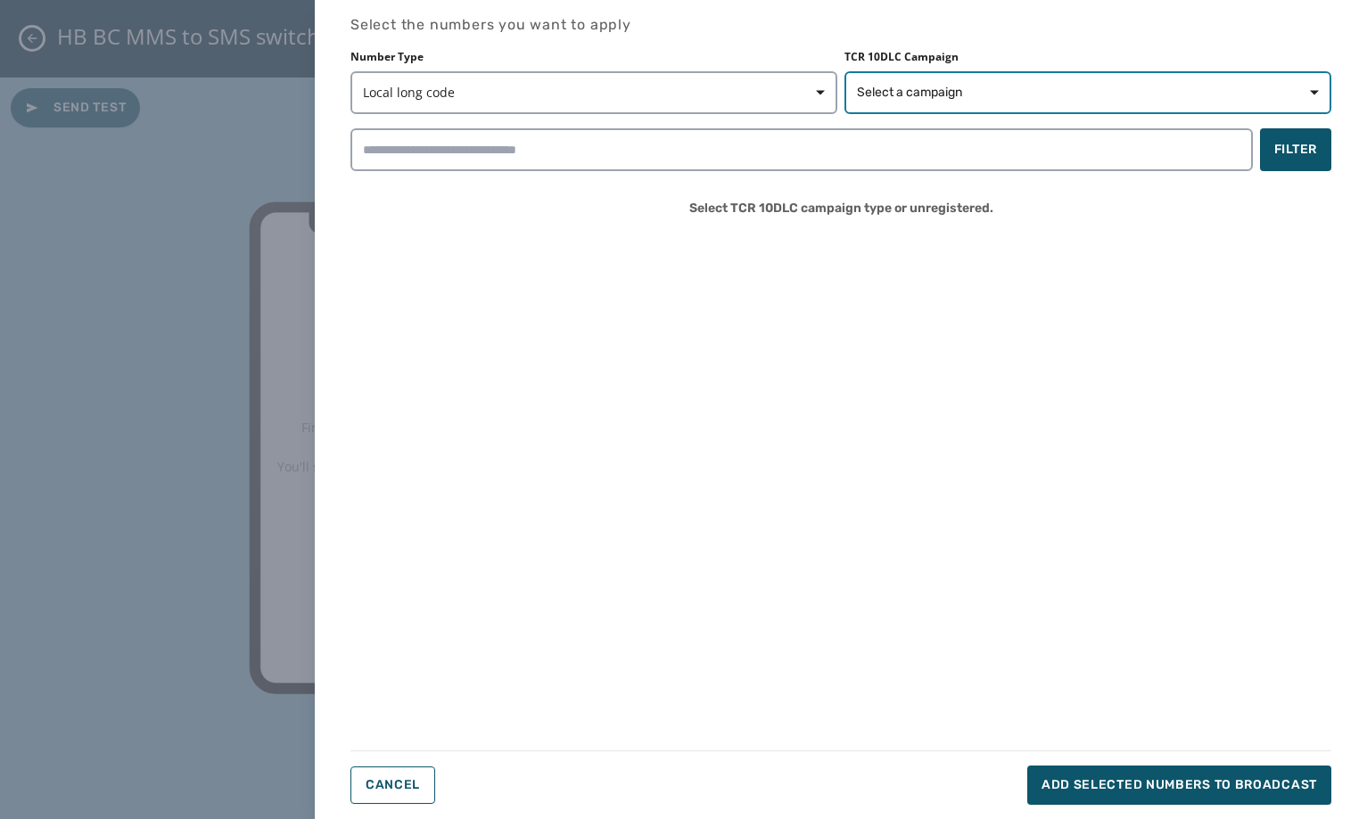
click at [950, 100] on span "Select a campaign" at bounding box center [909, 93] width 105 height 18
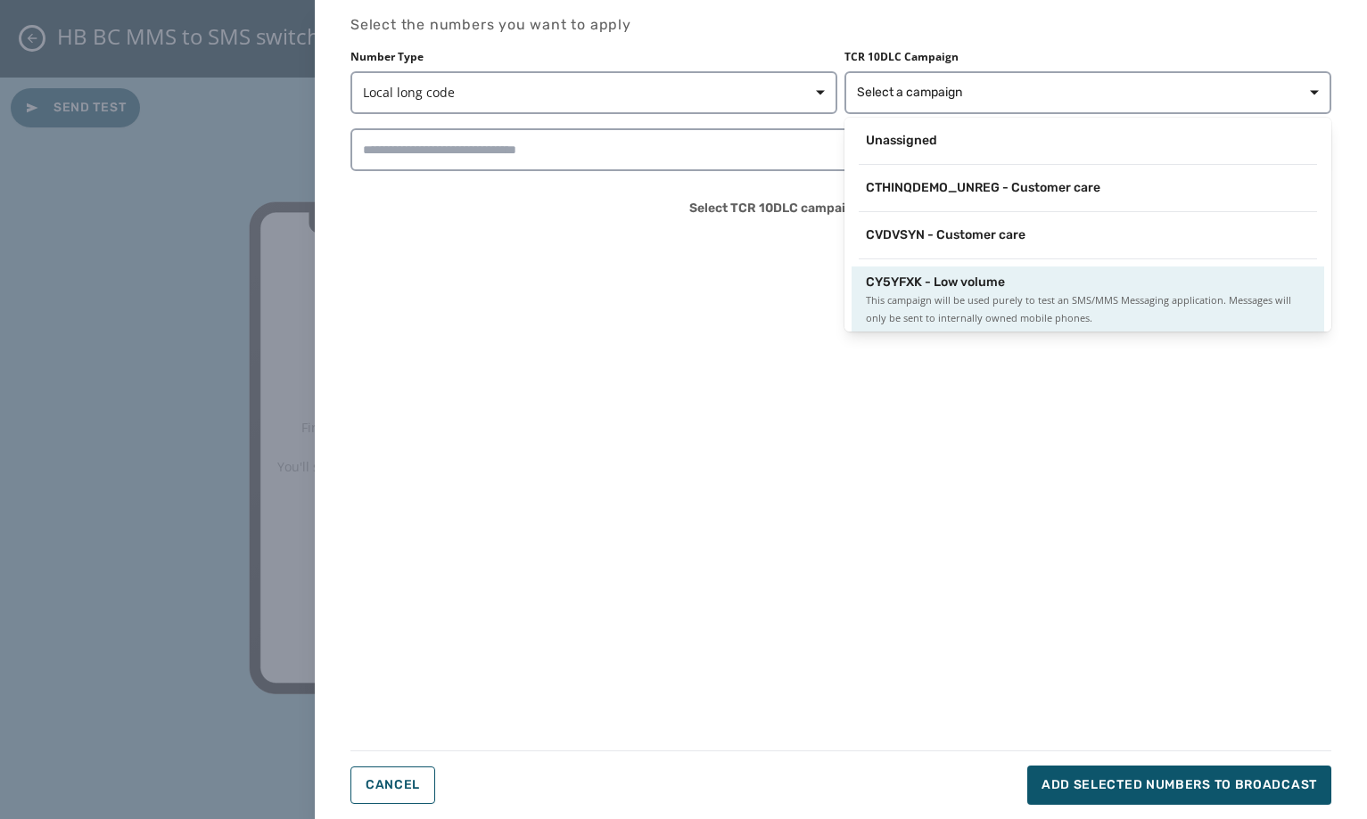
scroll to position [3, 0]
click at [942, 286] on span "CY5YFXK - Low volume" at bounding box center [935, 280] width 139 height 18
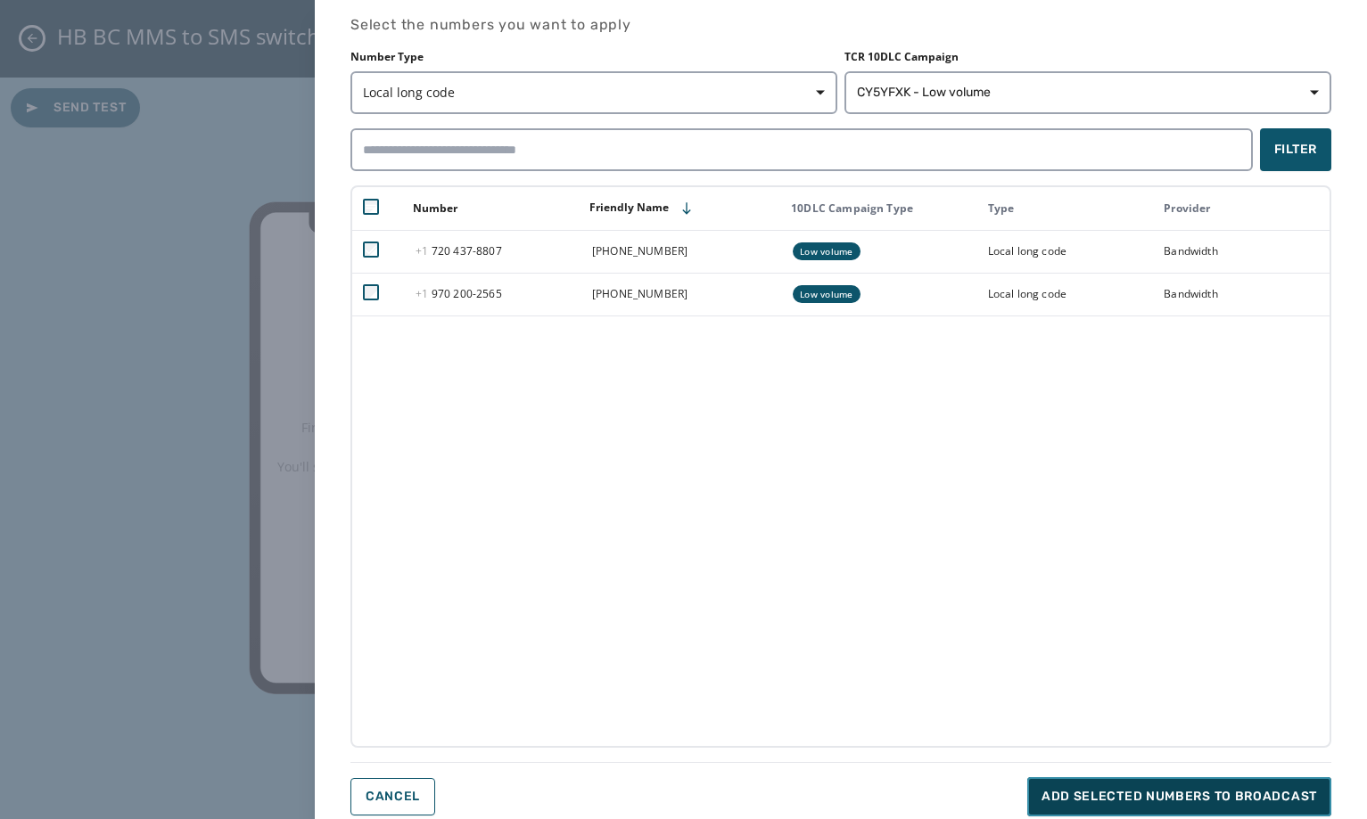
click at [1282, 810] on button "Add selected numbers to broadcast" at bounding box center [1179, 797] width 304 height 39
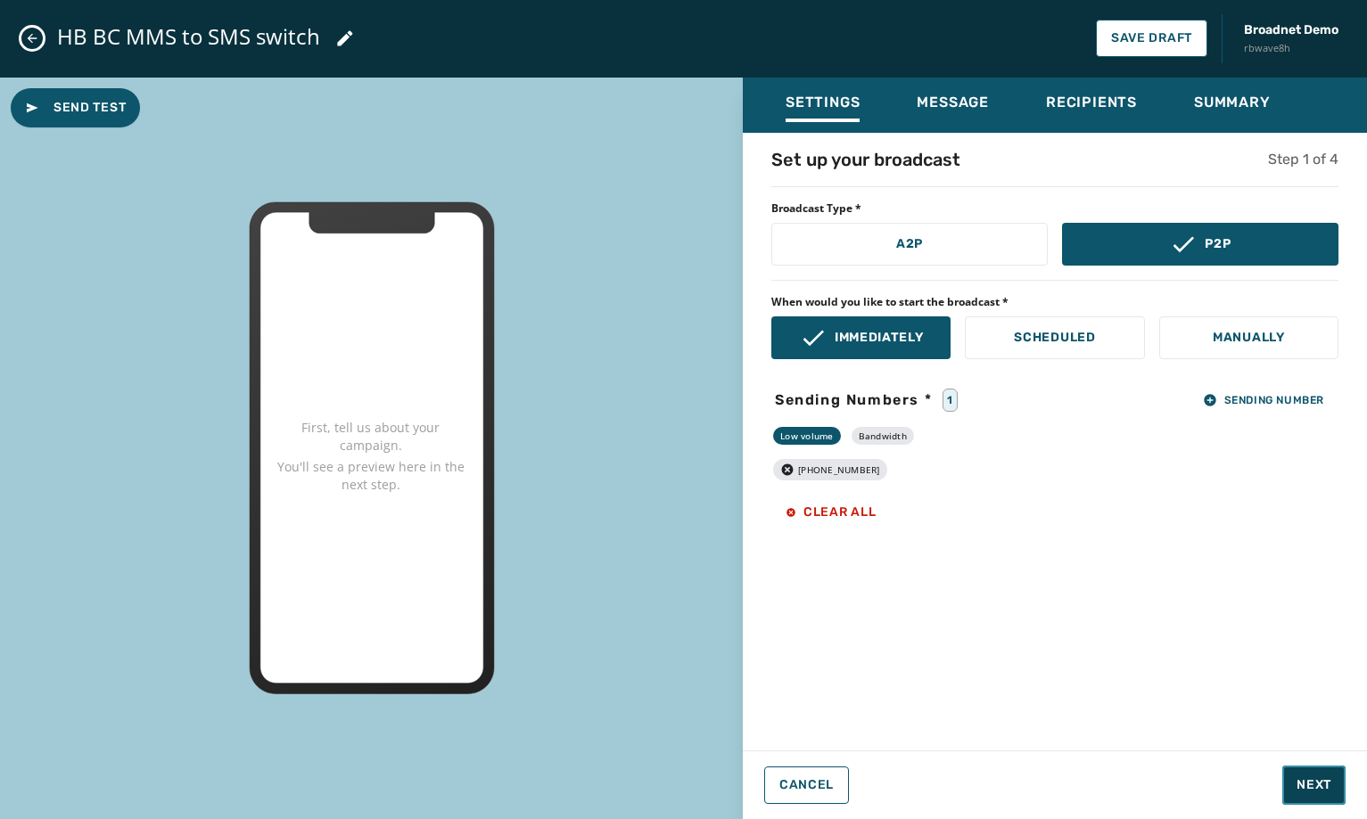
click at [1321, 782] on span "Next" at bounding box center [1314, 786] width 35 height 18
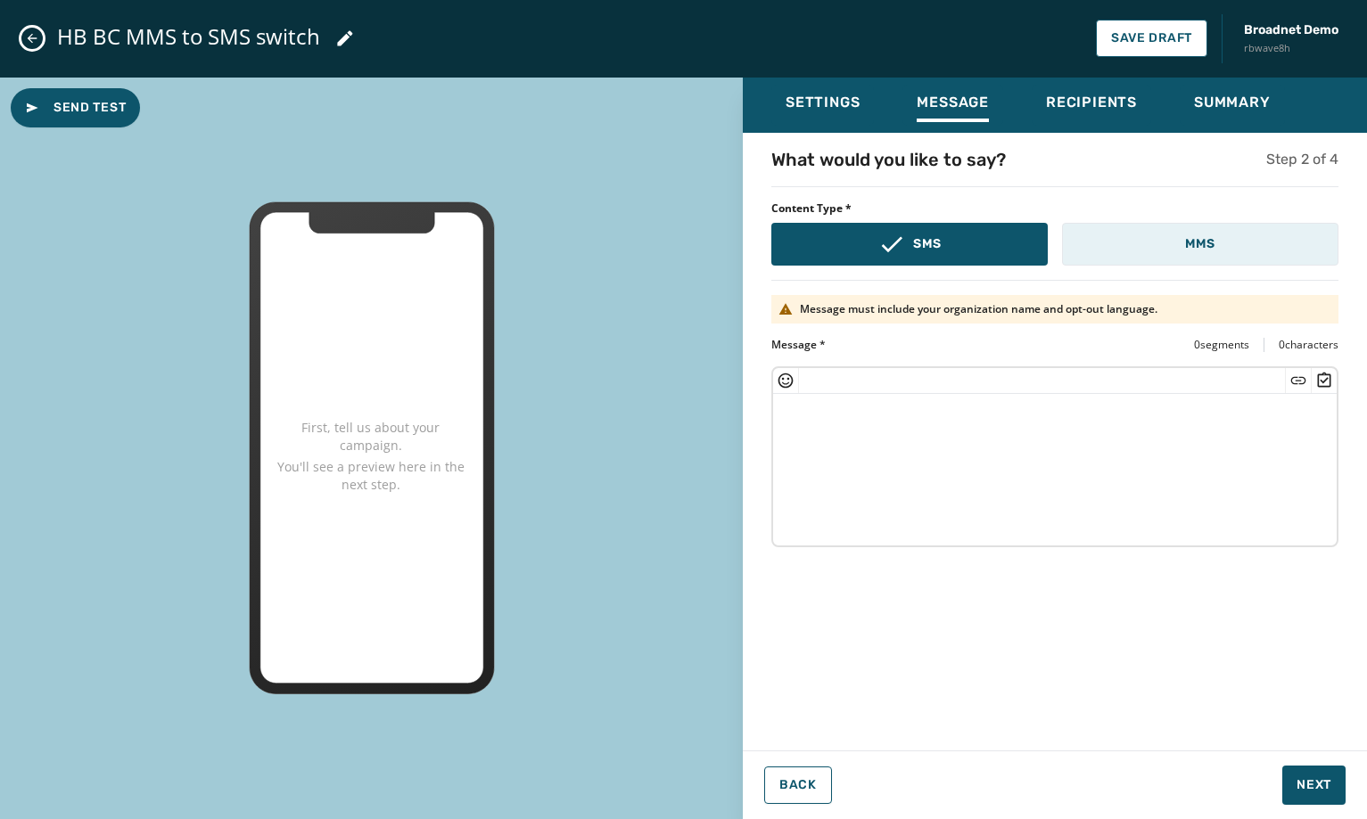
click at [1227, 236] on button "MMS" at bounding box center [1200, 244] width 276 height 43
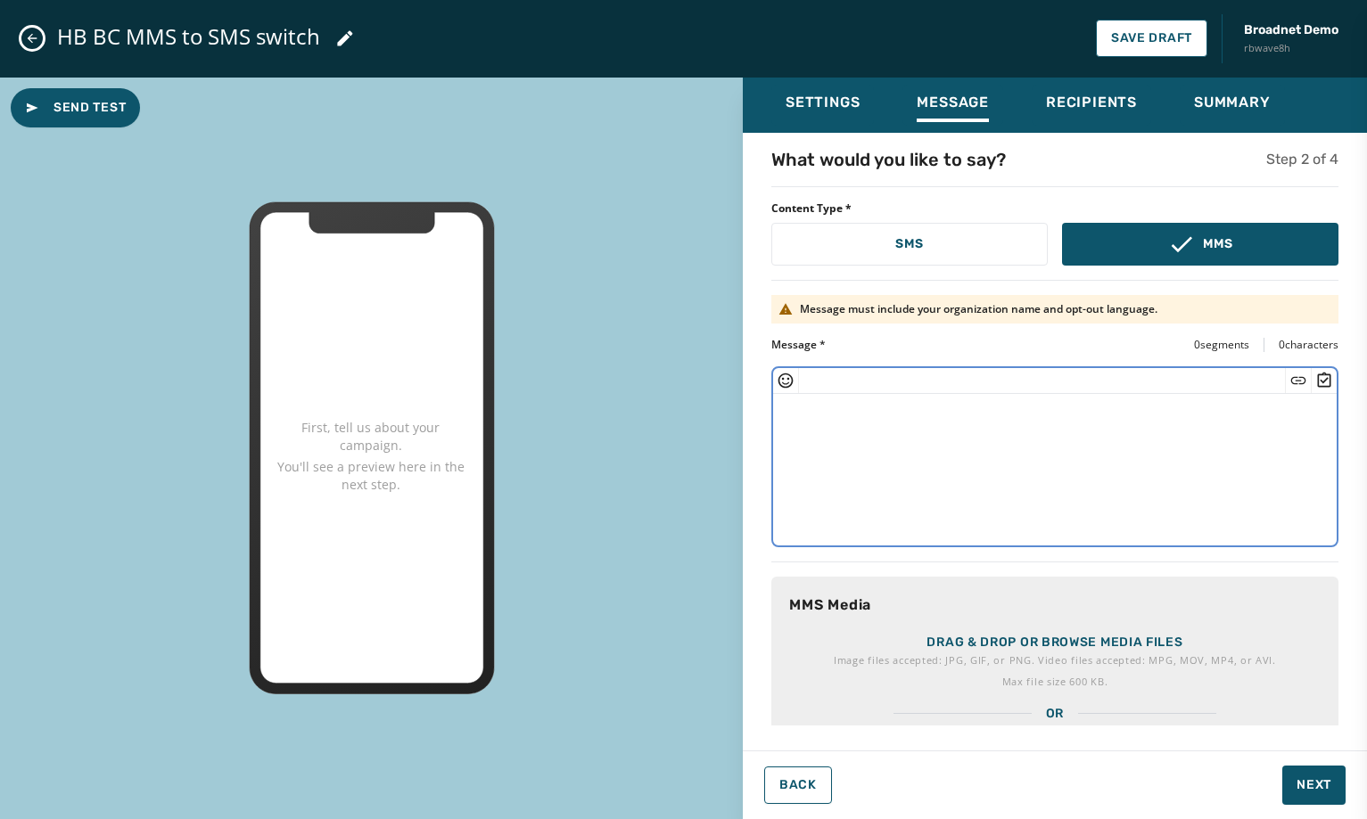
click at [1100, 450] on textarea at bounding box center [1055, 467] width 564 height 146
type textarea "*"
type textarea "**********"
click at [1119, 643] on p "Drag & drop or browse media files" at bounding box center [1054, 643] width 256 height 18
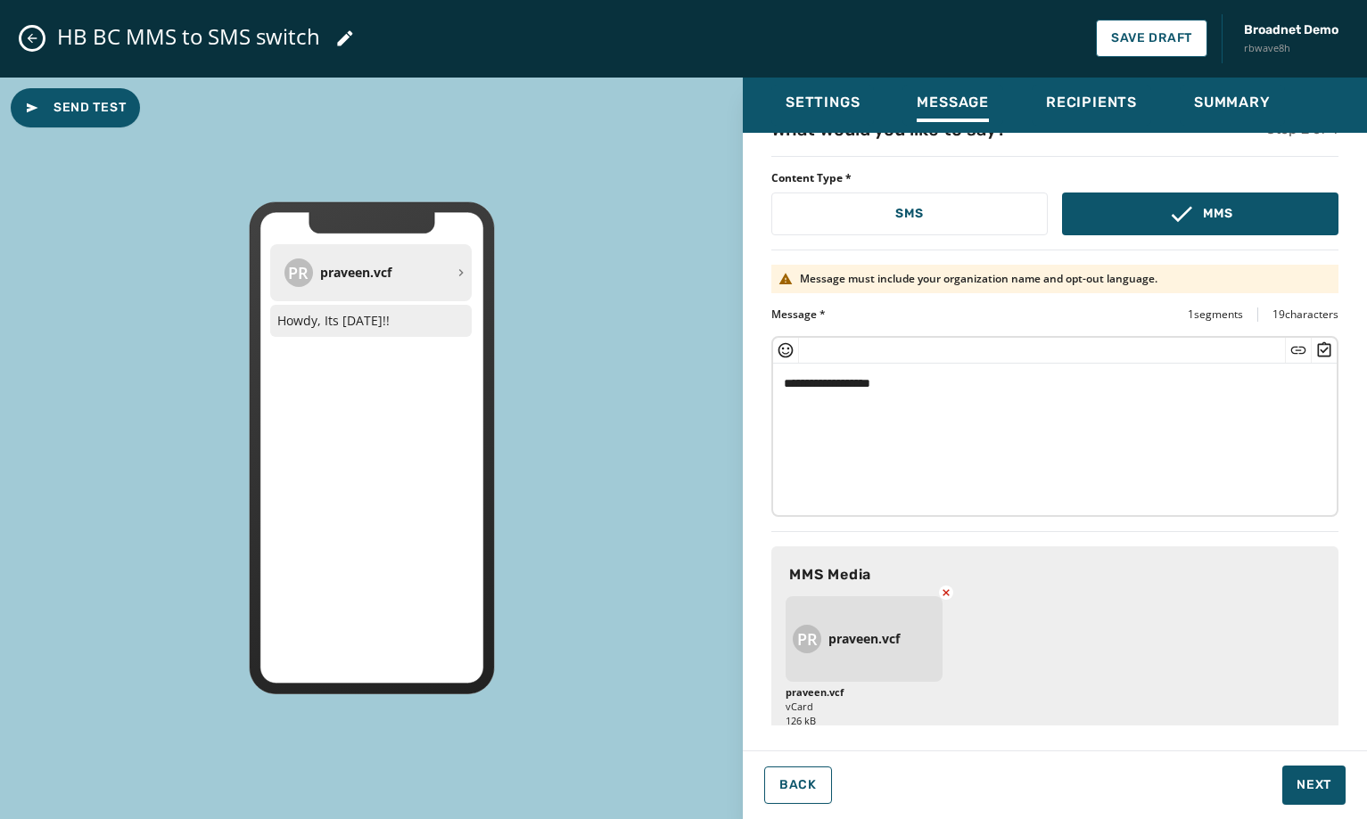
scroll to position [47, 0]
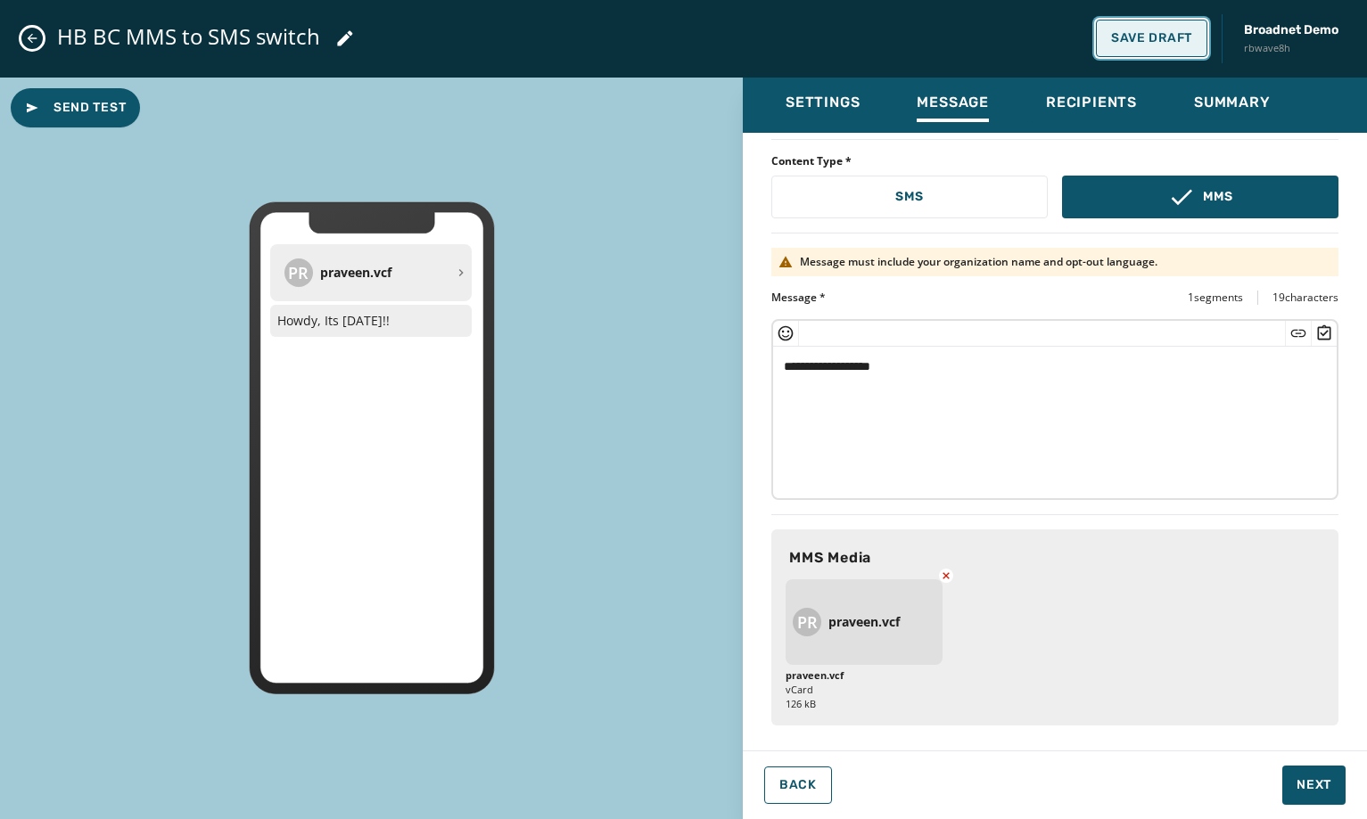
click at [1111, 36] on span "Save Draft" at bounding box center [1151, 38] width 81 height 14
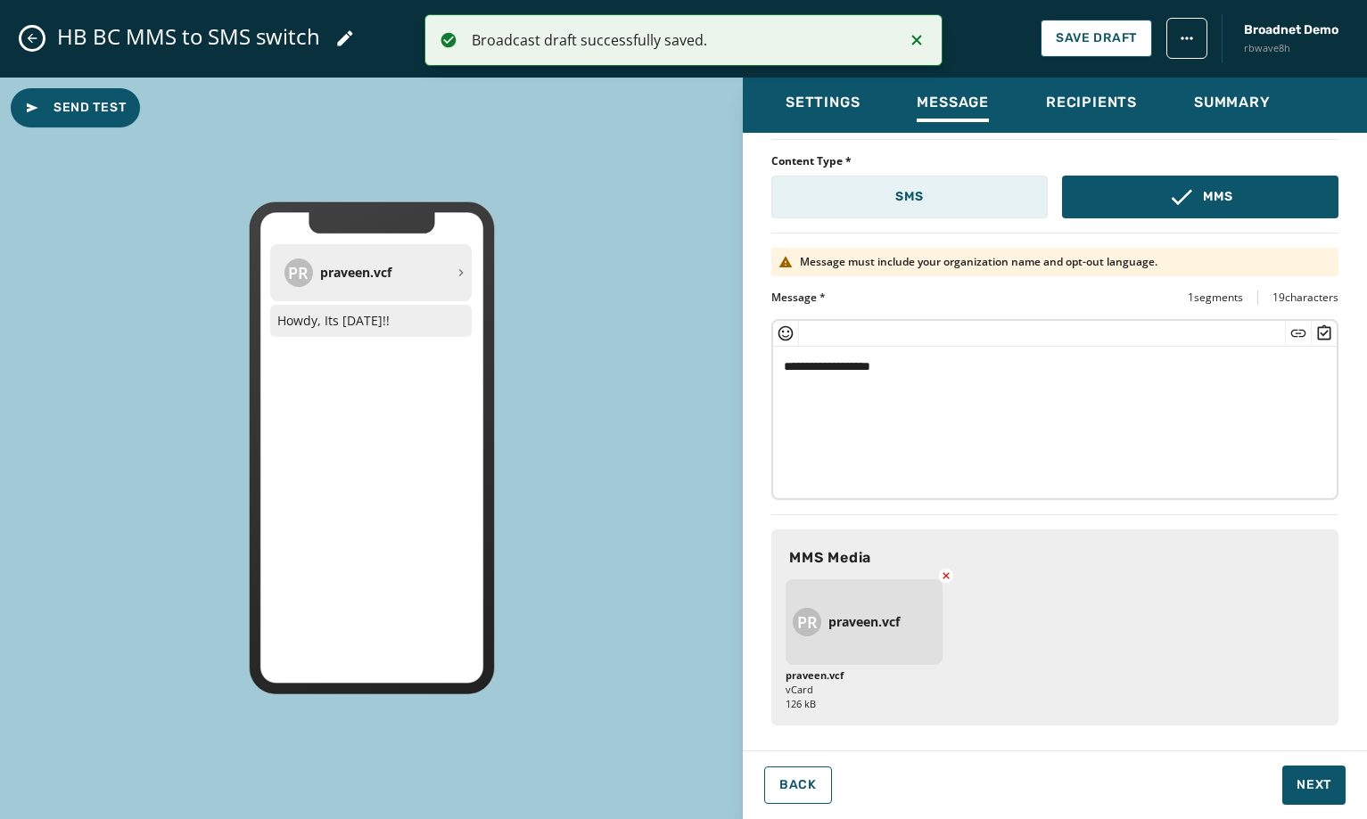
click at [975, 194] on button "SMS" at bounding box center [909, 197] width 276 height 43
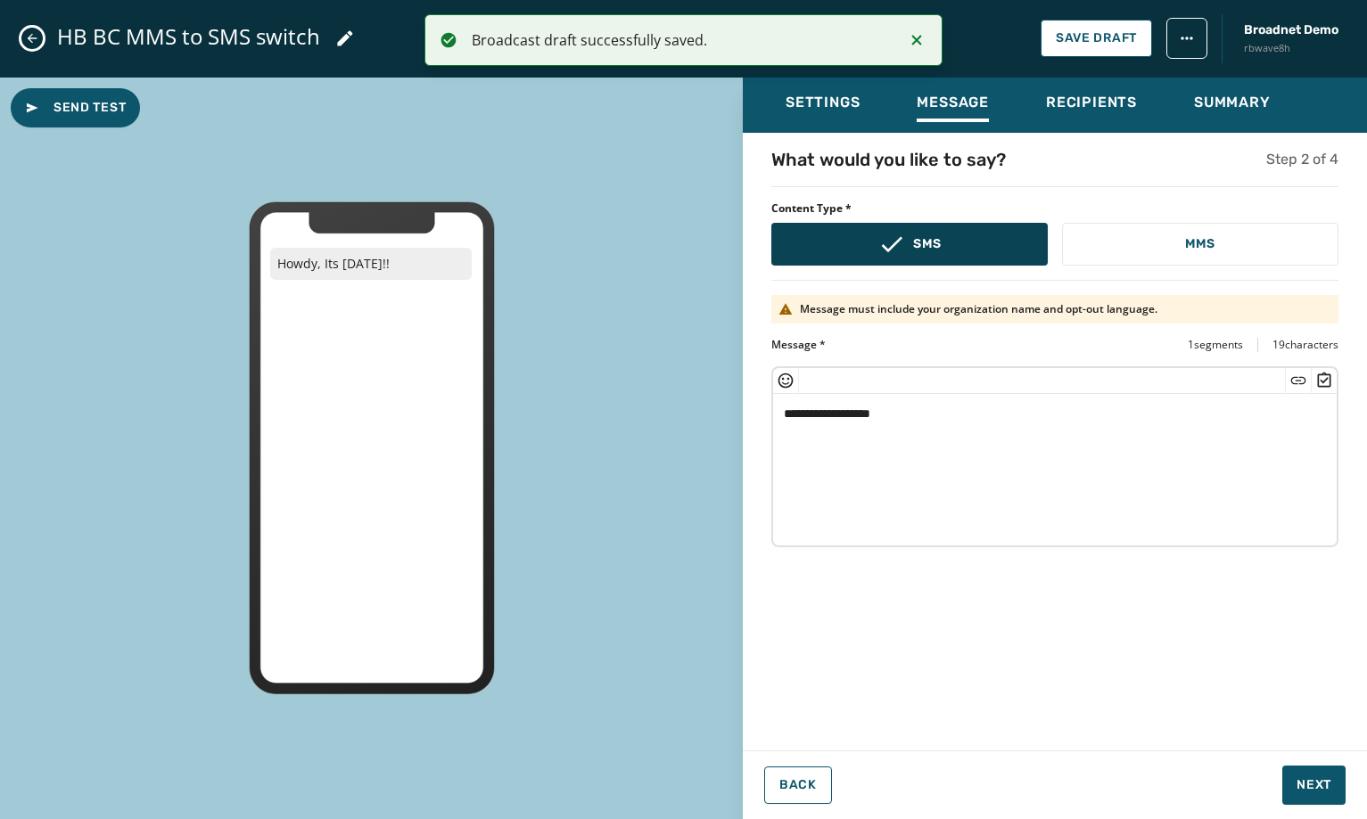
scroll to position [0, 0]
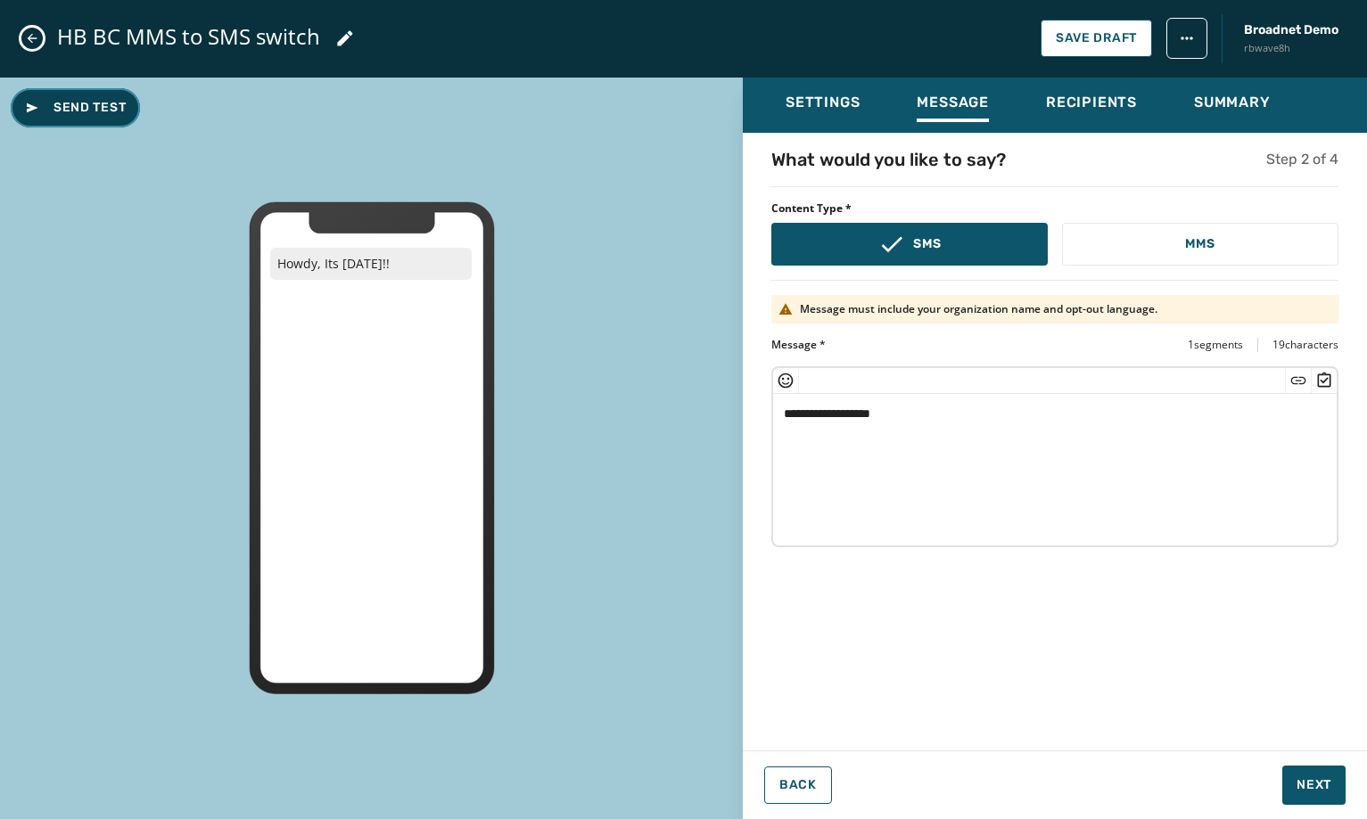
click at [78, 111] on span "Send Test" at bounding box center [75, 108] width 101 height 18
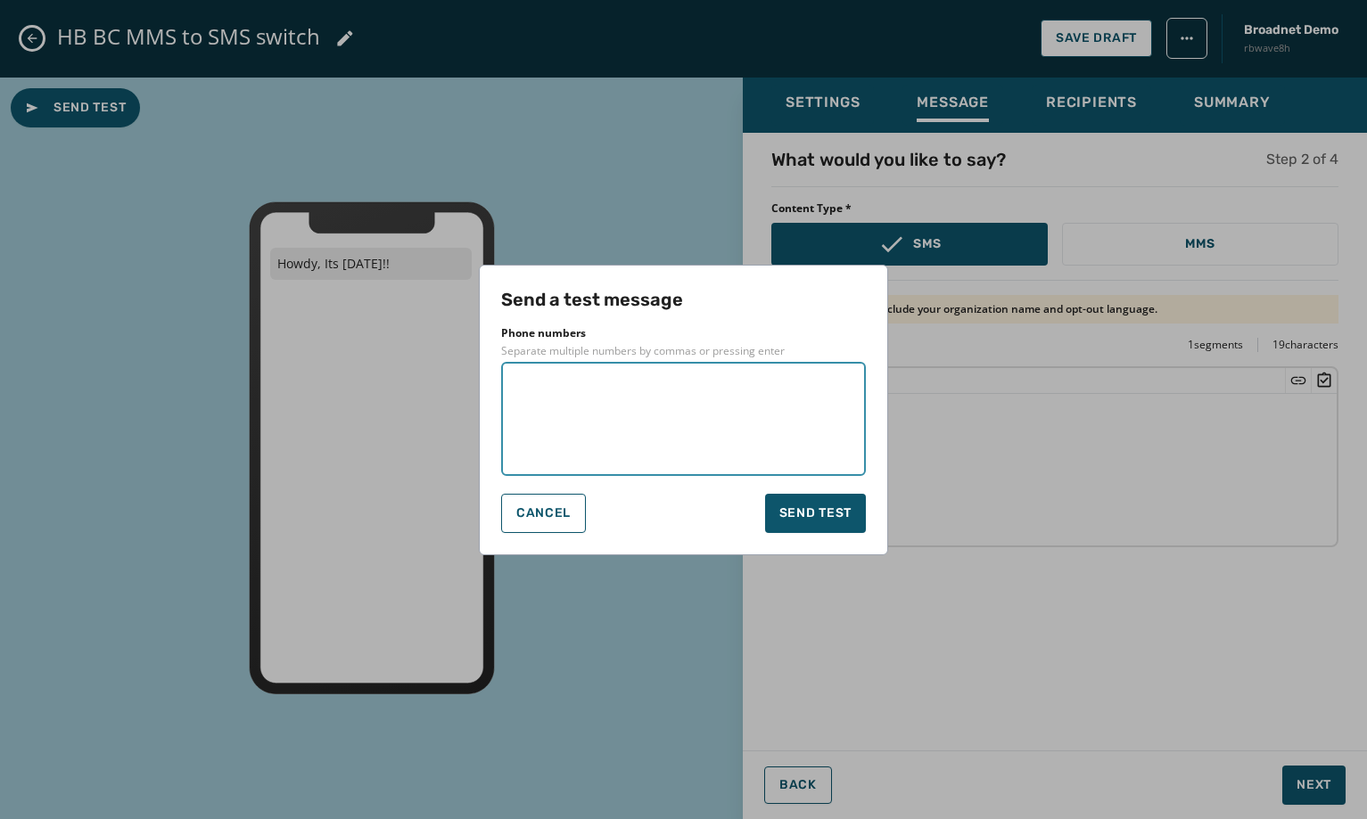
click at [707, 441] on textarea at bounding box center [684, 419] width 340 height 89
type textarea "**********"
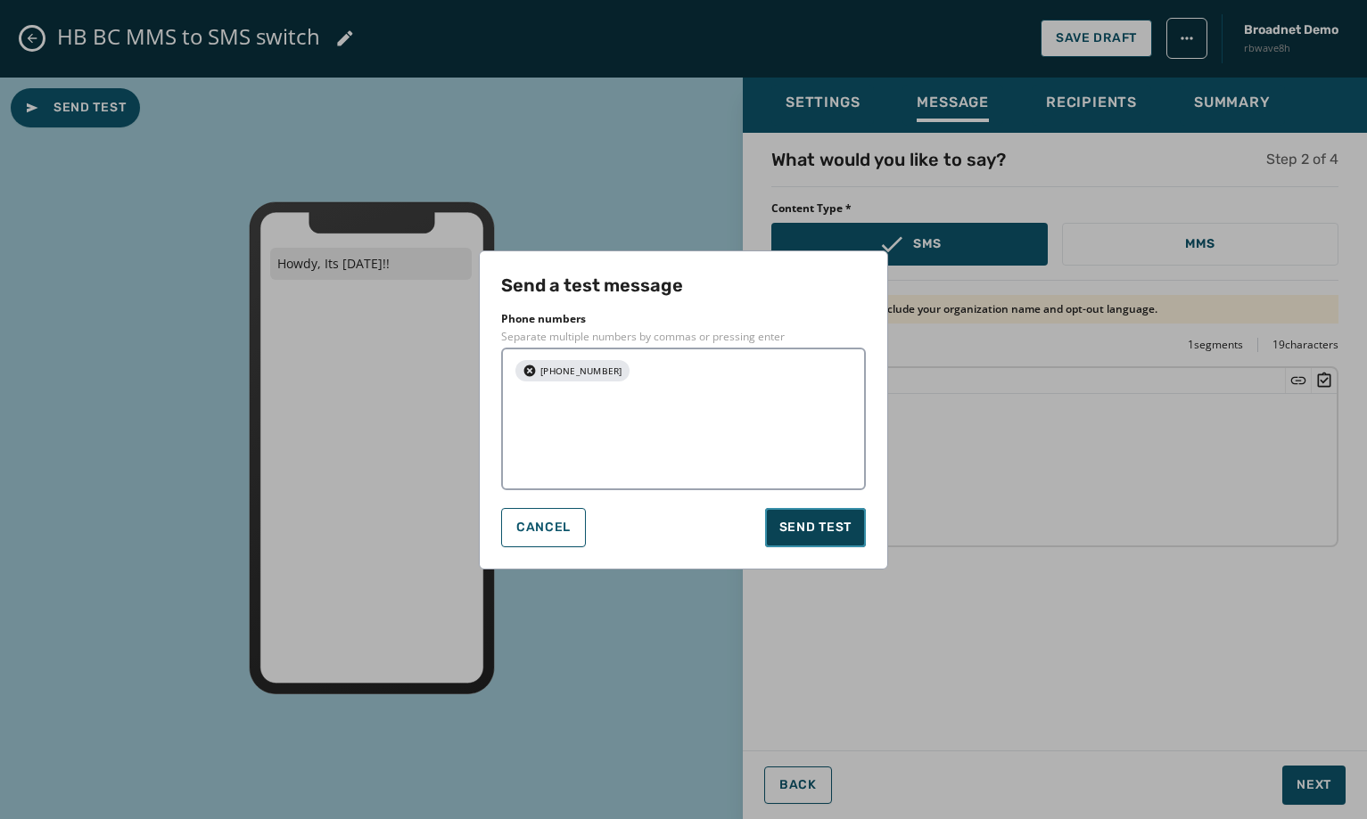
click at [788, 508] on button "Send test" at bounding box center [815, 527] width 101 height 39
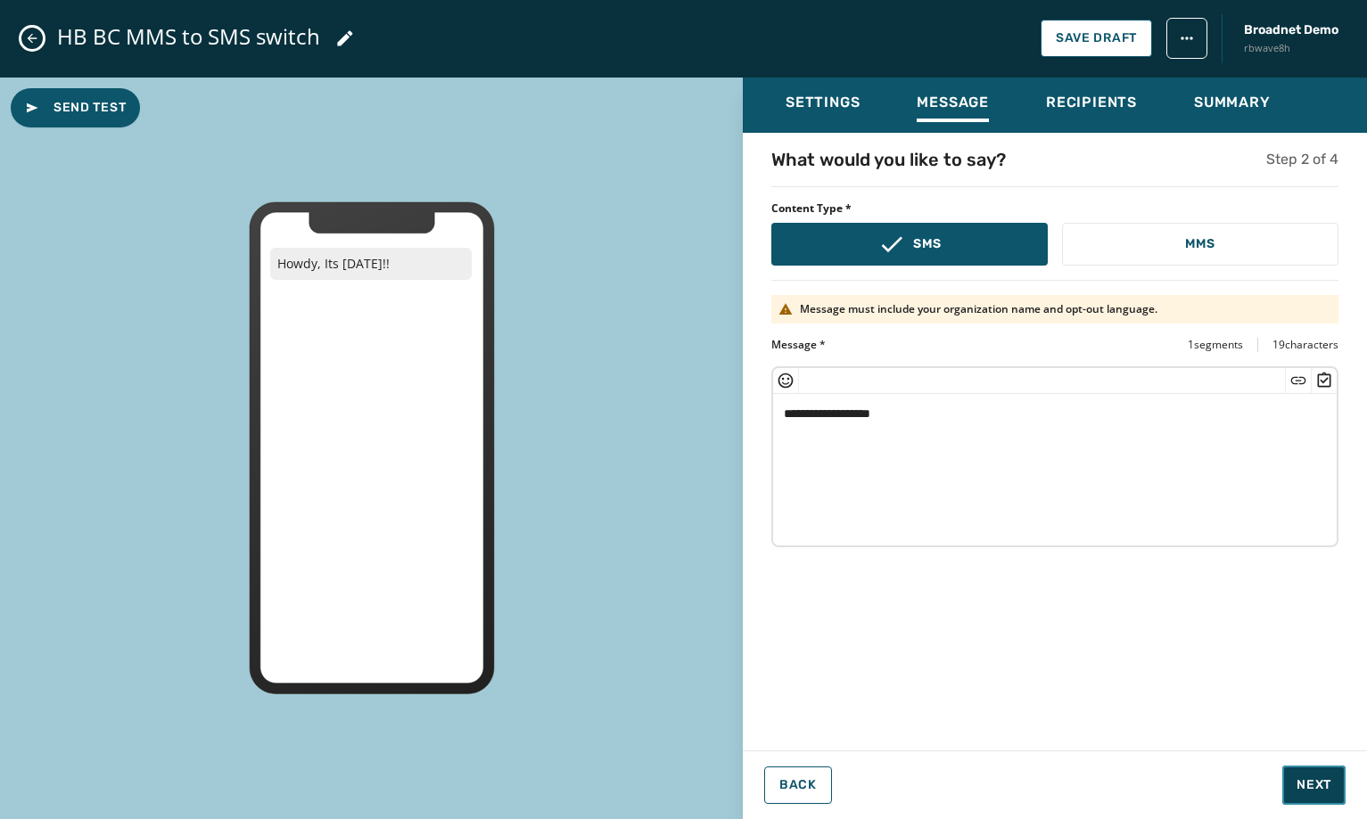
click at [1323, 791] on span "Next" at bounding box center [1314, 786] width 35 height 18
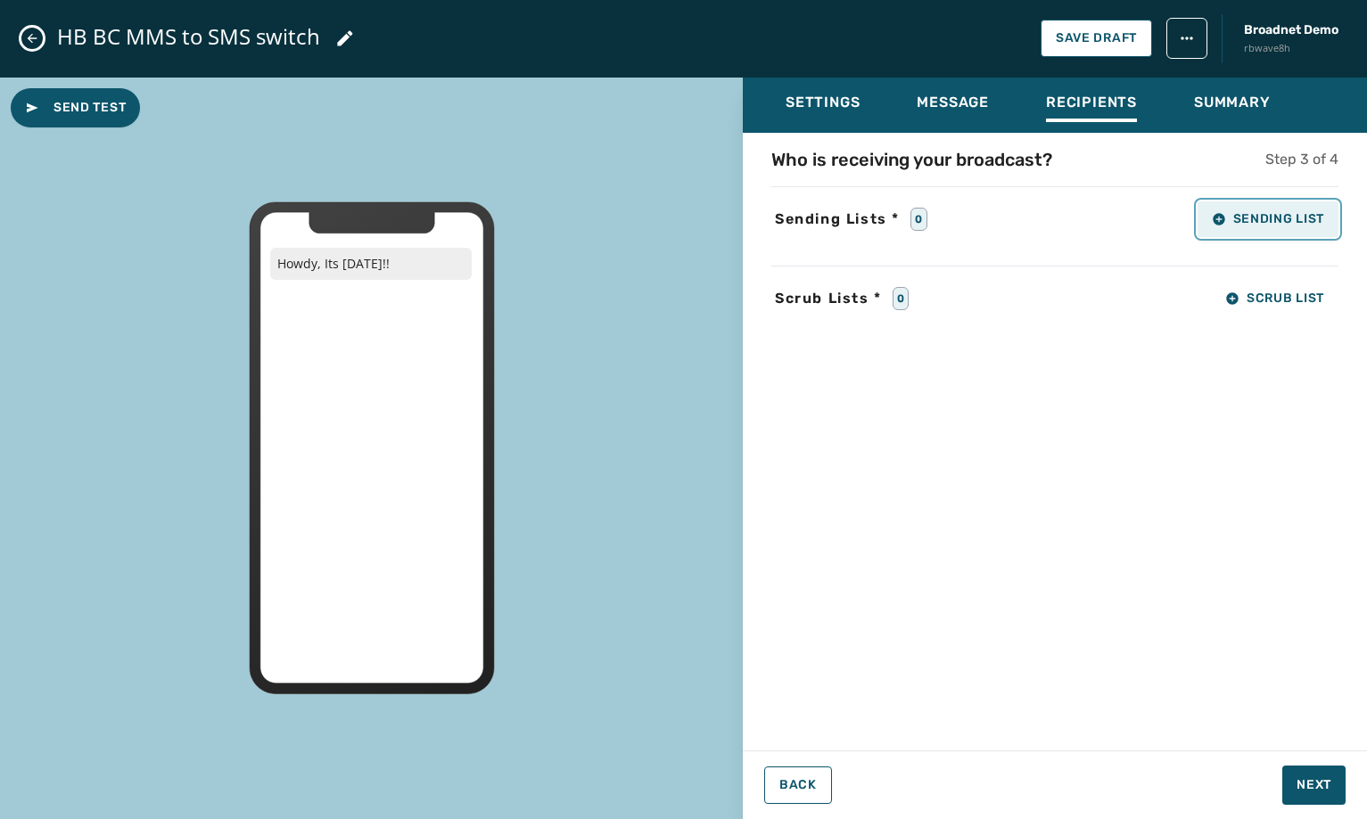
click at [1308, 232] on button "Sending List" at bounding box center [1268, 220] width 141 height 36
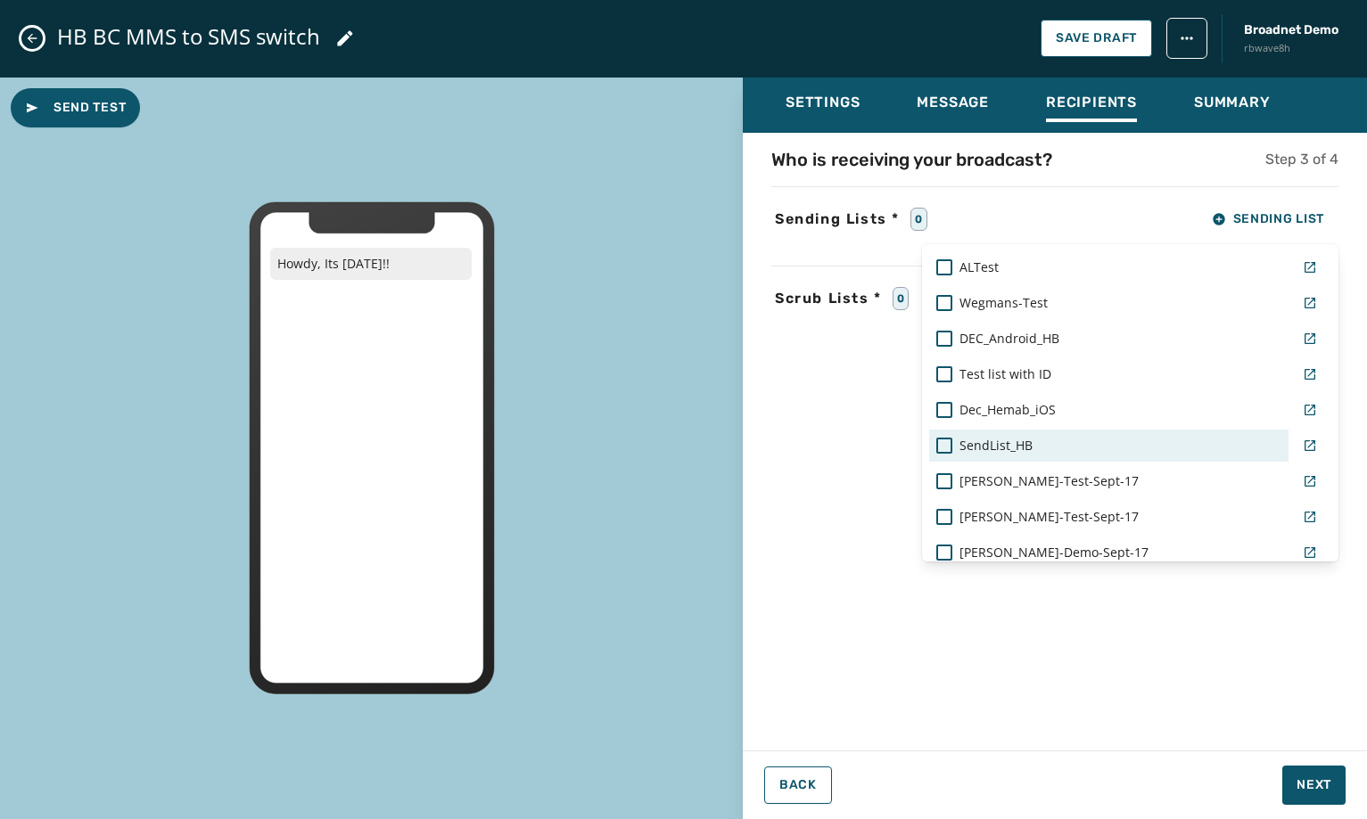
scroll to position [1338, 0]
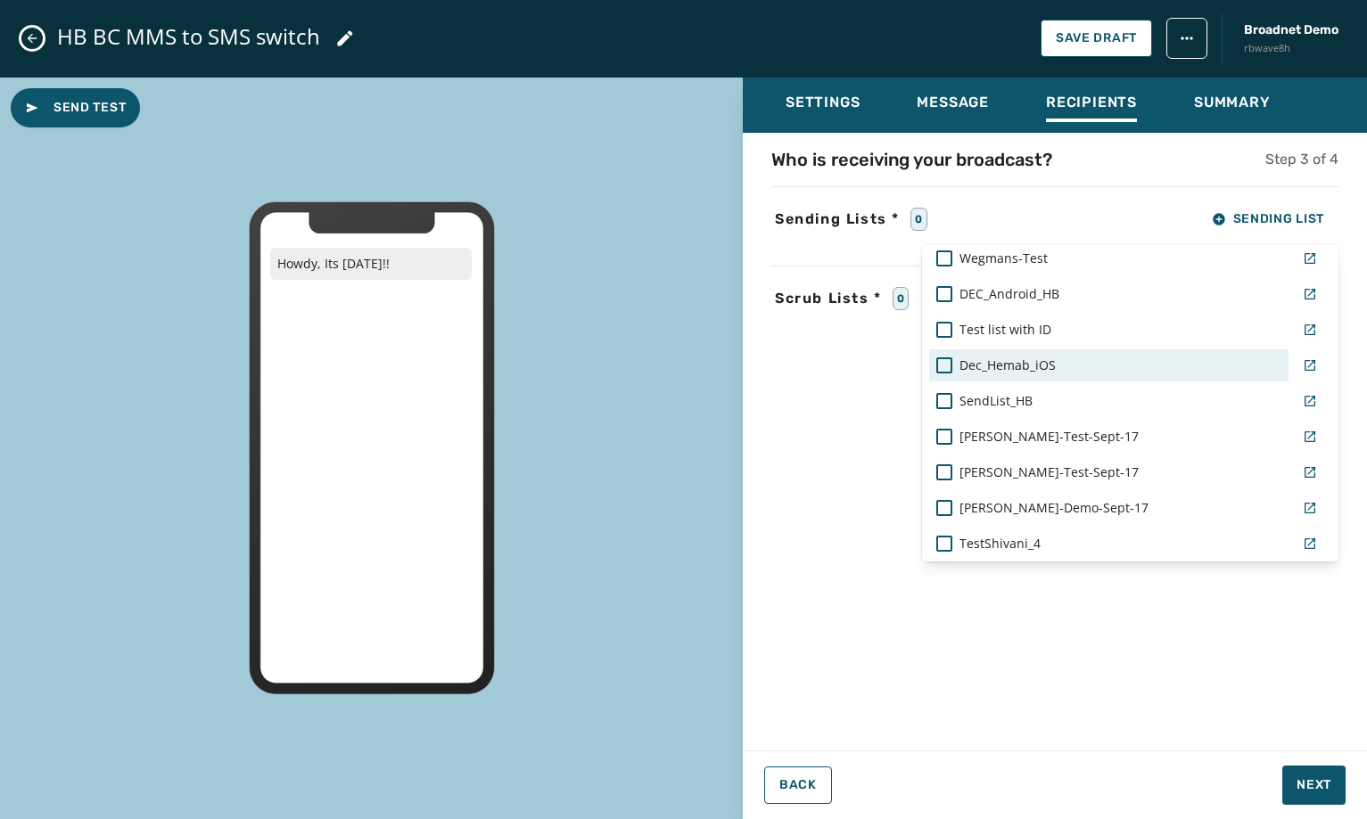
click at [1051, 375] on div "Dec_Hemab_iOS" at bounding box center [1108, 366] width 359 height 32
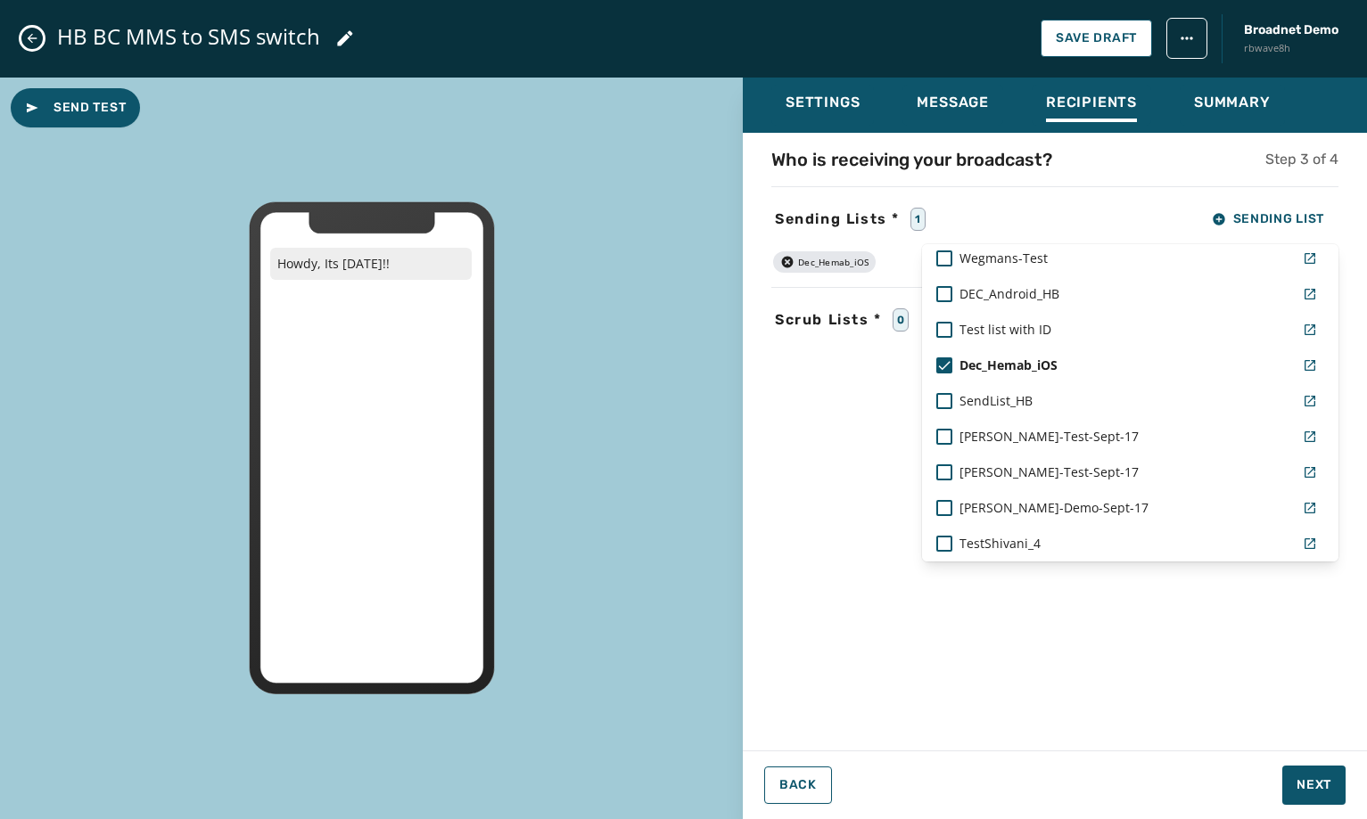
click at [1325, 787] on div "Settings Message Recipients Summary Who is receiving your broadcast? Step 3 of …" at bounding box center [1055, 442] width 624 height 729
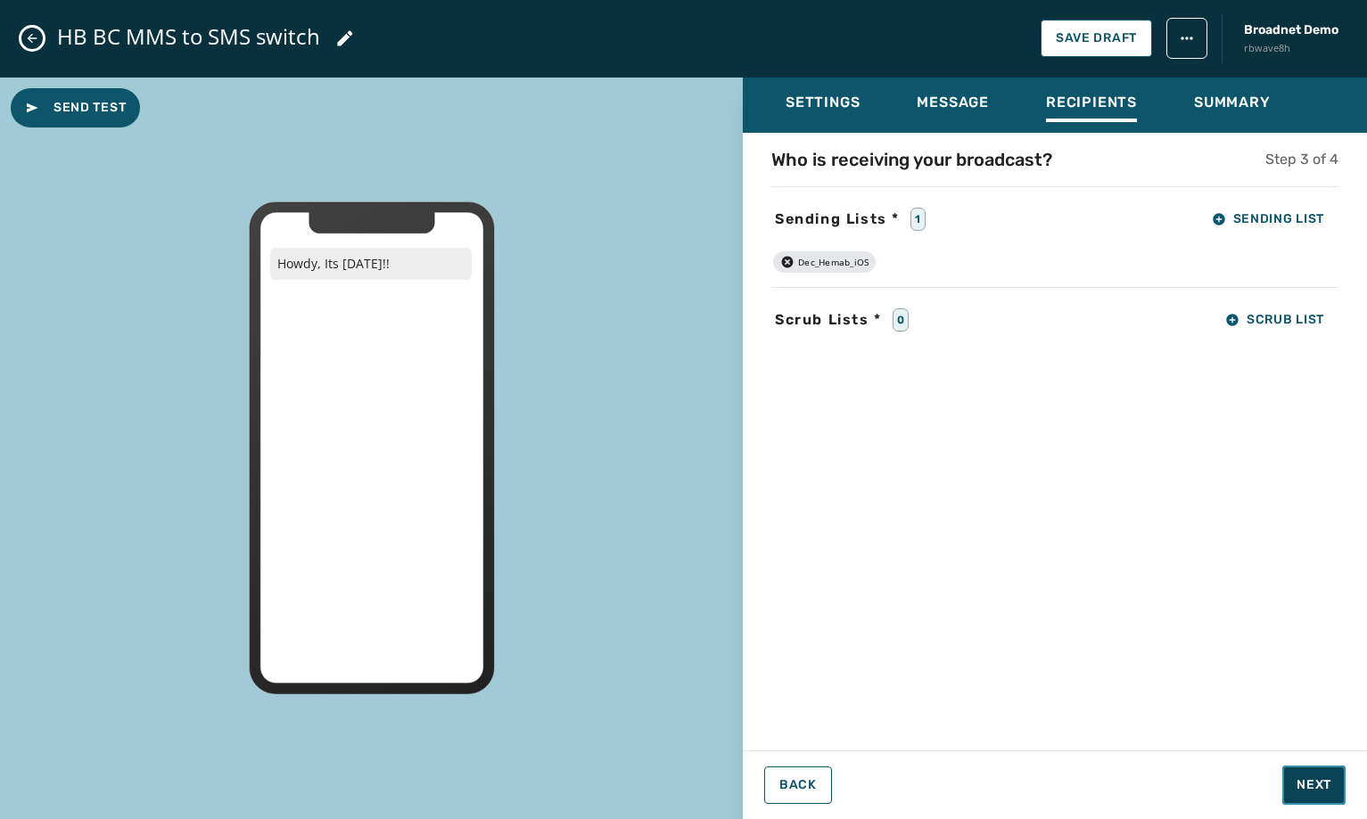
click at [1325, 787] on span "Next" at bounding box center [1314, 786] width 35 height 18
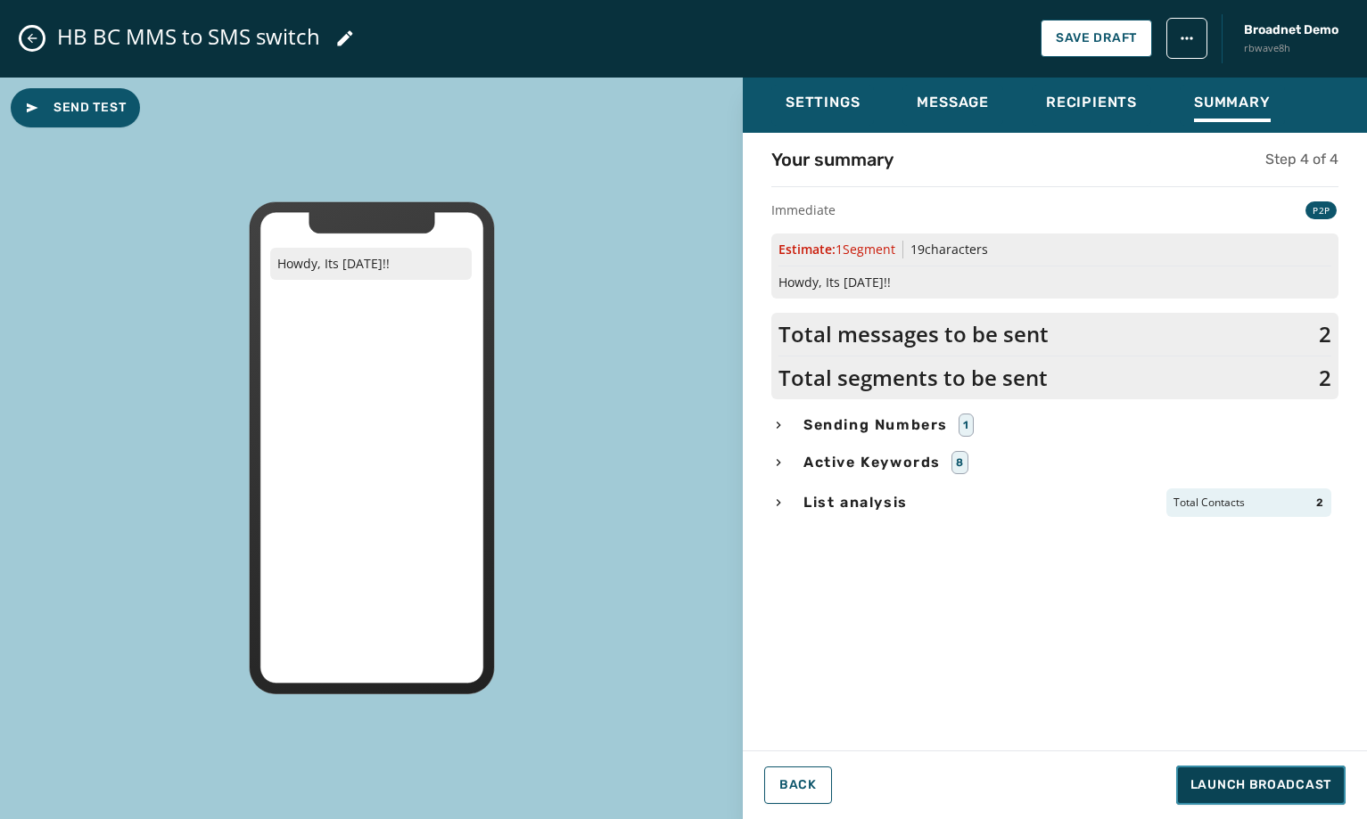
click at [1324, 787] on span "Launch Broadcast" at bounding box center [1260, 786] width 141 height 18
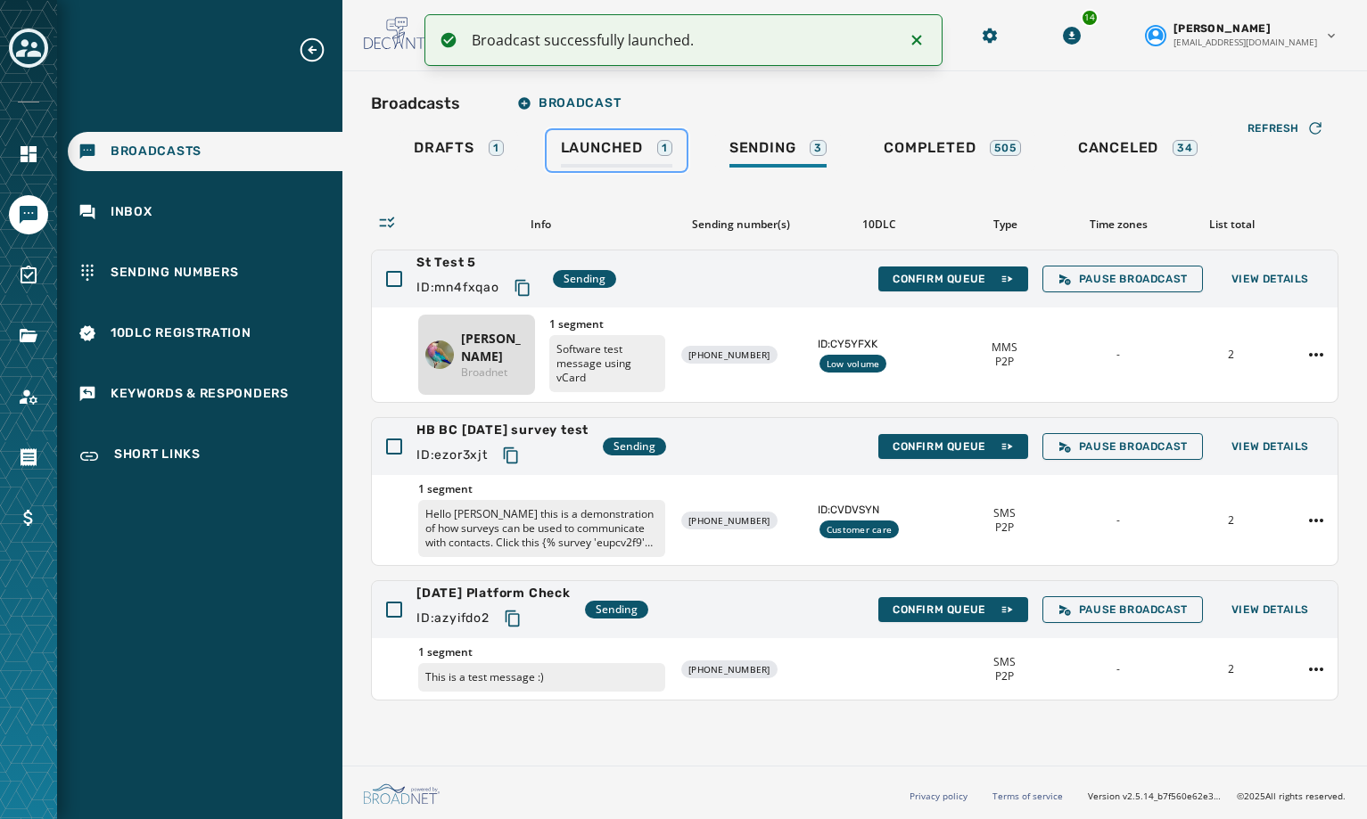
click at [597, 152] on span "Launched" at bounding box center [602, 148] width 82 height 18
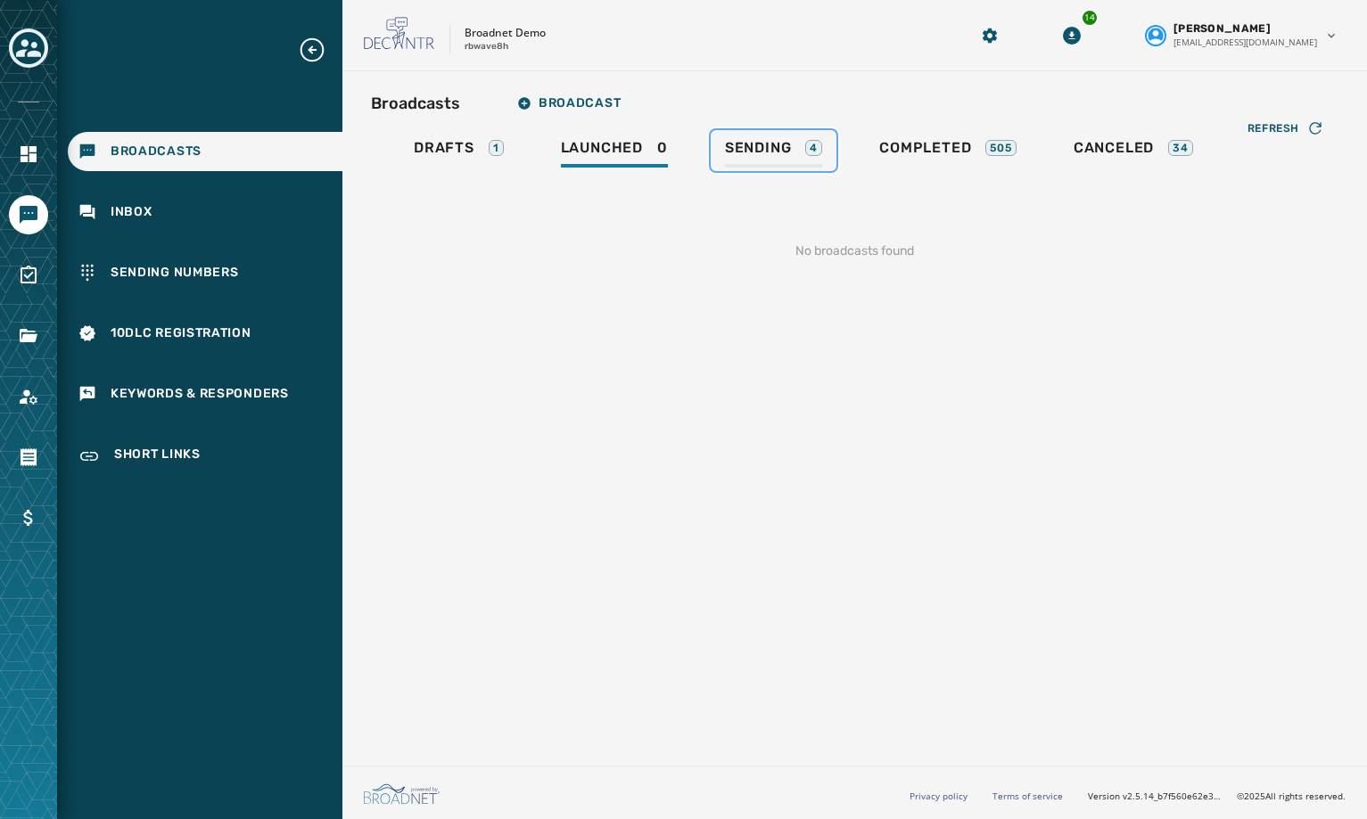
click at [757, 145] on span "Sending" at bounding box center [758, 148] width 67 height 18
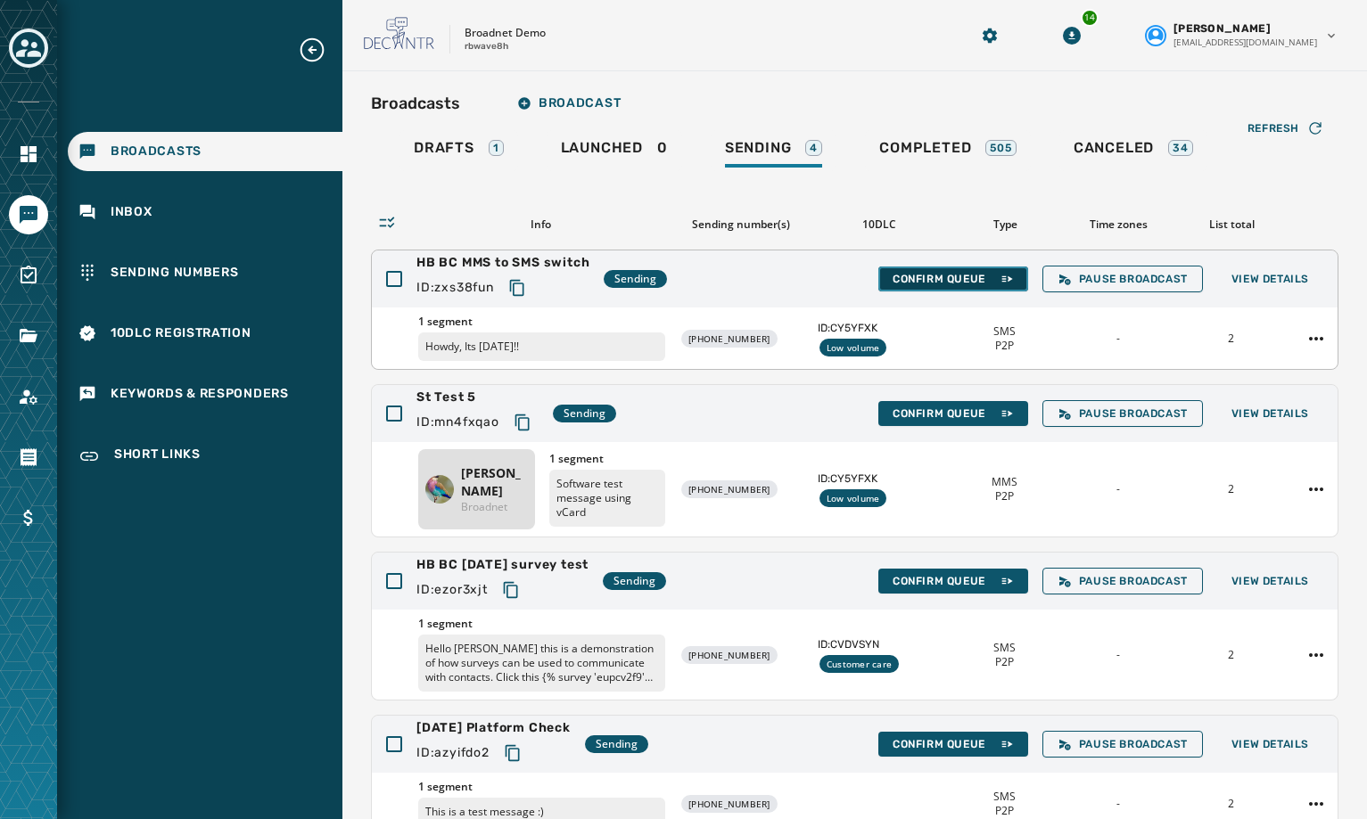
click at [952, 285] on span "Confirm Queue" at bounding box center [953, 279] width 121 height 14
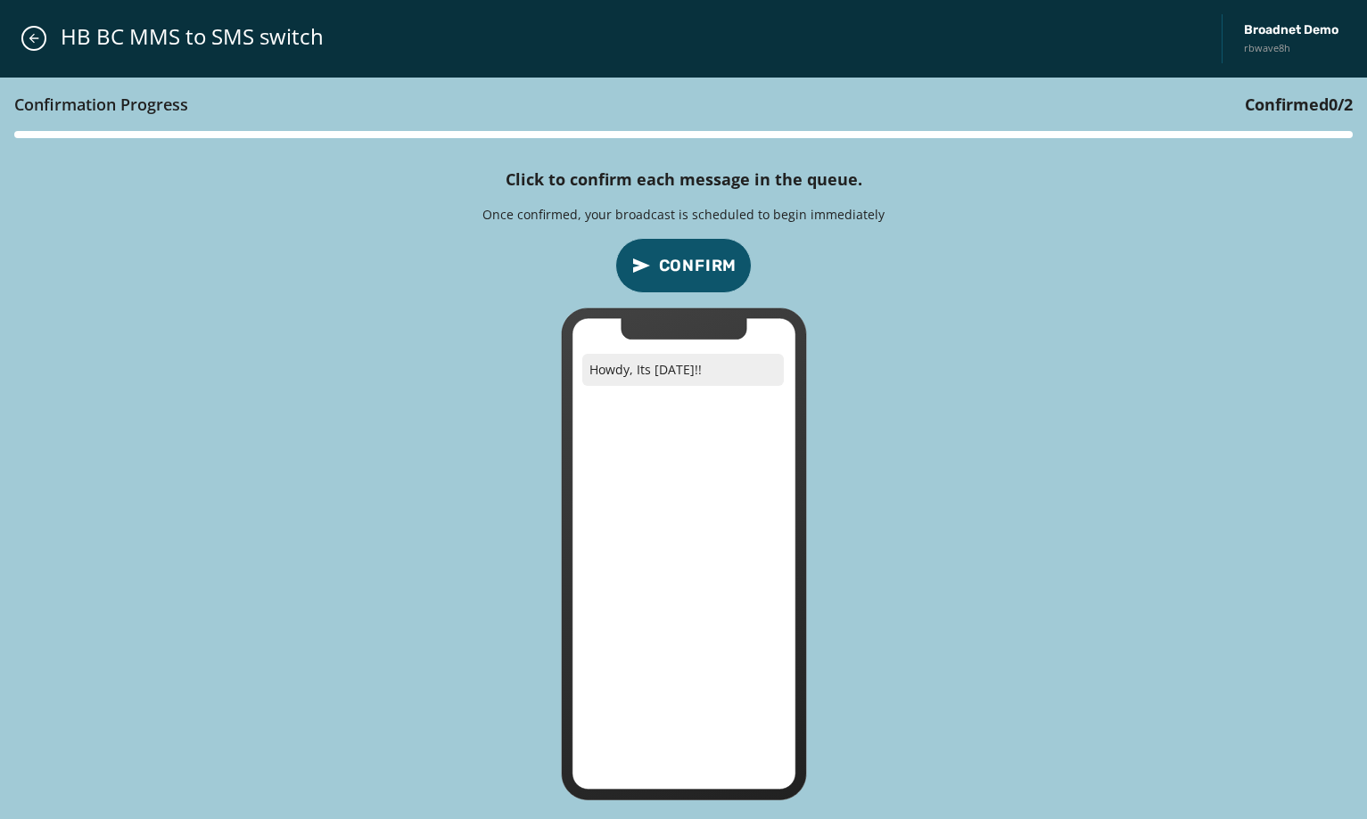
click at [712, 277] on span "Confirm" at bounding box center [698, 265] width 78 height 25
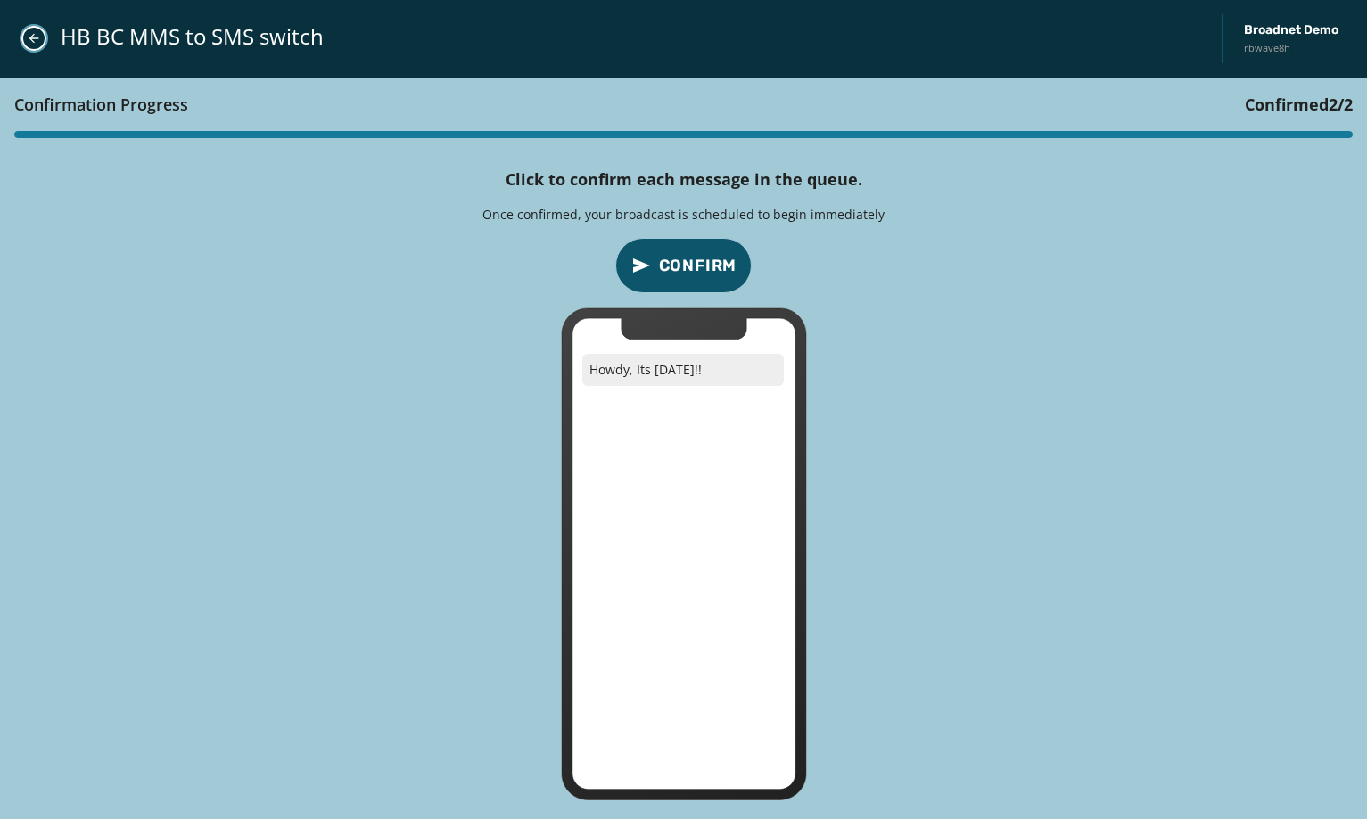
click at [37, 29] on button "Close admin drawer" at bounding box center [33, 38] width 25 height 25
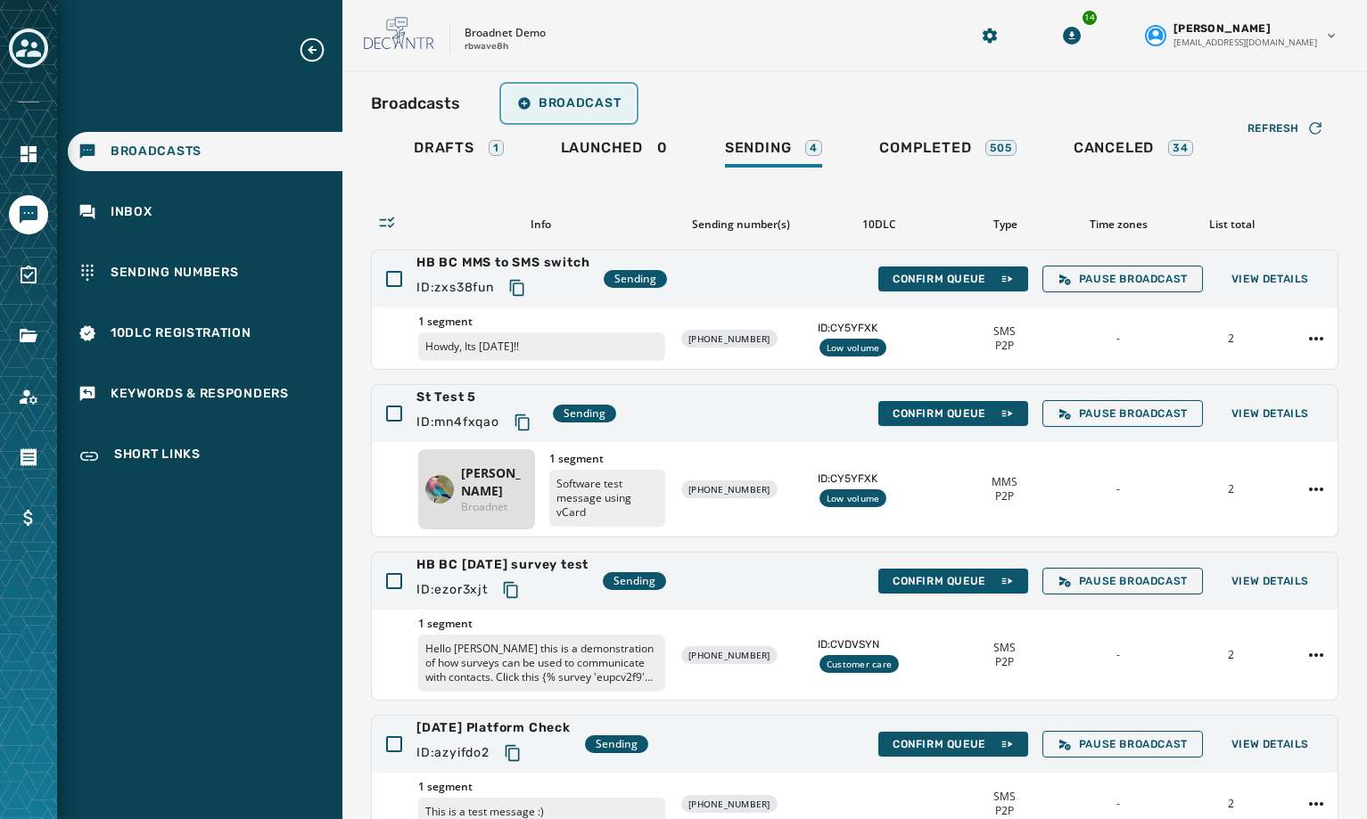
click at [553, 103] on span "Broadcast" at bounding box center [568, 103] width 103 height 14
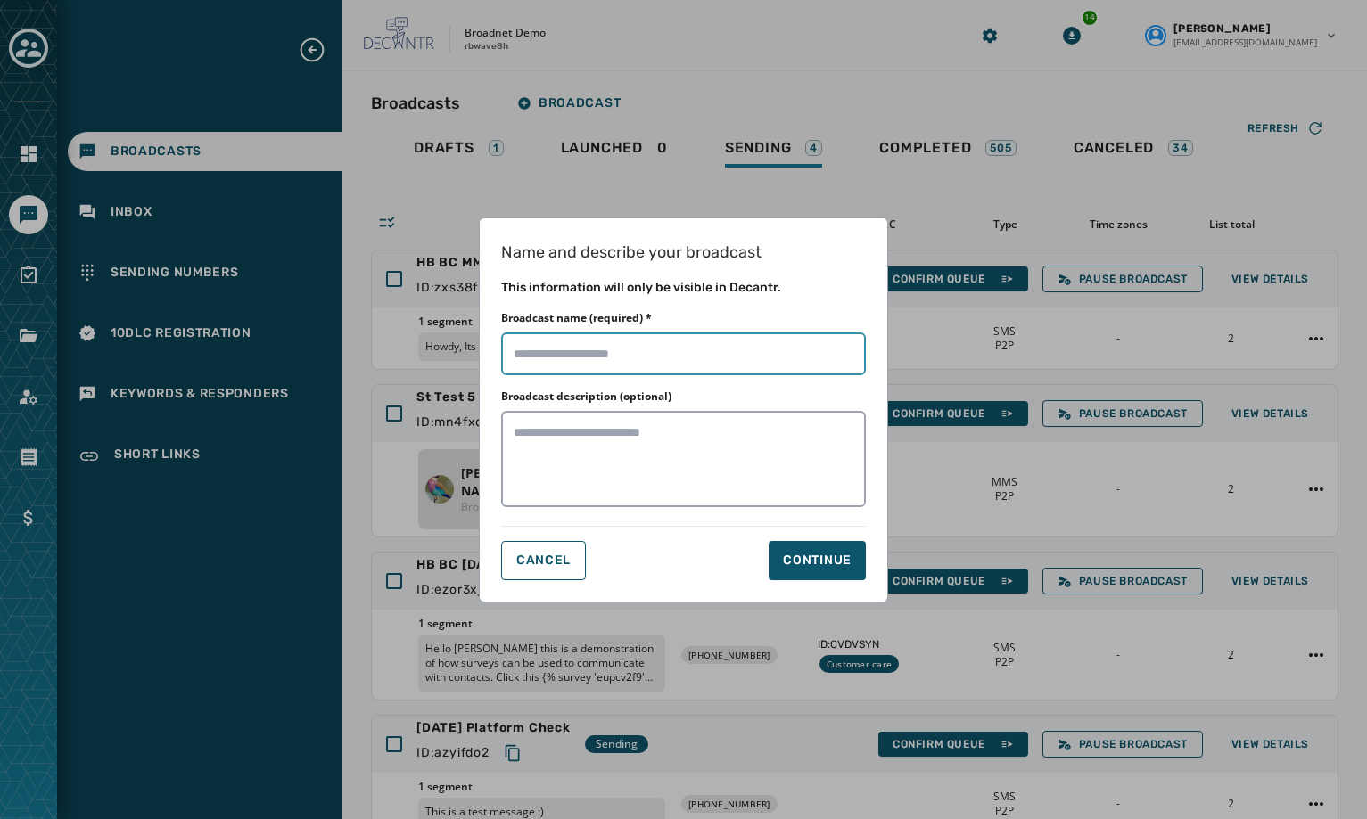
click at [581, 340] on input "Broadcast name (required) *" at bounding box center [683, 354] width 365 height 43
type input "**********"
click at [840, 547] on button "Continue" at bounding box center [817, 560] width 97 height 39
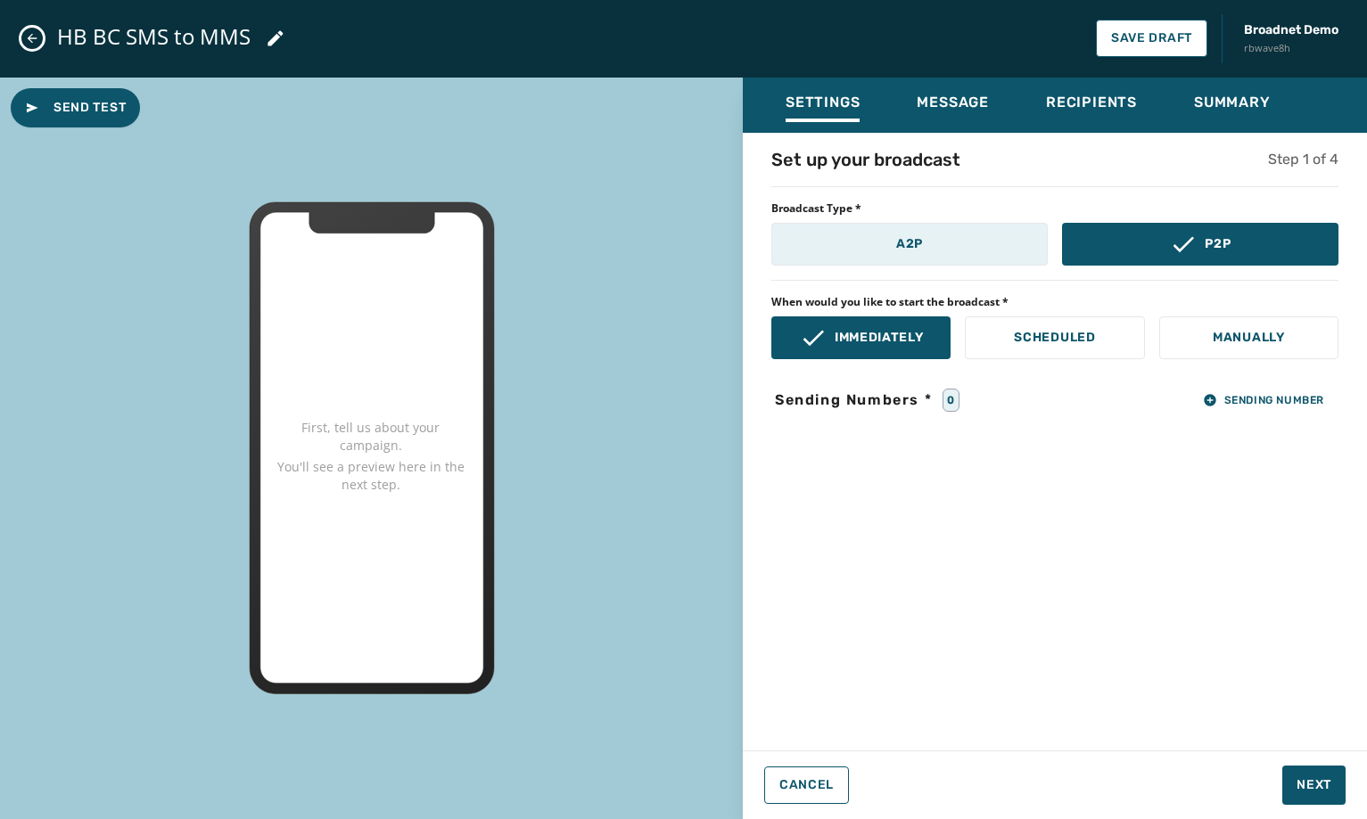
click at [975, 251] on button "A2P" at bounding box center [909, 244] width 276 height 43
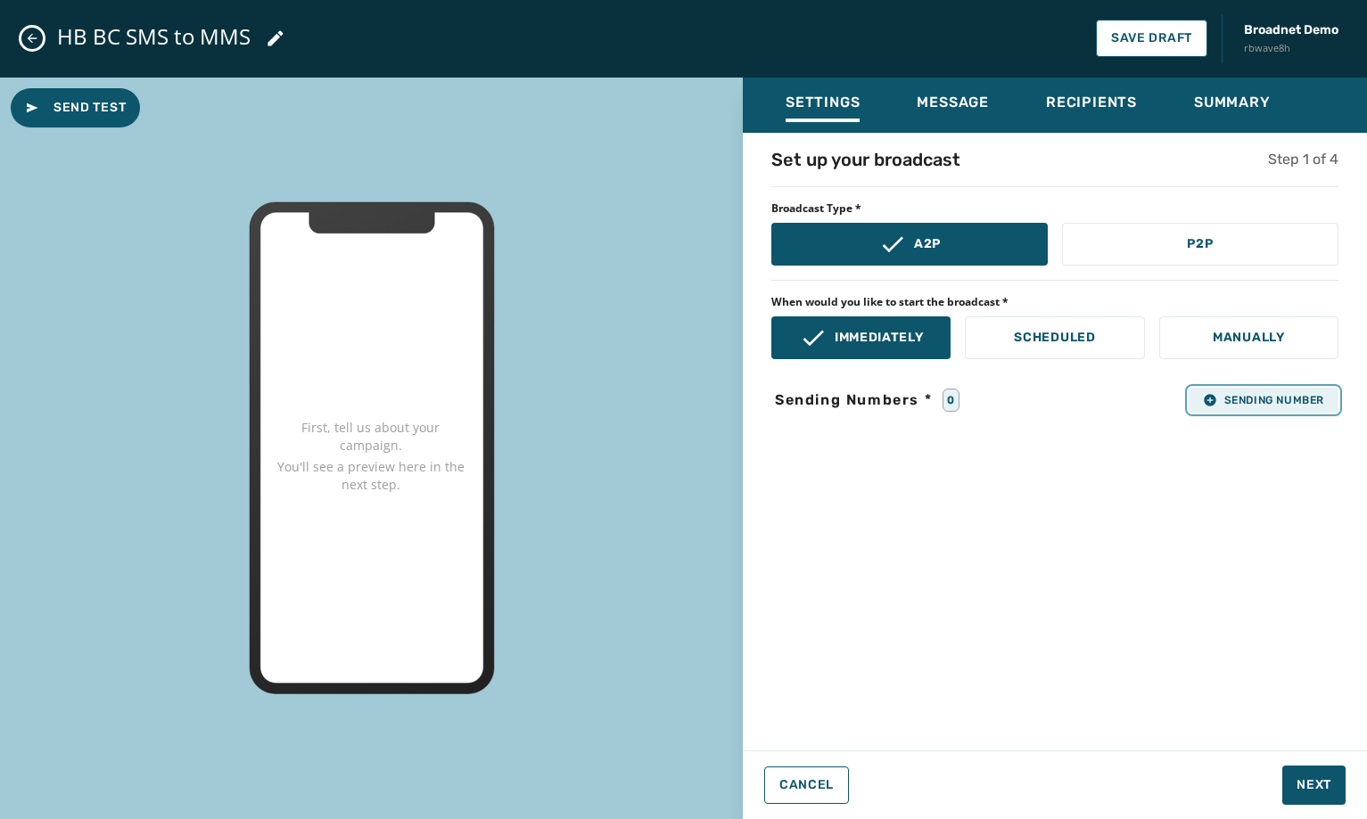
click at [1215, 393] on icon "button" at bounding box center [1210, 400] width 14 height 14
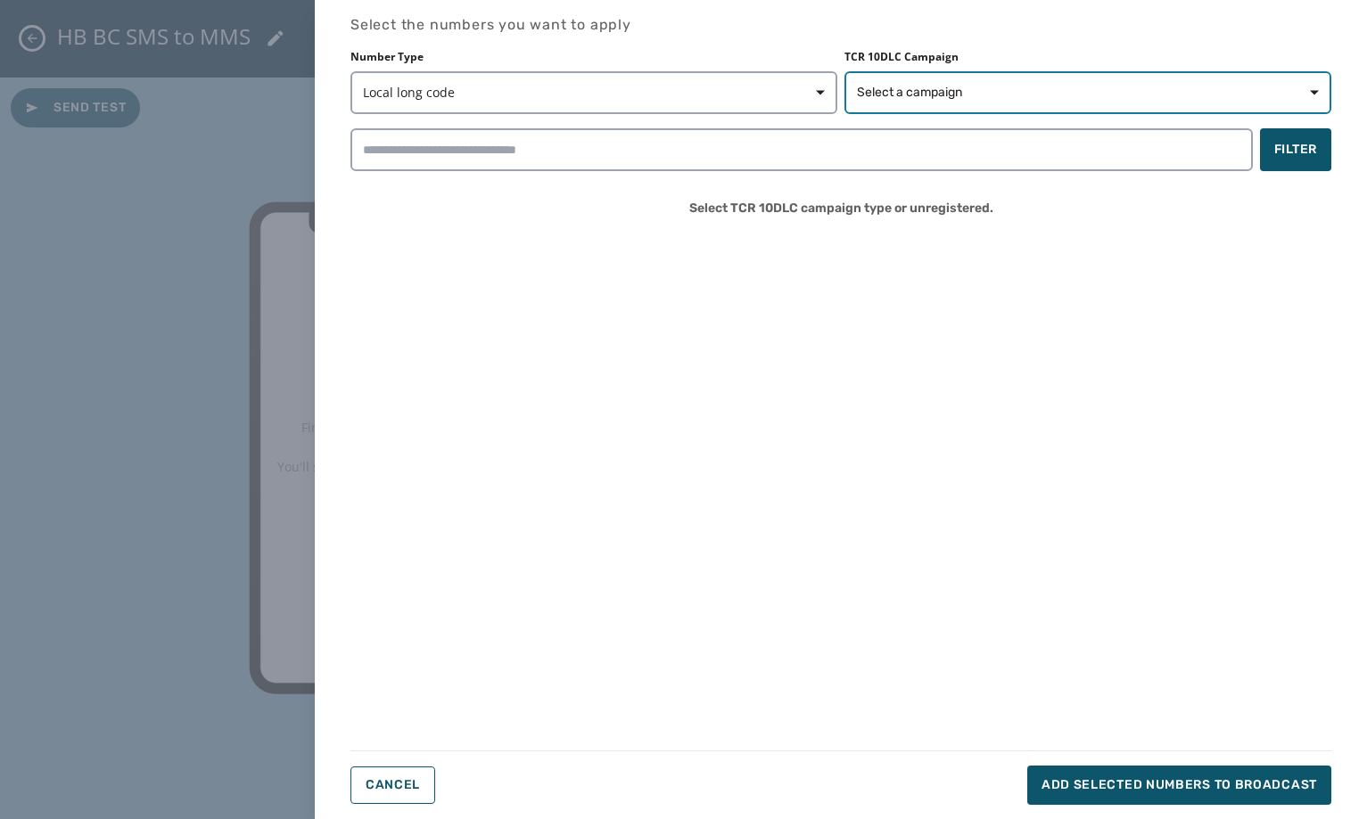
click at [976, 103] on button "Select a campaign" at bounding box center [1087, 92] width 487 height 43
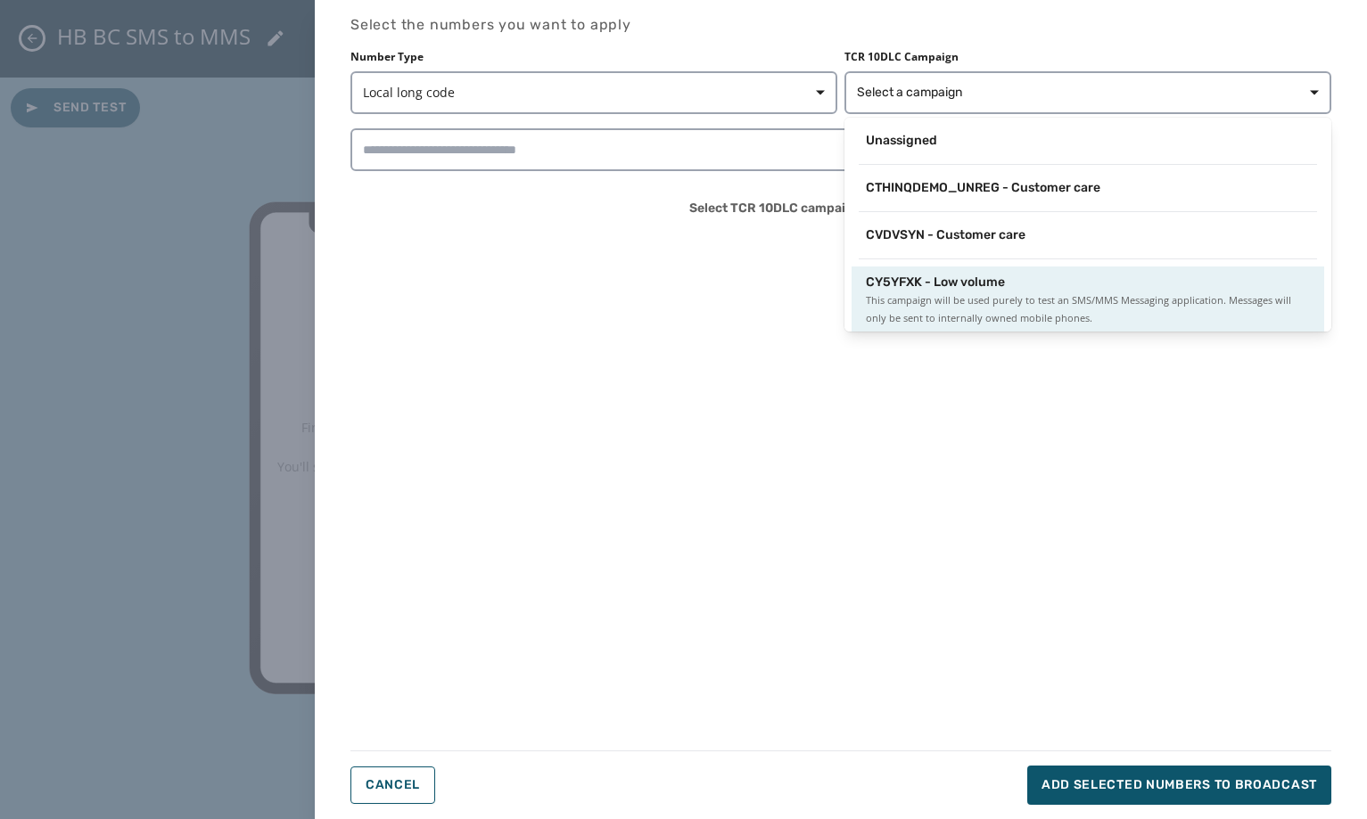
scroll to position [3, 0]
click at [951, 281] on span "CY5YFXK - Low volume" at bounding box center [935, 280] width 139 height 18
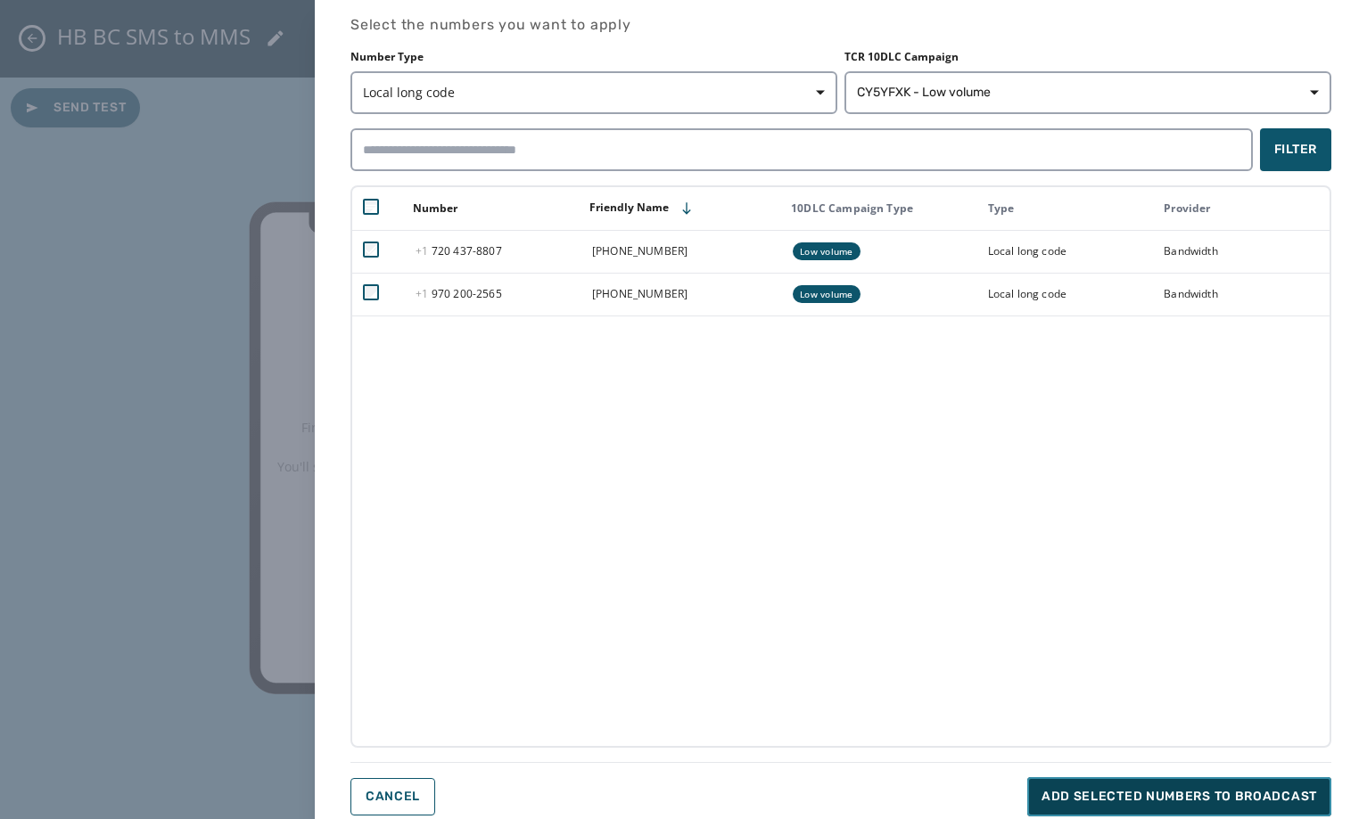
click at [1140, 785] on button "Add selected numbers to broadcast" at bounding box center [1179, 797] width 304 height 39
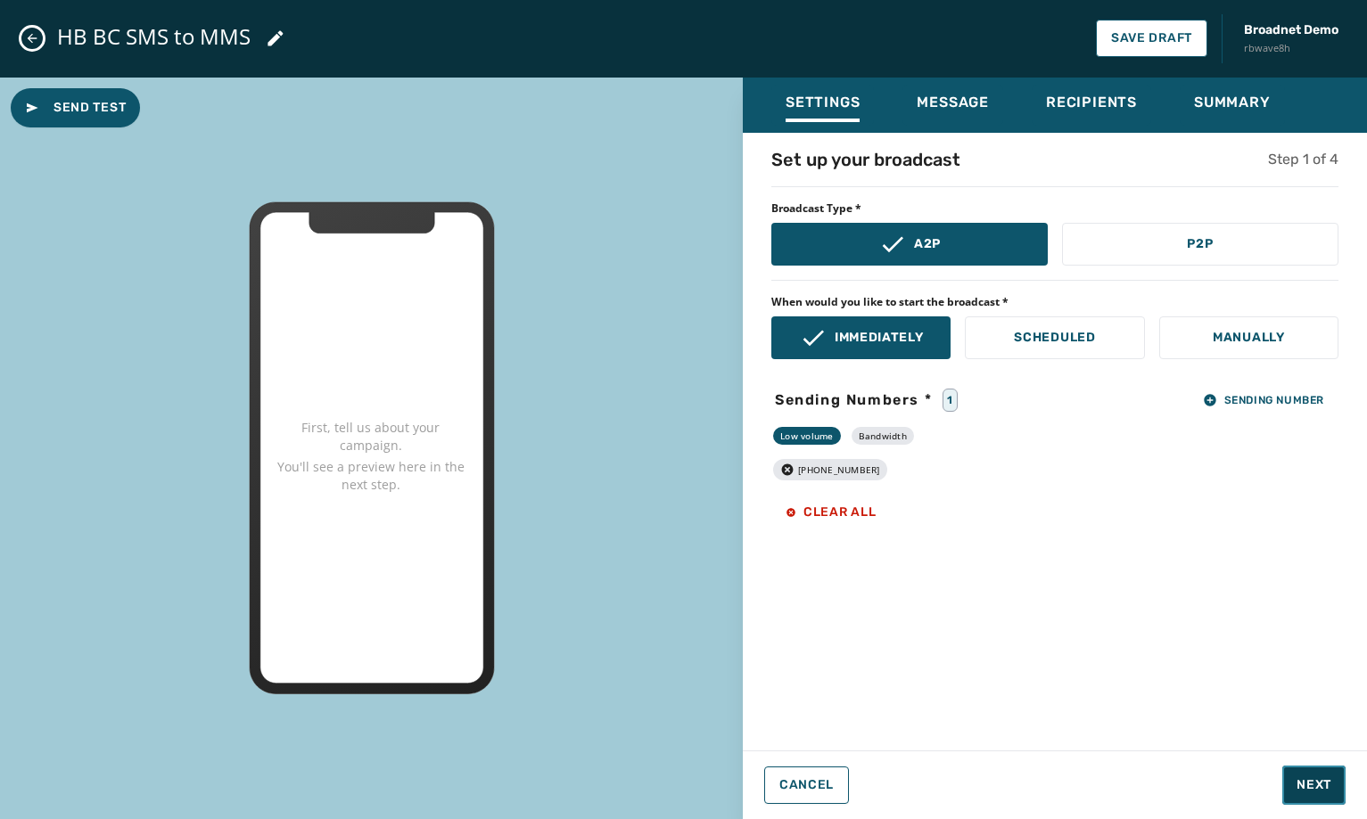
click at [1330, 787] on span "Next" at bounding box center [1314, 786] width 35 height 18
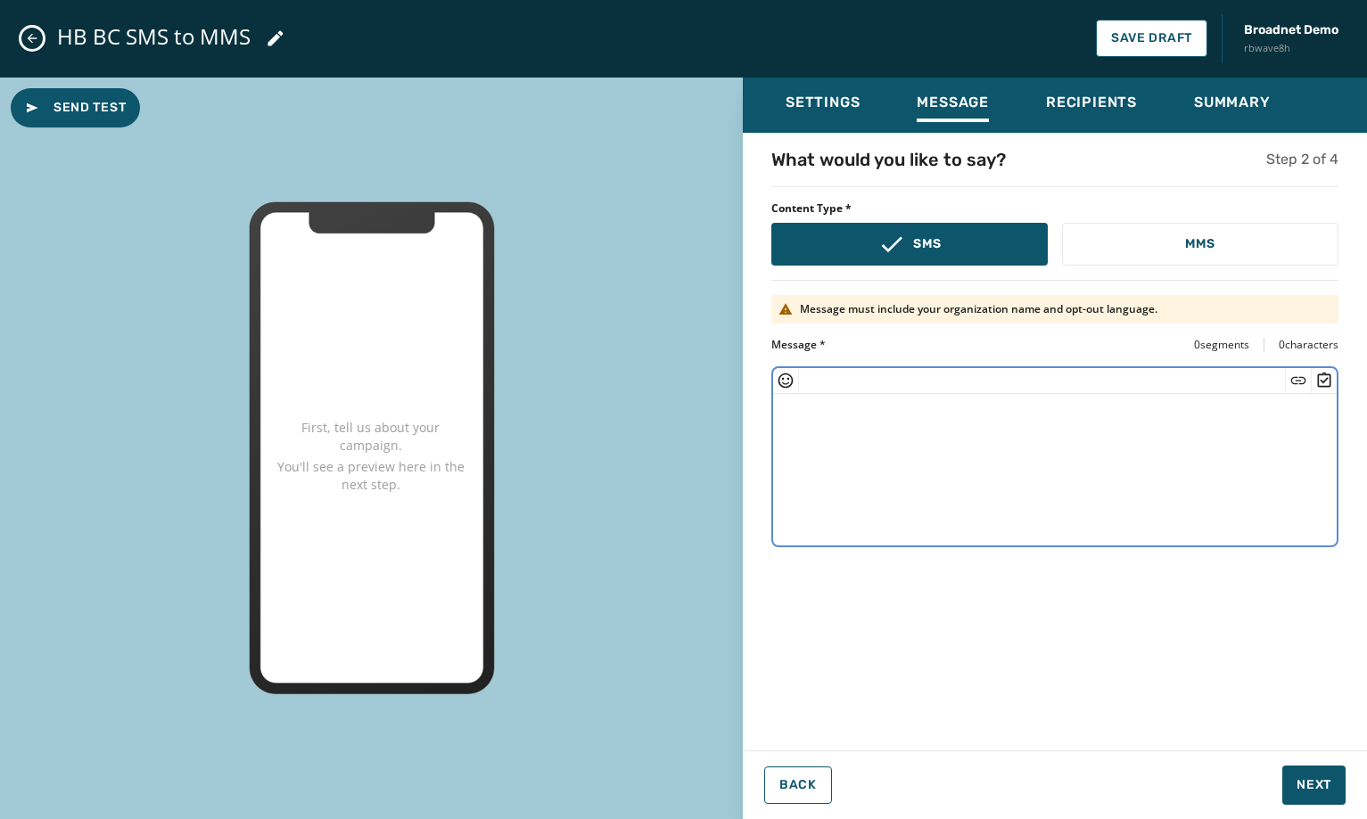
click at [902, 431] on textarea at bounding box center [1055, 467] width 564 height 146
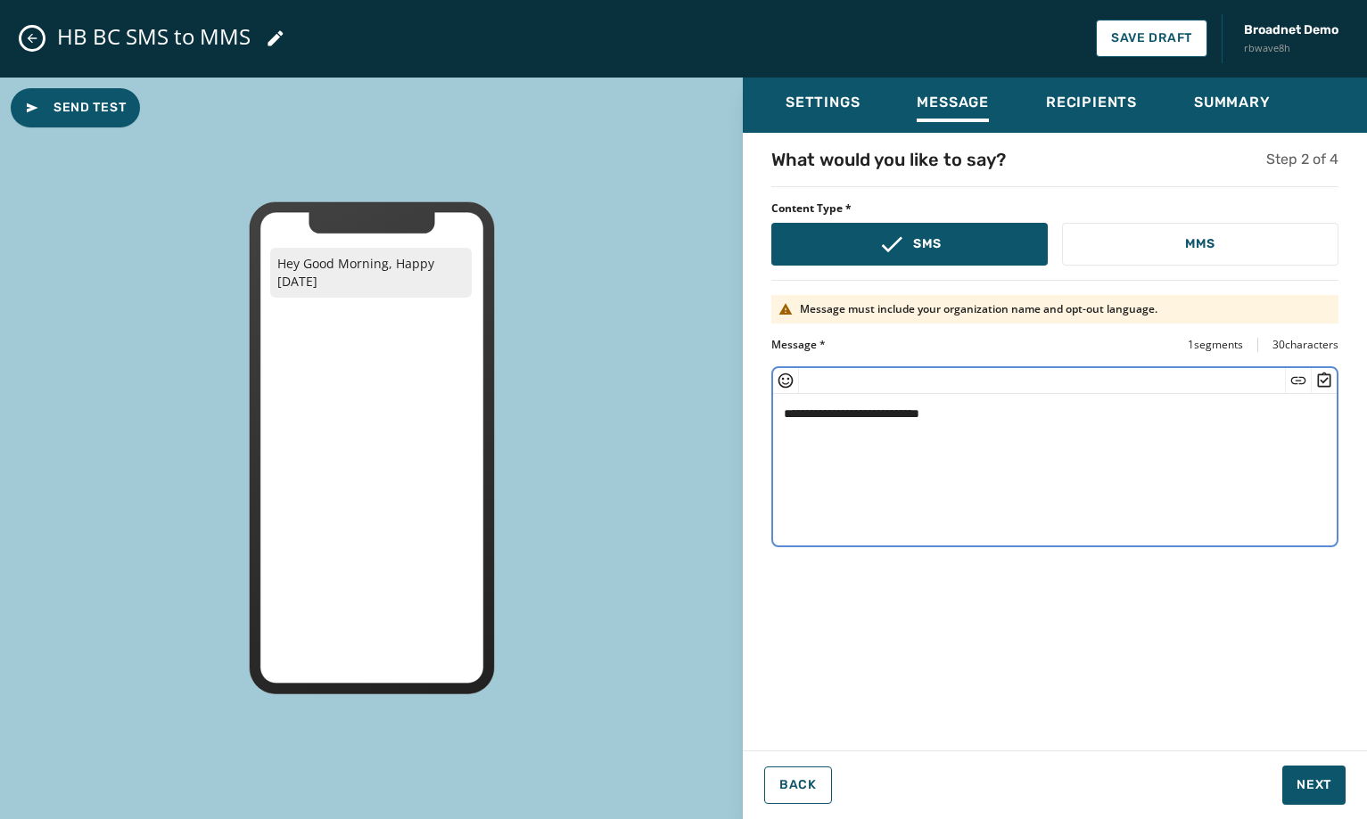
click at [785, 384] on icon "Insert Emoji" at bounding box center [786, 381] width 18 height 18
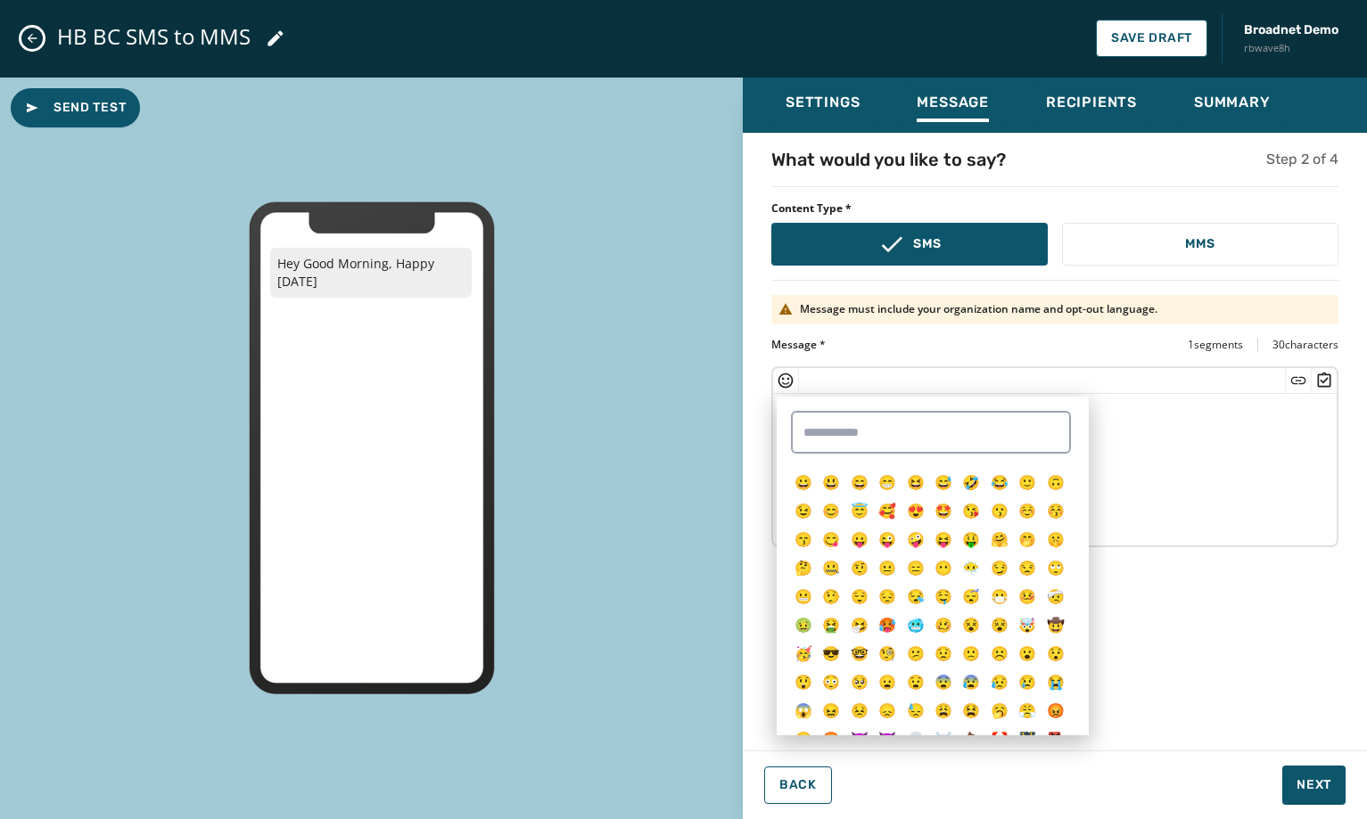
click at [778, 485] on div "😀 😃 😄 😁 😆 😅 🤣 😂 🙂 🙃 😉 😊 😇 🥰 😍 🤩 😘 😗 ☺️ 😚 😙 😋 😛 😜 🤪 😝 🤑 🤗 🤭 🤫 🤔 🤐 🤨 😐 😑 😶 😶‍🌫️ 😏…" at bounding box center [933, 566] width 312 height 339
click at [809, 484] on span "😀" at bounding box center [804, 483] width 18 height 20
type textarea "**********"
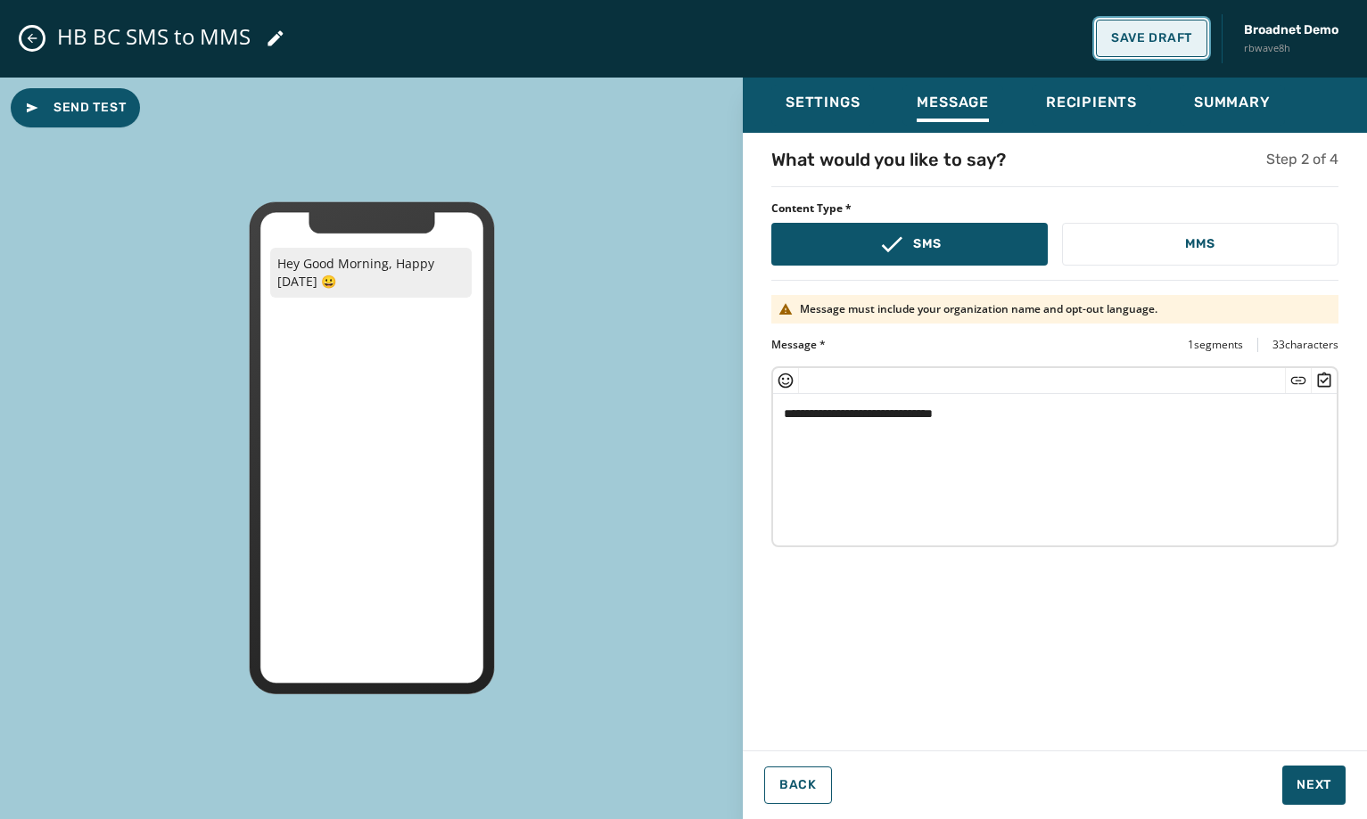
click at [1155, 54] on button "Save Draft" at bounding box center [1151, 38] width 111 height 37
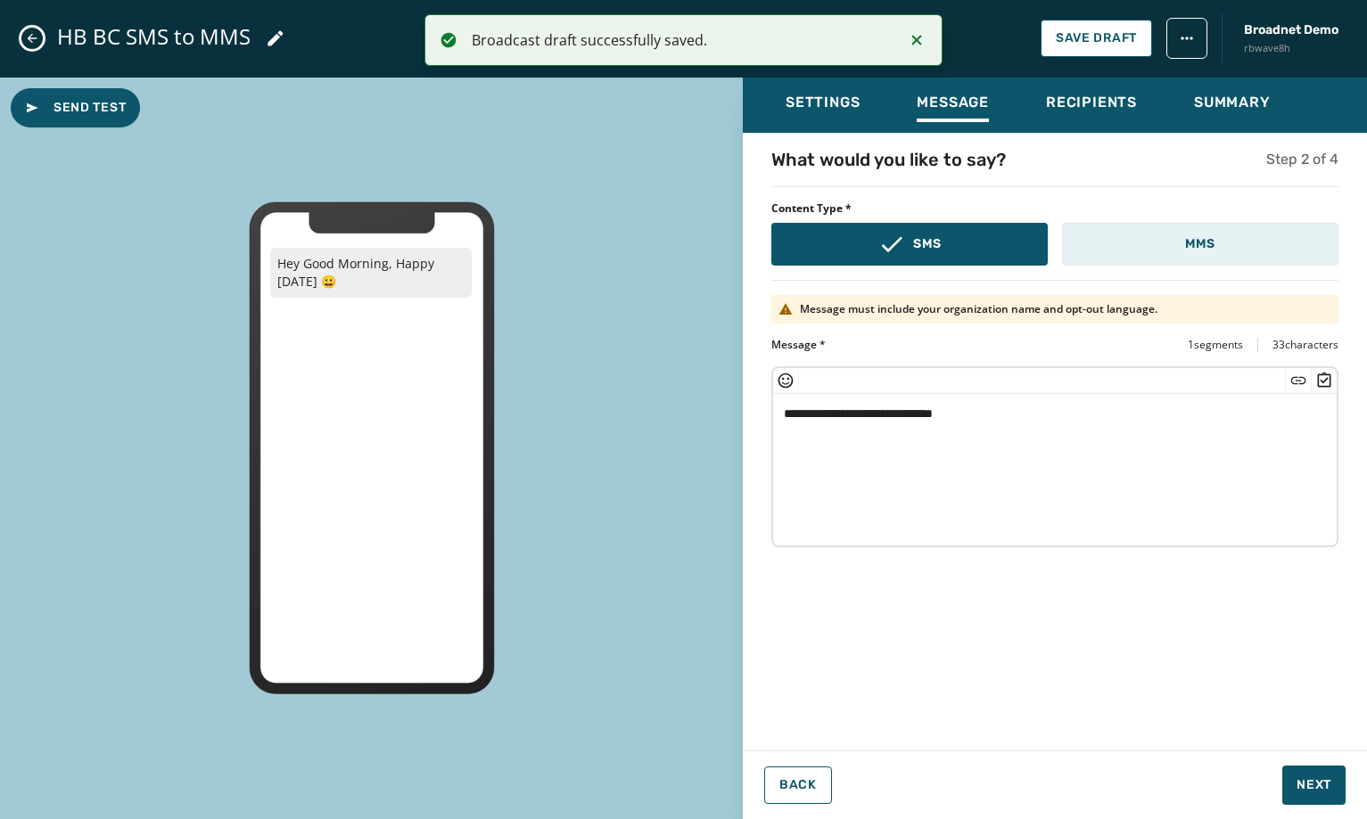
click at [1195, 244] on p "MMS" at bounding box center [1199, 244] width 29 height 18
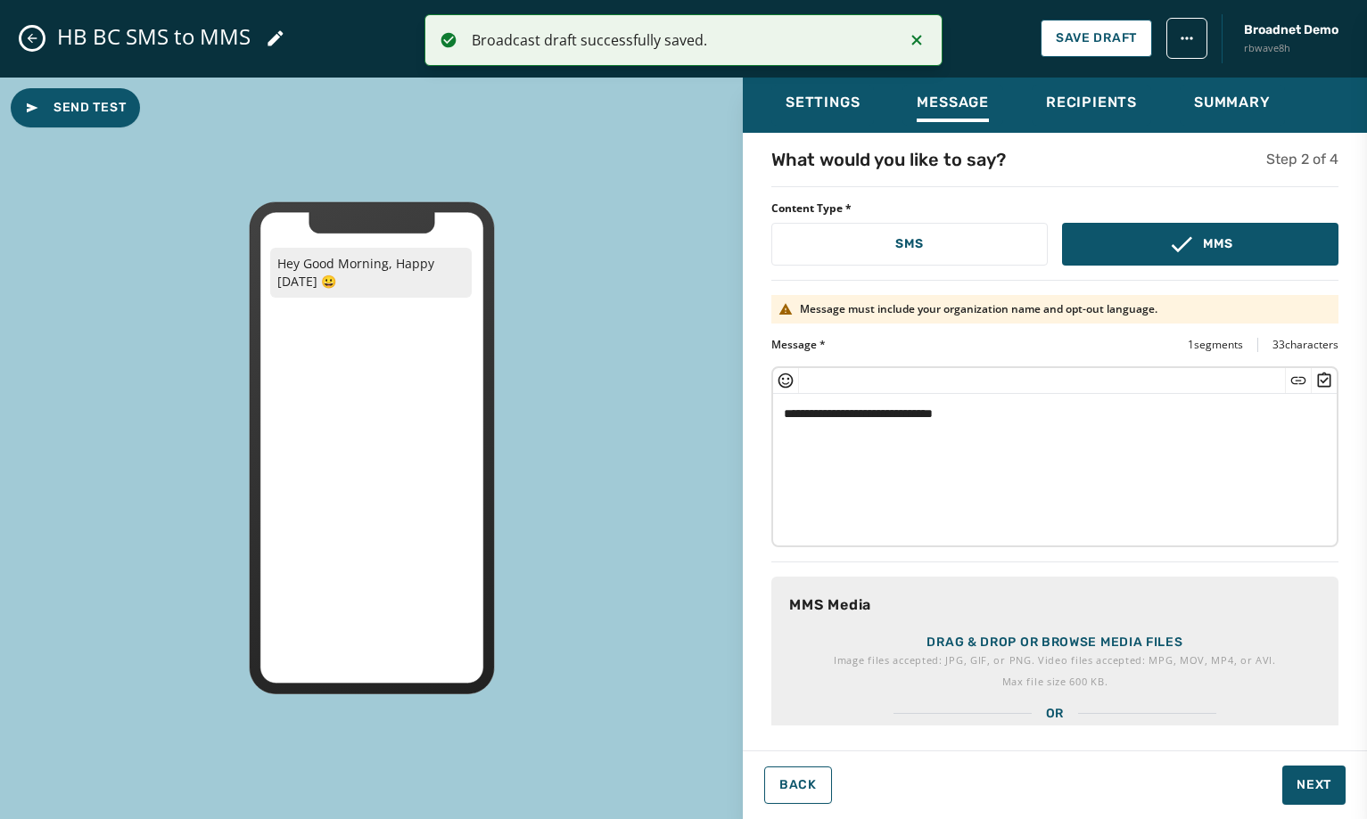
click at [1099, 648] on p "Drag & drop or browse media files" at bounding box center [1054, 643] width 256 height 18
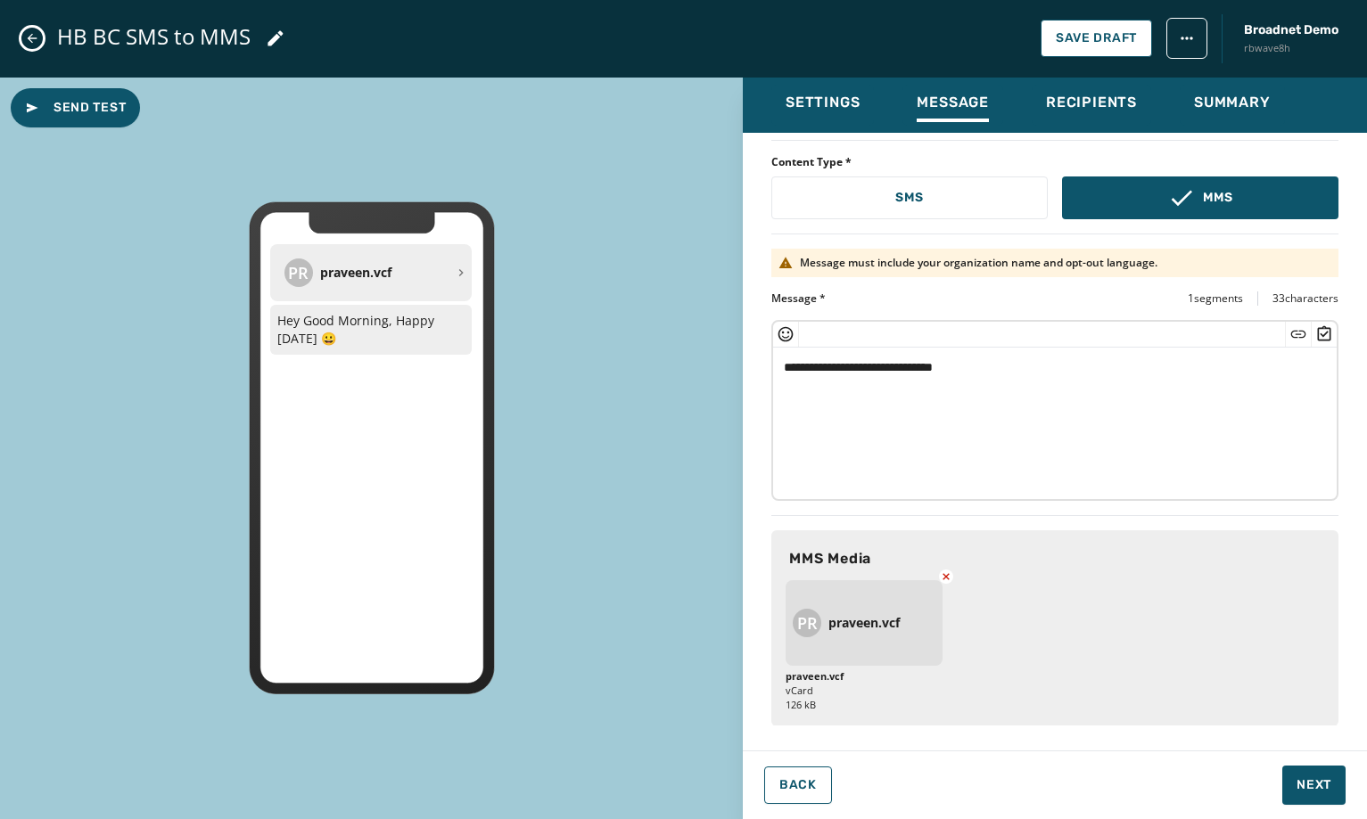
scroll to position [47, 0]
click at [1097, 46] on button "Save Draft" at bounding box center [1096, 38] width 111 height 37
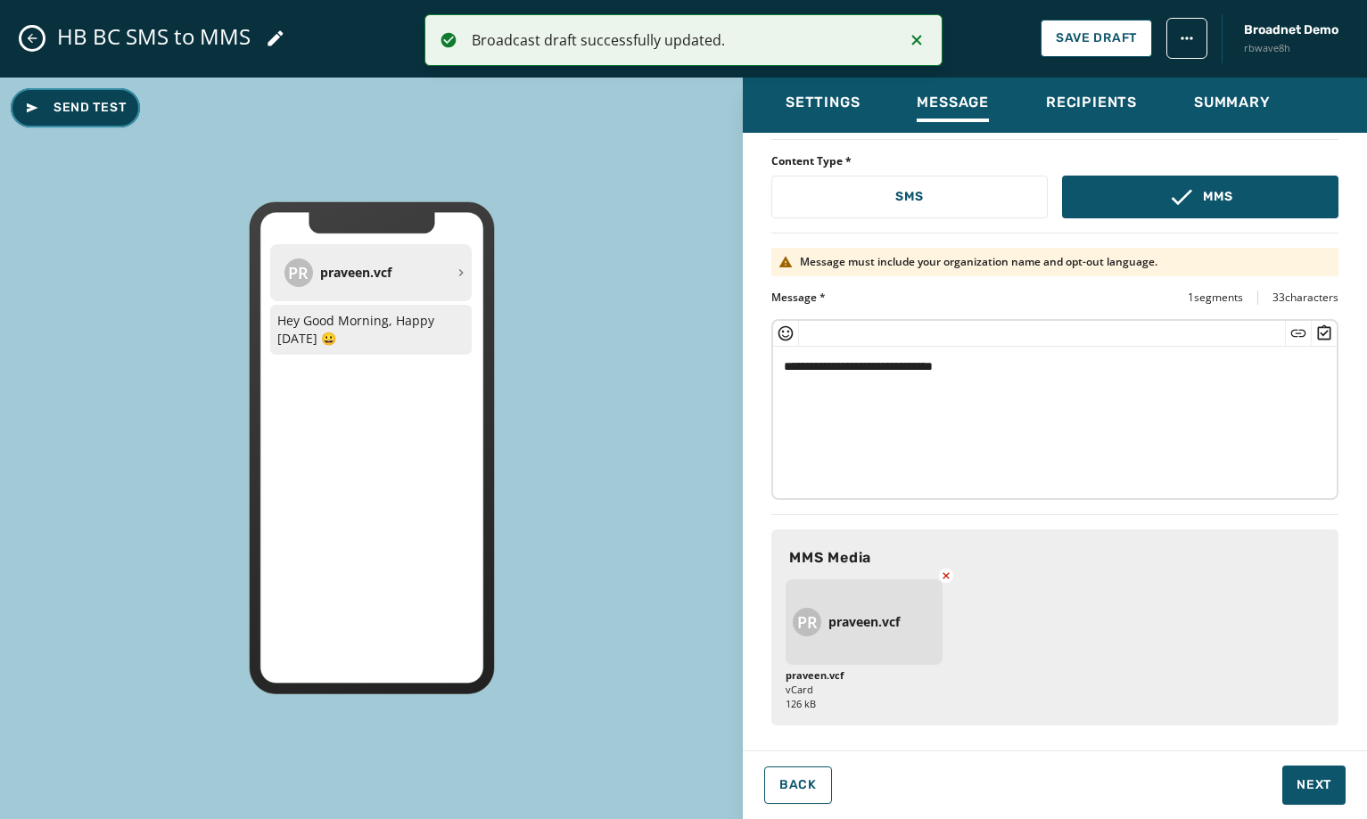
click at [126, 101] on span "Send Test" at bounding box center [75, 108] width 101 height 18
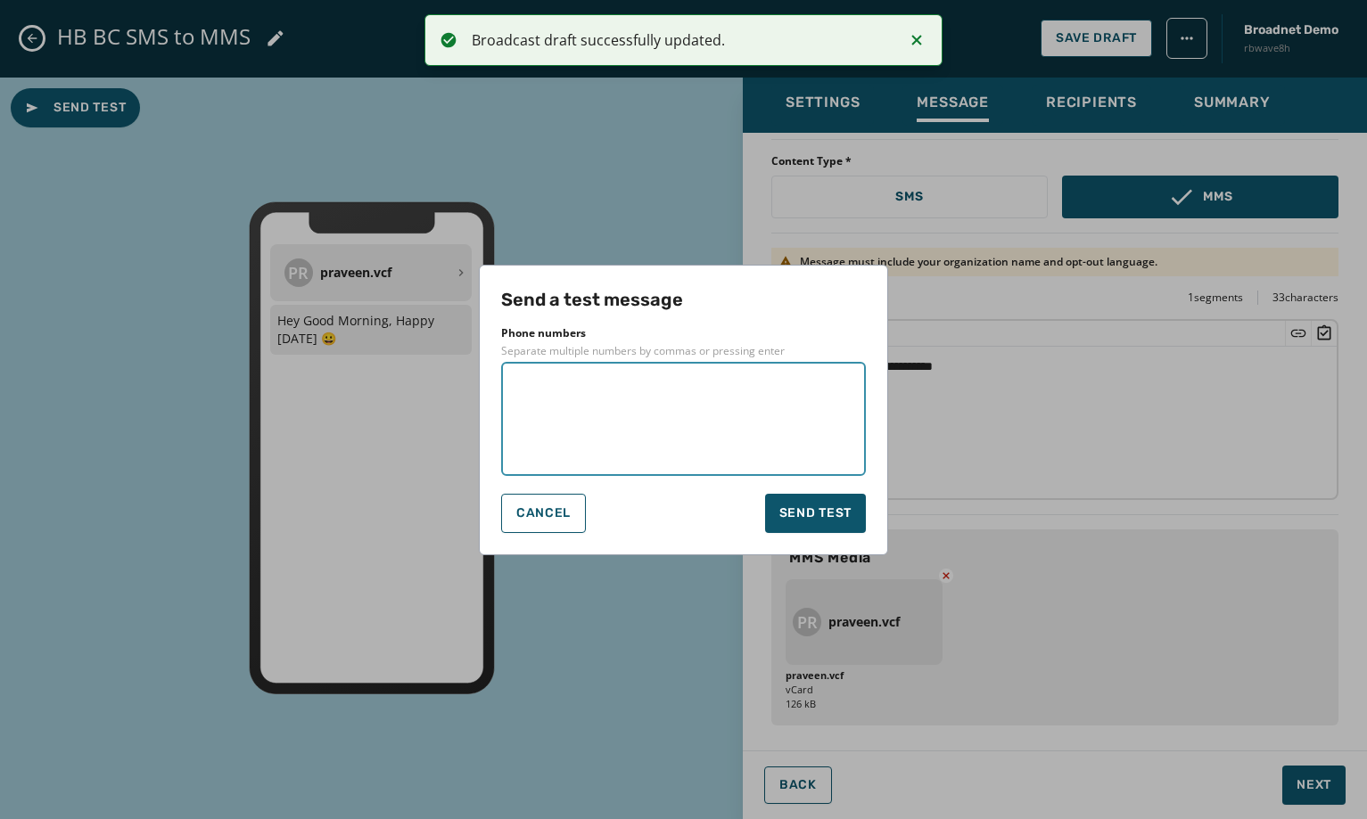
click at [584, 428] on textarea at bounding box center [684, 419] width 340 height 89
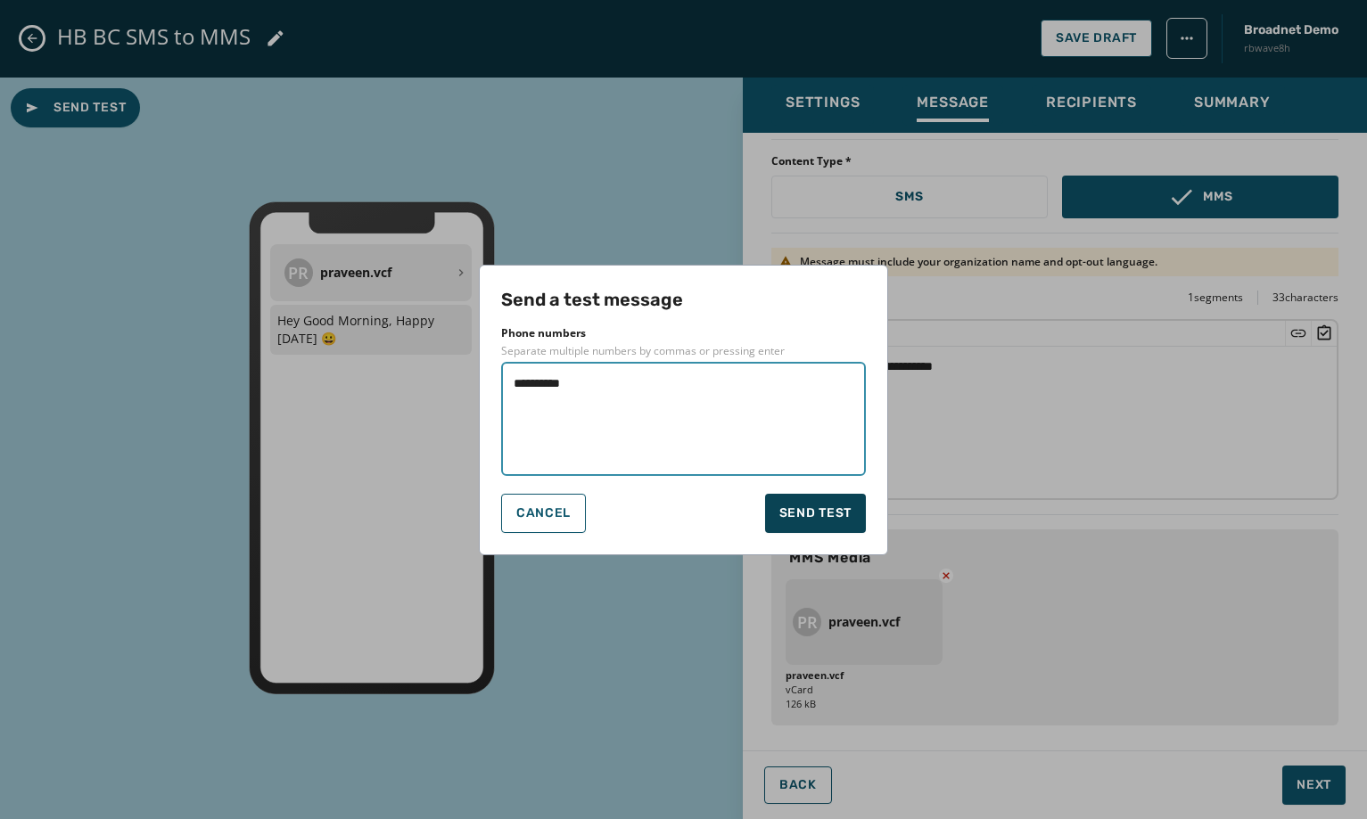
type textarea "**********"
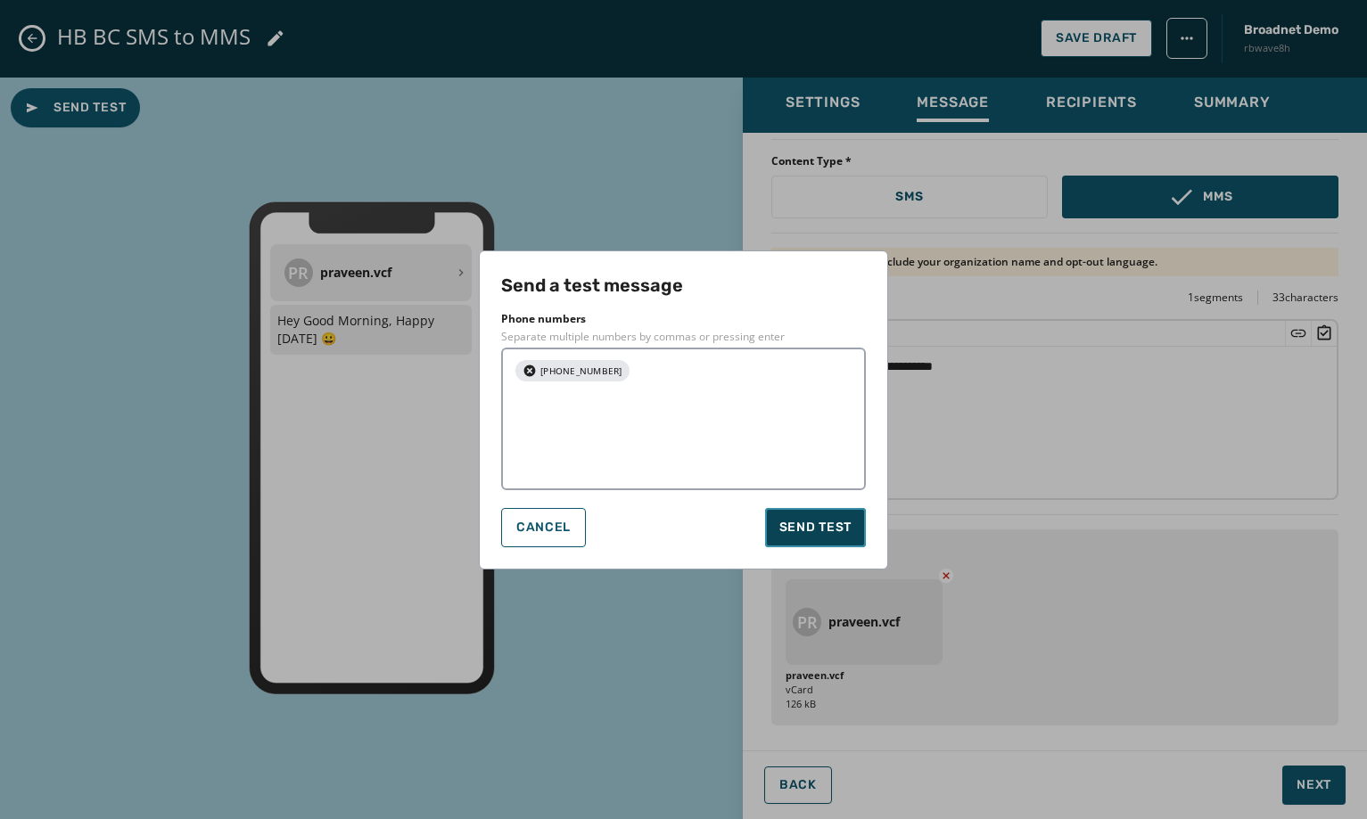
click at [790, 519] on span "Send test" at bounding box center [815, 528] width 72 height 18
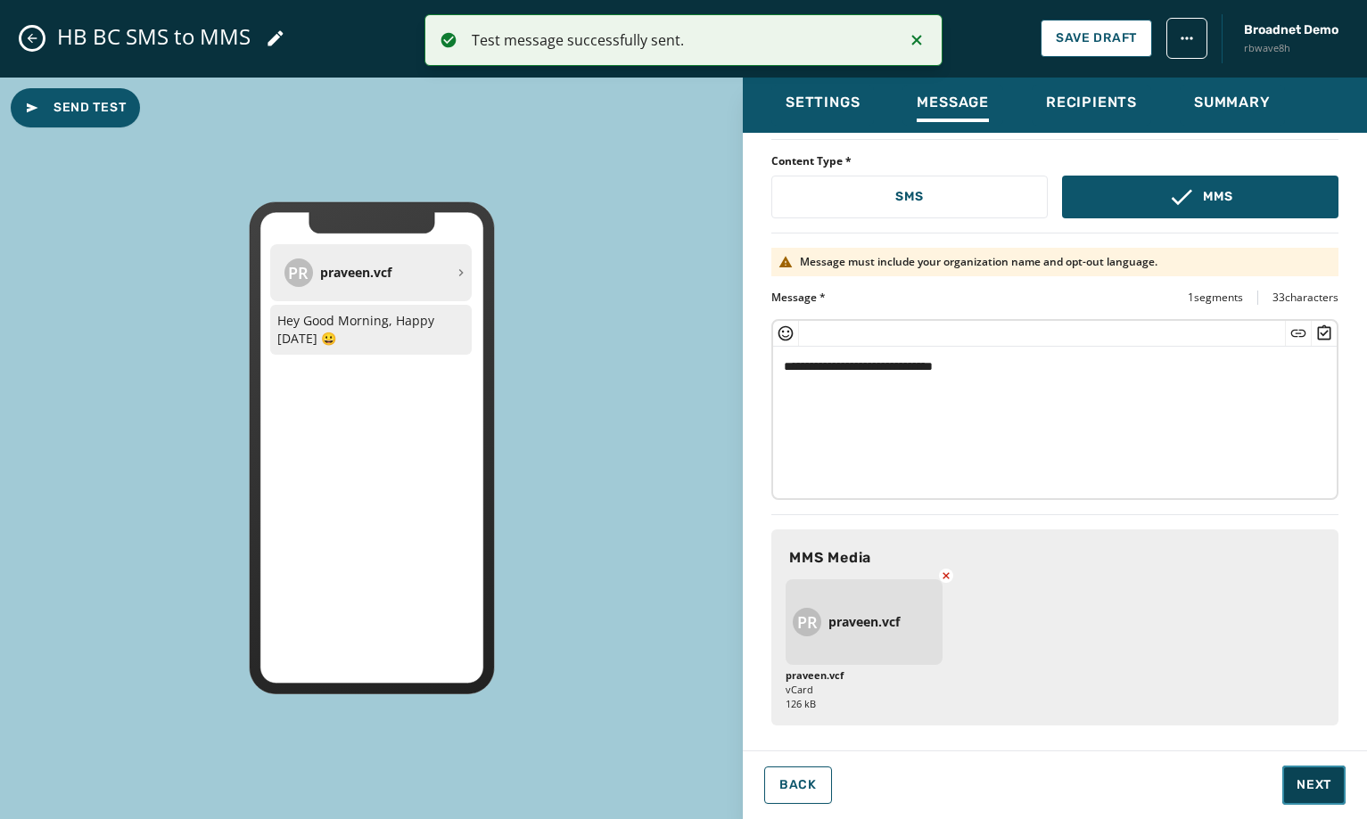
click at [1304, 785] on span "Next" at bounding box center [1314, 786] width 35 height 18
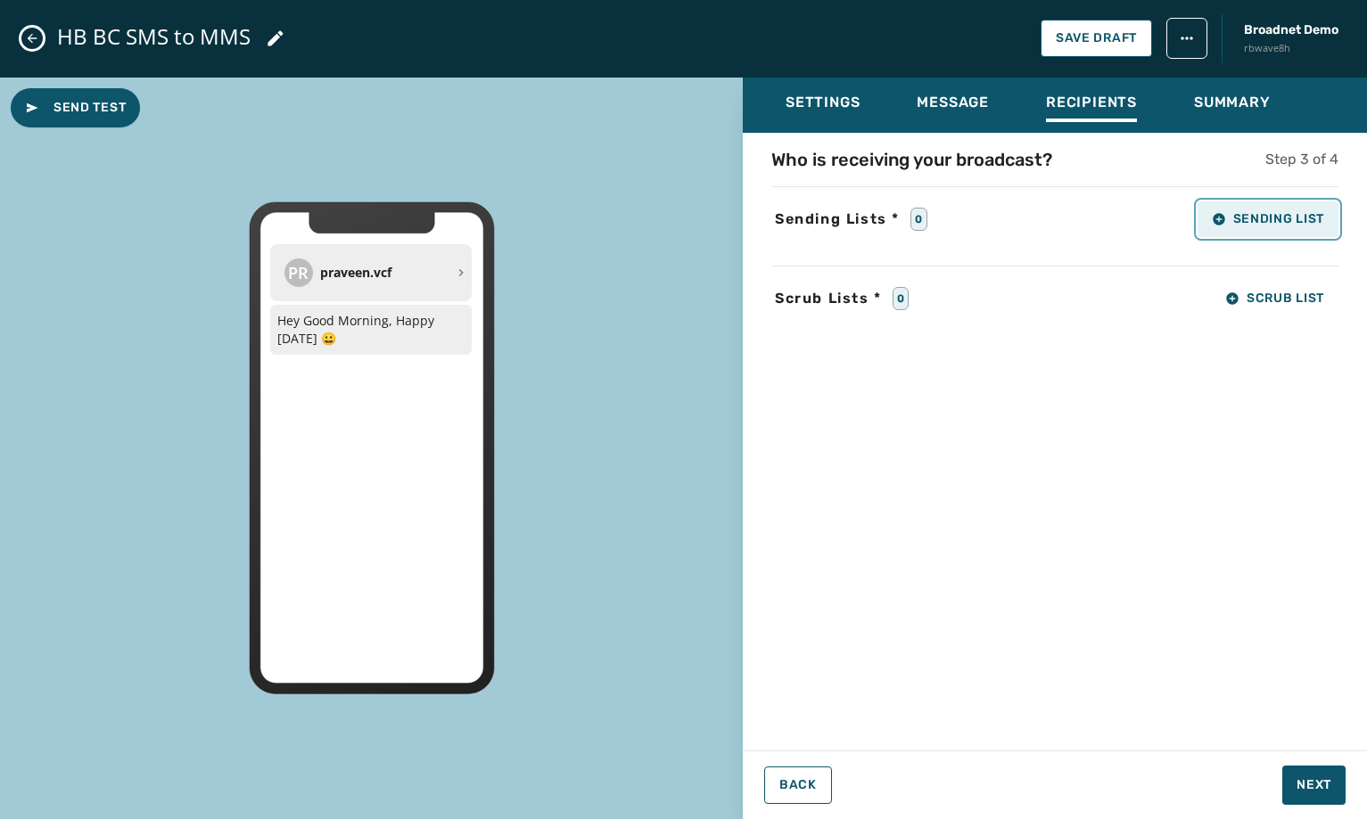
click at [1296, 210] on button "Sending List" at bounding box center [1268, 220] width 141 height 36
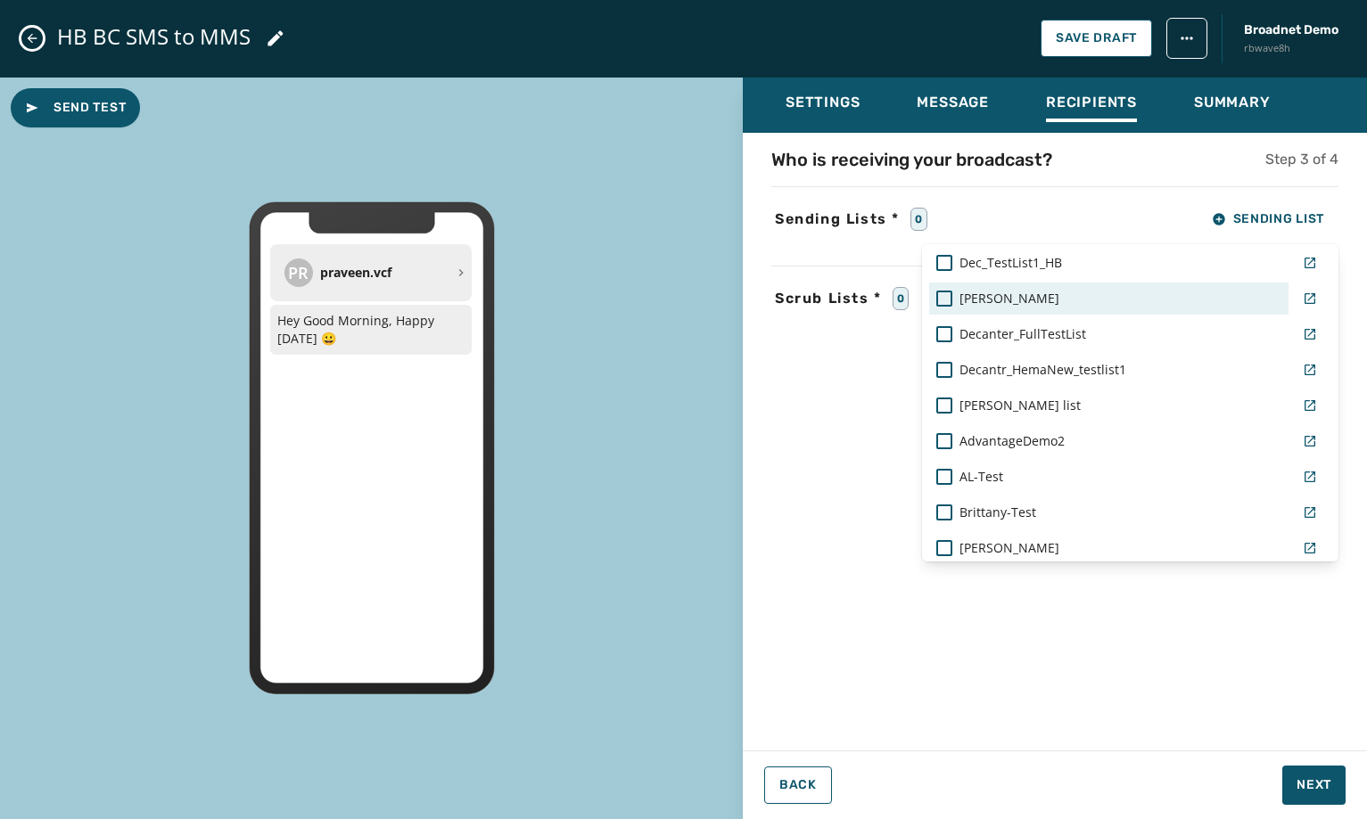
scroll to position [1248, 0]
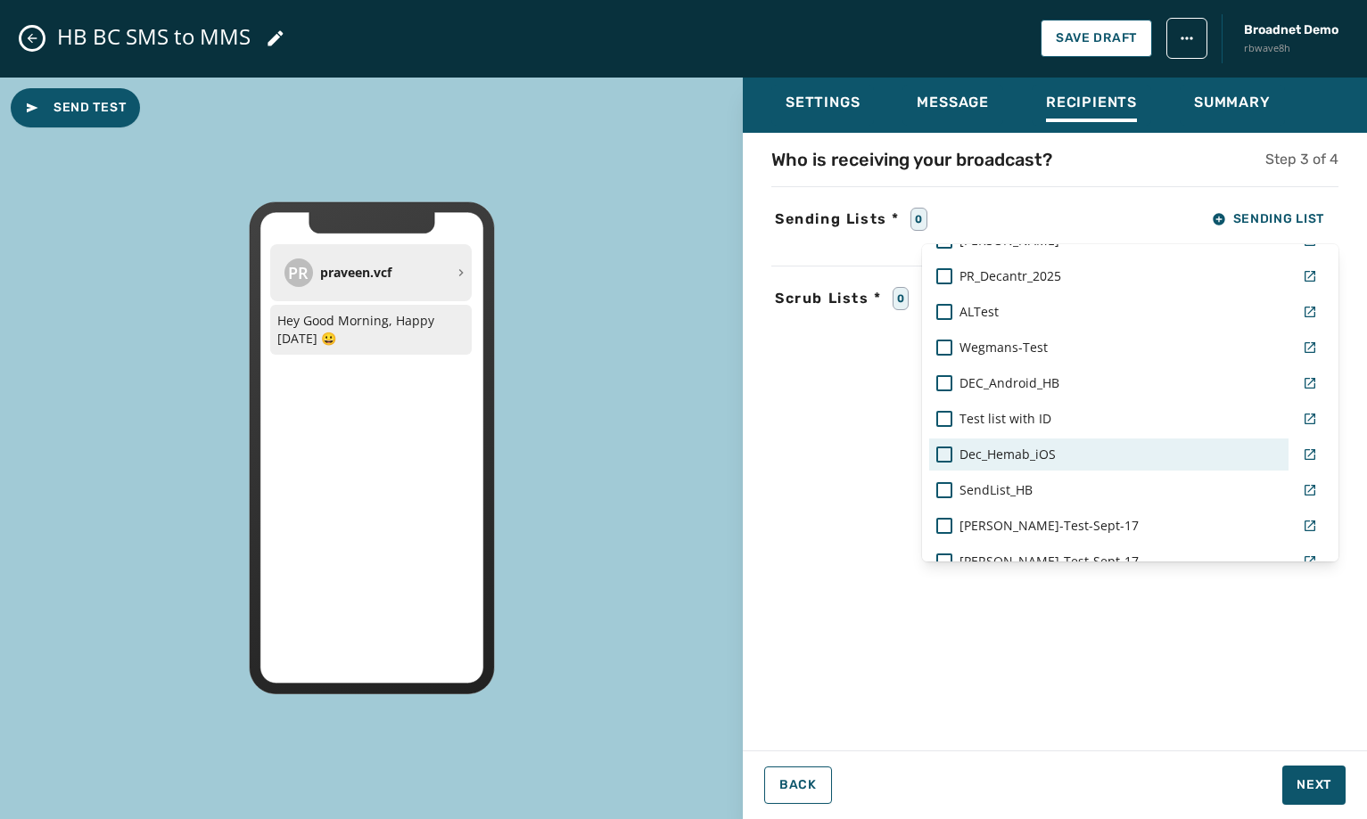
click at [1013, 457] on span "Dec_Hemab_iOS" at bounding box center [1007, 455] width 96 height 18
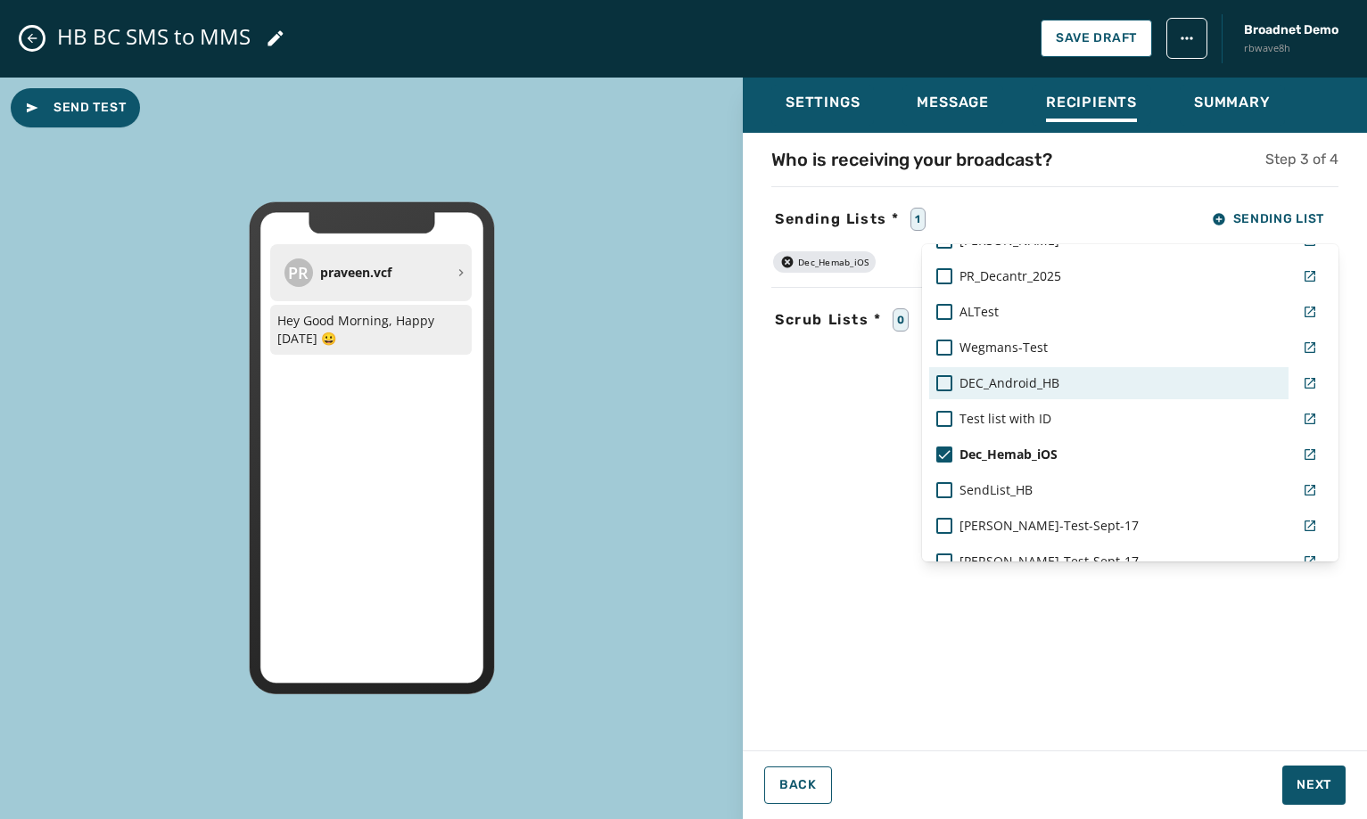
click at [1000, 383] on span "DEC_Android_HB" at bounding box center [1009, 384] width 100 height 18
click at [1328, 793] on div "Settings Message Recipients Summary Who is receiving your broadcast? Step 3 of …" at bounding box center [1055, 442] width 624 height 729
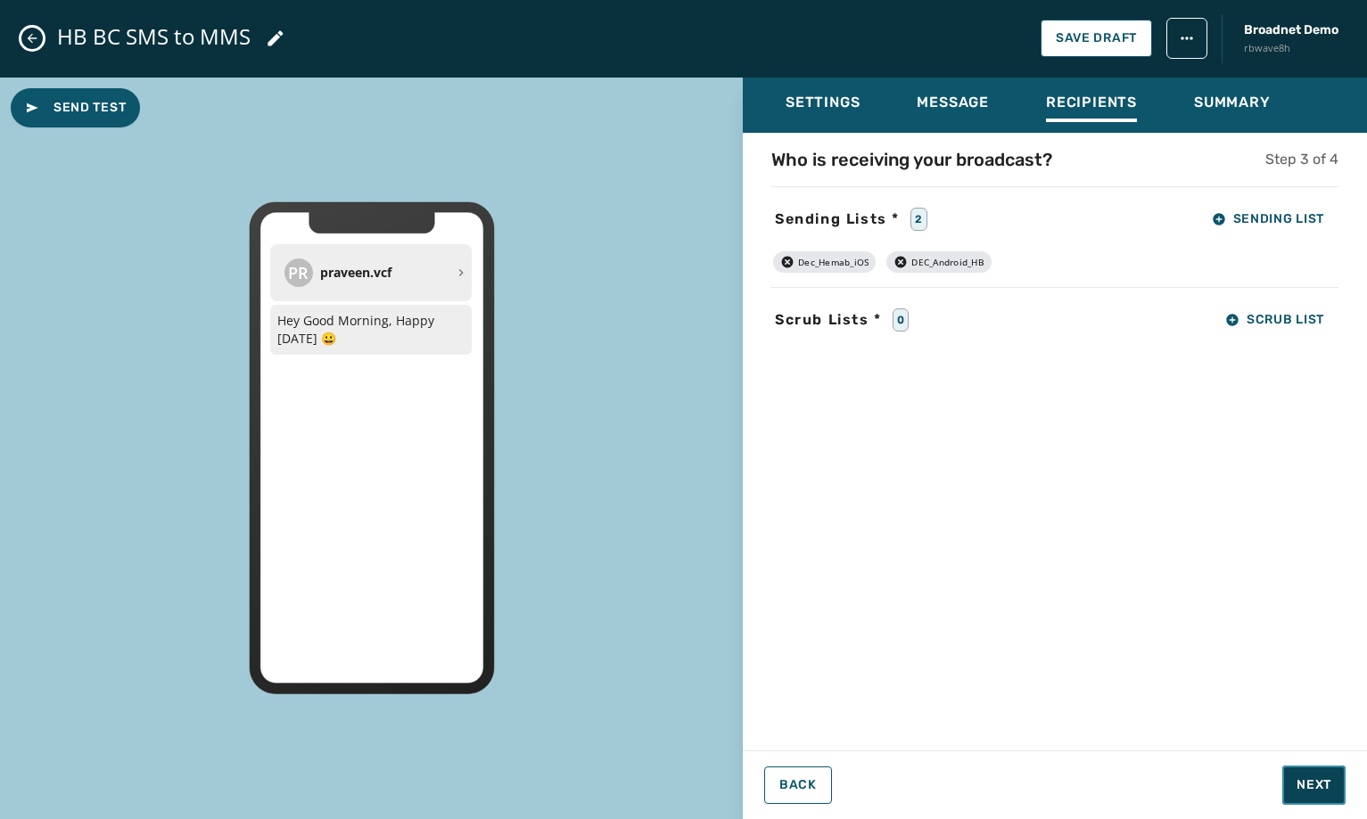
click at [1328, 793] on span "Next" at bounding box center [1314, 786] width 35 height 18
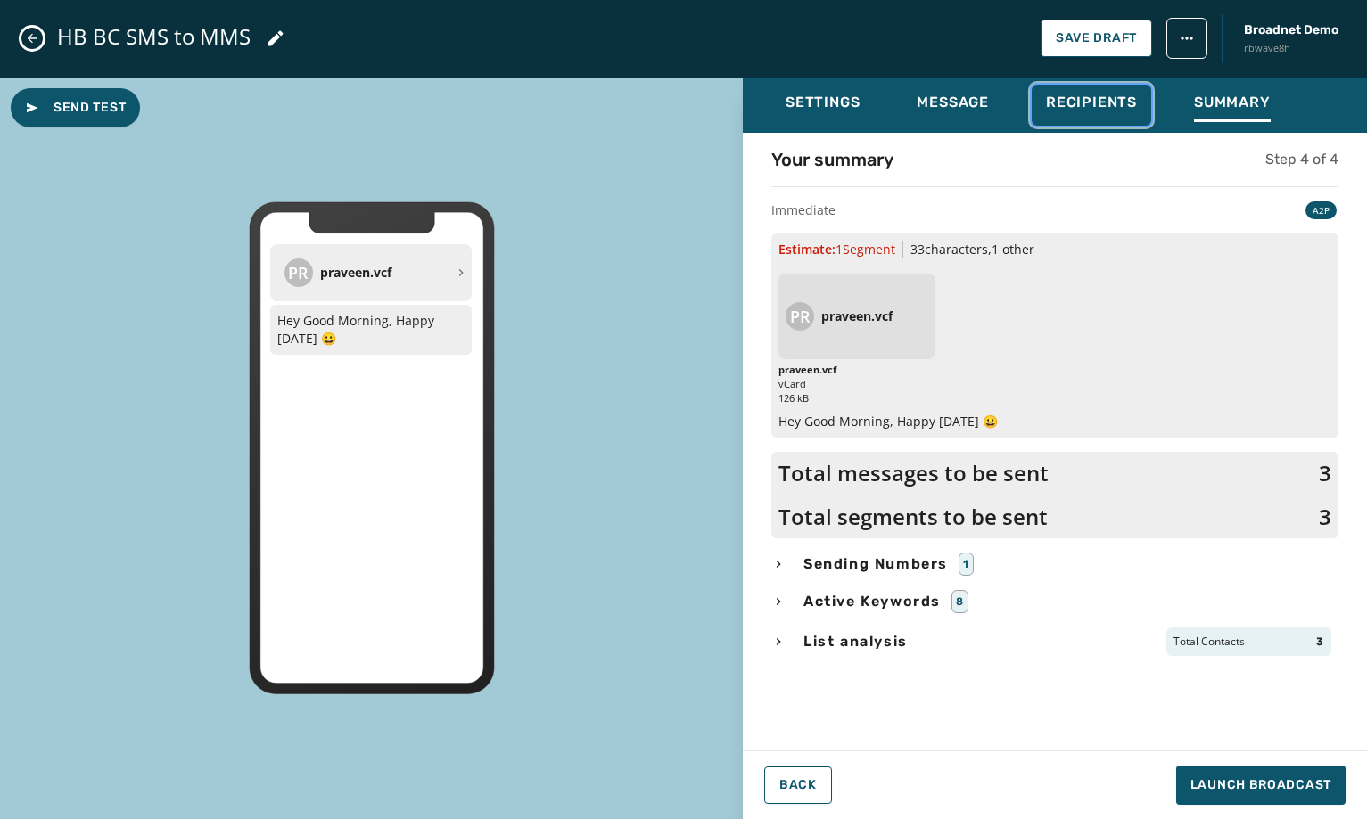
click at [1127, 119] on div "Recipients" at bounding box center [1091, 108] width 91 height 29
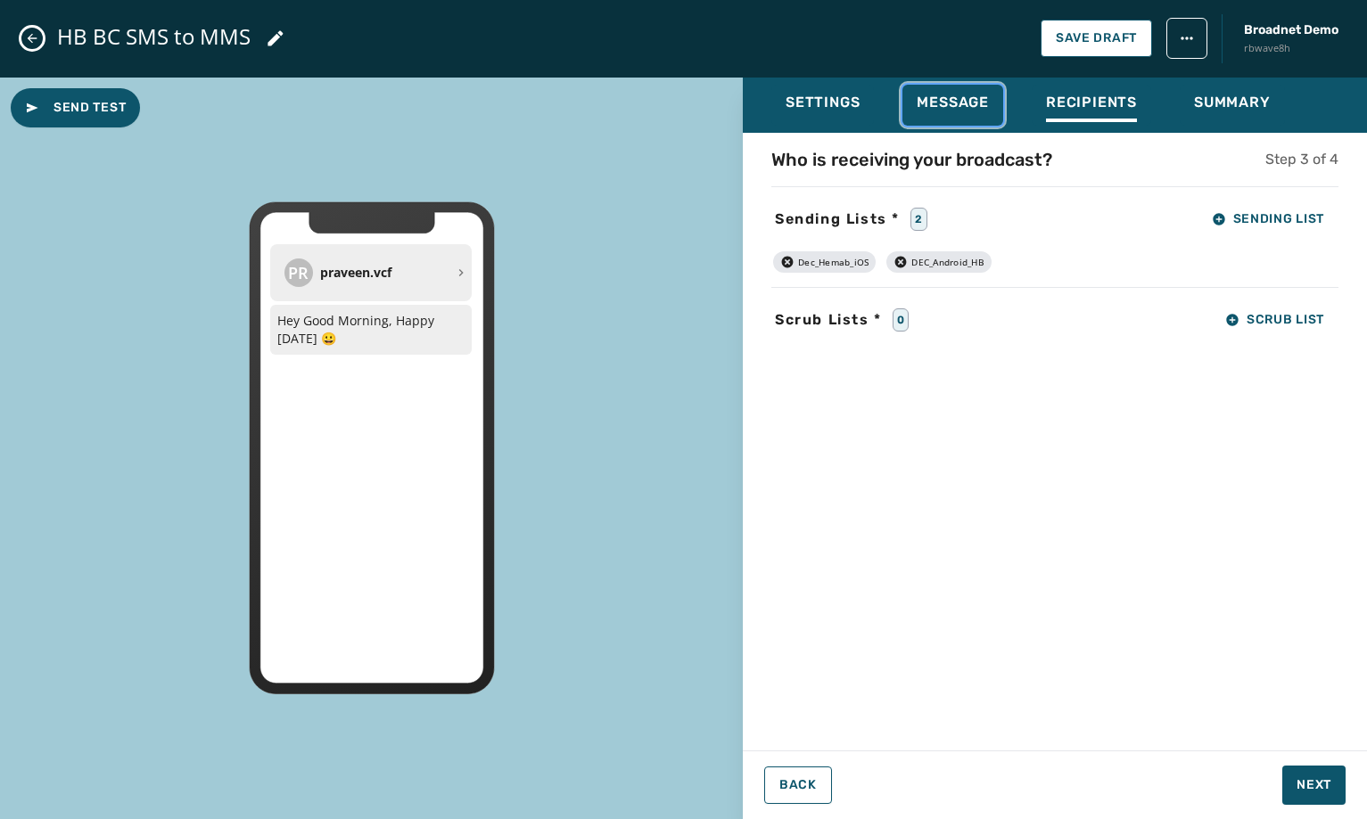
click at [948, 103] on span "Message" at bounding box center [953, 103] width 72 height 18
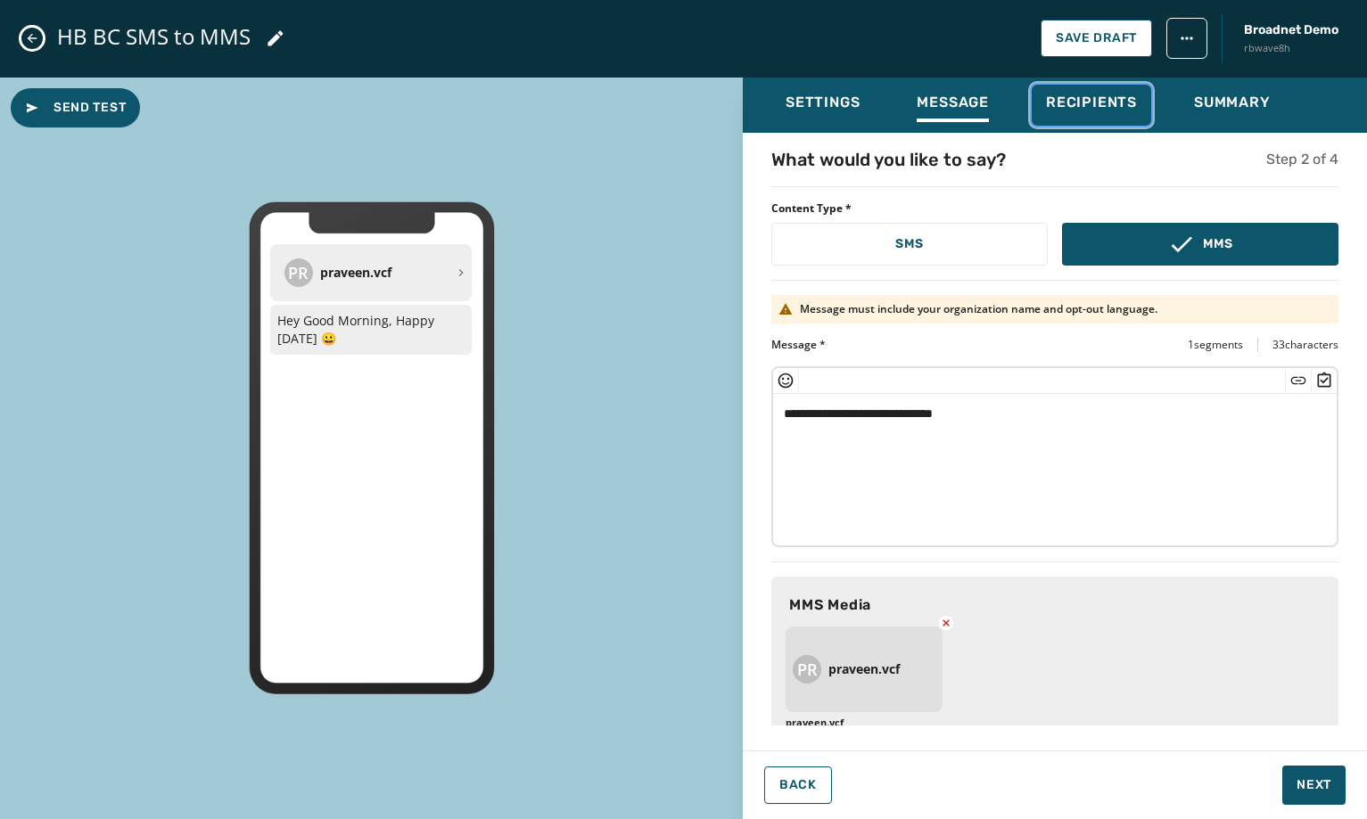
click at [1076, 117] on div "Recipients" at bounding box center [1091, 108] width 91 height 29
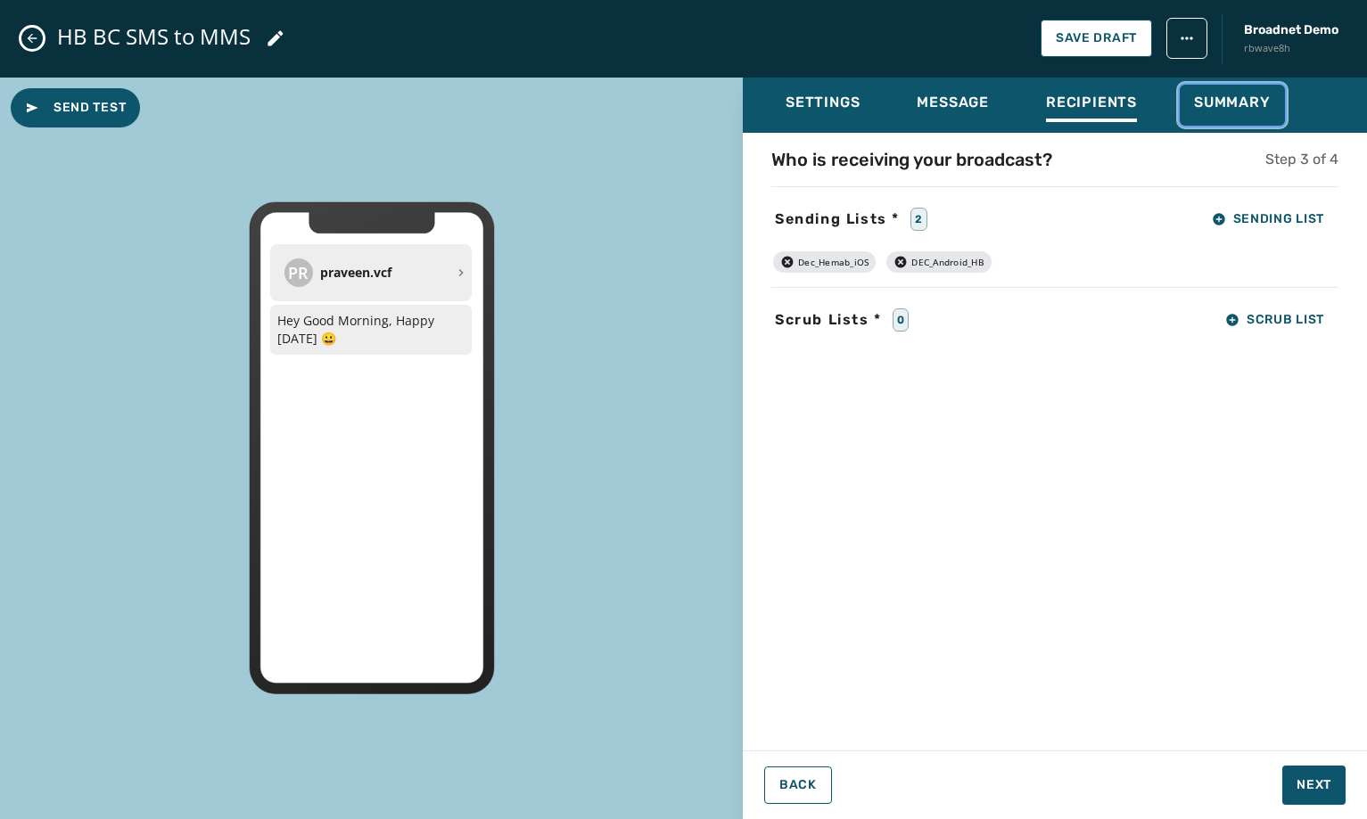
click at [1215, 101] on span "Summary" at bounding box center [1232, 103] width 77 height 18
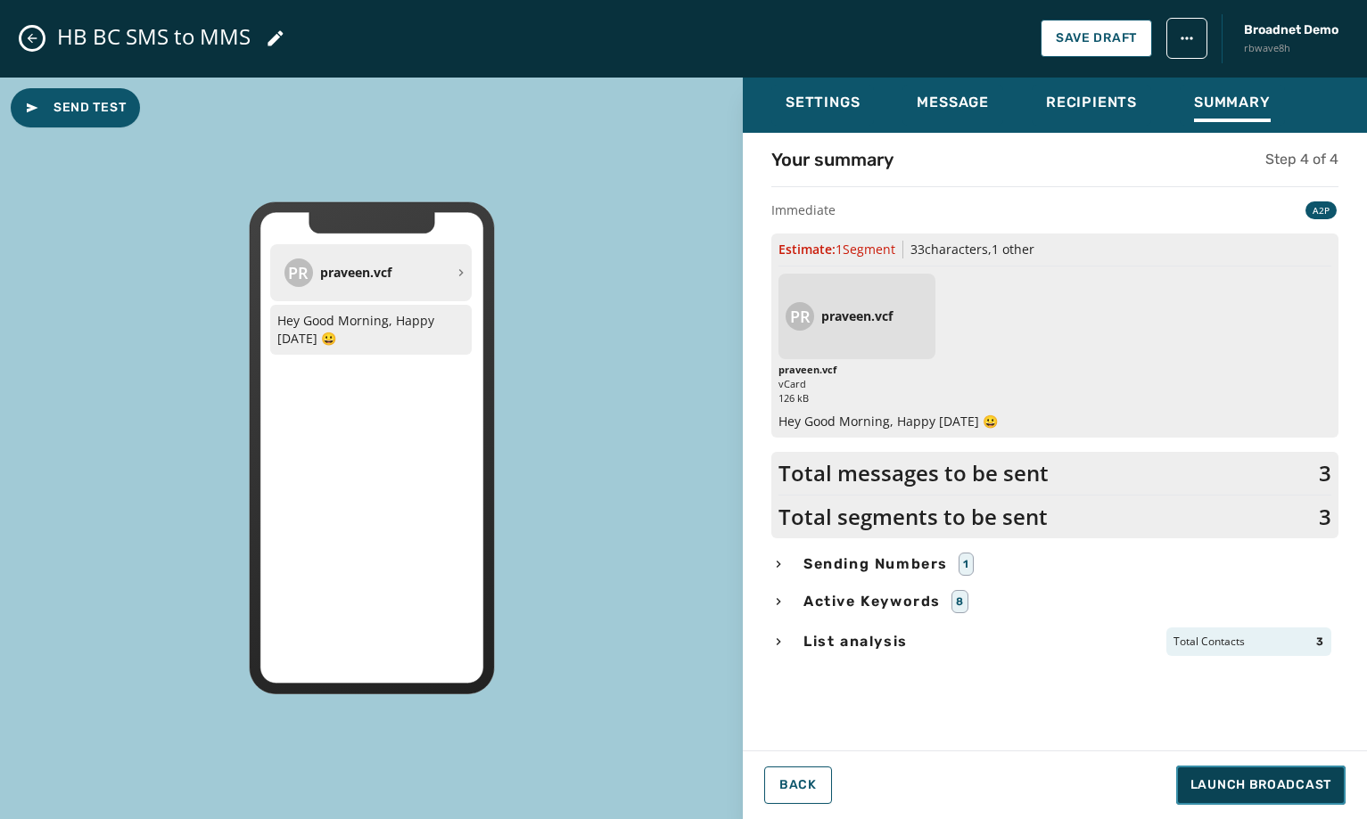
click at [1256, 785] on span "Launch Broadcast" at bounding box center [1260, 786] width 141 height 18
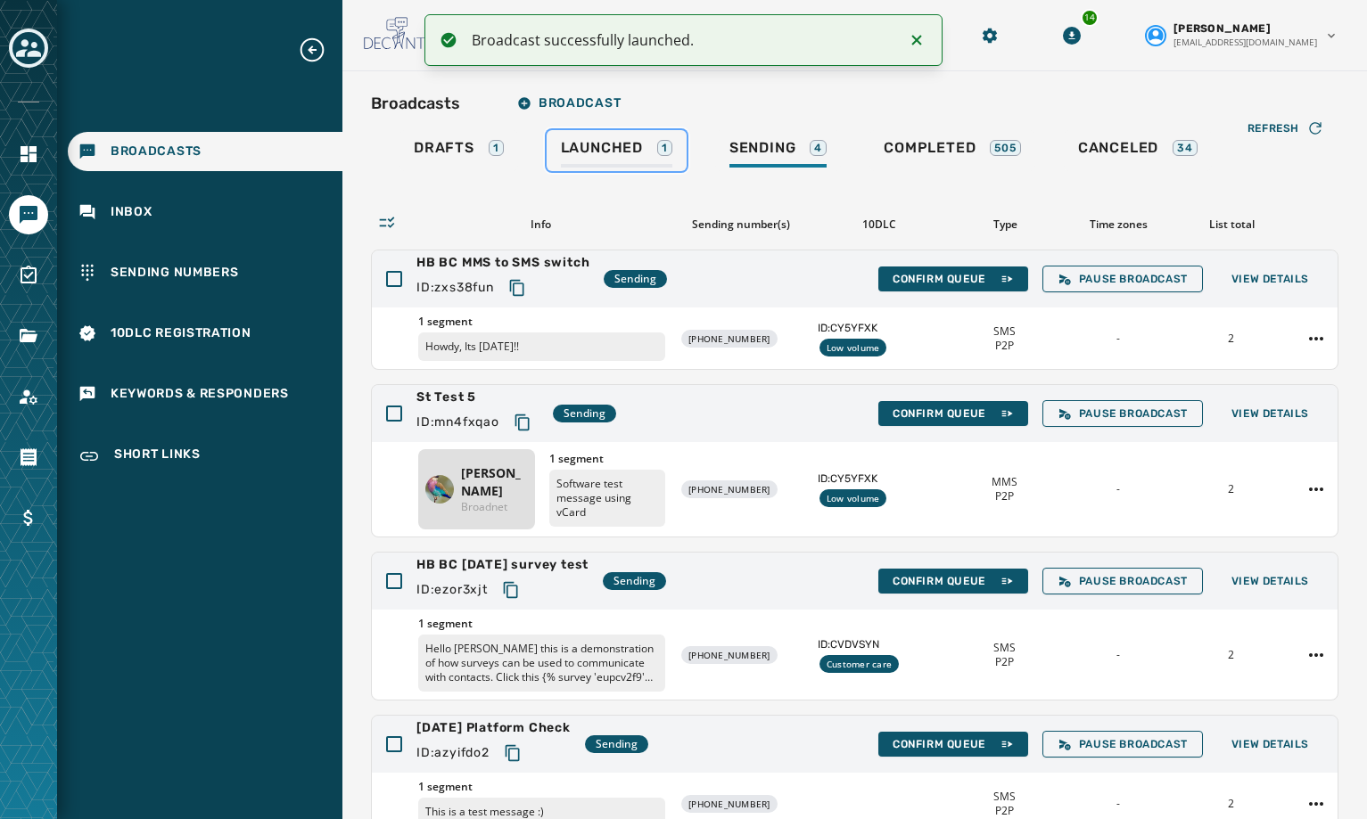
click at [609, 153] on span "Launched" at bounding box center [602, 148] width 82 height 18
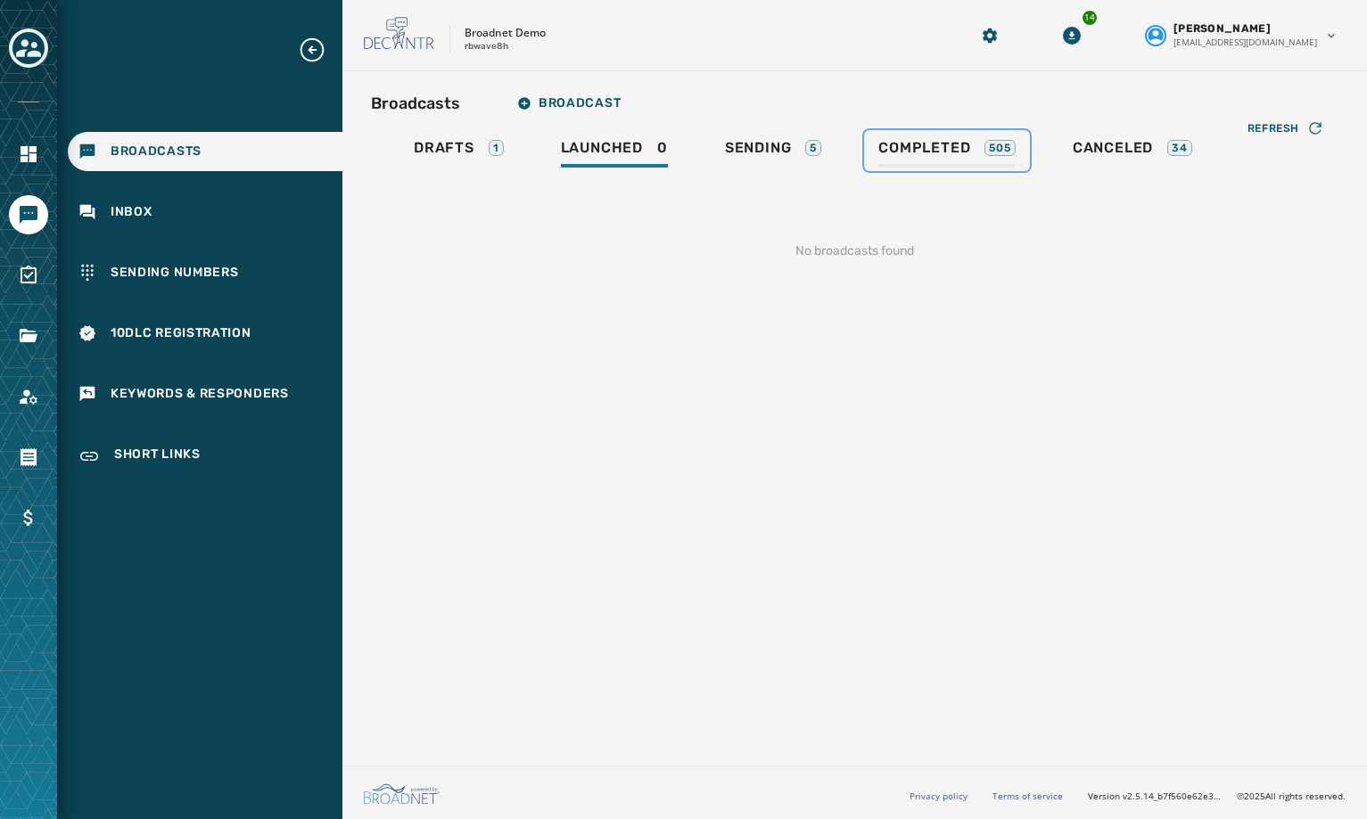
click at [949, 146] on span "Completed" at bounding box center [924, 148] width 92 height 18
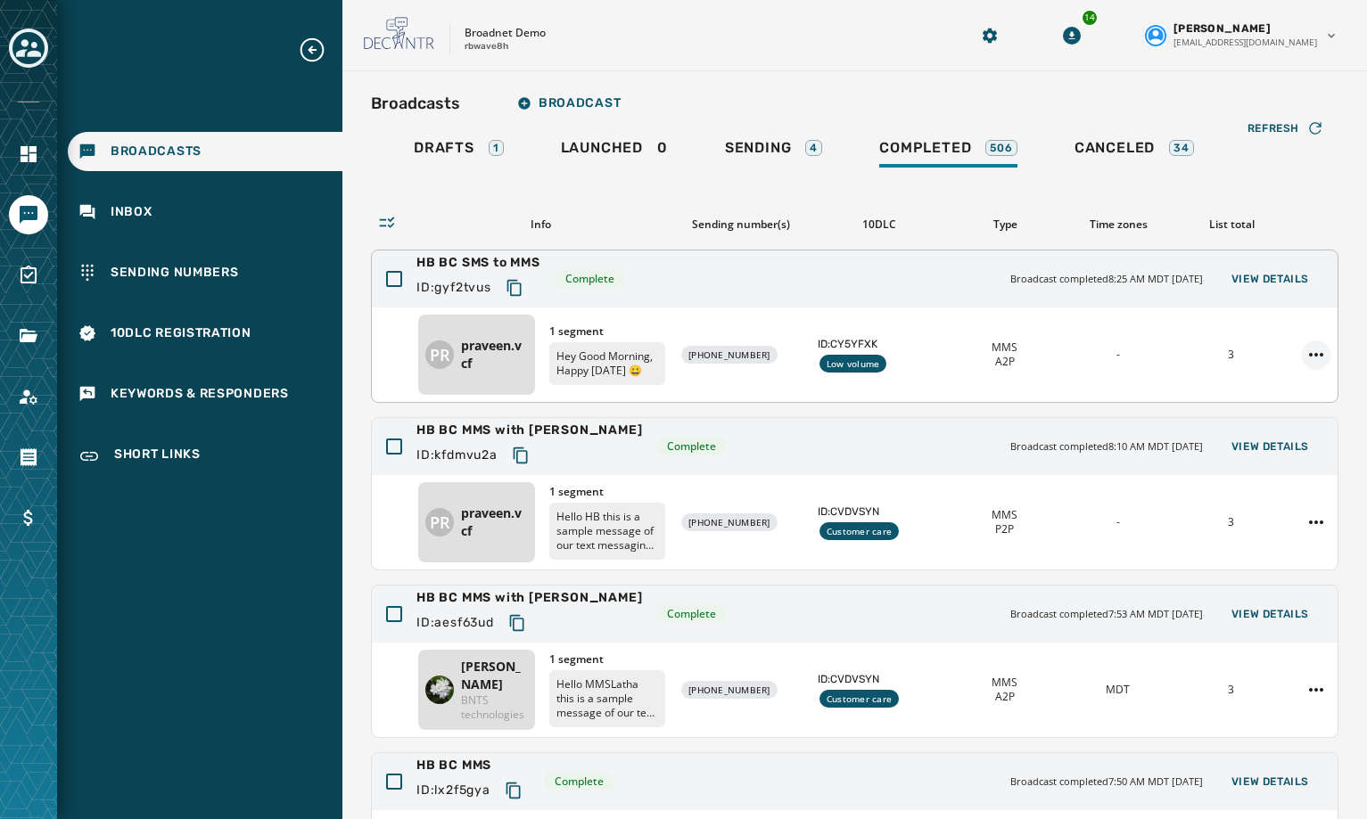
click at [1311, 353] on html "Broadcasts Inbox Sending Numbers 10DLC Registration Keywords & Responders Short…" at bounding box center [683, 409] width 1367 height 819
click at [1304, 383] on div "Duplicate Broadcast" at bounding box center [1253, 383] width 129 height 29
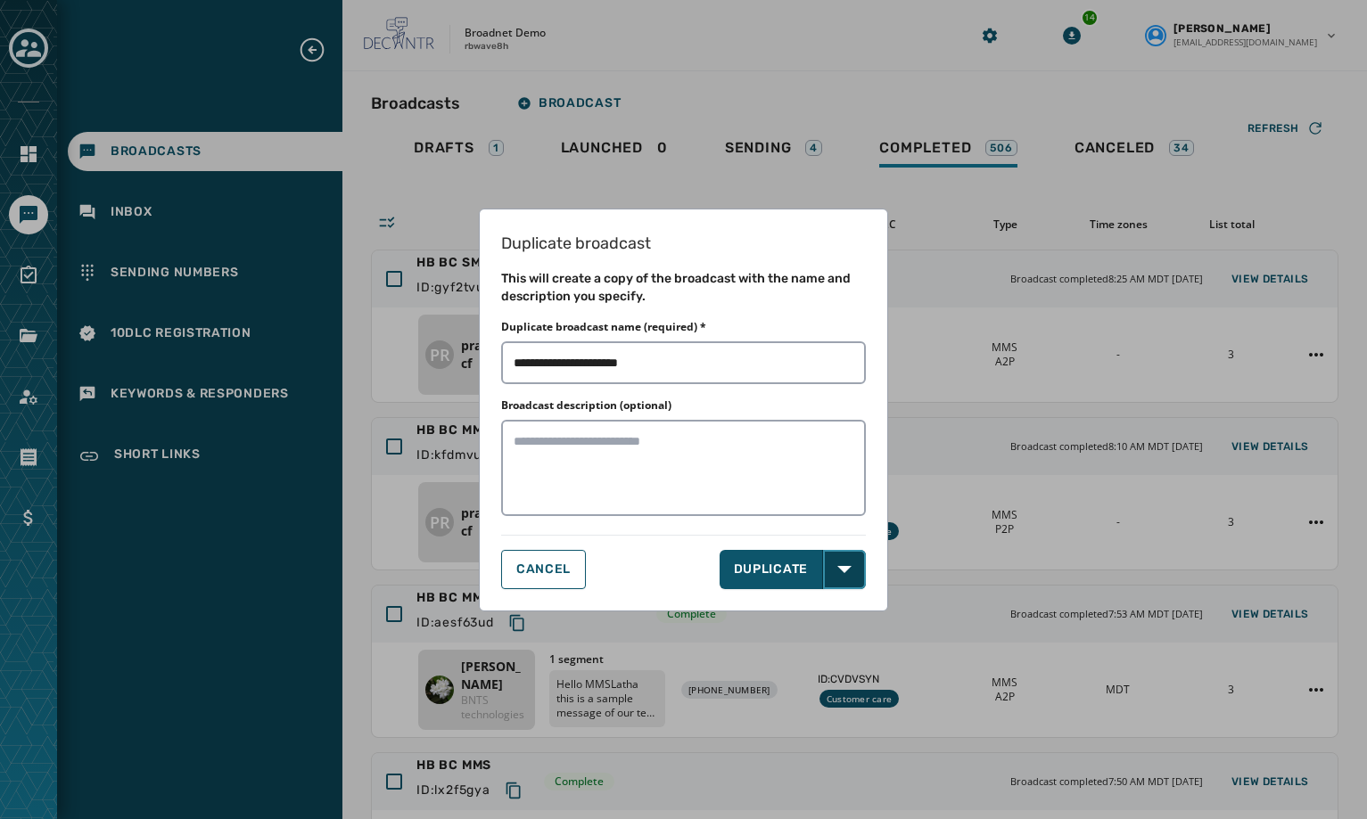
click at [854, 578] on button "Open options" at bounding box center [844, 569] width 43 height 39
click at [824, 603] on span "DUPLICATE & EDIT" at bounding box center [795, 609] width 120 height 18
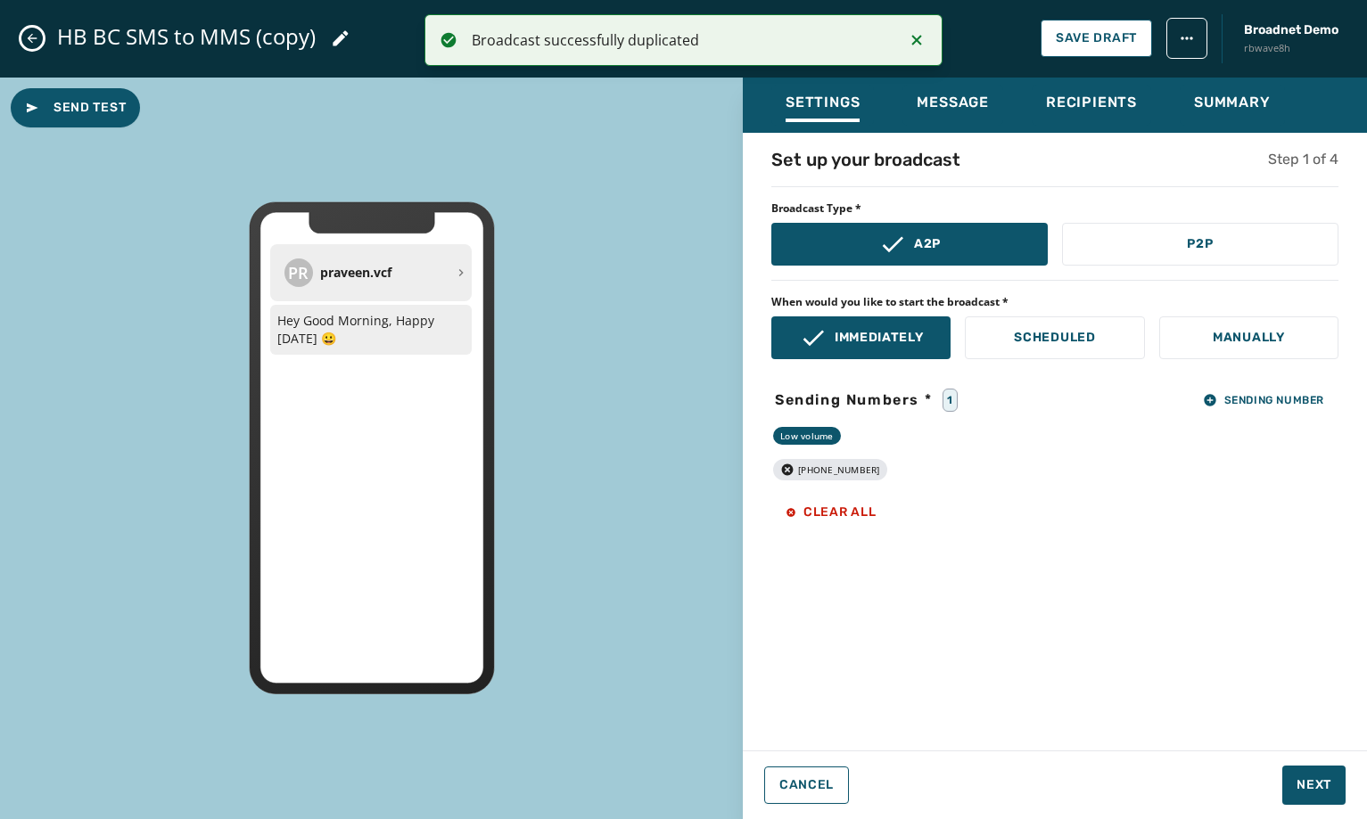
click at [339, 44] on icon at bounding box center [340, 38] width 21 height 21
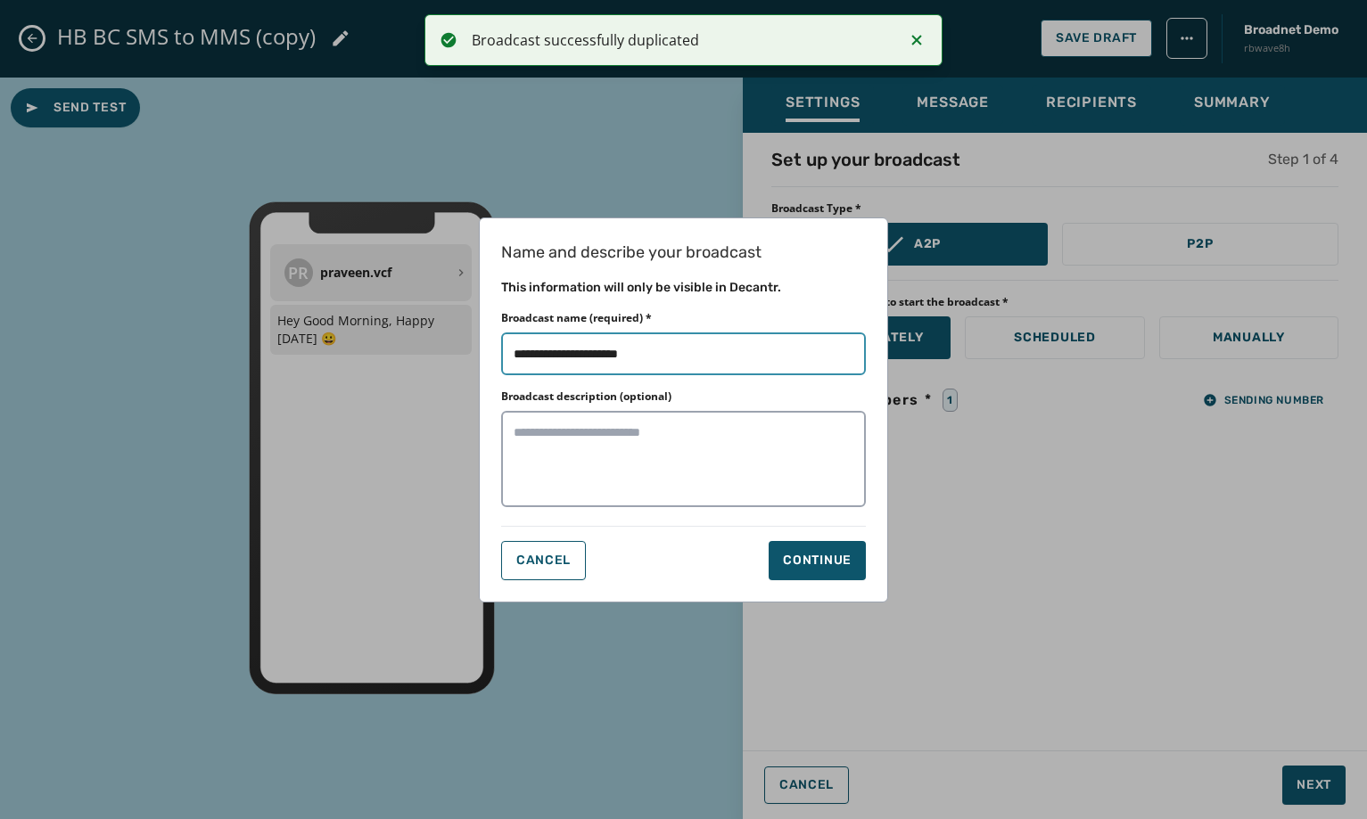
click at [679, 354] on input "Broadcast name (required) *" at bounding box center [683, 354] width 365 height 43
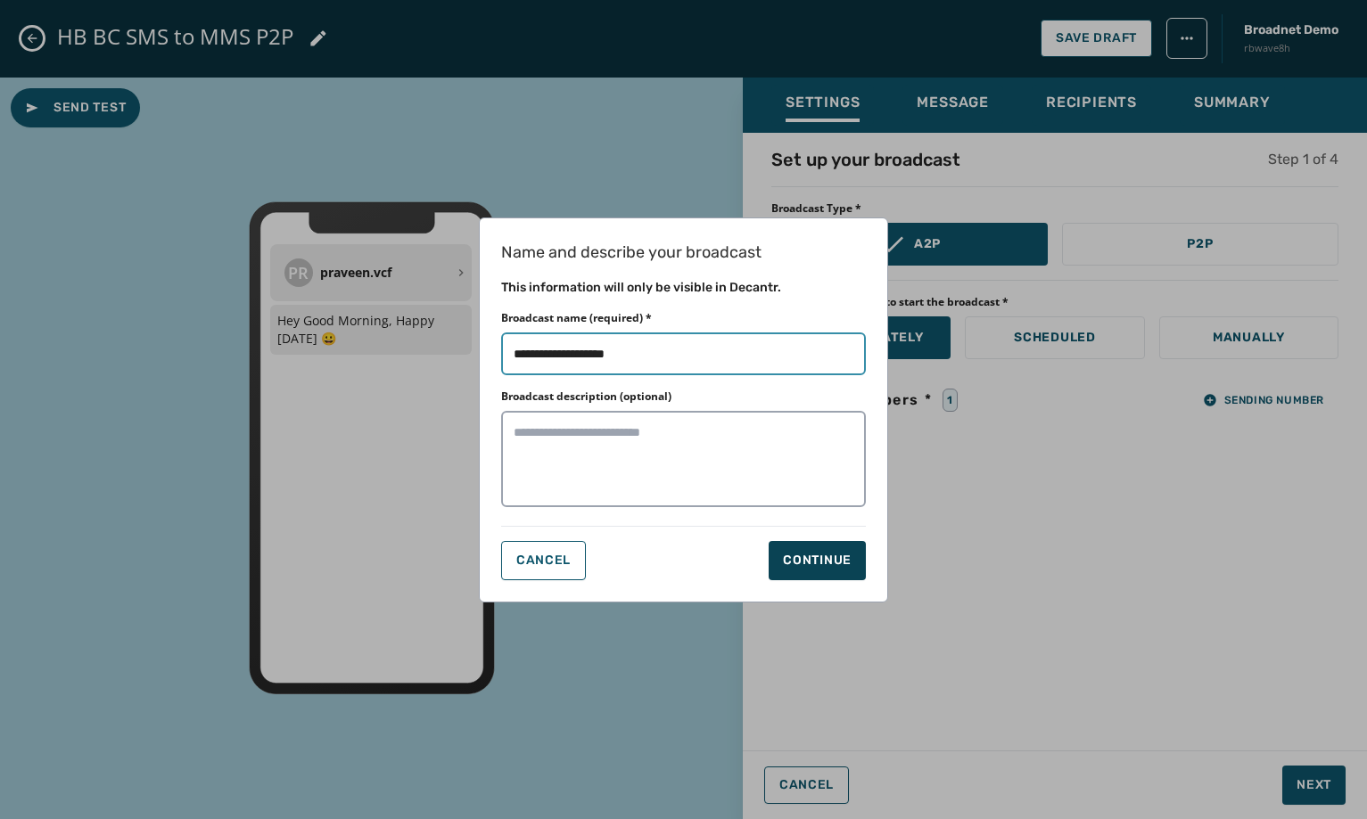
type input "**********"
click at [799, 570] on button "Continue" at bounding box center [817, 560] width 97 height 39
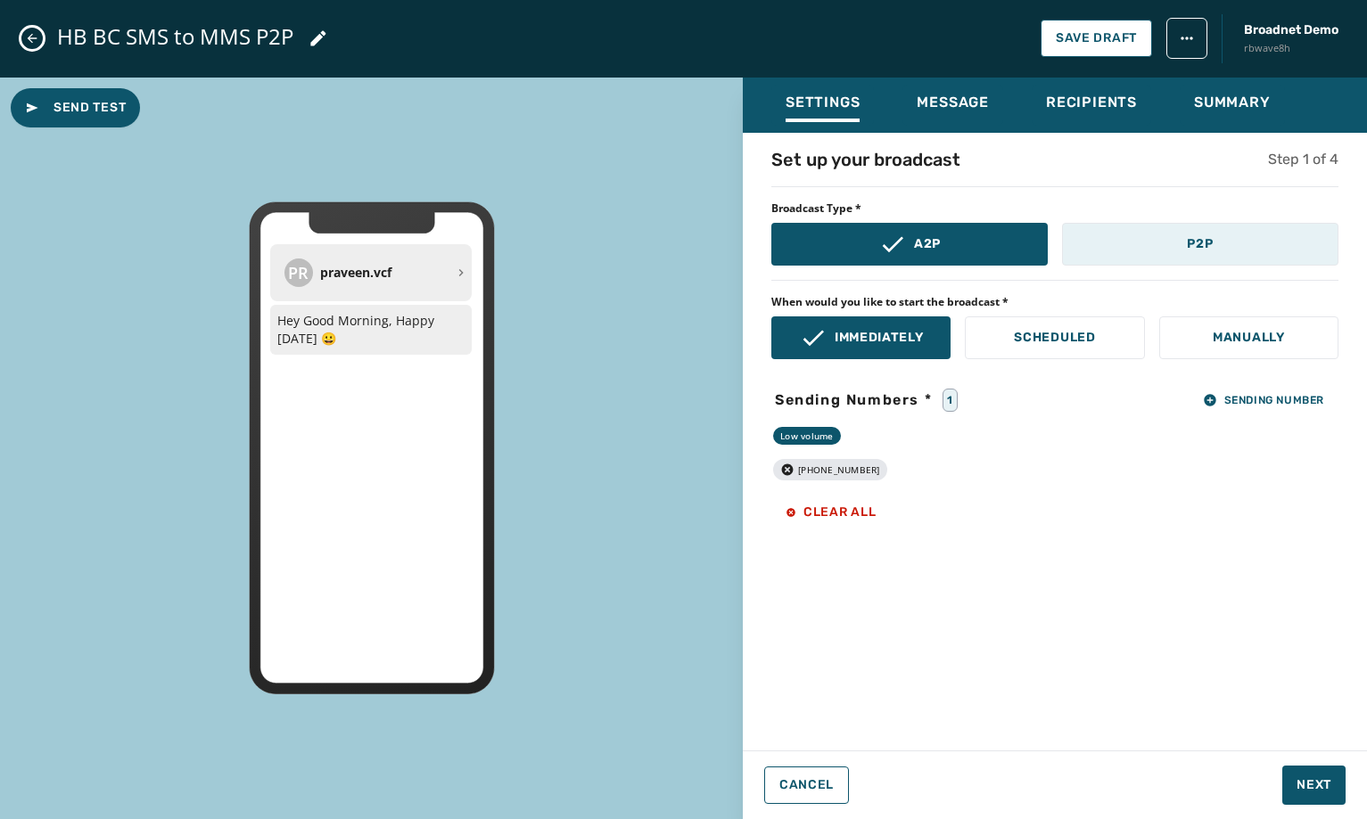
click at [1181, 223] on button "P2P" at bounding box center [1200, 244] width 276 height 43
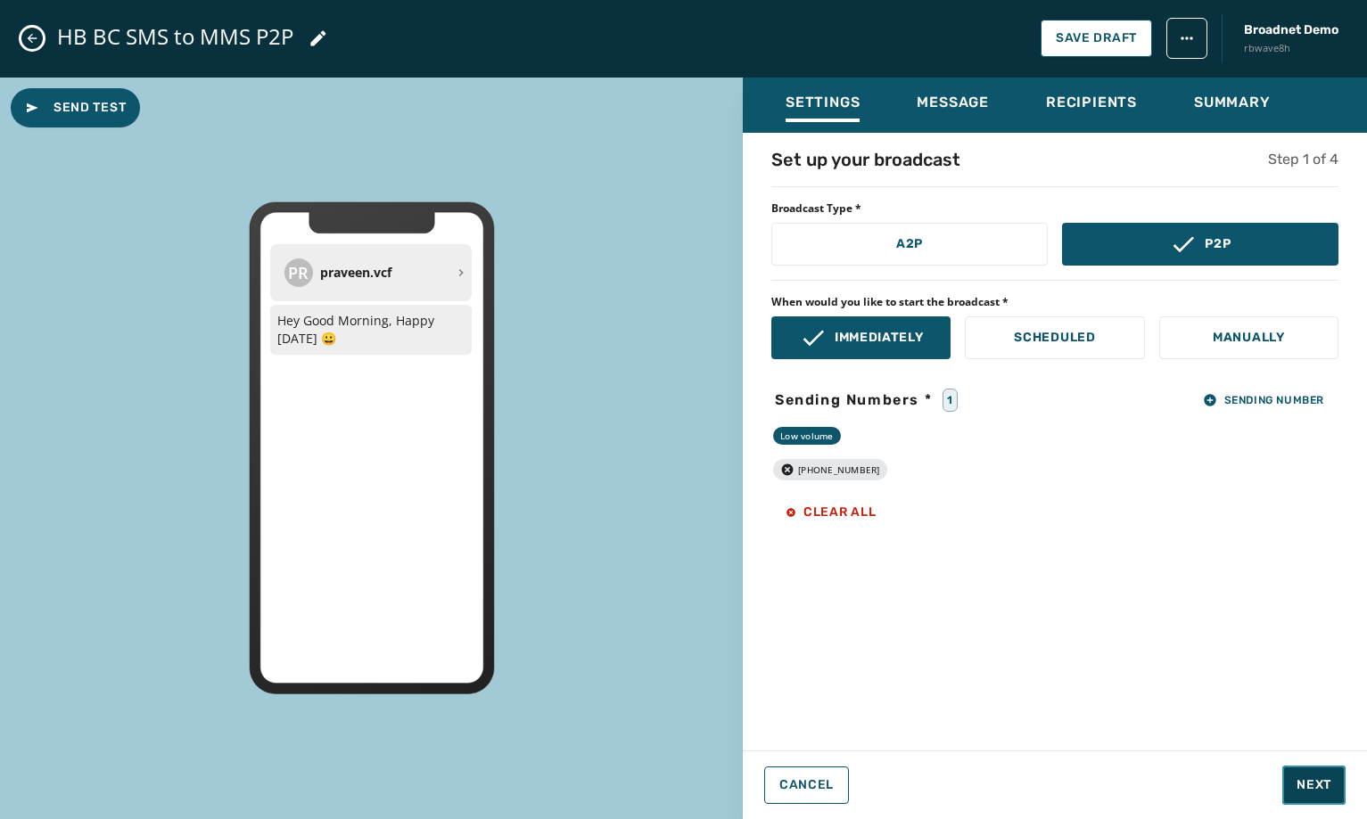
click at [1320, 786] on span "Next" at bounding box center [1314, 786] width 35 height 18
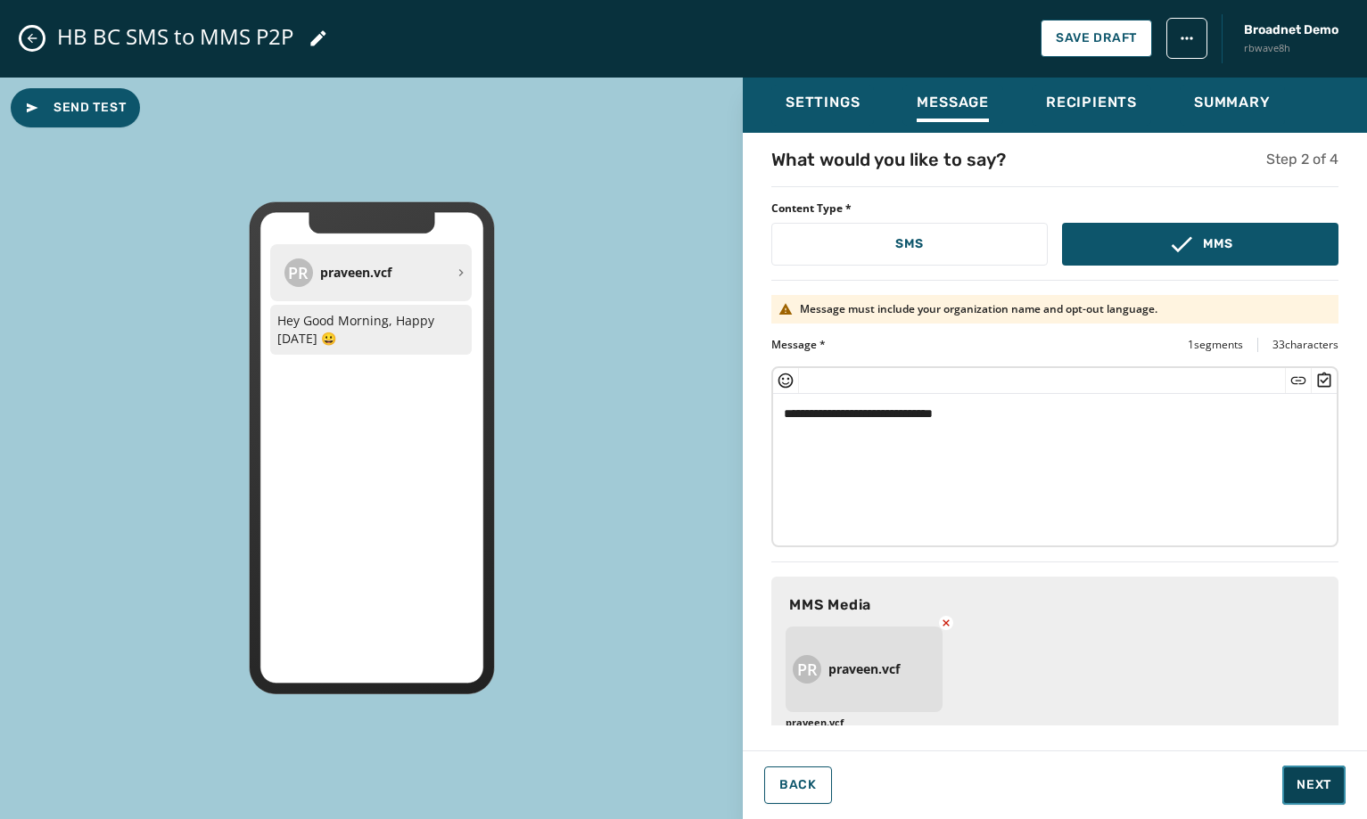
click at [1320, 786] on span "Next" at bounding box center [1314, 786] width 35 height 18
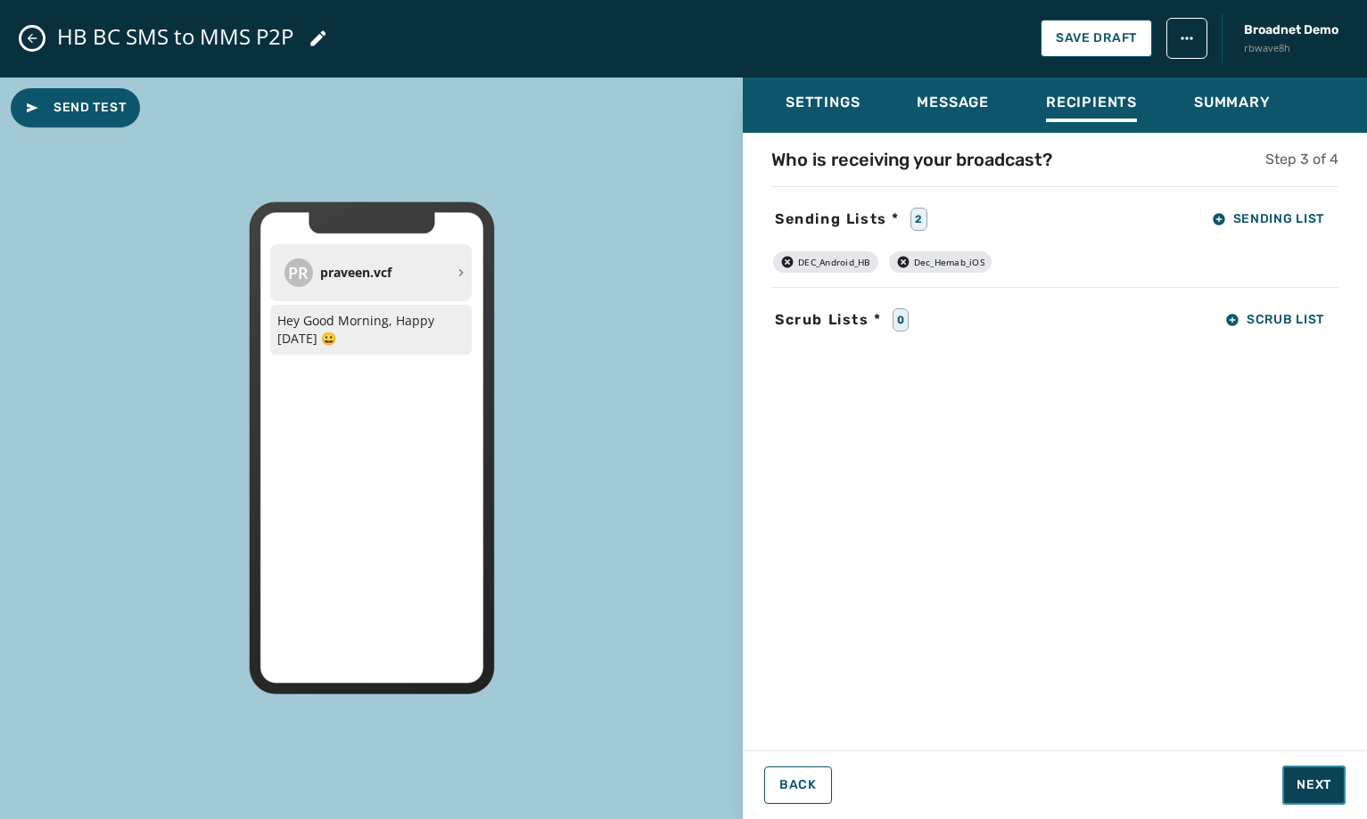
click at [1320, 786] on span "Next" at bounding box center [1314, 786] width 35 height 18
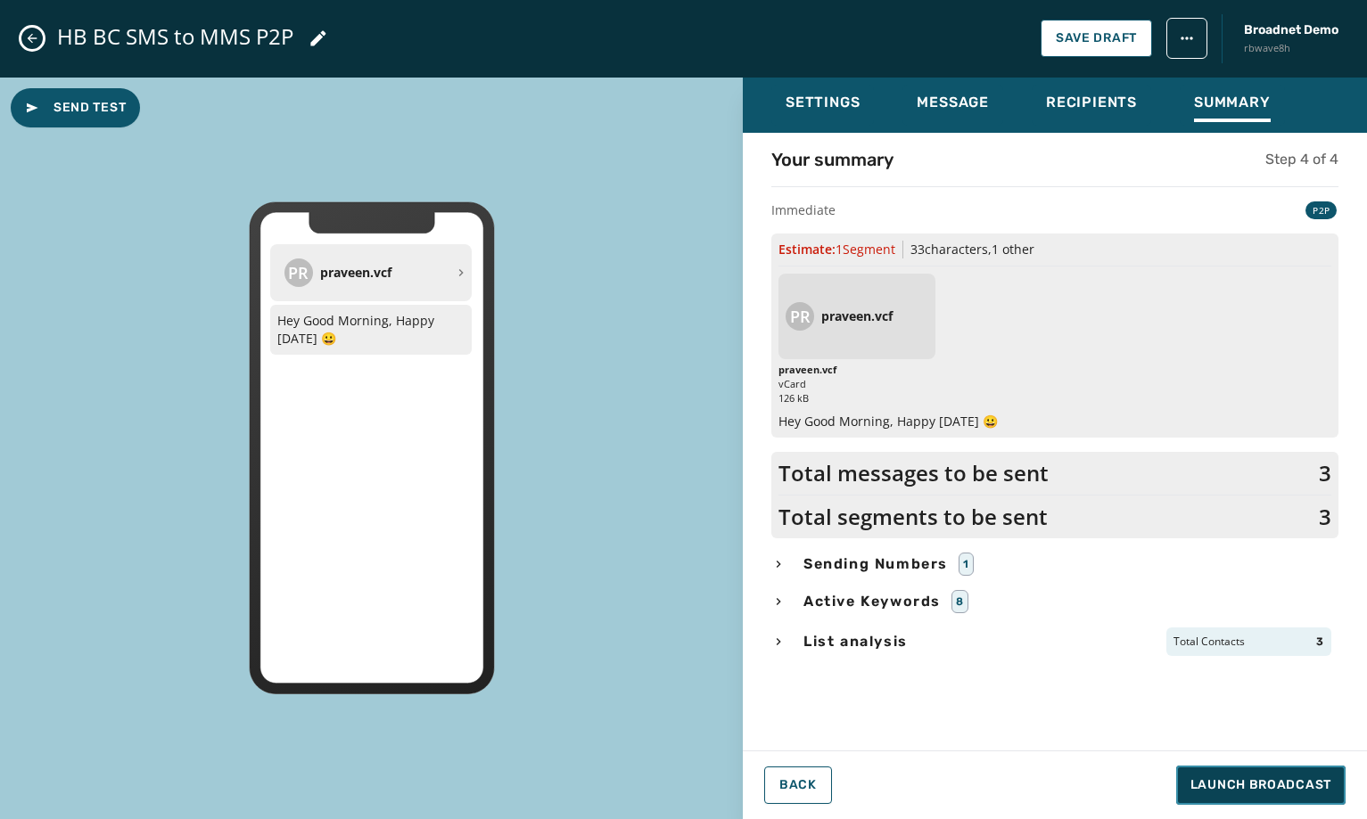
click at [1320, 786] on span "Launch Broadcast" at bounding box center [1260, 786] width 141 height 18
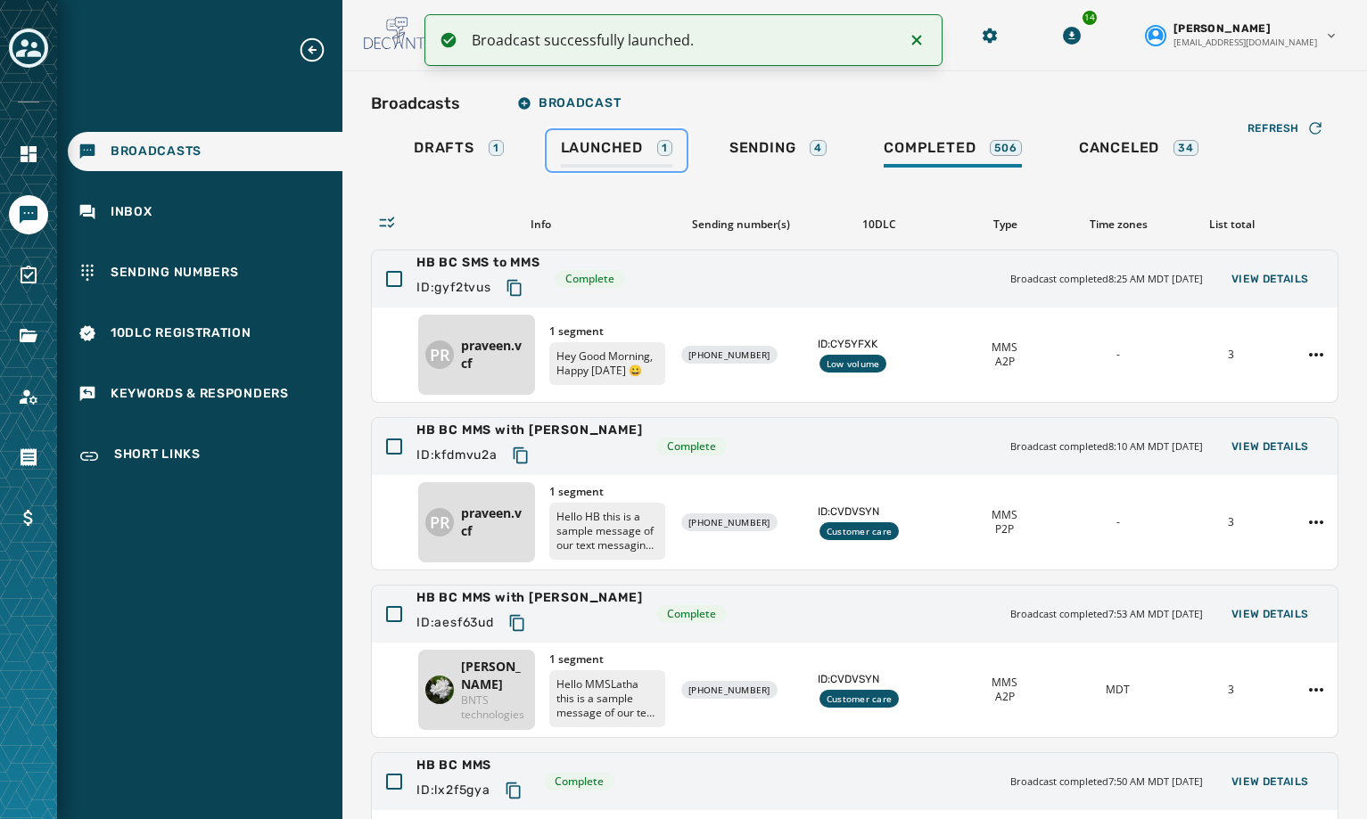
click at [547, 151] on link "Launched 1" at bounding box center [617, 150] width 140 height 41
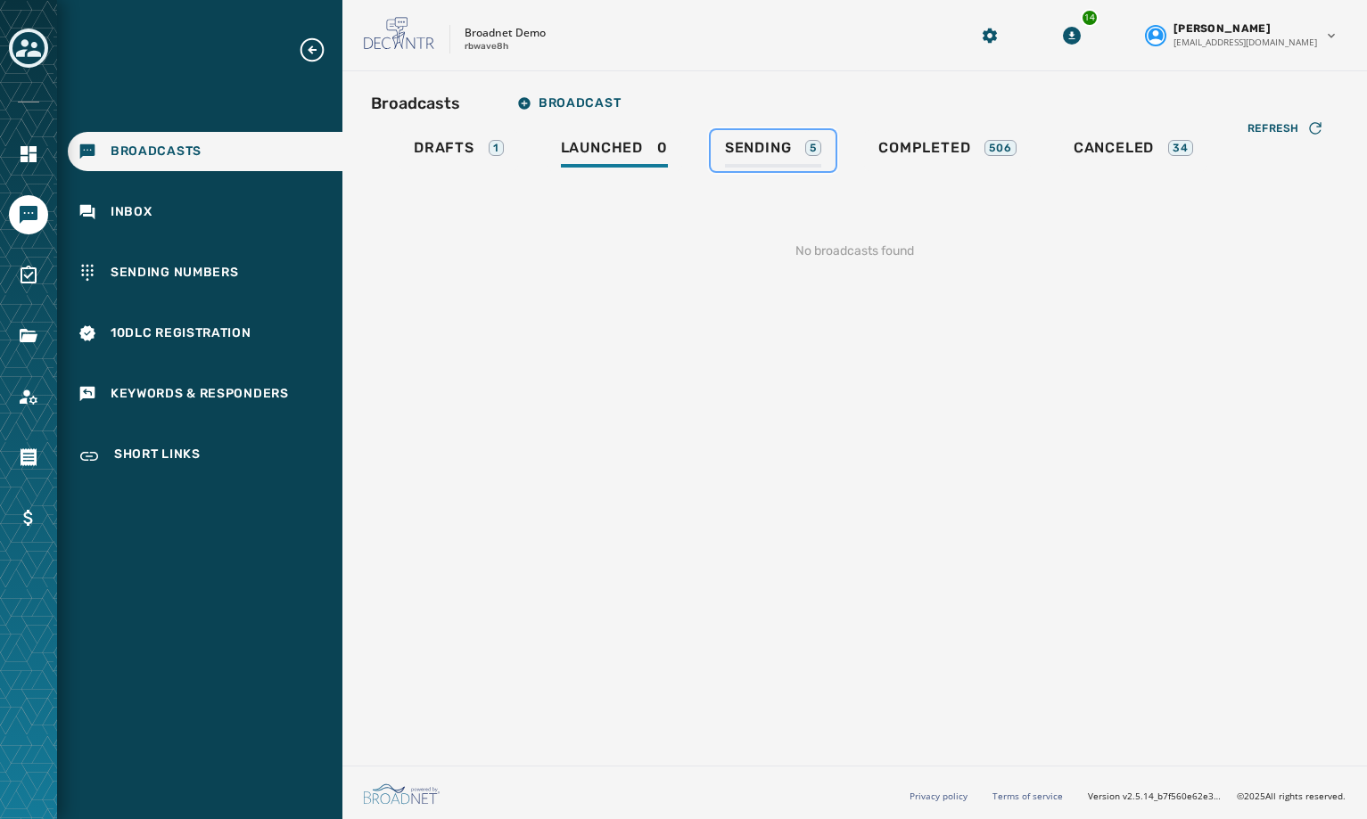
click at [755, 144] on span "Sending" at bounding box center [758, 148] width 67 height 18
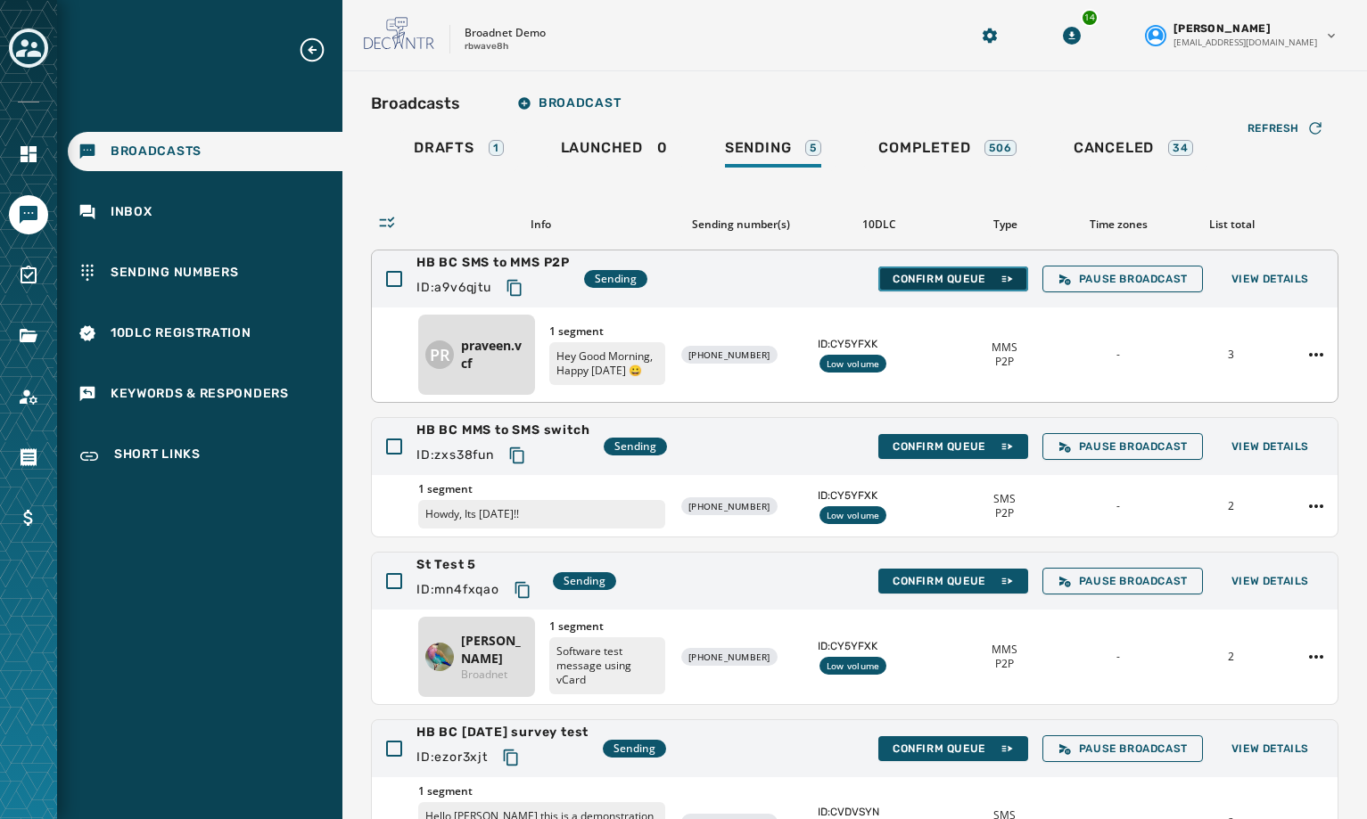
click at [952, 286] on button "Confirm Queue" at bounding box center [953, 279] width 150 height 25
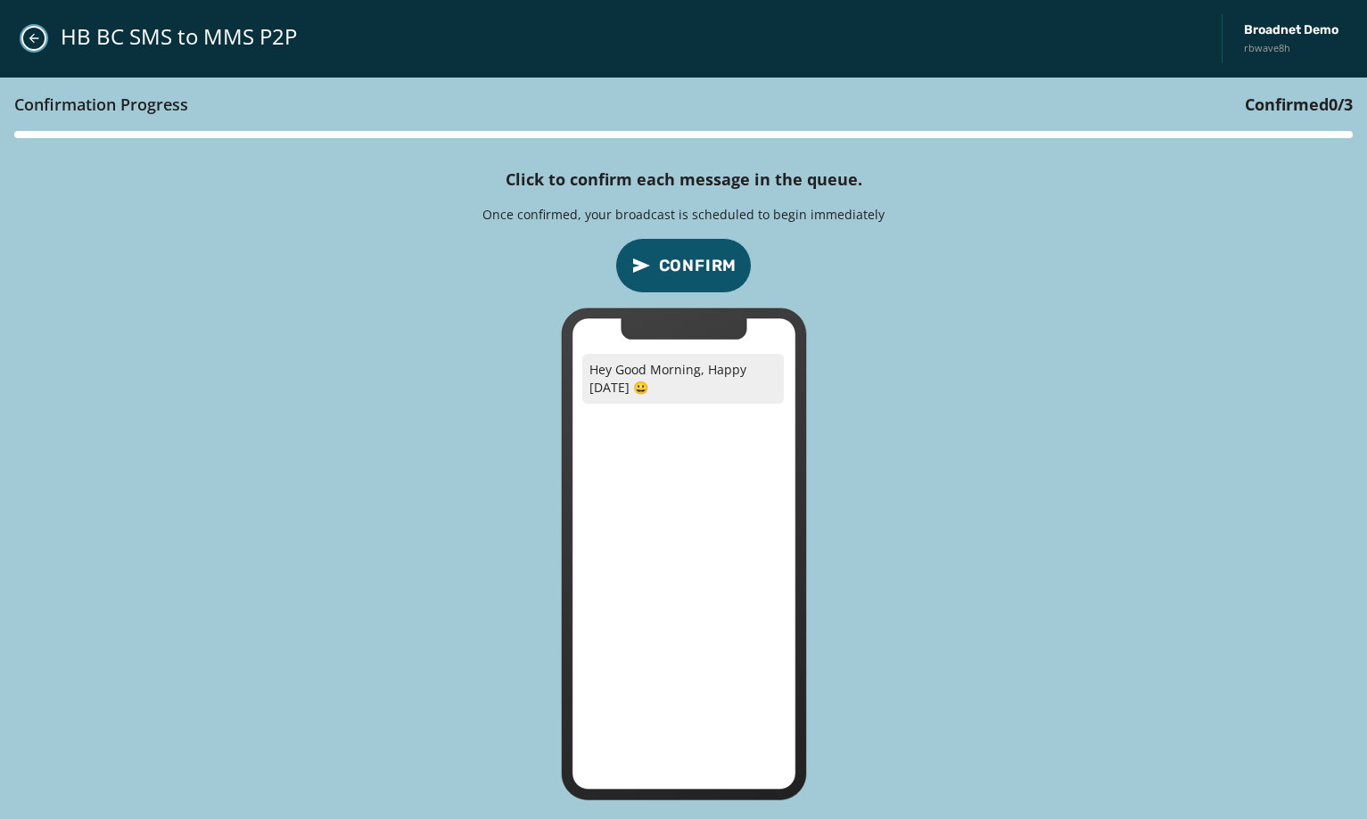
click at [39, 45] on icon "Close admin drawer" at bounding box center [34, 38] width 14 height 14
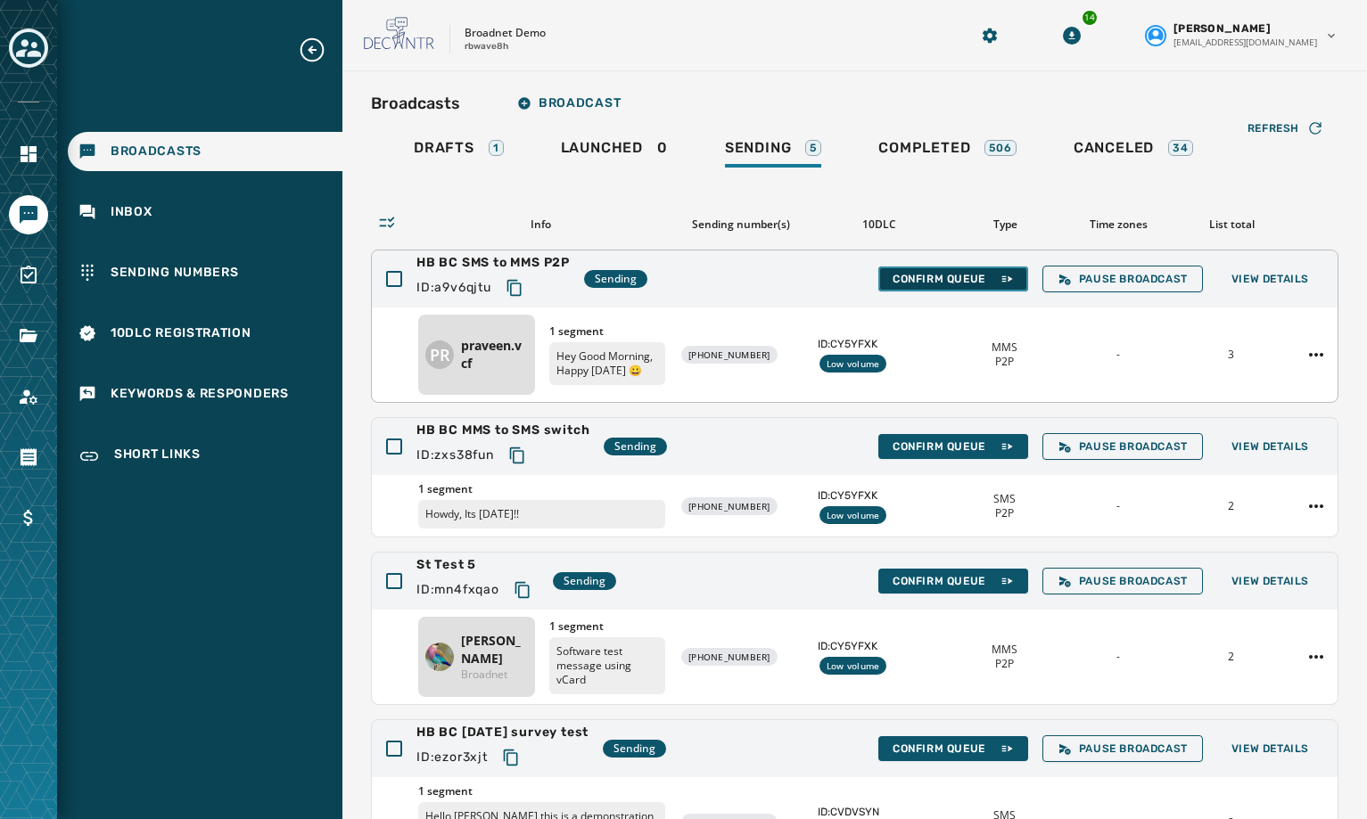
click at [952, 289] on button "Confirm Queue" at bounding box center [953, 279] width 150 height 25
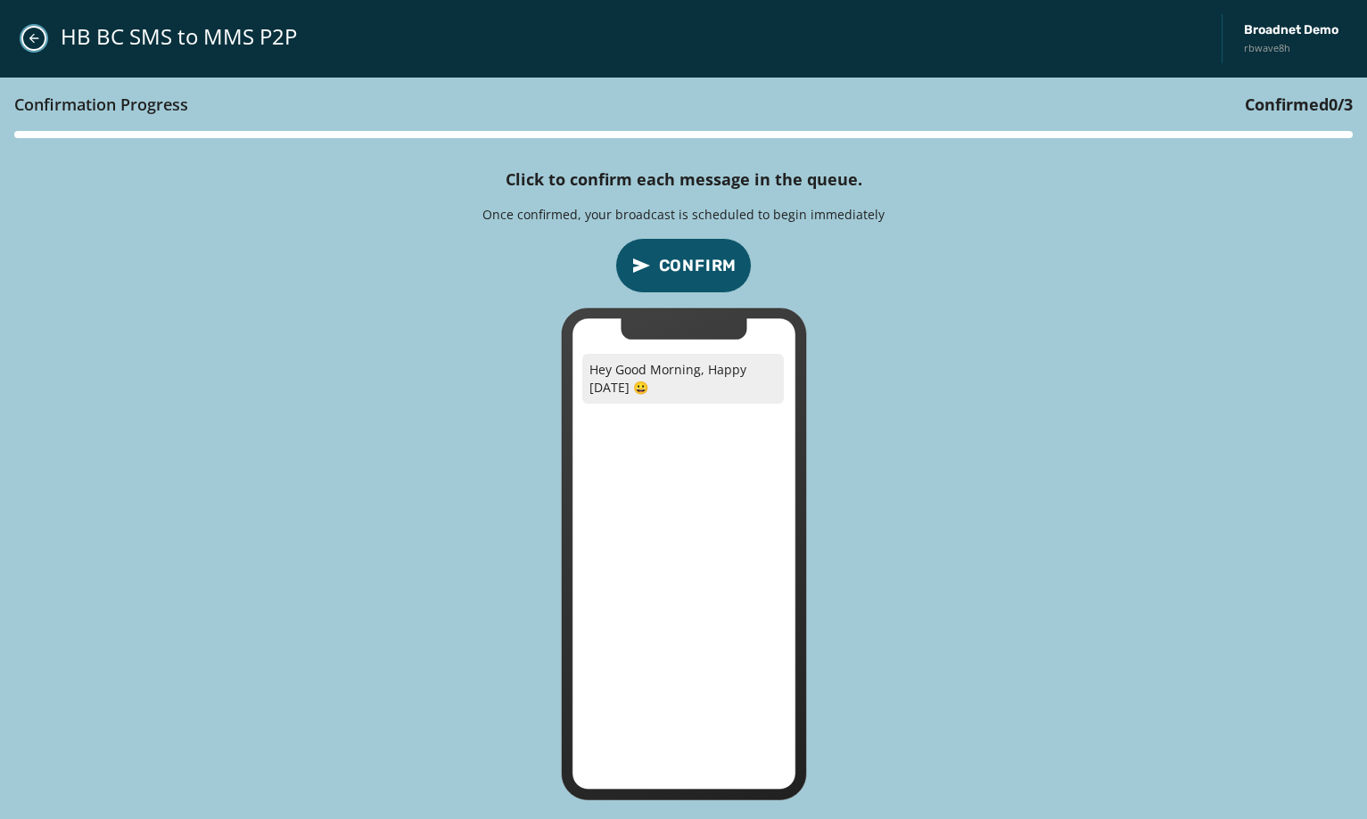
click at [27, 49] on button "Close admin drawer" at bounding box center [33, 38] width 25 height 25
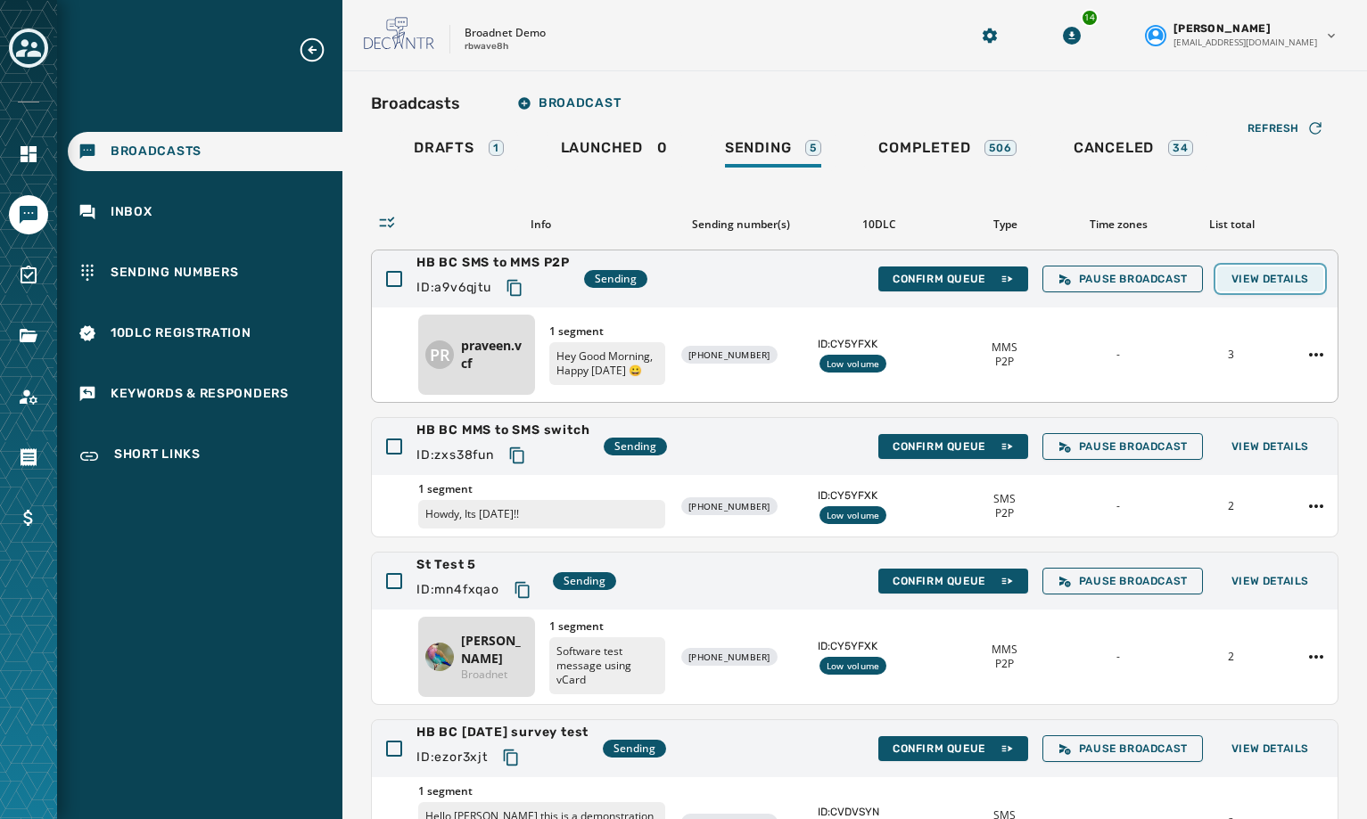
click at [1239, 285] on span "View Details" at bounding box center [1270, 279] width 78 height 14
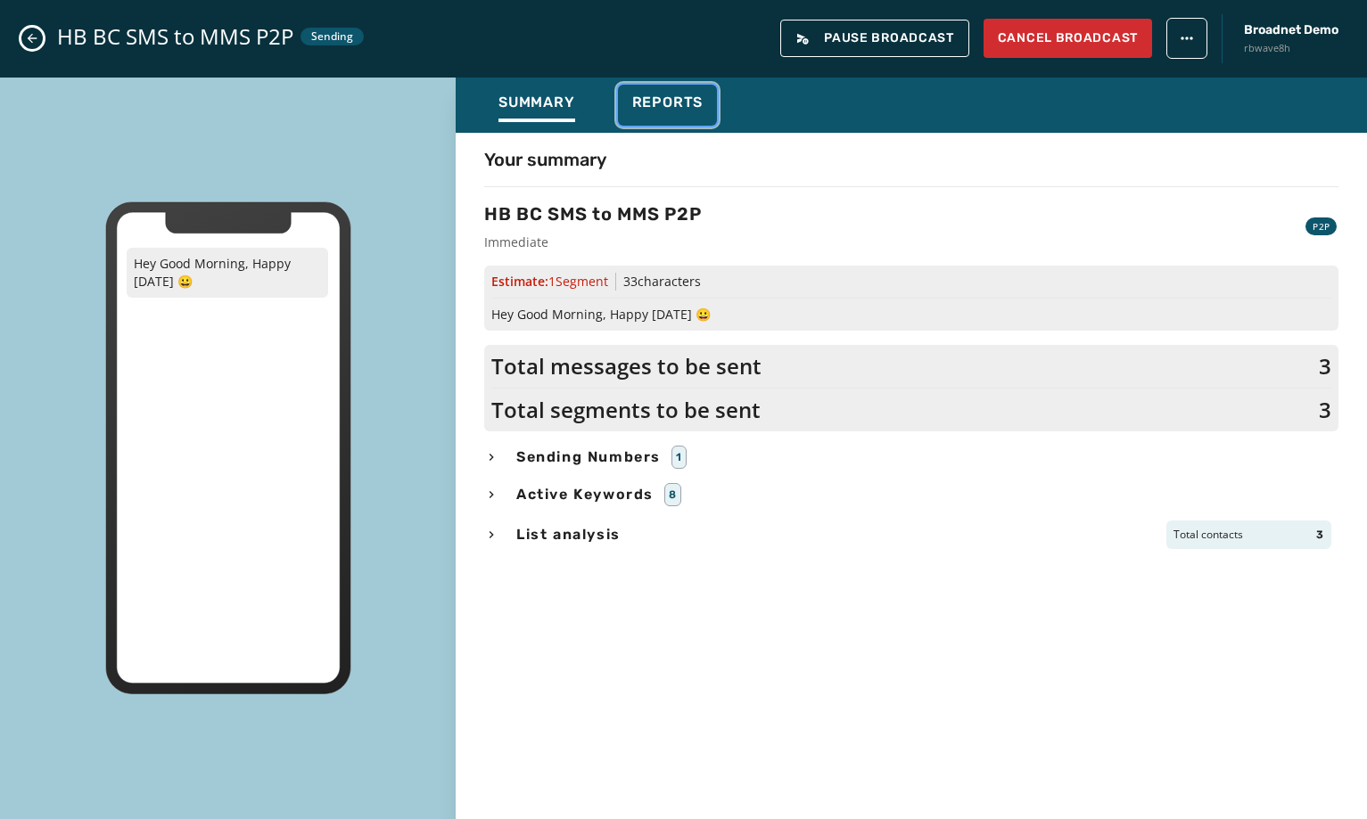
click at [660, 111] on span "Reports" at bounding box center [667, 103] width 71 height 18
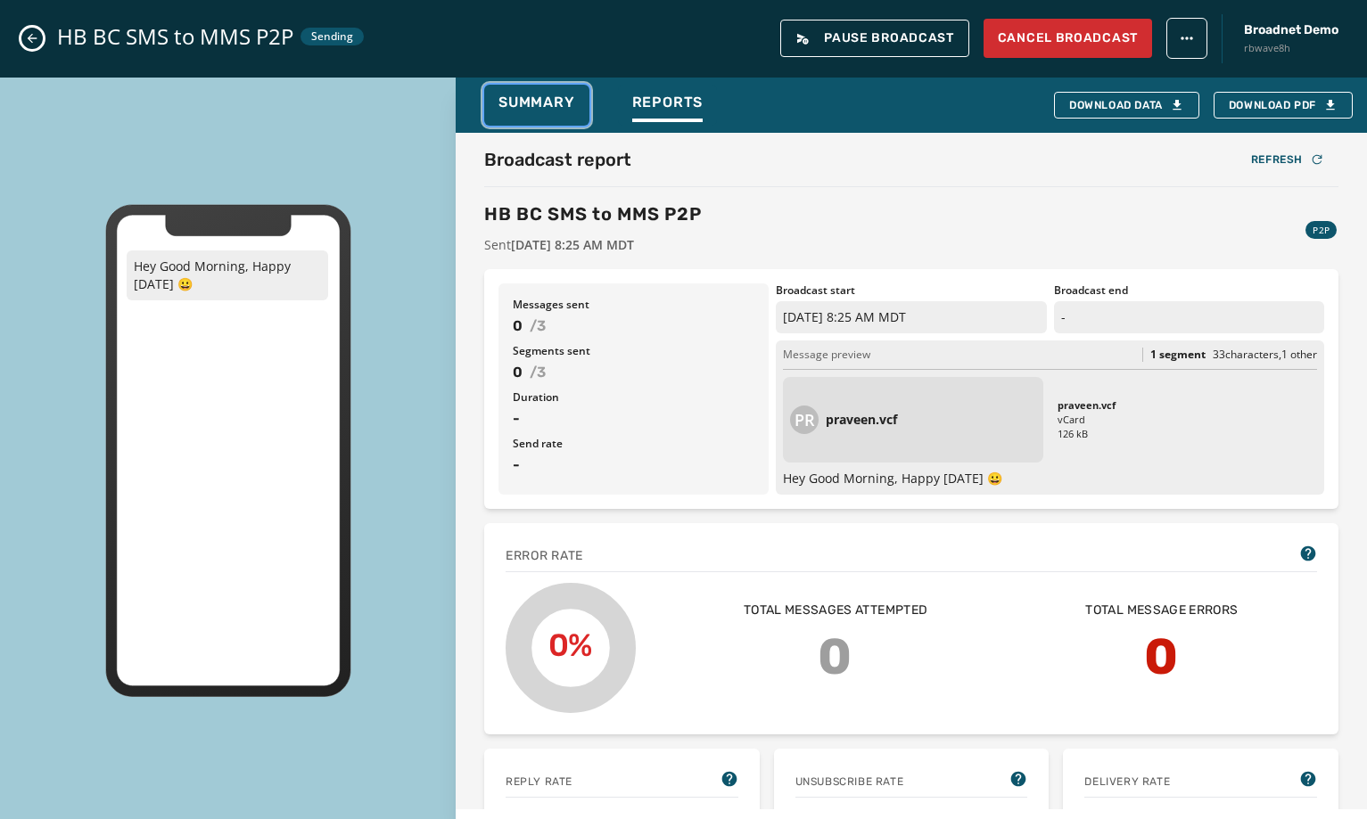
click at [564, 101] on span "Summary" at bounding box center [536, 103] width 77 height 18
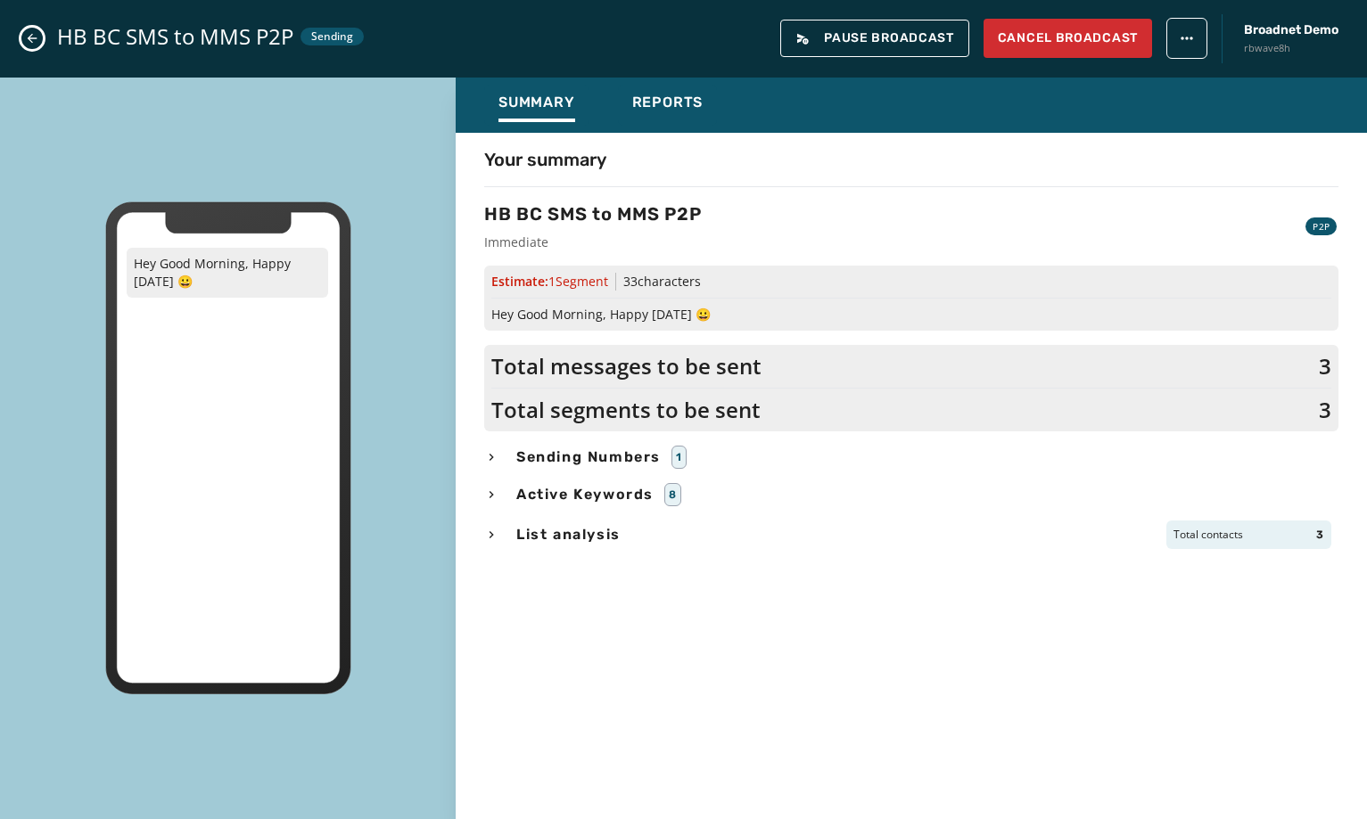
click at [31, 40] on icon "Close admin drawer" at bounding box center [32, 38] width 14 height 14
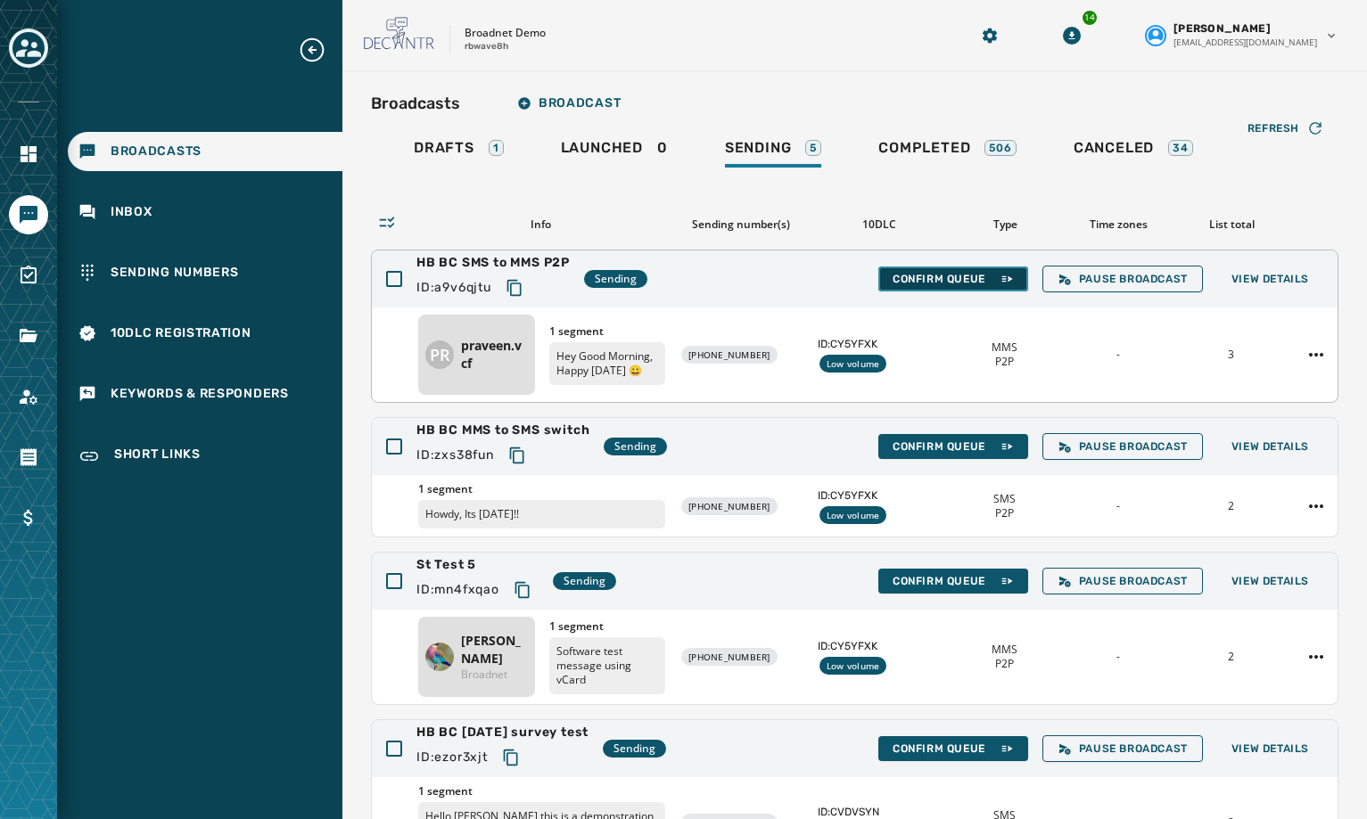
click at [940, 284] on span "Confirm Queue" at bounding box center [953, 279] width 121 height 14
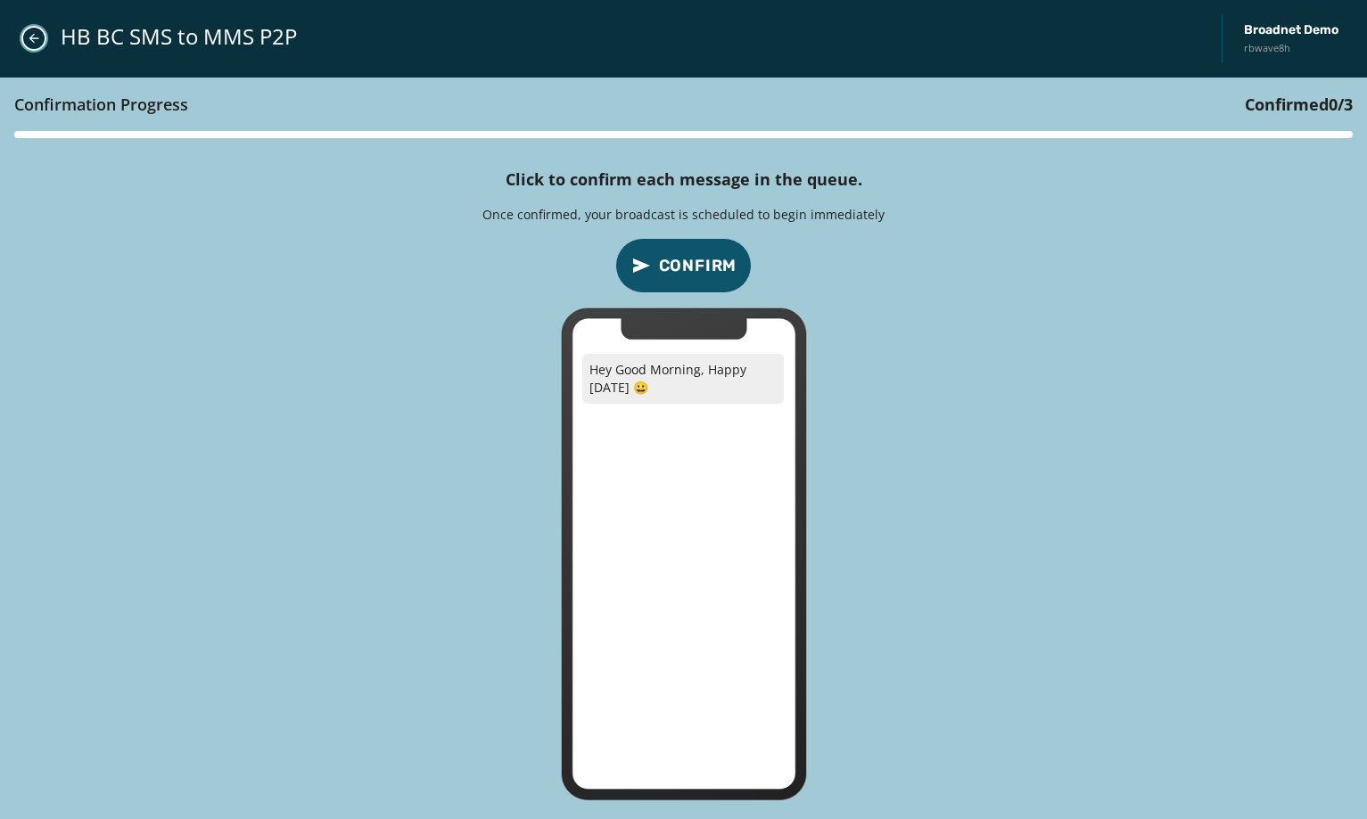
click at [28, 37] on icon "Close admin drawer" at bounding box center [34, 38] width 14 height 14
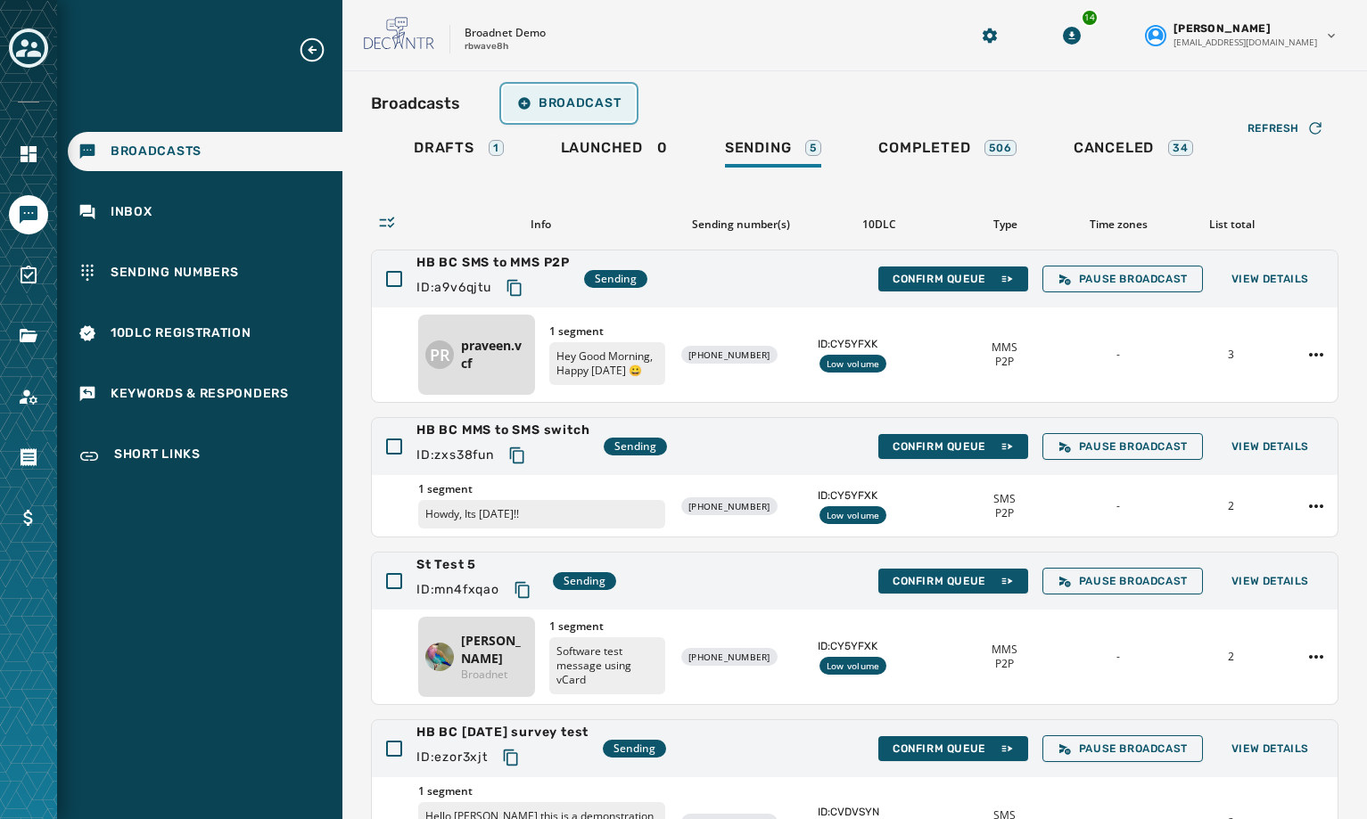
click at [581, 106] on span "Broadcast" at bounding box center [568, 103] width 103 height 14
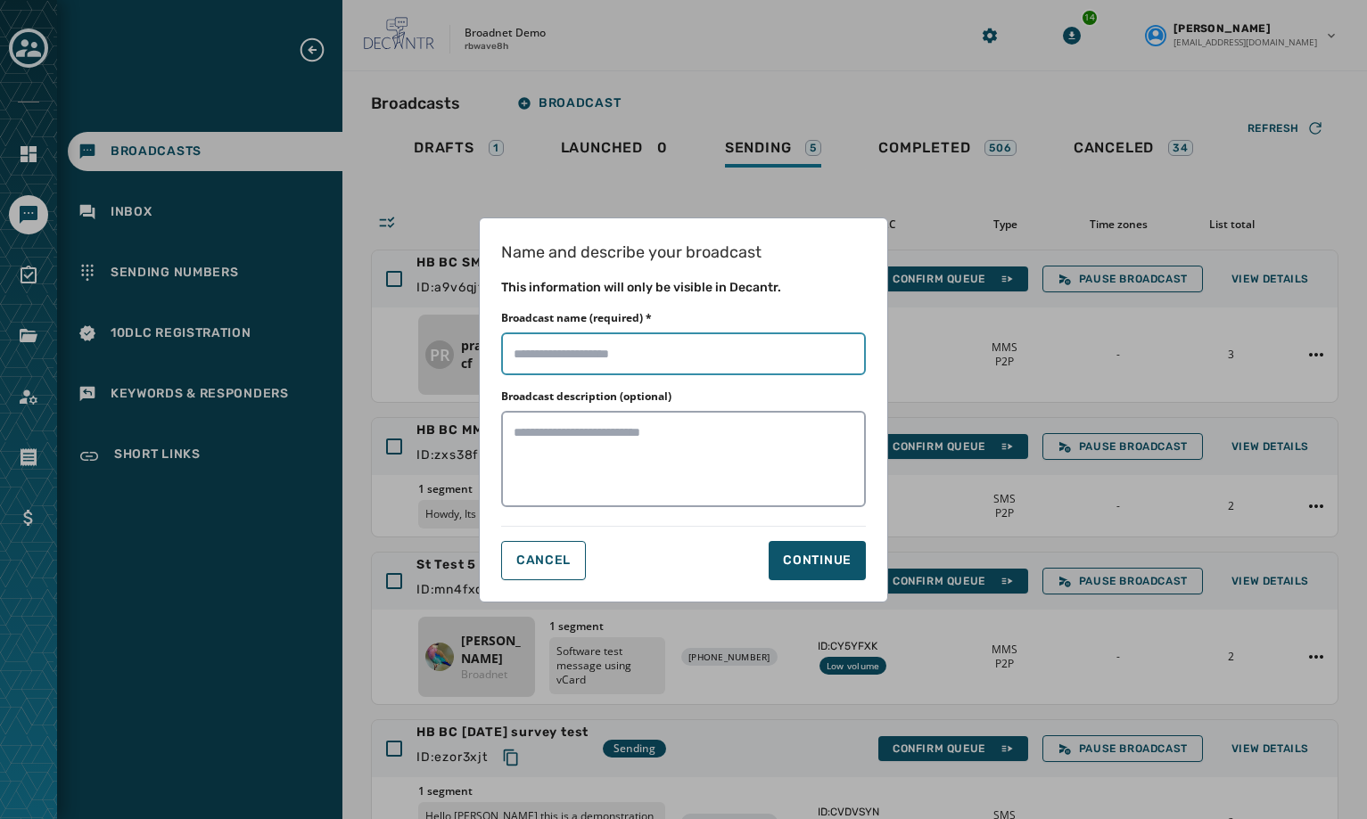
click at [627, 355] on input "Broadcast name (required) *" at bounding box center [683, 354] width 365 height 43
type input "*********"
click at [795, 566] on div "Continue" at bounding box center [817, 561] width 69 height 18
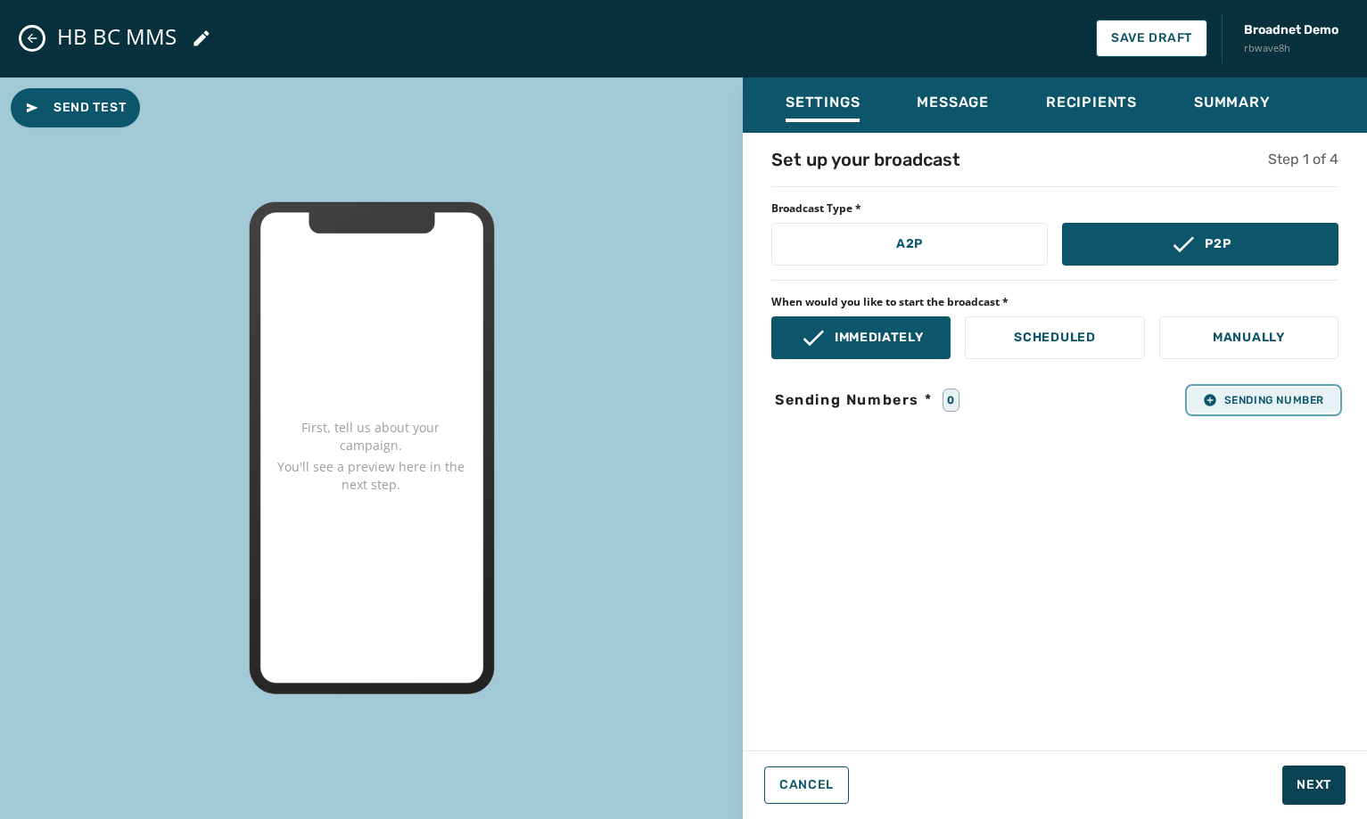
click at [1260, 398] on span "Sending Number" at bounding box center [1263, 400] width 121 height 14
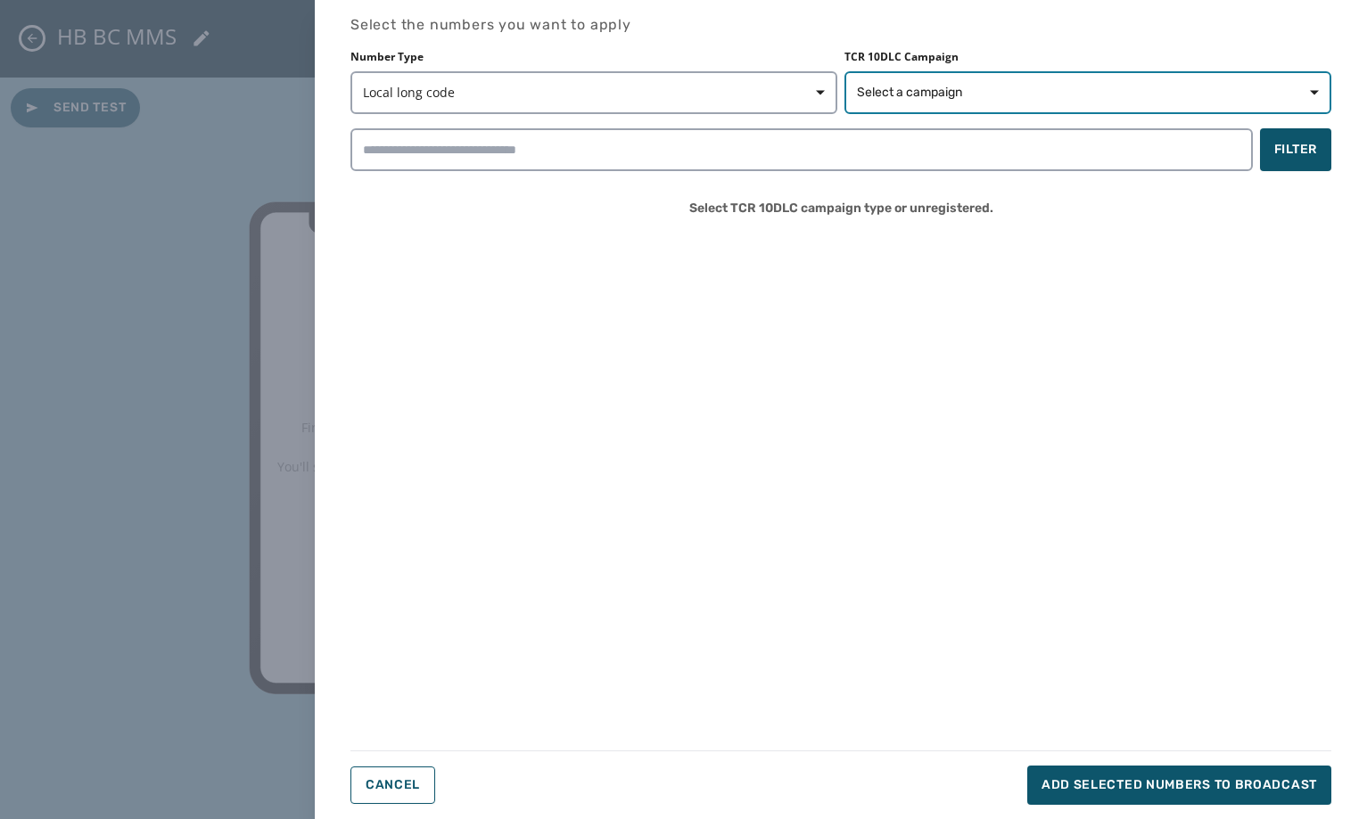
click at [962, 83] on button "Select a campaign" at bounding box center [1087, 92] width 487 height 43
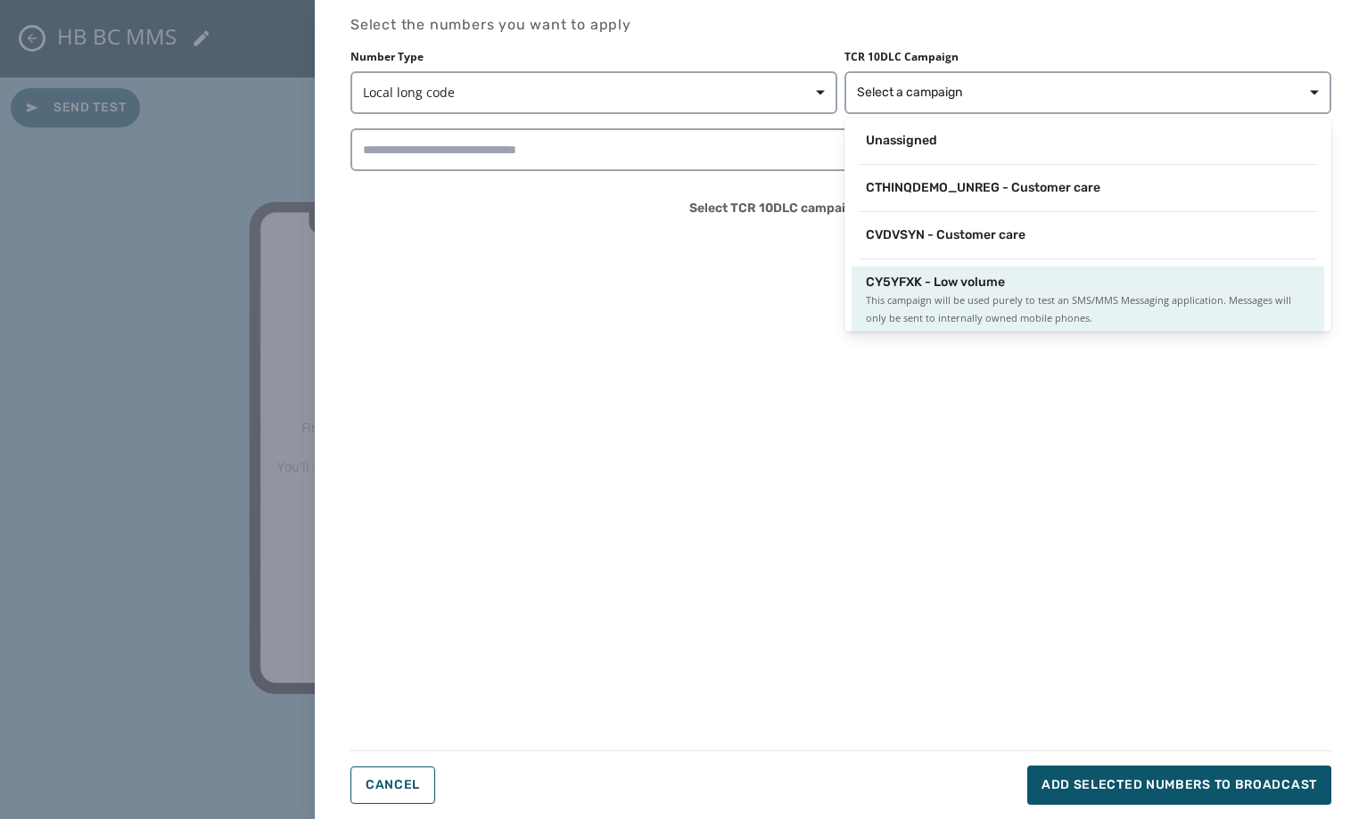
scroll to position [3, 0]
click at [934, 286] on span "CY5YFXK - Low volume" at bounding box center [935, 280] width 139 height 18
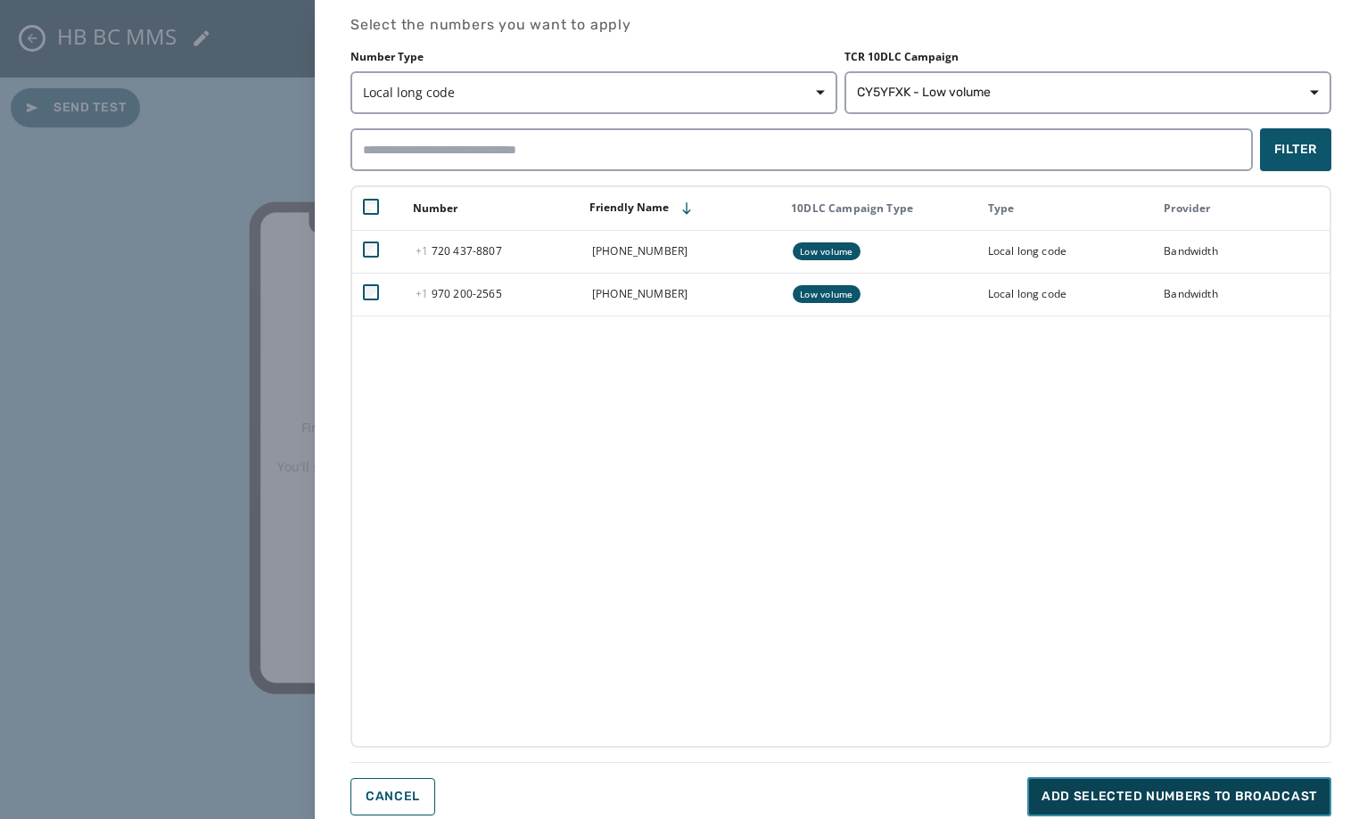
click at [1102, 791] on span "Add selected numbers to broadcast" at bounding box center [1180, 797] width 276 height 18
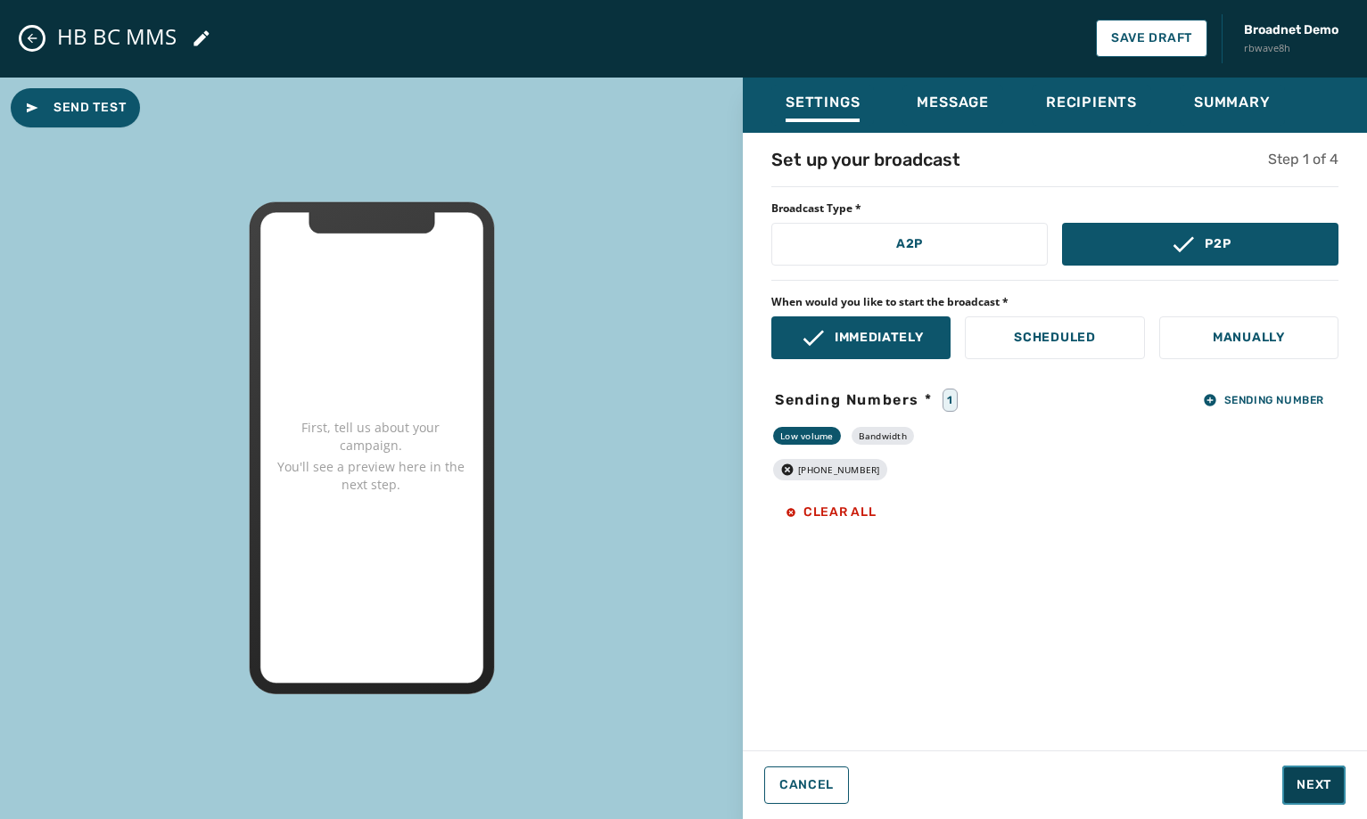
click at [1303, 776] on button "Next" at bounding box center [1313, 785] width 63 height 39
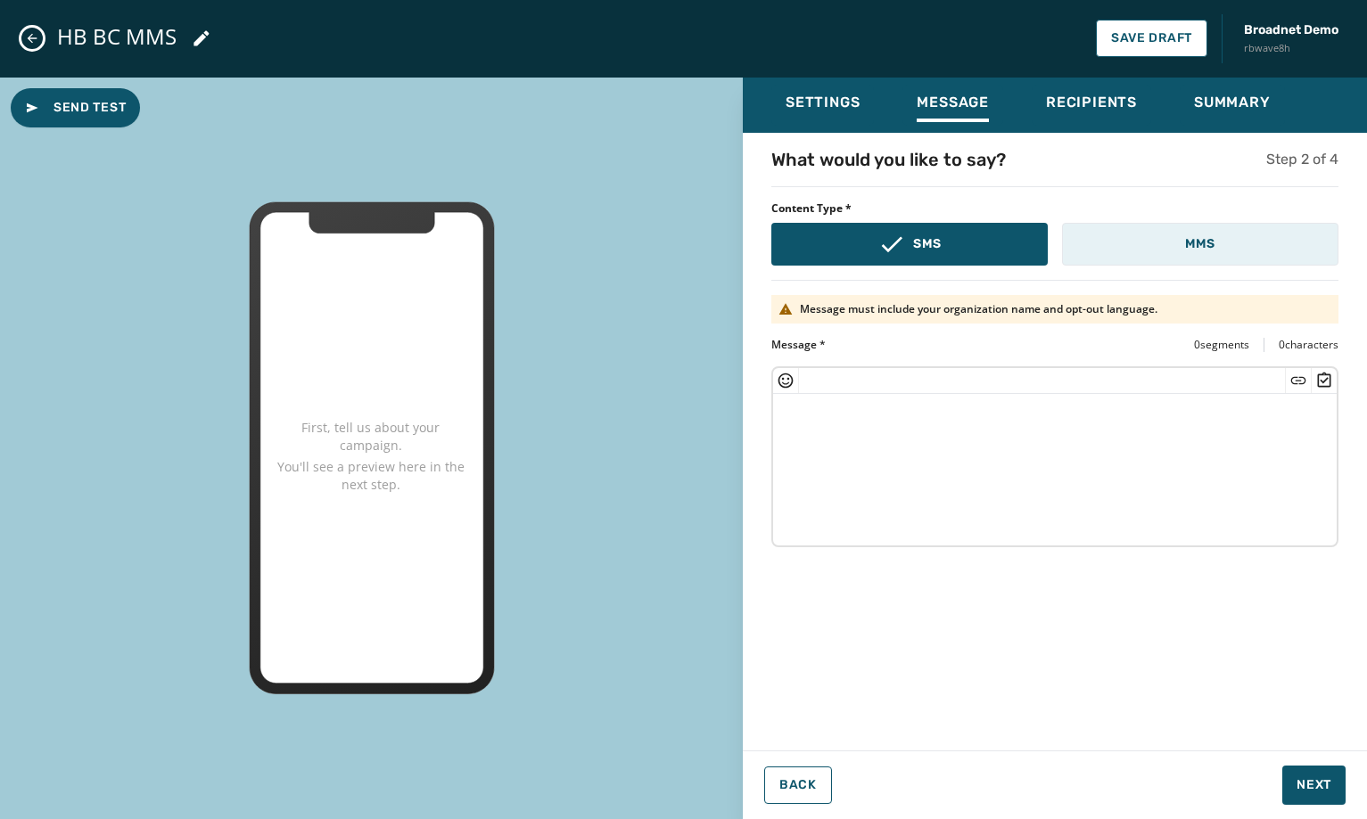
click at [1166, 251] on button "MMS" at bounding box center [1200, 244] width 276 height 43
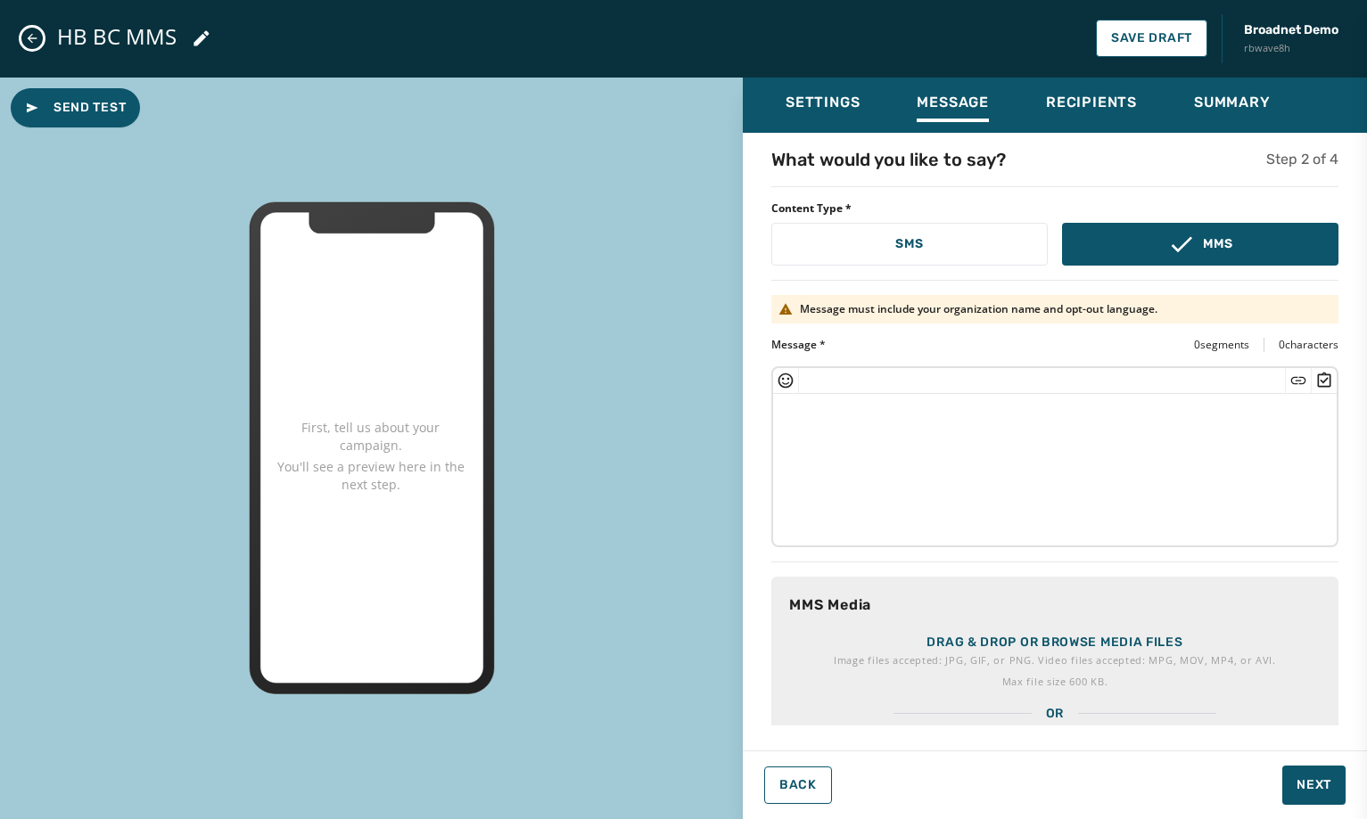
click at [1086, 664] on p "Image files accepted: JPG, GIF, or PNG. Video files accepted: MPG, MOV, MP4, or…" at bounding box center [1055, 661] width 442 height 18
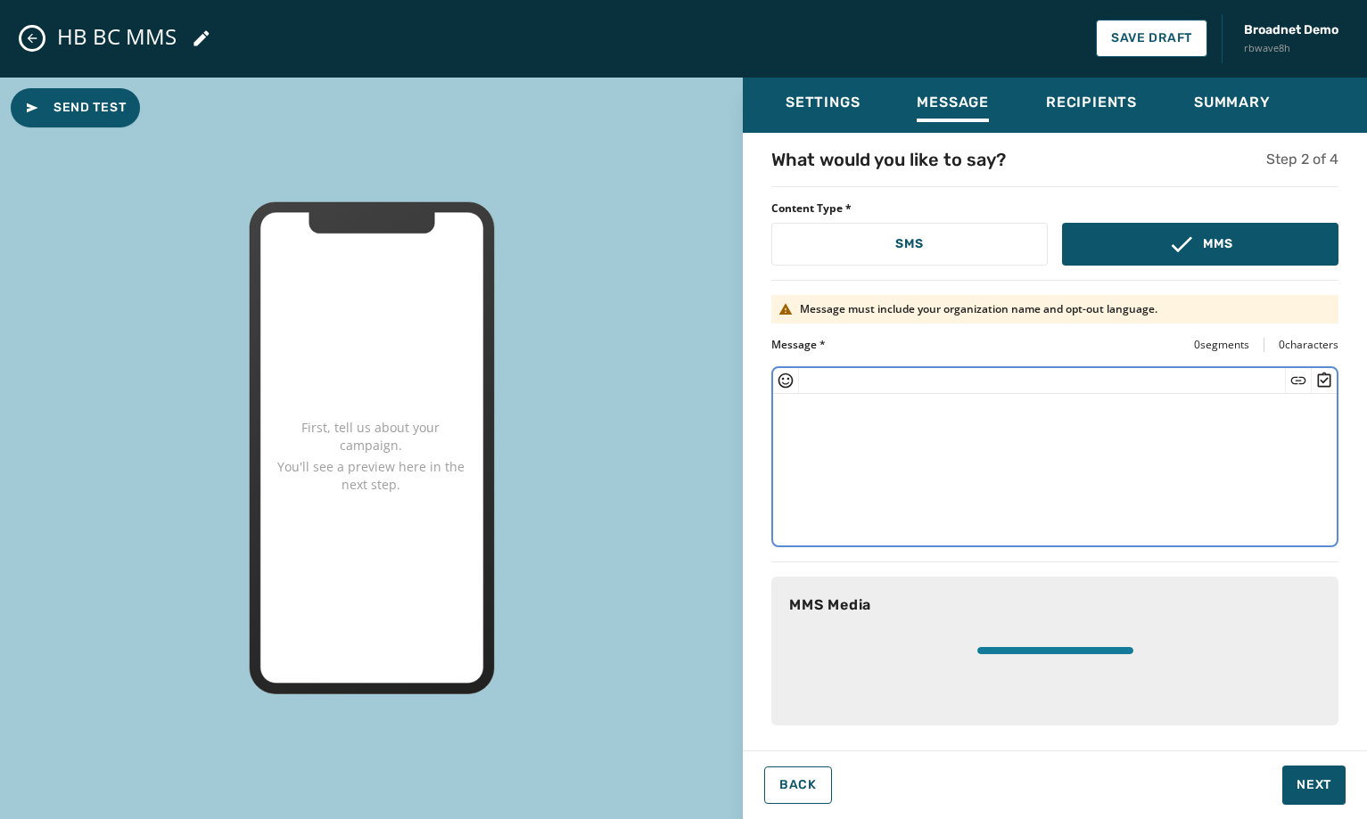
click at [953, 476] on textarea at bounding box center [1055, 467] width 564 height 146
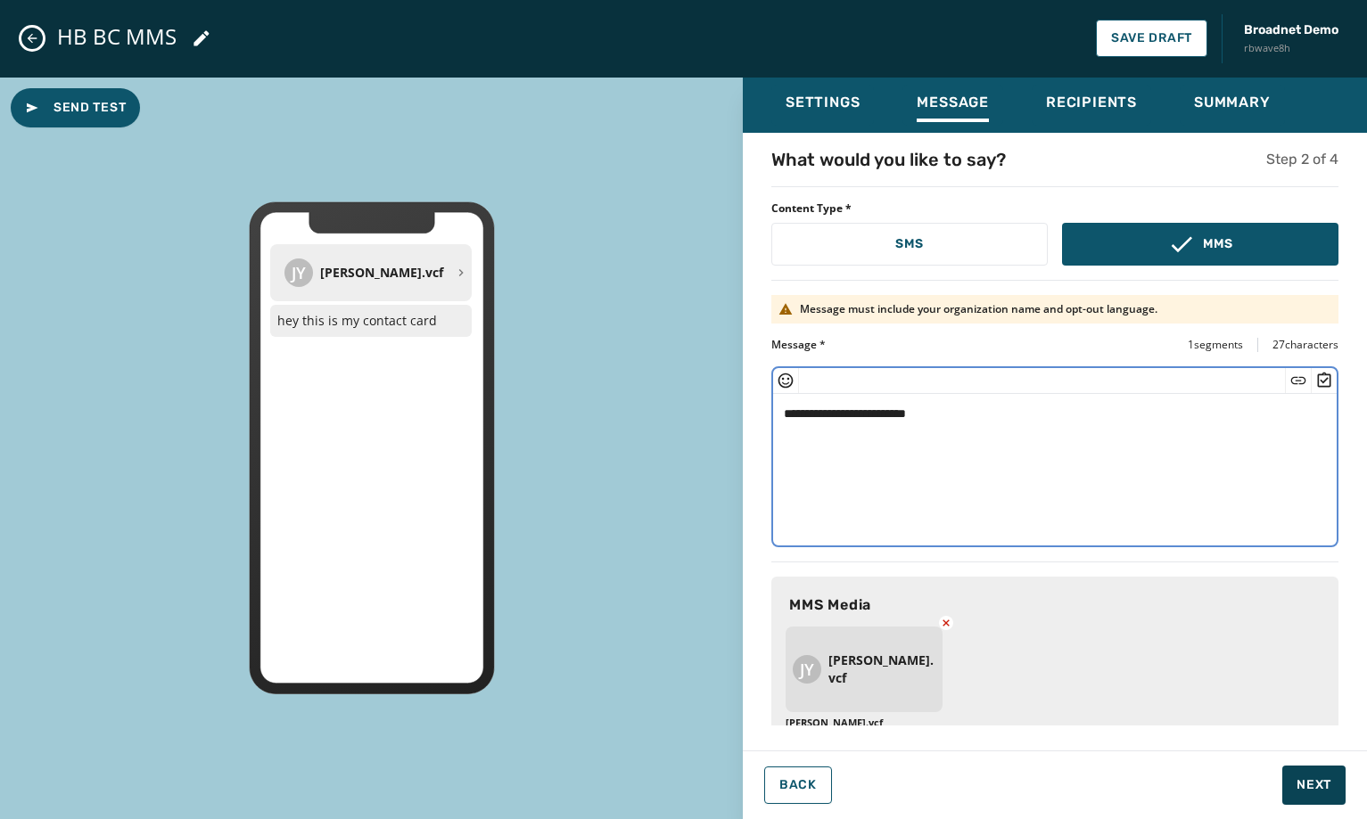
type textarea "**********"
click at [1335, 791] on button "Next" at bounding box center [1313, 785] width 63 height 39
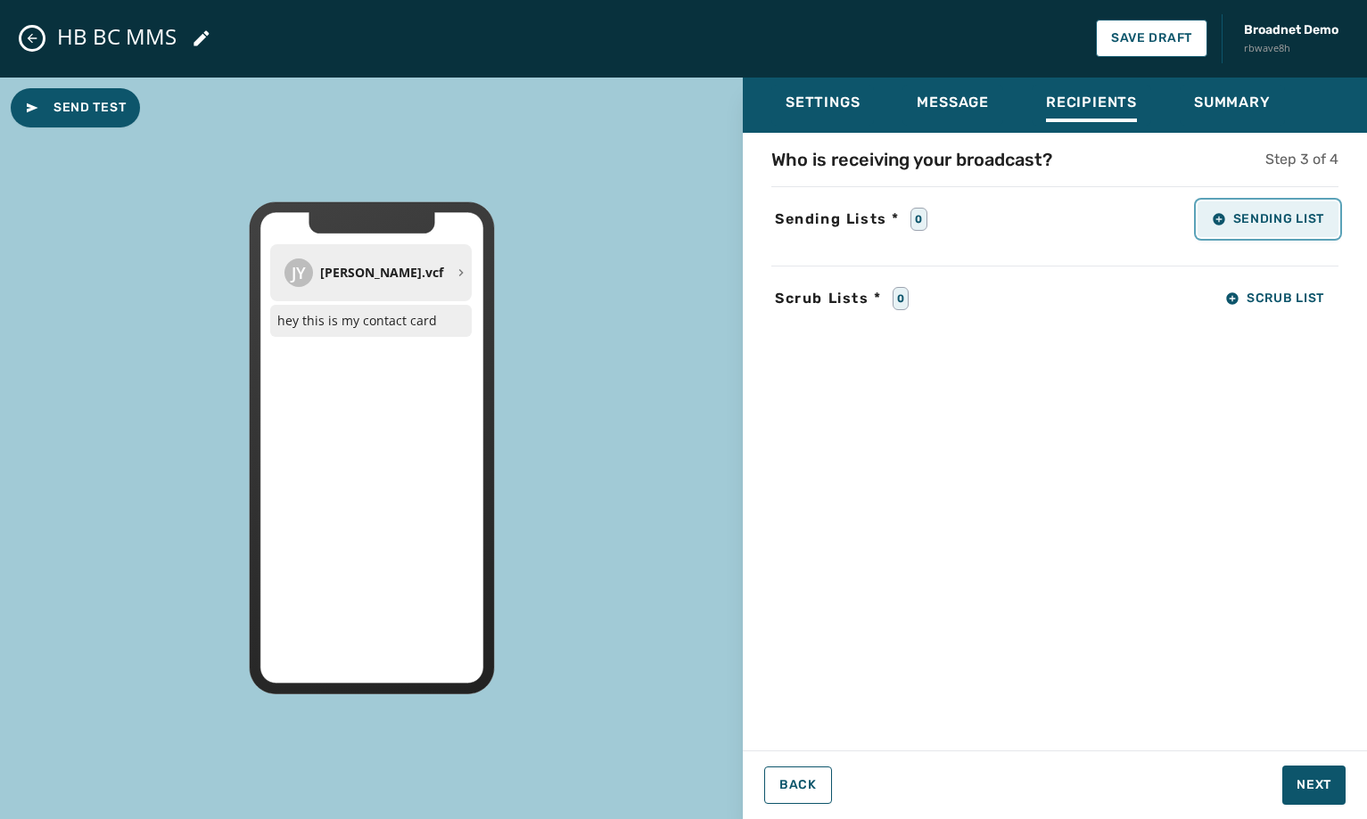
click at [1310, 222] on span "Sending List" at bounding box center [1268, 219] width 112 height 14
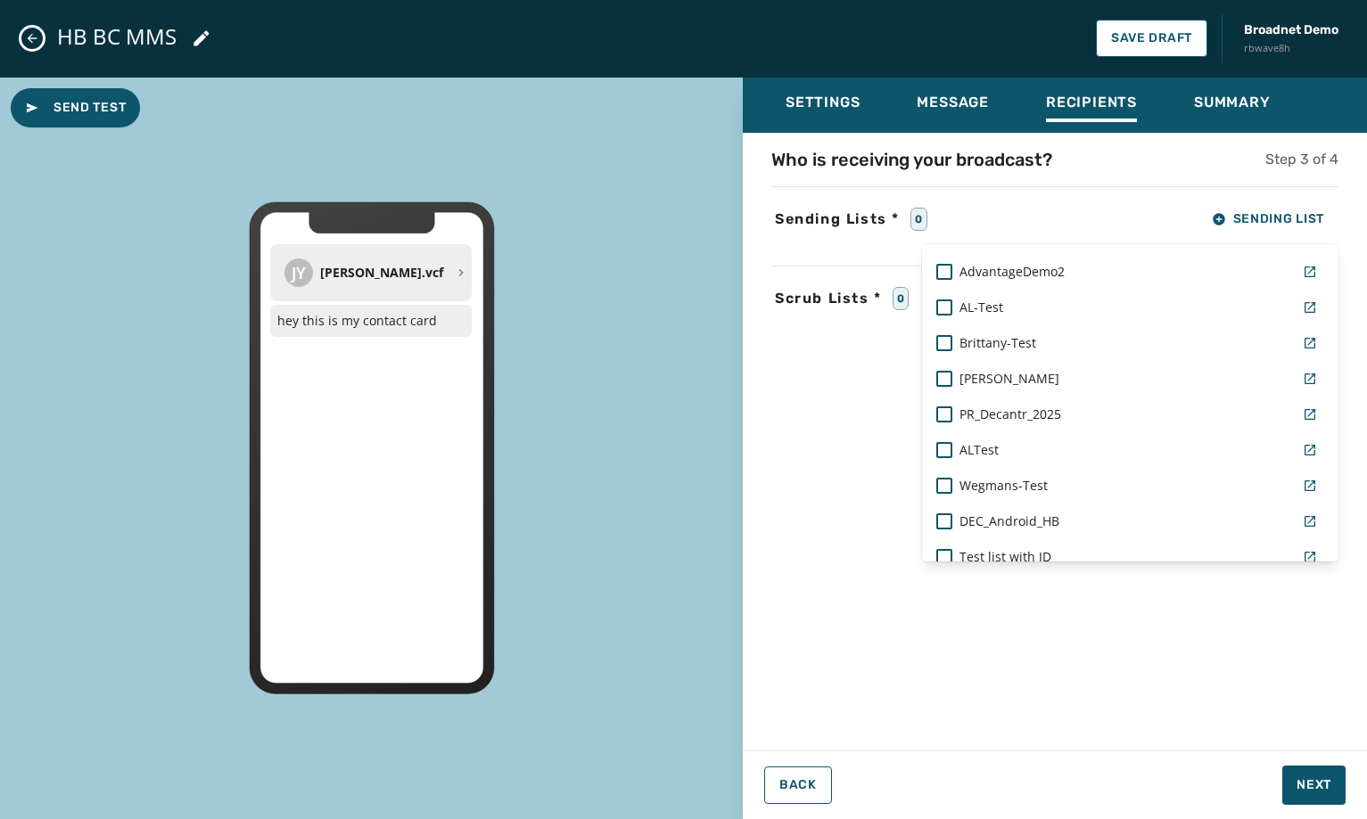
scroll to position [1246, 0]
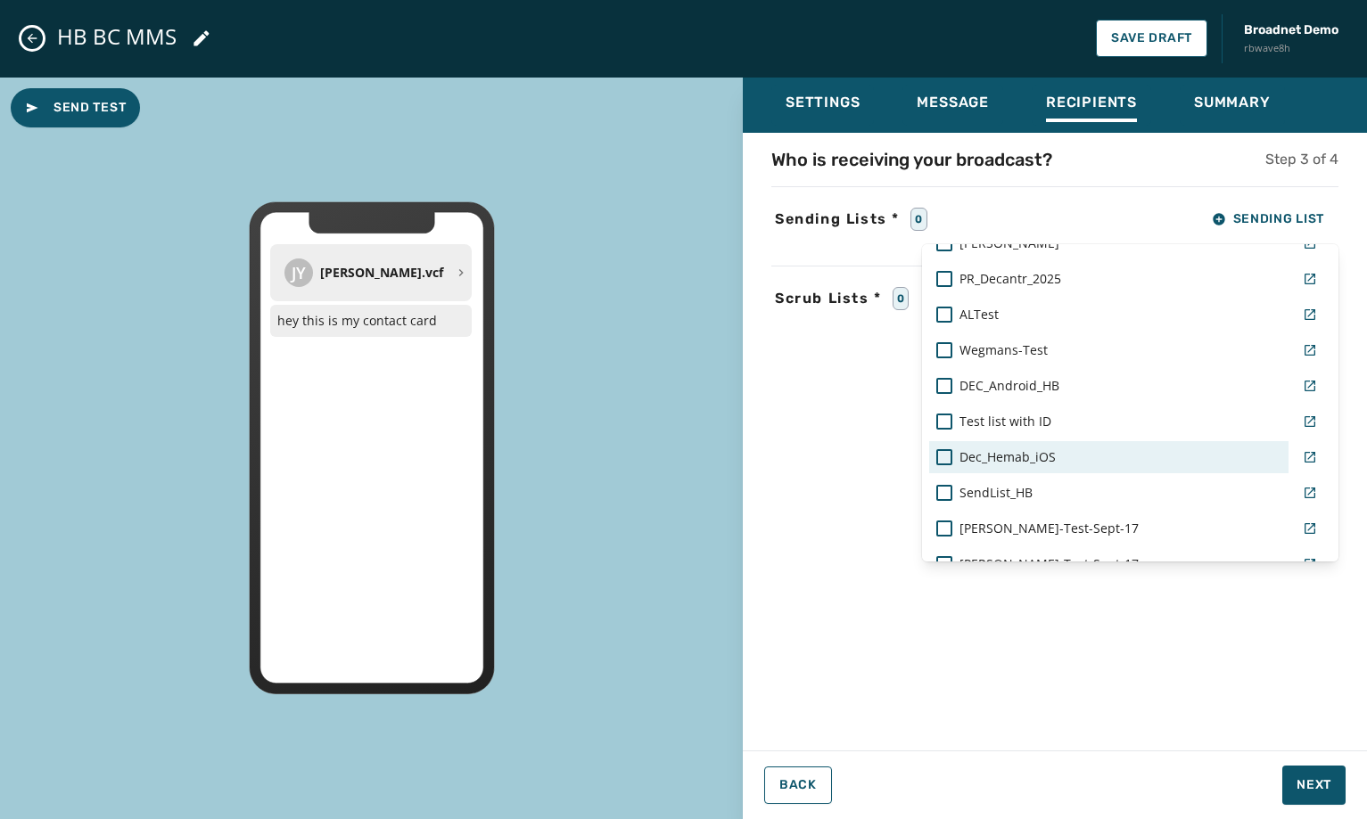
click at [1070, 449] on div "Dec_Hemab_iOS" at bounding box center [1108, 458] width 345 height 18
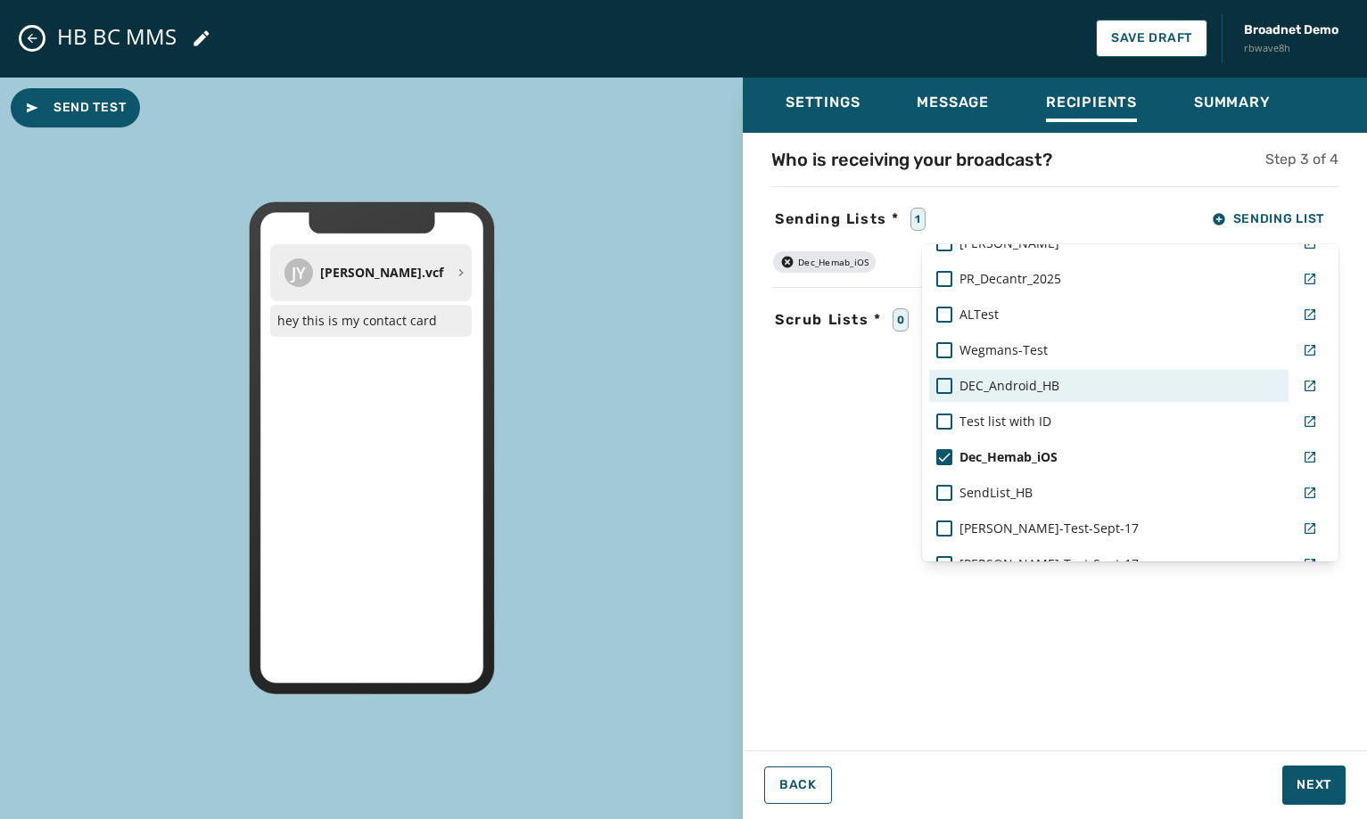
click at [1062, 392] on div "DEC_Android_HB" at bounding box center [1108, 386] width 345 height 18
click at [1305, 774] on div "Settings Message Recipients Summary Who is receiving your broadcast? Step 3 of …" at bounding box center [1055, 442] width 624 height 729
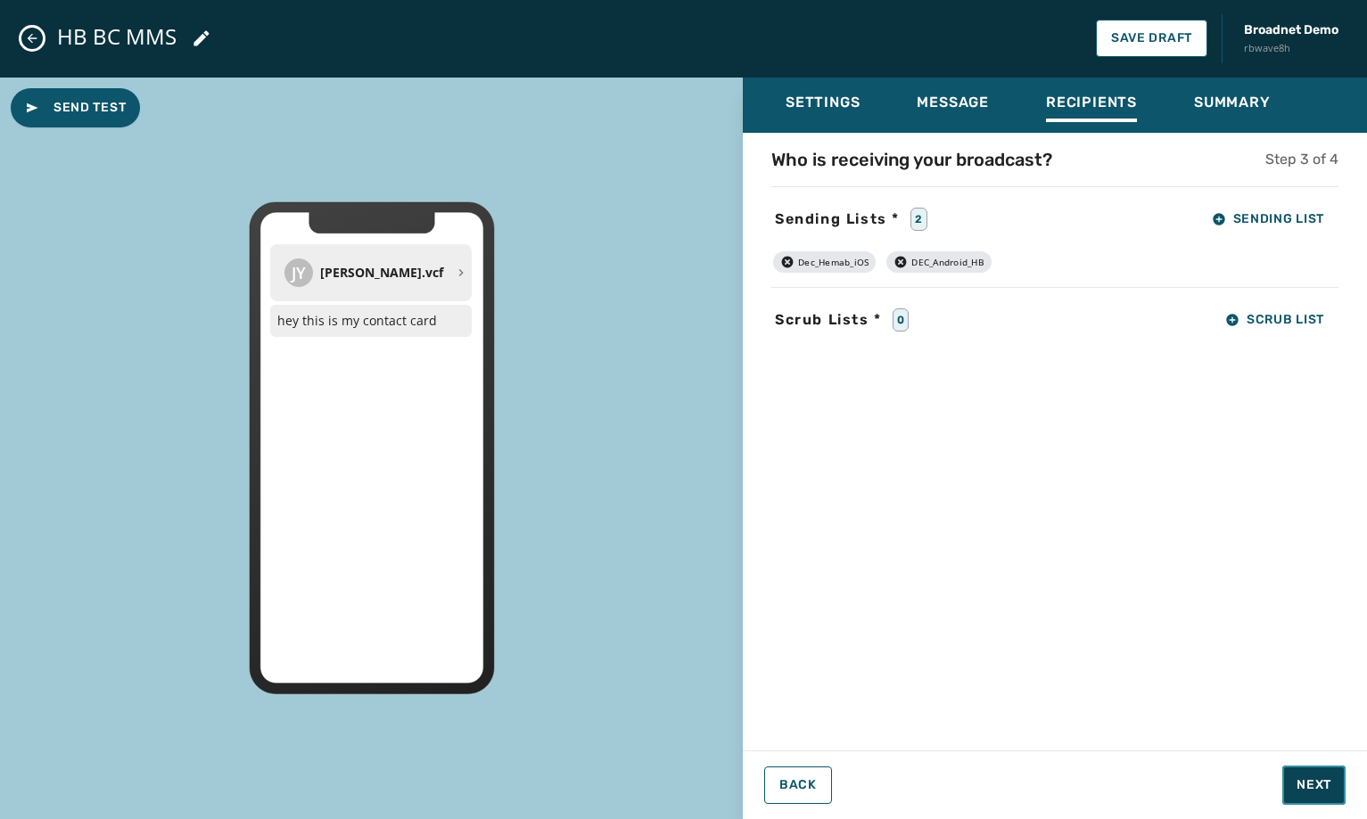
click at [1305, 774] on button "Next" at bounding box center [1313, 785] width 63 height 39
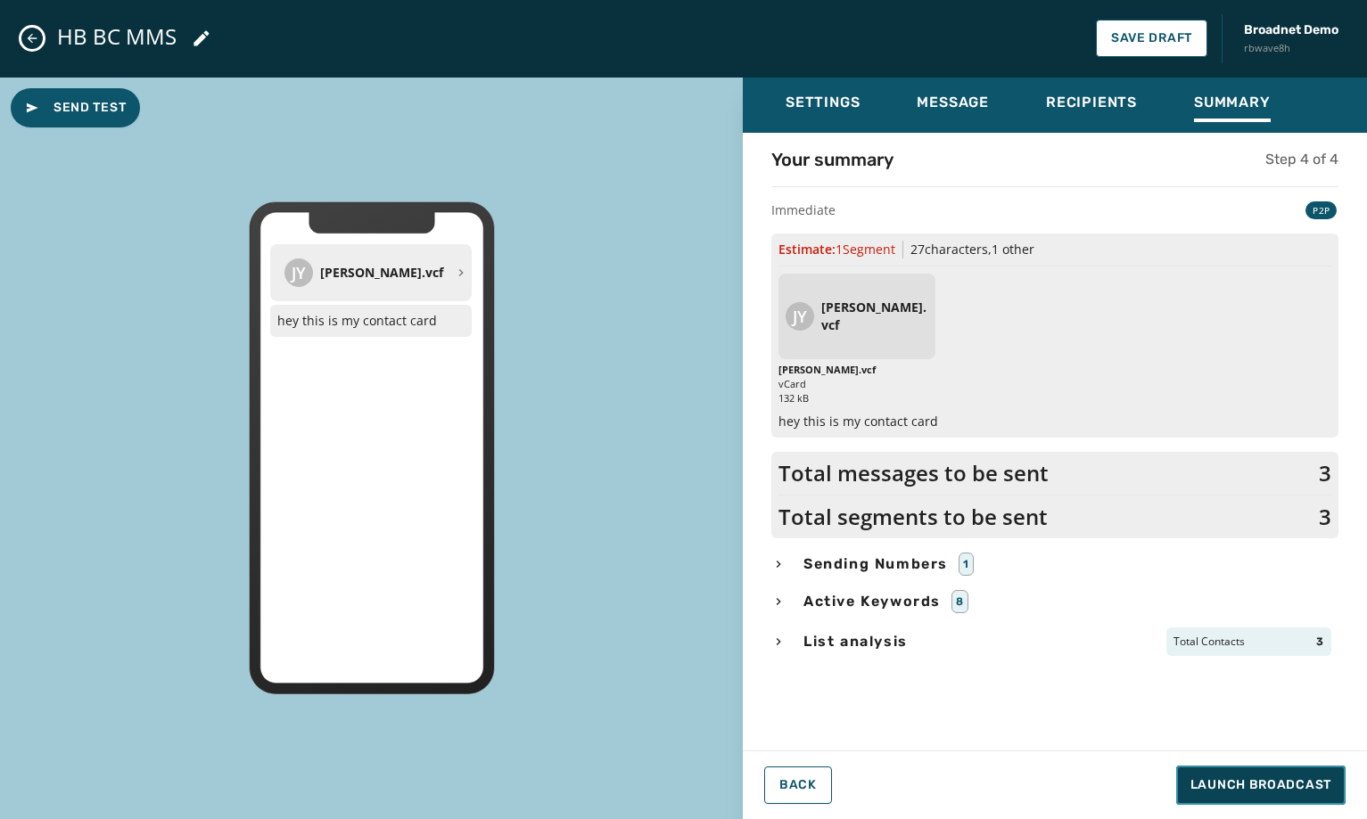
click at [1305, 774] on button "Launch Broadcast" at bounding box center [1260, 785] width 169 height 39
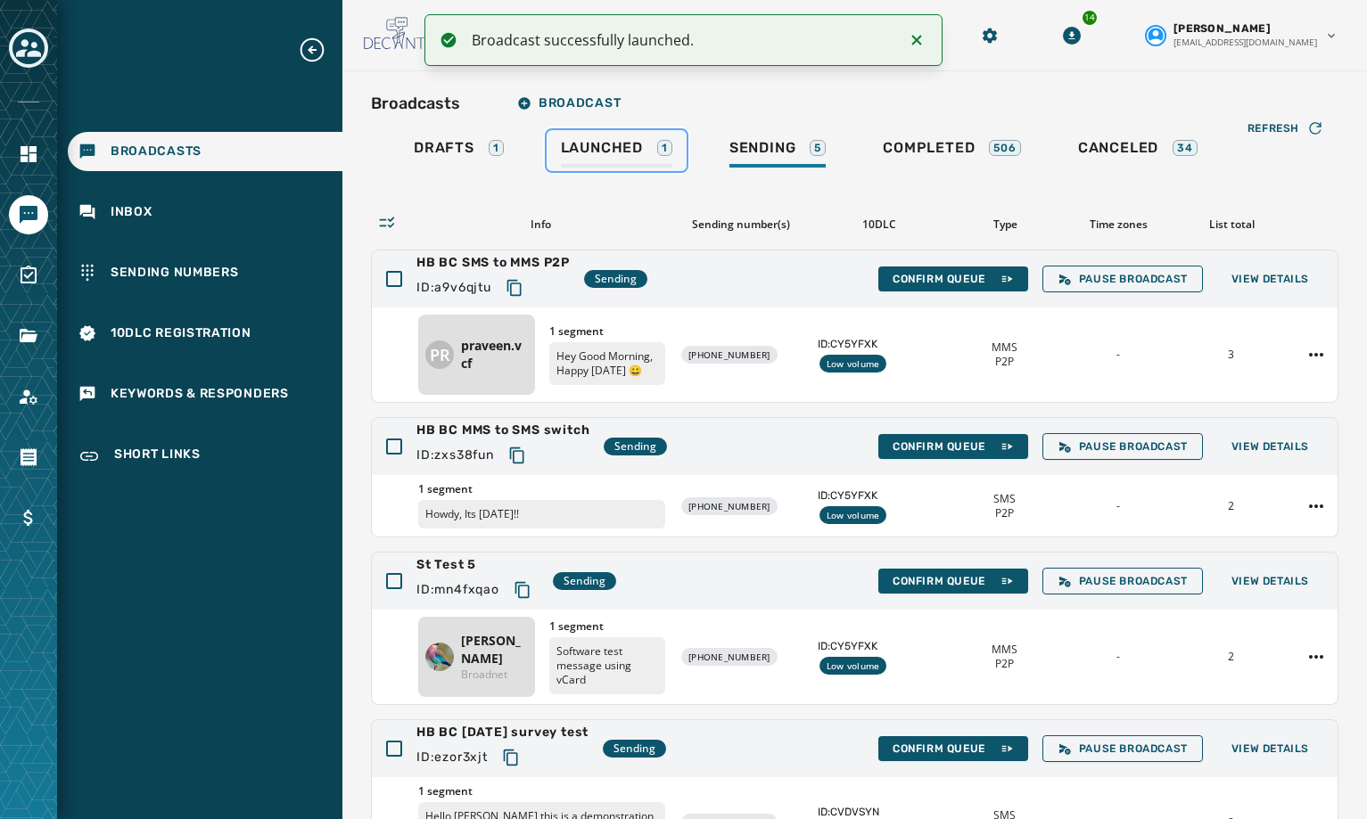
click at [636, 149] on span "Launched" at bounding box center [602, 148] width 82 height 18
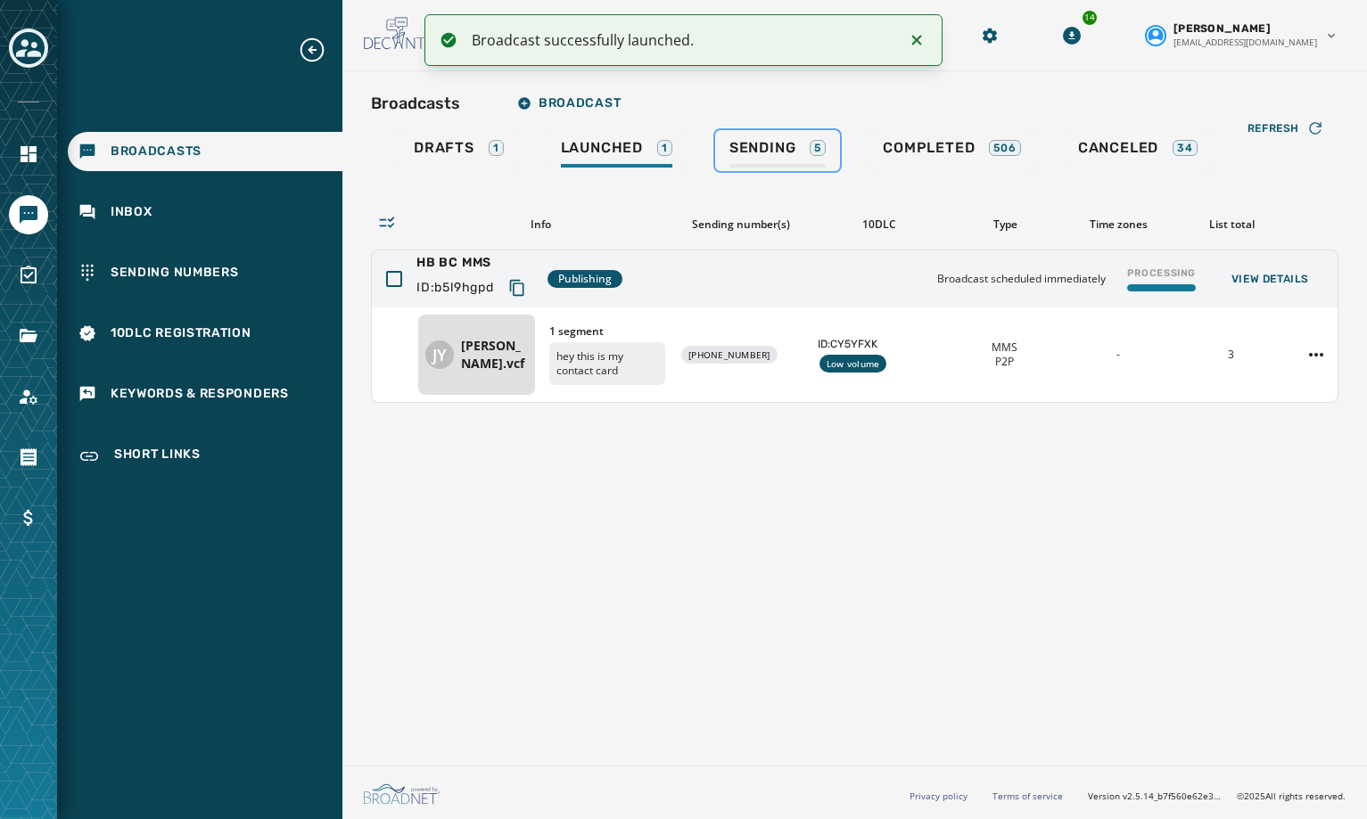
click at [773, 147] on span "Sending" at bounding box center [762, 148] width 67 height 18
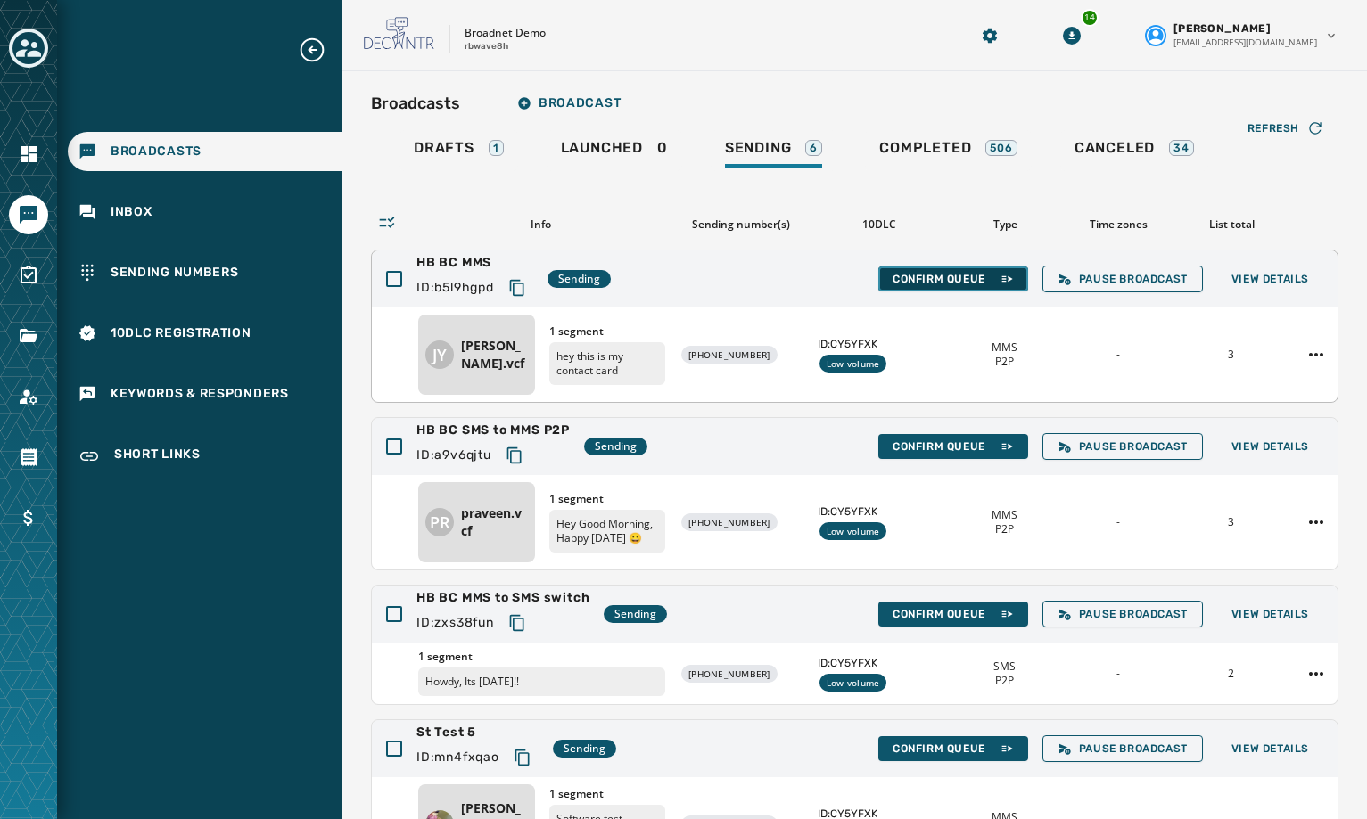
click at [925, 283] on span "Confirm Queue" at bounding box center [953, 279] width 121 height 14
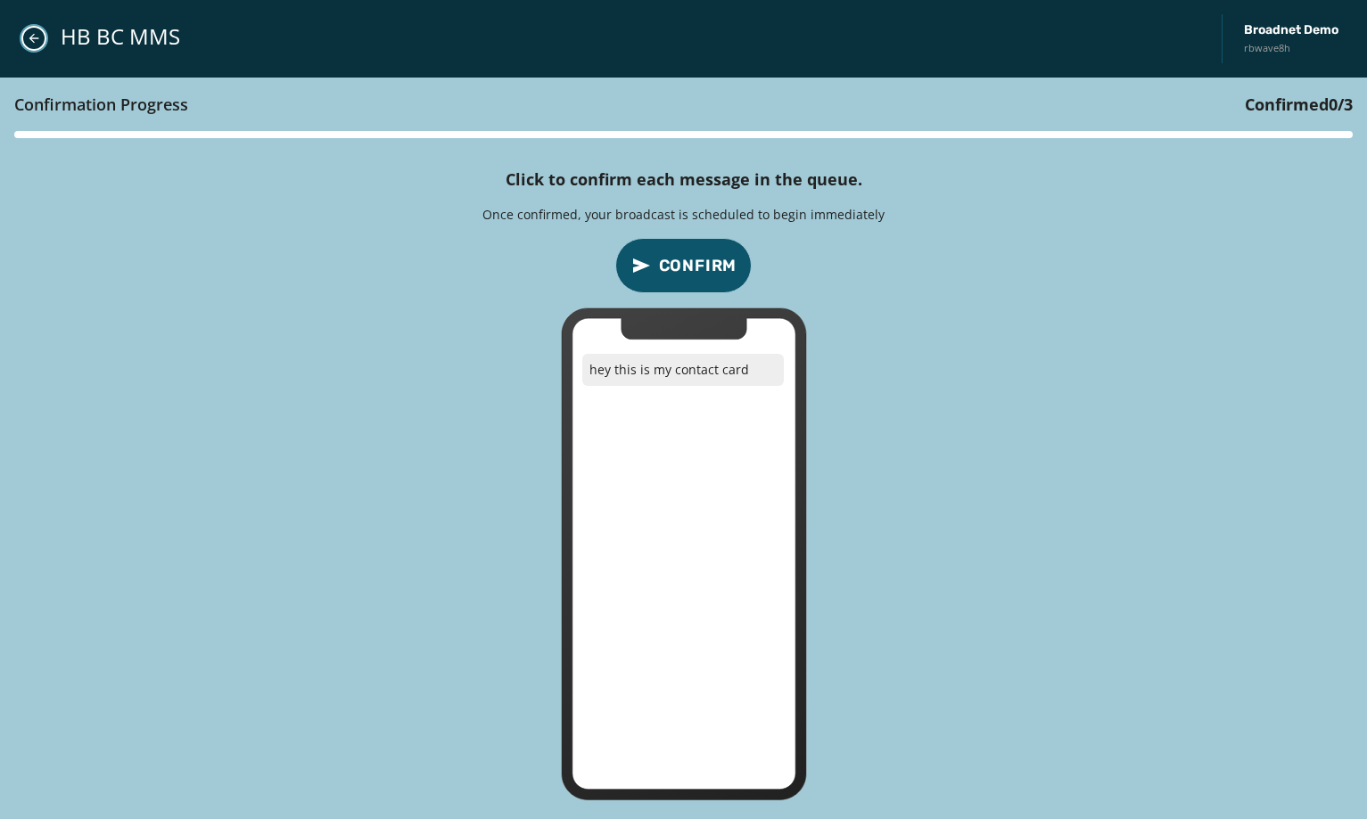
click at [36, 45] on button "Close admin drawer" at bounding box center [33, 38] width 25 height 25
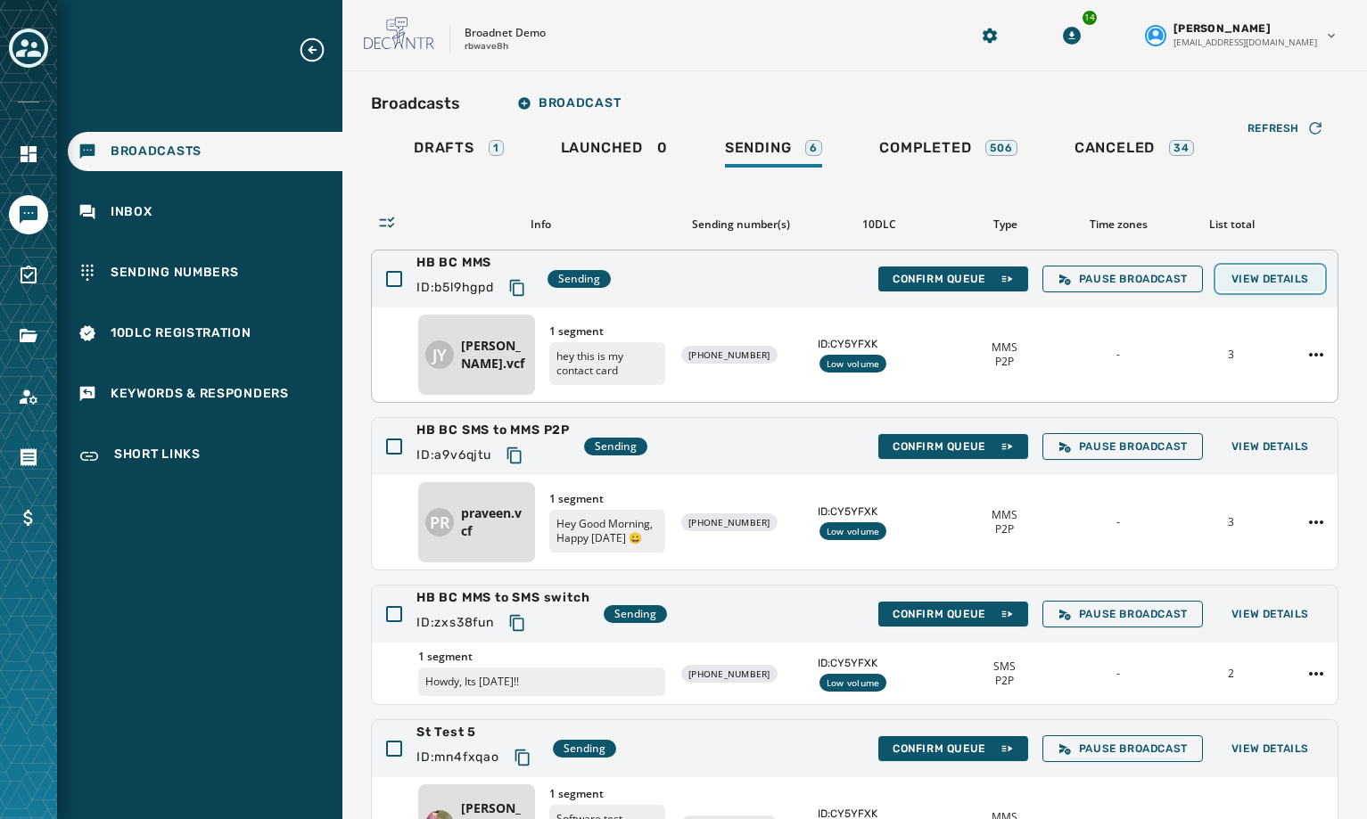
click at [1253, 280] on span "View Details" at bounding box center [1270, 279] width 78 height 14
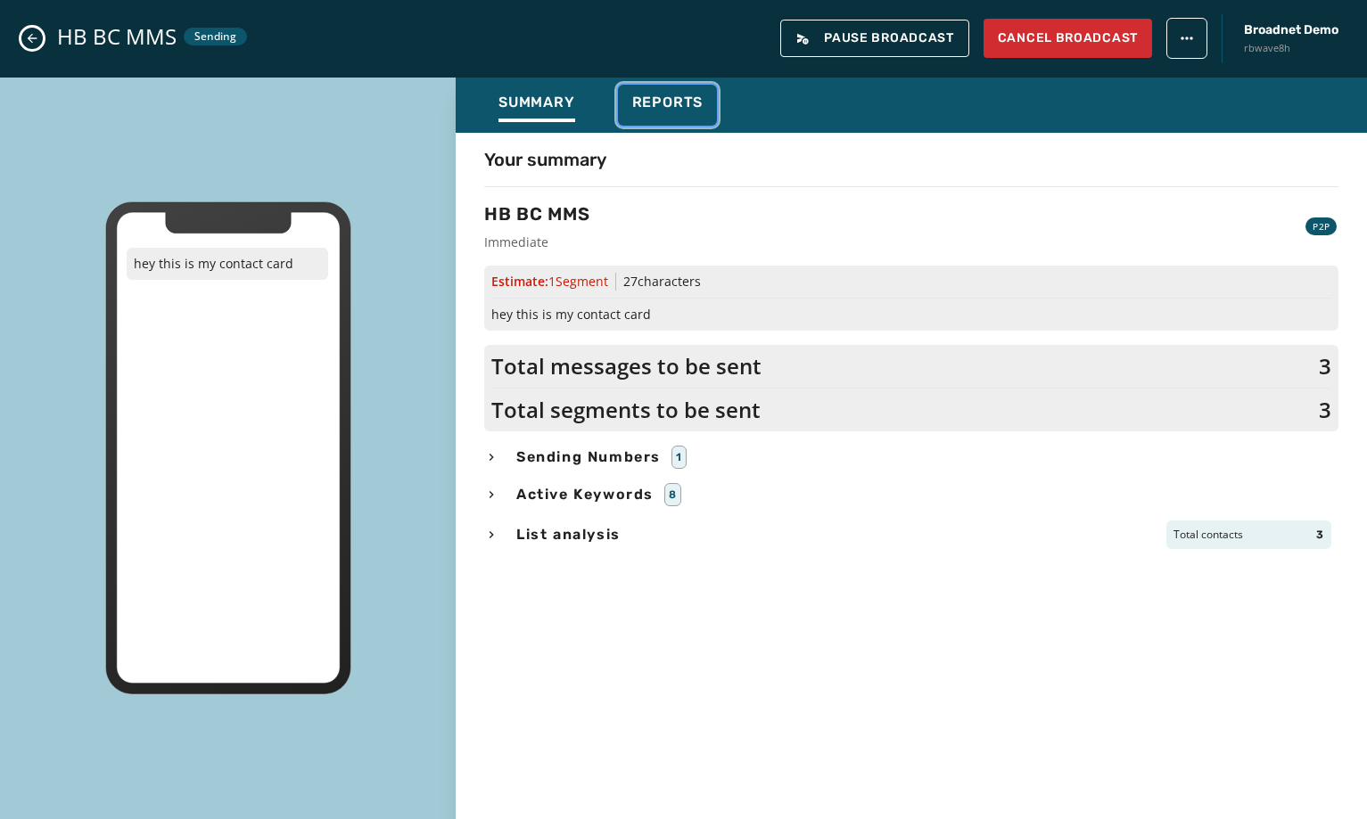
click at [678, 118] on div "Reports" at bounding box center [667, 108] width 71 height 29
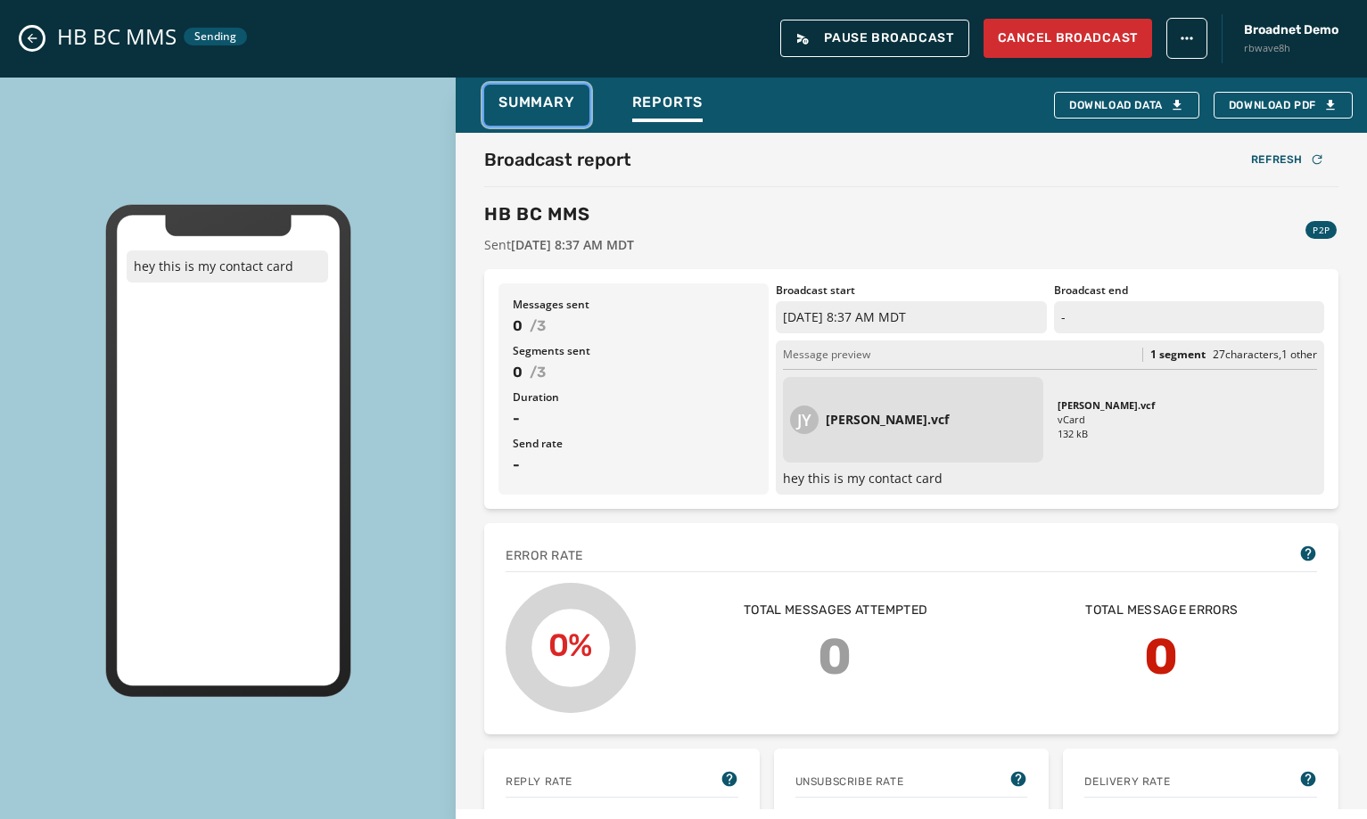
click at [571, 105] on span "Summary" at bounding box center [536, 103] width 77 height 18
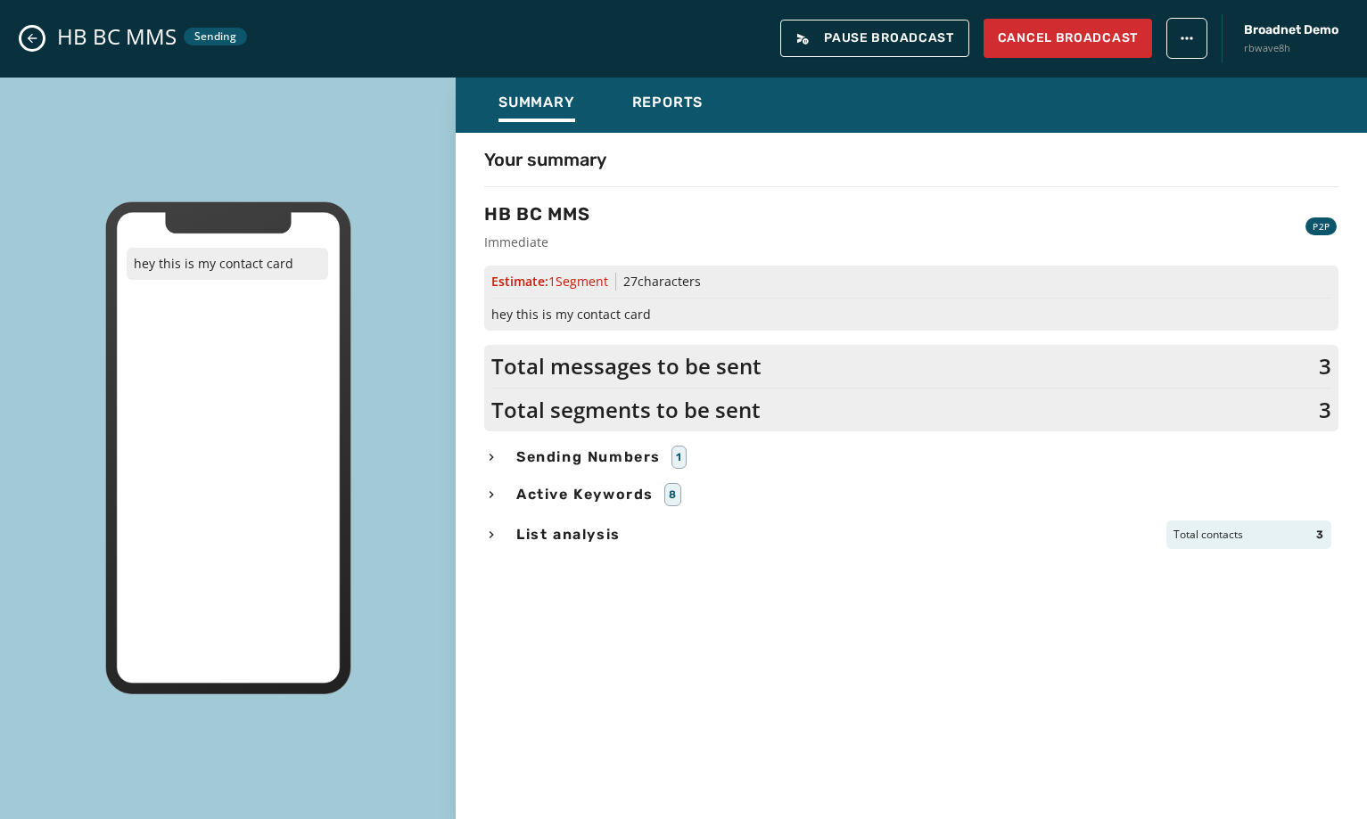
click at [24, 32] on button "Close admin drawer" at bounding box center [31, 38] width 21 height 21
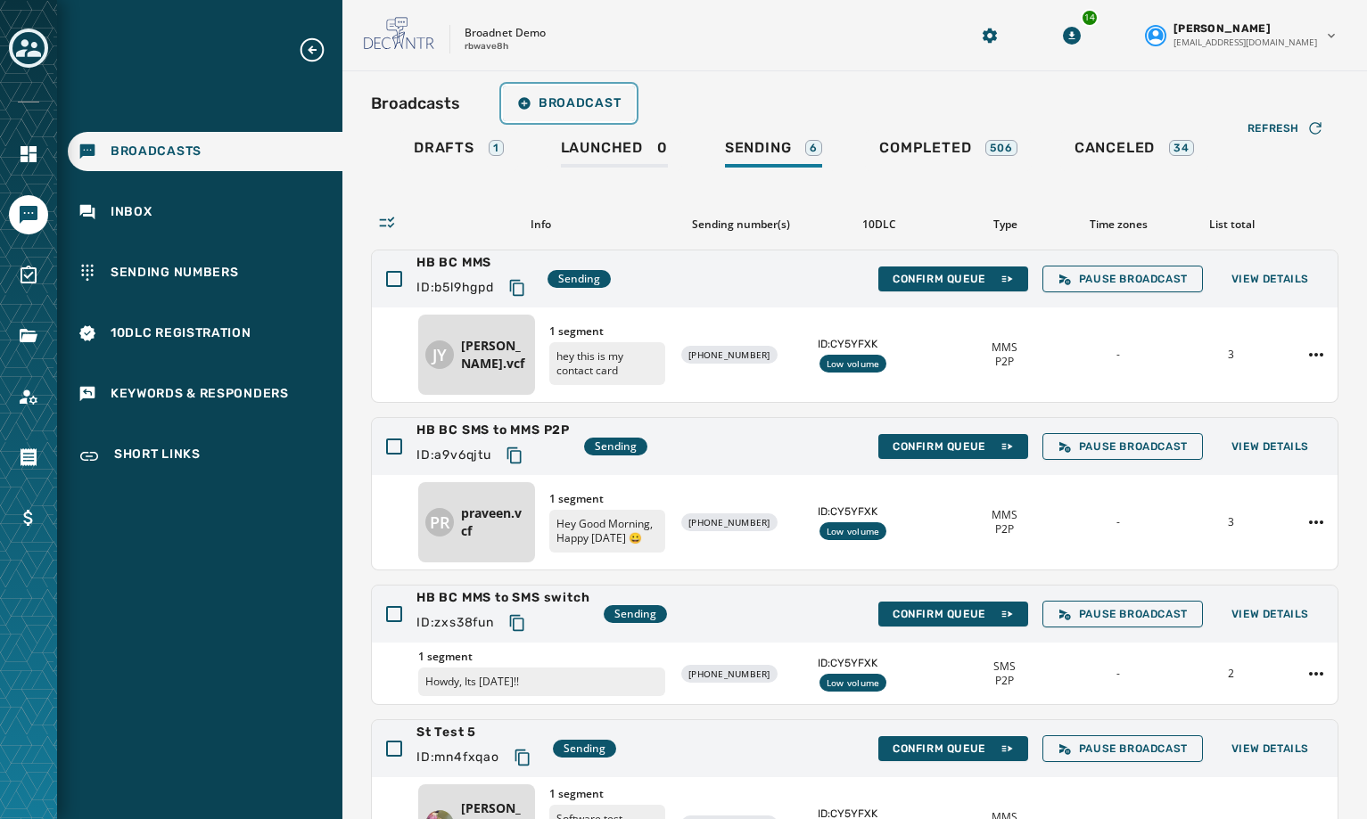
drag, startPoint x: 589, startPoint y: 99, endPoint x: 596, endPoint y: 130, distance: 31.8
click at [595, 127] on div "Broadcasts Broadcast Drafts 1 Launched 0 Sending 6 Completed 506 Canceled 34 Re…" at bounding box center [855, 595] width 968 height 1018
click at [1305, 348] on html "Broadcasts Inbox Sending Numbers 10DLC Registration Keywords & Responders Short…" at bounding box center [683, 409] width 1367 height 819
click at [1301, 381] on div "Duplicate Broadcast" at bounding box center [1253, 383] width 129 height 29
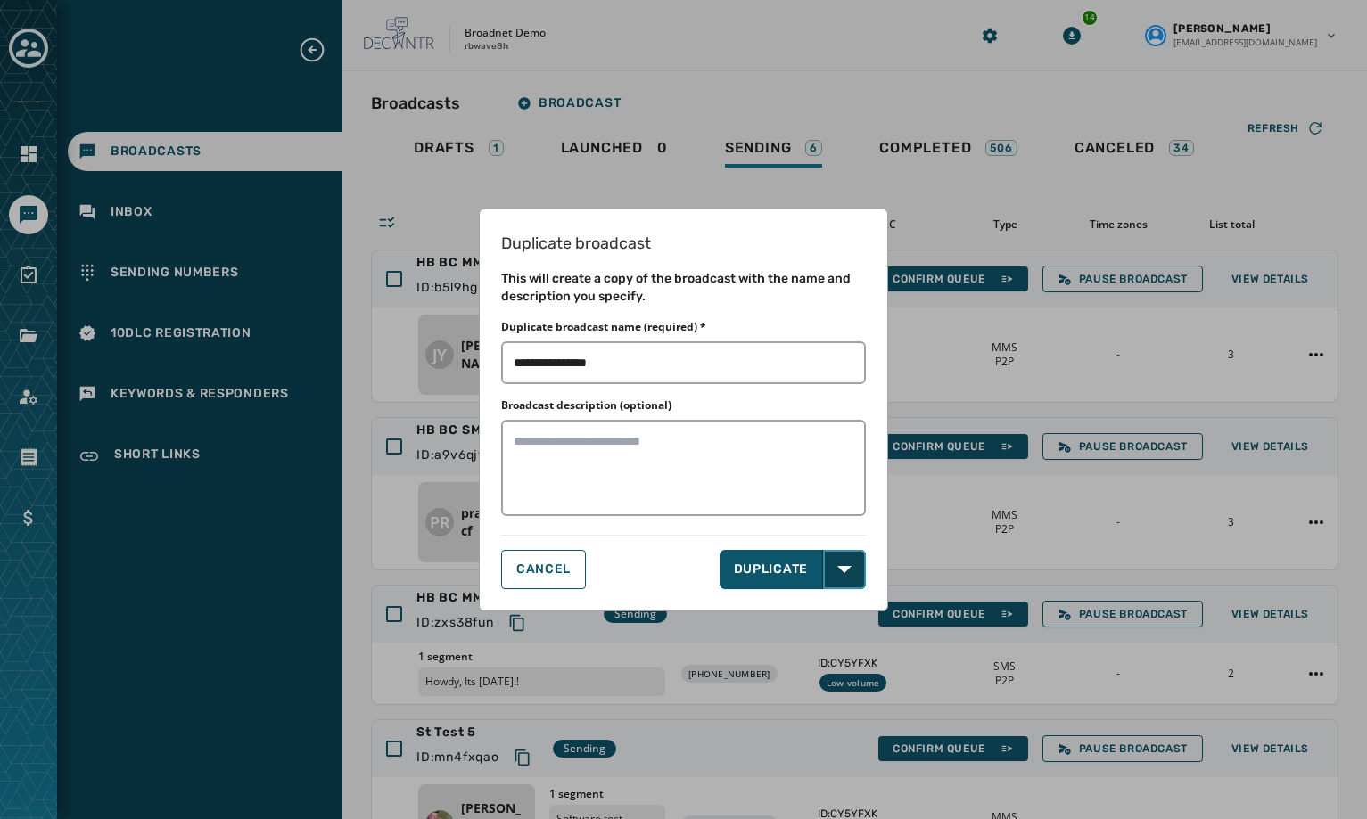
click at [859, 569] on button "Open options" at bounding box center [844, 569] width 43 height 39
click at [789, 614] on span "DUPLICATE & EDIT" at bounding box center [795, 609] width 120 height 18
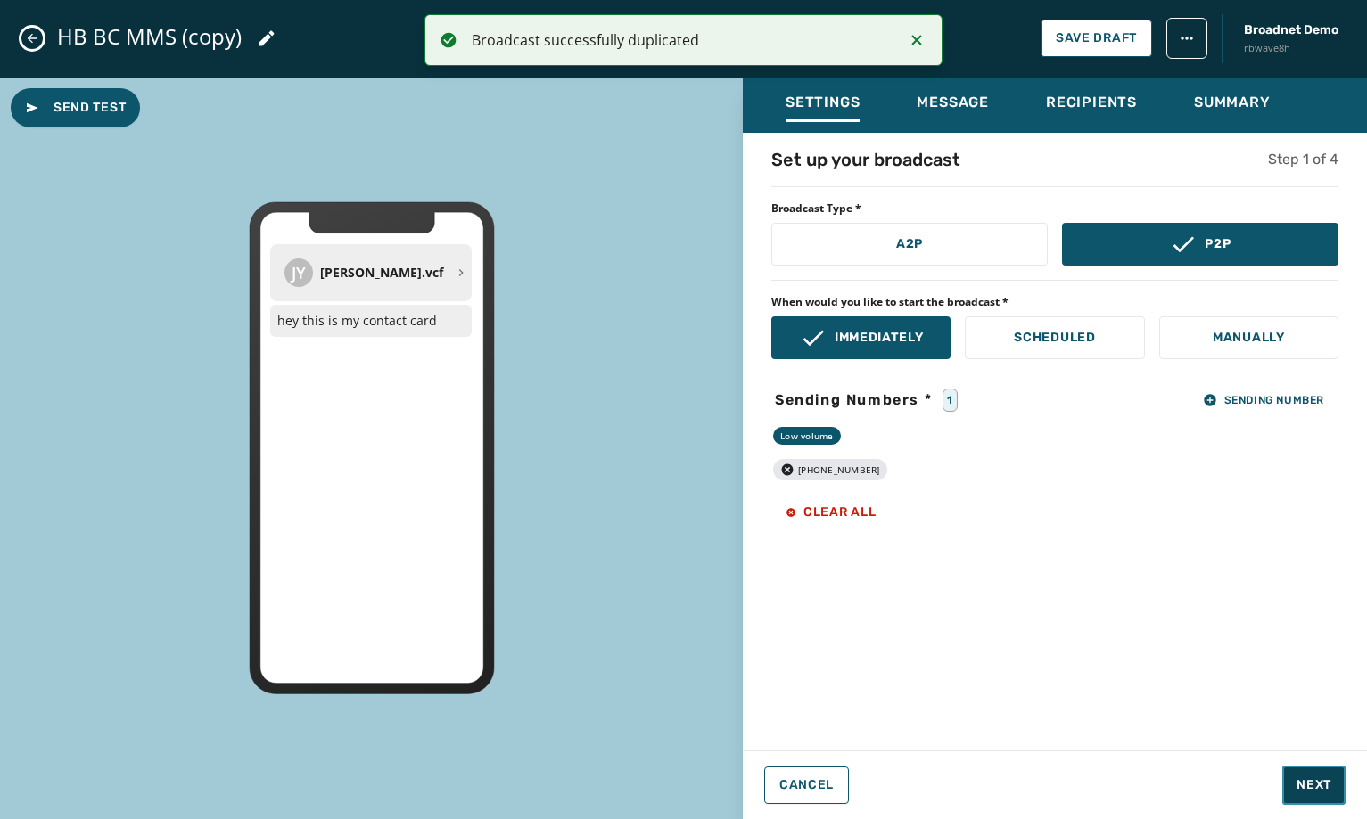
click at [1307, 773] on button "Next" at bounding box center [1313, 785] width 63 height 39
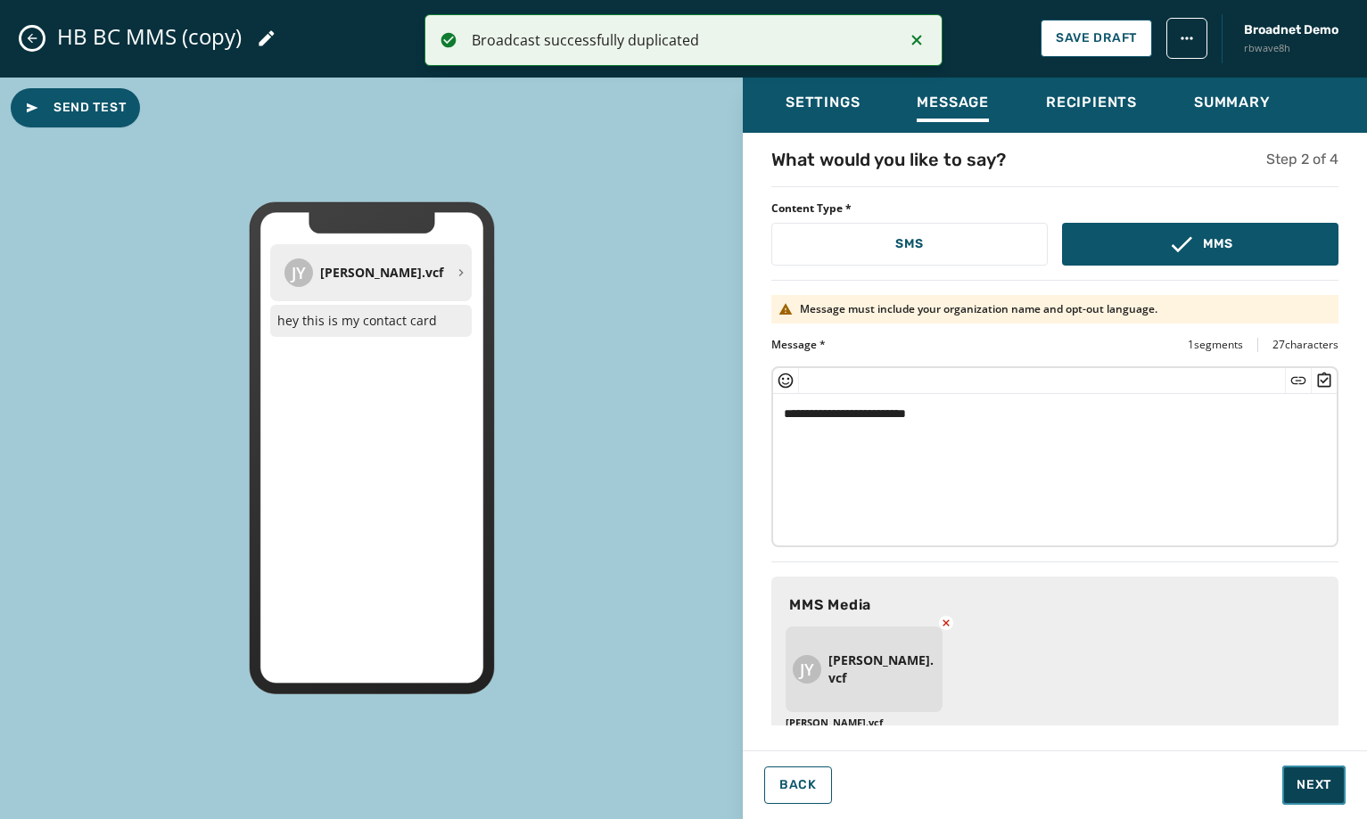
click at [1307, 773] on button "Next" at bounding box center [1313, 785] width 63 height 39
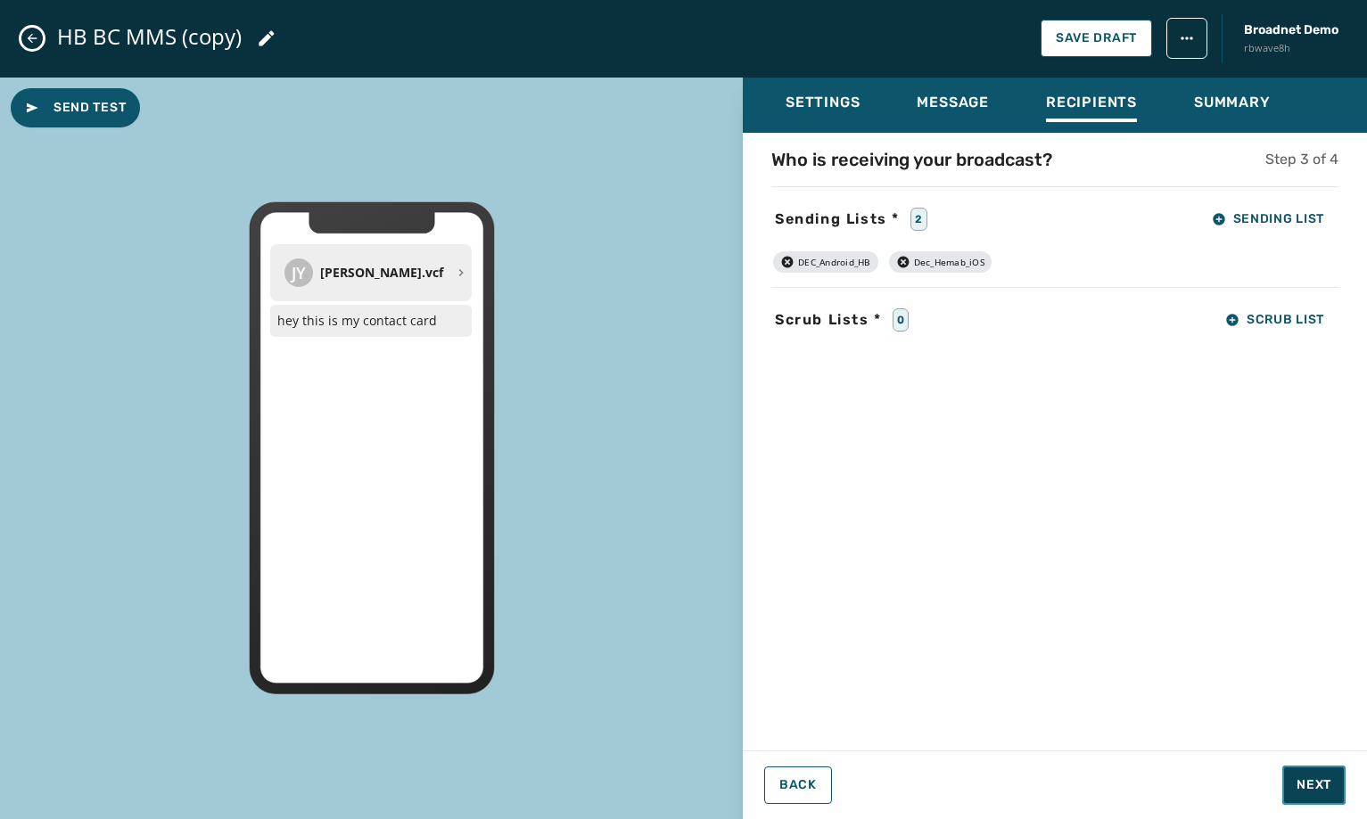
click at [1307, 774] on button "Next" at bounding box center [1313, 785] width 63 height 39
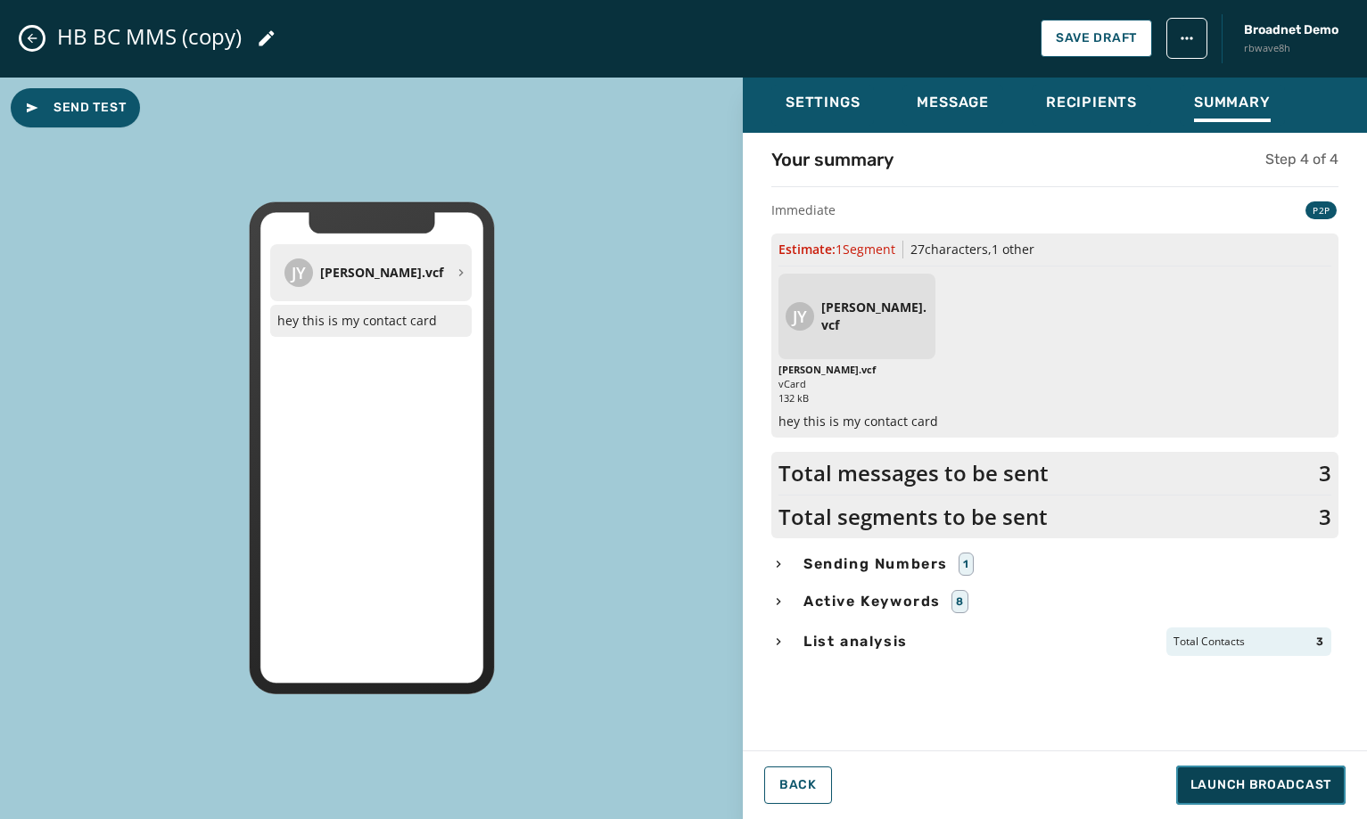
click at [1218, 785] on span "Launch Broadcast" at bounding box center [1260, 786] width 141 height 18
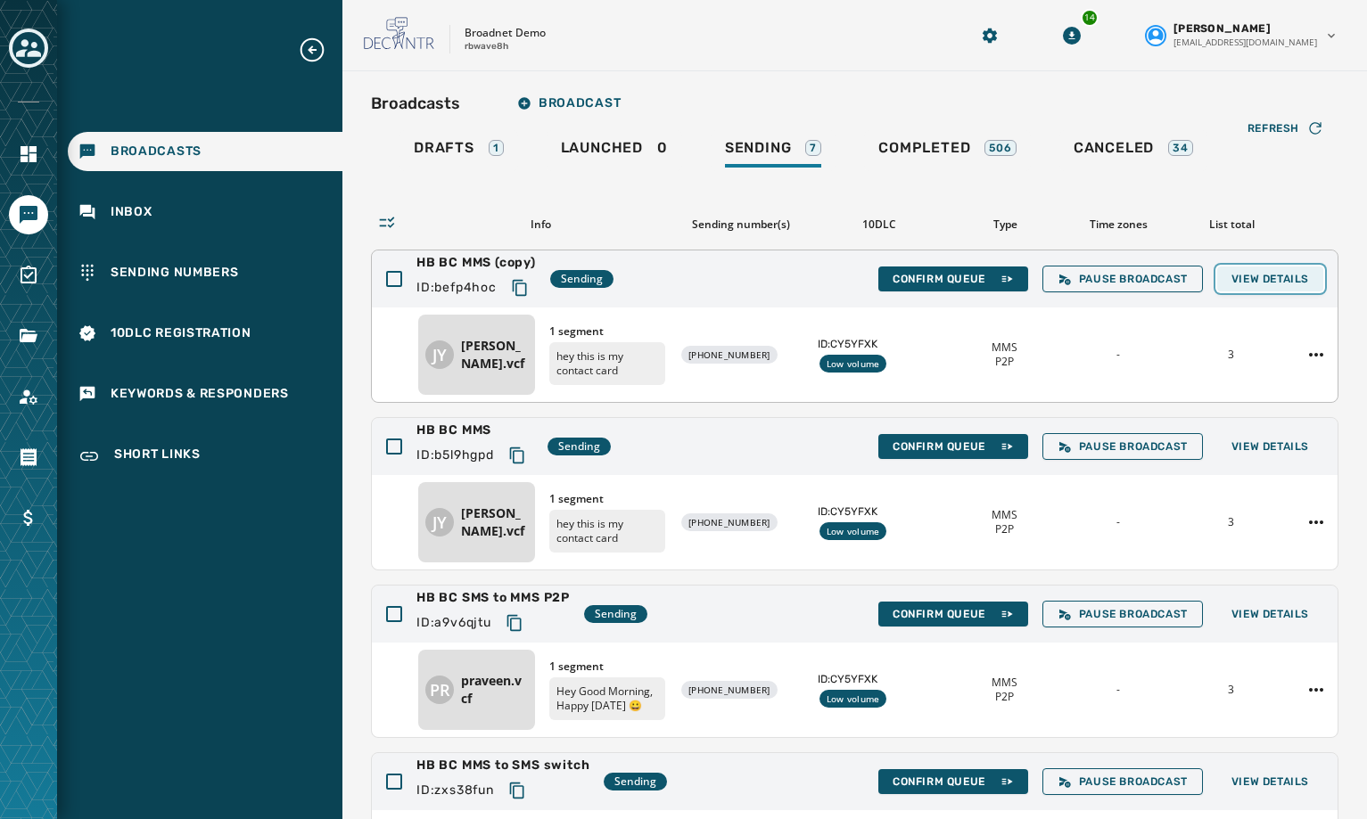
click at [1258, 270] on button "View Details" at bounding box center [1270, 279] width 106 height 25
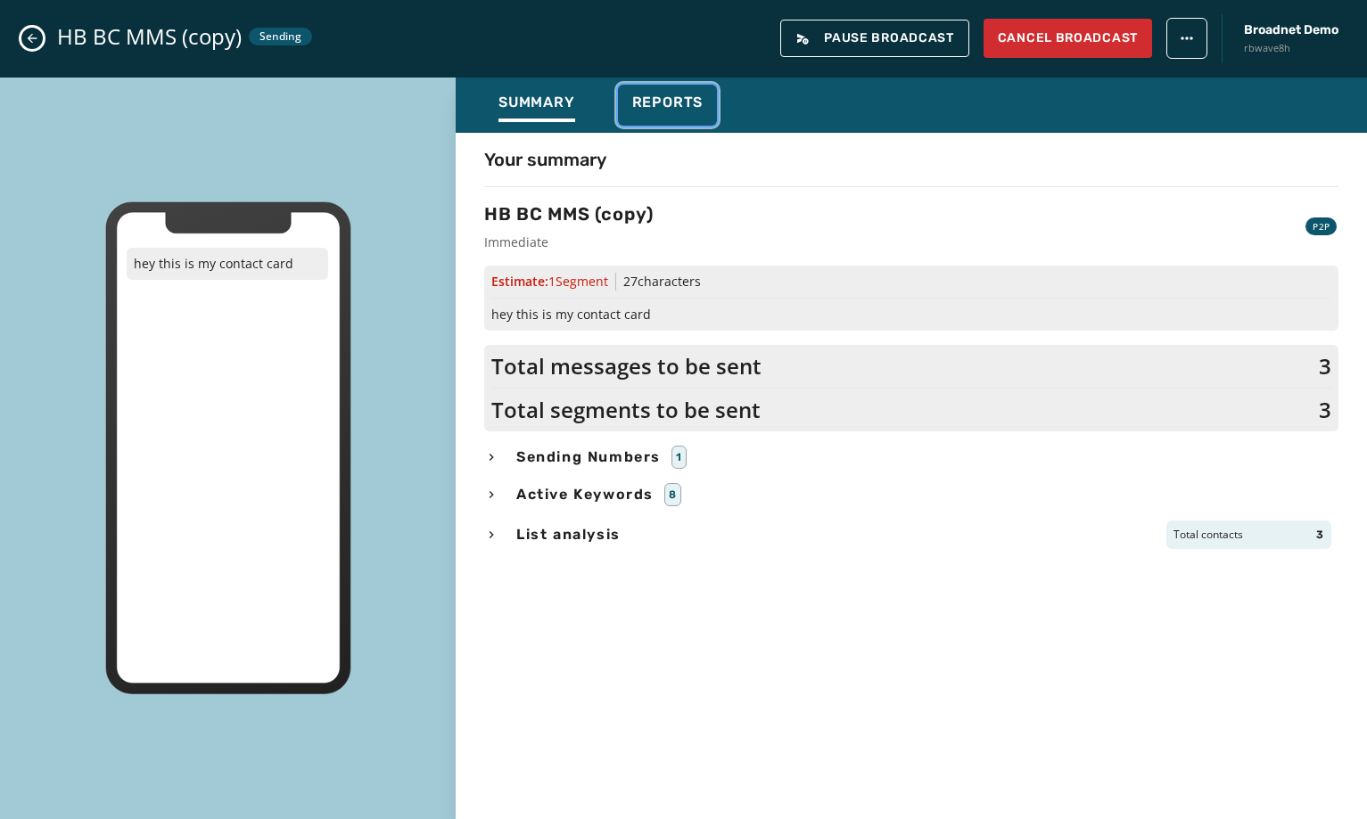
click at [679, 107] on span "Reports" at bounding box center [667, 103] width 71 height 18
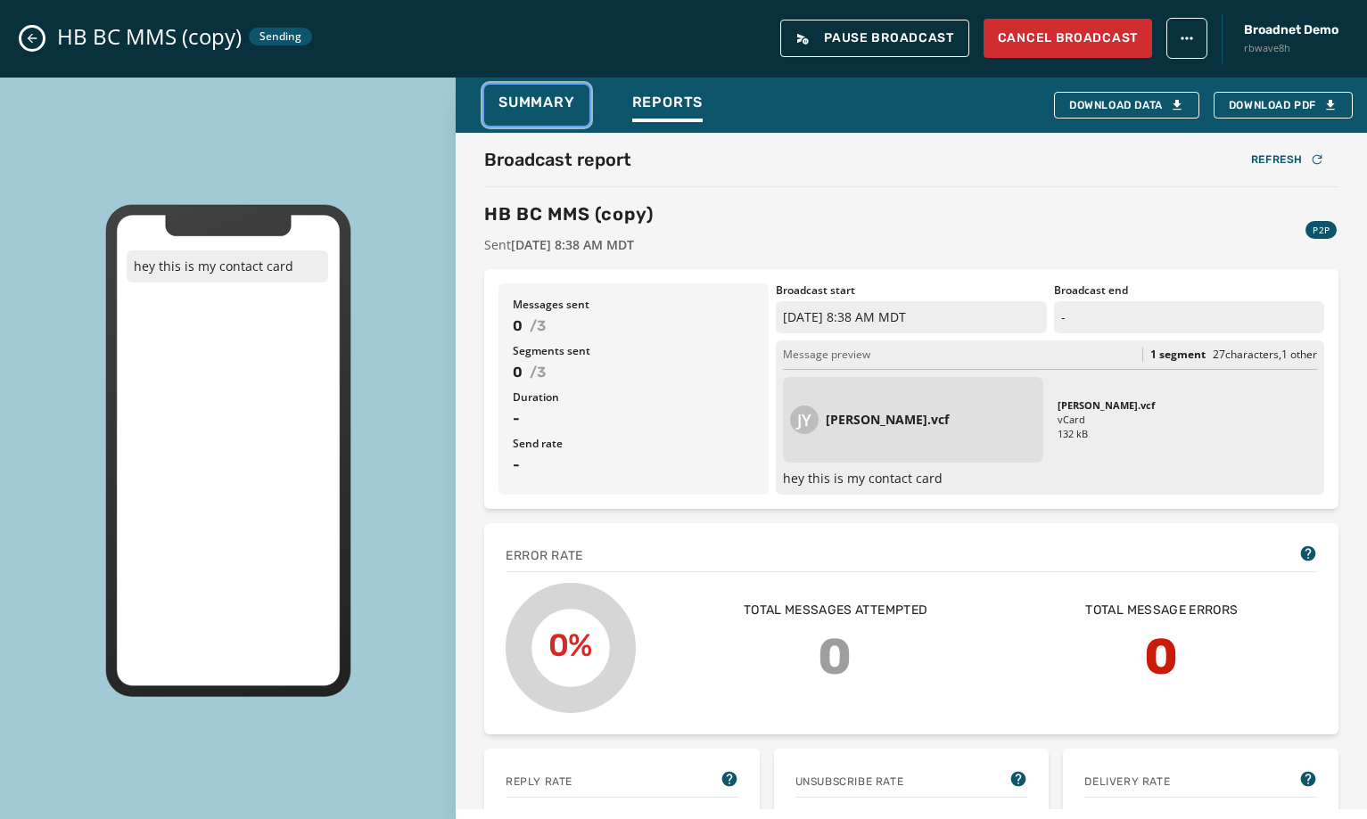
click at [556, 109] on span "Summary" at bounding box center [536, 103] width 77 height 18
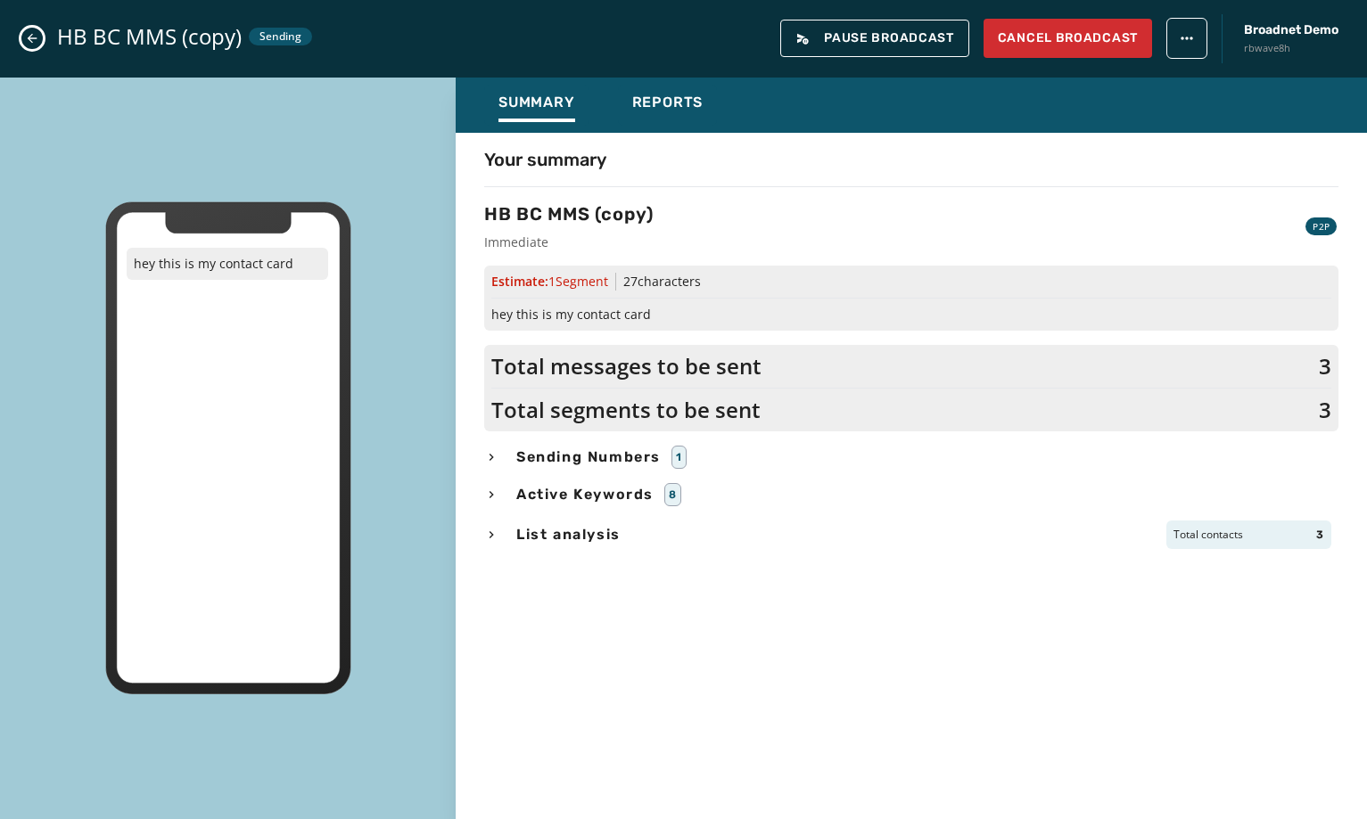
click at [42, 36] on button "Close admin drawer" at bounding box center [31, 38] width 21 height 21
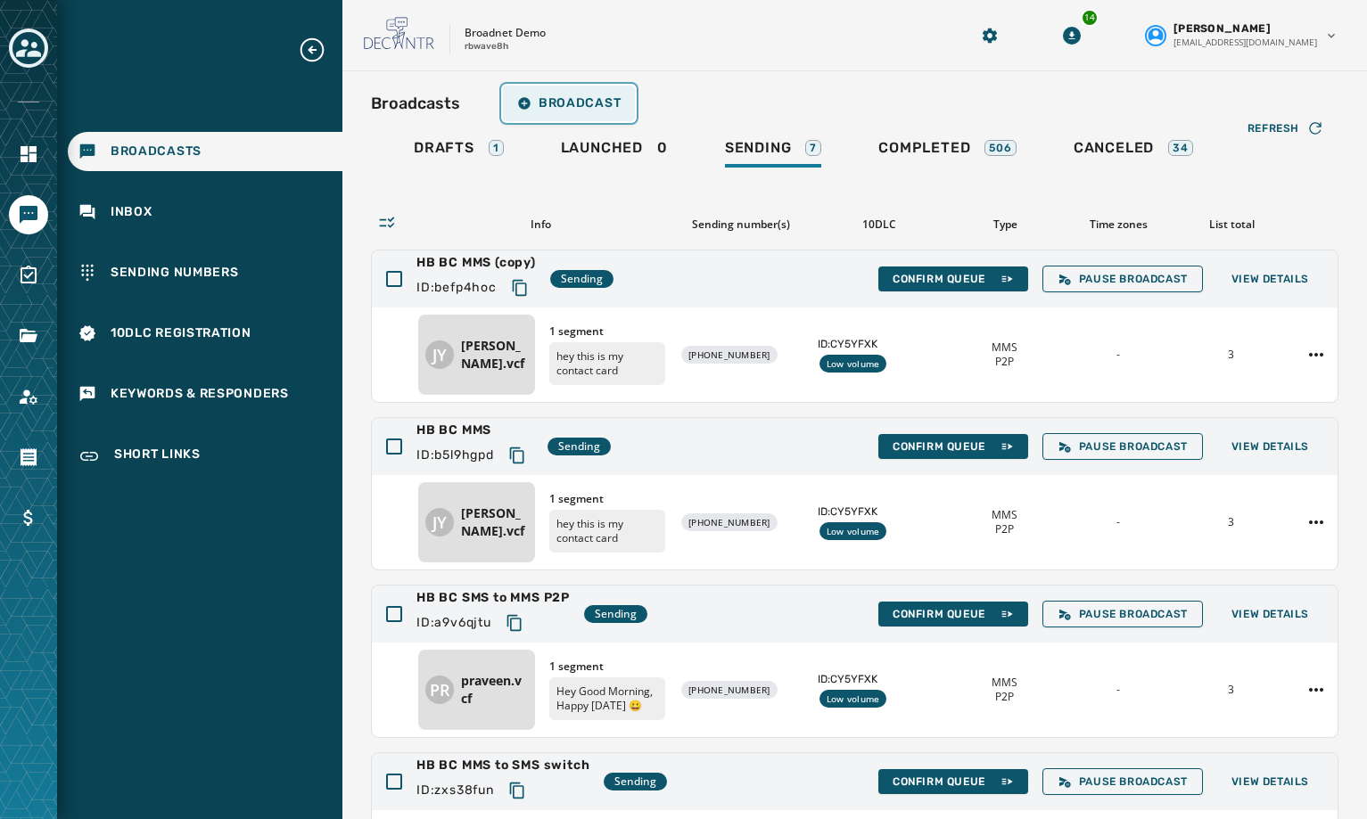
click at [620, 103] on button "Broadcast" at bounding box center [569, 104] width 132 height 36
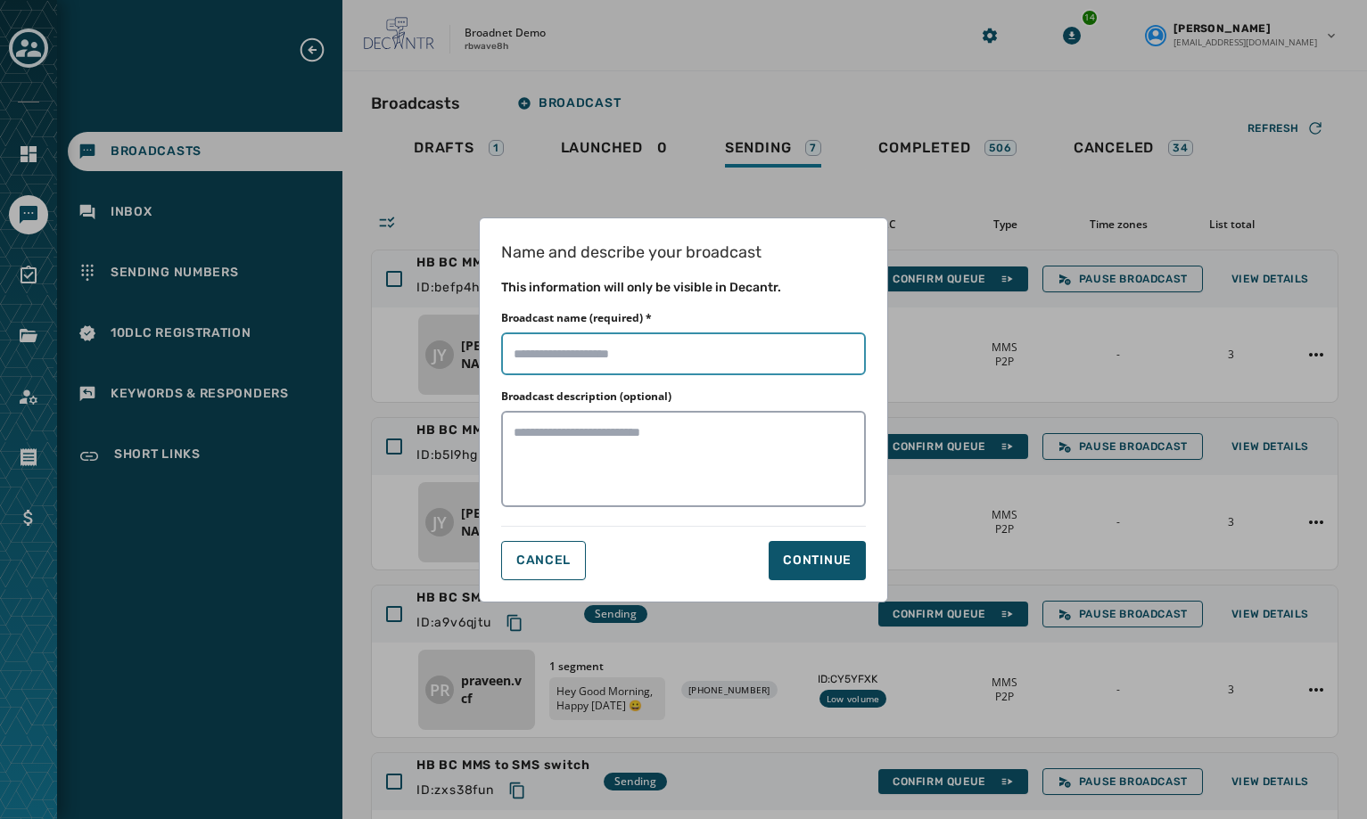
click at [600, 358] on input "Broadcast name (required) *" at bounding box center [683, 354] width 365 height 43
type input "*********"
click at [791, 549] on button "Continue" at bounding box center [817, 560] width 97 height 39
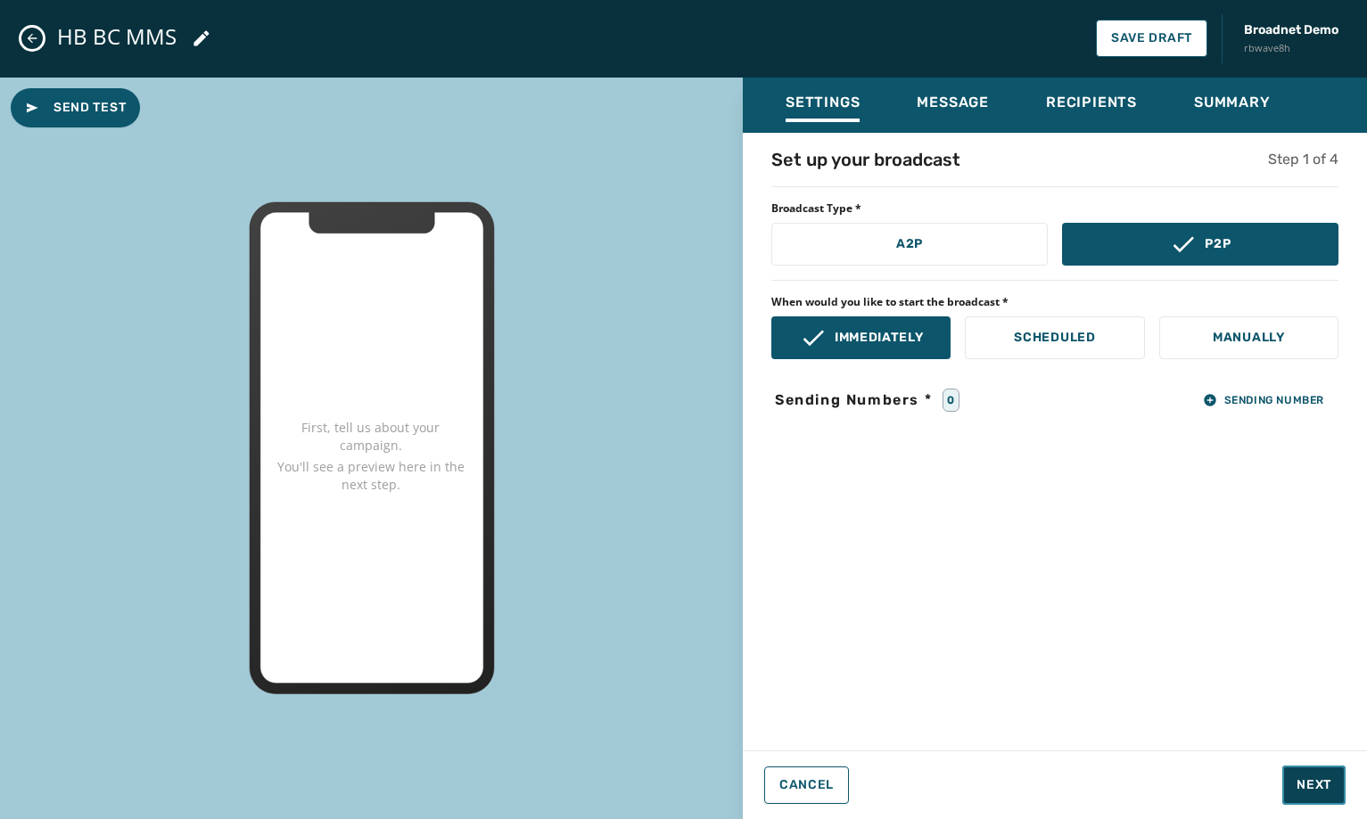
click at [1309, 781] on span "Next" at bounding box center [1314, 786] width 35 height 18
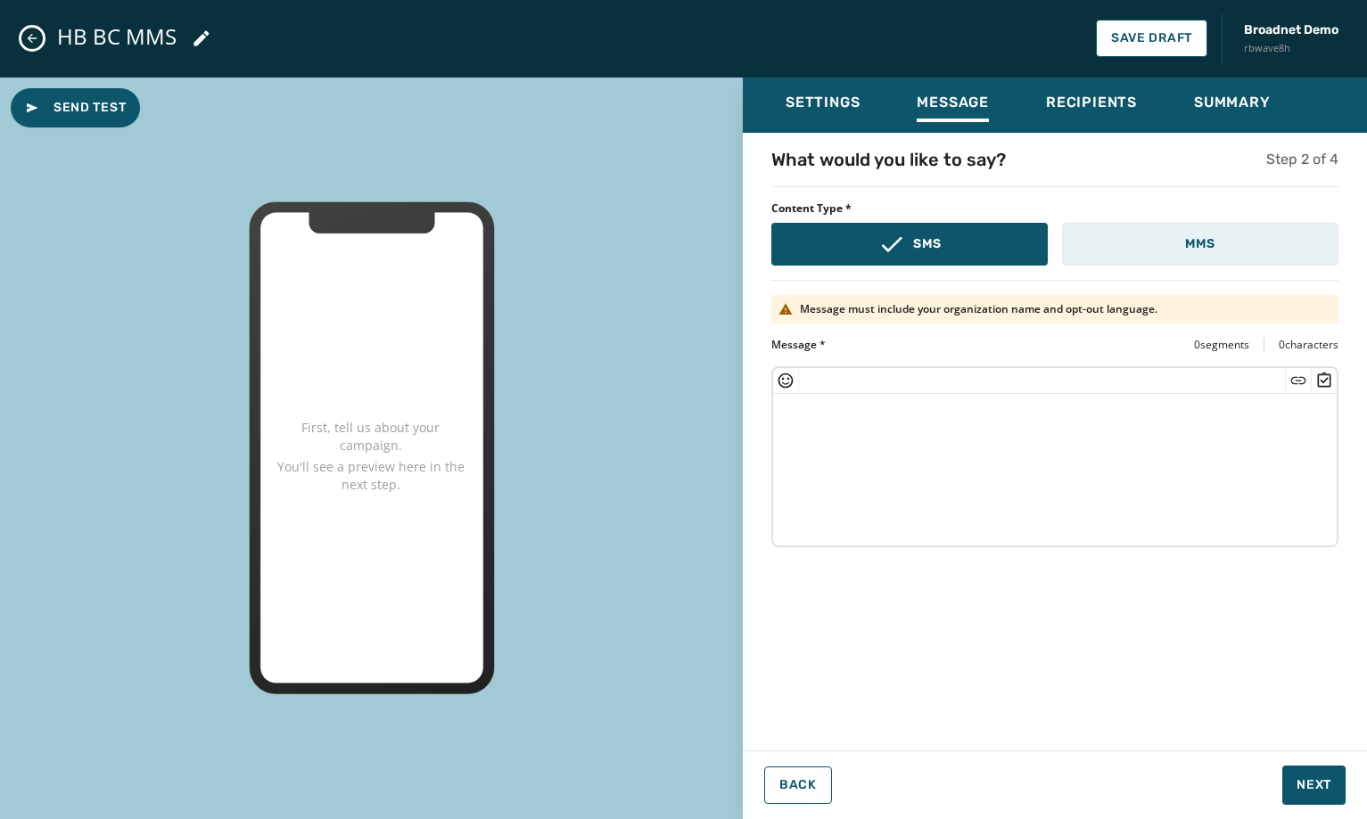
click at [1140, 249] on button "MMS" at bounding box center [1200, 244] width 276 height 43
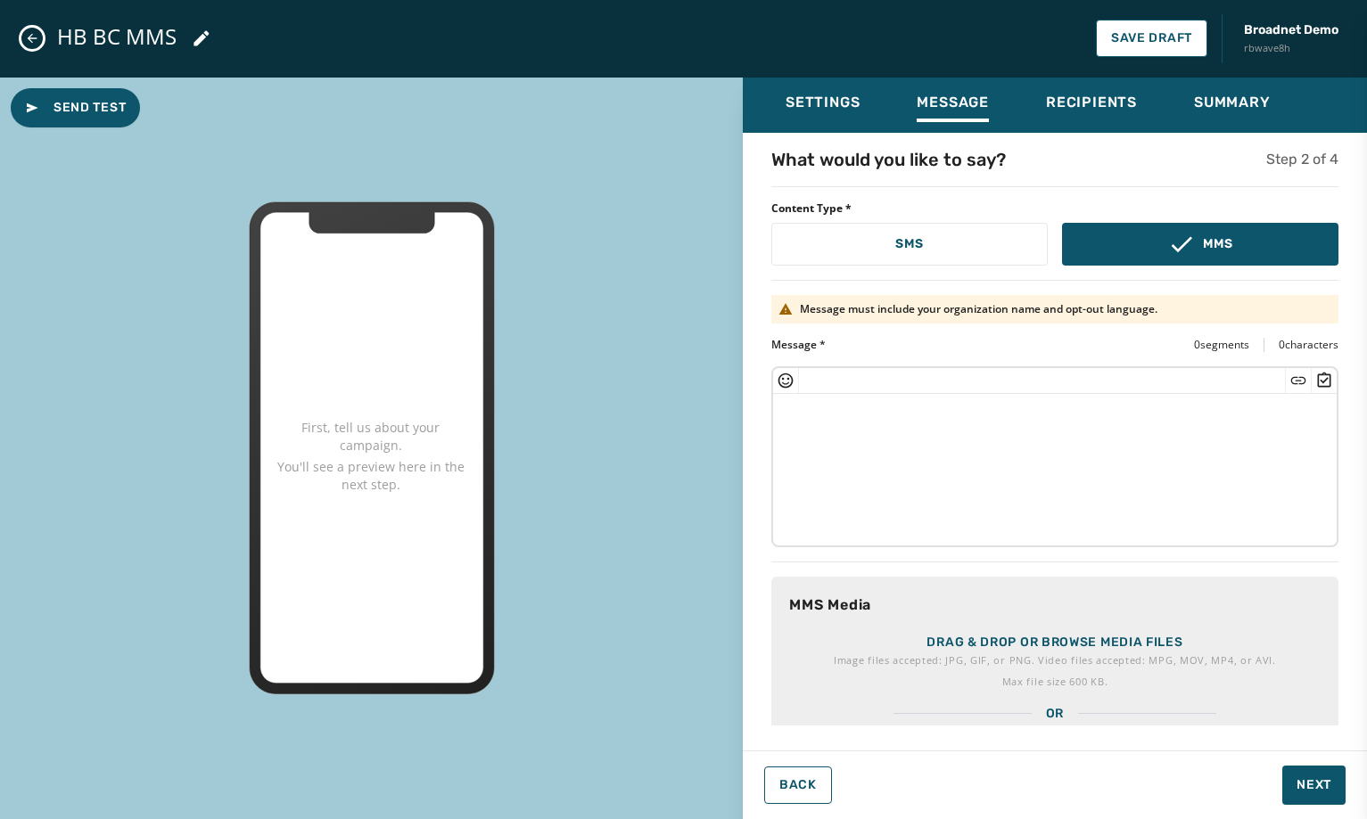
click at [978, 655] on p "Image files accepted: JPG, GIF, or PNG. Video files accepted: MPG, MOV, MP4, or…" at bounding box center [1055, 661] width 442 height 18
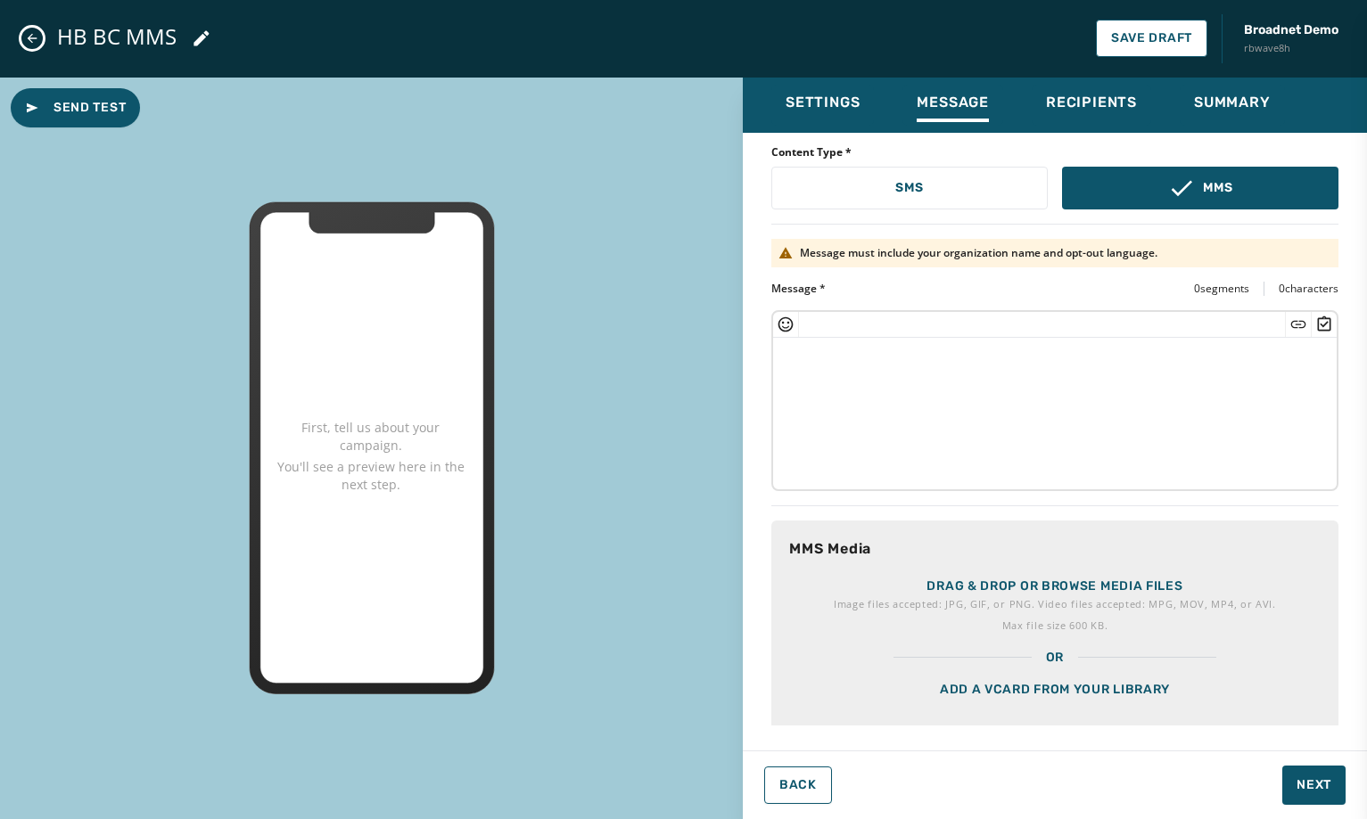
scroll to position [86, 0]
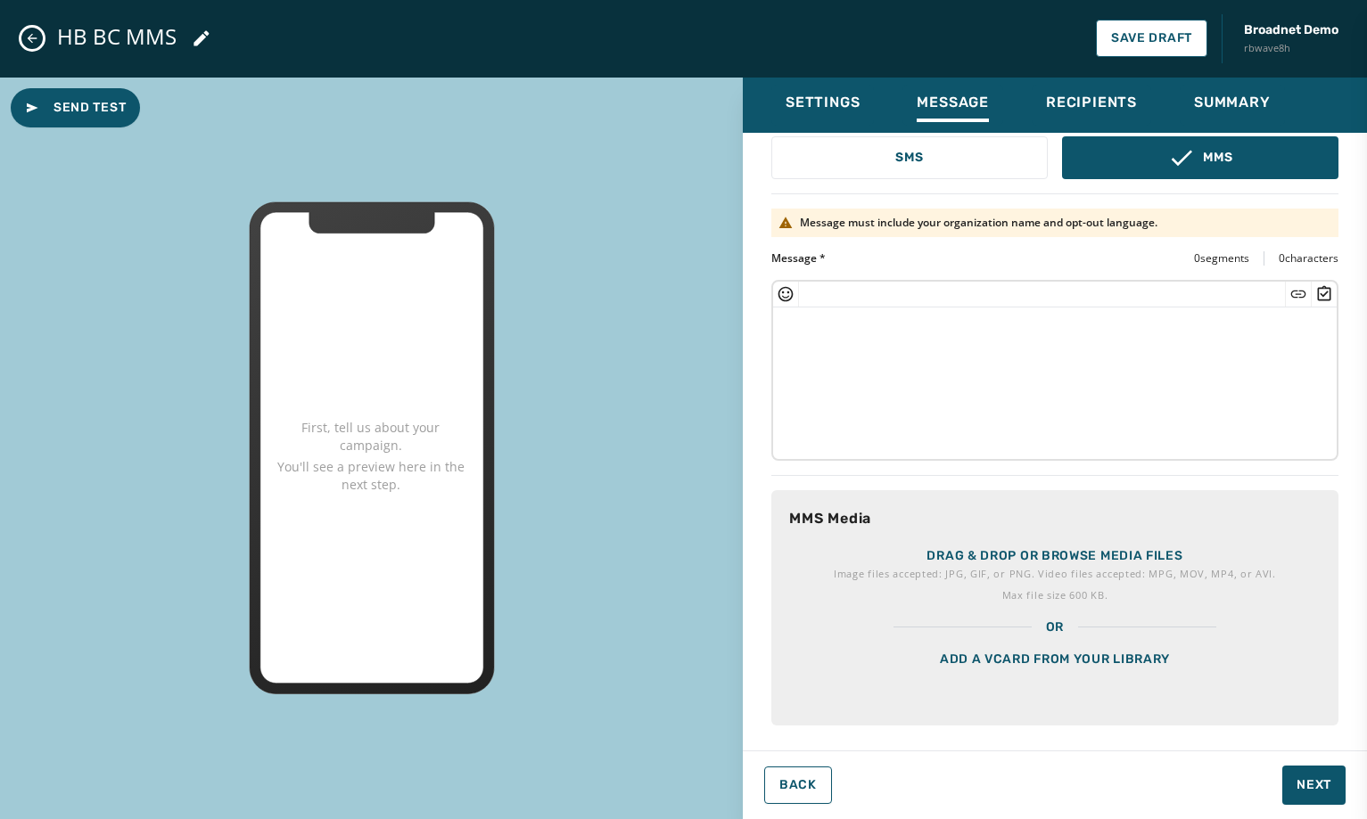
click at [1035, 669] on div "Add a vCard from your library" at bounding box center [1054, 681] width 567 height 89
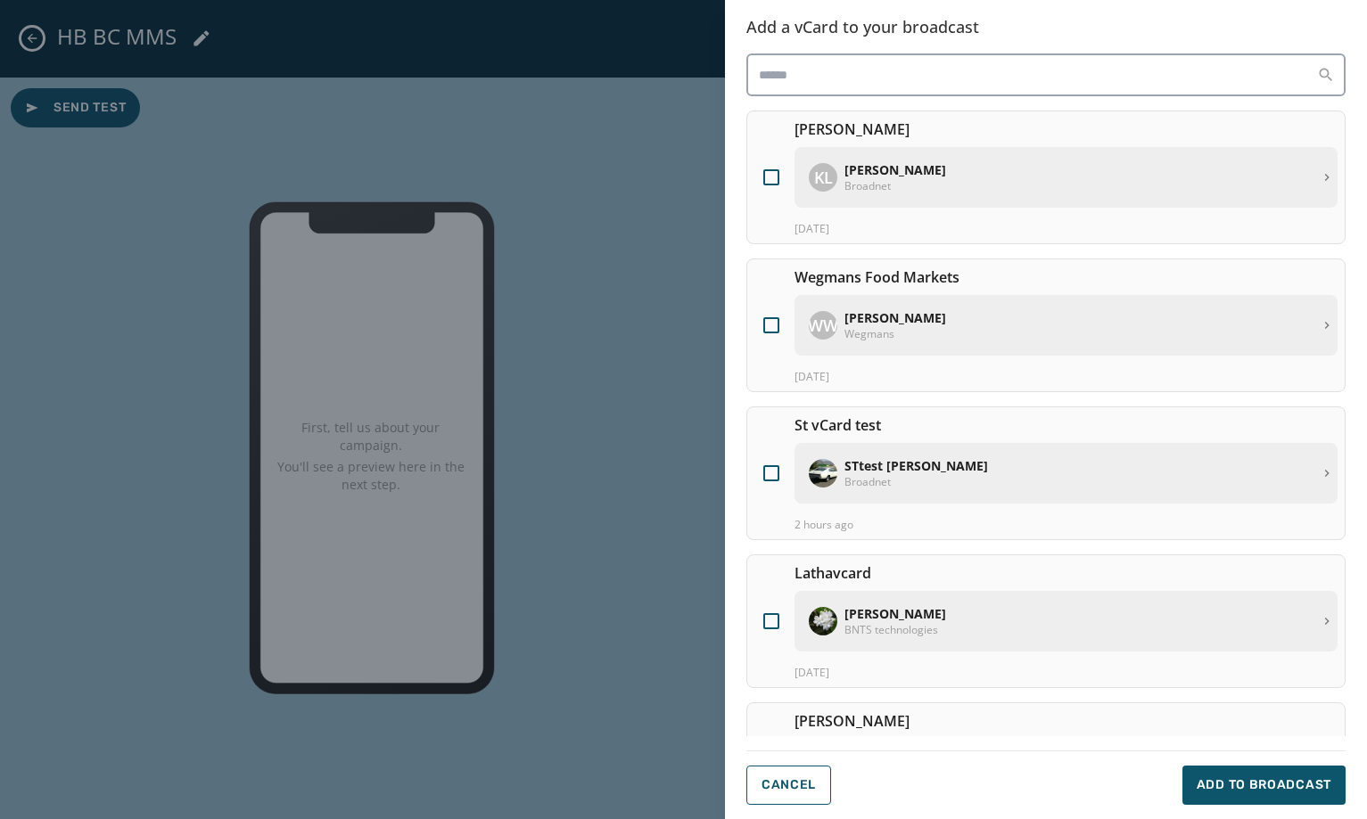
click at [920, 642] on div "[PERSON_NAME] BNTS technologies" at bounding box center [1066, 621] width 543 height 61
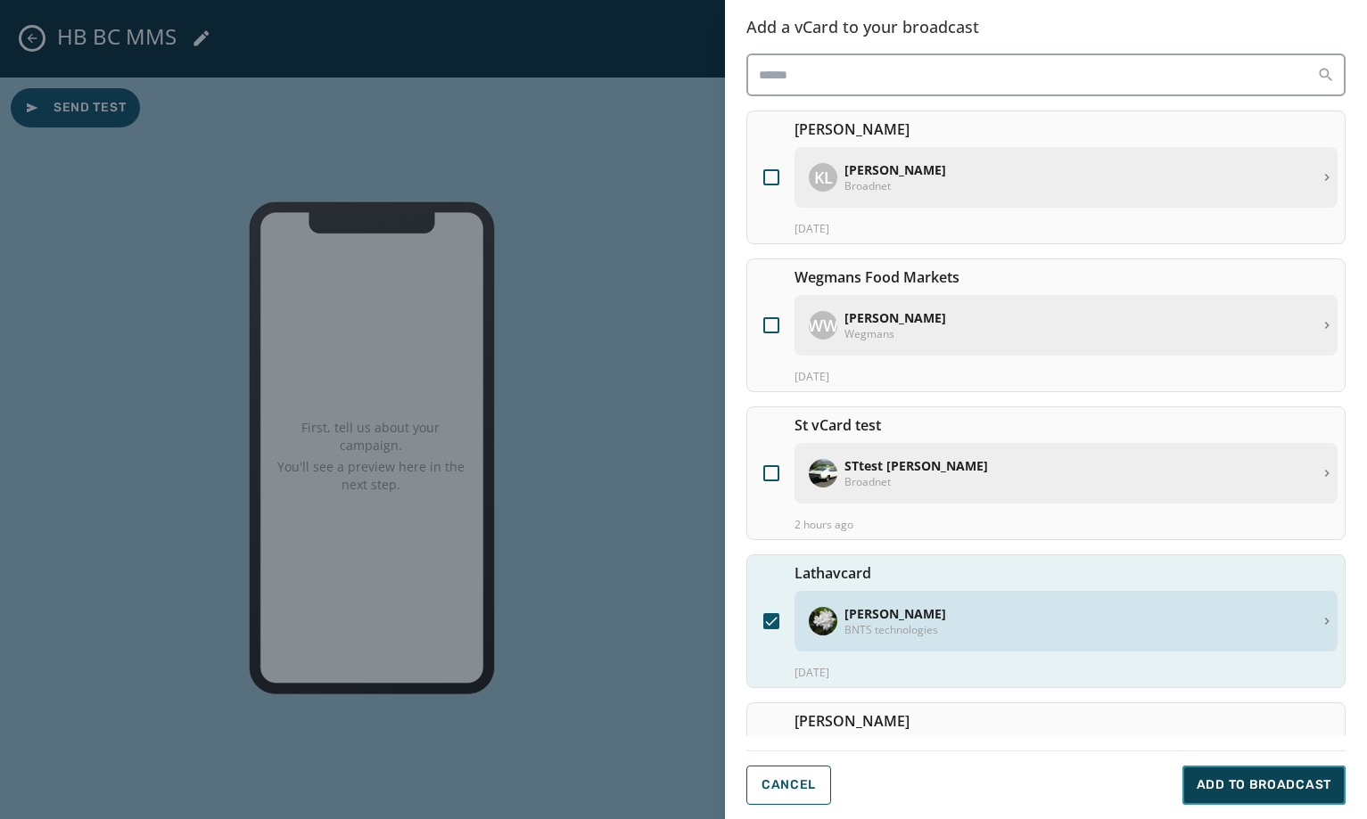
click at [1258, 784] on span "Add to Broadcast" at bounding box center [1264, 786] width 135 height 18
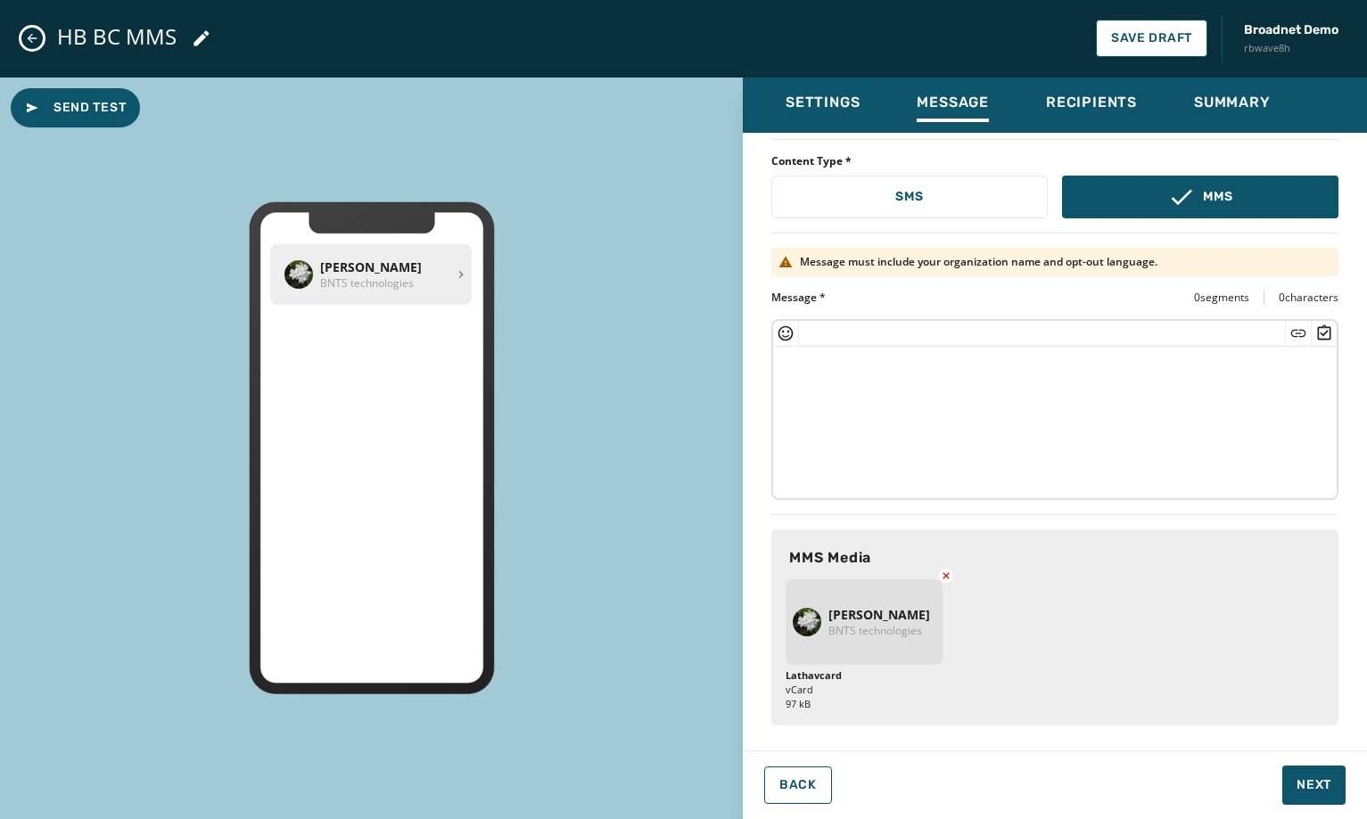
click at [1076, 400] on textarea at bounding box center [1055, 420] width 564 height 146
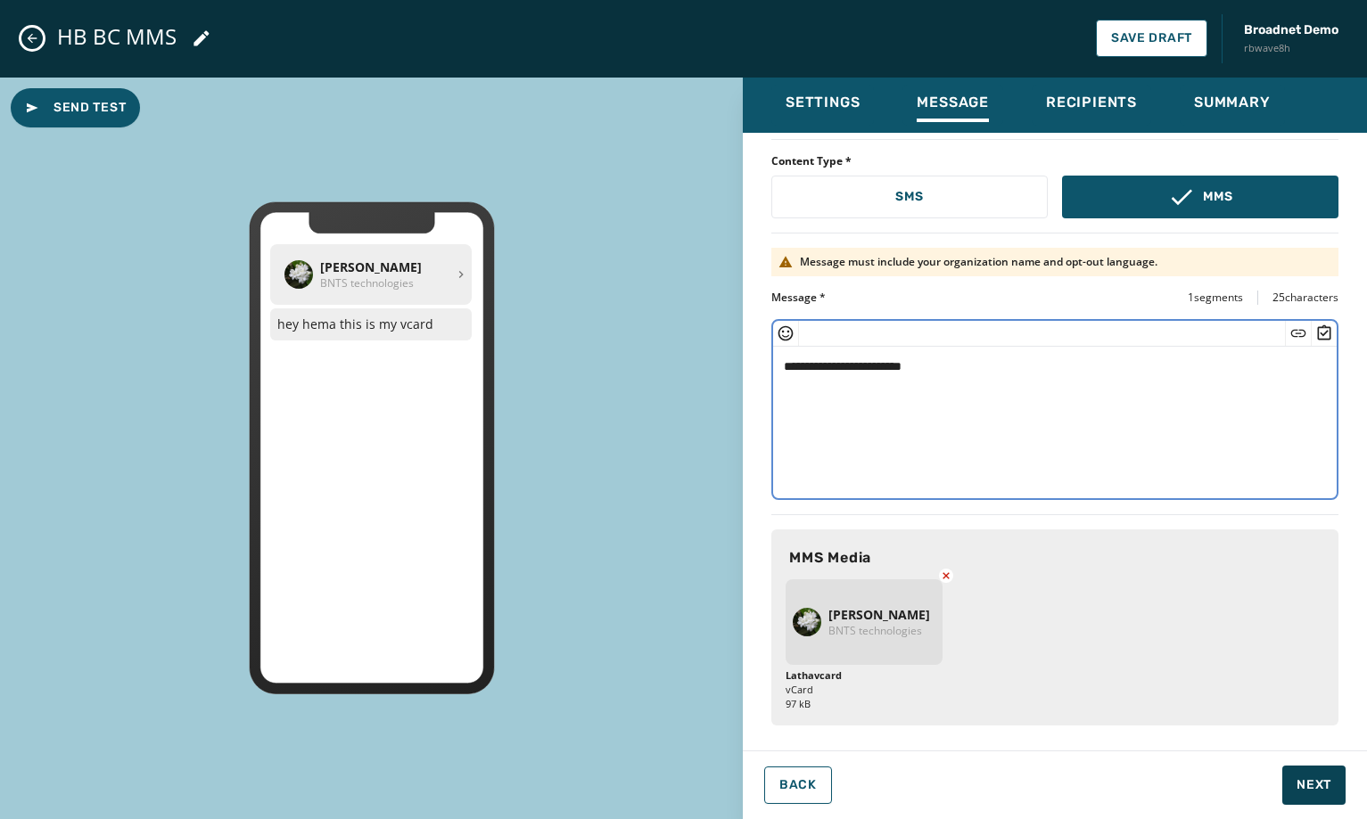
type textarea "**********"
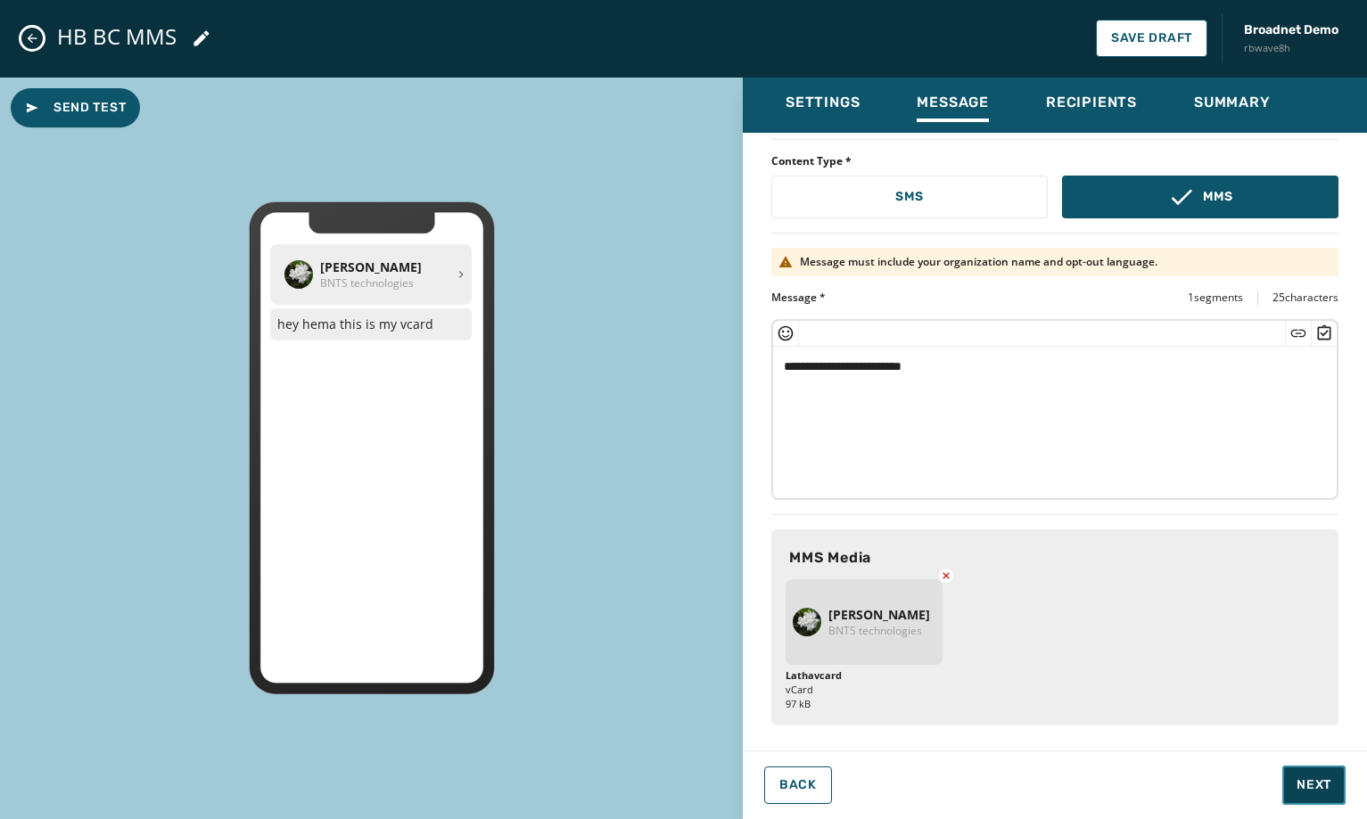
click at [1322, 784] on span "Next" at bounding box center [1314, 786] width 35 height 18
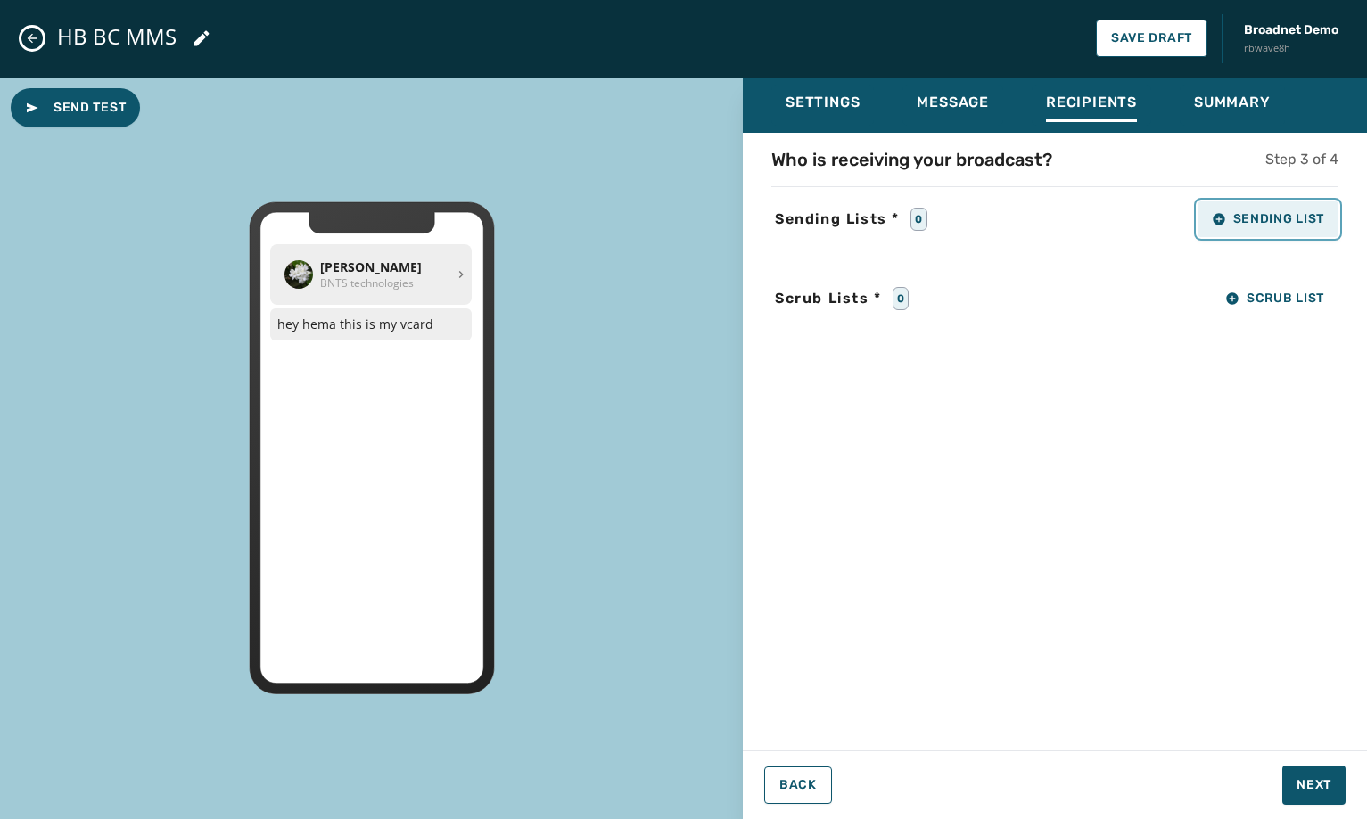
click at [1248, 213] on span "Sending List" at bounding box center [1268, 219] width 112 height 14
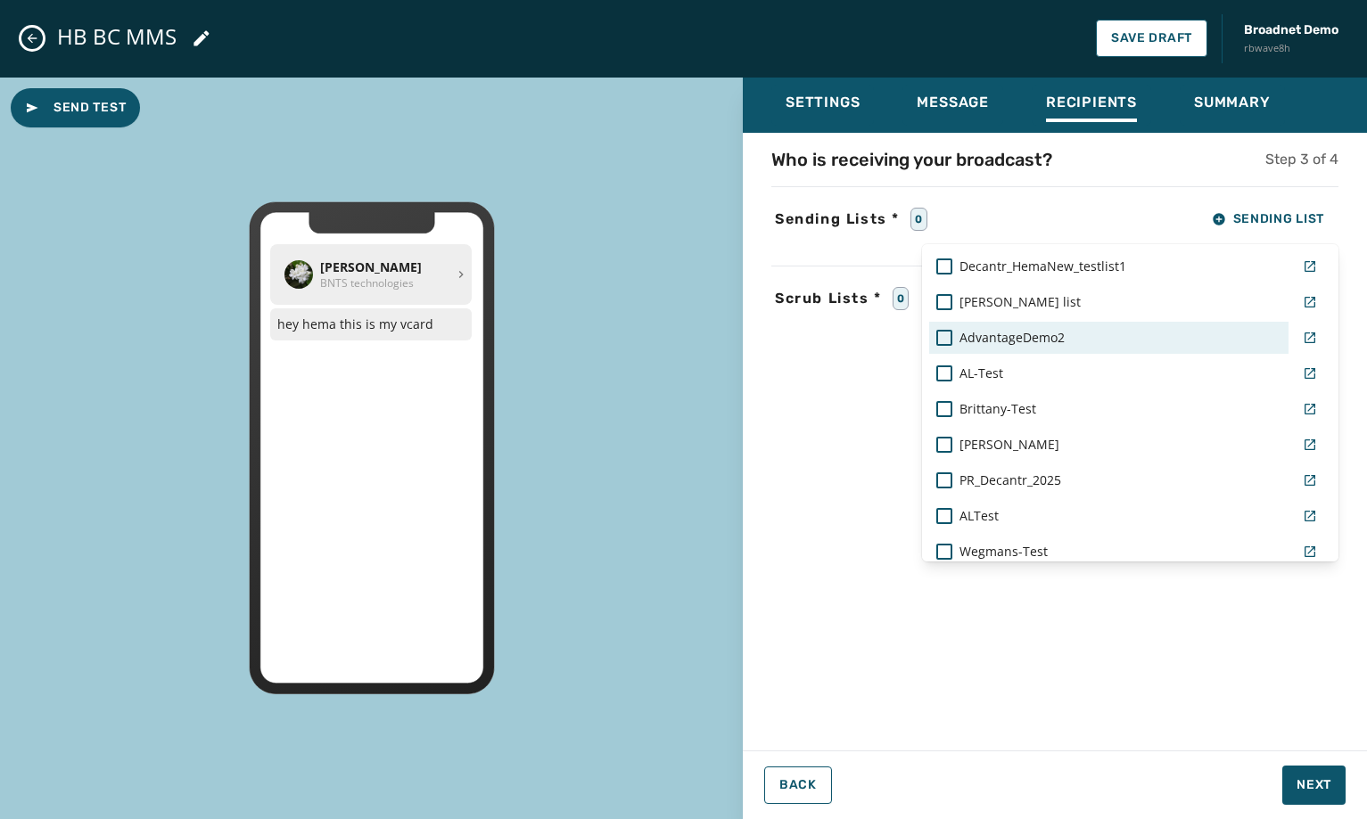
scroll to position [1248, 0]
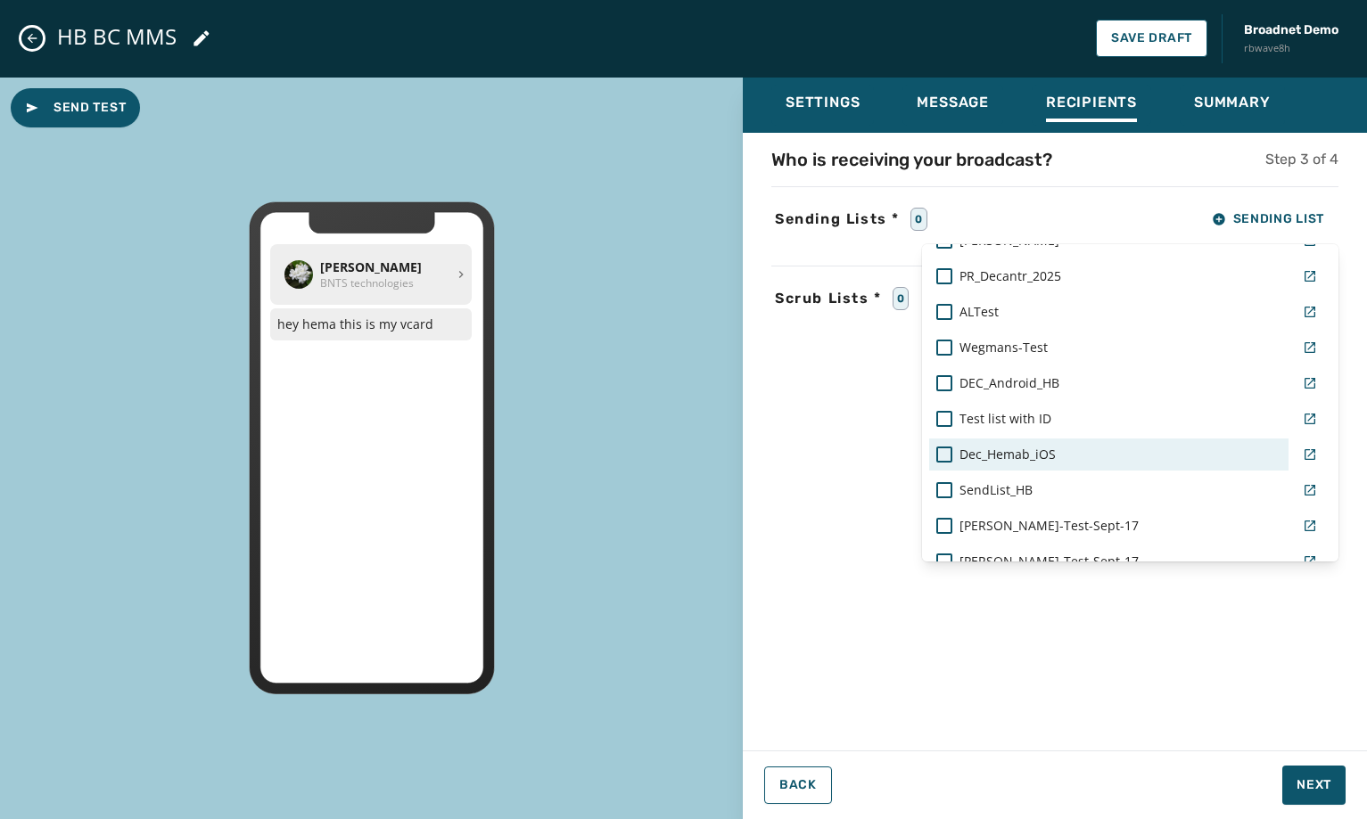
click at [1022, 456] on span "Dec_Hemab_iOS" at bounding box center [1007, 455] width 96 height 18
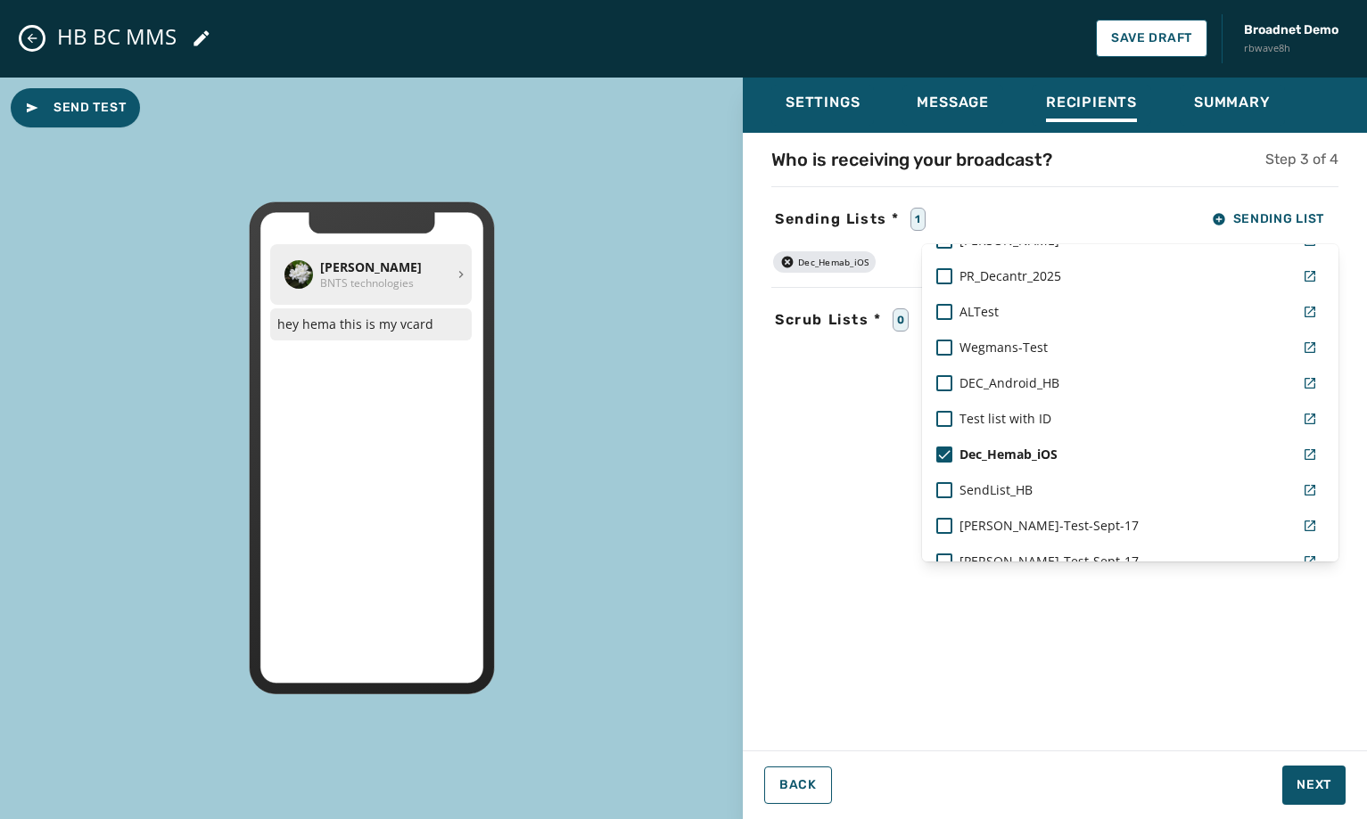
click at [1294, 769] on div "Settings Message Recipients Summary Who is receiving your broadcast? Step 3 of …" at bounding box center [1055, 442] width 624 height 729
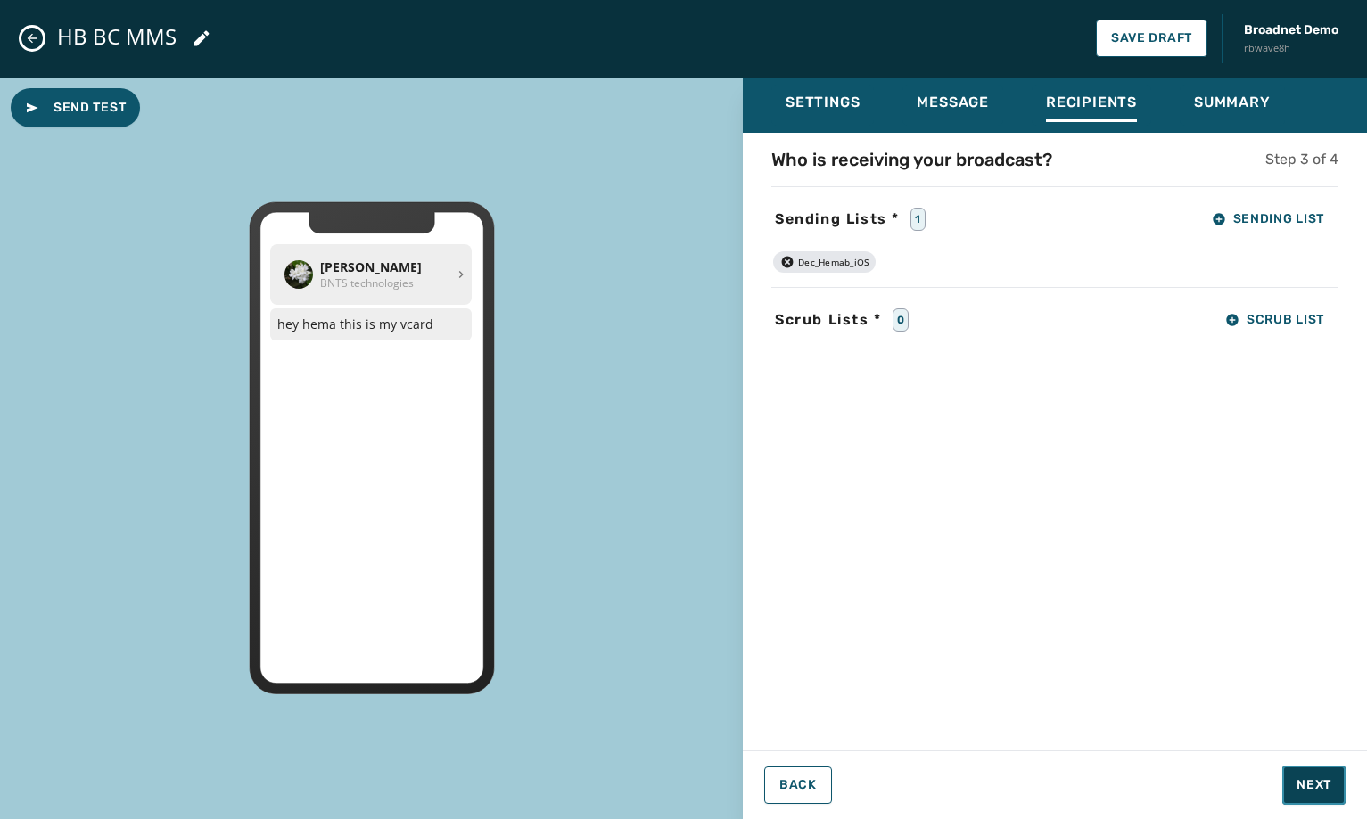
click at [1294, 769] on button "Next" at bounding box center [1313, 785] width 63 height 39
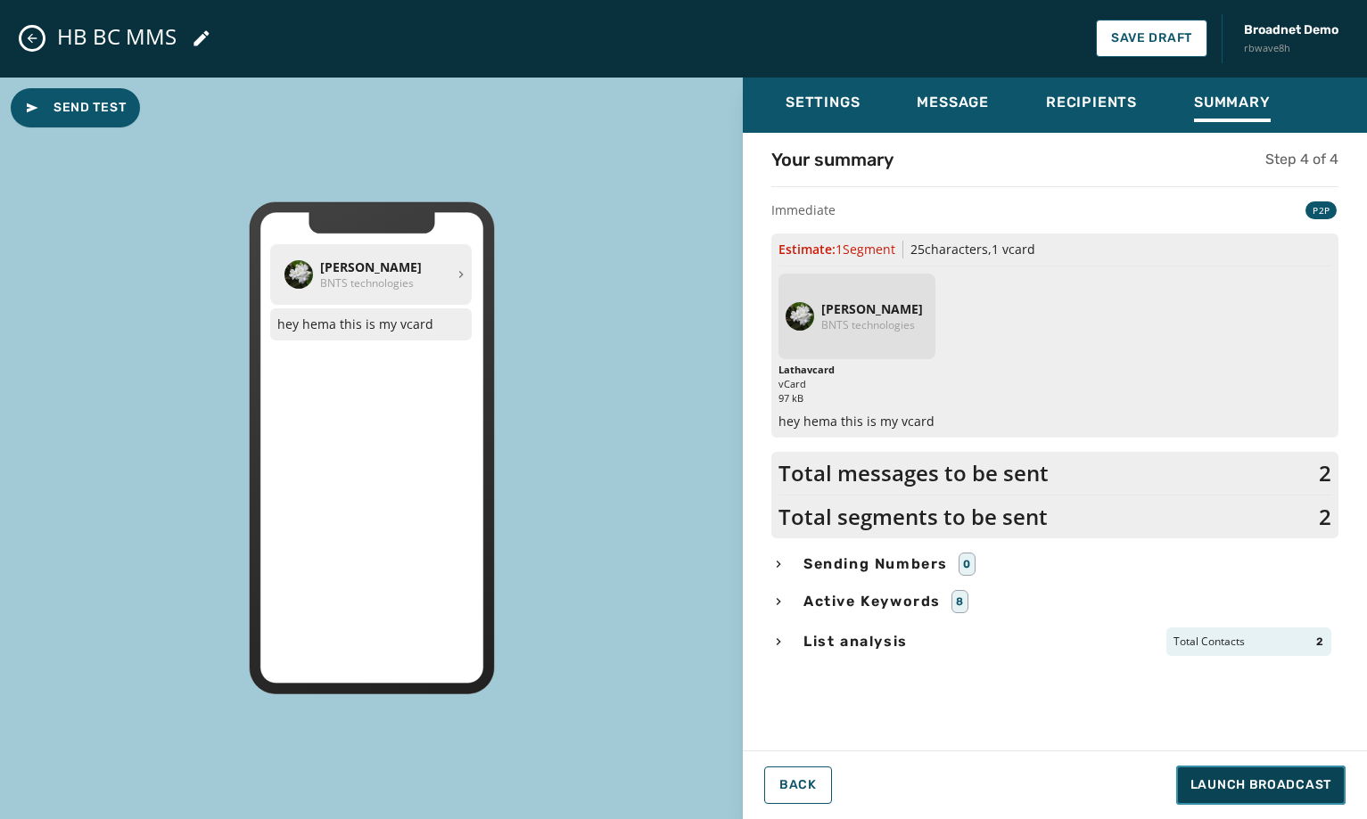
click at [1289, 782] on span "Launch Broadcast" at bounding box center [1260, 786] width 141 height 18
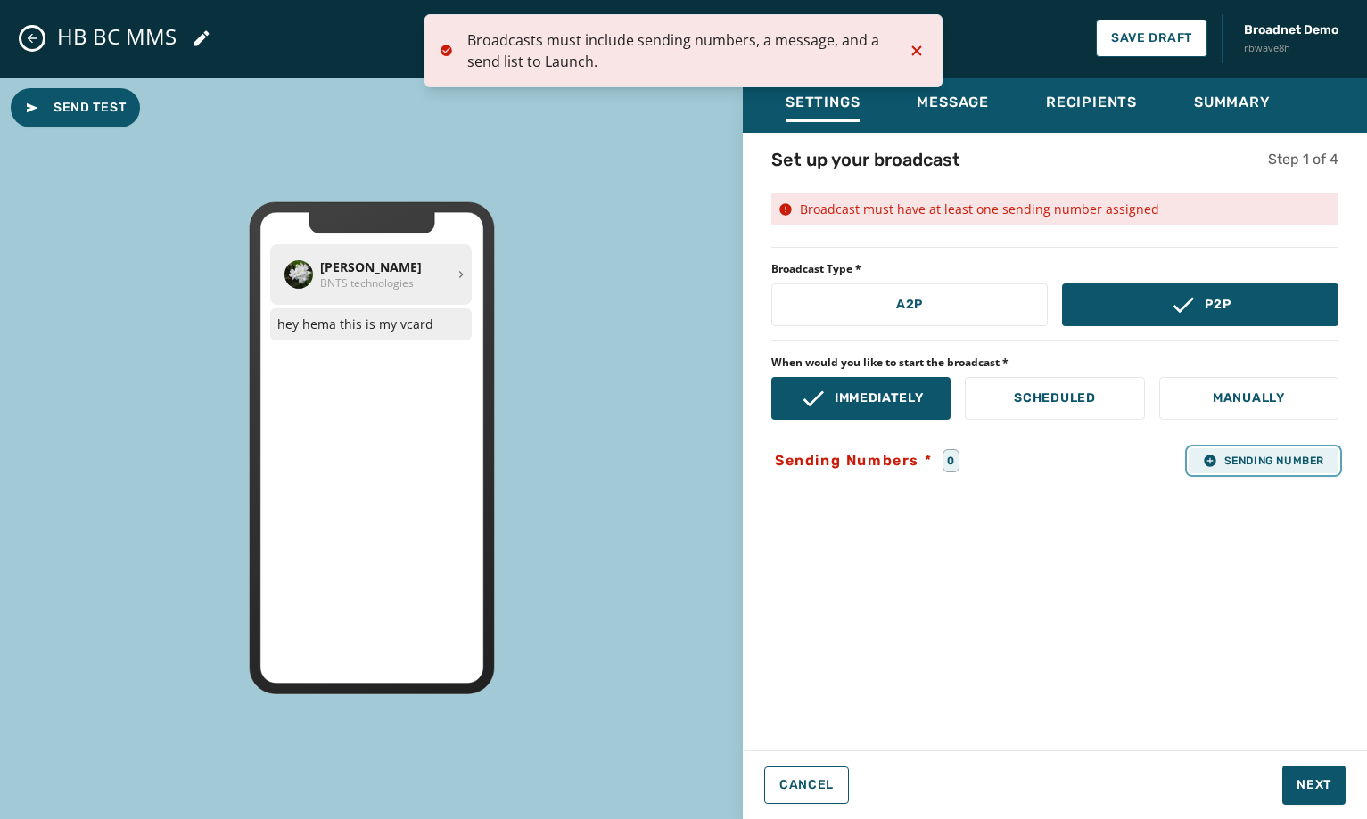
click at [1234, 462] on span "Sending Number" at bounding box center [1263, 461] width 121 height 14
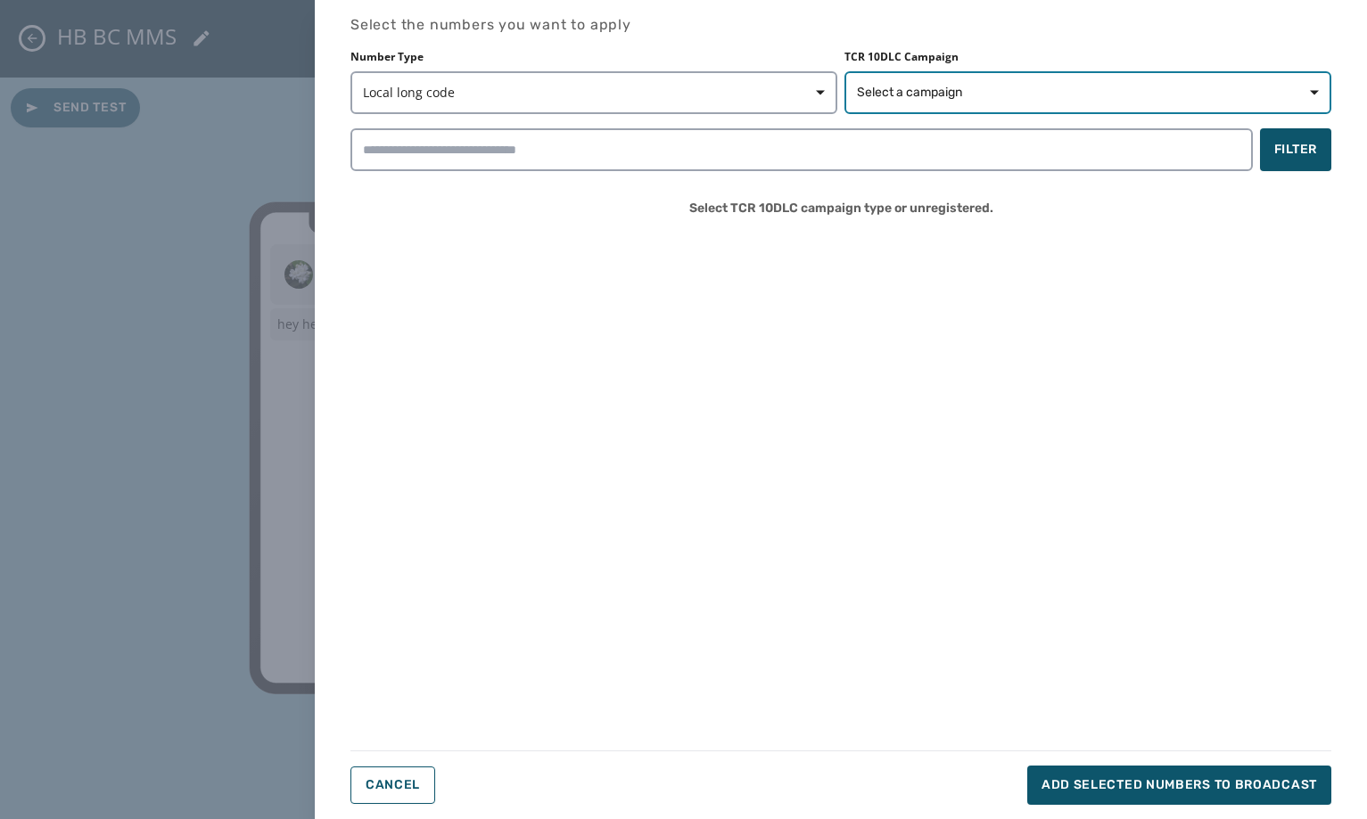
click at [1155, 99] on span "Select a campaign" at bounding box center [1088, 93] width 462 height 18
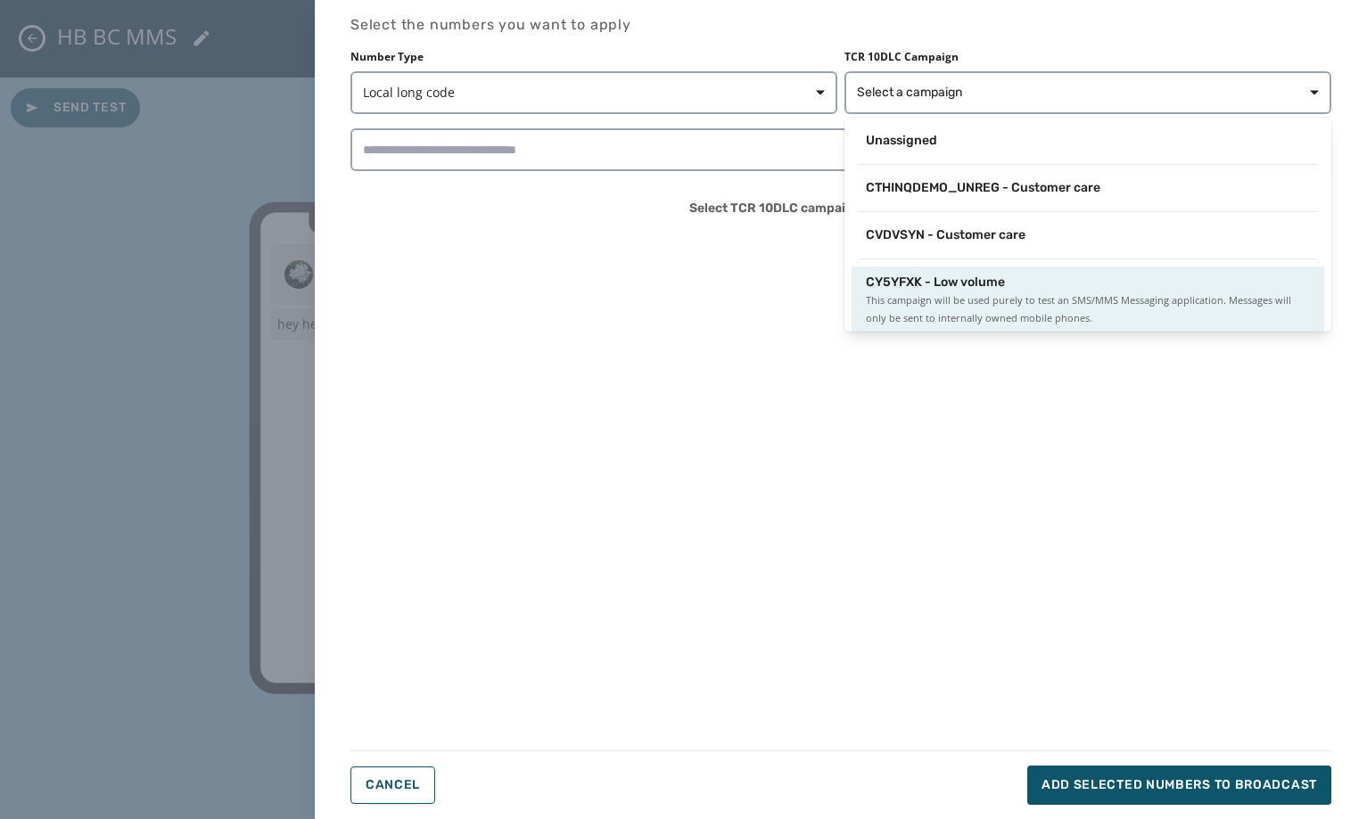
click at [1068, 280] on div "CY5YFXK - Low volume" at bounding box center [1088, 283] width 444 height 18
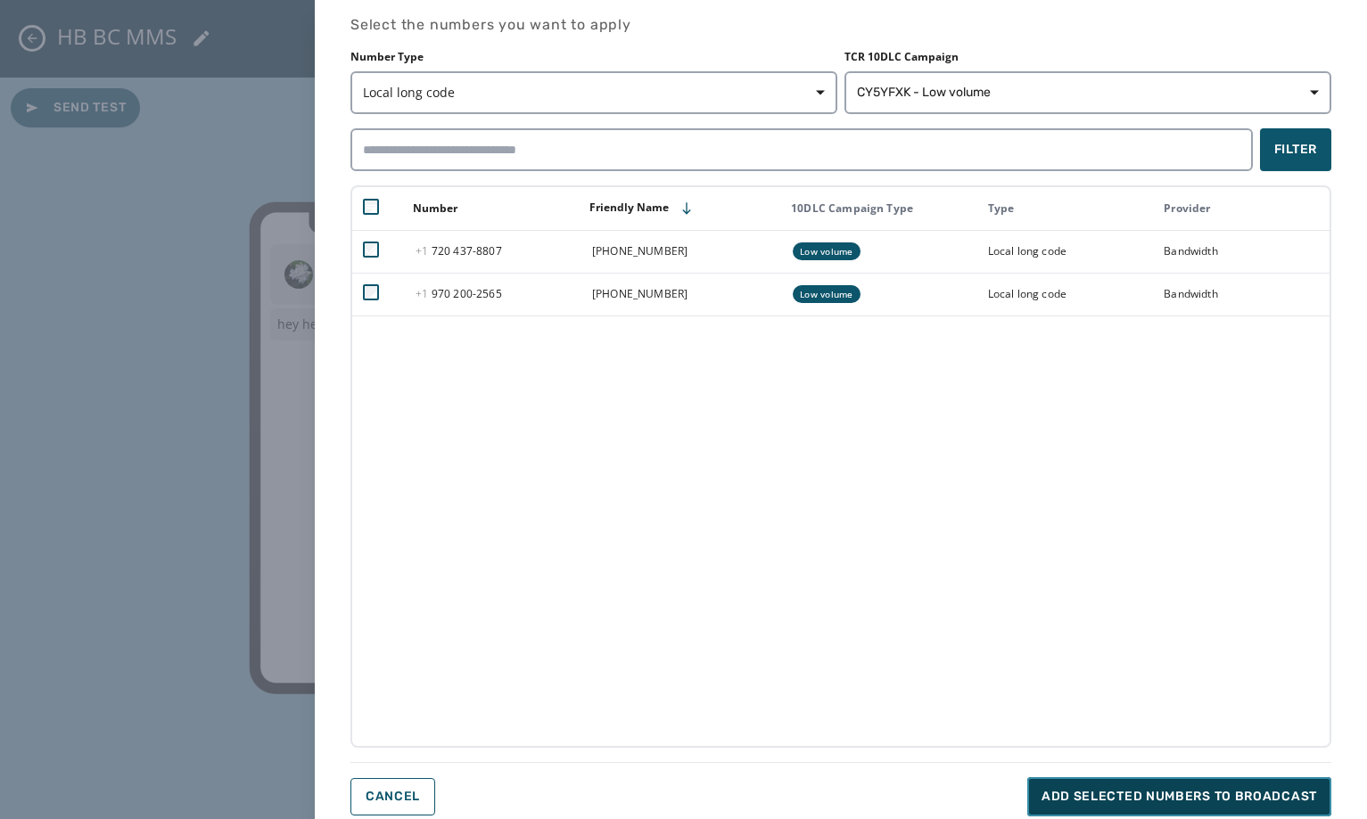
click at [1139, 792] on span "Add selected numbers to broadcast" at bounding box center [1180, 797] width 276 height 18
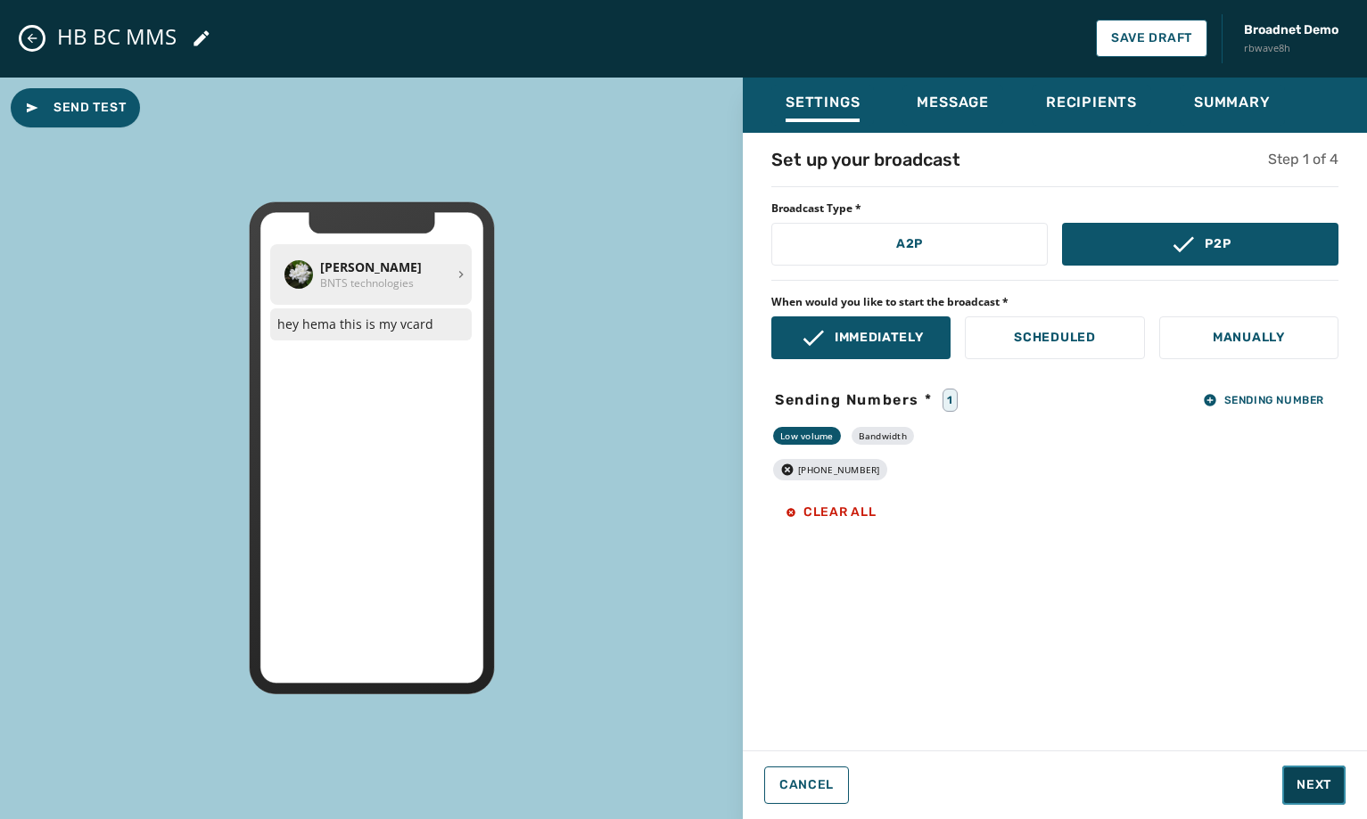
click at [1308, 793] on span "Next" at bounding box center [1314, 786] width 35 height 18
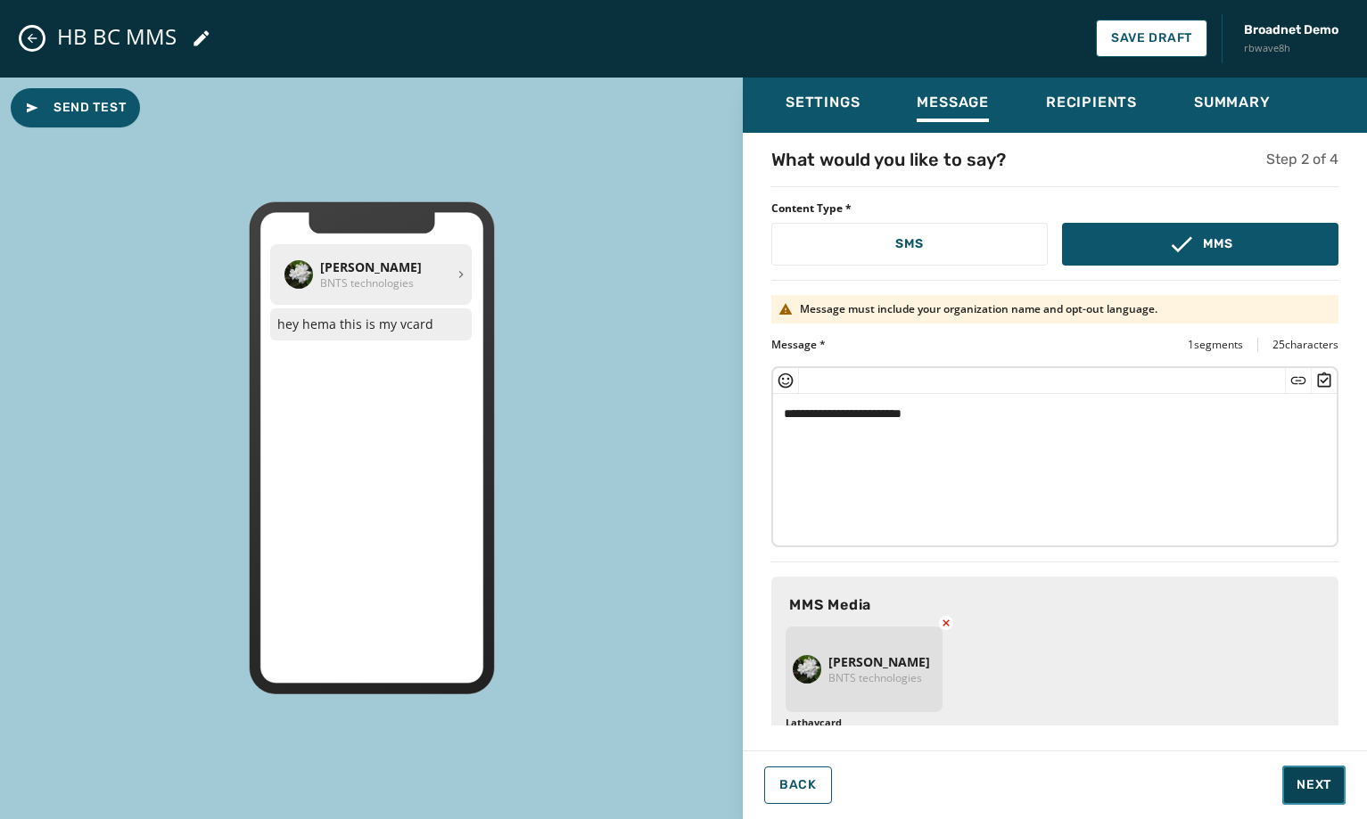
click at [1308, 793] on span "Next" at bounding box center [1314, 786] width 35 height 18
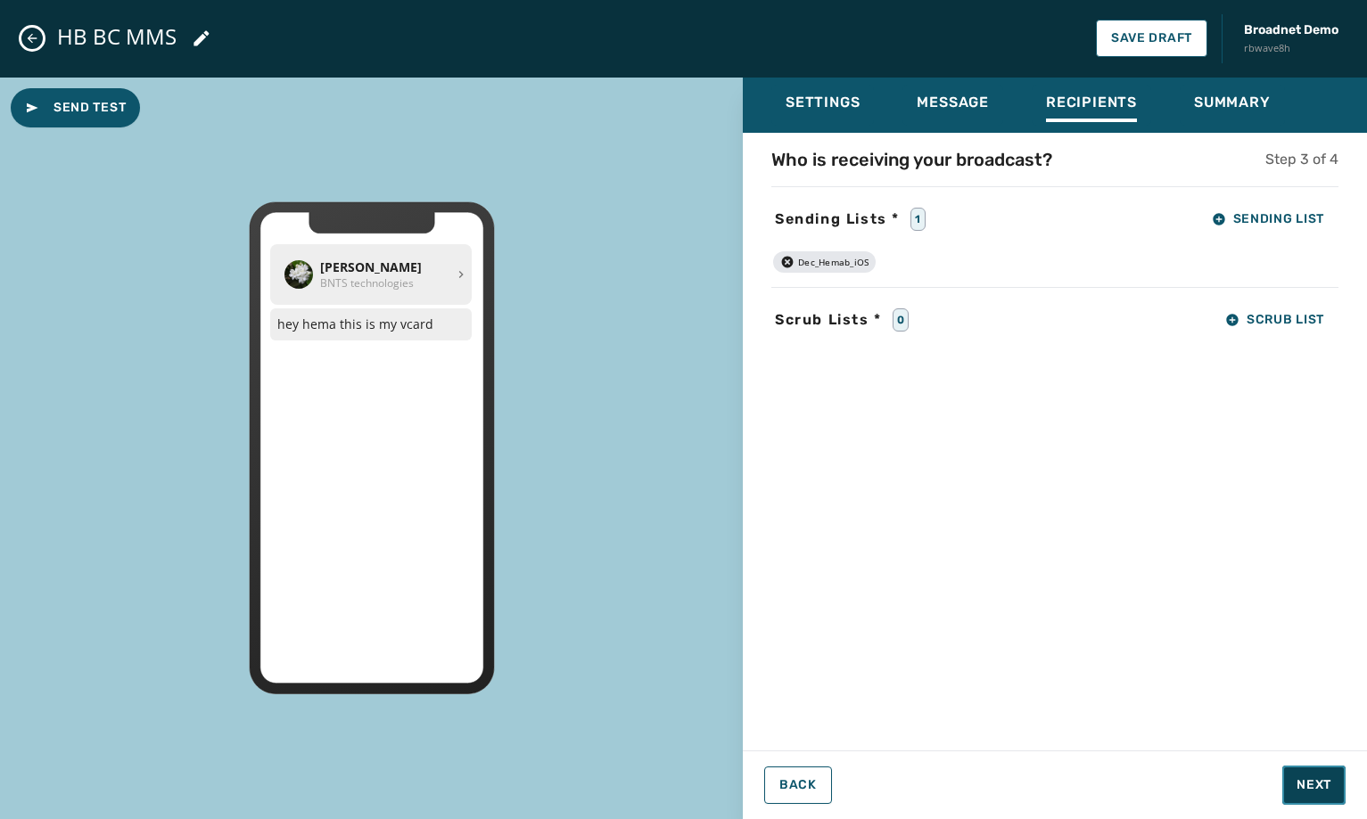
click at [1318, 792] on span "Next" at bounding box center [1314, 786] width 35 height 18
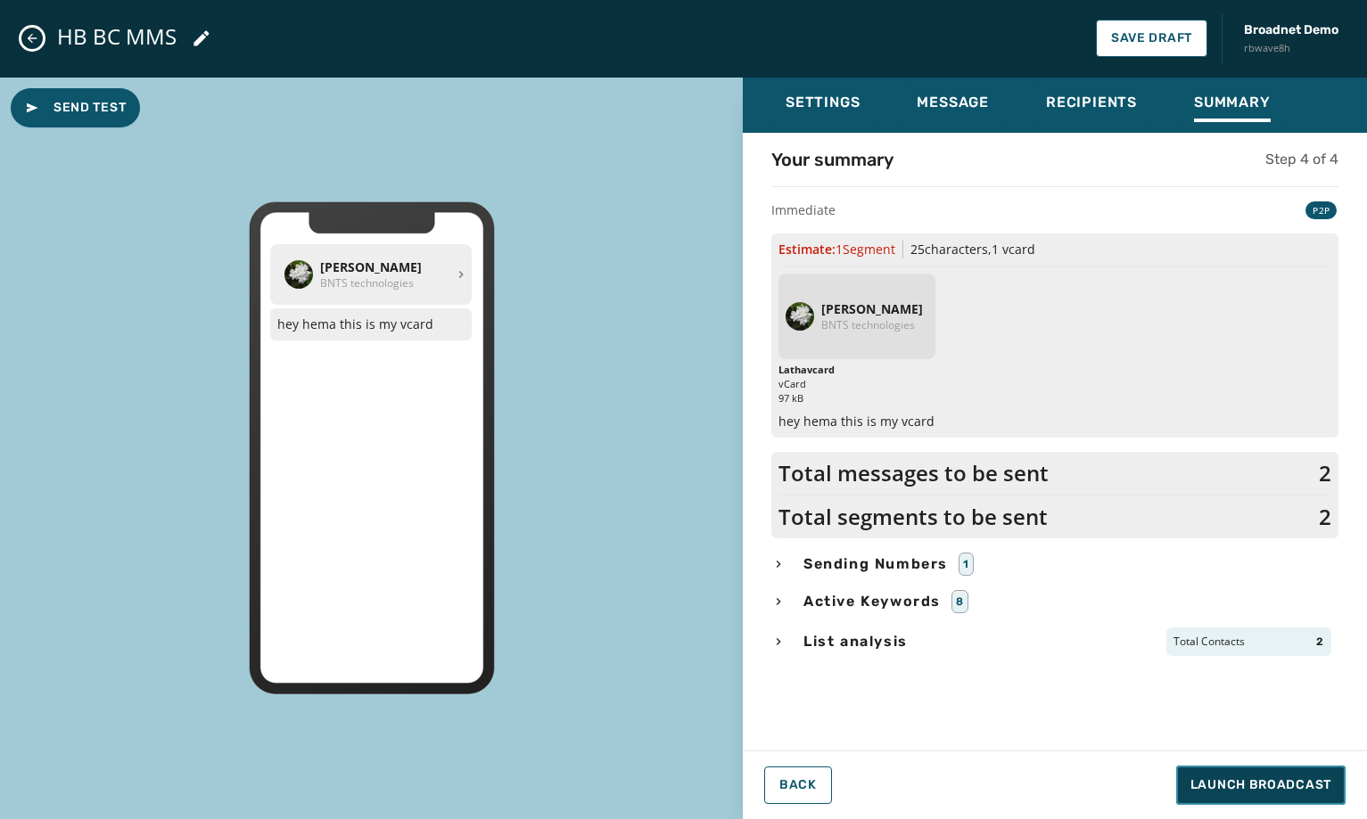
click at [1318, 792] on span "Launch Broadcast" at bounding box center [1260, 786] width 141 height 18
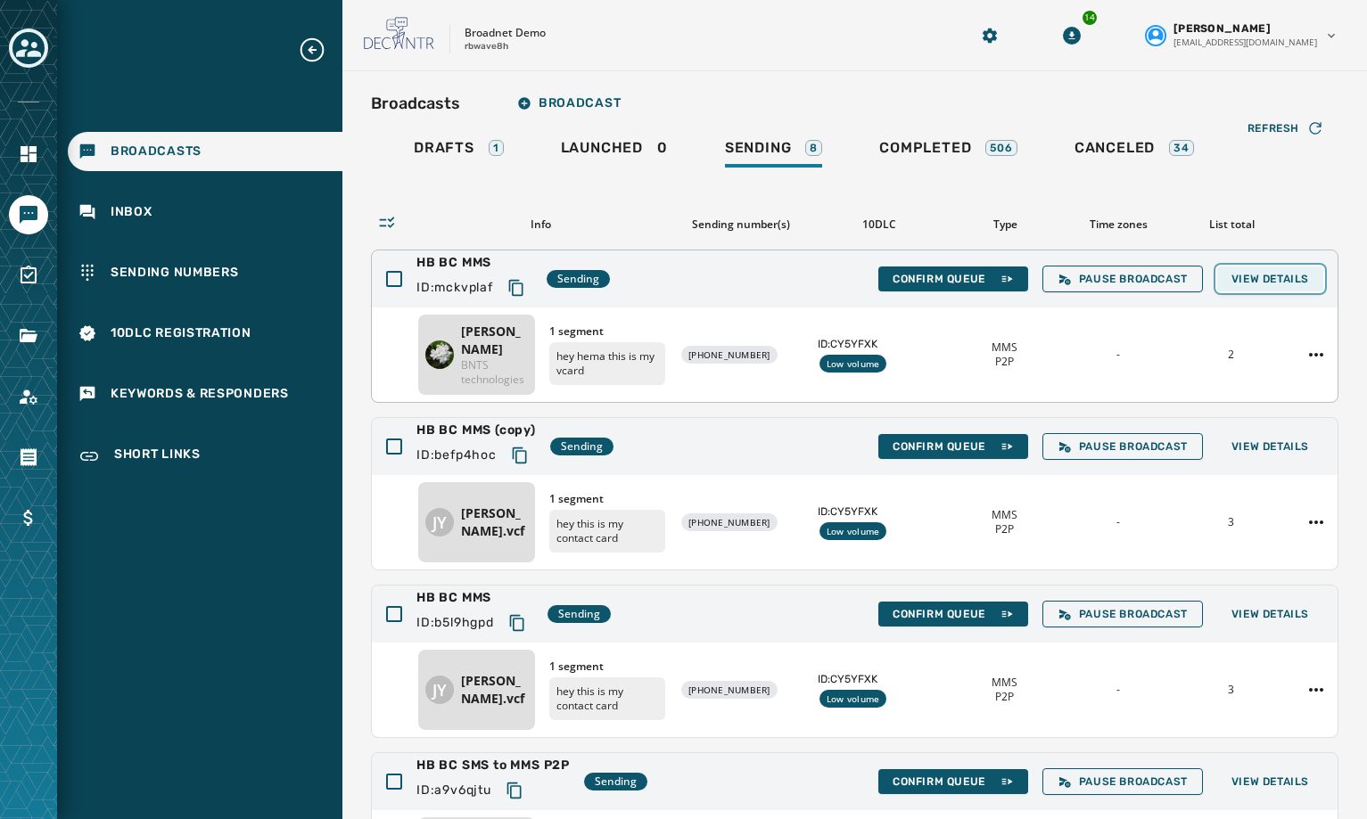
click at [1259, 273] on span "View Details" at bounding box center [1270, 279] width 78 height 14
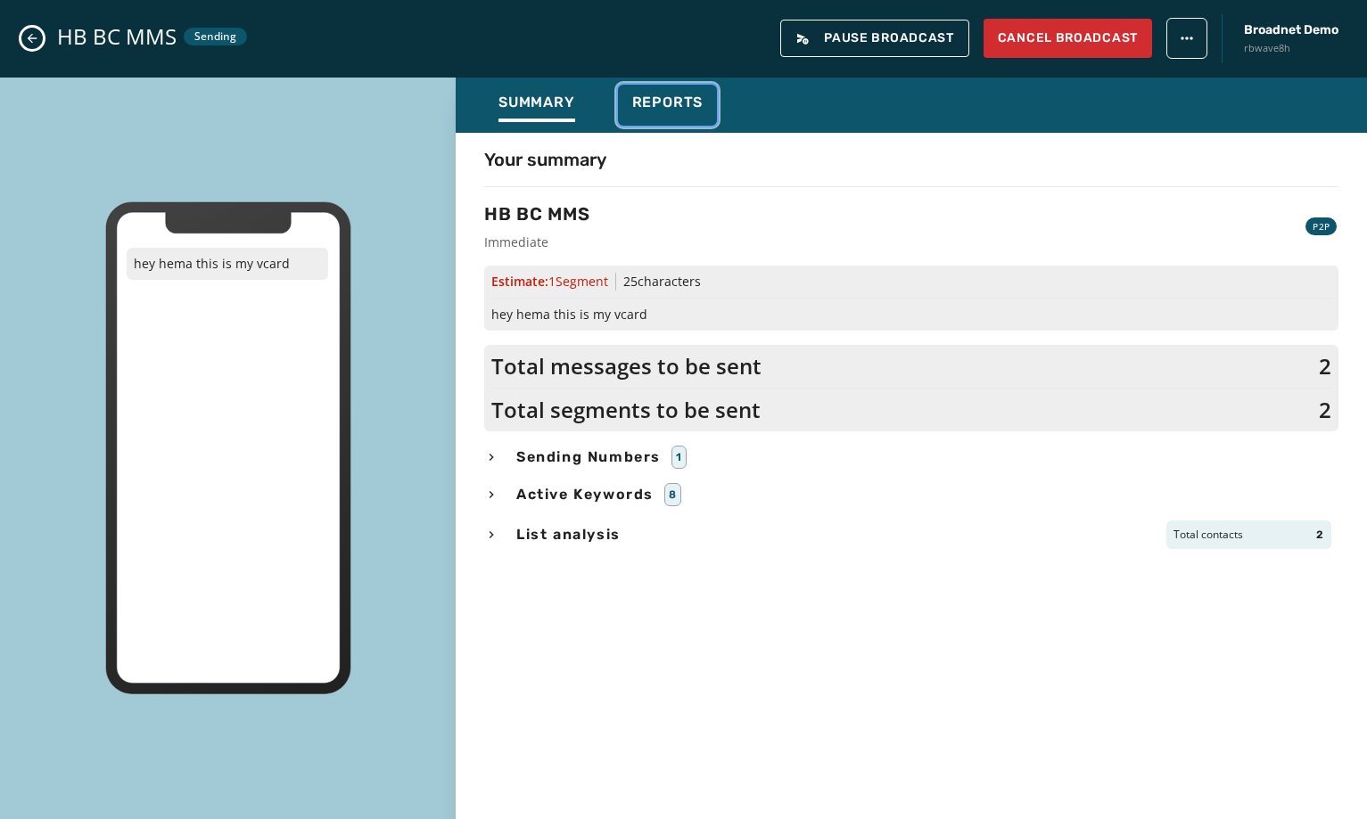
click at [675, 111] on div "Reports" at bounding box center [667, 108] width 71 height 29
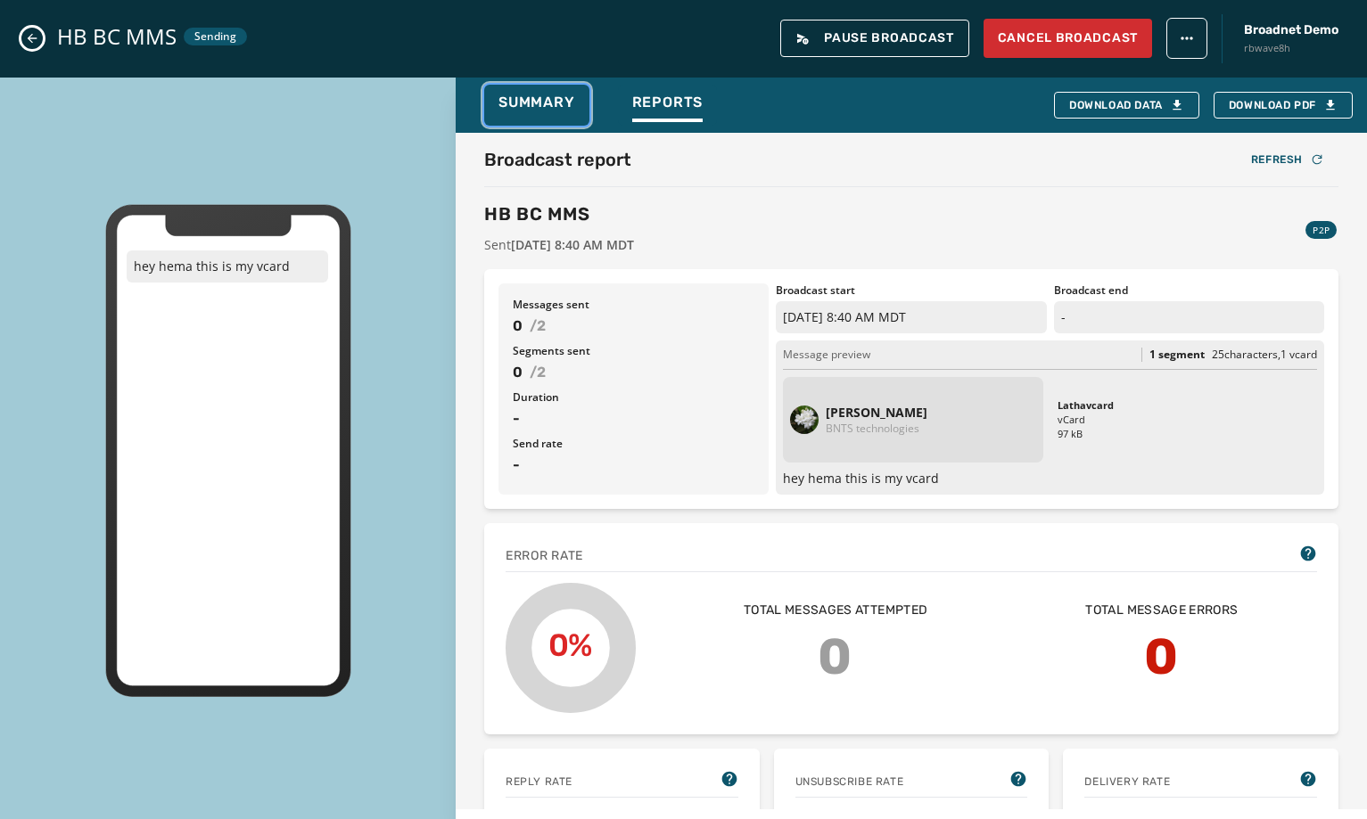
click at [568, 108] on span "Summary" at bounding box center [536, 103] width 77 height 18
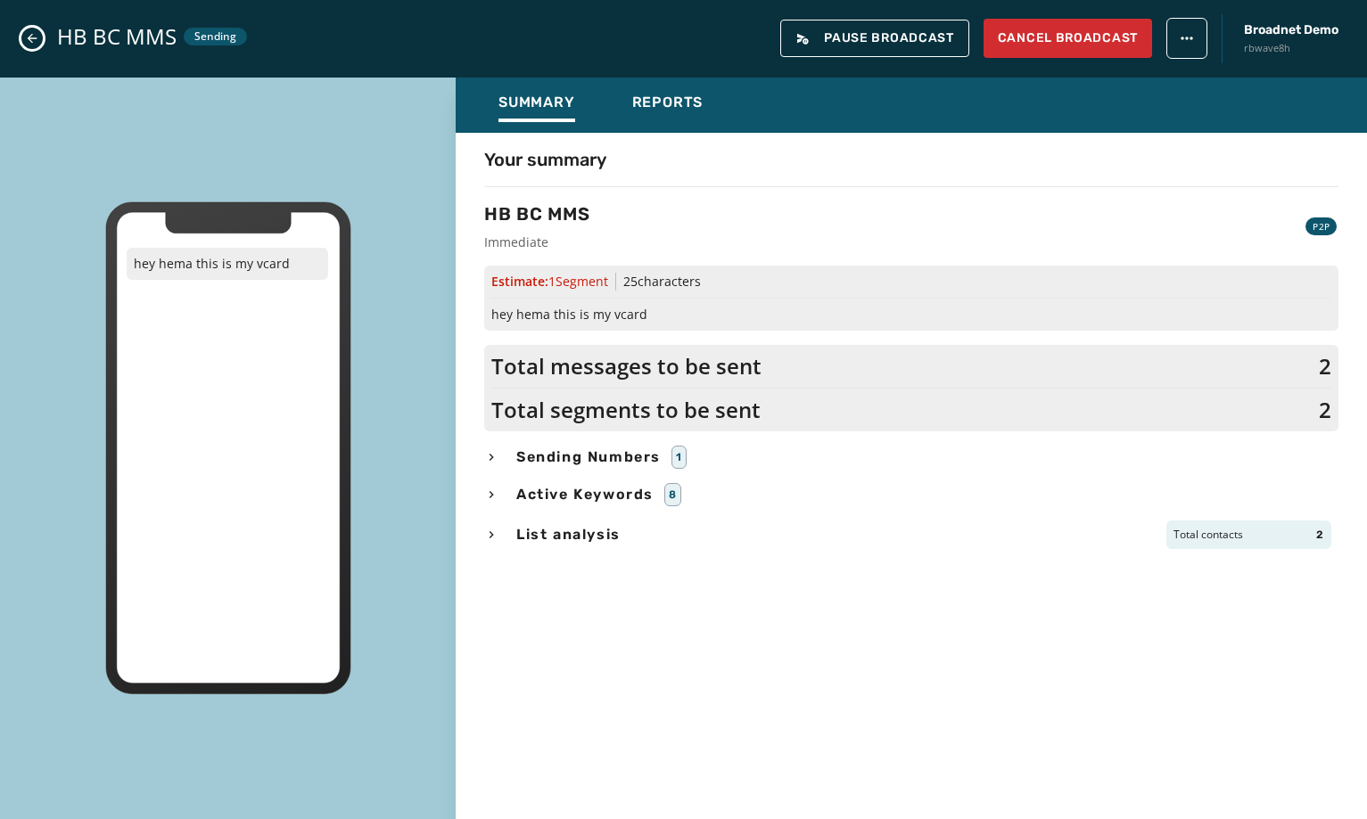
click at [35, 43] on icon "Close admin drawer" at bounding box center [32, 38] width 14 height 14
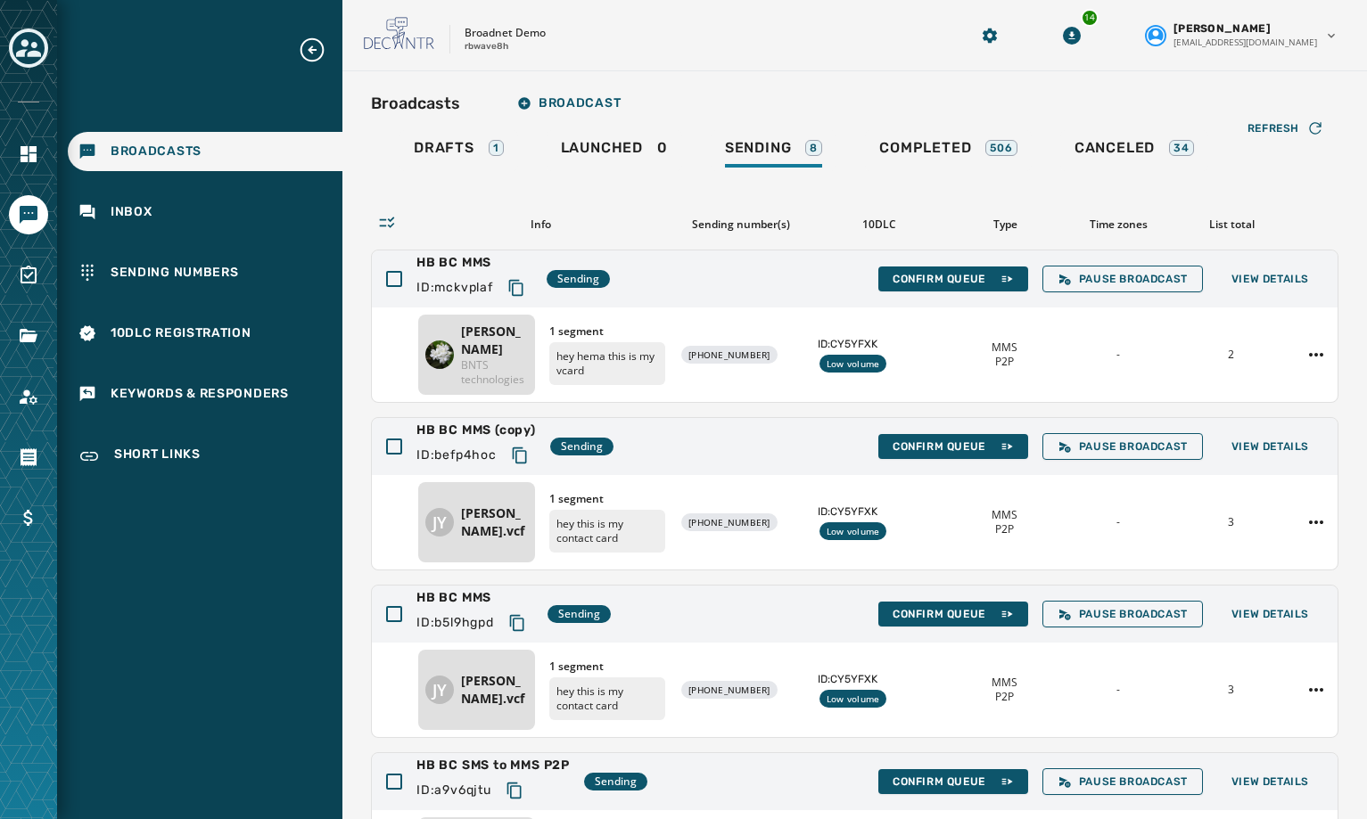
click at [367, 475] on div "Broadcasts Broadcast Drafts 1 Launched 0 Sending 8 Completed 506 Canceled 34 Re…" at bounding box center [854, 596] width 1025 height 1051
click at [910, 456] on button "Confirm Queue" at bounding box center [953, 446] width 150 height 25
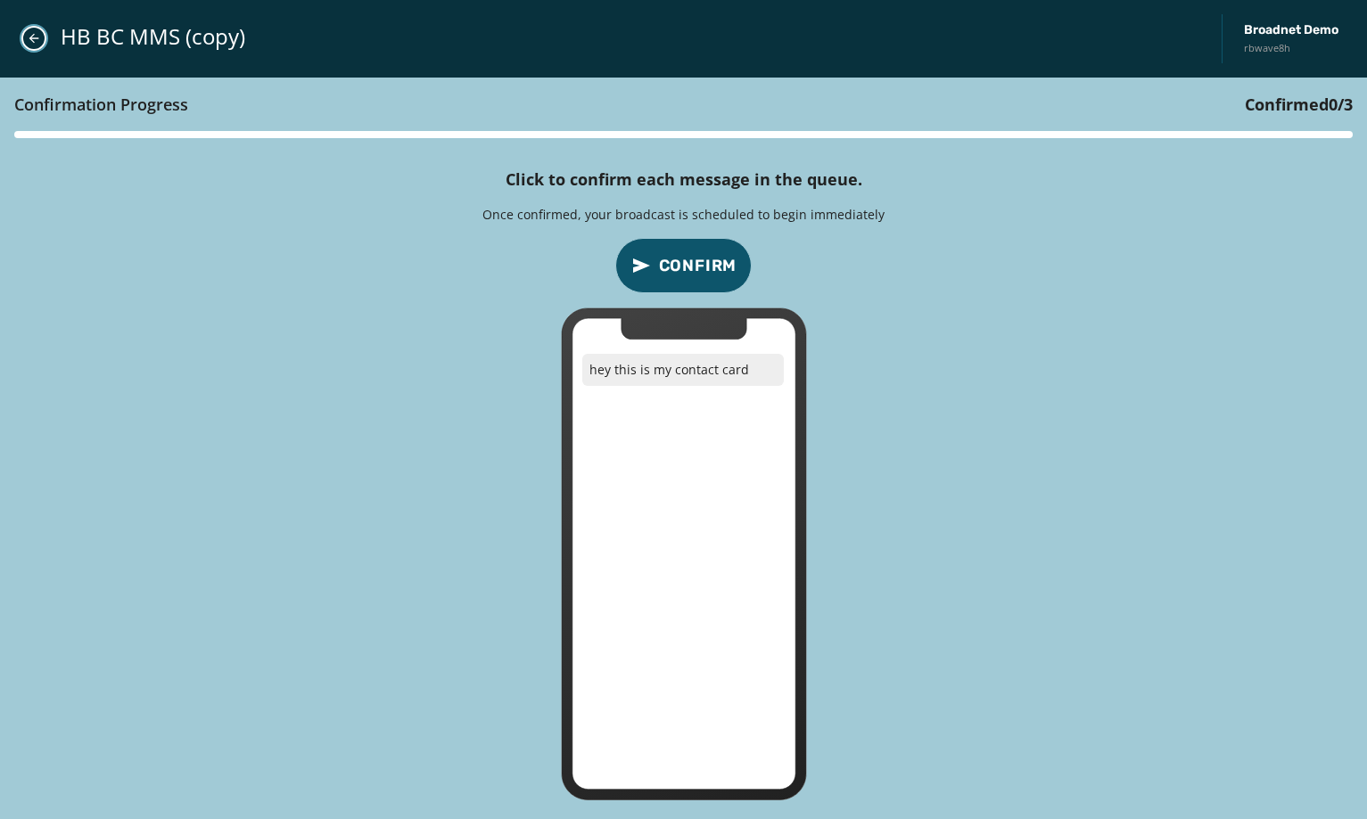
click at [29, 41] on icon "Close admin drawer" at bounding box center [34, 38] width 14 height 14
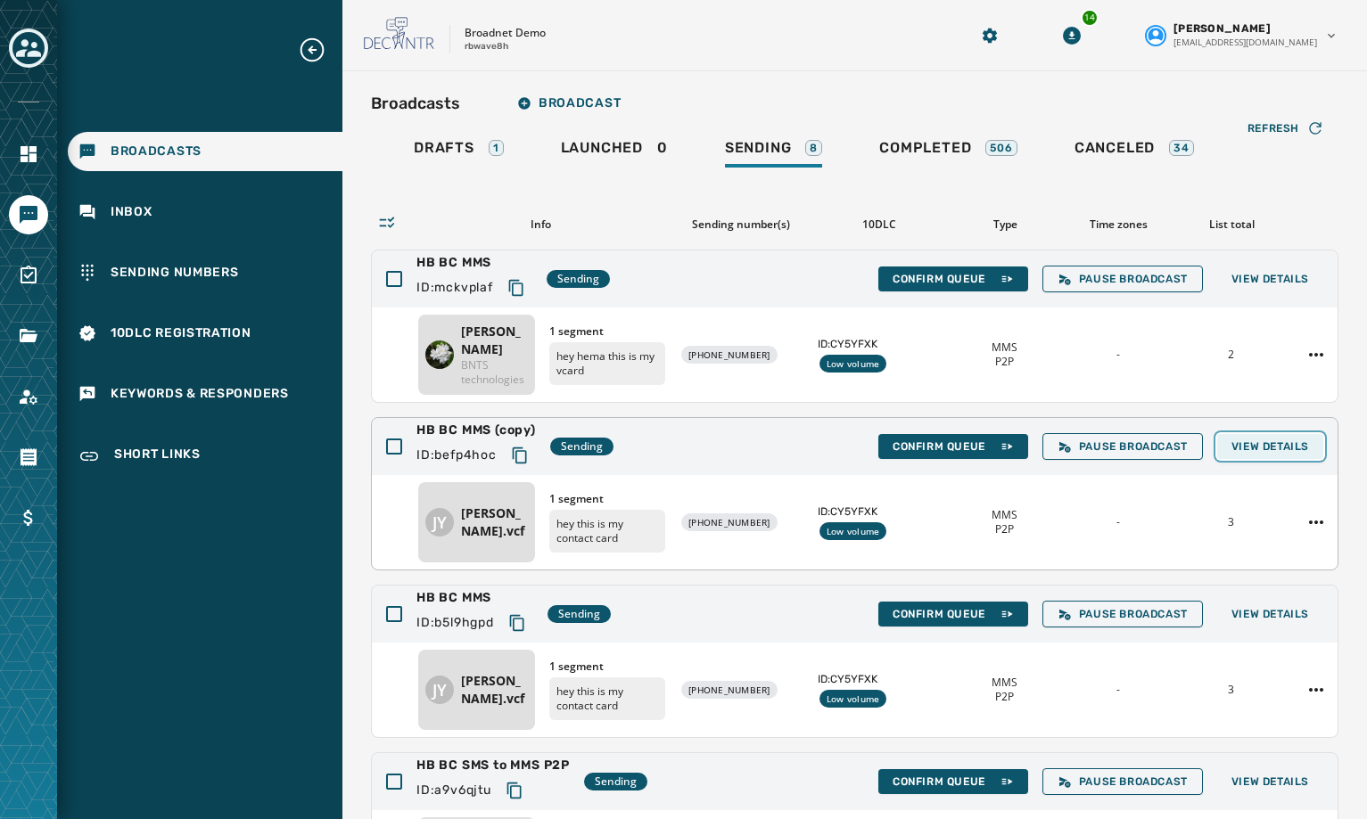
click at [1242, 457] on button "View Details" at bounding box center [1270, 446] width 106 height 25
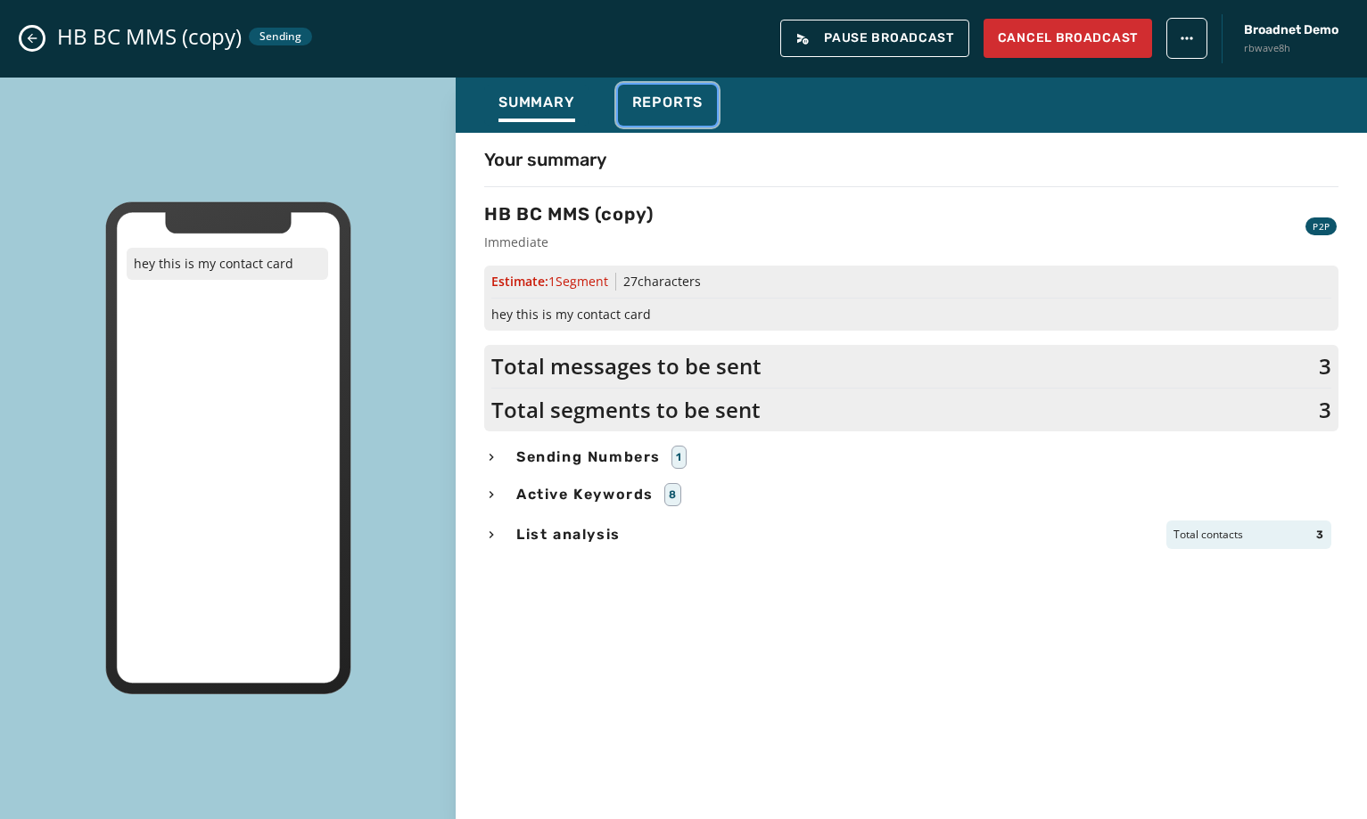
click at [683, 96] on span "Reports" at bounding box center [667, 103] width 71 height 18
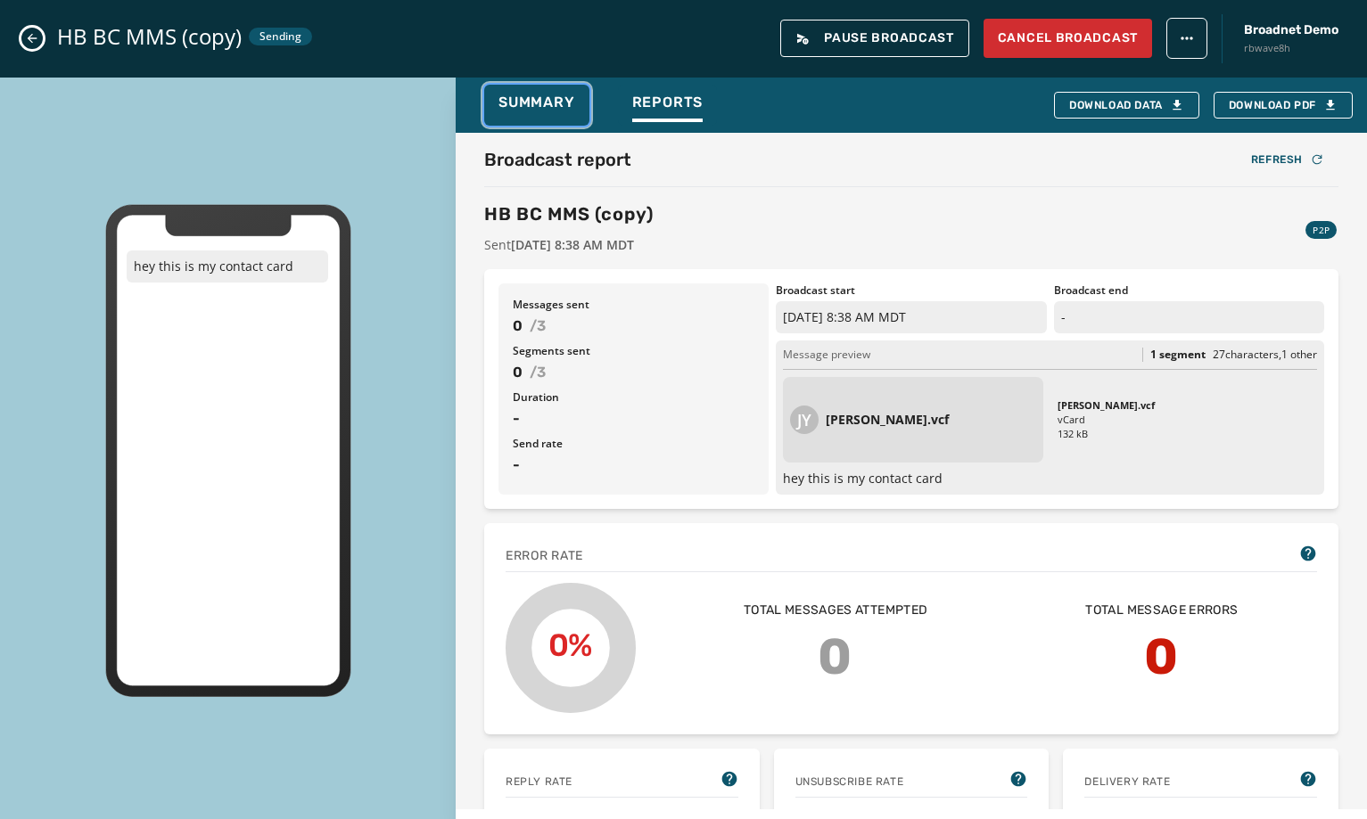
click at [541, 103] on span "Summary" at bounding box center [536, 103] width 77 height 18
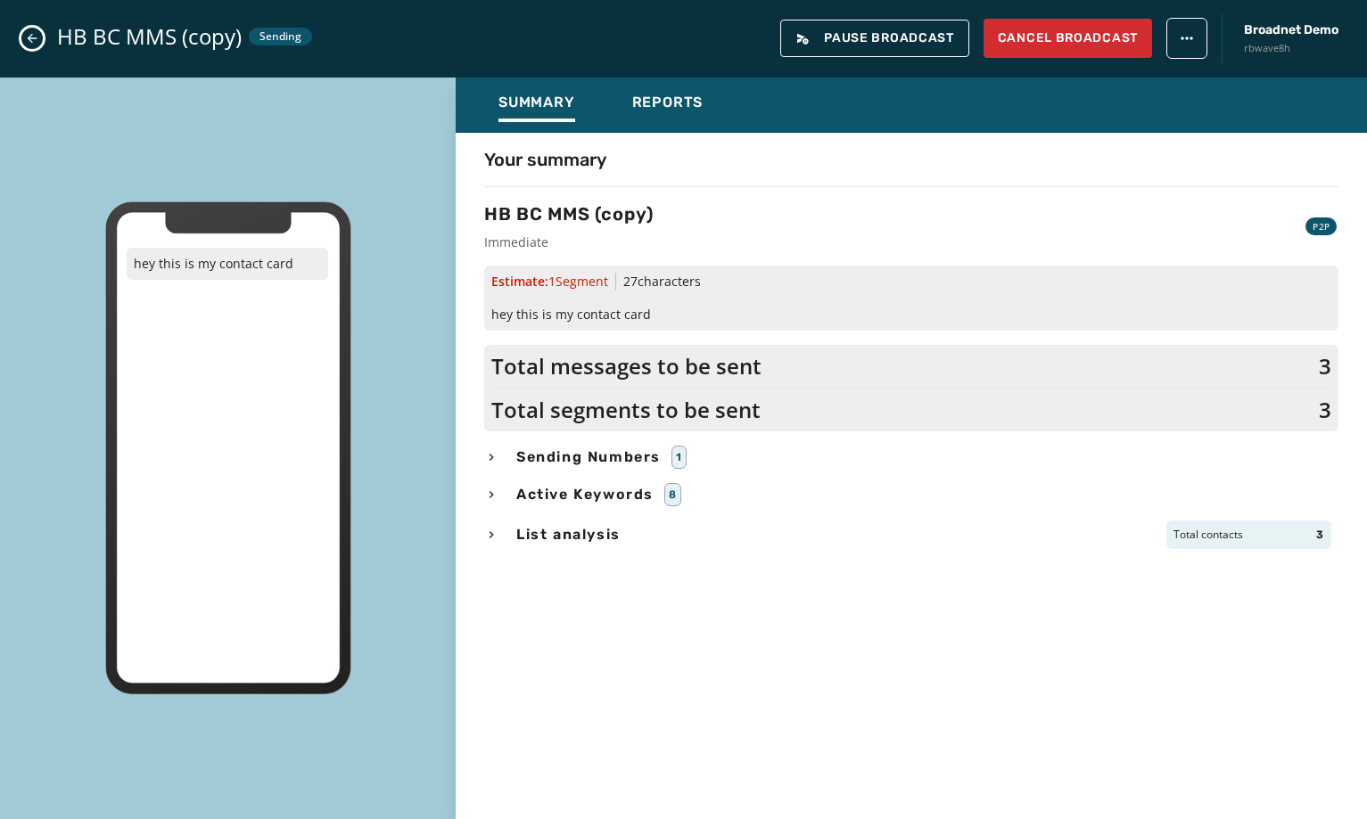
click at [36, 42] on icon "Close admin drawer" at bounding box center [32, 38] width 14 height 14
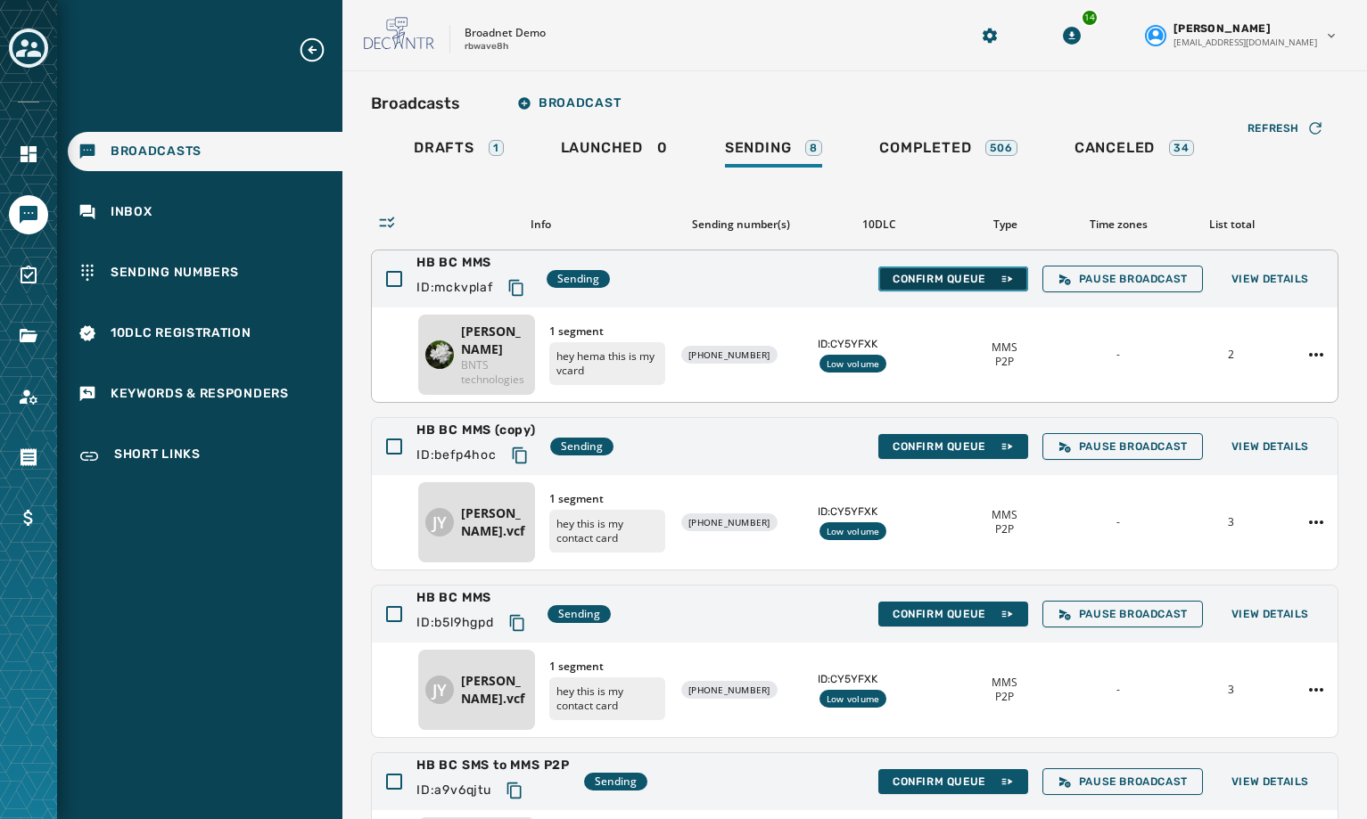
click at [938, 280] on span "Confirm Queue" at bounding box center [953, 279] width 121 height 14
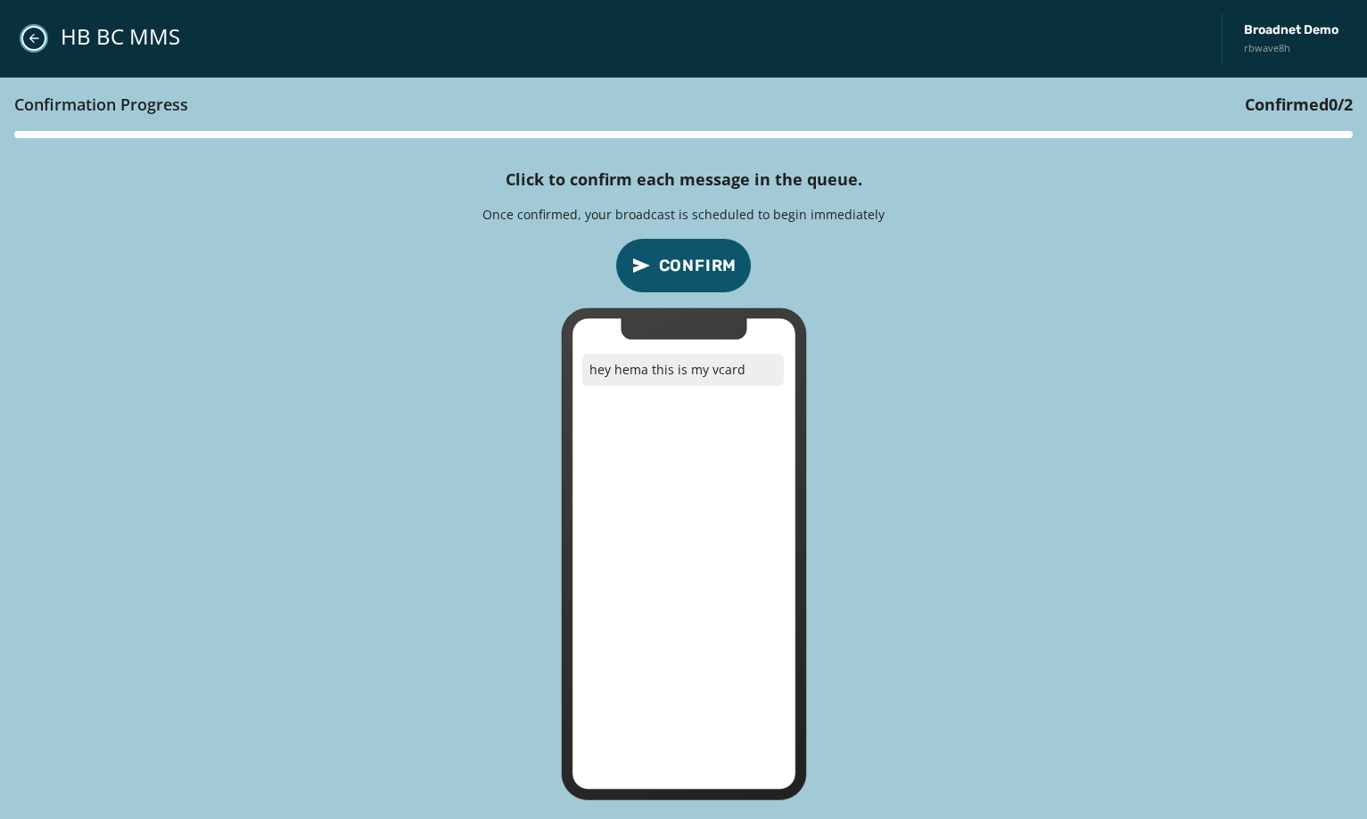
click at [33, 47] on button "Close admin drawer" at bounding box center [33, 38] width 25 height 25
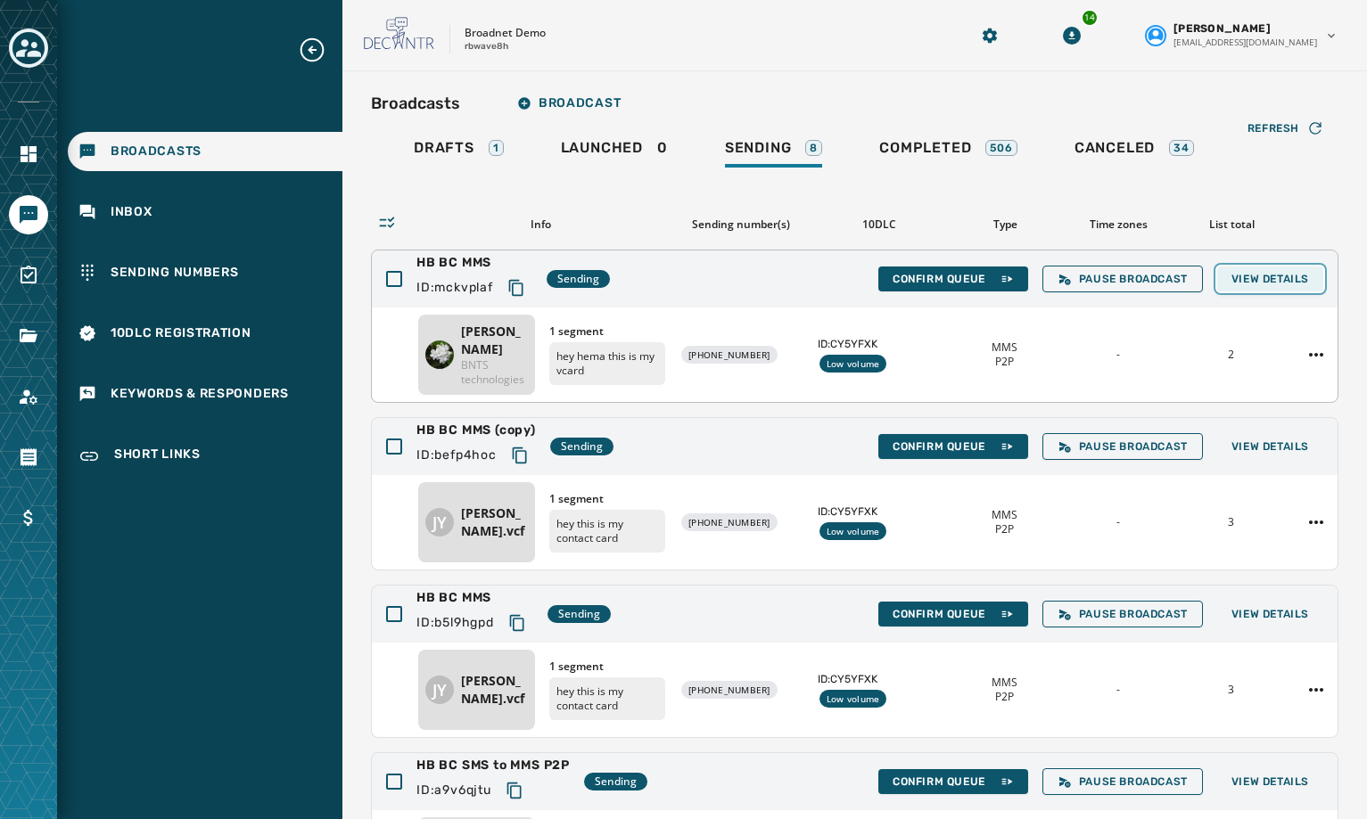
click at [1260, 284] on span "View Details" at bounding box center [1270, 279] width 78 height 14
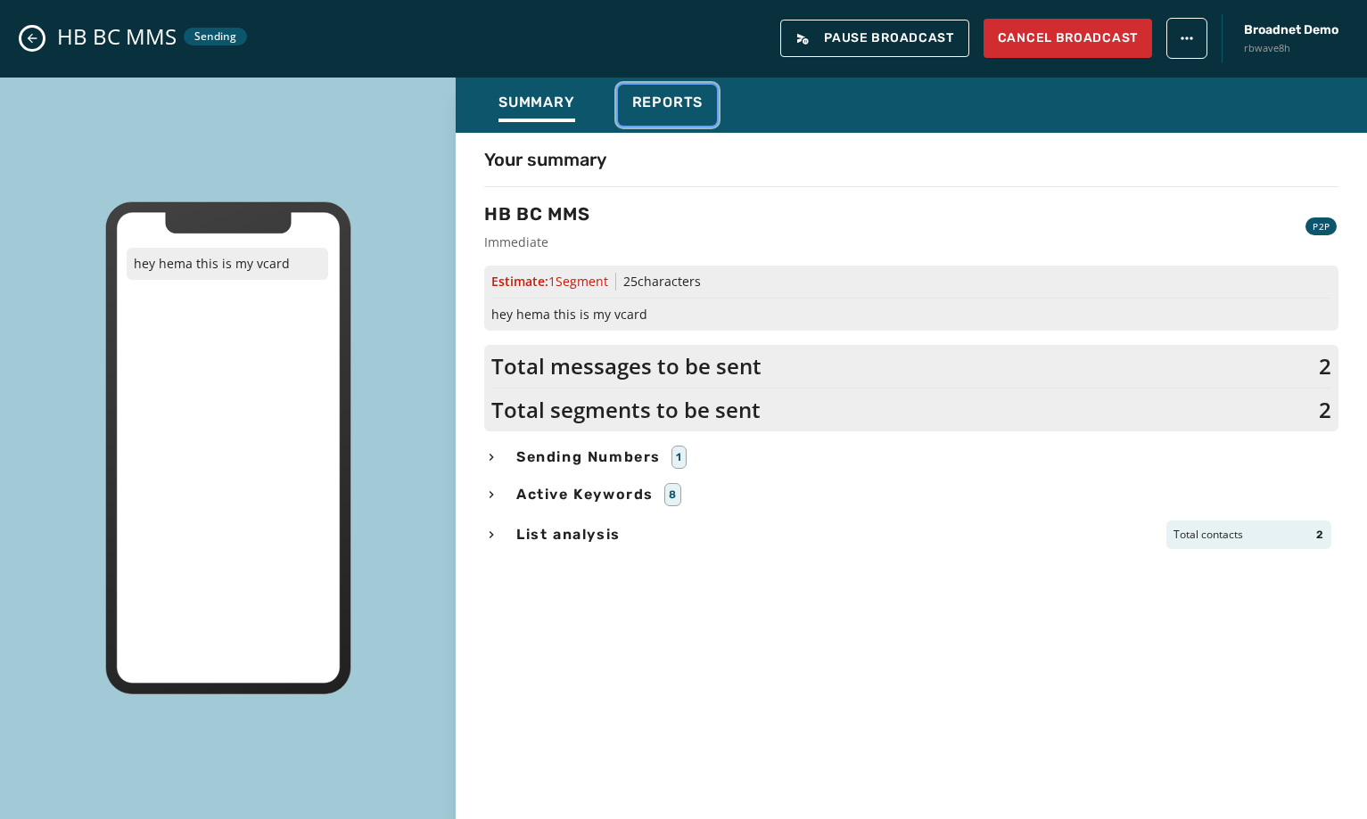
click at [688, 116] on div "Reports" at bounding box center [667, 108] width 71 height 29
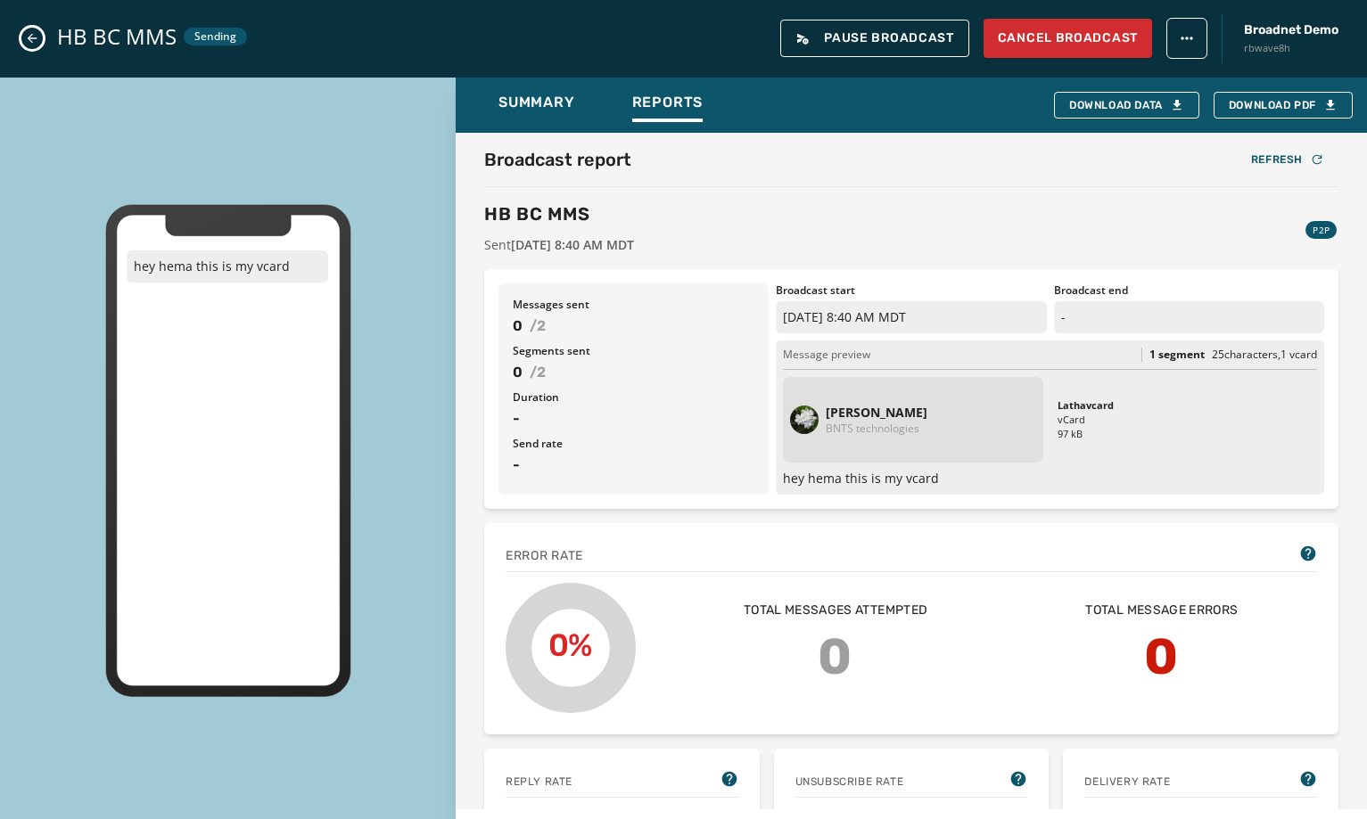
click at [35, 40] on icon "Close admin drawer" at bounding box center [32, 38] width 14 height 14
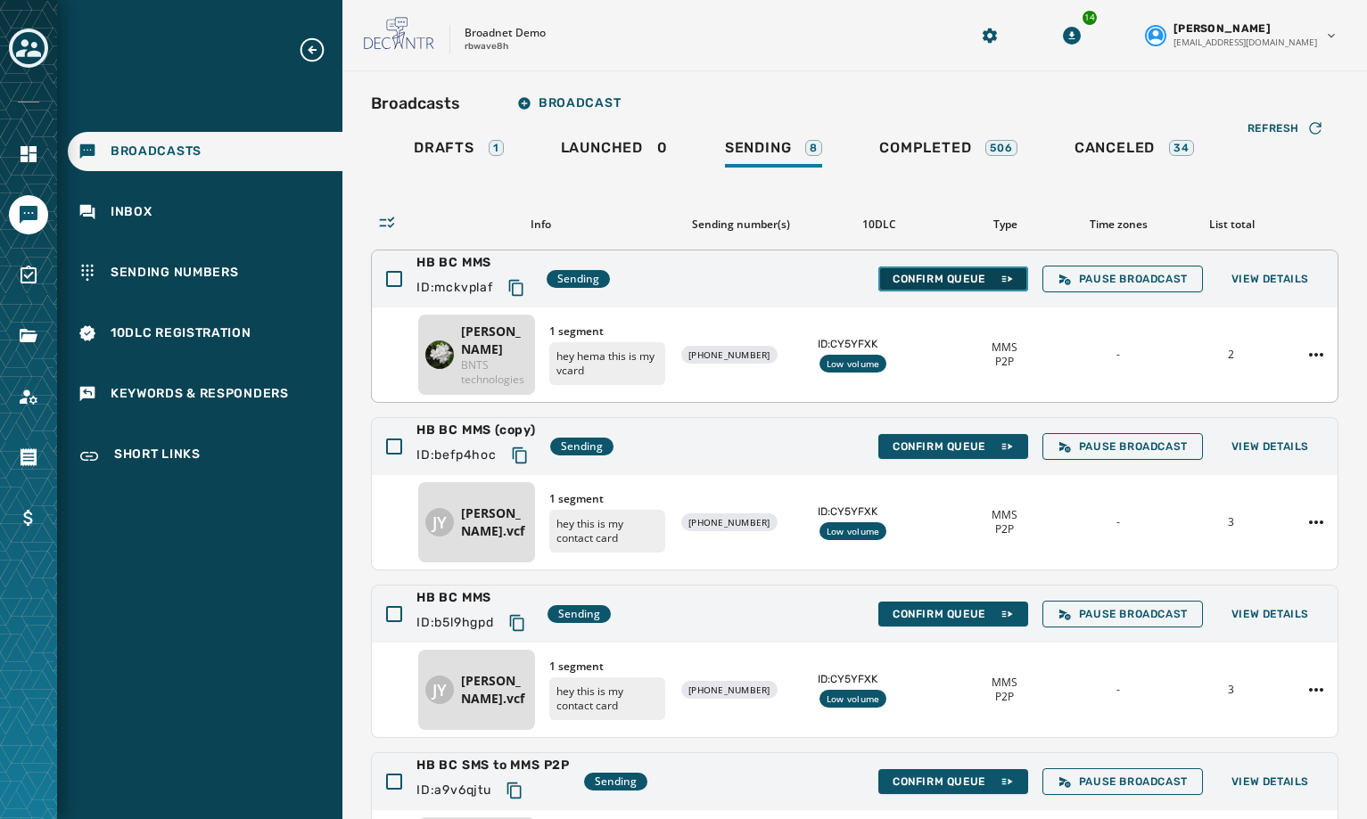
click at [958, 279] on span "Confirm Queue" at bounding box center [953, 279] width 121 height 14
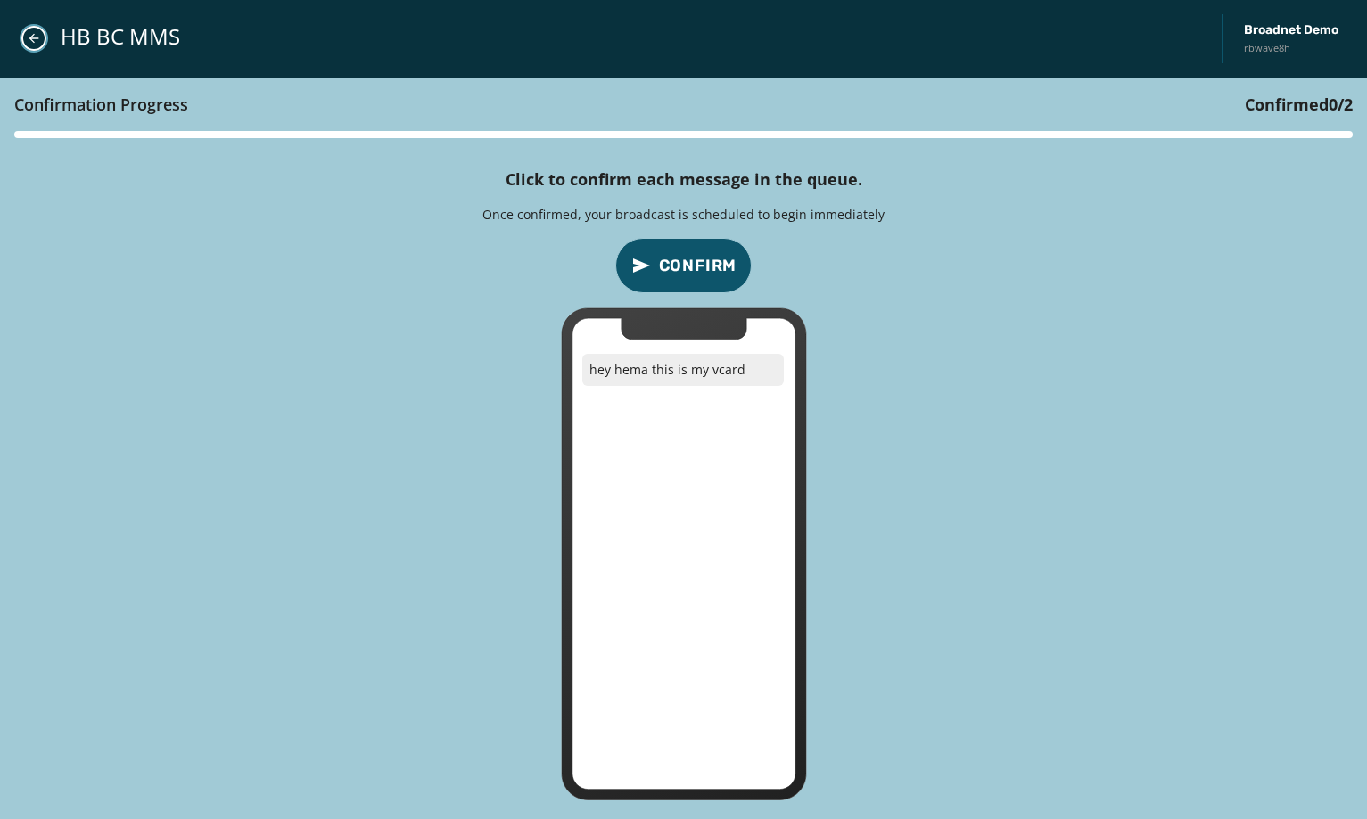
click at [44, 37] on button "Close admin drawer" at bounding box center [33, 38] width 25 height 25
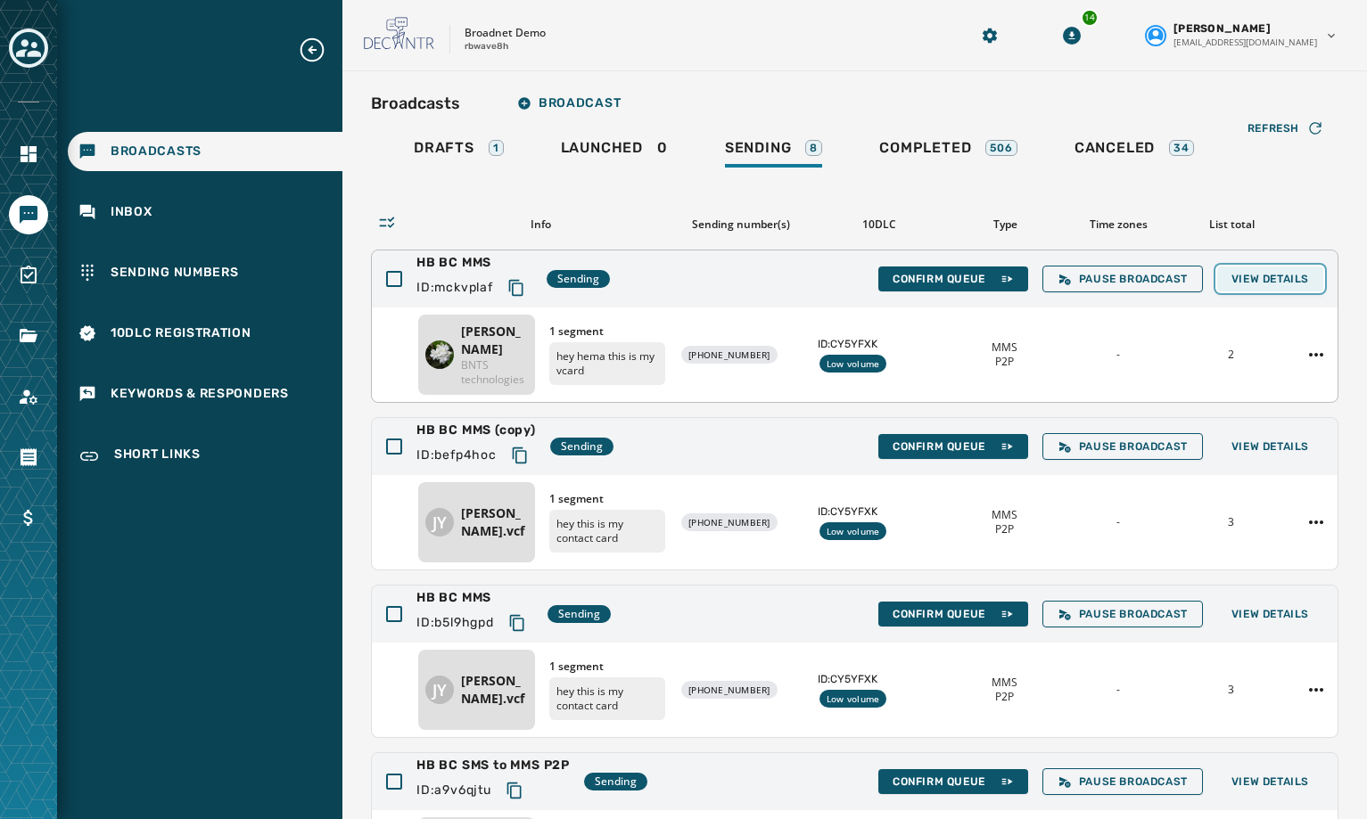
click at [1278, 276] on span "View Details" at bounding box center [1270, 279] width 78 height 14
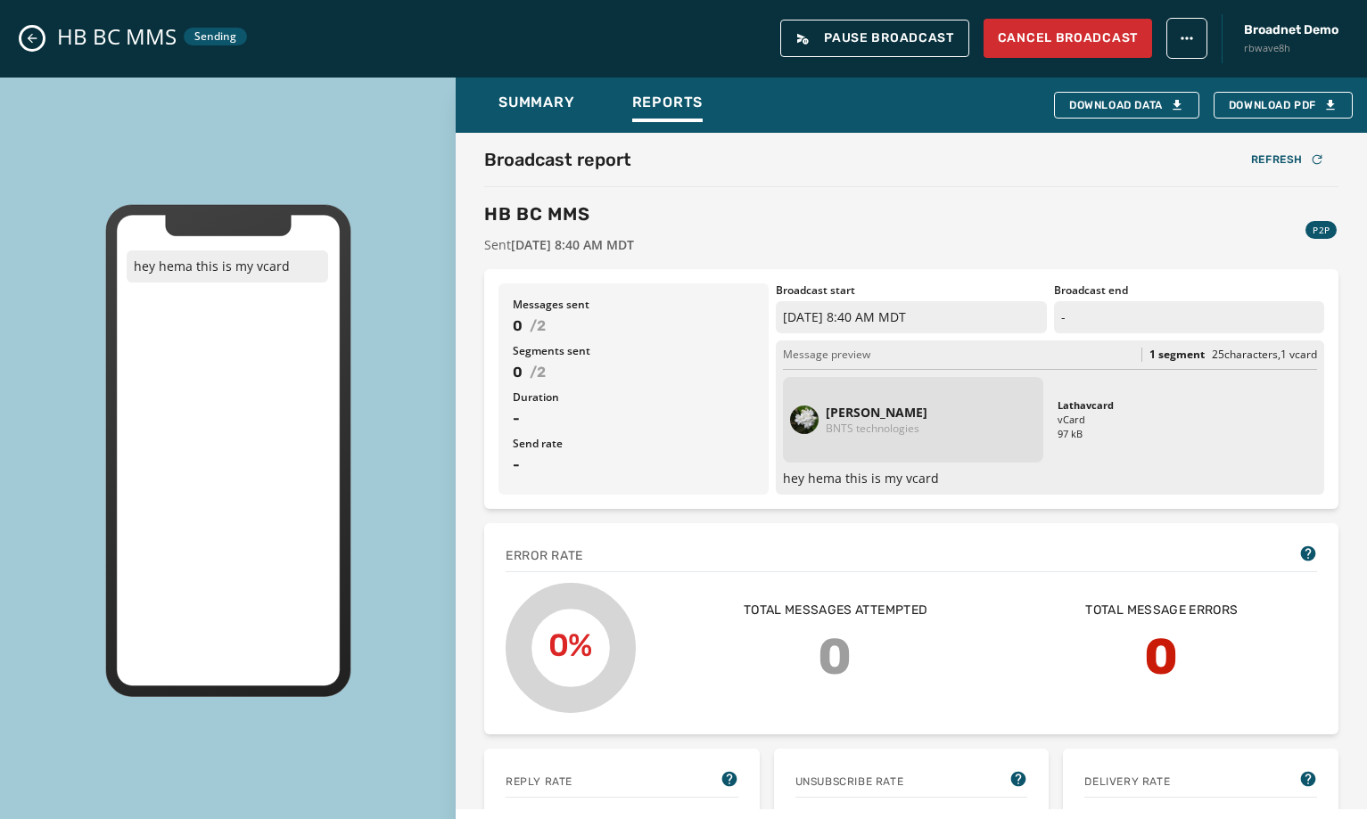
click at [33, 37] on icon "Close admin drawer" at bounding box center [32, 38] width 14 height 14
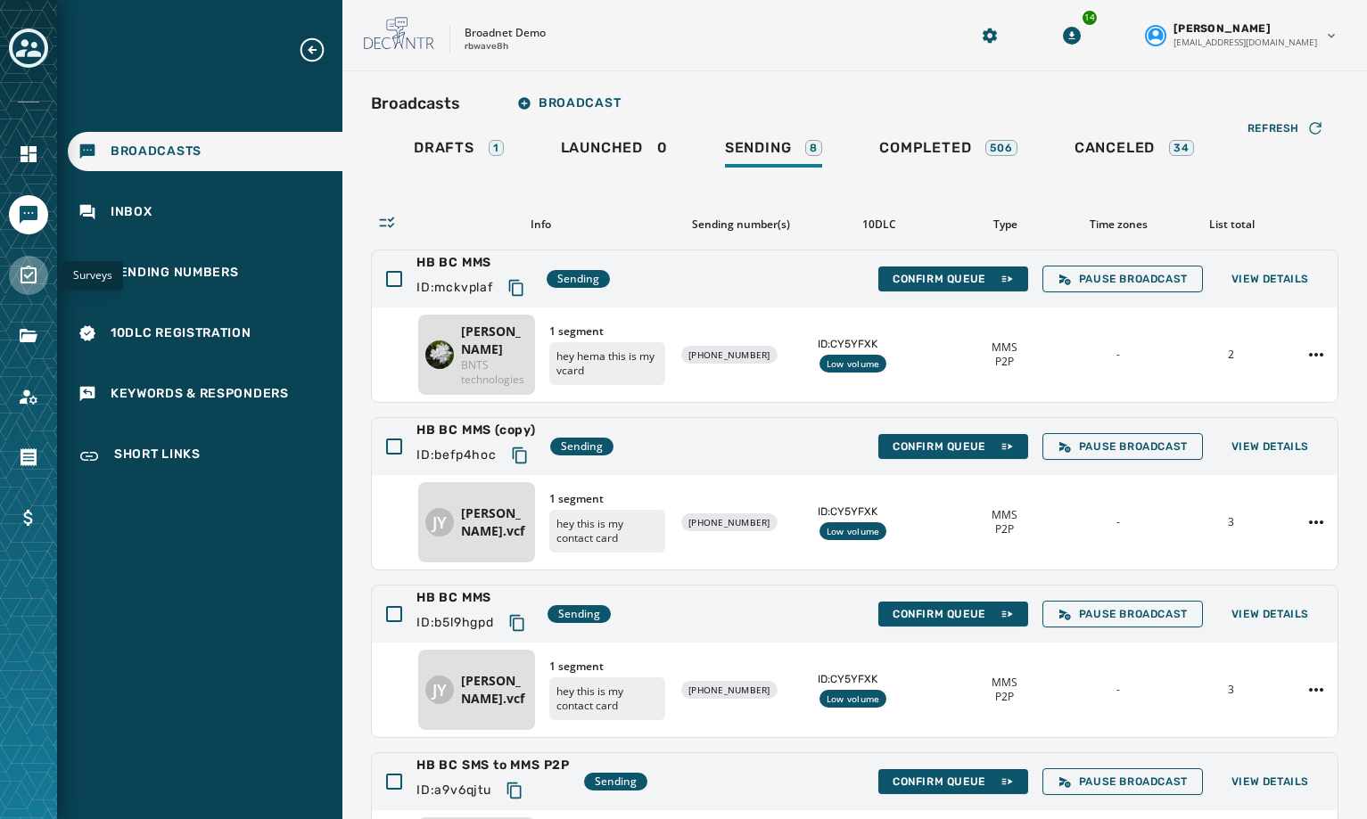
click at [28, 287] on link "Navigate to Surveys" at bounding box center [28, 275] width 39 height 39
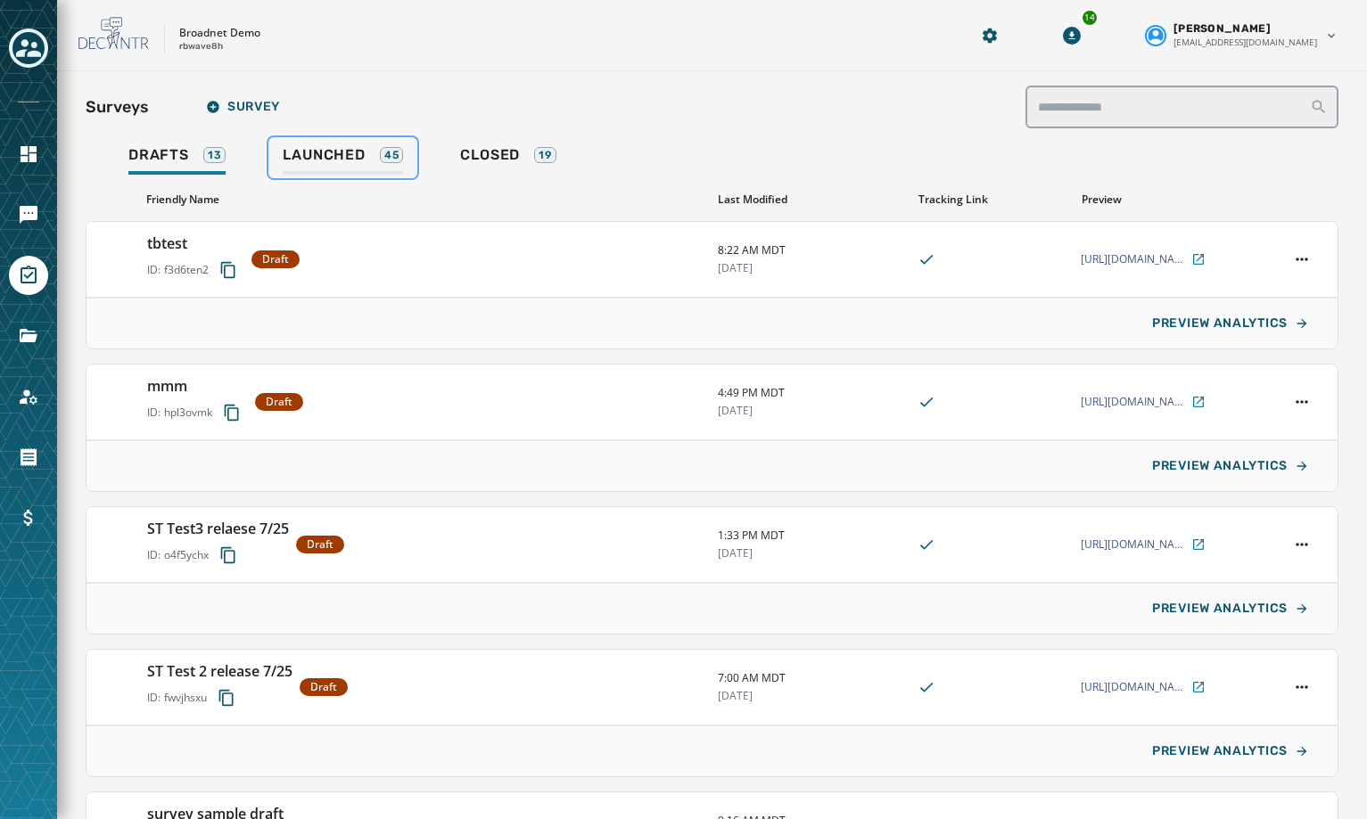
click at [295, 155] on span "Launched" at bounding box center [324, 155] width 82 height 18
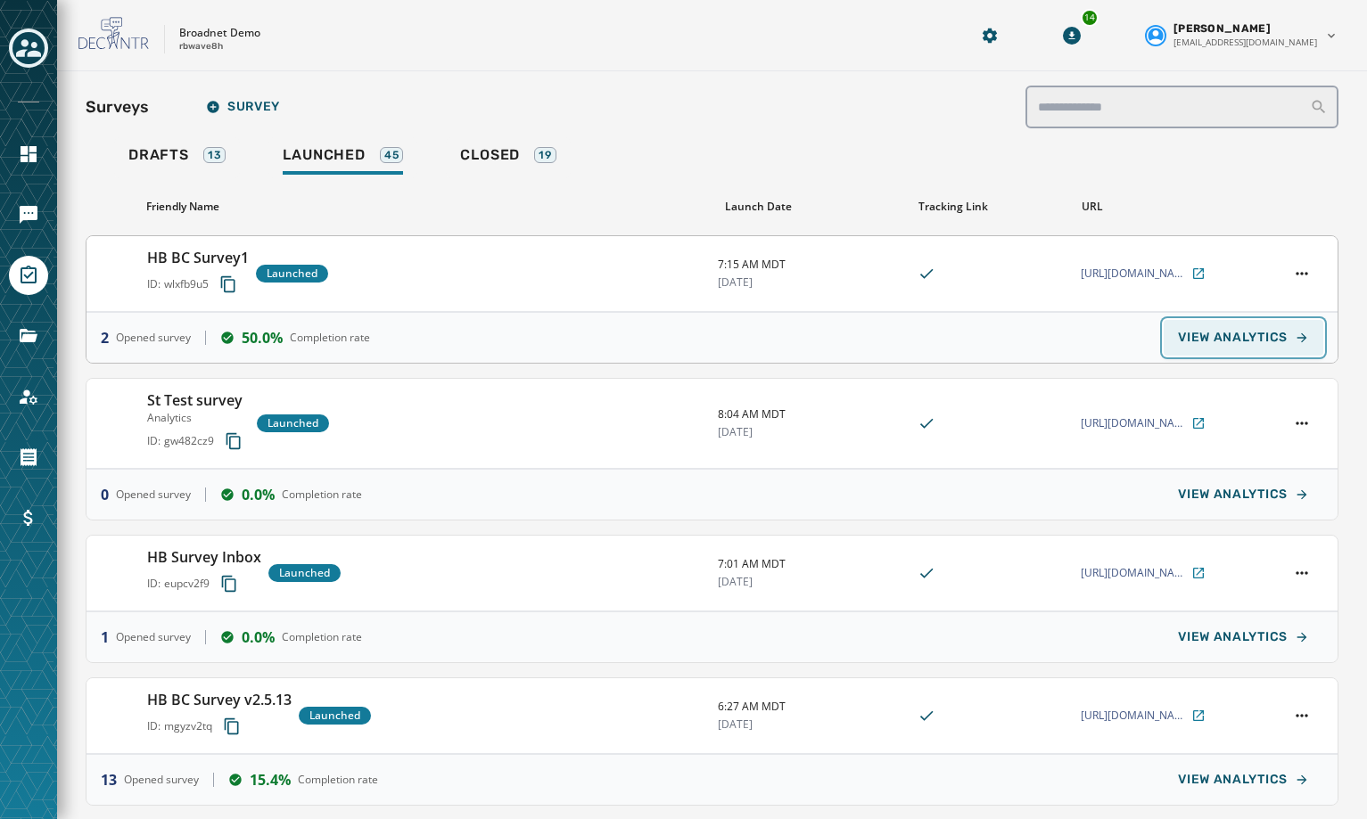
click at [1189, 341] on span "VIEW ANALYTICS" at bounding box center [1233, 338] width 110 height 14
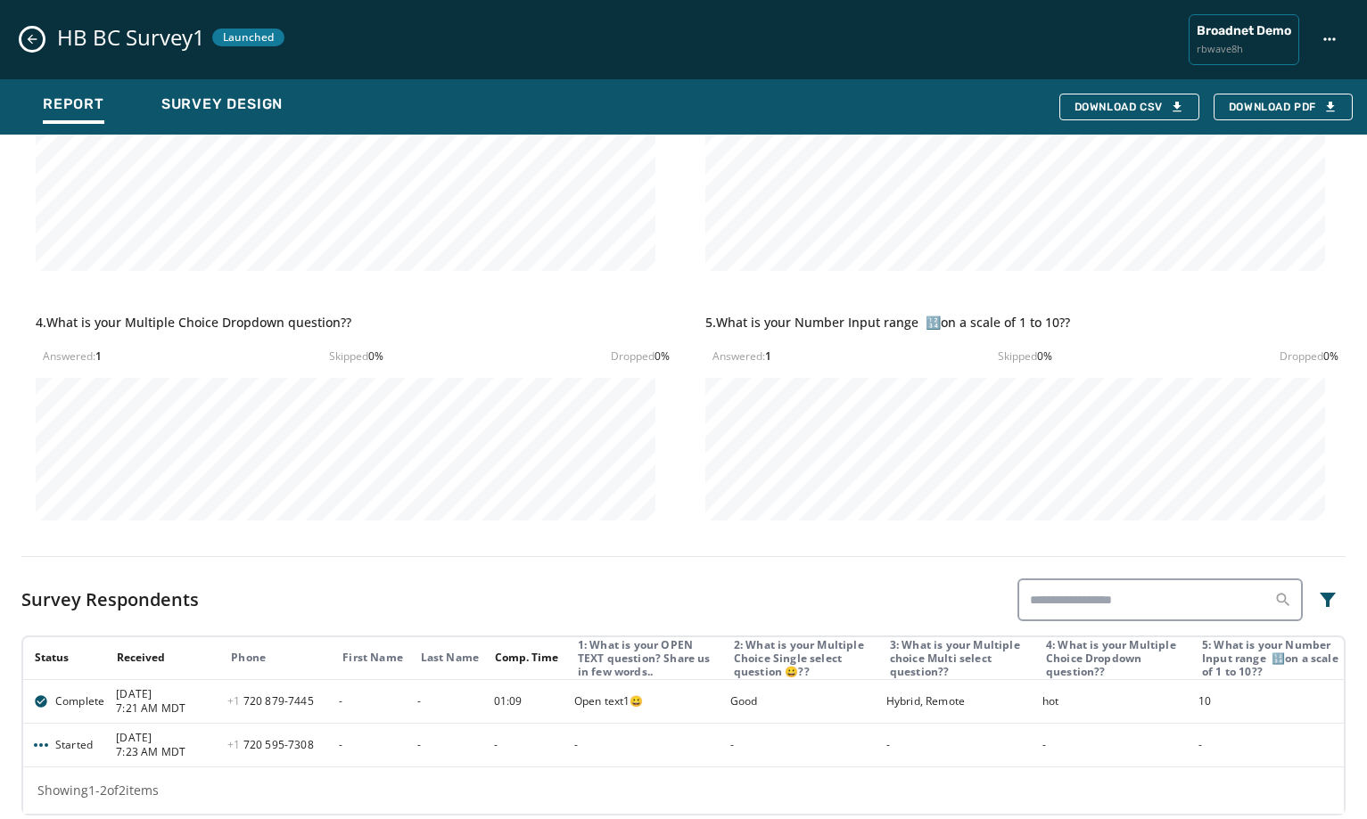
scroll to position [918, 0]
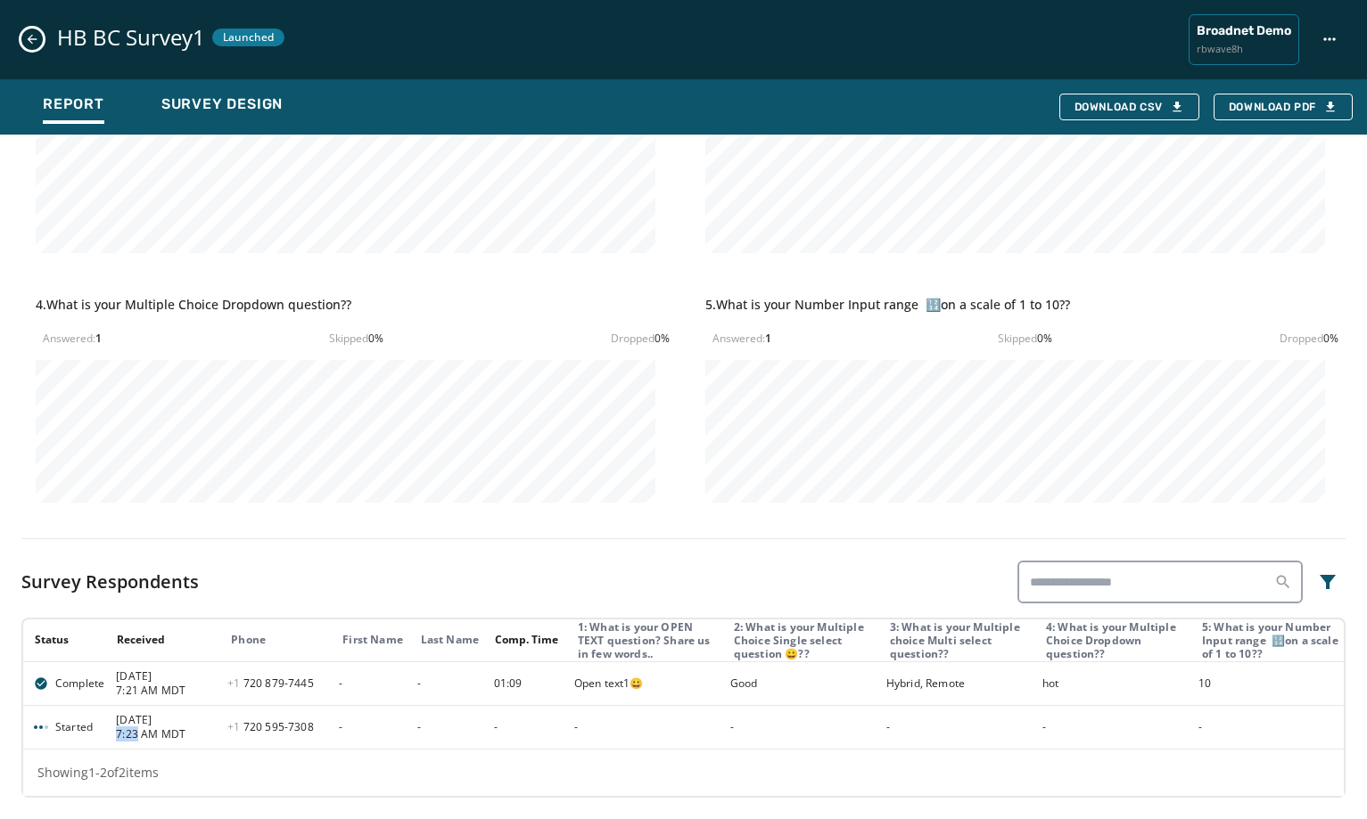
drag, startPoint x: 117, startPoint y: 737, endPoint x: 139, endPoint y: 737, distance: 22.3
click at [139, 737] on span "7:23 AM MDT" at bounding box center [166, 735] width 100 height 14
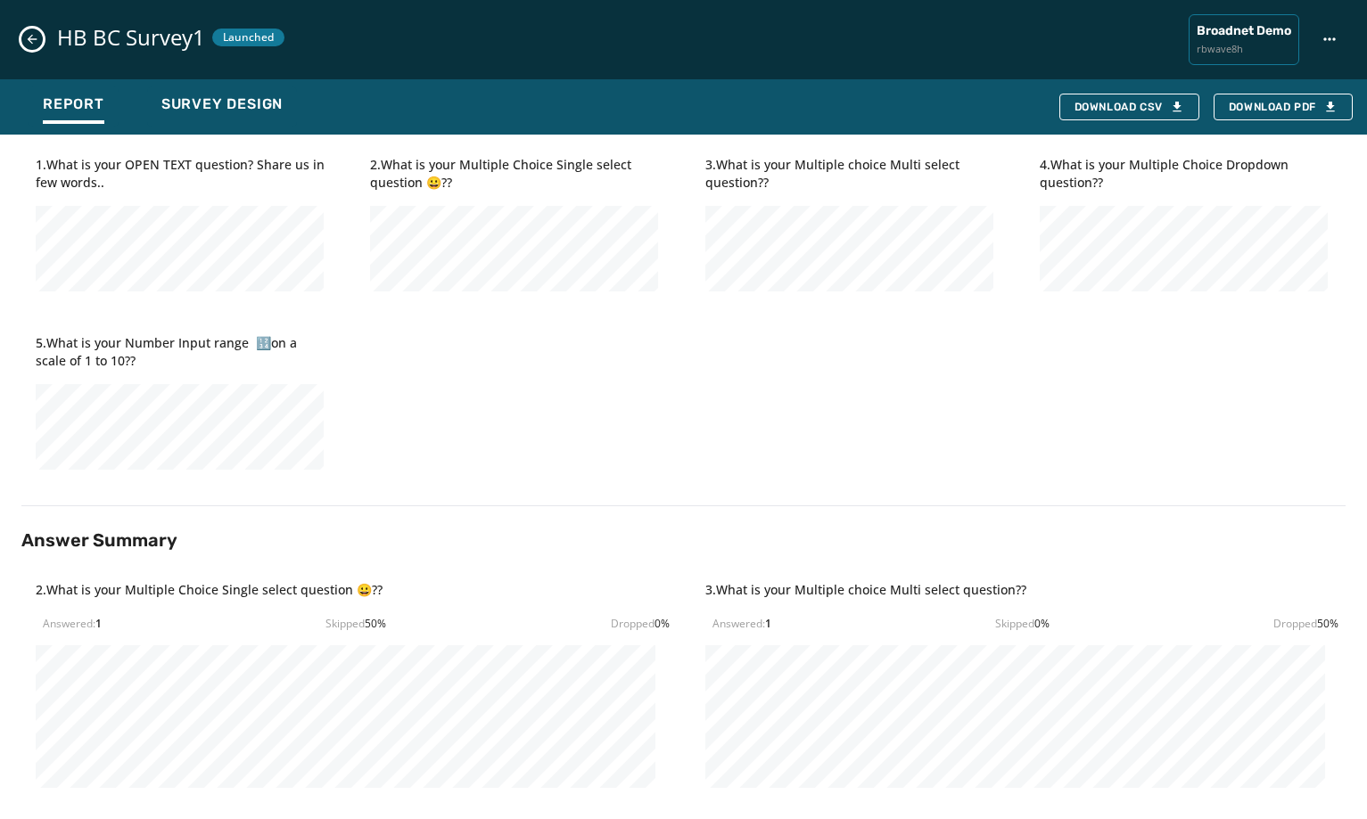
scroll to position [0, 0]
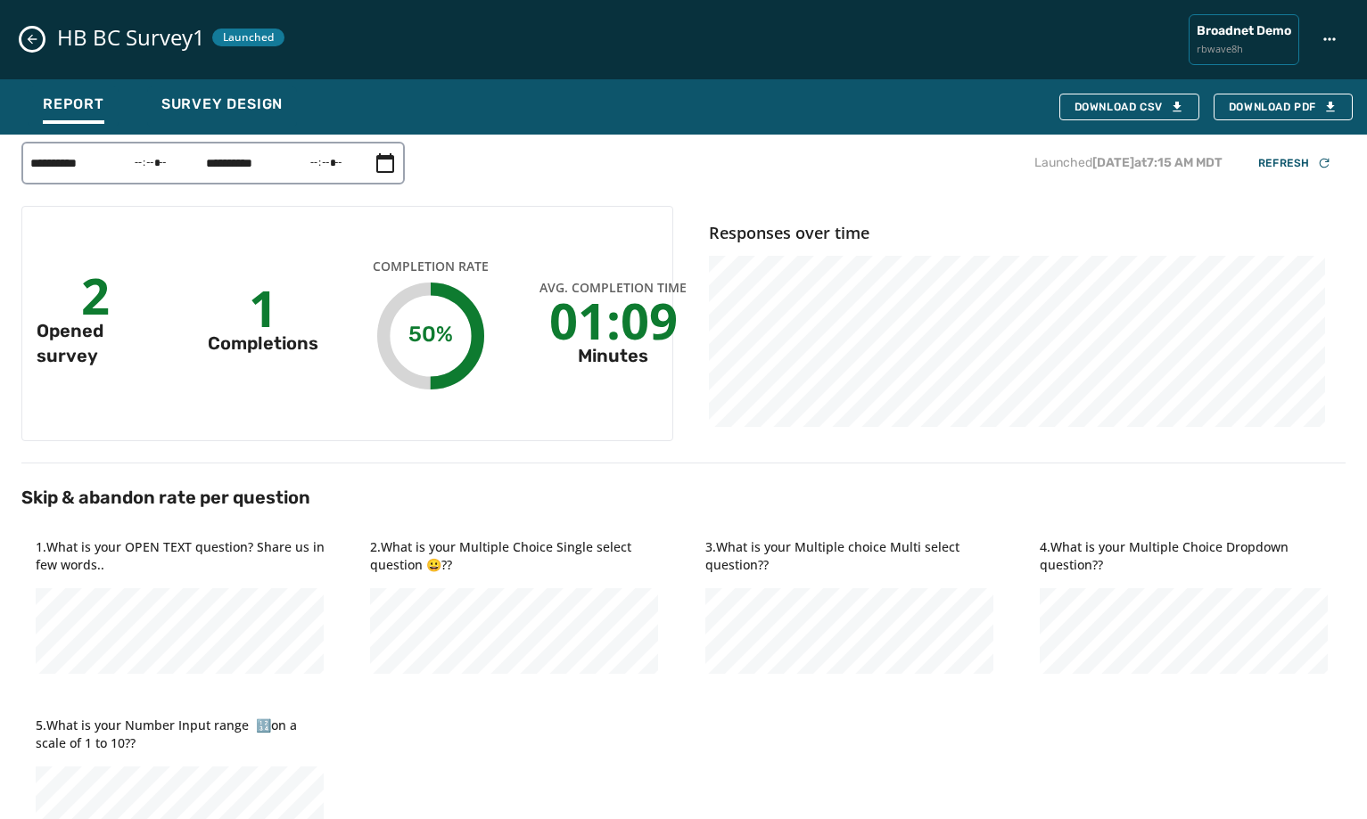
drag, startPoint x: 25, startPoint y: 37, endPoint x: 29, endPoint y: 52, distance: 15.8
click at [25, 37] on icon "Close survey details drawer" at bounding box center [32, 39] width 14 height 14
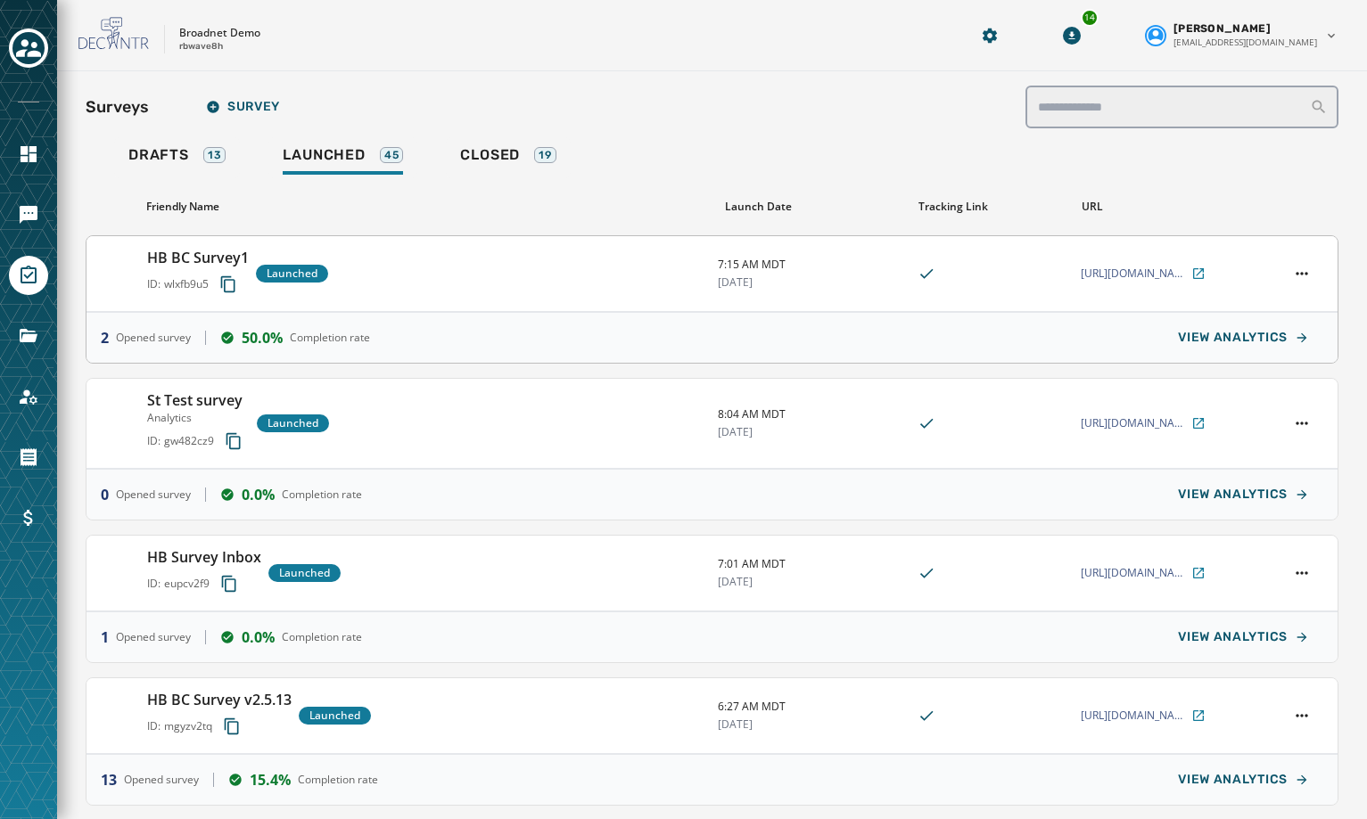
click at [174, 282] on span "wlxfb9u5" at bounding box center [186, 284] width 45 height 14
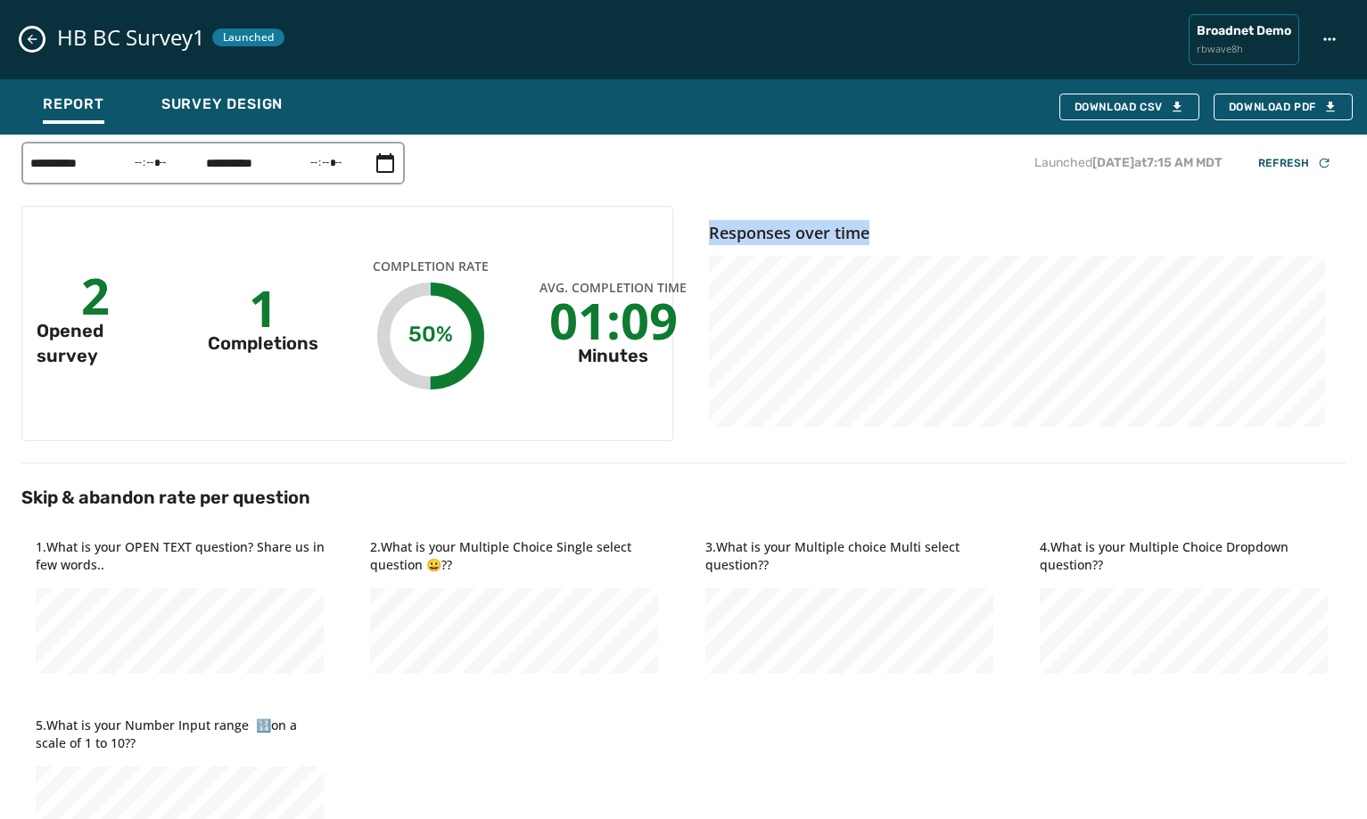
drag, startPoint x: 703, startPoint y: 235, endPoint x: 869, endPoint y: 242, distance: 166.0
click at [869, 242] on h4 "Responses over time" at bounding box center [1020, 232] width 623 height 25
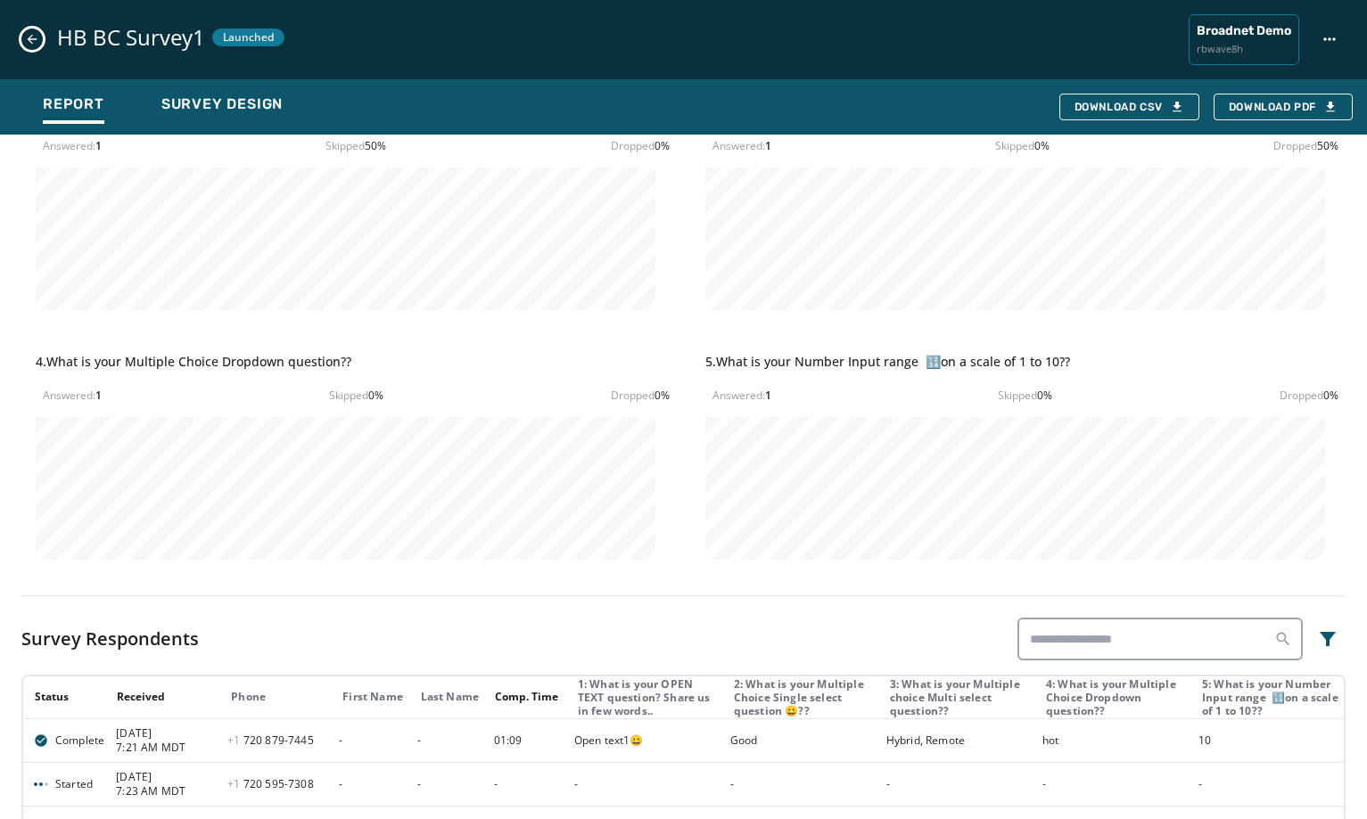
scroll to position [918, 0]
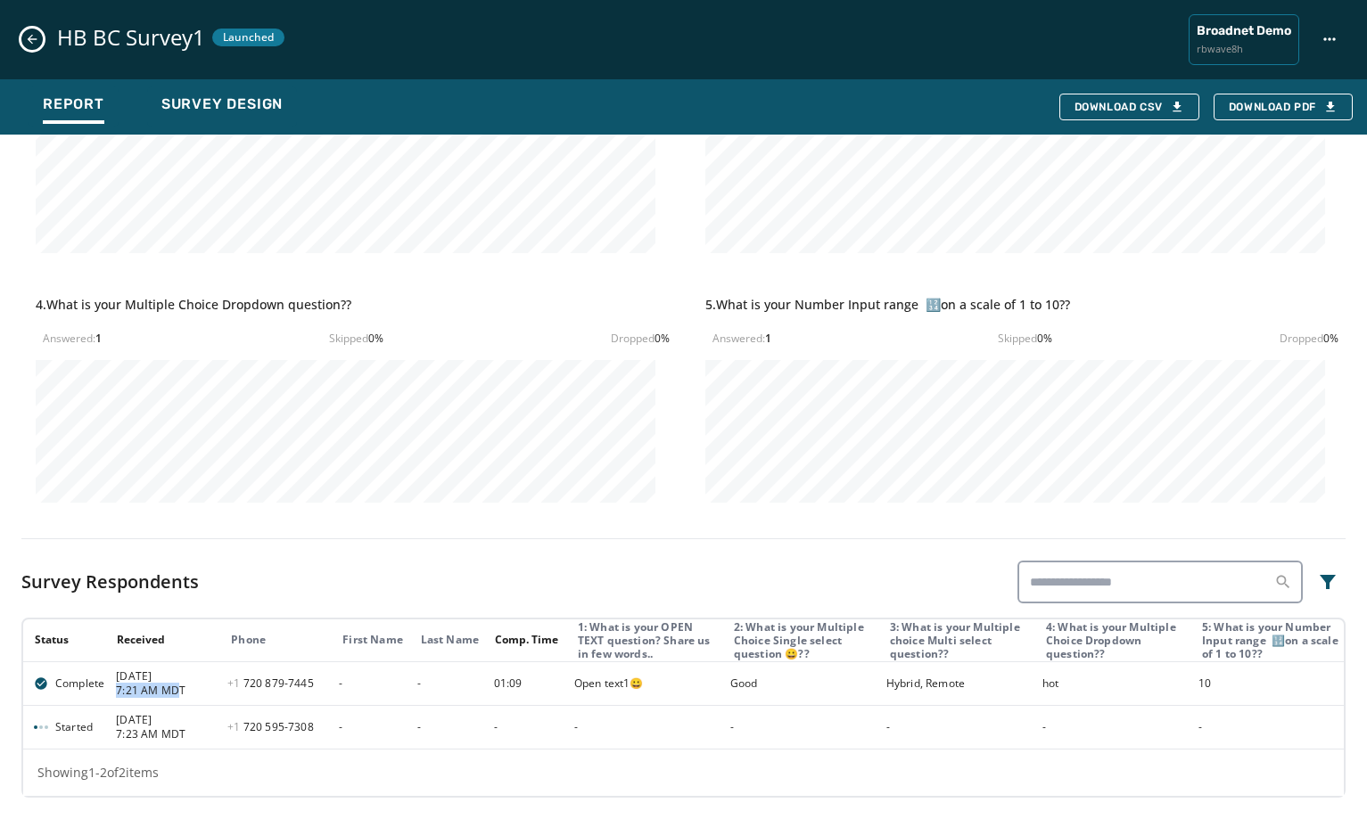
drag, startPoint x: 113, startPoint y: 694, endPoint x: 178, endPoint y: 698, distance: 65.2
click at [178, 698] on td "[DATE] 7:21 AM MDT" at bounding box center [160, 685] width 111 height 44
drag, startPoint x: 194, startPoint y: 737, endPoint x: 111, endPoint y: 739, distance: 83.9
click at [111, 739] on td "[DATE] 7:23 AM MDT" at bounding box center [160, 728] width 111 height 44
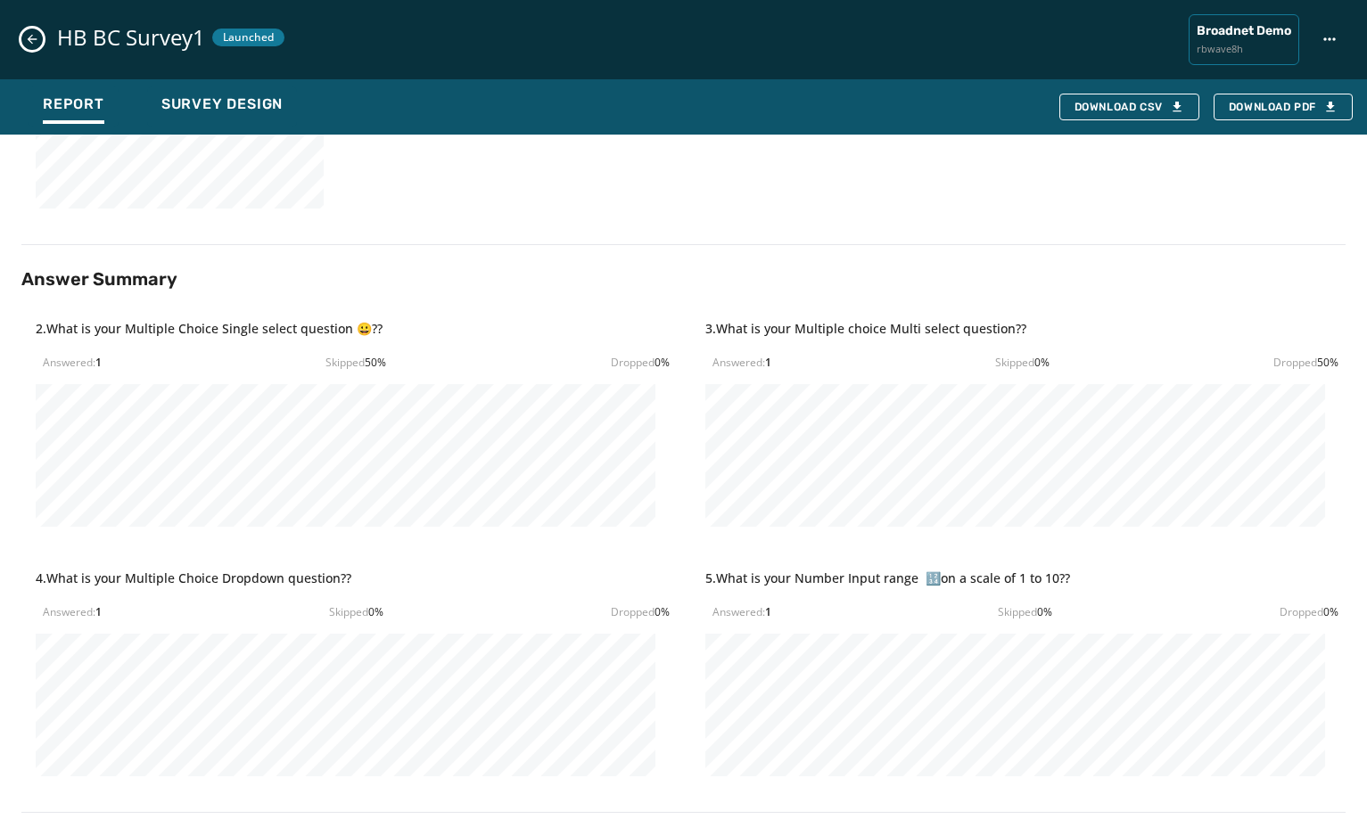
scroll to position [892, 0]
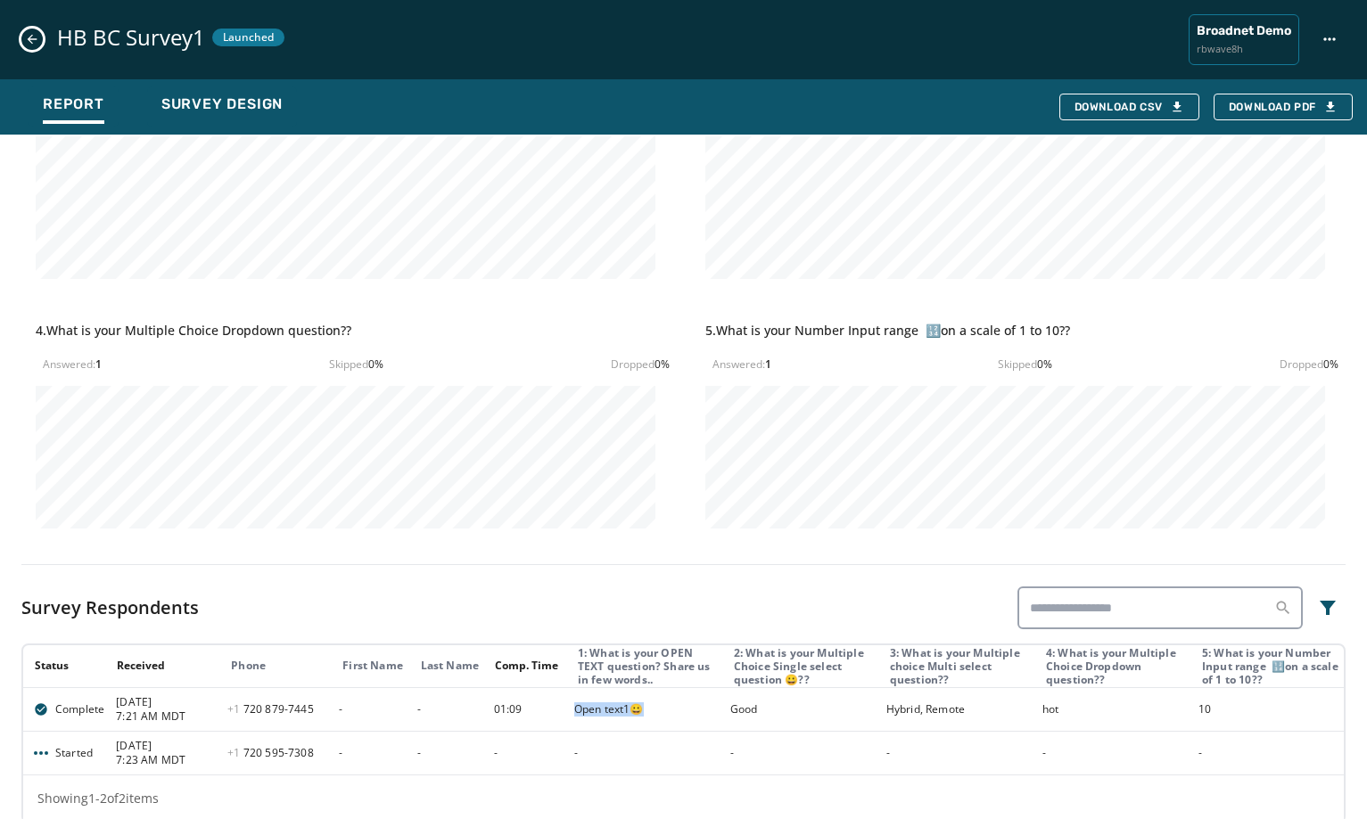
drag, startPoint x: 644, startPoint y: 711, endPoint x: 571, endPoint y: 716, distance: 73.3
click at [571, 716] on td "Open text1😀" at bounding box center [642, 710] width 156 height 44
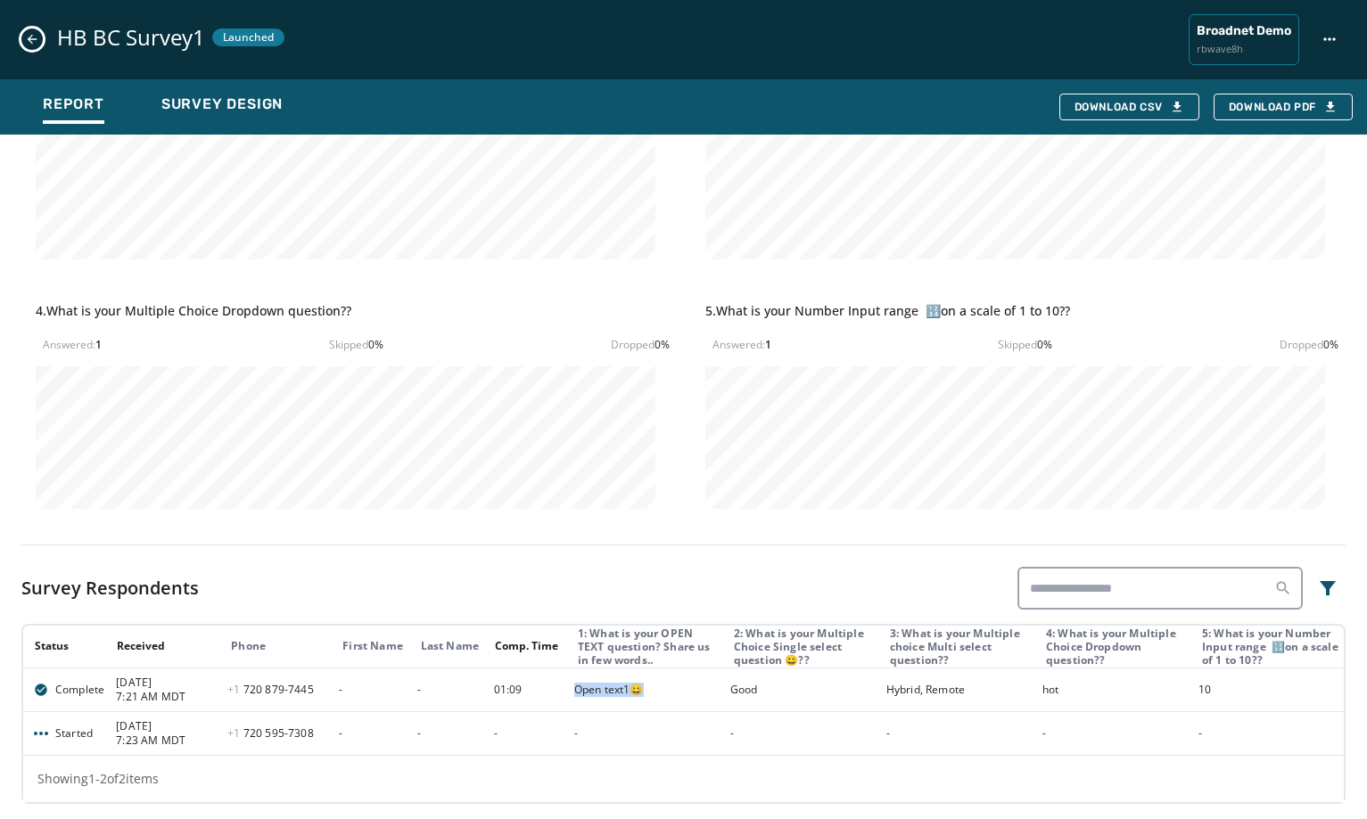
scroll to position [918, 0]
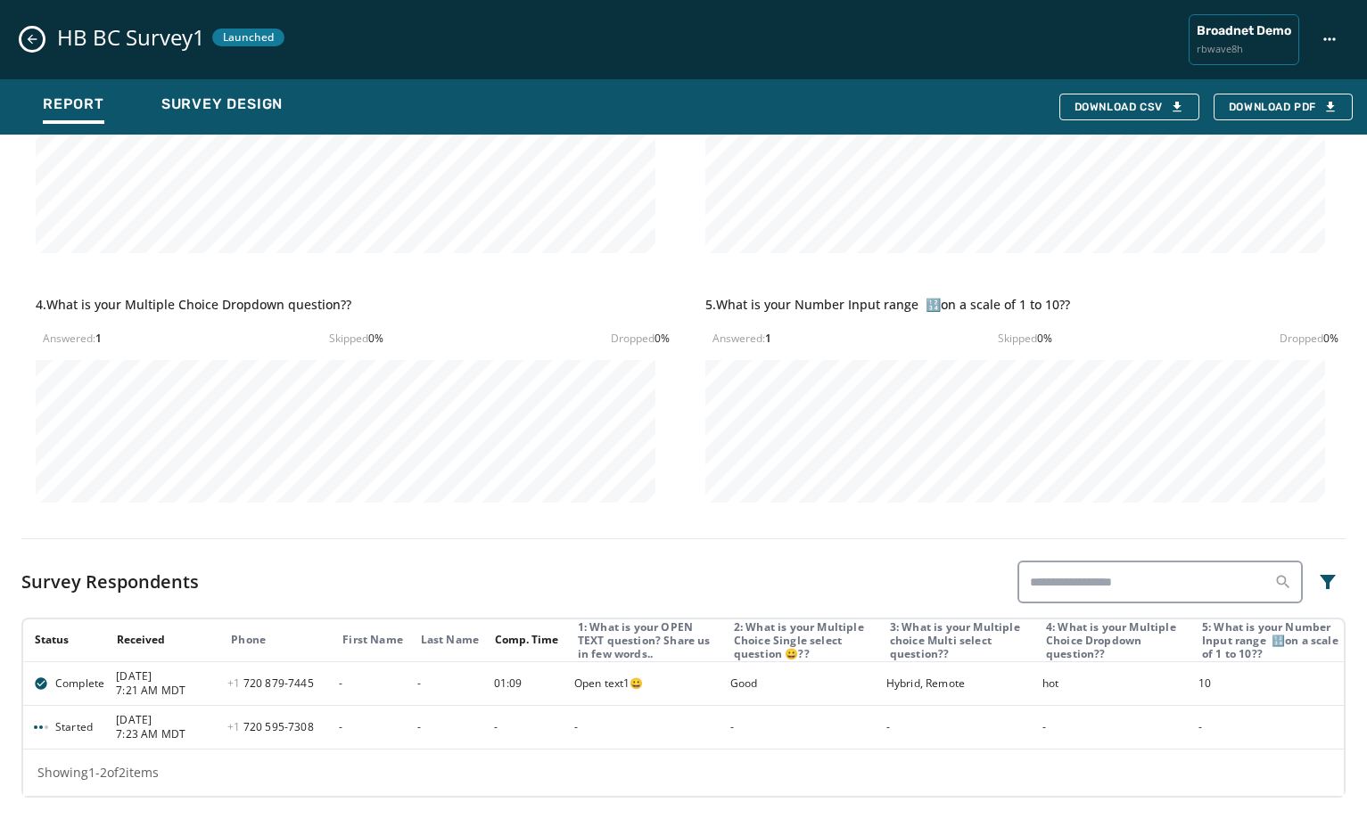
click at [873, 579] on div "Survey Respondents" at bounding box center [683, 582] width 1324 height 43
drag, startPoint x: 782, startPoint y: 658, endPoint x: 810, endPoint y: 656, distance: 27.7
click at [810, 656] on div "2: What is your Multiple Choice Single select question 😀??" at bounding box center [804, 641] width 141 height 40
drag, startPoint x: 632, startPoint y: 685, endPoint x: 642, endPoint y: 683, distance: 10.0
click at [642, 683] on div "Open text1😀" at bounding box center [646, 684] width 144 height 14
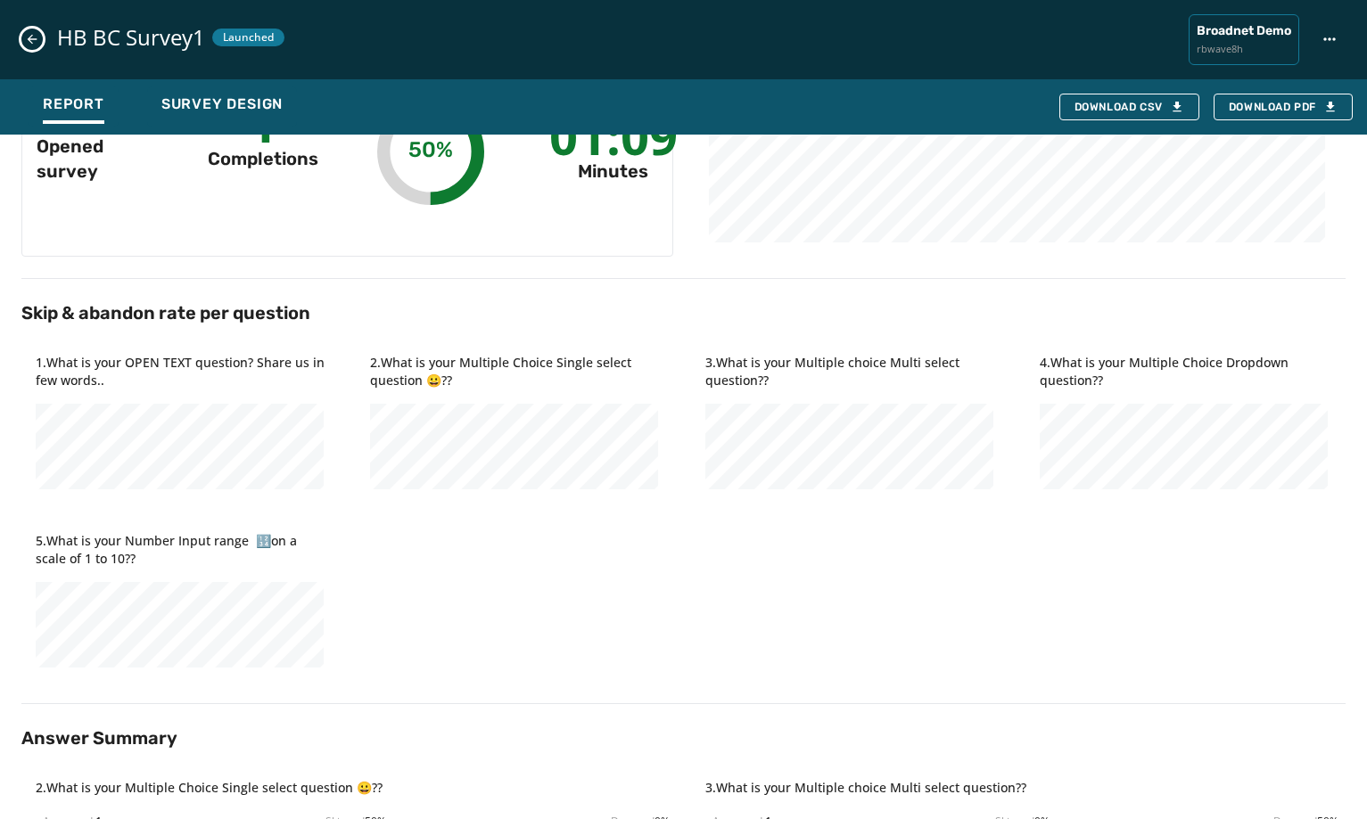
scroll to position [89, 0]
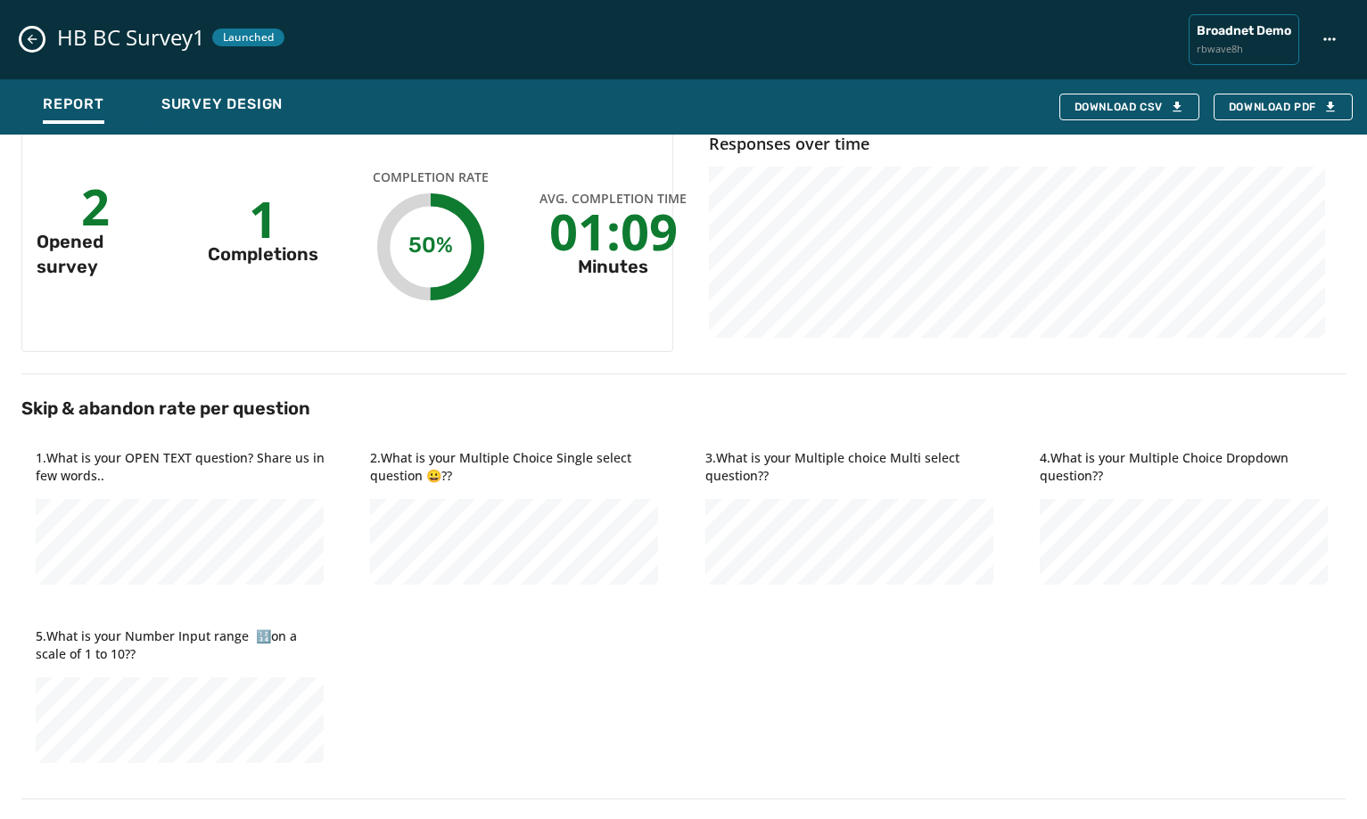
click at [29, 40] on icon "Close survey details drawer" at bounding box center [33, 40] width 10 height 10
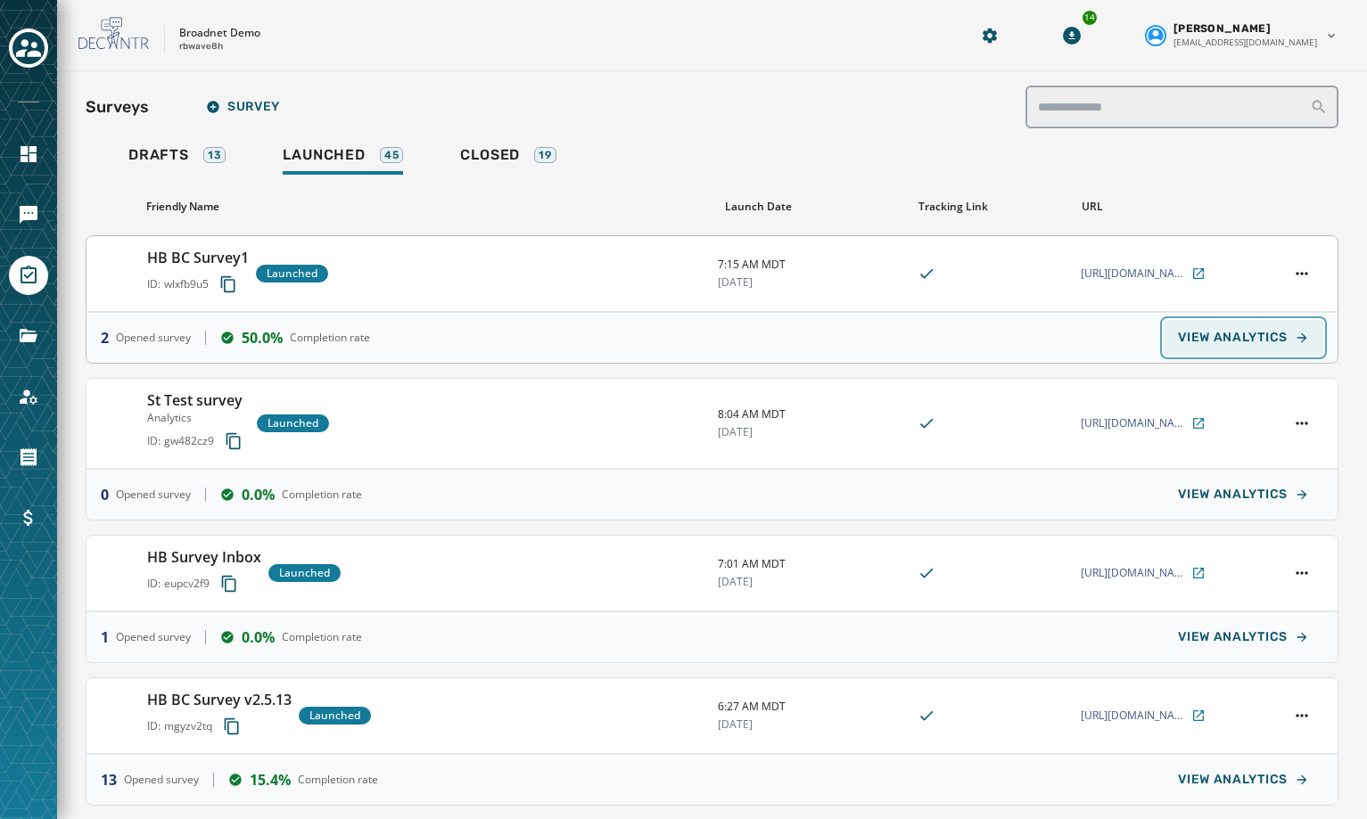
click at [1202, 333] on span "VIEW ANALYTICS" at bounding box center [1233, 338] width 110 height 14
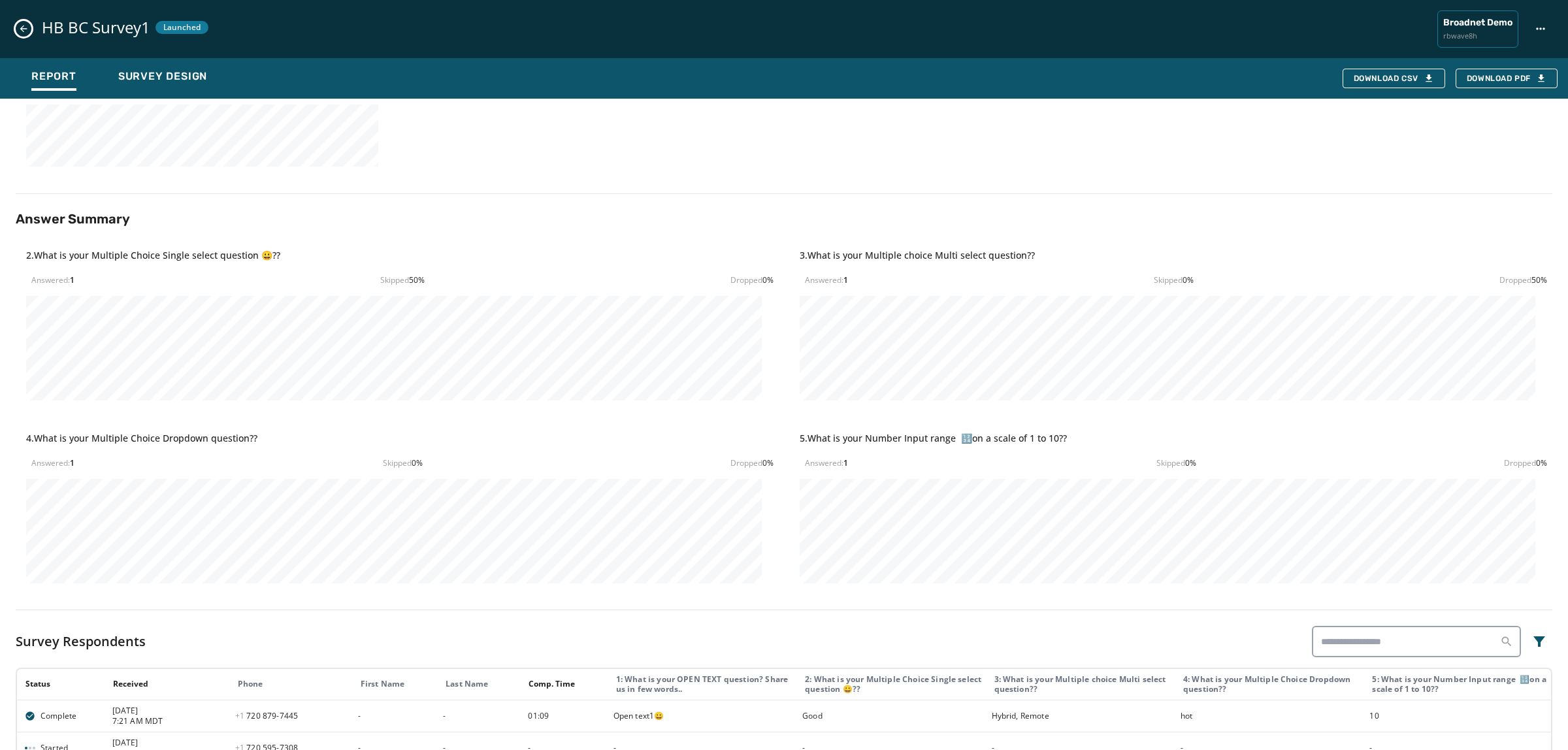
scroll to position [521, 0]
